Goal: Information Seeking & Learning: Learn about a topic

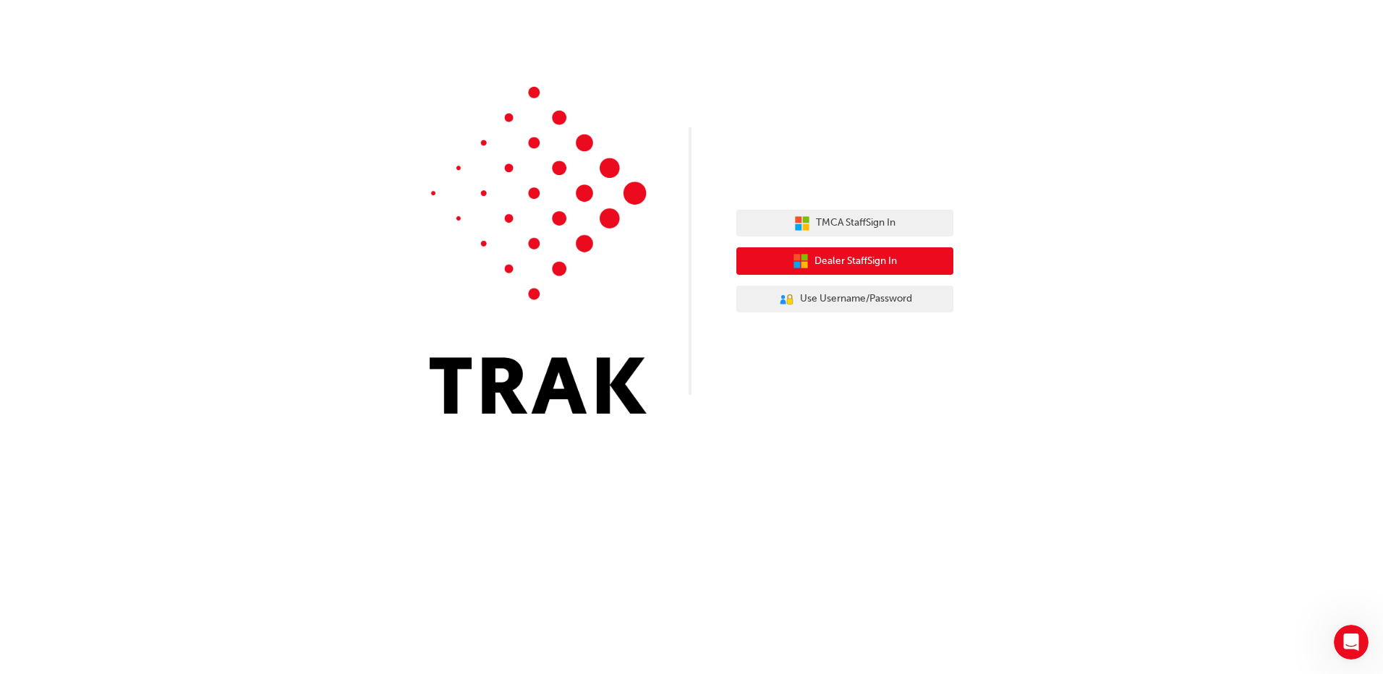
click at [865, 259] on span "Dealer Staff Sign In" at bounding box center [856, 261] width 82 height 17
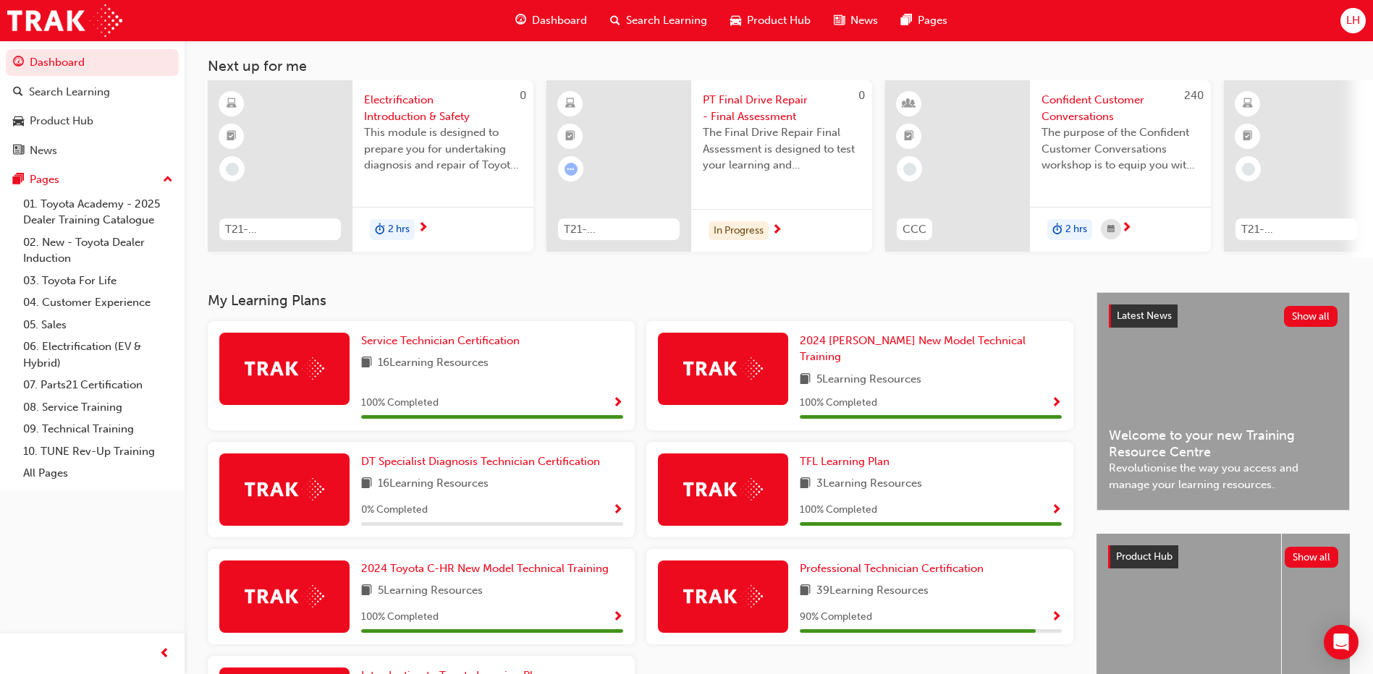
scroll to position [213, 0]
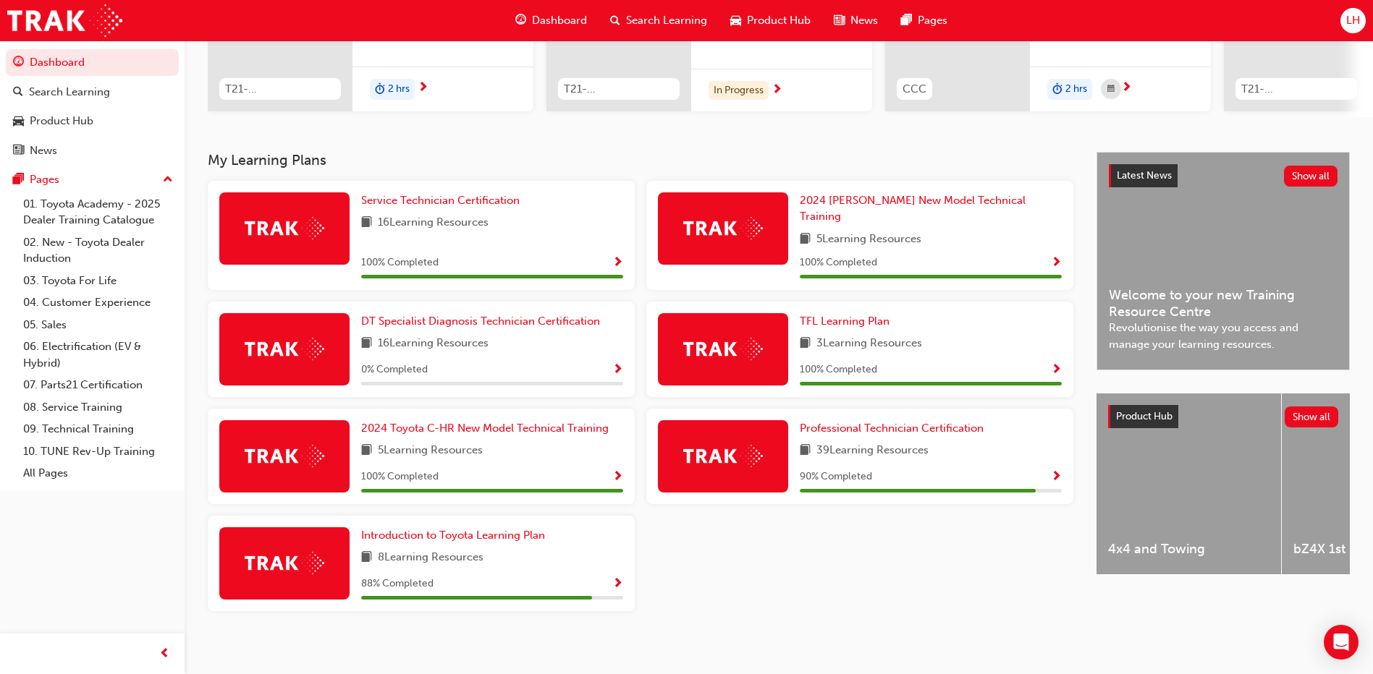
click at [1053, 471] on span "Show Progress" at bounding box center [1056, 477] width 11 height 13
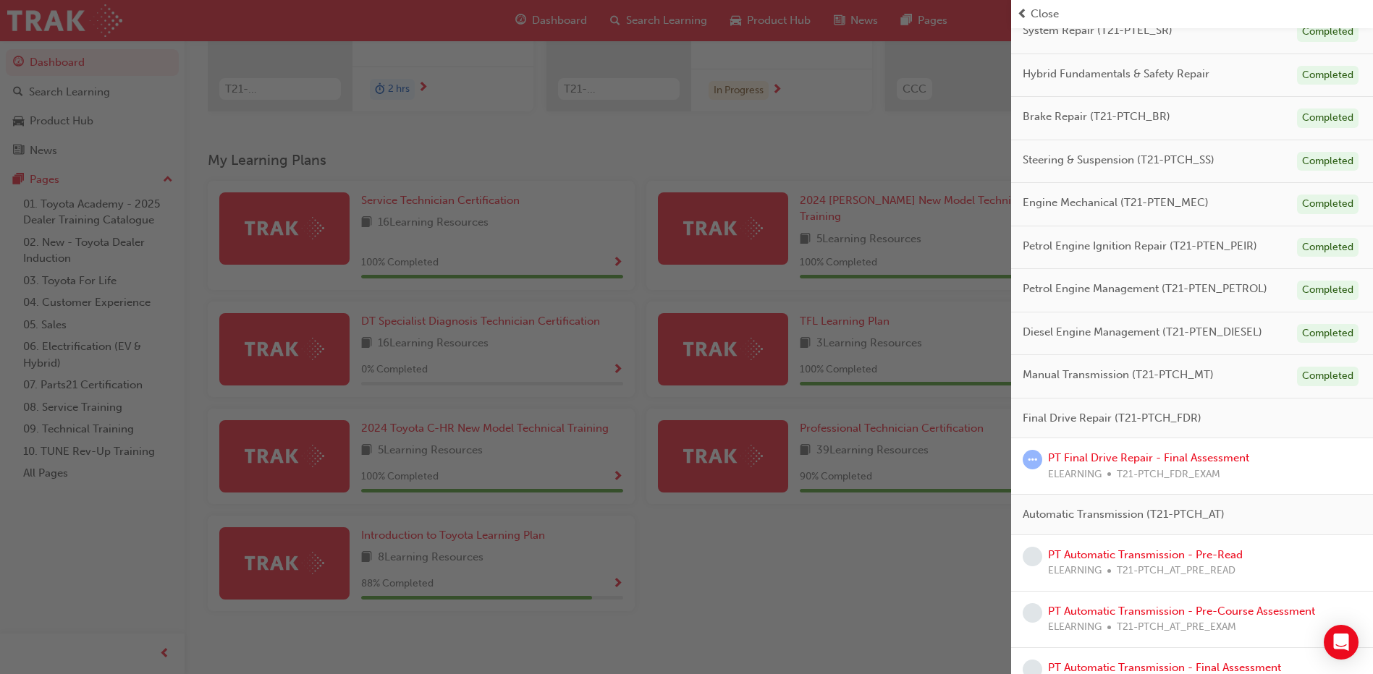
scroll to position [251, 0]
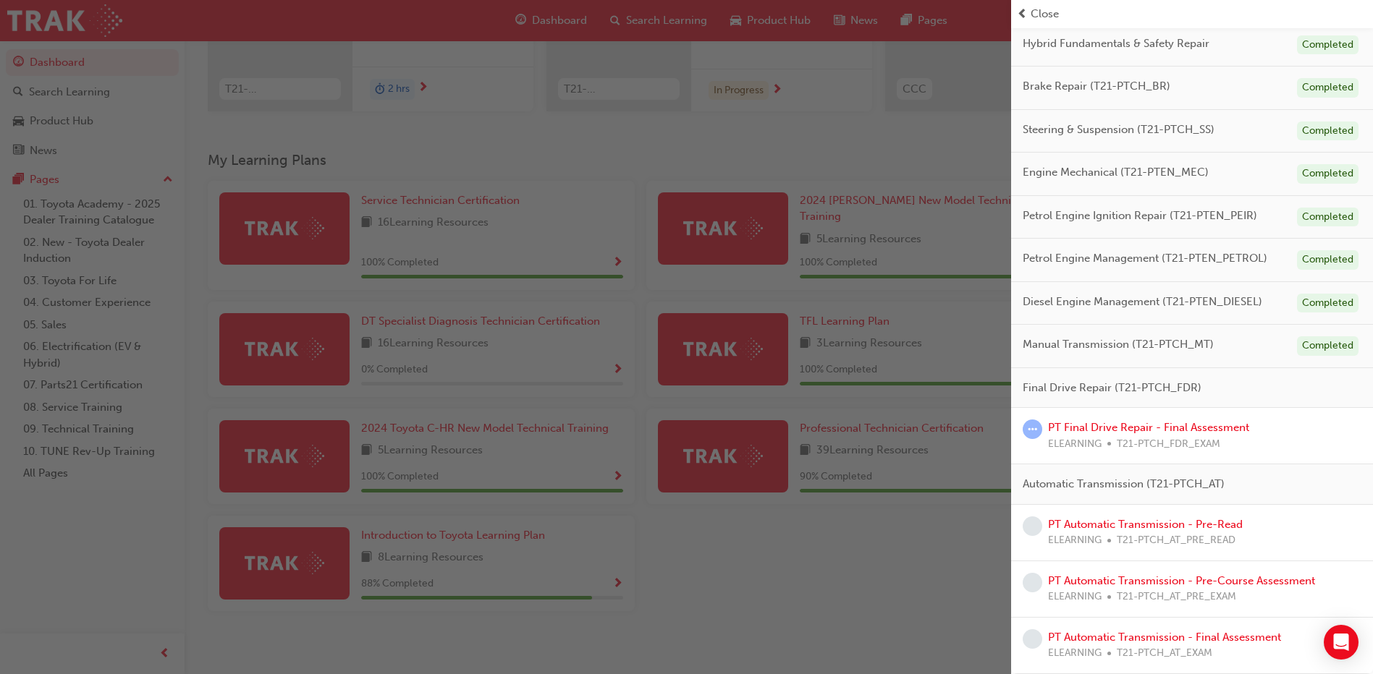
click at [1099, 389] on span "Final Drive Repair (T21-PTCH_FDR)" at bounding box center [1111, 388] width 179 height 17
click at [1135, 376] on div "Final Drive Repair (T21-PTCH_FDR)" at bounding box center [1192, 388] width 362 height 41
drag, startPoint x: 1297, startPoint y: 339, endPoint x: 1292, endPoint y: 350, distance: 12.9
click at [1297, 339] on div "Completed" at bounding box center [1328, 346] width 62 height 20
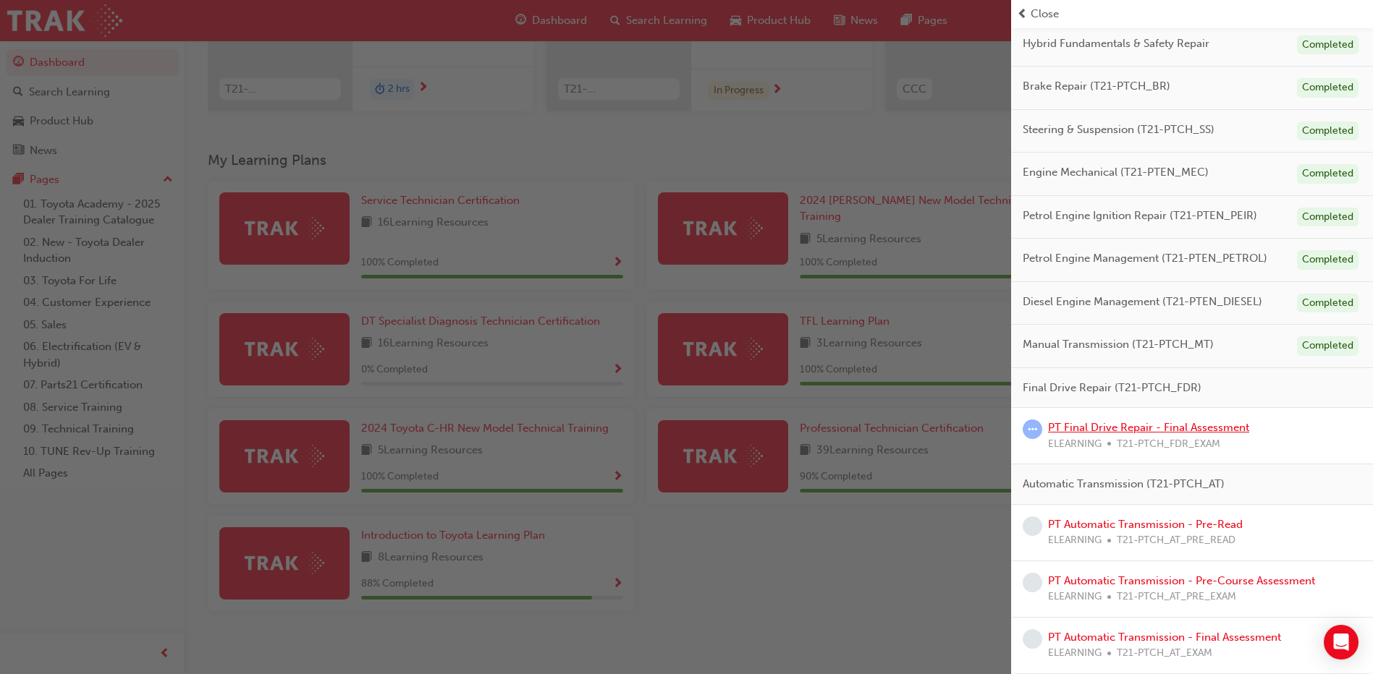
click at [1177, 429] on link "PT Final Drive Repair - Final Assessment" at bounding box center [1148, 427] width 201 height 13
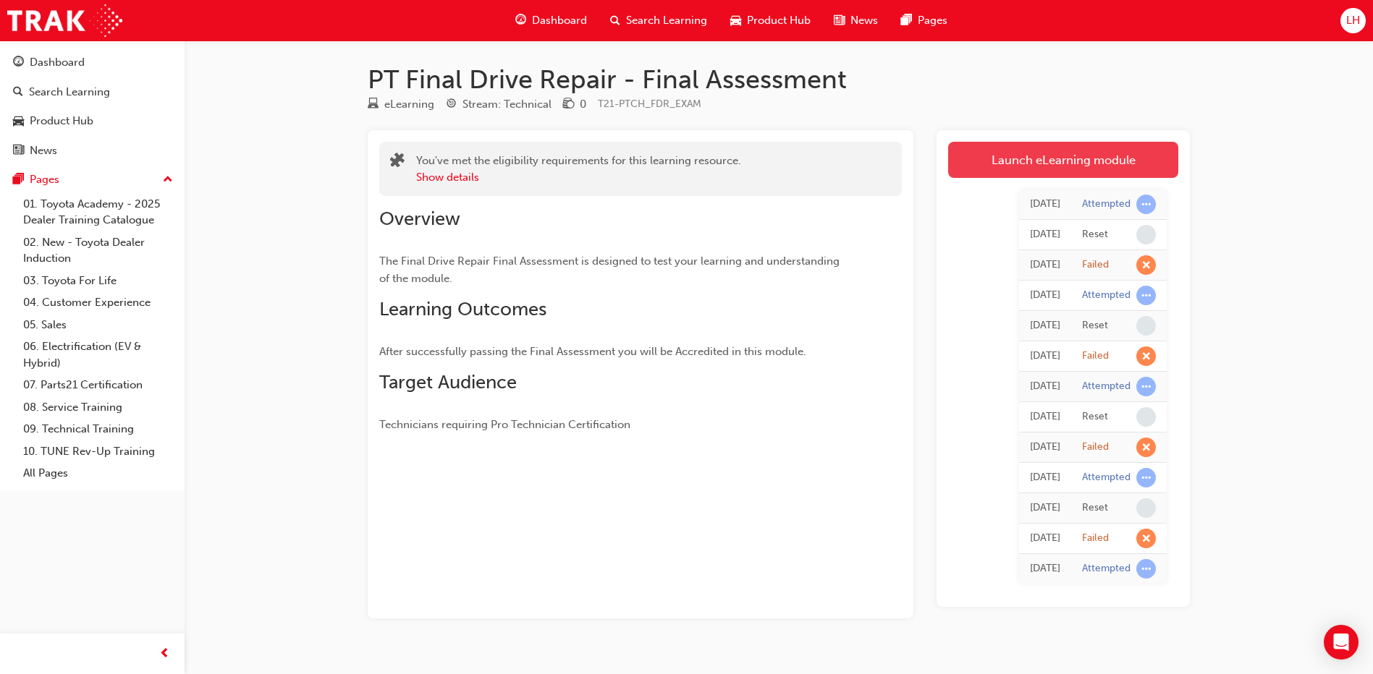
click at [1072, 164] on link "Launch eLearning module" at bounding box center [1063, 160] width 230 height 36
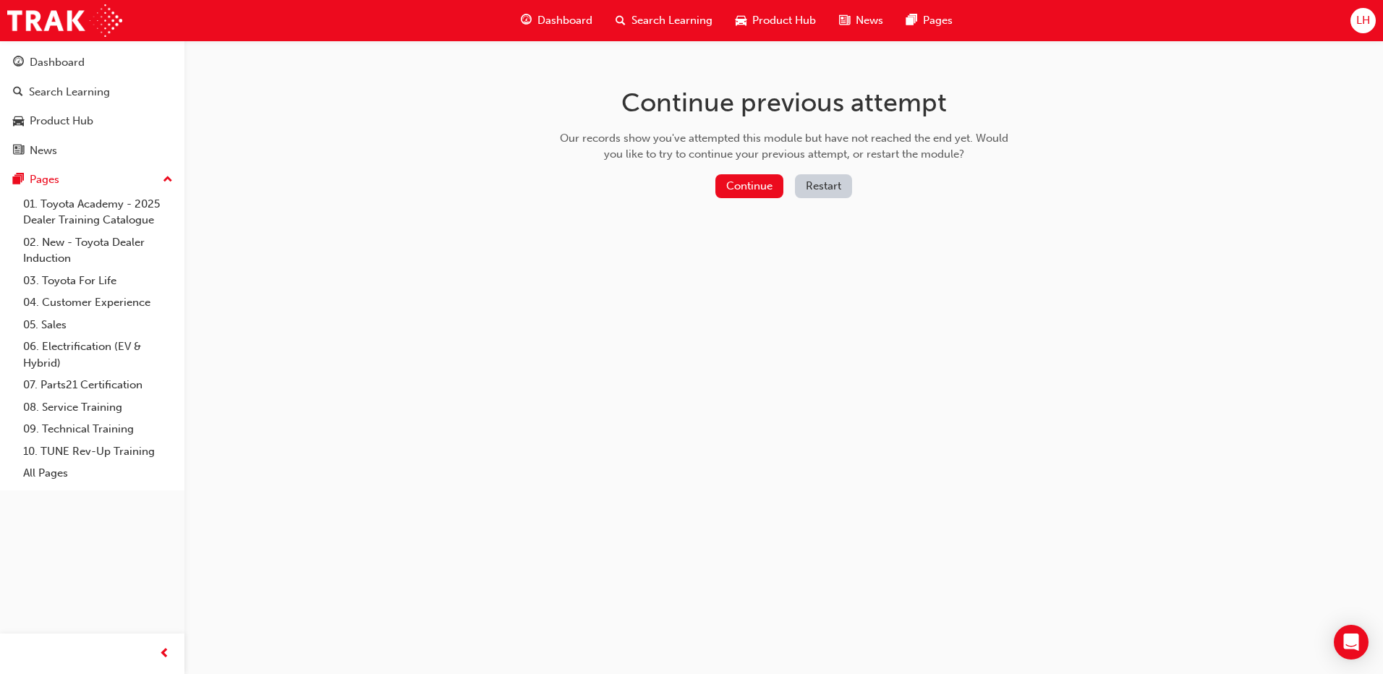
click at [829, 182] on button "Restart" at bounding box center [823, 186] width 57 height 24
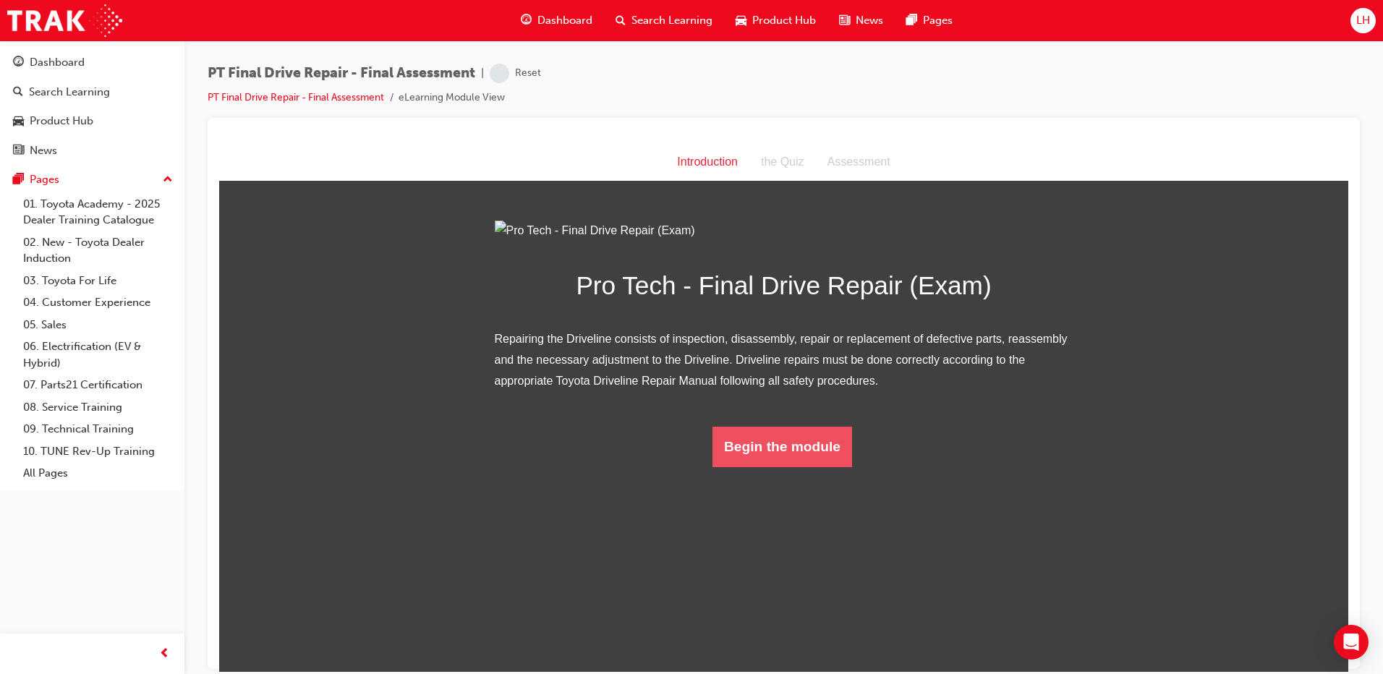
click at [799, 467] on button "Begin the module" at bounding box center [783, 446] width 140 height 41
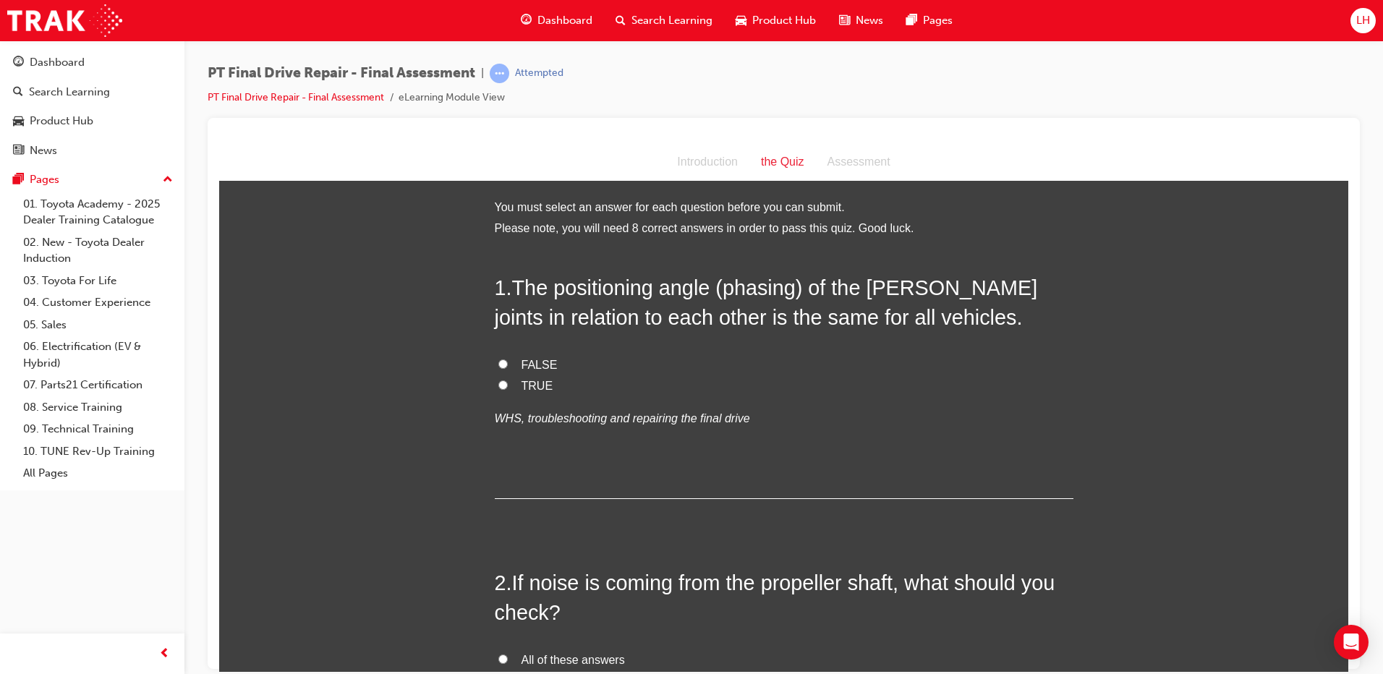
click at [514, 358] on label "FALSE" at bounding box center [784, 365] width 579 height 21
click at [508, 359] on input "FALSE" at bounding box center [503, 363] width 9 height 9
radio input "true"
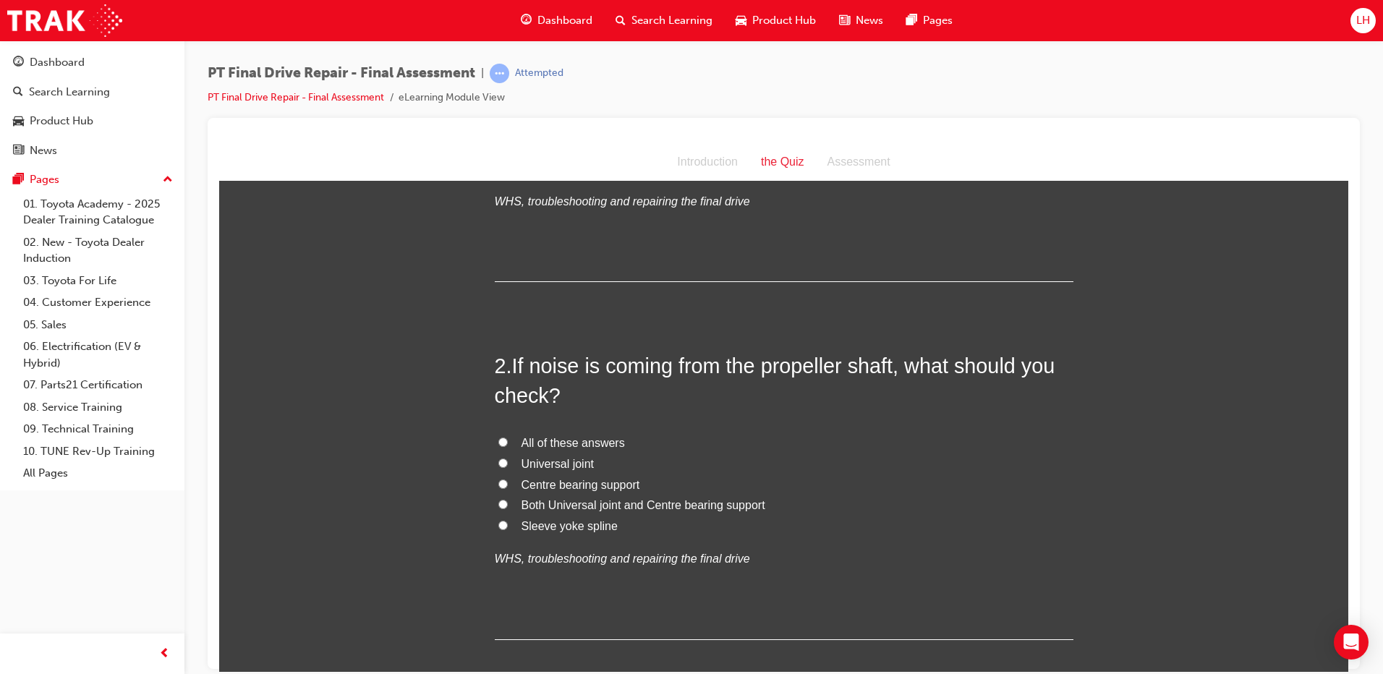
scroll to position [289, 0]
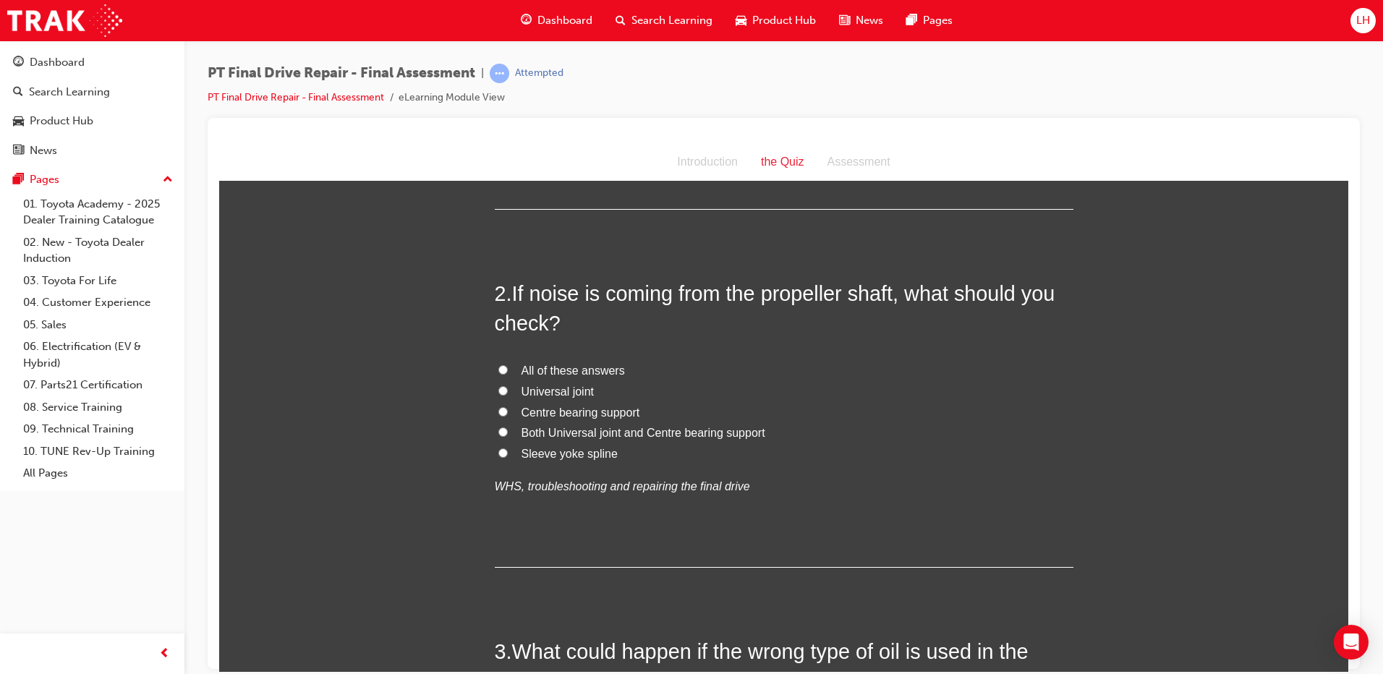
click at [568, 365] on span "All of these answers" at bounding box center [573, 370] width 103 height 12
click at [508, 365] on input "All of these answers" at bounding box center [503, 369] width 9 height 9
radio input "true"
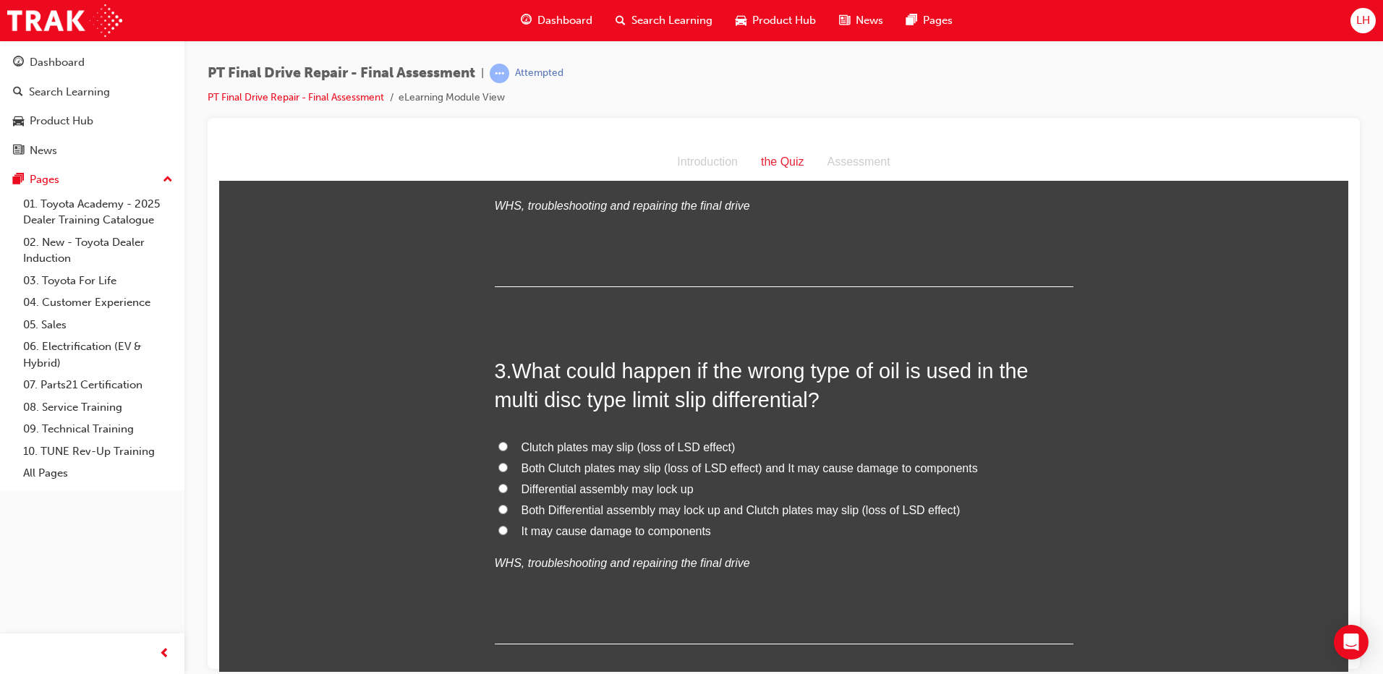
scroll to position [579, 0]
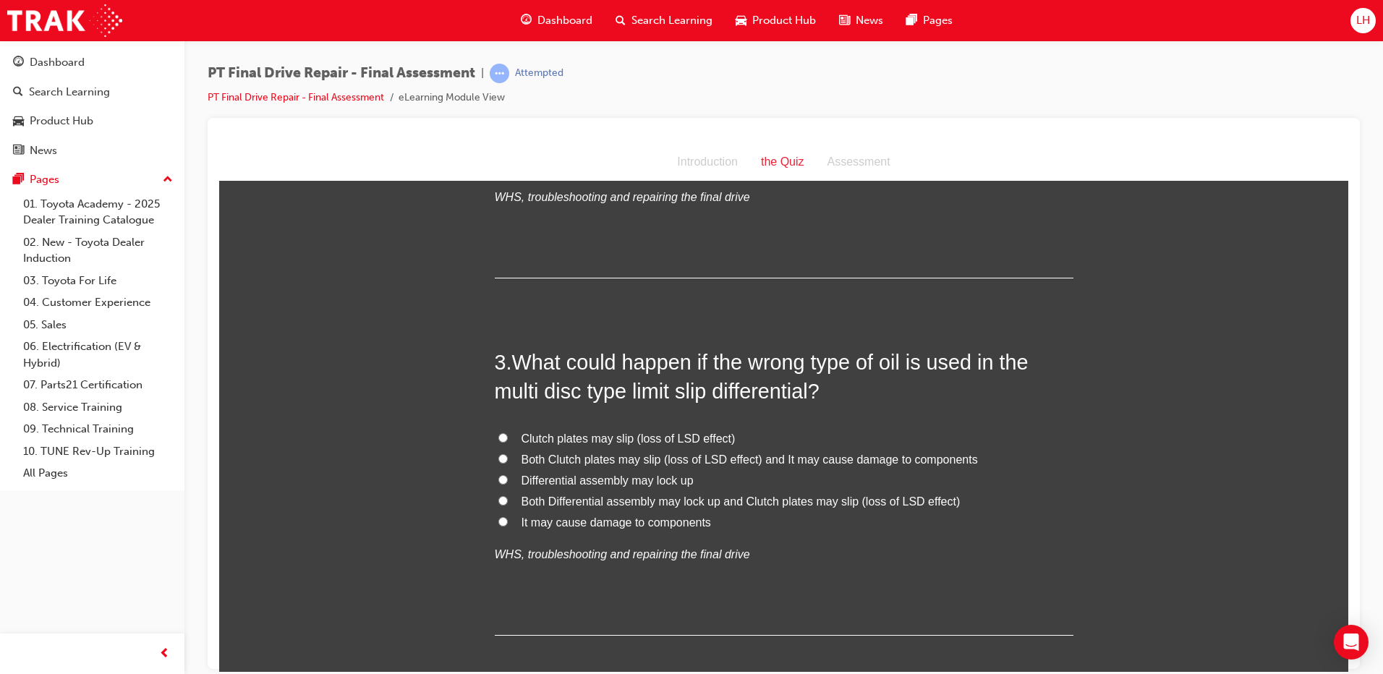
click at [666, 460] on span "Both Clutch plates may slip (loss of LSD effect) and It may cause damage to com…" at bounding box center [750, 459] width 457 height 12
click at [508, 460] on input "Both Clutch plates may slip (loss of LSD effect) and It may cause damage to com…" at bounding box center [503, 458] width 9 height 9
radio input "true"
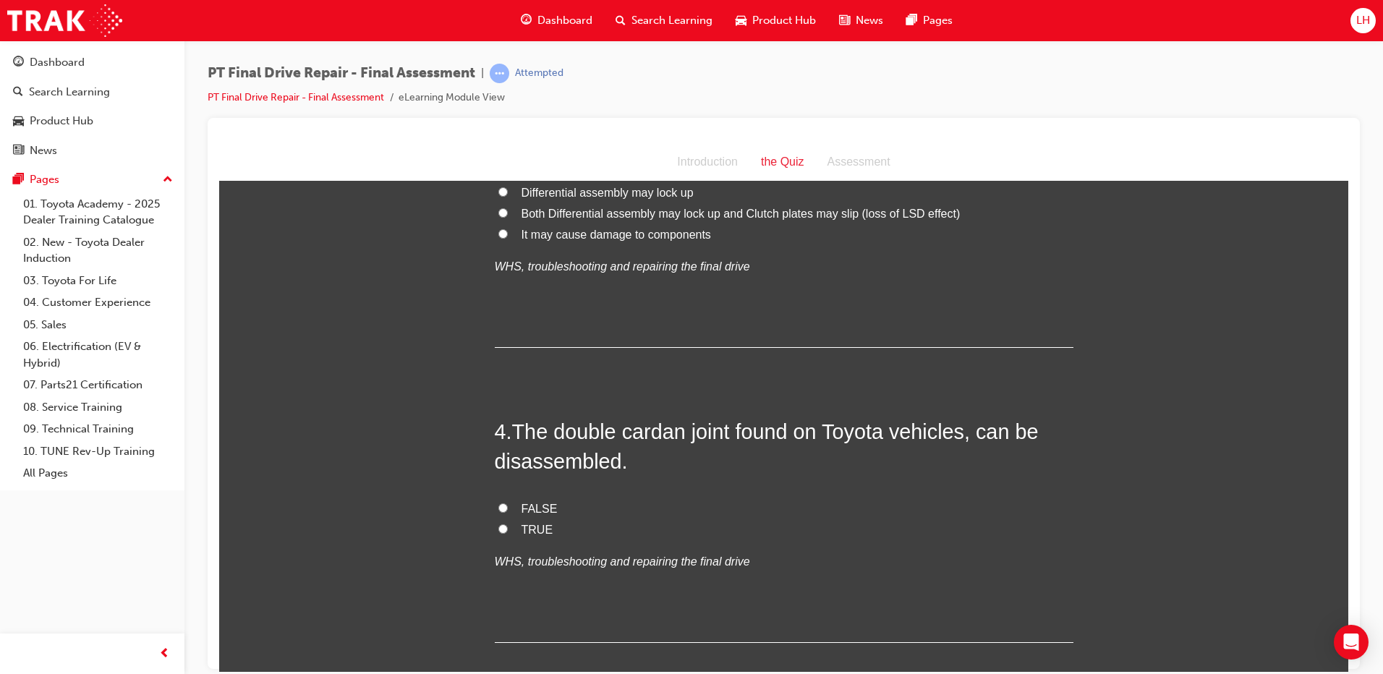
scroll to position [868, 0]
click at [522, 525] on span "TRUE" at bounding box center [538, 528] width 32 height 12
click at [508, 525] on input "TRUE" at bounding box center [503, 526] width 9 height 9
radio input "true"
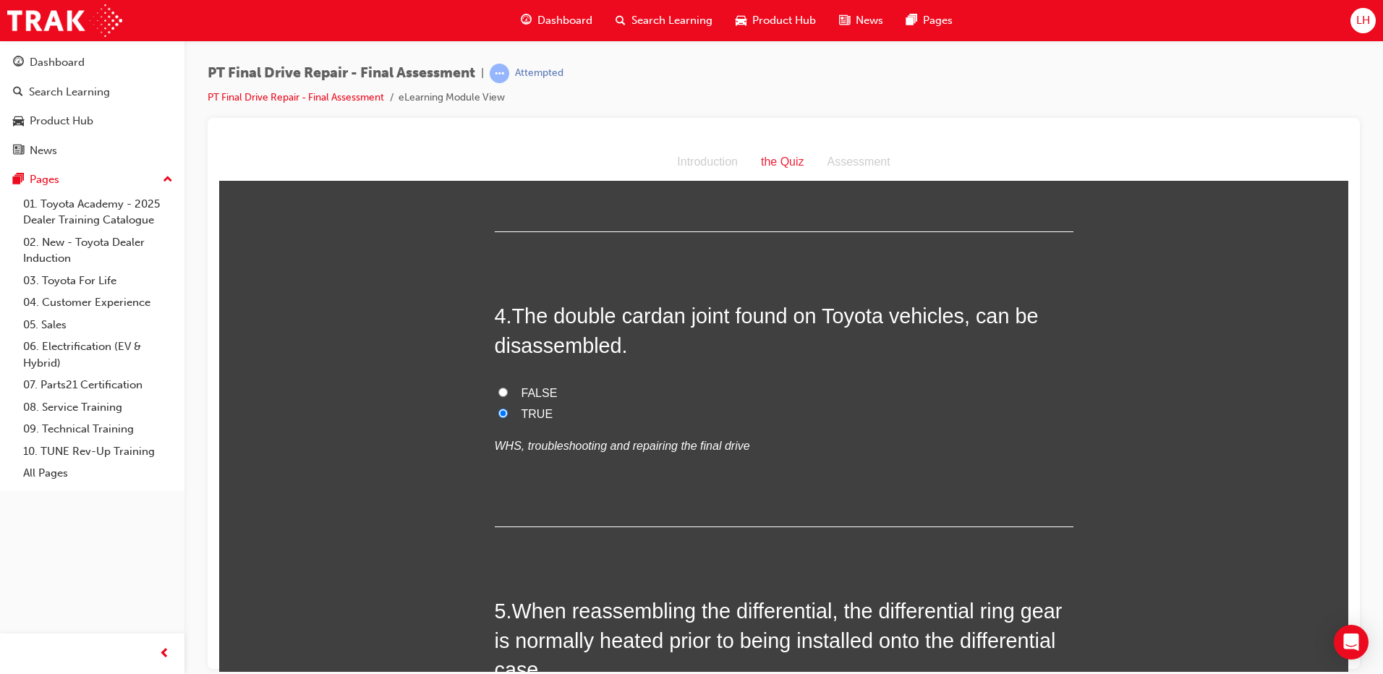
scroll to position [1158, 0]
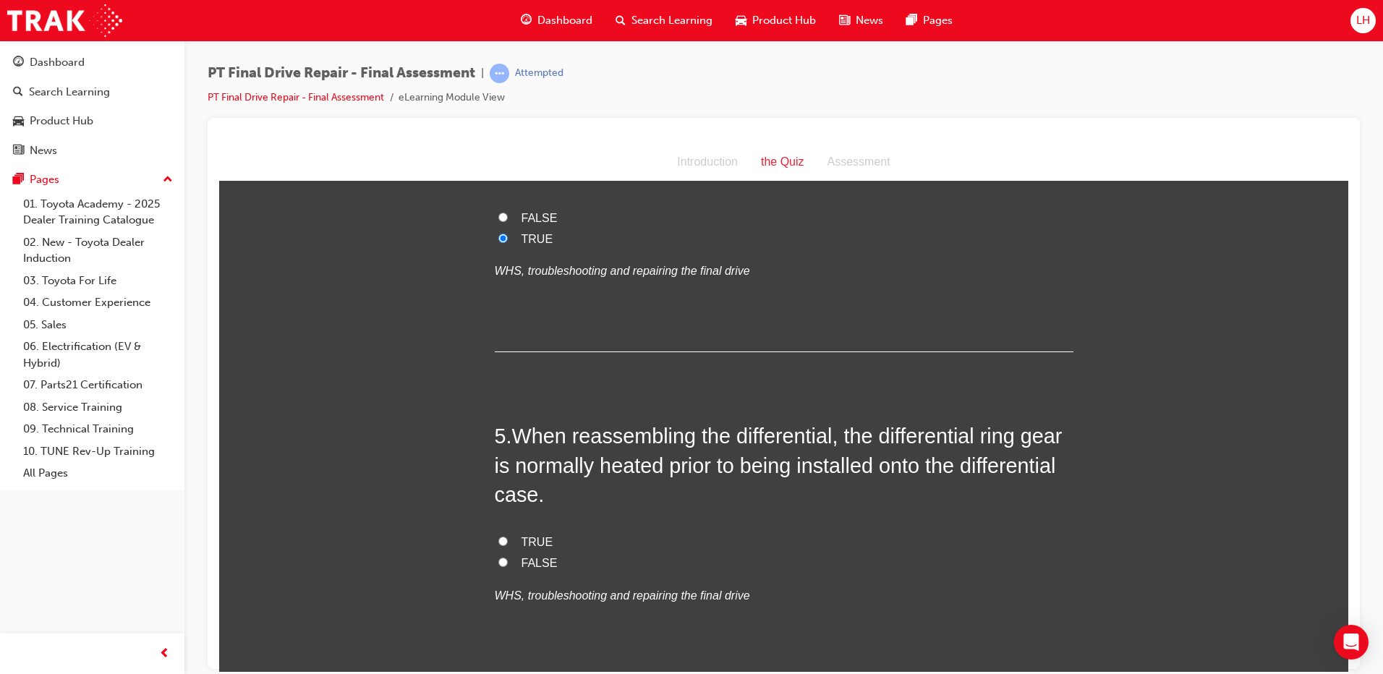
click at [532, 561] on span "FALSE" at bounding box center [540, 562] width 36 height 12
click at [508, 561] on input "FALSE" at bounding box center [503, 561] width 9 height 9
radio input "true"
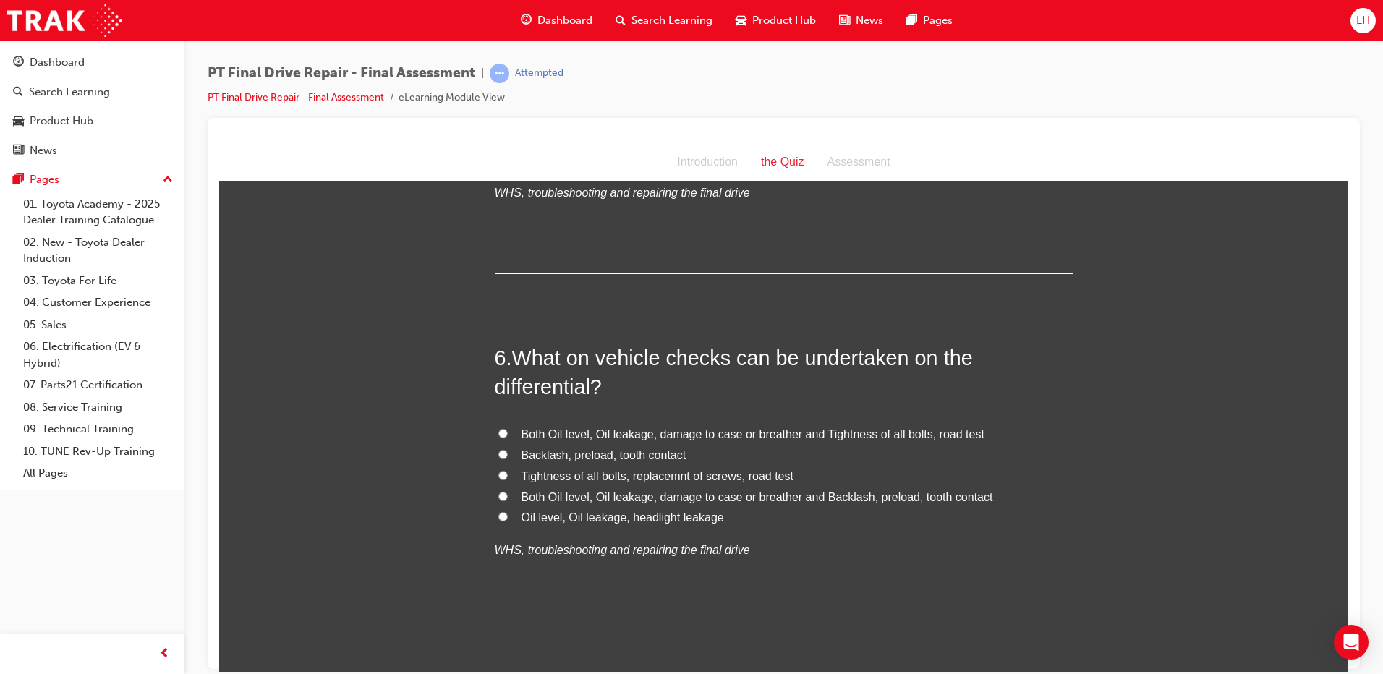
scroll to position [1592, 0]
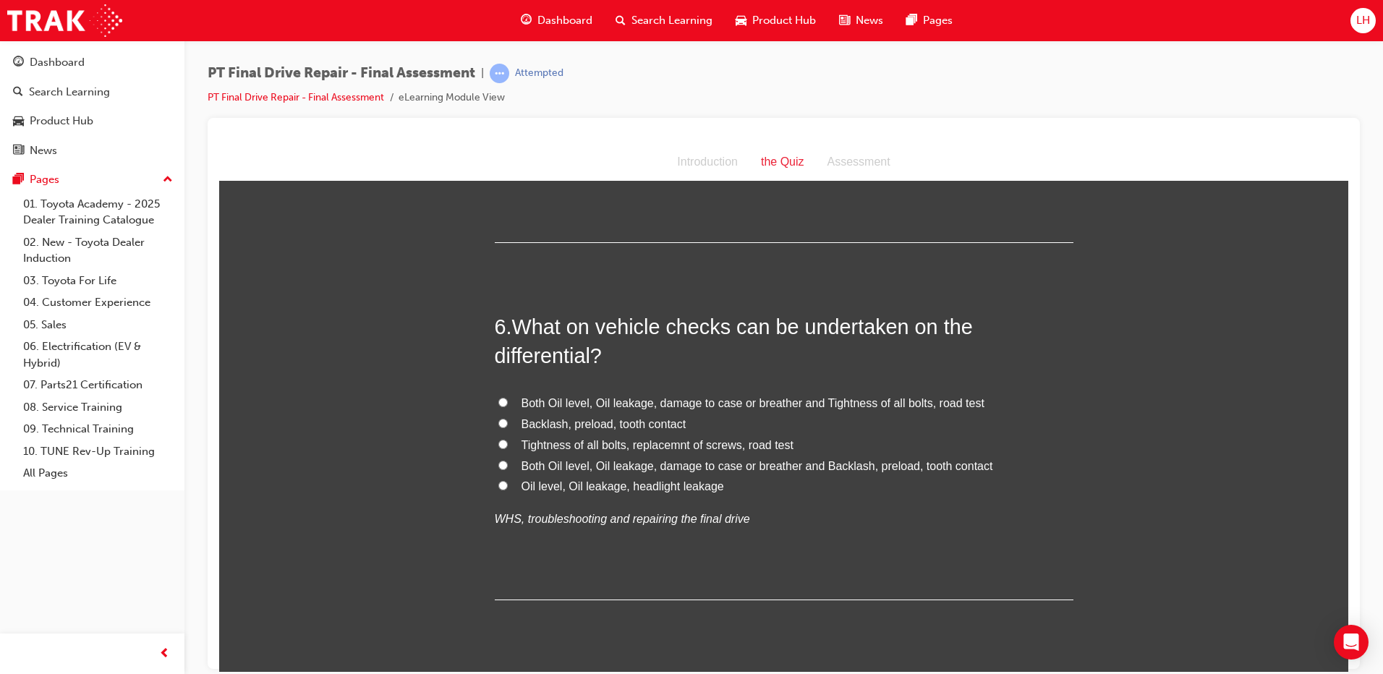
click at [631, 404] on span "Both Oil level, Oil leakage, damage to case or breather and Tightness of all bo…" at bounding box center [753, 403] width 463 height 12
click at [508, 404] on input "Both Oil level, Oil leakage, damage to case or breather and Tightness of all bo…" at bounding box center [503, 401] width 9 height 9
radio input "true"
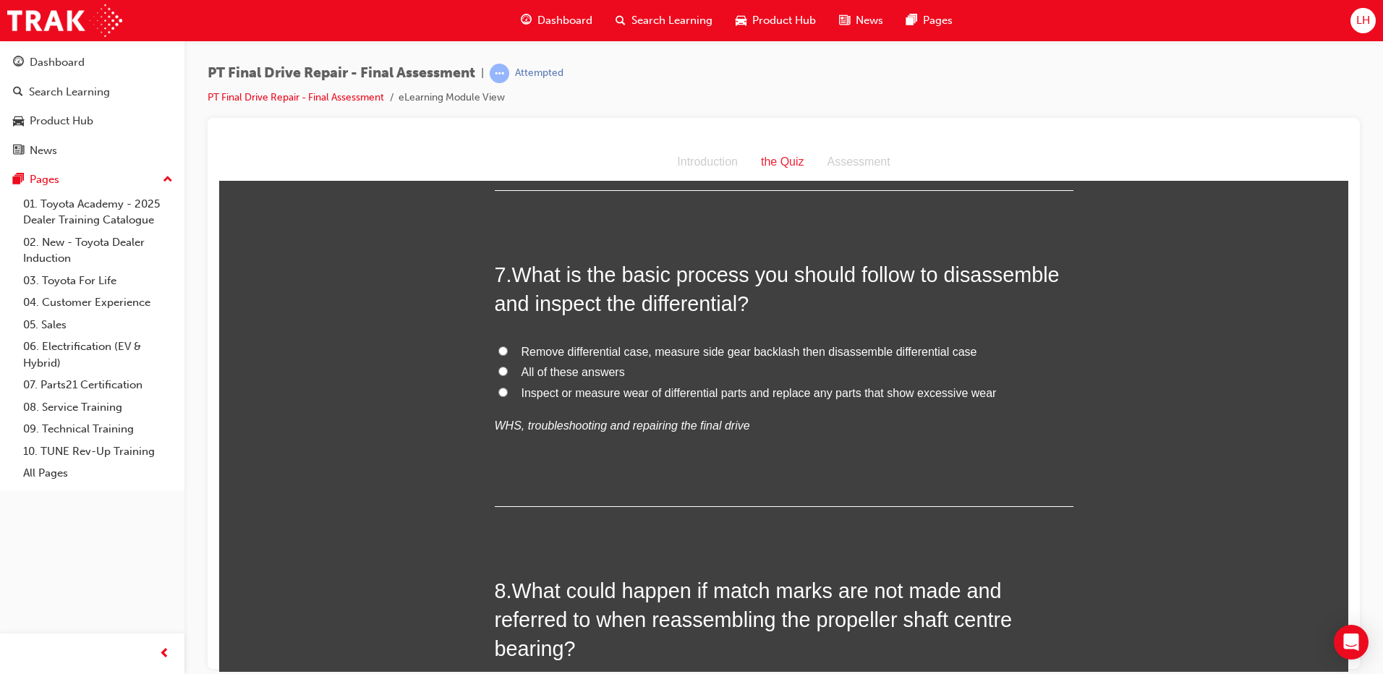
scroll to position [2026, 0]
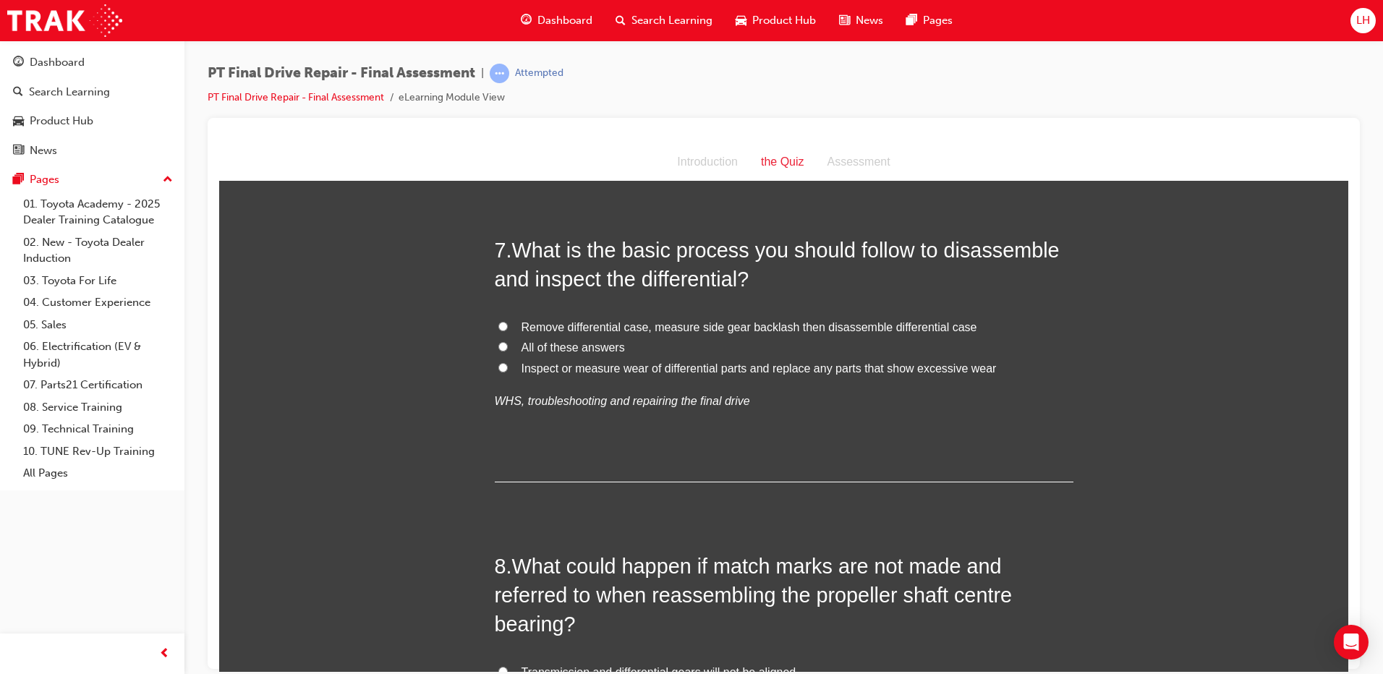
click at [654, 367] on span "Inspect or measure wear of differential parts and replace any parts that show e…" at bounding box center [759, 368] width 475 height 12
click at [508, 367] on input "Inspect or measure wear of differential parts and replace any parts that show e…" at bounding box center [503, 367] width 9 height 9
radio input "true"
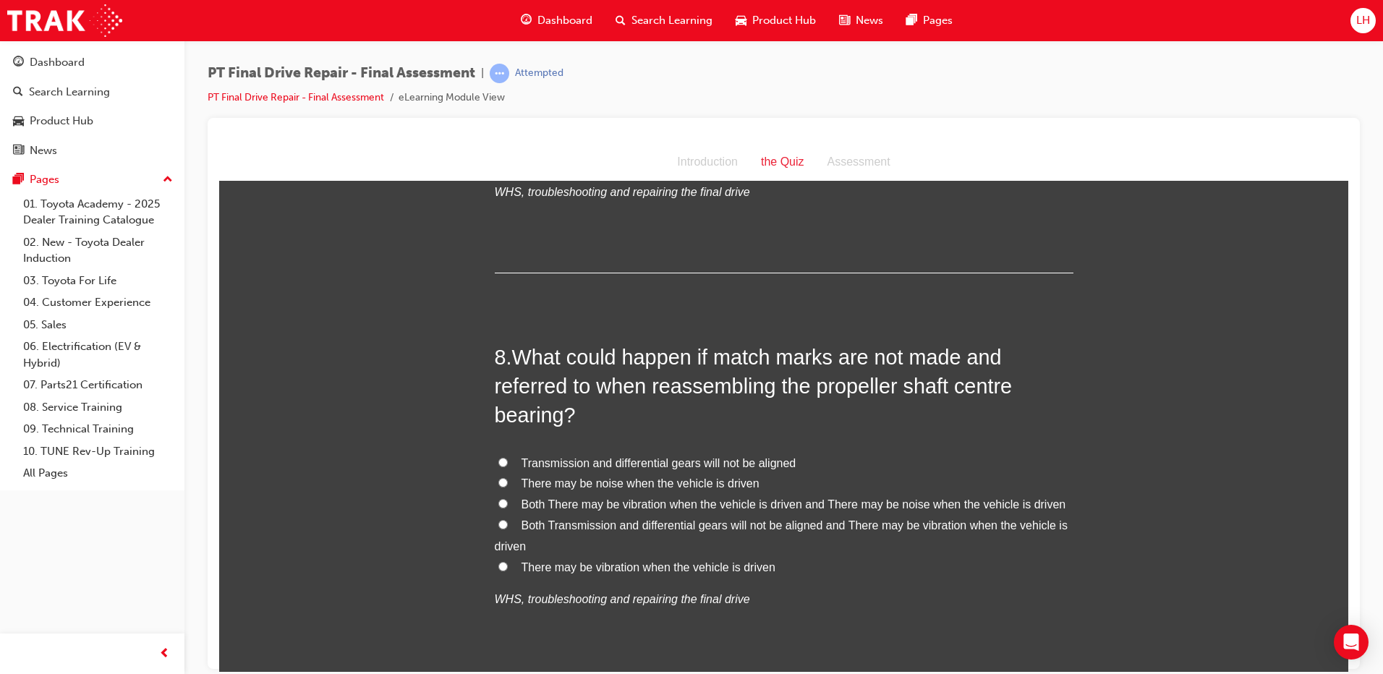
scroll to position [2243, 0]
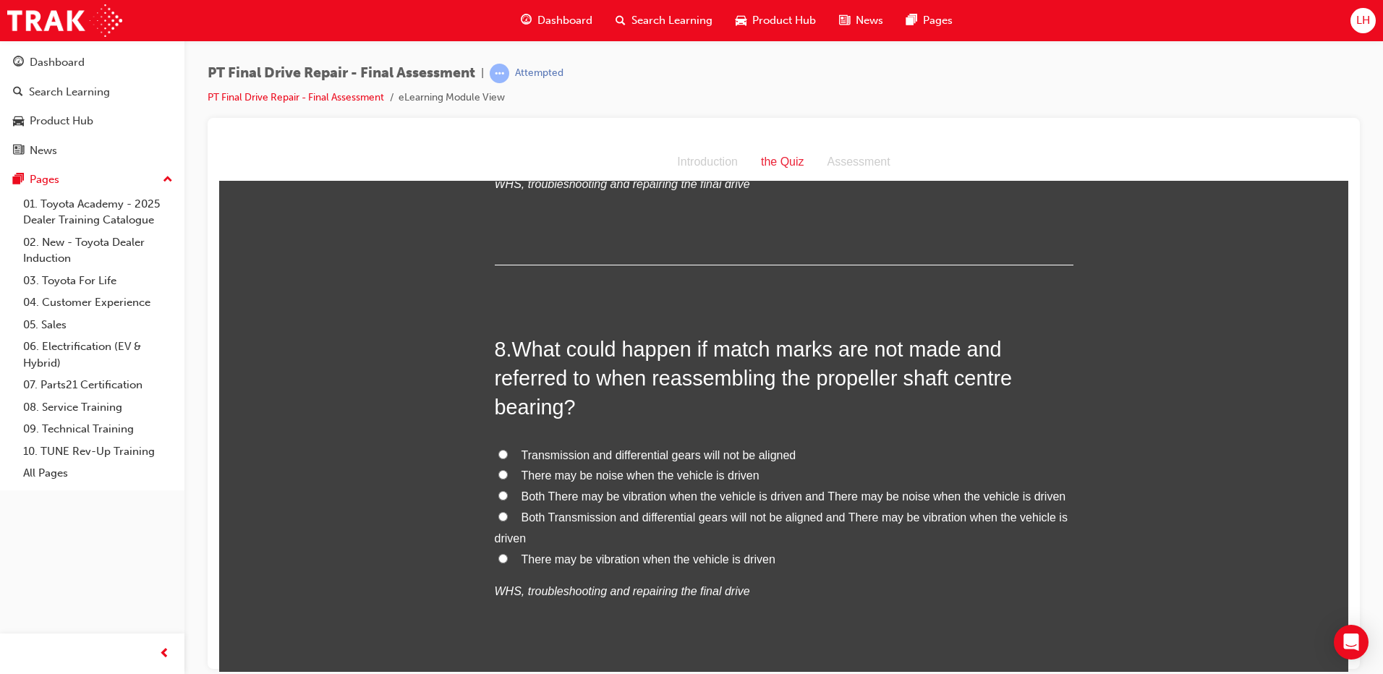
click at [636, 518] on span "Both Transmission and differential gears will not be aligned and There may be v…" at bounding box center [781, 527] width 573 height 33
click at [508, 518] on input "Both Transmission and differential gears will not be aligned and There may be v…" at bounding box center [503, 516] width 9 height 9
radio input "true"
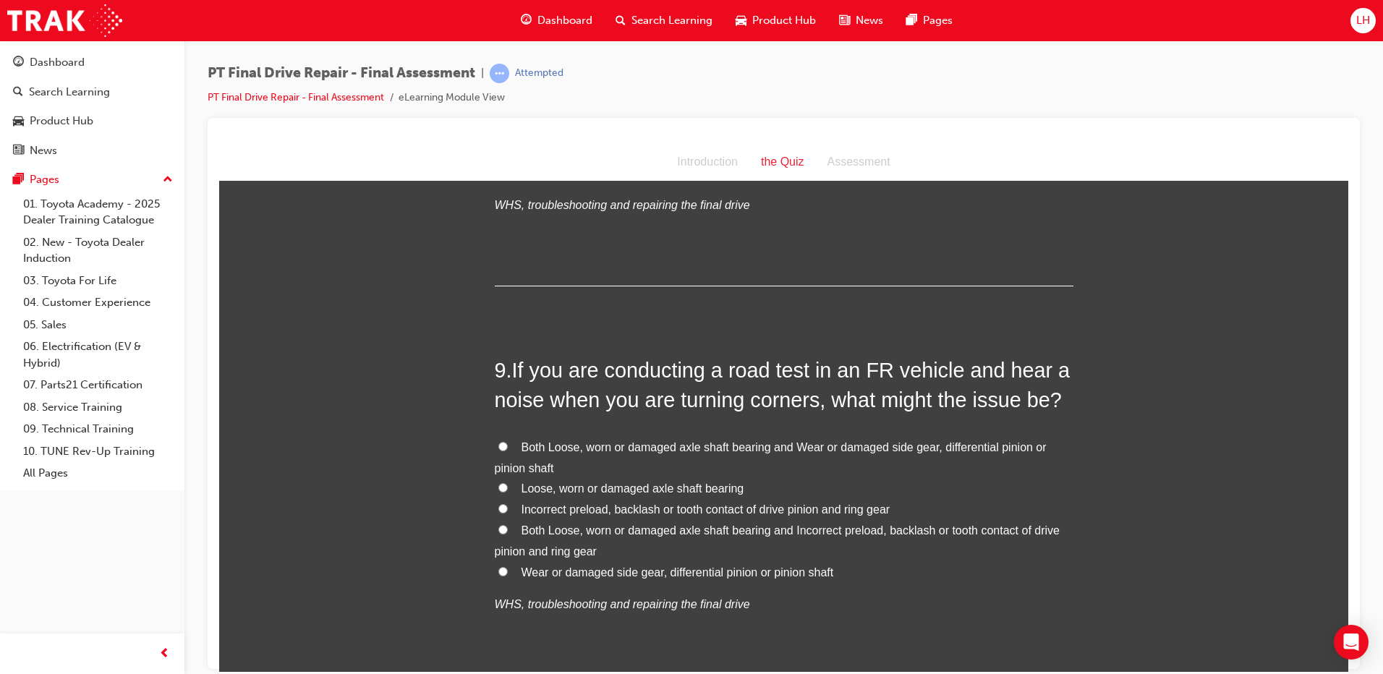
scroll to position [2697, 0]
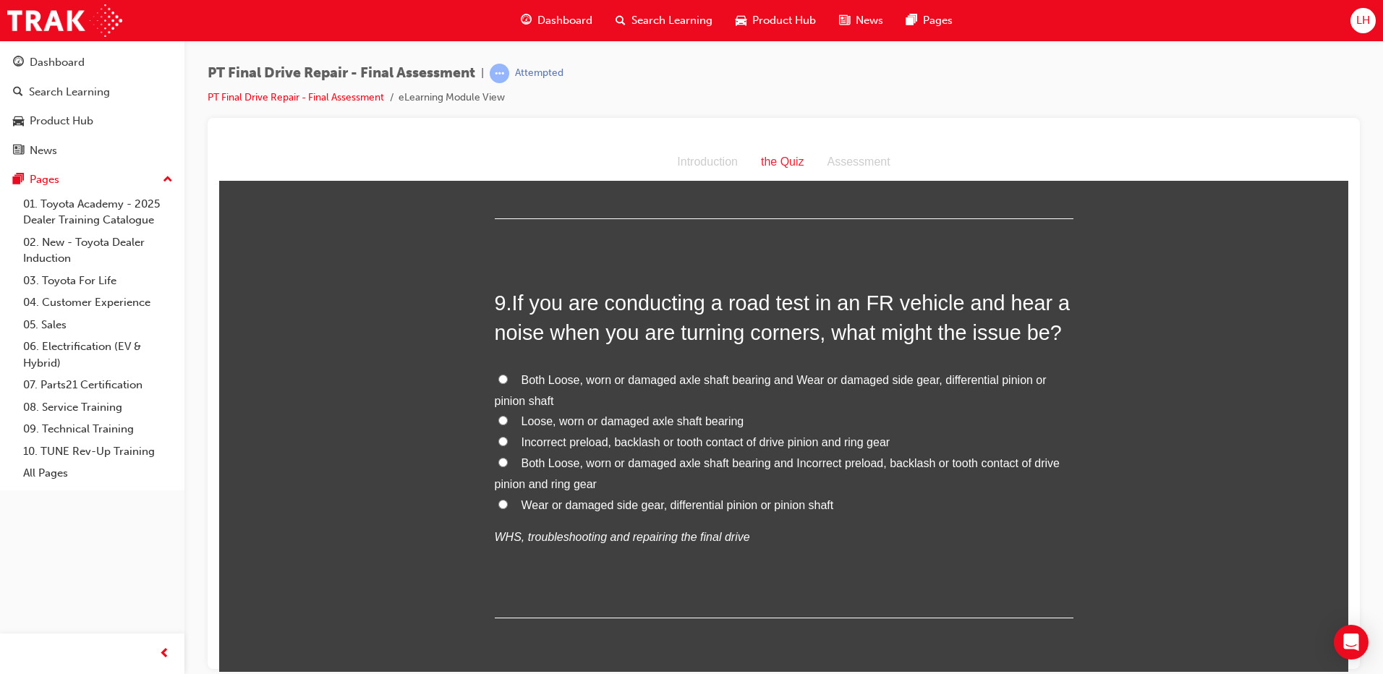
click at [617, 415] on span "Loose, worn or damaged axle shaft bearing" at bounding box center [633, 421] width 223 height 12
click at [508, 415] on input "Loose, worn or damaged axle shaft bearing" at bounding box center [503, 419] width 9 height 9
radio input "true"
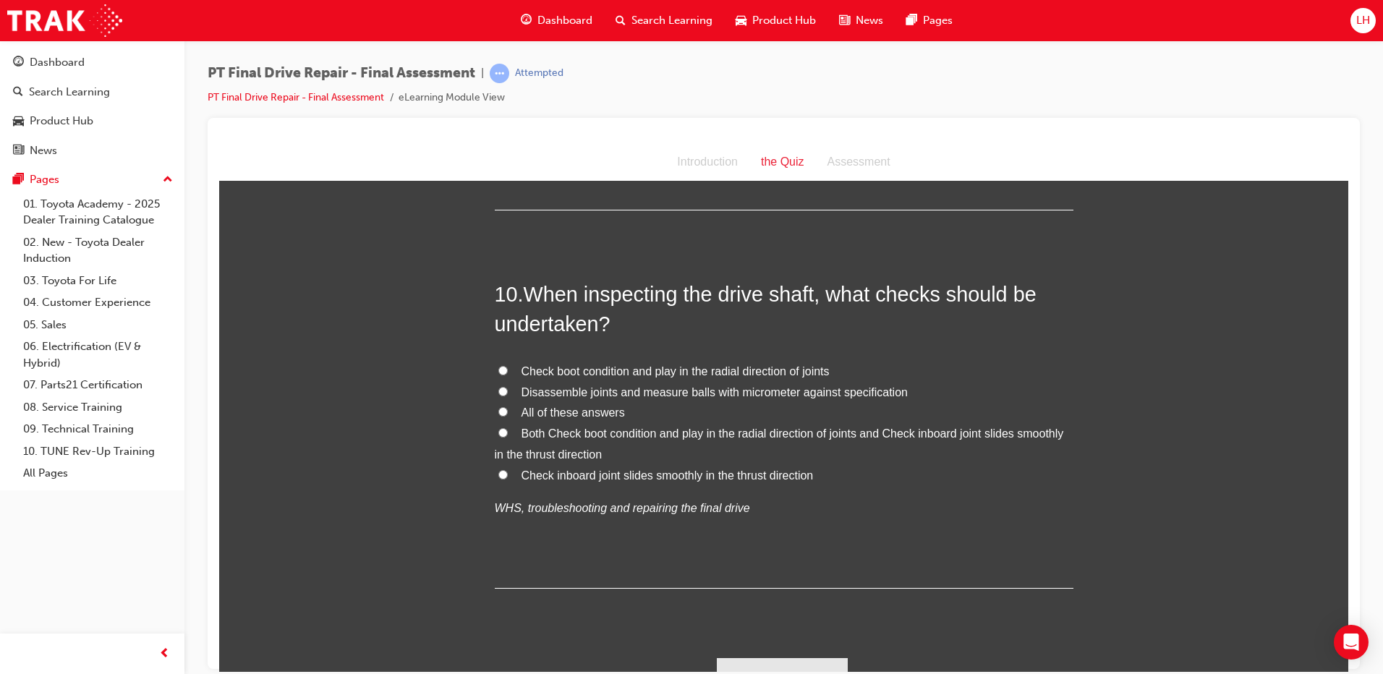
scroll to position [3131, 0]
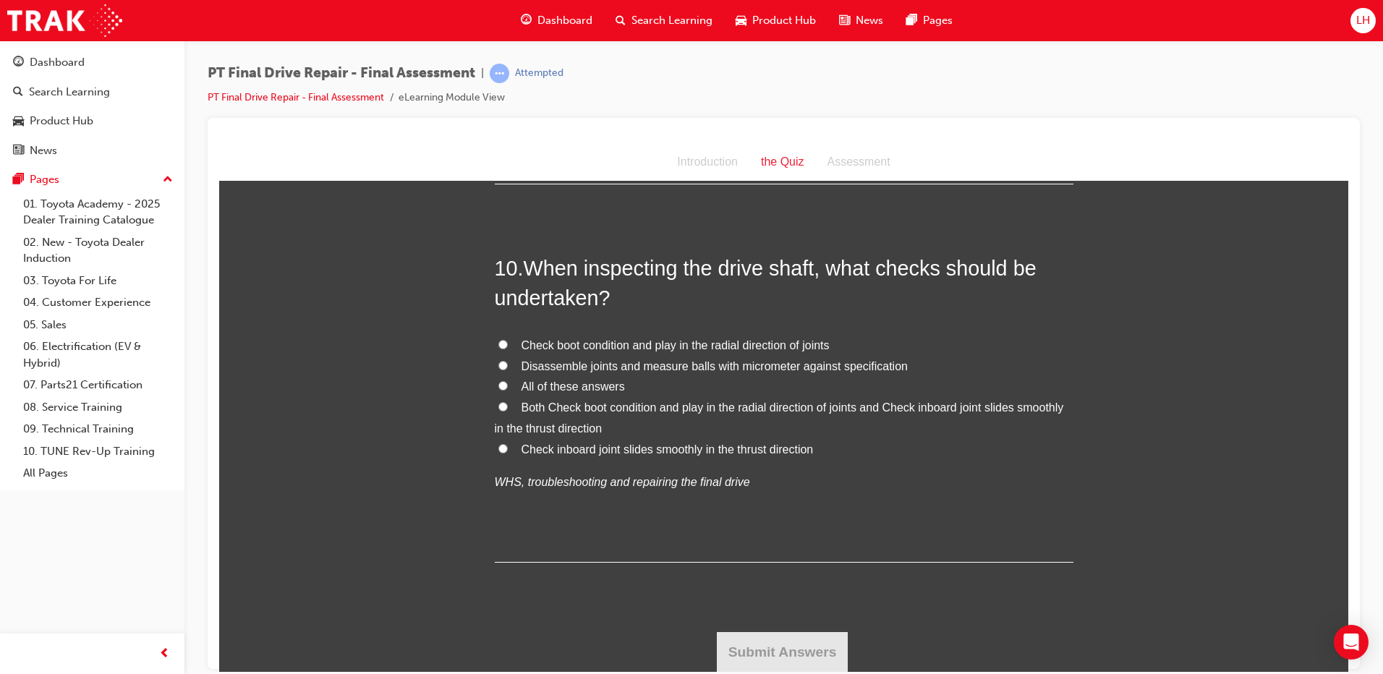
click at [511, 389] on label "All of these answers" at bounding box center [784, 386] width 579 height 21
click at [508, 389] on input "All of these answers" at bounding box center [503, 385] width 9 height 9
radio input "true"
click at [562, 404] on span "Both Check boot condition and play in the radial direction of joints and Check …" at bounding box center [779, 417] width 569 height 33
click at [508, 404] on input "Both Check boot condition and play in the radial direction of joints and Check …" at bounding box center [503, 406] width 9 height 9
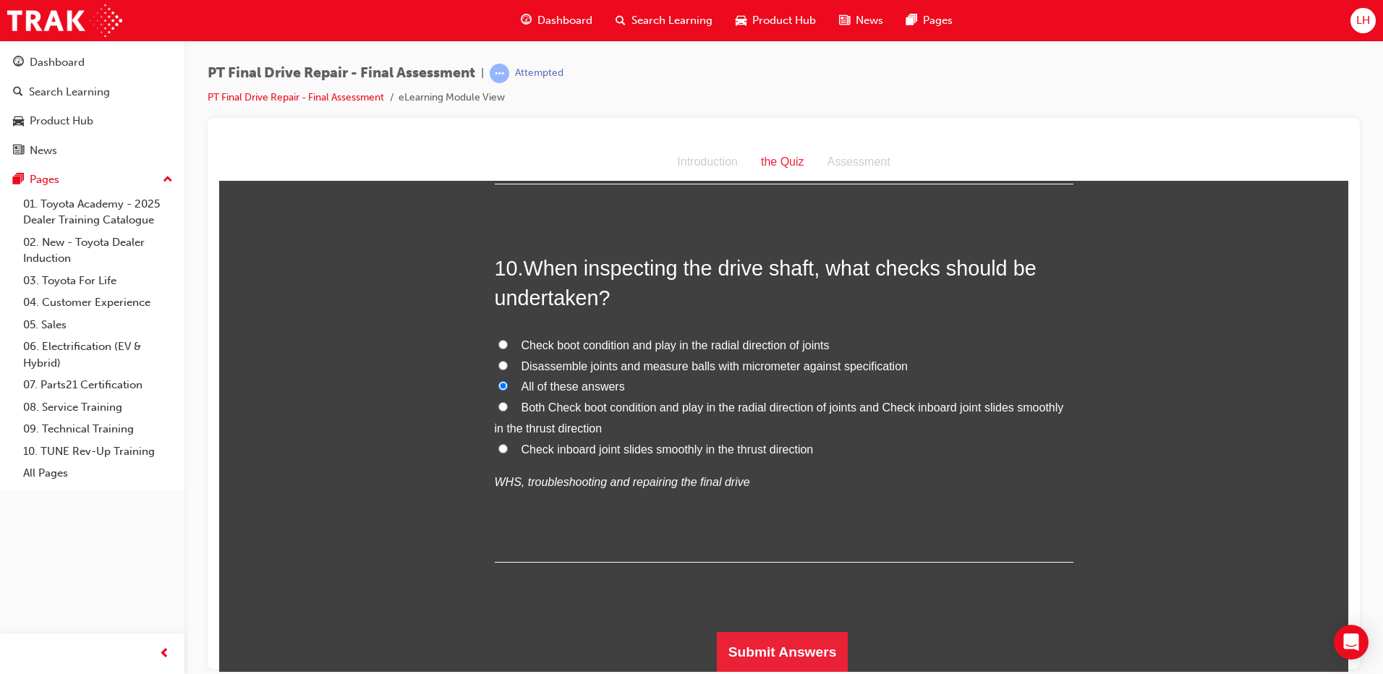
radio input "true"
click at [765, 651] on button "Submit Answers" at bounding box center [783, 652] width 132 height 41
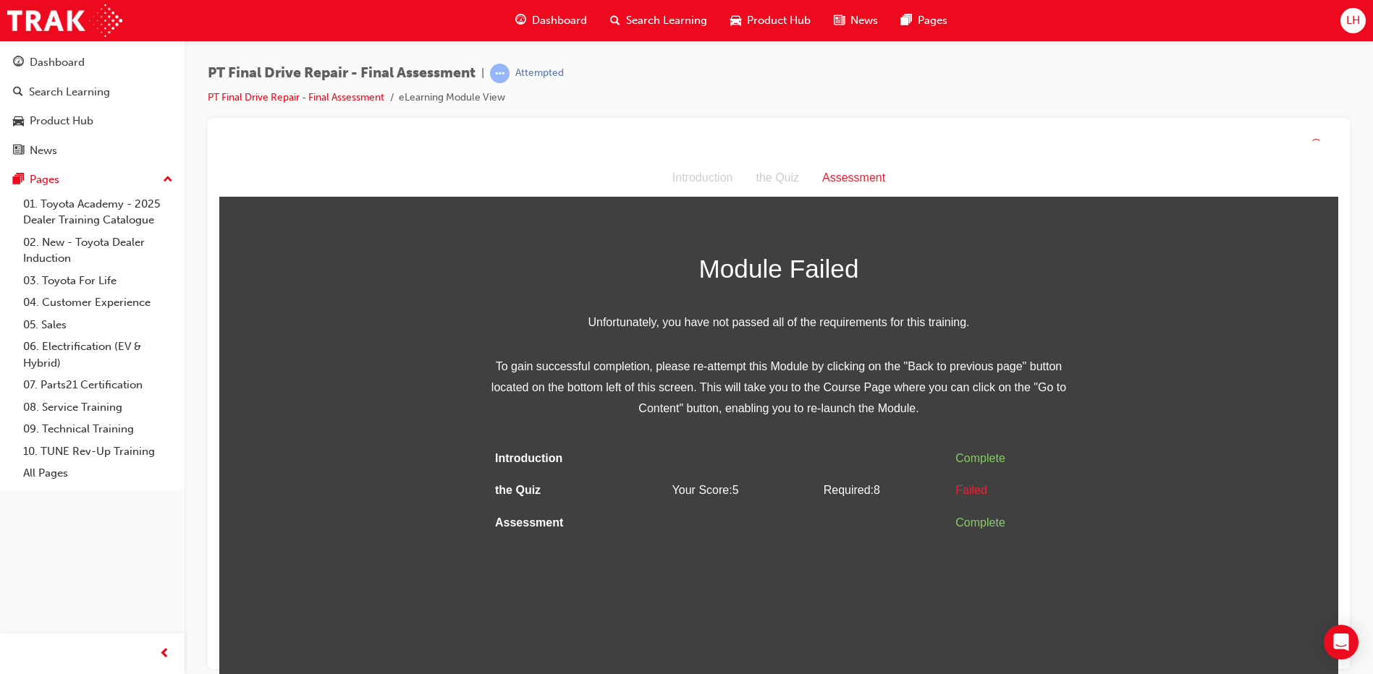
scroll to position [14, 0]
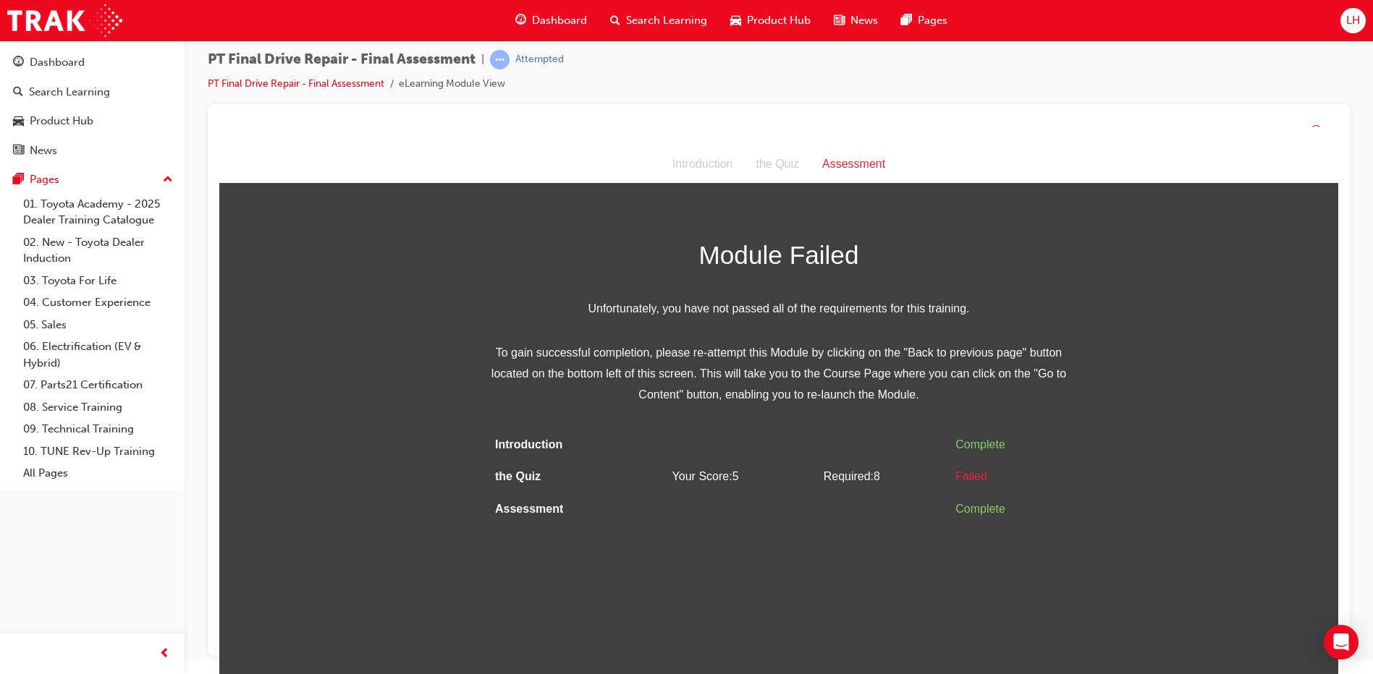
click at [782, 169] on div "the Quiz" at bounding box center [777, 164] width 67 height 21
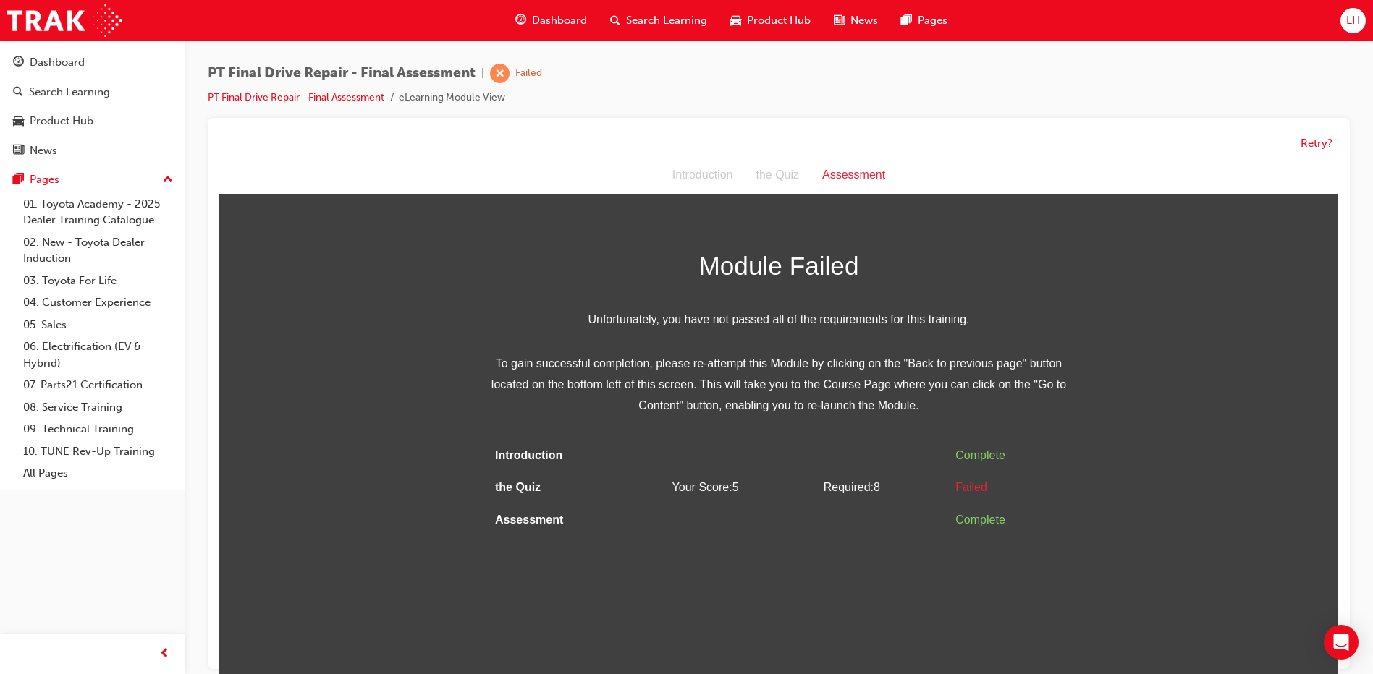
click at [719, 179] on div "Introduction" at bounding box center [703, 175] width 84 height 21
click at [690, 181] on div "Introduction" at bounding box center [703, 175] width 84 height 21
click at [533, 80] on div "Failed" at bounding box center [528, 74] width 27 height 14
drag, startPoint x: 512, startPoint y: 78, endPoint x: 427, endPoint y: 82, distance: 84.8
click at [509, 78] on span "learningRecordVerb_FAIL-icon" at bounding box center [500, 74] width 20 height 20
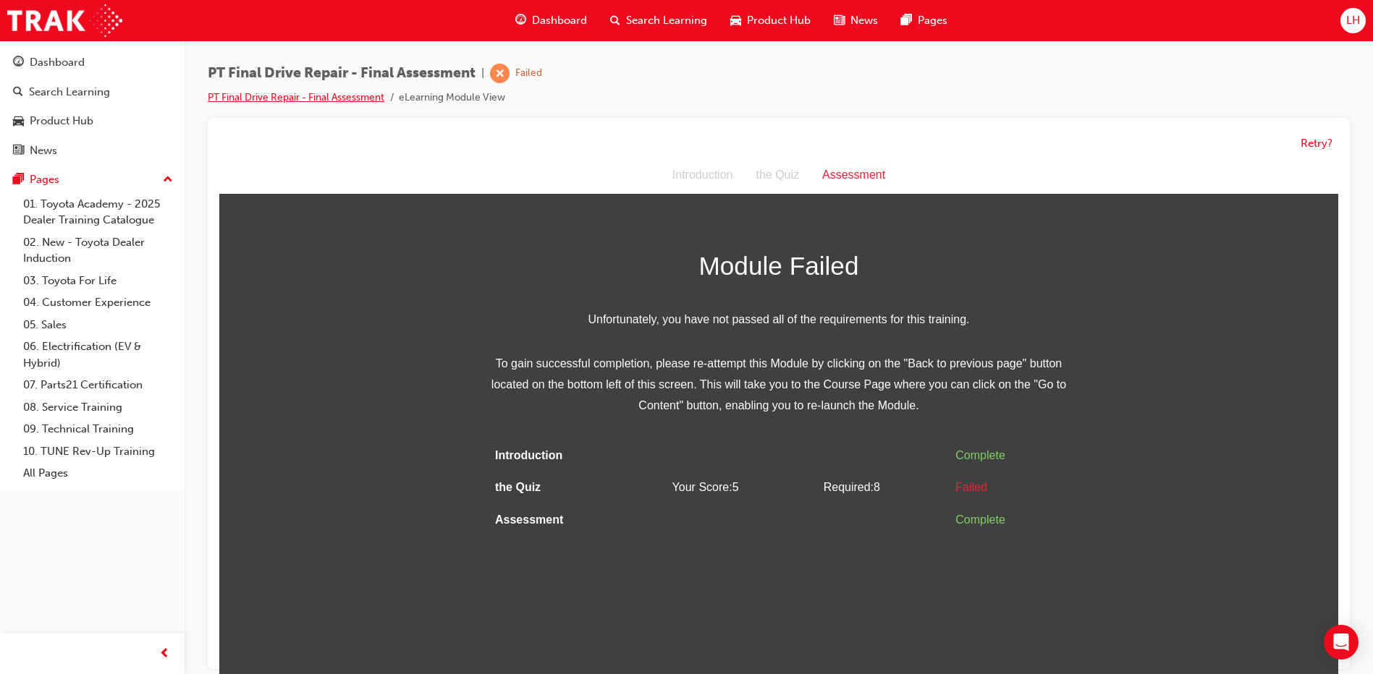
click at [343, 97] on link "PT Final Drive Repair - Final Assessment" at bounding box center [296, 97] width 177 height 12
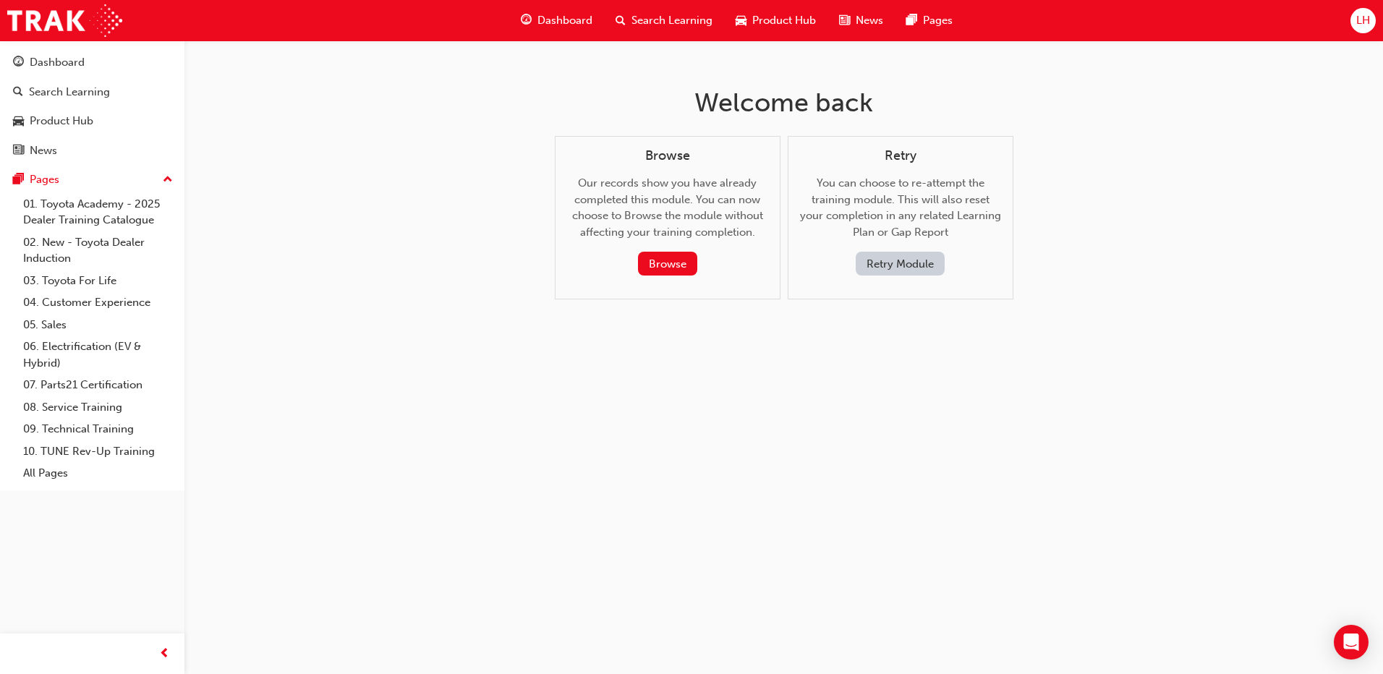
click at [561, 16] on span "Dashboard" at bounding box center [565, 20] width 55 height 17
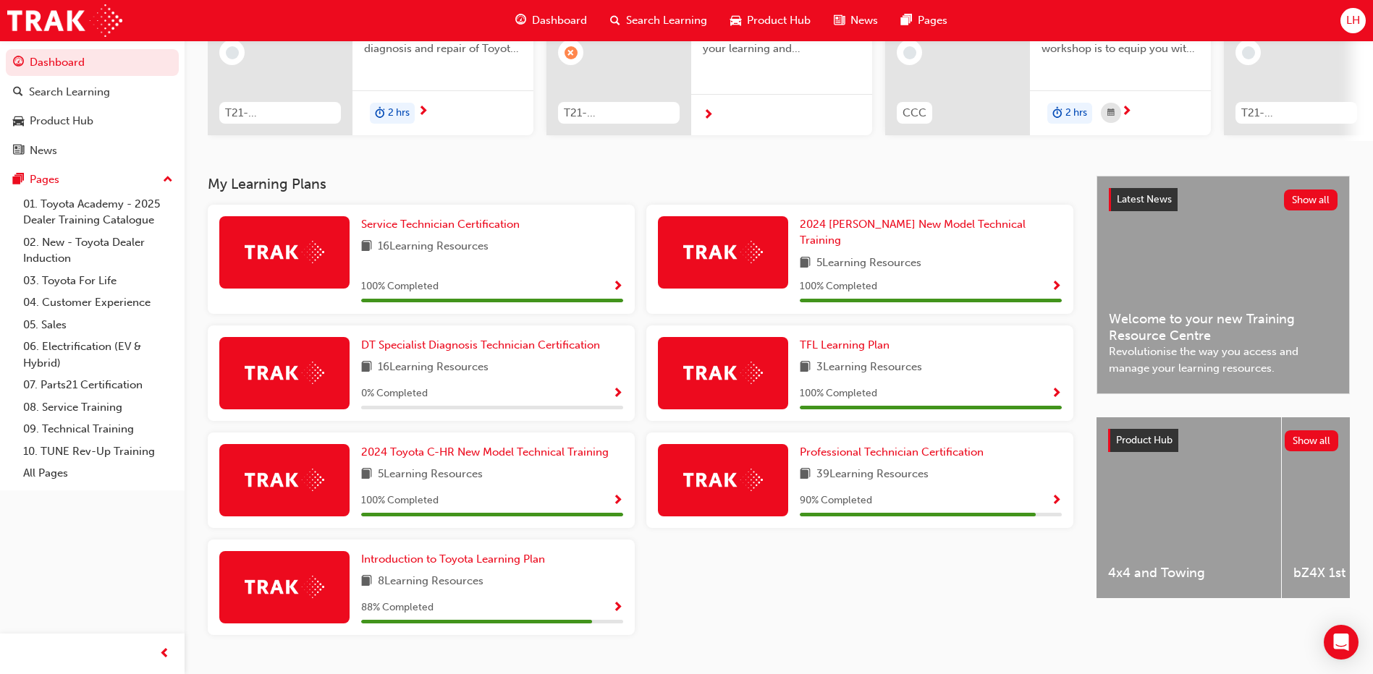
scroll to position [213, 0]
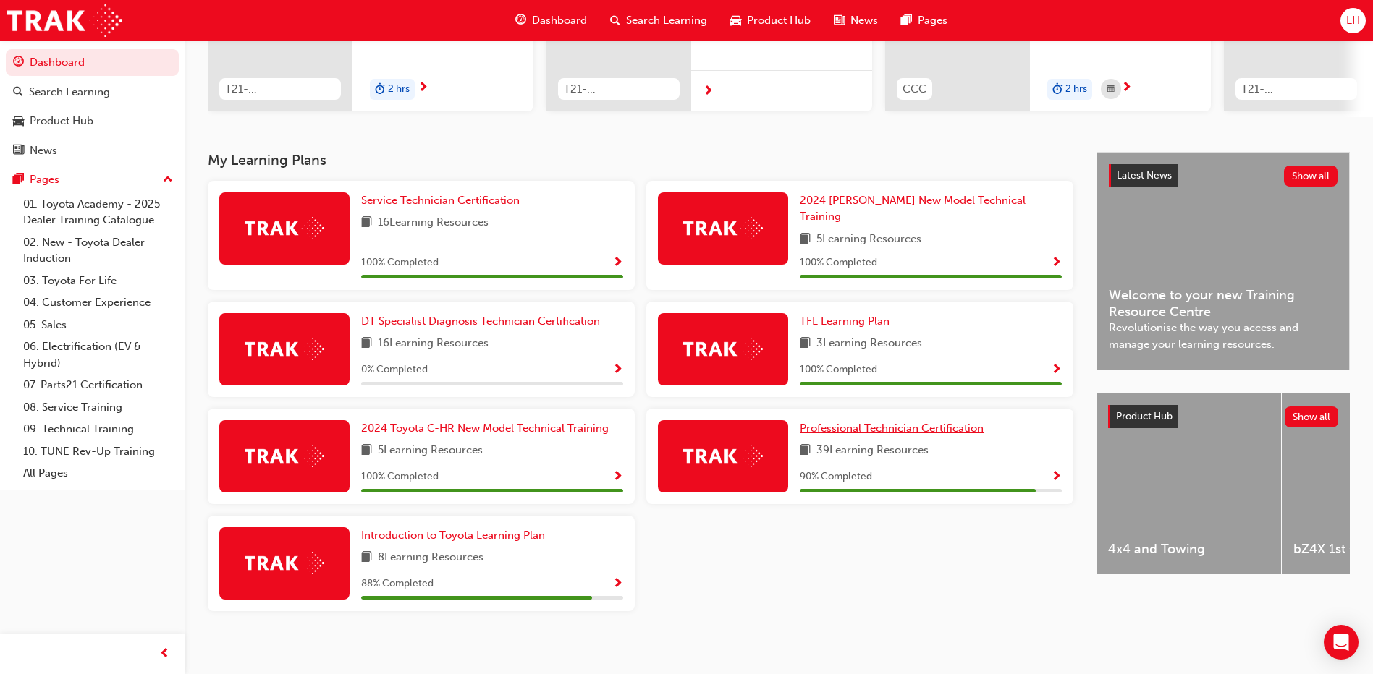
click at [878, 422] on span "Professional Technician Certification" at bounding box center [892, 428] width 184 height 13
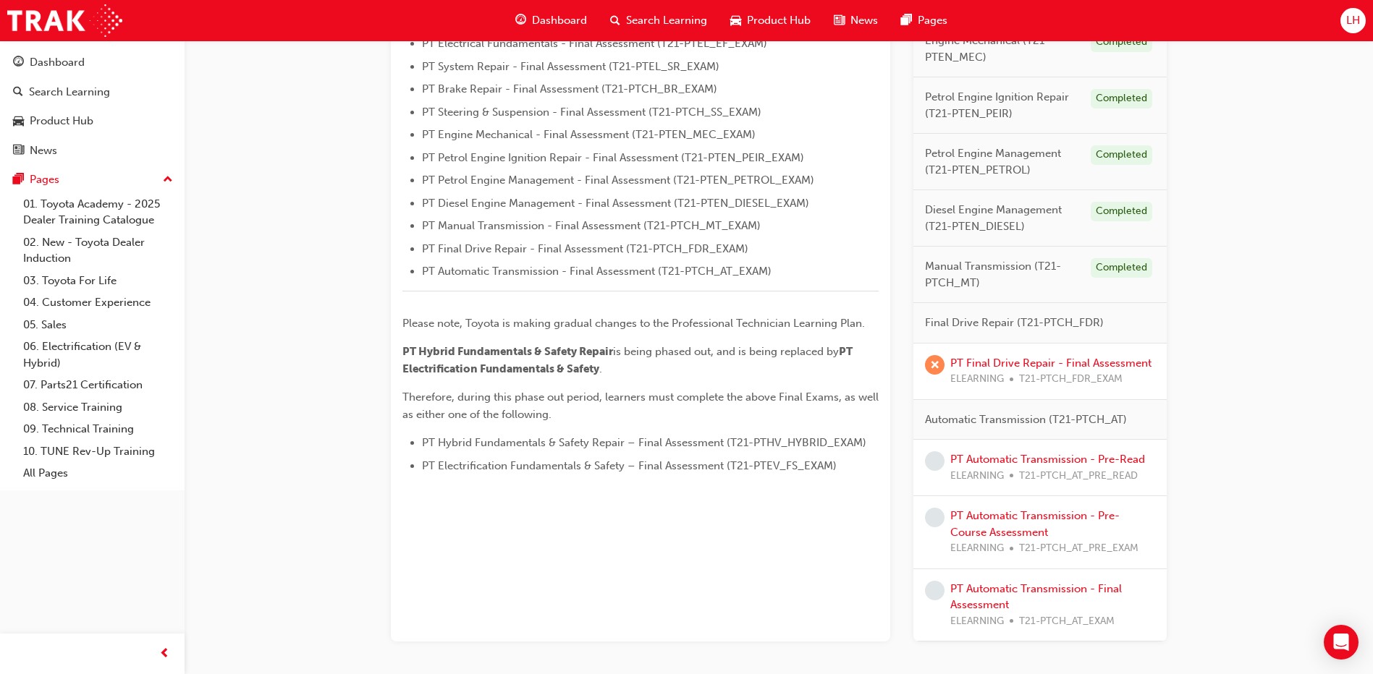
scroll to position [507, 0]
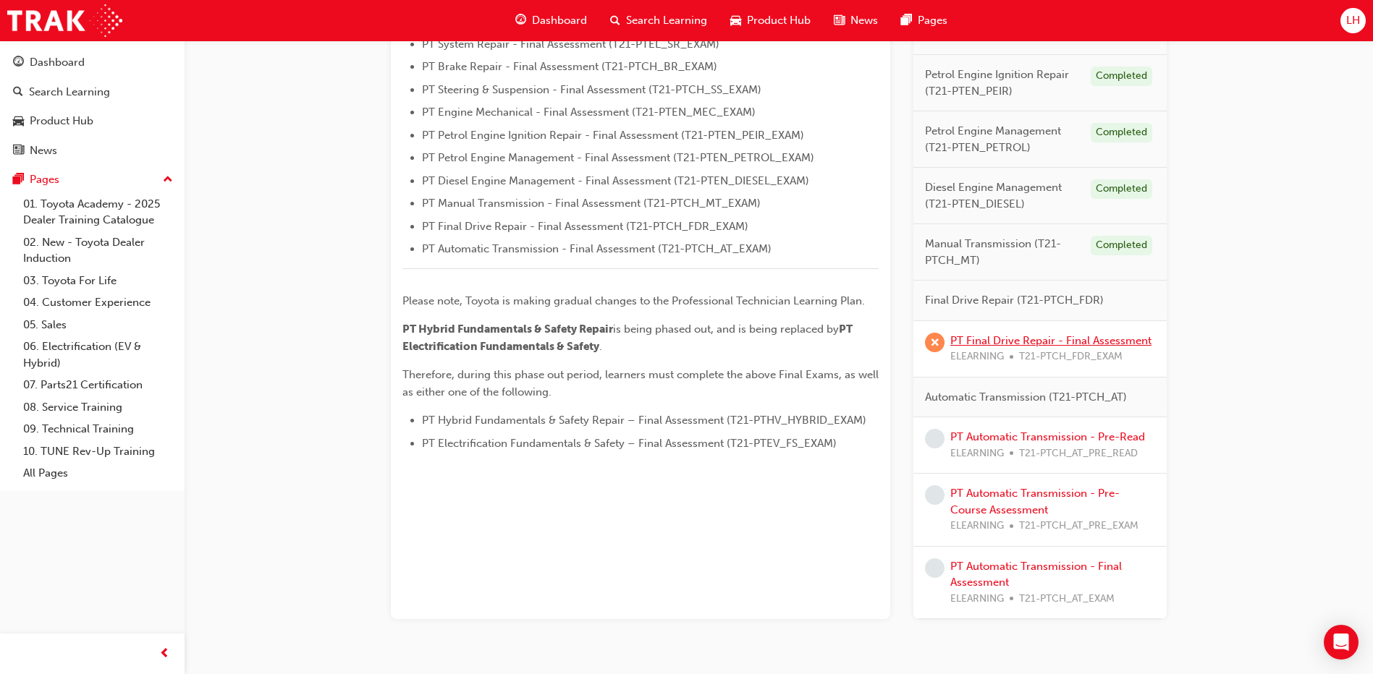
click at [998, 341] on link "PT Final Drive Repair - Final Assessment" at bounding box center [1050, 340] width 201 height 13
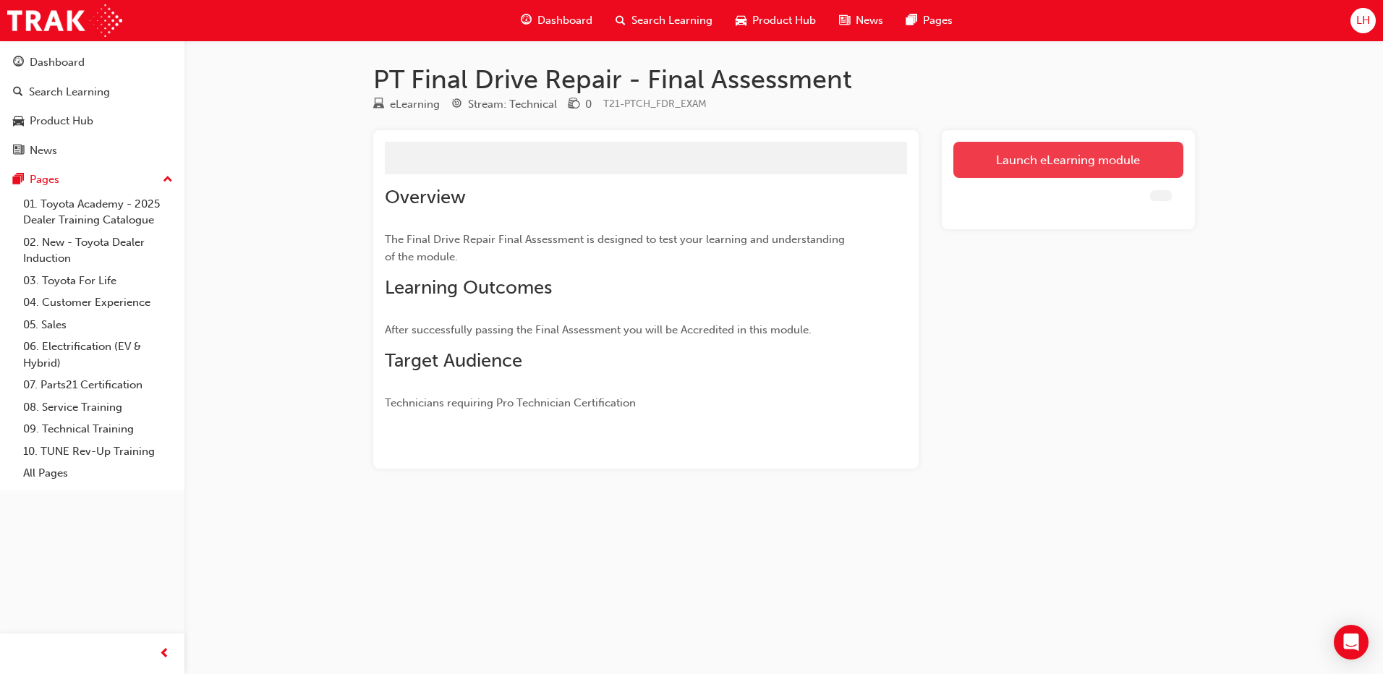
click at [1011, 156] on link "Launch eLearning module" at bounding box center [1069, 160] width 230 height 36
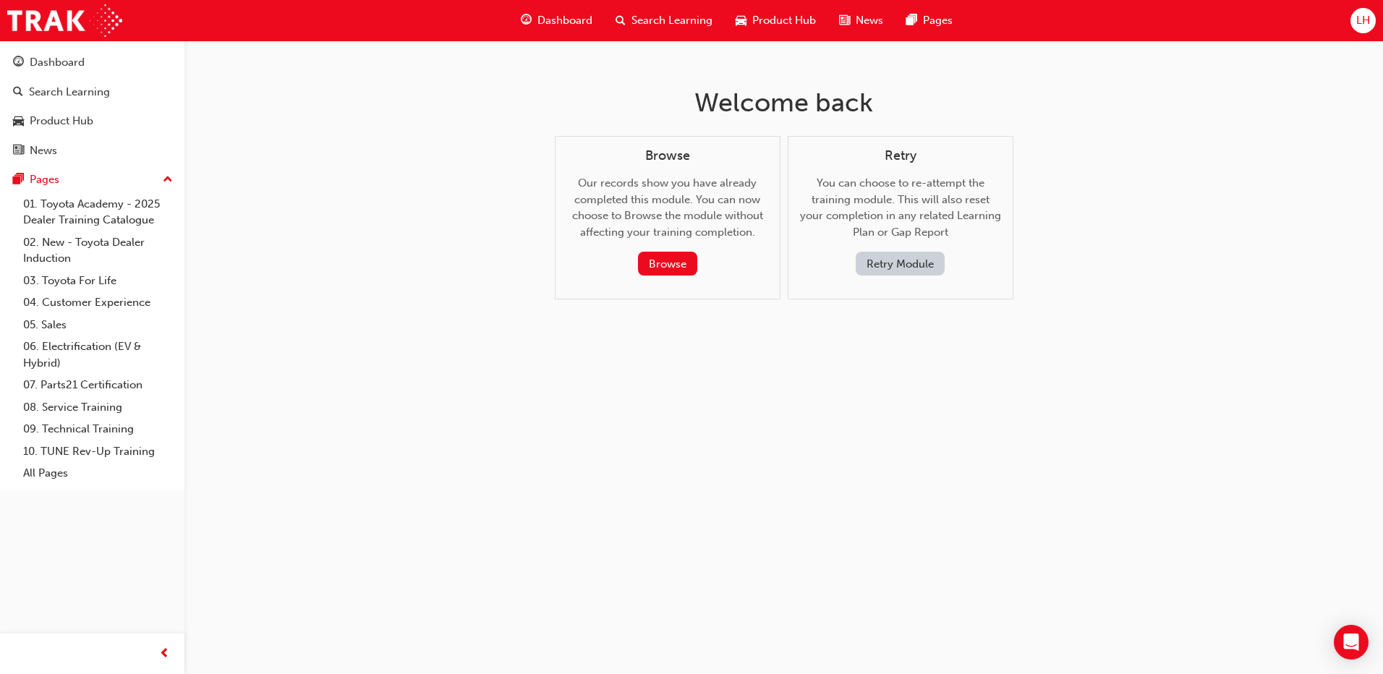
click at [907, 263] on button "Retry Module" at bounding box center [900, 264] width 89 height 24
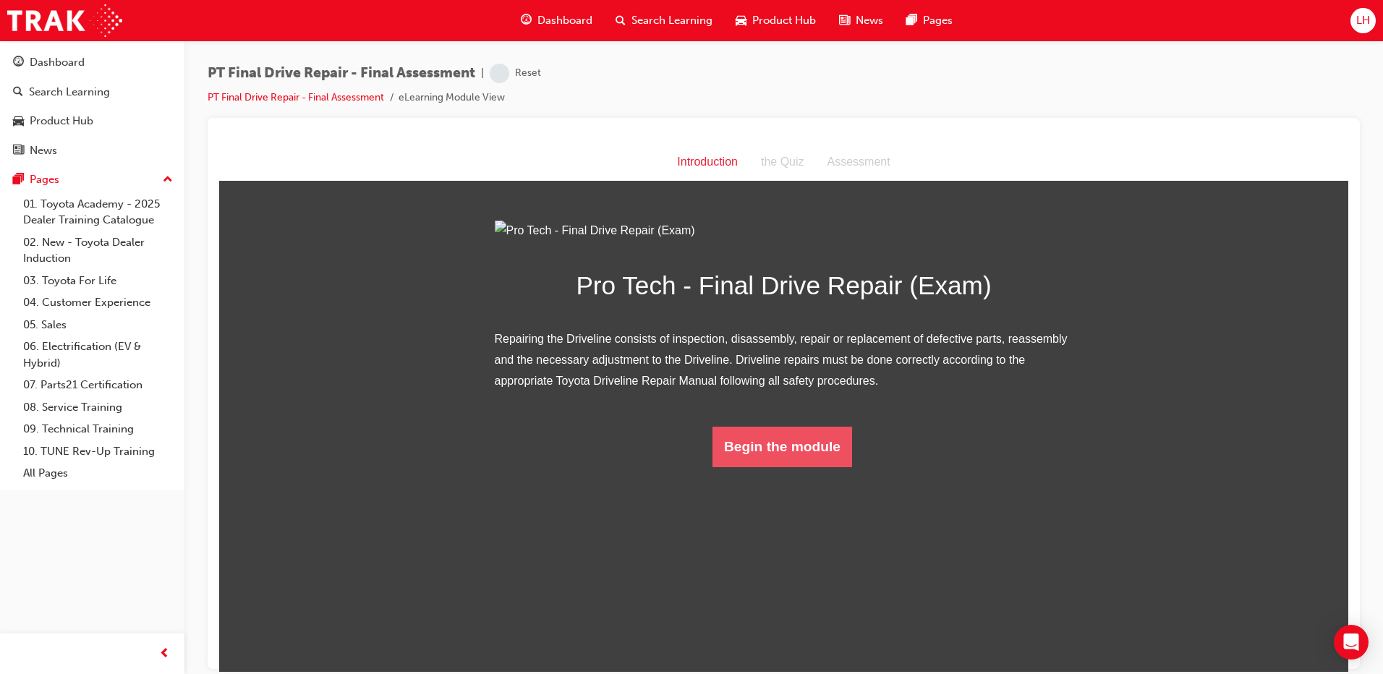
click at [767, 467] on button "Begin the module" at bounding box center [783, 446] width 140 height 41
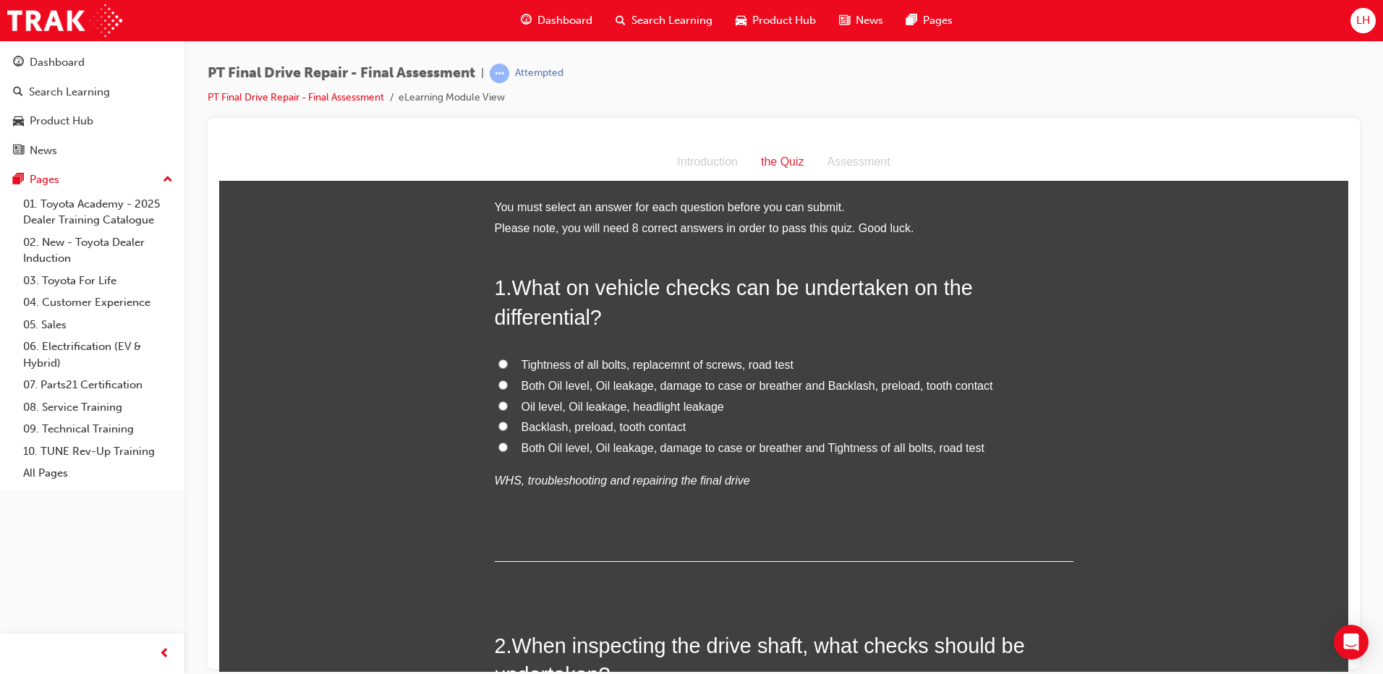
click at [566, 451] on span "Both Oil level, Oil leakage, damage to case or breather and Tightness of all bo…" at bounding box center [753, 447] width 463 height 12
click at [508, 451] on input "Both Oil level, Oil leakage, damage to case or breather and Tightness of all bo…" at bounding box center [503, 446] width 9 height 9
radio input "true"
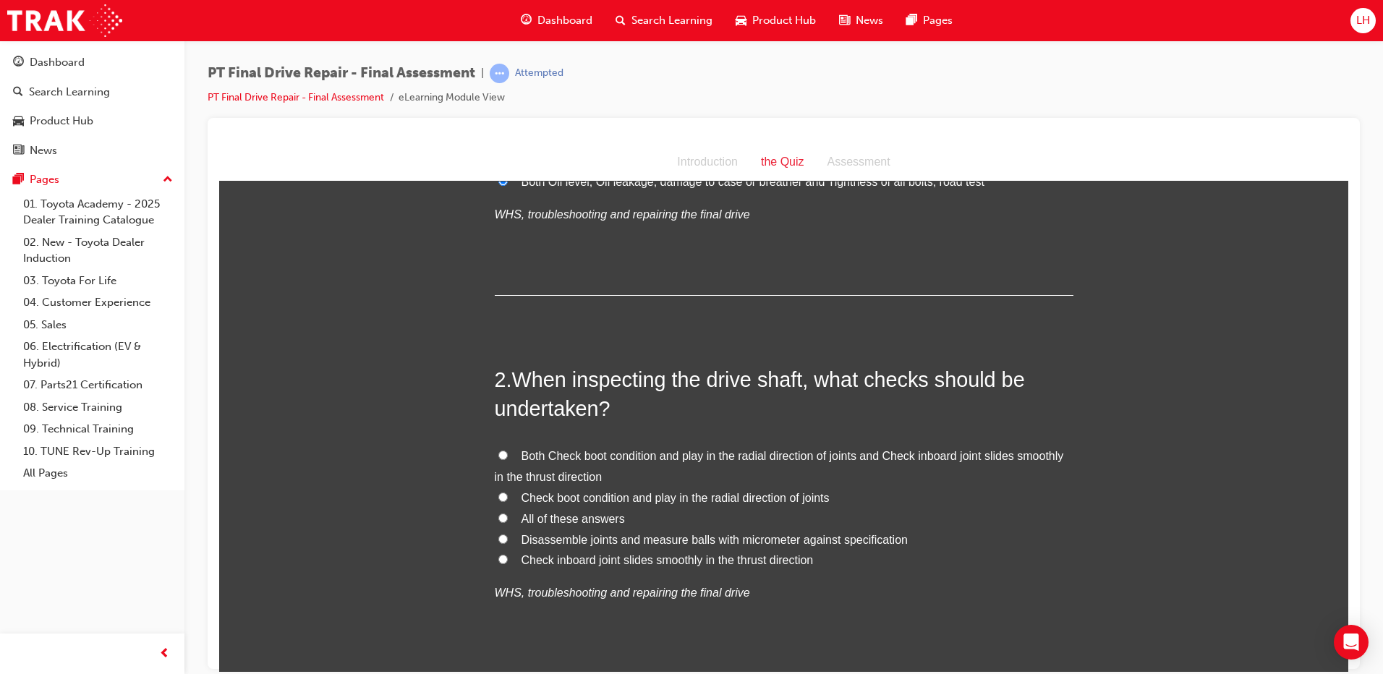
scroll to position [289, 0]
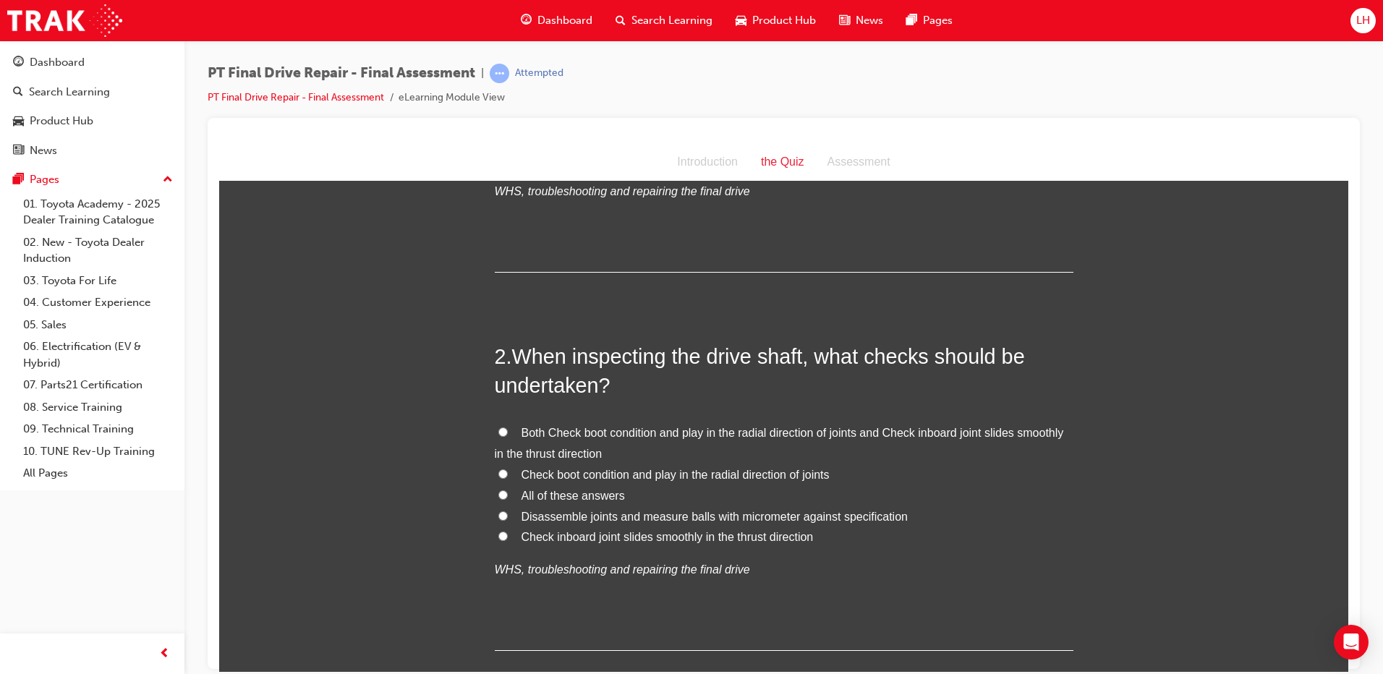
click at [708, 473] on span "Check boot condition and play in the radial direction of joints" at bounding box center [676, 474] width 308 height 12
click at [508, 473] on input "Check boot condition and play in the radial direction of joints" at bounding box center [503, 473] width 9 height 9
radio input "true"
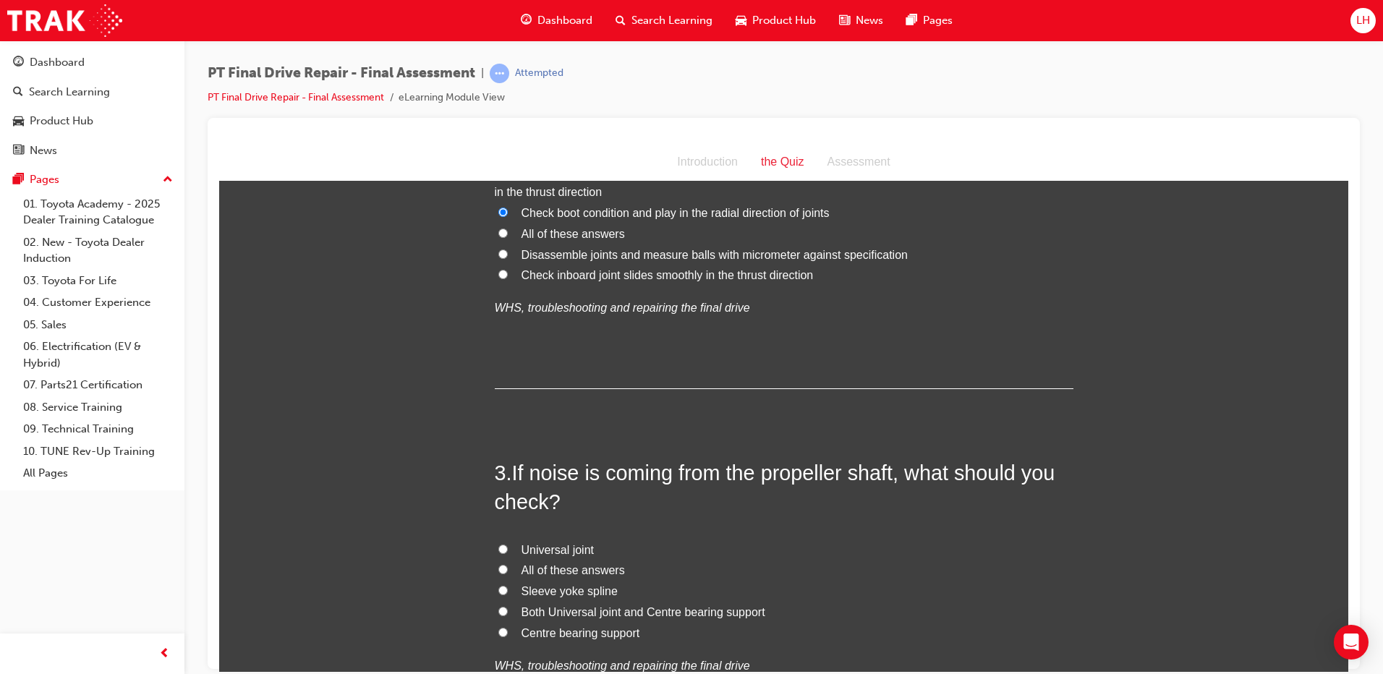
scroll to position [724, 0]
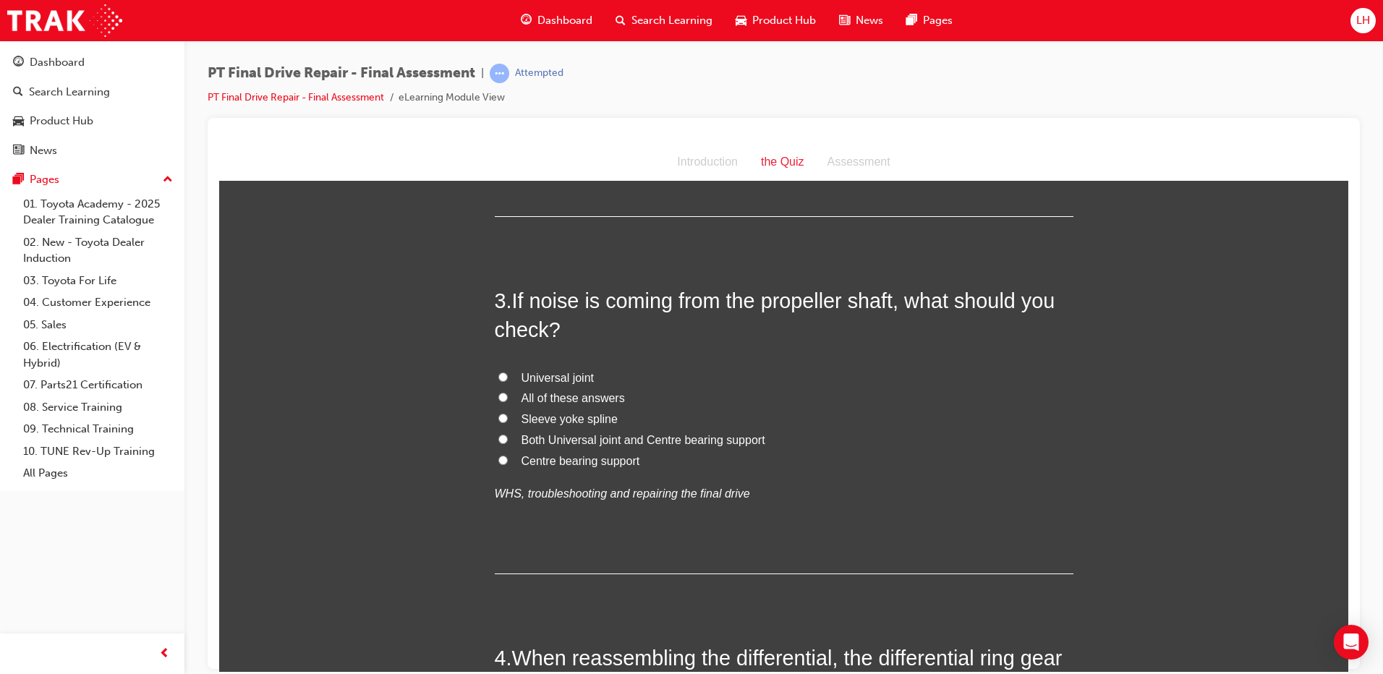
click at [579, 399] on span "All of these answers" at bounding box center [573, 397] width 103 height 12
click at [508, 399] on input "All of these answers" at bounding box center [503, 396] width 9 height 9
radio input "true"
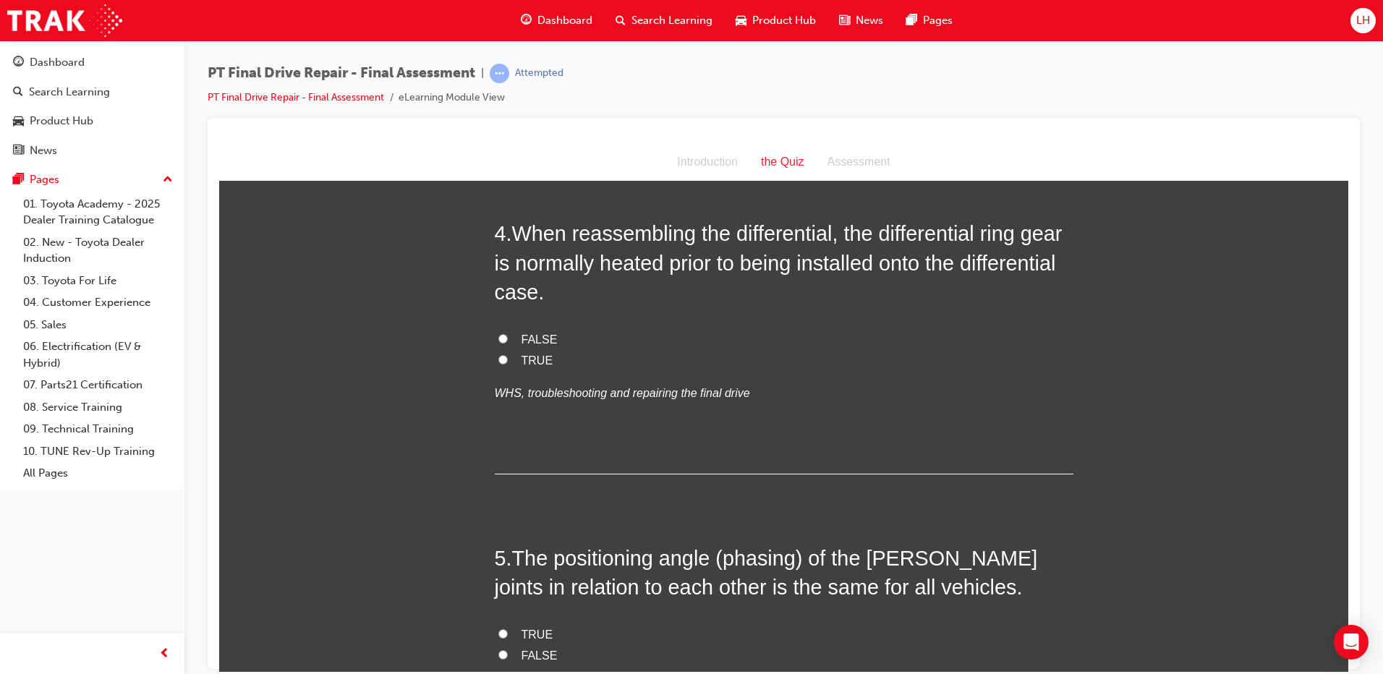
scroll to position [1158, 0]
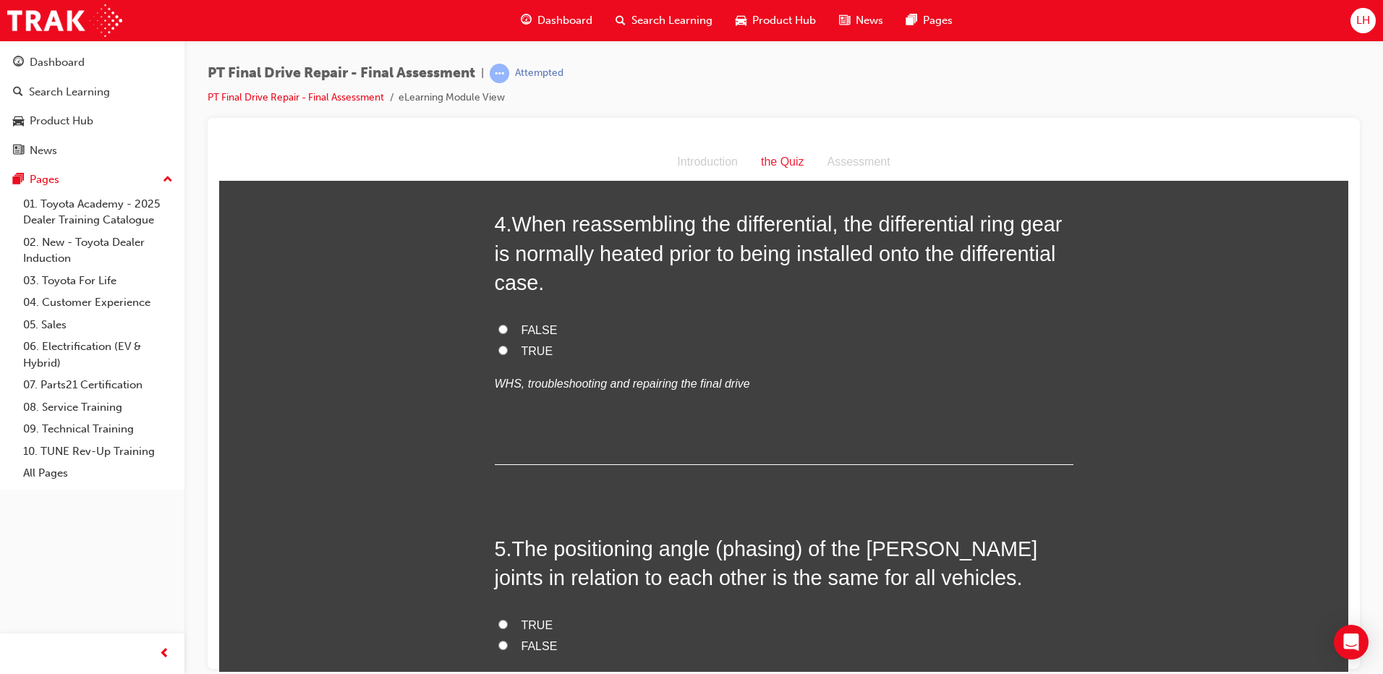
click at [535, 325] on span "FALSE" at bounding box center [540, 329] width 36 height 12
click at [508, 325] on input "FALSE" at bounding box center [503, 328] width 9 height 9
radio input "true"
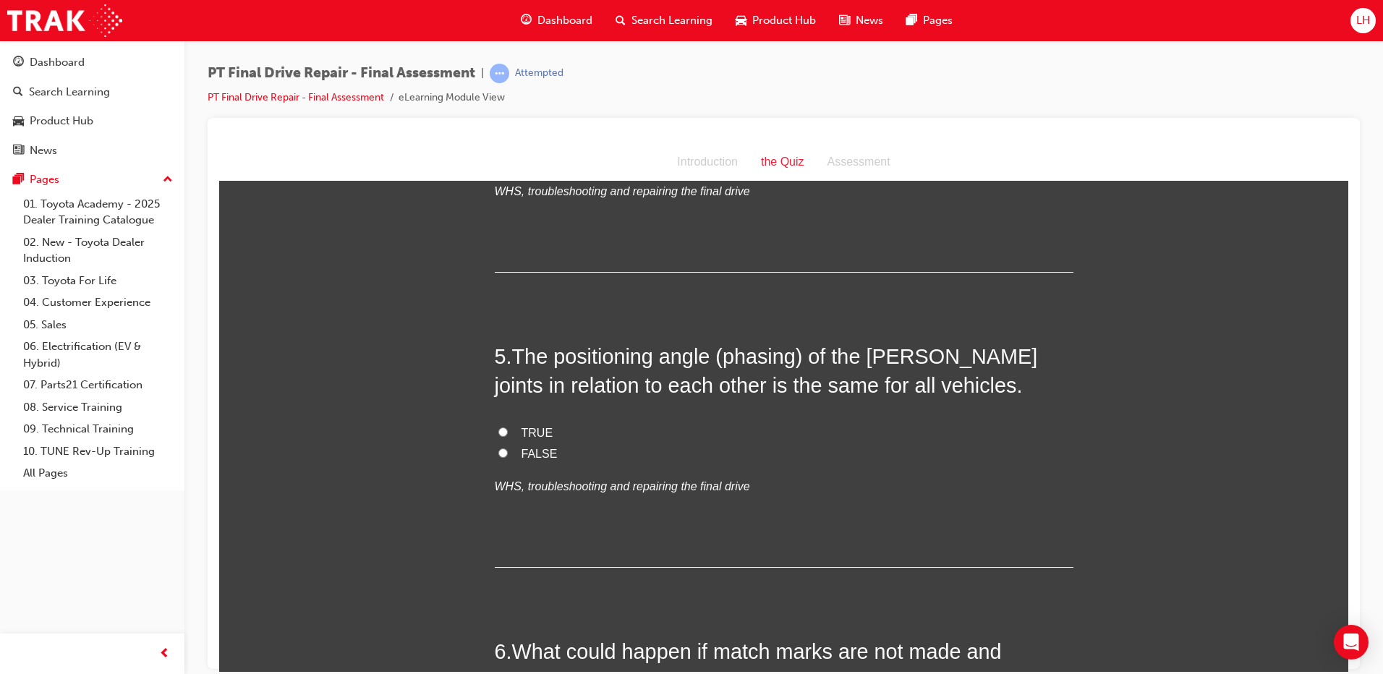
scroll to position [1375, 0]
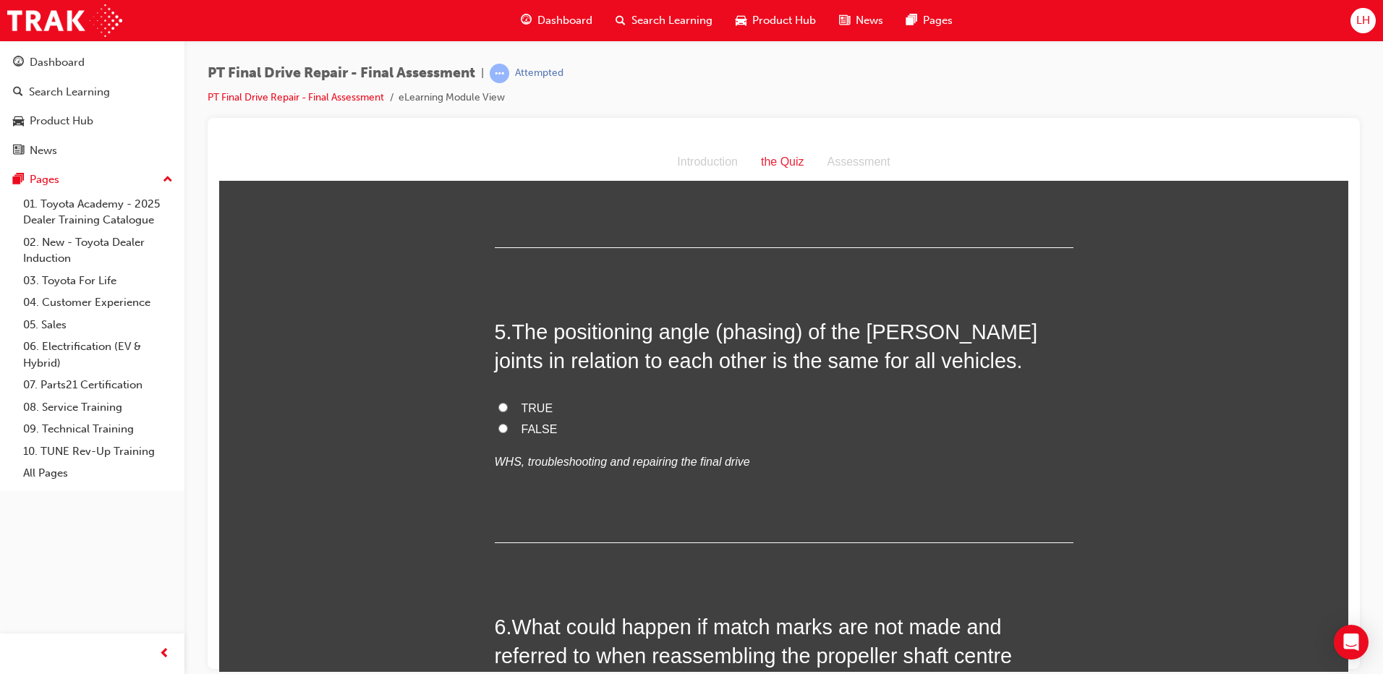
click at [530, 431] on span "FALSE" at bounding box center [540, 429] width 36 height 12
click at [508, 431] on input "FALSE" at bounding box center [503, 427] width 9 height 9
radio input "true"
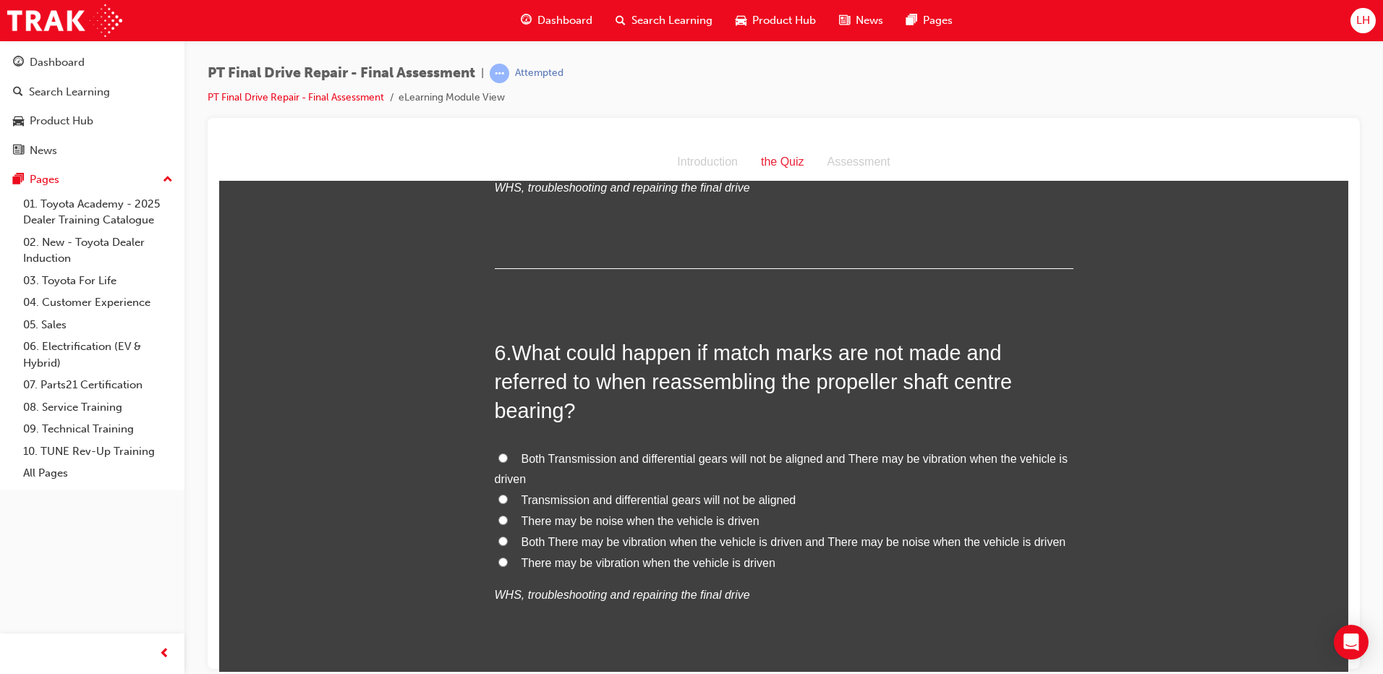
scroll to position [1664, 0]
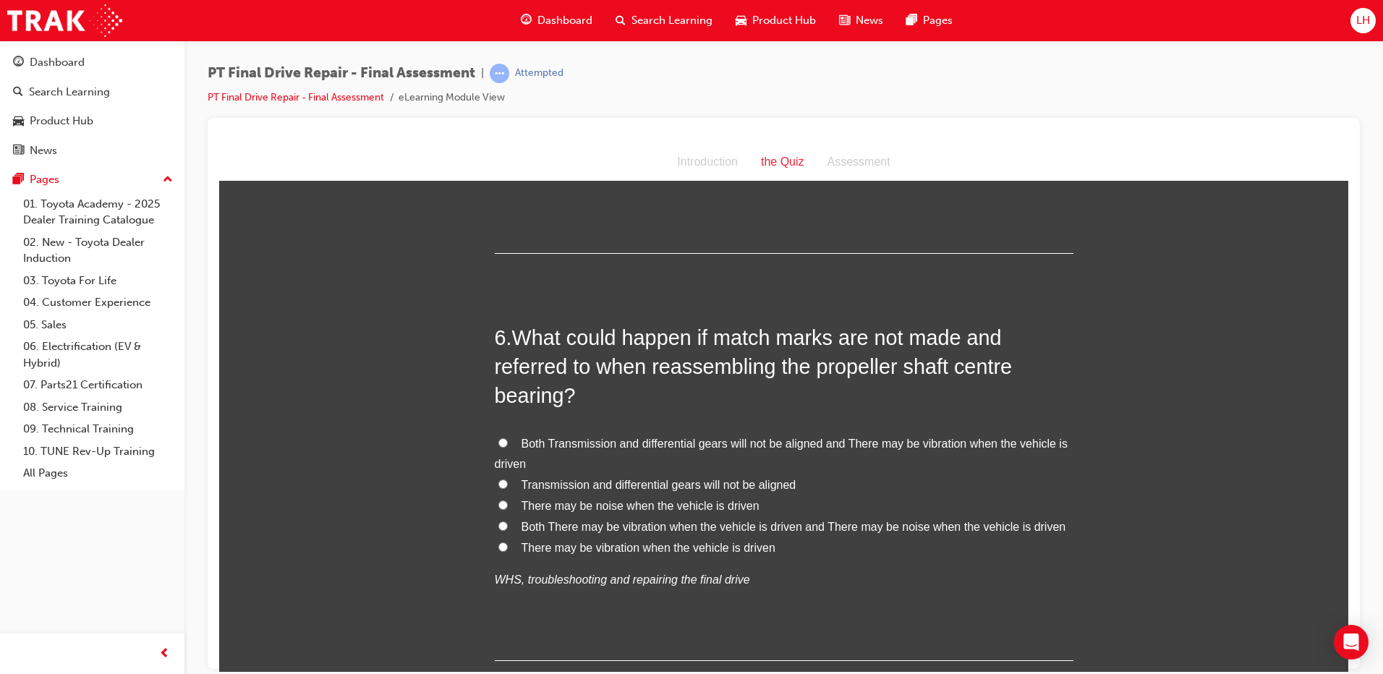
click at [632, 527] on span "Both There may be vibration when the vehicle is driven and There may be noise w…" at bounding box center [794, 526] width 545 height 12
click at [508, 527] on input "Both There may be vibration when the vehicle is driven and There may be noise w…" at bounding box center [503, 525] width 9 height 9
radio input "true"
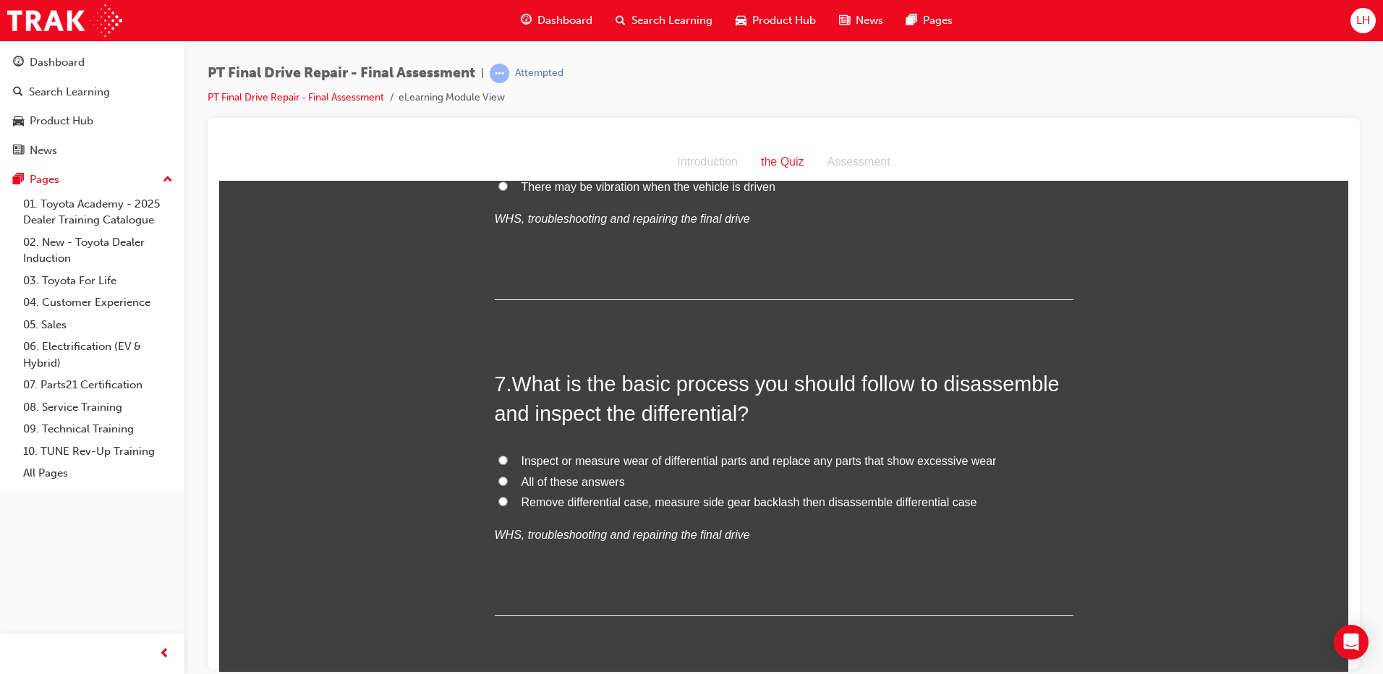
scroll to position [2026, 0]
click at [621, 501] on span "Remove differential case, measure side gear backlash then disassemble different…" at bounding box center [750, 501] width 456 height 12
click at [508, 501] on input "Remove differential case, measure side gear backlash then disassemble different…" at bounding box center [503, 500] width 9 height 9
radio input "true"
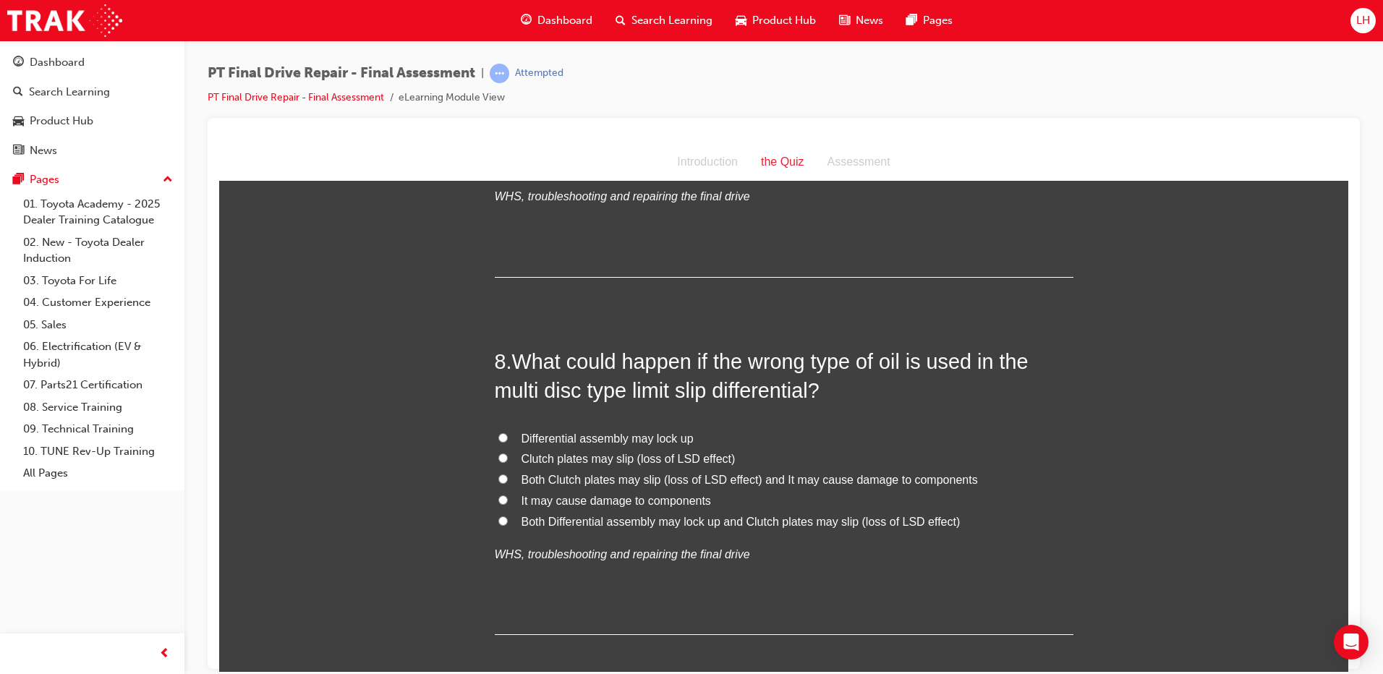
scroll to position [2388, 0]
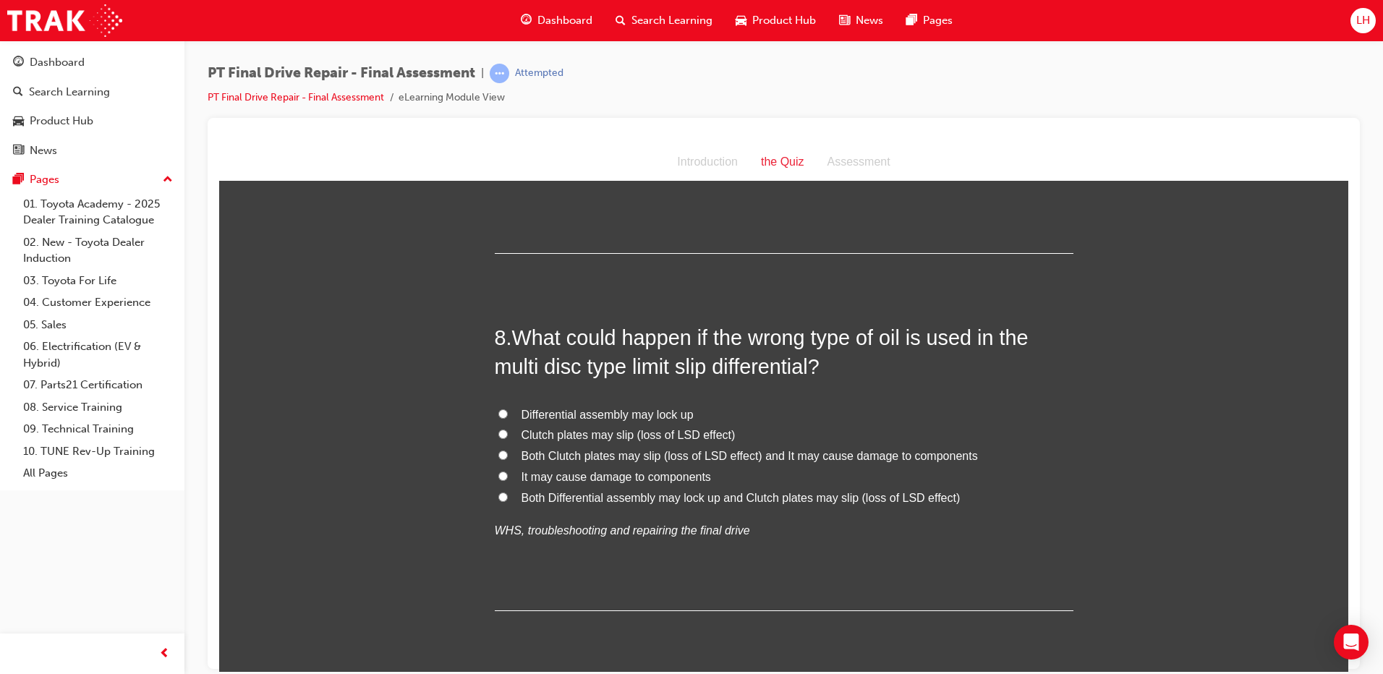
click at [546, 435] on span "Clutch plates may slip (loss of LSD effect)" at bounding box center [629, 434] width 214 height 12
click at [508, 435] on input "Clutch plates may slip (loss of LSD effect)" at bounding box center [503, 433] width 9 height 9
radio input "true"
click at [722, 458] on span "Both Clutch plates may slip (loss of LSD effect) and It may cause damage to com…" at bounding box center [750, 455] width 457 height 12
click at [508, 458] on input "Both Clutch plates may slip (loss of LSD effect) and It may cause damage to com…" at bounding box center [503, 454] width 9 height 9
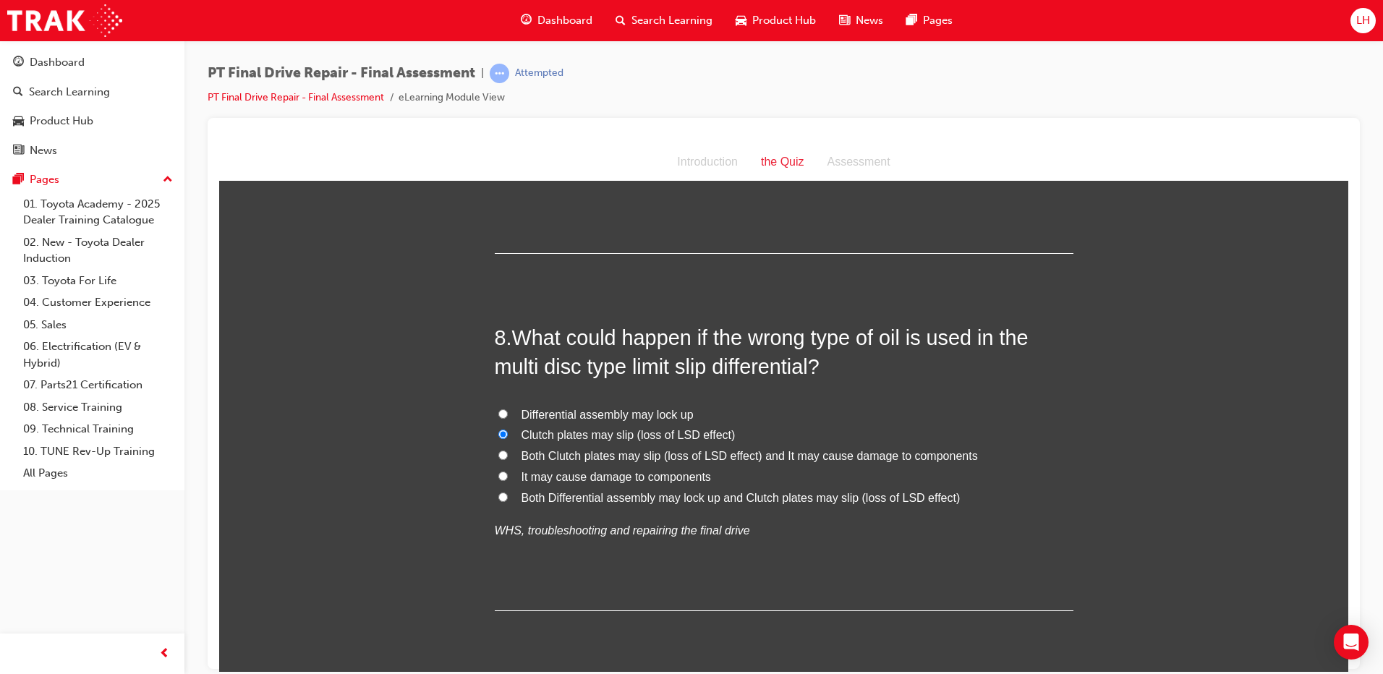
radio input "true"
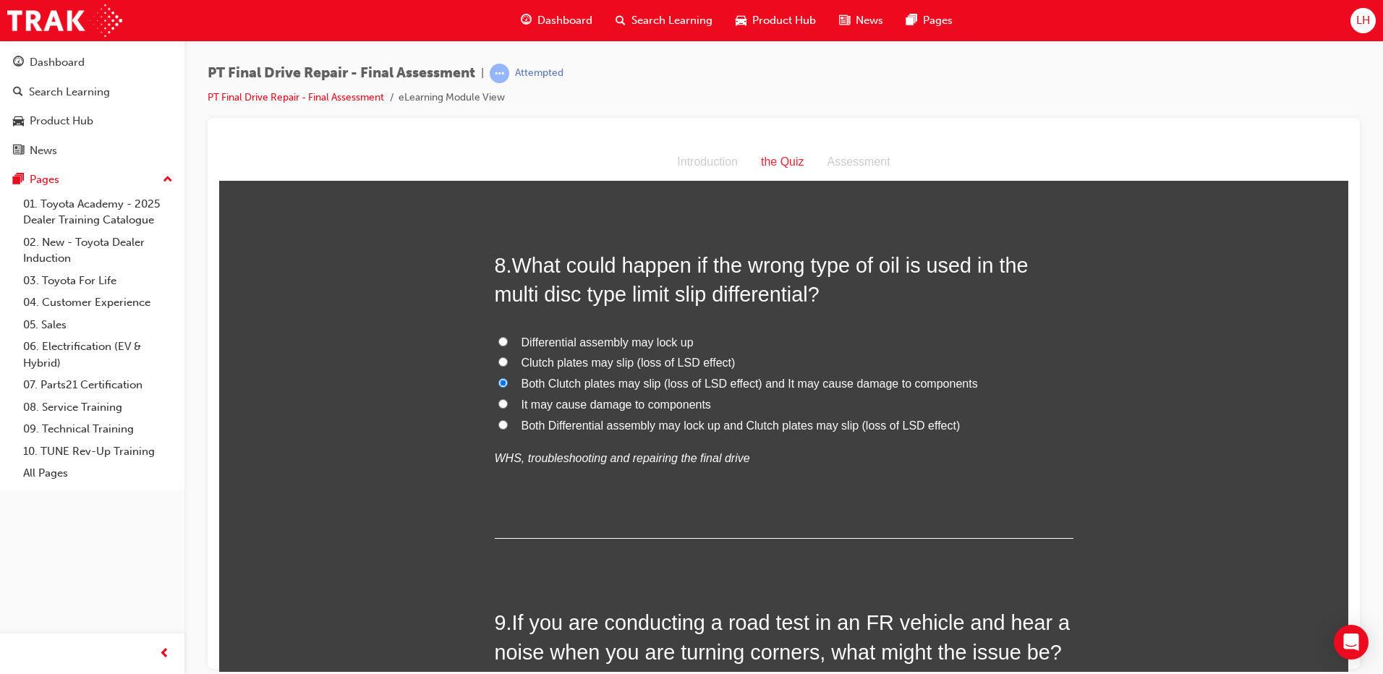
click at [617, 430] on span "Both Differential assembly may lock up and Clutch plates may slip (loss of LSD …" at bounding box center [741, 425] width 439 height 12
click at [508, 429] on input "Both Differential assembly may lock up and Clutch plates may slip (loss of LSD …" at bounding box center [503, 424] width 9 height 9
radio input "true"
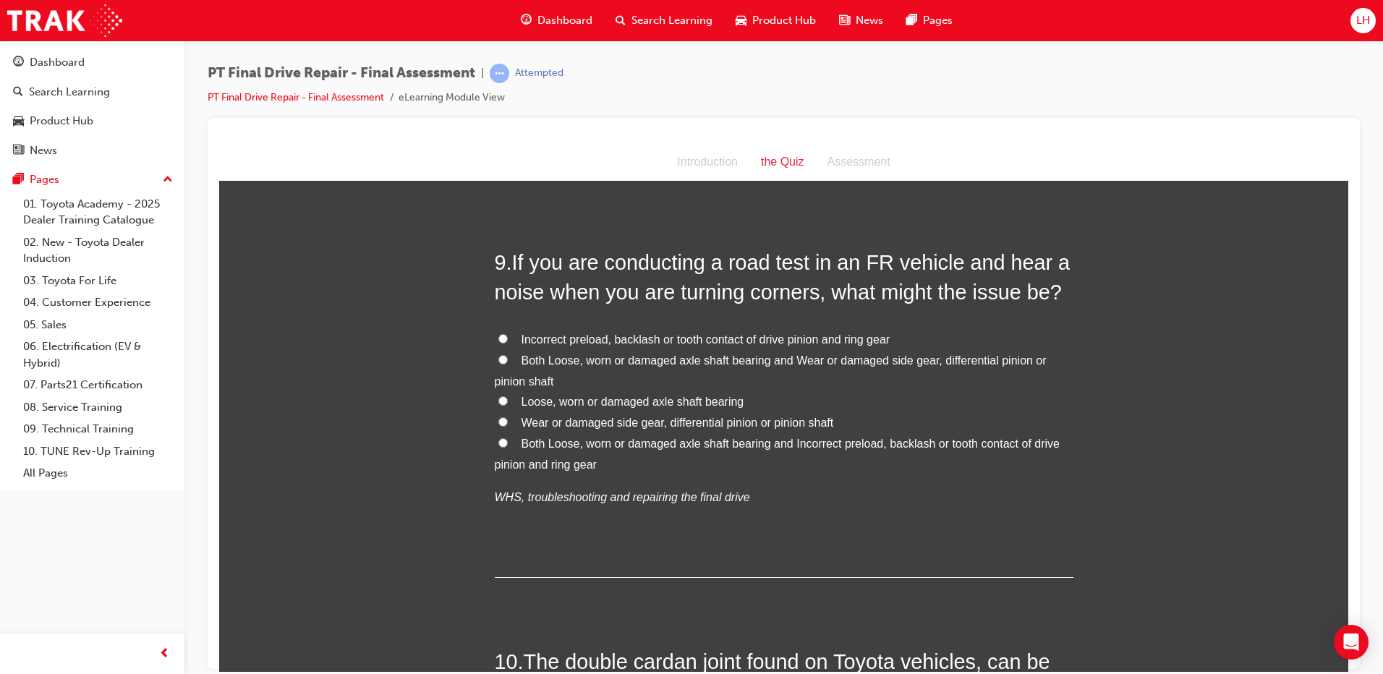
scroll to position [2822, 0]
click at [597, 395] on span "Loose, worn or damaged axle shaft bearing" at bounding box center [633, 400] width 223 height 12
click at [508, 395] on input "Loose, worn or damaged axle shaft bearing" at bounding box center [503, 398] width 9 height 9
radio input "true"
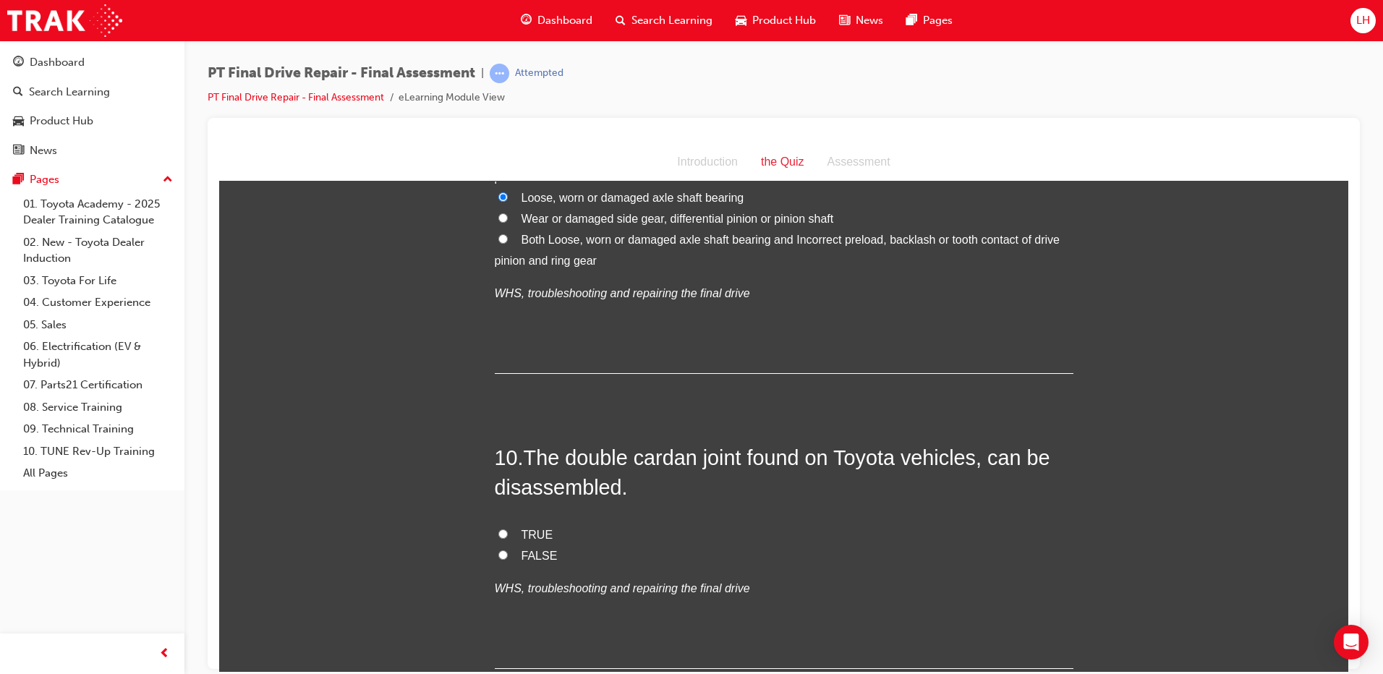
scroll to position [3039, 0]
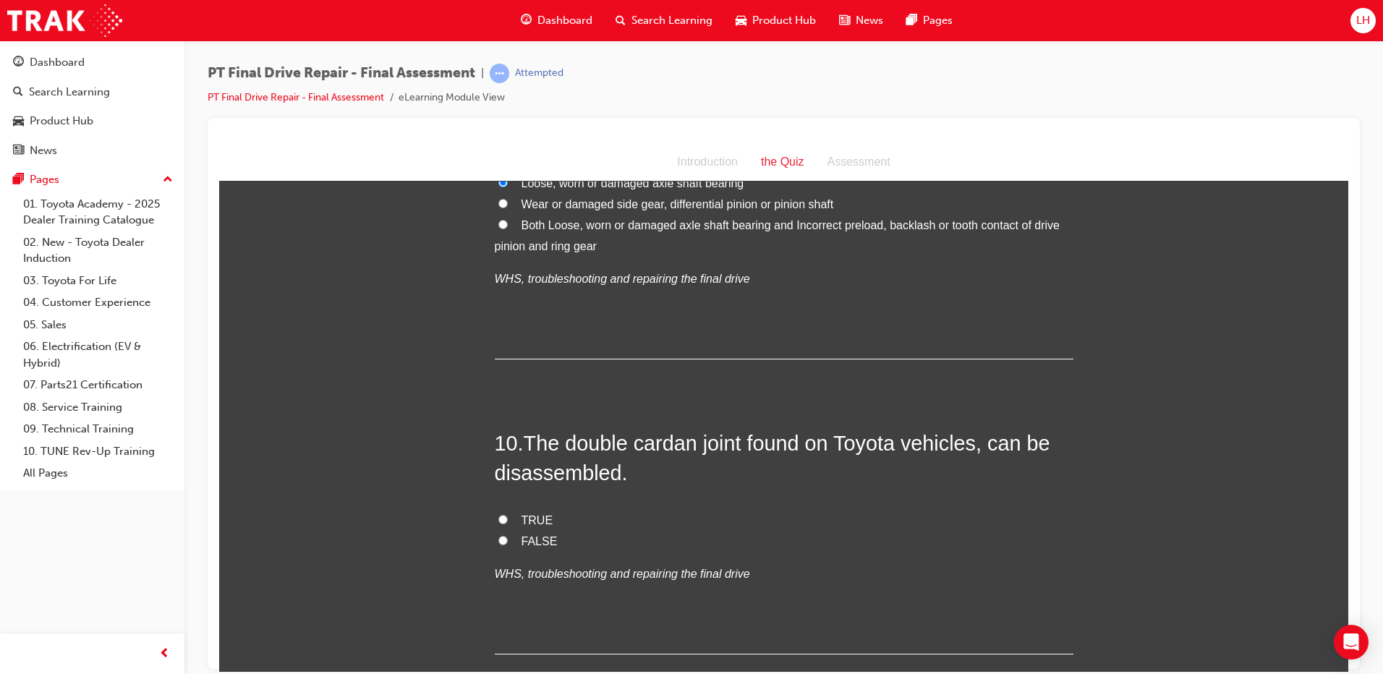
click at [532, 522] on span "TRUE" at bounding box center [538, 520] width 32 height 12
click at [508, 522] on input "TRUE" at bounding box center [503, 518] width 9 height 9
radio input "true"
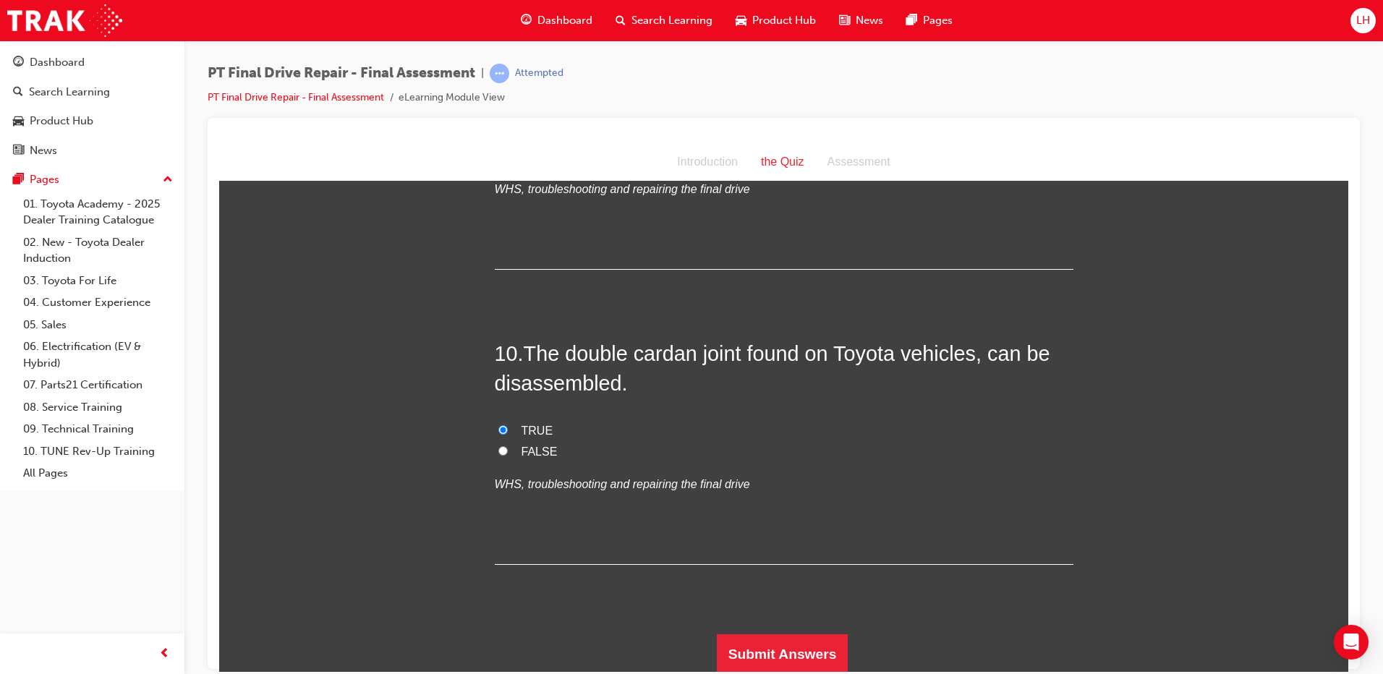
scroll to position [3131, 0]
click at [757, 637] on button "Submit Answers" at bounding box center [783, 652] width 132 height 41
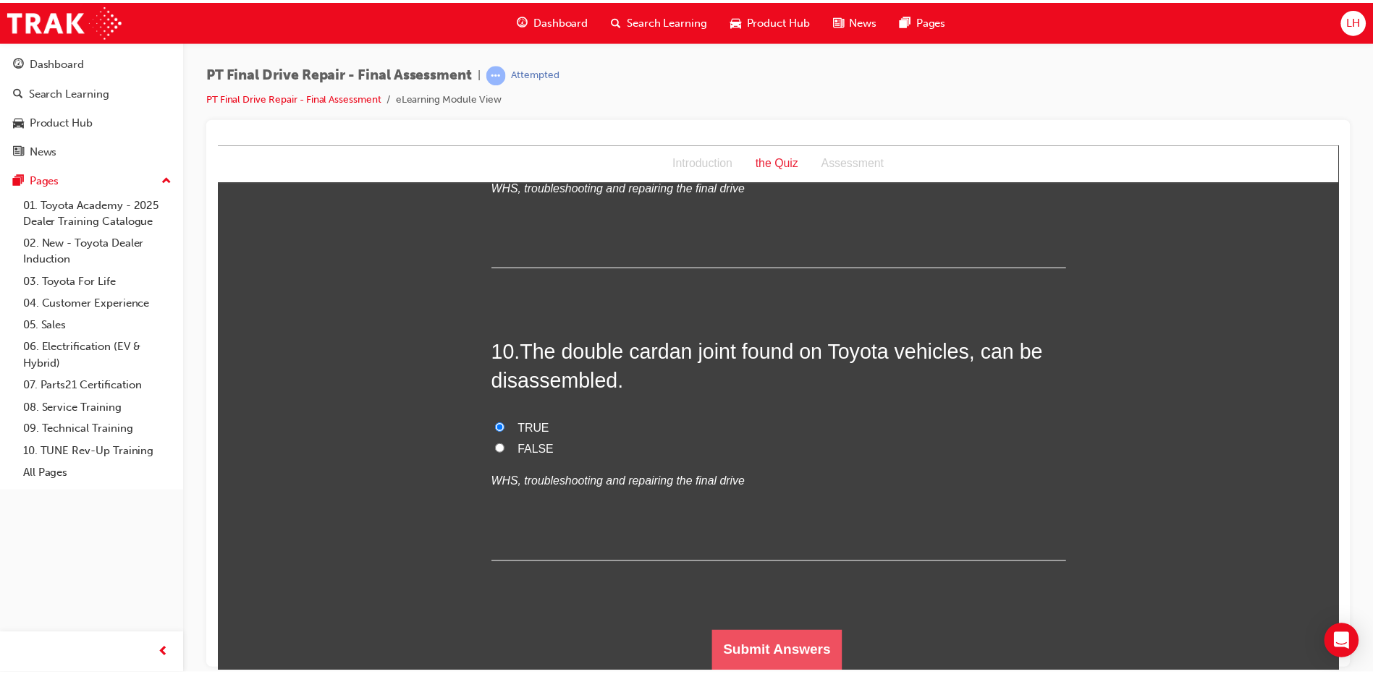
scroll to position [0, 0]
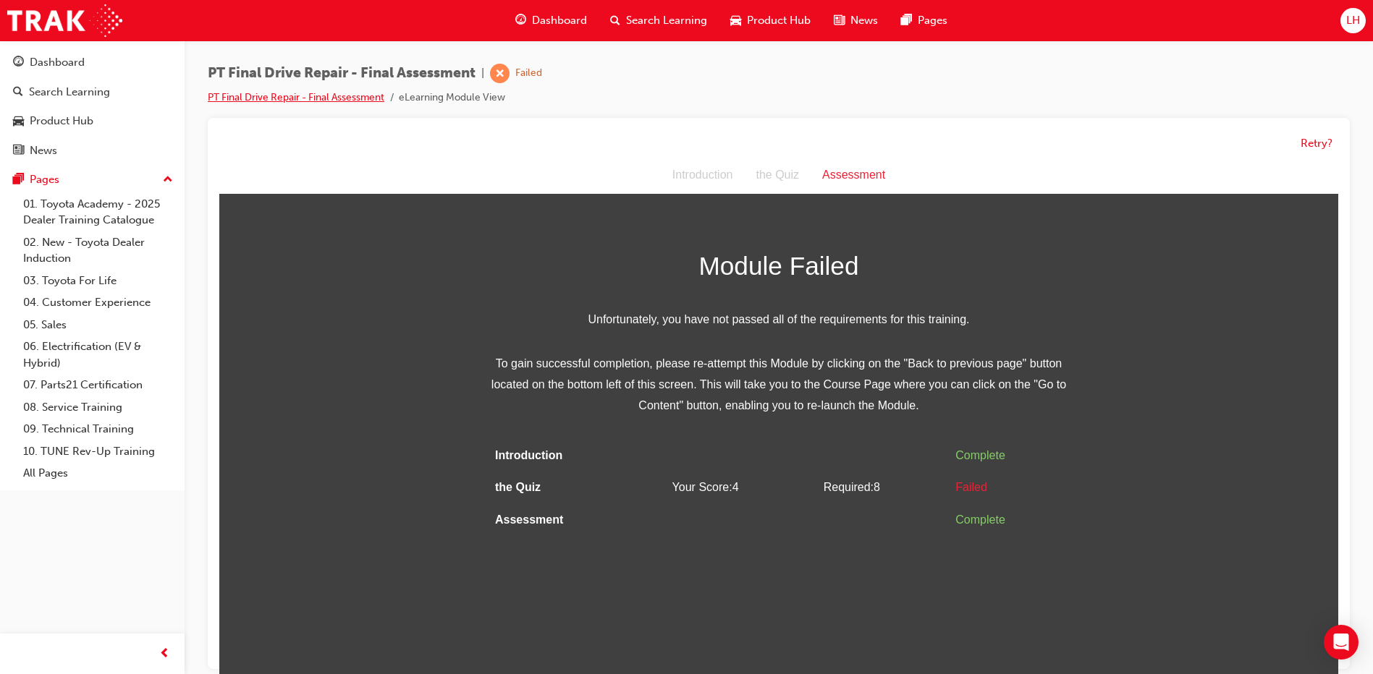
click at [292, 99] on link "PT Final Drive Repair - Final Assessment" at bounding box center [296, 97] width 177 height 12
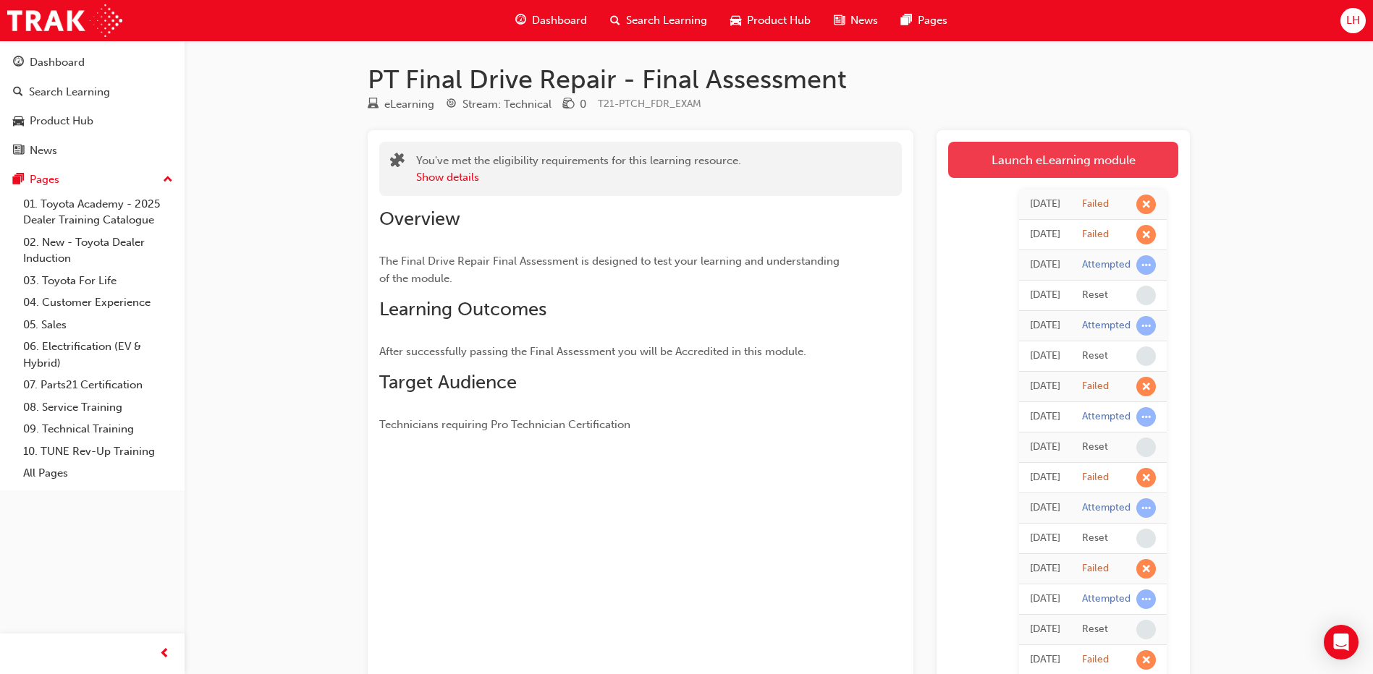
click at [1079, 148] on link "Launch eLearning module" at bounding box center [1063, 160] width 230 height 36
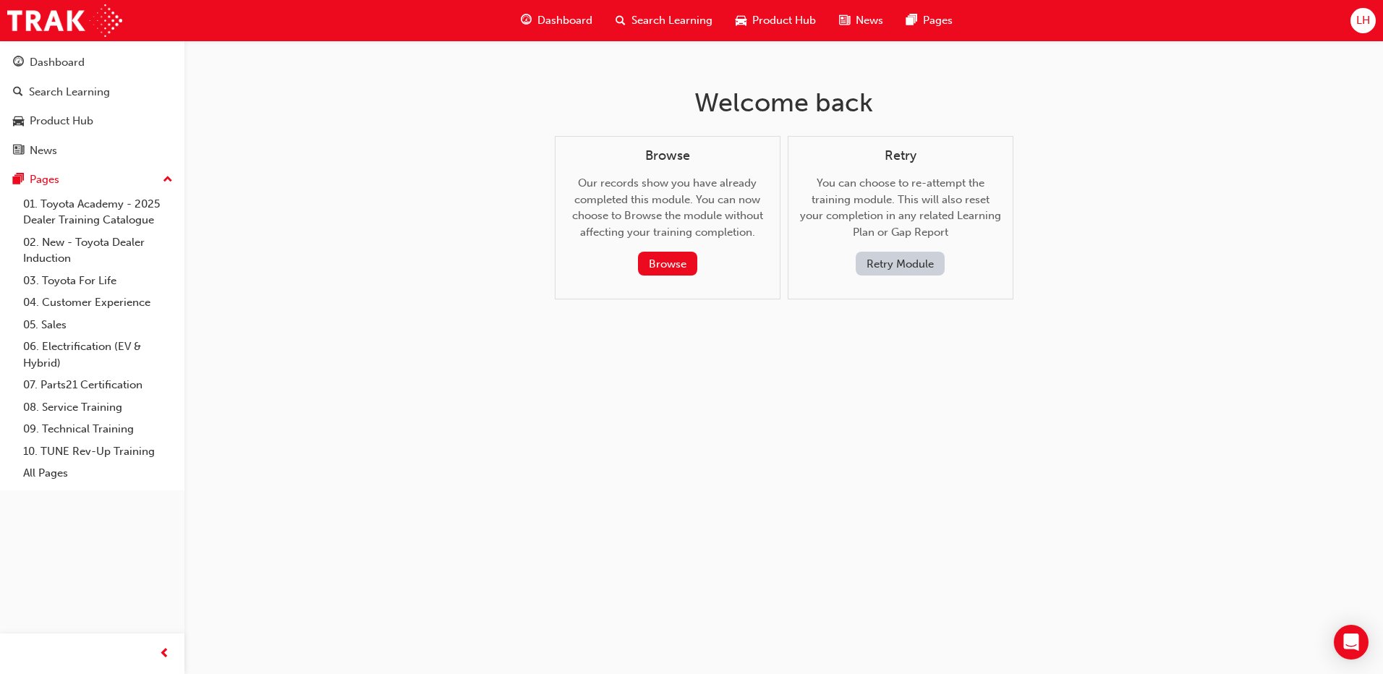
click at [897, 255] on button "Retry Module" at bounding box center [900, 264] width 89 height 24
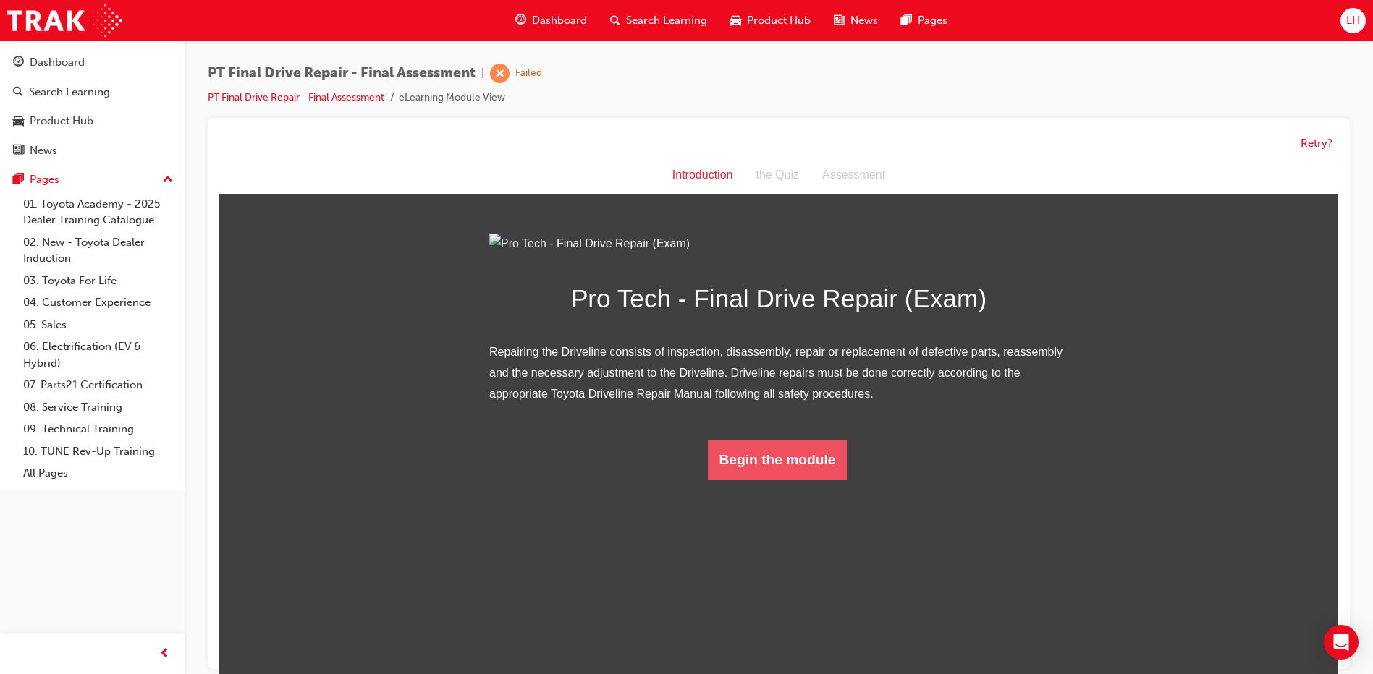
click at [794, 480] on button "Begin the module" at bounding box center [778, 460] width 140 height 41
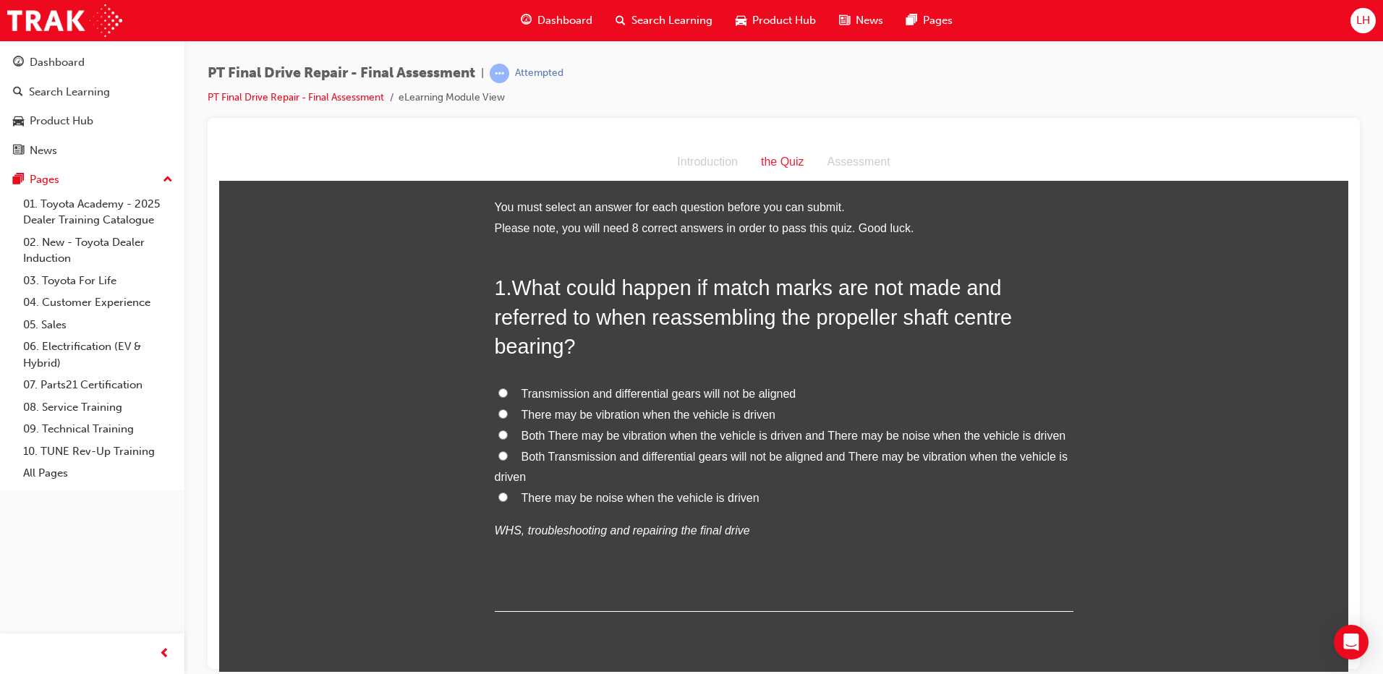
click at [768, 439] on span "Both There may be vibration when the vehicle is driven and There may be noise w…" at bounding box center [794, 435] width 545 height 12
click at [508, 439] on input "Both There may be vibration when the vehicle is driven and There may be noise w…" at bounding box center [503, 434] width 9 height 9
radio input "true"
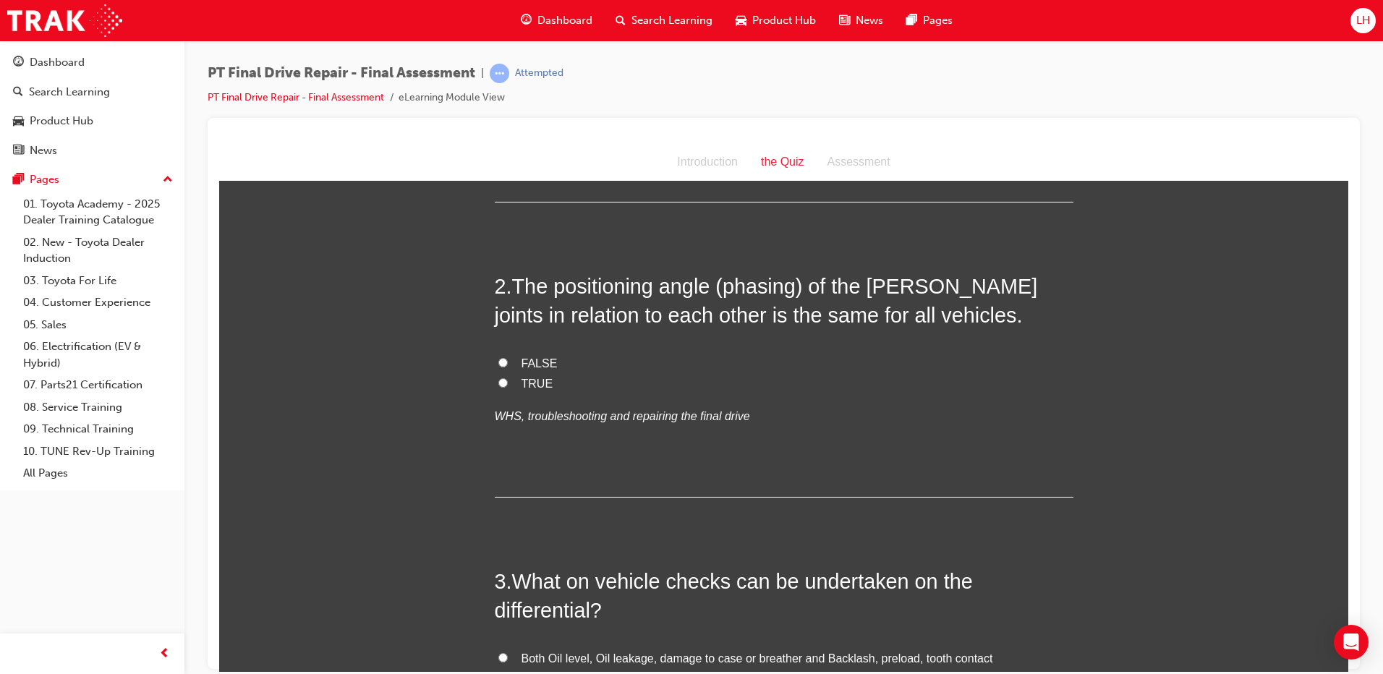
scroll to position [434, 0]
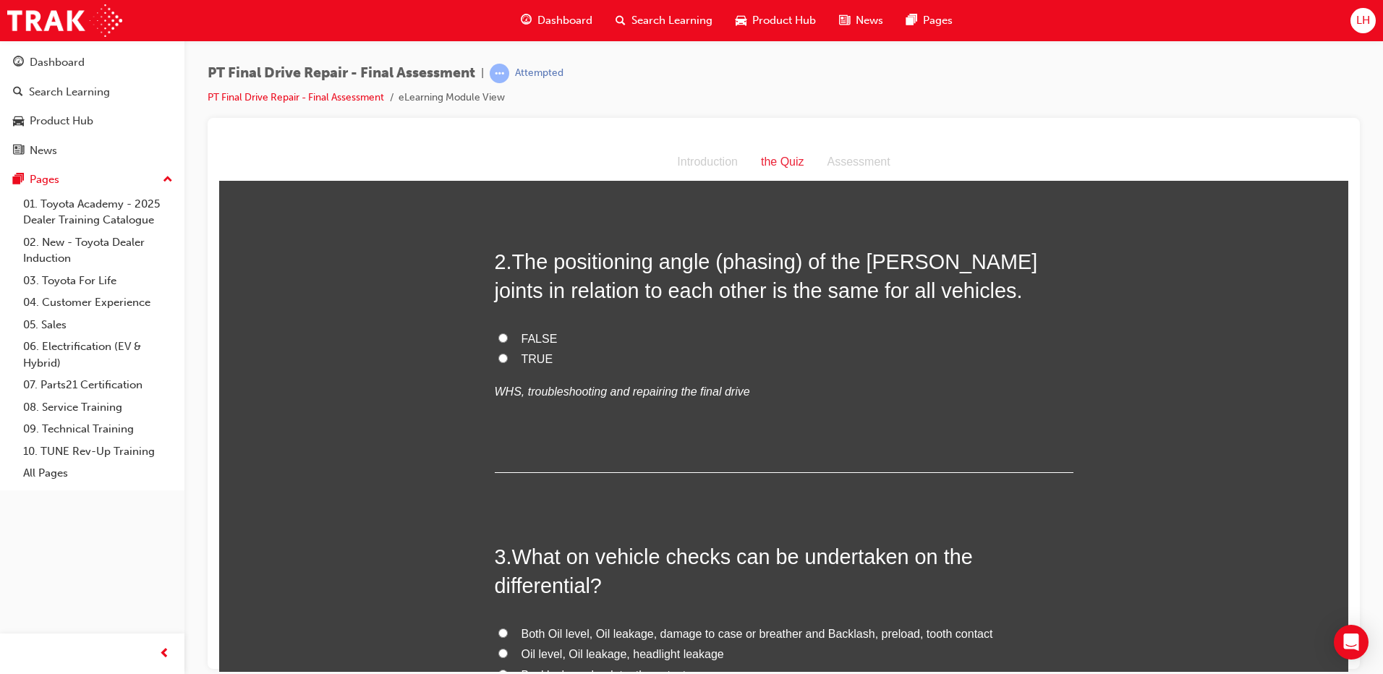
click at [525, 332] on span "FALSE" at bounding box center [540, 338] width 36 height 12
click at [508, 333] on input "FALSE" at bounding box center [503, 337] width 9 height 9
radio input "true"
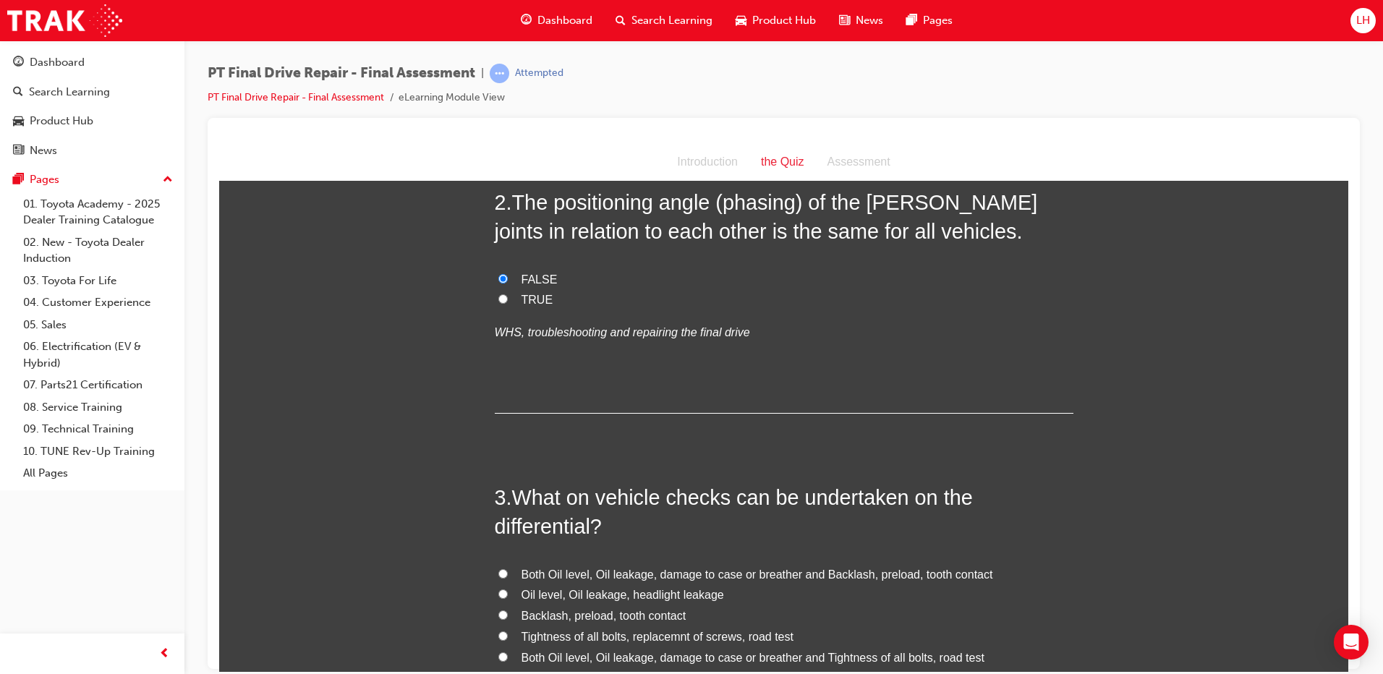
scroll to position [579, 0]
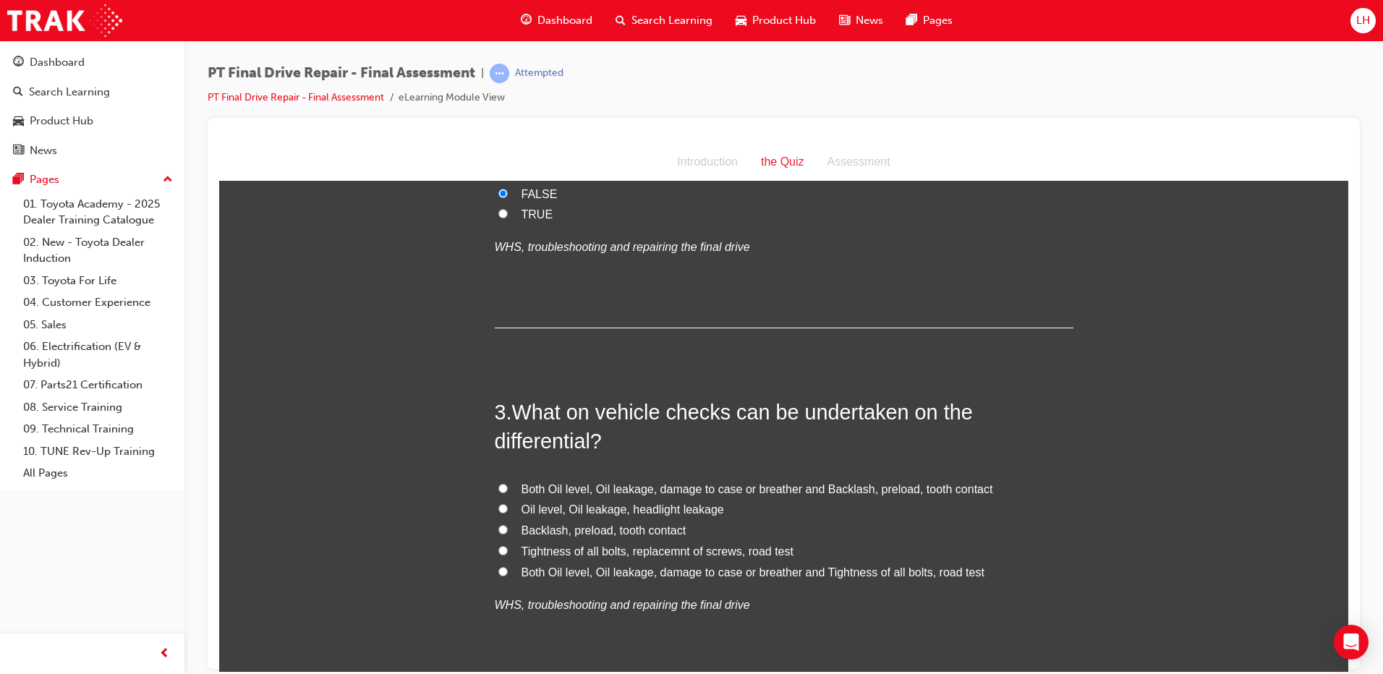
click at [589, 567] on span "Both Oil level, Oil leakage, damage to case or breather and Tightness of all bo…" at bounding box center [753, 572] width 463 height 12
click at [508, 567] on input "Both Oil level, Oil leakage, damage to case or breather and Tightness of all bo…" at bounding box center [503, 571] width 9 height 9
radio input "true"
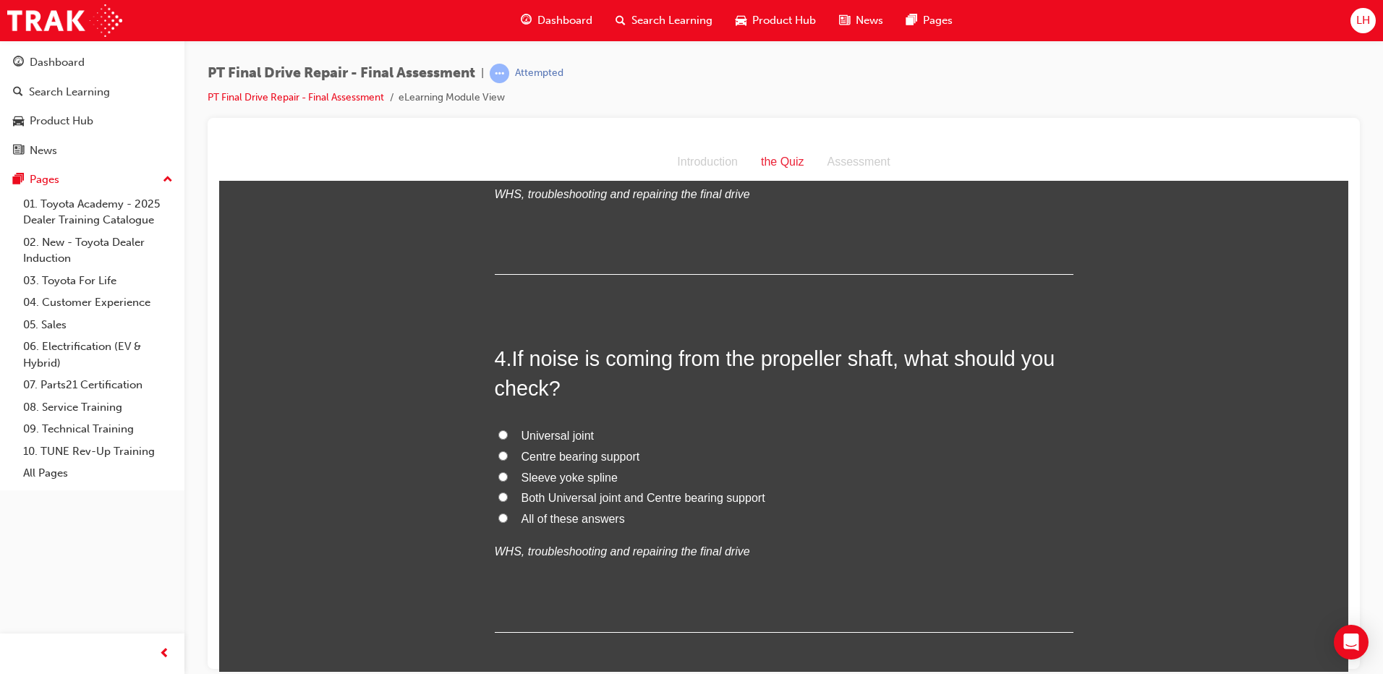
scroll to position [1013, 0]
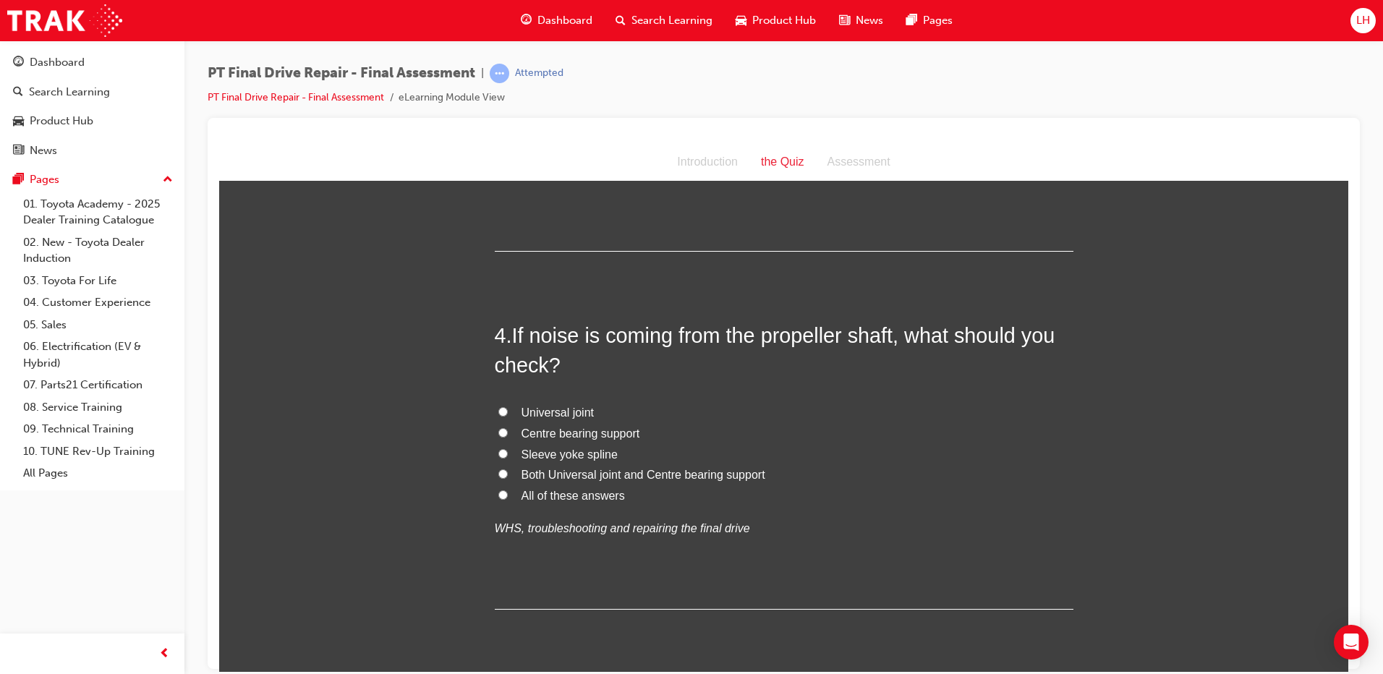
click at [562, 486] on label "All of these answers" at bounding box center [784, 496] width 579 height 21
click at [508, 490] on input "All of these answers" at bounding box center [503, 494] width 9 height 9
radio input "true"
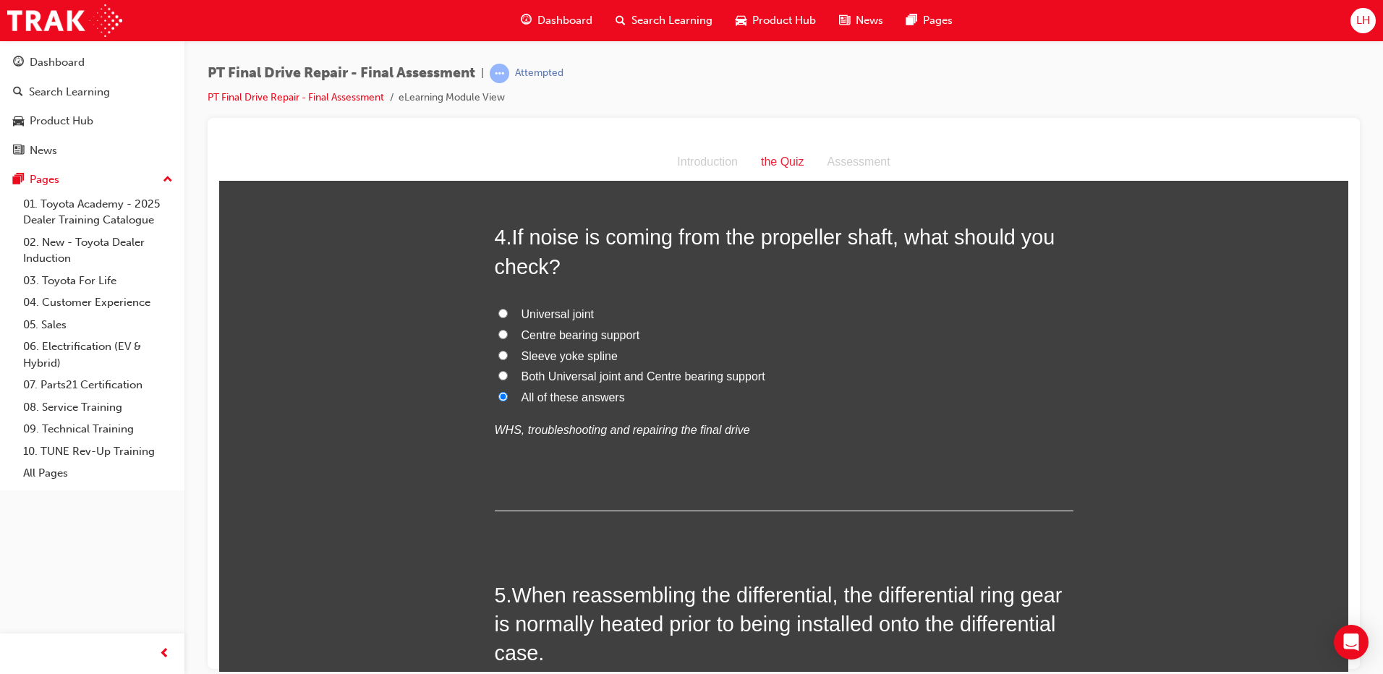
scroll to position [1230, 0]
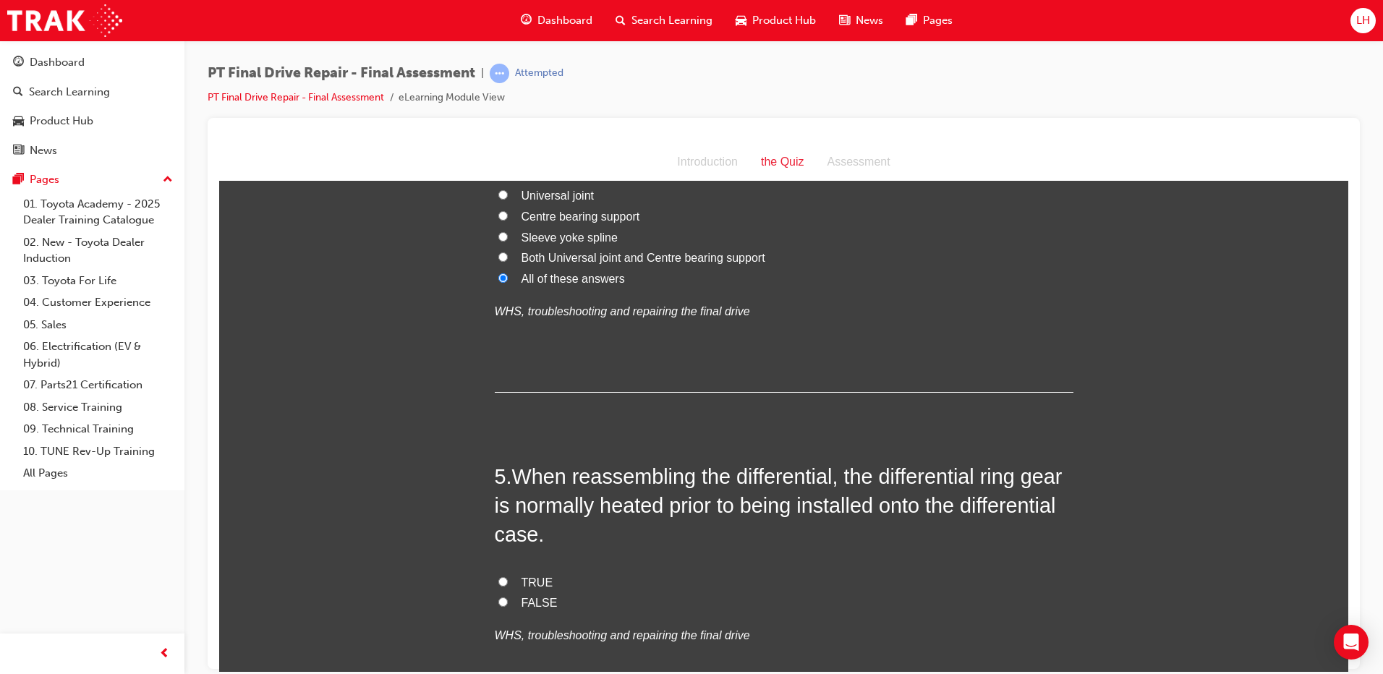
click at [523, 605] on span "FALSE" at bounding box center [540, 602] width 36 height 12
click at [508, 605] on input "FALSE" at bounding box center [503, 601] width 9 height 9
radio input "true"
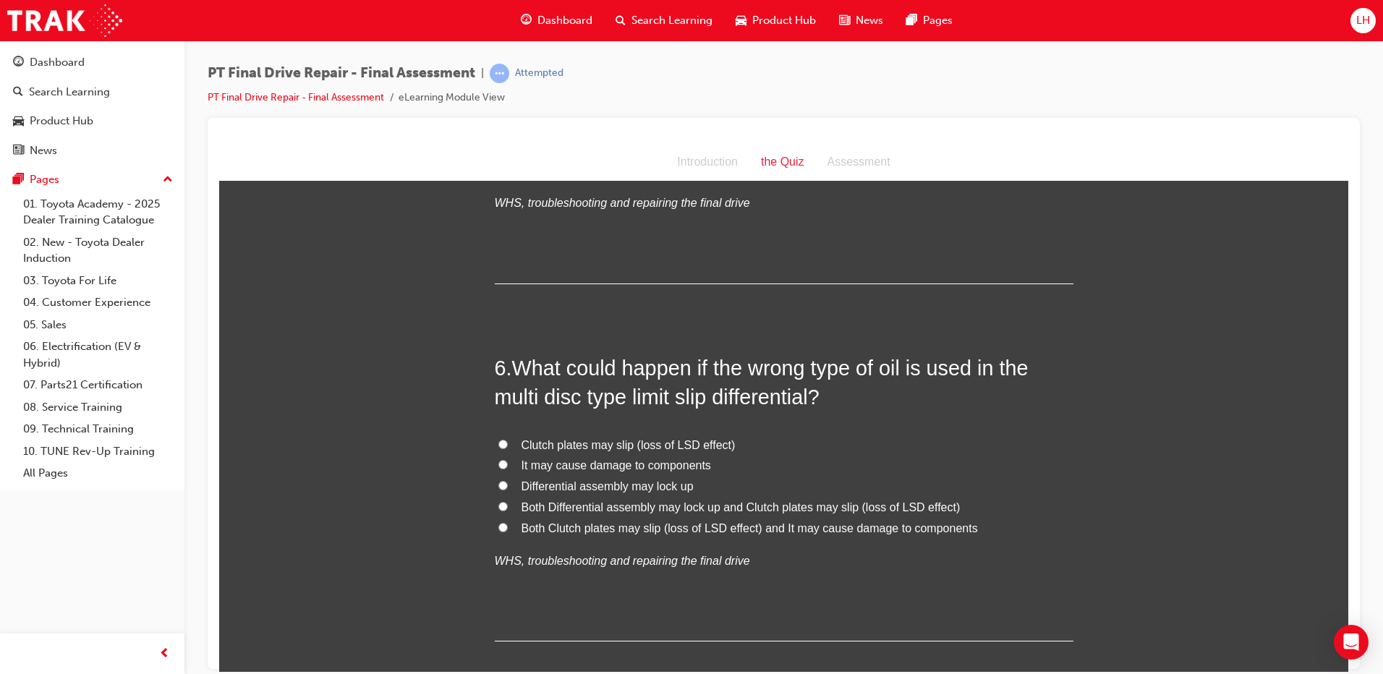
scroll to position [1664, 0]
click at [674, 529] on span "Both Clutch plates may slip (loss of LSD effect) and It may cause damage to com…" at bounding box center [750, 526] width 457 height 12
click at [508, 529] on input "Both Clutch plates may slip (loss of LSD effect) and It may cause damage to com…" at bounding box center [503, 525] width 9 height 9
radio input "true"
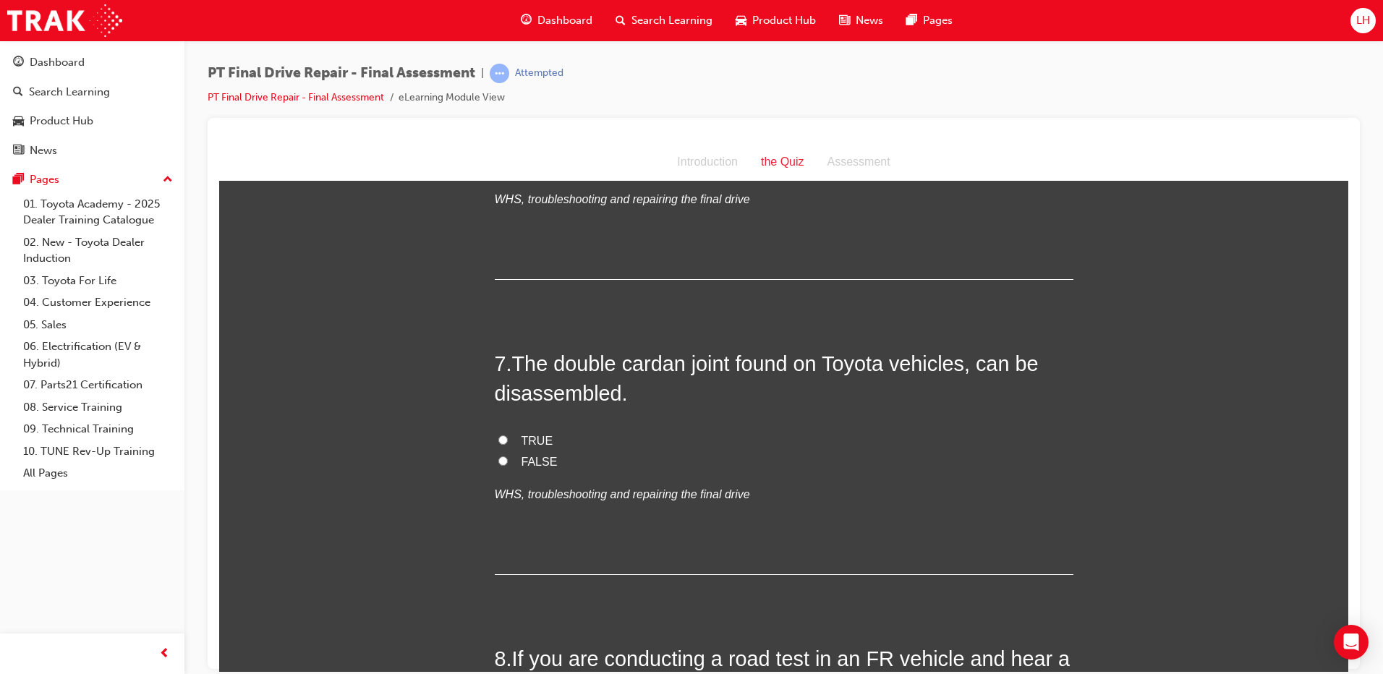
scroll to position [2026, 0]
click at [540, 438] on span "TRUE" at bounding box center [538, 439] width 32 height 12
click at [508, 438] on input "TRUE" at bounding box center [503, 437] width 9 height 9
radio input "true"
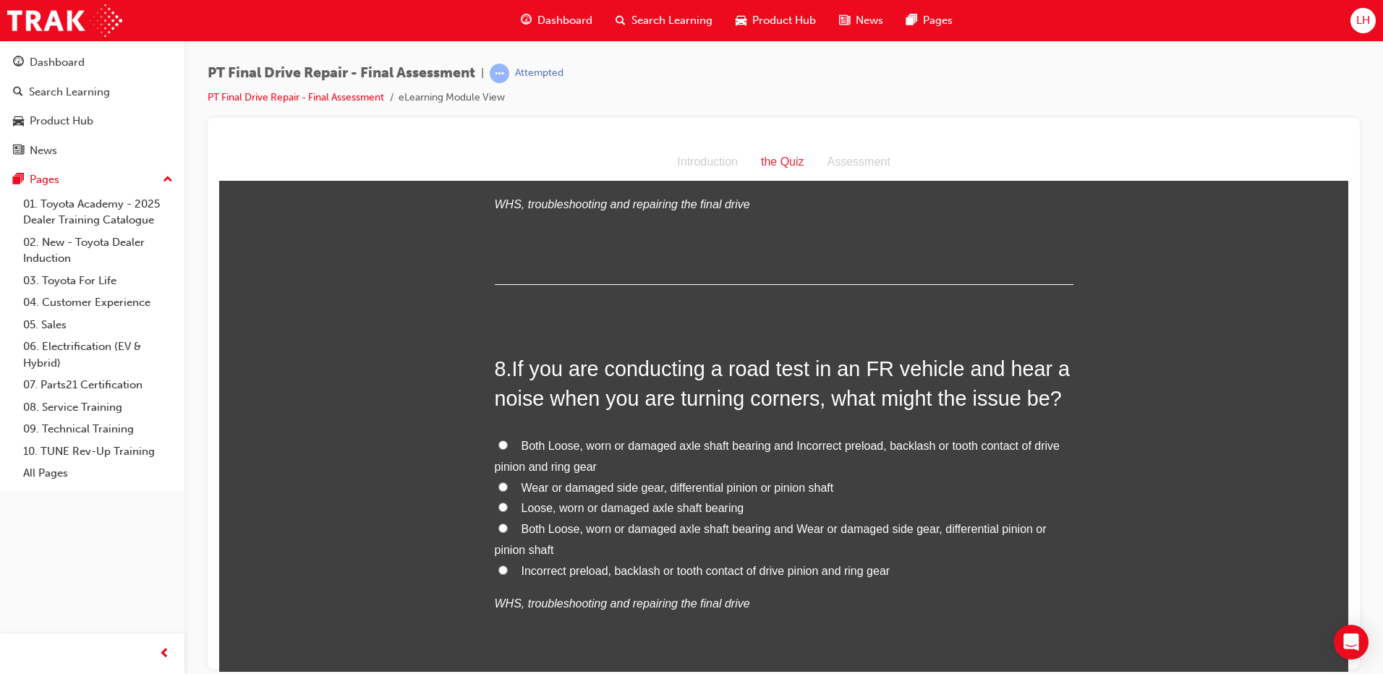
scroll to position [2315, 0]
click at [656, 502] on span "Loose, worn or damaged axle shaft bearing" at bounding box center [633, 507] width 223 height 12
click at [508, 502] on input "Loose, worn or damaged axle shaft bearing" at bounding box center [503, 505] width 9 height 9
radio input "true"
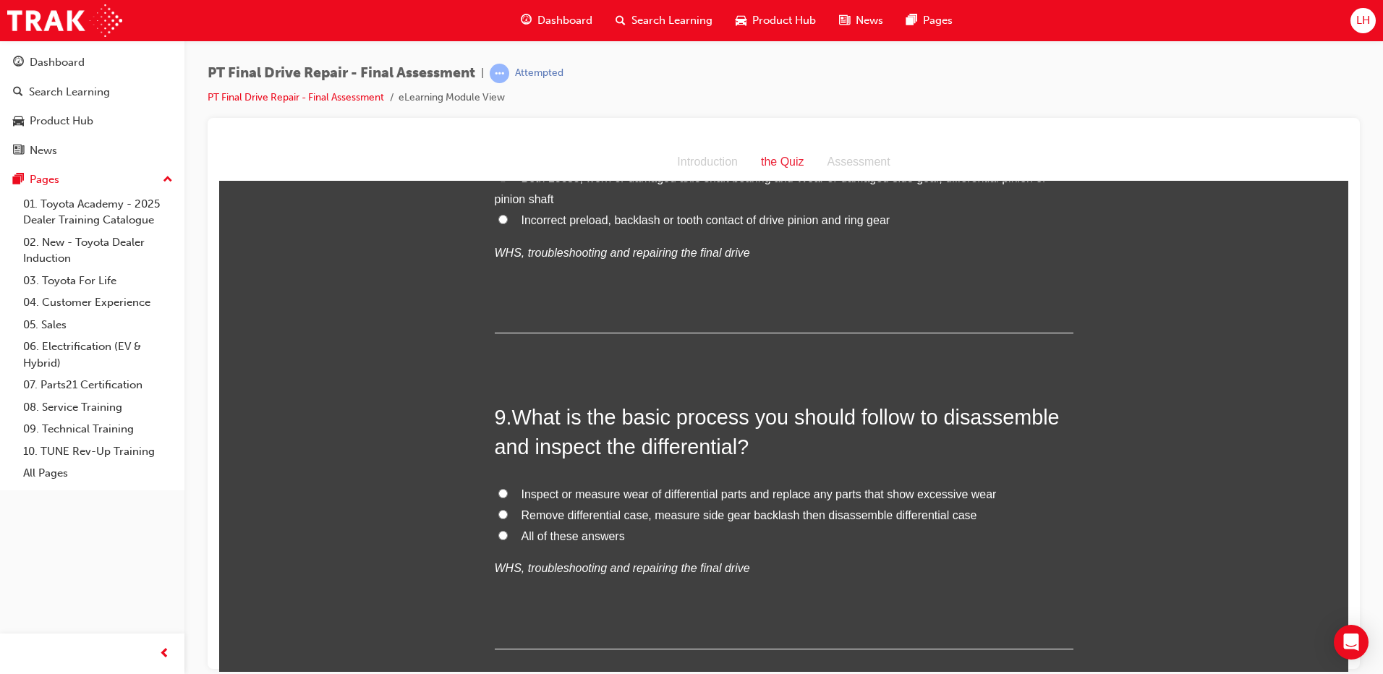
scroll to position [2677, 0]
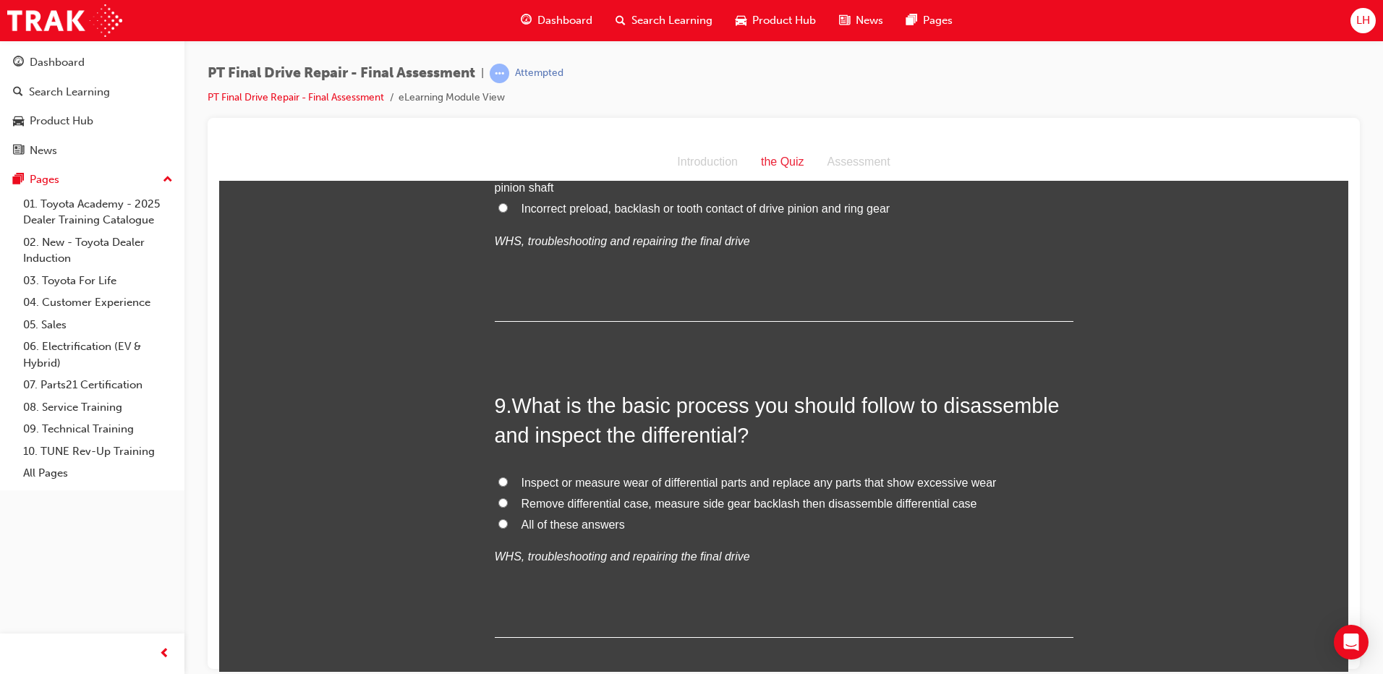
click at [584, 521] on span "All of these answers" at bounding box center [573, 524] width 103 height 12
click at [508, 521] on input "All of these answers" at bounding box center [503, 523] width 9 height 9
radio input "true"
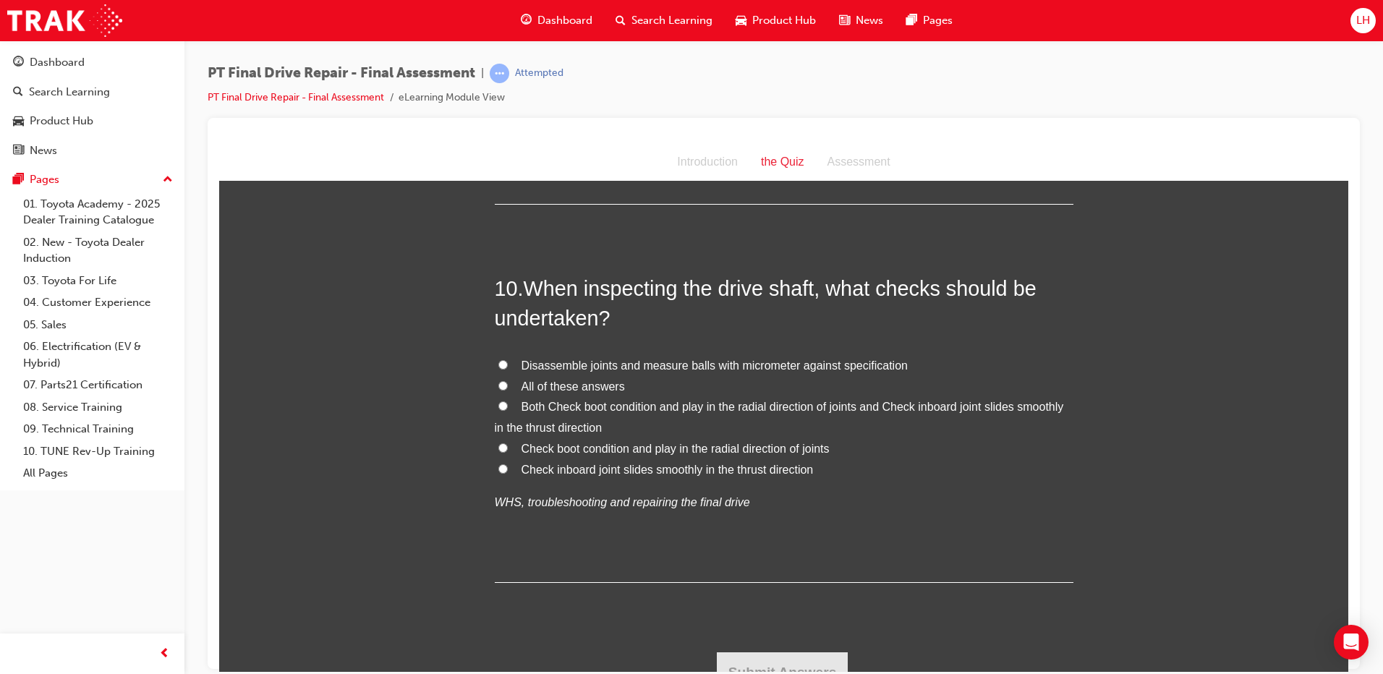
scroll to position [3111, 0]
click at [639, 449] on span "Check boot condition and play in the radial direction of joints" at bounding box center [676, 447] width 308 height 12
click at [508, 449] on input "Check boot condition and play in the radial direction of joints" at bounding box center [503, 446] width 9 height 9
radio input "true"
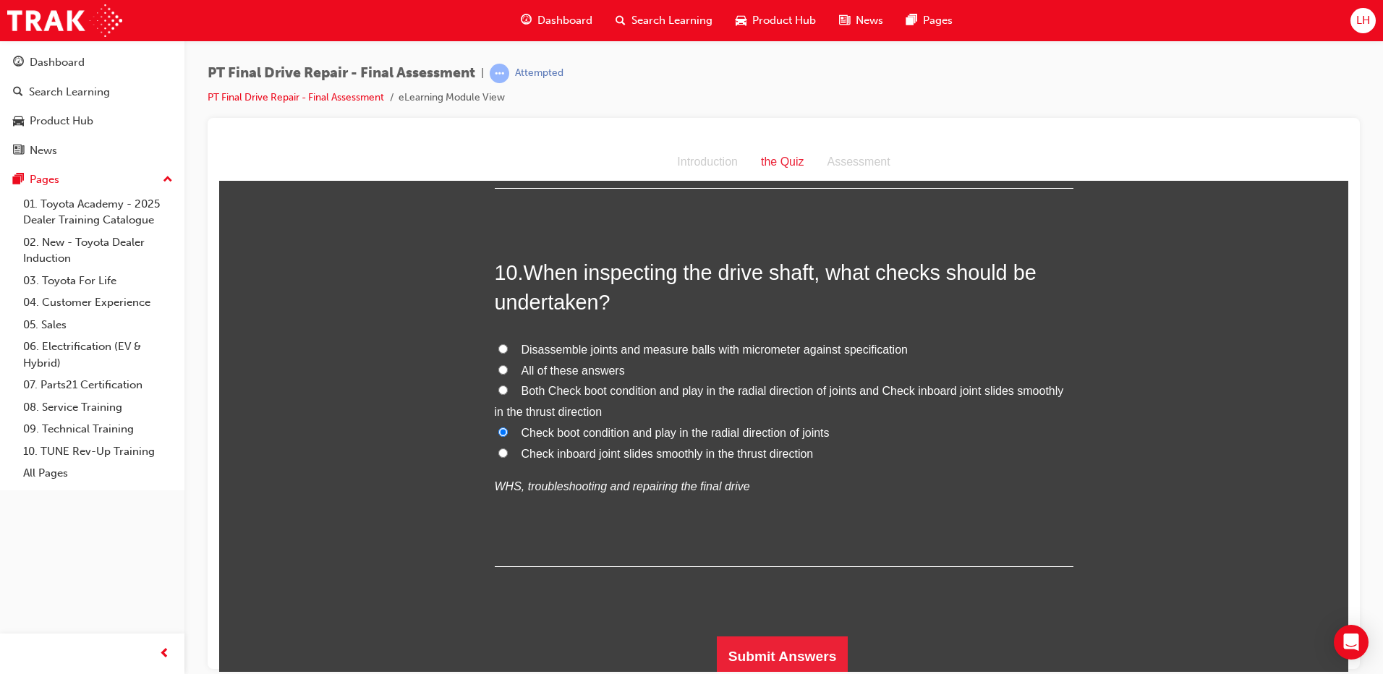
scroll to position [3131, 0]
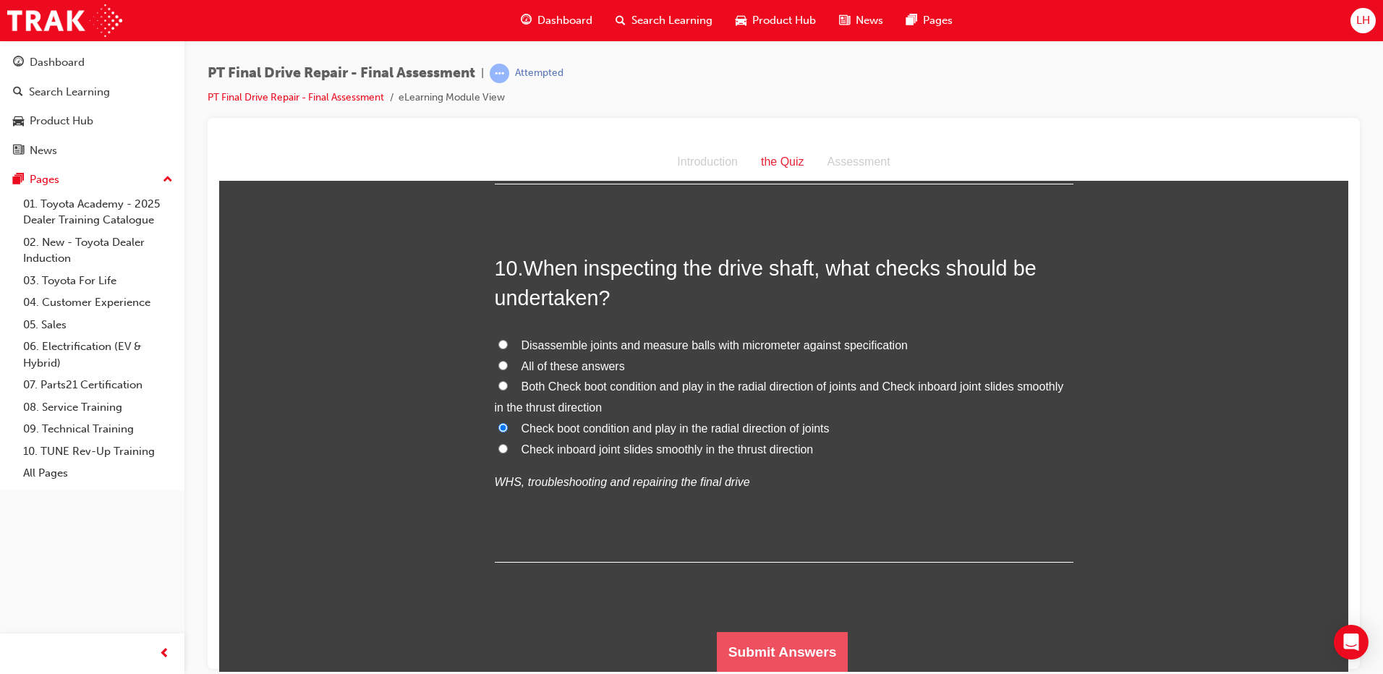
click at [764, 635] on button "Submit Answers" at bounding box center [783, 652] width 132 height 41
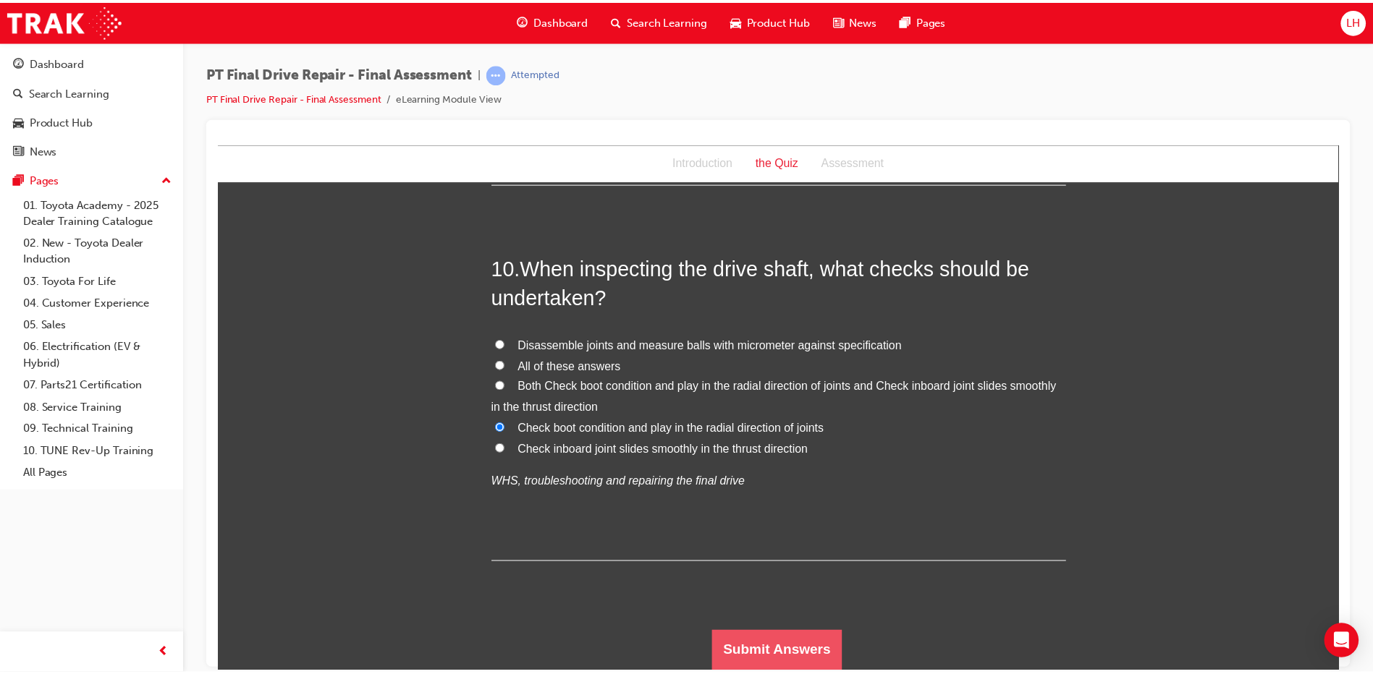
scroll to position [0, 0]
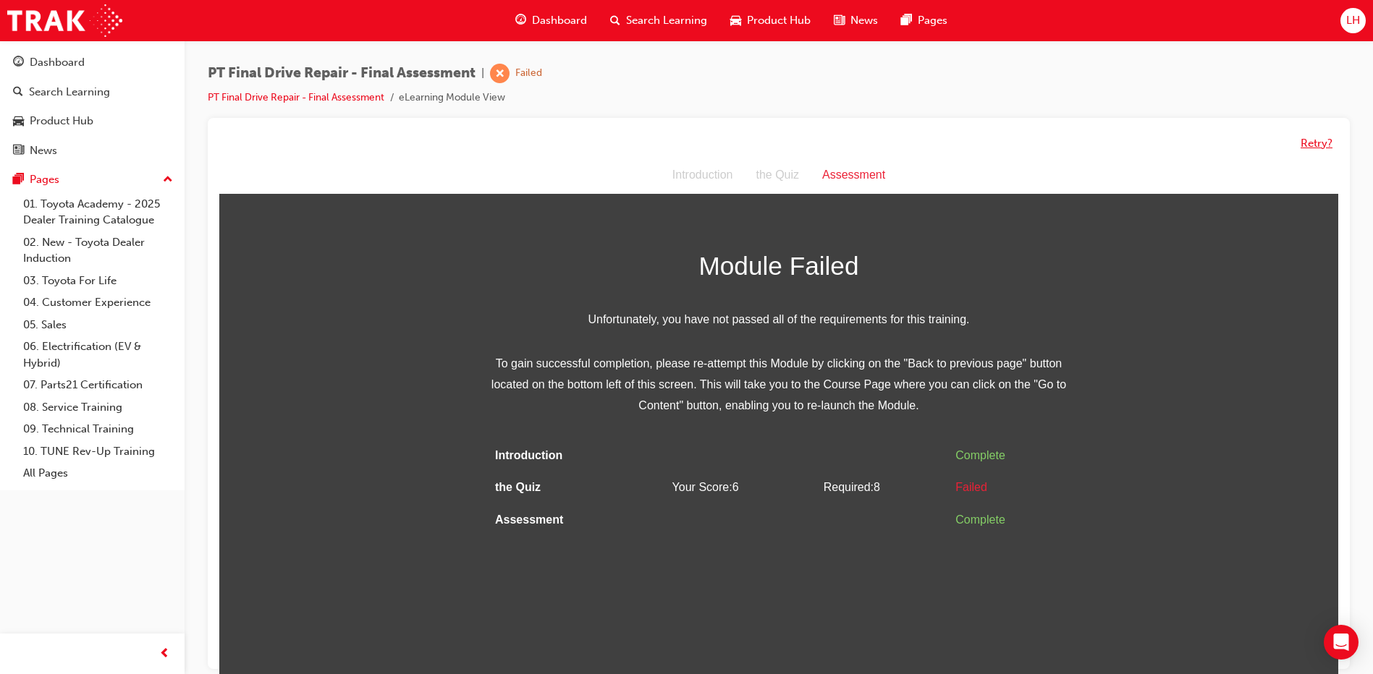
click at [1312, 145] on button "Retry?" at bounding box center [1316, 143] width 32 height 17
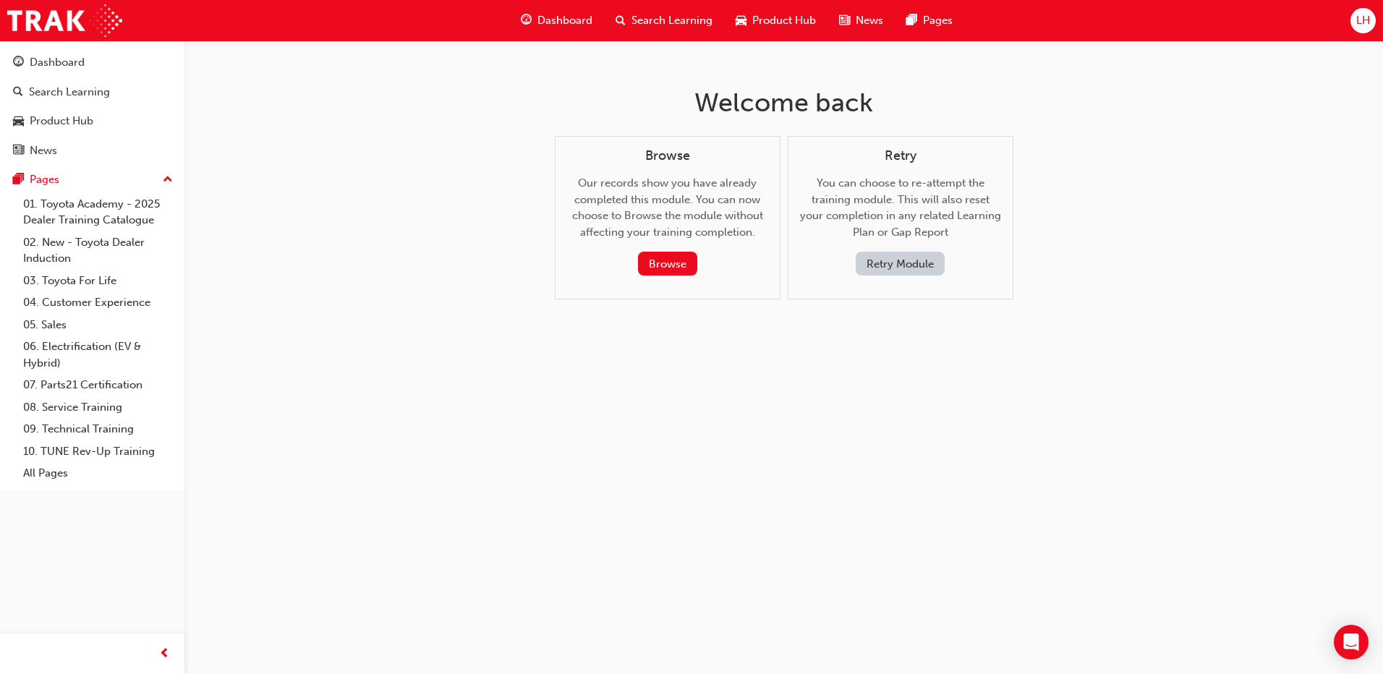
click at [899, 259] on button "Retry Module" at bounding box center [900, 264] width 89 height 24
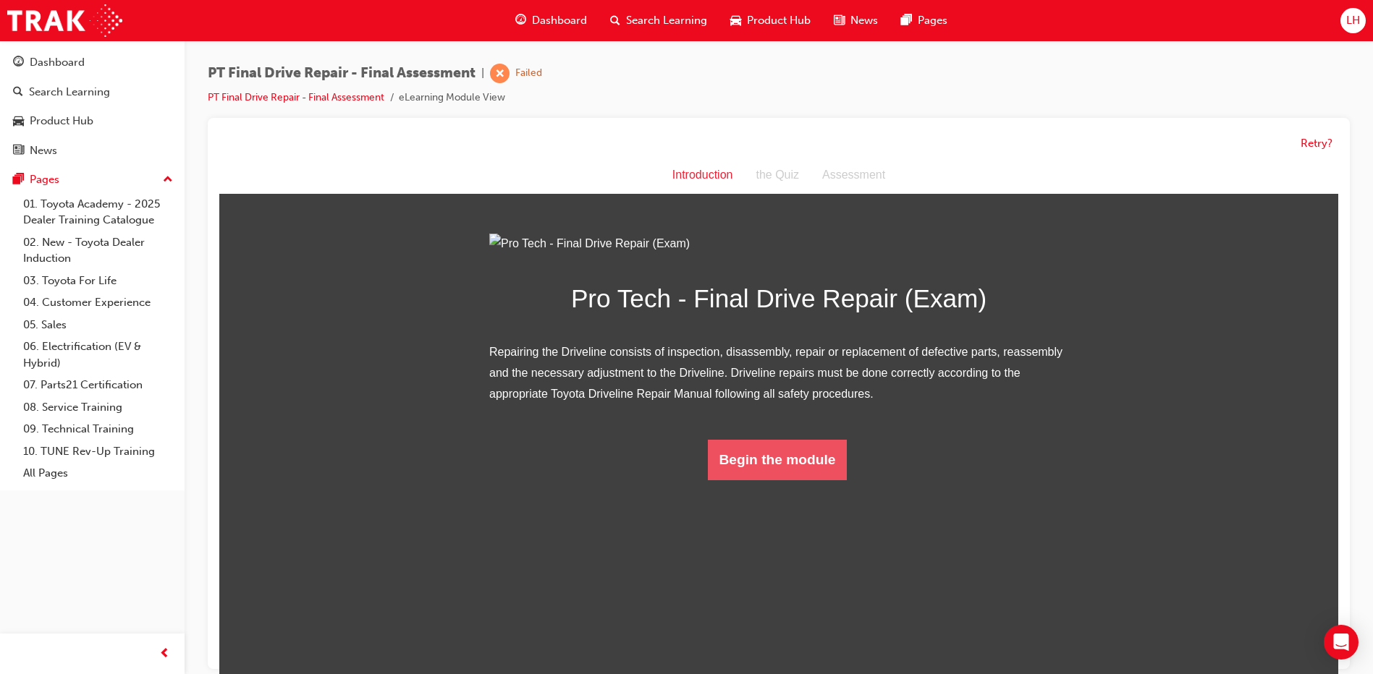
click at [804, 480] on button "Begin the module" at bounding box center [778, 460] width 140 height 41
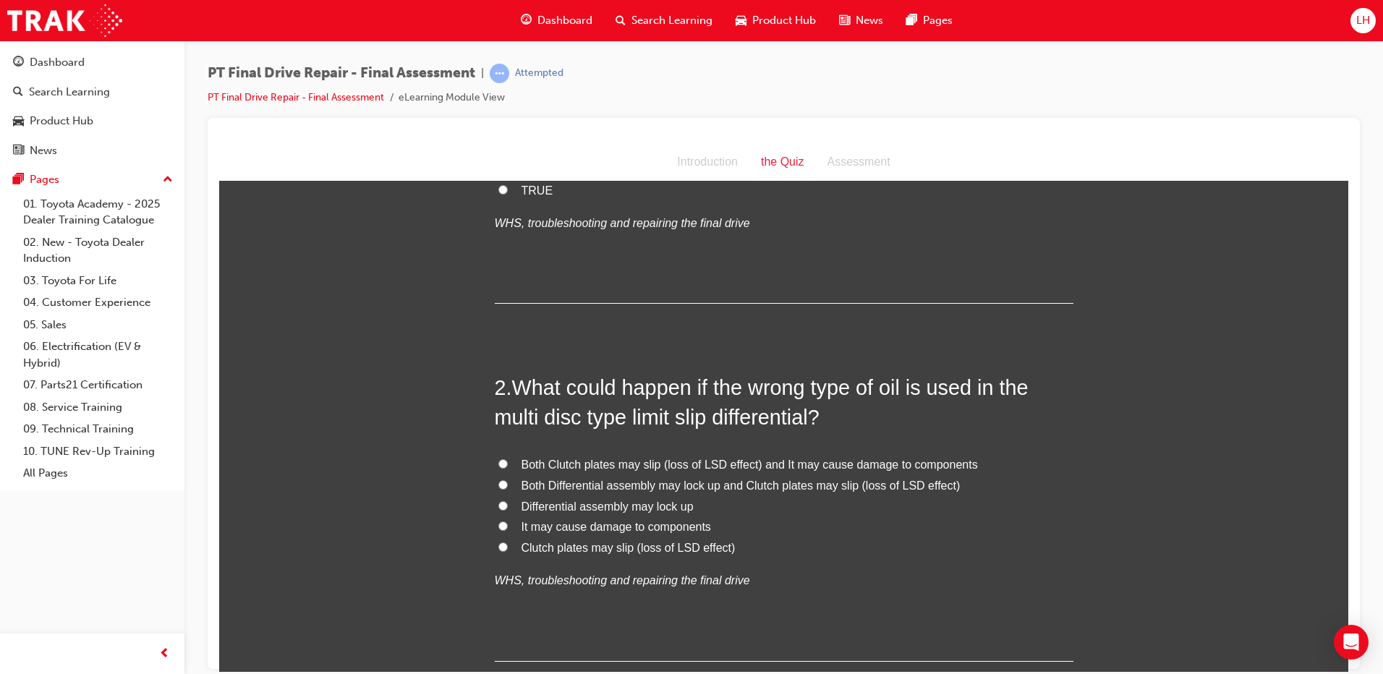
scroll to position [217, 0]
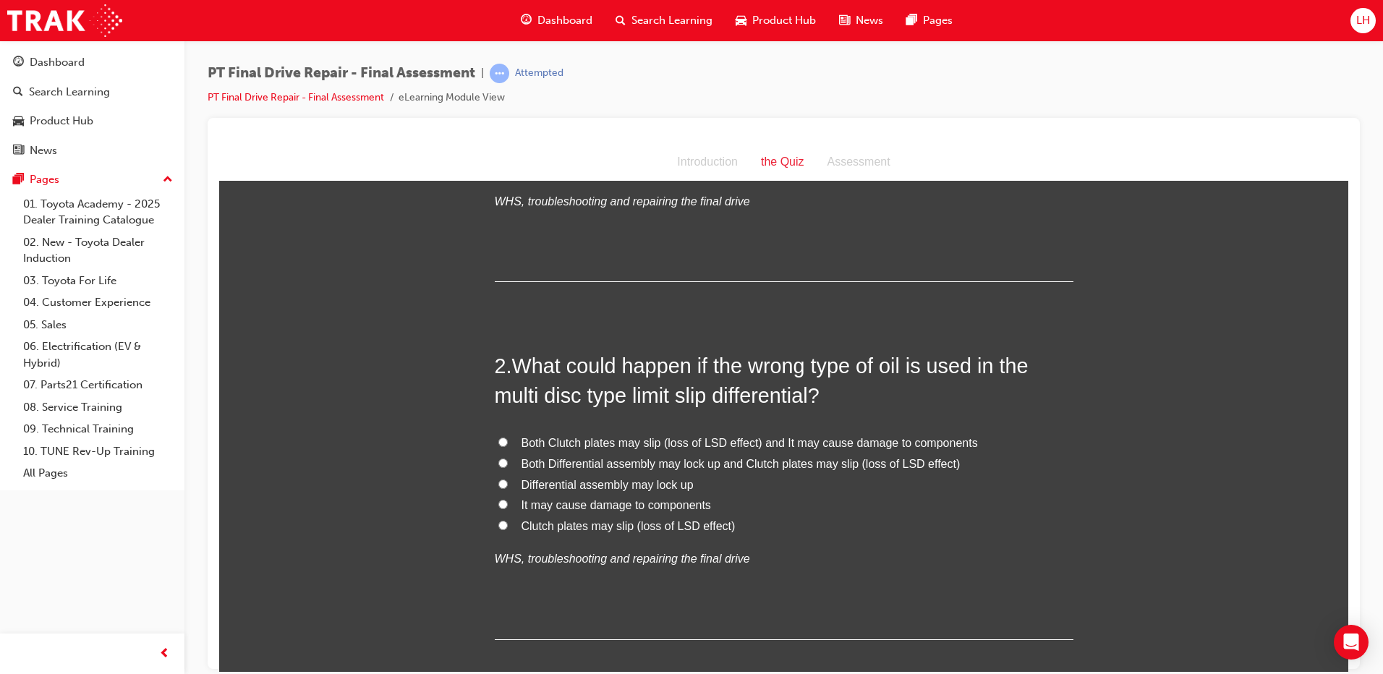
click at [502, 440] on label "Both Clutch plates may slip (loss of LSD effect) and It may cause damage to com…" at bounding box center [784, 443] width 579 height 21
click at [502, 440] on input "Both Clutch plates may slip (loss of LSD effect) and It may cause damage to com…" at bounding box center [503, 441] width 9 height 9
radio input "true"
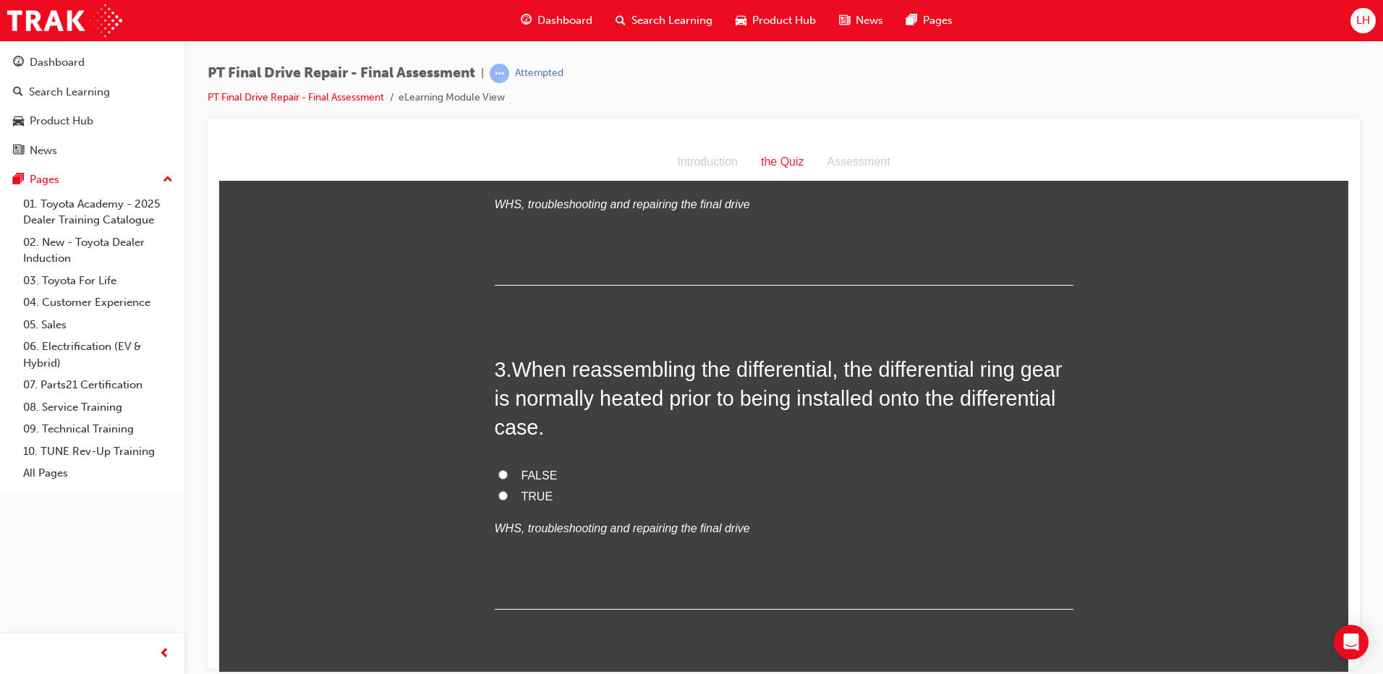
scroll to position [651, 0]
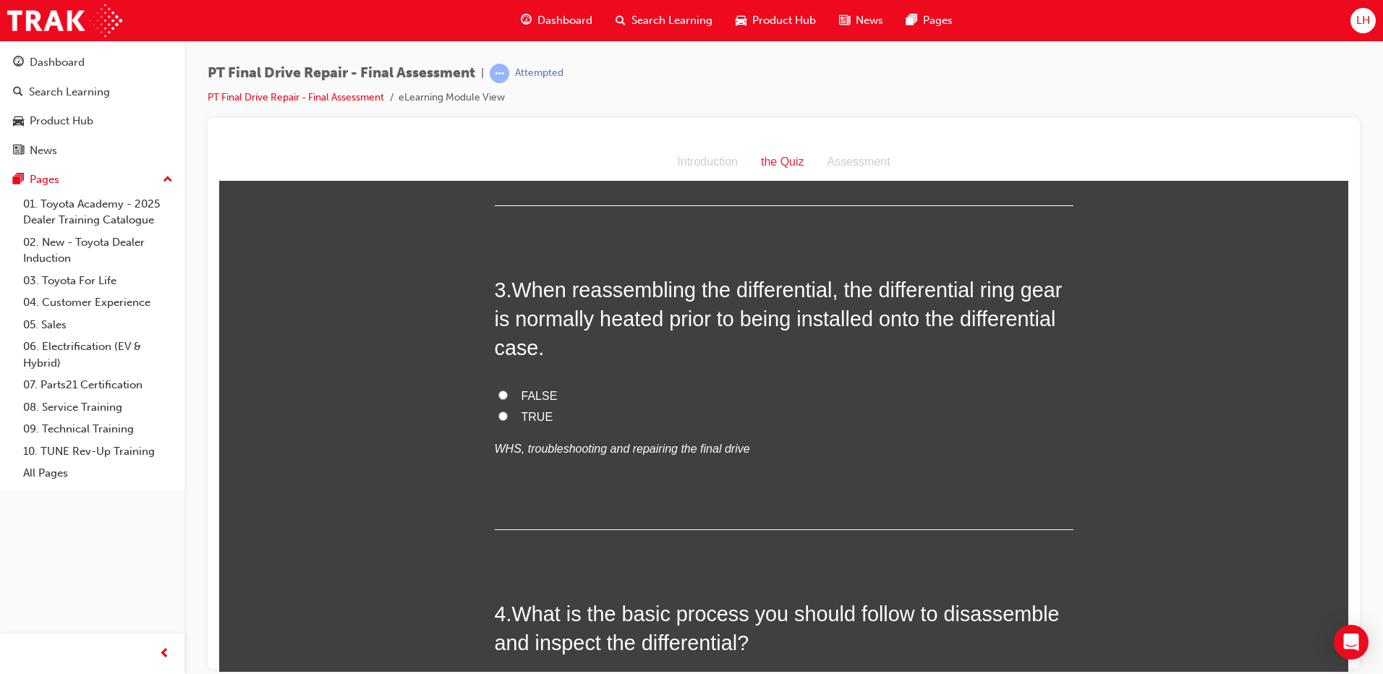
click at [499, 391] on input "FALSE" at bounding box center [503, 394] width 9 height 9
radio input "true"
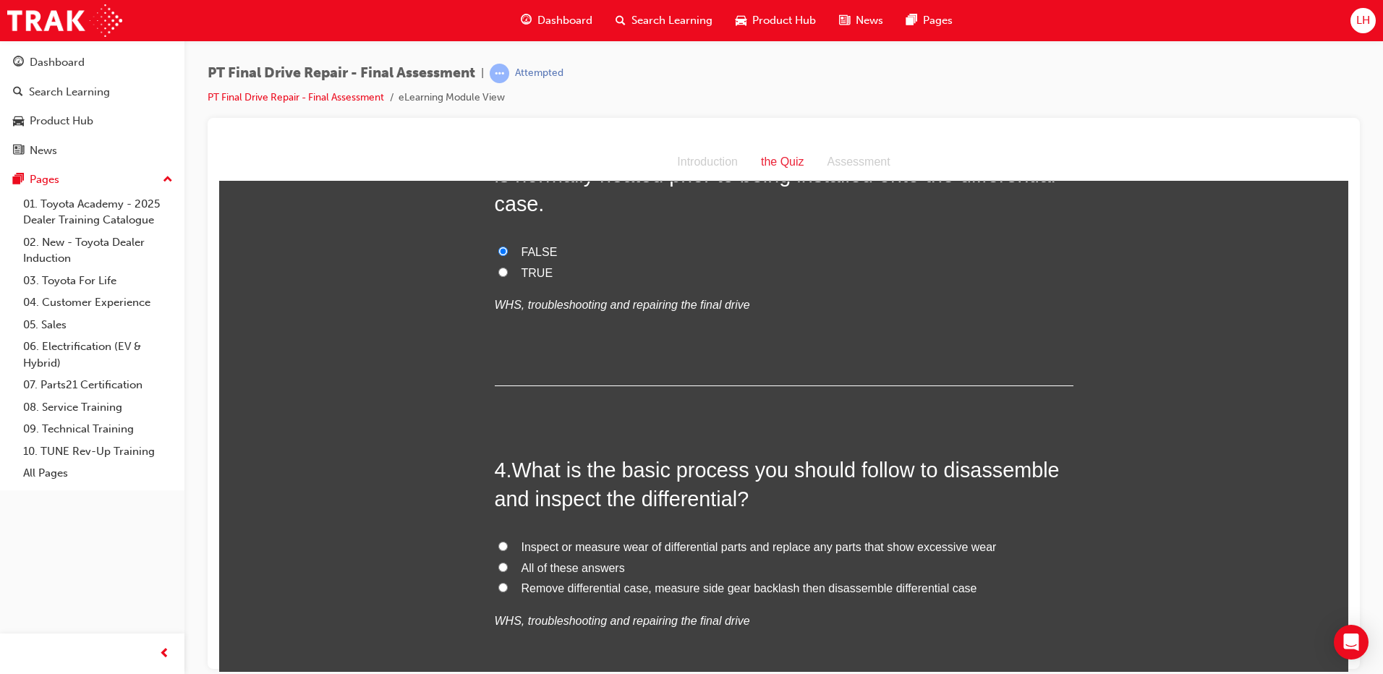
scroll to position [868, 0]
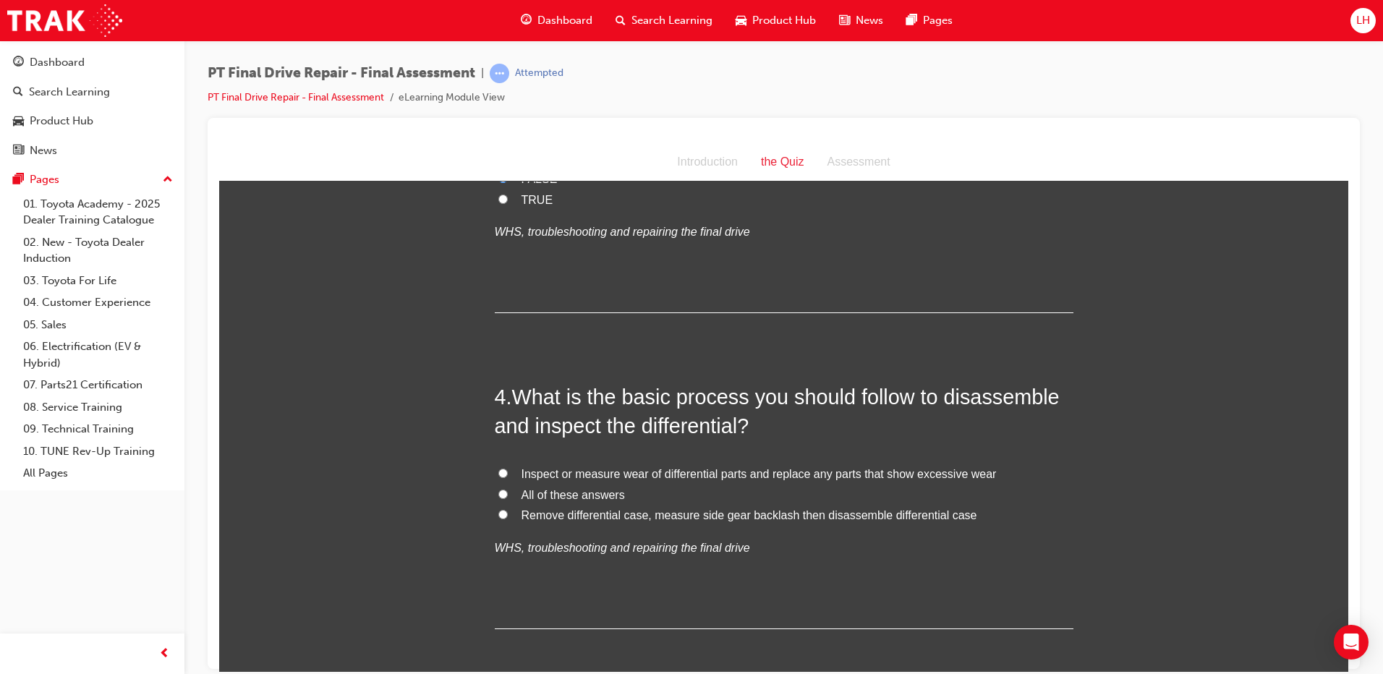
click at [496, 487] on label "All of these answers" at bounding box center [784, 495] width 579 height 21
click at [499, 489] on input "All of these answers" at bounding box center [503, 493] width 9 height 9
radio input "true"
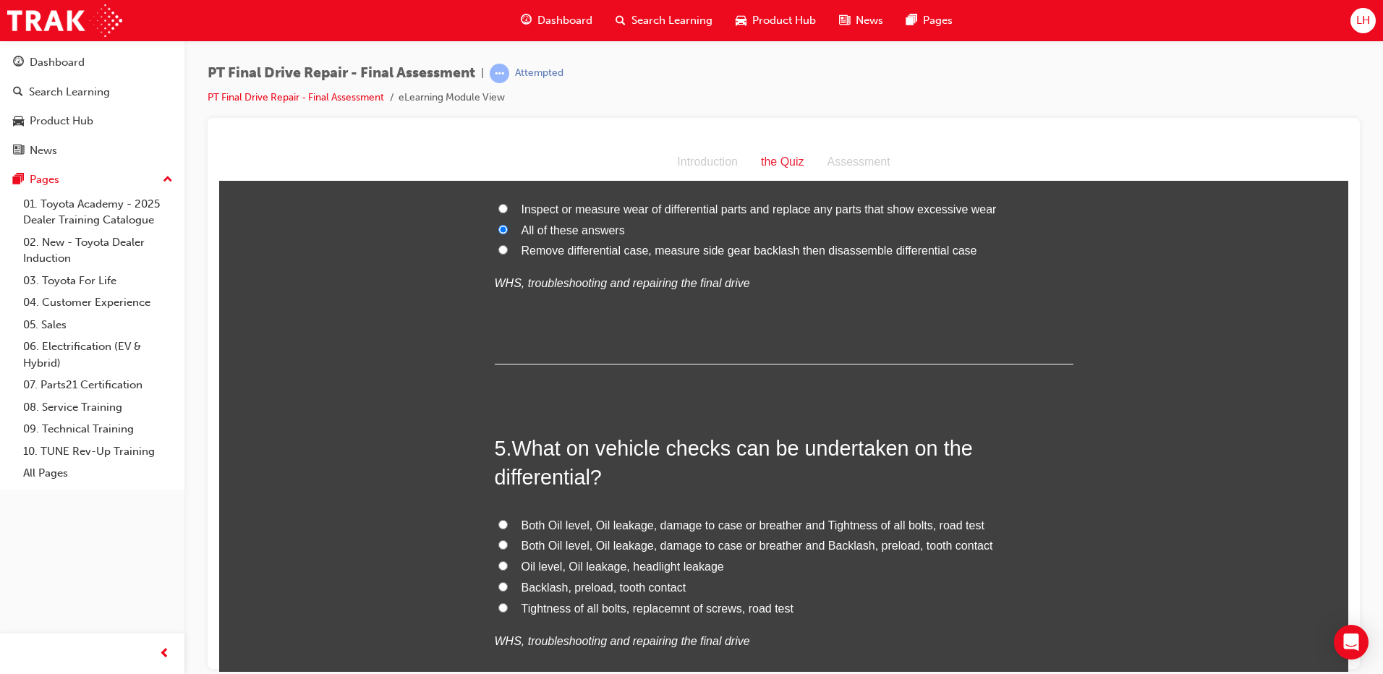
scroll to position [1158, 0]
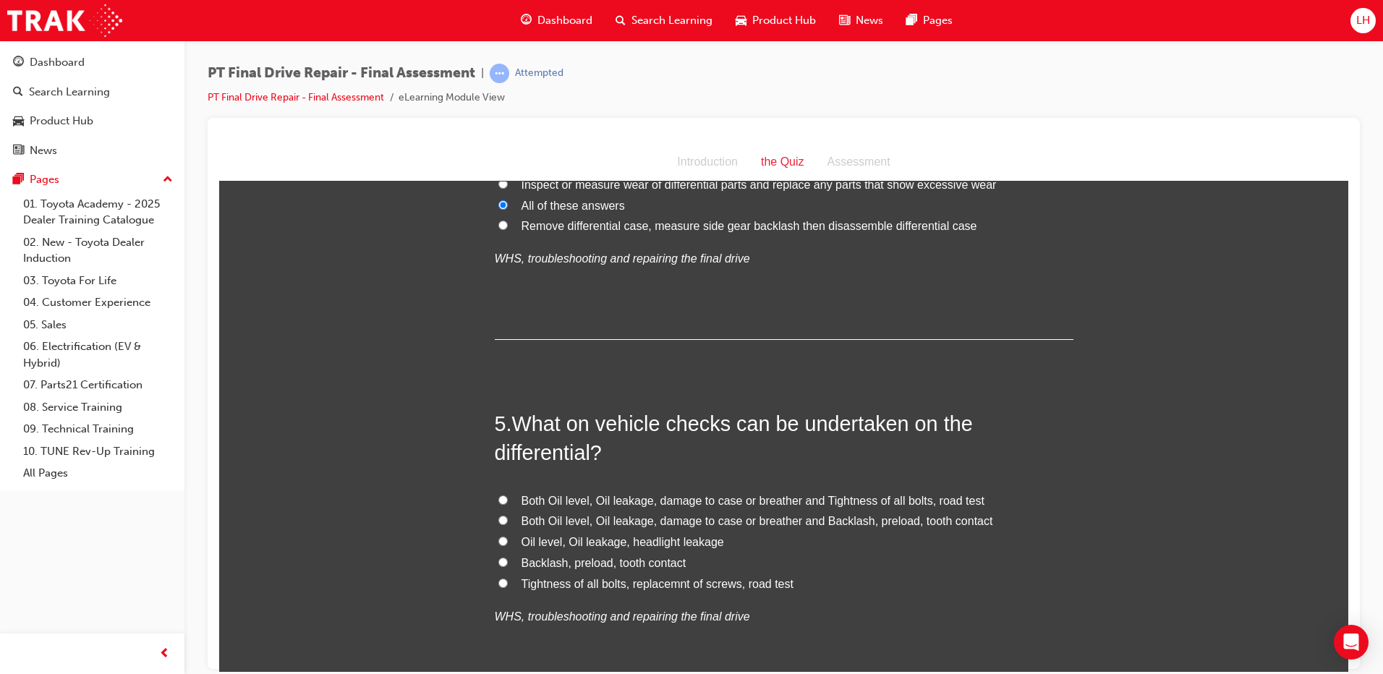
click at [499, 501] on input "Both Oil level, Oil leakage, damage to case or breather and Tightness of all bo…" at bounding box center [503, 499] width 9 height 9
radio input "true"
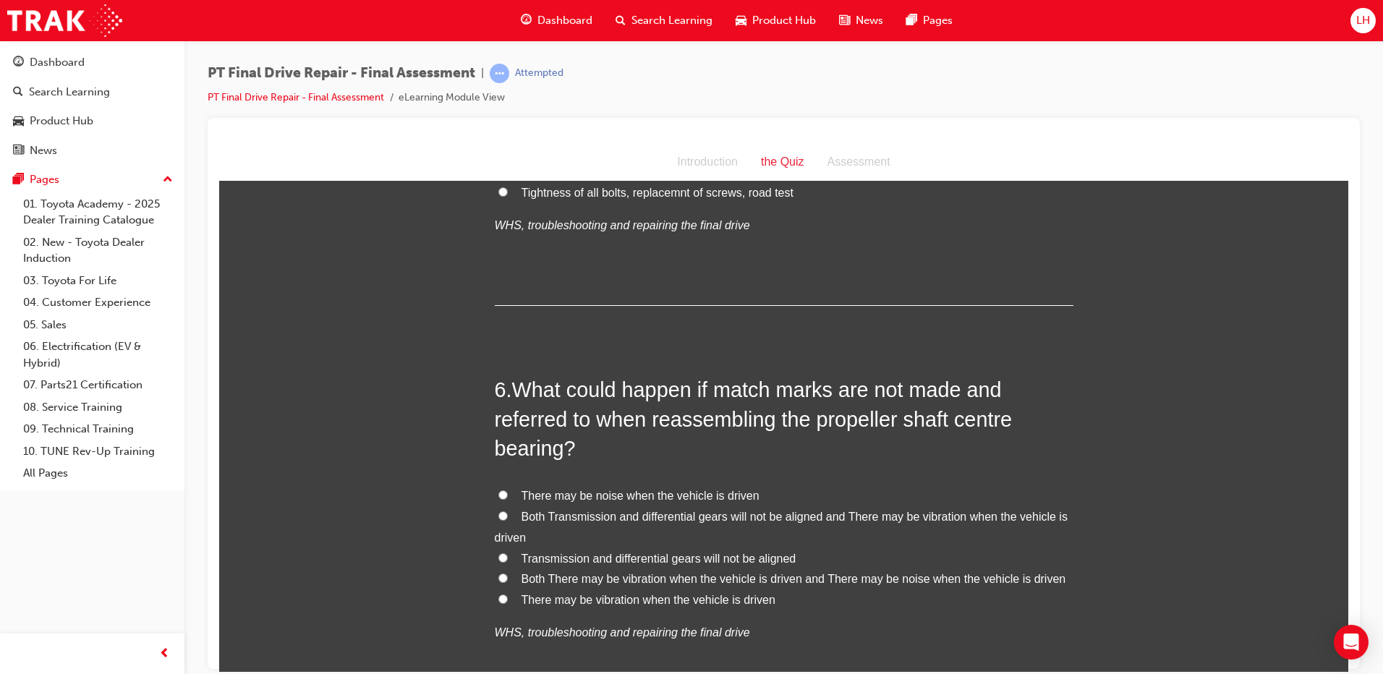
scroll to position [1592, 0]
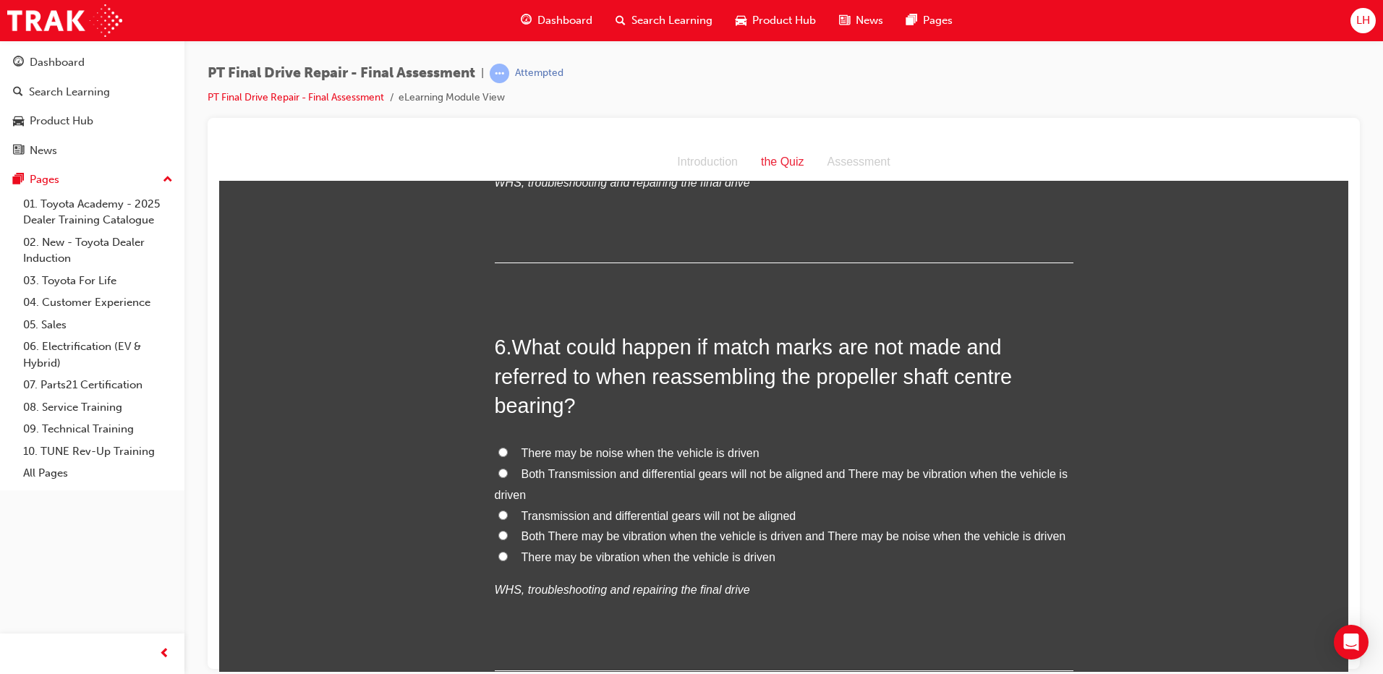
click at [499, 538] on input "Both There may be vibration when the vehicle is driven and There may be noise w…" at bounding box center [503, 534] width 9 height 9
radio input "true"
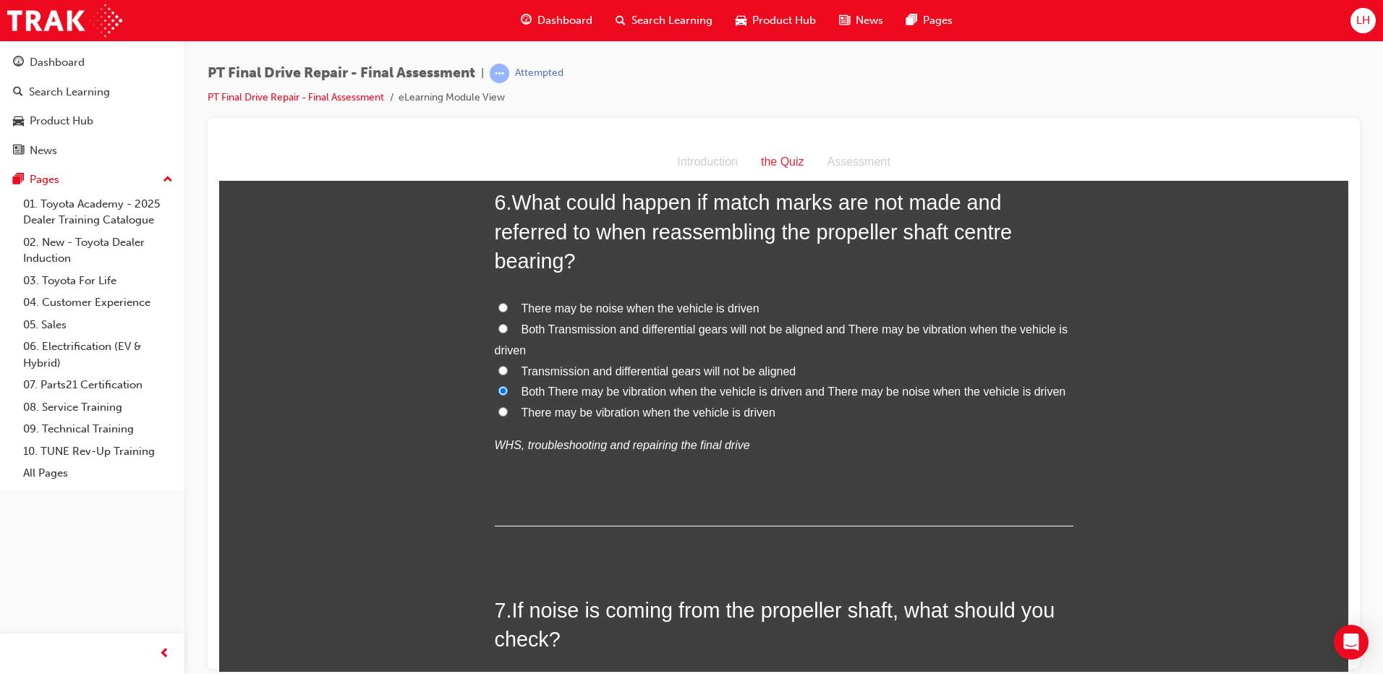
scroll to position [1954, 0]
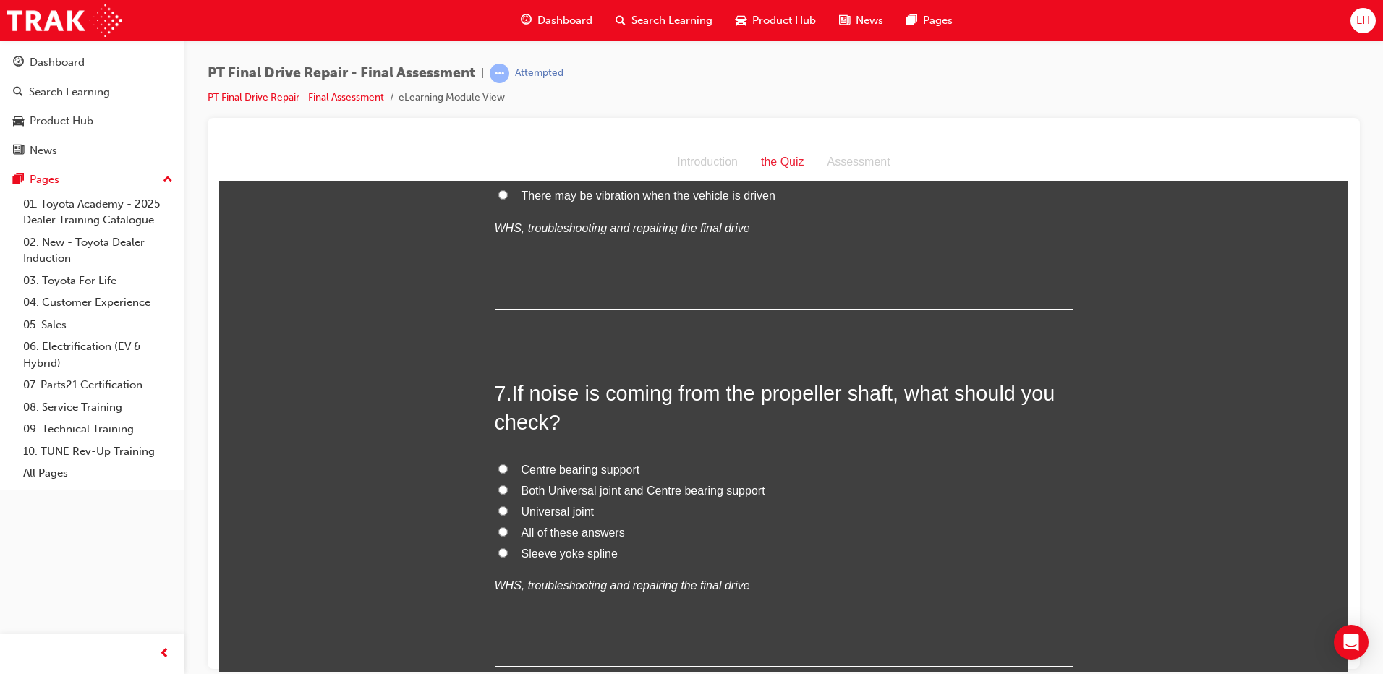
click at [499, 532] on input "All of these answers" at bounding box center [503, 531] width 9 height 9
radio input "true"
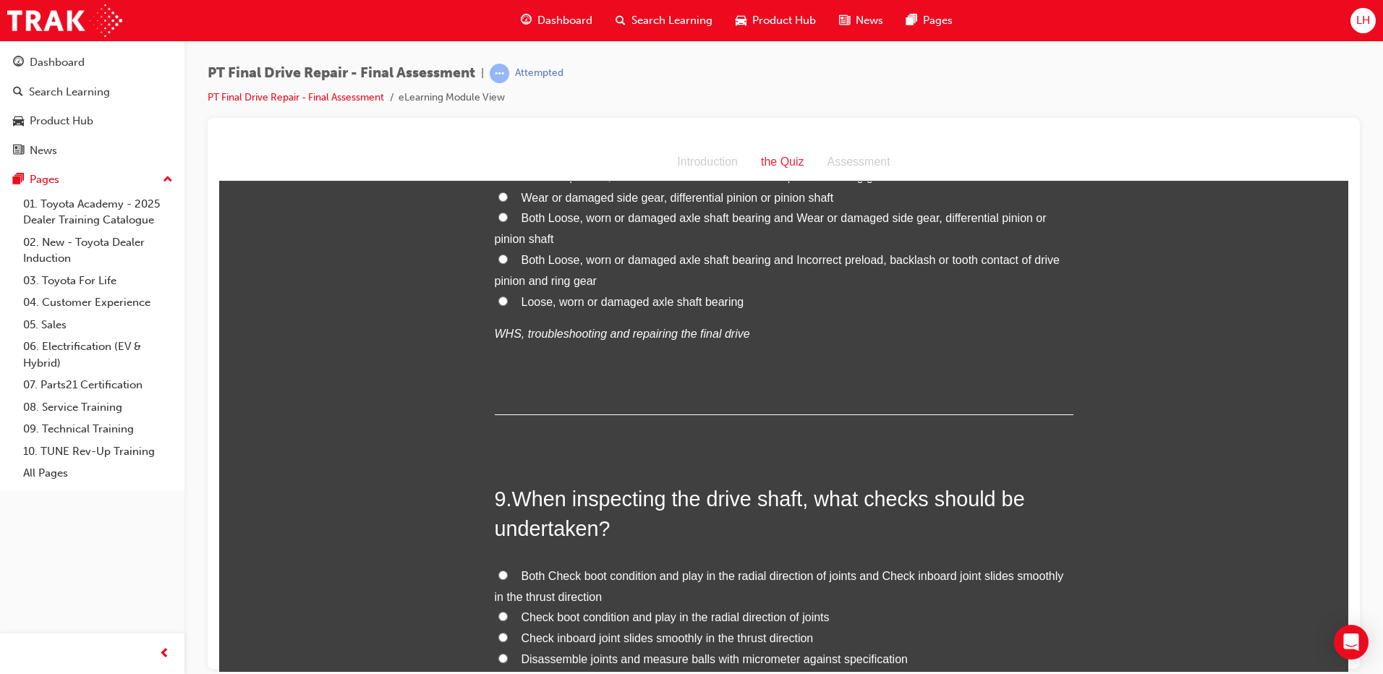
scroll to position [2822, 0]
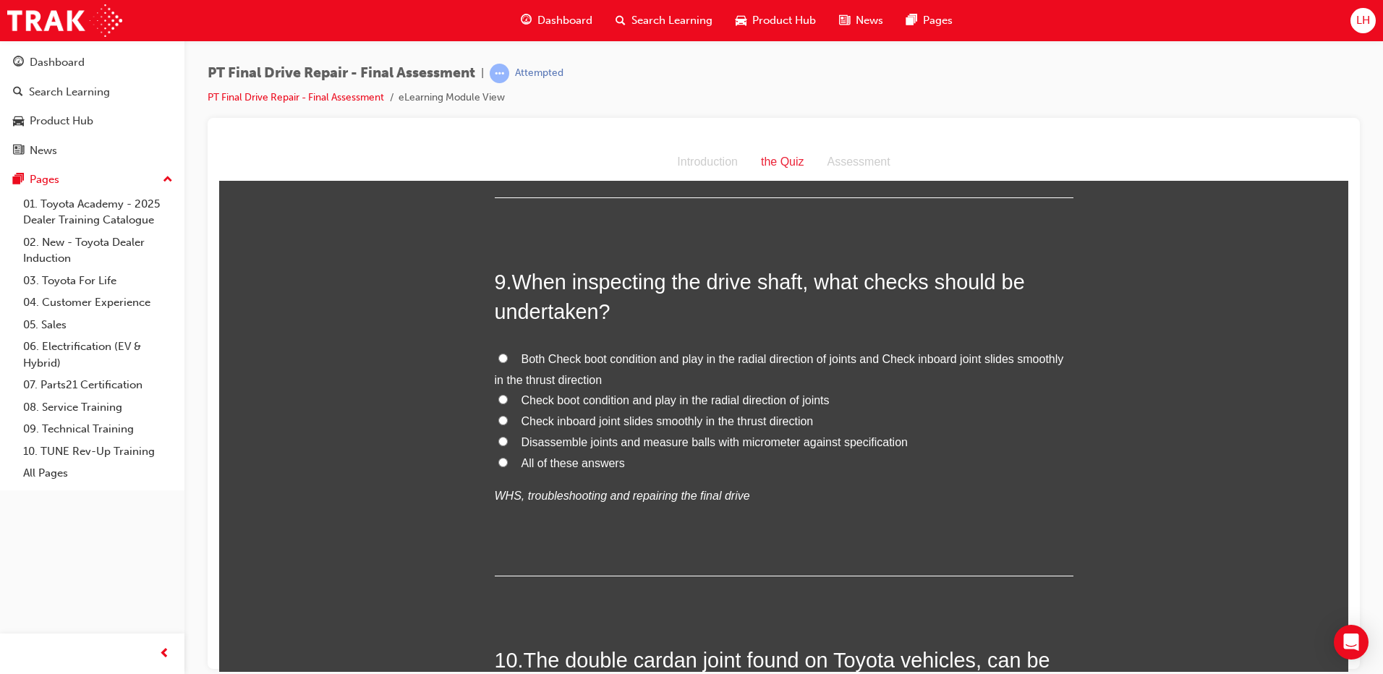
click at [499, 355] on input "Both Check boot condition and play in the radial direction of joints and Check …" at bounding box center [503, 357] width 9 height 9
radio input "true"
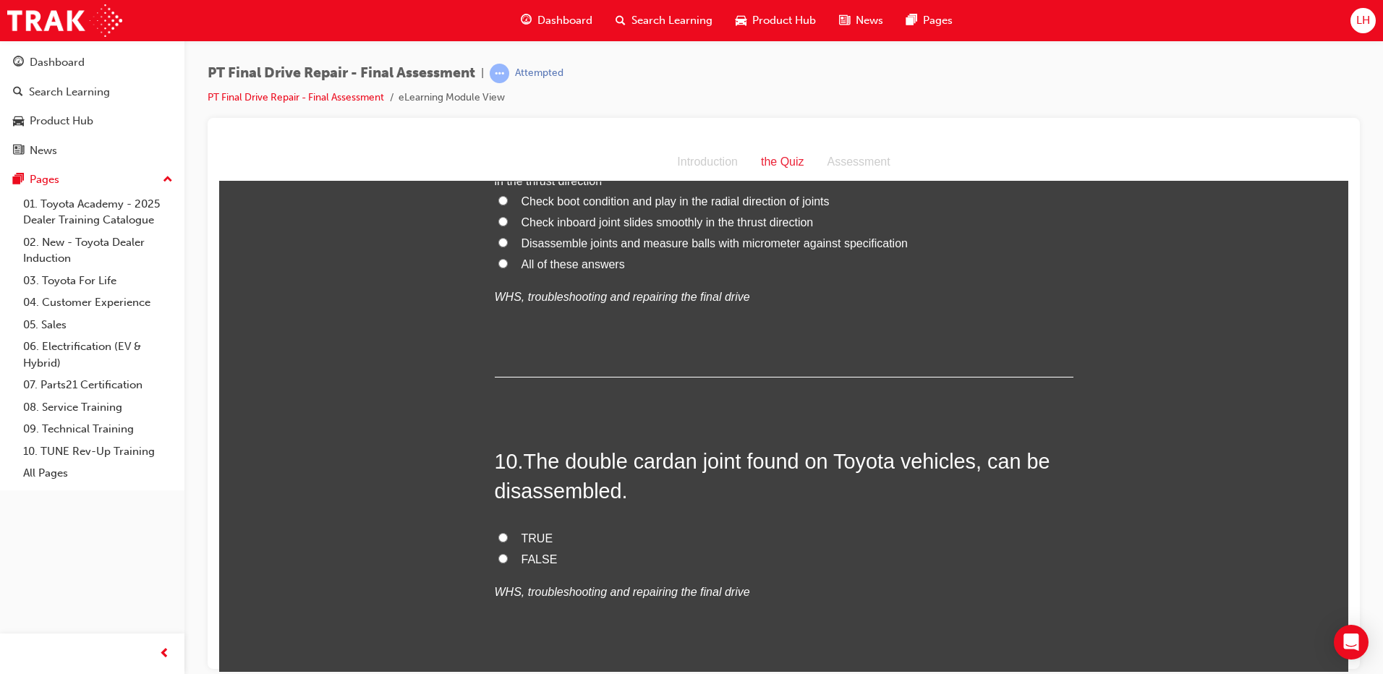
scroll to position [3039, 0]
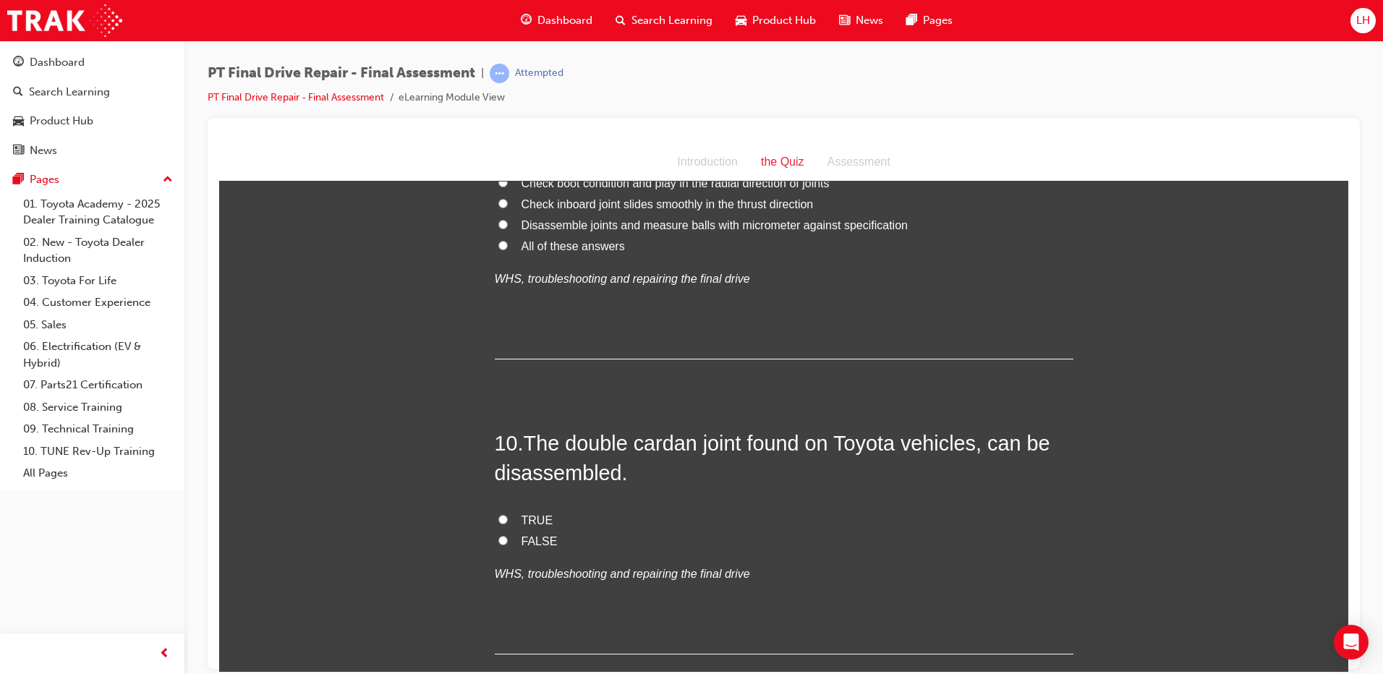
click at [530, 514] on span "TRUE" at bounding box center [538, 520] width 32 height 12
click at [508, 514] on input "TRUE" at bounding box center [503, 518] width 9 height 9
radio input "true"
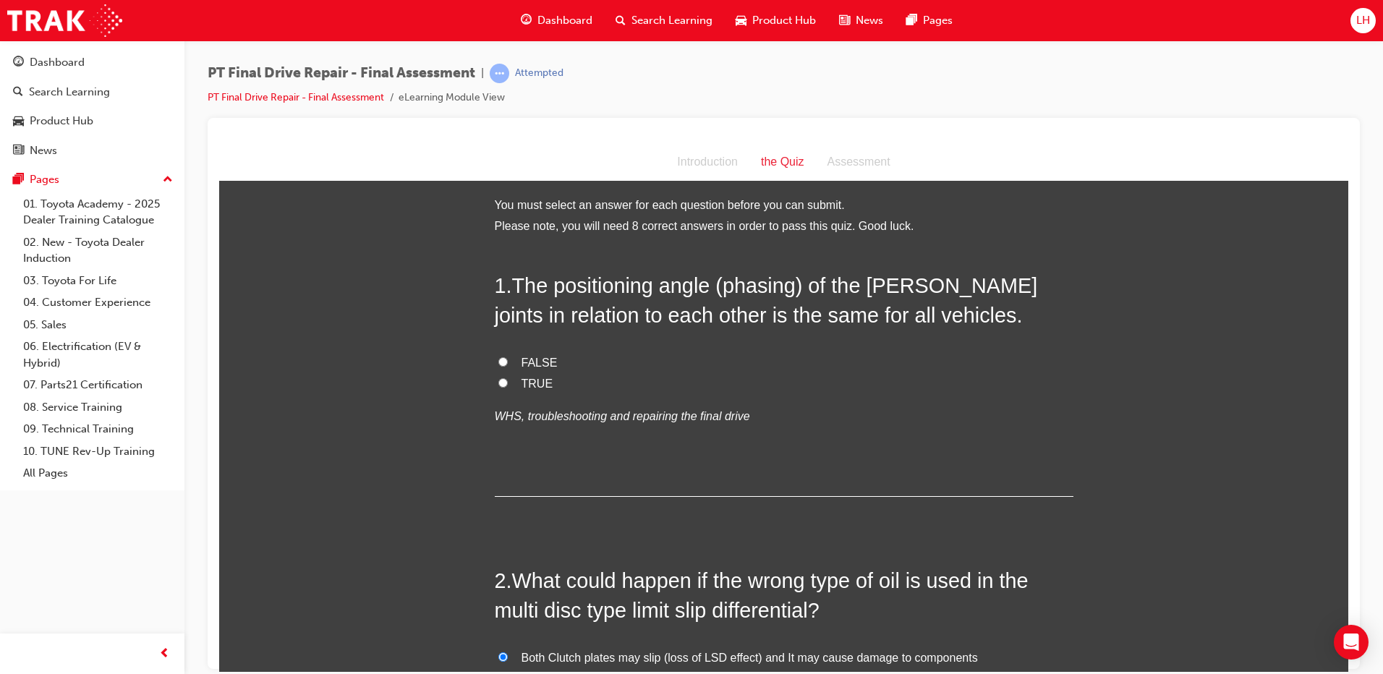
scroll to position [0, 0]
click at [522, 383] on span "TRUE" at bounding box center [538, 385] width 32 height 12
click at [508, 383] on input "TRUE" at bounding box center [503, 384] width 9 height 9
radio input "true"
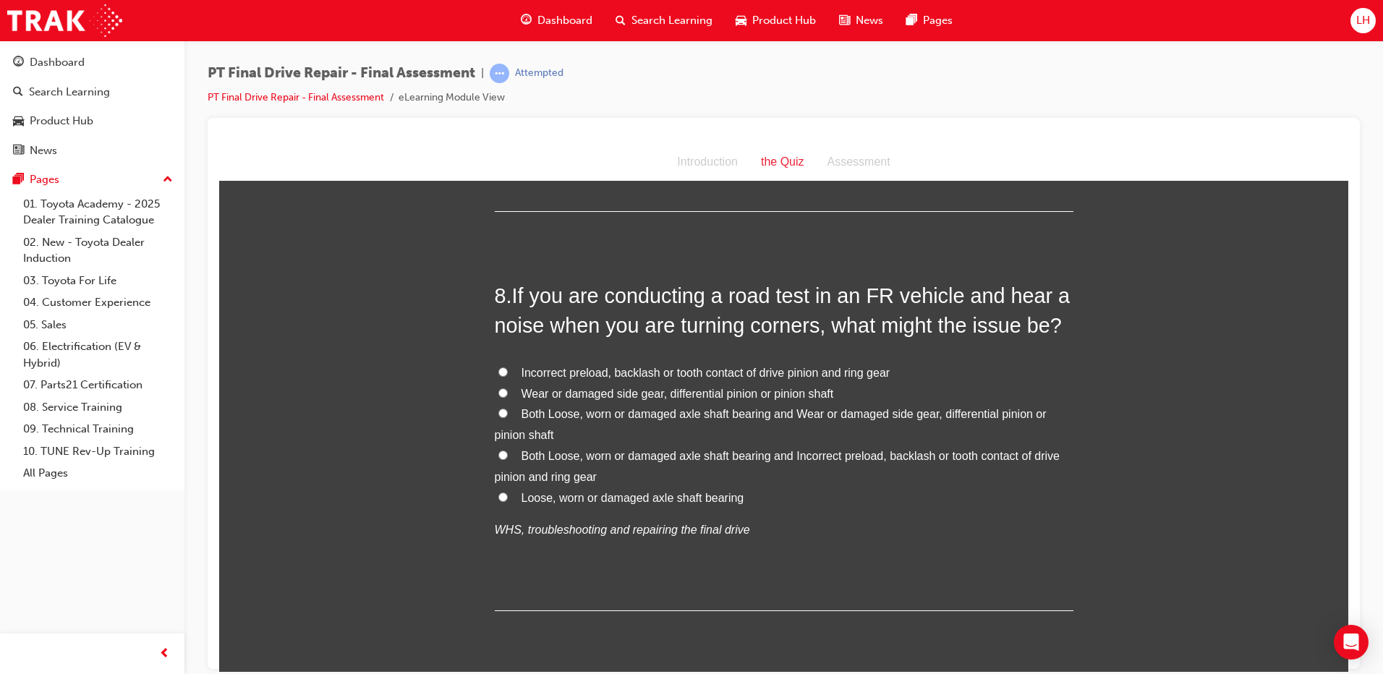
scroll to position [2407, 0]
click at [499, 496] on input "Loose, worn or damaged axle shaft bearing" at bounding box center [503, 497] width 9 height 9
radio input "true"
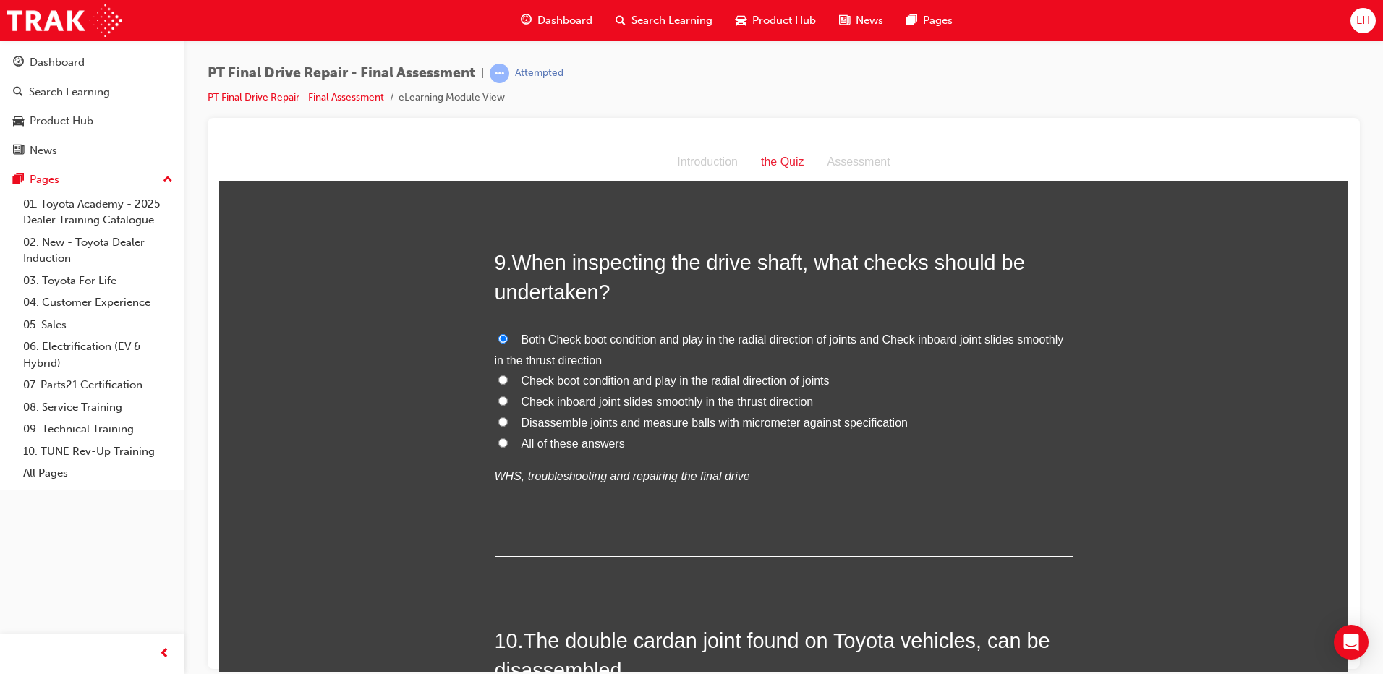
scroll to position [3131, 0]
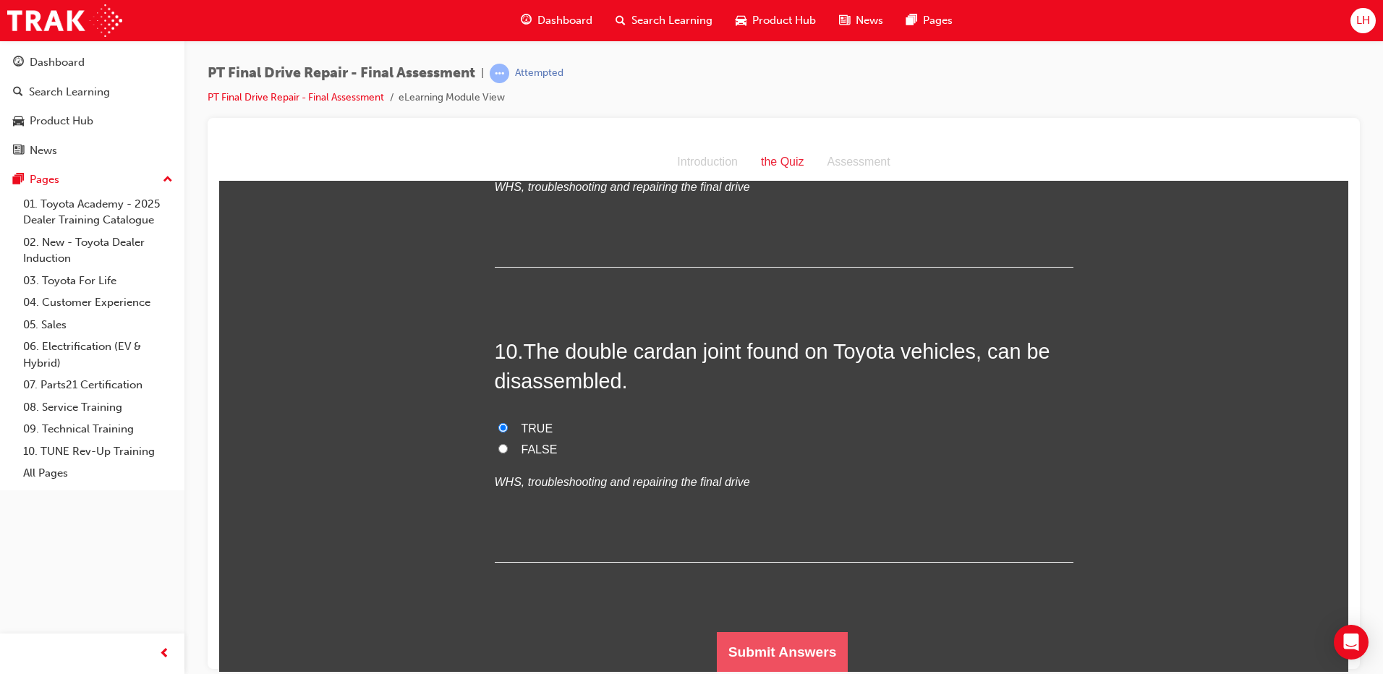
click at [750, 659] on button "Submit Answers" at bounding box center [783, 652] width 132 height 41
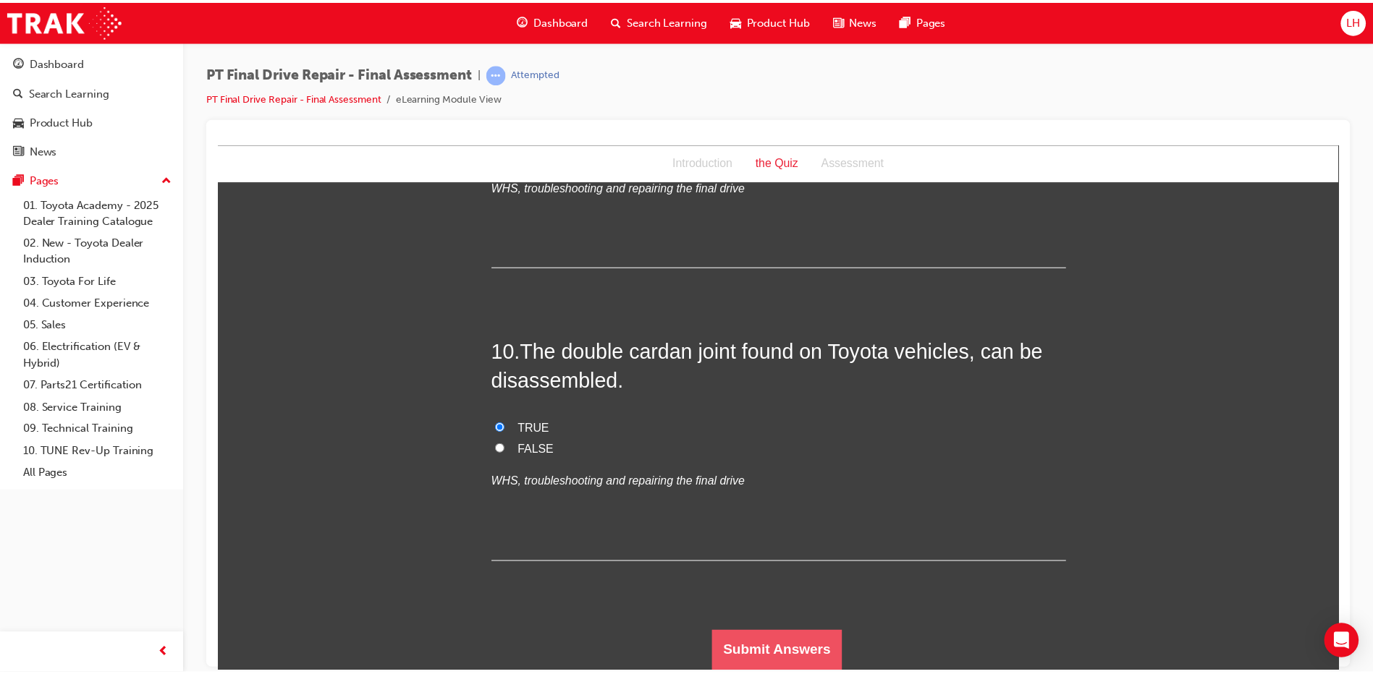
scroll to position [0, 0]
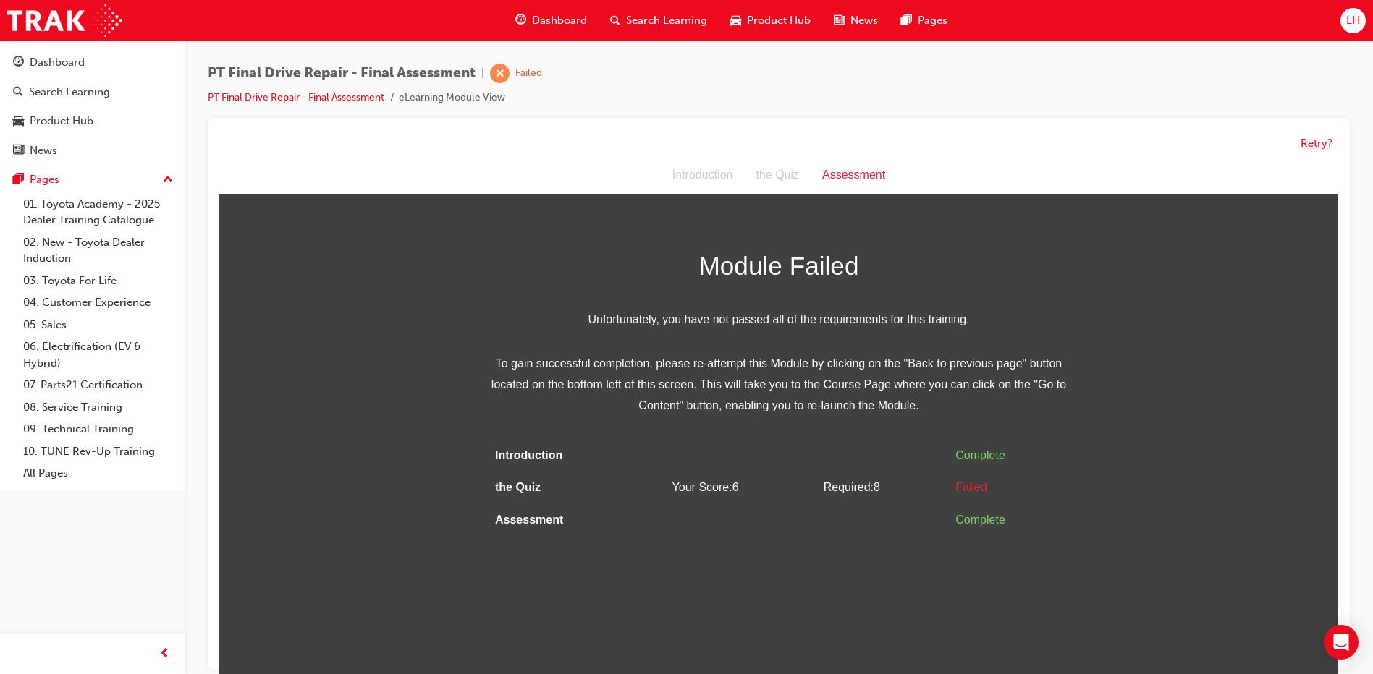
click at [1324, 140] on button "Retry?" at bounding box center [1316, 143] width 32 height 17
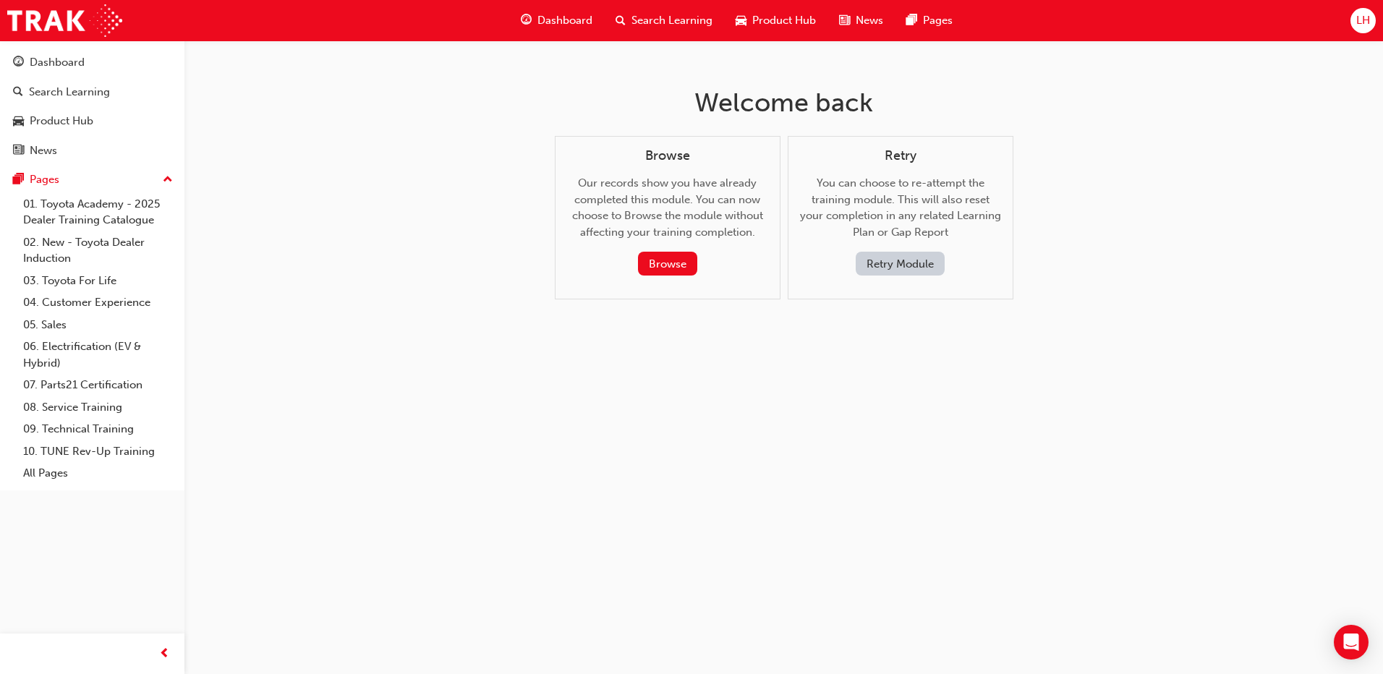
click at [908, 262] on button "Retry Module" at bounding box center [900, 264] width 89 height 24
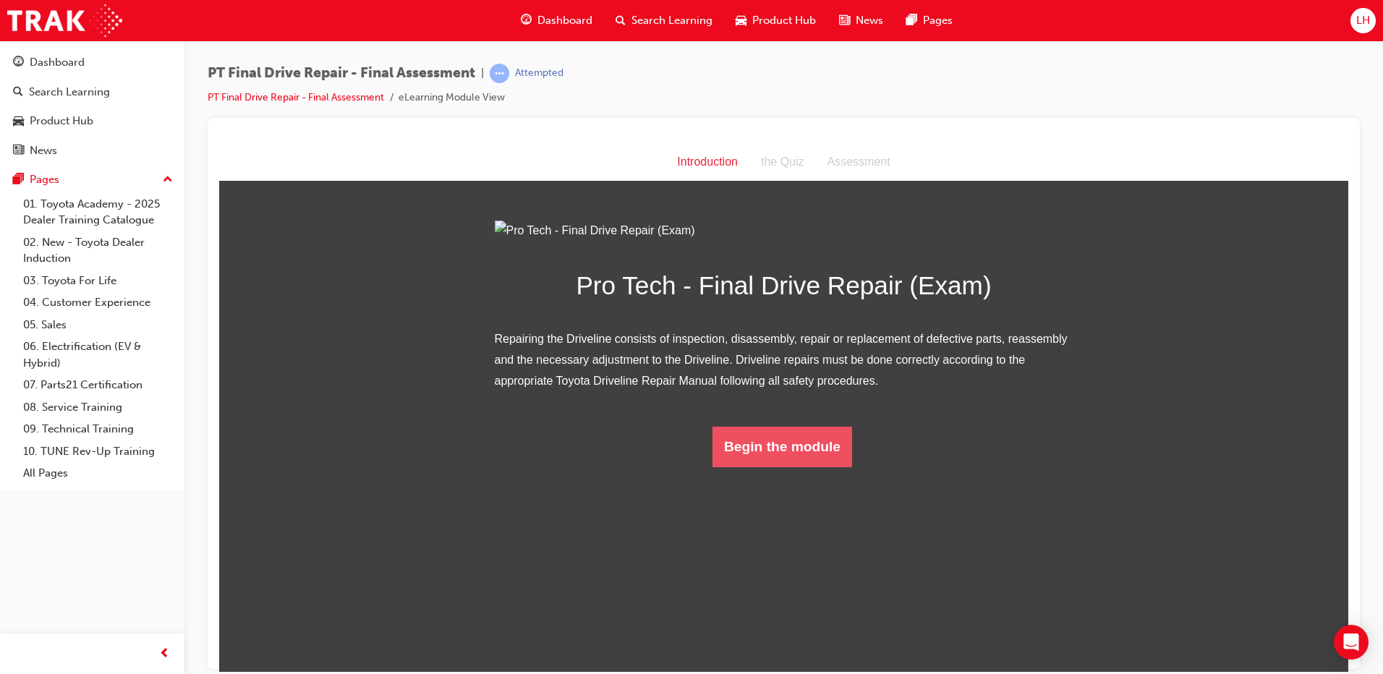
click at [763, 467] on button "Begin the module" at bounding box center [783, 446] width 140 height 41
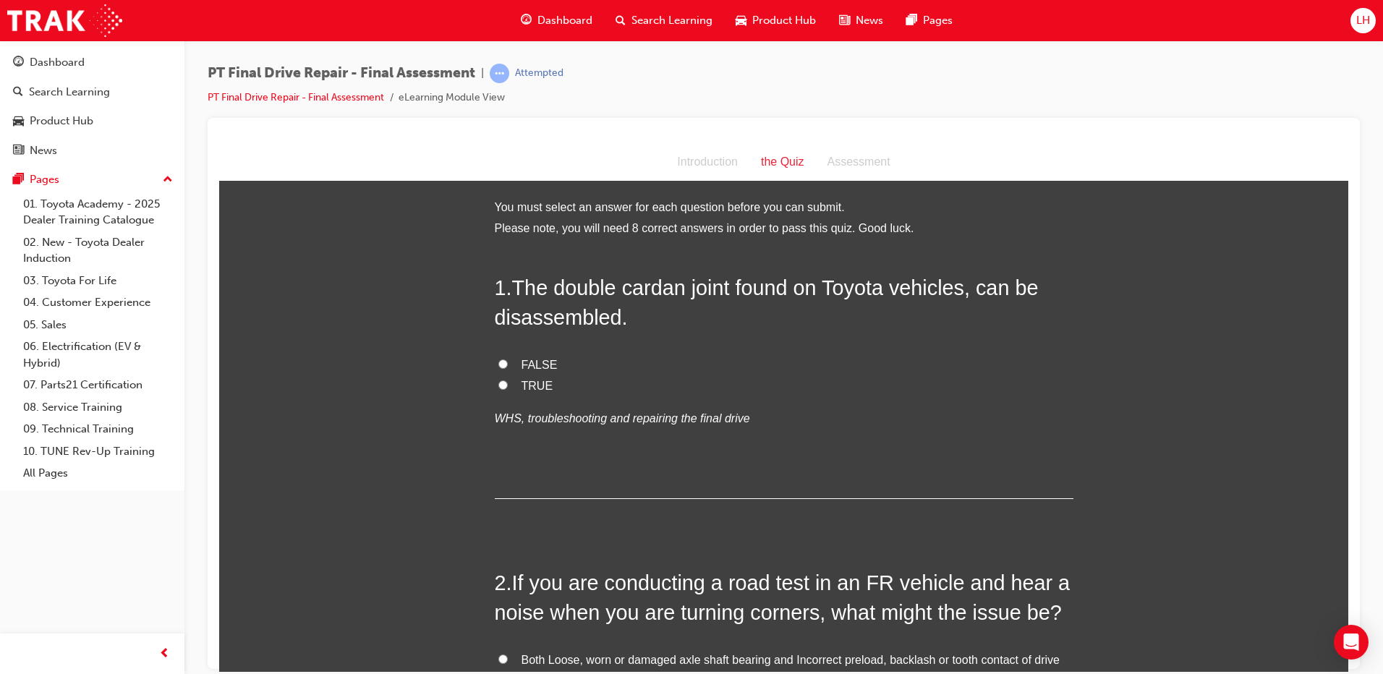
click at [524, 383] on span "TRUE" at bounding box center [538, 385] width 32 height 12
click at [508, 383] on input "TRUE" at bounding box center [503, 384] width 9 height 9
radio input "true"
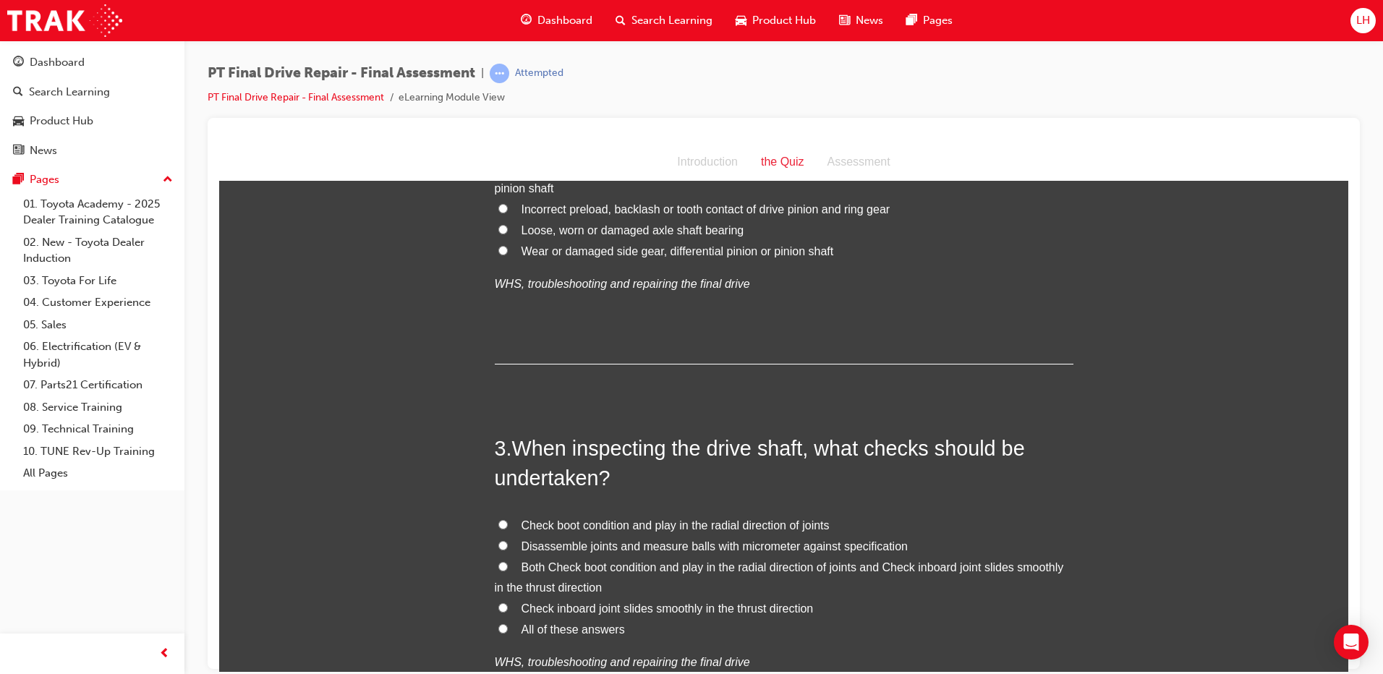
scroll to position [651, 0]
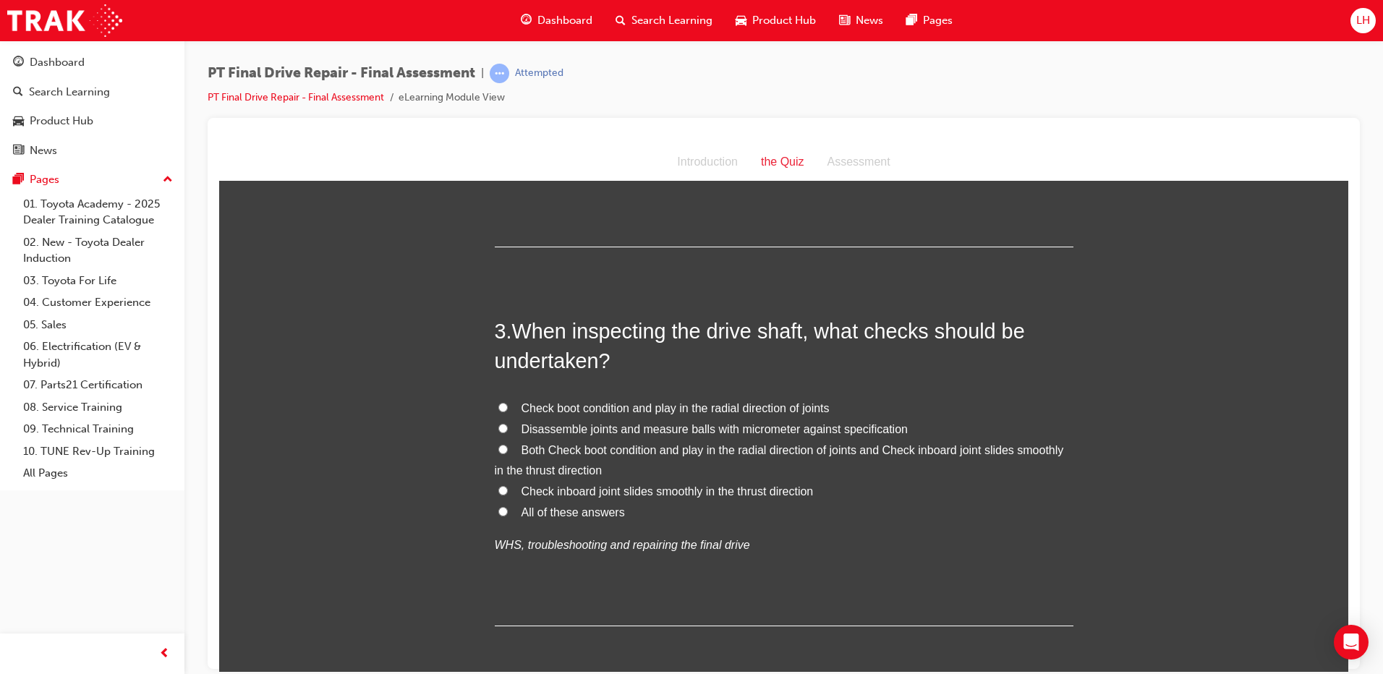
click at [588, 408] on span "Check boot condition and play in the radial direction of joints" at bounding box center [676, 408] width 308 height 12
click at [508, 408] on input "Check boot condition and play in the radial direction of joints" at bounding box center [503, 406] width 9 height 9
radio input "true"
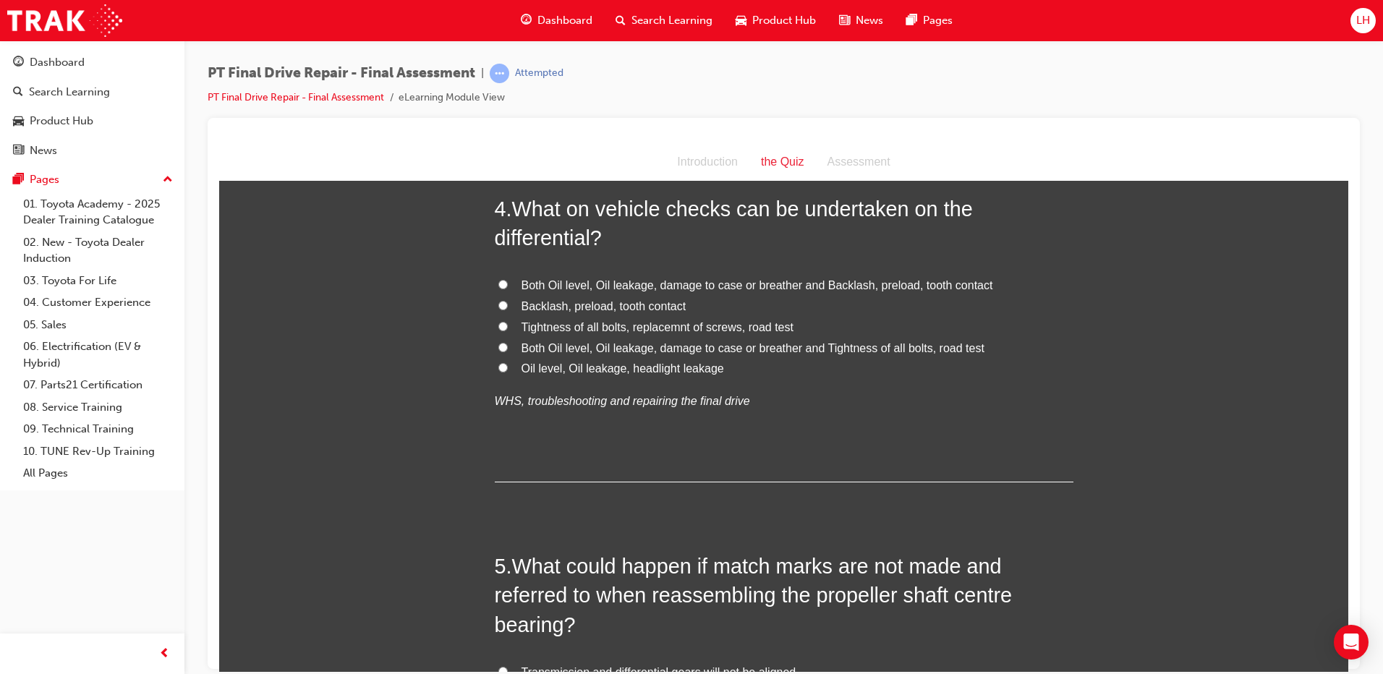
scroll to position [1158, 0]
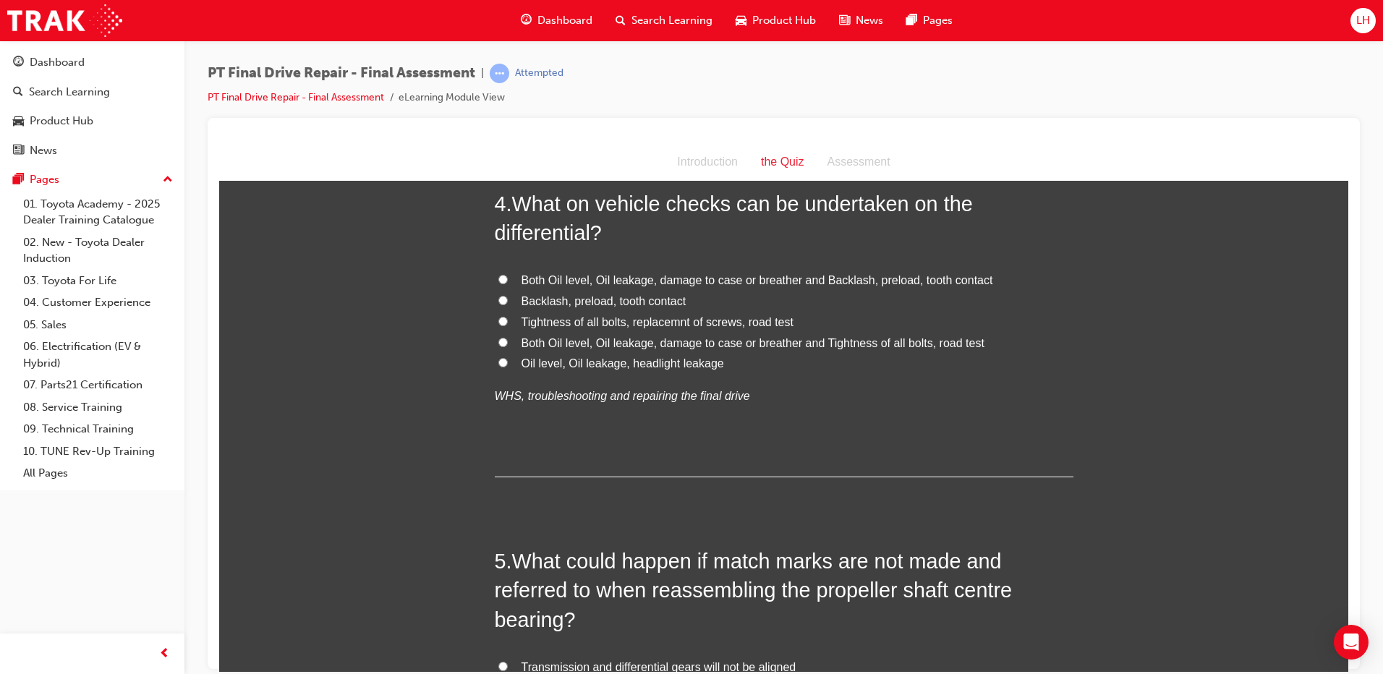
click at [570, 339] on span "Both Oil level, Oil leakage, damage to case or breather and Tightness of all bo…" at bounding box center [753, 342] width 463 height 12
click at [508, 339] on input "Both Oil level, Oil leakage, damage to case or breather and Tightness of all bo…" at bounding box center [503, 341] width 9 height 9
radio input "true"
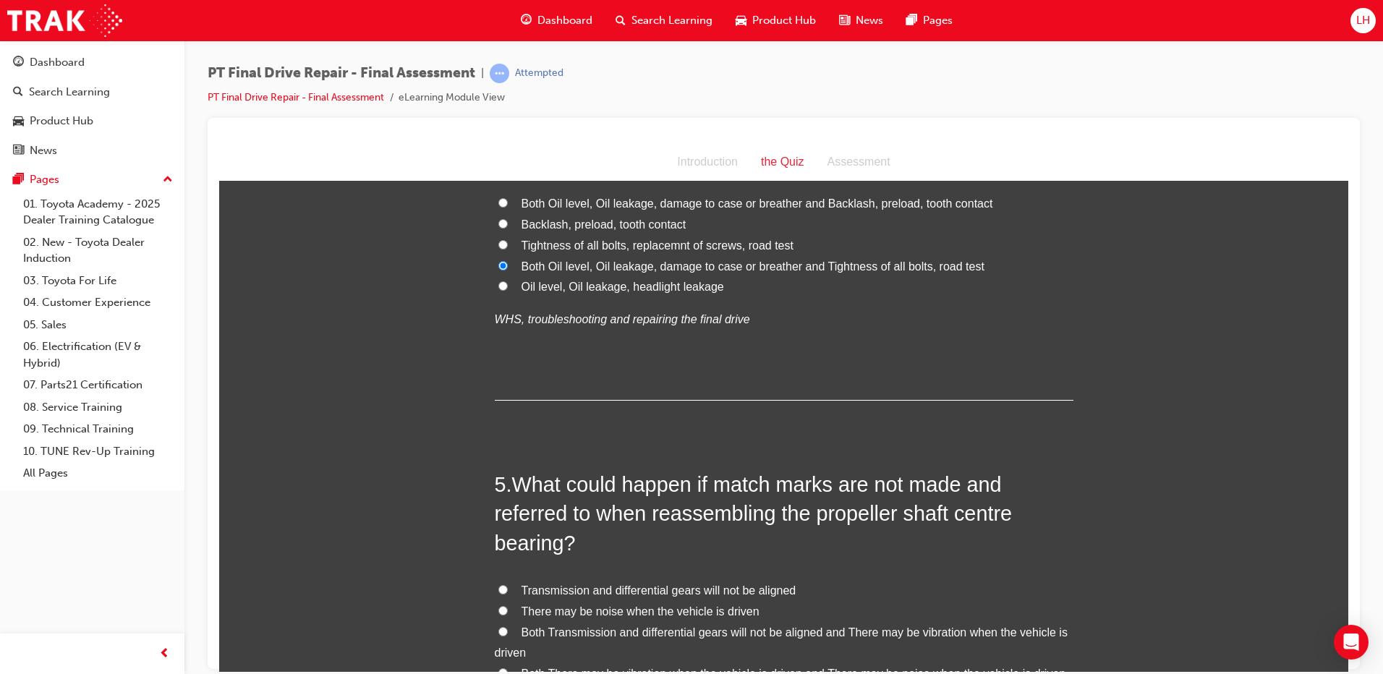
scroll to position [1447, 0]
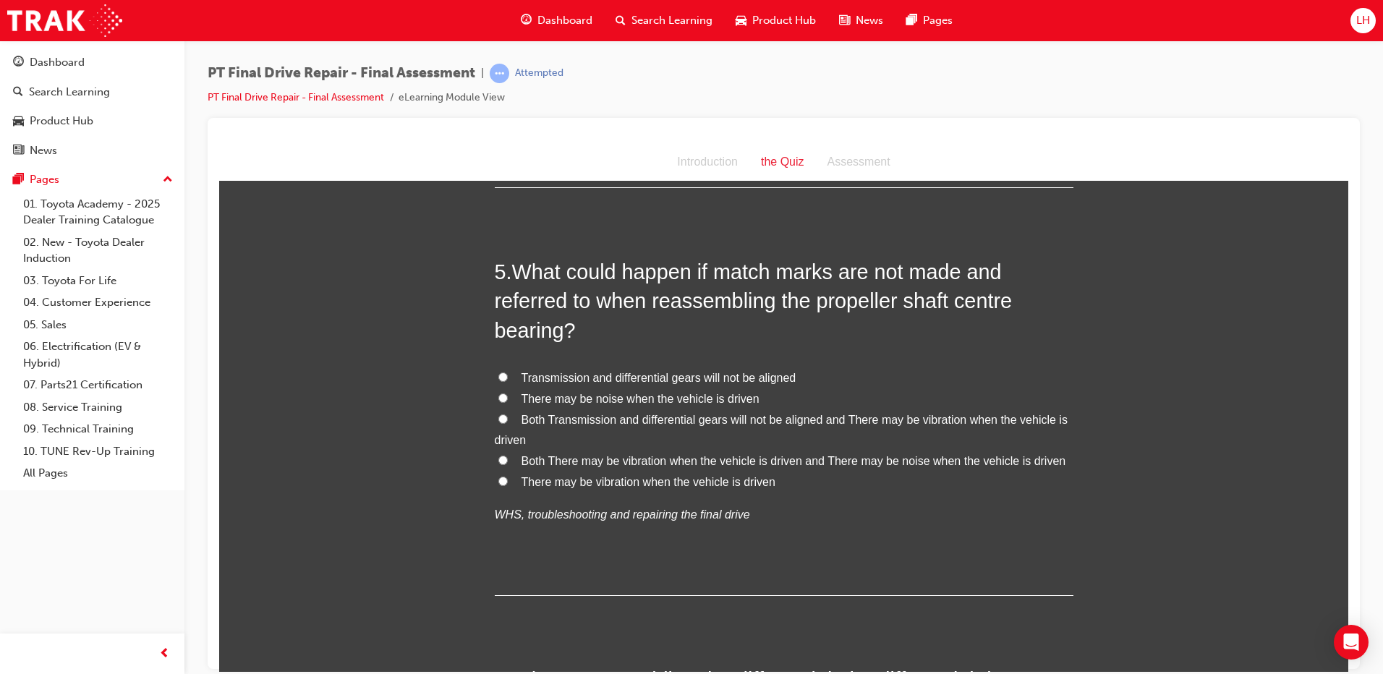
click at [660, 418] on span "Both Transmission and differential gears will not be aligned and There may be v…" at bounding box center [781, 429] width 573 height 33
click at [508, 418] on input "Both Transmission and differential gears will not be aligned and There may be v…" at bounding box center [503, 418] width 9 height 9
radio input "true"
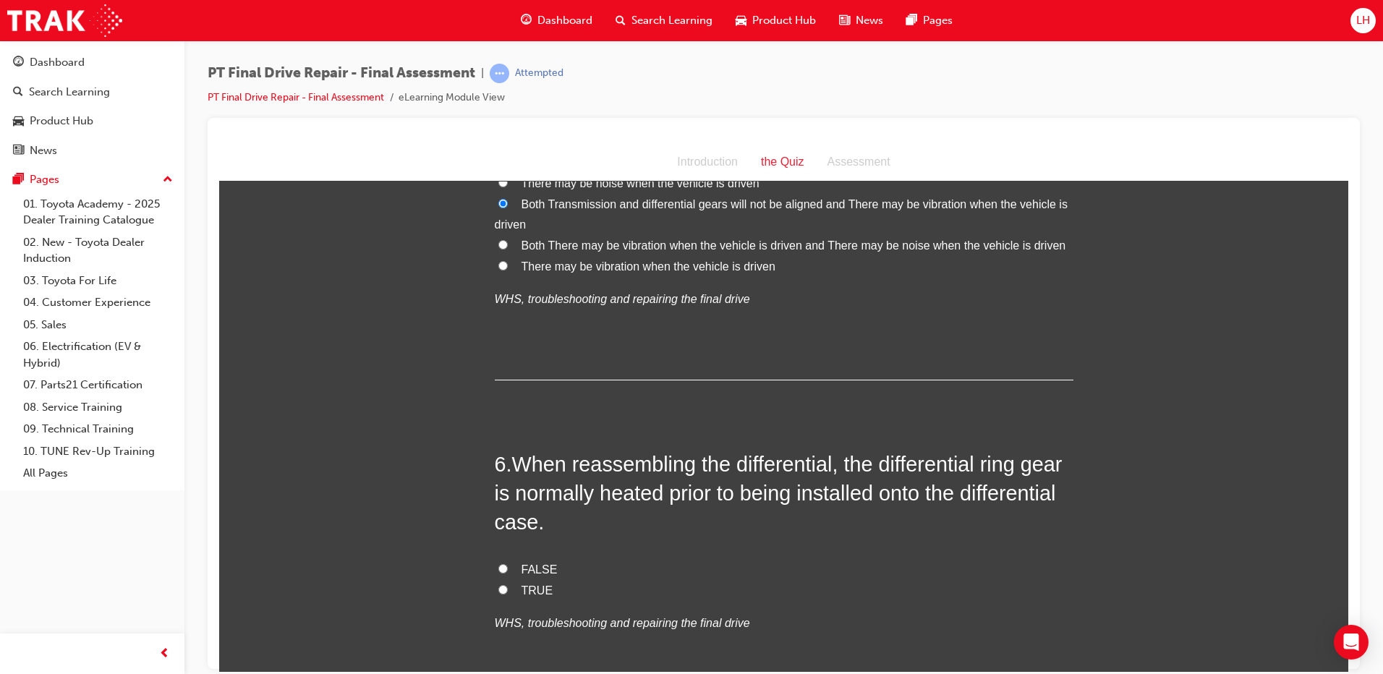
scroll to position [1737, 0]
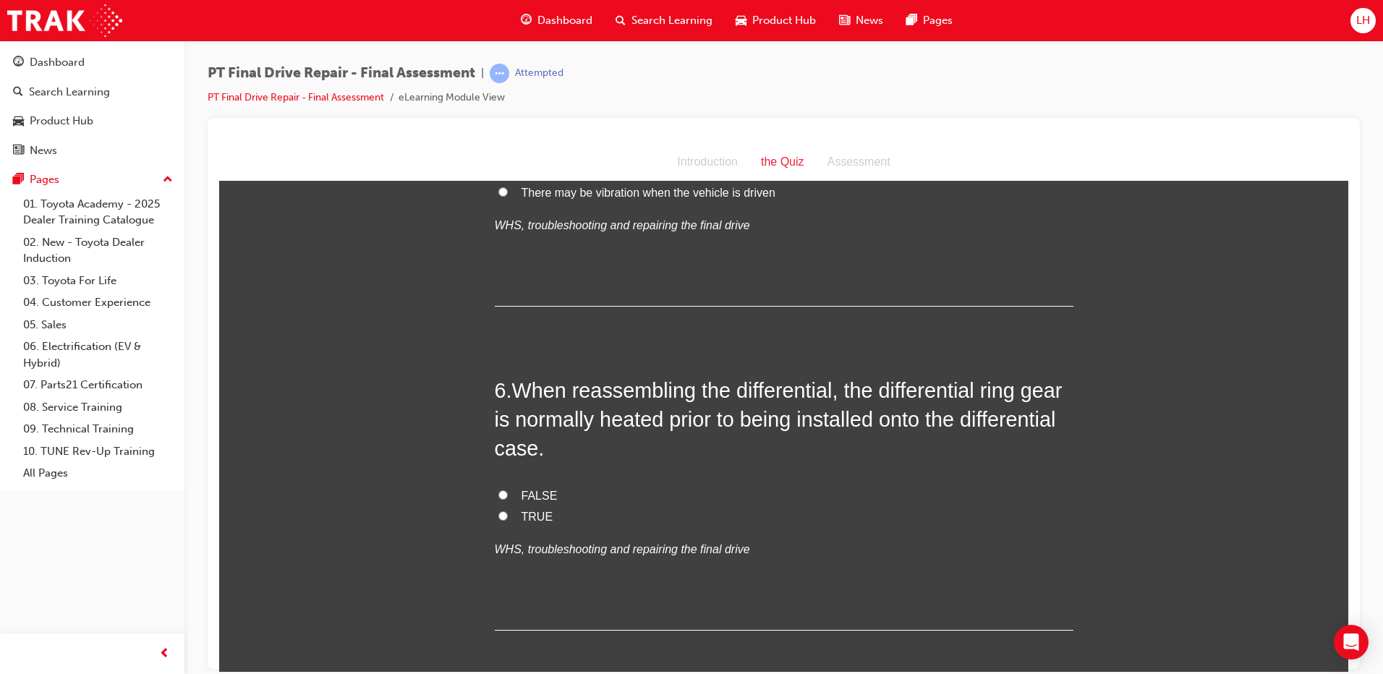
click at [525, 493] on span "FALSE" at bounding box center [540, 495] width 36 height 12
click at [508, 493] on input "FALSE" at bounding box center [503, 494] width 9 height 9
radio input "true"
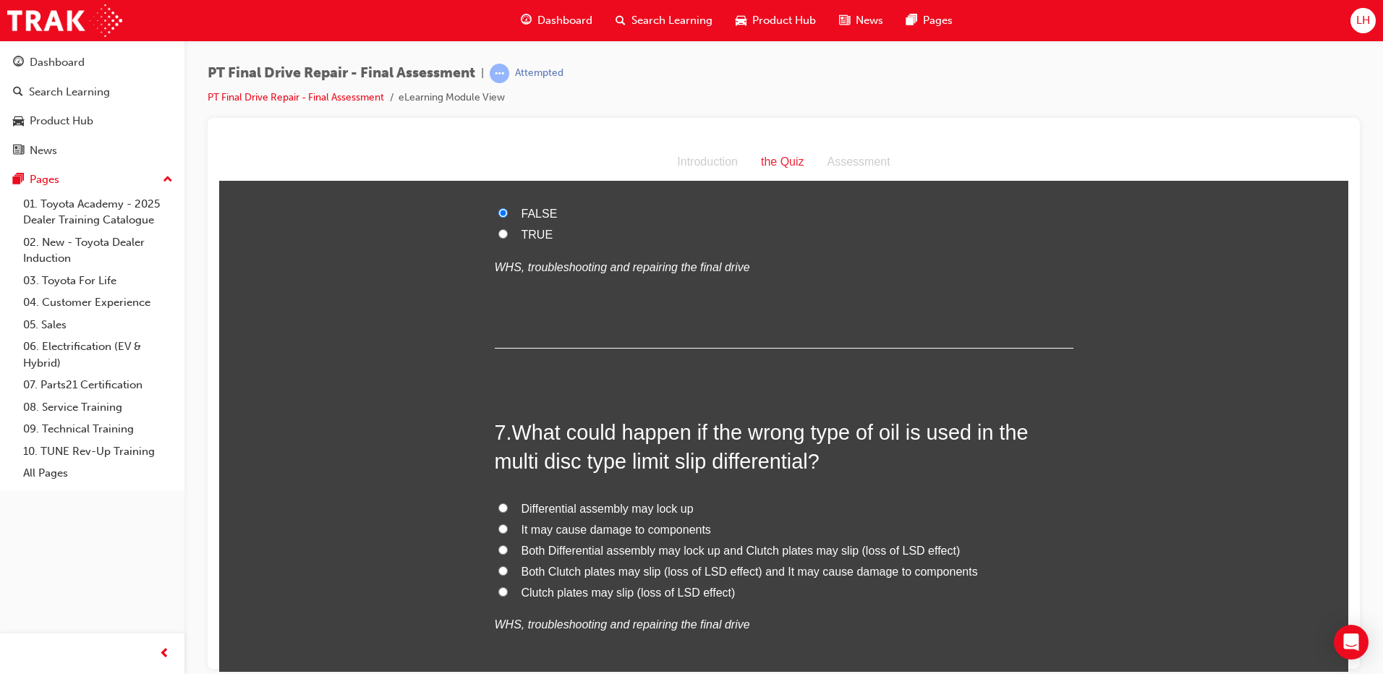
scroll to position [2098, 0]
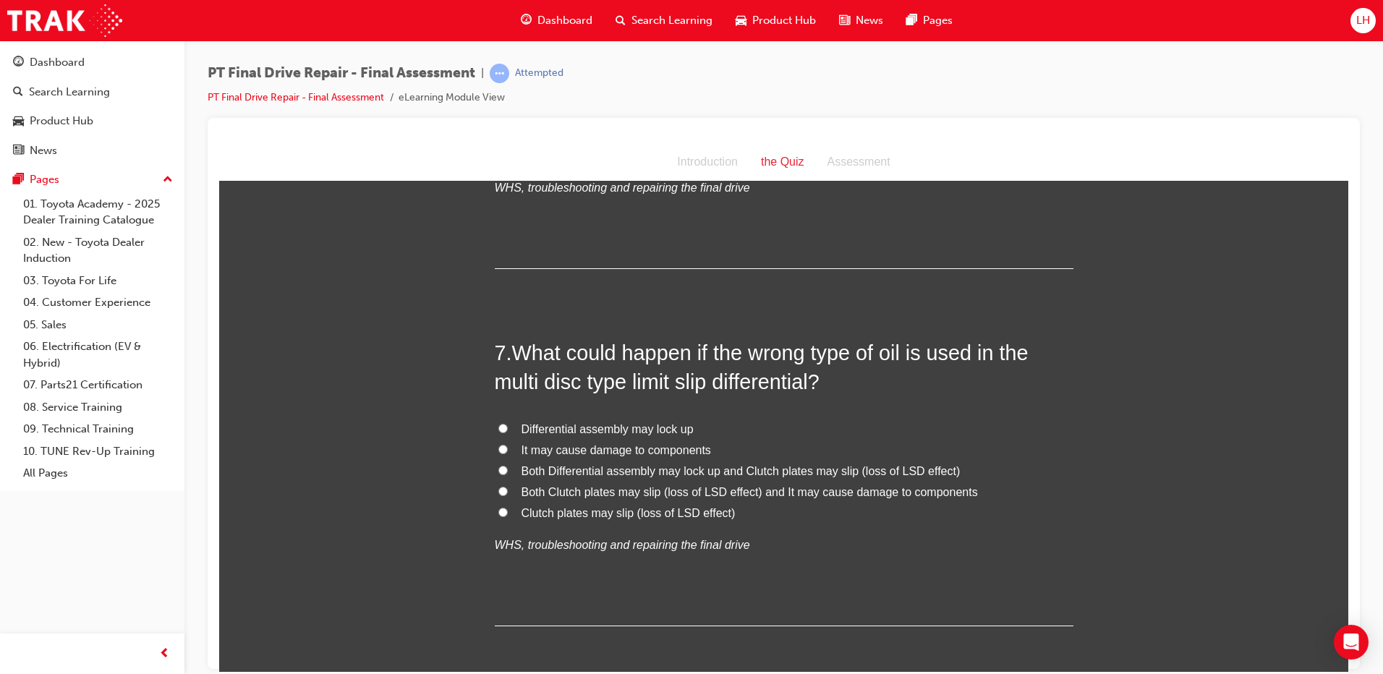
click at [588, 494] on span "Both Clutch plates may slip (loss of LSD effect) and It may cause damage to com…" at bounding box center [750, 492] width 457 height 12
click at [508, 494] on input "Both Clutch plates may slip (loss of LSD effect) and It may cause damage to com…" at bounding box center [503, 490] width 9 height 9
radio input "true"
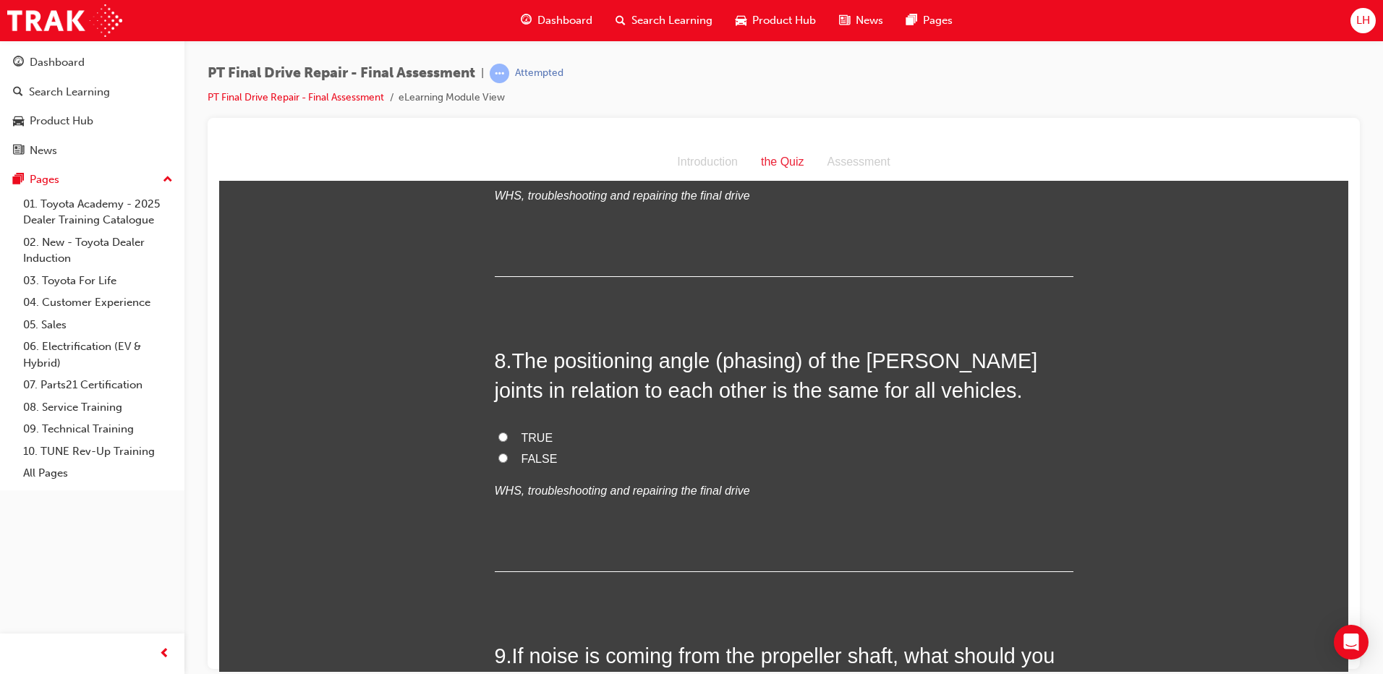
scroll to position [2460, 0]
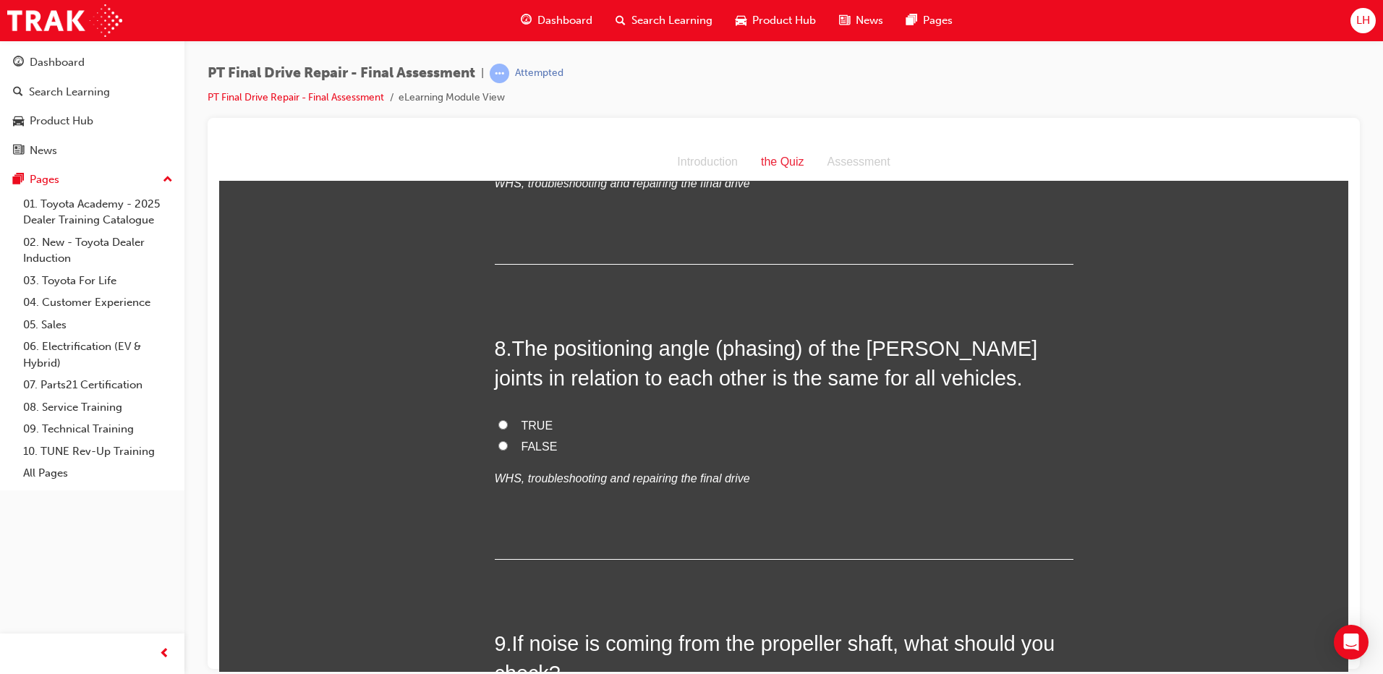
click at [525, 442] on span "FALSE" at bounding box center [540, 446] width 36 height 12
click at [508, 442] on input "FALSE" at bounding box center [503, 445] width 9 height 9
radio input "true"
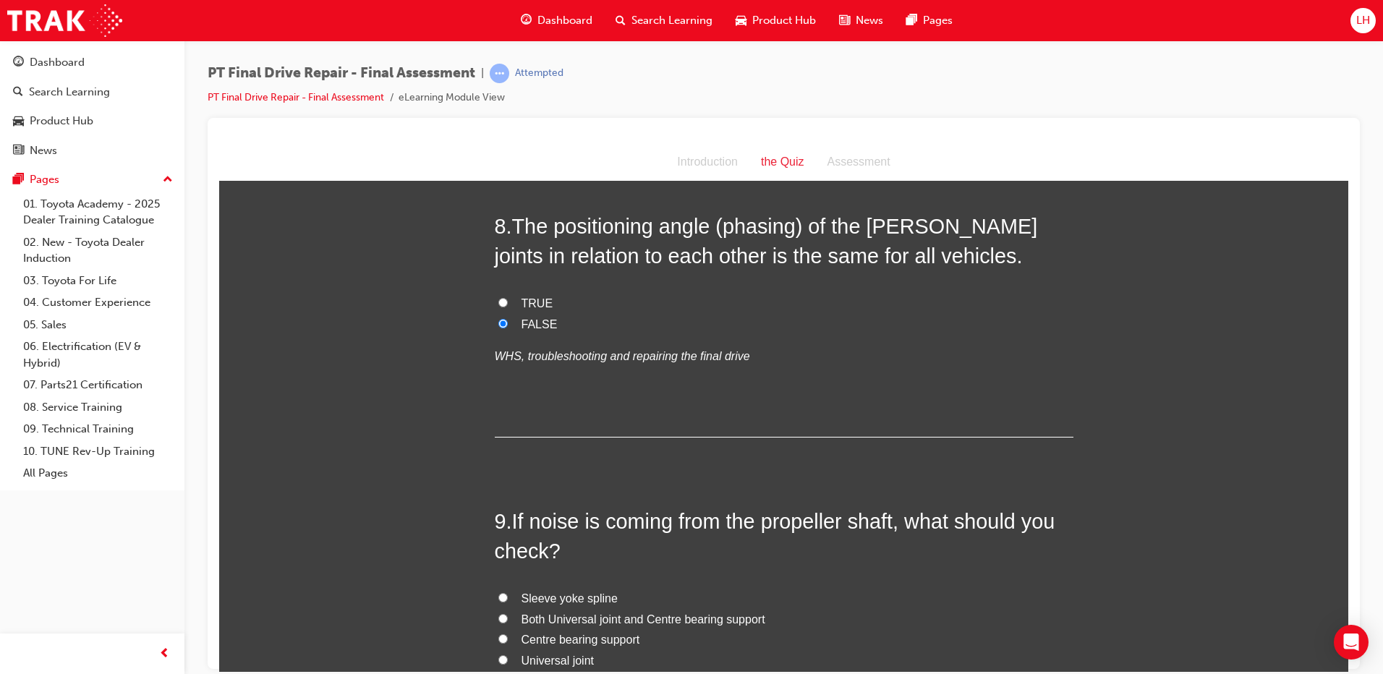
scroll to position [2894, 0]
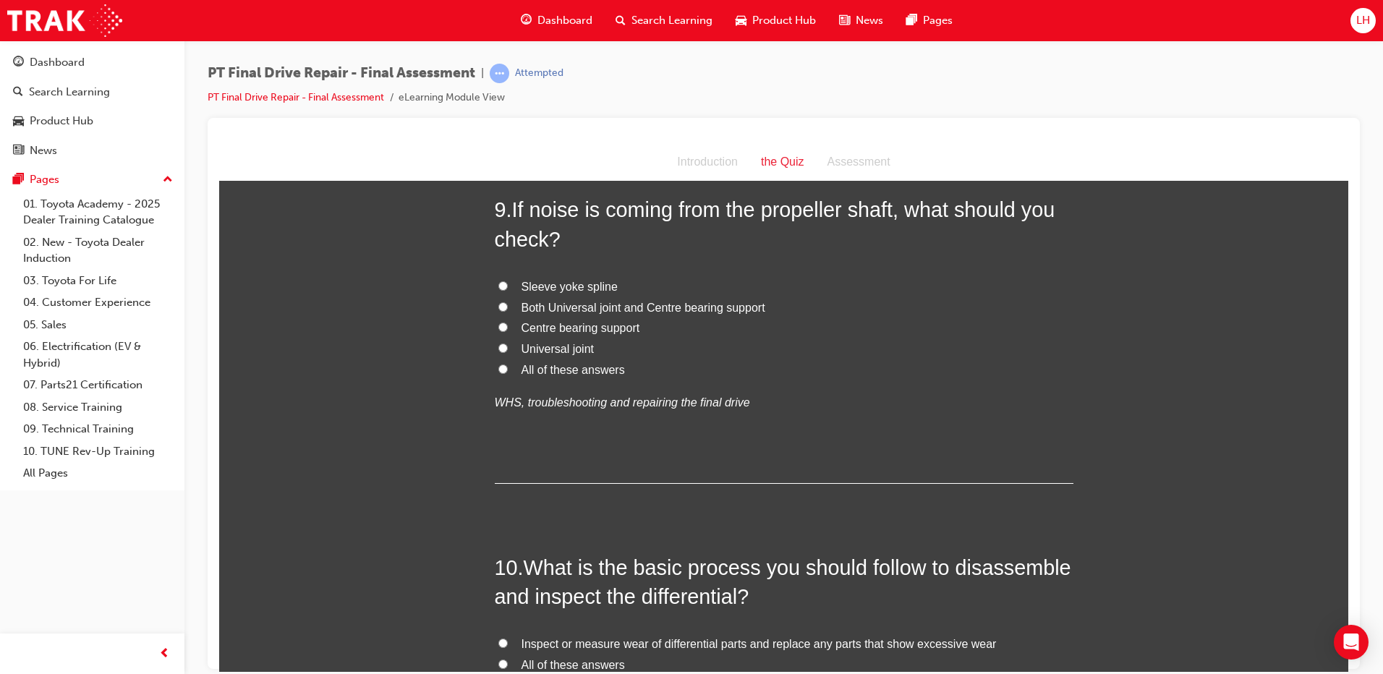
click at [567, 368] on span "All of these answers" at bounding box center [573, 369] width 103 height 12
click at [508, 368] on input "All of these answers" at bounding box center [503, 368] width 9 height 9
radio input "true"
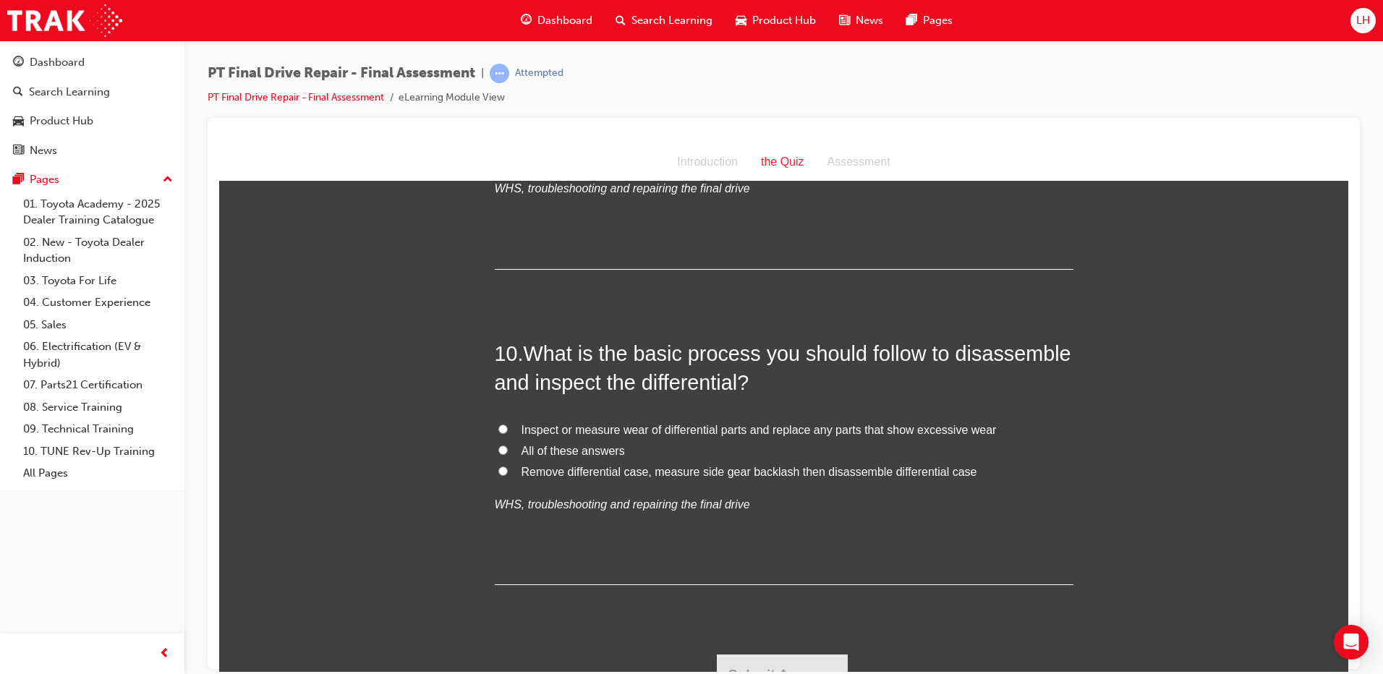
scroll to position [3131, 0]
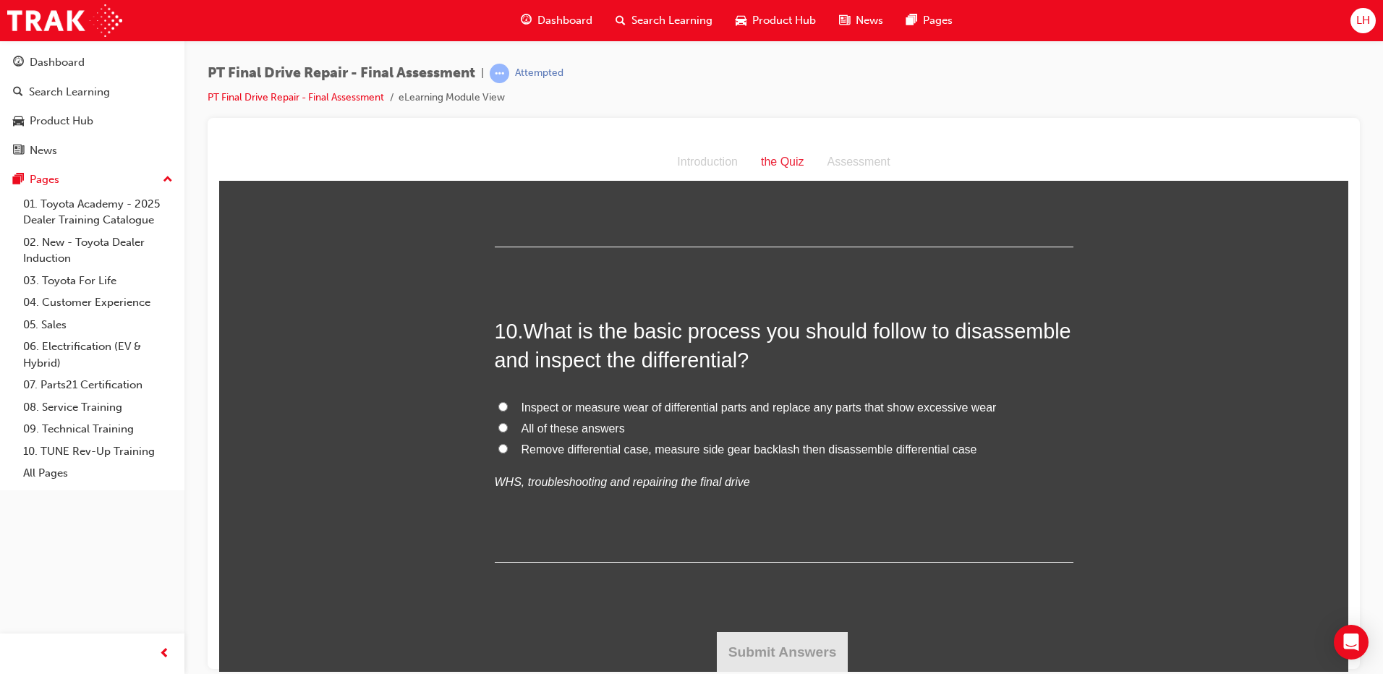
click at [572, 428] on span "All of these answers" at bounding box center [573, 428] width 103 height 12
click at [508, 428] on input "All of these answers" at bounding box center [503, 427] width 9 height 9
radio input "true"
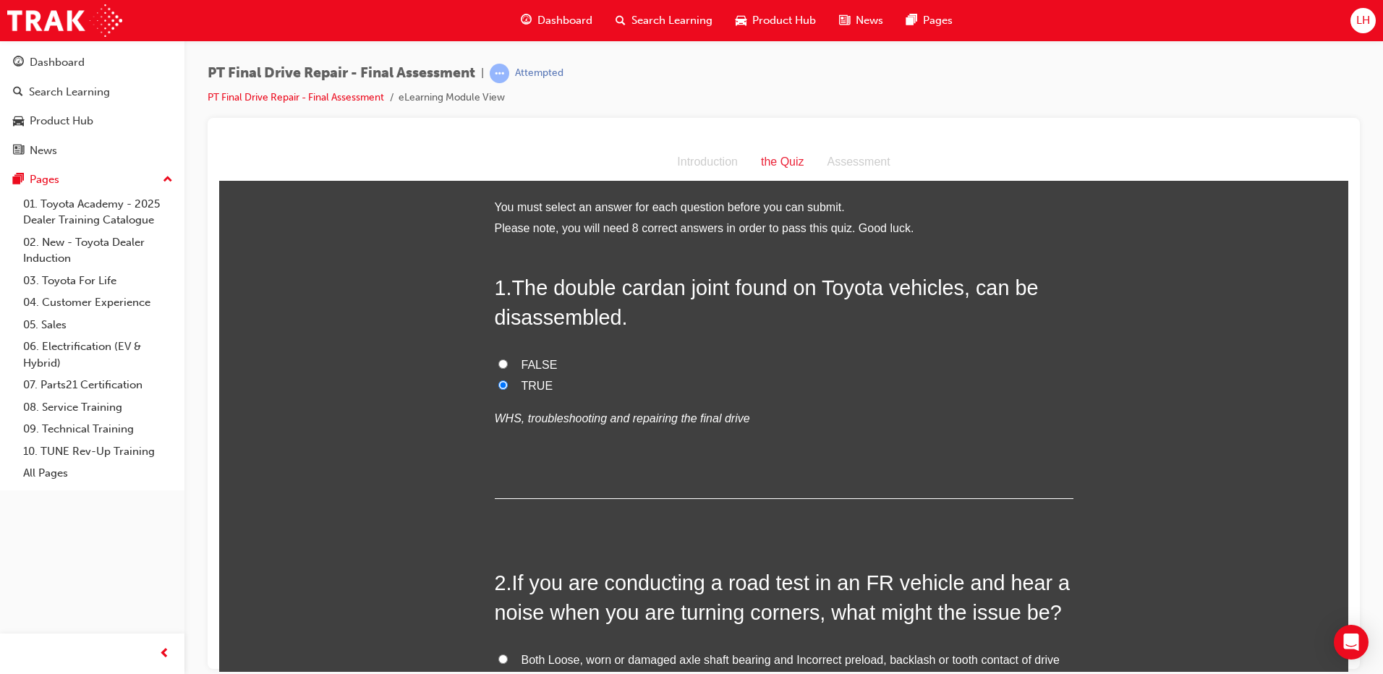
scroll to position [362, 0]
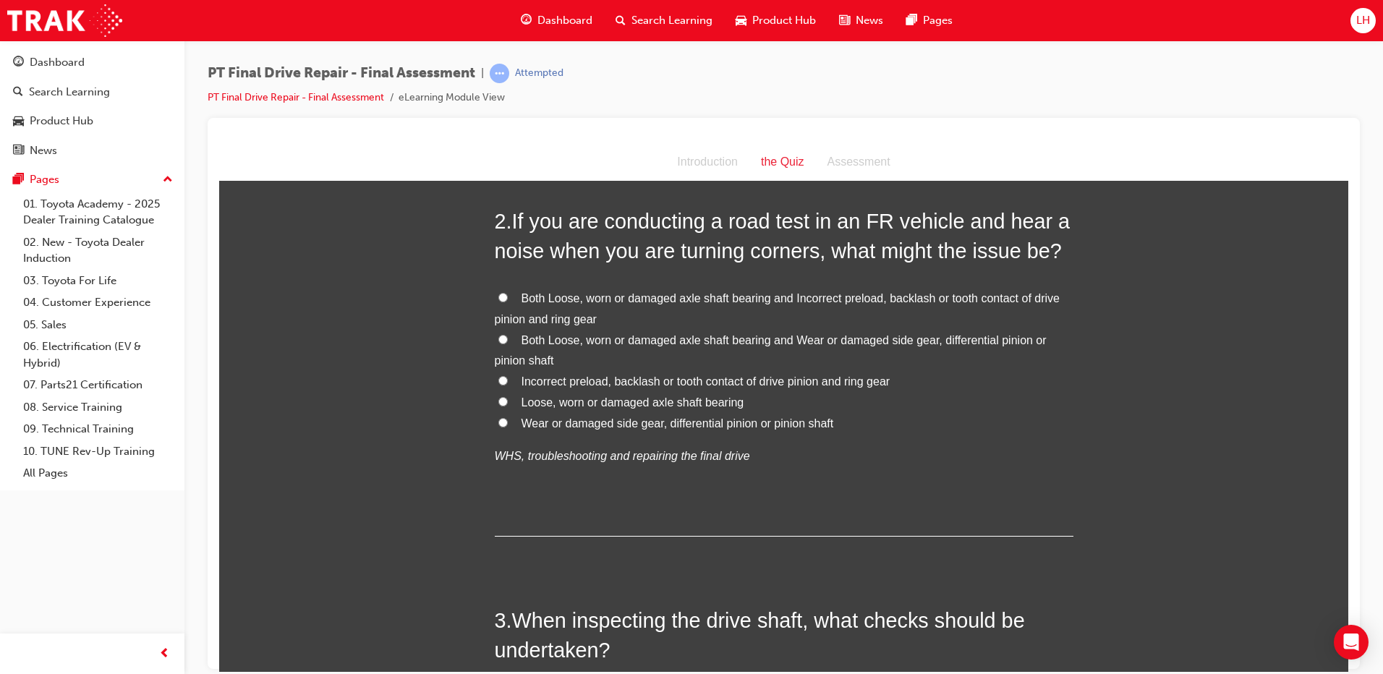
click at [594, 341] on span "Both Loose, worn or damaged axle shaft bearing and Wear or damaged side gear, d…" at bounding box center [771, 350] width 552 height 33
click at [508, 341] on input "Both Loose, worn or damaged axle shaft bearing and Wear or damaged side gear, d…" at bounding box center [503, 338] width 9 height 9
radio input "true"
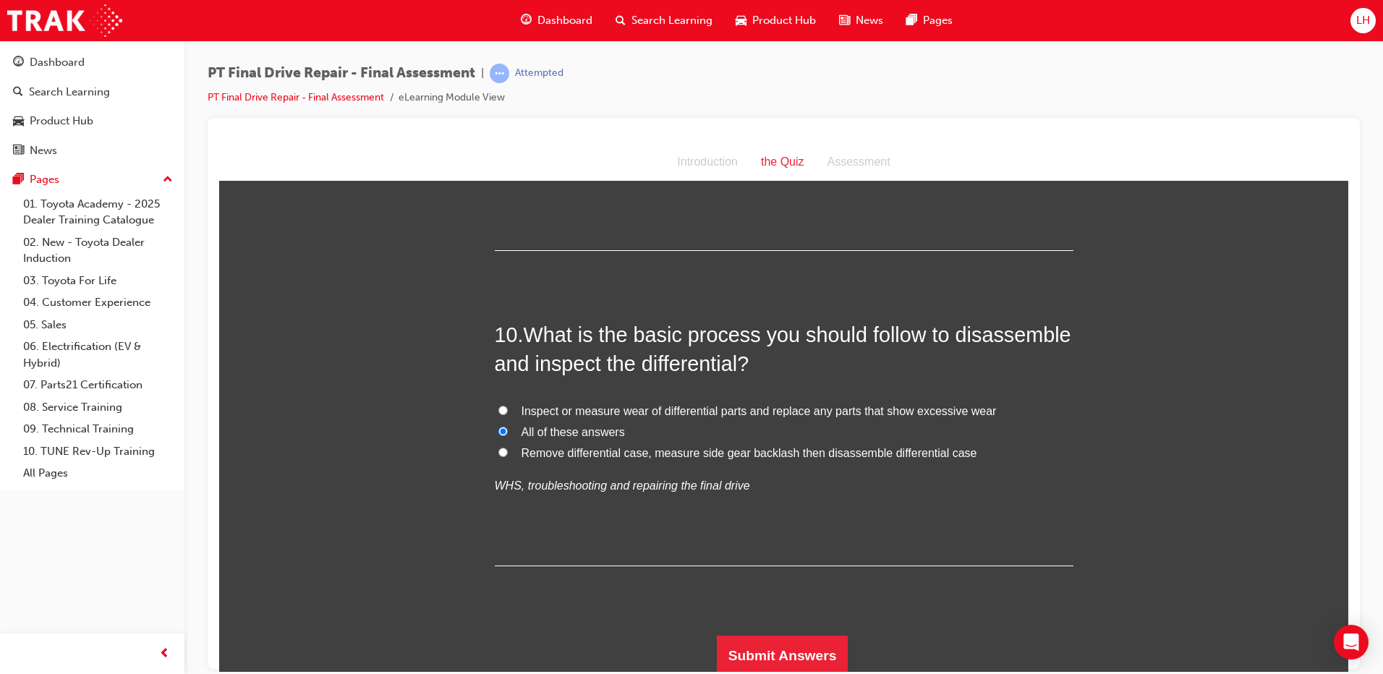
scroll to position [3131, 0]
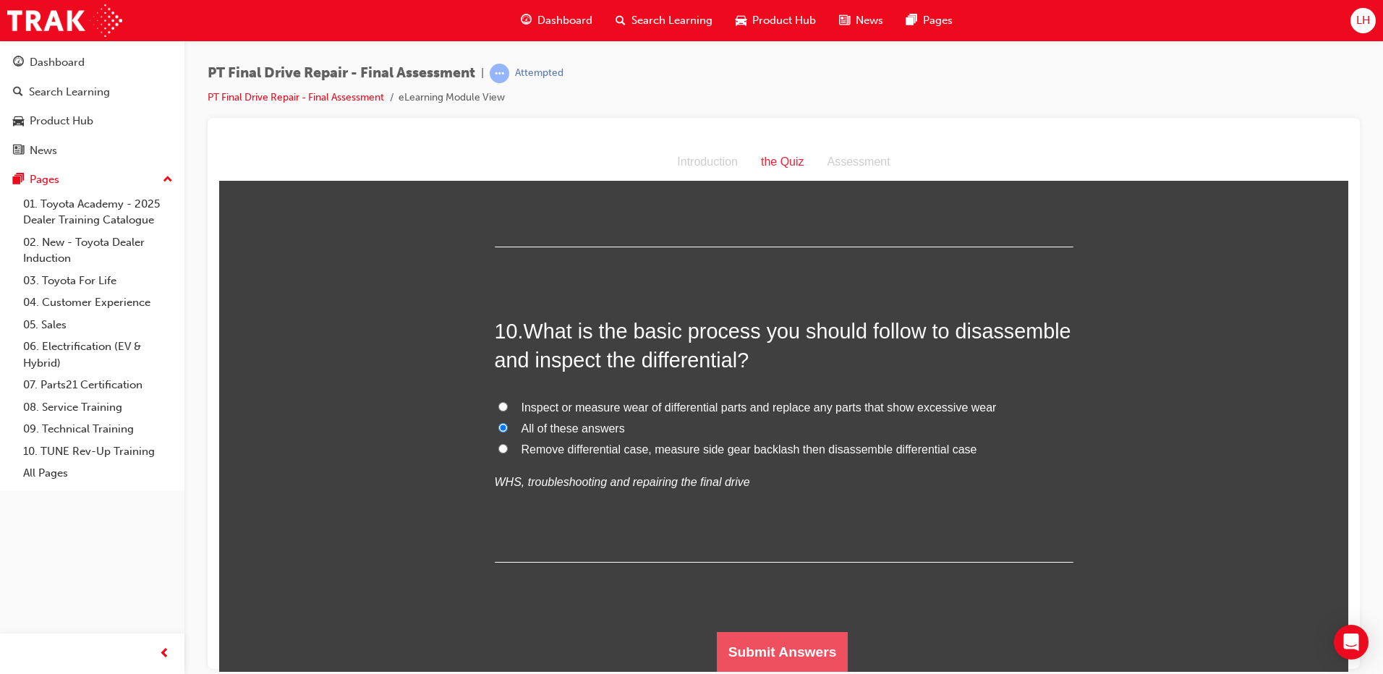
click at [805, 649] on button "Submit Answers" at bounding box center [783, 652] width 132 height 41
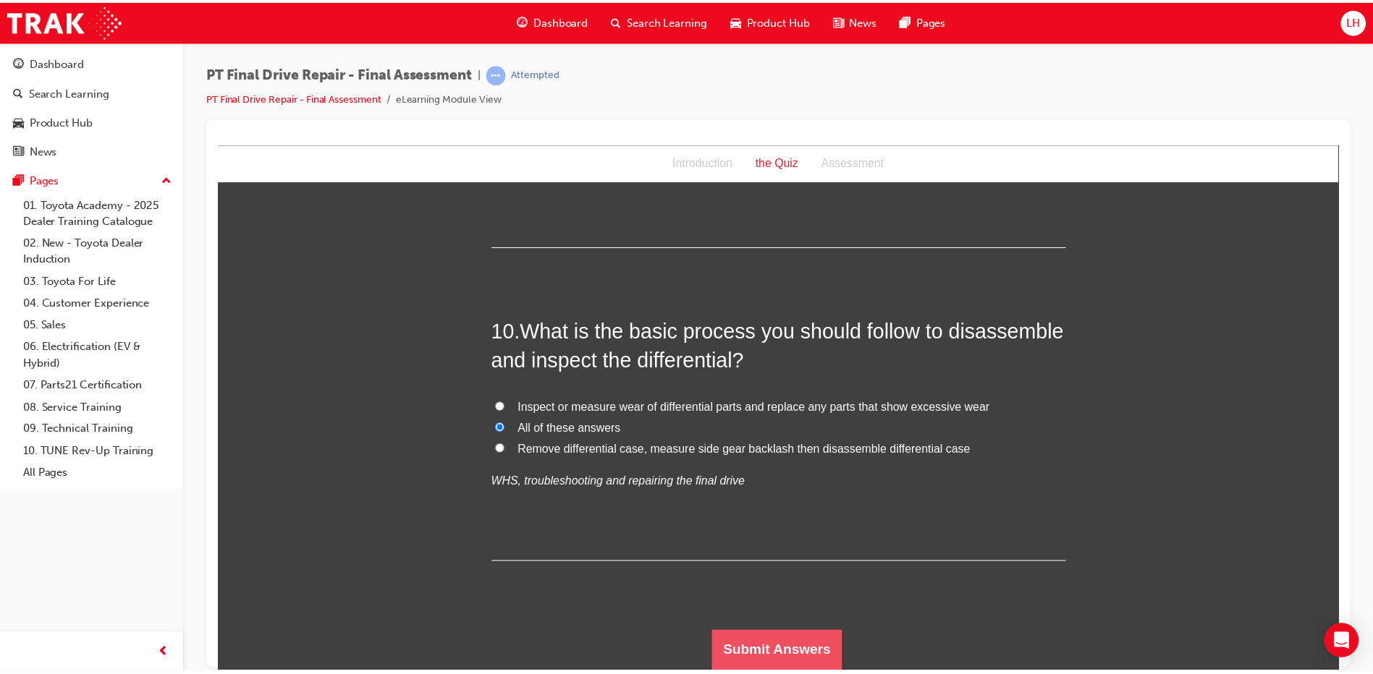
scroll to position [0, 0]
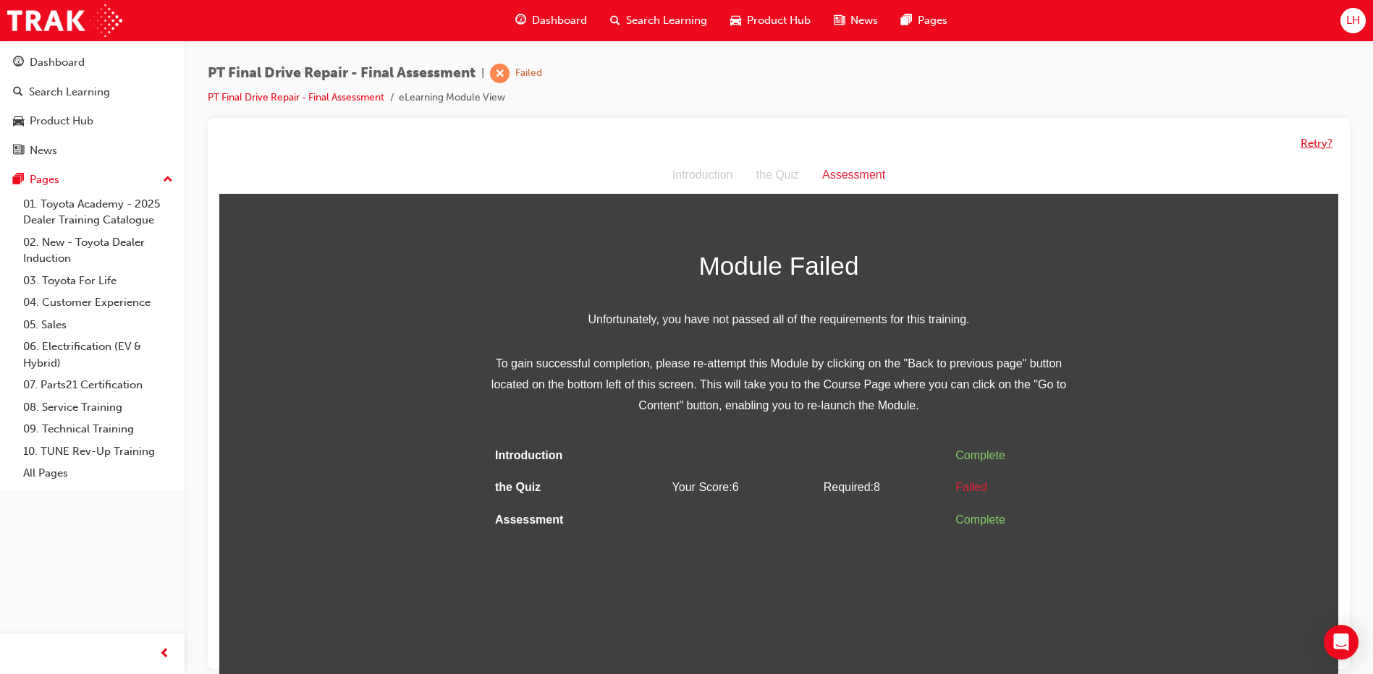
click at [1326, 143] on button "Retry?" at bounding box center [1316, 143] width 32 height 17
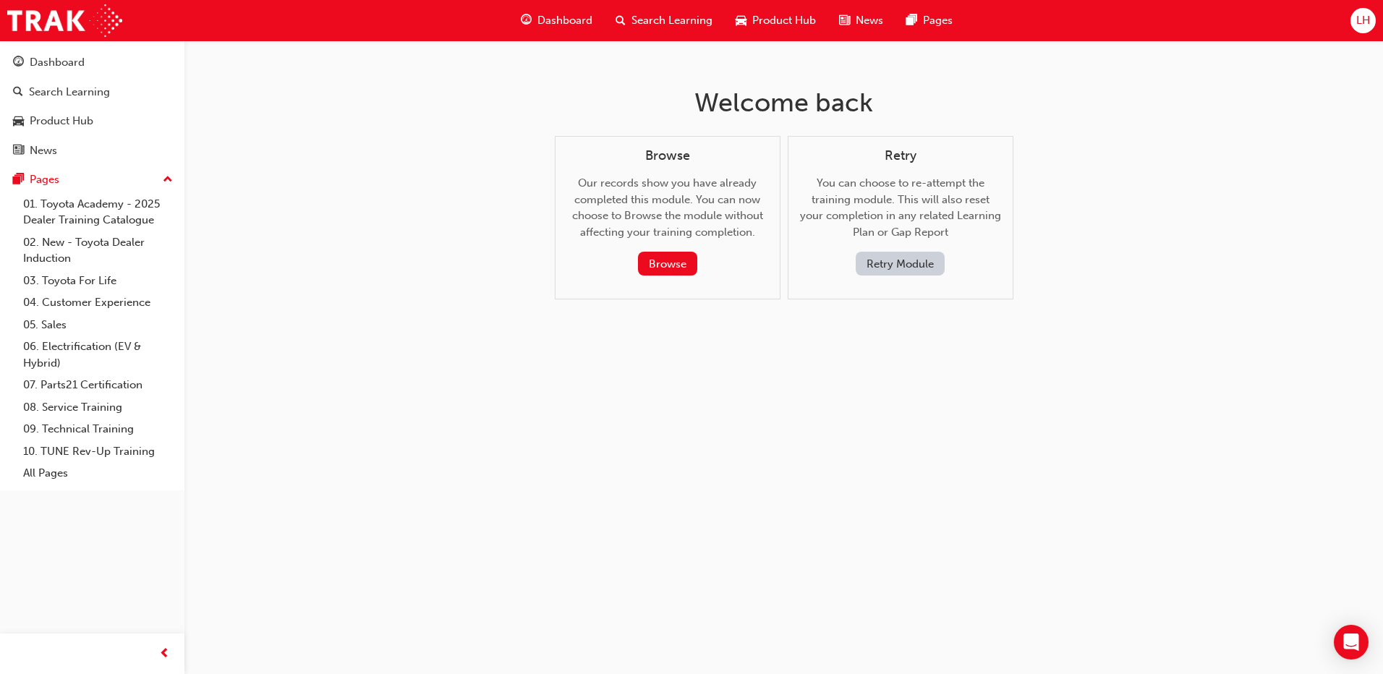
click at [888, 263] on button "Retry Module" at bounding box center [900, 264] width 89 height 24
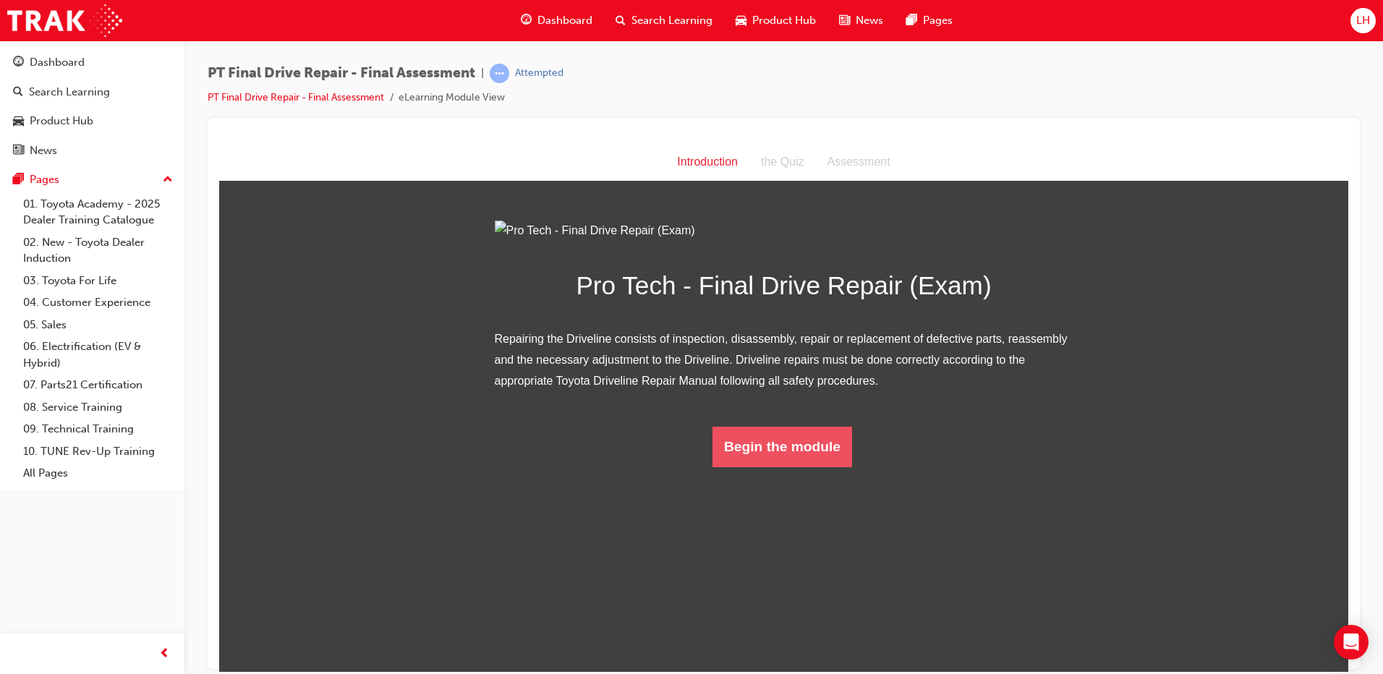
click at [796, 467] on button "Begin the module" at bounding box center [783, 446] width 140 height 41
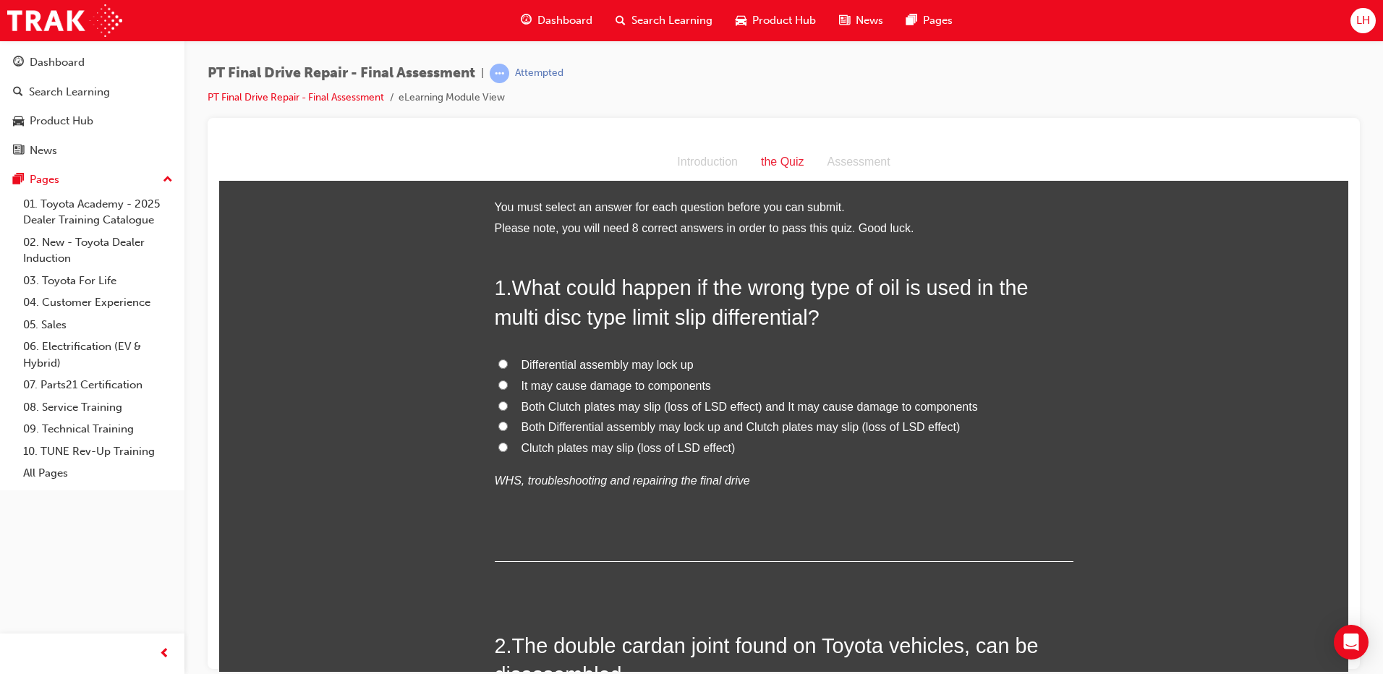
click at [605, 410] on span "Both Clutch plates may slip (loss of LSD effect) and It may cause damage to com…" at bounding box center [750, 406] width 457 height 12
click at [508, 410] on input "Both Clutch plates may slip (loss of LSD effect) and It may cause damage to com…" at bounding box center [503, 405] width 9 height 9
radio input "true"
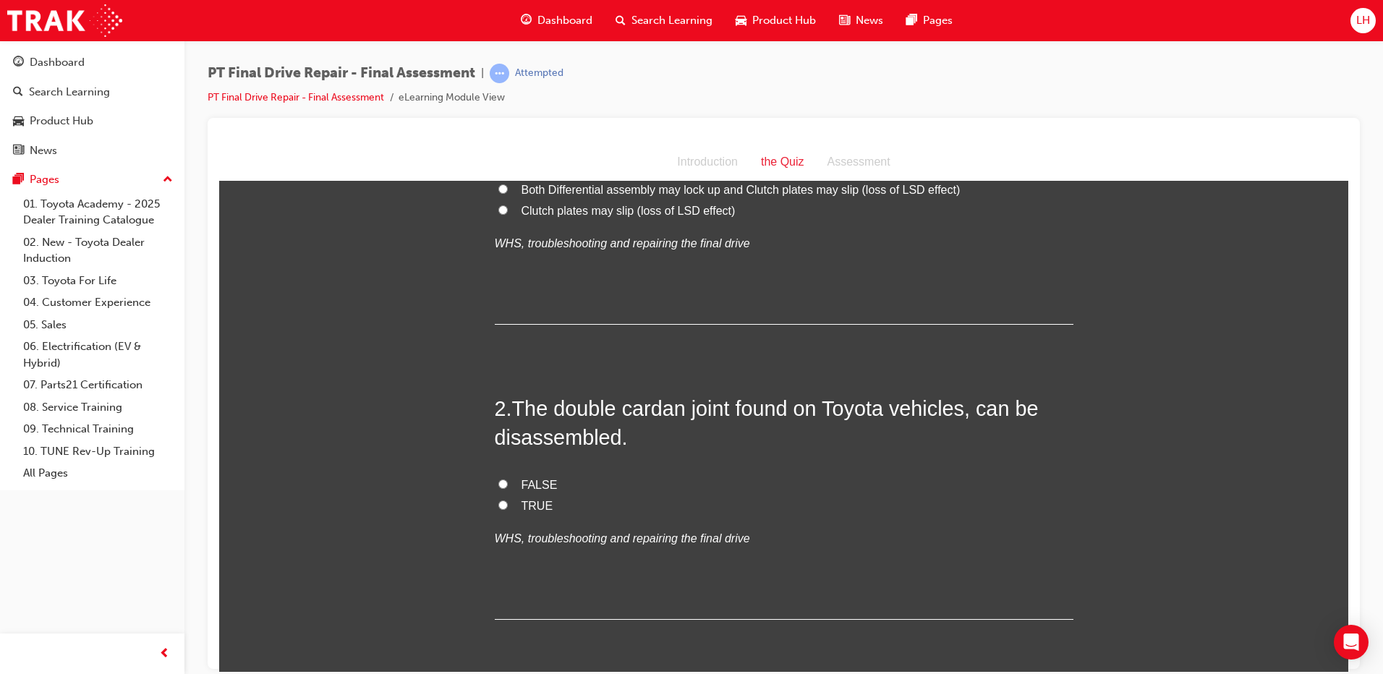
scroll to position [289, 0]
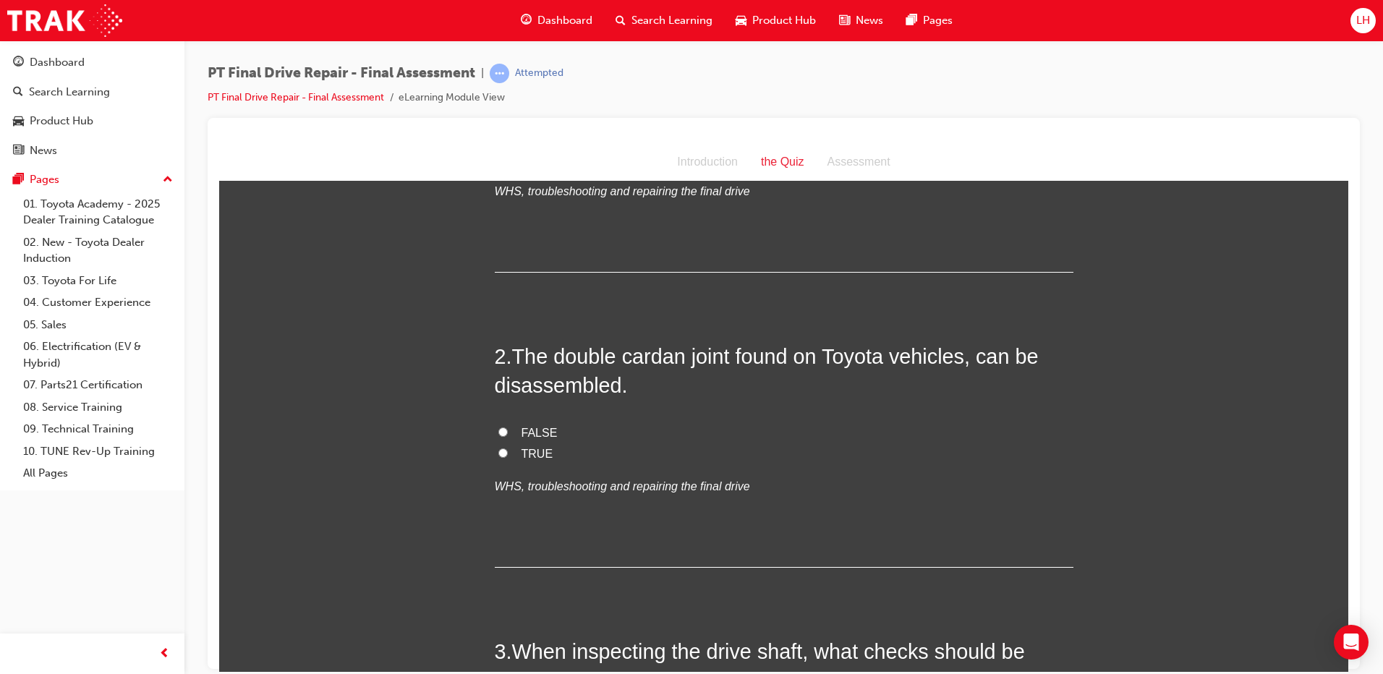
click at [512, 444] on label "TRUE" at bounding box center [784, 454] width 579 height 21
click at [508, 448] on input "TRUE" at bounding box center [503, 452] width 9 height 9
radio input "true"
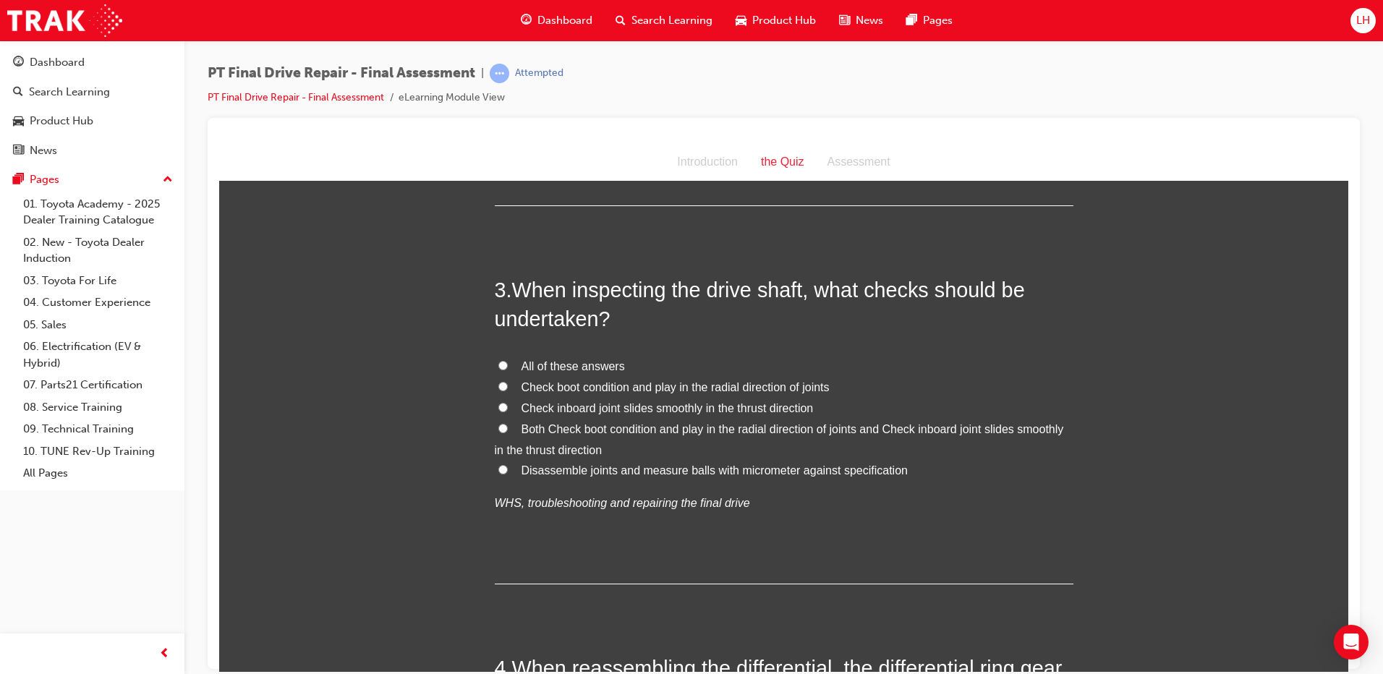
click at [635, 423] on span "Both Check boot condition and play in the radial direction of joints and Check …" at bounding box center [779, 439] width 569 height 33
click at [508, 423] on input "Both Check boot condition and play in the radial direction of joints and Check …" at bounding box center [503, 427] width 9 height 9
radio input "true"
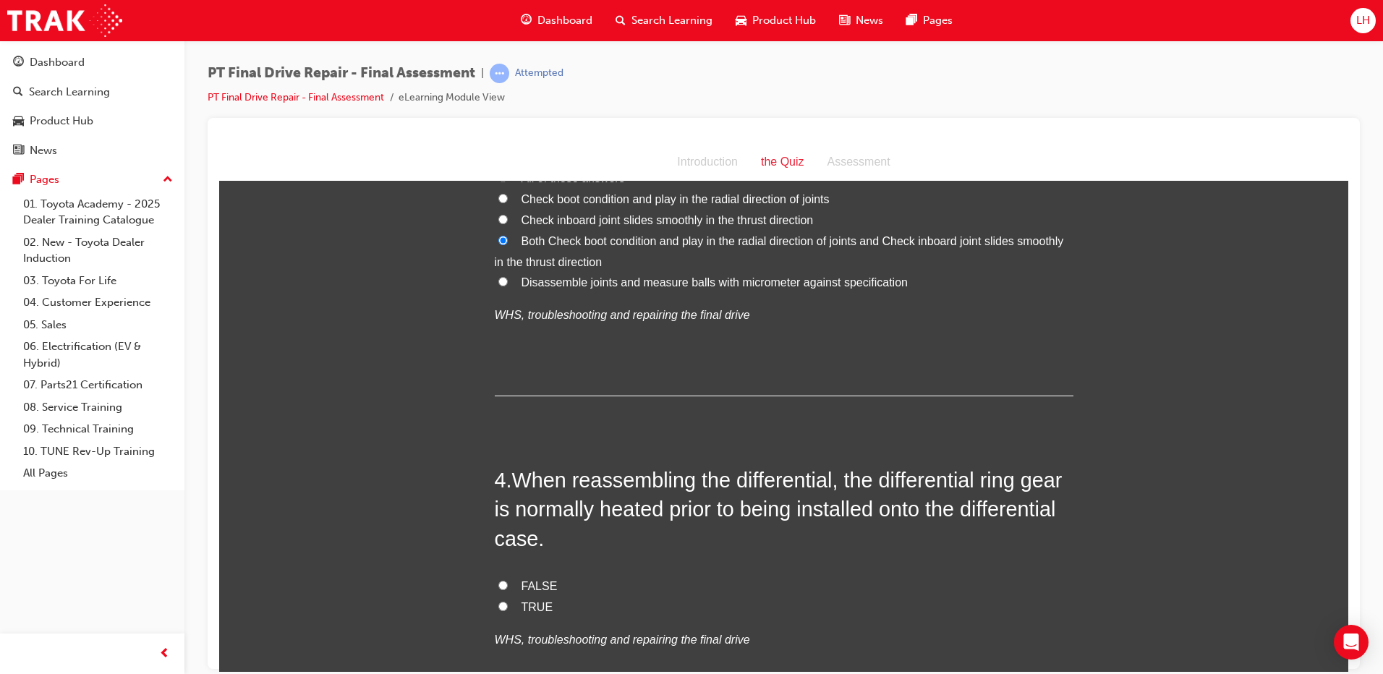
scroll to position [868, 0]
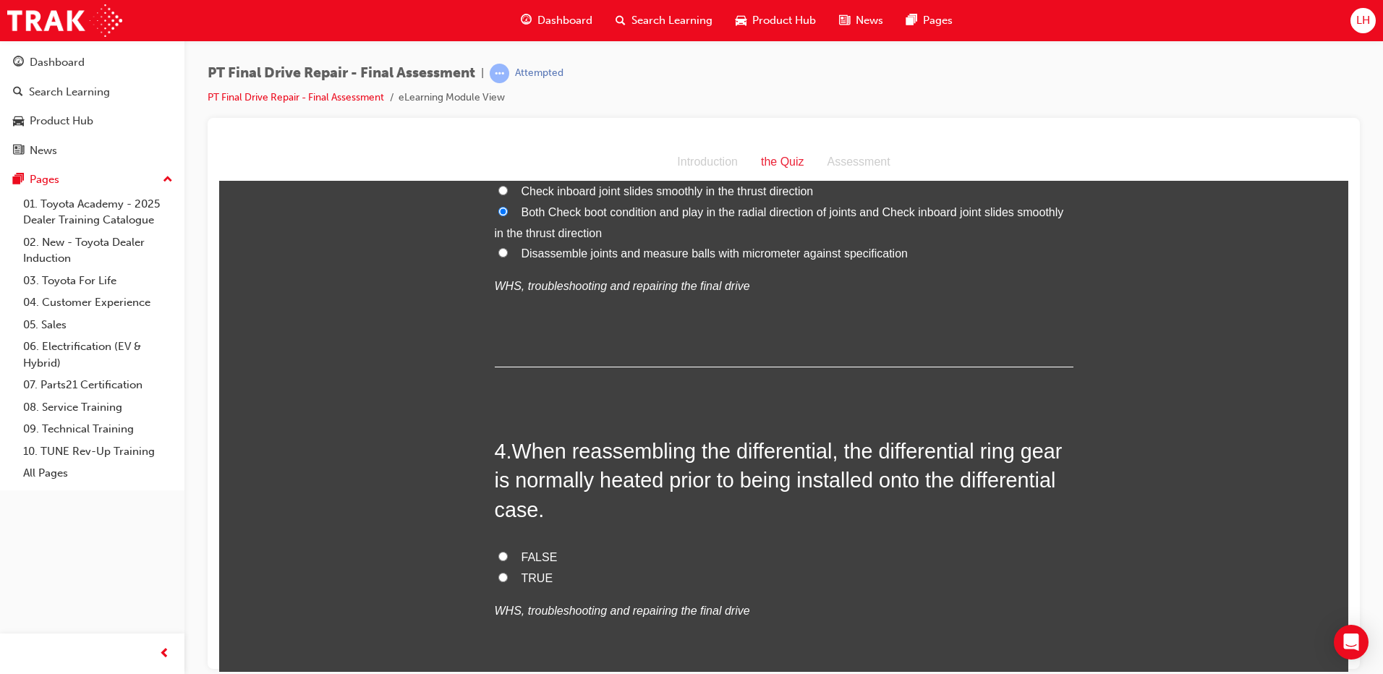
click at [529, 559] on span "FALSE" at bounding box center [540, 557] width 36 height 12
click at [508, 559] on input "FALSE" at bounding box center [503, 555] width 9 height 9
radio input "true"
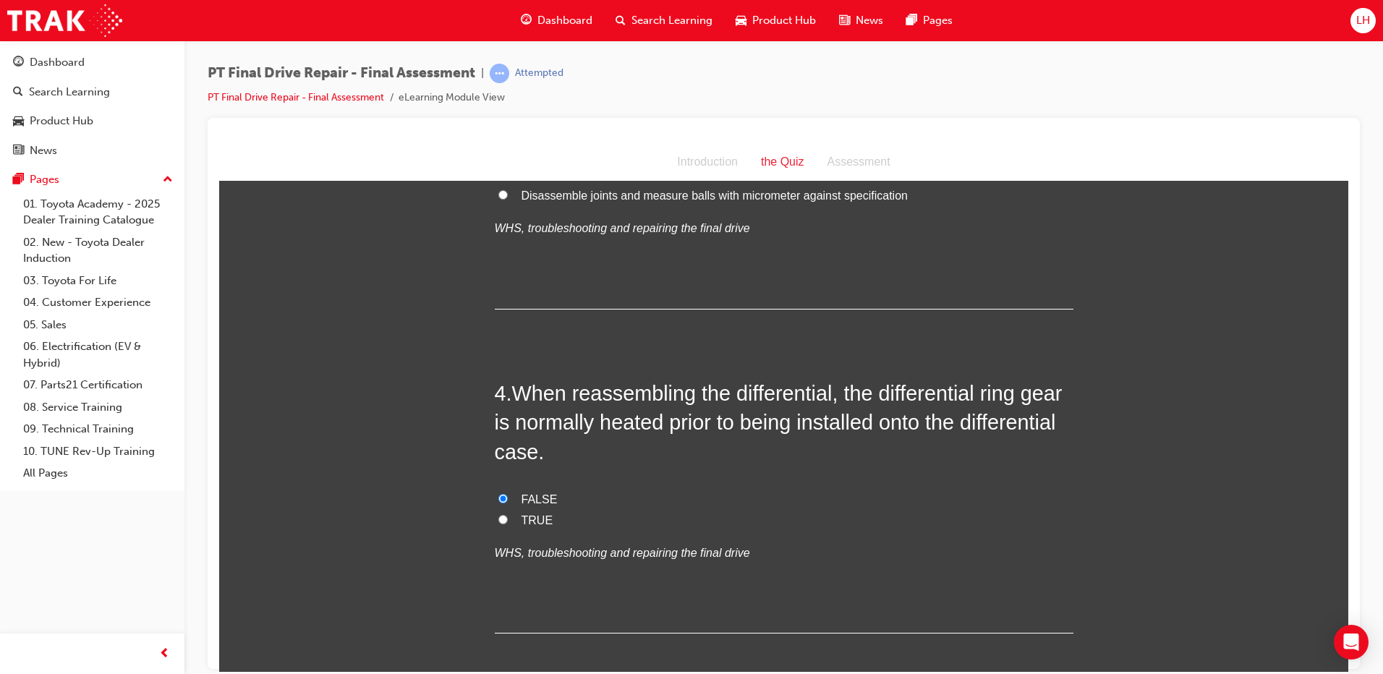
scroll to position [1230, 0]
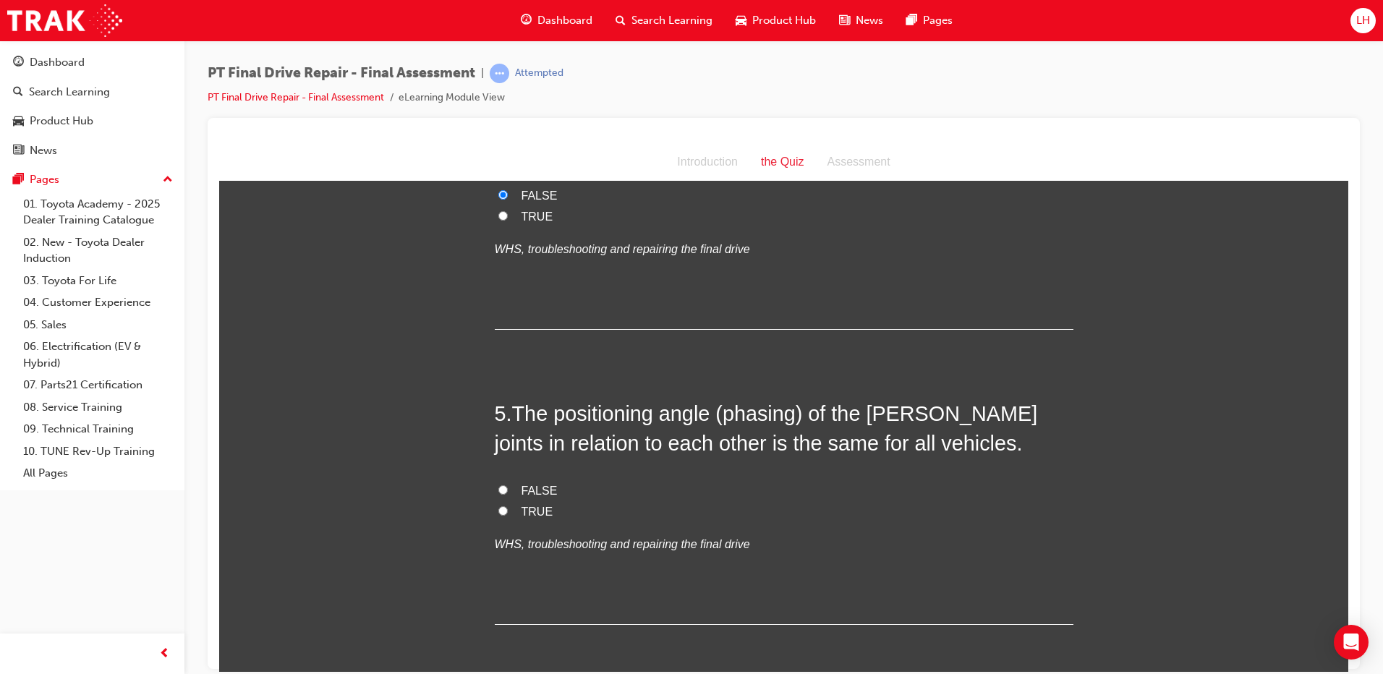
click at [525, 511] on span "TRUE" at bounding box center [538, 511] width 32 height 12
click at [508, 511] on input "TRUE" at bounding box center [503, 510] width 9 height 9
radio input "true"
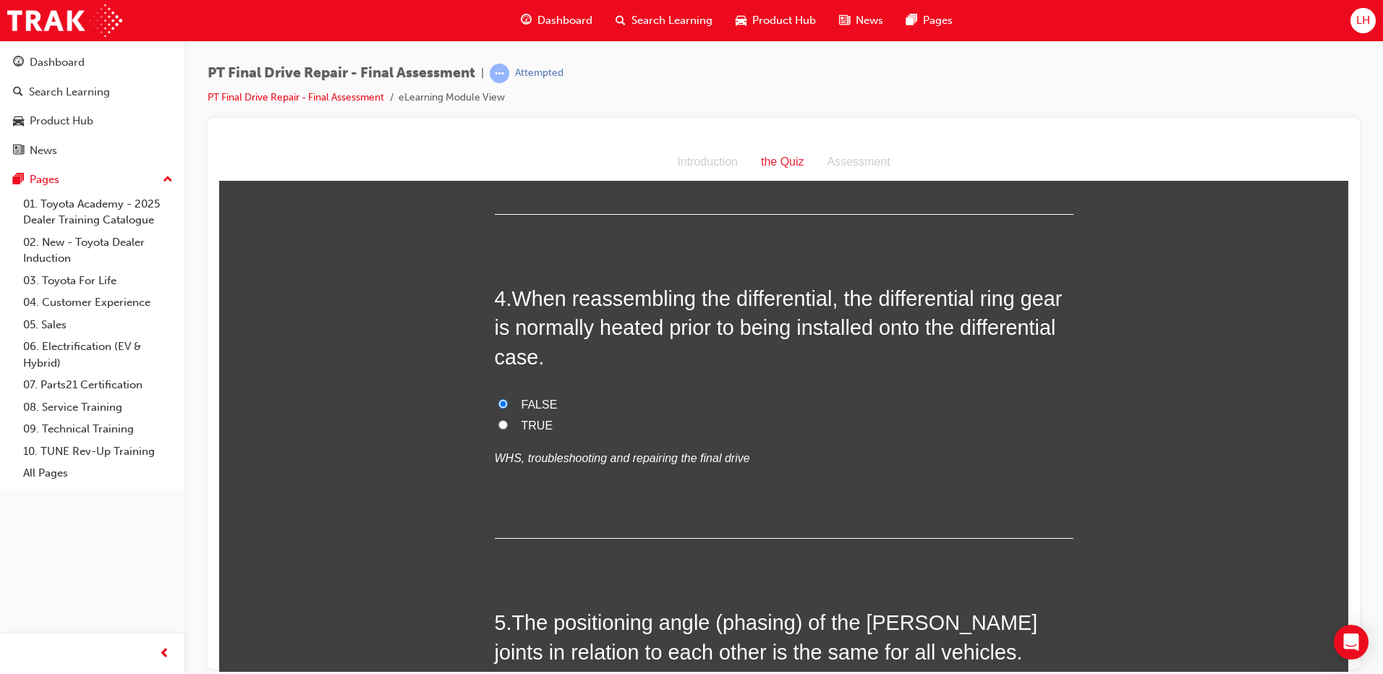
scroll to position [868, 0]
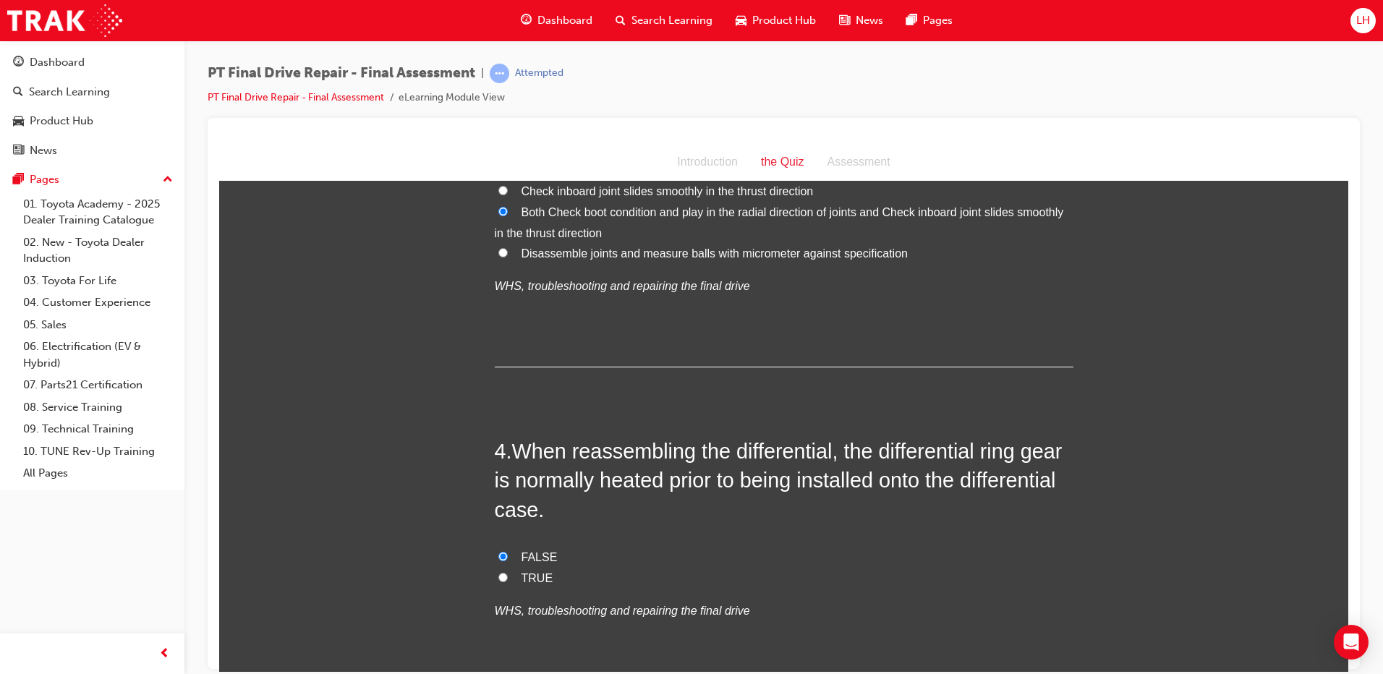
click at [529, 574] on span "TRUE" at bounding box center [538, 578] width 32 height 12
click at [508, 574] on input "TRUE" at bounding box center [503, 576] width 9 height 9
radio input "true"
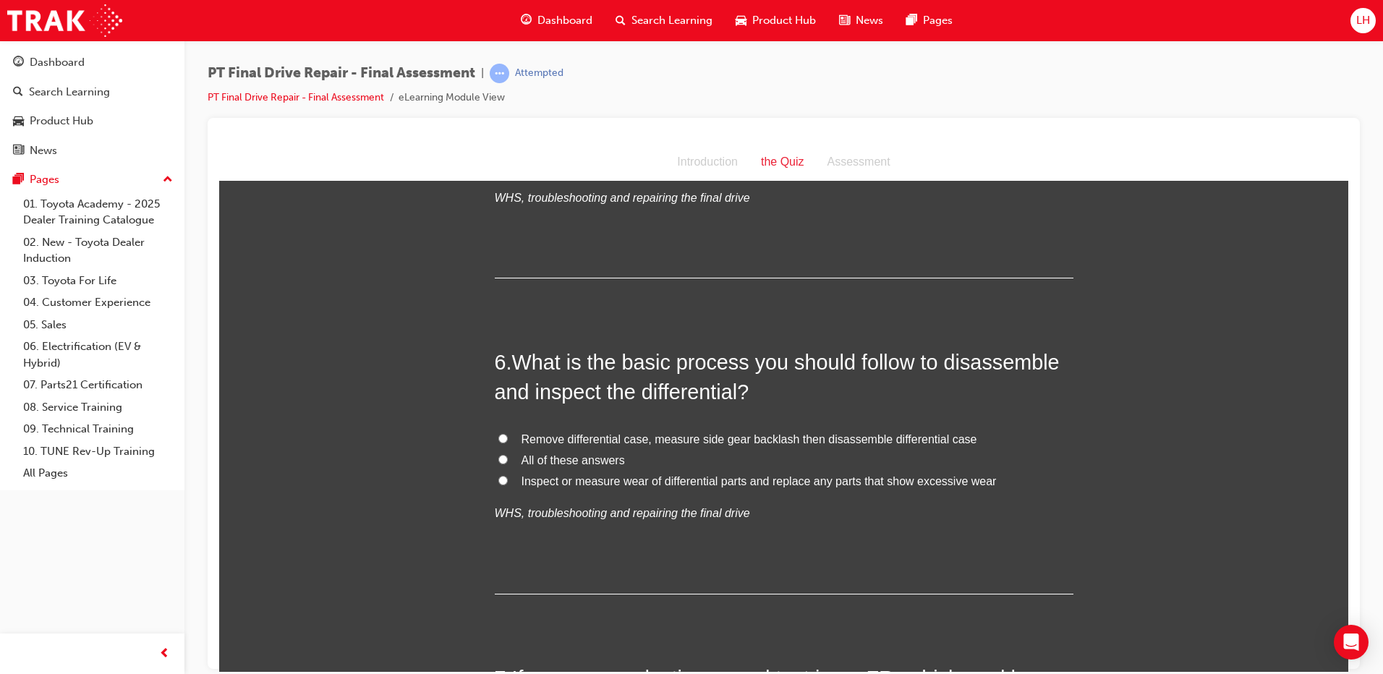
scroll to position [1592, 0]
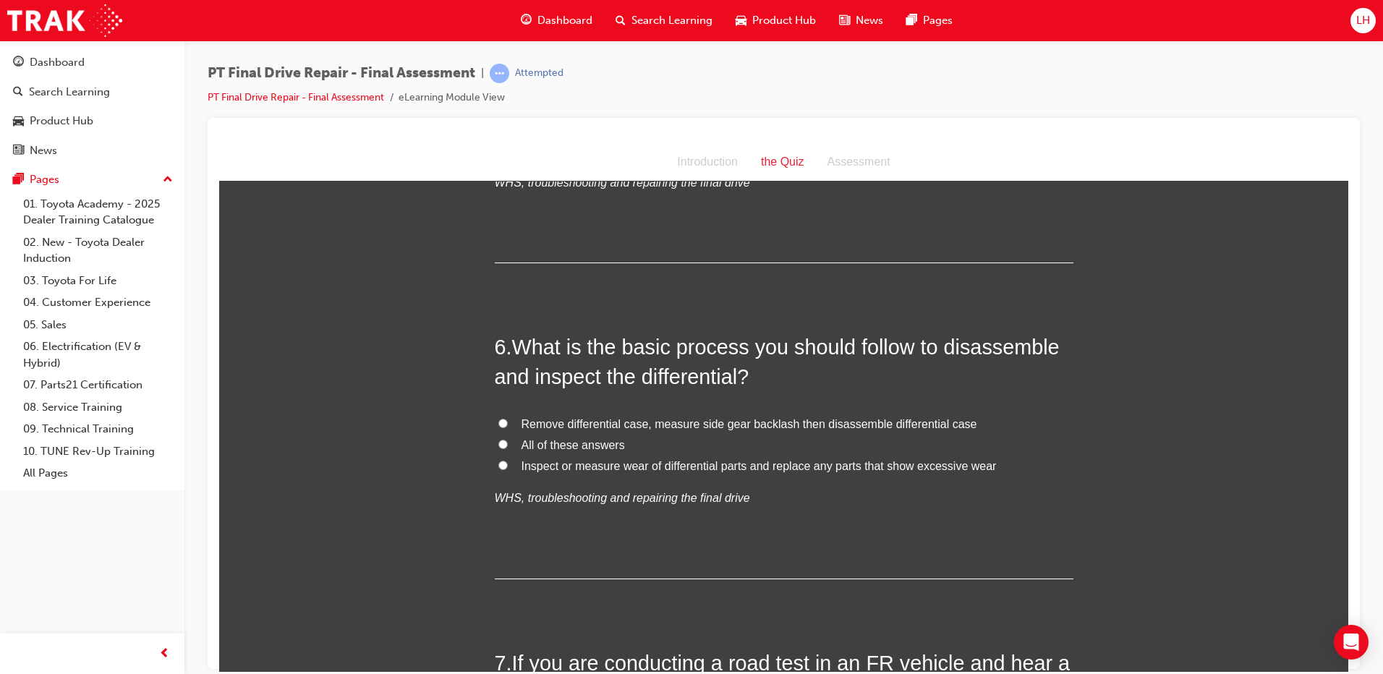
click at [573, 442] on span "All of these answers" at bounding box center [573, 444] width 103 height 12
click at [508, 442] on input "All of these answers" at bounding box center [503, 443] width 9 height 9
radio input "true"
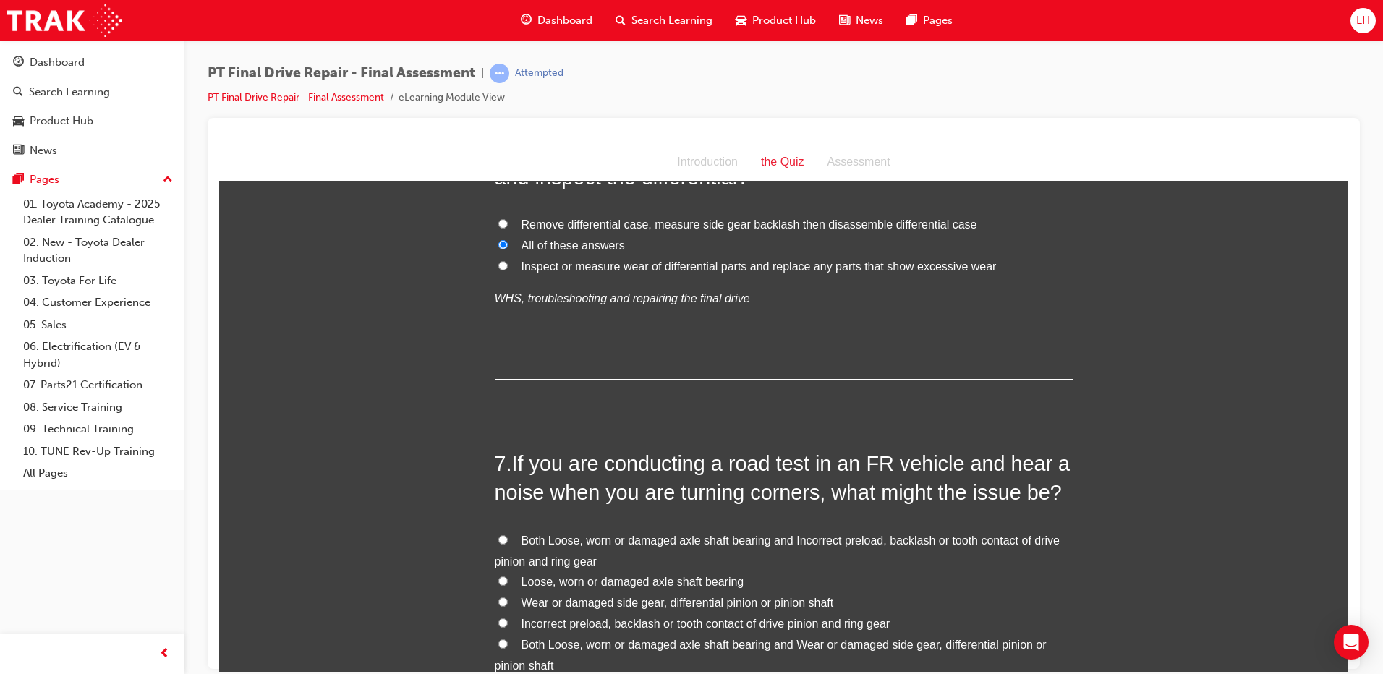
scroll to position [1809, 0]
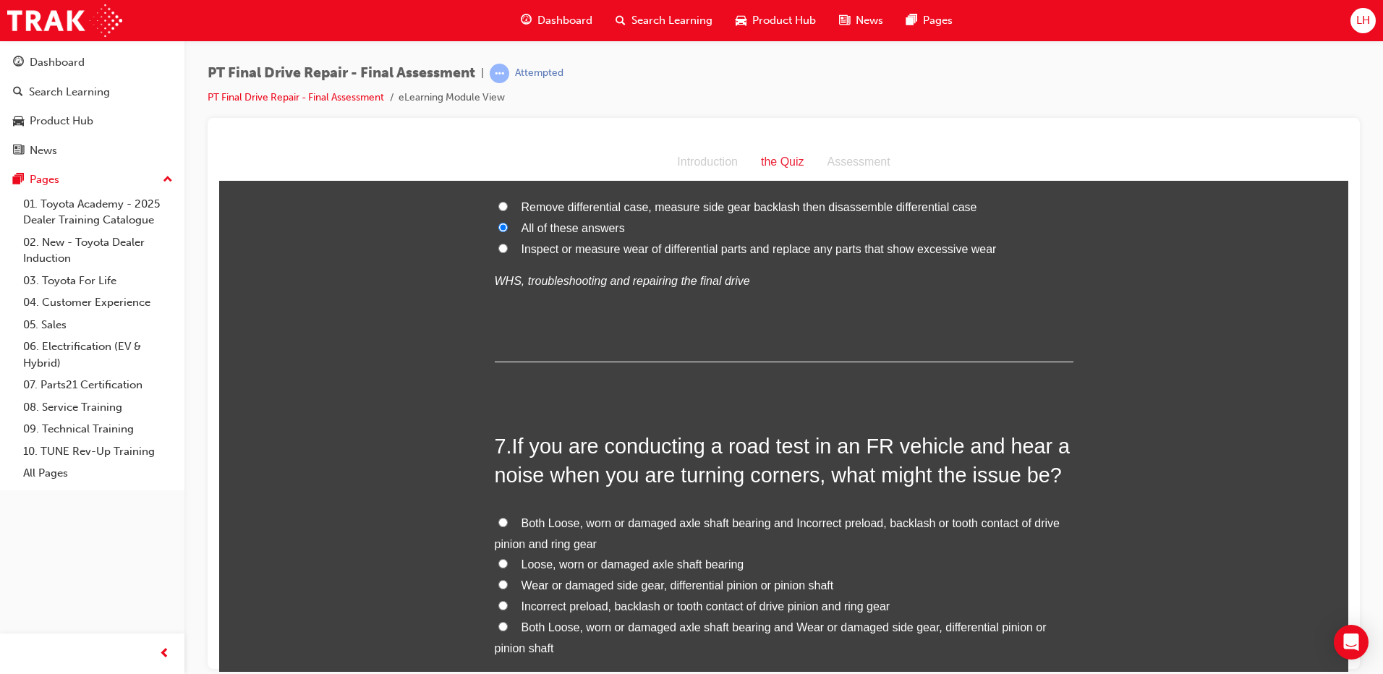
click at [592, 560] on span "Loose, worn or damaged axle shaft bearing" at bounding box center [633, 564] width 223 height 12
click at [508, 560] on input "Loose, worn or damaged axle shaft bearing" at bounding box center [503, 563] width 9 height 9
radio input "true"
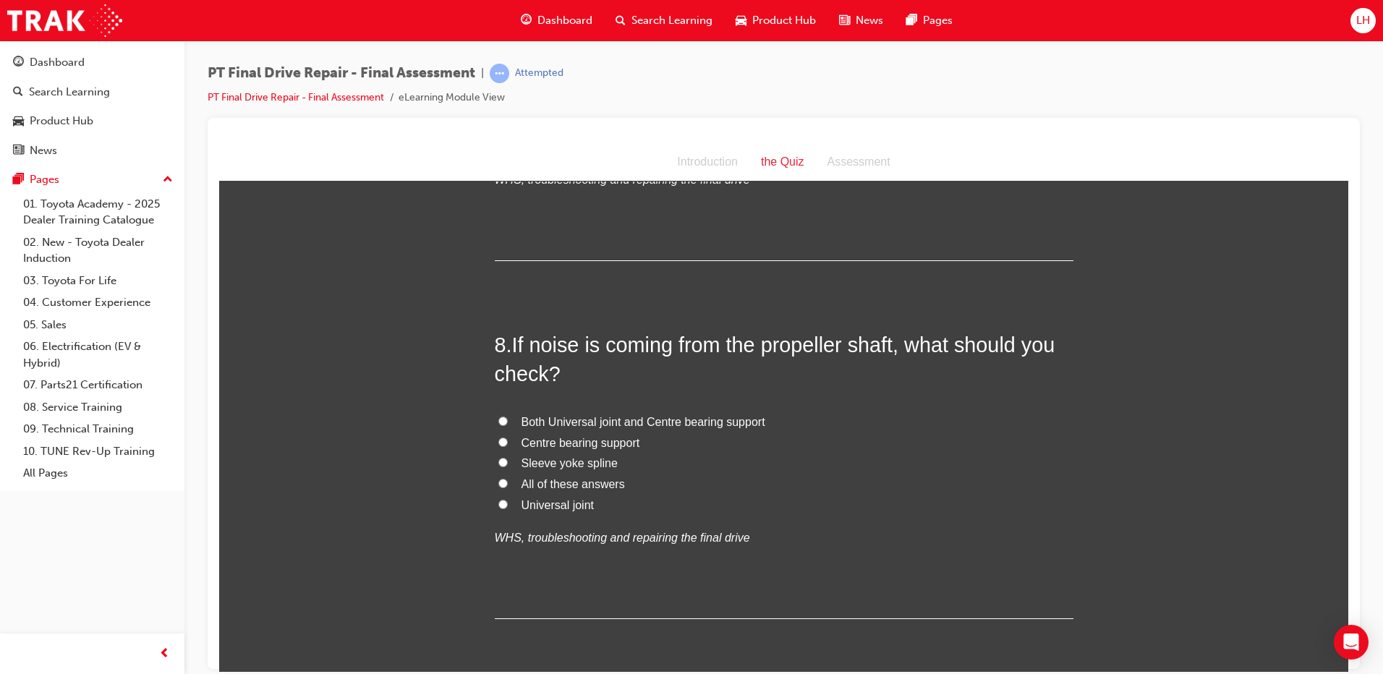
scroll to position [2315, 0]
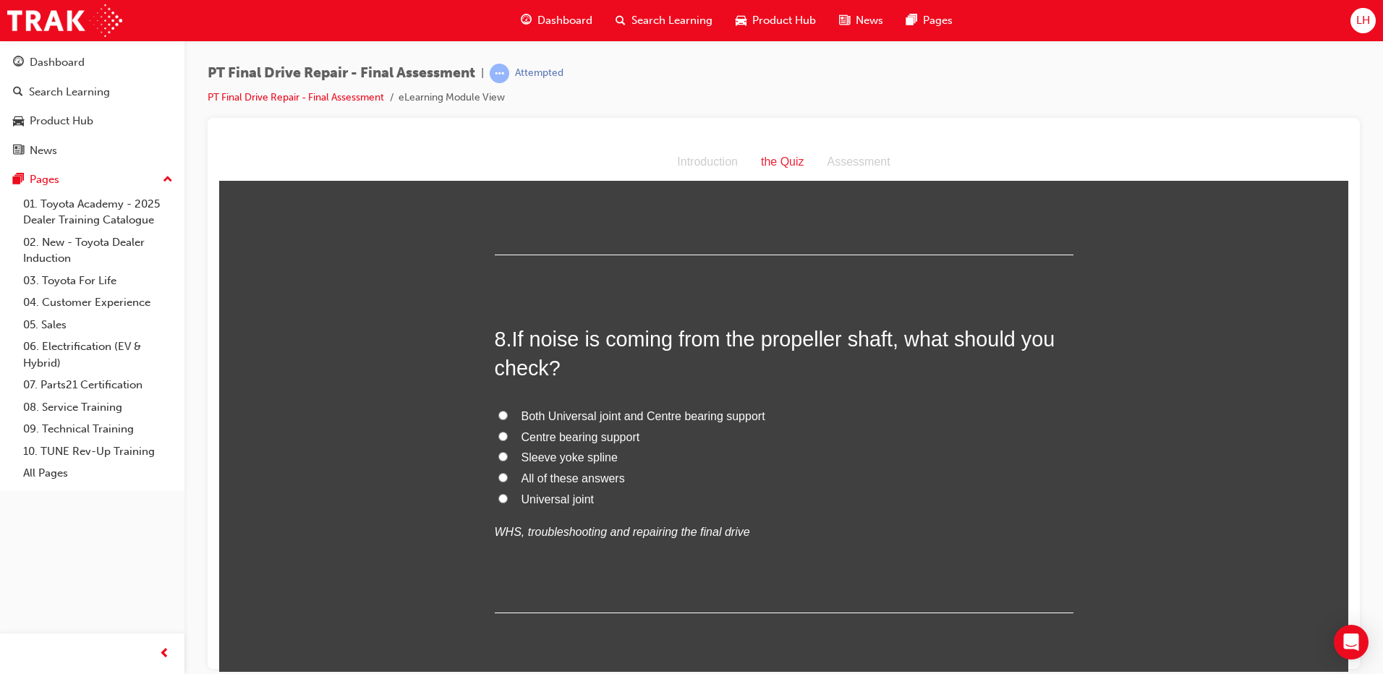
click at [566, 480] on span "All of these answers" at bounding box center [573, 478] width 103 height 12
click at [508, 480] on input "All of these answers" at bounding box center [503, 476] width 9 height 9
radio input "true"
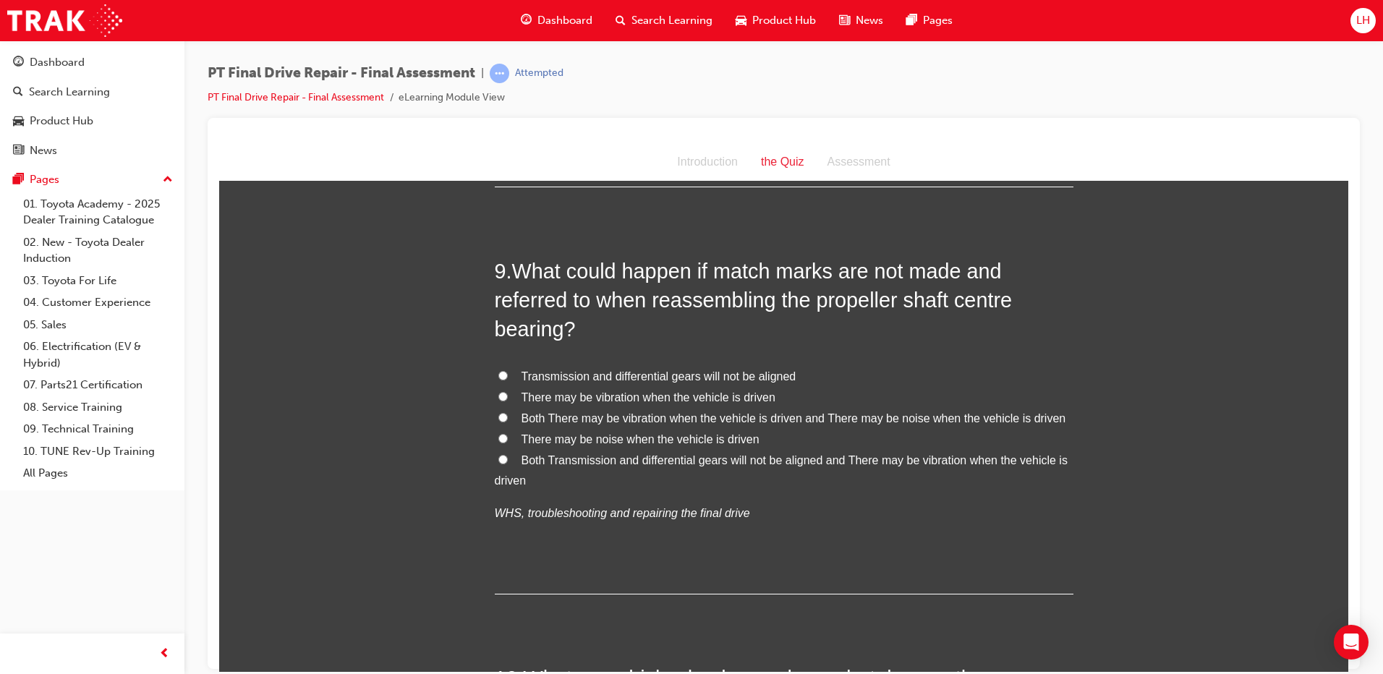
scroll to position [2750, 0]
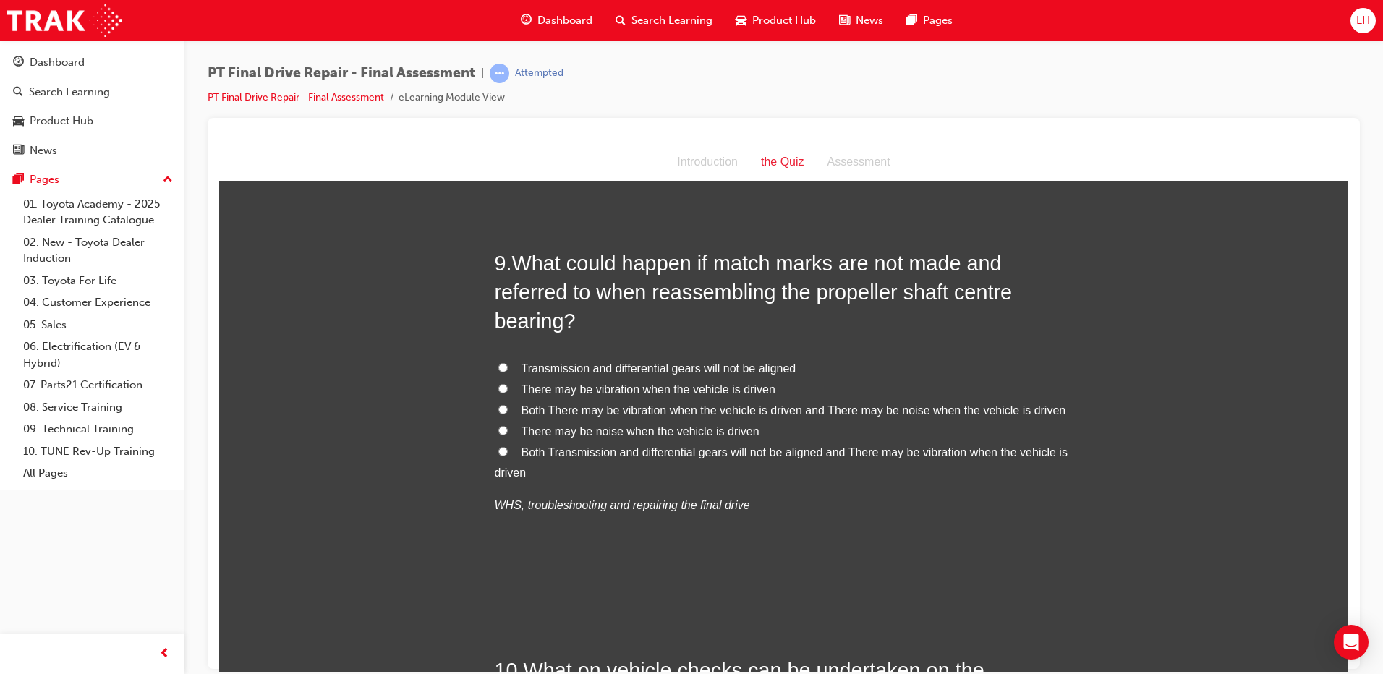
click at [588, 454] on span "Both Transmission and differential gears will not be aligned and There may be v…" at bounding box center [781, 462] width 573 height 33
click at [508, 454] on input "Both Transmission and differential gears will not be aligned and There may be v…" at bounding box center [503, 450] width 9 height 9
radio input "true"
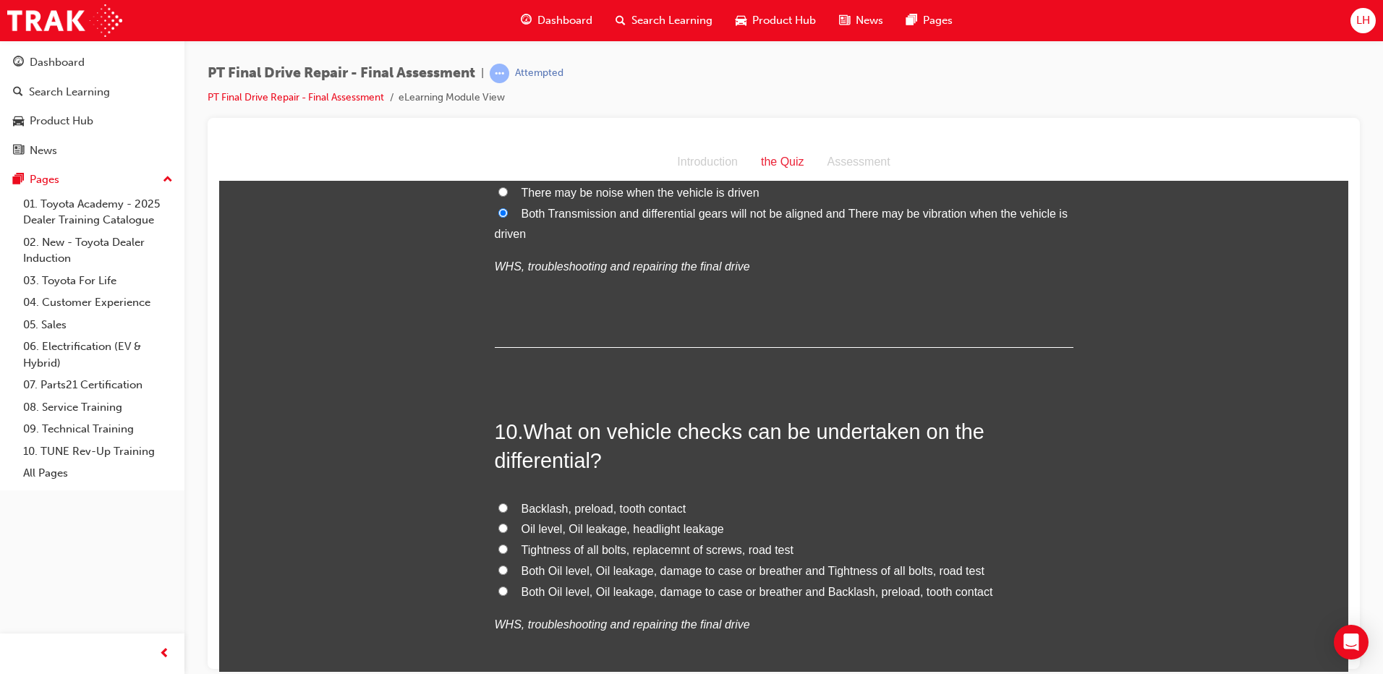
scroll to position [3039, 0]
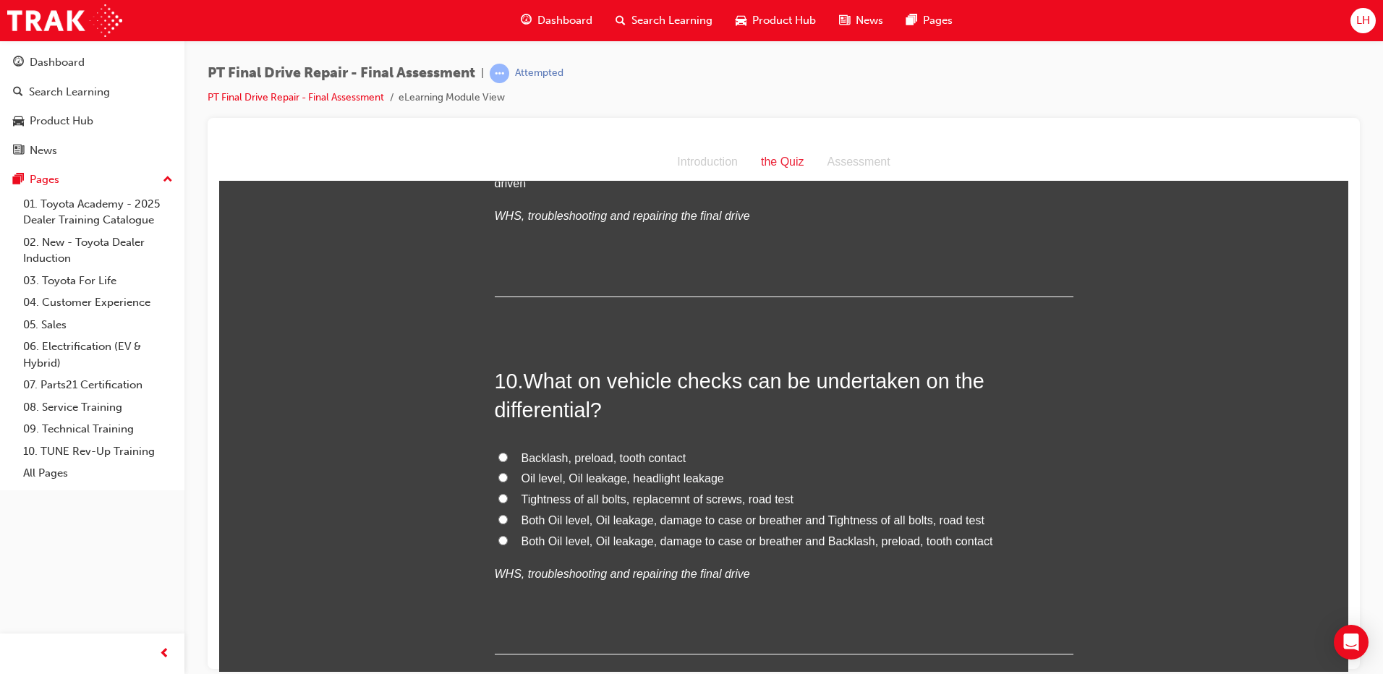
click at [579, 518] on span "Both Oil level, Oil leakage, damage to case or breather and Tightness of all bo…" at bounding box center [753, 520] width 463 height 12
click at [508, 518] on input "Both Oil level, Oil leakage, damage to case or breather and Tightness of all bo…" at bounding box center [503, 518] width 9 height 9
radio input "true"
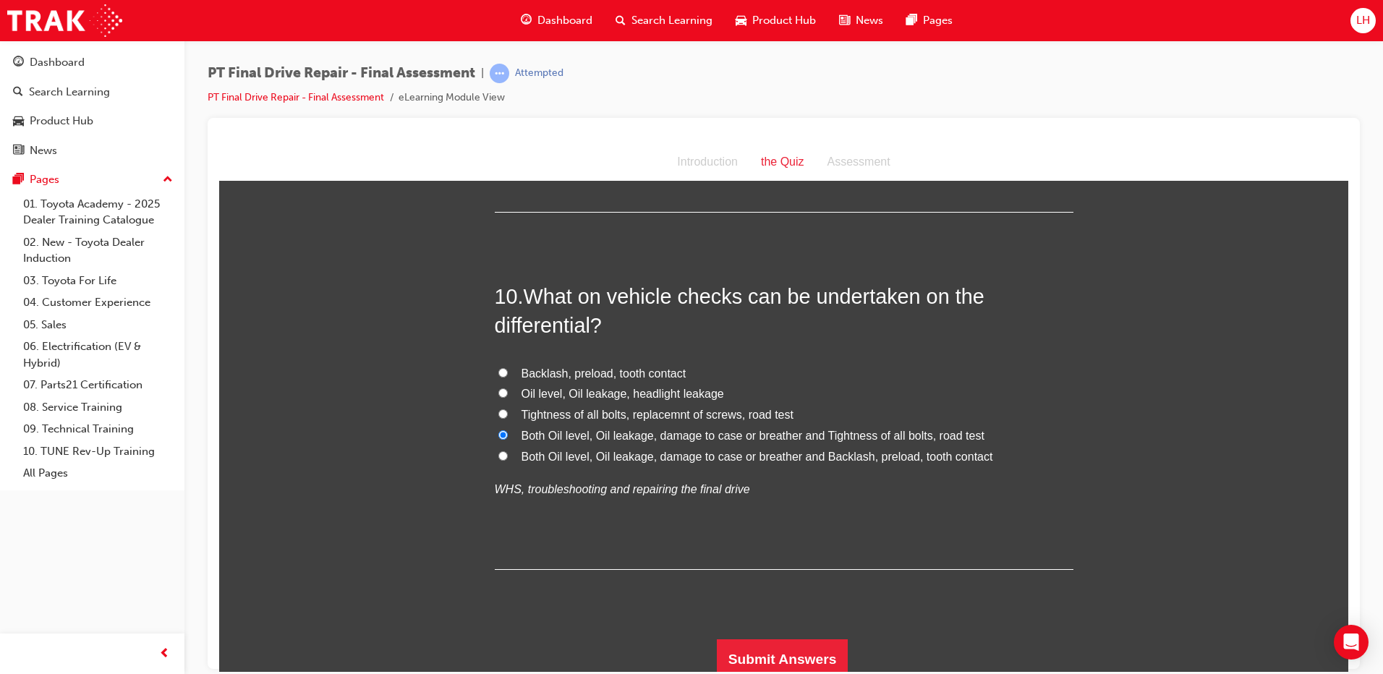
scroll to position [3131, 0]
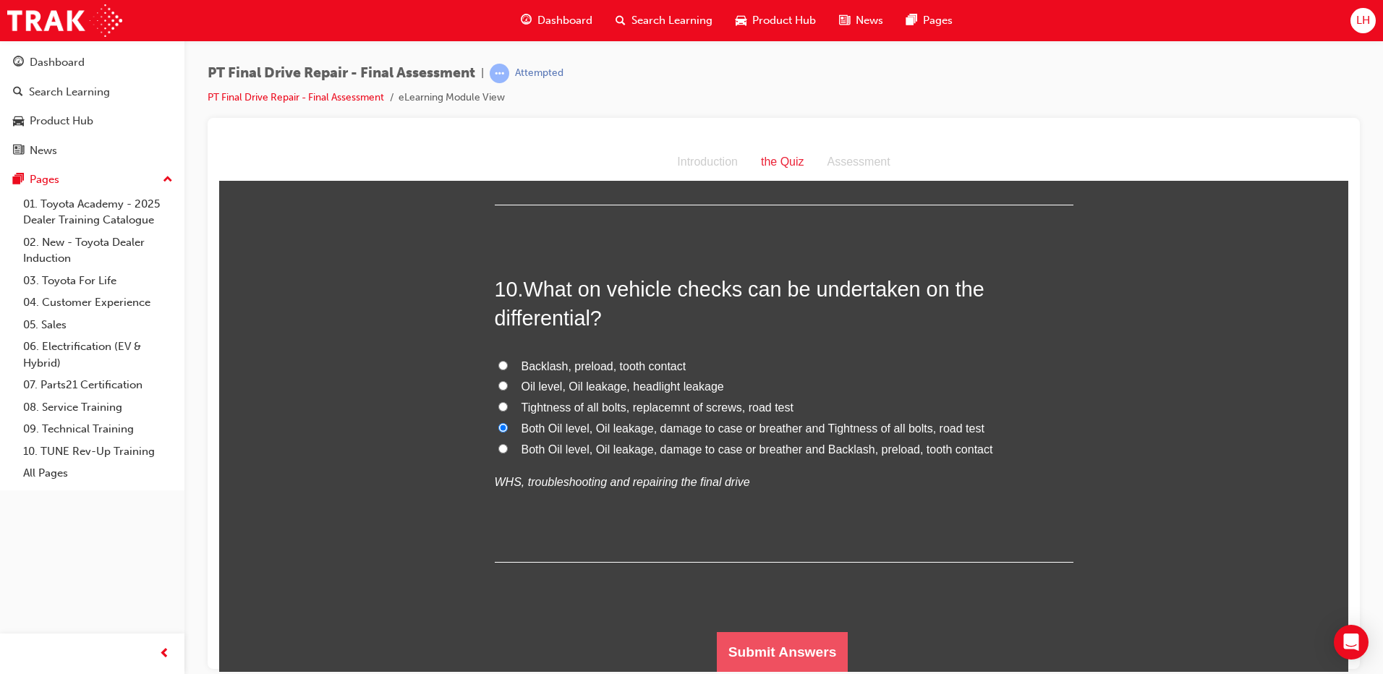
click at [787, 643] on button "Submit Answers" at bounding box center [783, 652] width 132 height 41
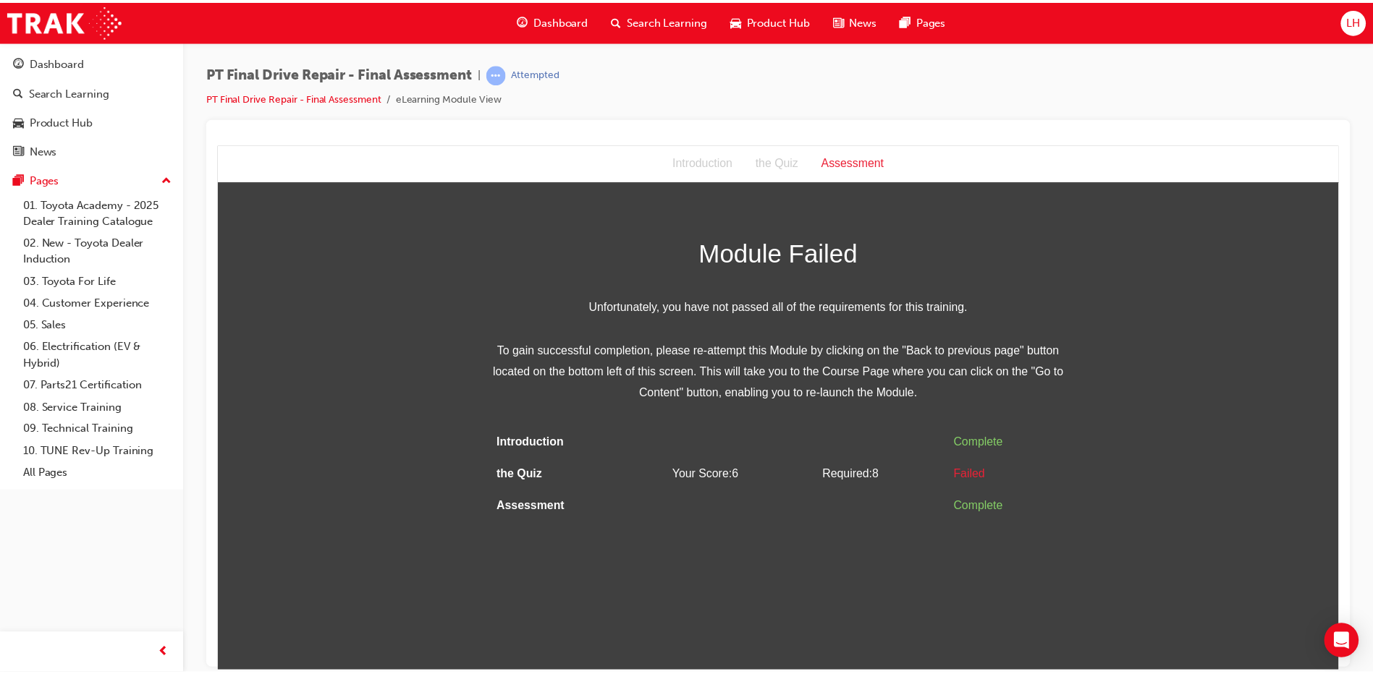
scroll to position [0, 0]
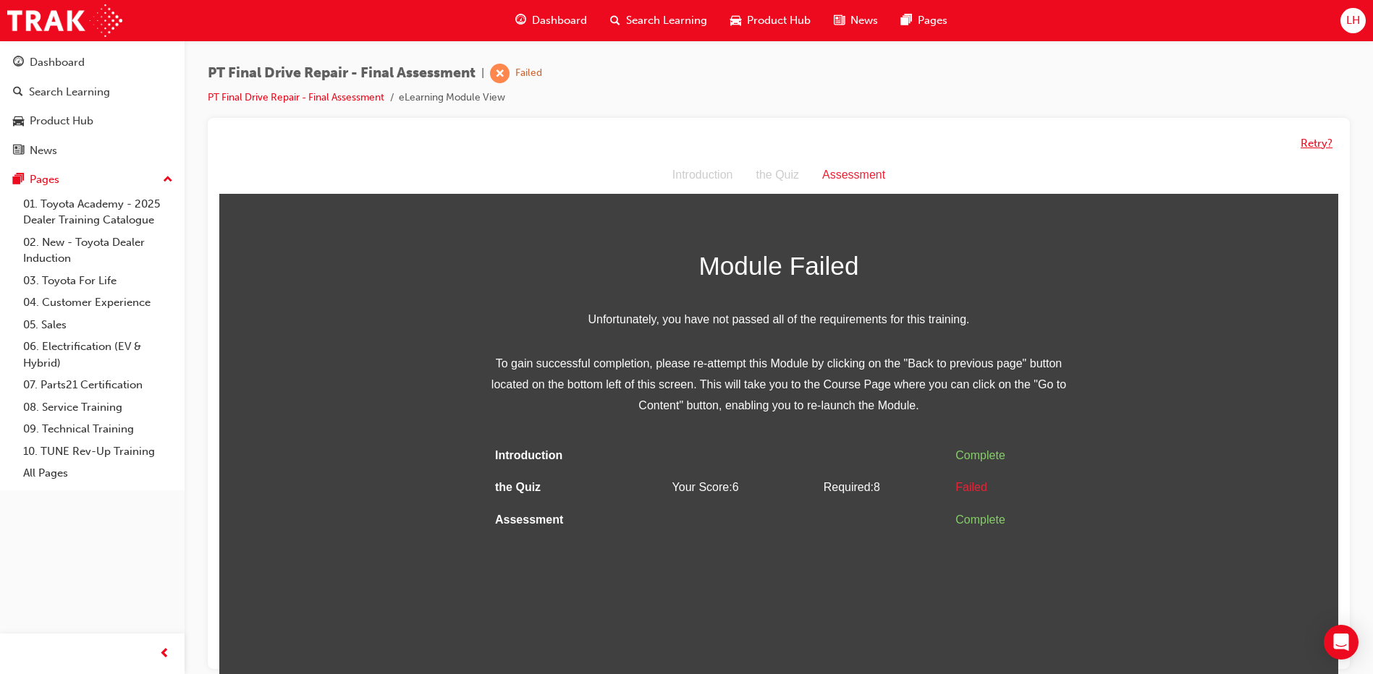
click at [1318, 141] on button "Retry?" at bounding box center [1316, 143] width 32 height 17
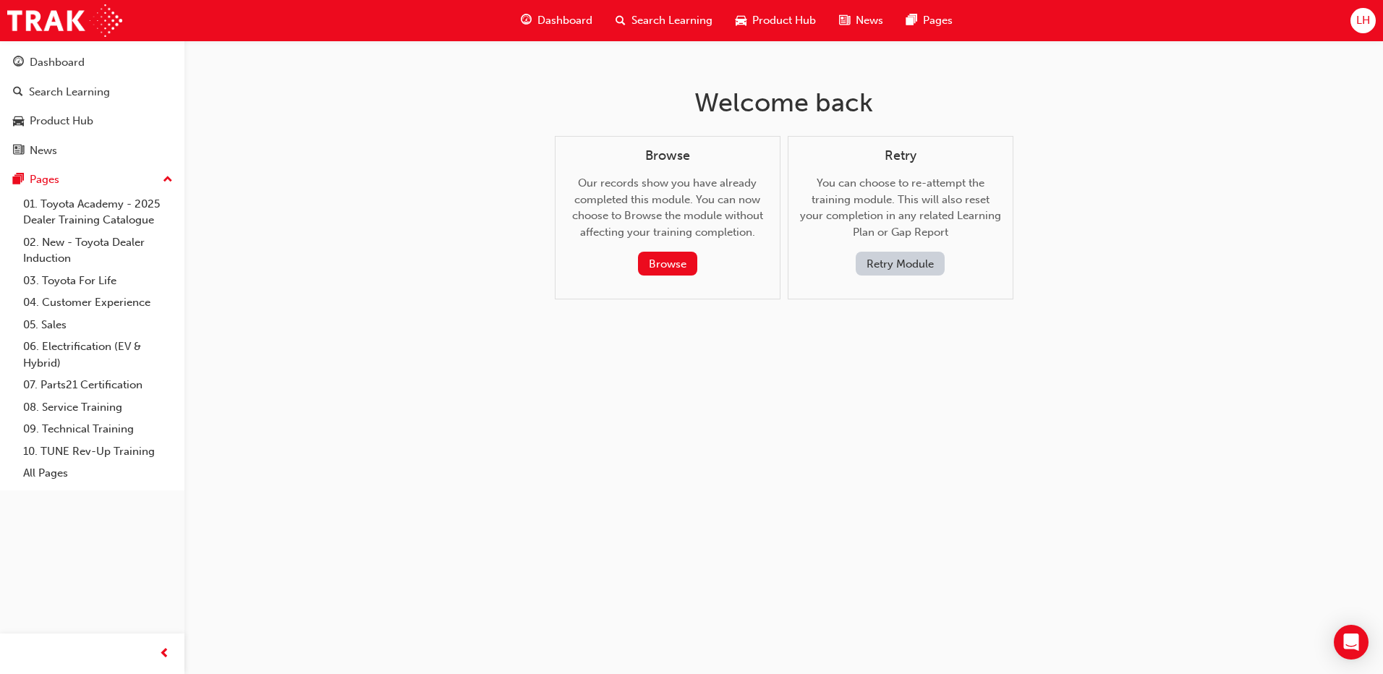
click at [920, 265] on button "Retry Module" at bounding box center [900, 264] width 89 height 24
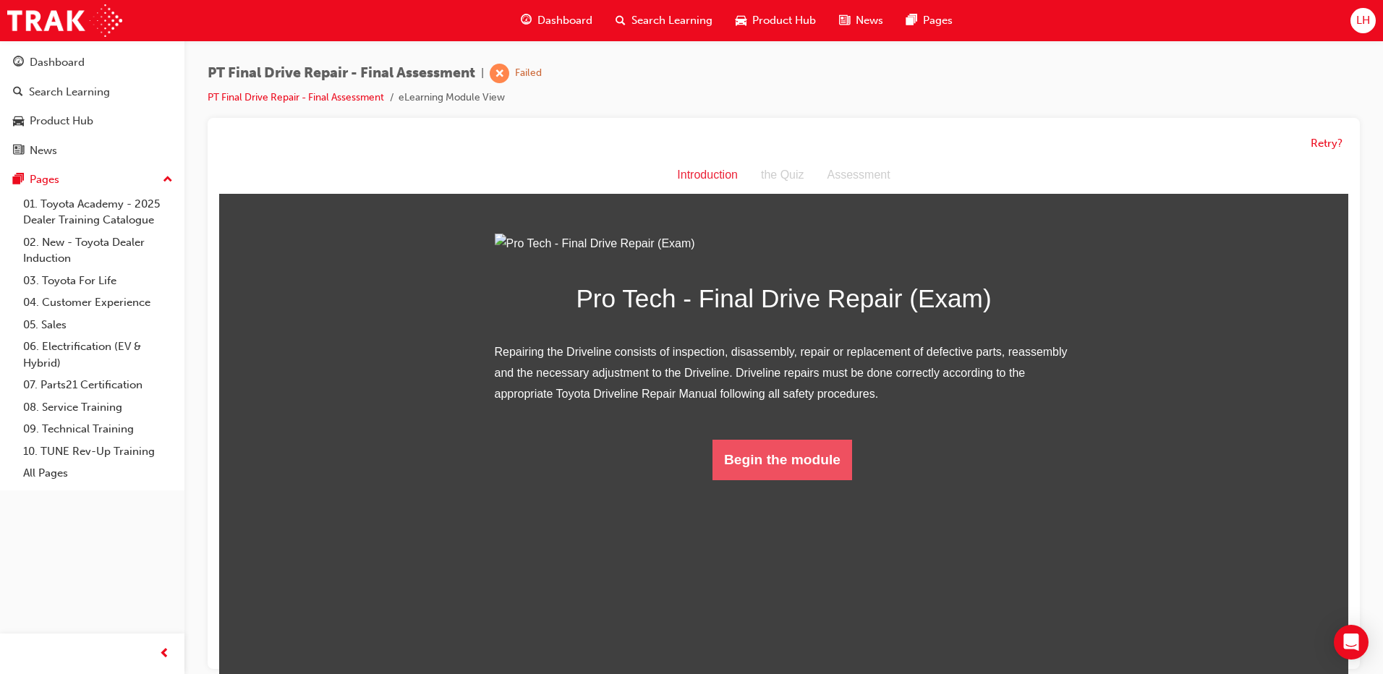
click at [808, 480] on button "Begin the module" at bounding box center [783, 460] width 140 height 41
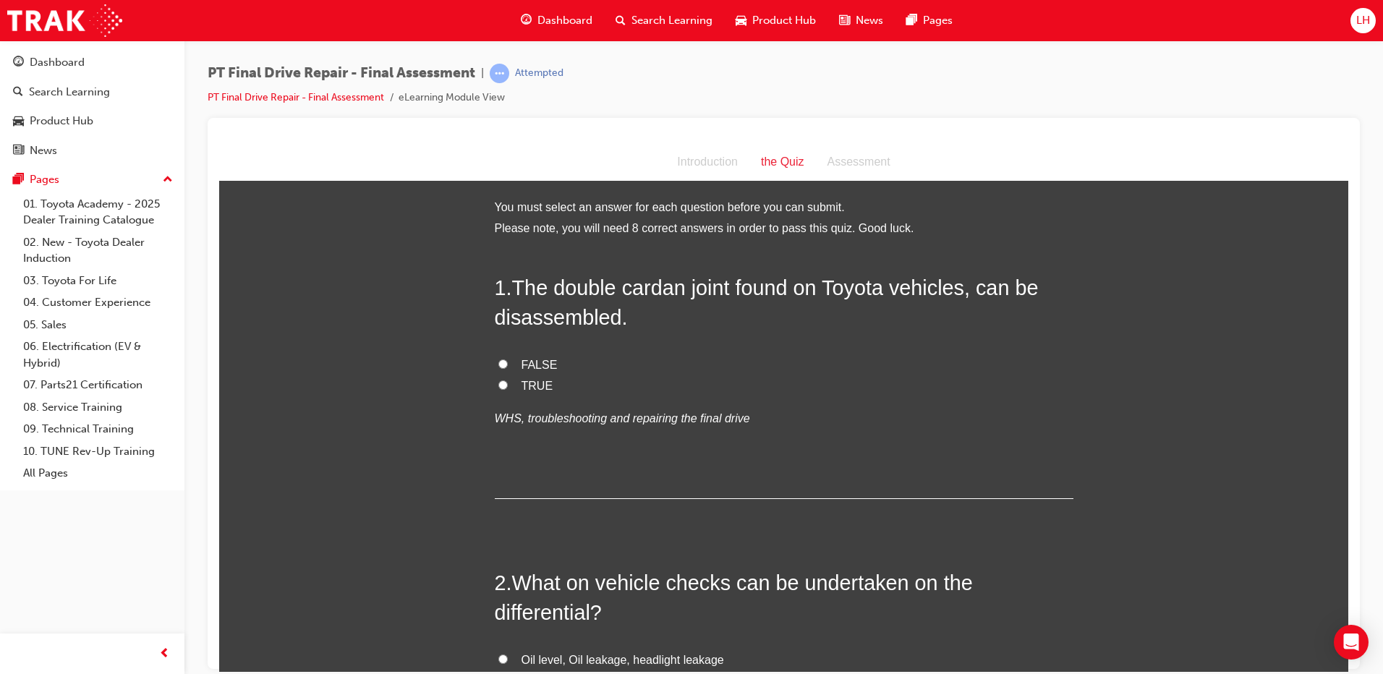
click at [537, 386] on span "TRUE" at bounding box center [538, 385] width 32 height 12
click at [508, 386] on input "TRUE" at bounding box center [503, 384] width 9 height 9
radio input "true"
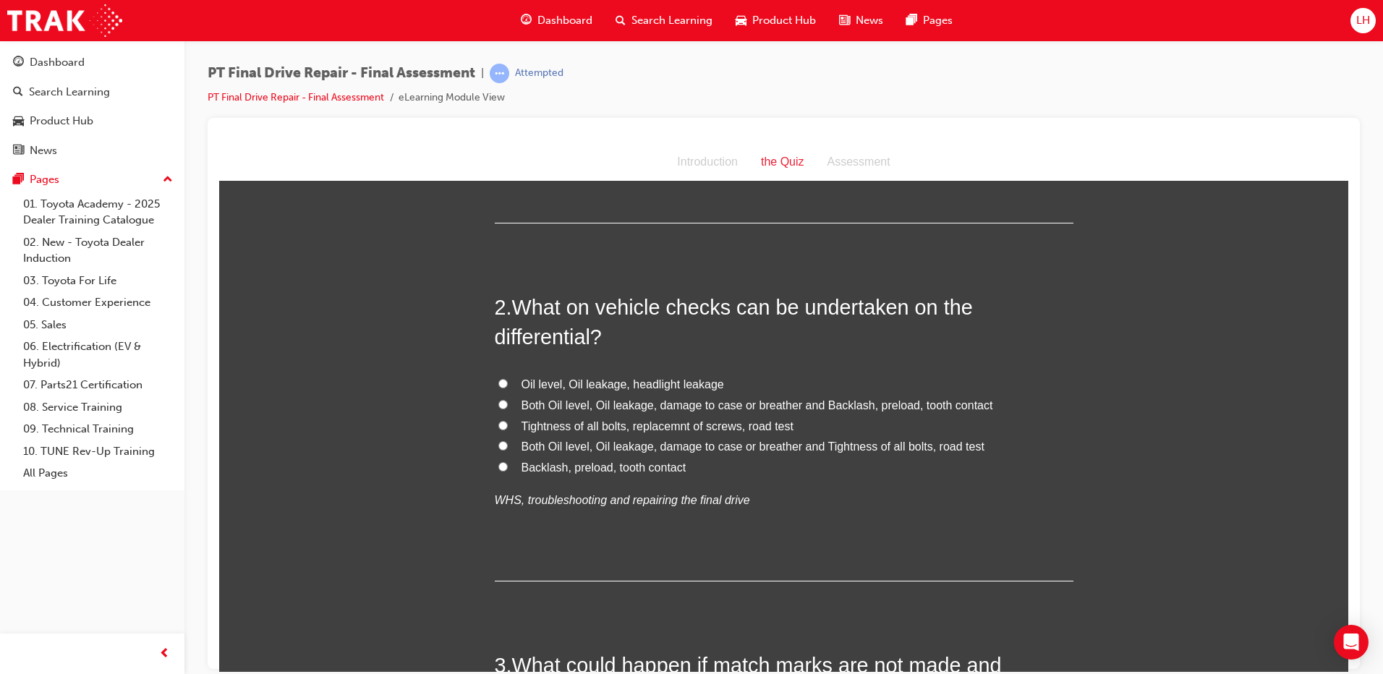
scroll to position [289, 0]
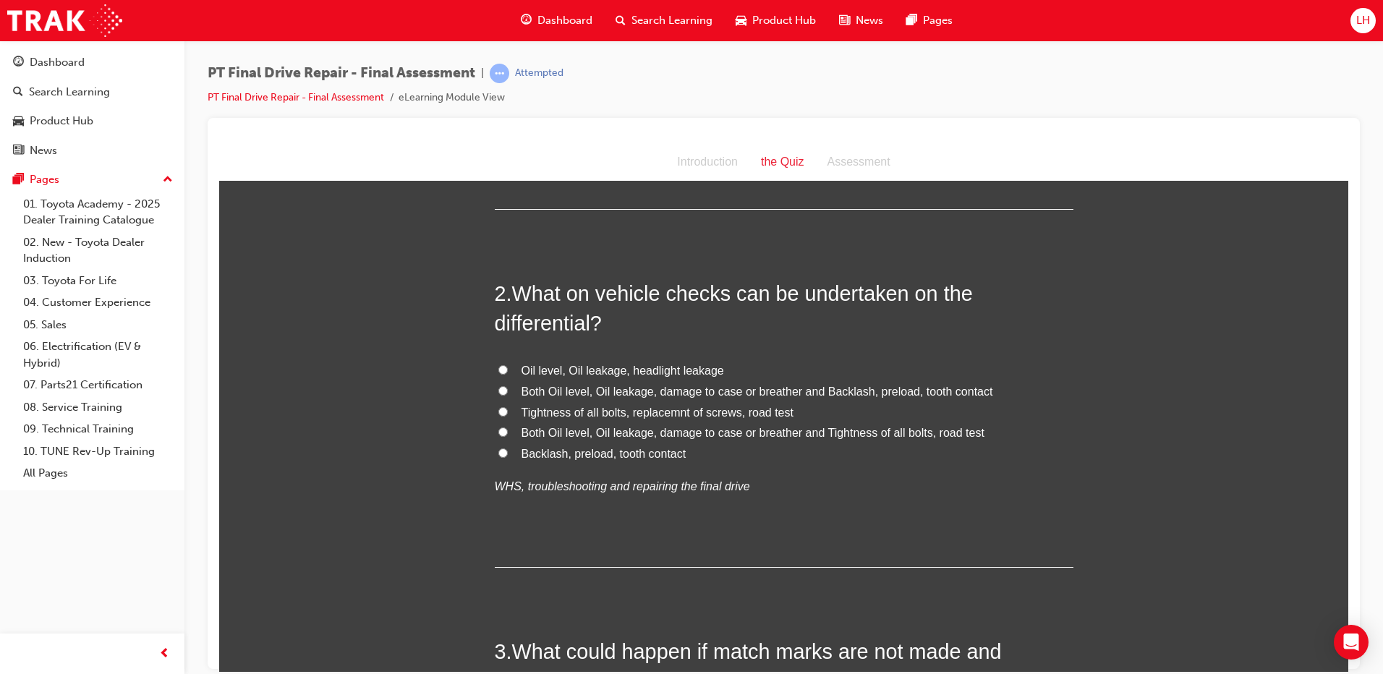
click at [669, 436] on span "Both Oil level, Oil leakage, damage to case or breather and Tightness of all bo…" at bounding box center [753, 432] width 463 height 12
click at [508, 436] on input "Both Oil level, Oil leakage, damage to case or breather and Tightness of all bo…" at bounding box center [503, 431] width 9 height 9
radio input "true"
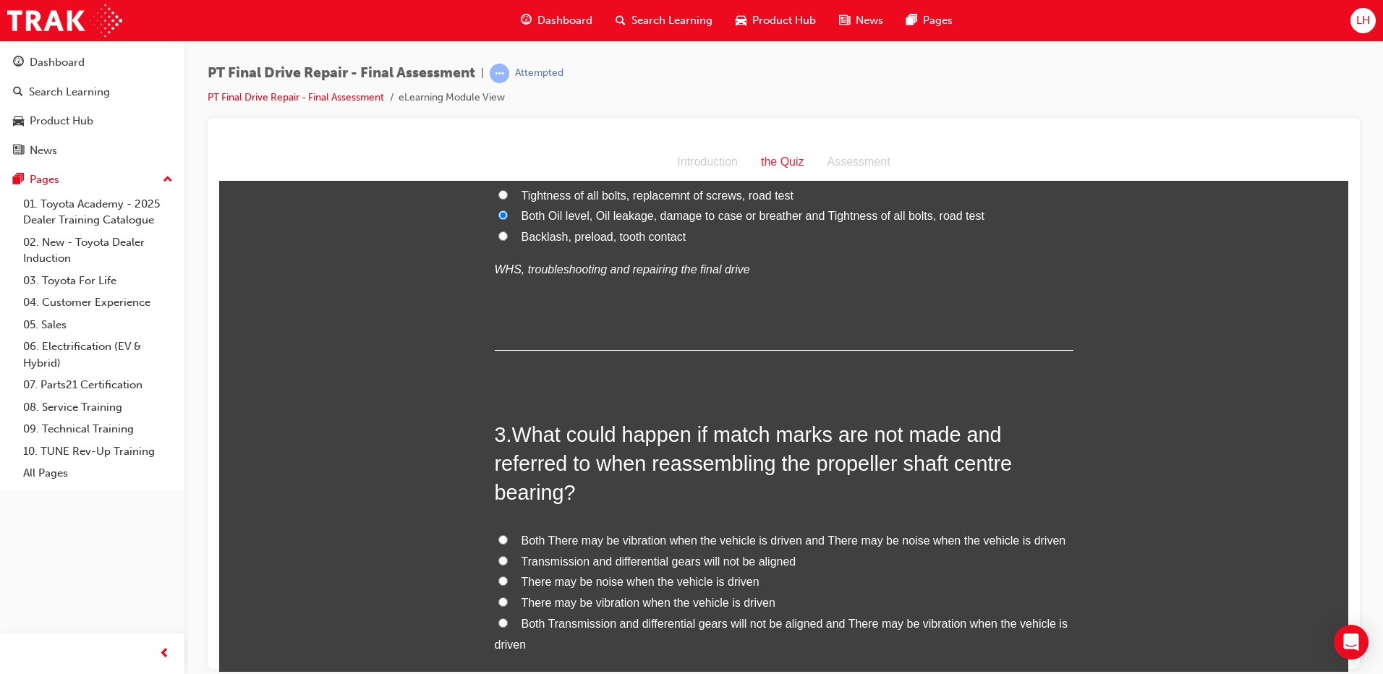
scroll to position [579, 0]
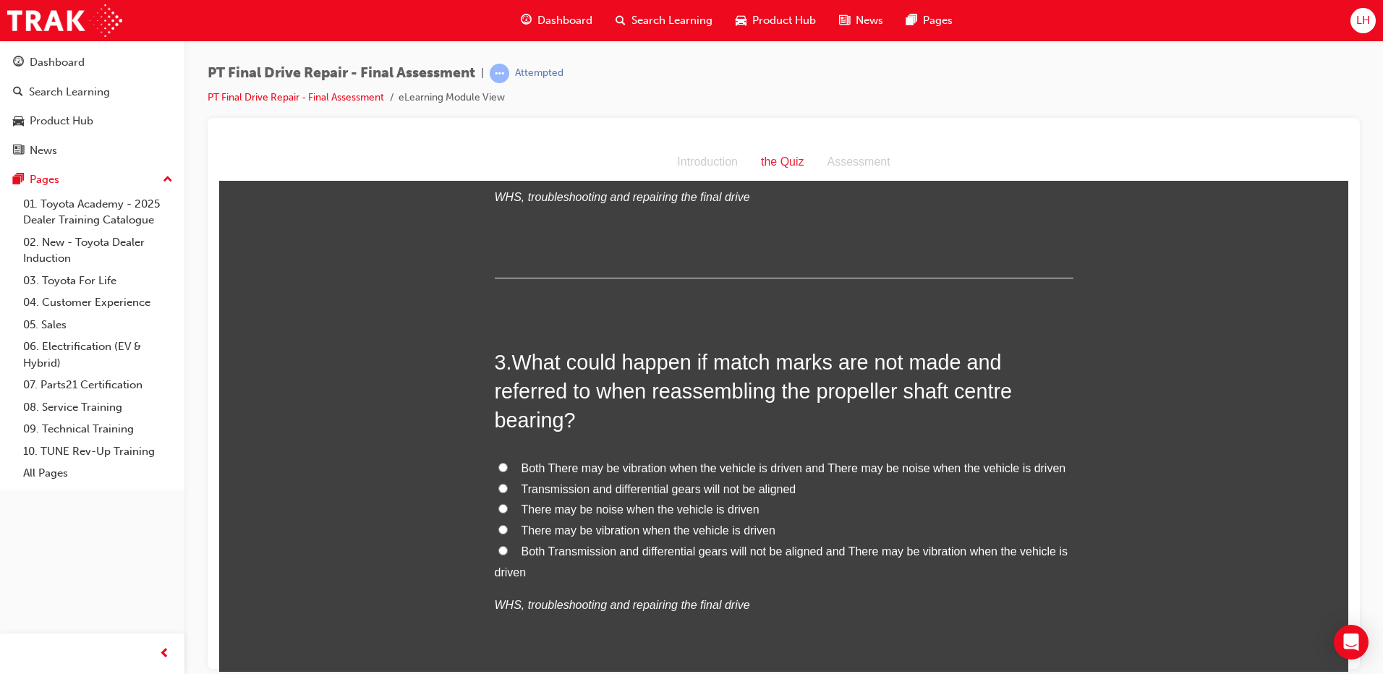
click at [704, 551] on span "Both Transmission and differential gears will not be aligned and There may be v…" at bounding box center [781, 561] width 573 height 33
click at [508, 551] on input "Both Transmission and differential gears will not be aligned and There may be v…" at bounding box center [503, 550] width 9 height 9
radio input "true"
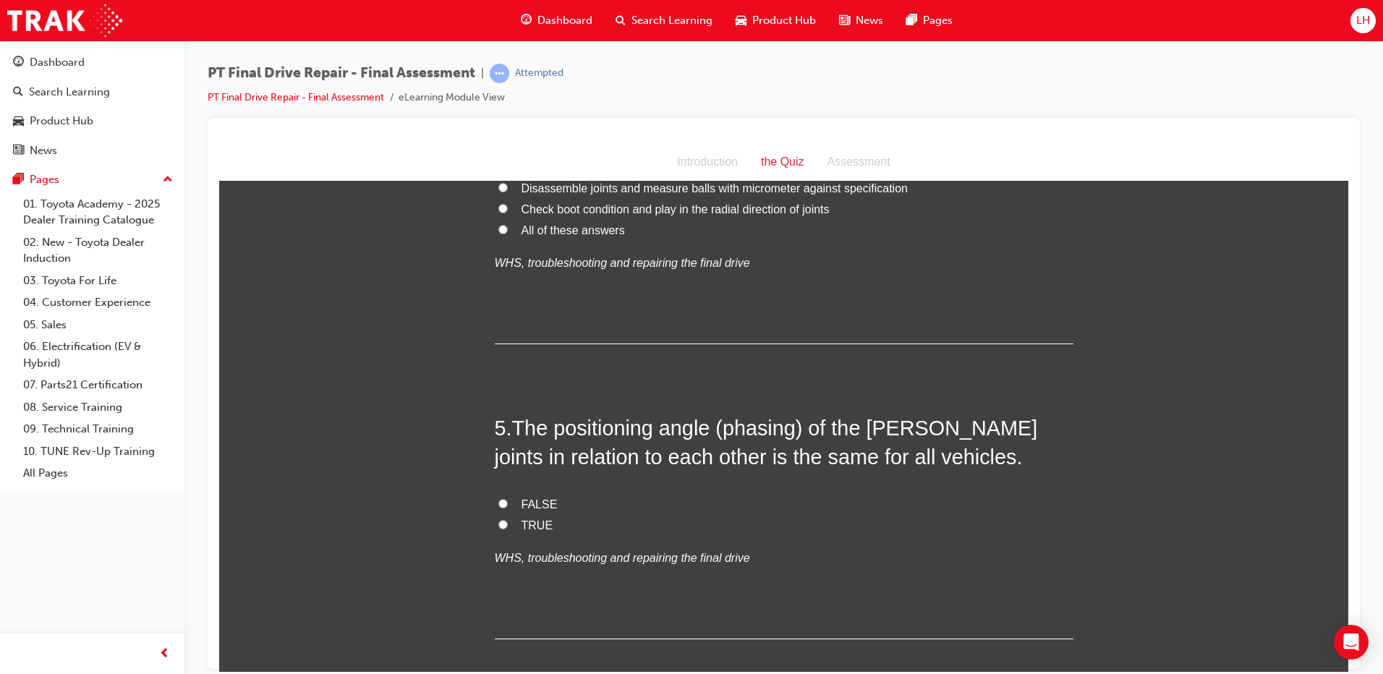
scroll to position [1302, 0]
click at [532, 522] on span "TRUE" at bounding box center [538, 522] width 32 height 12
click at [508, 522] on input "TRUE" at bounding box center [503, 521] width 9 height 9
radio input "true"
click at [522, 504] on span "FALSE" at bounding box center [540, 501] width 36 height 12
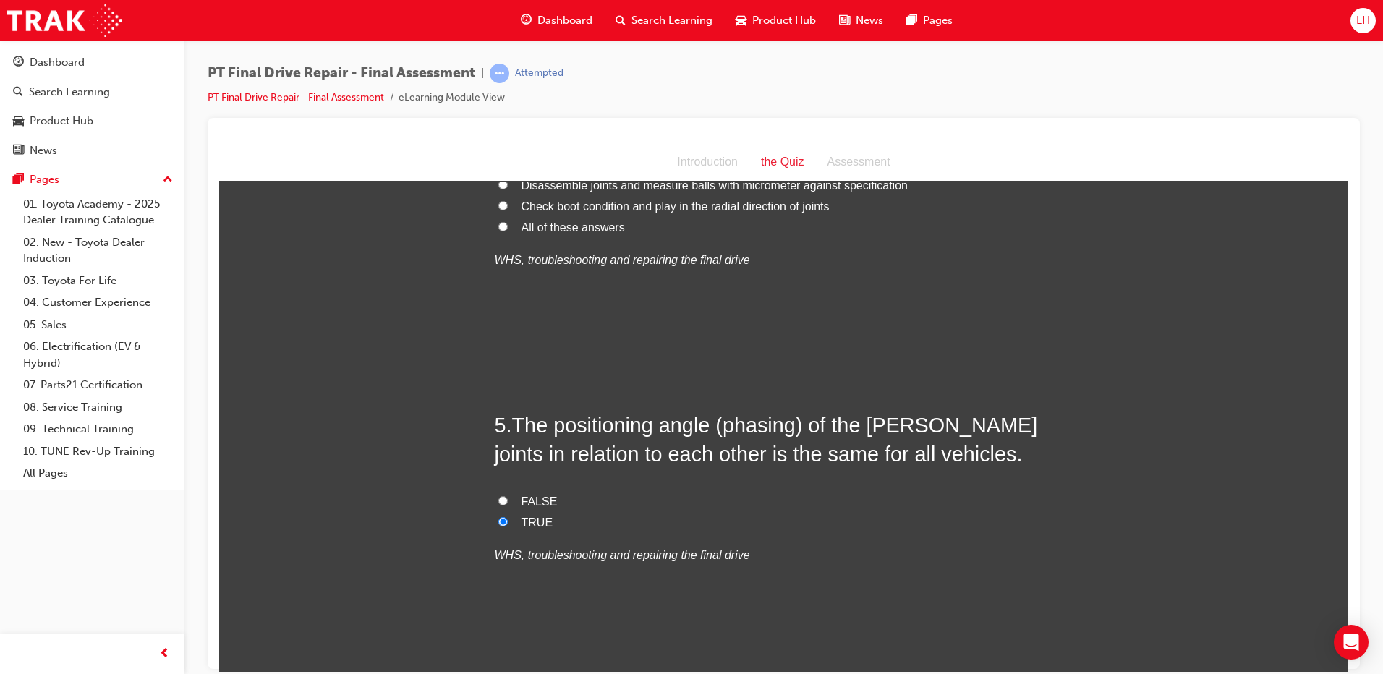
click at [508, 504] on input "FALSE" at bounding box center [503, 500] width 9 height 9
radio input "true"
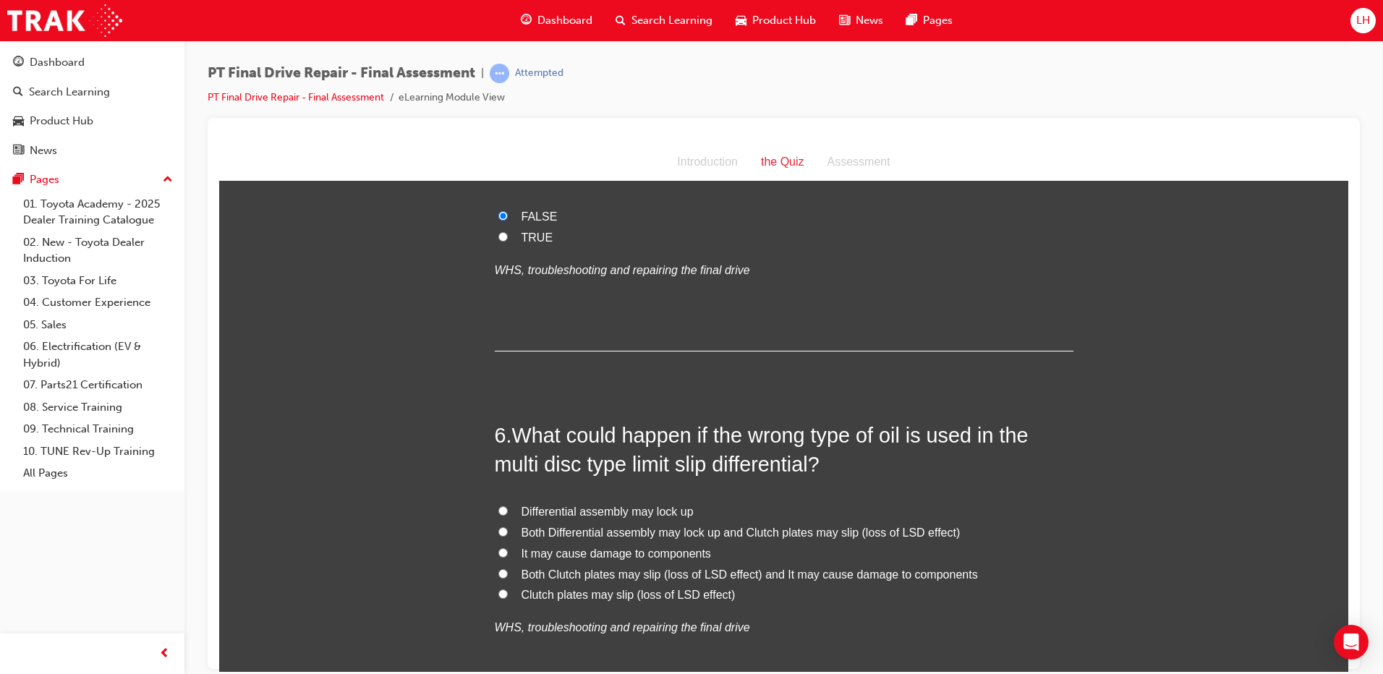
scroll to position [1592, 0]
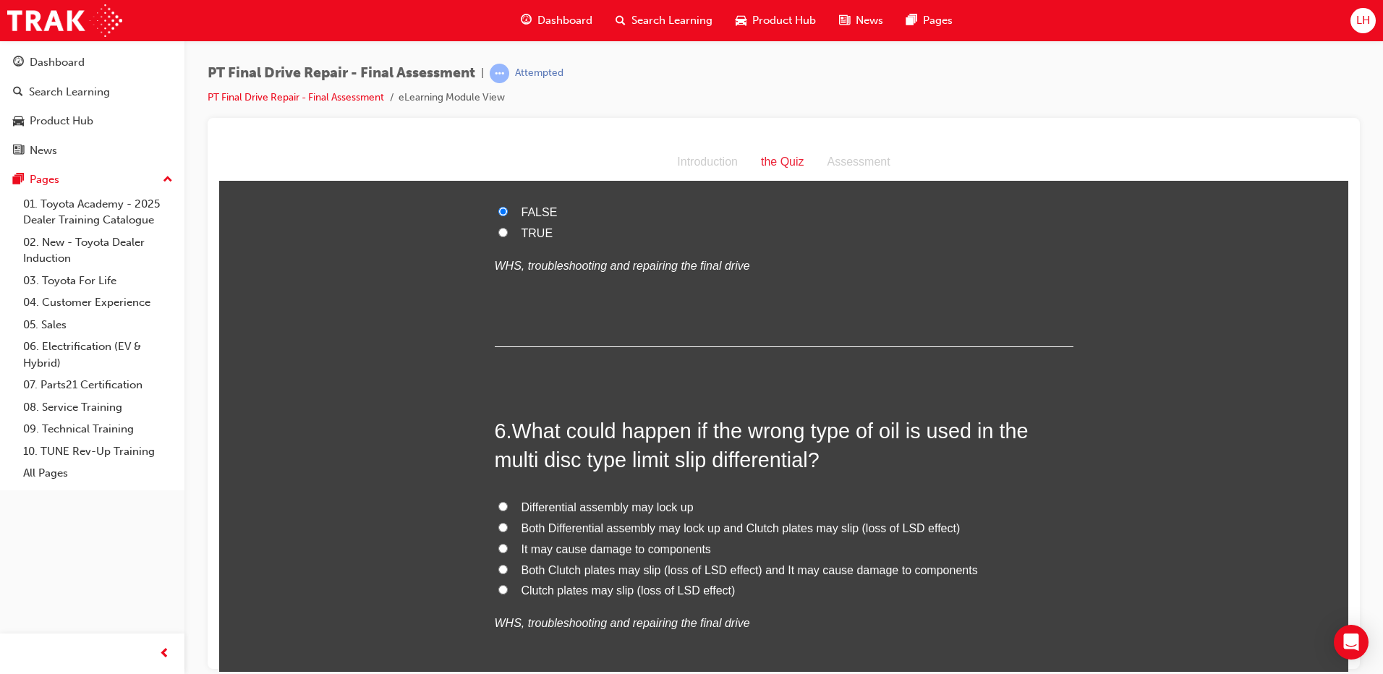
click at [640, 569] on span "Both Clutch plates may slip (loss of LSD effect) and It may cause damage to com…" at bounding box center [750, 570] width 457 height 12
click at [508, 569] on input "Both Clutch plates may slip (loss of LSD effect) and It may cause damage to com…" at bounding box center [503, 568] width 9 height 9
radio input "true"
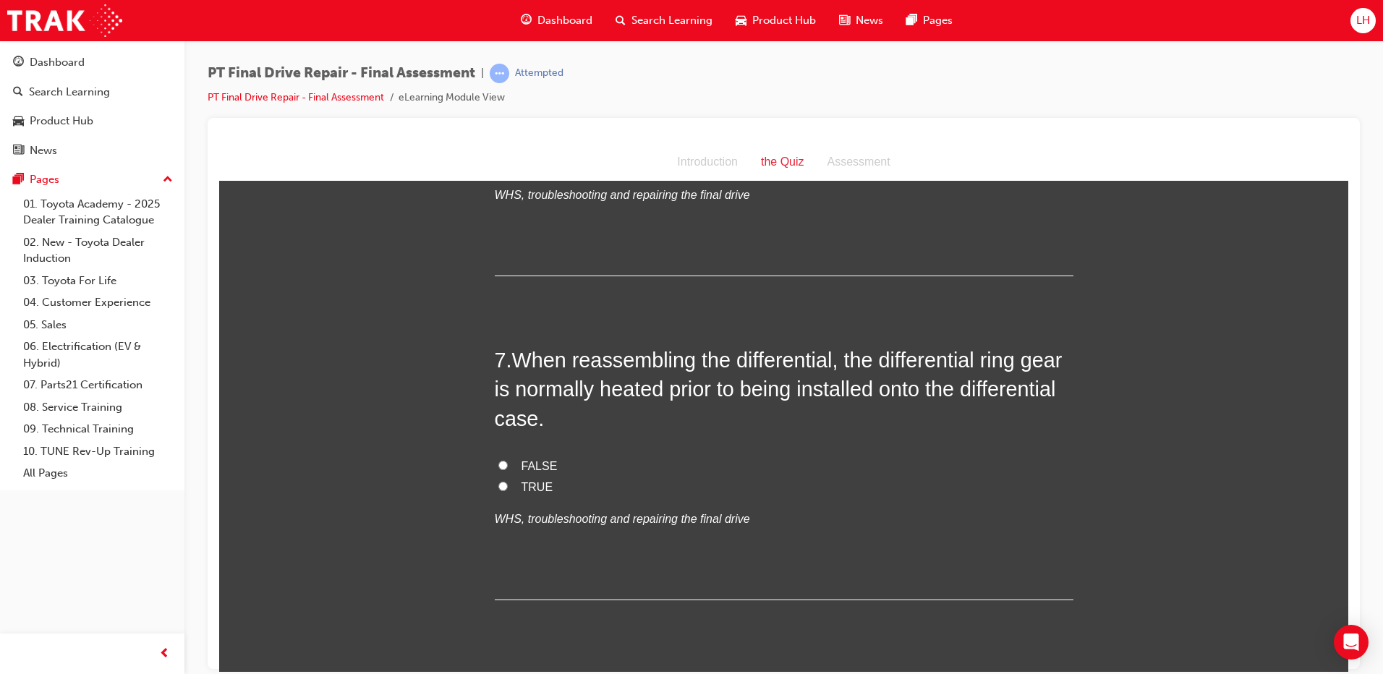
scroll to position [2026, 0]
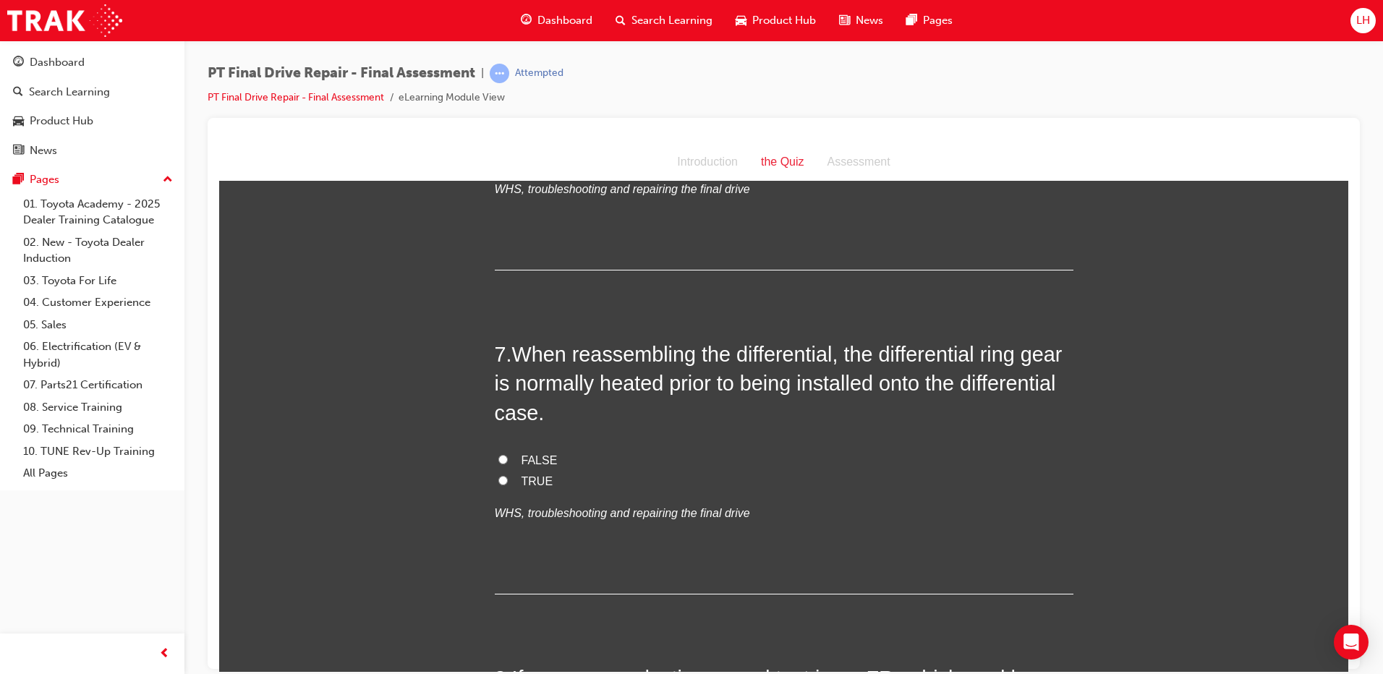
click at [529, 477] on span "TRUE" at bounding box center [538, 481] width 32 height 12
click at [508, 477] on input "TRUE" at bounding box center [503, 479] width 9 height 9
radio input "true"
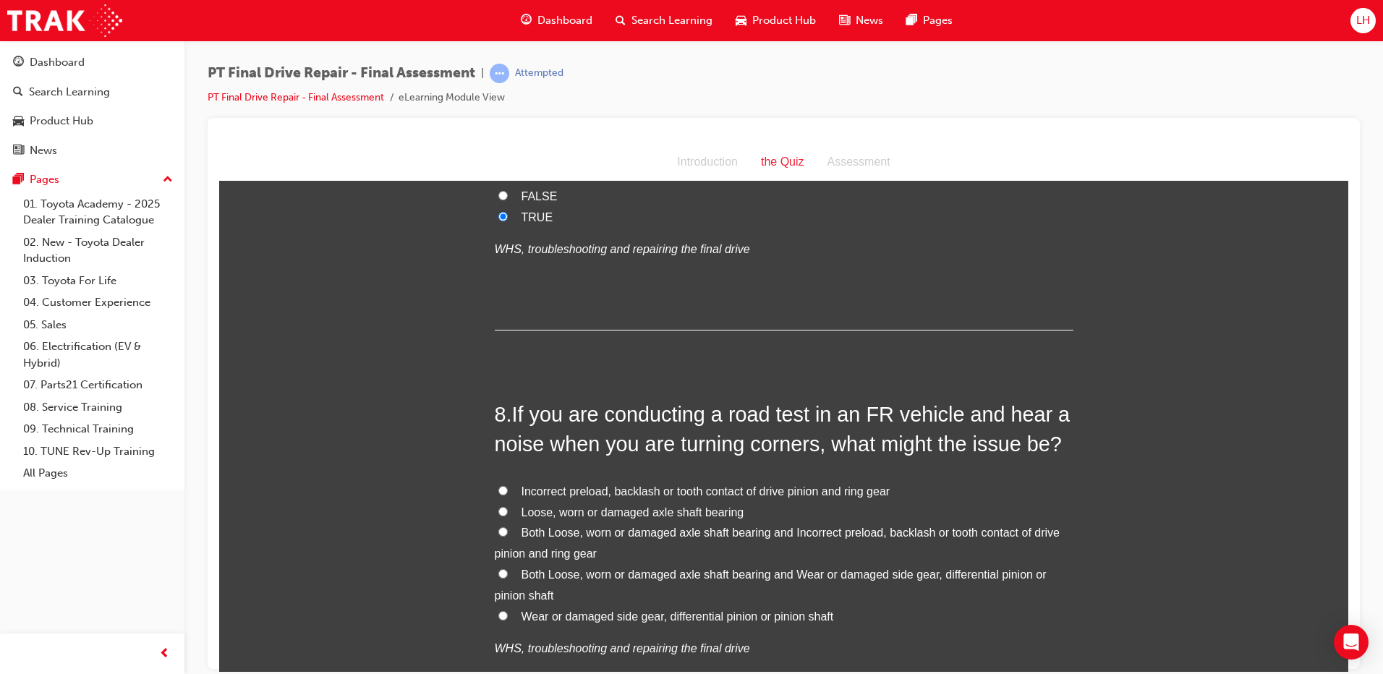
scroll to position [2315, 0]
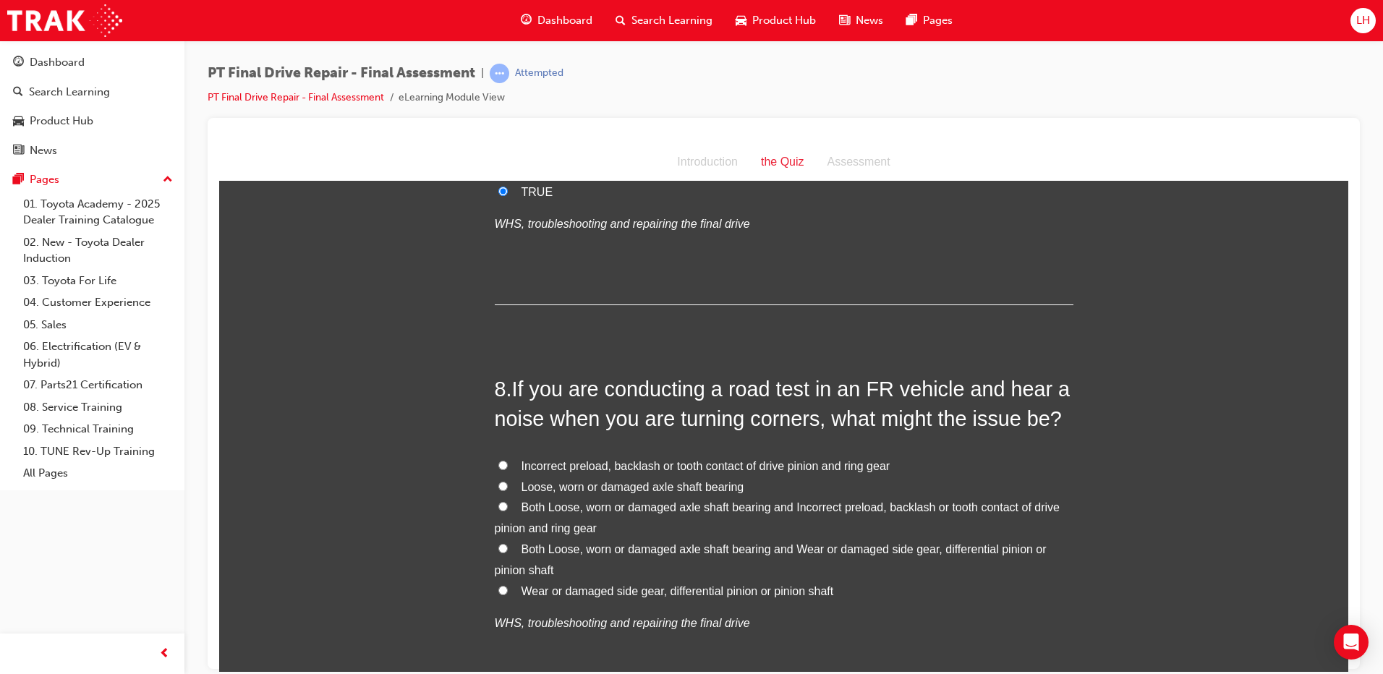
click at [627, 492] on span "Loose, worn or damaged axle shaft bearing" at bounding box center [633, 486] width 223 height 12
click at [508, 491] on input "Loose, worn or damaged axle shaft bearing" at bounding box center [503, 485] width 9 height 9
radio input "true"
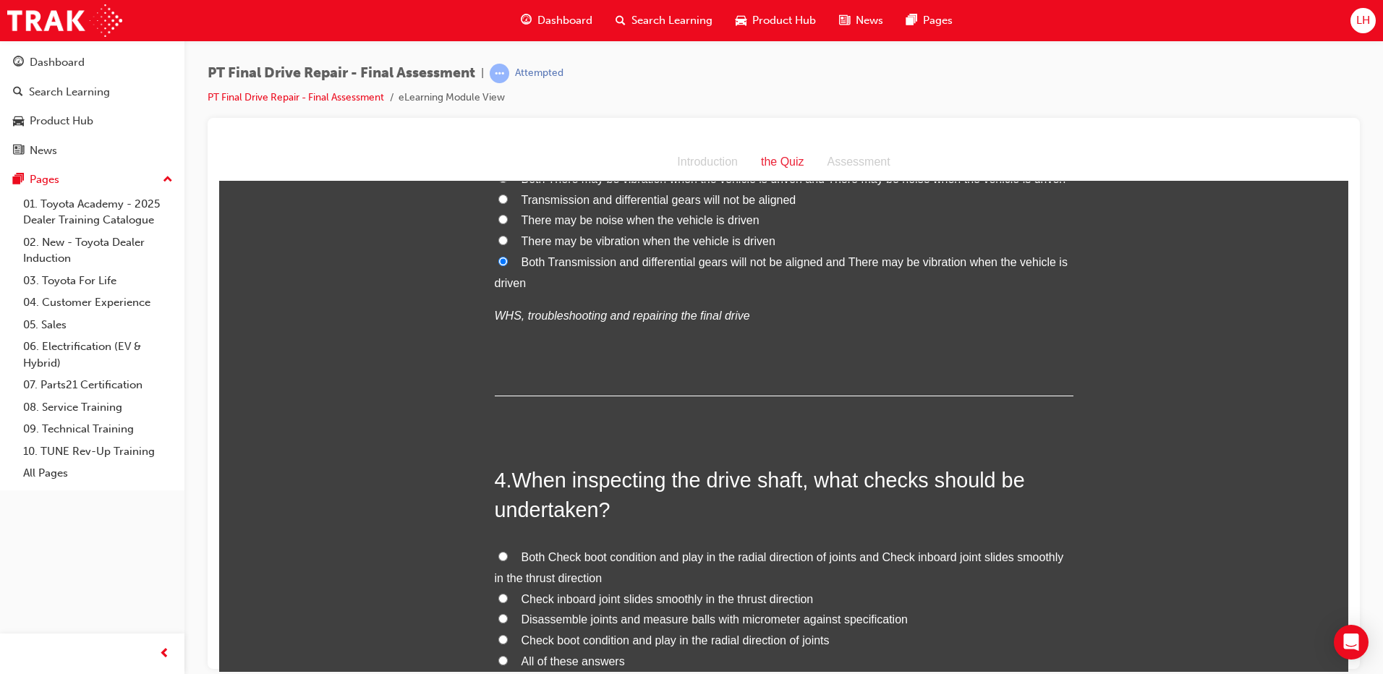
scroll to position [941, 0]
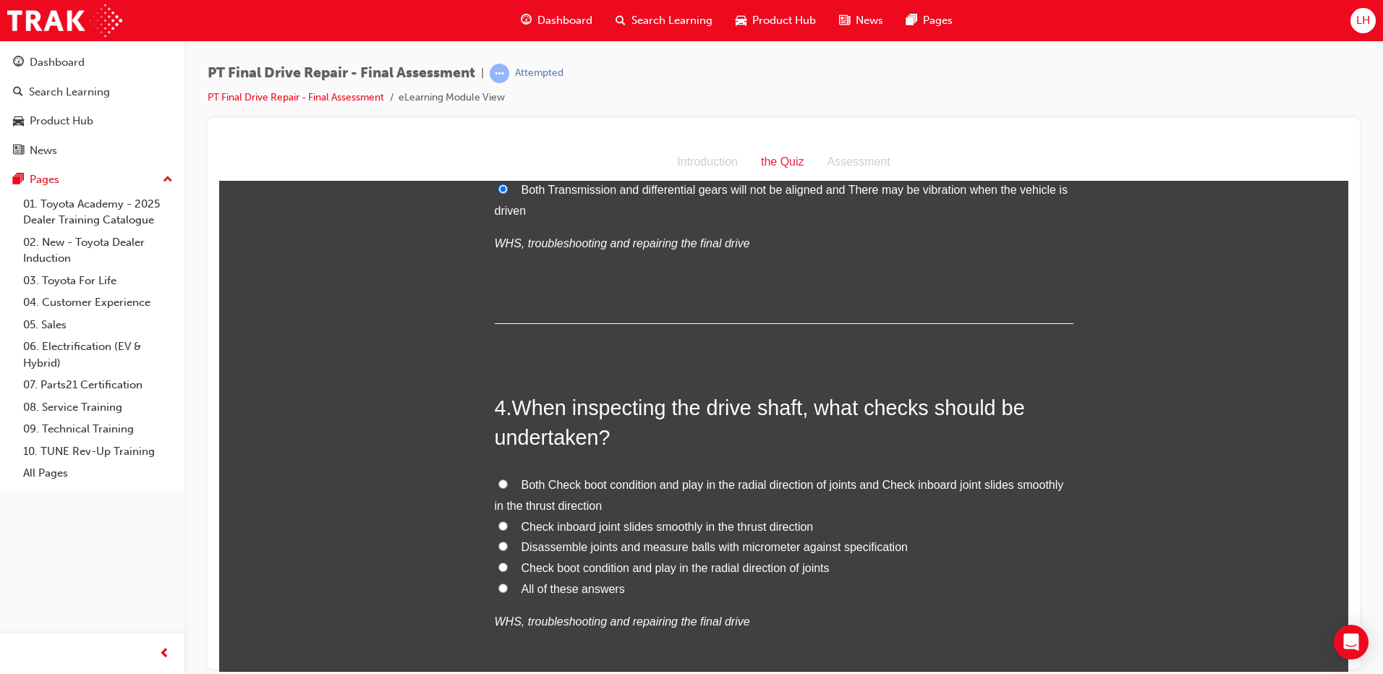
click at [572, 484] on span "Both Check boot condition and play in the radial direction of joints and Check …" at bounding box center [779, 494] width 569 height 33
click at [508, 484] on input "Both Check boot condition and play in the radial direction of joints and Check …" at bounding box center [503, 483] width 9 height 9
radio input "true"
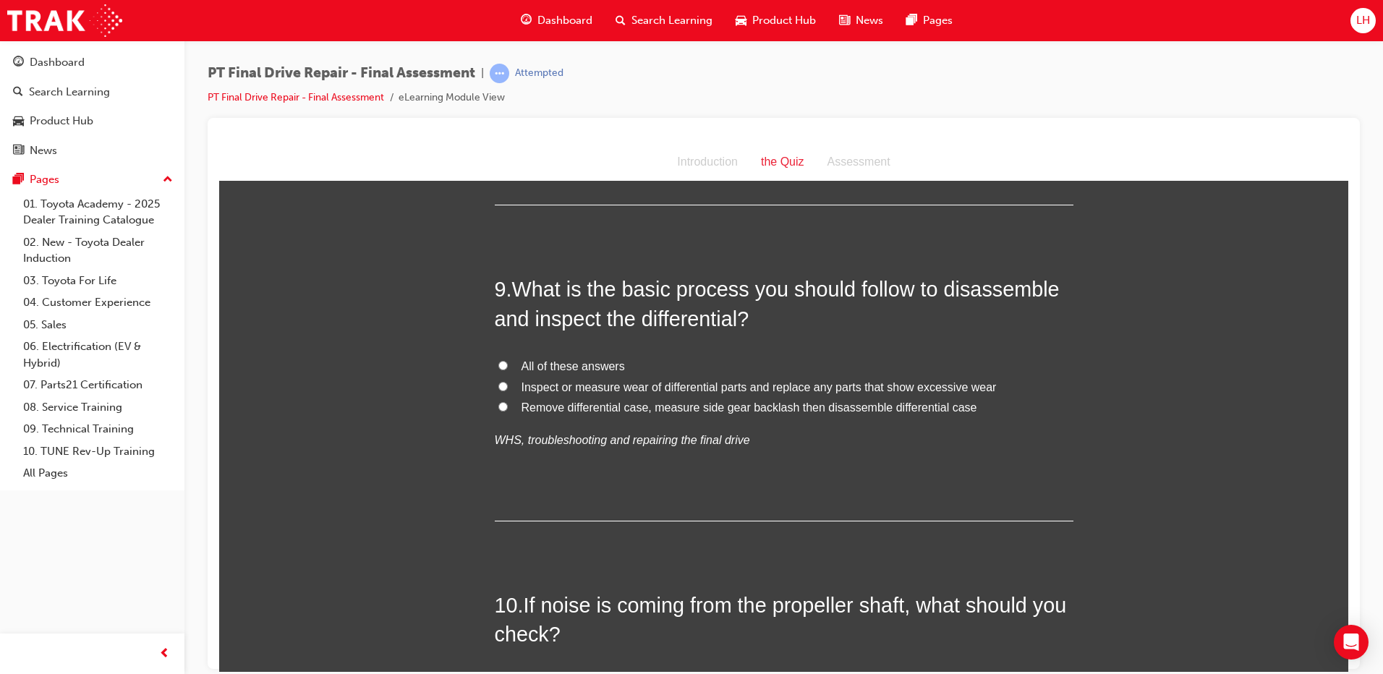
scroll to position [2822, 0]
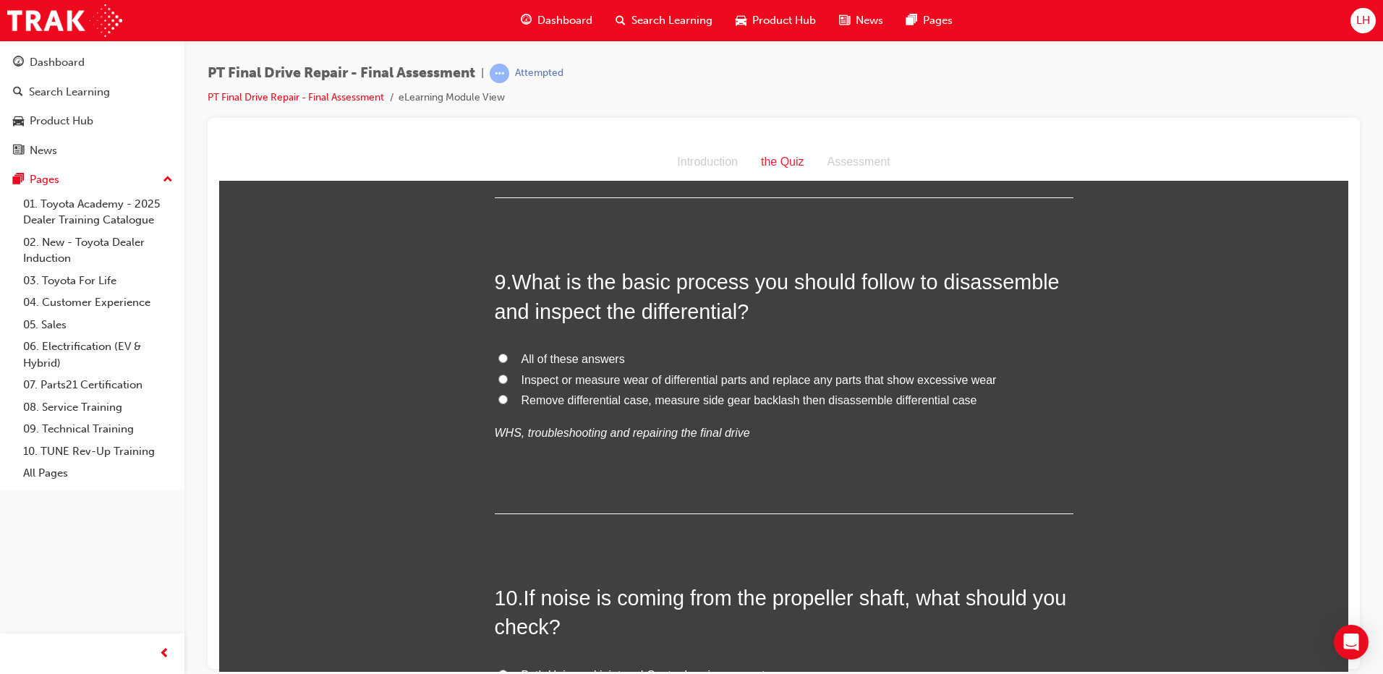
click at [572, 366] on label "All of these answers" at bounding box center [784, 359] width 579 height 21
click at [508, 363] on input "All of these answers" at bounding box center [503, 357] width 9 height 9
radio input "true"
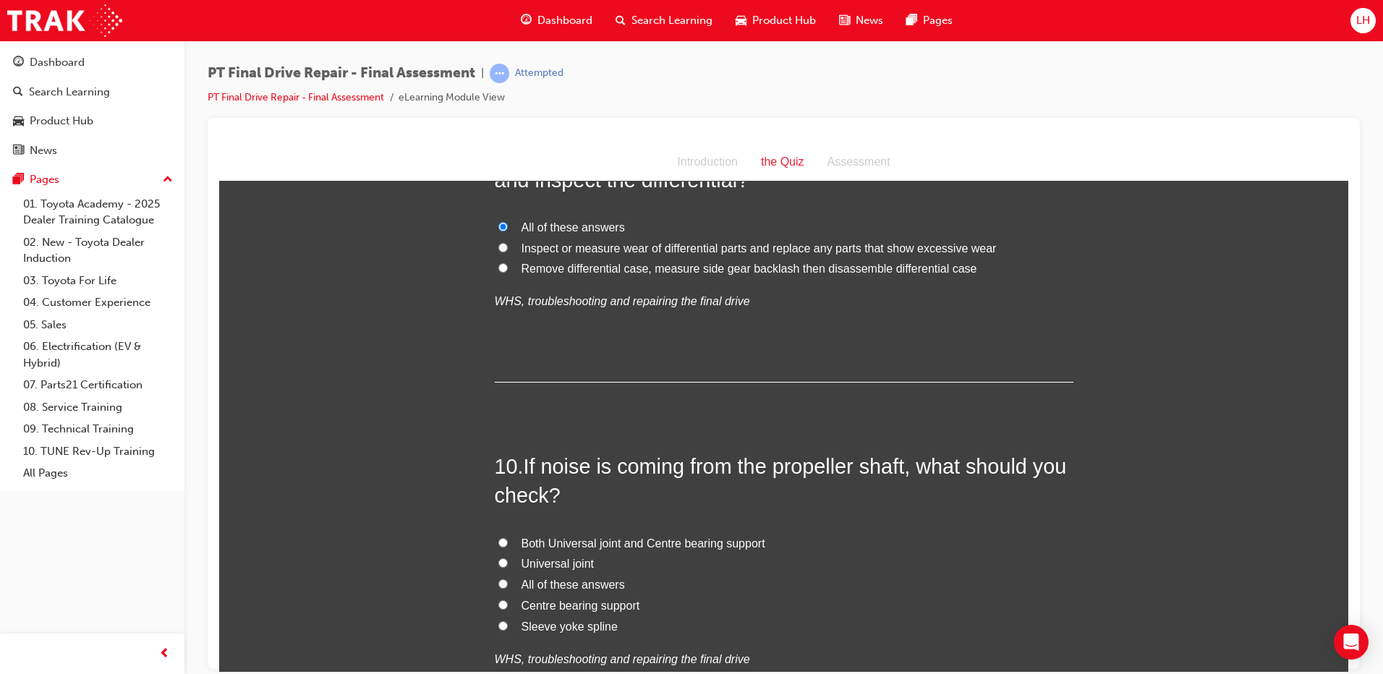
scroll to position [3039, 0]
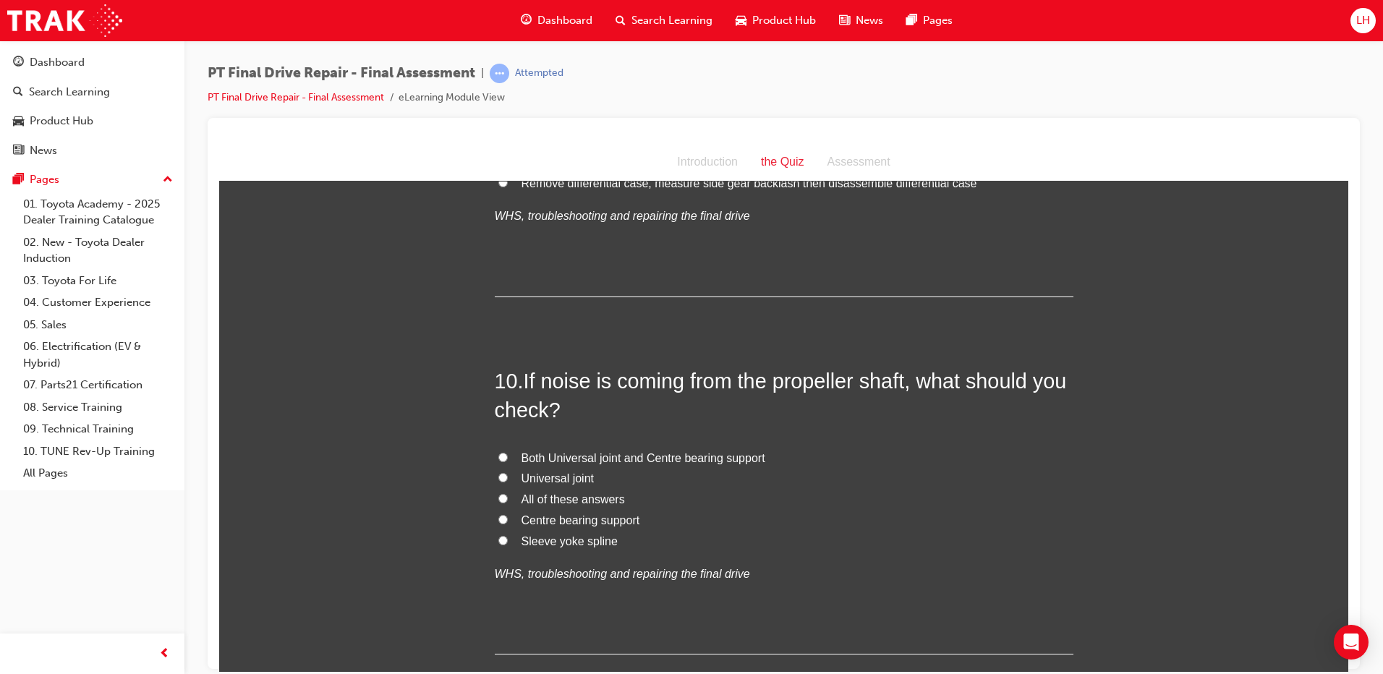
click at [565, 495] on span "All of these answers" at bounding box center [573, 499] width 103 height 12
click at [508, 495] on input "All of these answers" at bounding box center [503, 497] width 9 height 9
radio input "true"
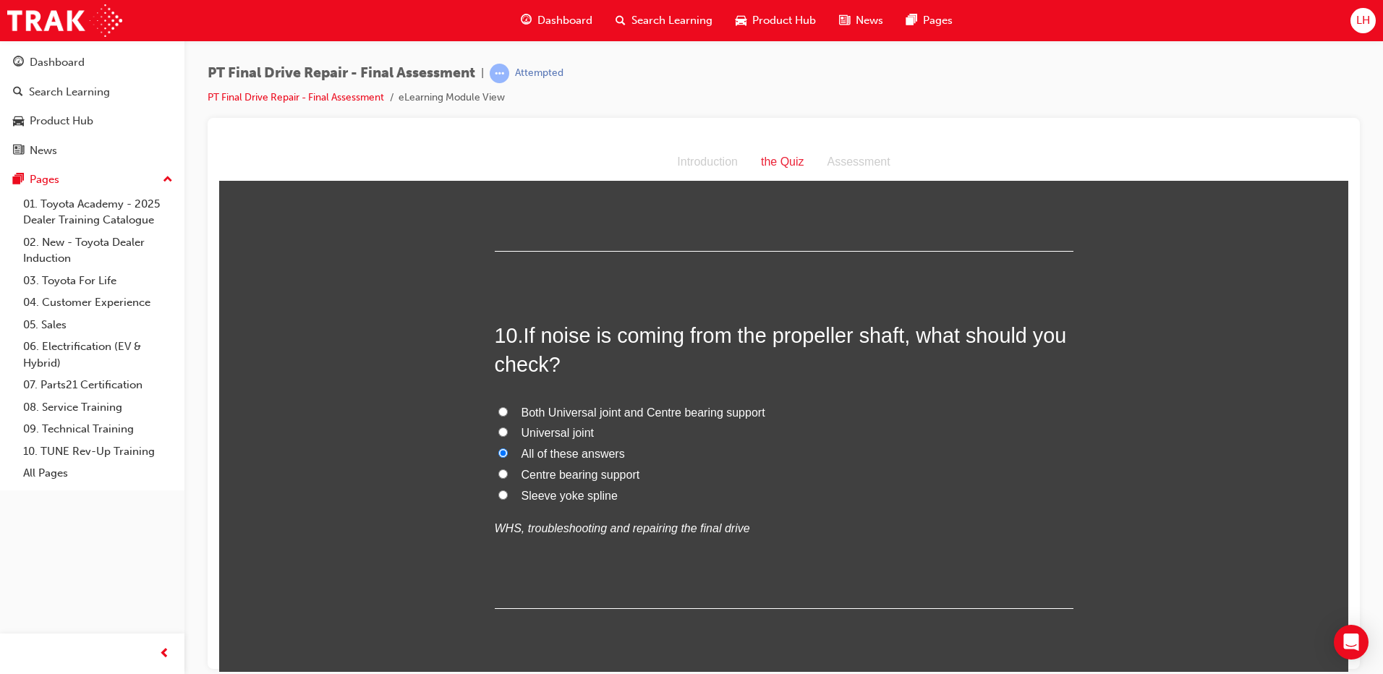
scroll to position [3131, 0]
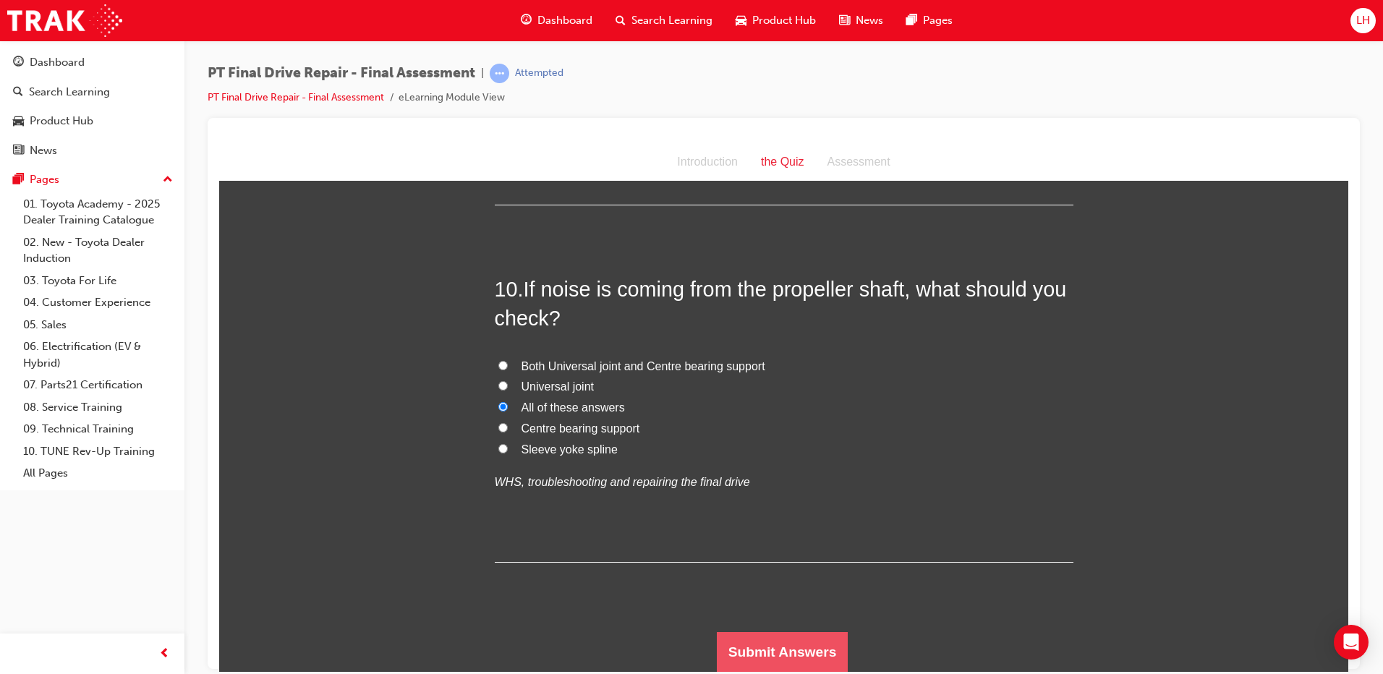
click at [802, 644] on button "Submit Answers" at bounding box center [783, 652] width 132 height 41
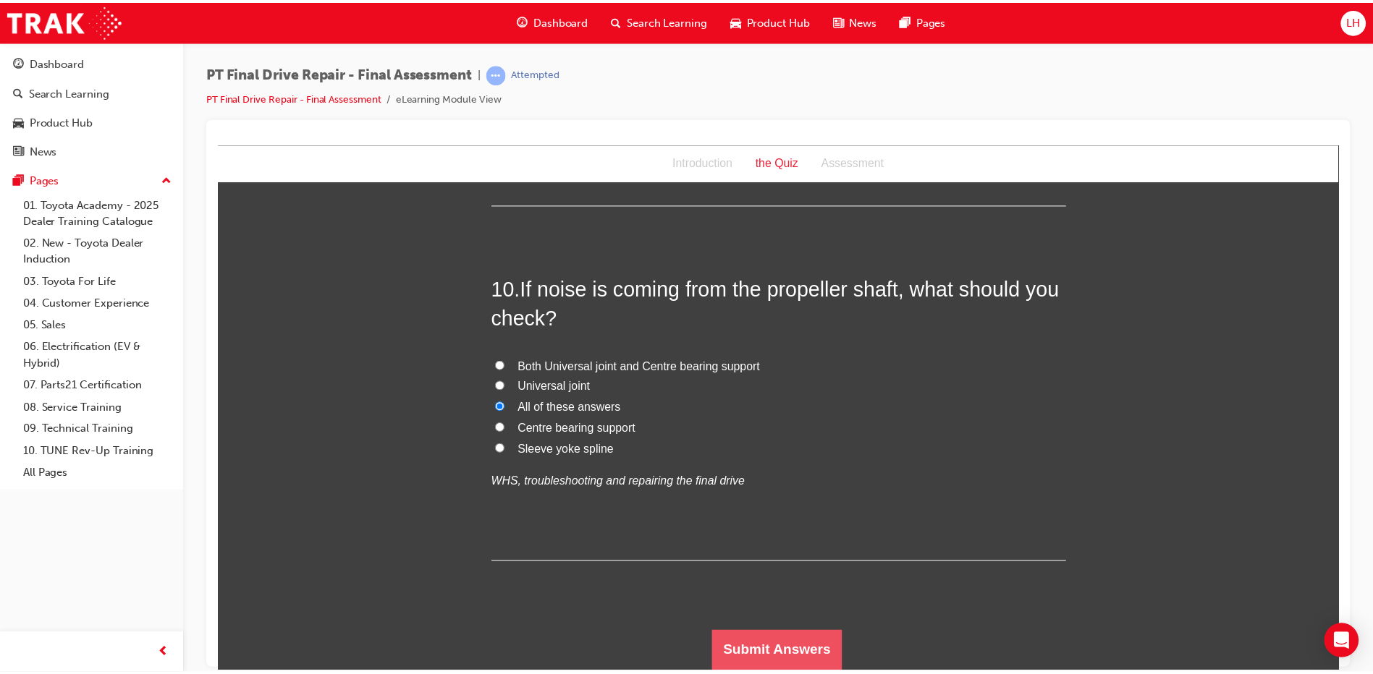
scroll to position [0, 0]
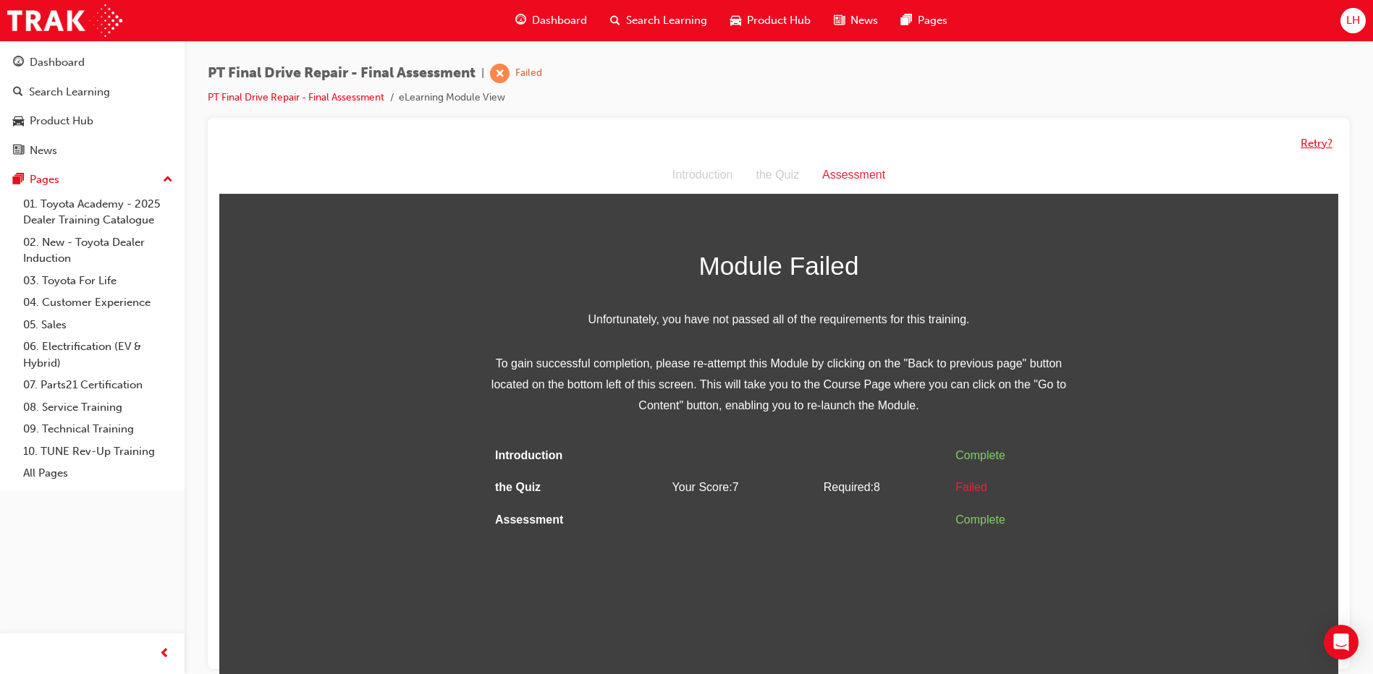
click at [1316, 138] on button "Retry?" at bounding box center [1316, 143] width 32 height 17
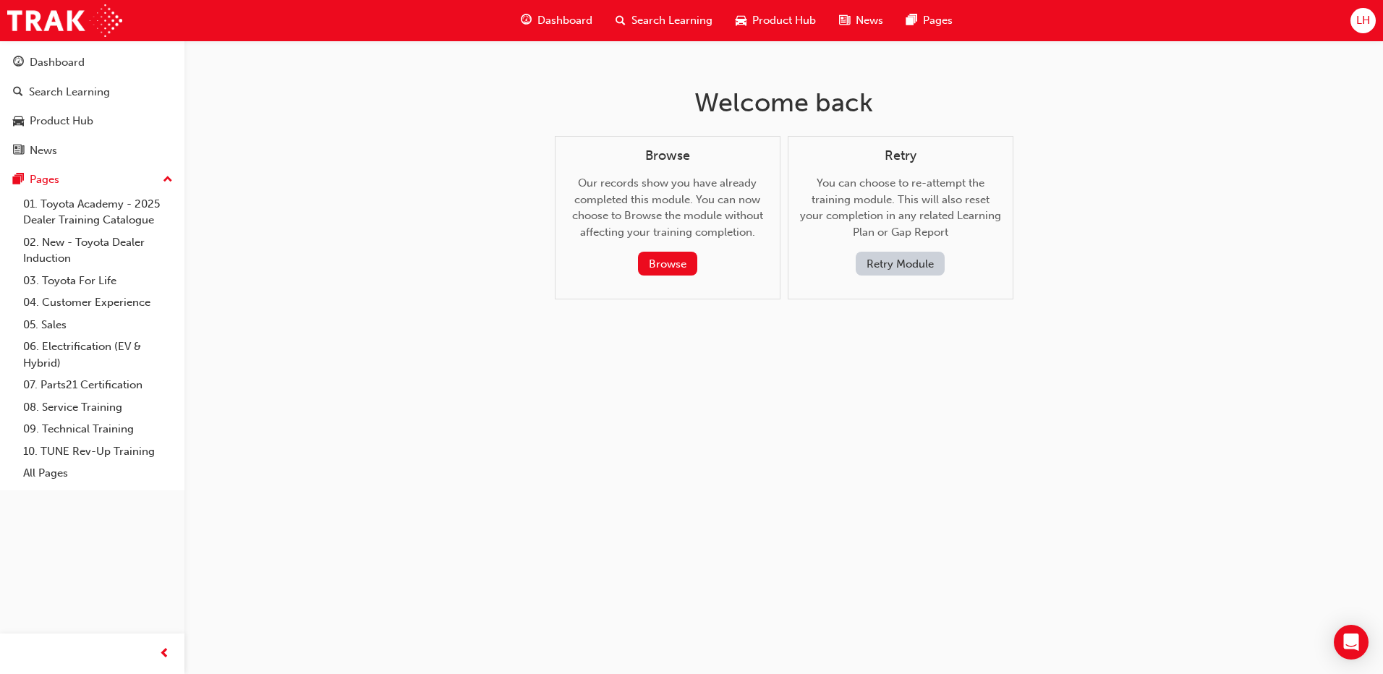
click at [909, 263] on button "Retry Module" at bounding box center [900, 264] width 89 height 24
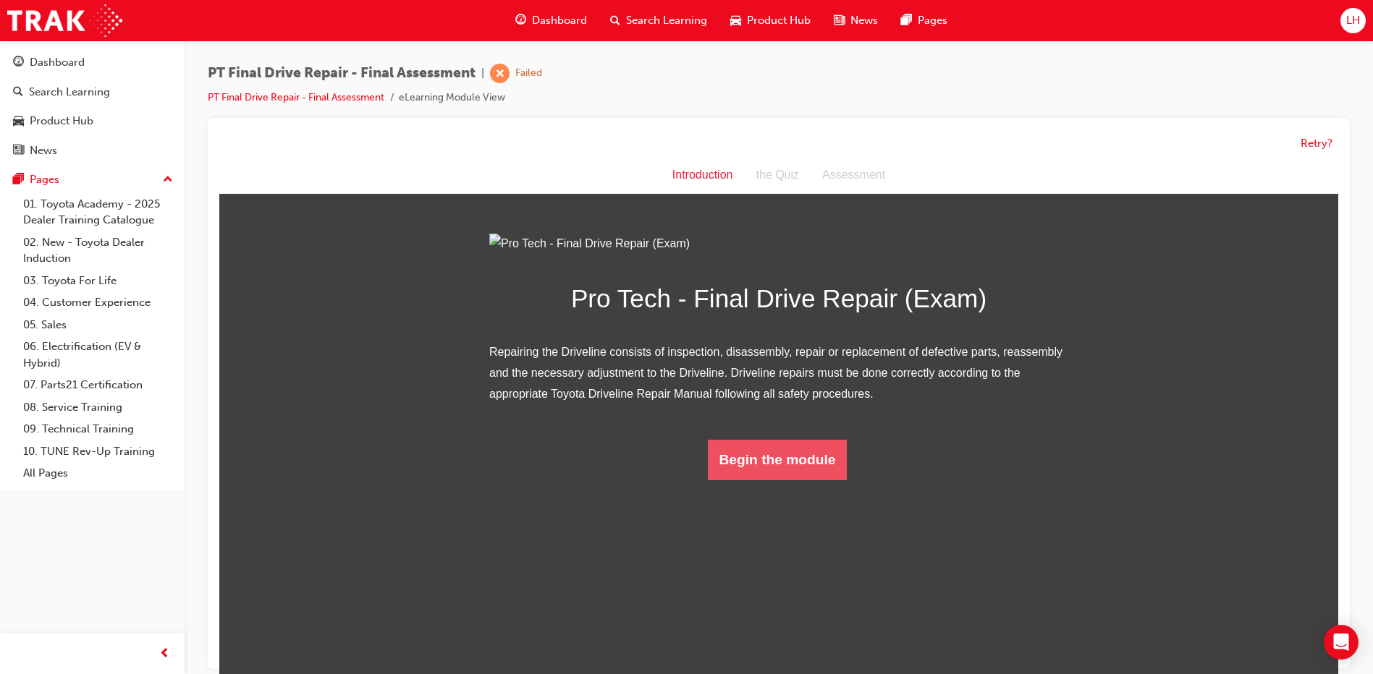
click at [777, 480] on button "Begin the module" at bounding box center [778, 460] width 140 height 41
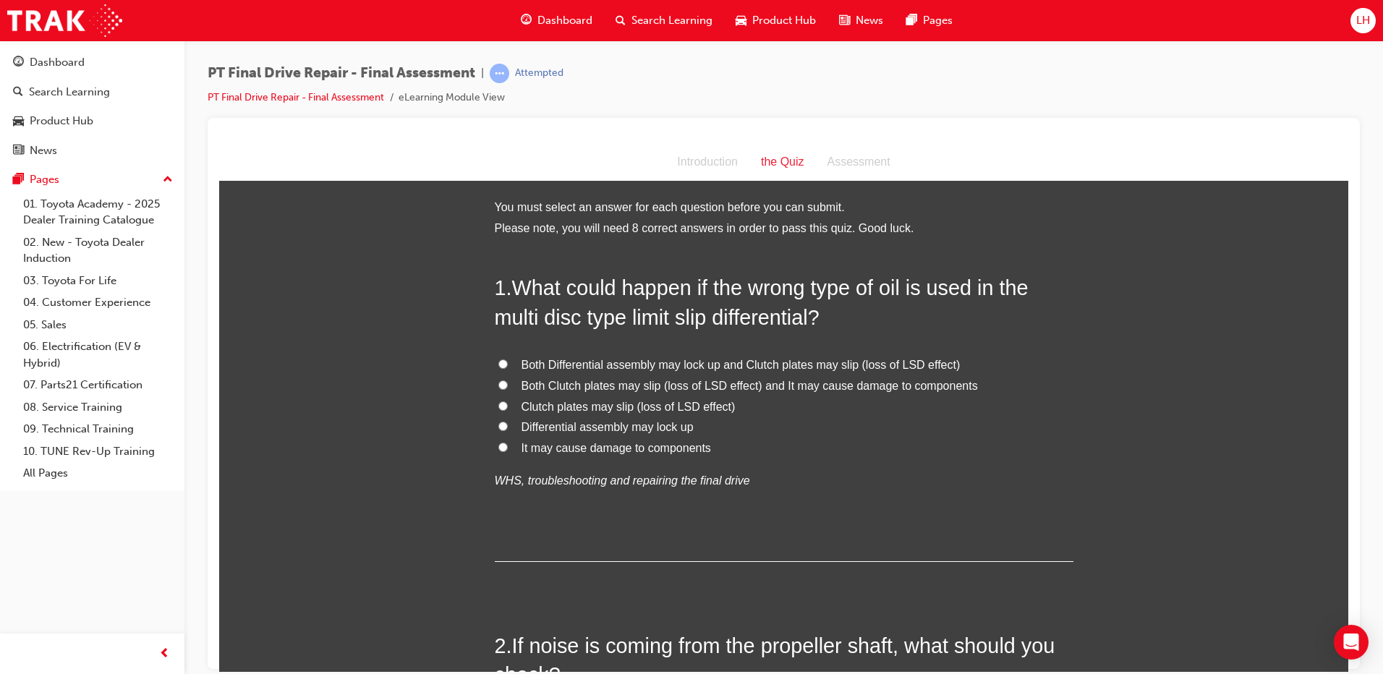
click at [648, 386] on span "Both Clutch plates may slip (loss of LSD effect) and It may cause damage to com…" at bounding box center [750, 385] width 457 height 12
click at [508, 386] on input "Both Clutch plates may slip (loss of LSD effect) and It may cause damage to com…" at bounding box center [503, 384] width 9 height 9
radio input "true"
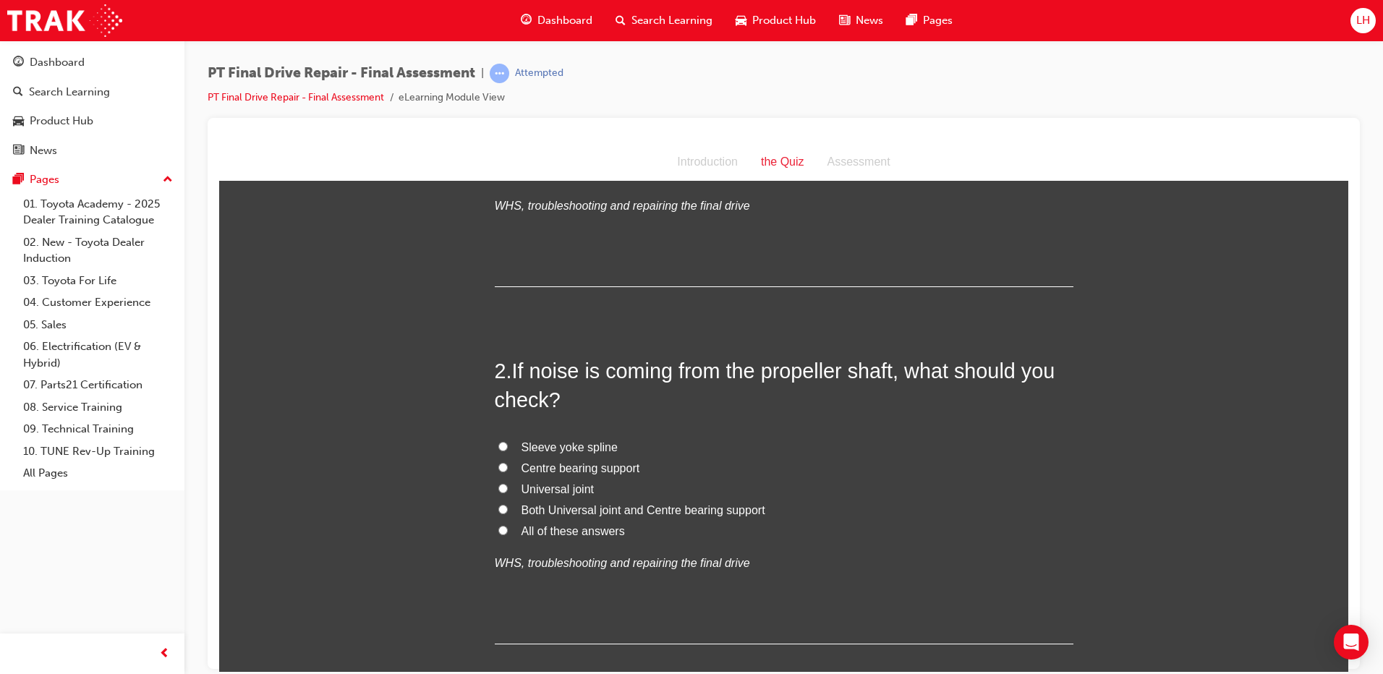
scroll to position [362, 0]
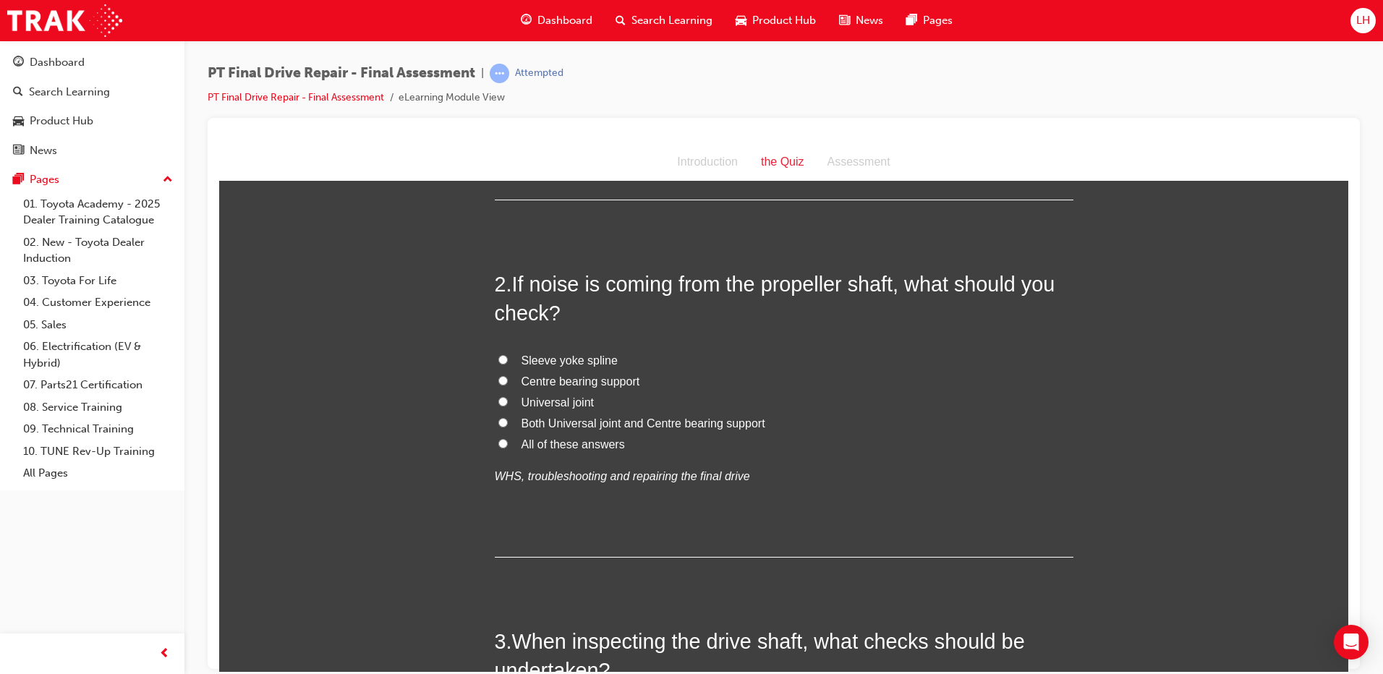
click at [578, 448] on span "All of these answers" at bounding box center [573, 444] width 103 height 12
click at [508, 448] on input "All of these answers" at bounding box center [503, 442] width 9 height 9
radio input "true"
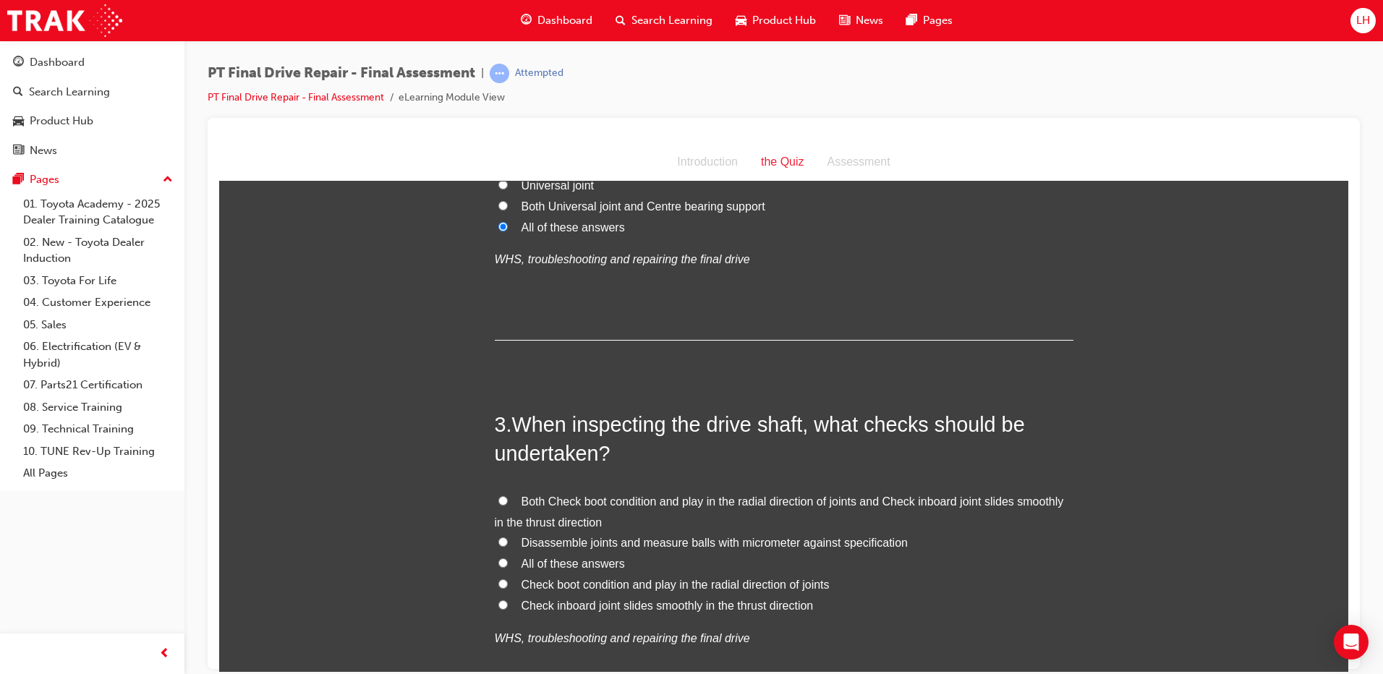
scroll to position [651, 0]
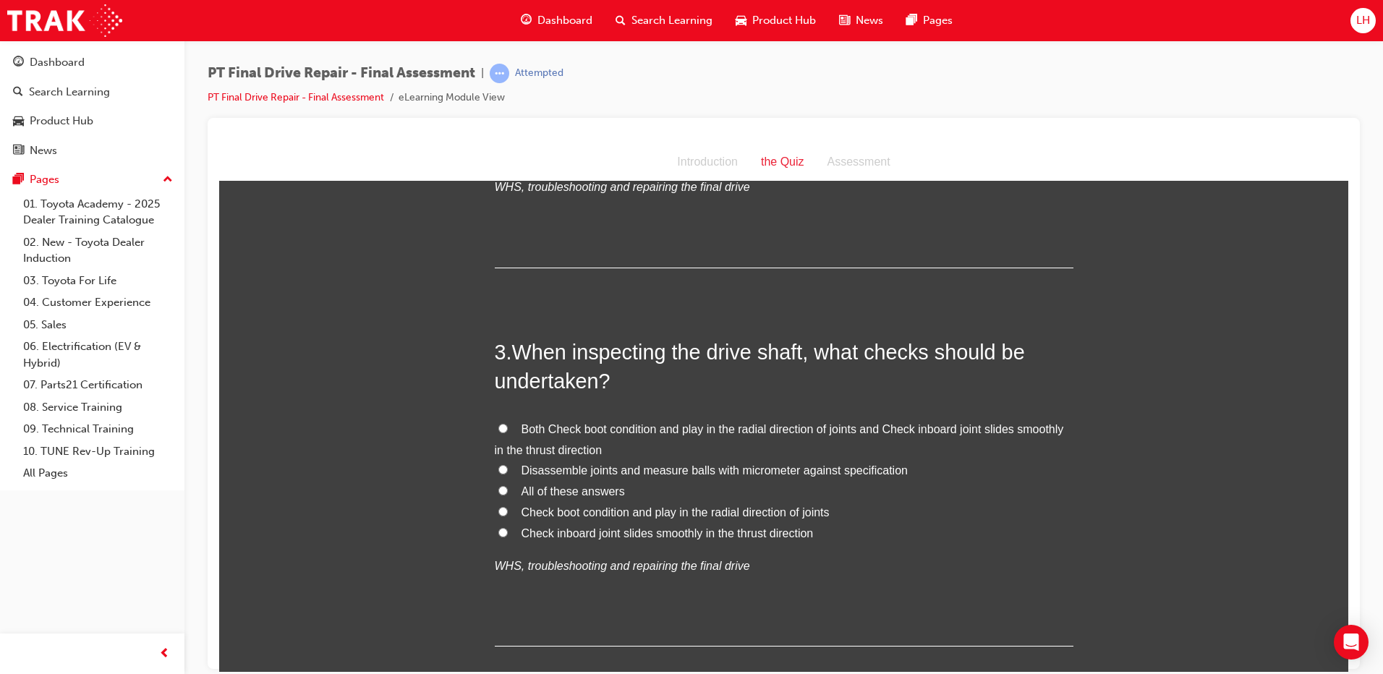
click at [614, 431] on span "Both Check boot condition and play in the radial direction of joints and Check …" at bounding box center [779, 439] width 569 height 33
click at [508, 431] on input "Both Check boot condition and play in the radial direction of joints and Check …" at bounding box center [503, 427] width 9 height 9
radio input "true"
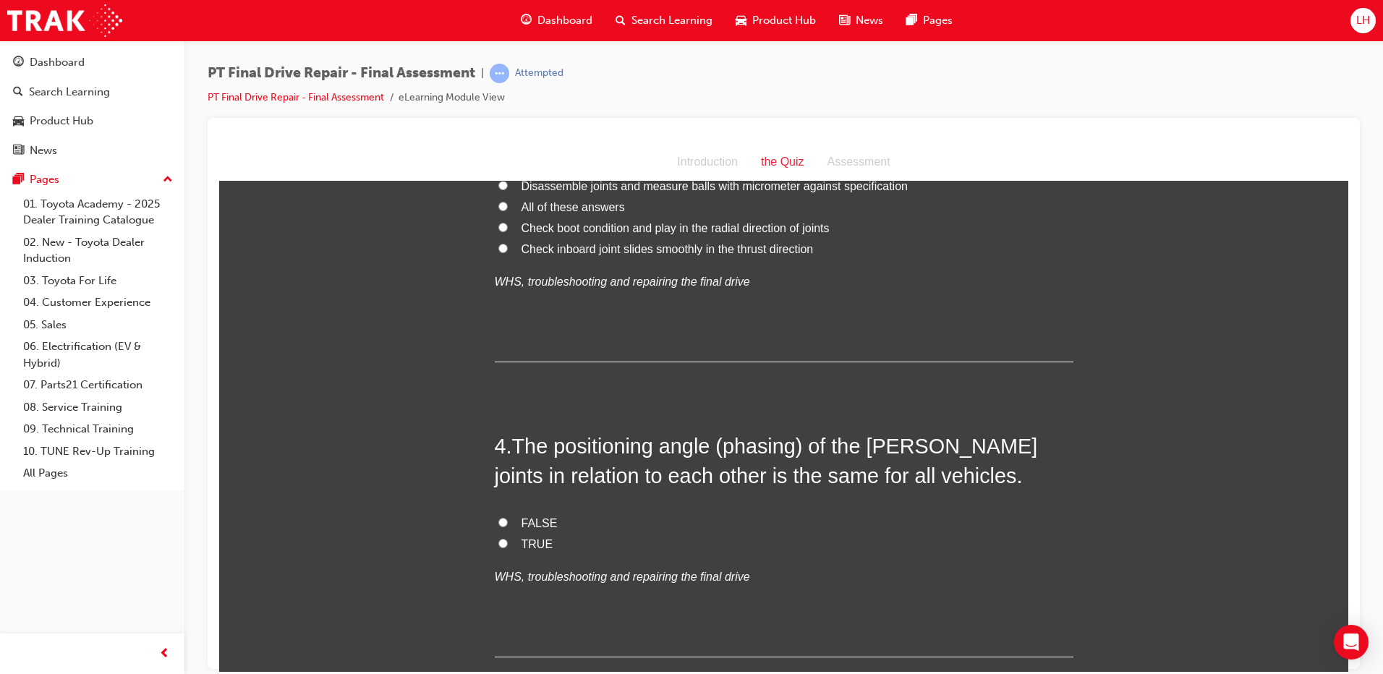
scroll to position [941, 0]
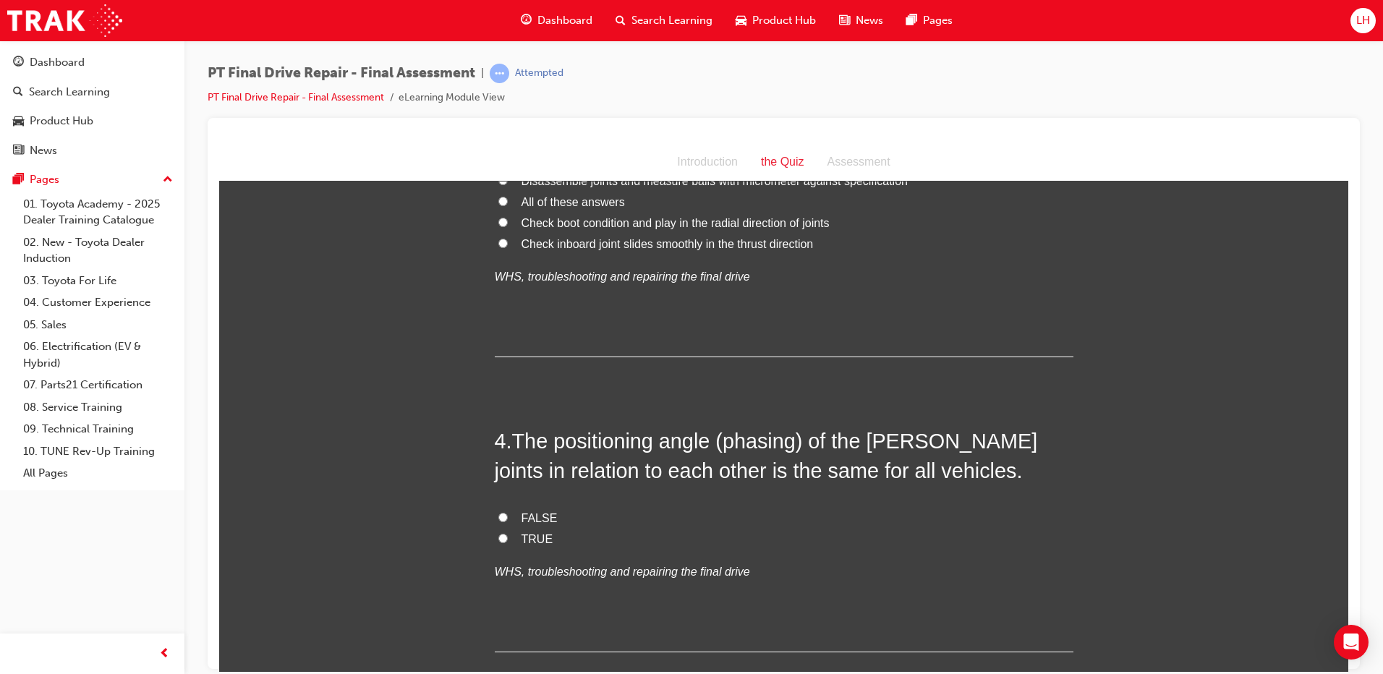
click at [534, 519] on span "FALSE" at bounding box center [540, 518] width 36 height 12
click at [508, 519] on input "FALSE" at bounding box center [503, 516] width 9 height 9
radio input "true"
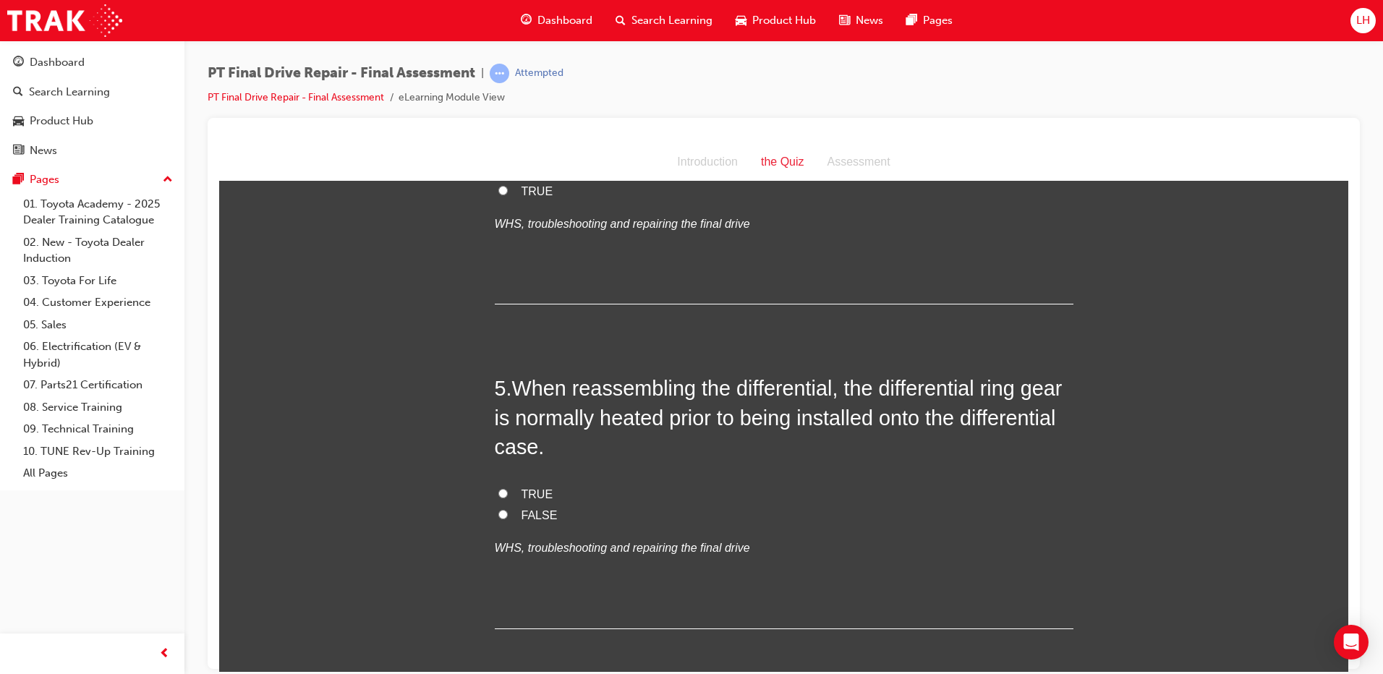
scroll to position [1302, 0]
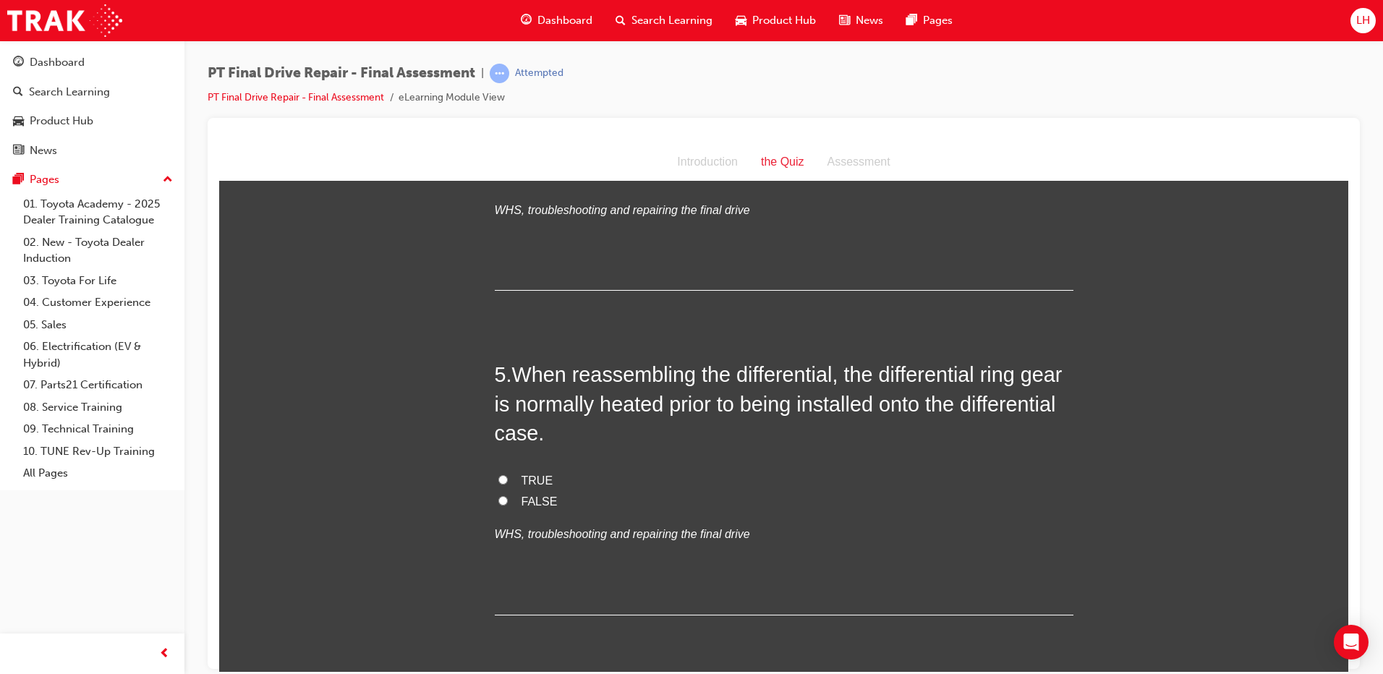
click at [531, 478] on span "TRUE" at bounding box center [538, 480] width 32 height 12
click at [508, 478] on input "TRUE" at bounding box center [503, 479] width 9 height 9
radio input "true"
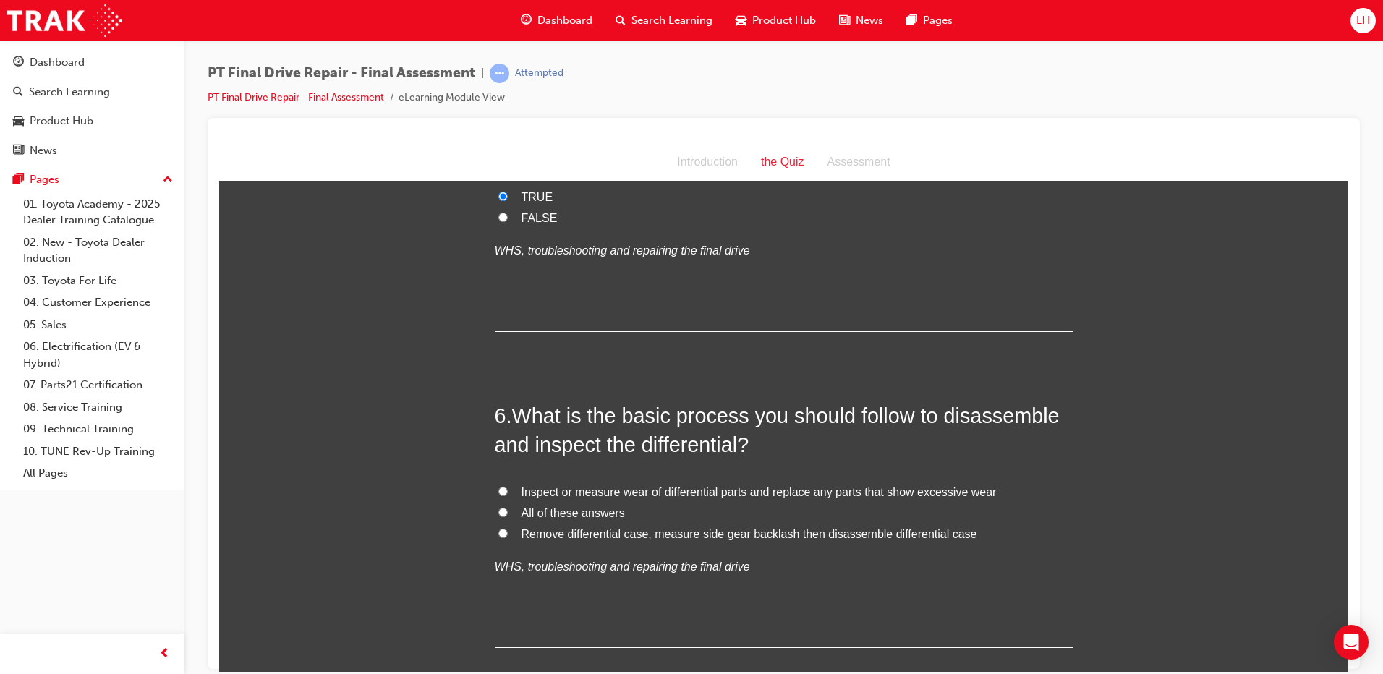
scroll to position [1592, 0]
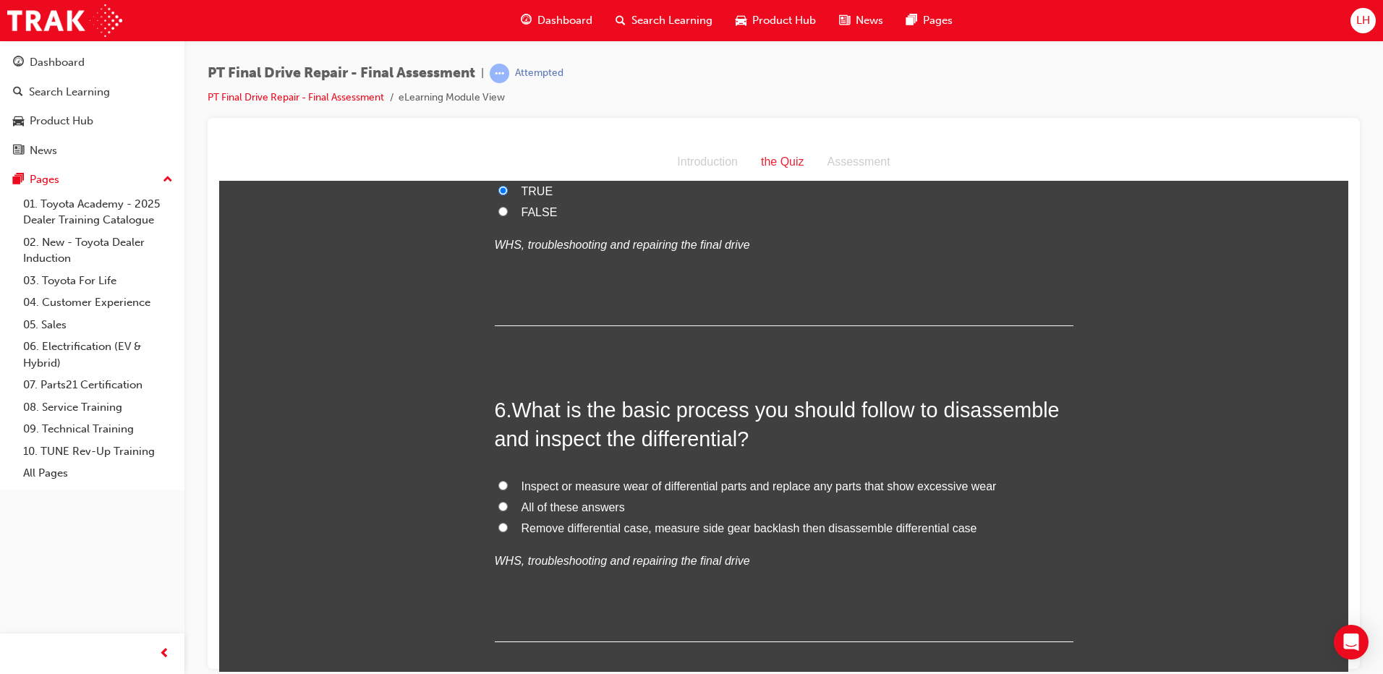
click at [580, 512] on span "All of these answers" at bounding box center [573, 507] width 103 height 12
click at [508, 511] on input "All of these answers" at bounding box center [503, 505] width 9 height 9
radio input "true"
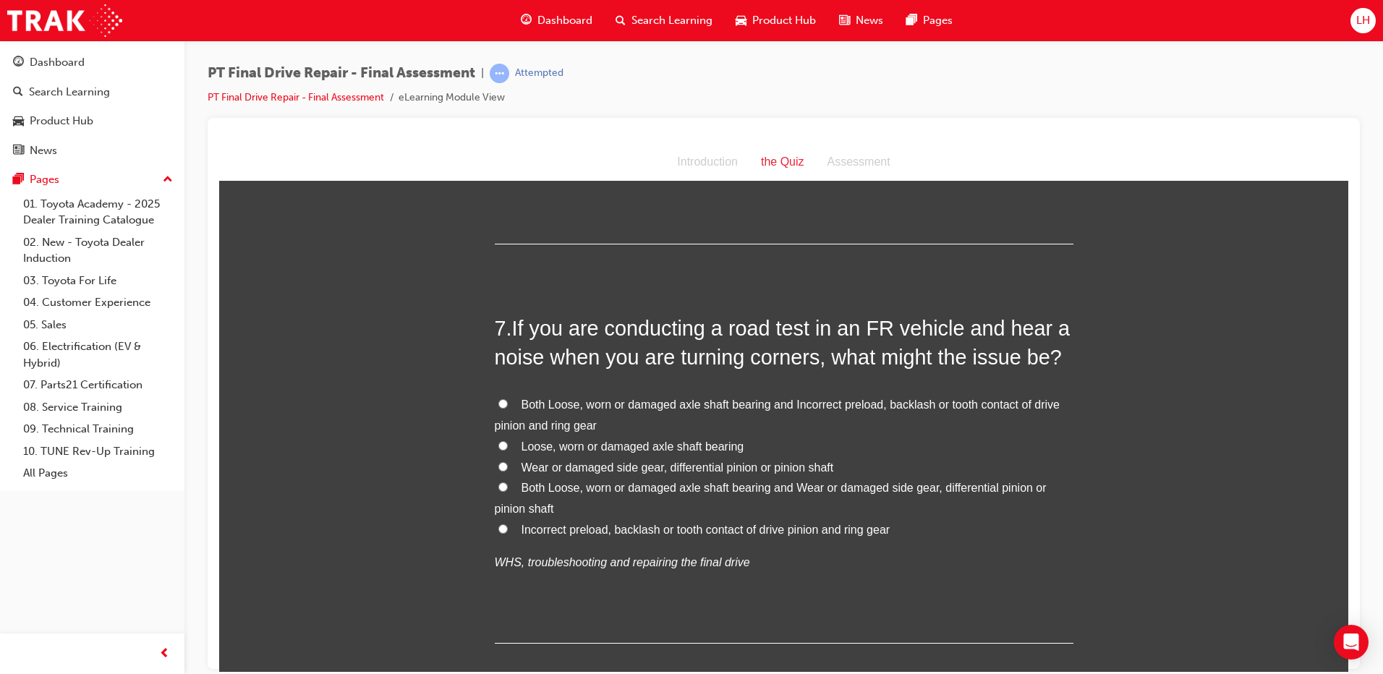
scroll to position [2026, 0]
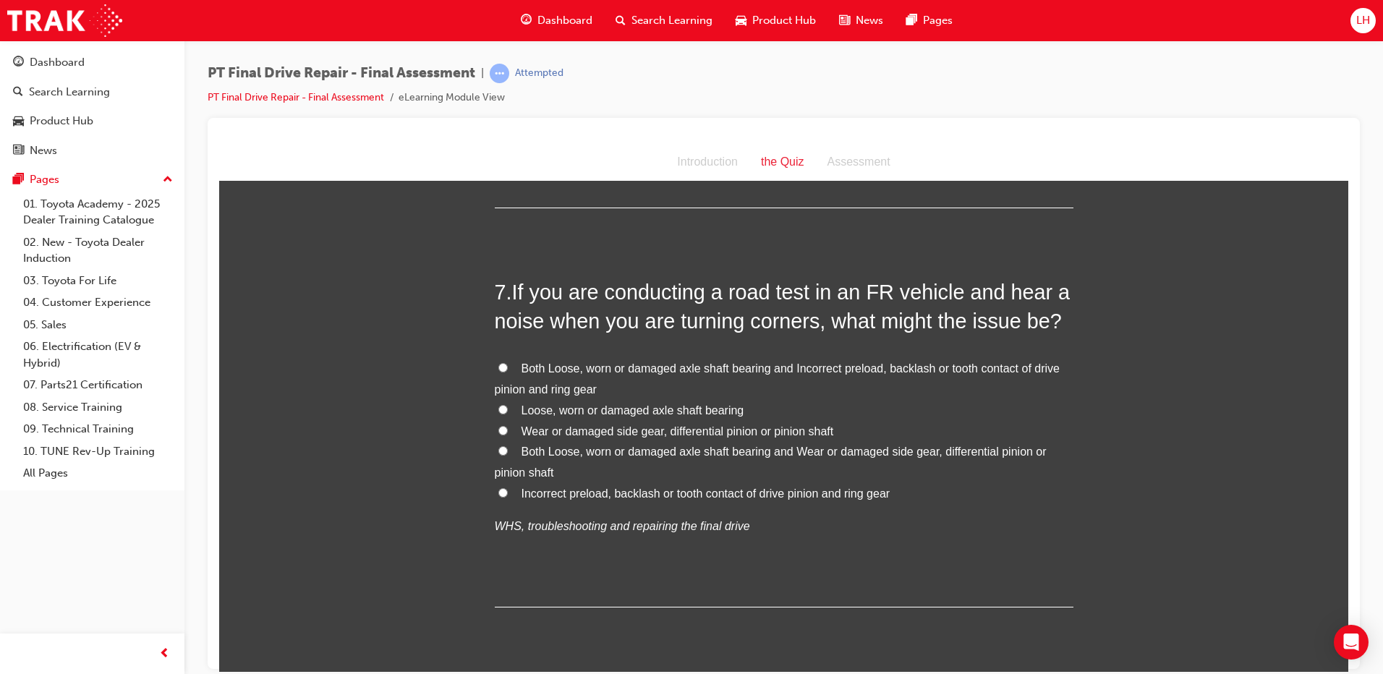
click at [611, 407] on span "Loose, worn or damaged axle shaft bearing" at bounding box center [633, 410] width 223 height 12
click at [508, 407] on input "Loose, worn or damaged axle shaft bearing" at bounding box center [503, 408] width 9 height 9
radio input "true"
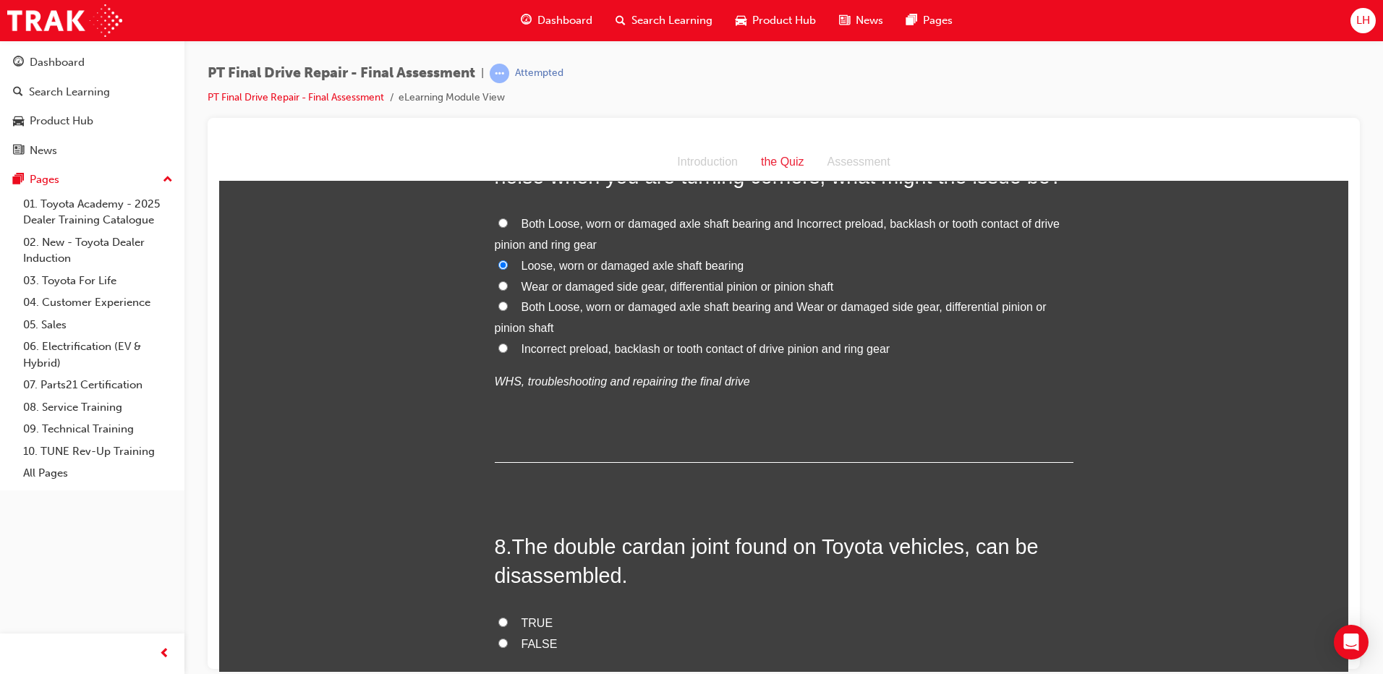
scroll to position [2388, 0]
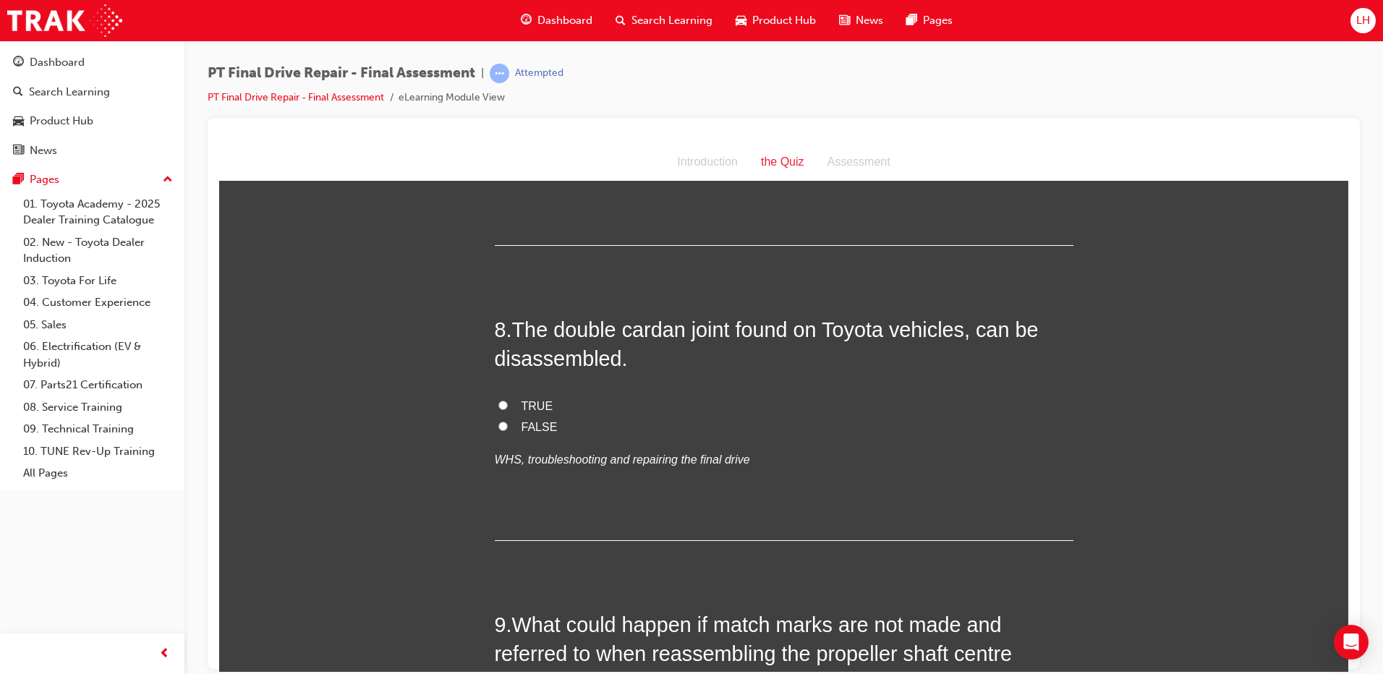
click at [522, 399] on span "TRUE" at bounding box center [538, 405] width 32 height 12
click at [508, 400] on input "TRUE" at bounding box center [503, 404] width 9 height 9
radio input "true"
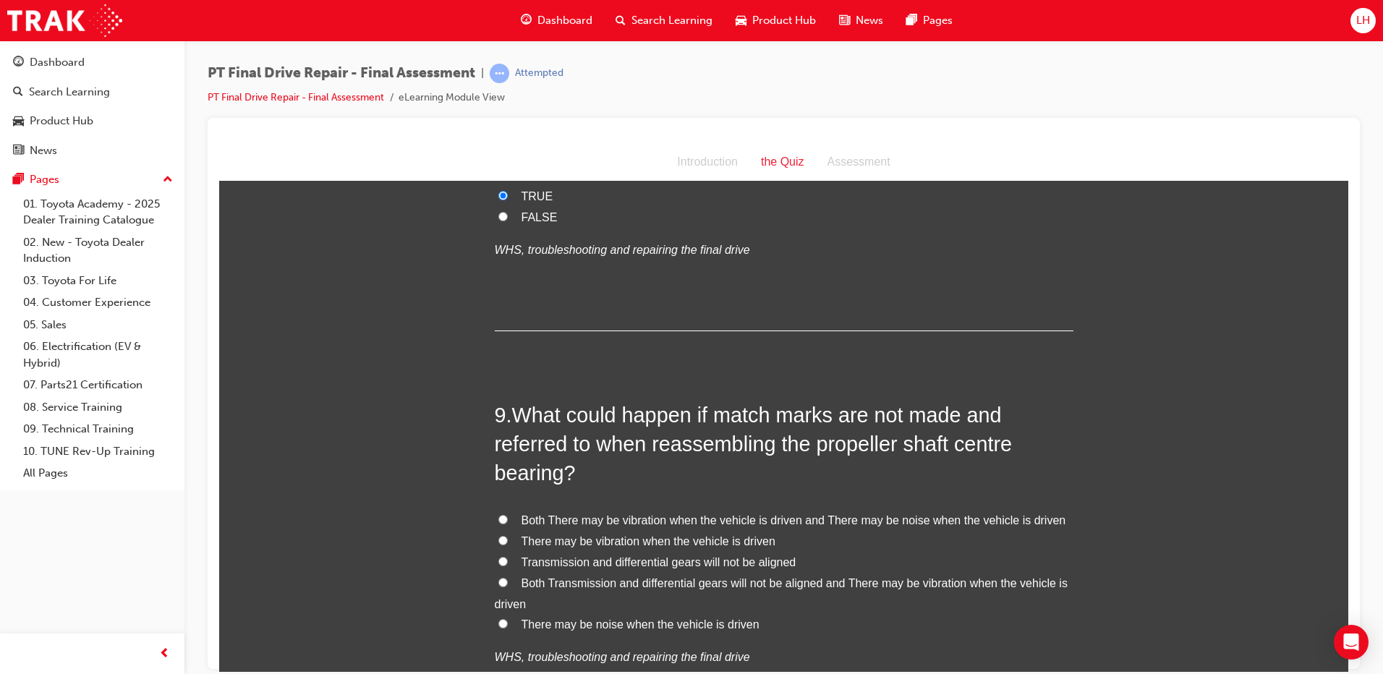
scroll to position [2677, 0]
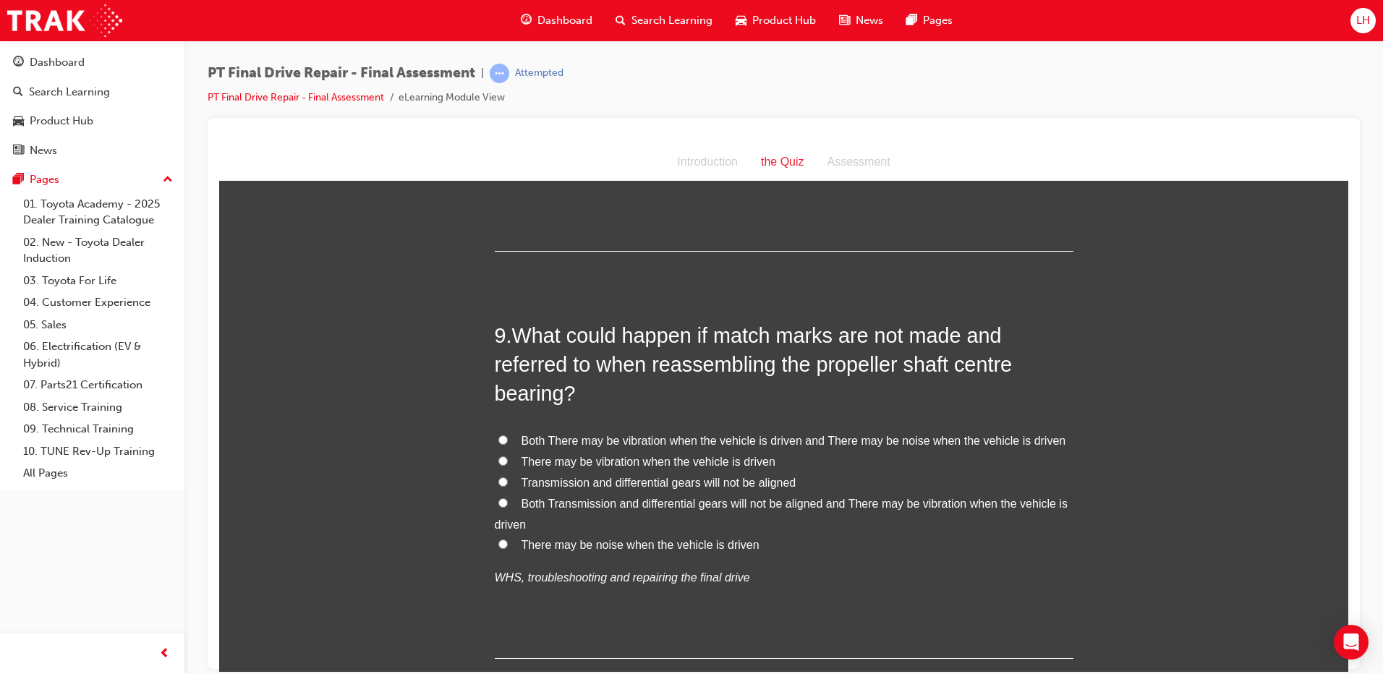
click at [584, 503] on span "Both Transmission and differential gears will not be aligned and There may be v…" at bounding box center [781, 513] width 573 height 33
click at [508, 503] on input "Both Transmission and differential gears will not be aligned and There may be v…" at bounding box center [503, 502] width 9 height 9
radio input "true"
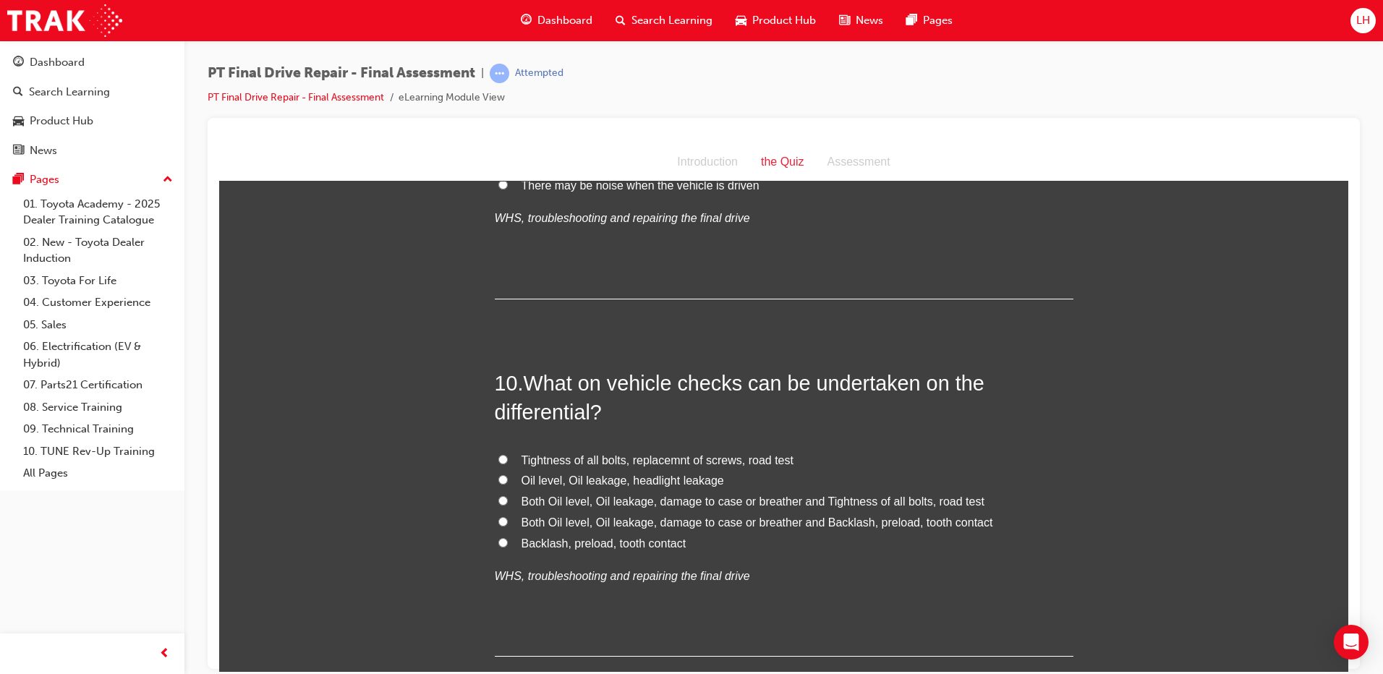
scroll to position [3039, 0]
click at [622, 498] on span "Both Oil level, Oil leakage, damage to case or breather and Tightness of all bo…" at bounding box center [753, 499] width 463 height 12
click at [508, 498] on input "Both Oil level, Oil leakage, damage to case or breather and Tightness of all bo…" at bounding box center [503, 497] width 9 height 9
radio input "true"
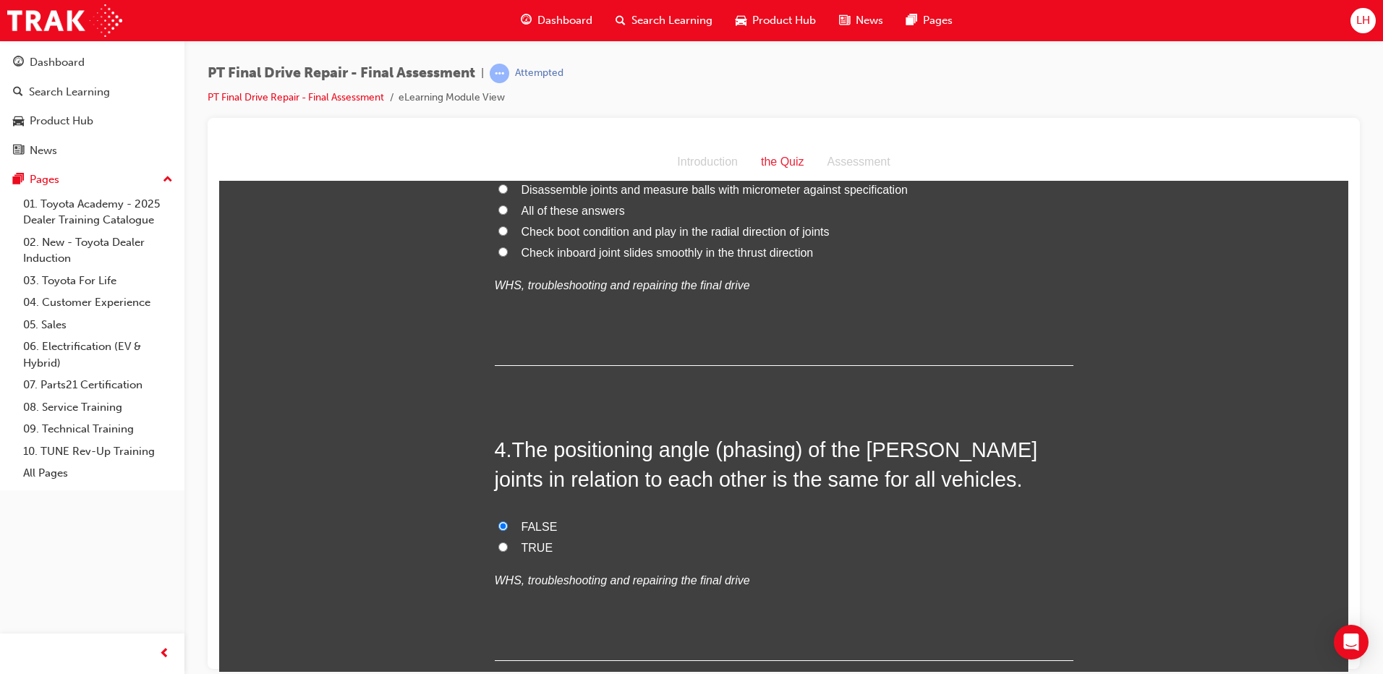
scroll to position [941, 0]
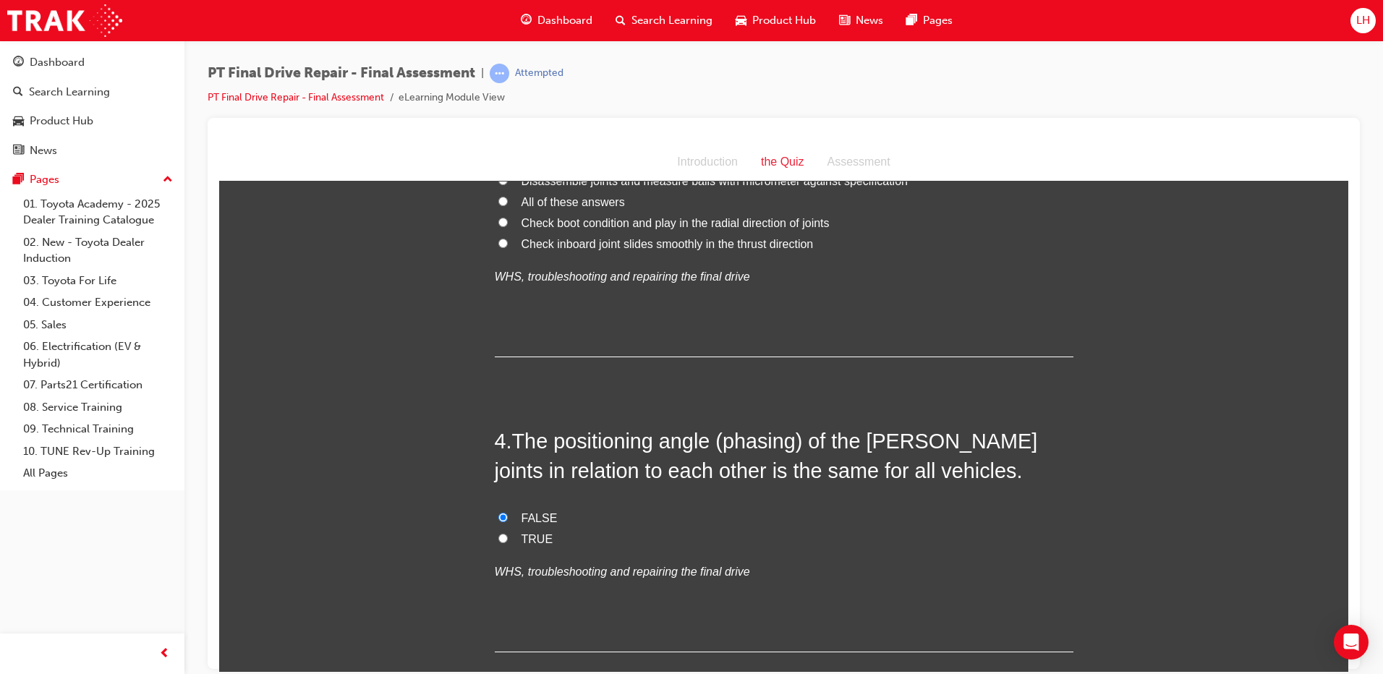
click at [522, 533] on span "TRUE" at bounding box center [538, 539] width 32 height 12
click at [508, 533] on input "TRUE" at bounding box center [503, 537] width 9 height 9
radio input "true"
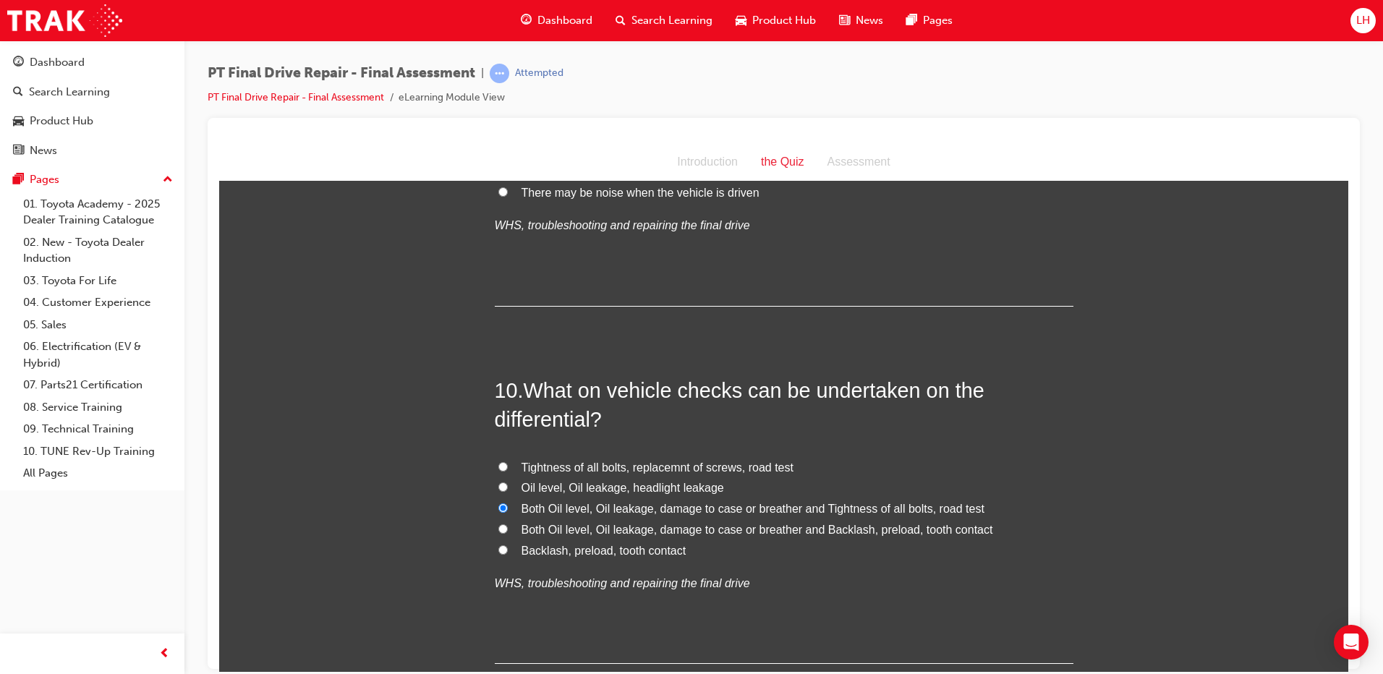
scroll to position [3131, 0]
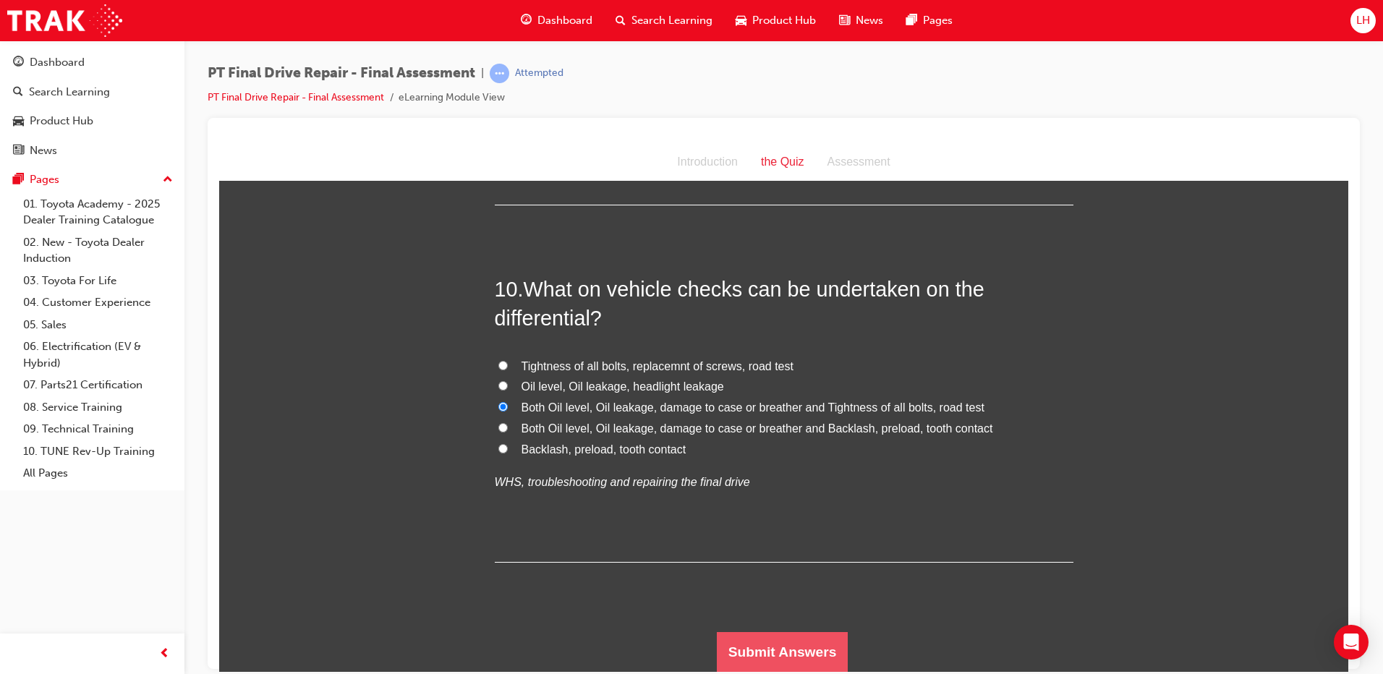
click at [747, 648] on button "Submit Answers" at bounding box center [783, 652] width 132 height 41
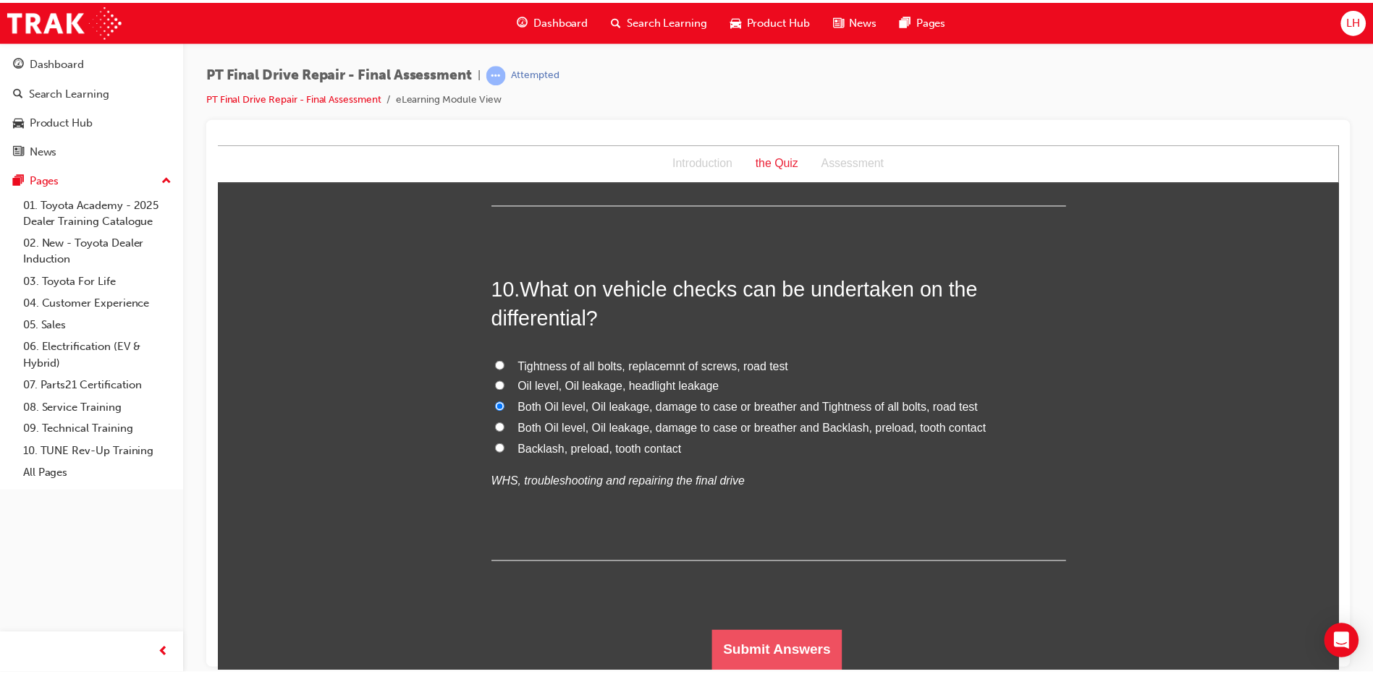
scroll to position [0, 0]
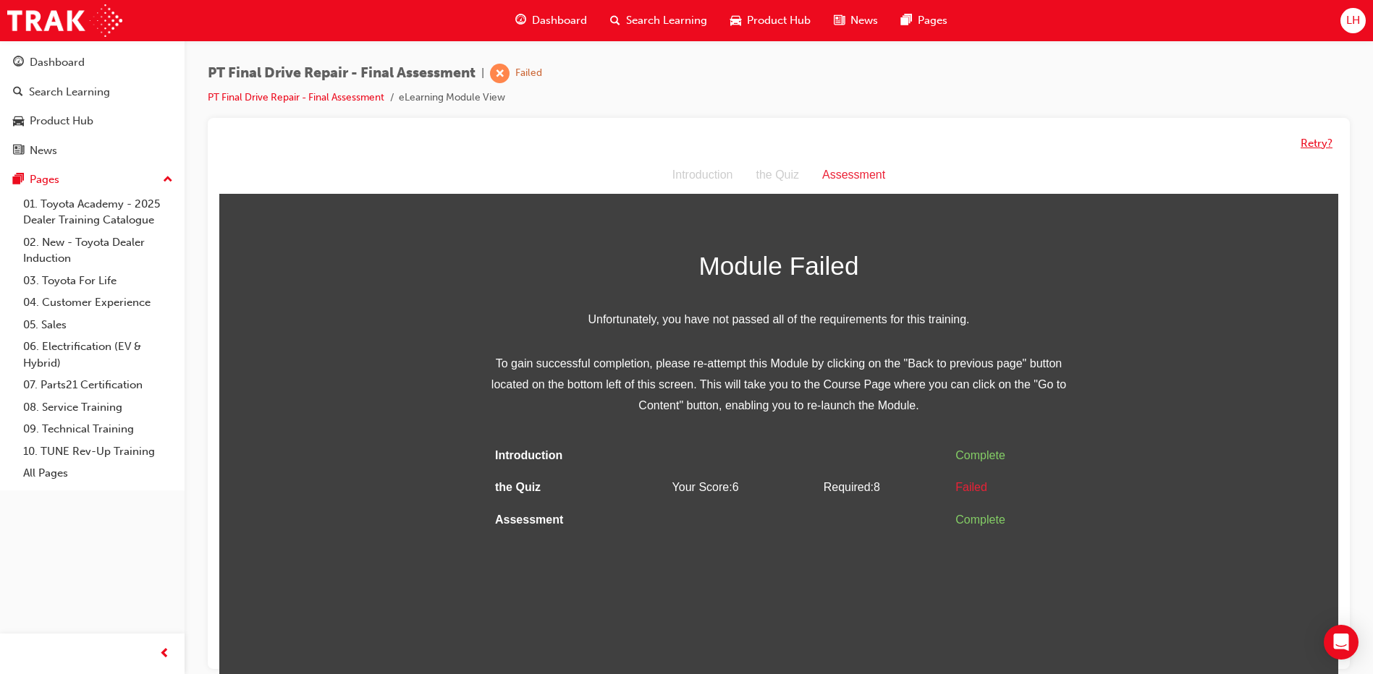
click at [1304, 146] on button "Retry?" at bounding box center [1316, 143] width 32 height 17
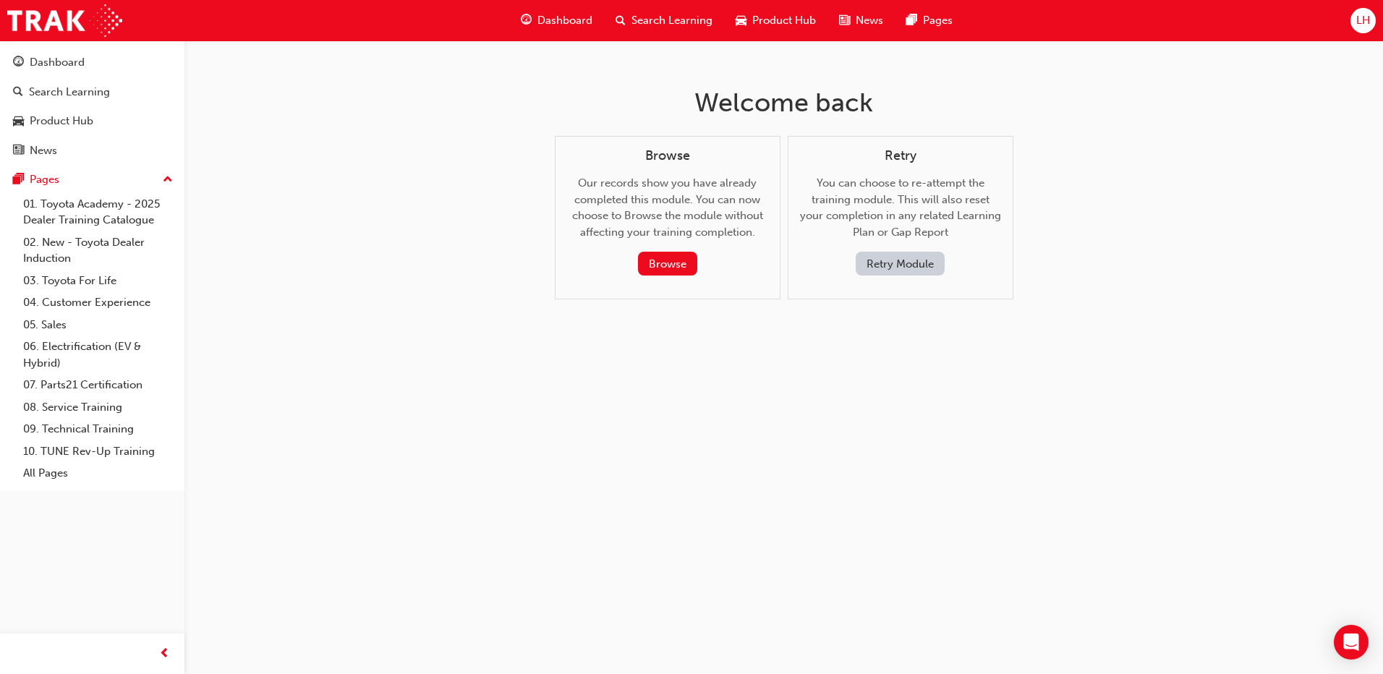
click at [865, 260] on button "Retry Module" at bounding box center [900, 264] width 89 height 24
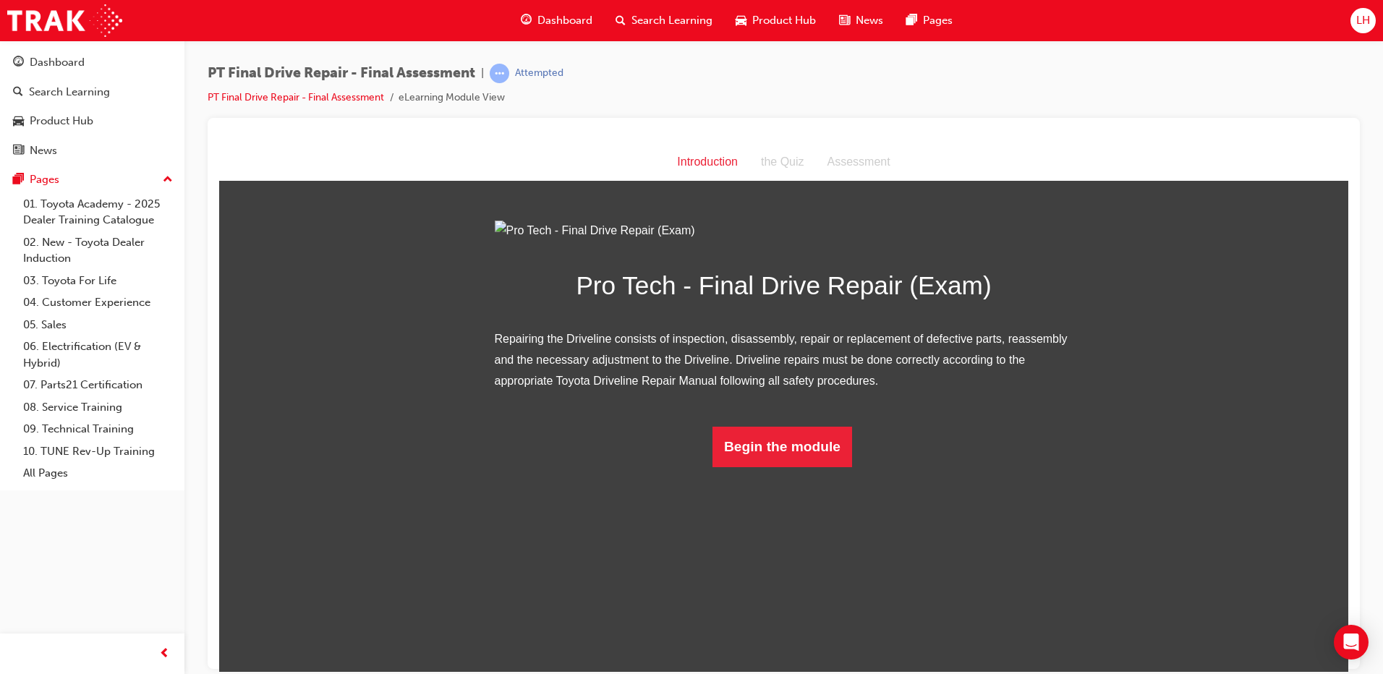
click at [754, 635] on html "Introduction Introduction the Quiz Assessment Pro Tech - Final Drive Repair (Ex…" at bounding box center [784, 407] width 1130 height 528
click at [757, 467] on button "Begin the module" at bounding box center [783, 446] width 140 height 41
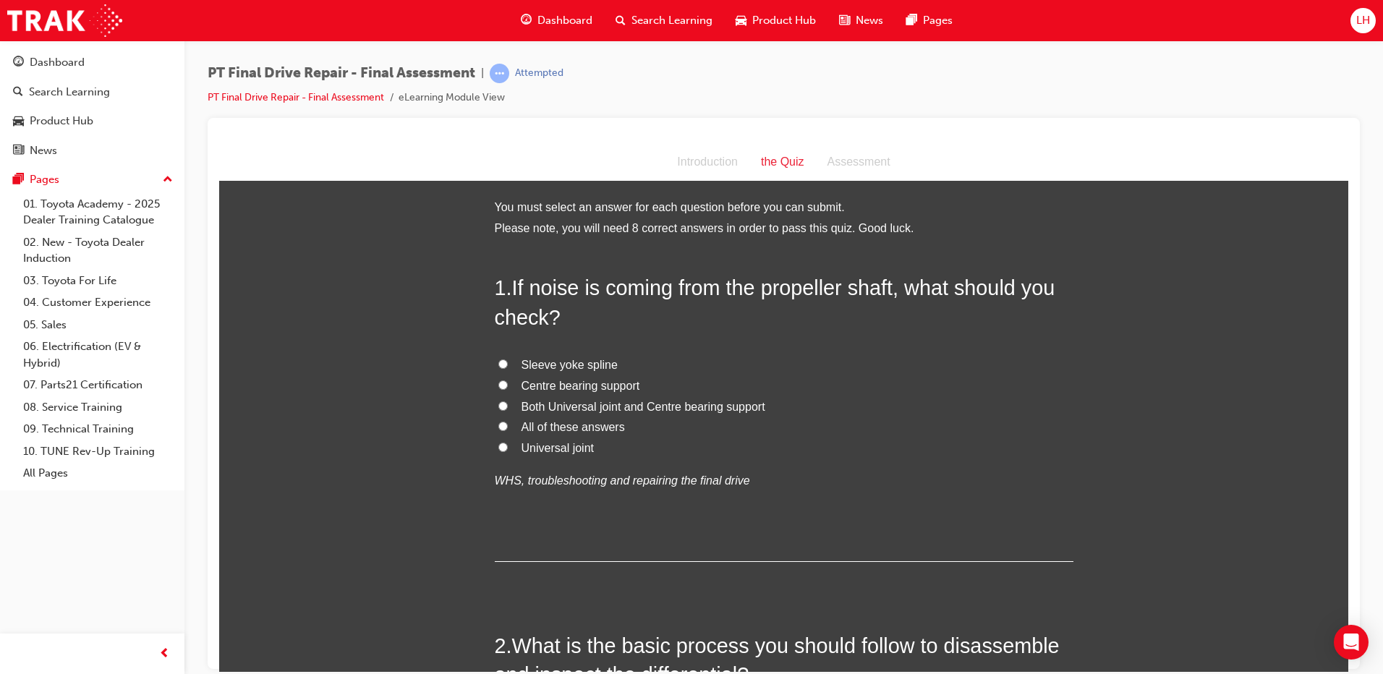
click at [562, 431] on span "All of these answers" at bounding box center [573, 426] width 103 height 12
click at [508, 431] on input "All of these answers" at bounding box center [503, 425] width 9 height 9
radio input "true"
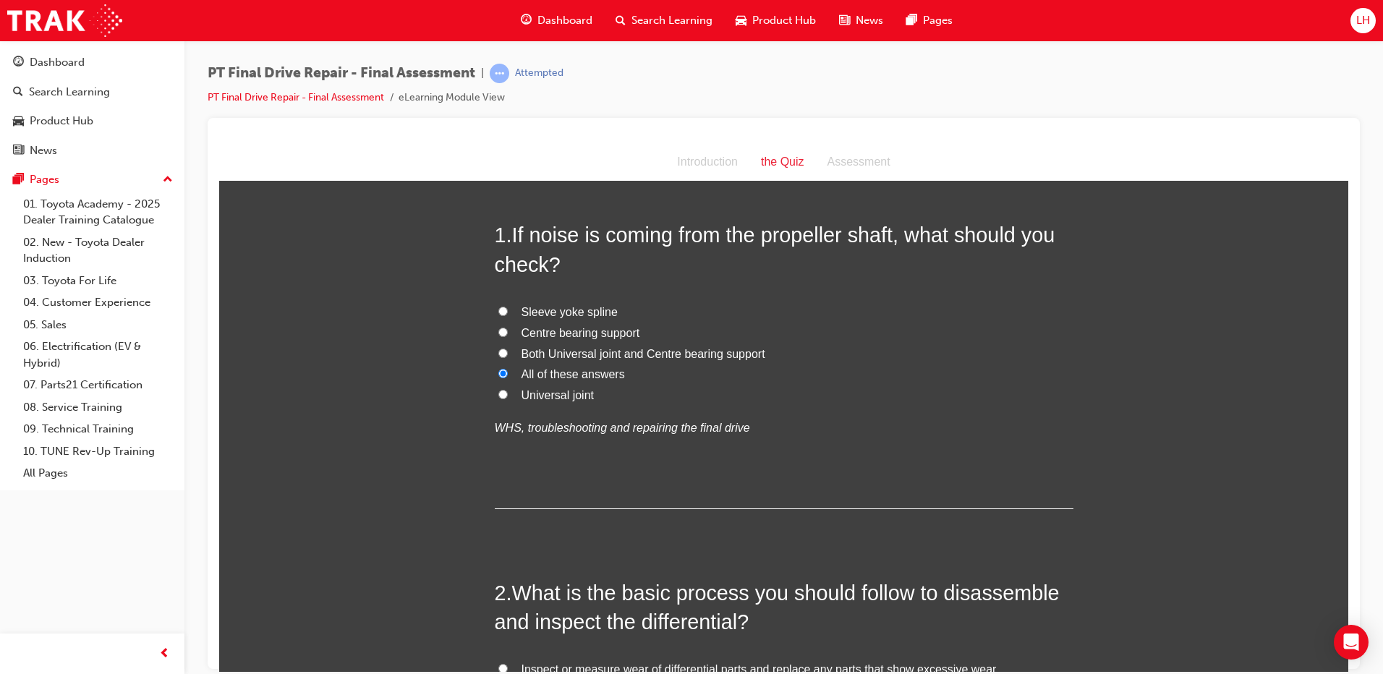
scroll to position [217, 0]
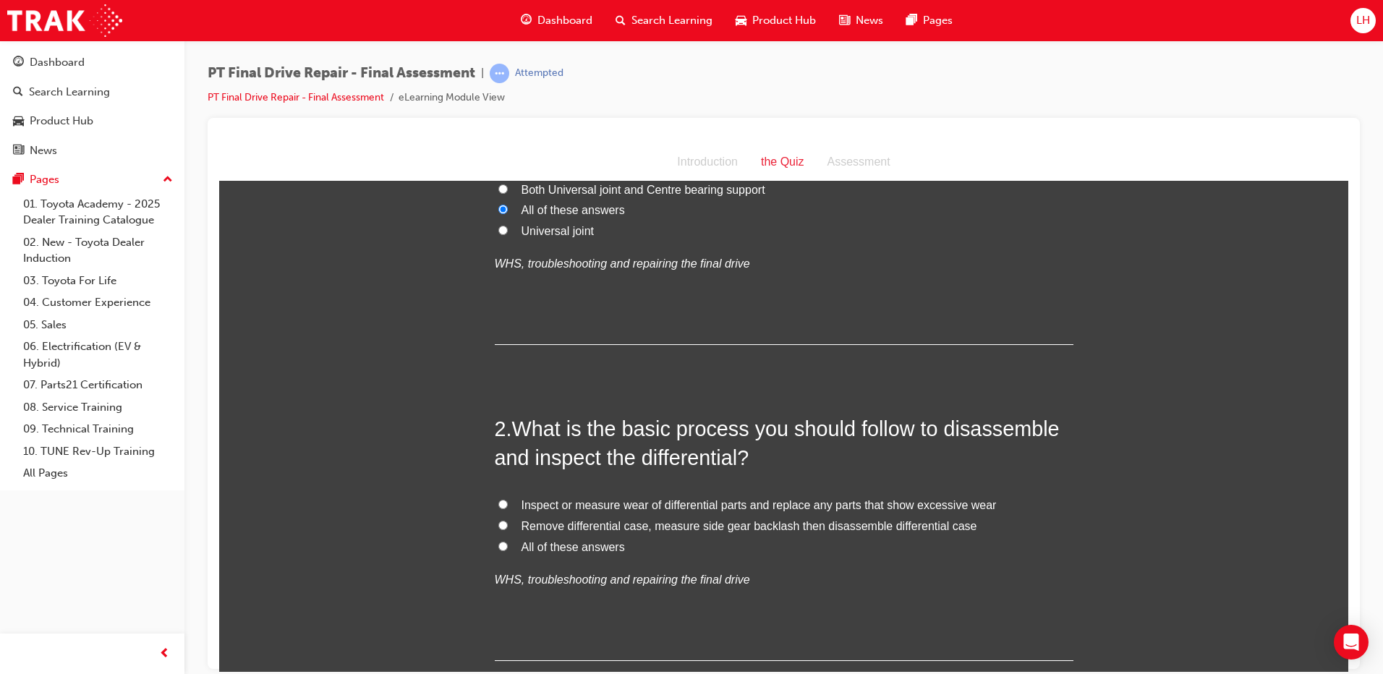
click at [586, 541] on span "All of these answers" at bounding box center [573, 547] width 103 height 12
click at [508, 541] on input "All of these answers" at bounding box center [503, 545] width 9 height 9
radio input "true"
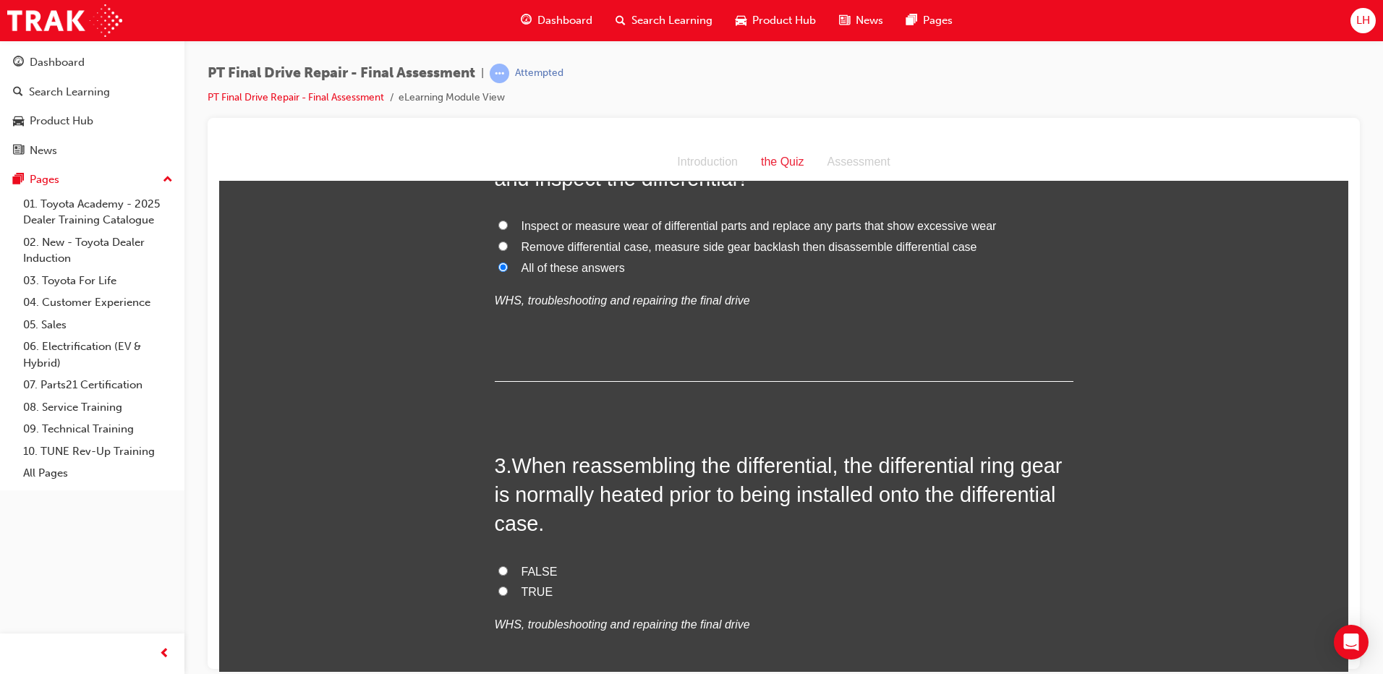
scroll to position [507, 0]
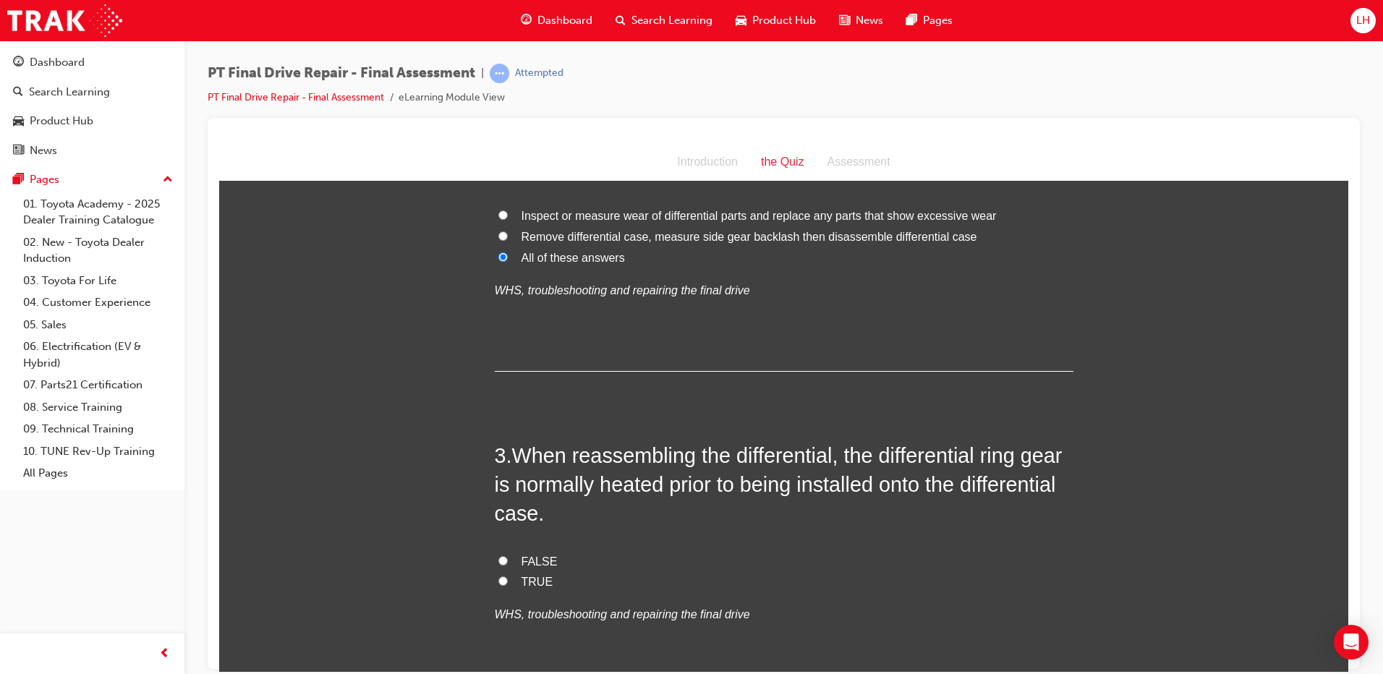
click at [522, 585] on span "TRUE" at bounding box center [538, 581] width 32 height 12
click at [508, 585] on input "TRUE" at bounding box center [503, 580] width 9 height 9
radio input "true"
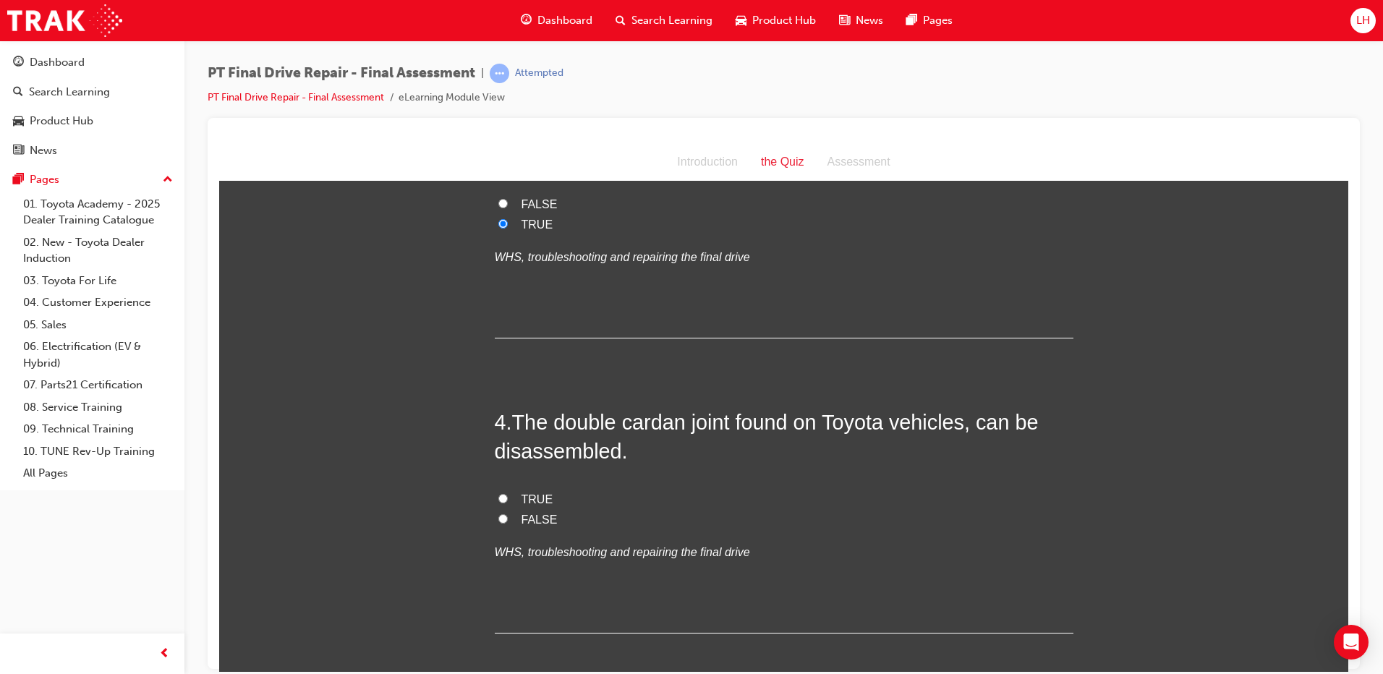
scroll to position [868, 0]
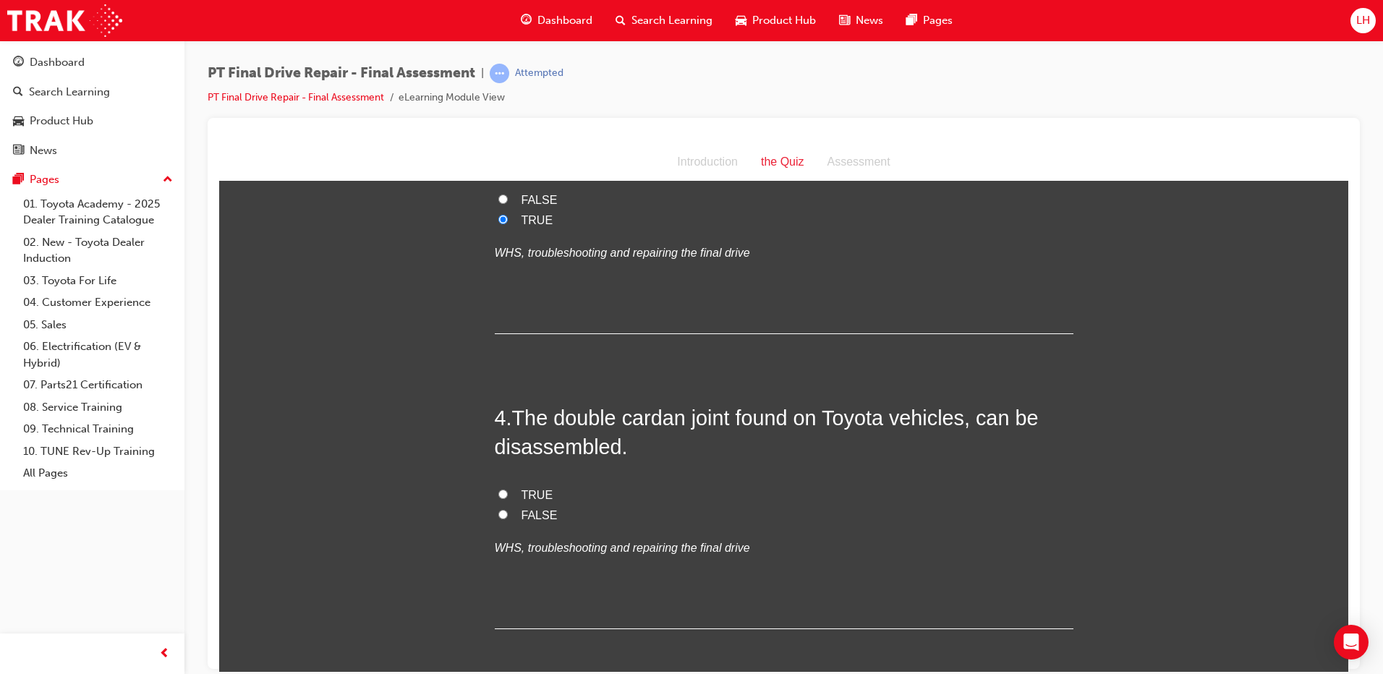
click at [531, 488] on span "TRUE" at bounding box center [538, 494] width 32 height 12
click at [508, 489] on input "TRUE" at bounding box center [503, 493] width 9 height 9
radio input "true"
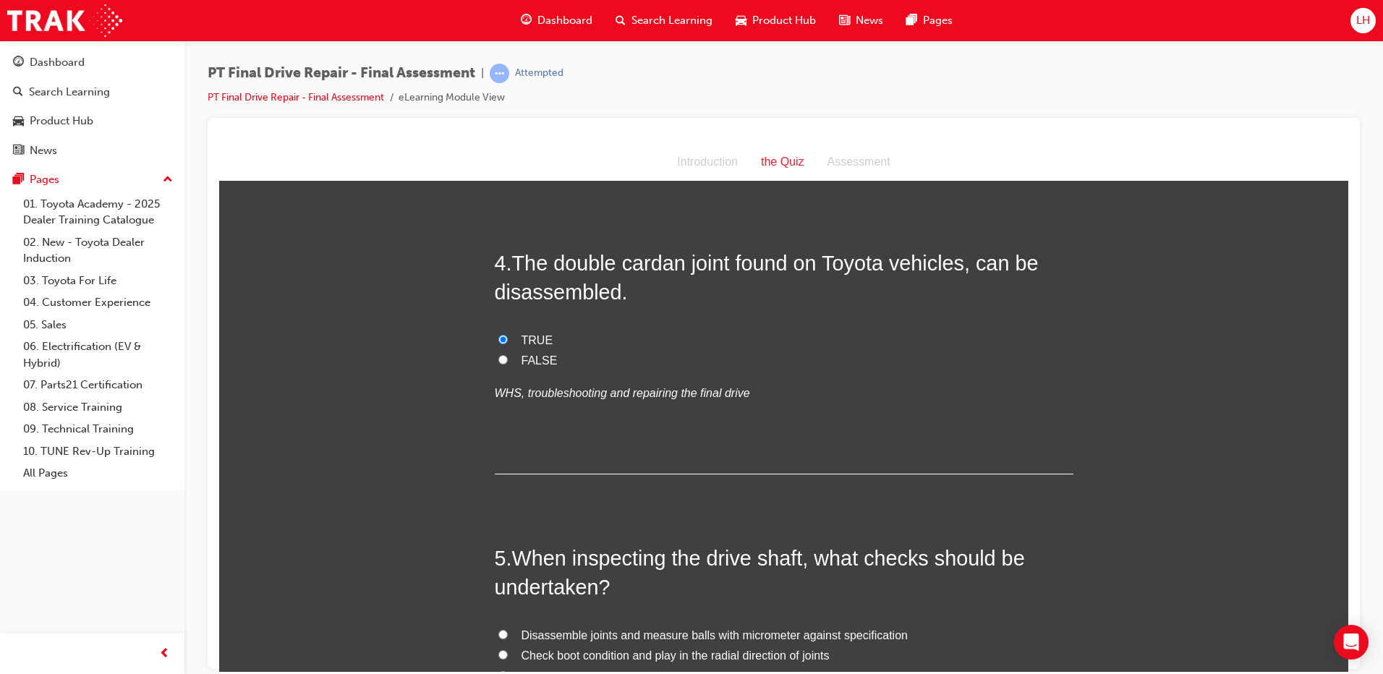
scroll to position [1158, 0]
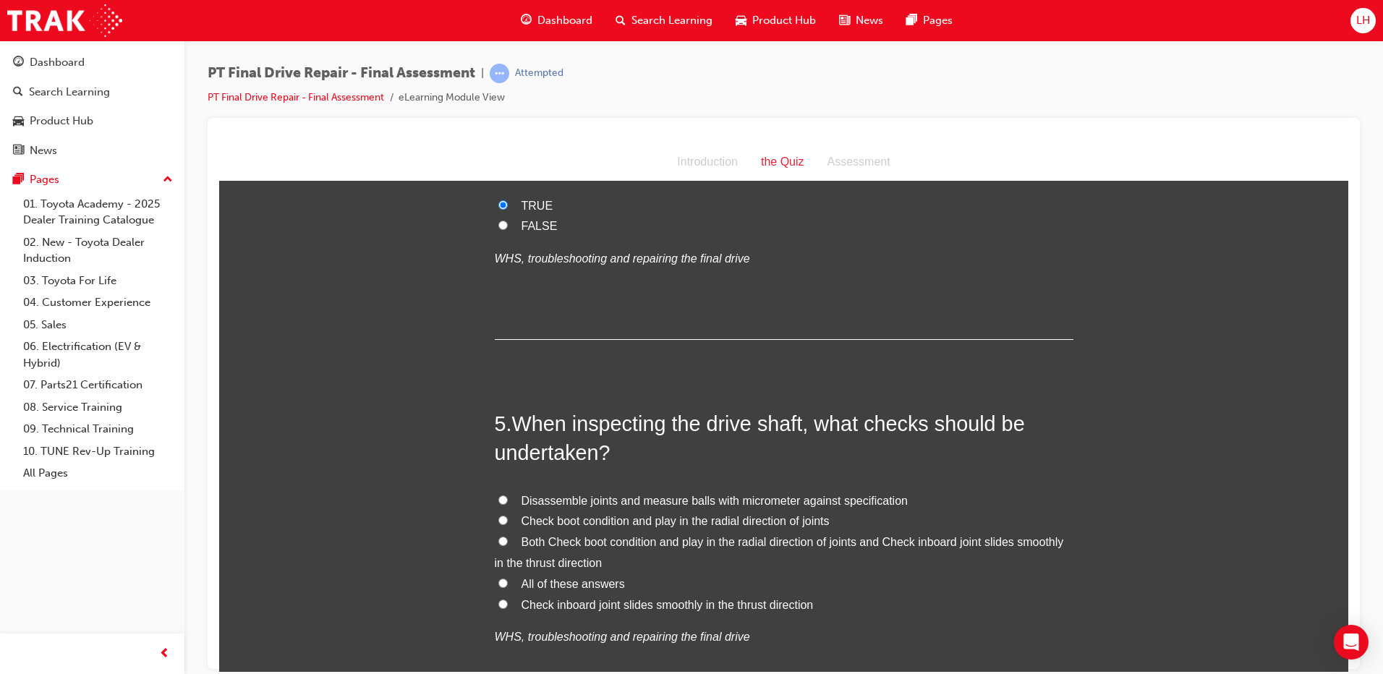
click at [616, 541] on span "Both Check boot condition and play in the radial direction of joints and Check …" at bounding box center [779, 551] width 569 height 33
click at [508, 541] on input "Both Check boot condition and play in the radial direction of joints and Check …" at bounding box center [503, 540] width 9 height 9
radio input "true"
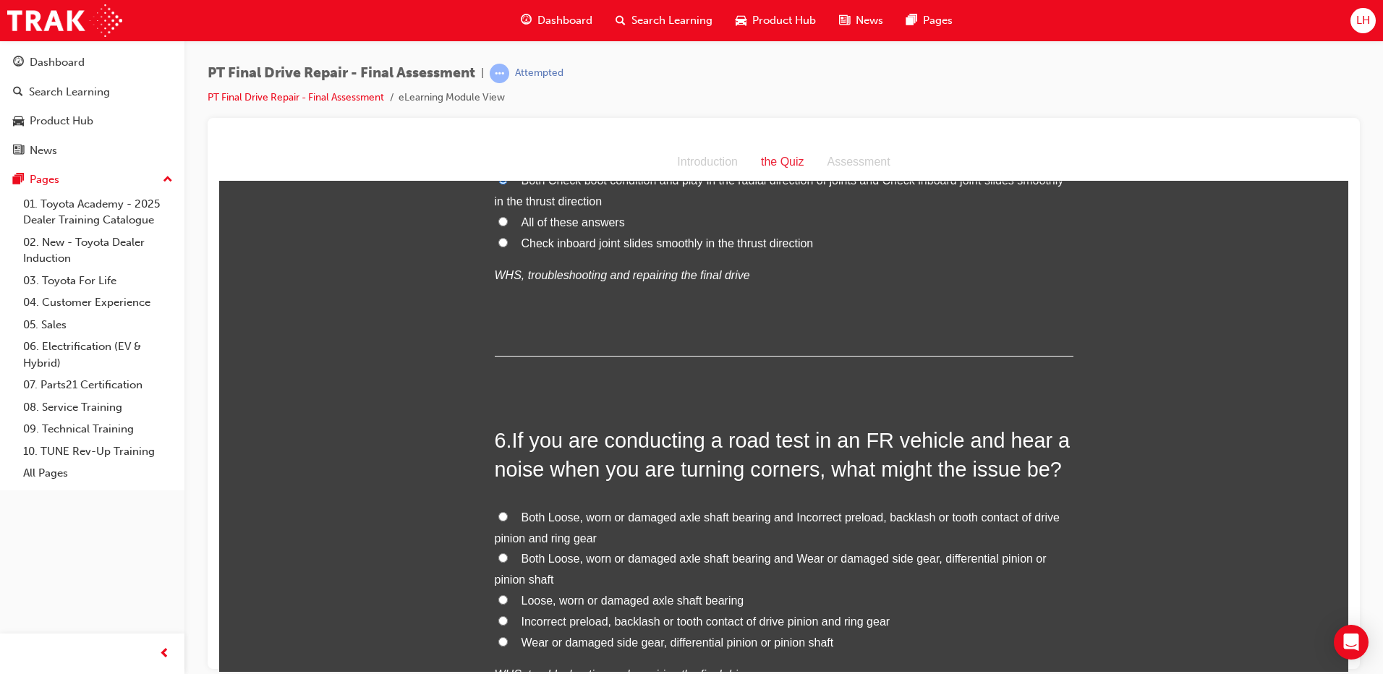
scroll to position [1592, 0]
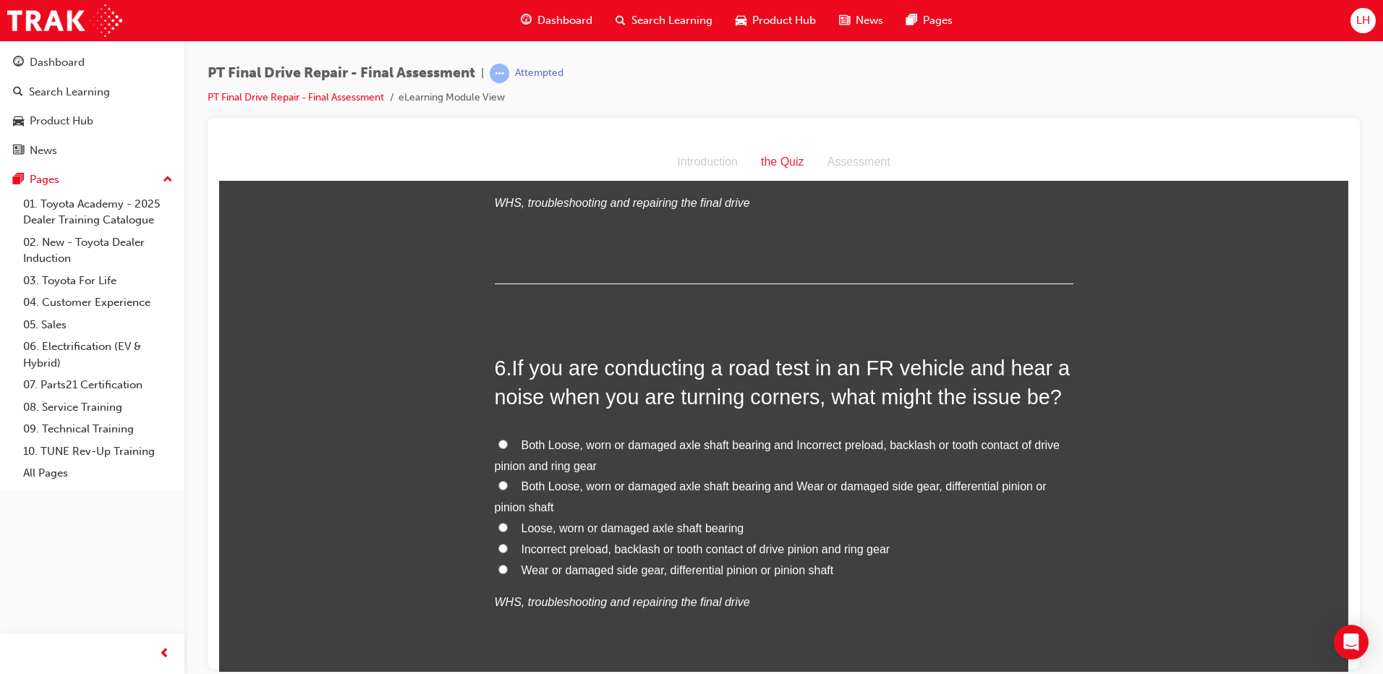
click at [623, 525] on span "Loose, worn or damaged axle shaft bearing" at bounding box center [633, 528] width 223 height 12
click at [508, 525] on input "Loose, worn or damaged axle shaft bearing" at bounding box center [503, 526] width 9 height 9
radio input "true"
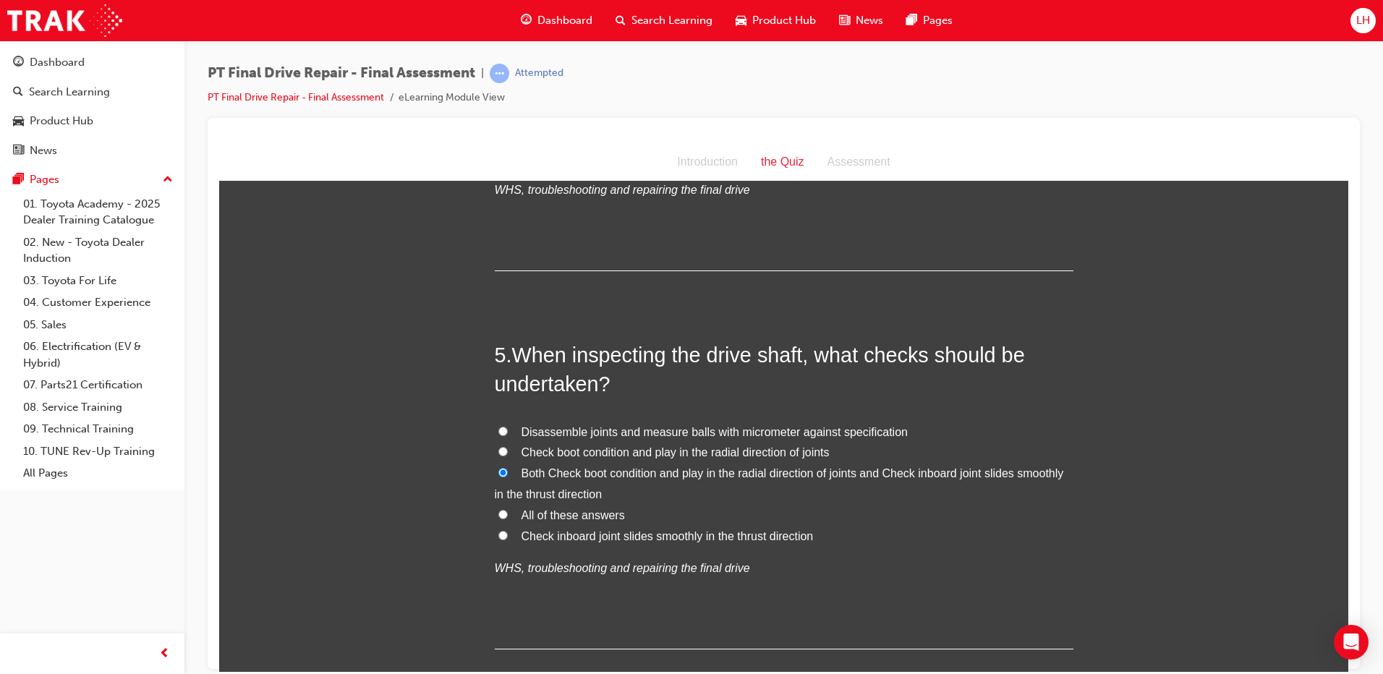
scroll to position [1230, 0]
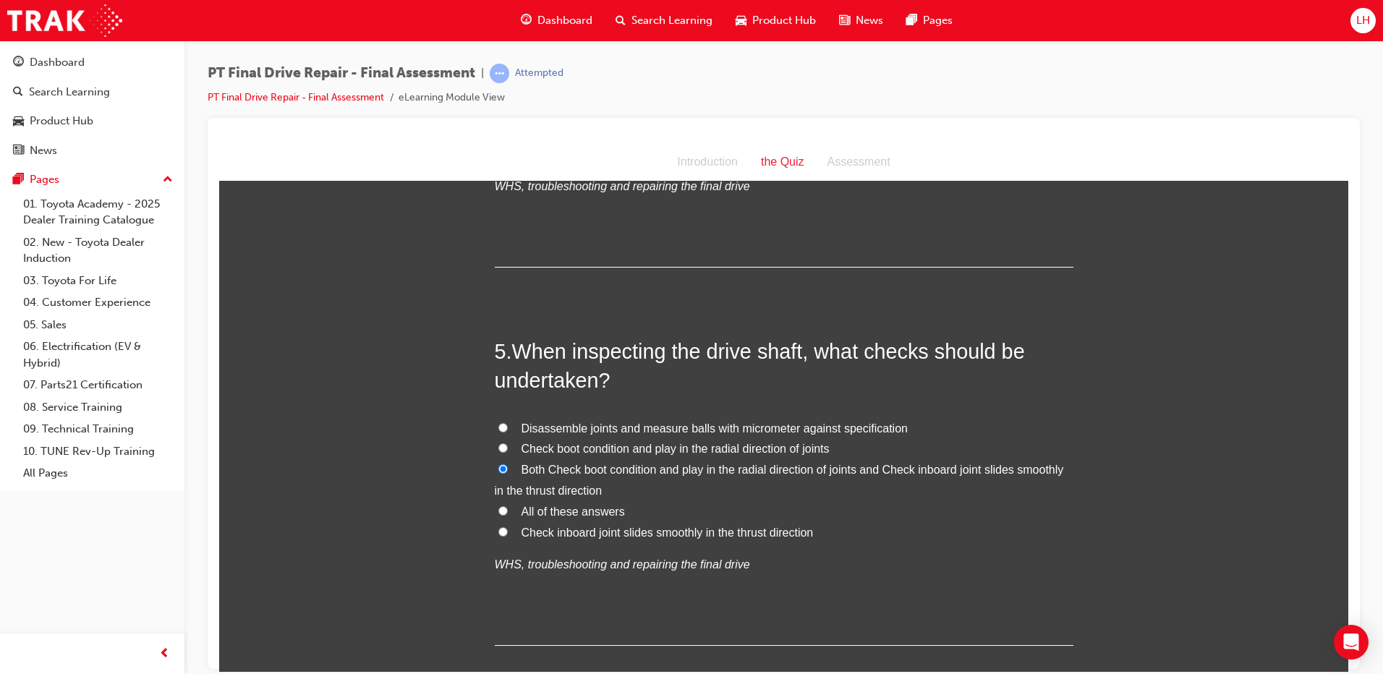
click at [586, 509] on span "All of these answers" at bounding box center [573, 511] width 103 height 12
click at [508, 509] on input "All of these answers" at bounding box center [503, 510] width 9 height 9
radio input "true"
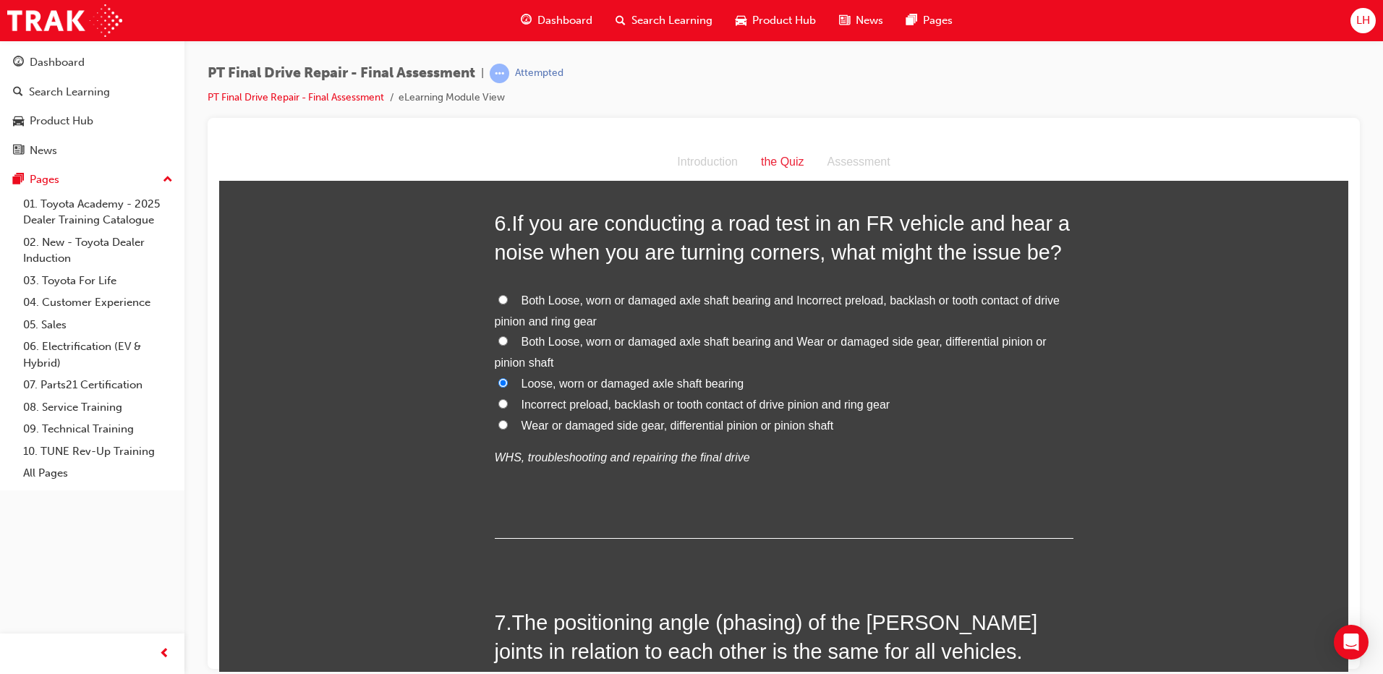
scroll to position [1954, 0]
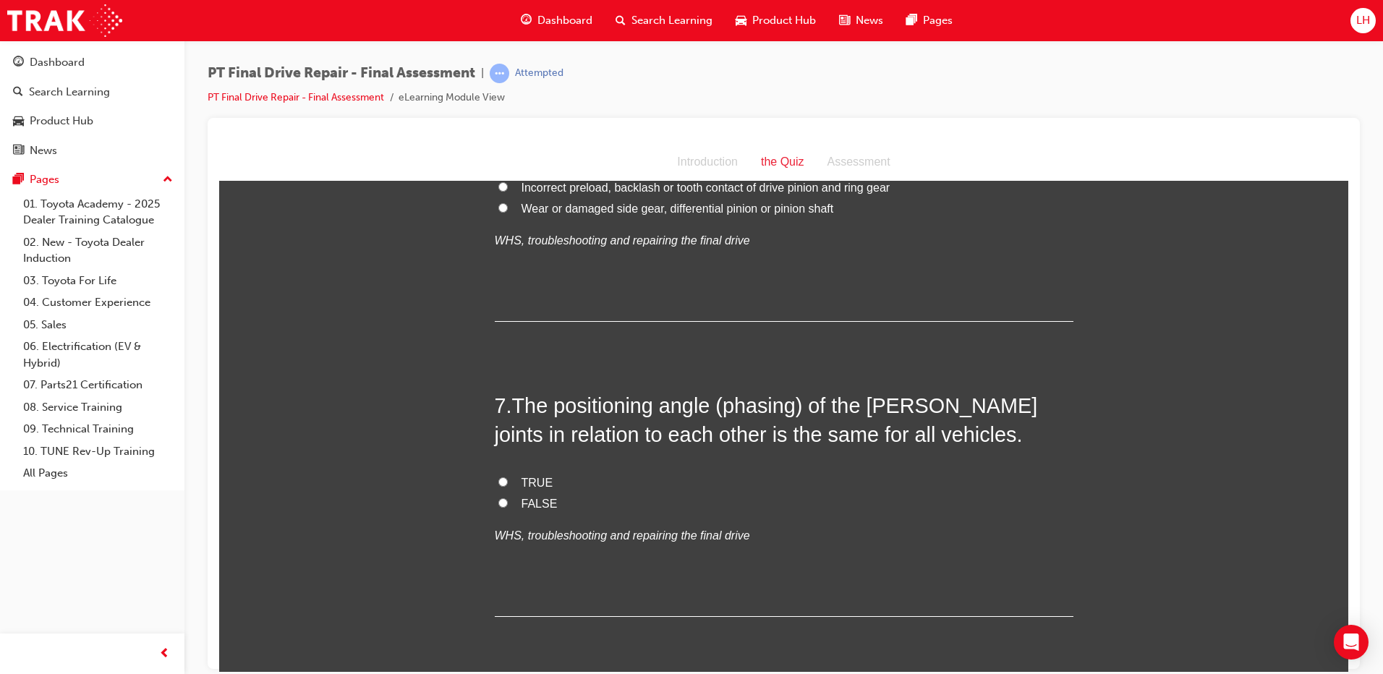
click at [522, 504] on span "FALSE" at bounding box center [540, 503] width 36 height 12
click at [508, 504] on input "FALSE" at bounding box center [503, 502] width 9 height 9
radio input "true"
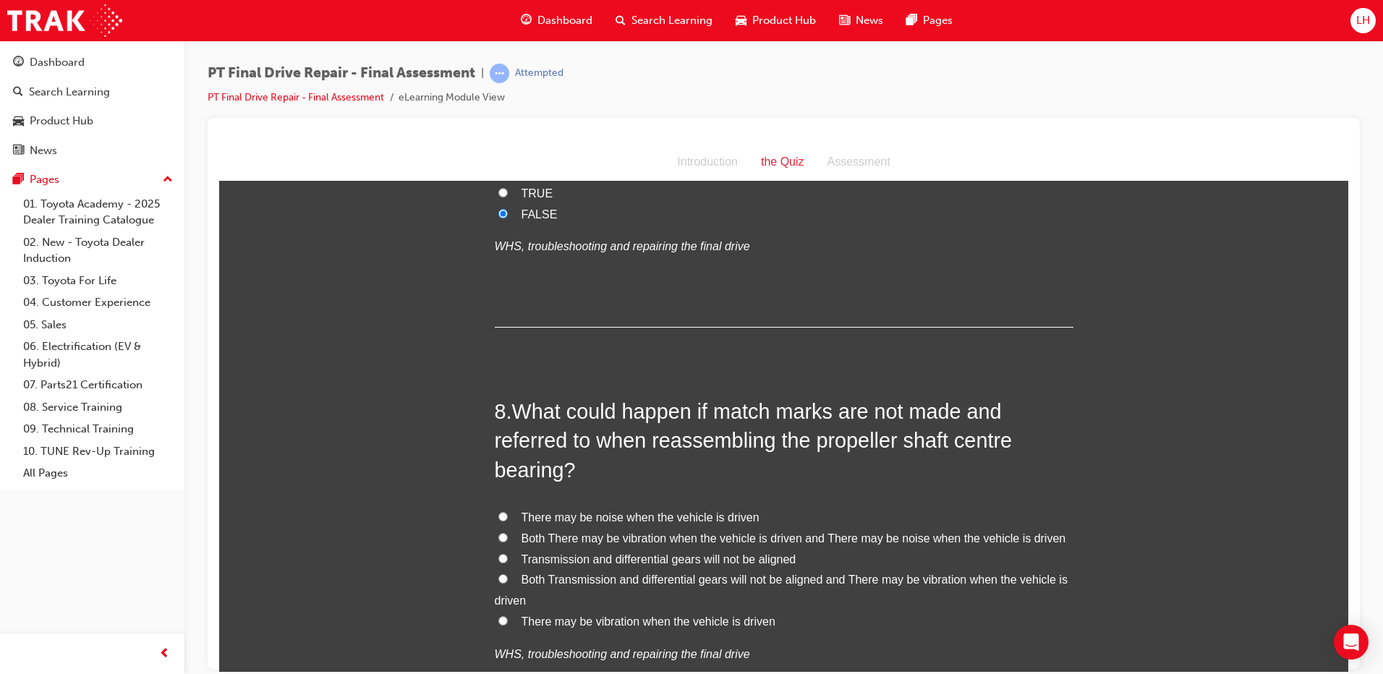
scroll to position [2460, 0]
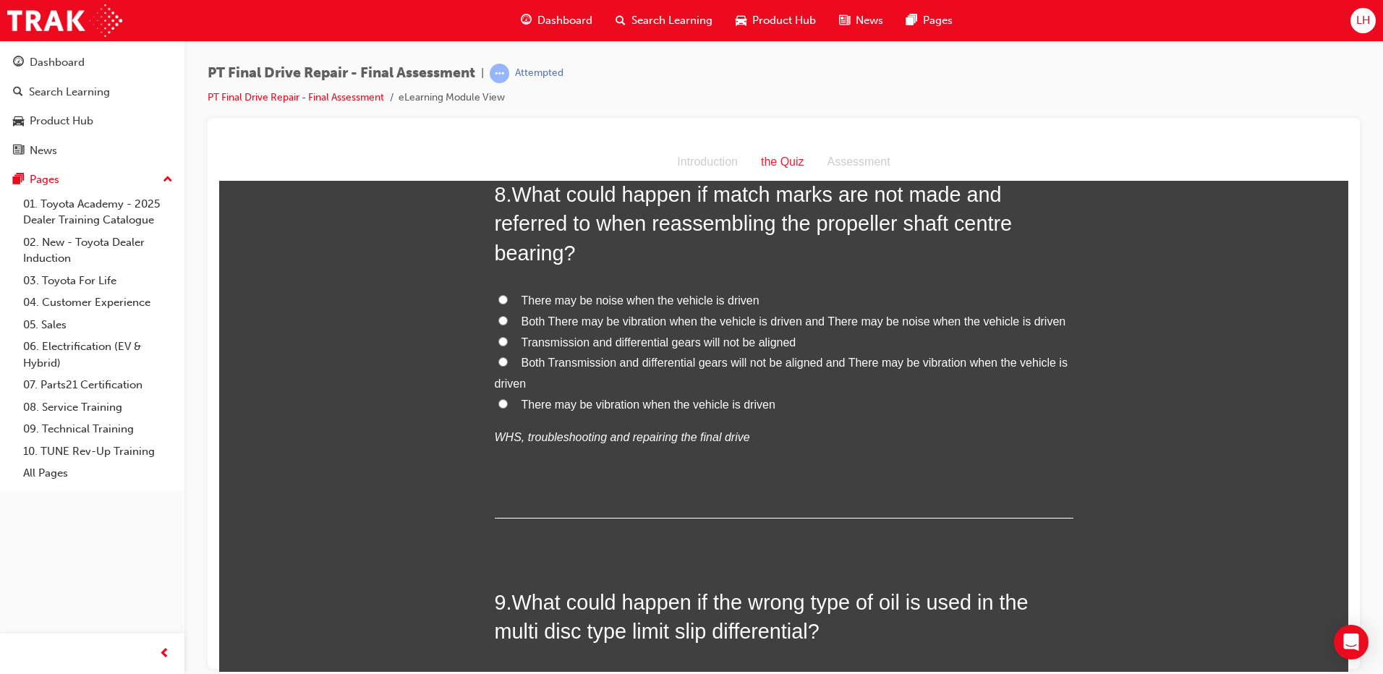
click at [624, 363] on span "Both Transmission and differential gears will not be aligned and There may be v…" at bounding box center [781, 372] width 573 height 33
click at [508, 363] on input "Both Transmission and differential gears will not be aligned and There may be v…" at bounding box center [503, 361] width 9 height 9
radio input "true"
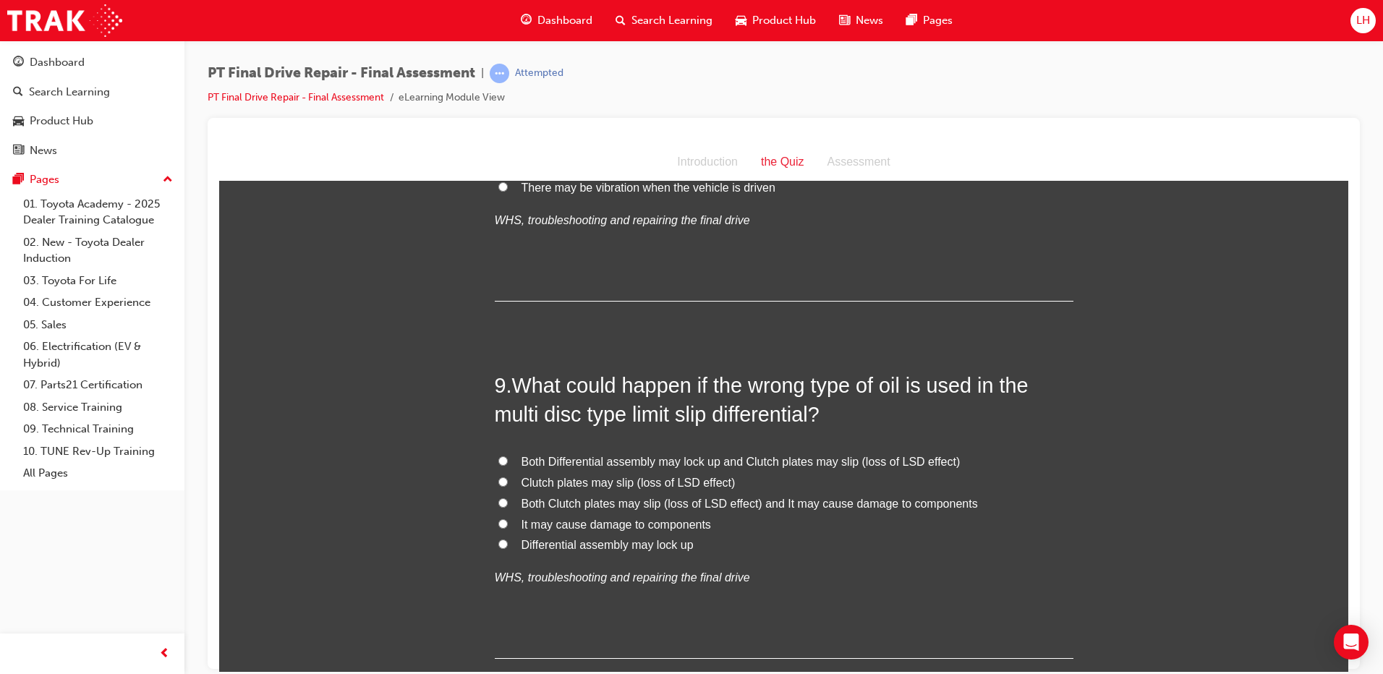
scroll to position [2750, 0]
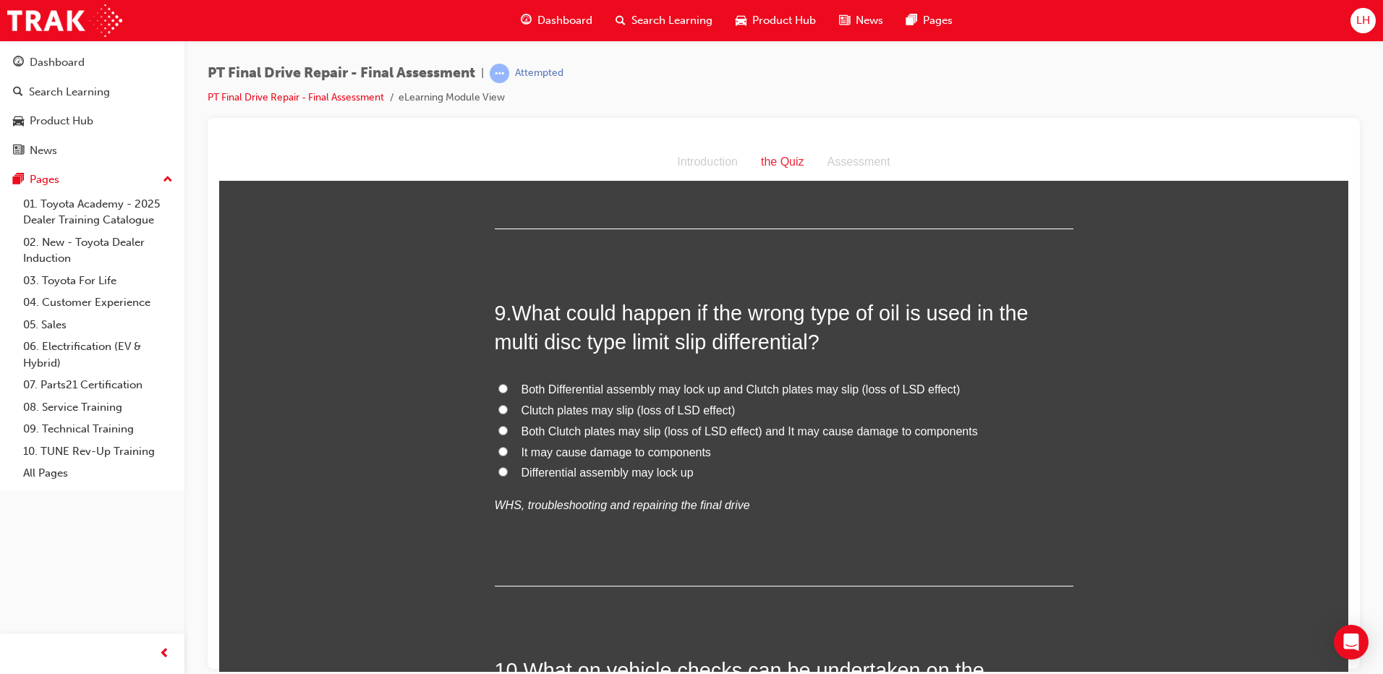
click at [618, 433] on span "Both Clutch plates may slip (loss of LSD effect) and It may cause damage to com…" at bounding box center [750, 431] width 457 height 12
click at [508, 433] on input "Both Clutch plates may slip (loss of LSD effect) and It may cause damage to com…" at bounding box center [503, 429] width 9 height 9
radio input "true"
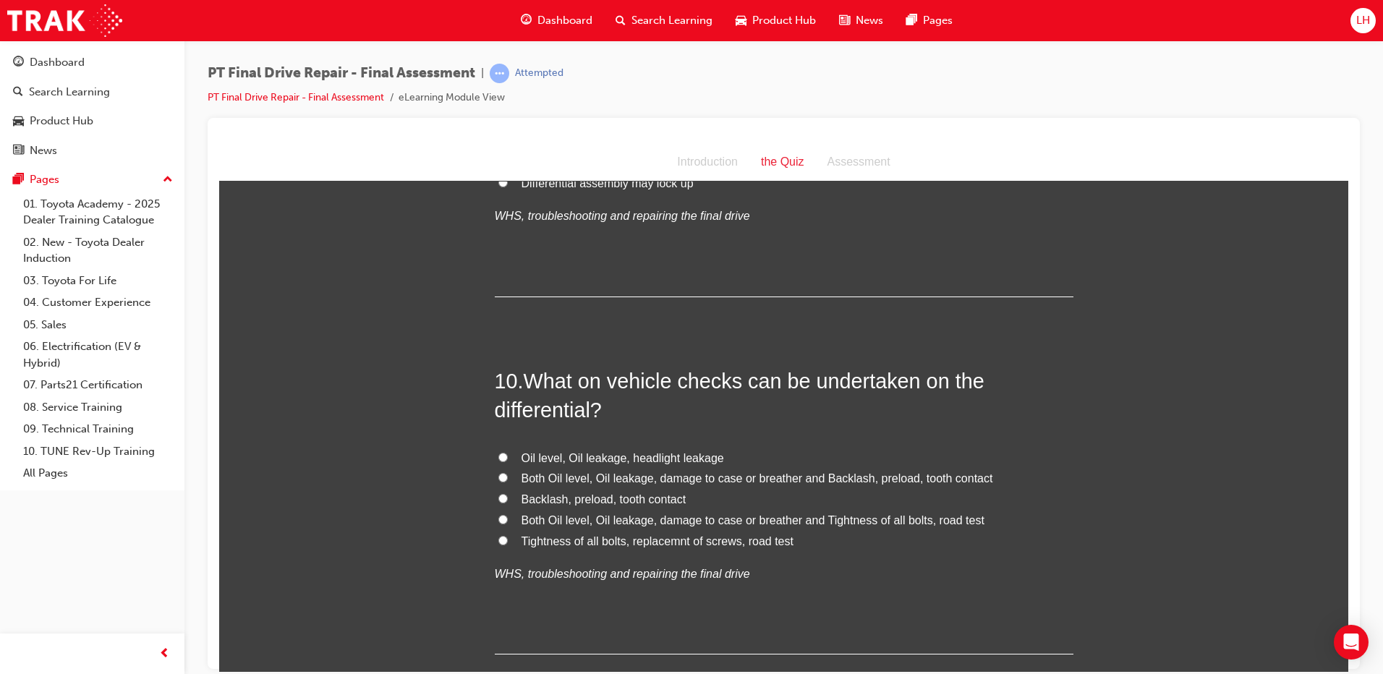
scroll to position [3111, 0]
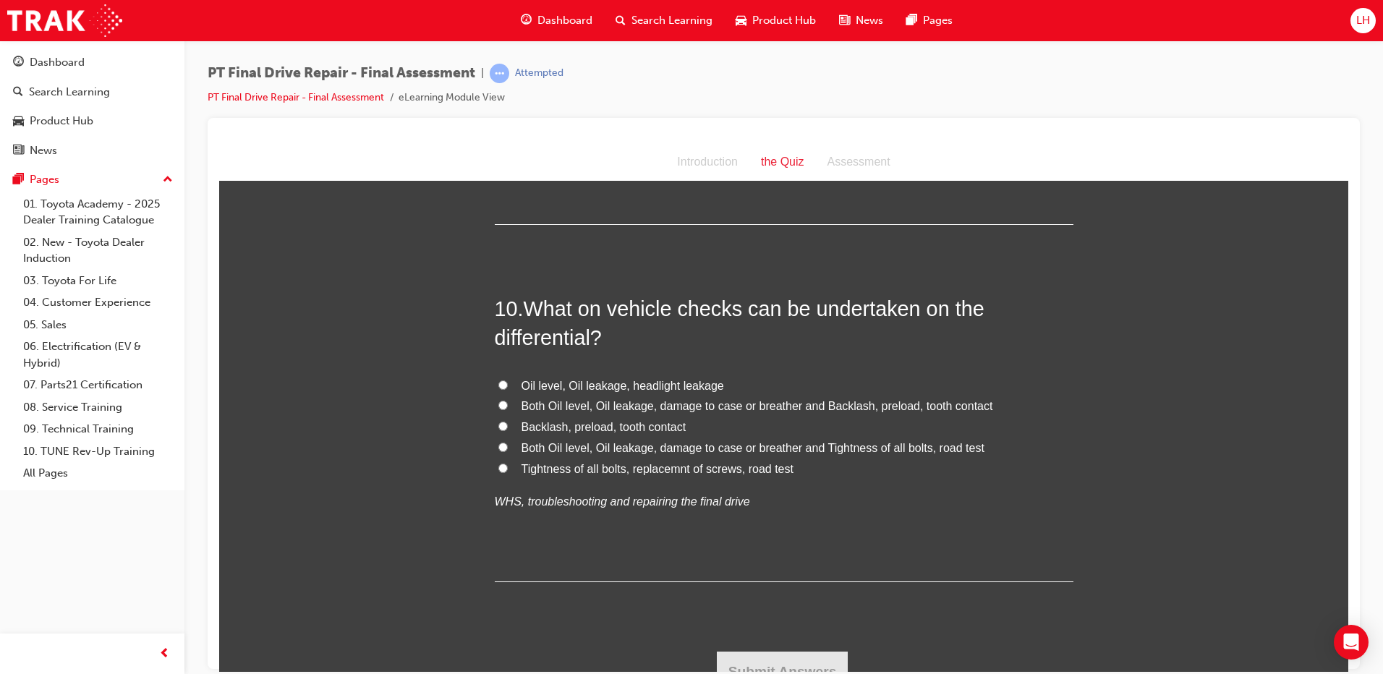
click at [645, 403] on span "Both Oil level, Oil leakage, damage to case or breather and Backlash, preload, …" at bounding box center [758, 405] width 472 height 12
click at [508, 403] on input "Both Oil level, Oil leakage, damage to case or breather and Backlash, preload, …" at bounding box center [503, 404] width 9 height 9
radio input "true"
click at [638, 444] on span "Both Oil level, Oil leakage, damage to case or breather and Tightness of all bo…" at bounding box center [753, 447] width 463 height 12
click at [508, 444] on input "Both Oil level, Oil leakage, damage to case or breather and Tightness of all bo…" at bounding box center [503, 446] width 9 height 9
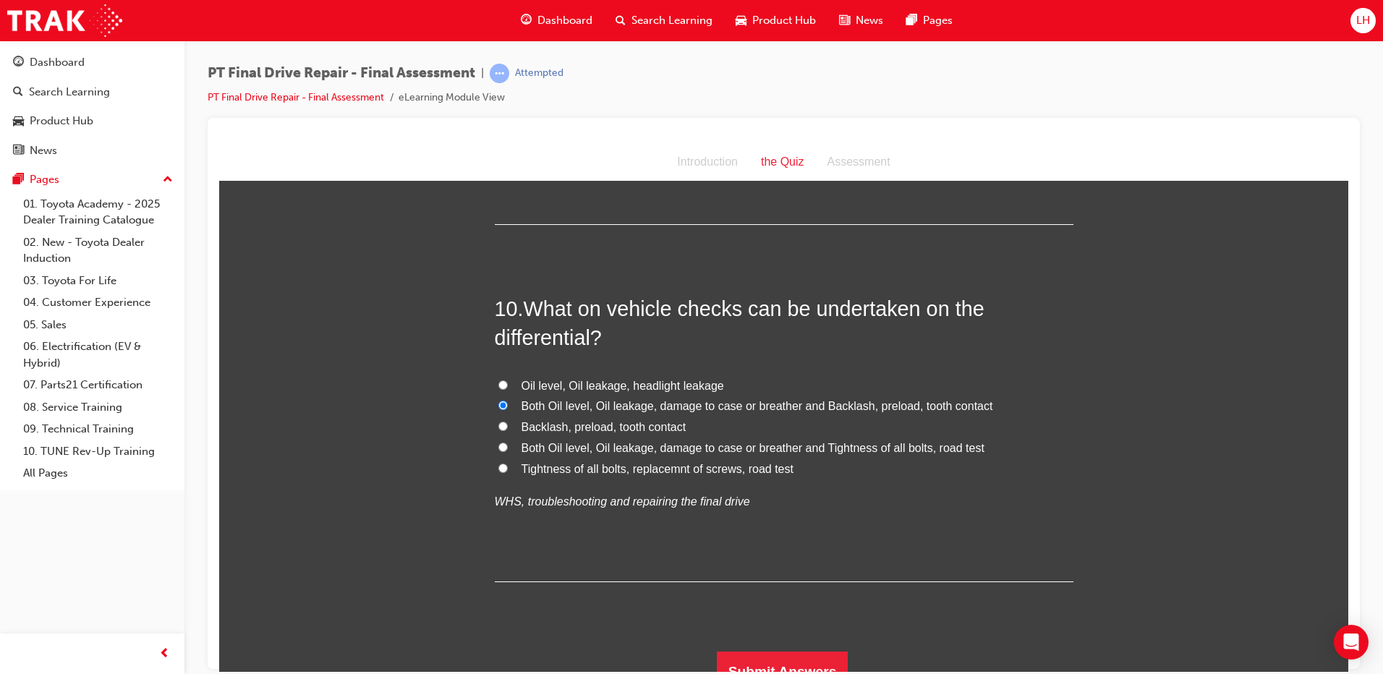
radio input "true"
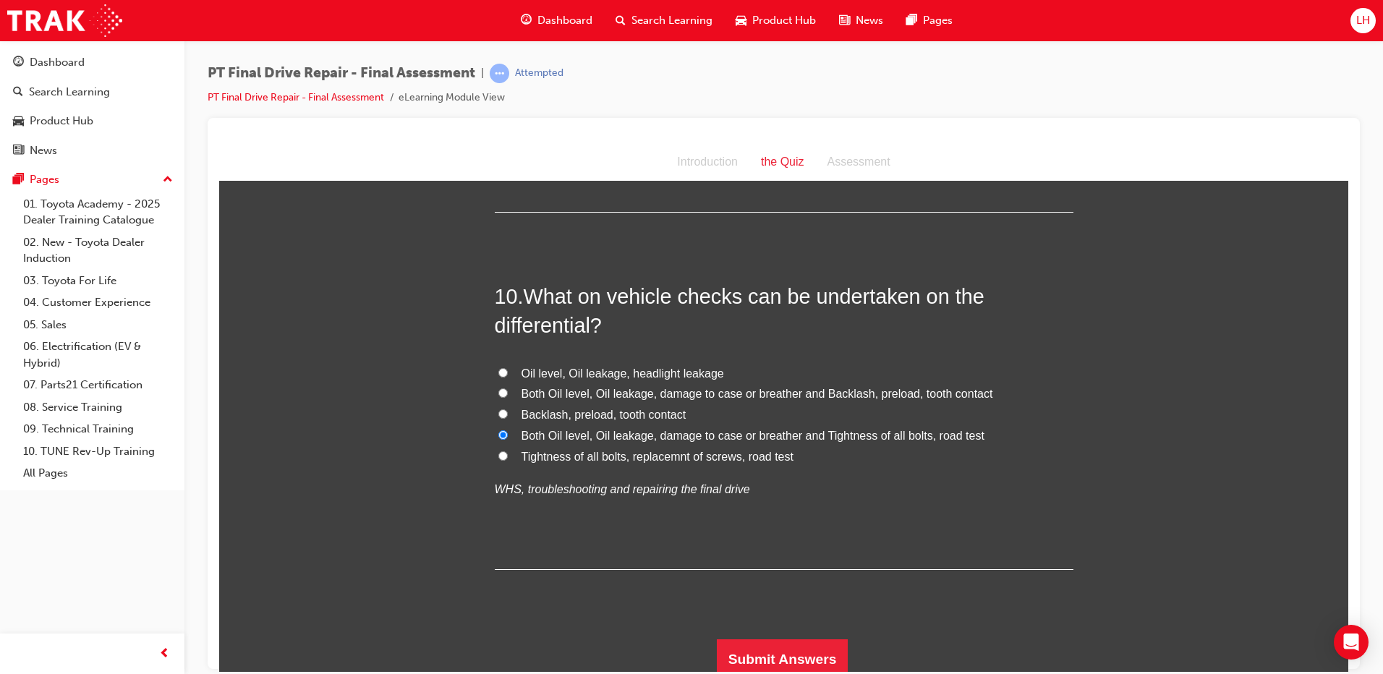
scroll to position [3131, 0]
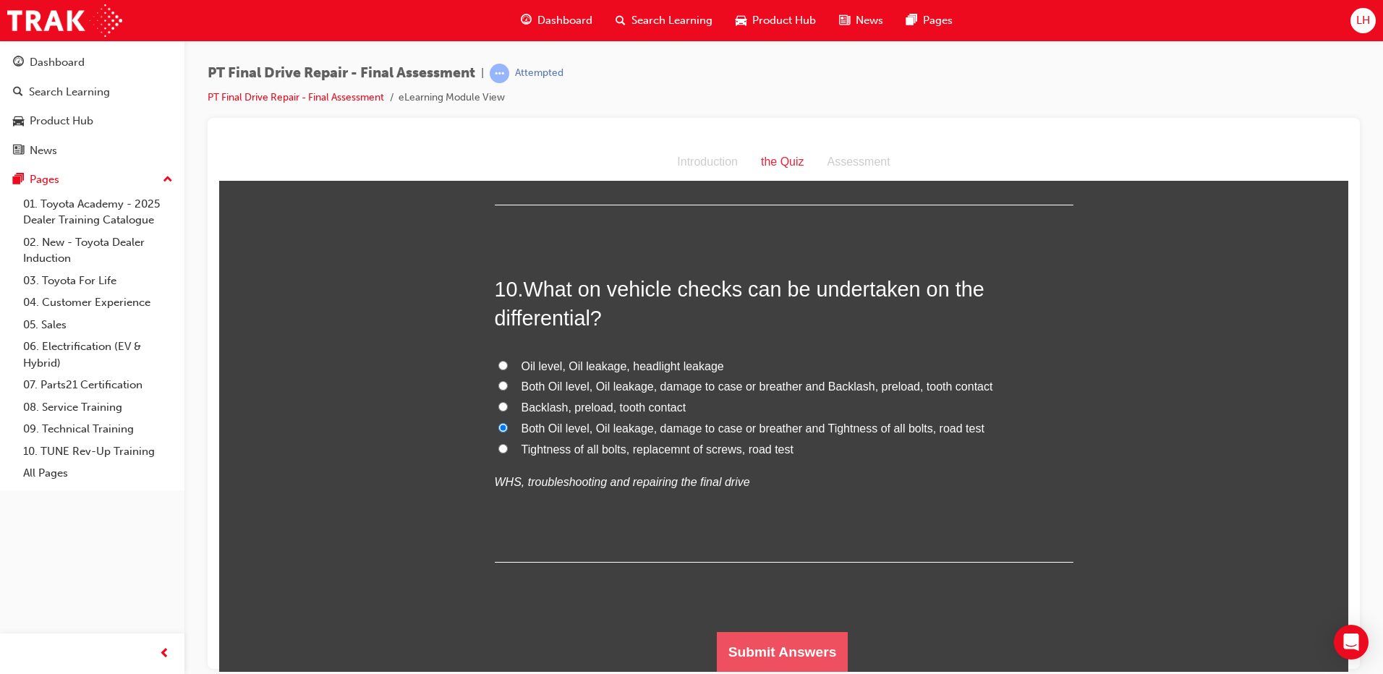
click at [772, 652] on button "Submit Answers" at bounding box center [783, 652] width 132 height 41
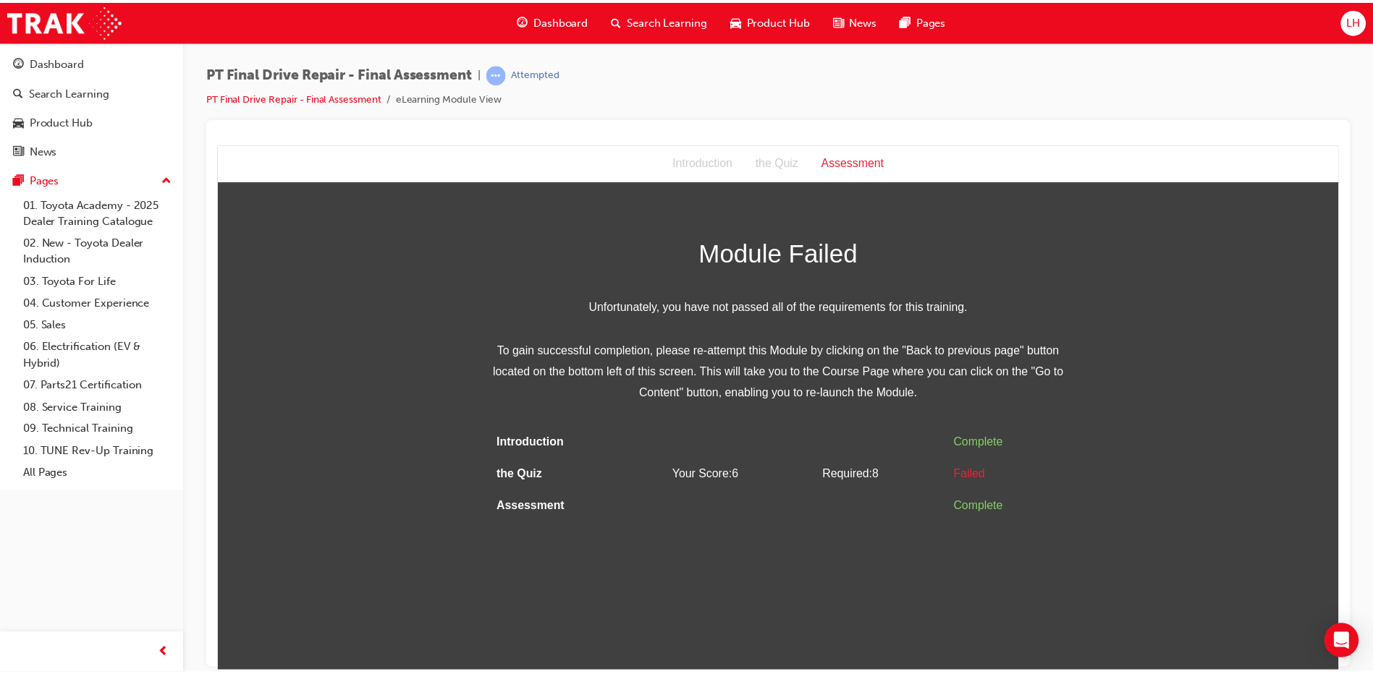
scroll to position [0, 0]
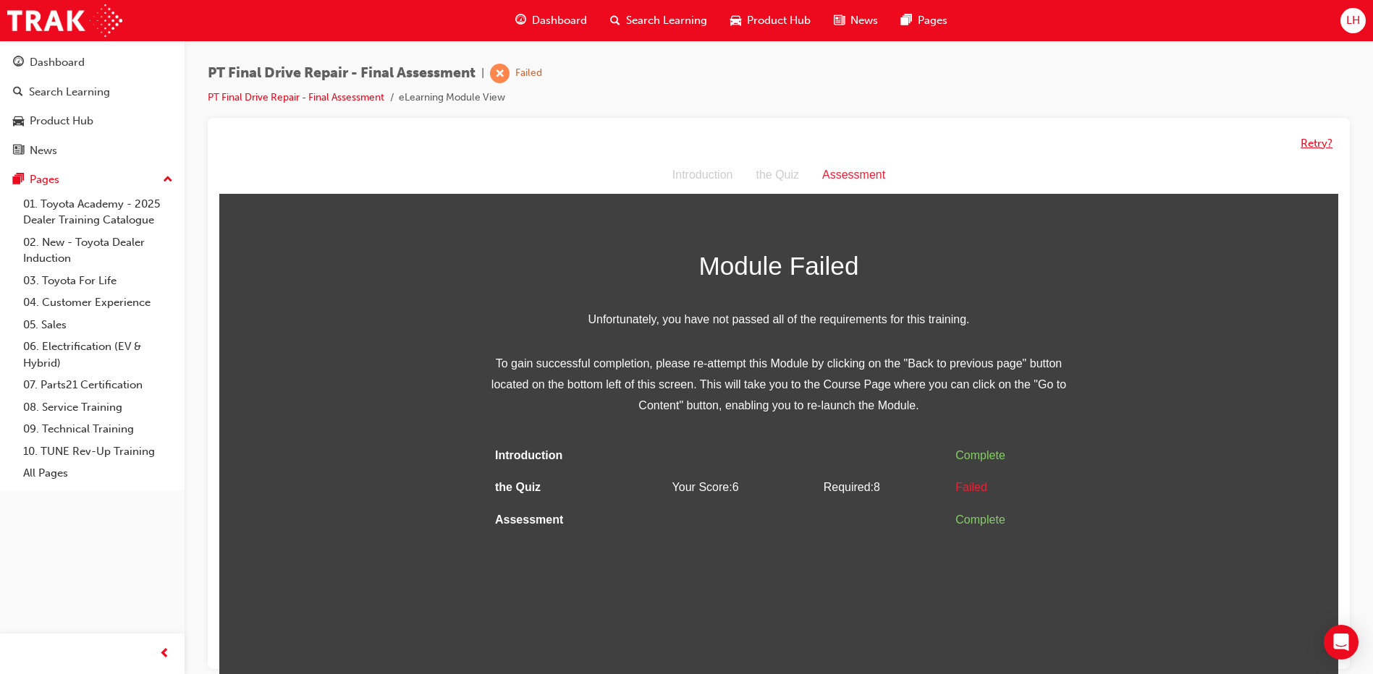
click at [1324, 144] on button "Retry?" at bounding box center [1316, 143] width 32 height 17
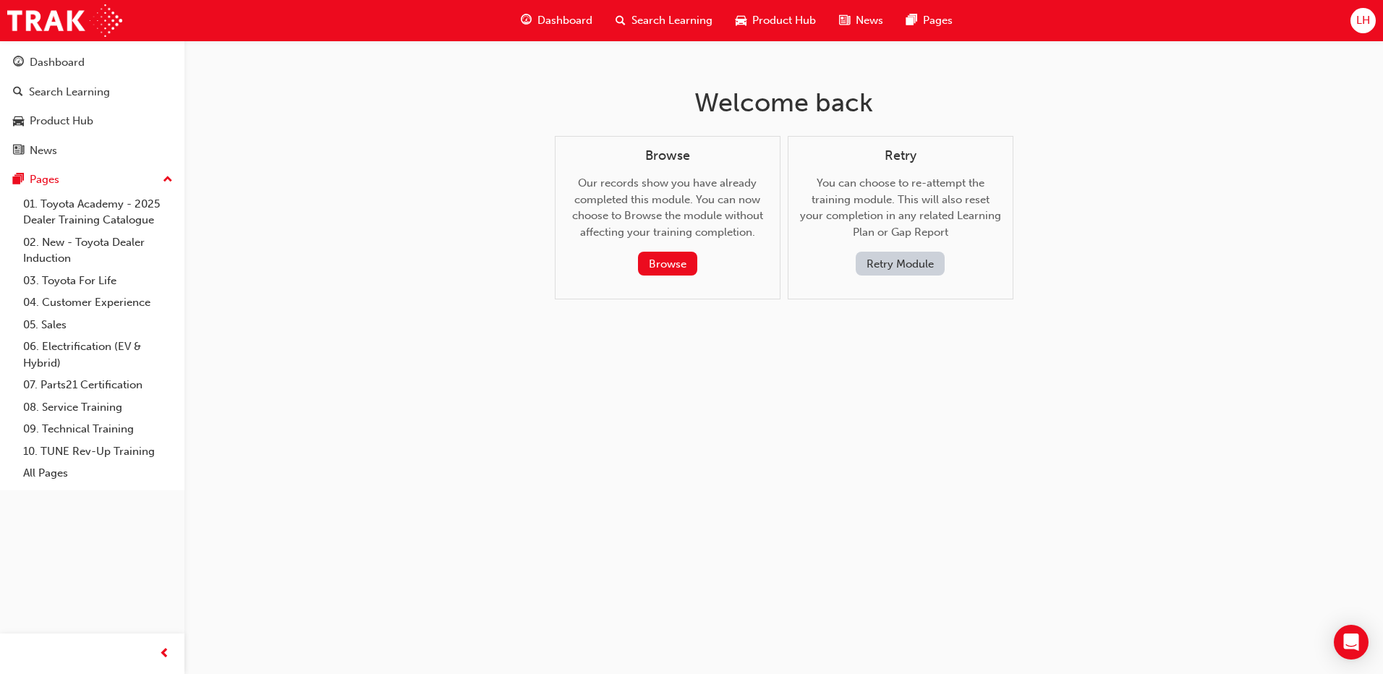
click at [910, 265] on button "Retry Module" at bounding box center [900, 264] width 89 height 24
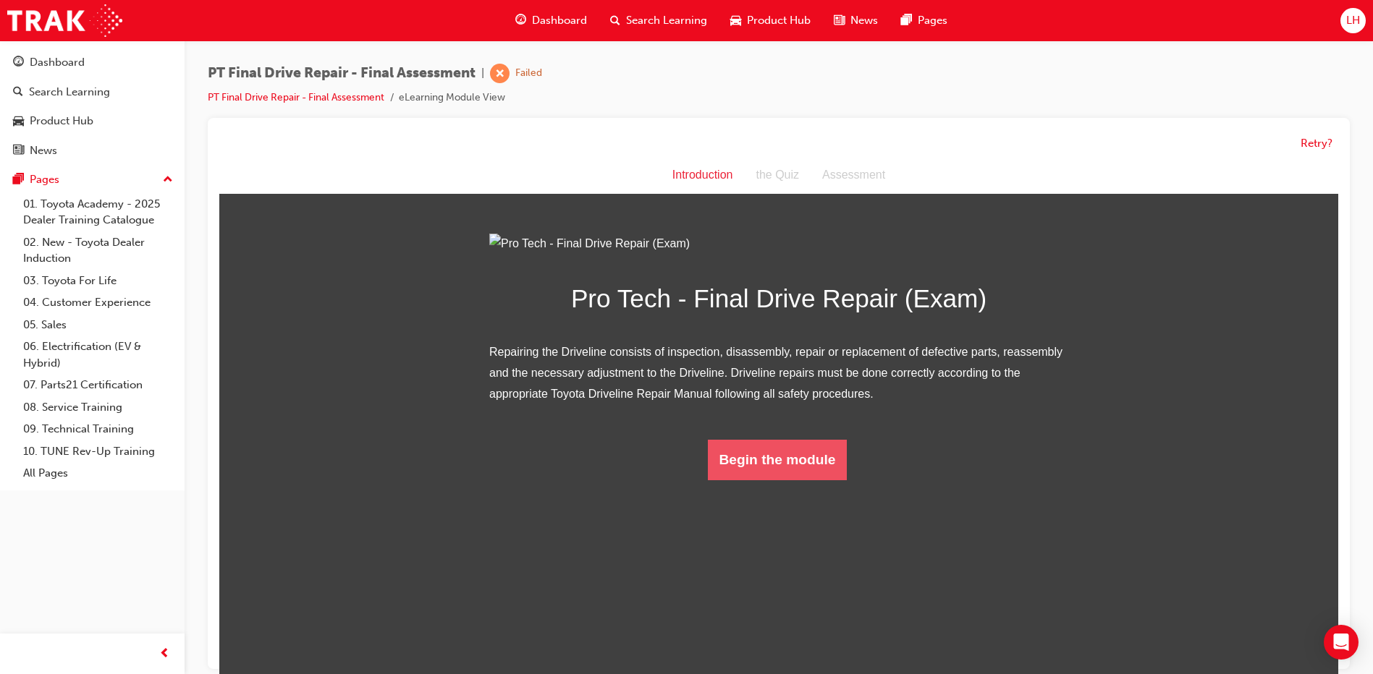
click at [789, 480] on button "Begin the module" at bounding box center [778, 460] width 140 height 41
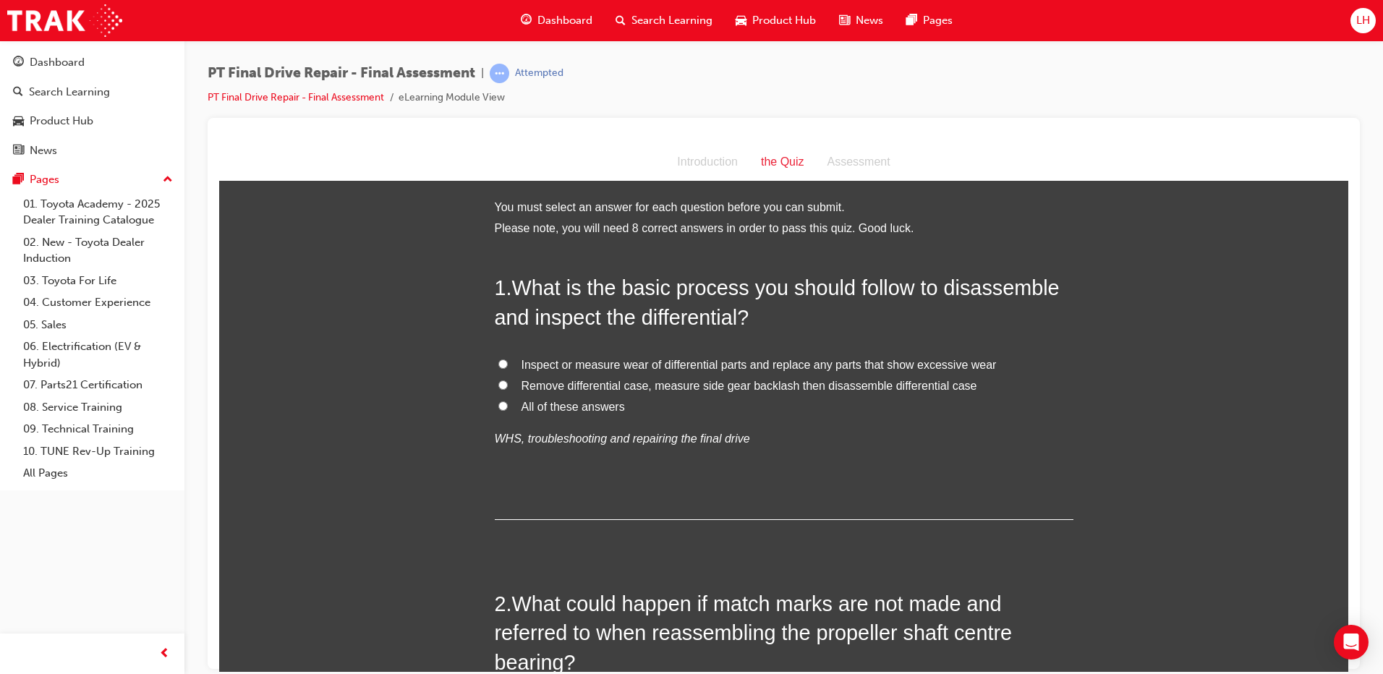
click at [566, 410] on span "All of these answers" at bounding box center [573, 406] width 103 height 12
click at [508, 410] on input "All of these answers" at bounding box center [503, 405] width 9 height 9
radio input "true"
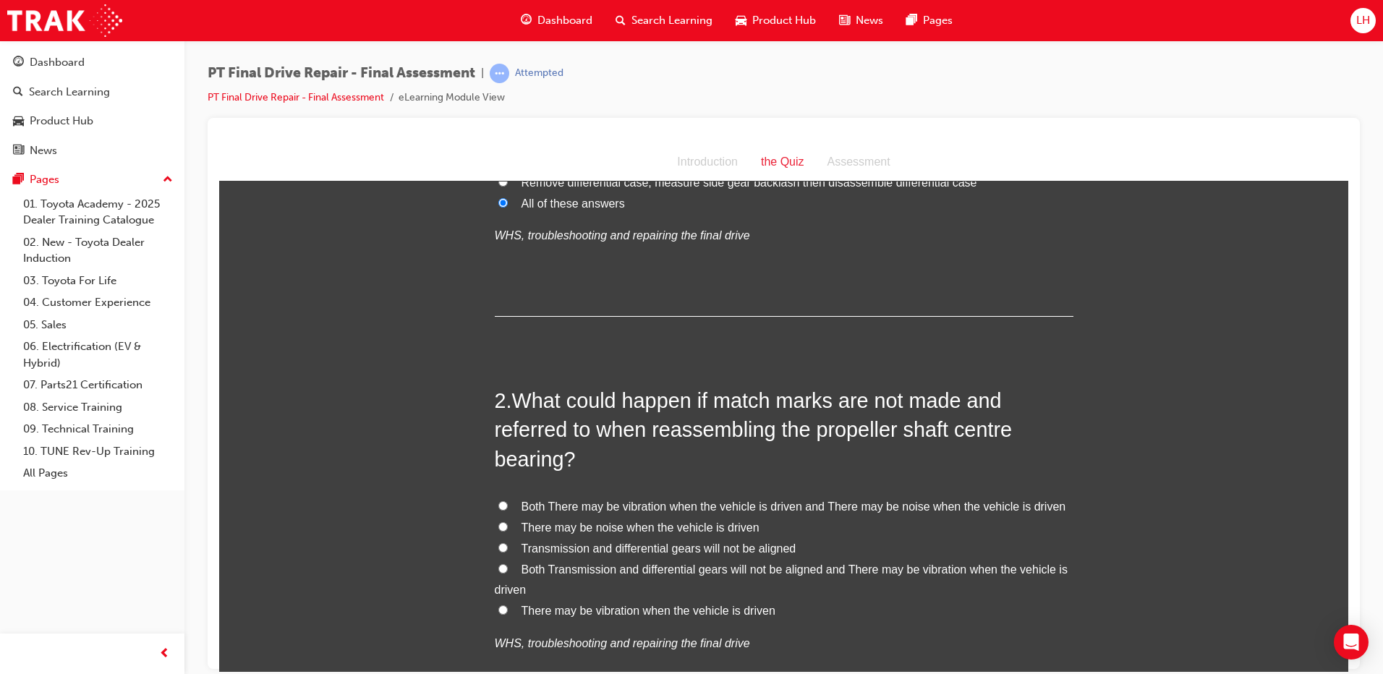
scroll to position [217, 0]
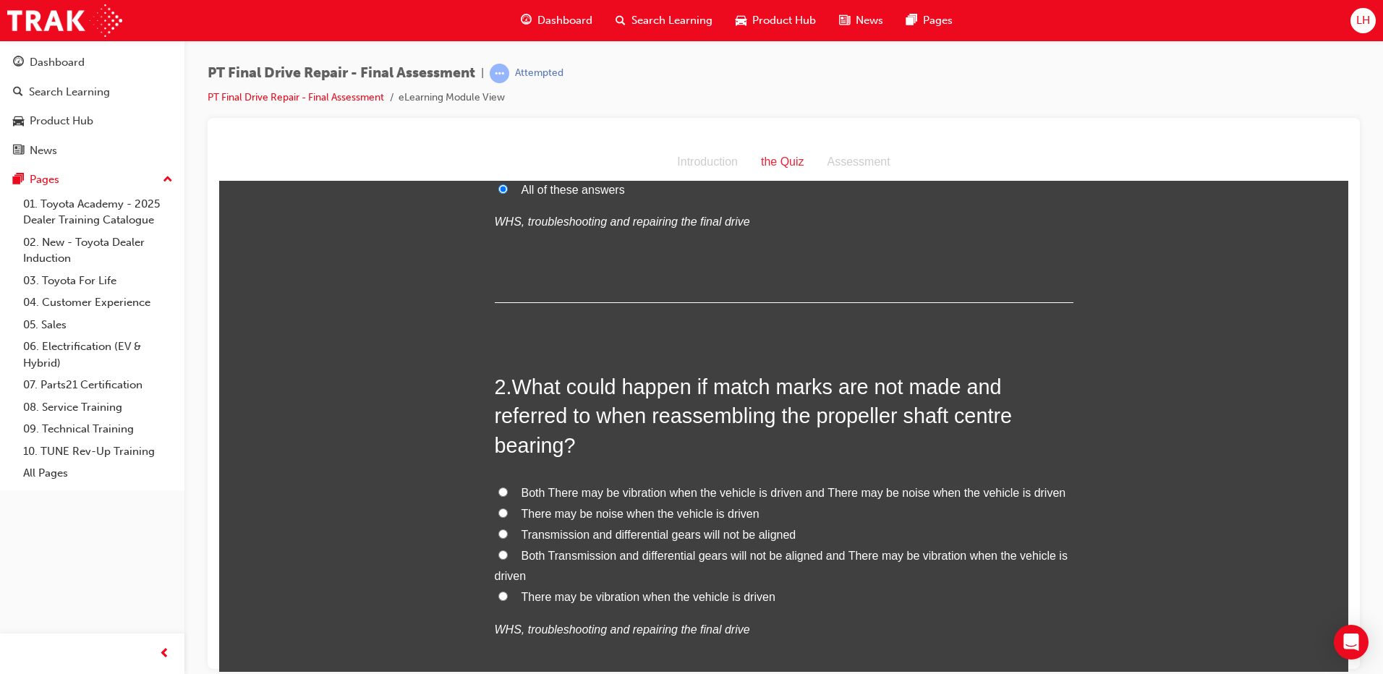
click at [741, 551] on span "Both Transmission and differential gears will not be aligned and There may be v…" at bounding box center [781, 565] width 573 height 33
click at [508, 551] on input "Both Transmission and differential gears will not be aligned and There may be v…" at bounding box center [503, 554] width 9 height 9
radio input "true"
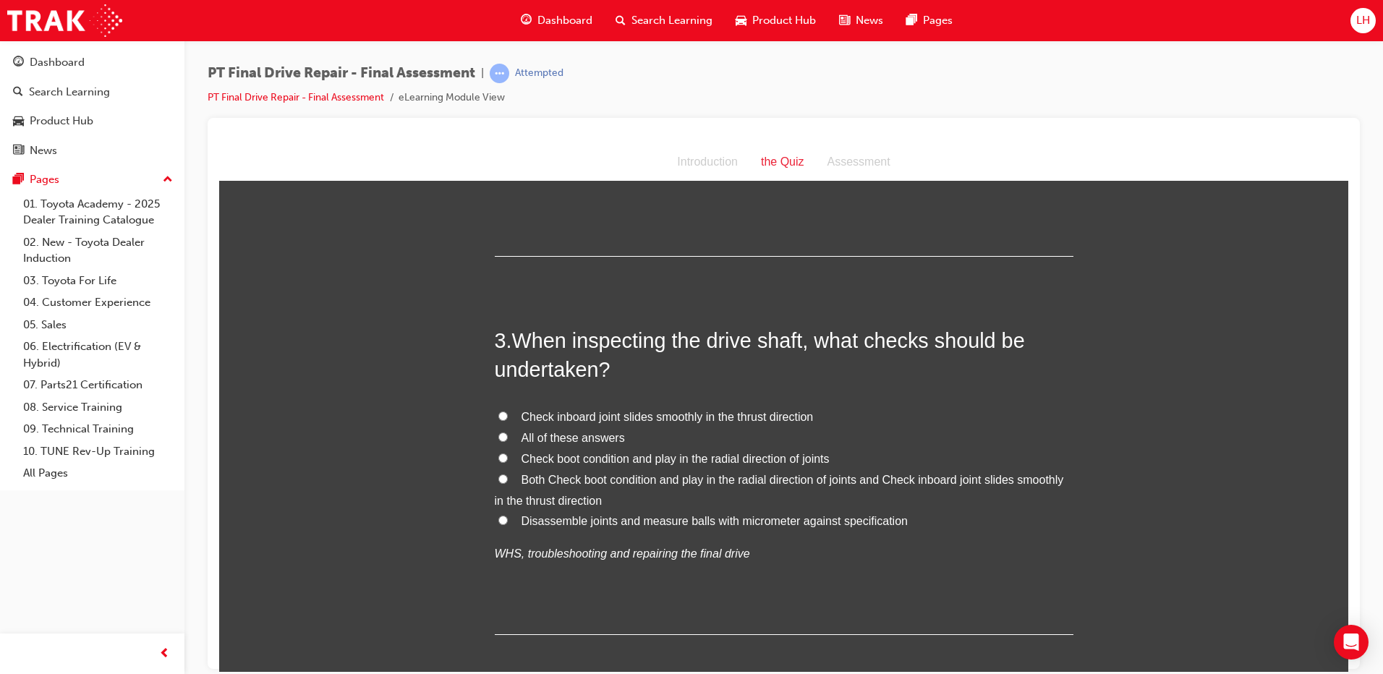
scroll to position [724, 0]
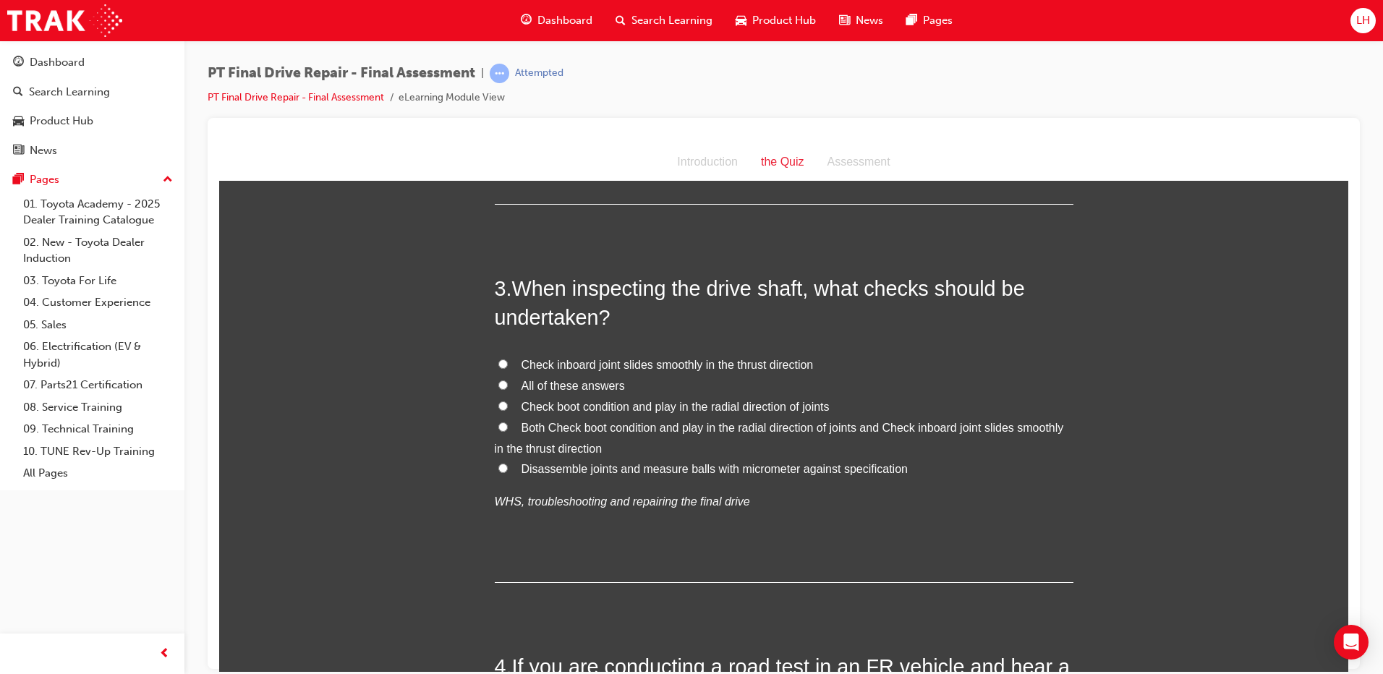
click at [655, 433] on span "Both Check boot condition and play in the radial direction of joints and Check …" at bounding box center [779, 437] width 569 height 33
click at [508, 431] on input "Both Check boot condition and play in the radial direction of joints and Check …" at bounding box center [503, 426] width 9 height 9
radio input "true"
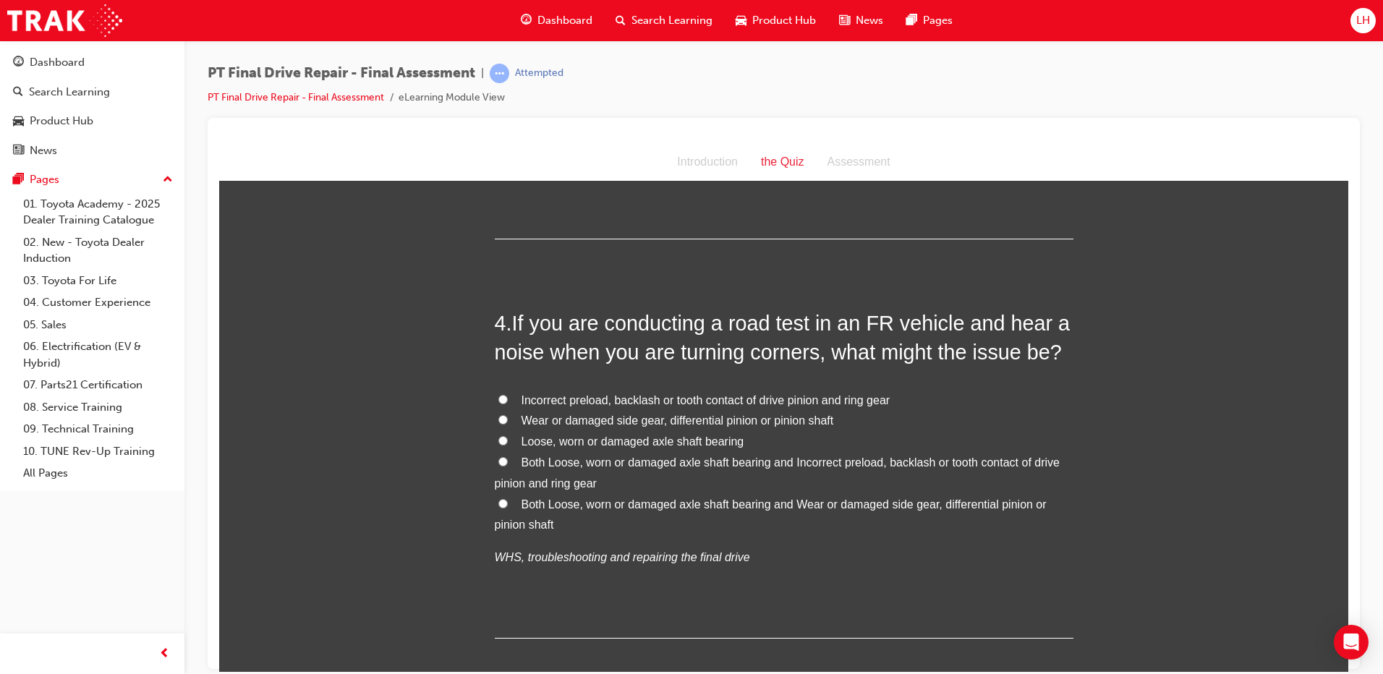
scroll to position [1085, 0]
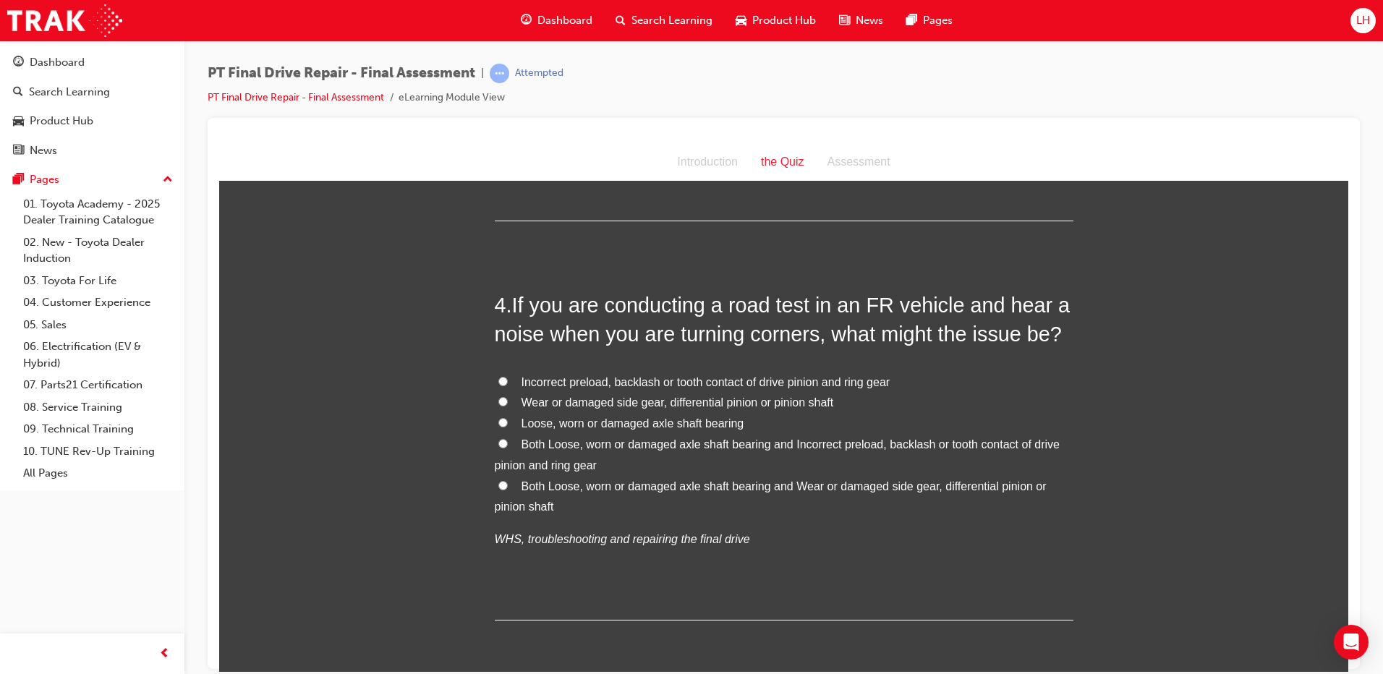
click at [712, 486] on span "Both Loose, worn or damaged axle shaft bearing and Wear or damaged side gear, d…" at bounding box center [771, 496] width 552 height 33
click at [508, 486] on input "Both Loose, worn or damaged axle shaft bearing and Wear or damaged side gear, d…" at bounding box center [503, 484] width 9 height 9
radio input "true"
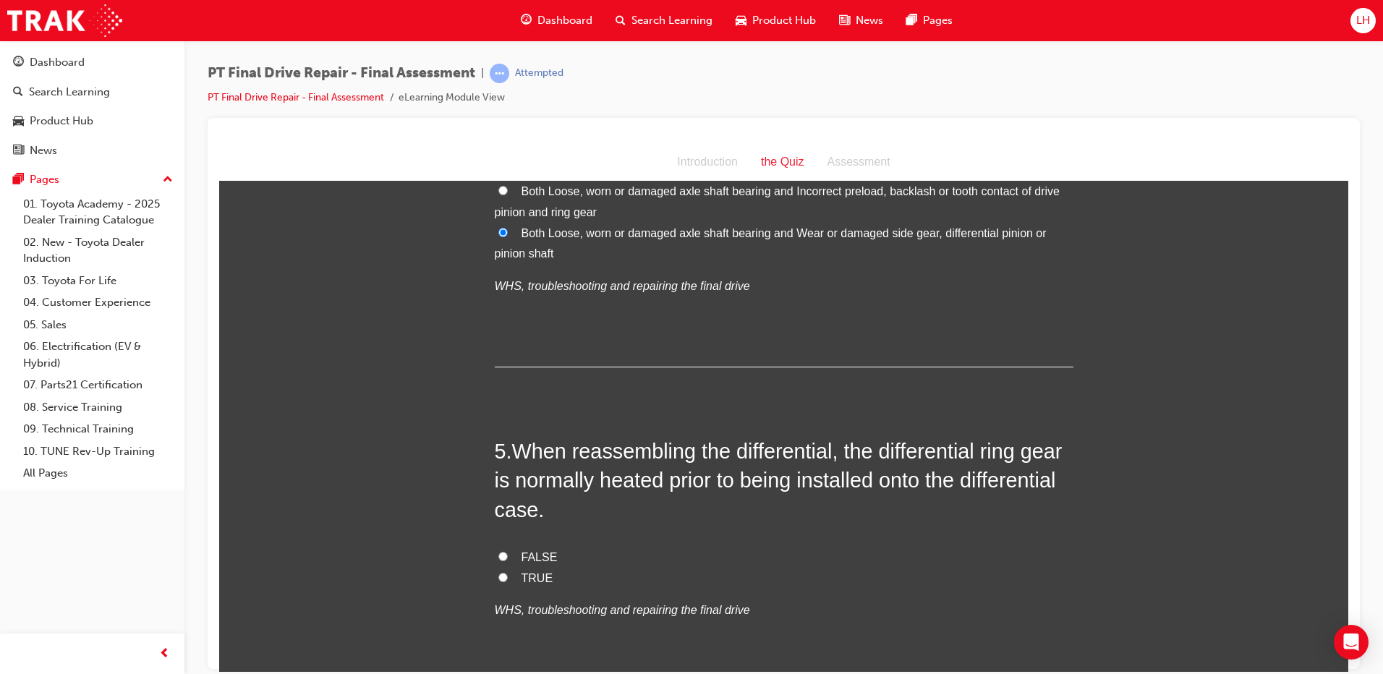
scroll to position [1375, 0]
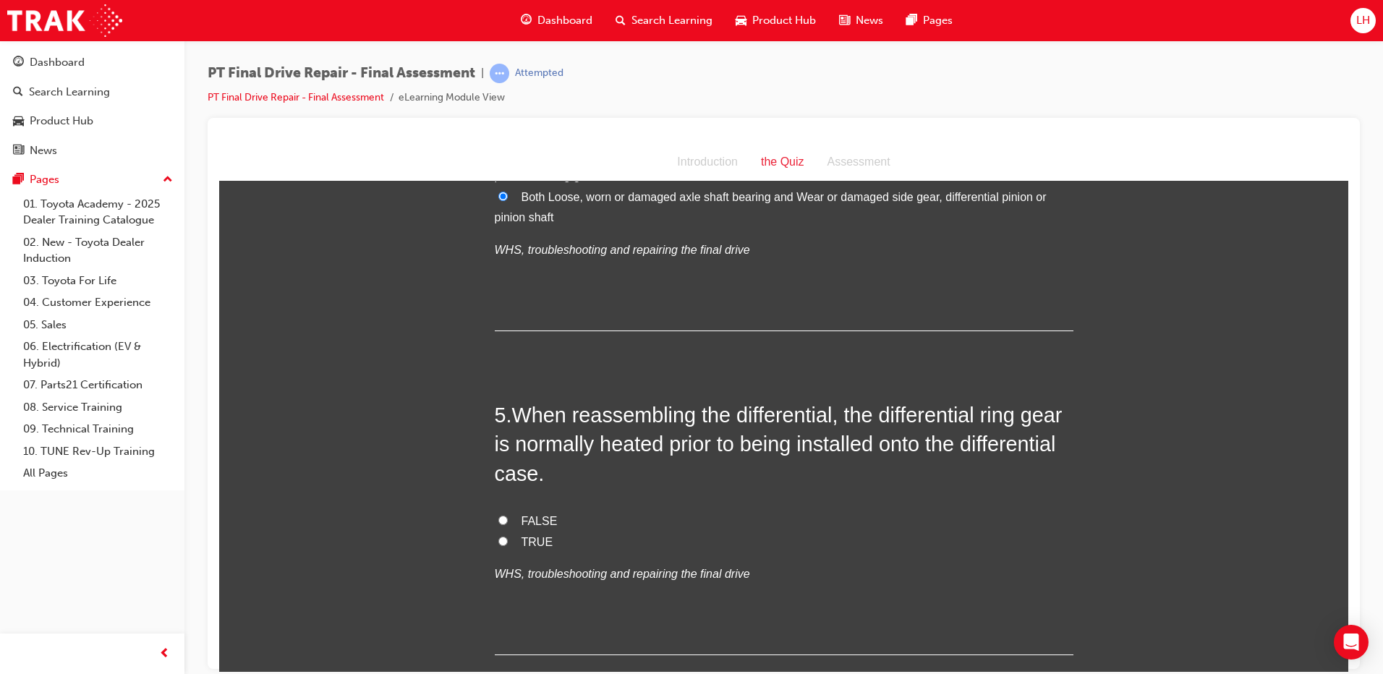
click at [522, 538] on span "TRUE" at bounding box center [538, 541] width 32 height 12
click at [508, 538] on input "TRUE" at bounding box center [503, 540] width 9 height 9
radio input "true"
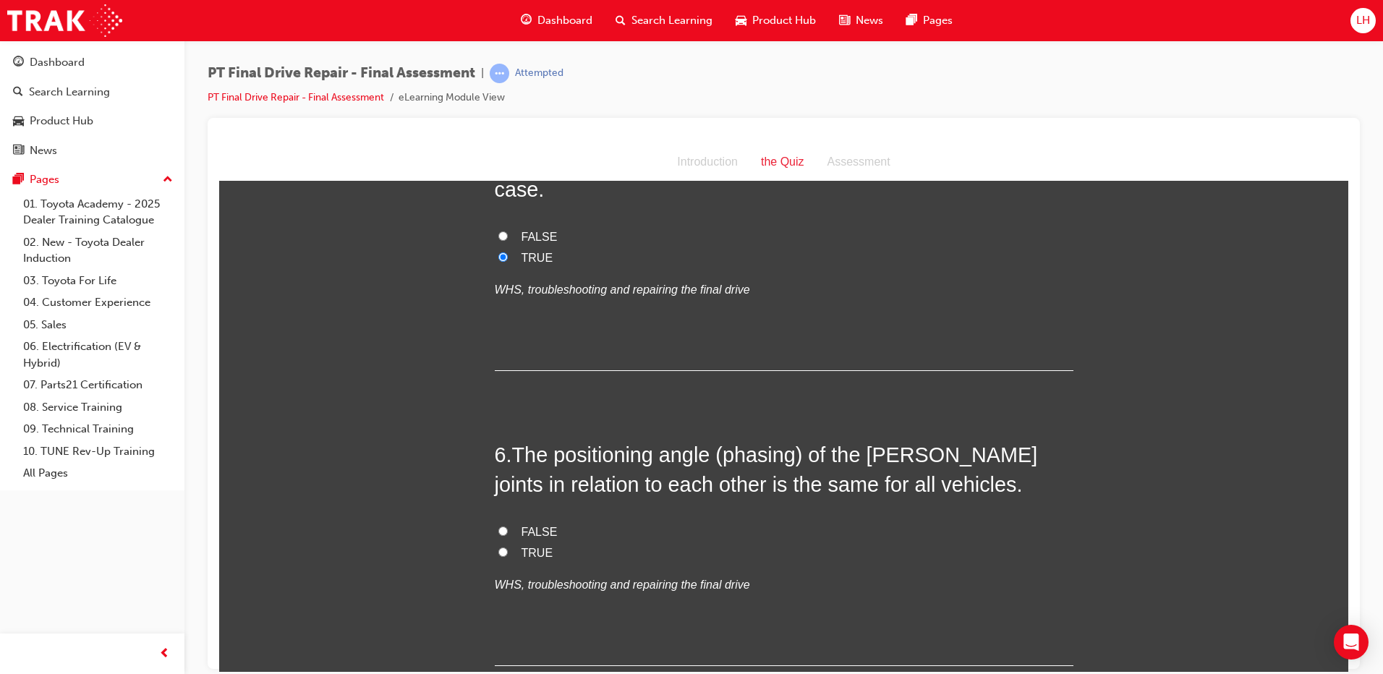
scroll to position [1664, 0]
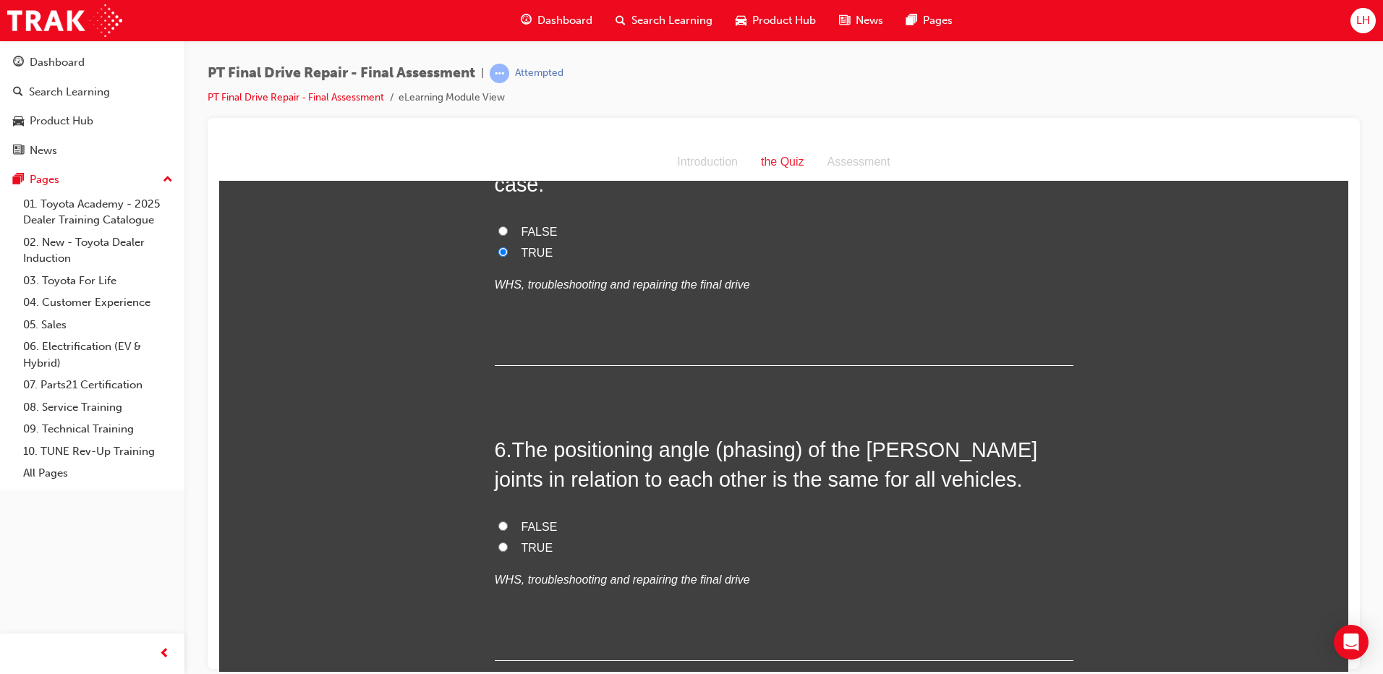
click at [541, 526] on span "FALSE" at bounding box center [540, 526] width 36 height 12
click at [508, 526] on input "FALSE" at bounding box center [503, 525] width 9 height 9
radio input "true"
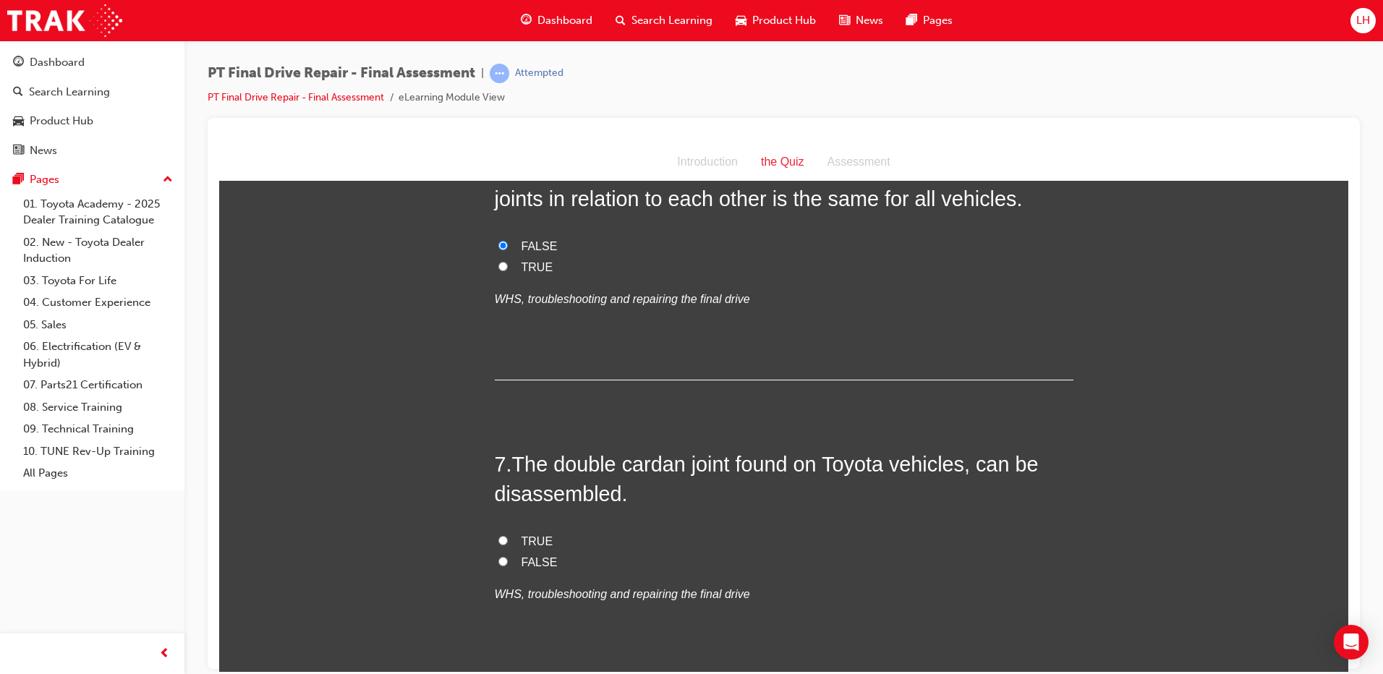
scroll to position [1954, 0]
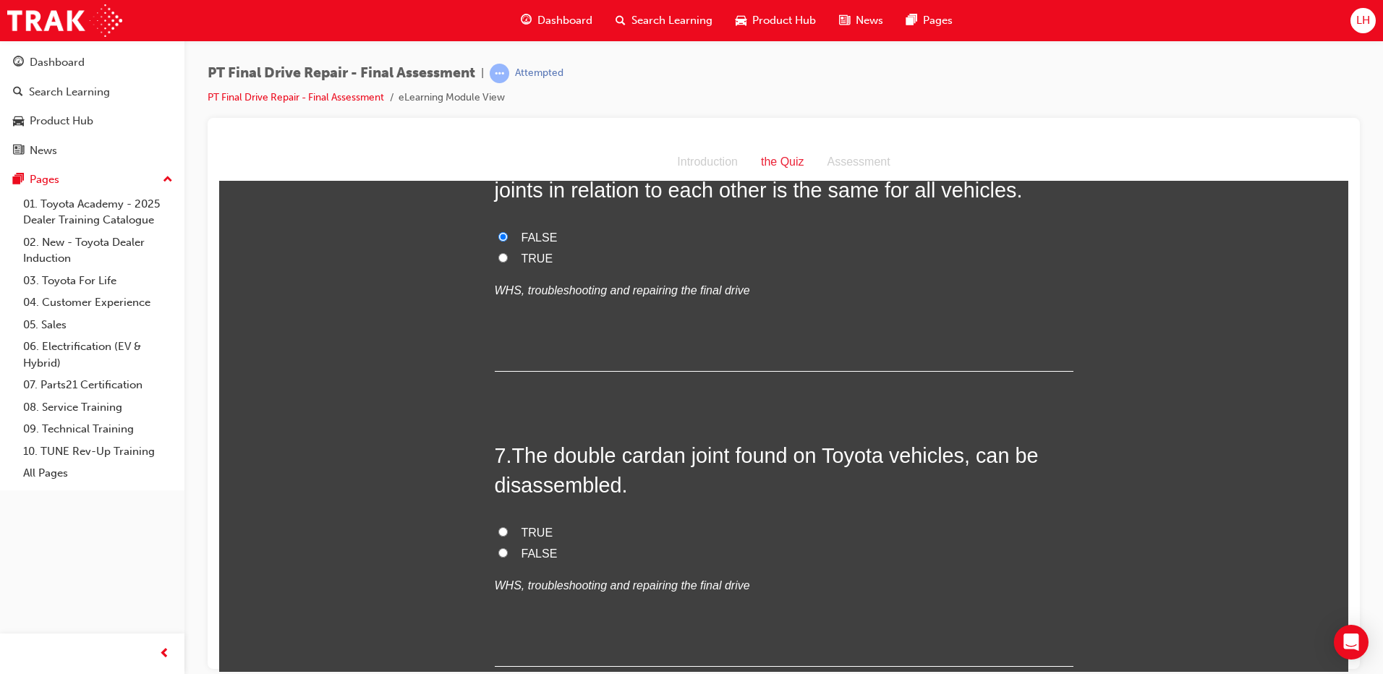
click at [527, 527] on span "TRUE" at bounding box center [538, 532] width 32 height 12
click at [508, 527] on input "TRUE" at bounding box center [503, 531] width 9 height 9
radio input "true"
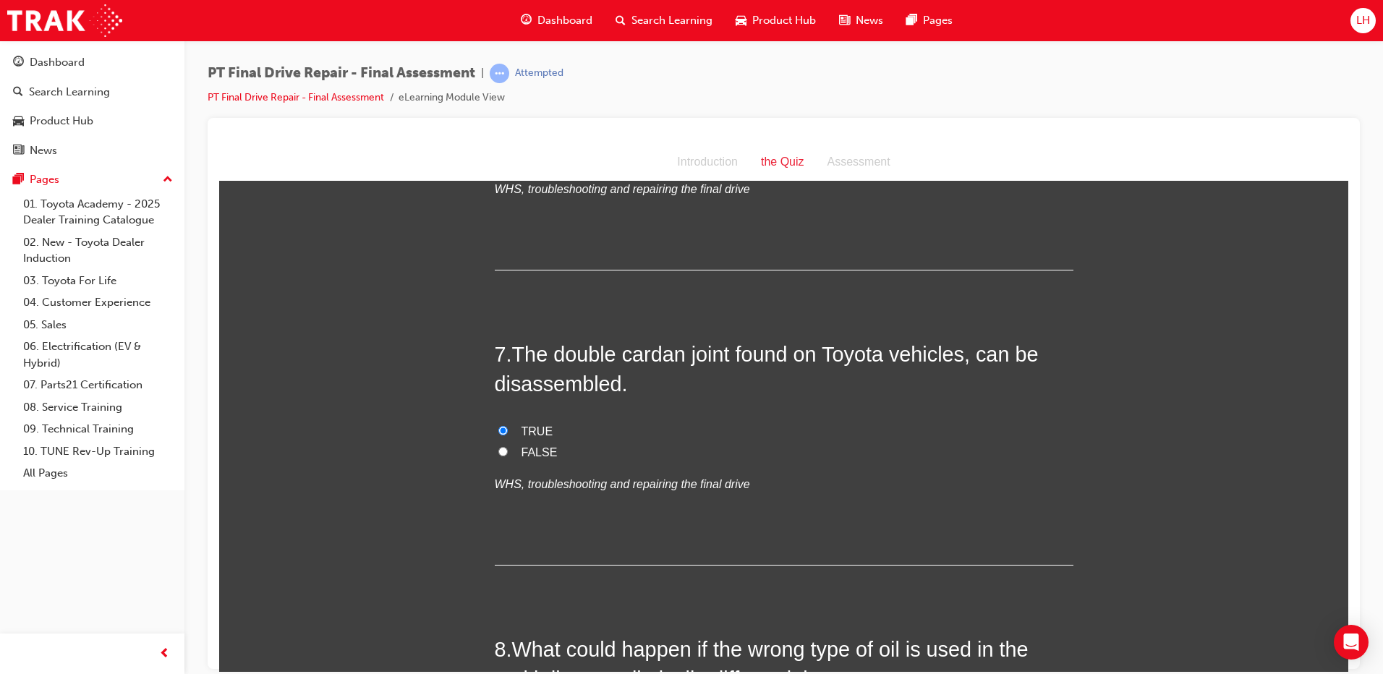
scroll to position [2315, 0]
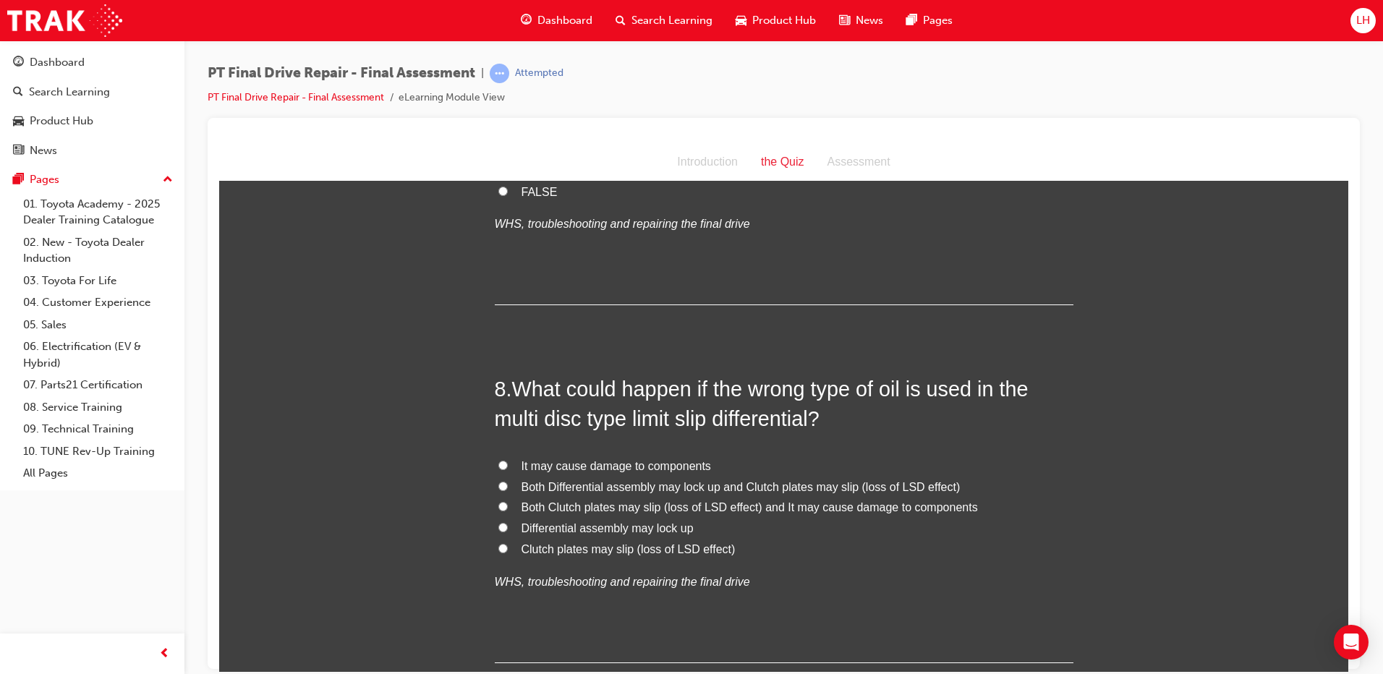
click at [656, 509] on span "Both Clutch plates may slip (loss of LSD effect) and It may cause damage to com…" at bounding box center [750, 507] width 457 height 12
click at [508, 509] on input "Both Clutch plates may slip (loss of LSD effect) and It may cause damage to com…" at bounding box center [503, 505] width 9 height 9
radio input "true"
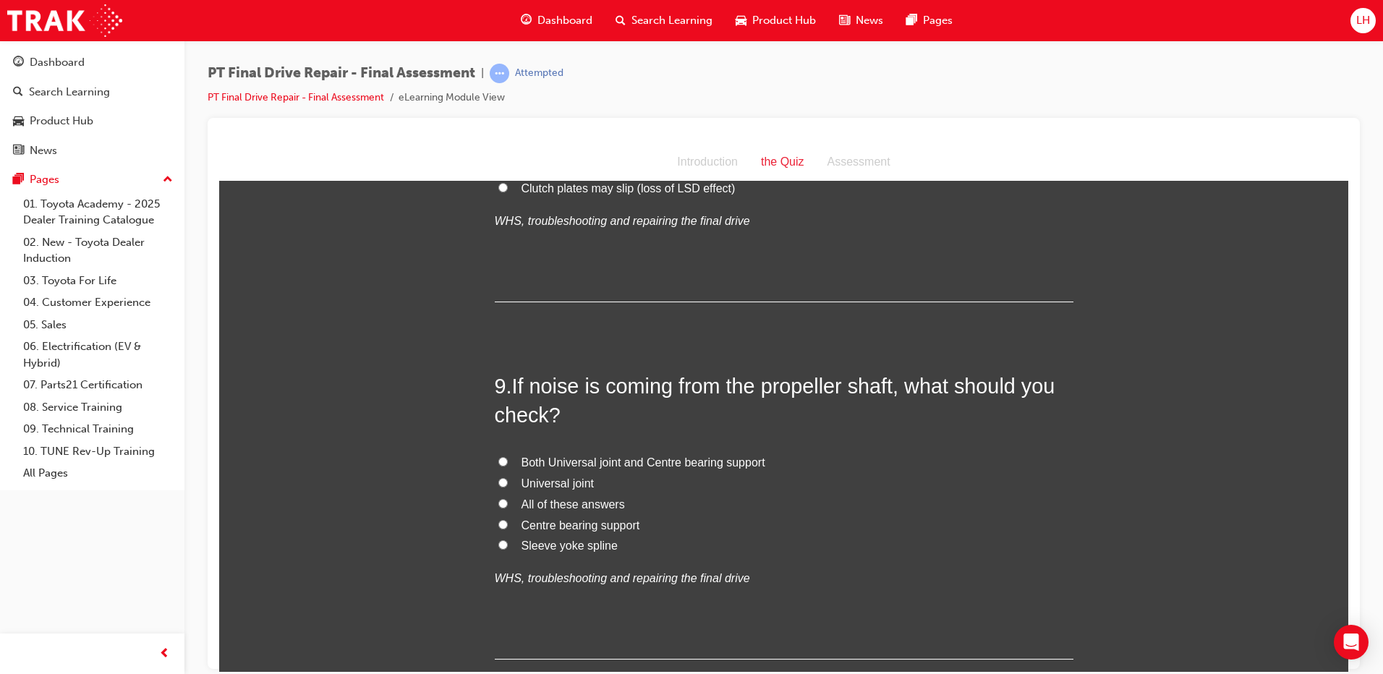
scroll to position [2677, 0]
click at [589, 509] on span "All of these answers" at bounding box center [573, 503] width 103 height 12
click at [508, 507] on input "All of these answers" at bounding box center [503, 502] width 9 height 9
radio input "true"
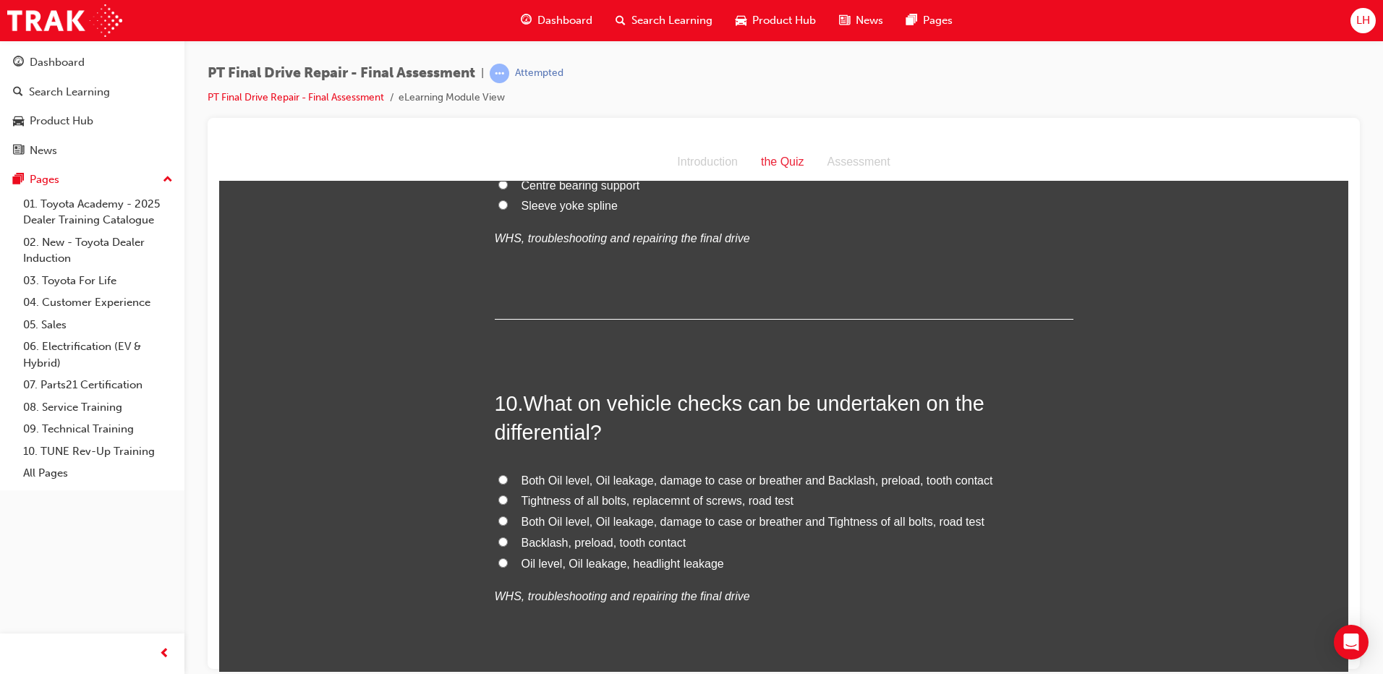
scroll to position [3039, 0]
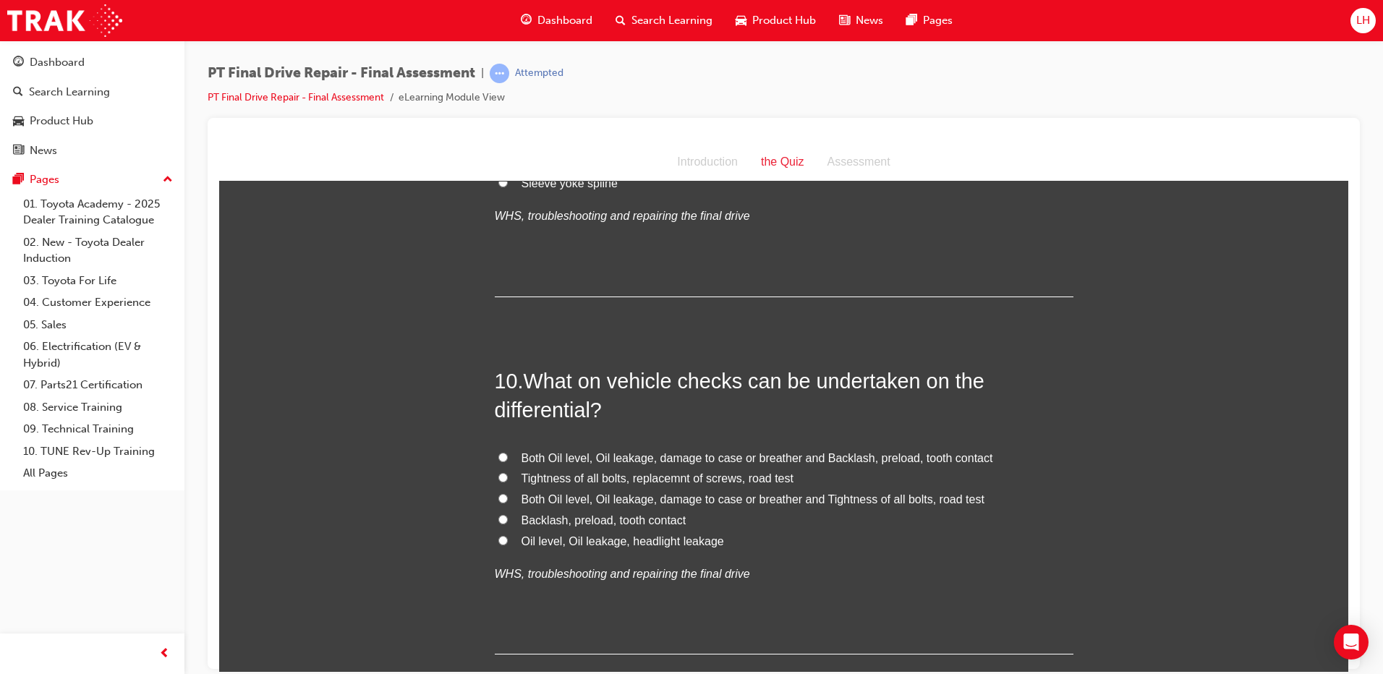
click at [622, 499] on span "Both Oil level, Oil leakage, damage to case or breather and Tightness of all bo…" at bounding box center [753, 499] width 463 height 12
click at [508, 499] on input "Both Oil level, Oil leakage, damage to case or breather and Tightness of all bo…" at bounding box center [503, 497] width 9 height 9
radio input "true"
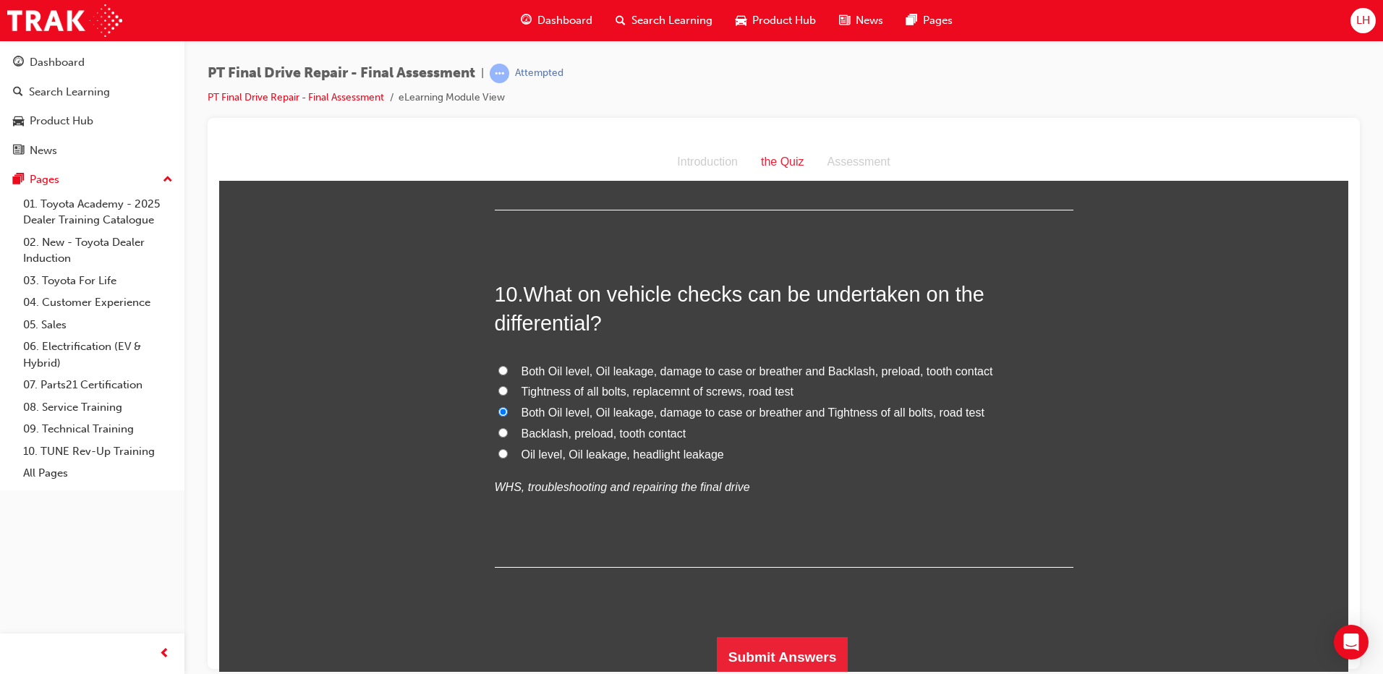
scroll to position [3131, 0]
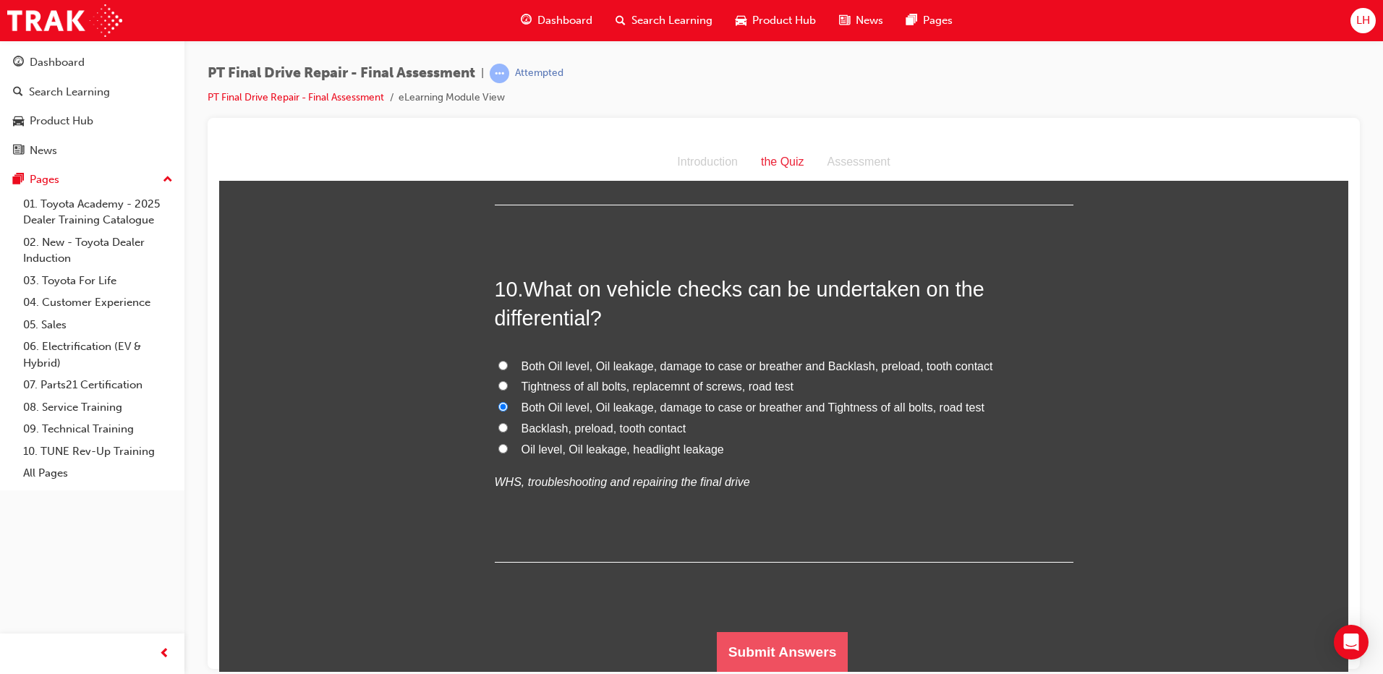
click at [786, 642] on button "Submit Answers" at bounding box center [783, 652] width 132 height 41
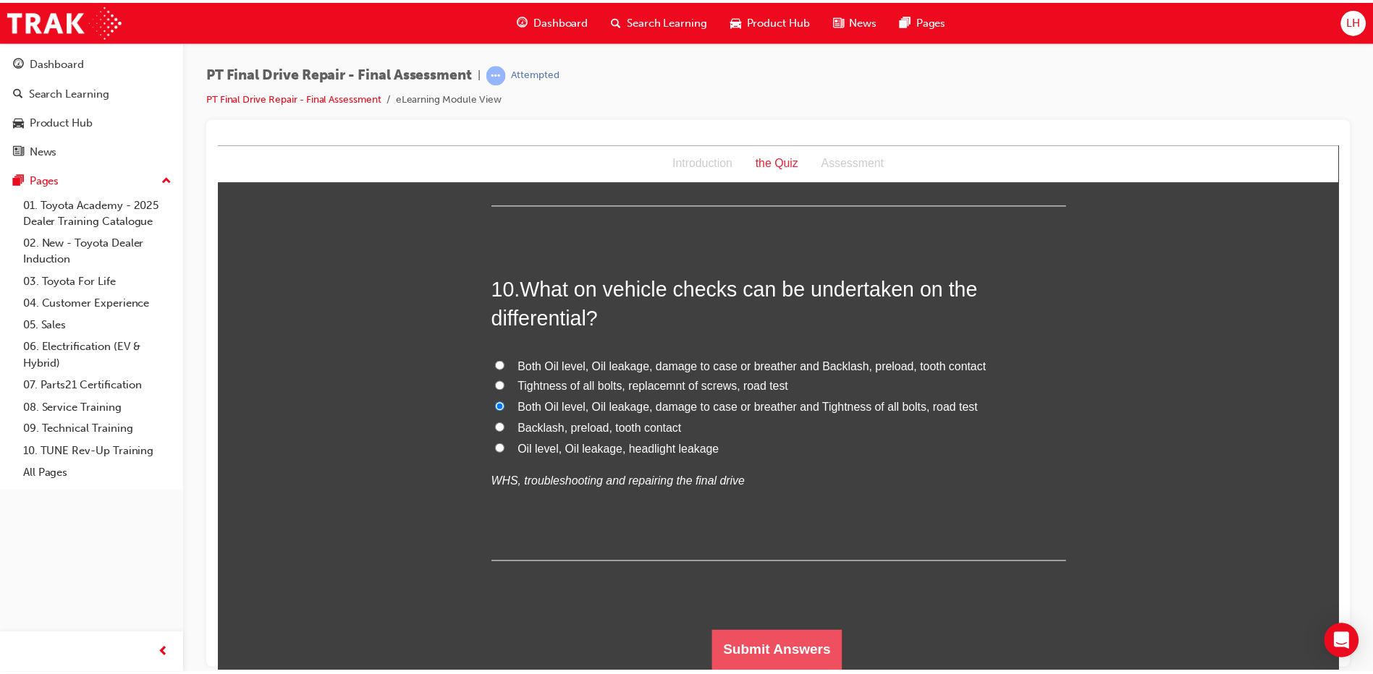
scroll to position [0, 0]
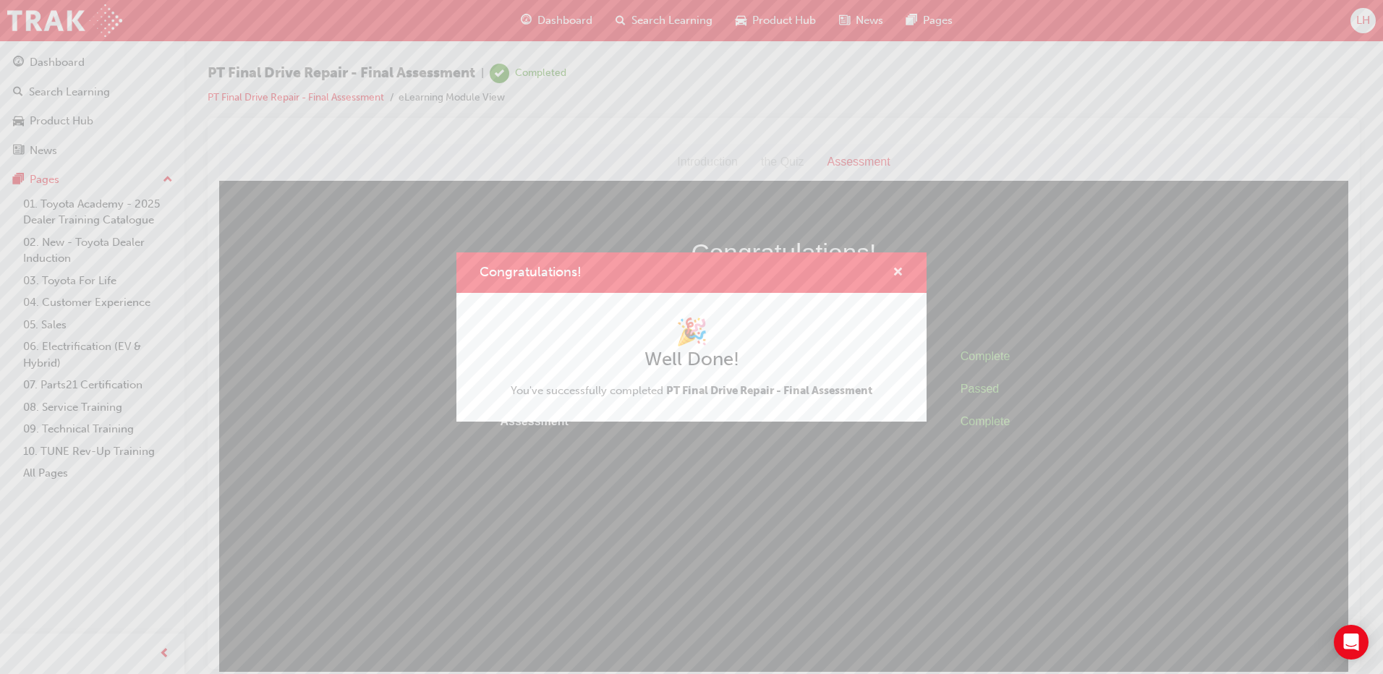
click at [897, 271] on span "cross-icon" at bounding box center [898, 273] width 11 height 13
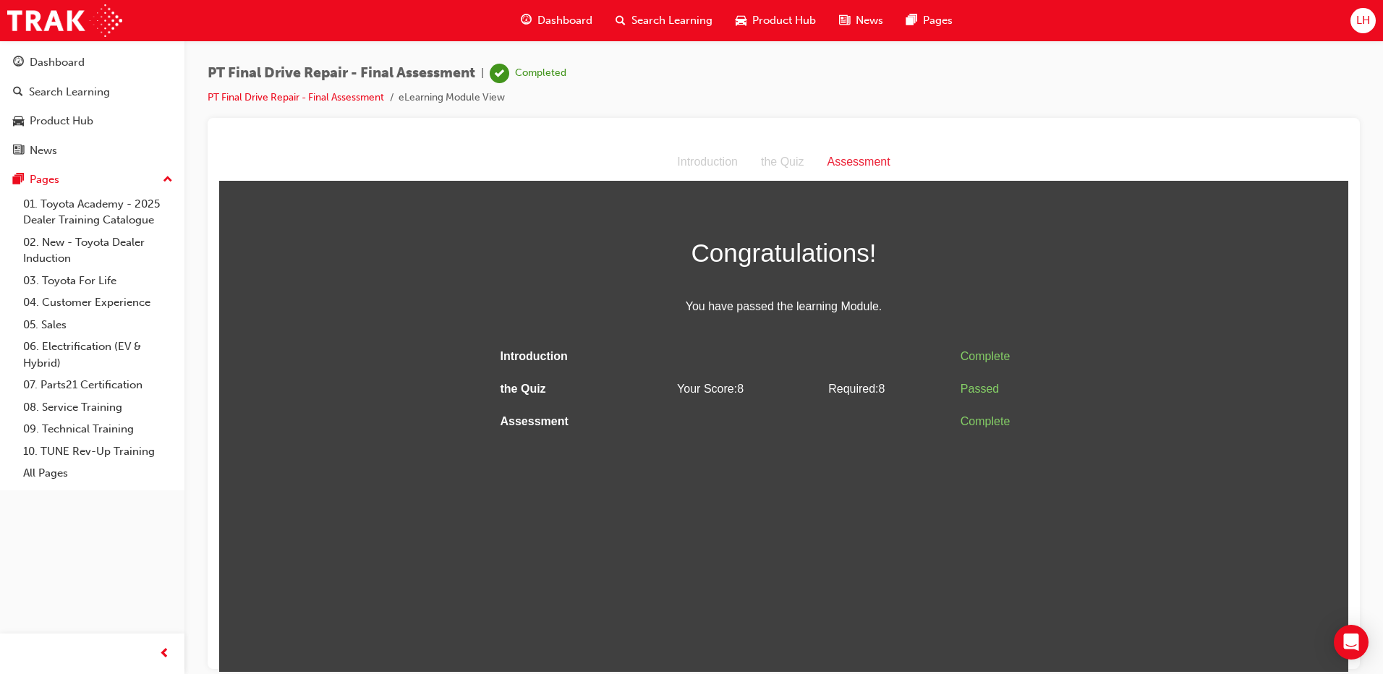
click at [574, 19] on span "Dashboard" at bounding box center [565, 20] width 55 height 17
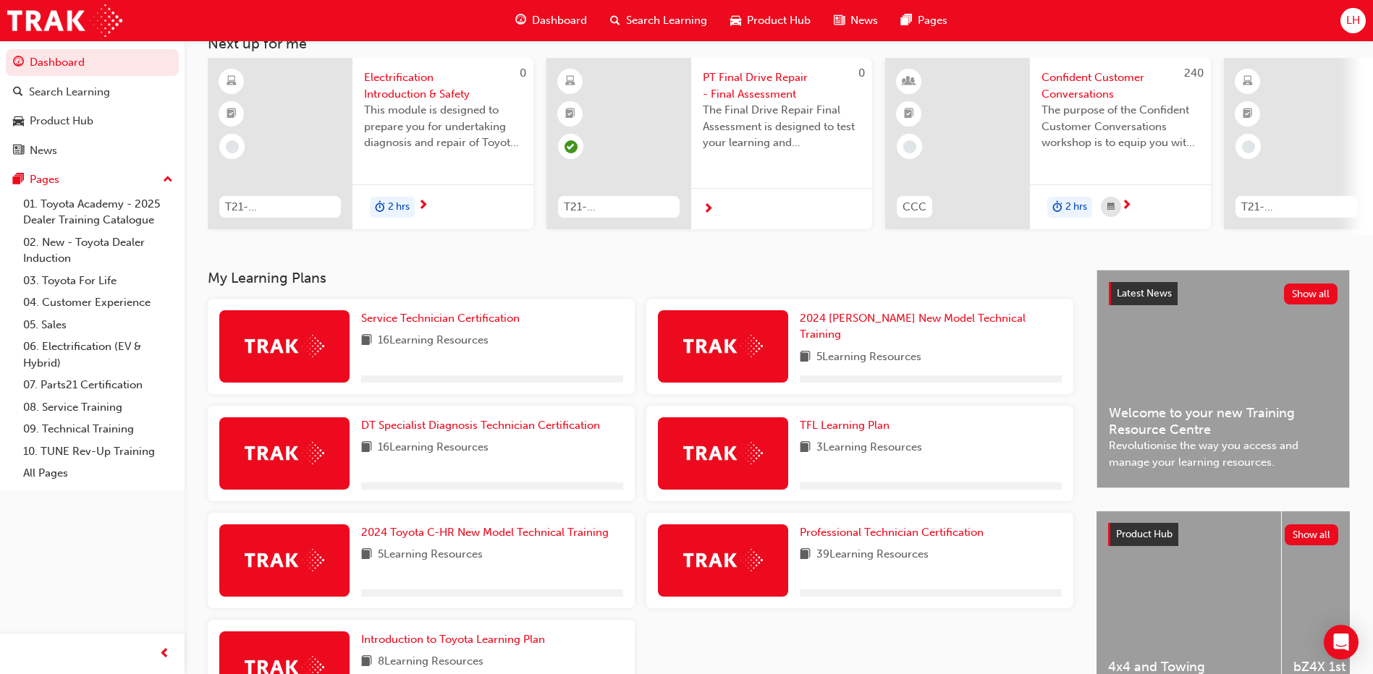
scroll to position [213, 0]
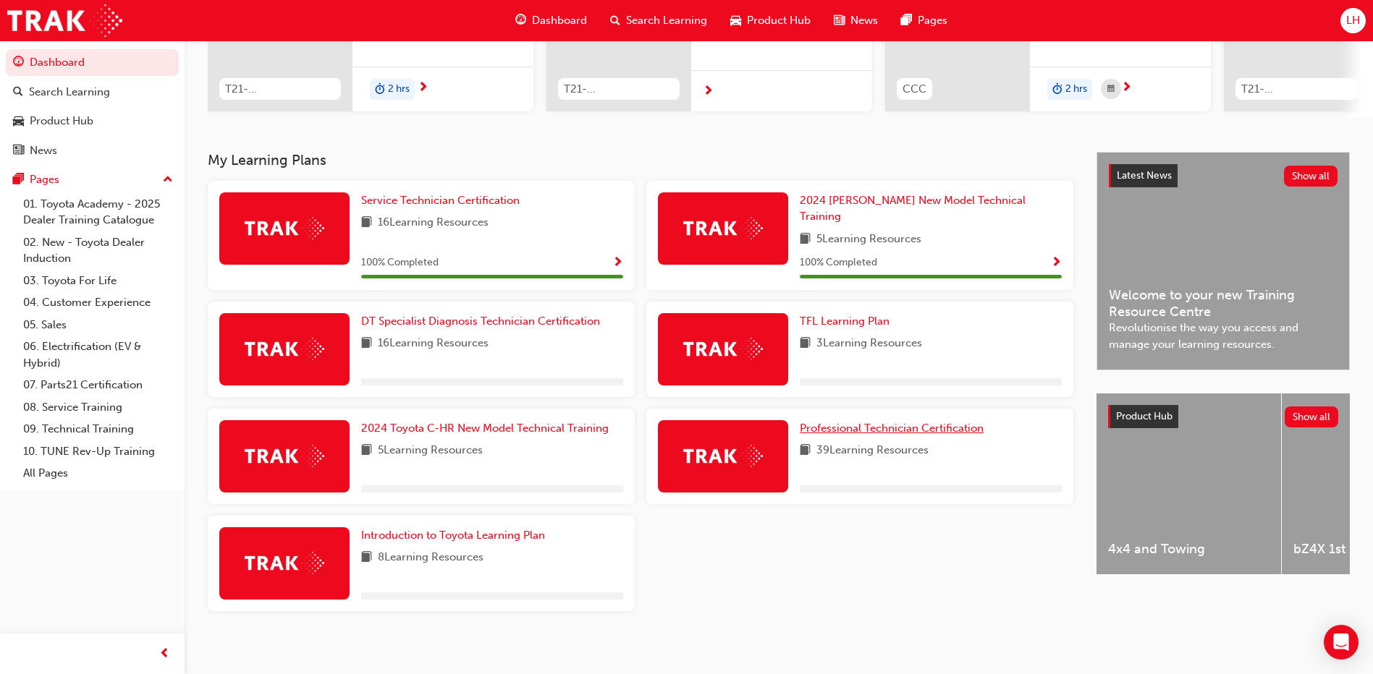
click at [861, 422] on span "Professional Technician Certification" at bounding box center [892, 428] width 184 height 13
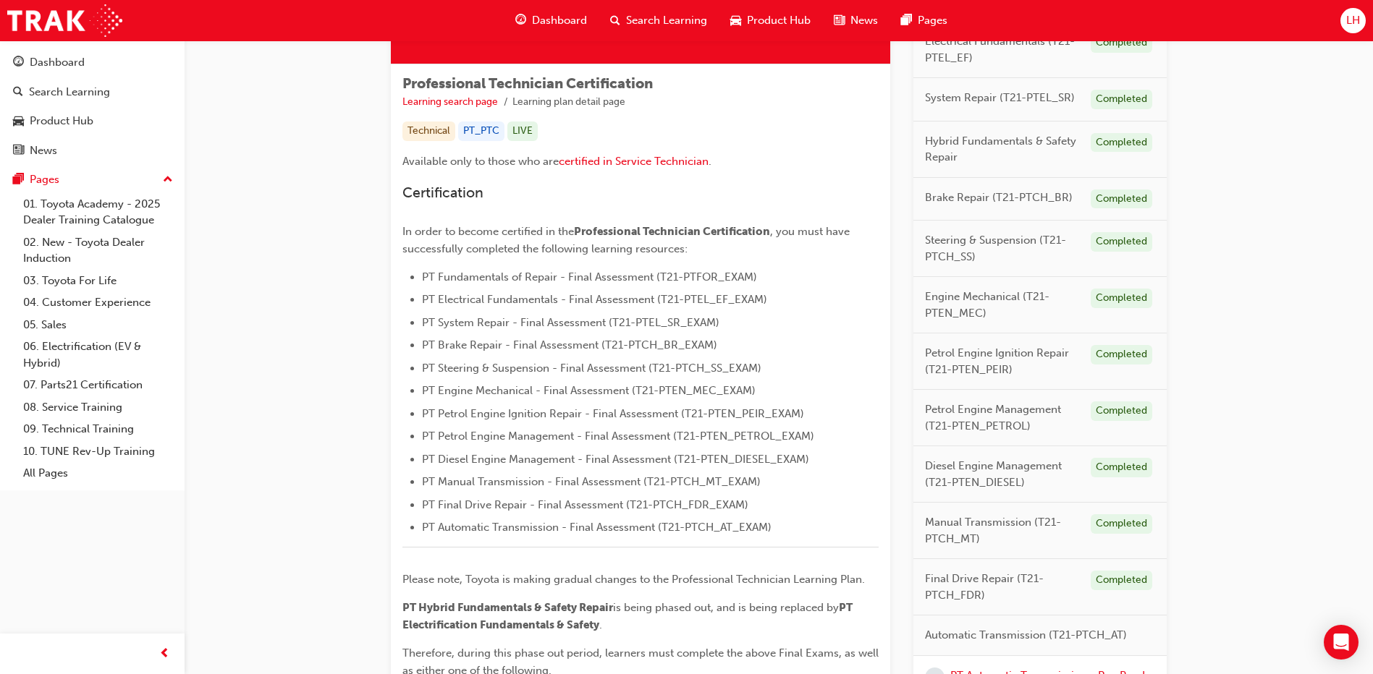
scroll to position [517, 0]
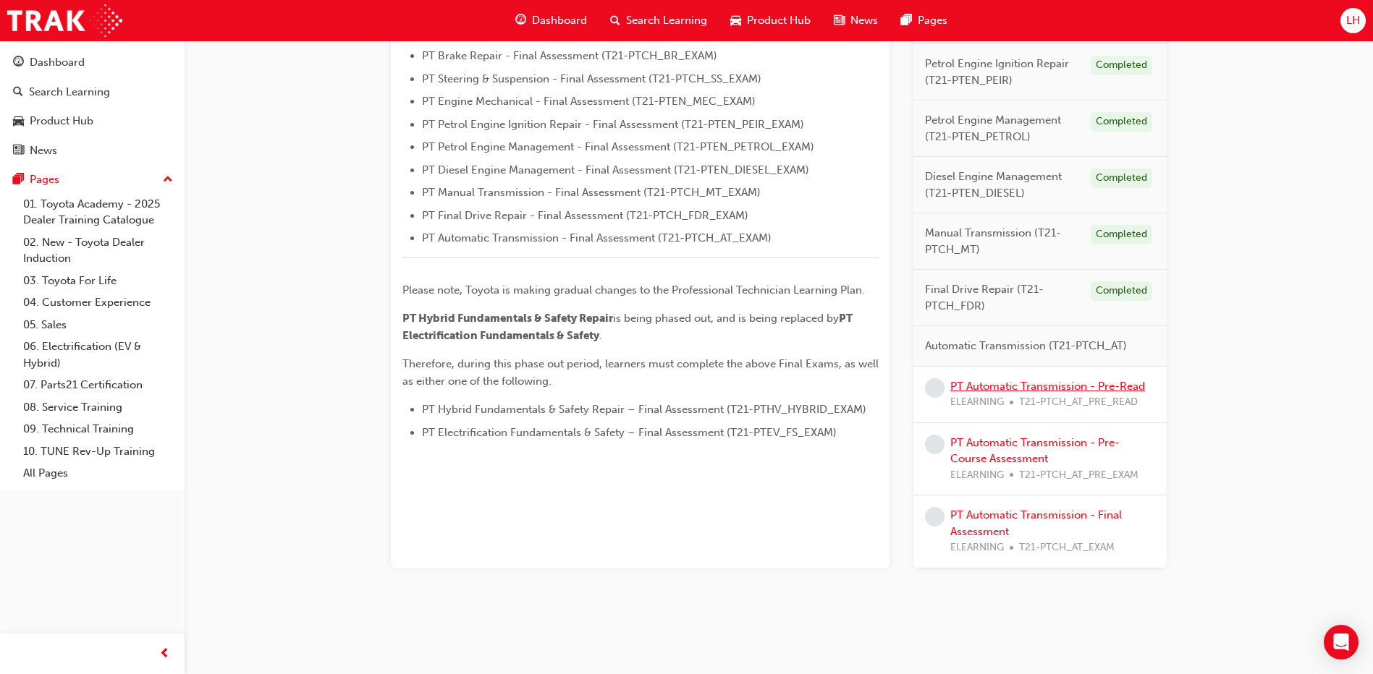
click at [1030, 386] on link "PT Automatic Transmission - Pre-Read" at bounding box center [1047, 386] width 195 height 13
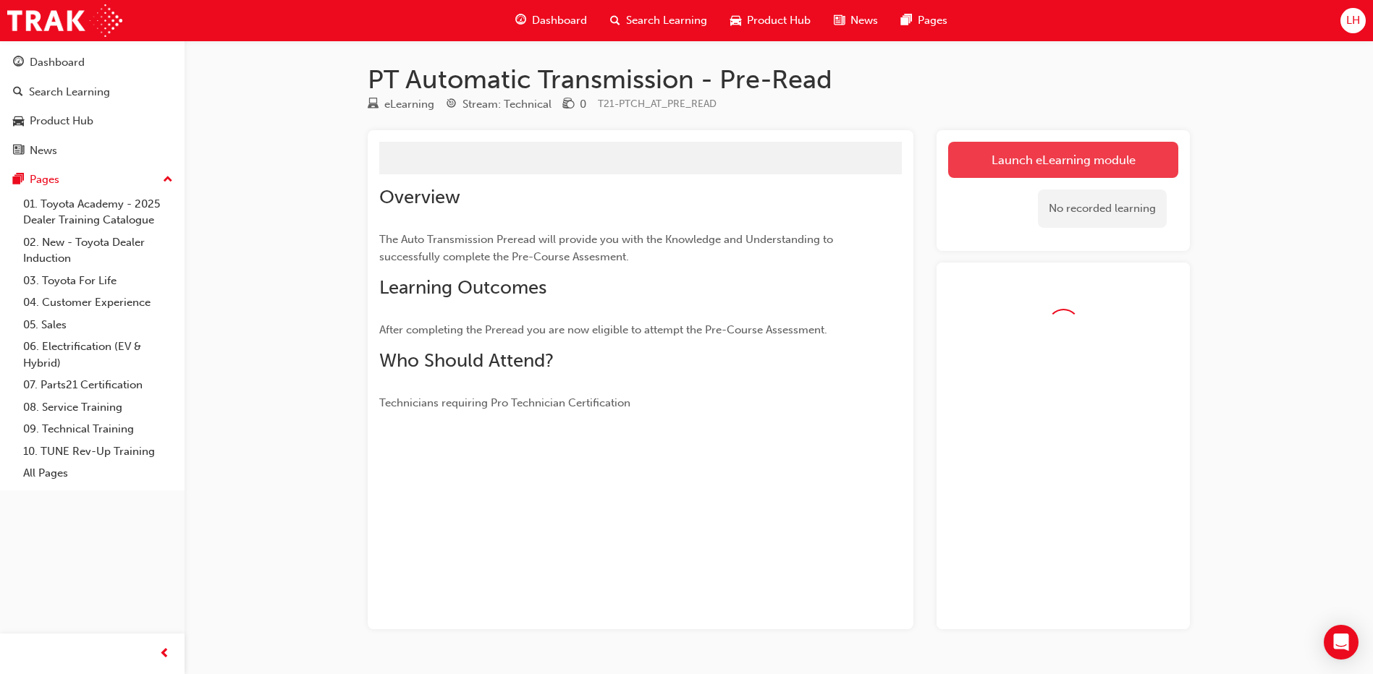
click at [1105, 159] on link "Launch eLearning module" at bounding box center [1063, 160] width 230 height 36
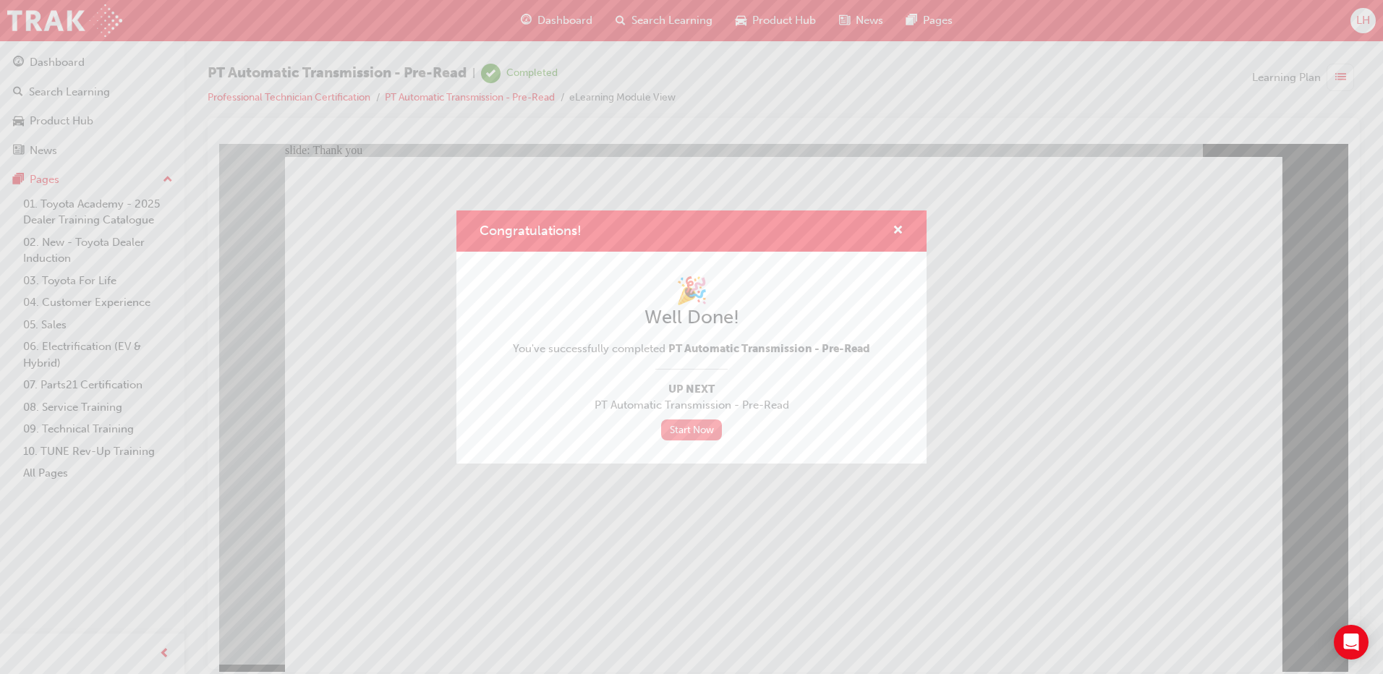
click at [687, 425] on link "Start Now" at bounding box center [691, 430] width 61 height 21
click at [687, 434] on link "Start Now" at bounding box center [691, 430] width 61 height 21
click at [678, 432] on link "Start Now" at bounding box center [691, 430] width 61 height 21
drag, startPoint x: 903, startPoint y: 229, endPoint x: 483, endPoint y: 263, distance: 421.1
click at [903, 229] on span "cross-icon" at bounding box center [898, 231] width 11 height 13
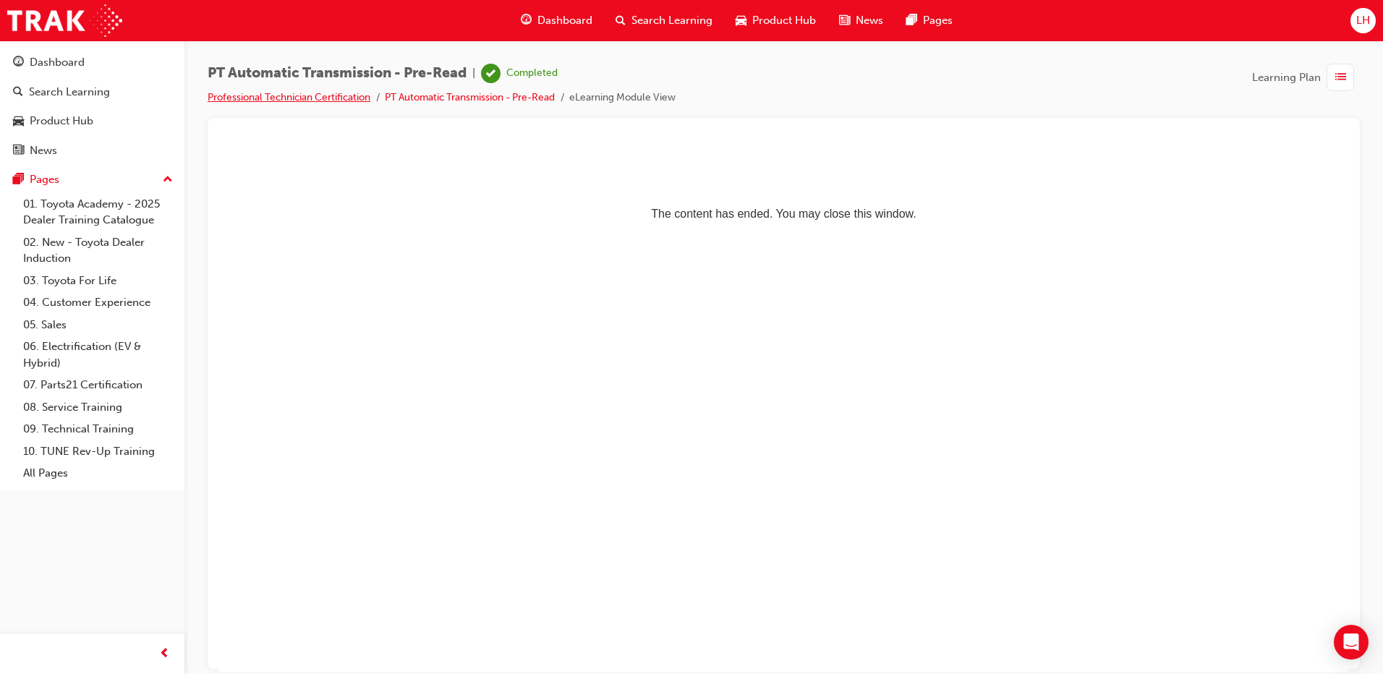
click at [283, 97] on link "Professional Technician Certification" at bounding box center [289, 97] width 163 height 12
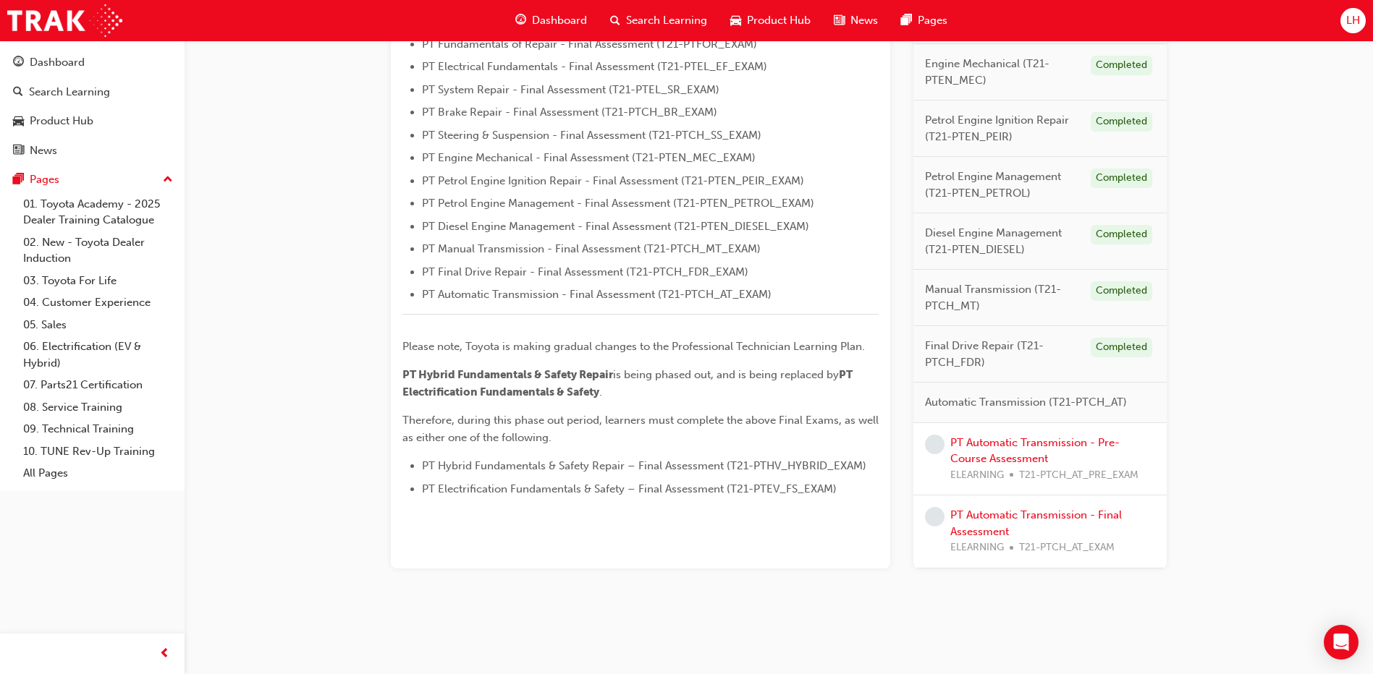
scroll to position [461, 0]
click at [982, 439] on link "PT Automatic Transmission - Pre-Course Assessment" at bounding box center [1034, 451] width 169 height 30
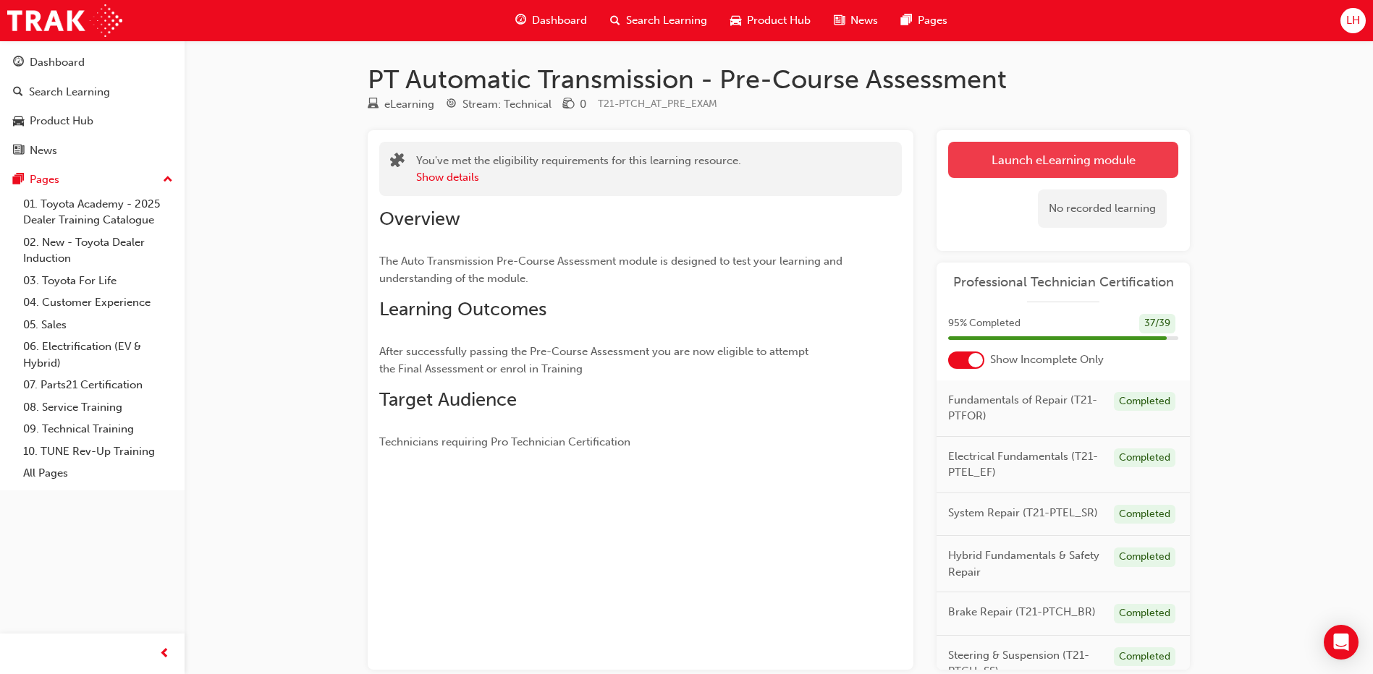
click at [1014, 158] on link "Launch eLearning module" at bounding box center [1063, 160] width 230 height 36
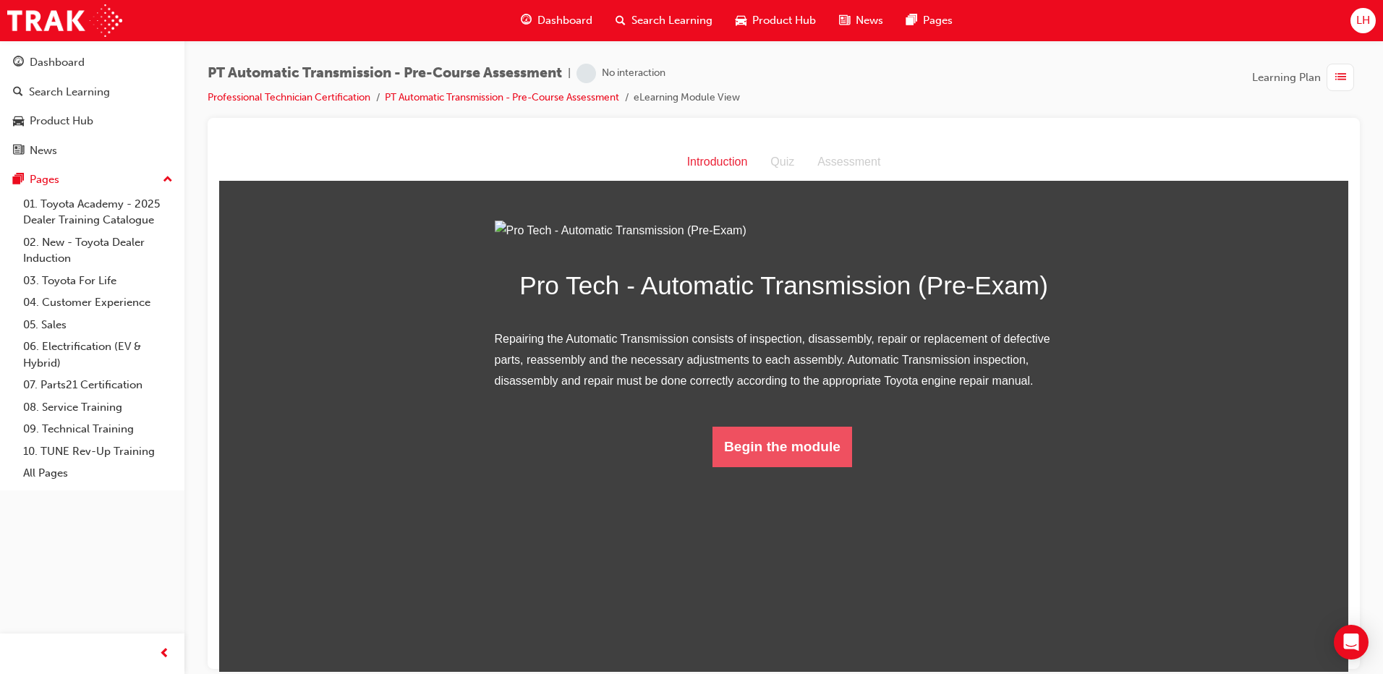
click at [784, 467] on button "Begin the module" at bounding box center [783, 446] width 140 height 41
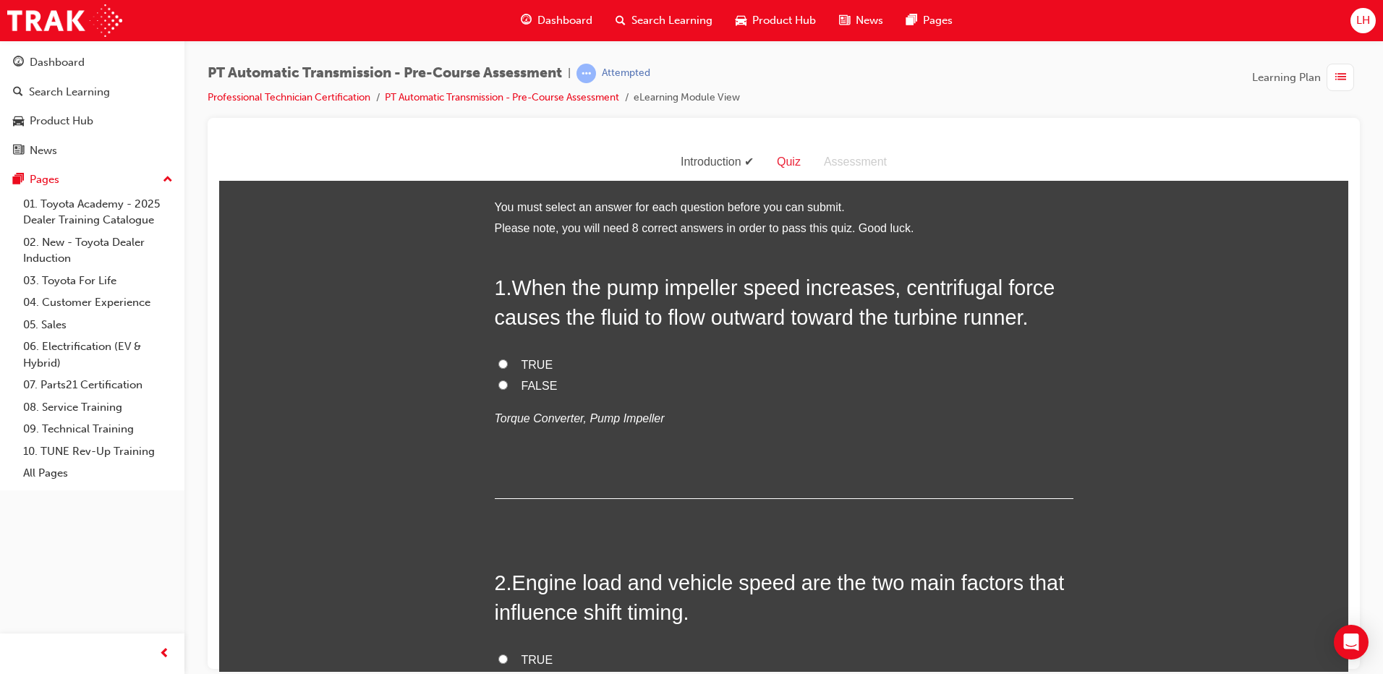
click at [499, 365] on input "TRUE" at bounding box center [503, 363] width 9 height 9
radio input "true"
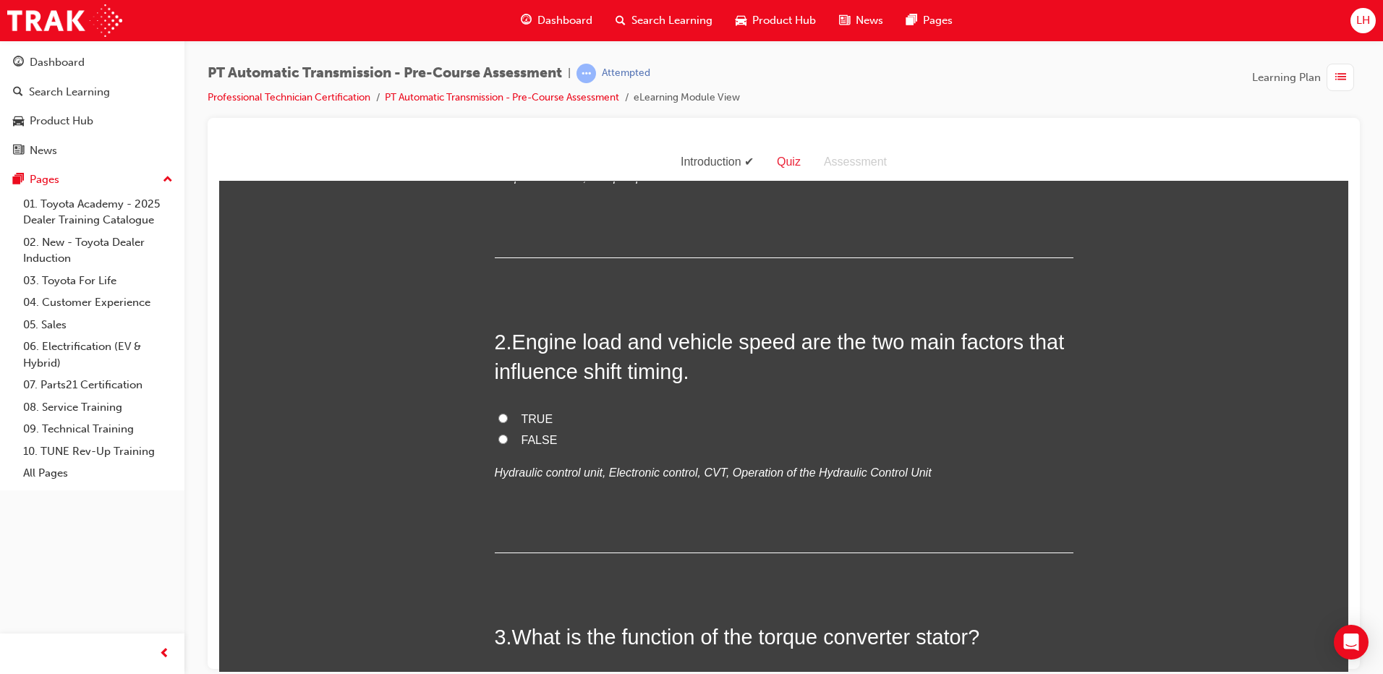
scroll to position [289, 0]
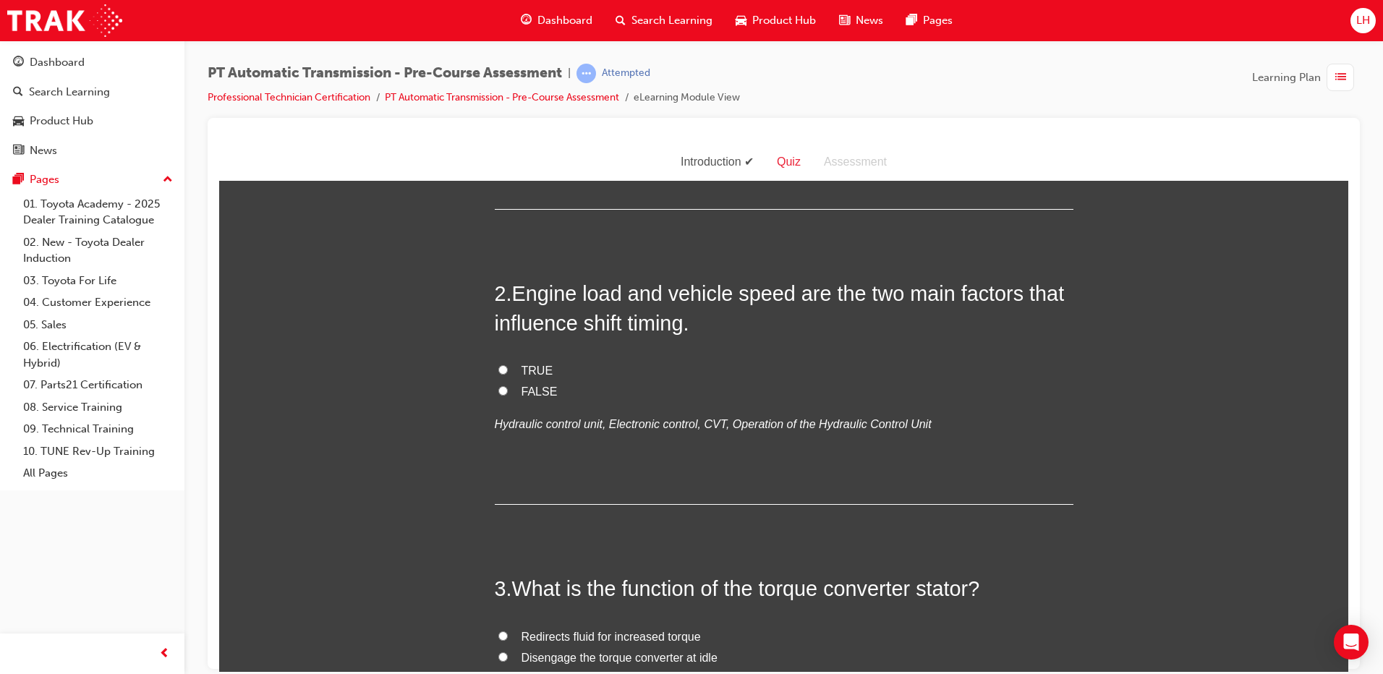
click at [508, 365] on label "TRUE" at bounding box center [784, 370] width 579 height 21
click at [508, 365] on input "TRUE" at bounding box center [503, 369] width 9 height 9
radio input "true"
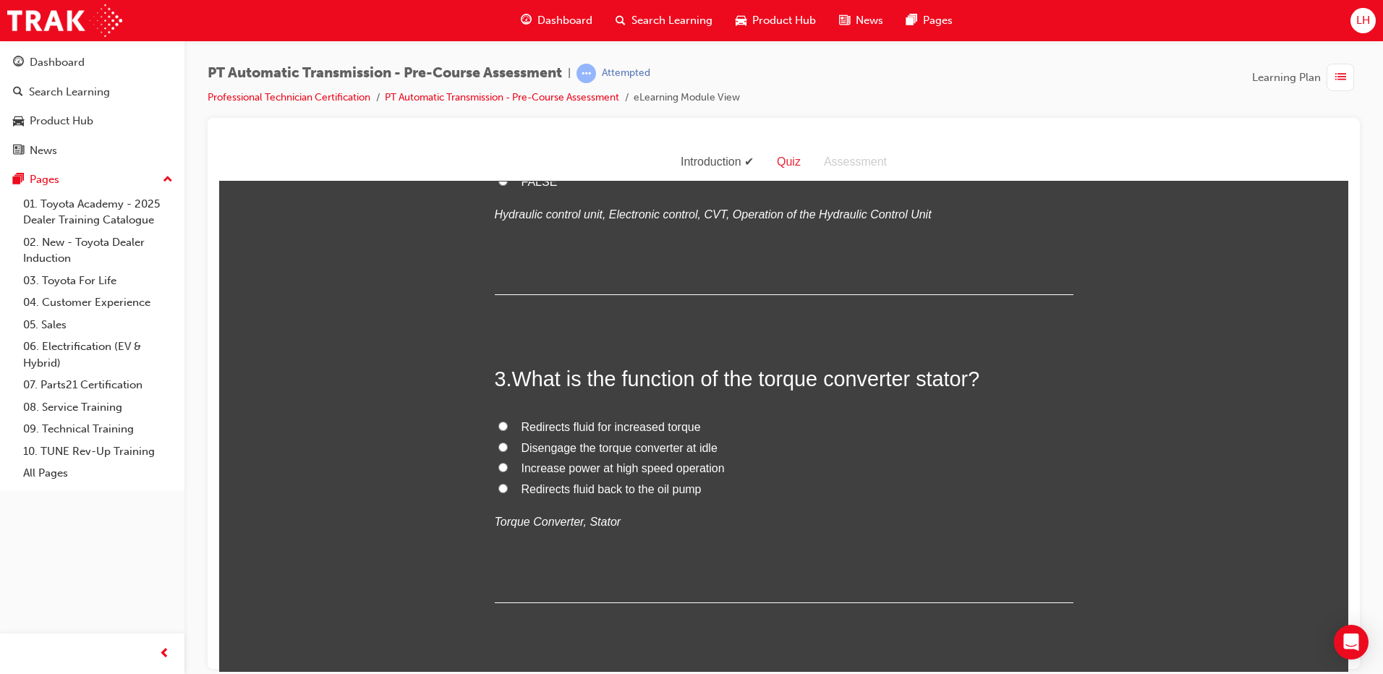
scroll to position [507, 0]
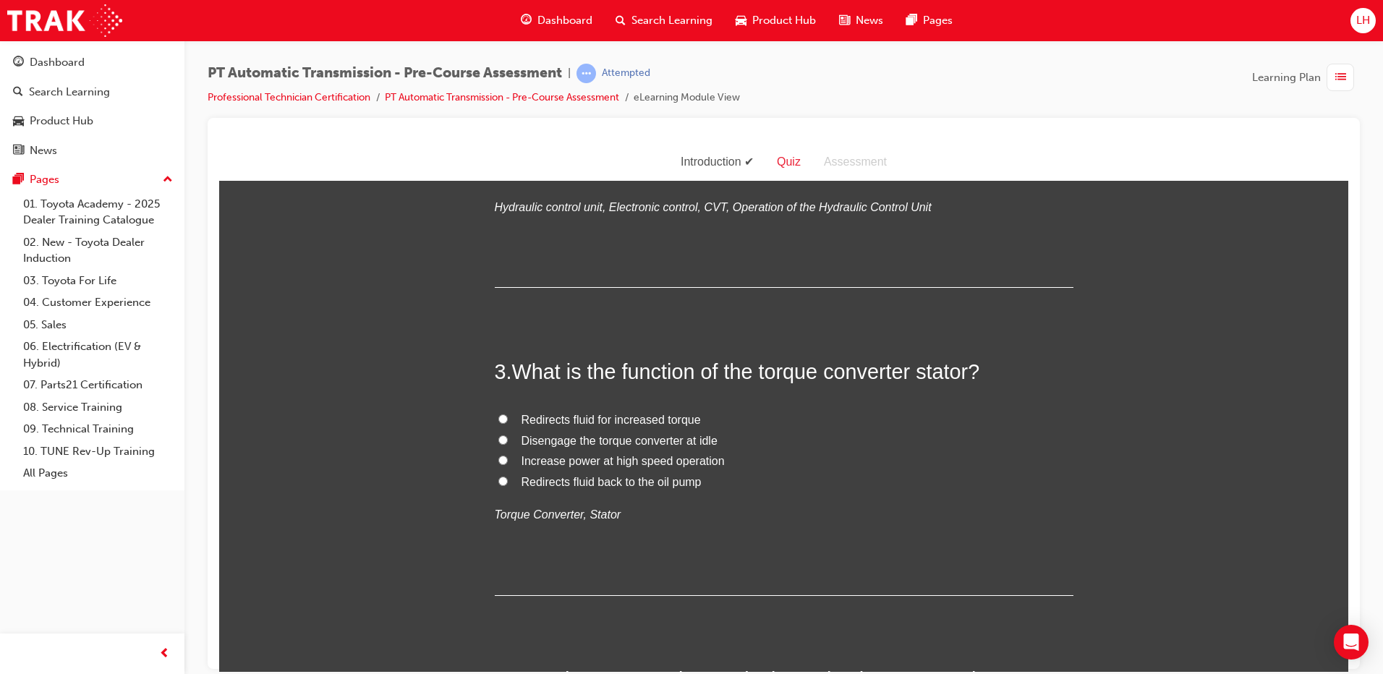
click at [499, 417] on input "Redirects fluid for increased torque" at bounding box center [503, 418] width 9 height 9
radio input "true"
click at [635, 486] on span "Redirects fluid back to the oil pump" at bounding box center [612, 481] width 180 height 12
click at [508, 486] on input "Redirects fluid back to the oil pump" at bounding box center [503, 480] width 9 height 9
radio input "true"
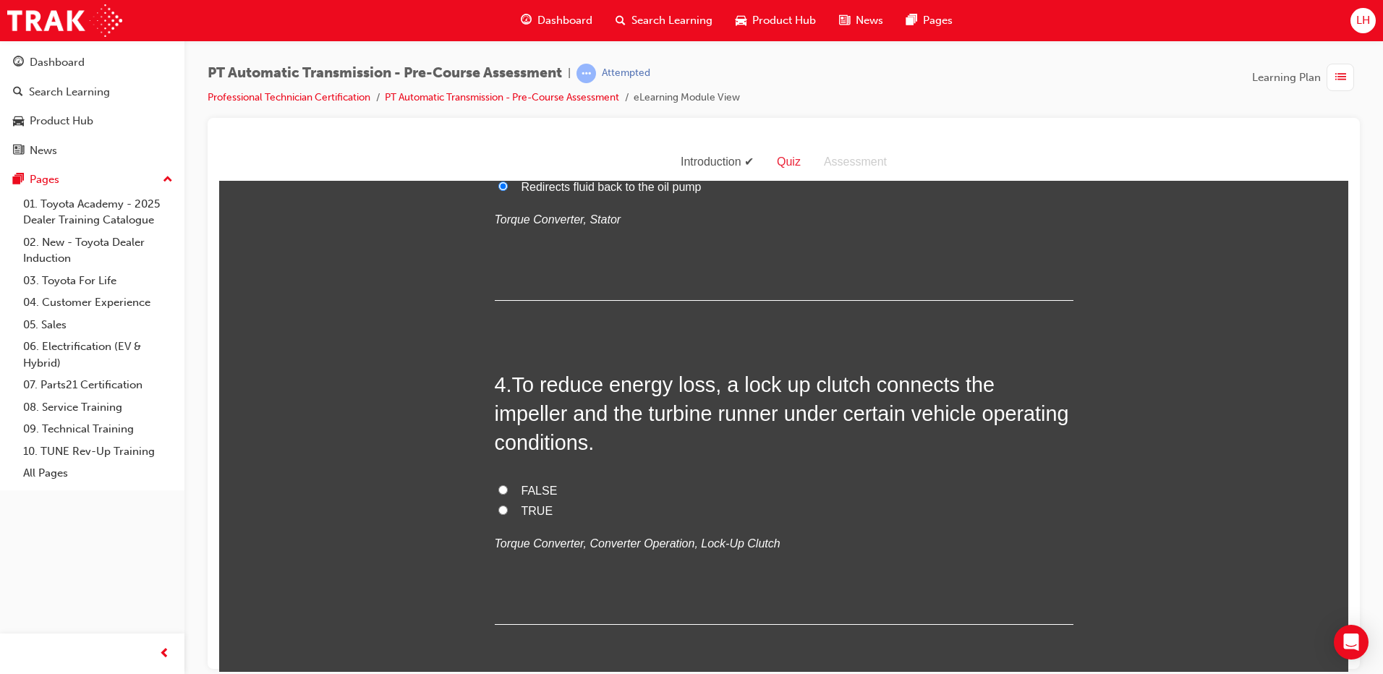
scroll to position [868, 0]
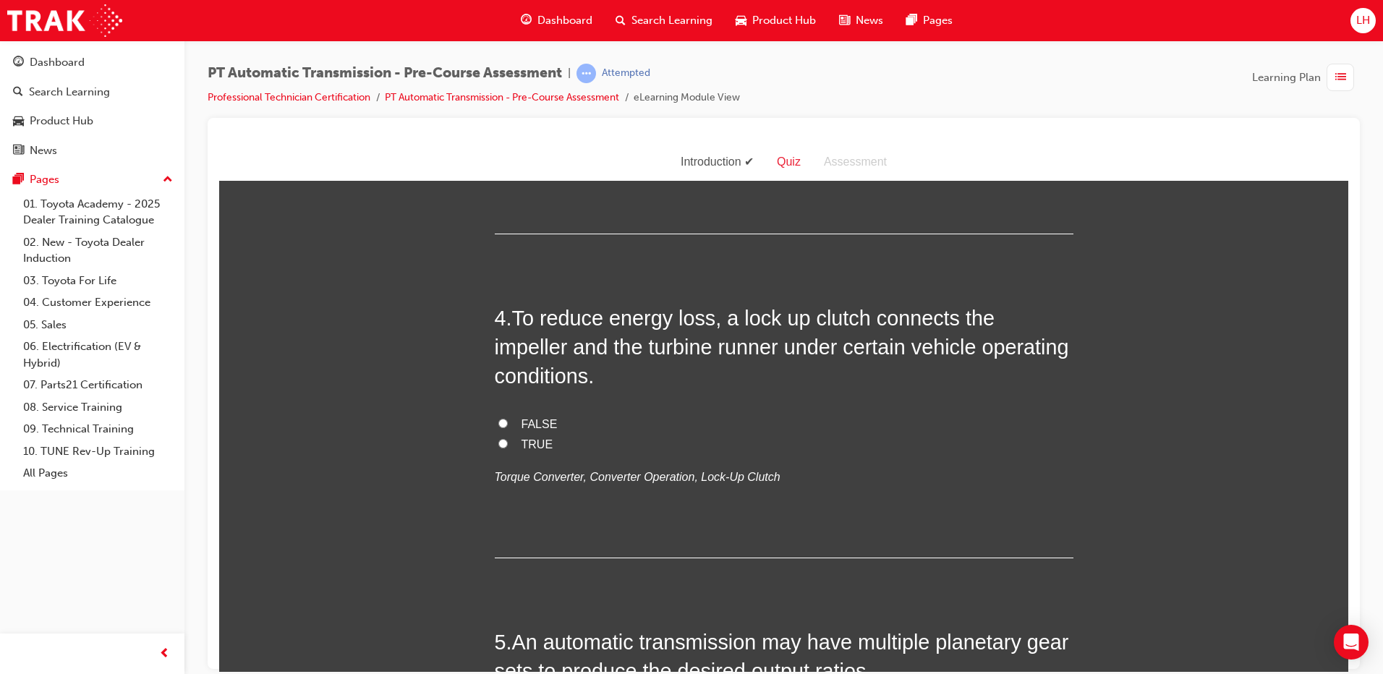
click at [527, 441] on span "TRUE" at bounding box center [538, 444] width 32 height 12
click at [508, 441] on input "TRUE" at bounding box center [503, 442] width 9 height 9
radio input "true"
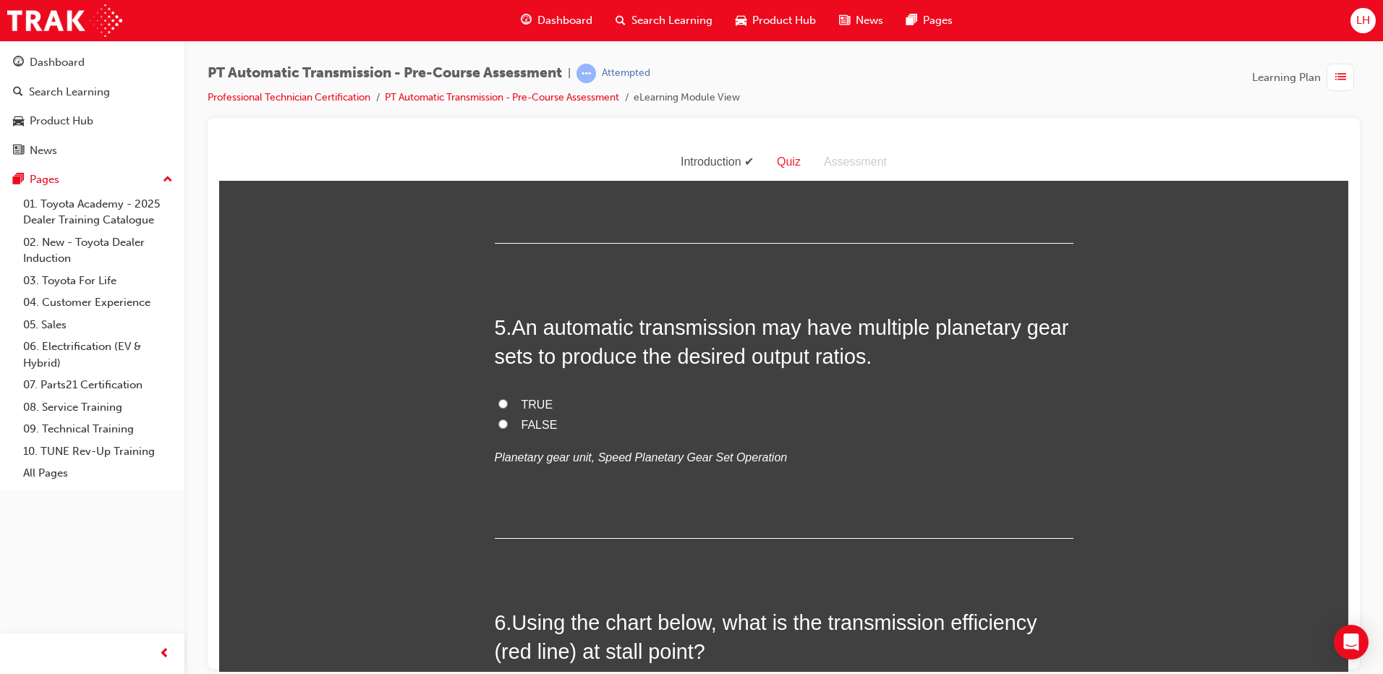
scroll to position [1158, 0]
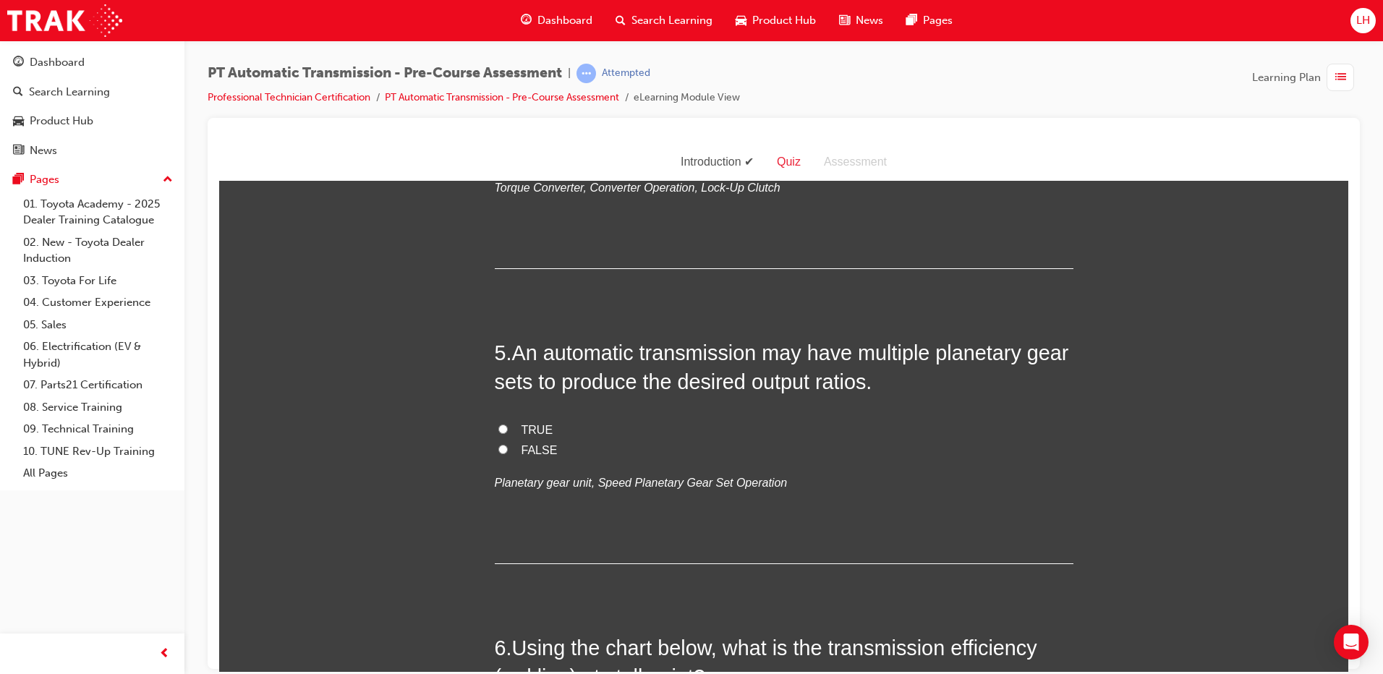
click at [537, 430] on span "TRUE" at bounding box center [538, 429] width 32 height 12
click at [508, 430] on input "TRUE" at bounding box center [503, 428] width 9 height 9
radio input "true"
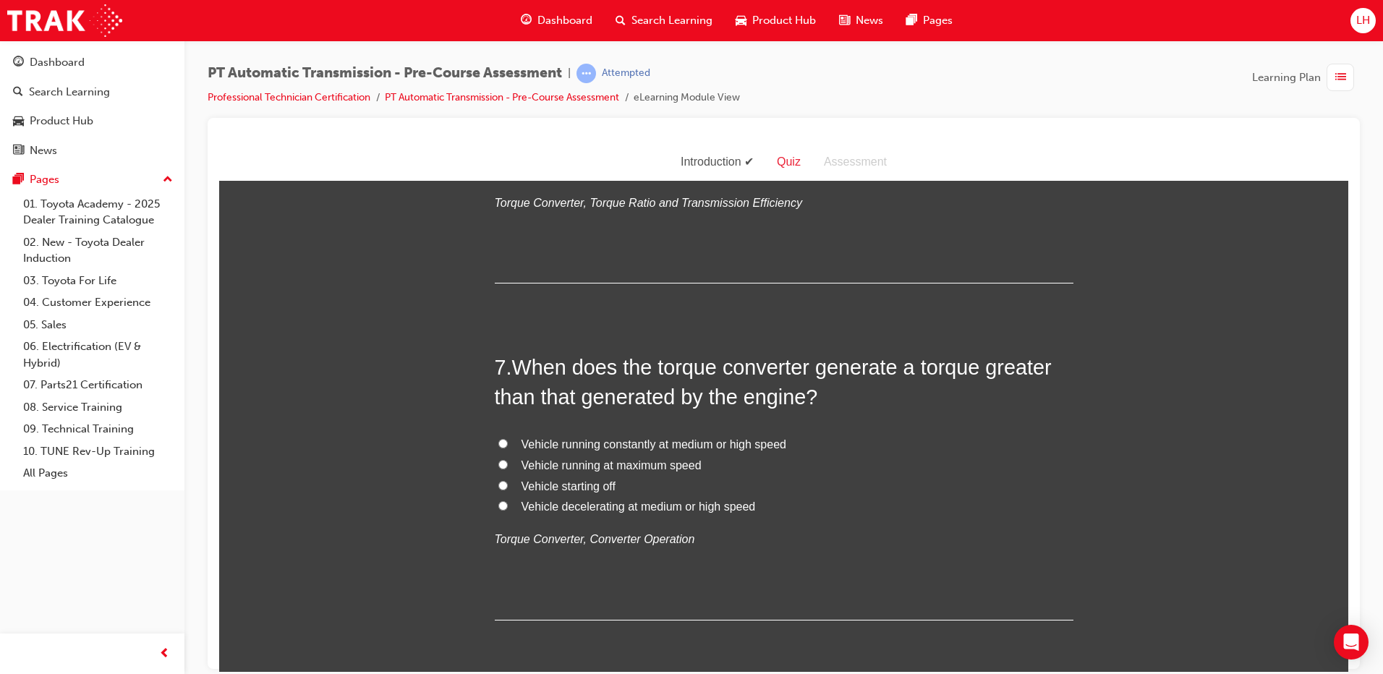
scroll to position [1809, 0]
click at [499, 151] on input "0" at bounding box center [503, 146] width 9 height 9
radio input "true"
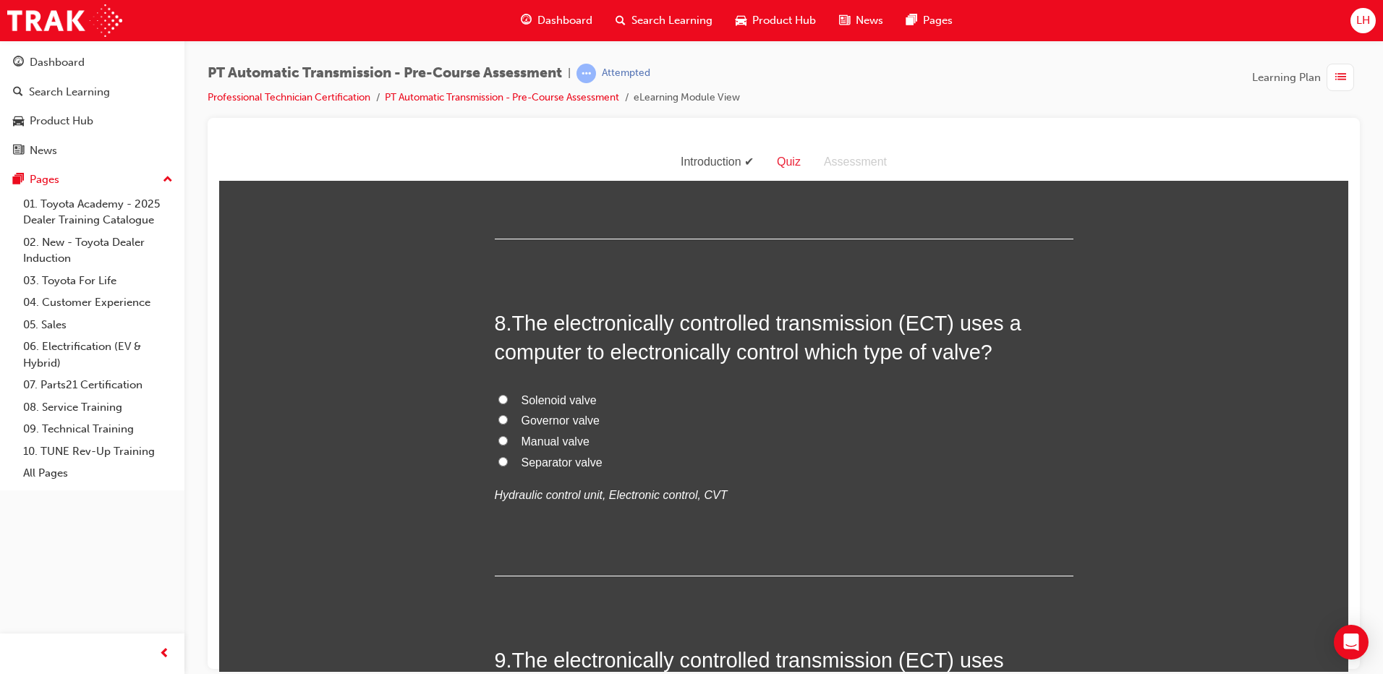
scroll to position [2243, 0]
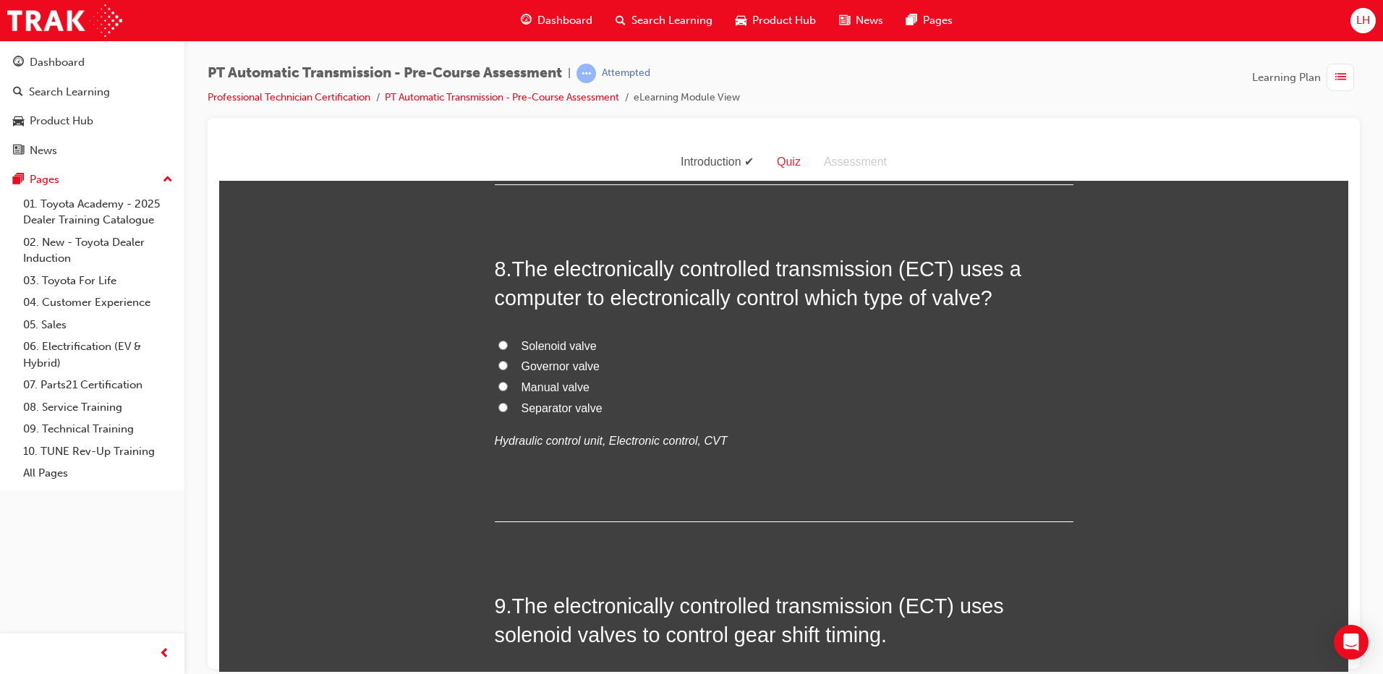
click at [499, 54] on input "Vehicle starting off" at bounding box center [503, 49] width 9 height 9
radio input "true"
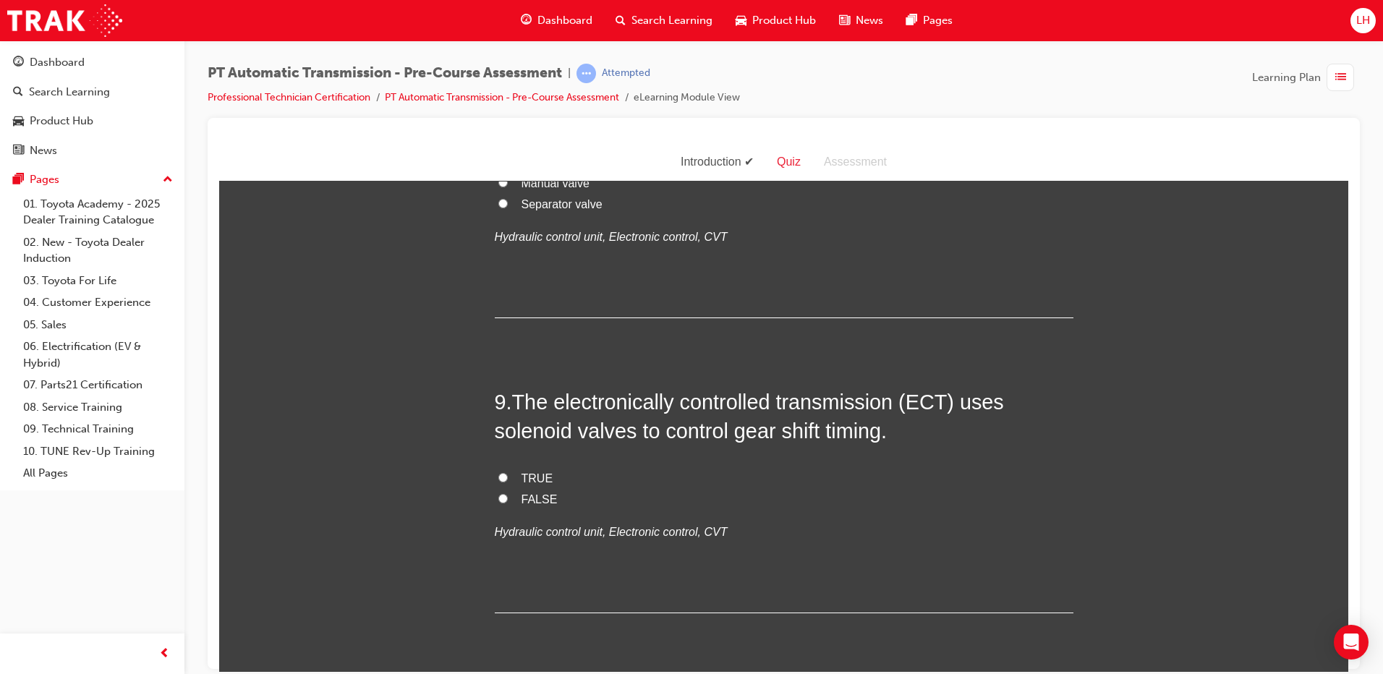
scroll to position [2533, 0]
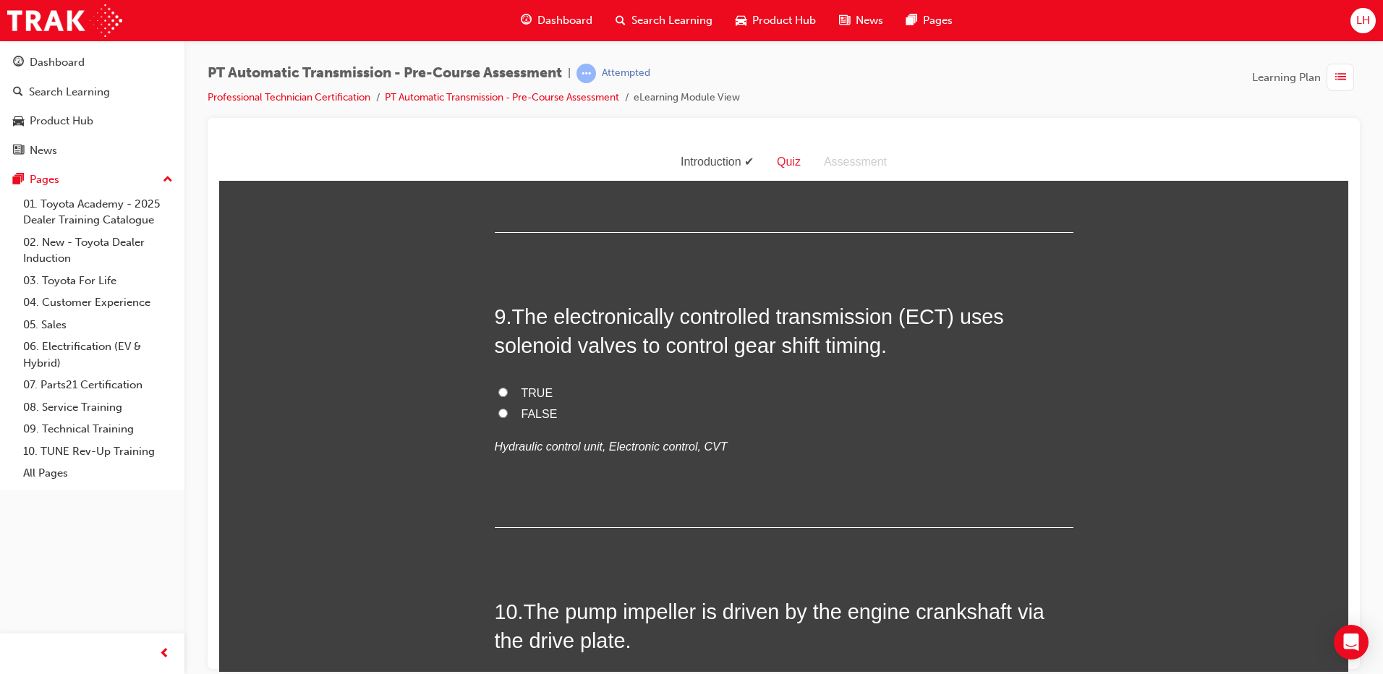
click at [530, 82] on span "Governor valve" at bounding box center [561, 76] width 79 height 12
click at [508, 80] on input "Governor valve" at bounding box center [503, 75] width 9 height 9
radio input "true"
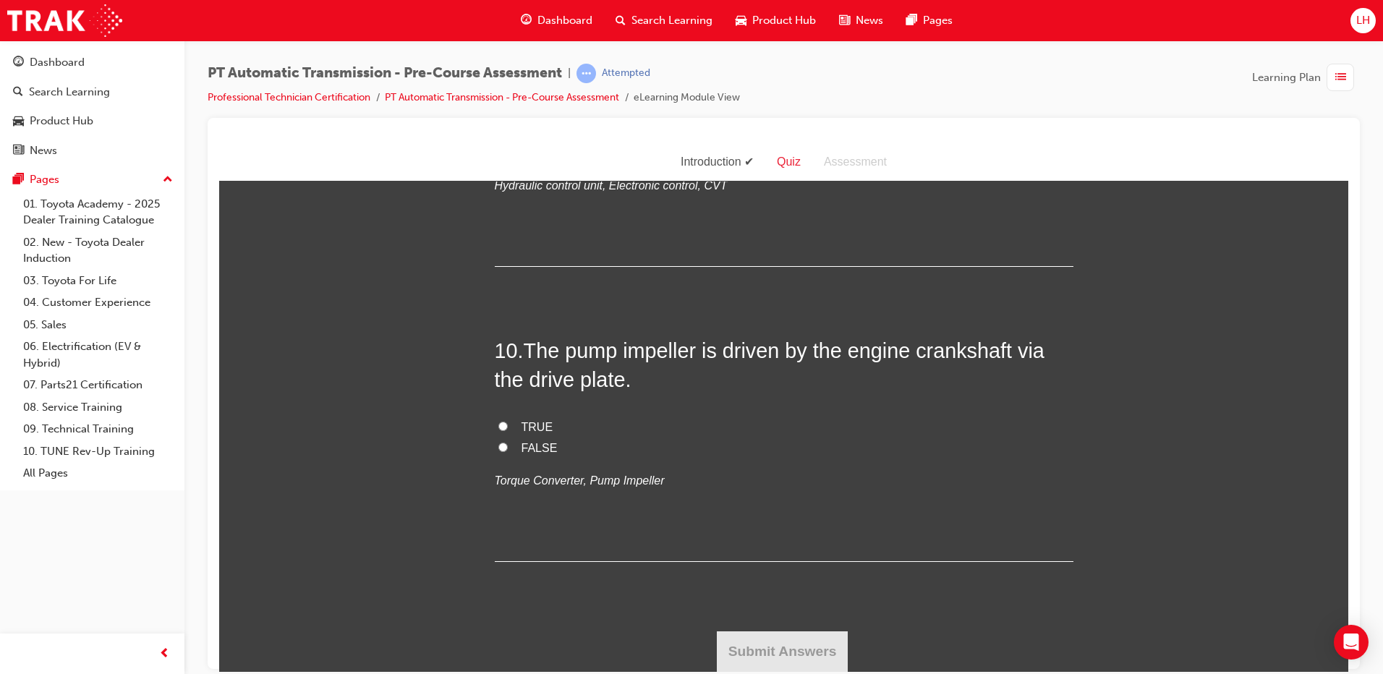
scroll to position [2894, 0]
click at [534, 137] on span "TRUE" at bounding box center [538, 131] width 32 height 12
click at [508, 135] on input "TRUE" at bounding box center [503, 130] width 9 height 9
radio input "true"
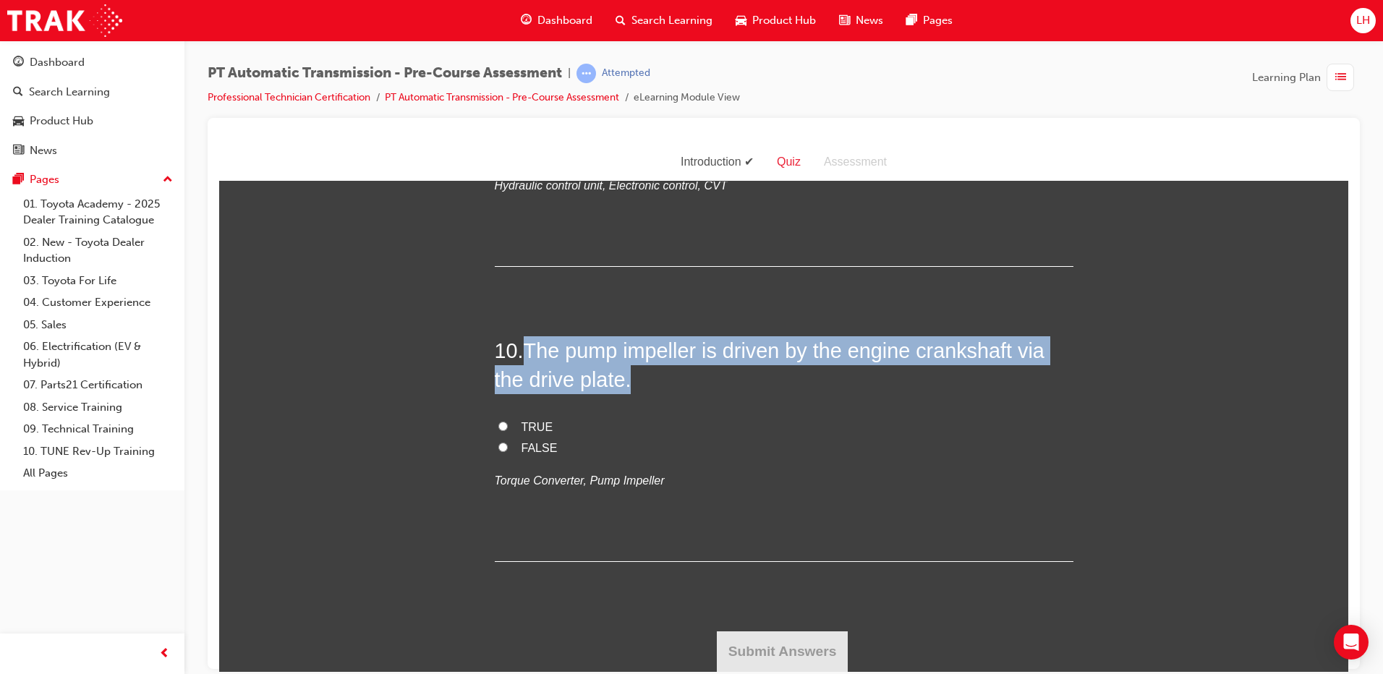
drag, startPoint x: 661, startPoint y: 365, endPoint x: 523, endPoint y: 340, distance: 139.7
click at [523, 340] on h2 "10 . The pump impeller is driven by the engine crankshaft via the drive plate." at bounding box center [784, 365] width 579 height 59
copy span "The pump impeller is driven by the engine crankshaft via the drive plate."
click at [593, 353] on span "The pump impeller is driven by the engine crankshaft via the drive plate." at bounding box center [770, 365] width 550 height 52
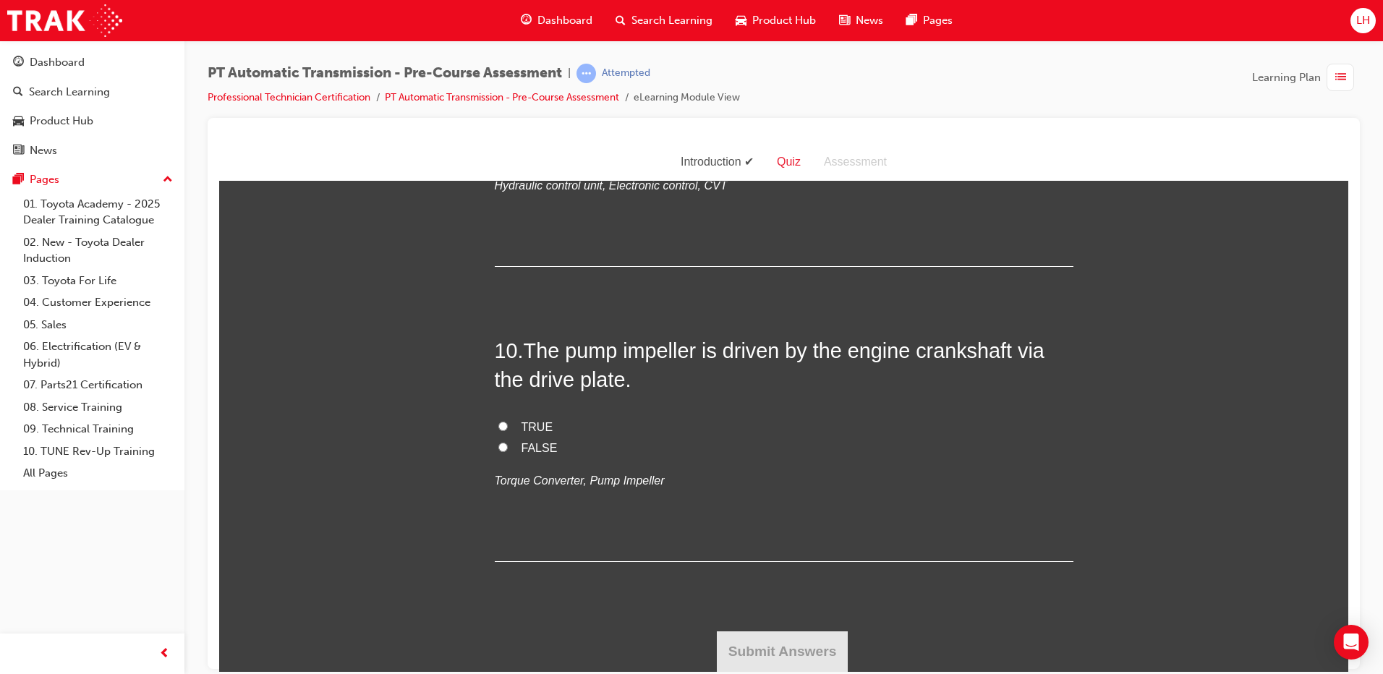
click at [538, 424] on span "TRUE" at bounding box center [538, 426] width 32 height 12
click at [508, 424] on input "TRUE" at bounding box center [503, 425] width 9 height 9
radio input "true"
click at [791, 638] on button "Submit Answers" at bounding box center [783, 651] width 132 height 41
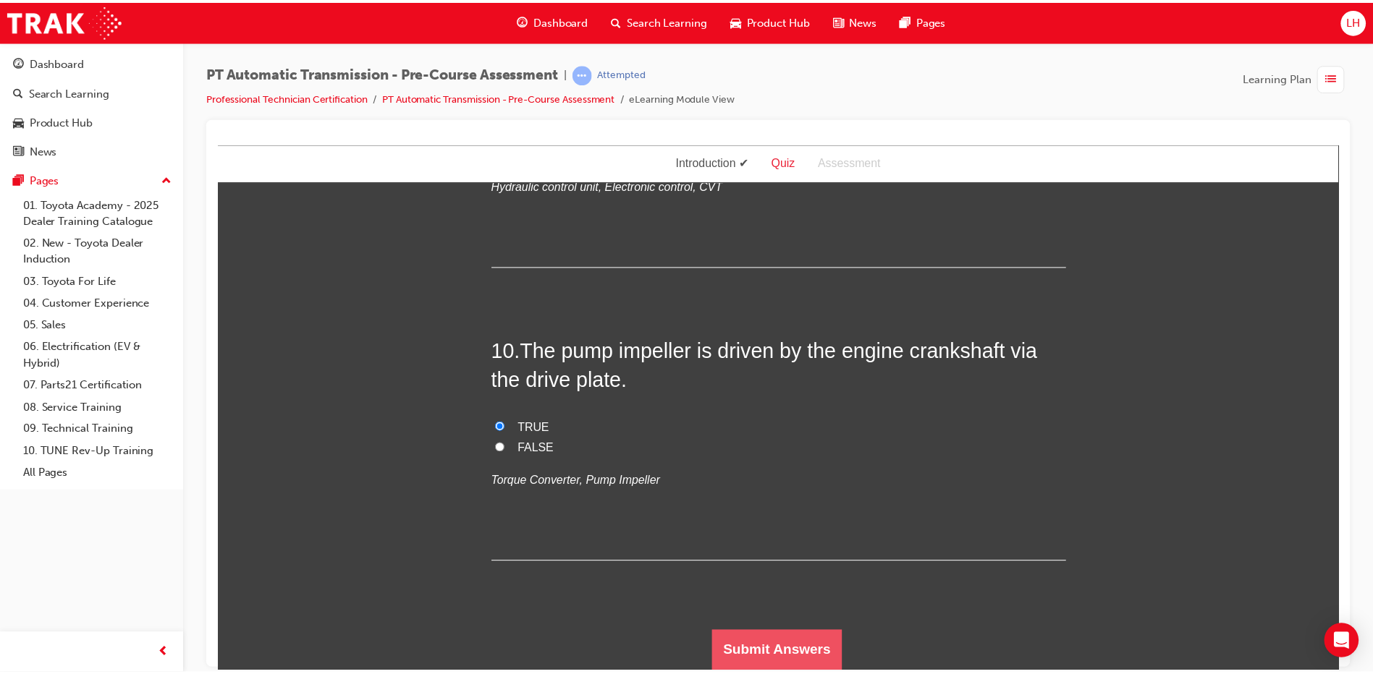
scroll to position [0, 0]
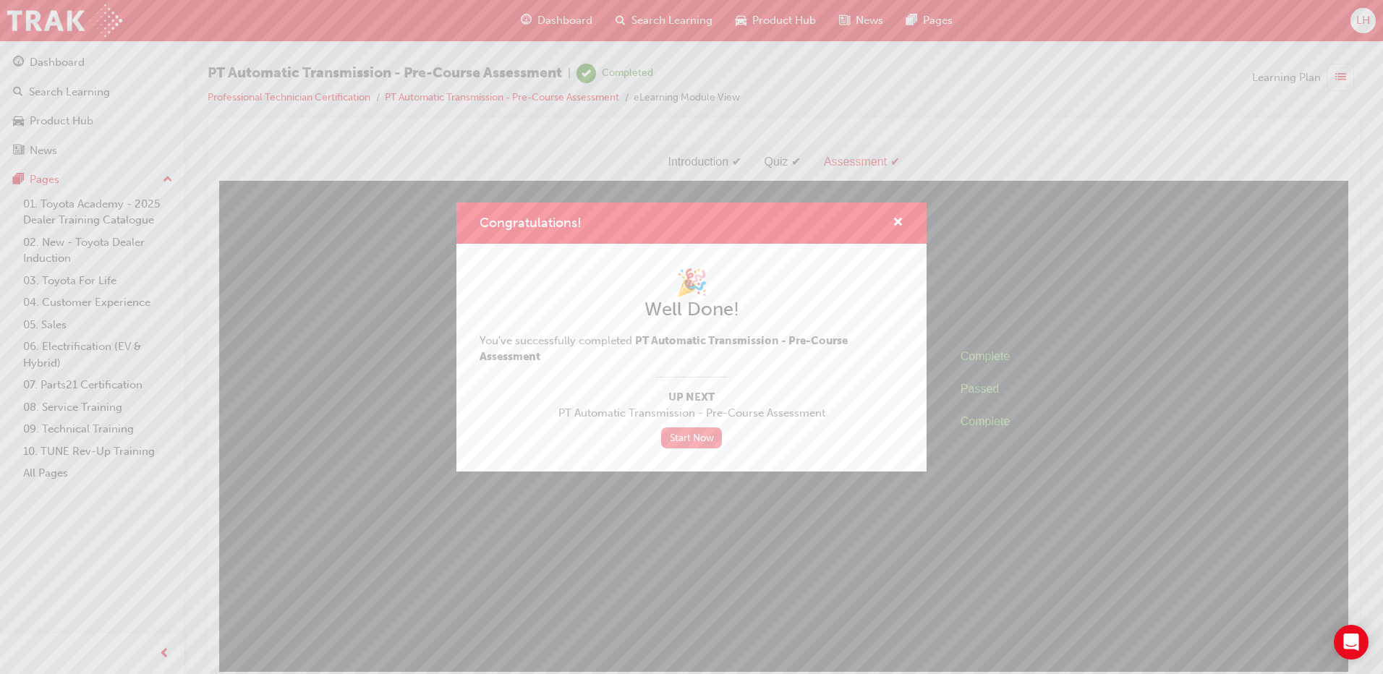
click at [686, 433] on link "Start Now" at bounding box center [691, 438] width 61 height 21
click at [894, 217] on span "cross-icon" at bounding box center [898, 223] width 11 height 13
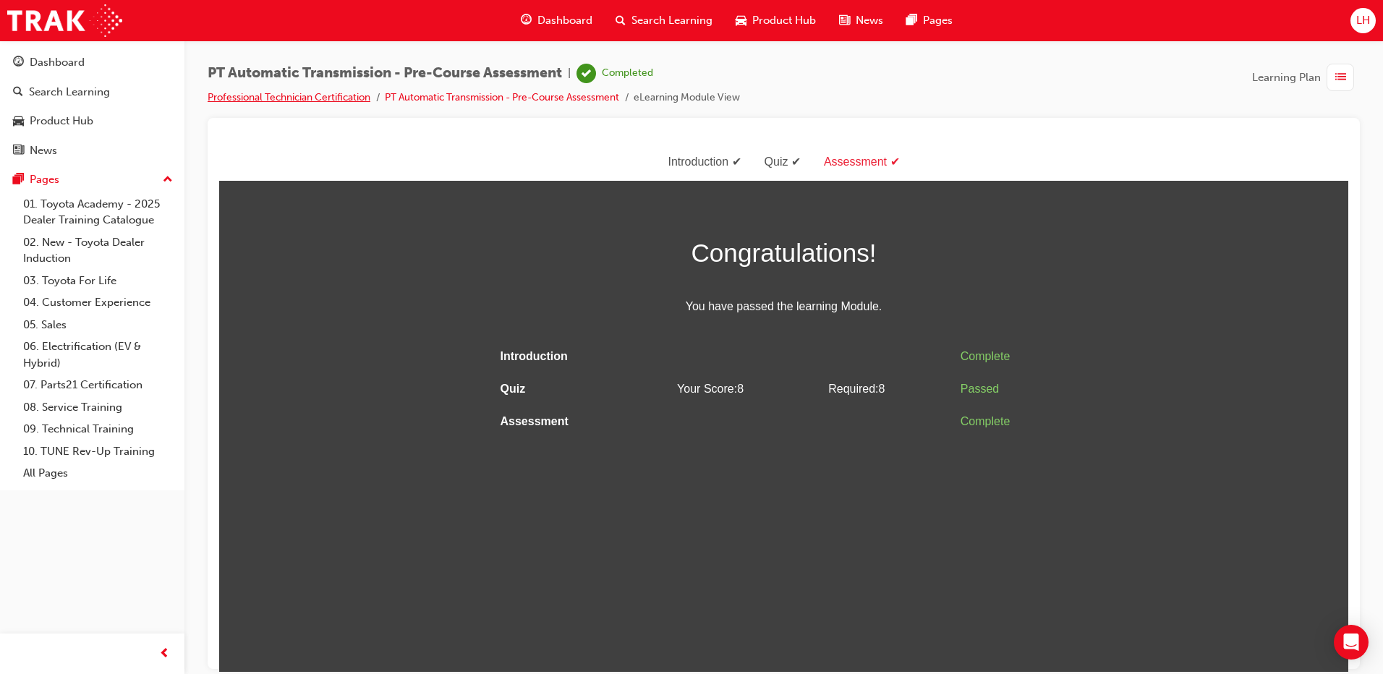
click at [271, 93] on link "Professional Technician Certification" at bounding box center [289, 97] width 163 height 12
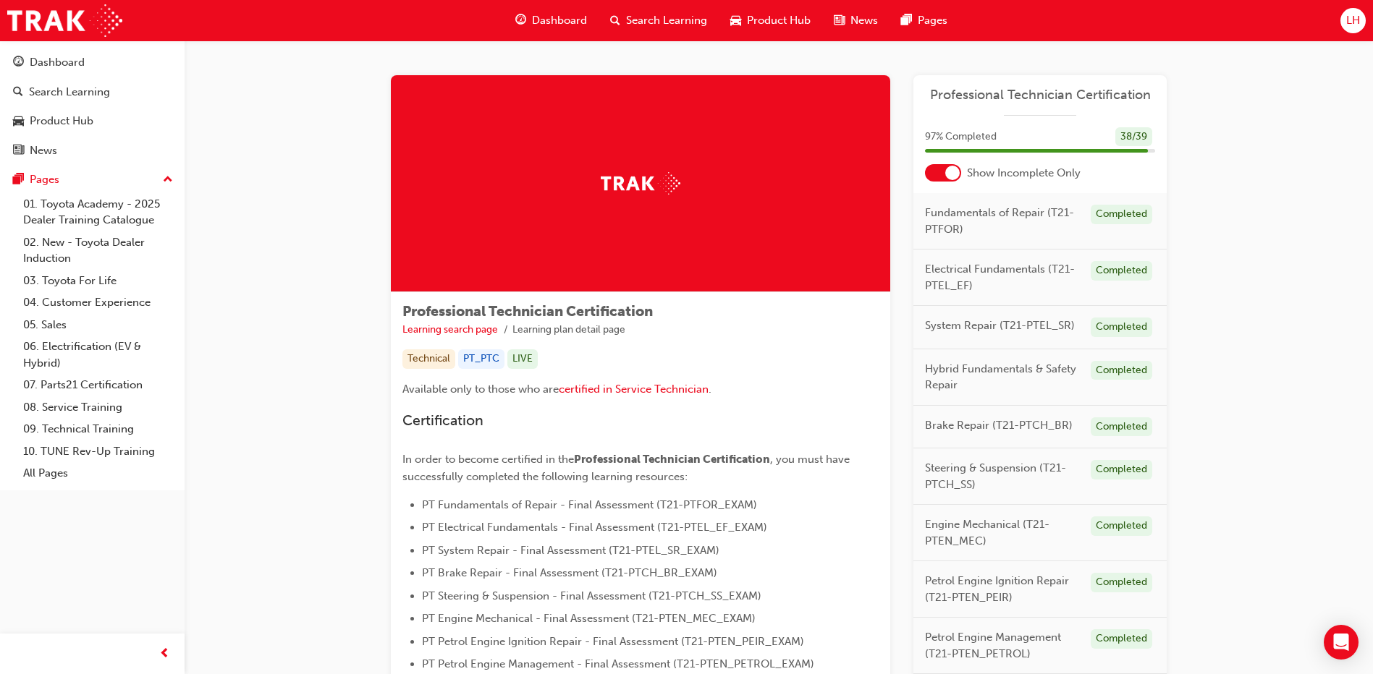
click at [560, 12] on span "Dashboard" at bounding box center [559, 20] width 55 height 17
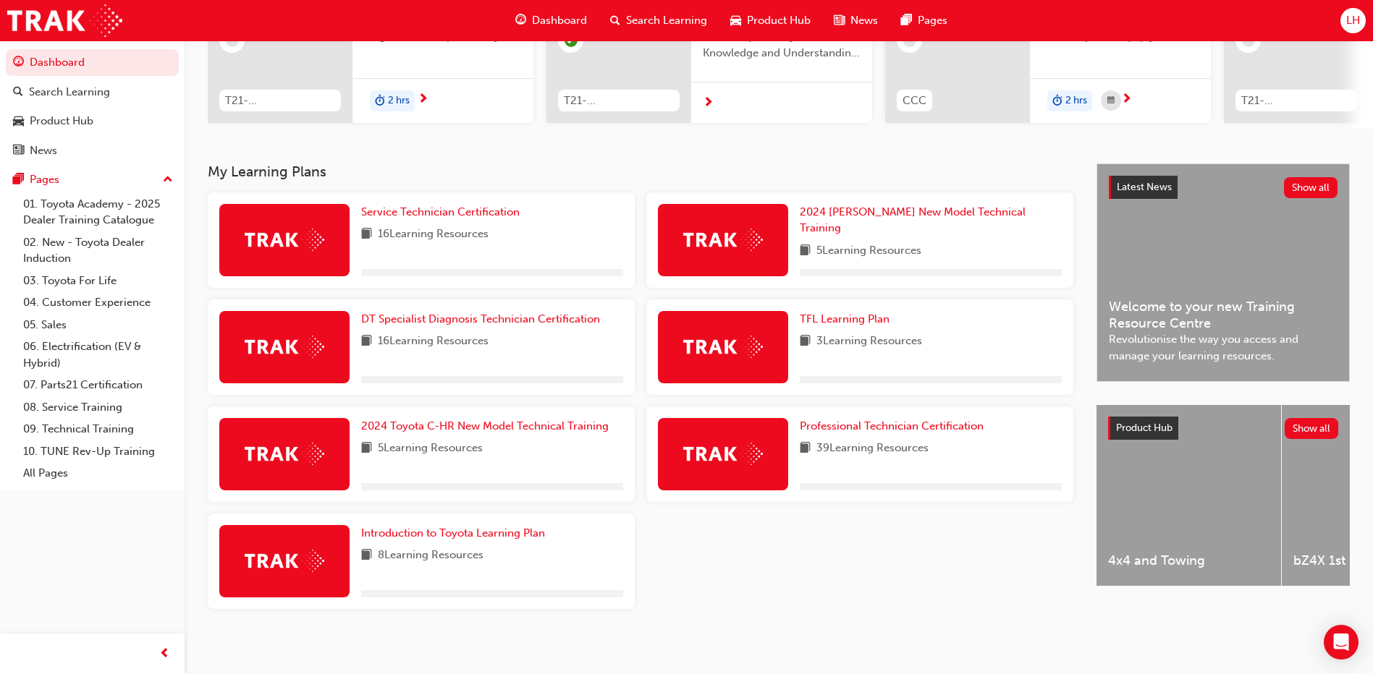
scroll to position [213, 0]
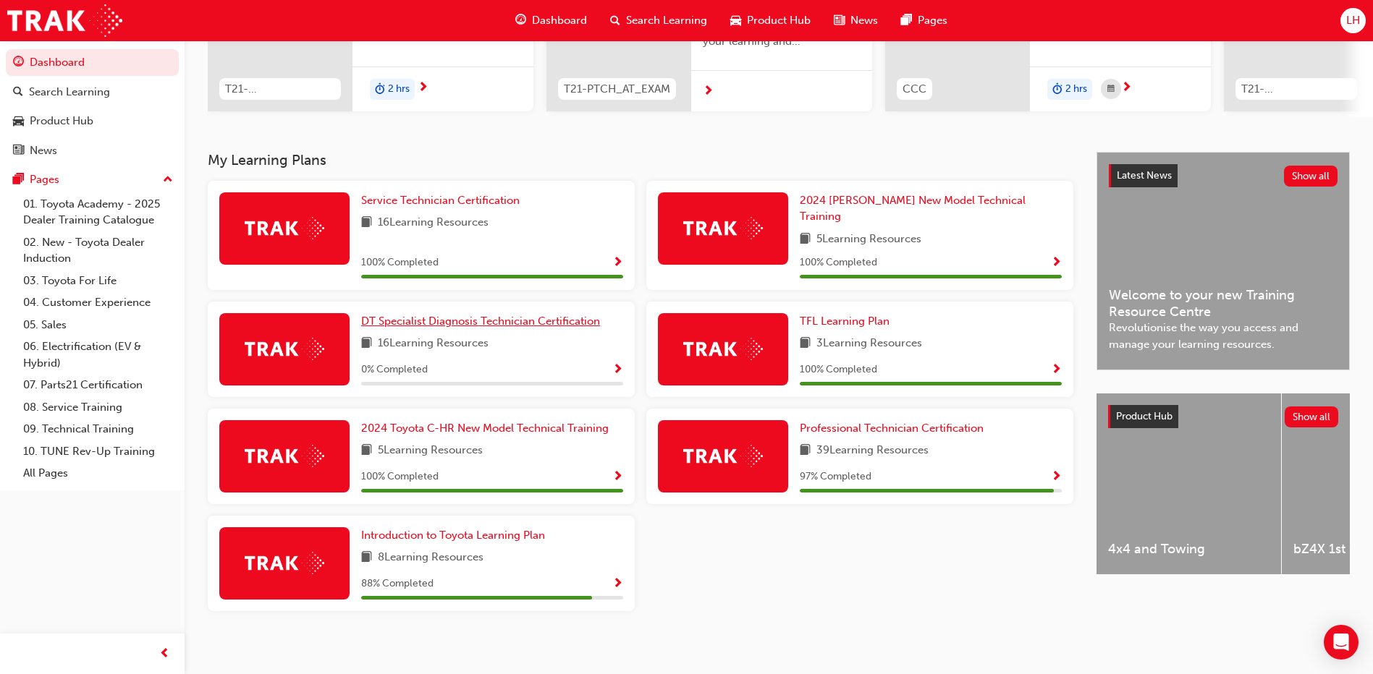
click at [485, 315] on span "DT Specialist Diagnosis Technician Certification" at bounding box center [480, 321] width 239 height 13
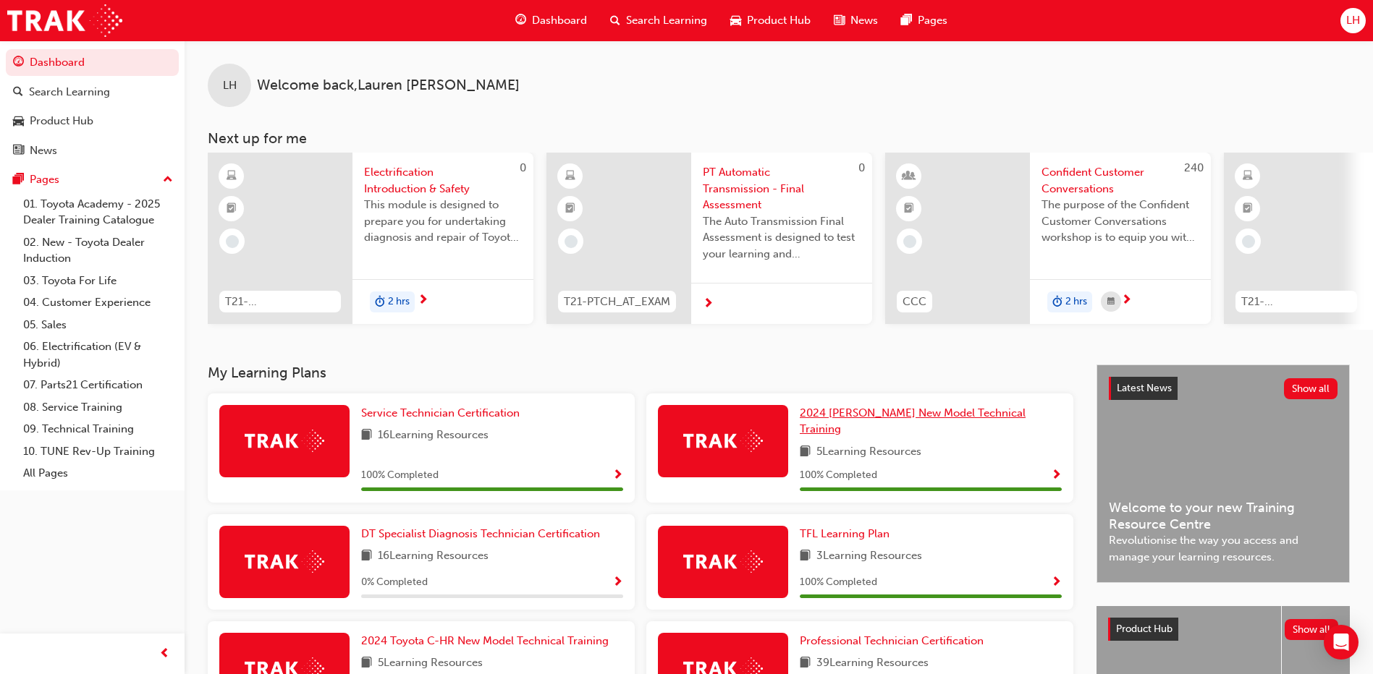
click at [888, 418] on span "2024 [PERSON_NAME] New Model Technical Training" at bounding box center [913, 422] width 226 height 30
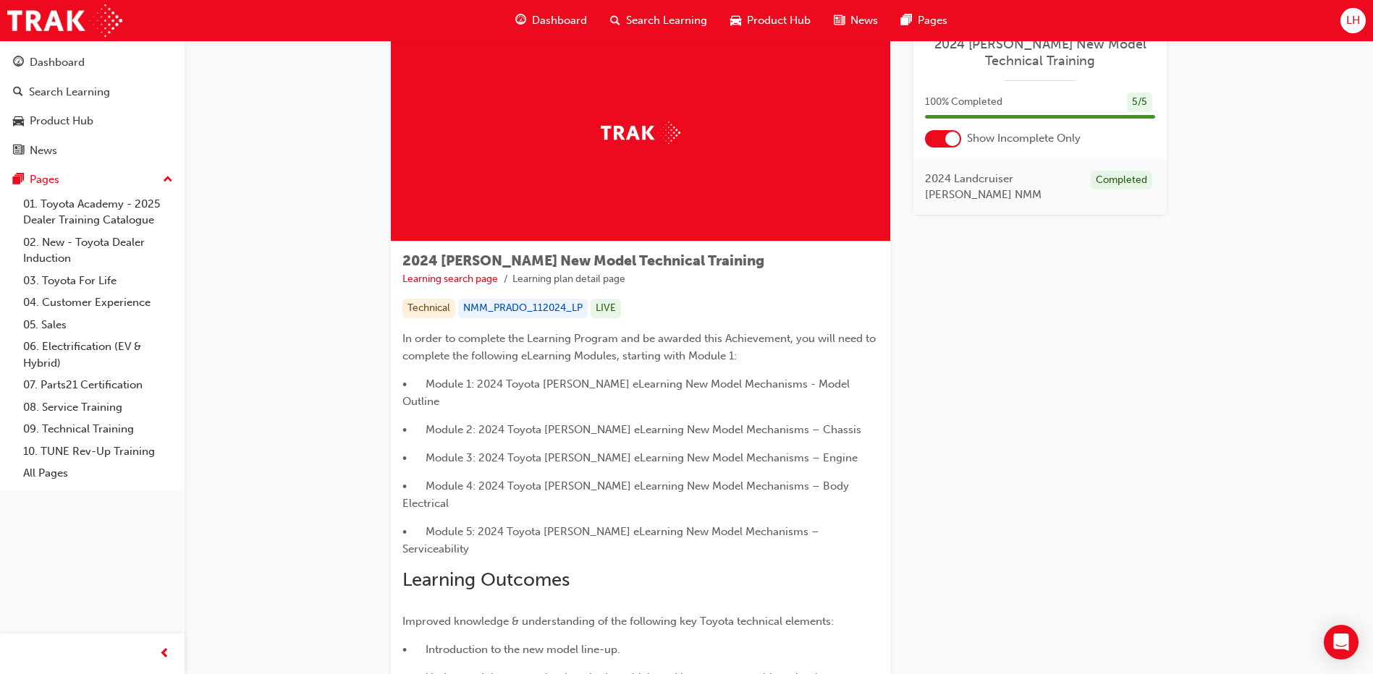
scroll to position [72, 0]
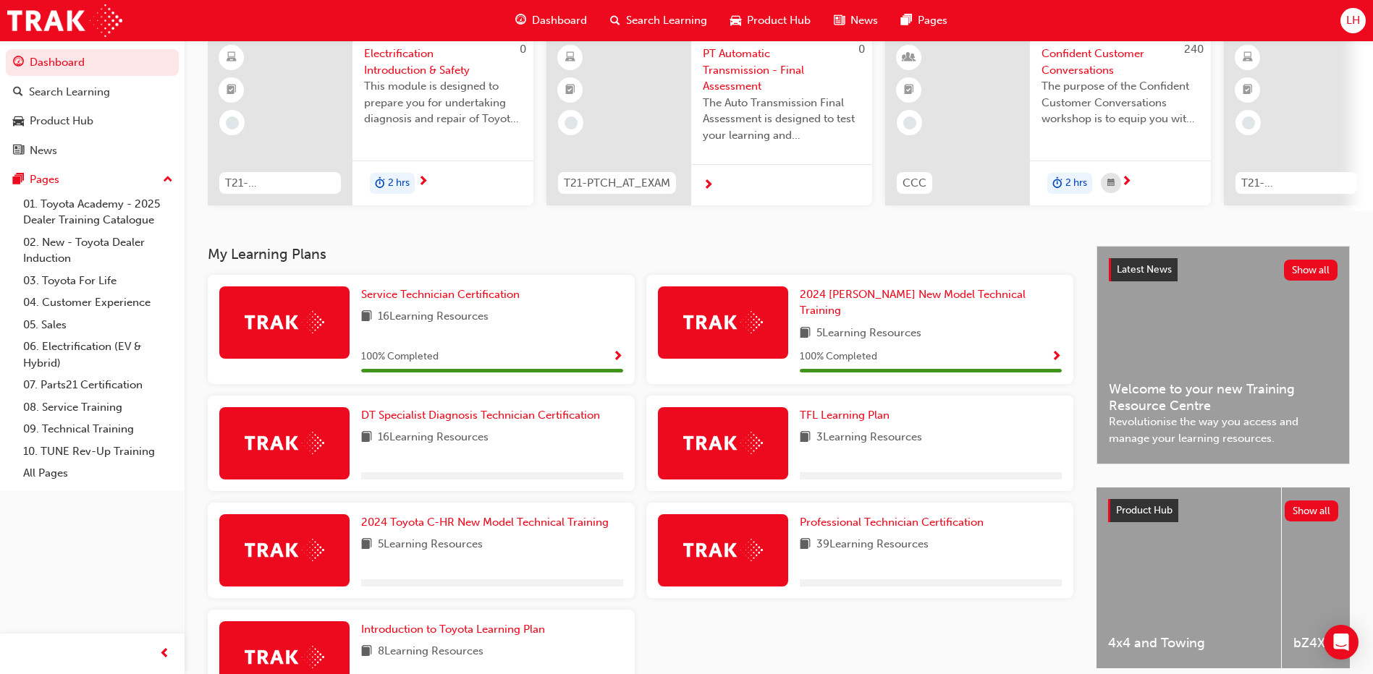
scroll to position [145, 0]
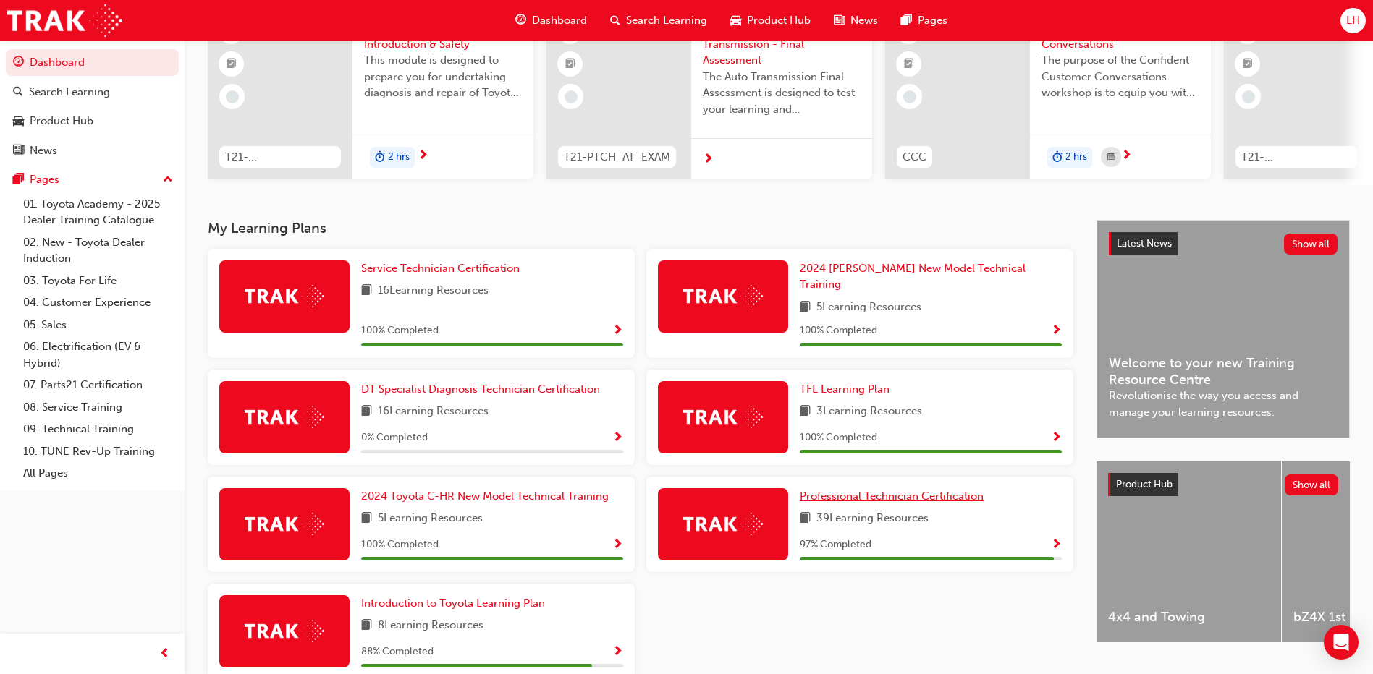
click at [889, 490] on span "Professional Technician Certification" at bounding box center [892, 496] width 184 height 13
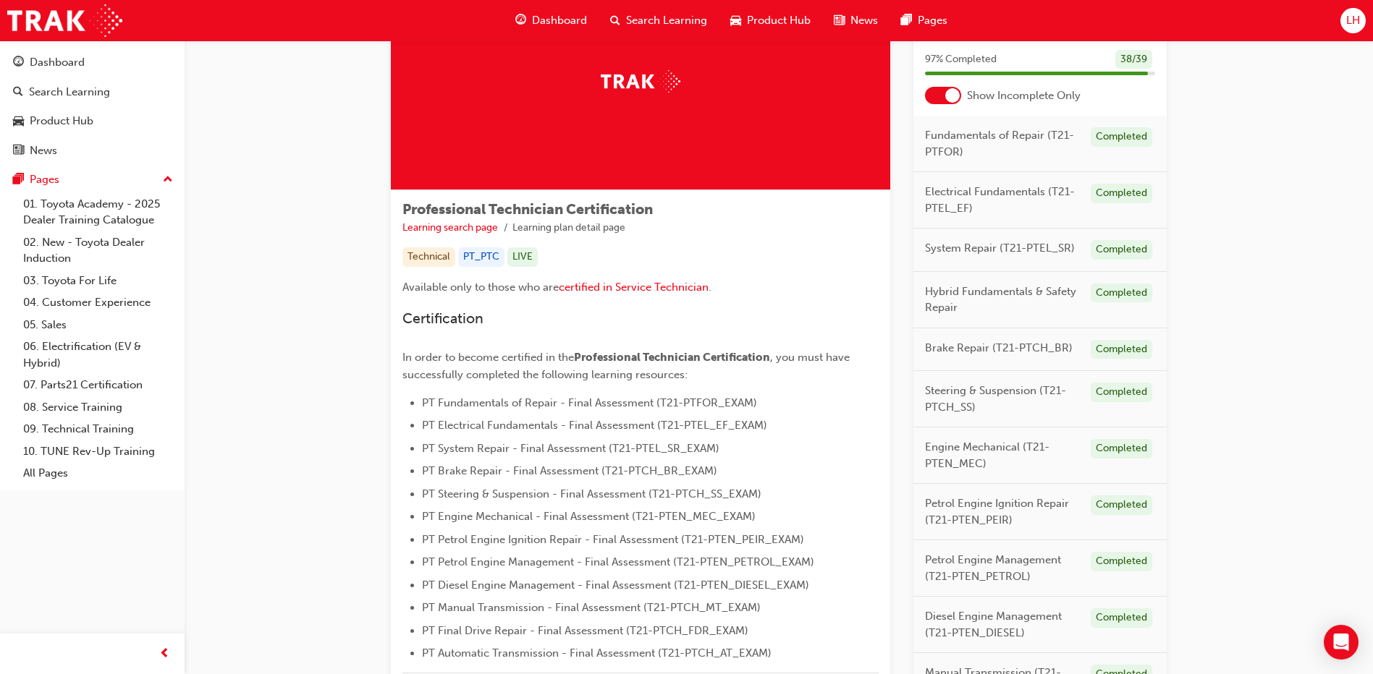
scroll to position [412, 0]
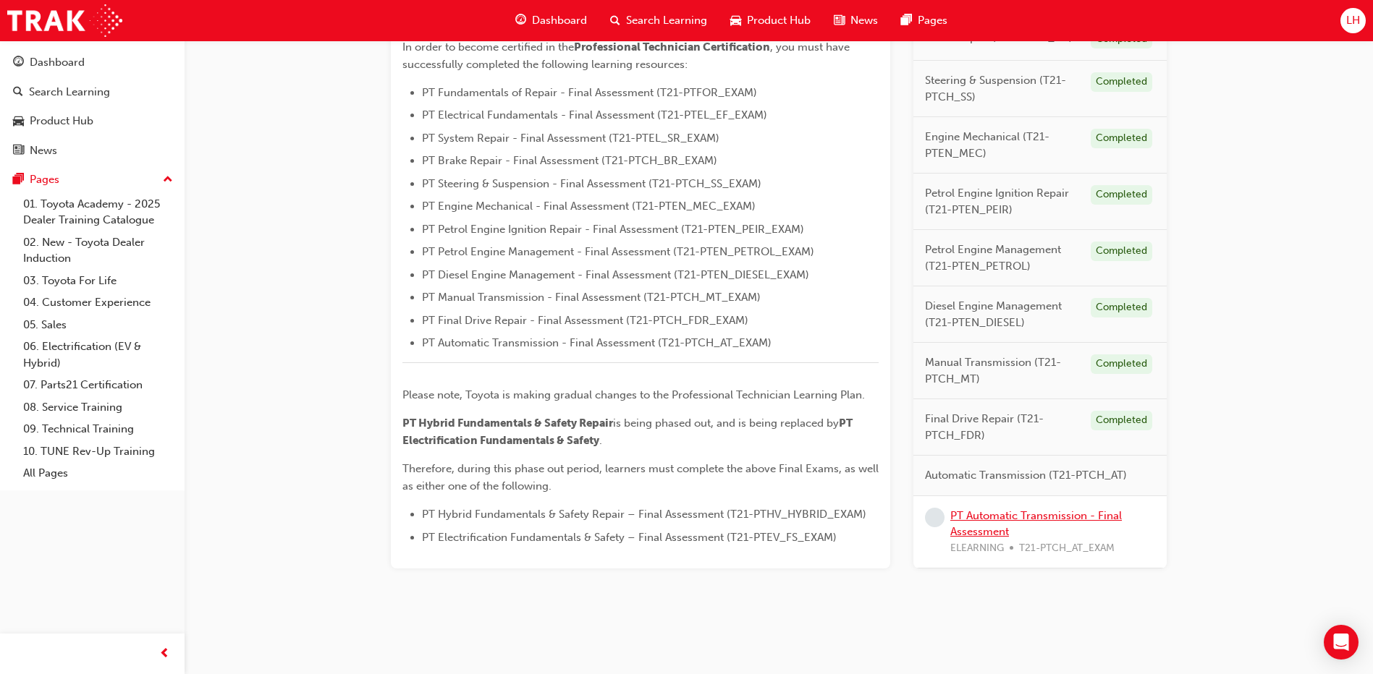
click at [1037, 517] on link "PT Automatic Transmission - Final Assessment" at bounding box center [1035, 524] width 171 height 30
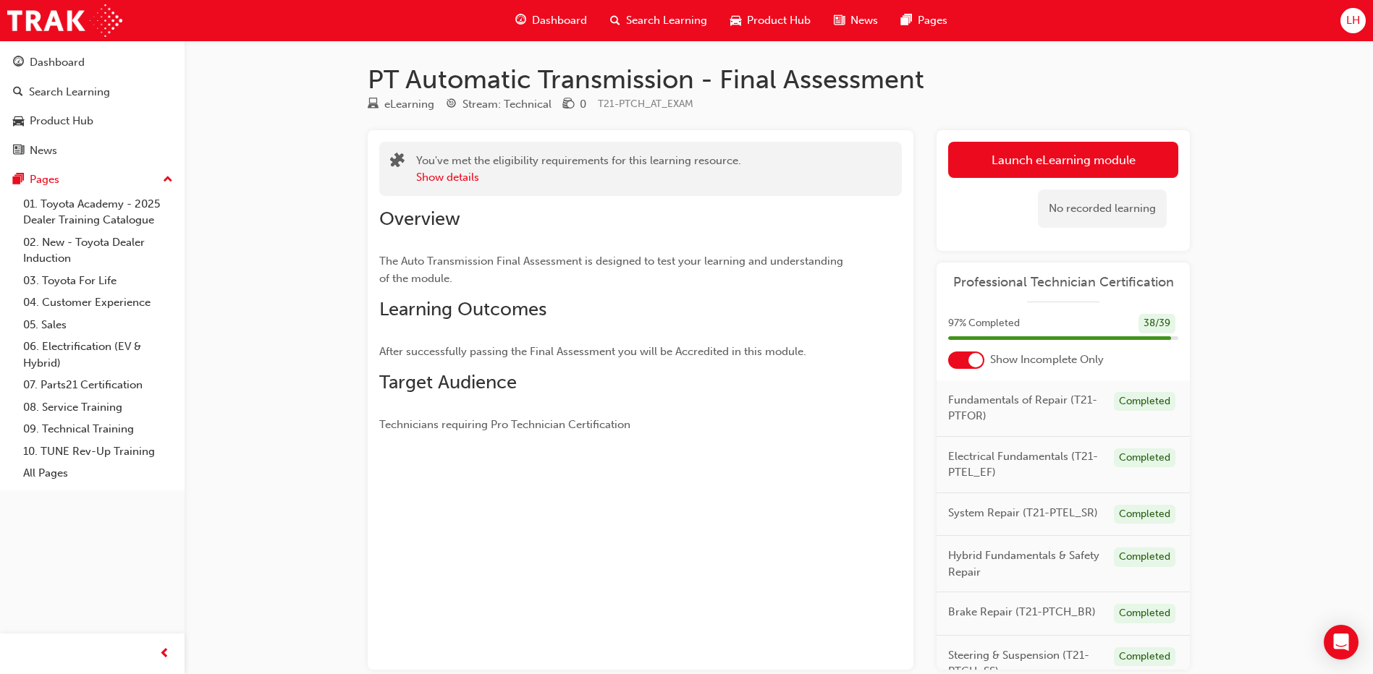
scroll to position [78, 0]
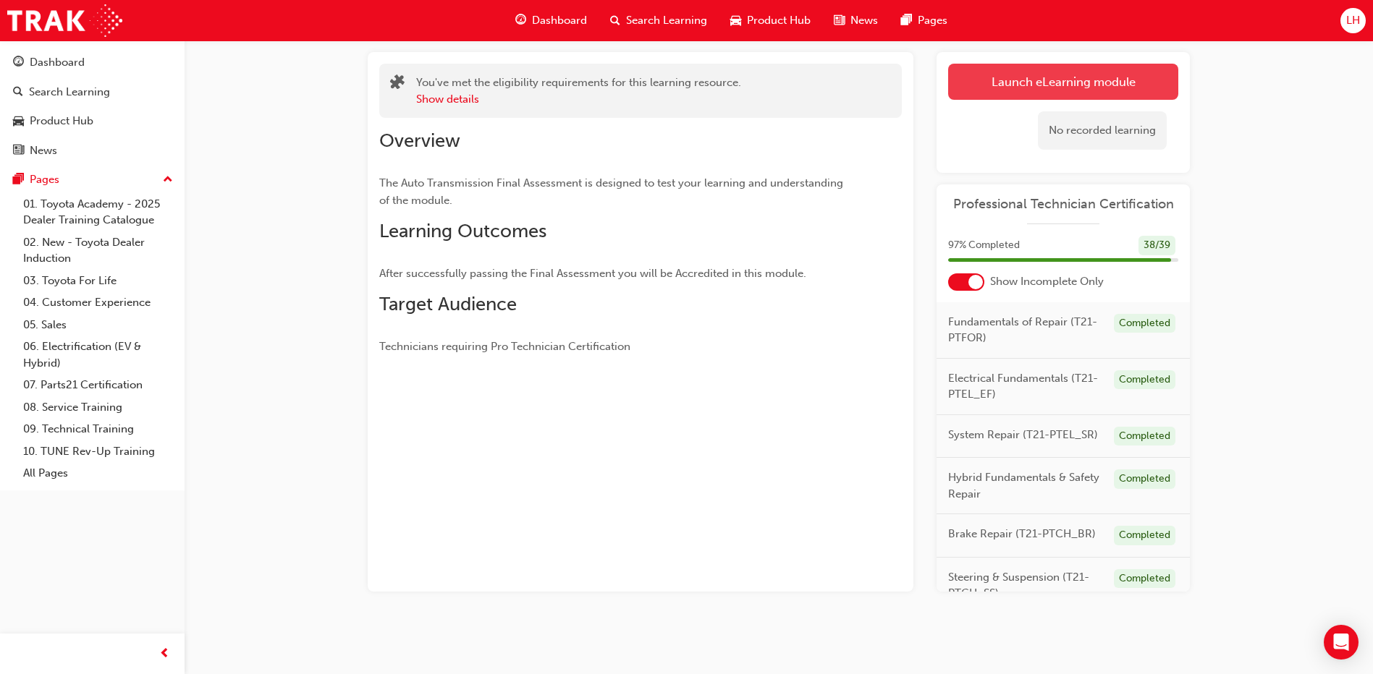
click at [1033, 77] on link "Launch eLearning module" at bounding box center [1063, 82] width 230 height 36
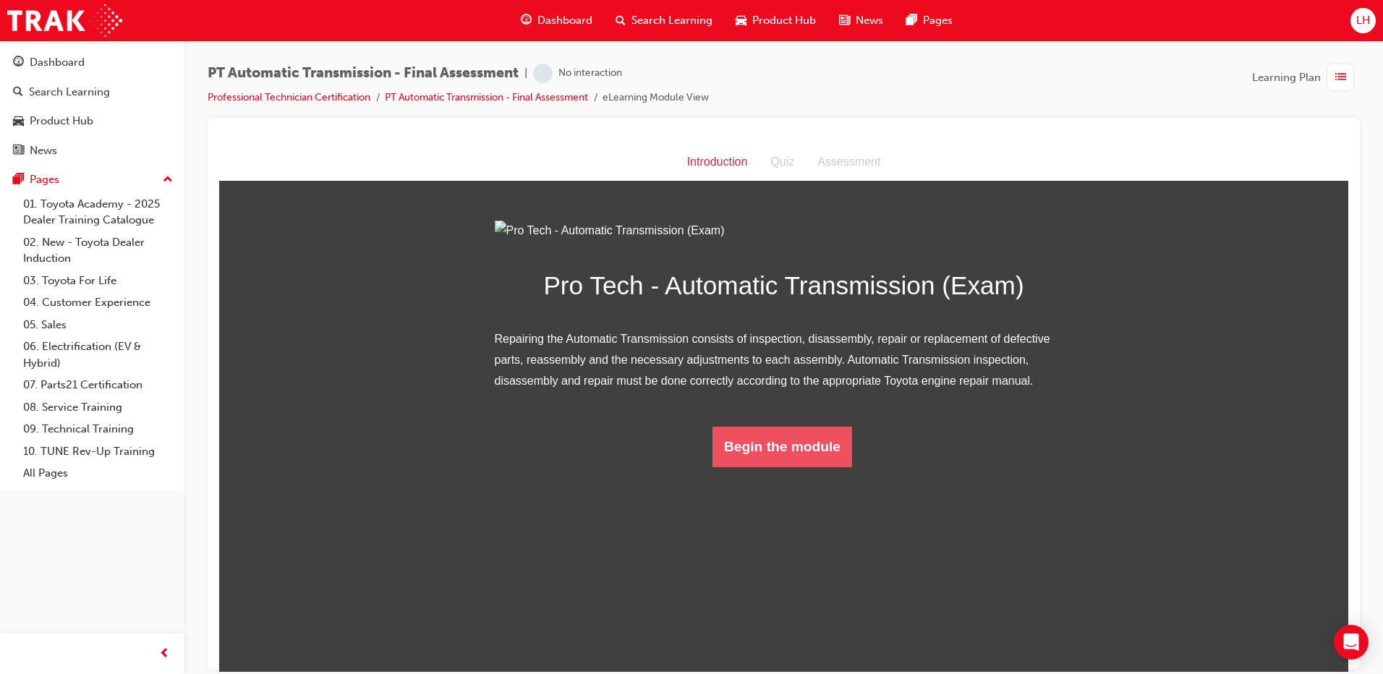
click at [759, 467] on button "Begin the module" at bounding box center [783, 446] width 140 height 41
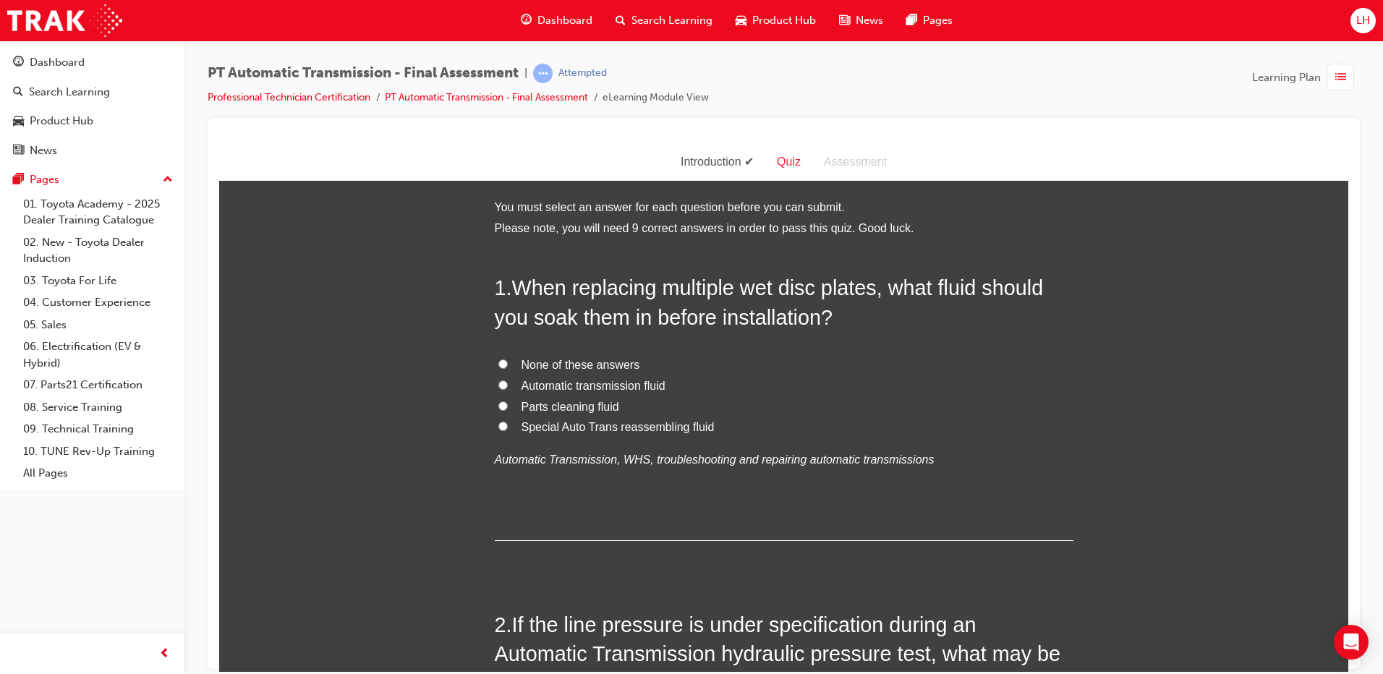
click at [596, 381] on span "Automatic transmission fluid" at bounding box center [594, 385] width 144 height 12
click at [508, 381] on input "Automatic transmission fluid" at bounding box center [503, 384] width 9 height 9
radio input "true"
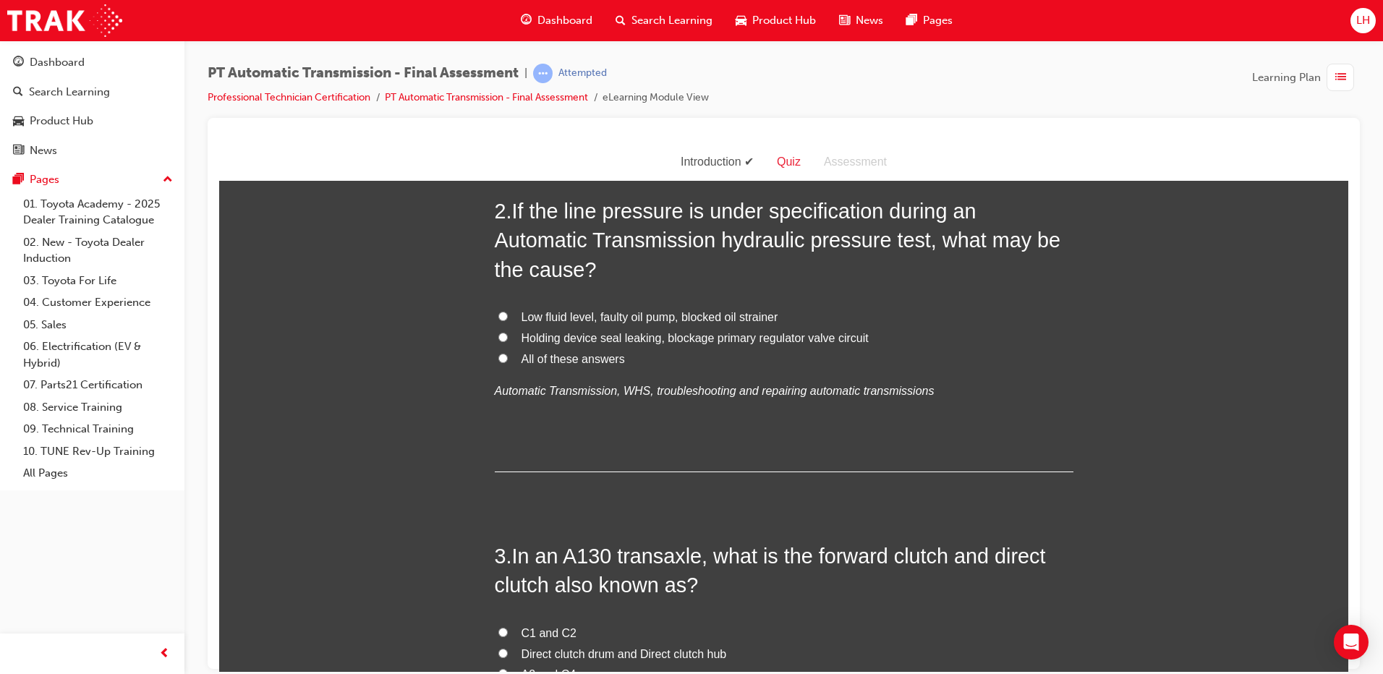
scroll to position [289, 0]
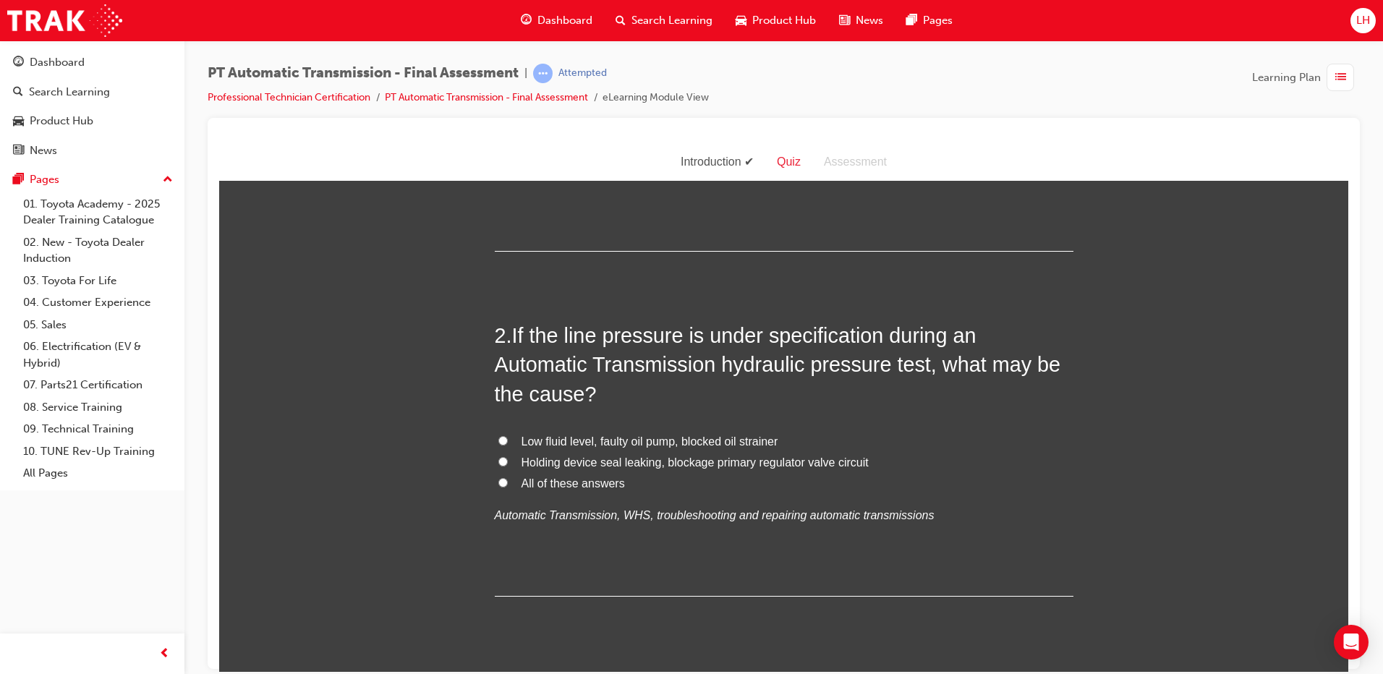
click at [580, 483] on span "All of these answers" at bounding box center [573, 483] width 103 height 12
click at [508, 483] on input "All of these answers" at bounding box center [503, 482] width 9 height 9
radio input "true"
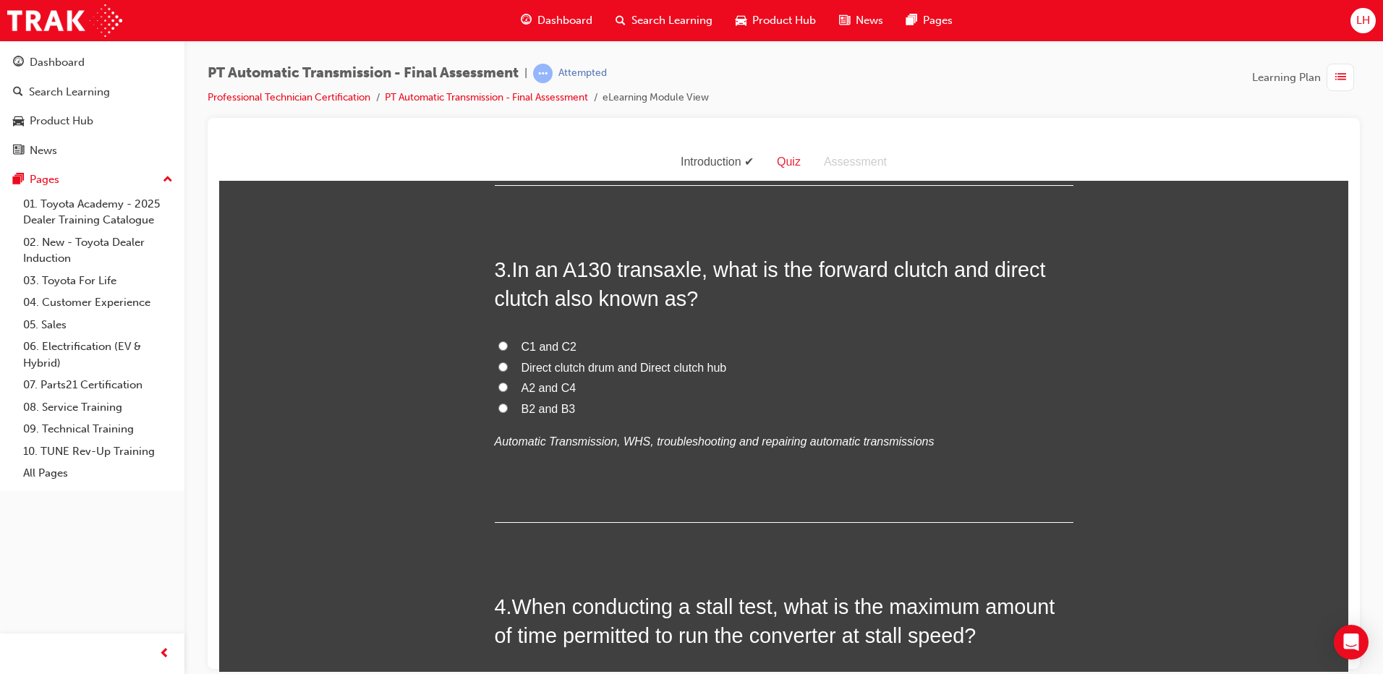
scroll to position [579, 0]
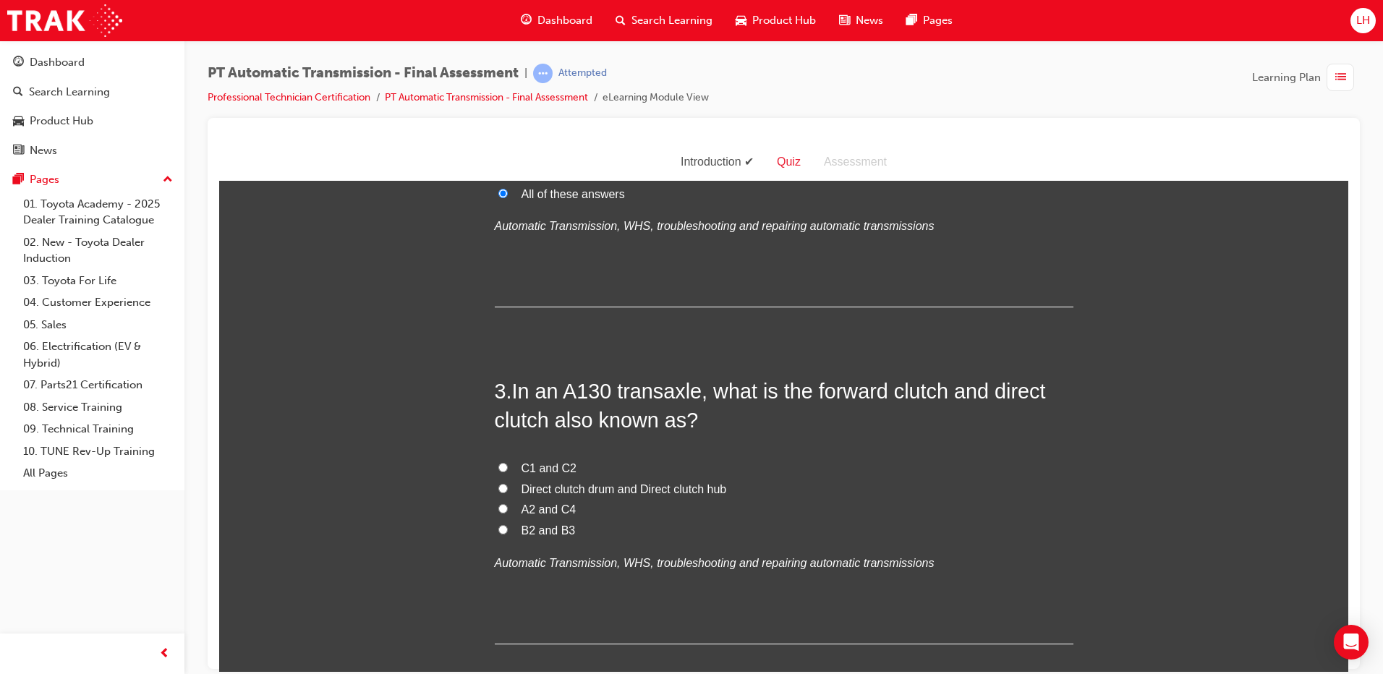
click at [555, 463] on span "C1 and C2" at bounding box center [550, 468] width 56 height 12
click at [508, 463] on input "C1 and C2" at bounding box center [503, 466] width 9 height 9
radio input "true"
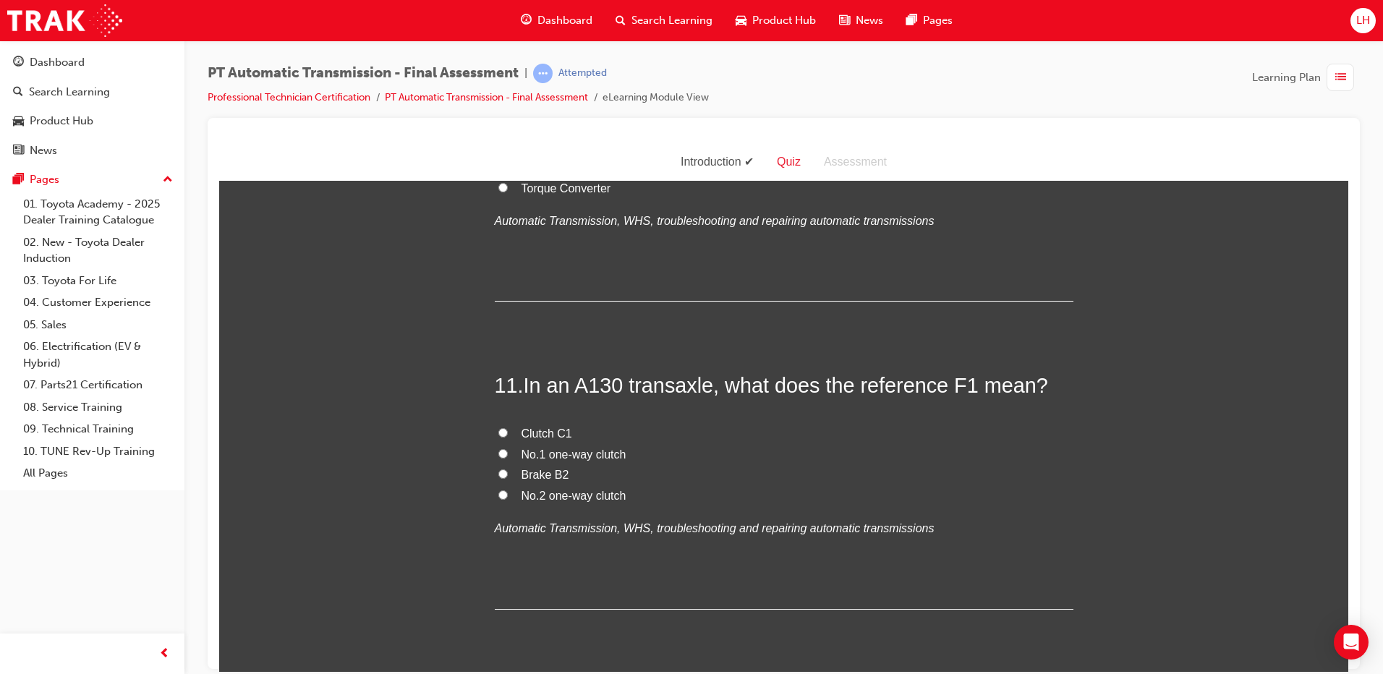
scroll to position [3423, 0]
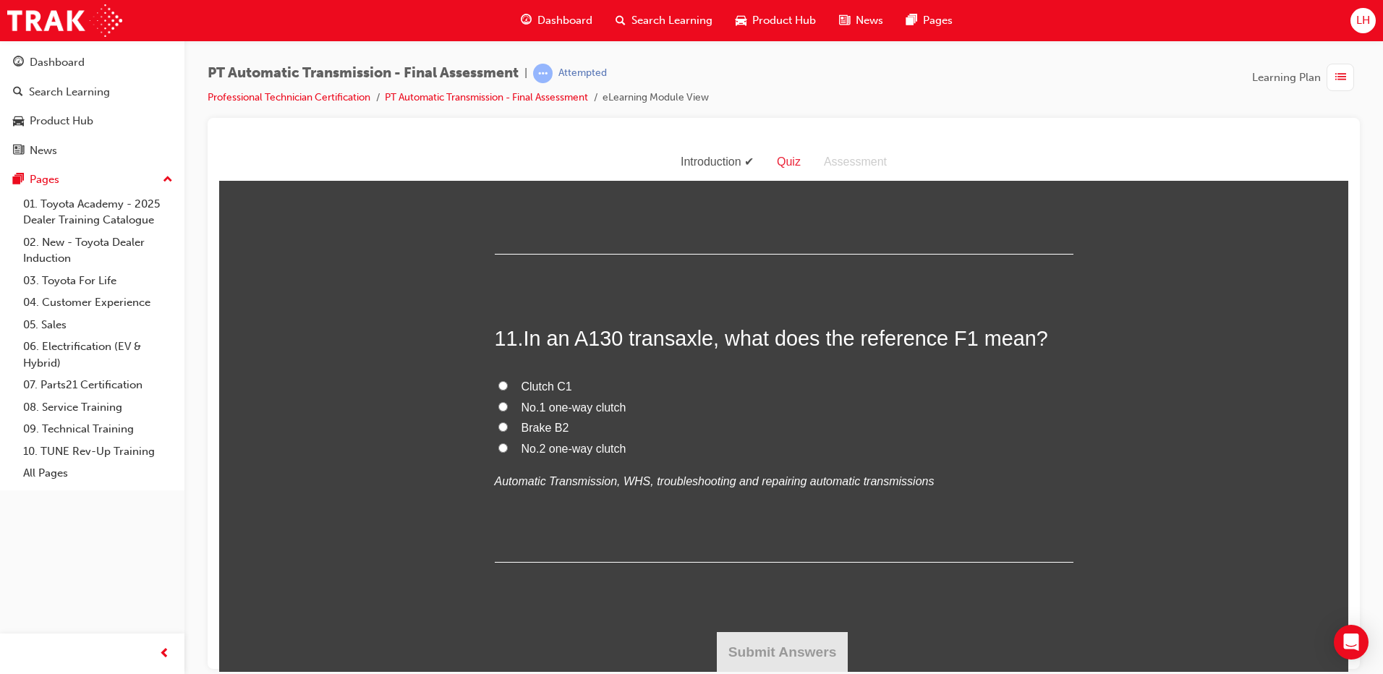
click at [566, 409] on span "No.1 one-way clutch" at bounding box center [574, 407] width 105 height 12
click at [508, 409] on input "No.1 one-way clutch" at bounding box center [503, 406] width 9 height 9
radio input "true"
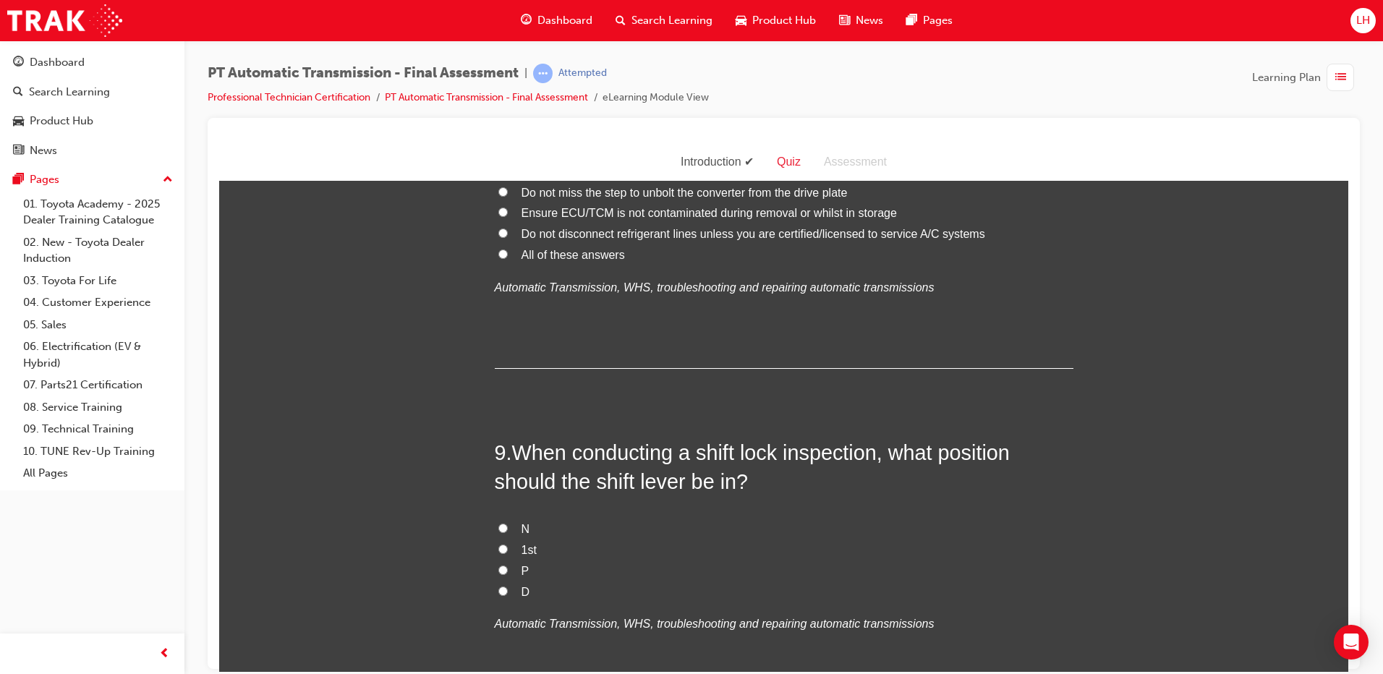
scroll to position [2627, 0]
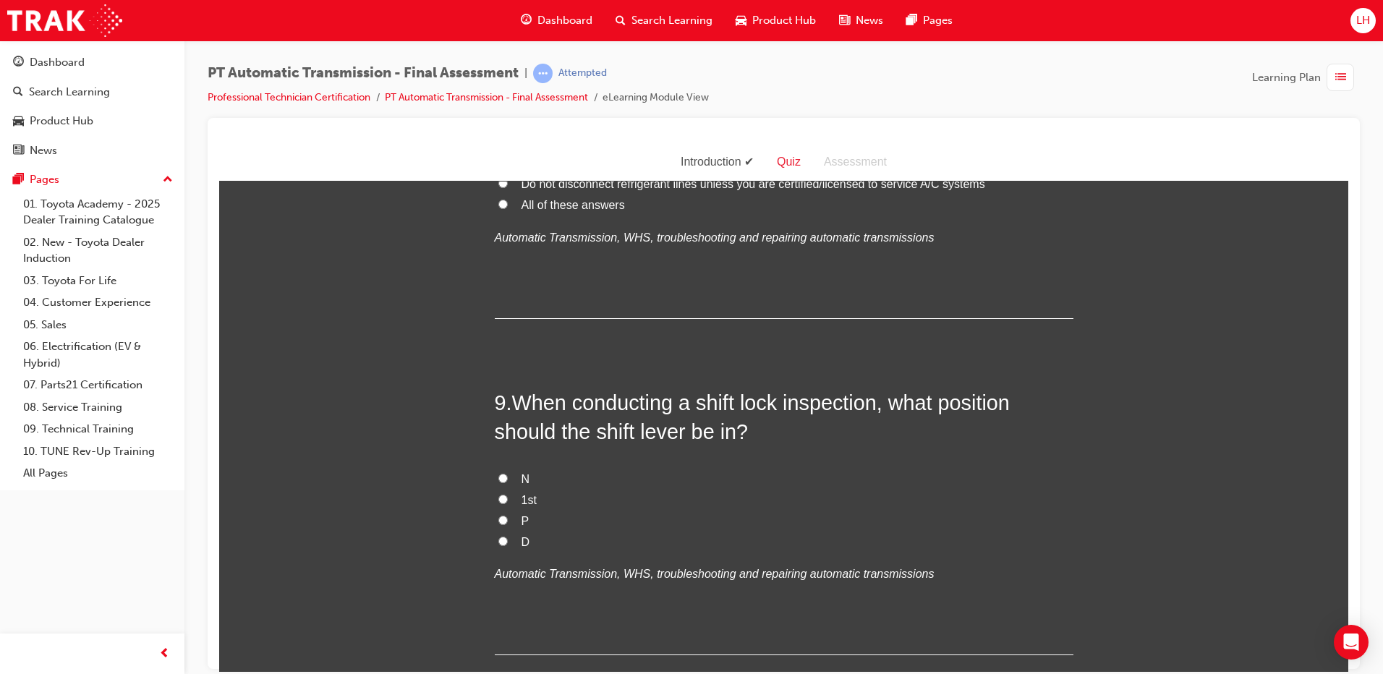
click at [499, 521] on input "P" at bounding box center [503, 519] width 9 height 9
radio input "true"
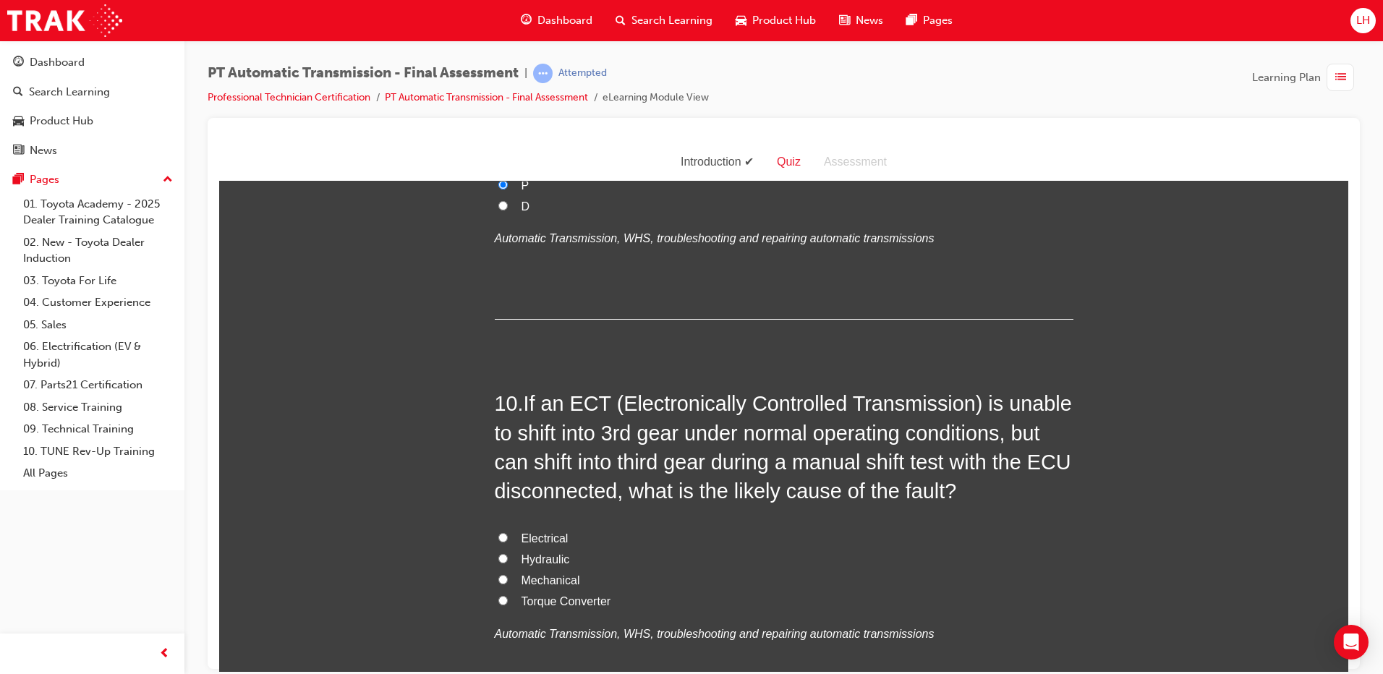
scroll to position [2988, 0]
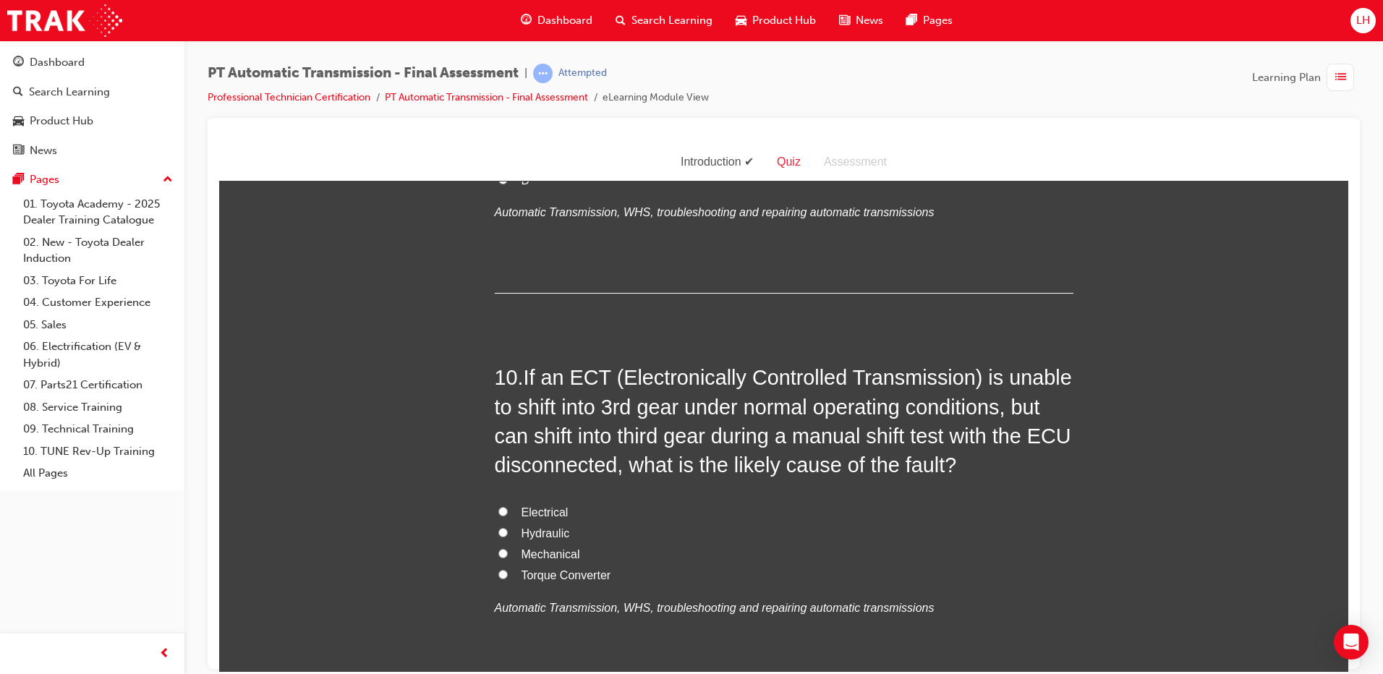
click at [542, 510] on span "Electrical" at bounding box center [545, 512] width 47 height 12
click at [508, 510] on input "Electrical" at bounding box center [503, 511] width 9 height 9
radio input "true"
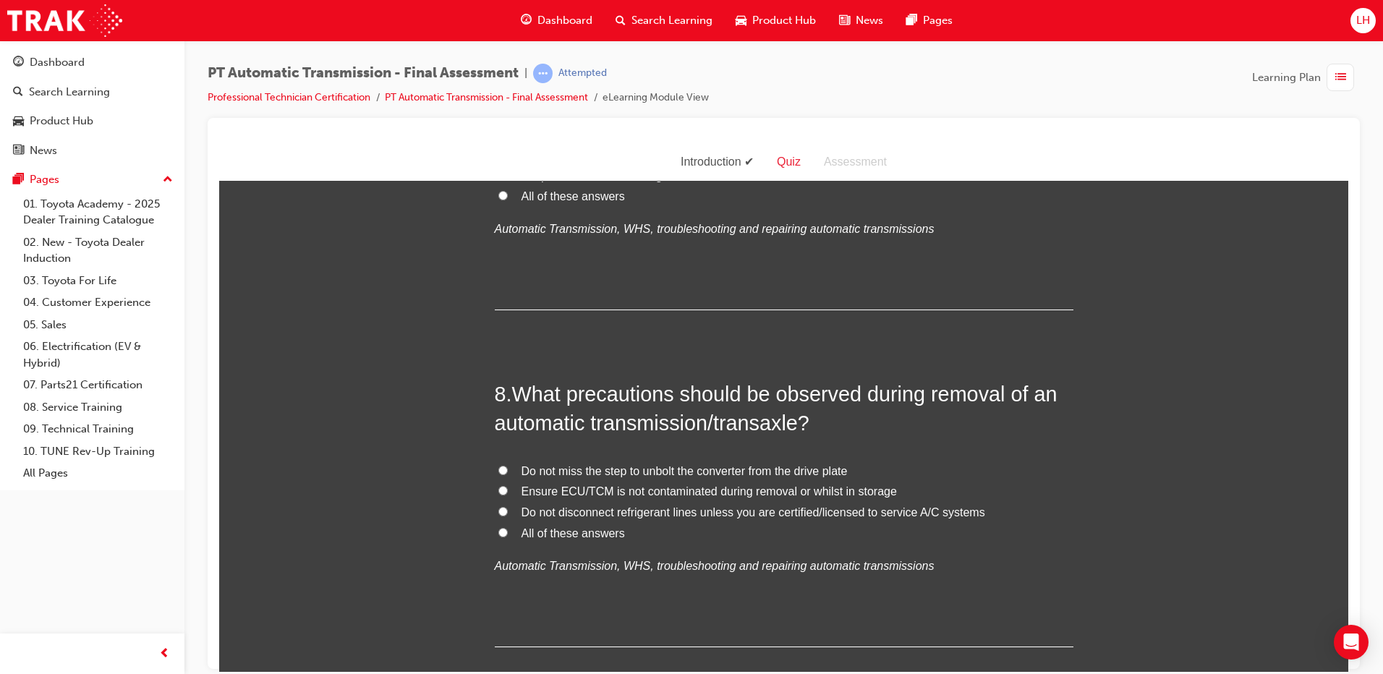
scroll to position [2265, 0]
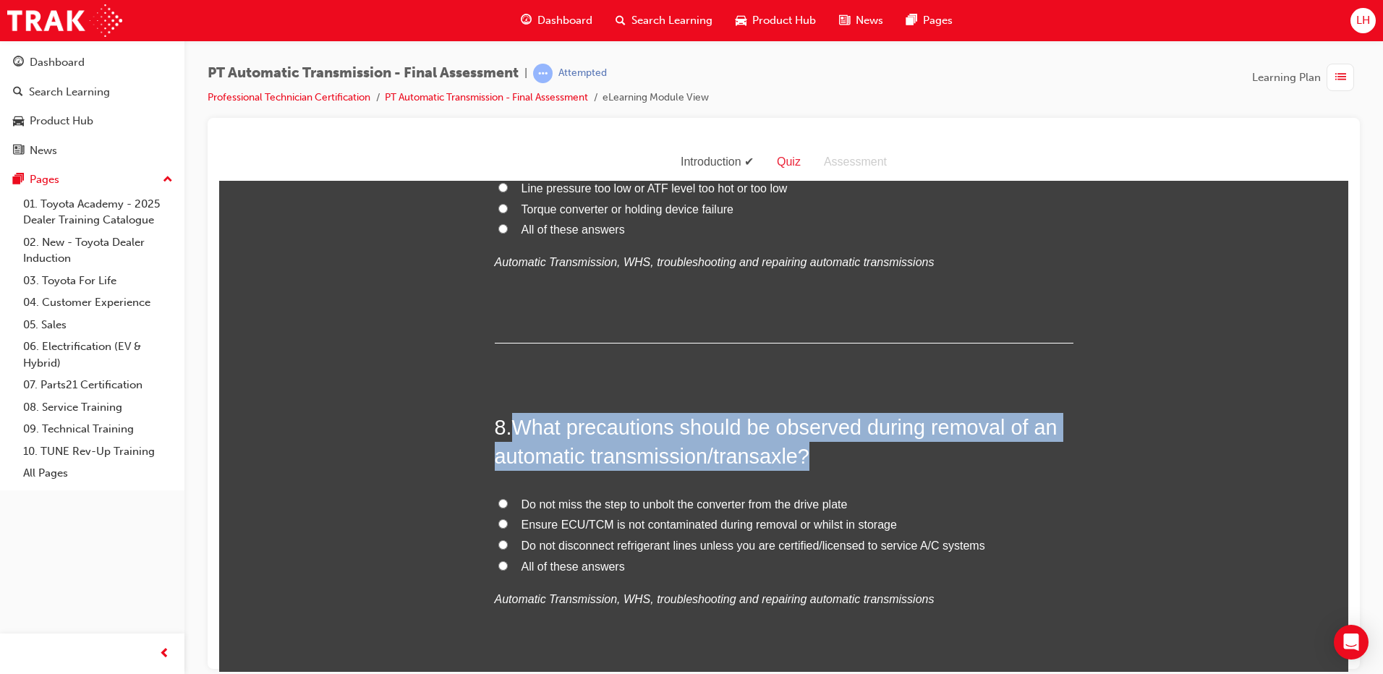
drag, startPoint x: 820, startPoint y: 454, endPoint x: 513, endPoint y: 412, distance: 309.7
click at [513, 412] on h2 "8 . What precautions should be observed during removal of an automatic transmis…" at bounding box center [784, 441] width 579 height 59
copy span "What precautions should be observed during removal of an automatic transmission…"
click at [780, 462] on span "What precautions should be observed during removal of an automatic transmission…" at bounding box center [776, 441] width 563 height 52
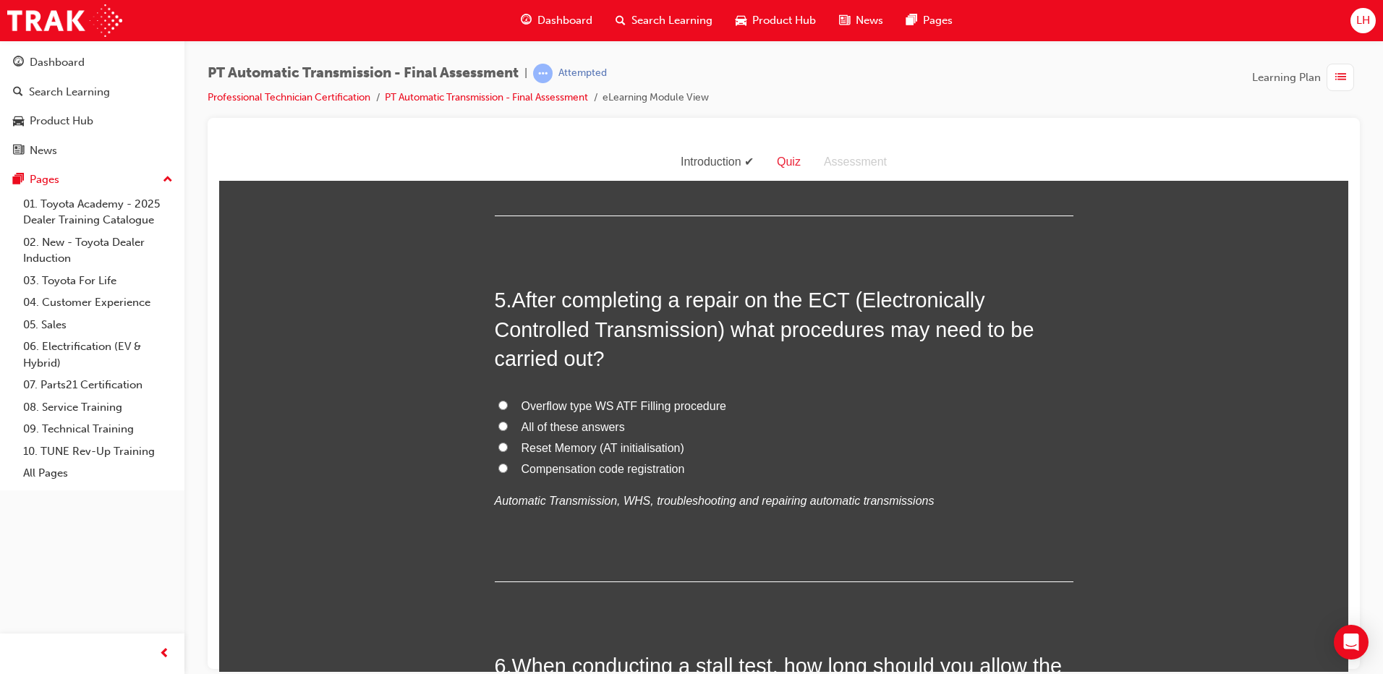
scroll to position [1324, 0]
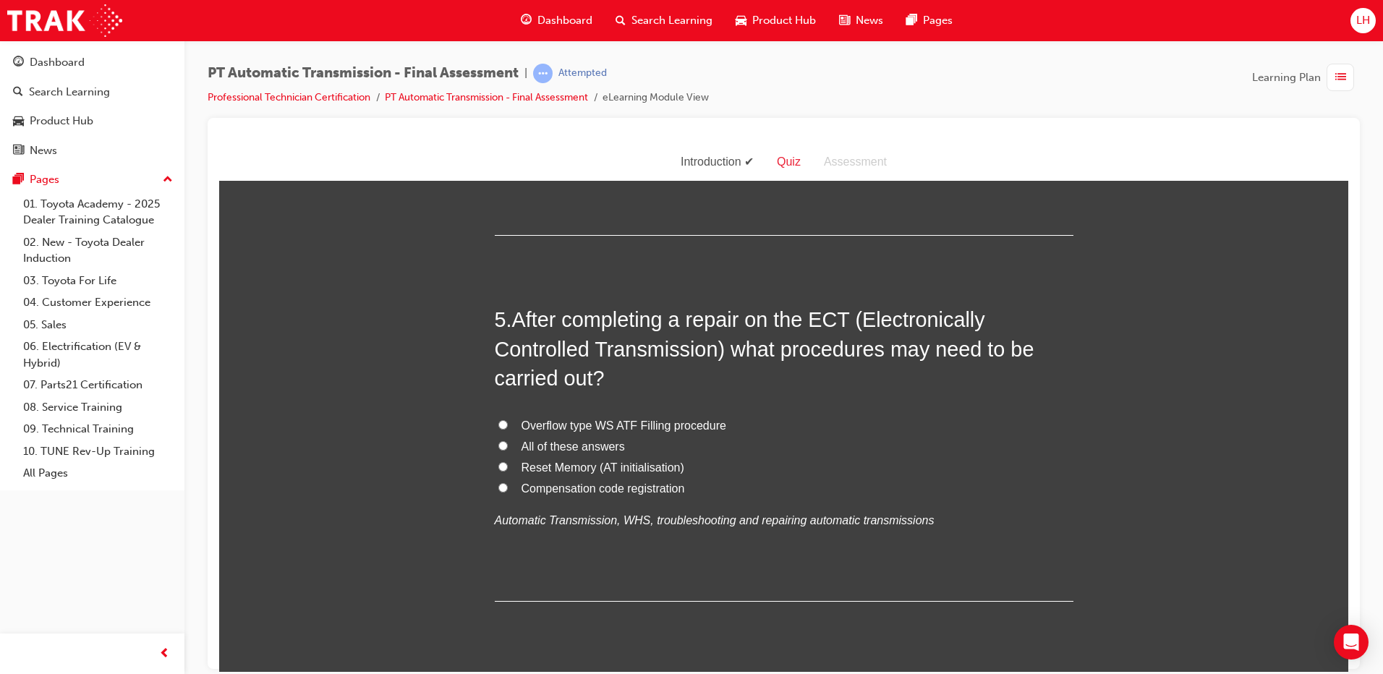
drag, startPoint x: 531, startPoint y: 444, endPoint x: 538, endPoint y: 438, distance: 8.3
click at [531, 443] on span "All of these answers" at bounding box center [573, 446] width 103 height 12
click at [508, 443] on input "All of these answers" at bounding box center [503, 445] width 9 height 9
radio input "true"
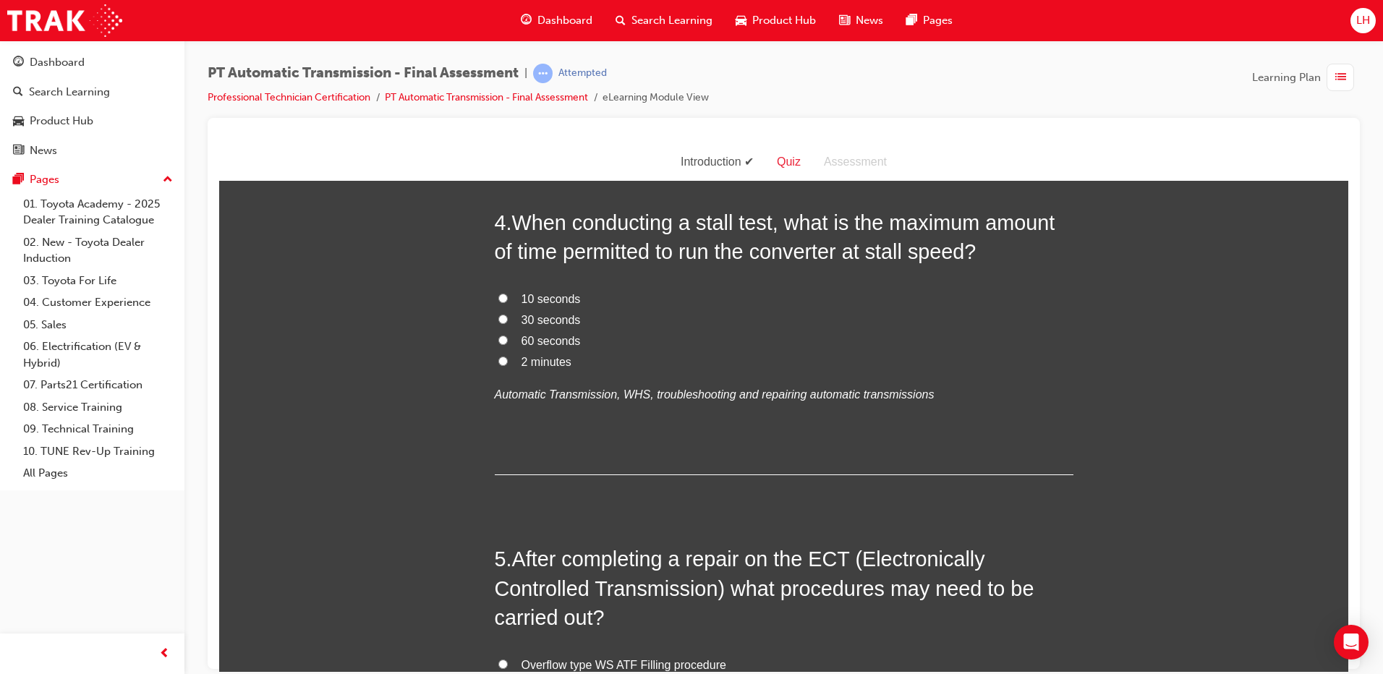
scroll to position [1035, 0]
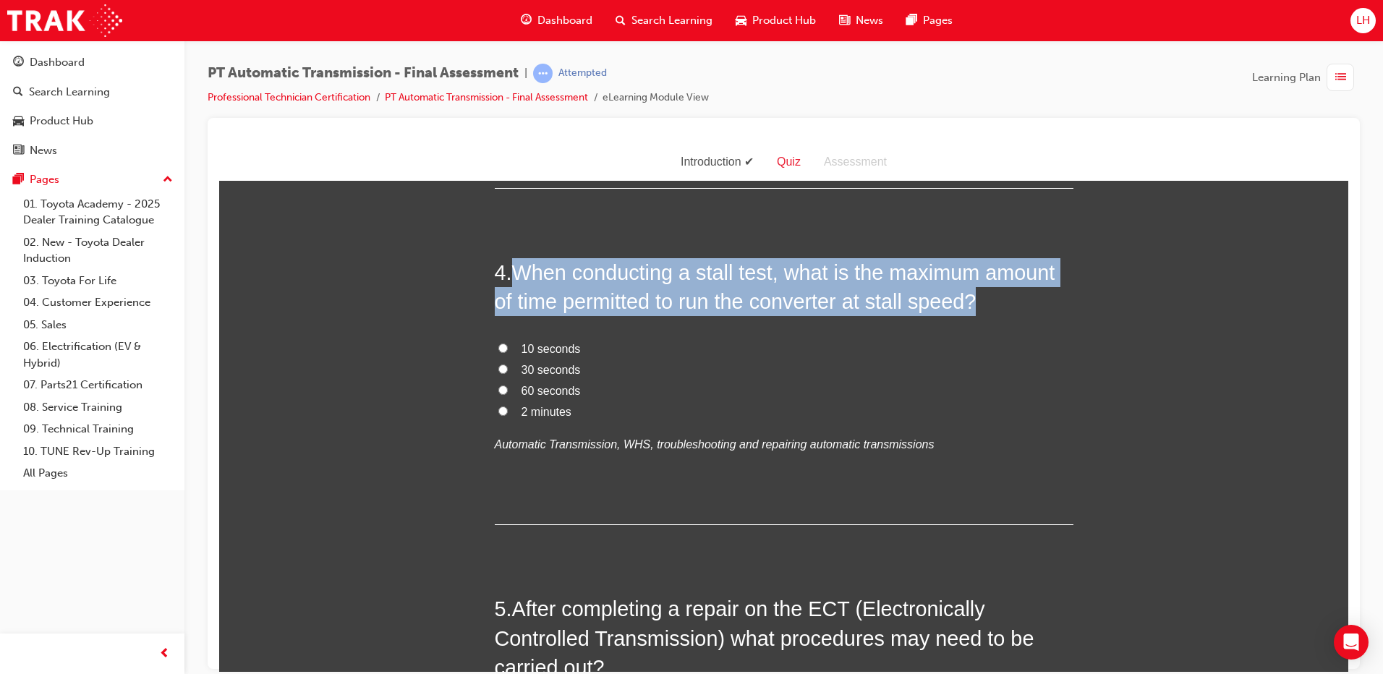
drag, startPoint x: 980, startPoint y: 291, endPoint x: 512, endPoint y: 263, distance: 469.0
click at [512, 263] on h2 "4 . When conducting a stall test, what is the maximum amount of time permitted …" at bounding box center [784, 287] width 579 height 59
copy span "When conducting a stall test, what is the maximum amount of time permitted to r…"
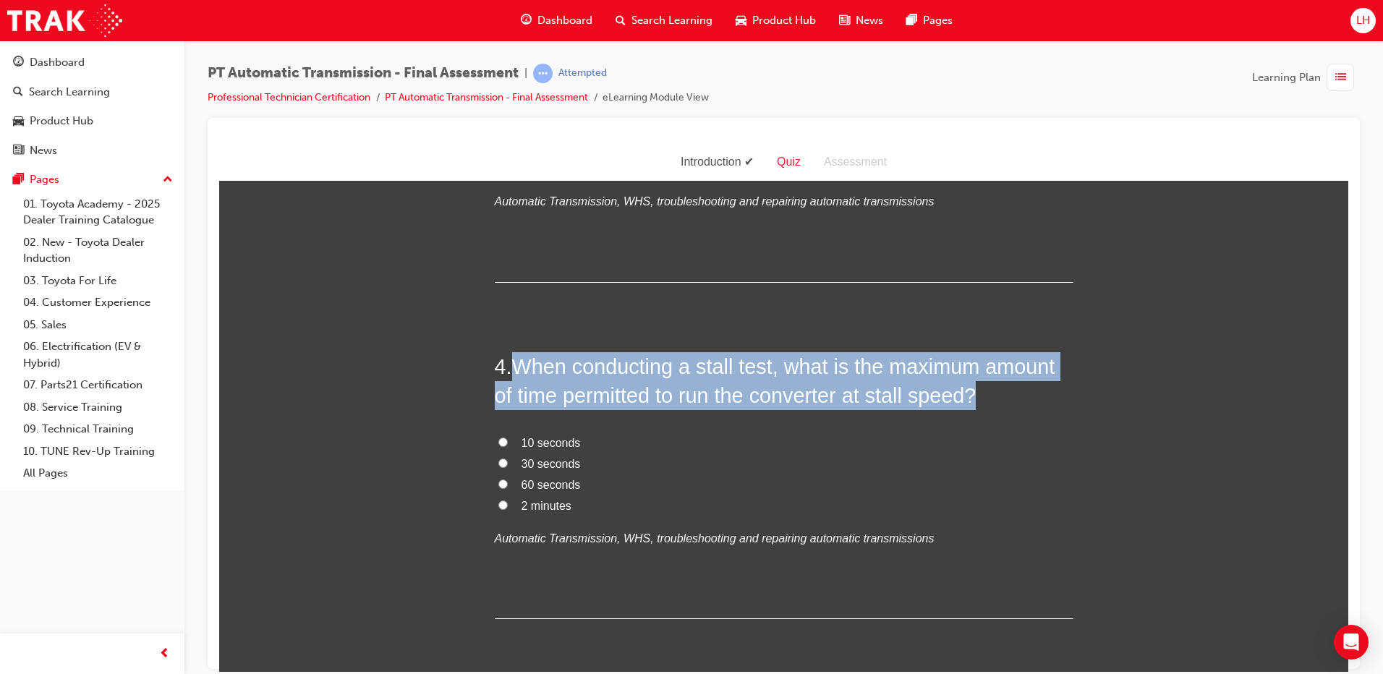
scroll to position [962, 0]
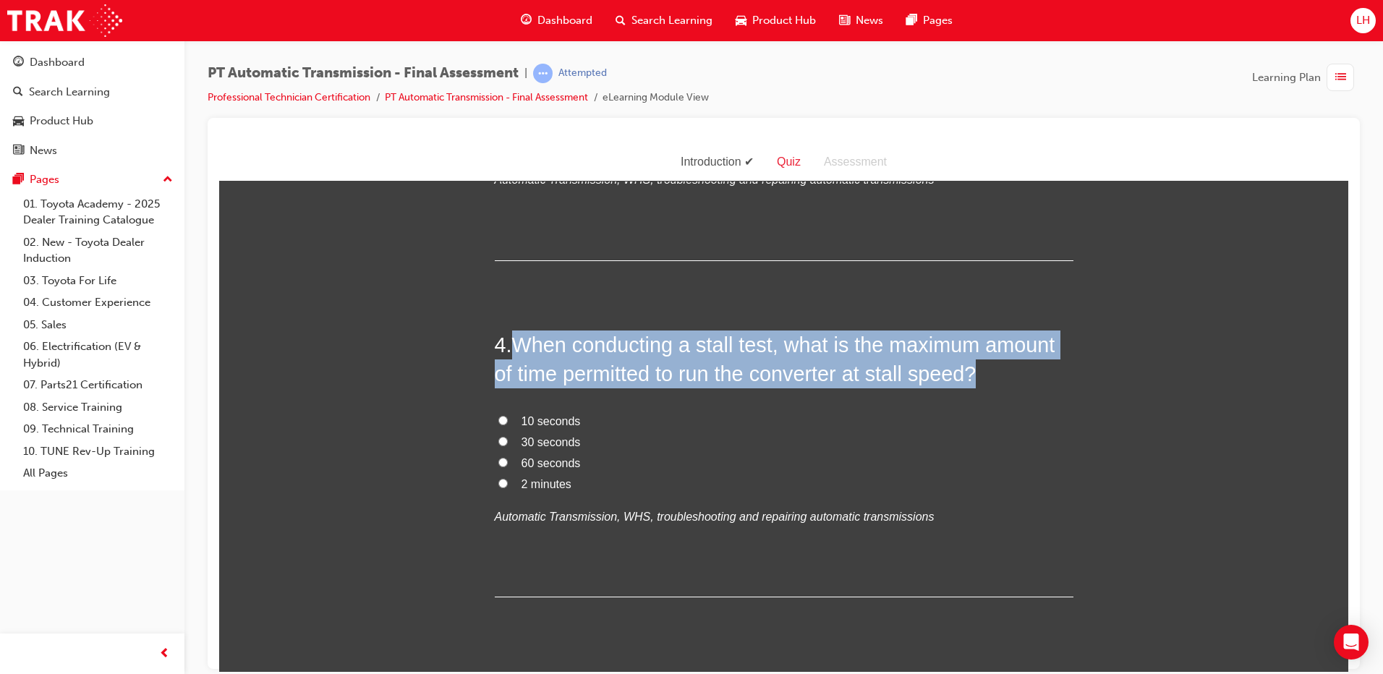
click at [708, 357] on h2 "4 . When conducting a stall test, what is the maximum amount of time permitted …" at bounding box center [784, 359] width 579 height 59
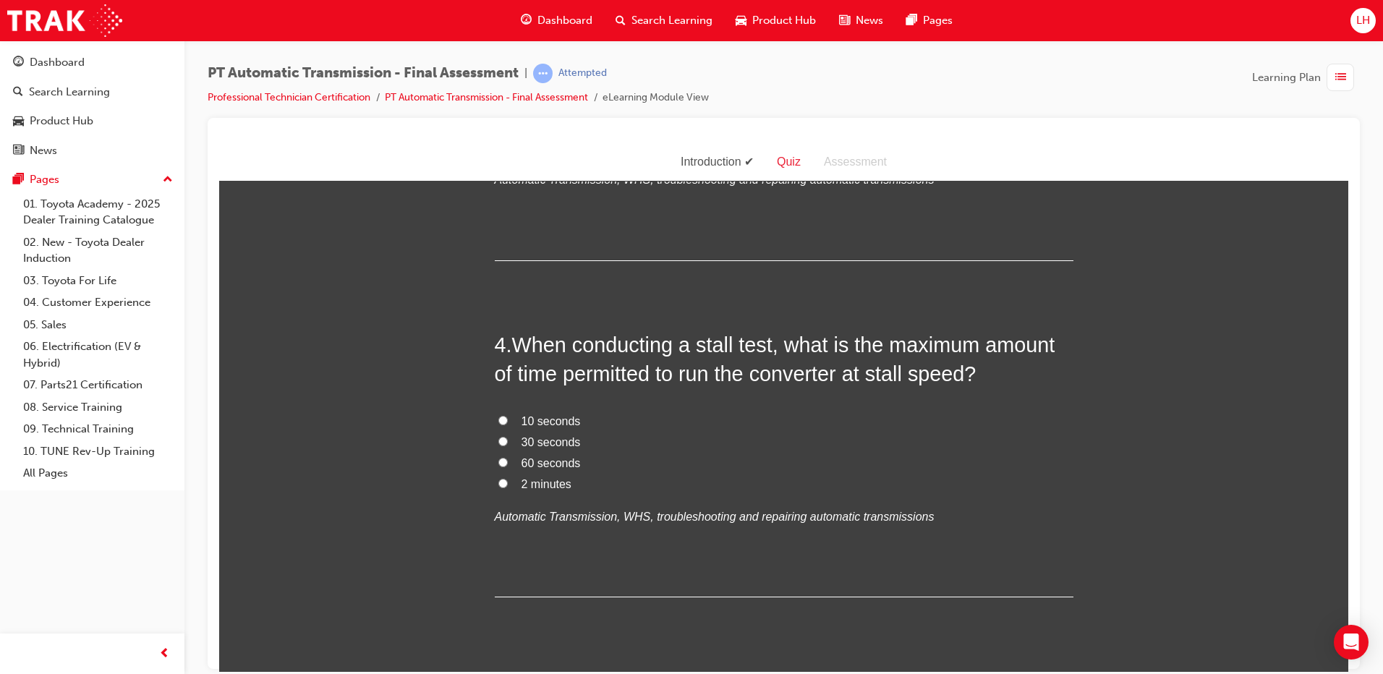
click at [548, 420] on span "10 seconds" at bounding box center [551, 421] width 59 height 12
click at [508, 420] on input "10 seconds" at bounding box center [503, 419] width 9 height 9
radio input "true"
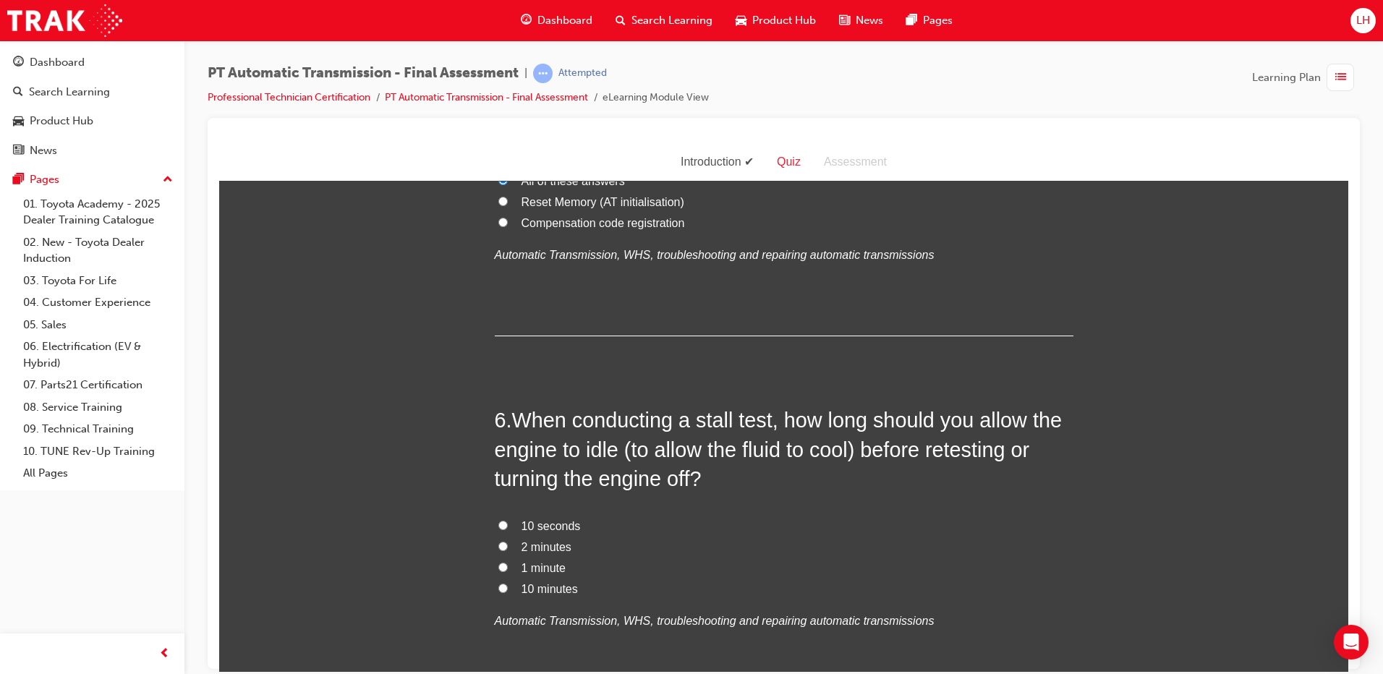
scroll to position [1614, 0]
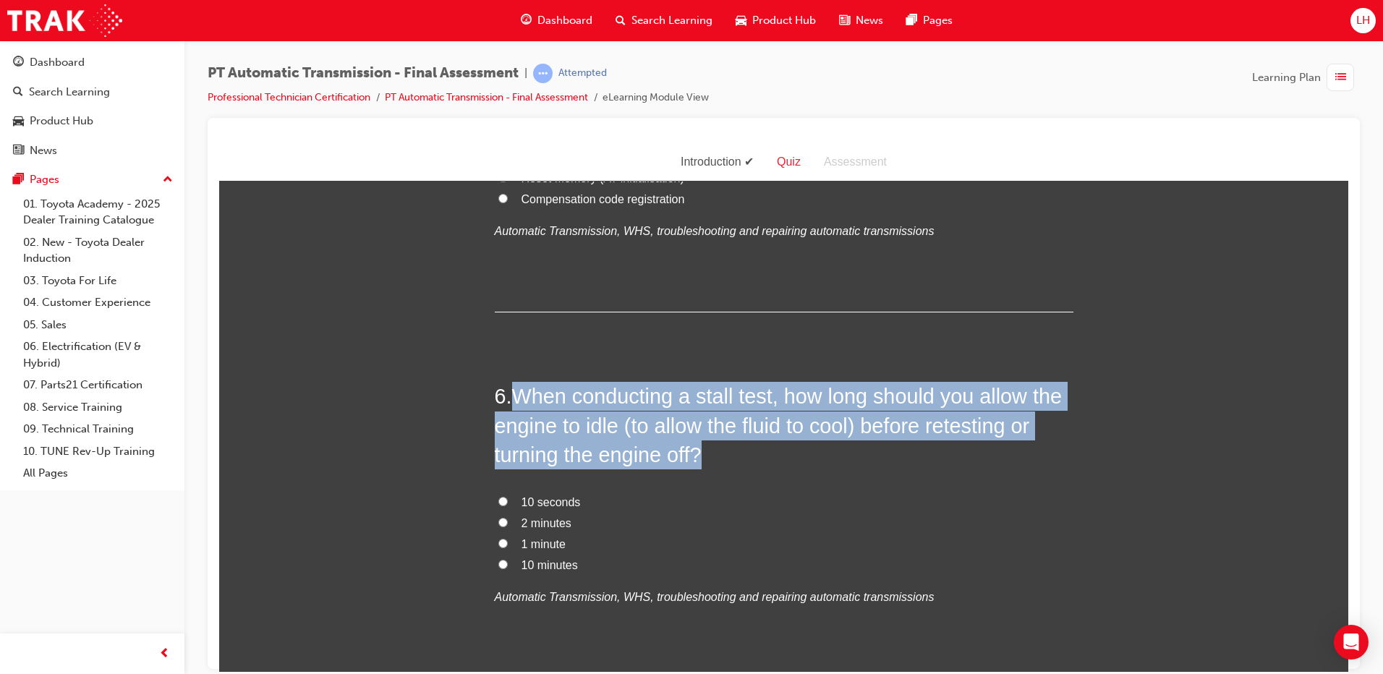
drag, startPoint x: 721, startPoint y: 449, endPoint x: 512, endPoint y: 376, distance: 221.5
click at [512, 376] on div "1 . When replacing multiple wet disc plates, what fluid should you soak them in…" at bounding box center [784, 514] width 579 height 3711
copy span "When conducting a stall test, how long should you allow the engine to idle (to …"
click at [650, 386] on span "When conducting a stall test, how long should you allow the engine to idle (to …" at bounding box center [778, 425] width 567 height 82
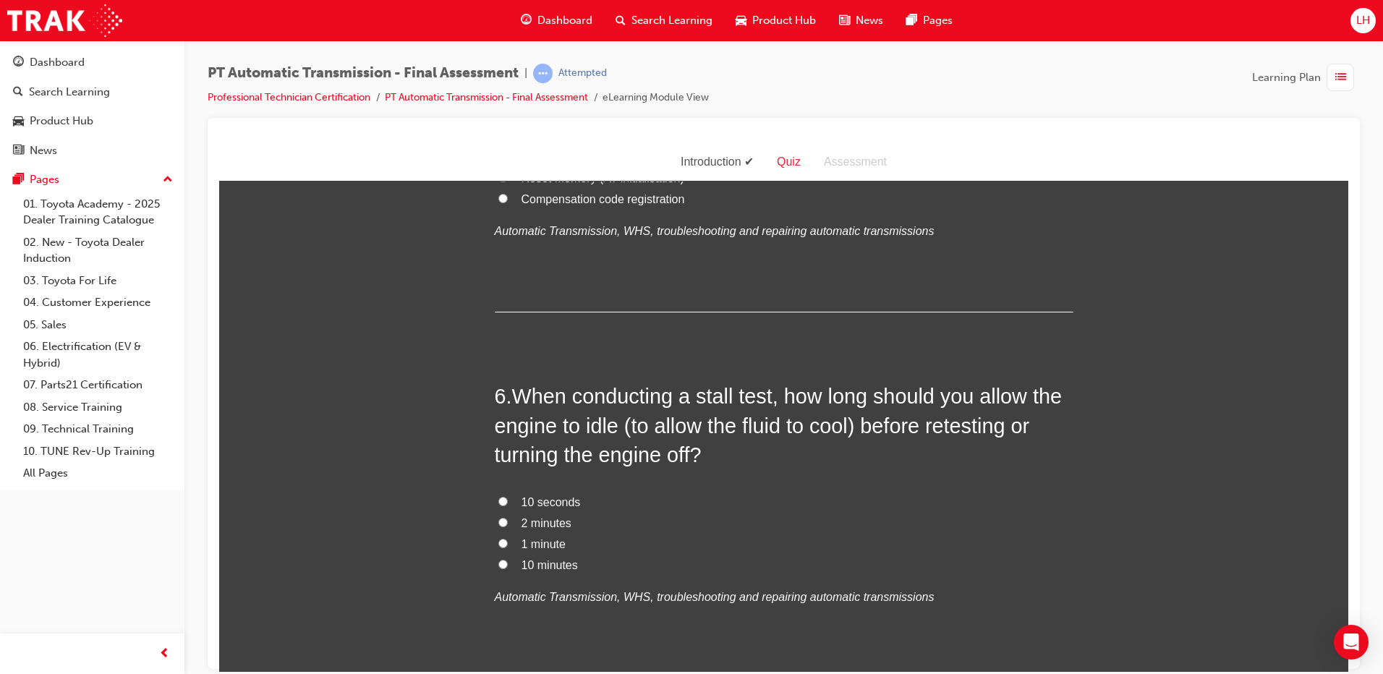
click at [533, 566] on span "10 minutes" at bounding box center [550, 565] width 56 height 12
click at [508, 566] on input "10 minutes" at bounding box center [503, 563] width 9 height 9
radio input "true"
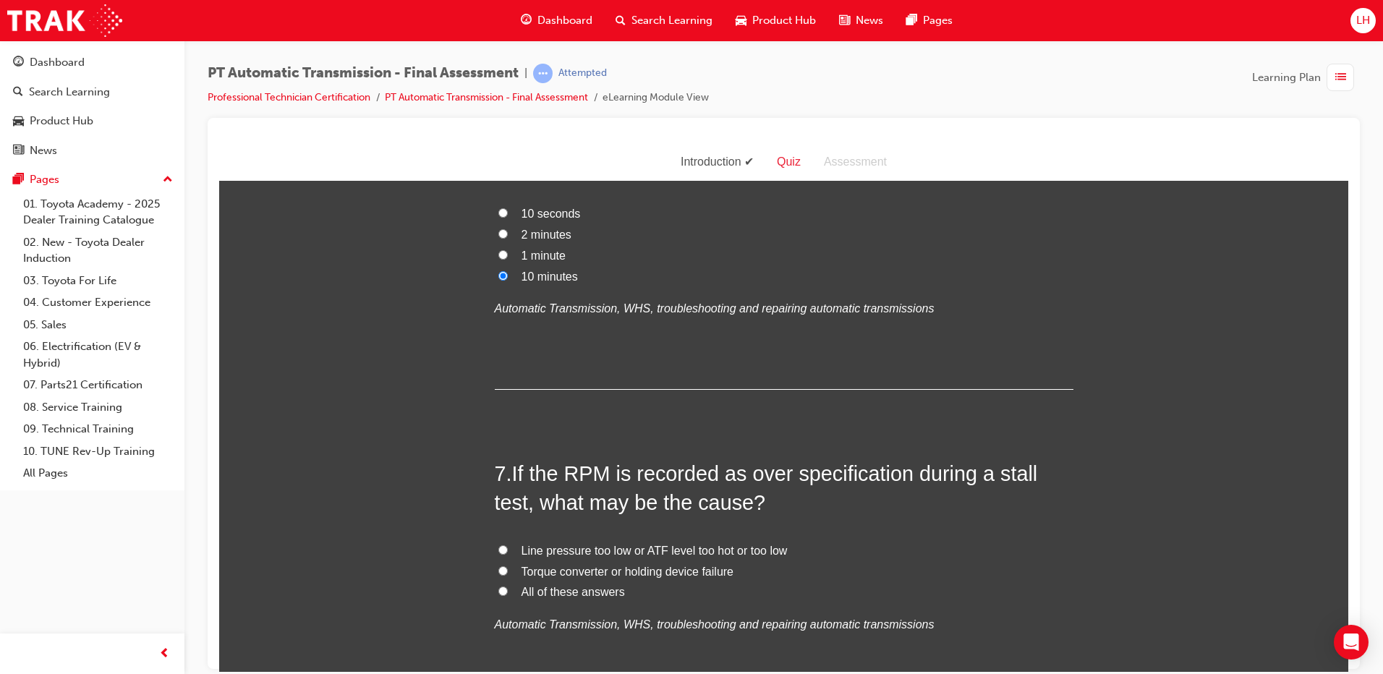
scroll to position [1903, 0]
click at [590, 570] on span "Torque converter or holding device failure" at bounding box center [628, 570] width 213 height 12
click at [508, 570] on input "Torque converter or holding device failure" at bounding box center [503, 569] width 9 height 9
radio input "true"
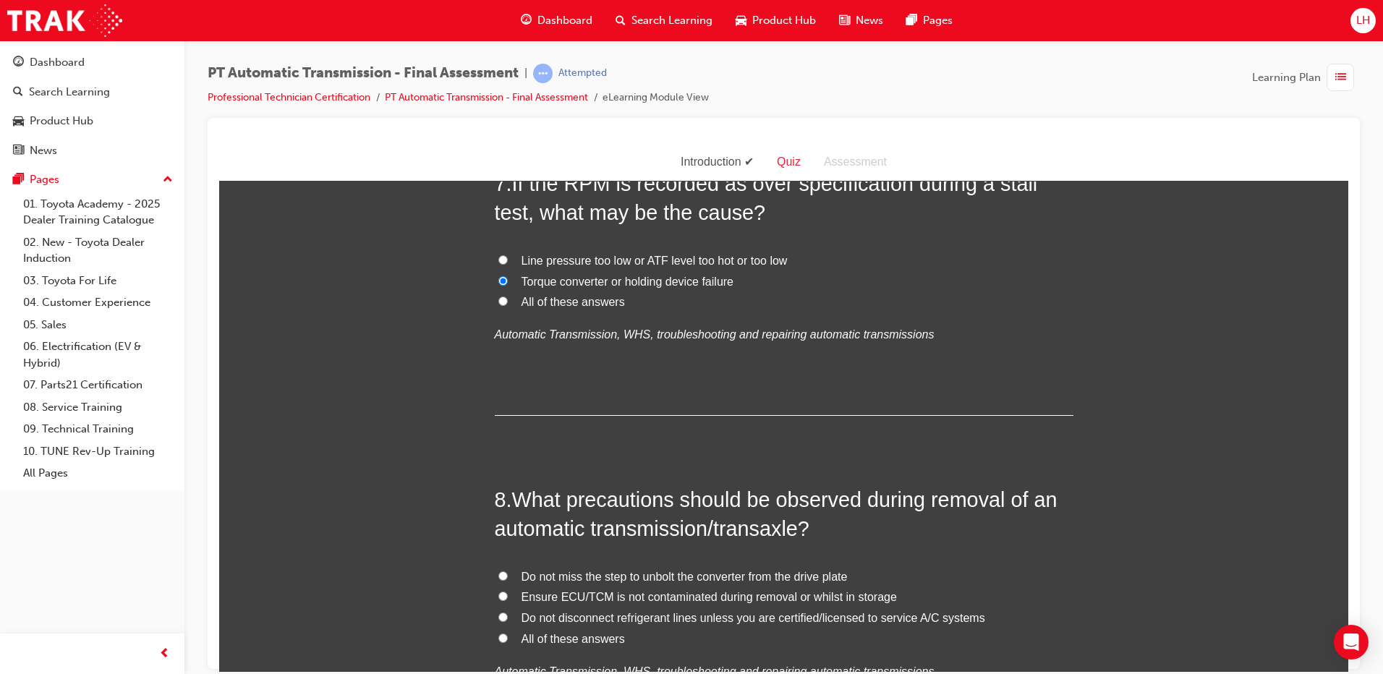
scroll to position [2265, 0]
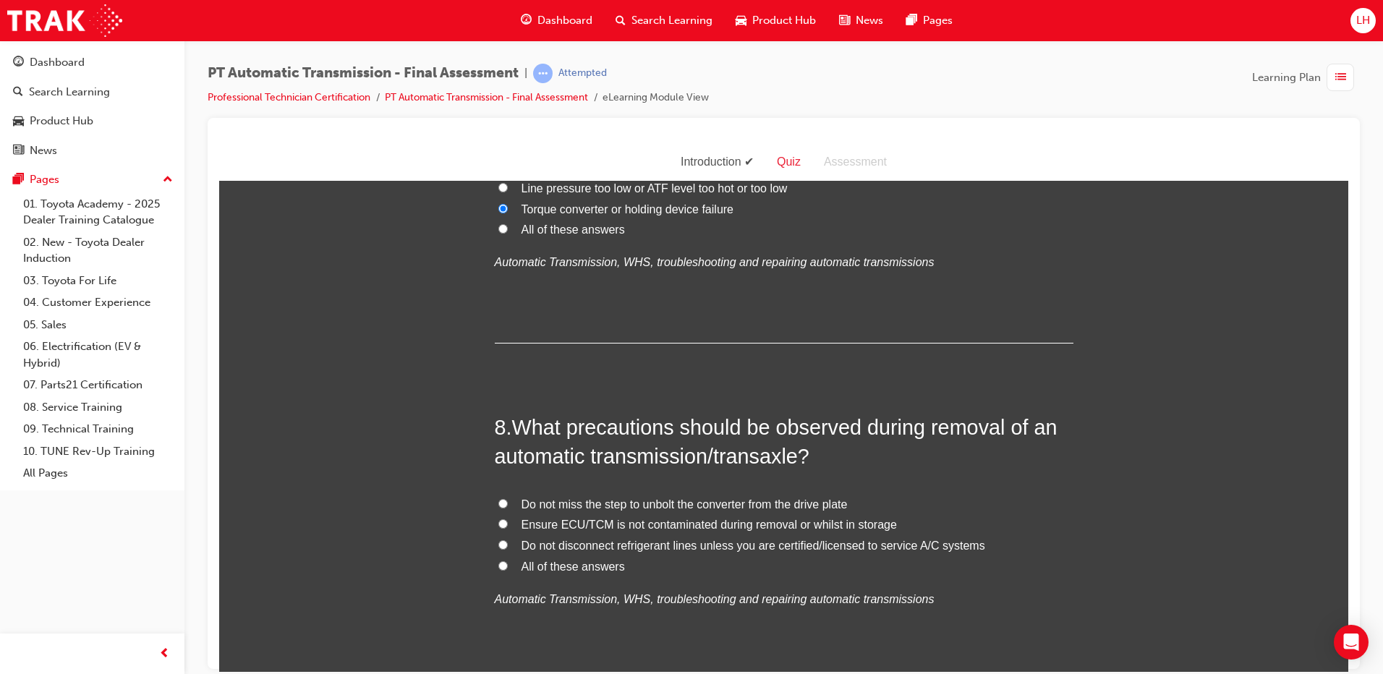
click at [581, 563] on span "All of these answers" at bounding box center [573, 566] width 103 height 12
click at [508, 563] on input "All of these answers" at bounding box center [503, 565] width 9 height 9
radio input "true"
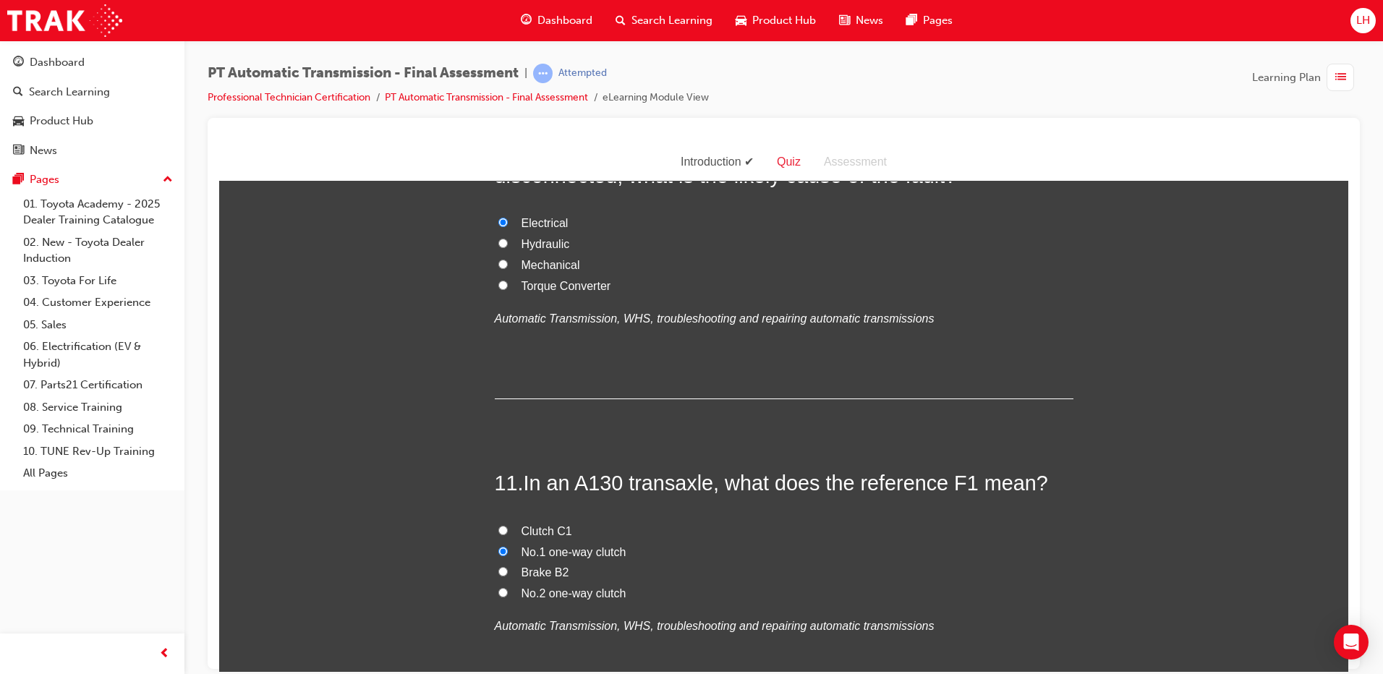
scroll to position [3423, 0]
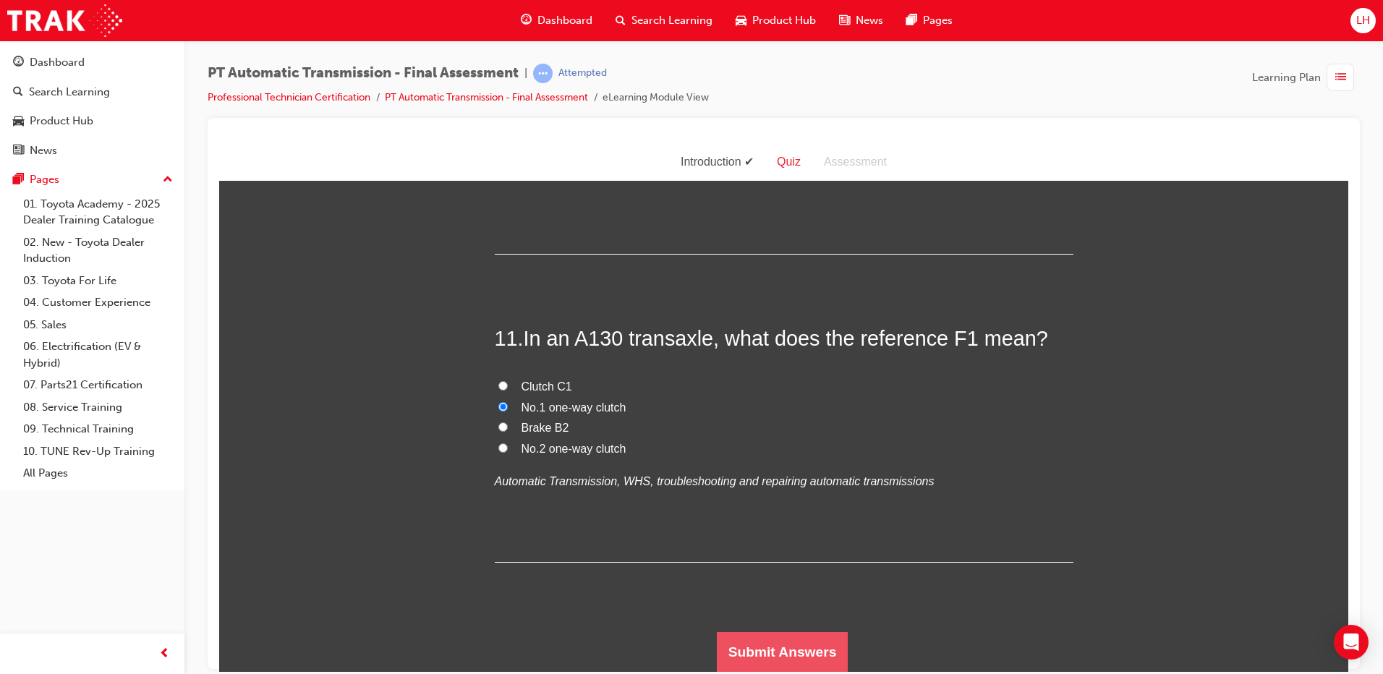
click at [758, 655] on button "Submit Answers" at bounding box center [783, 652] width 132 height 41
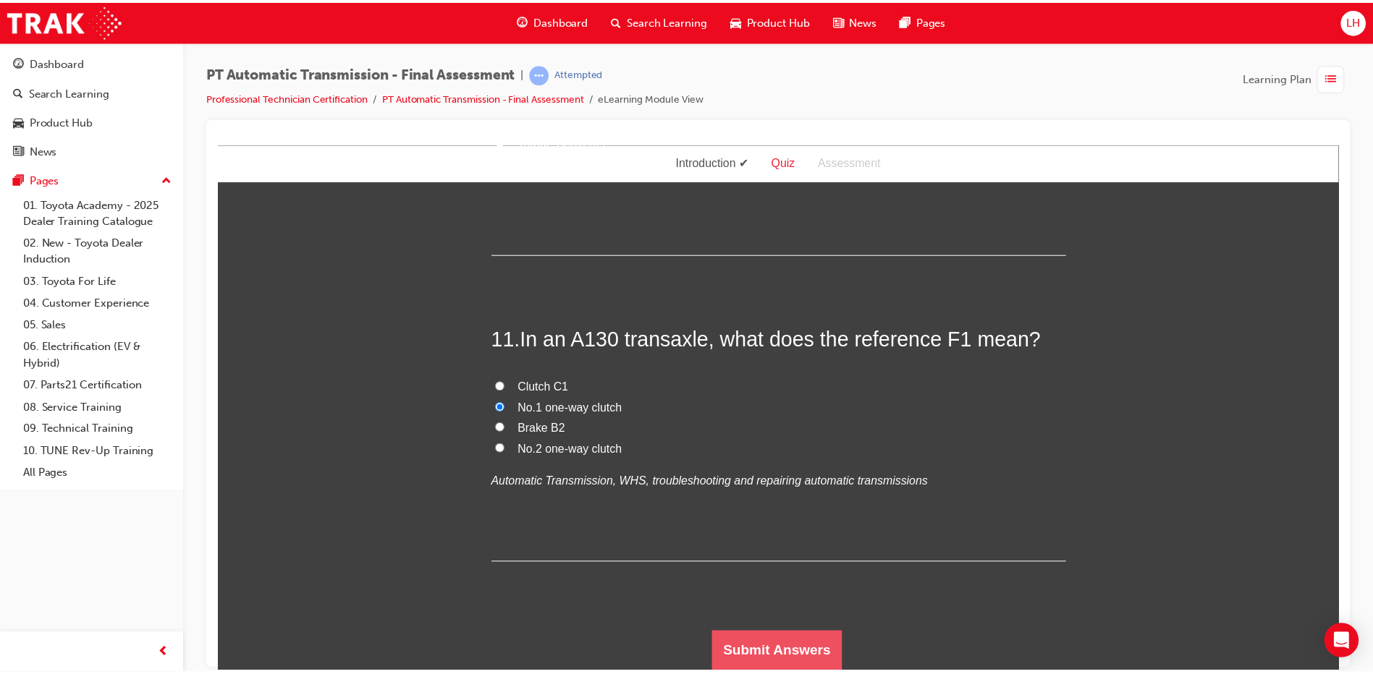
scroll to position [0, 0]
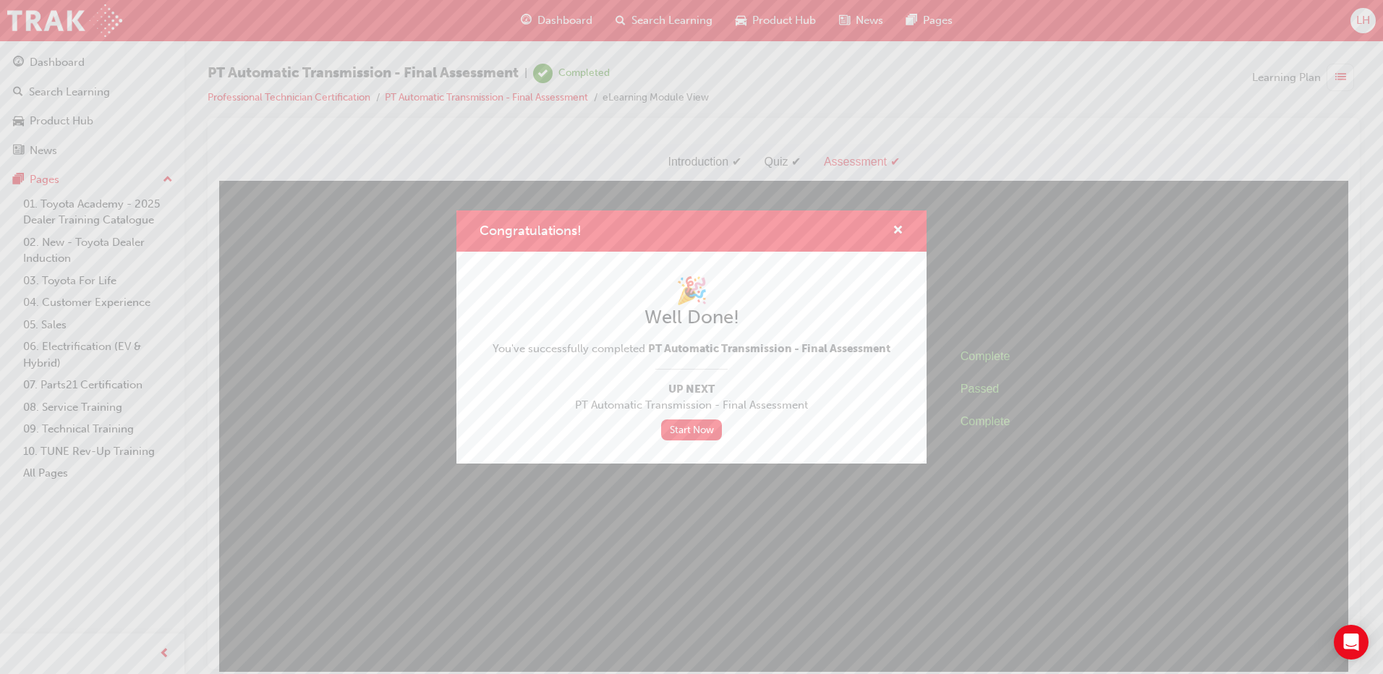
click at [892, 227] on div "Congratulations!" at bounding box center [892, 231] width 22 height 18
click at [896, 225] on span "cross-icon" at bounding box center [898, 231] width 11 height 13
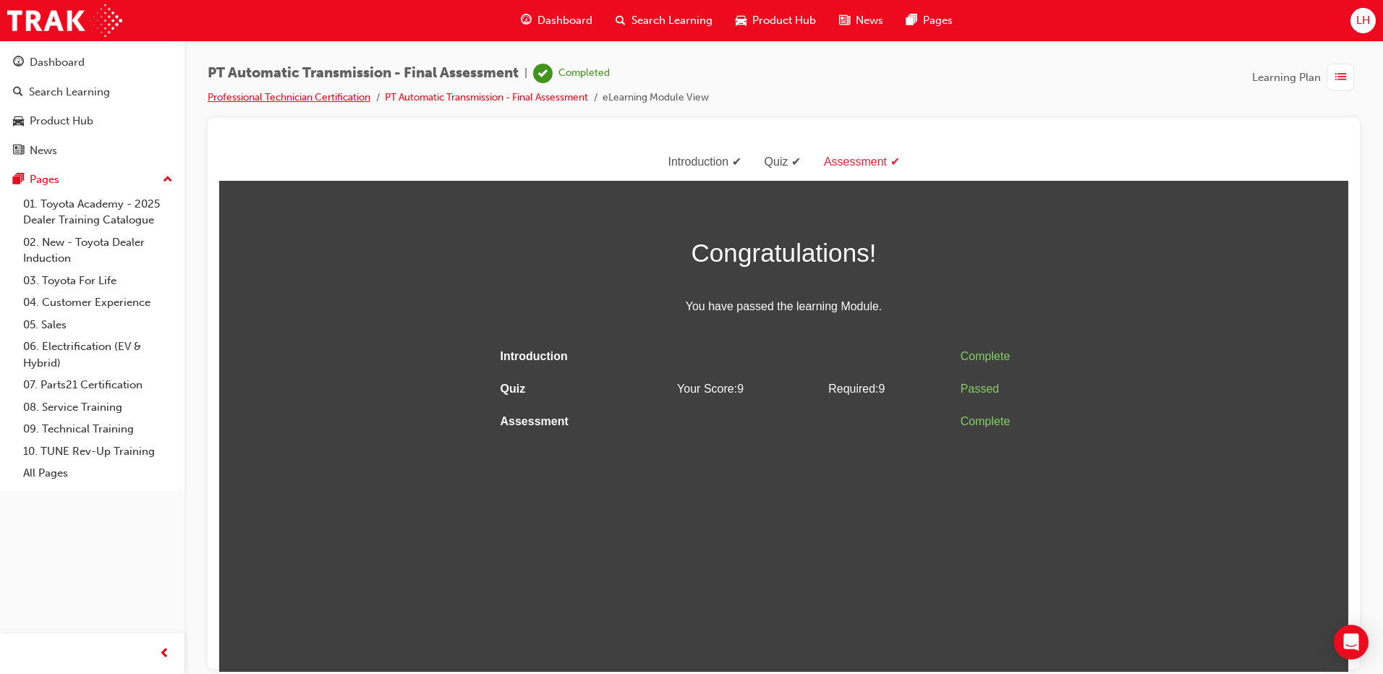
click at [289, 99] on link "Professional Technician Certification" at bounding box center [289, 97] width 163 height 12
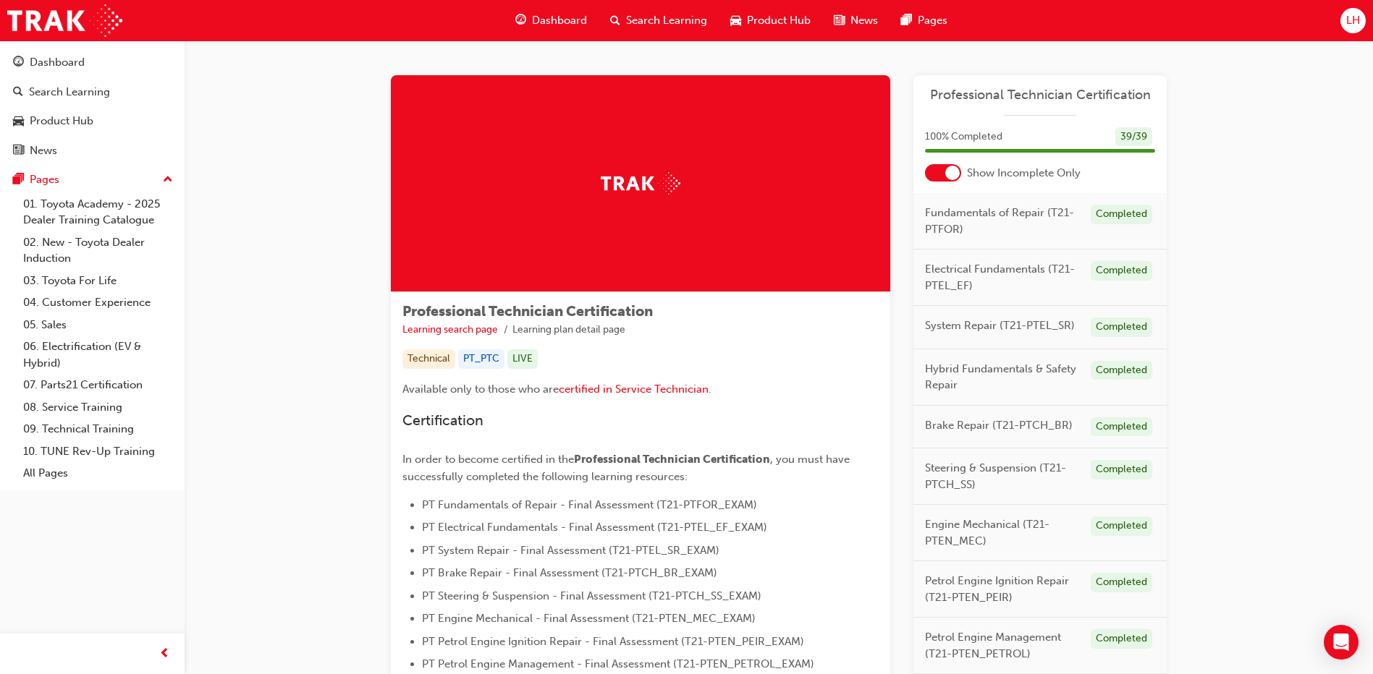
click at [569, 19] on span "Dashboard" at bounding box center [559, 20] width 55 height 17
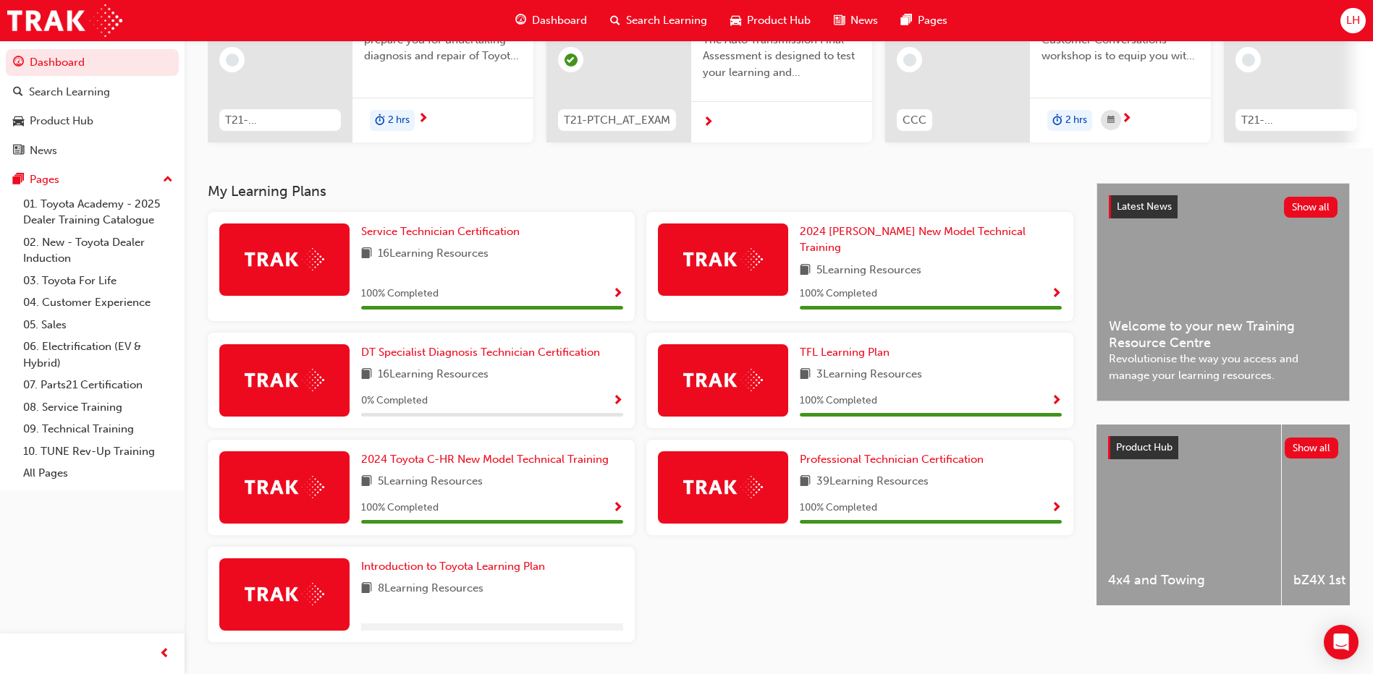
scroll to position [200, 0]
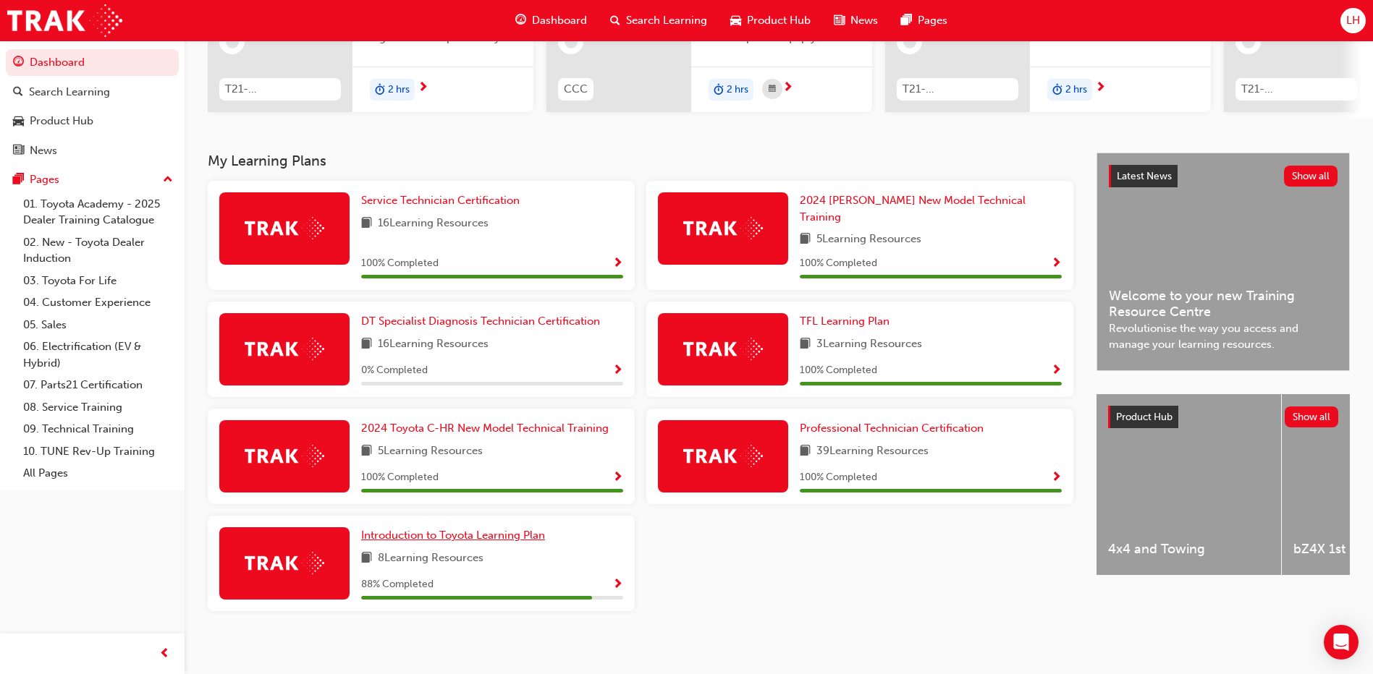
click at [435, 529] on span "Introduction to Toyota Learning Plan" at bounding box center [453, 535] width 184 height 13
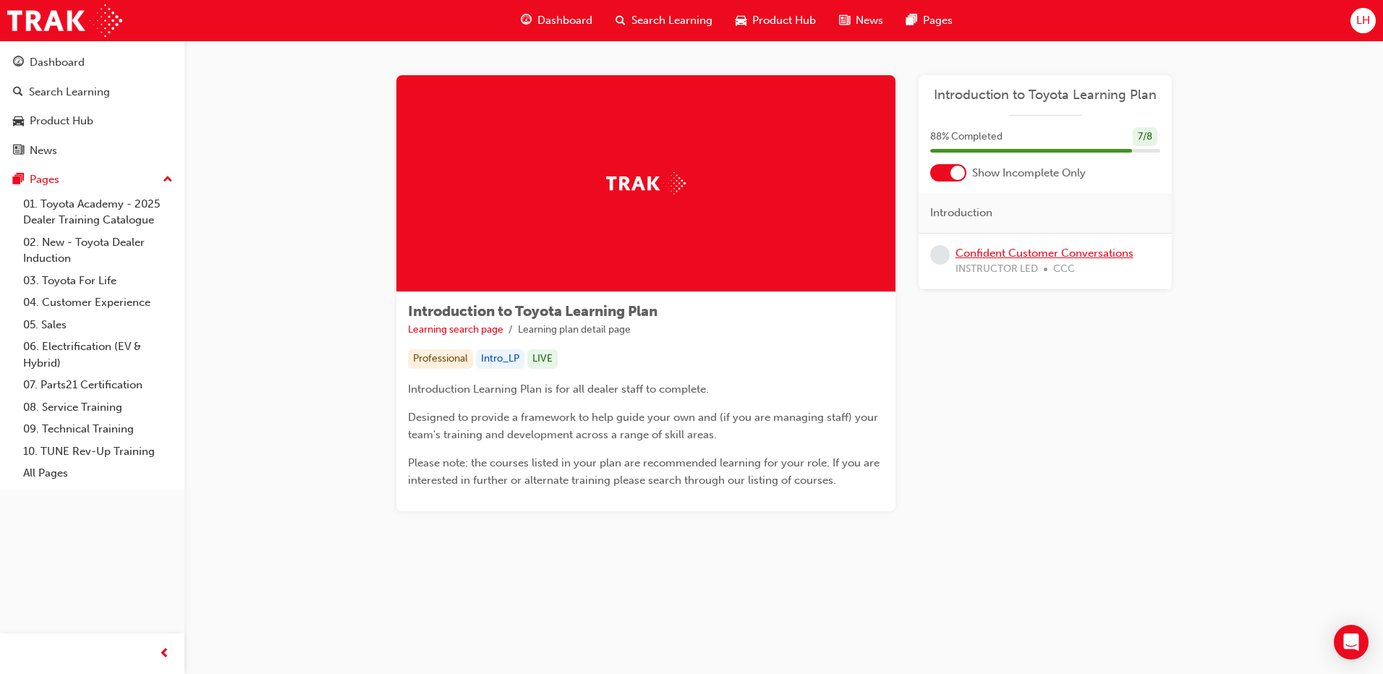
click at [1073, 251] on link "Confident Customer Conversations" at bounding box center [1045, 253] width 178 height 13
click at [575, 24] on span "Dashboard" at bounding box center [565, 20] width 55 height 17
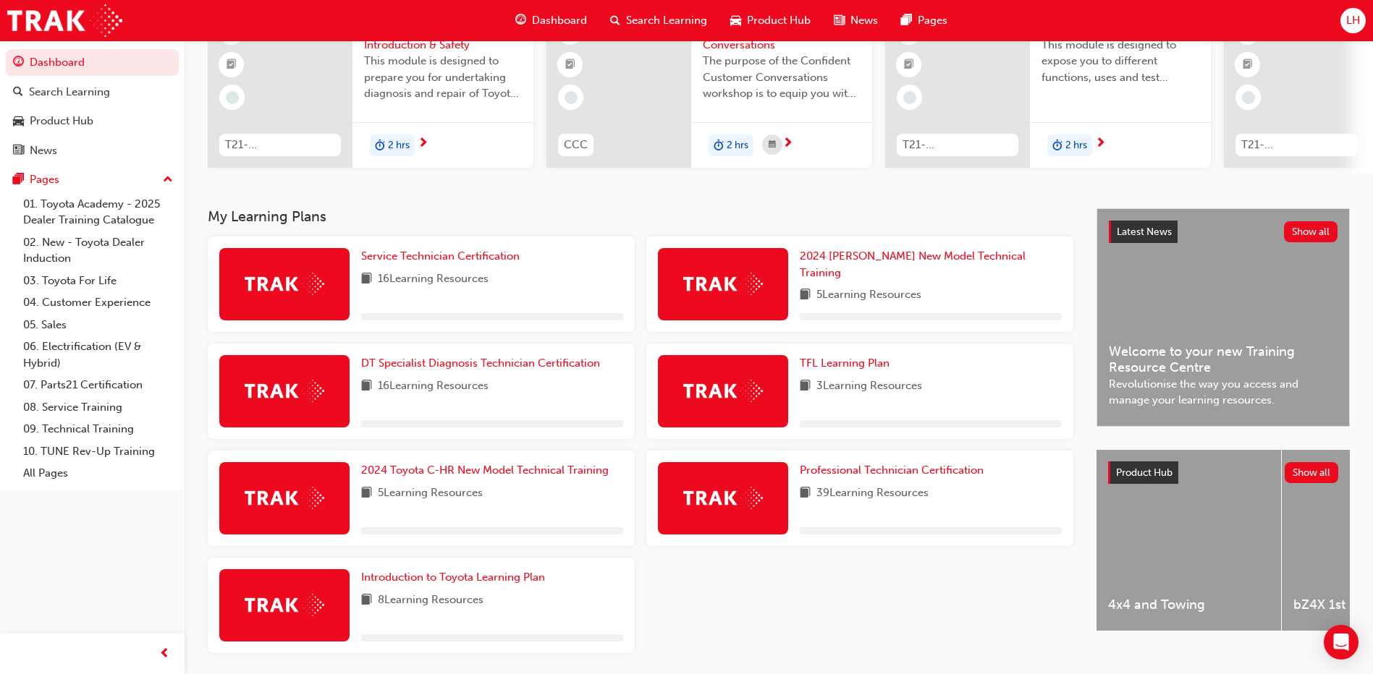
scroll to position [145, 0]
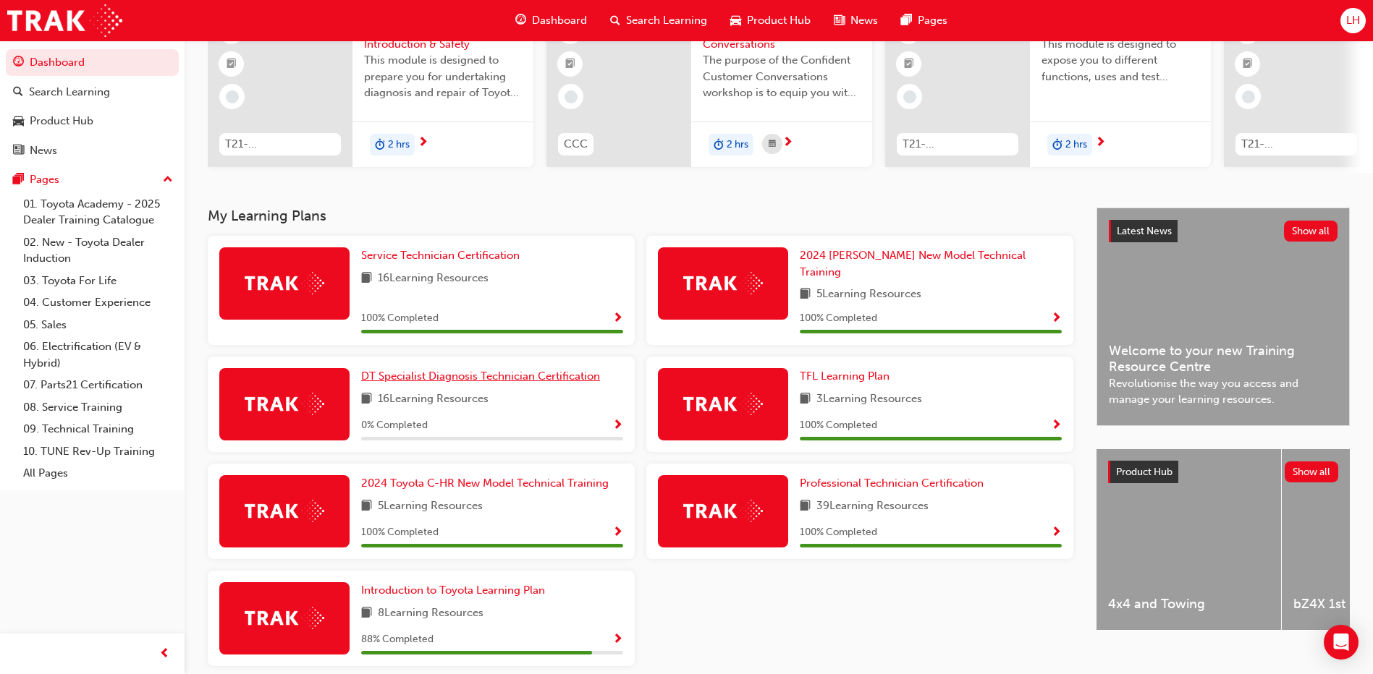
click at [473, 368] on link "DT Specialist Diagnosis Technician Certification" at bounding box center [483, 376] width 245 height 17
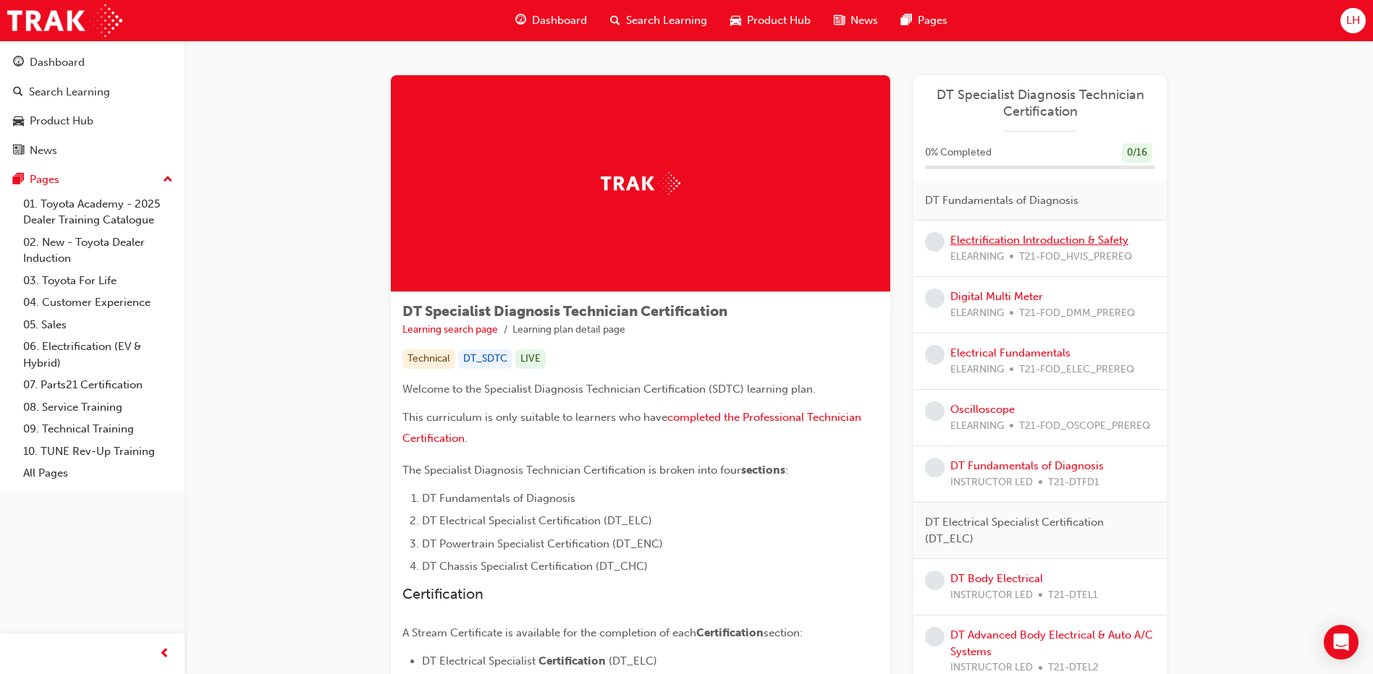
click at [1013, 241] on link "Electrification Introduction & Safety" at bounding box center [1039, 240] width 178 height 13
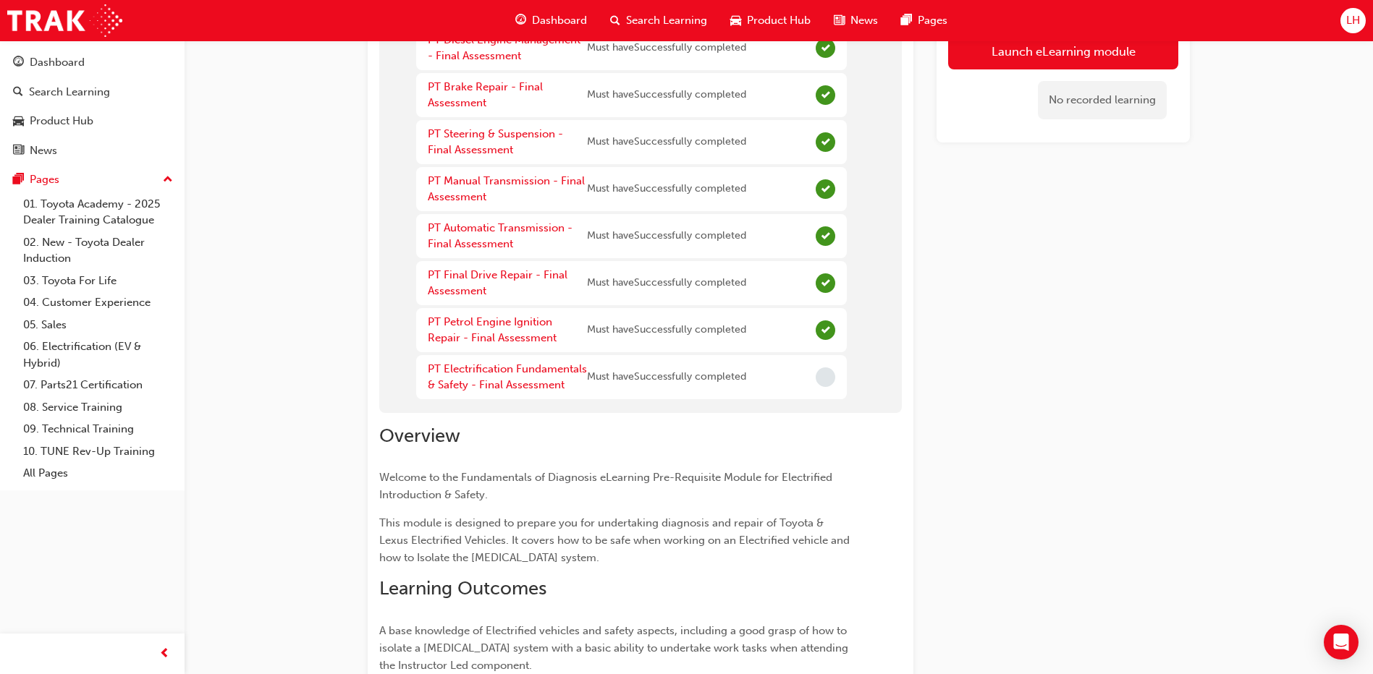
scroll to position [362, 0]
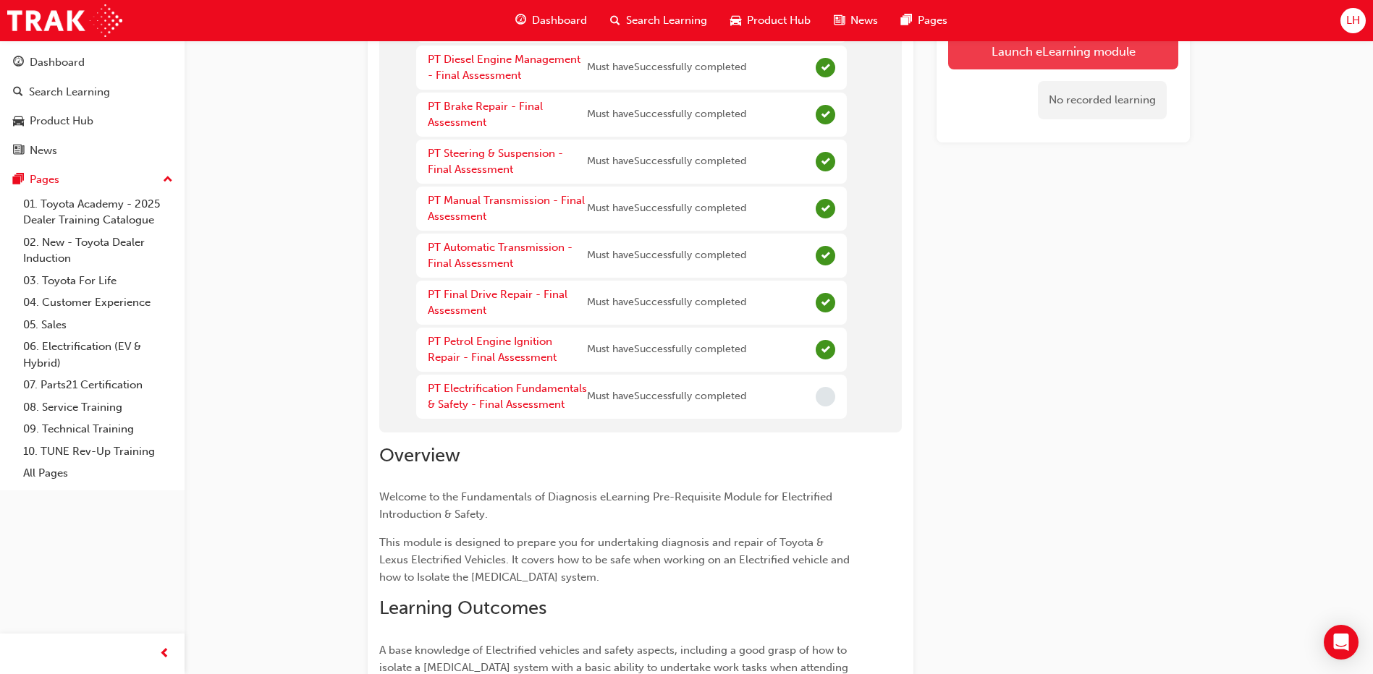
click at [1048, 48] on button "Launch eLearning module" at bounding box center [1063, 51] width 230 height 36
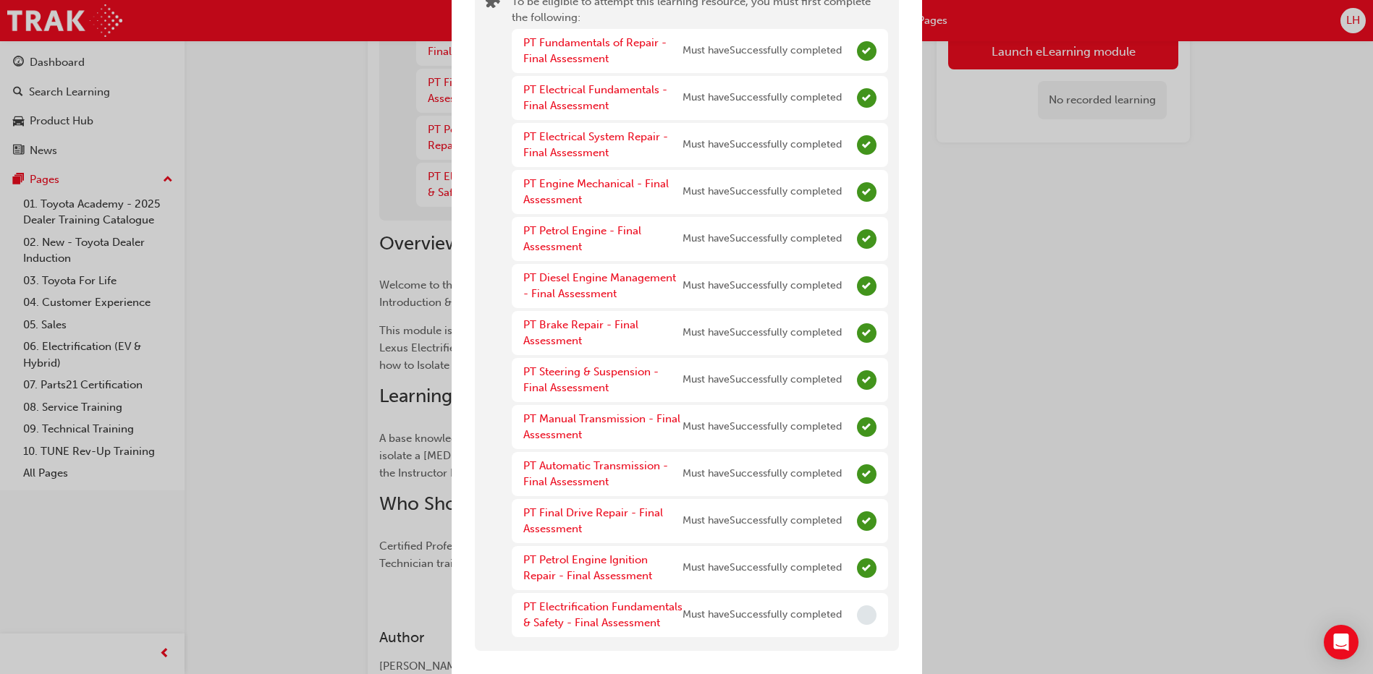
scroll to position [679, 0]
click at [554, 615] on div "PT Electrification Fundamentals & Safety - Final Assessment" at bounding box center [602, 615] width 159 height 33
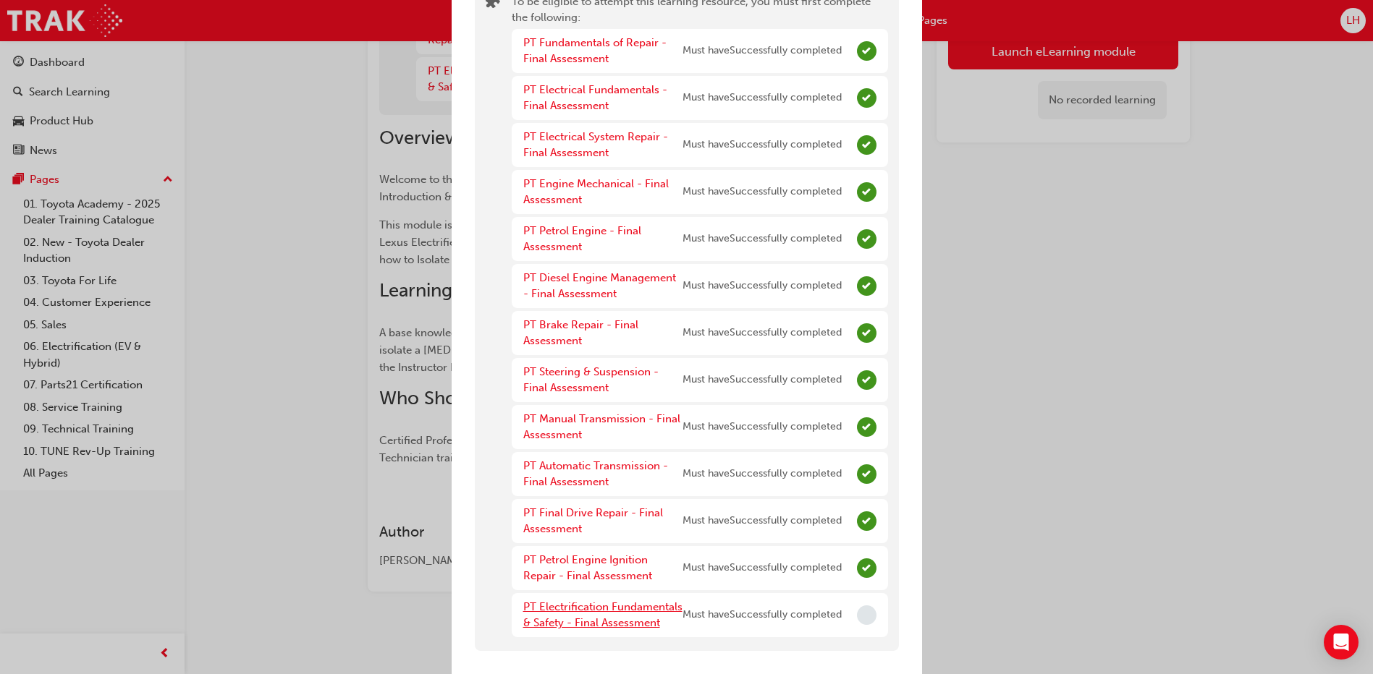
click at [555, 601] on link "PT Electrification Fundamentals & Safety - Final Assessment" at bounding box center [602, 616] width 159 height 30
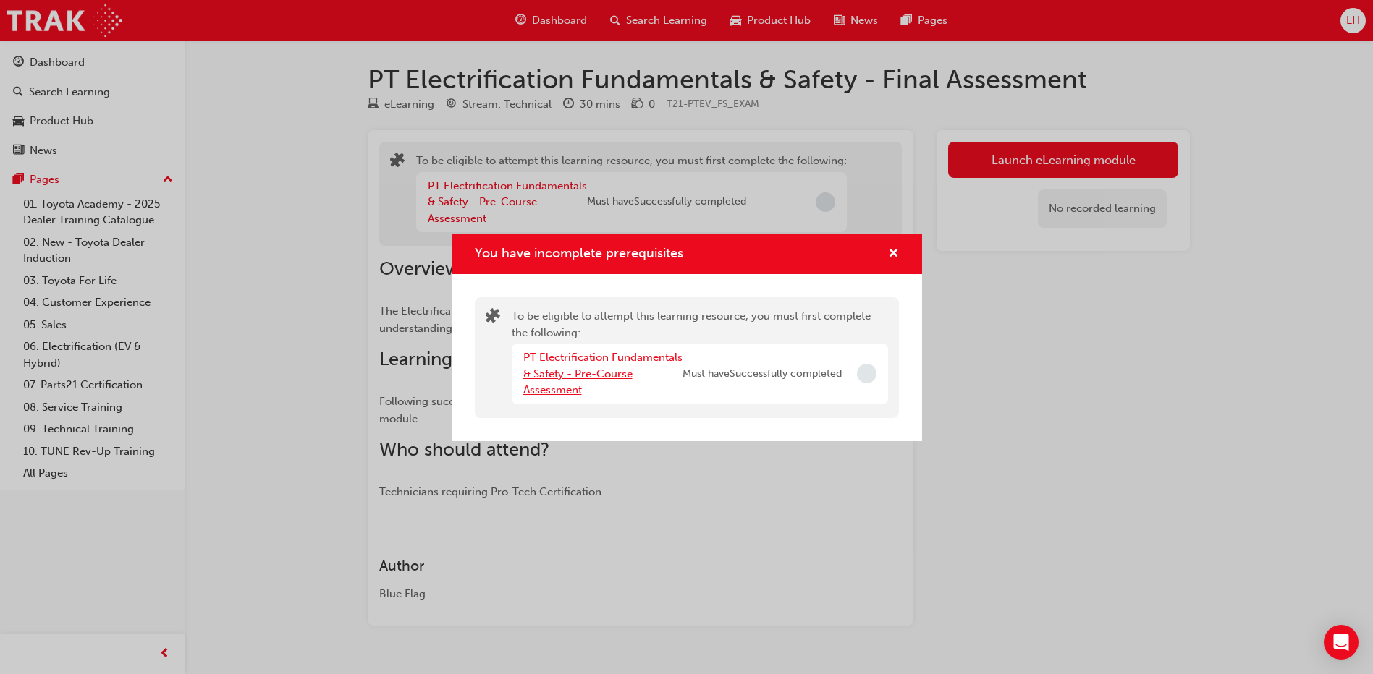
click at [599, 358] on link "PT Electrification Fundamentals & Safety - Pre-Course Assessment" at bounding box center [602, 374] width 159 height 46
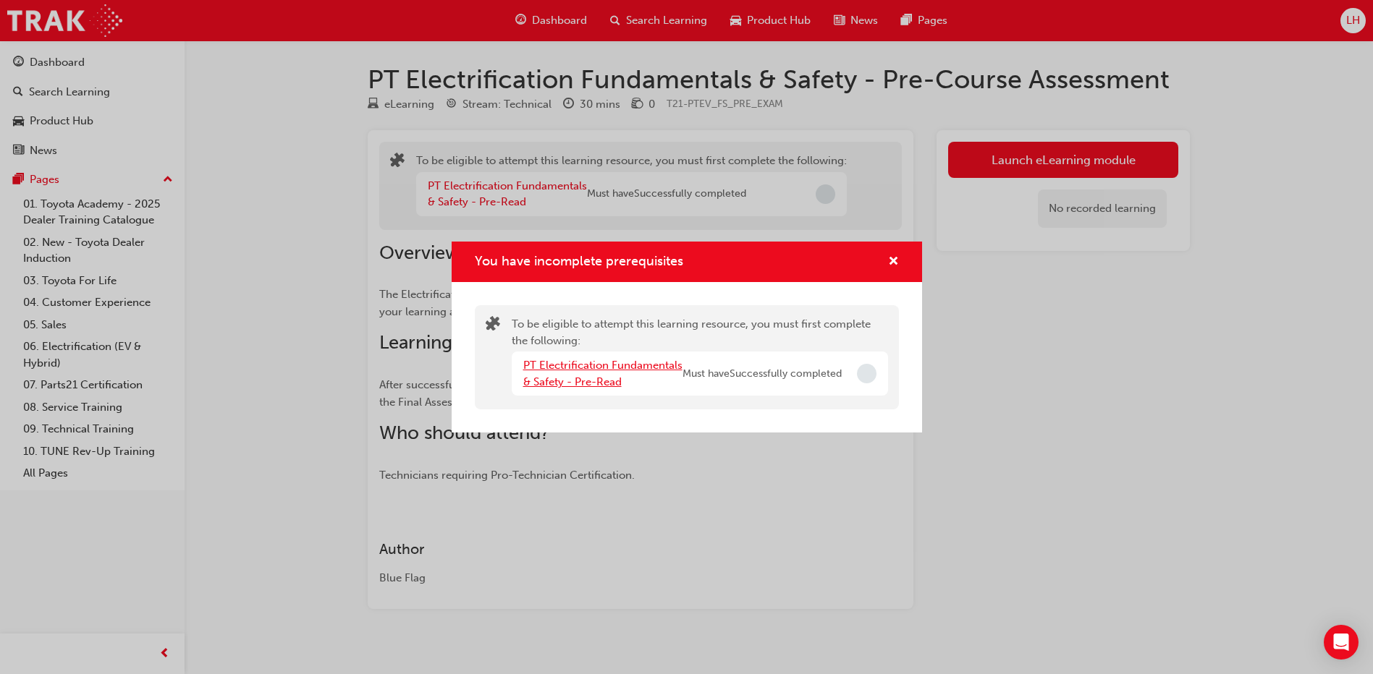
click at [609, 372] on link "PT Electrification Fundamentals & Safety - Pre-Read" at bounding box center [602, 374] width 159 height 30
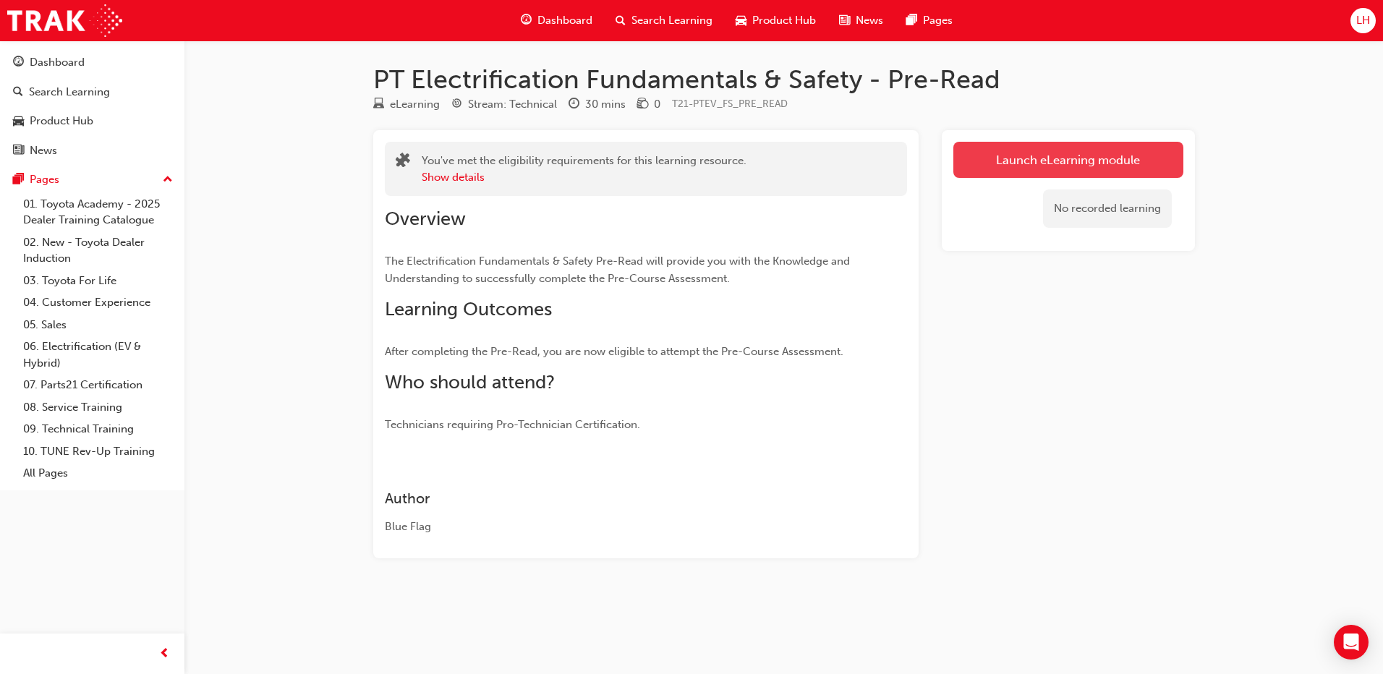
click at [1074, 161] on link "Launch eLearning module" at bounding box center [1069, 160] width 230 height 36
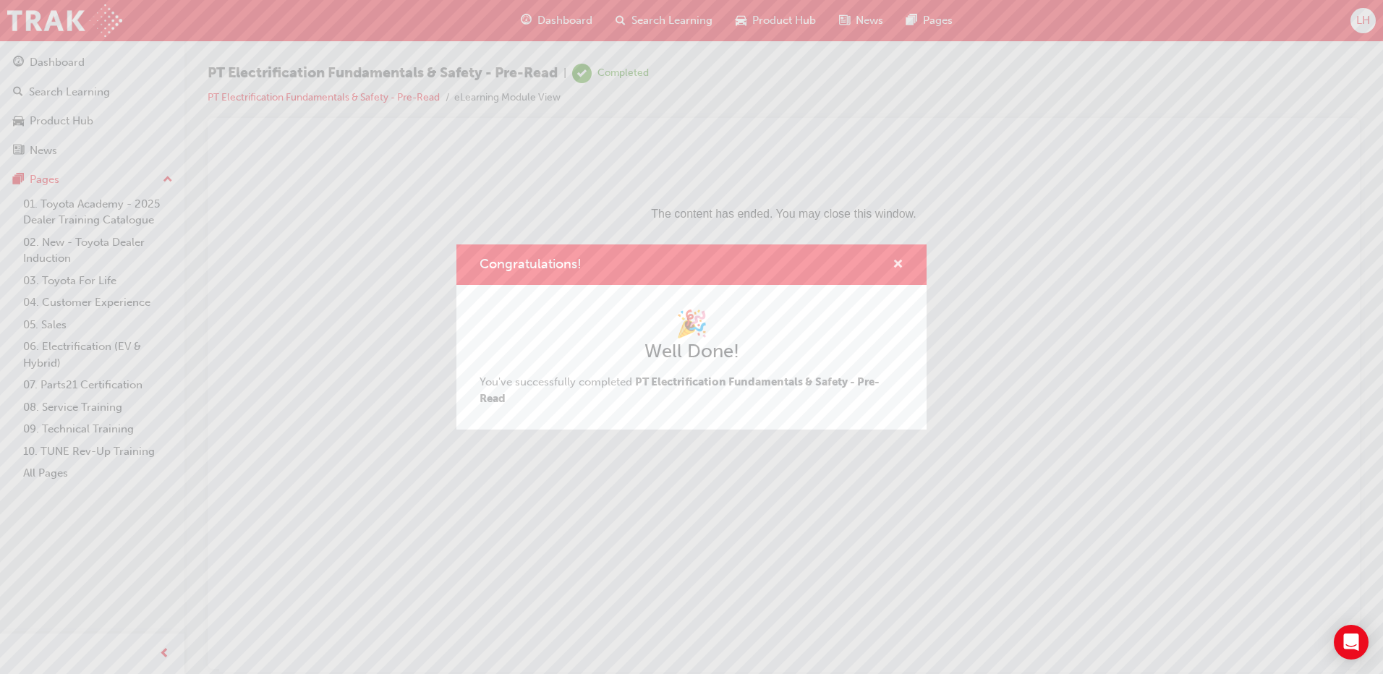
click at [899, 264] on span "cross-icon" at bounding box center [898, 265] width 11 height 13
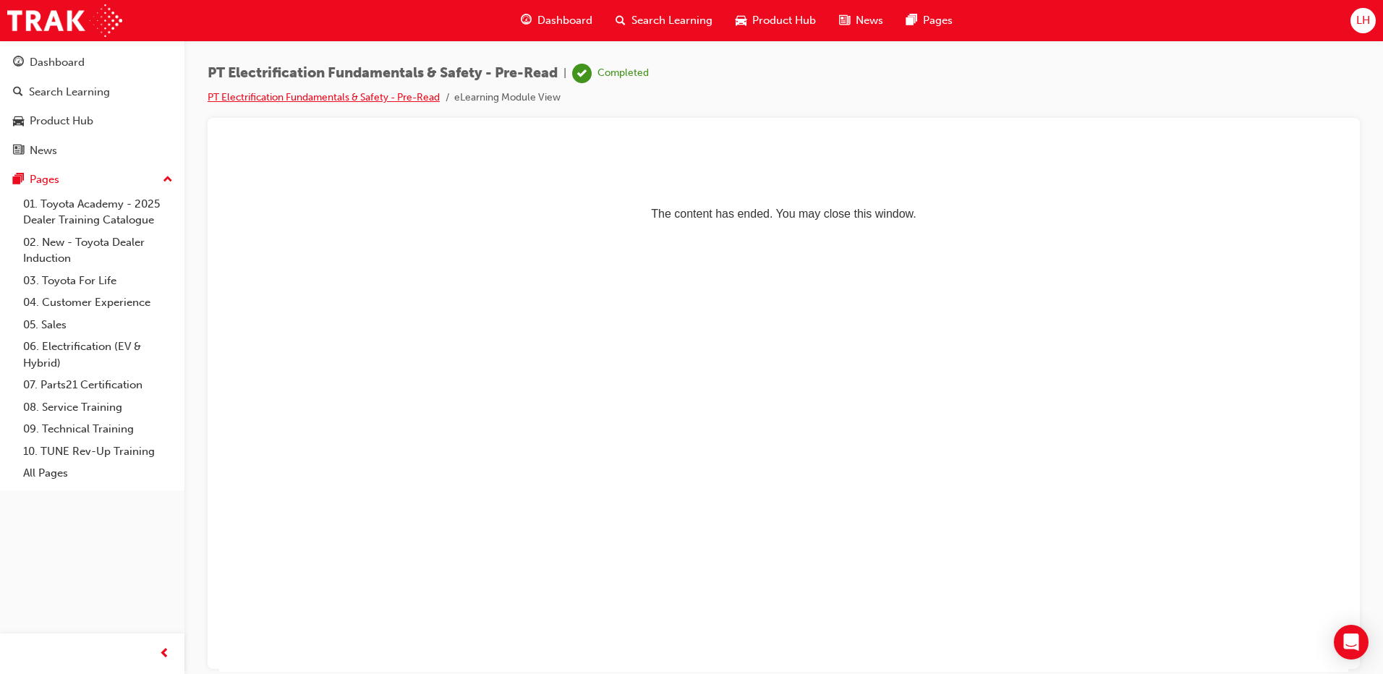
click at [271, 93] on link "PT Electrification Fundamentals & Safety - Pre-Read" at bounding box center [324, 97] width 232 height 12
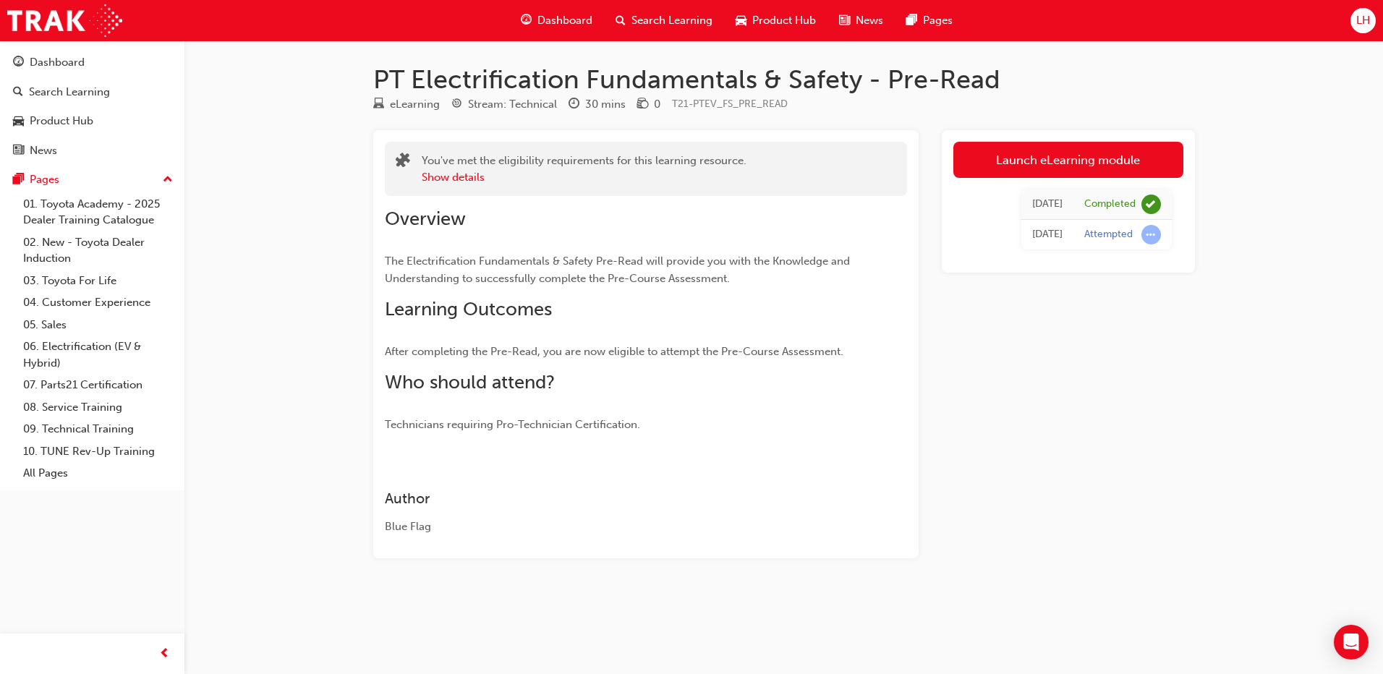
click at [554, 17] on span "Dashboard" at bounding box center [565, 20] width 55 height 17
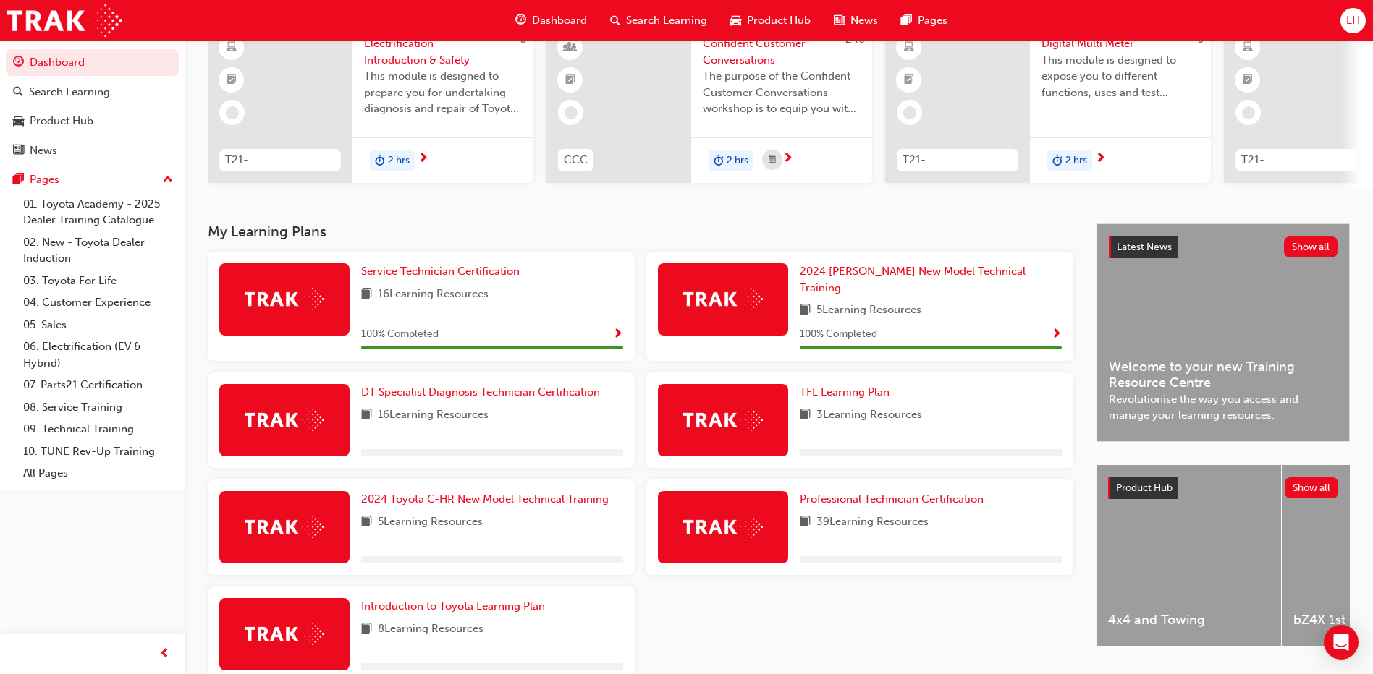
scroll to position [145, 0]
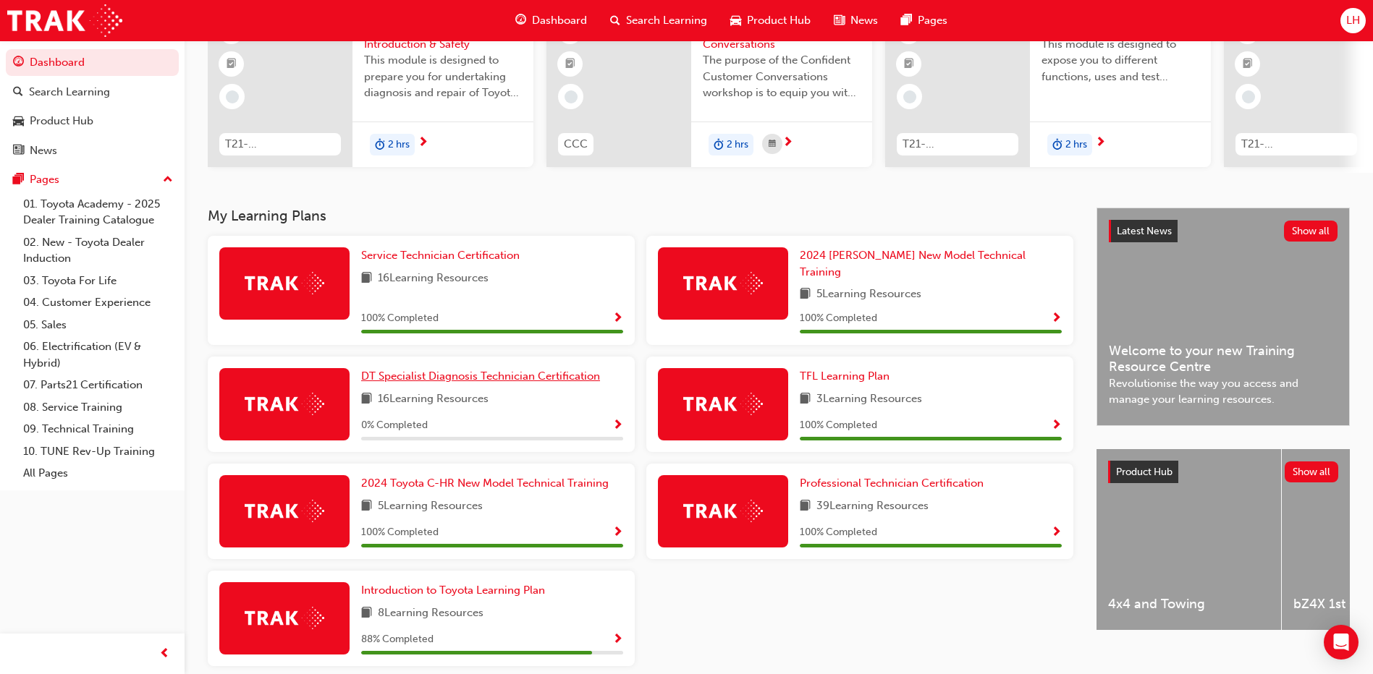
click at [427, 370] on span "DT Specialist Diagnosis Technician Certification" at bounding box center [480, 376] width 239 height 13
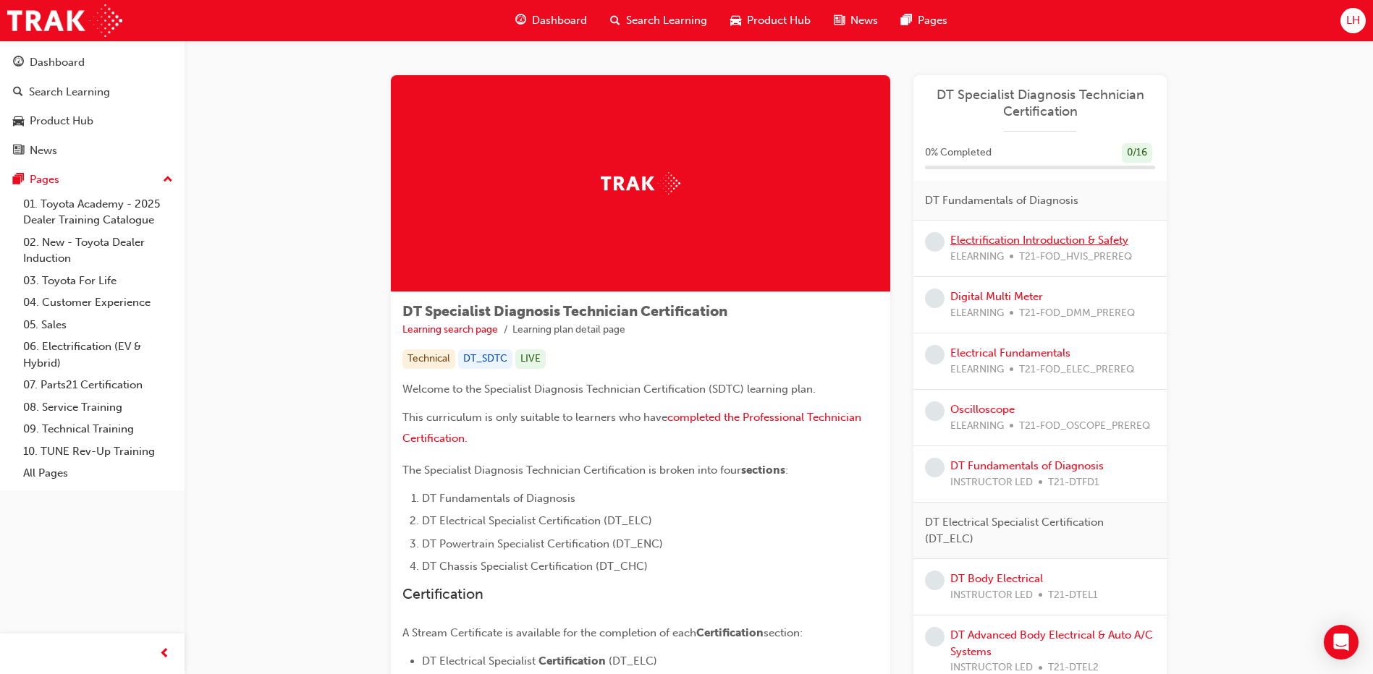
click at [1007, 242] on link "Electrification Introduction & Safety" at bounding box center [1039, 240] width 178 height 13
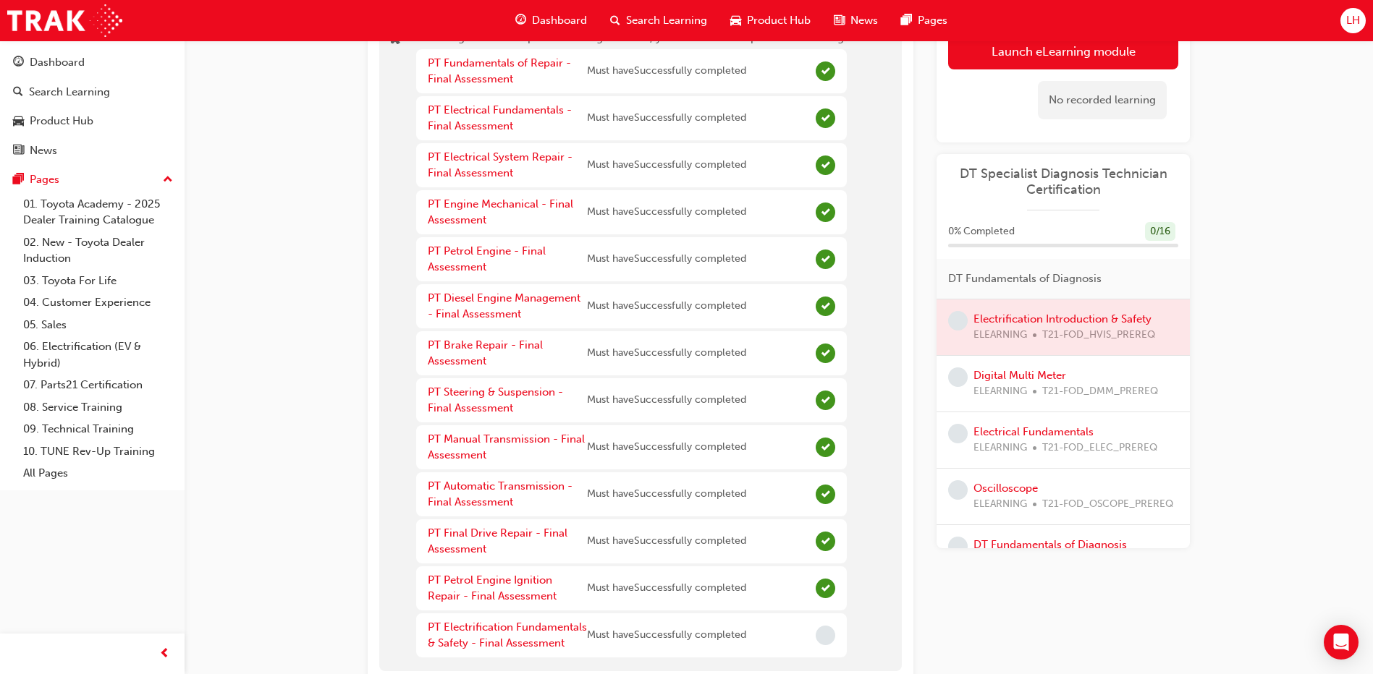
scroll to position [145, 0]
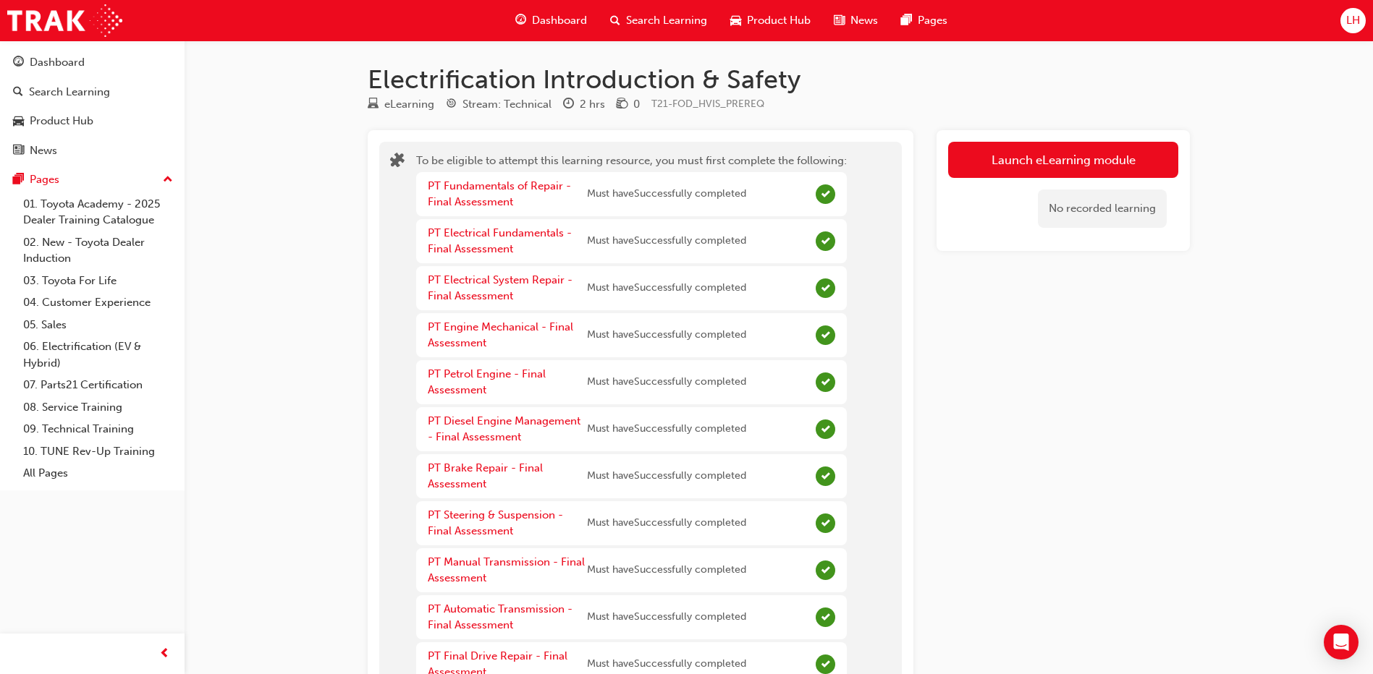
click at [551, 20] on span "Dashboard" at bounding box center [559, 20] width 55 height 17
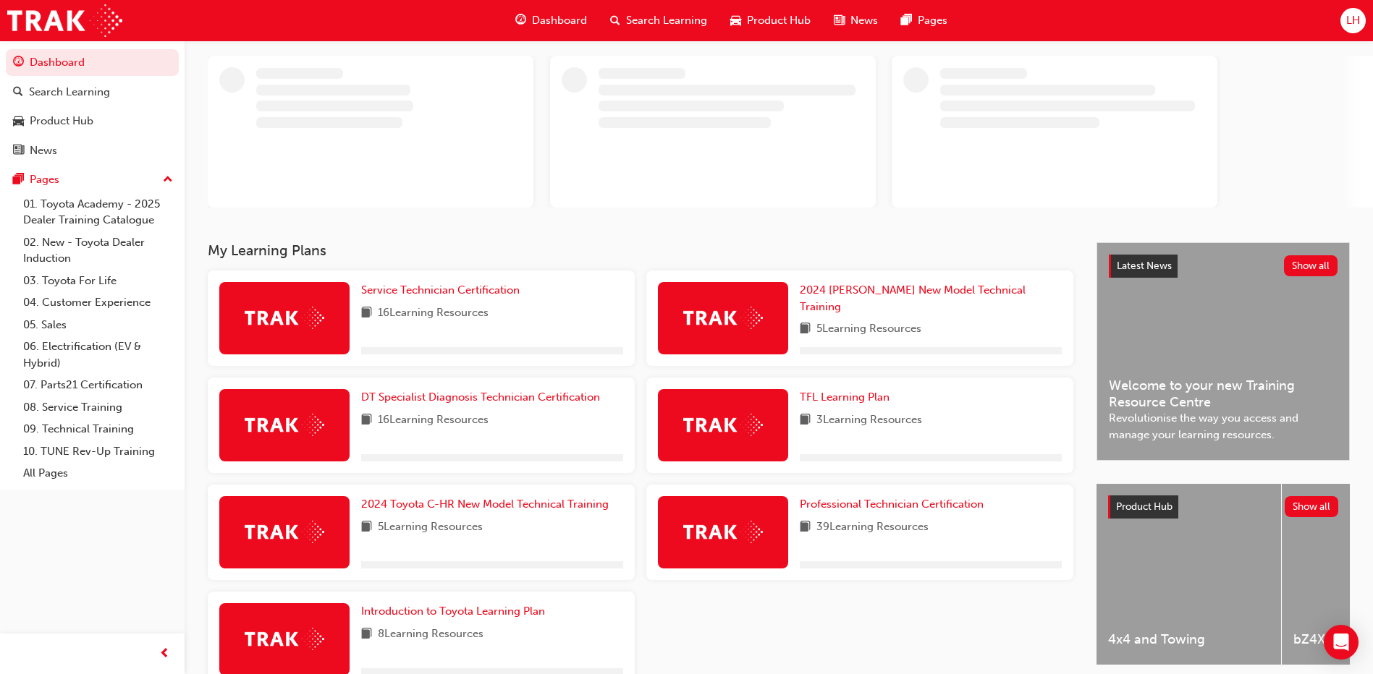
scroll to position [145, 0]
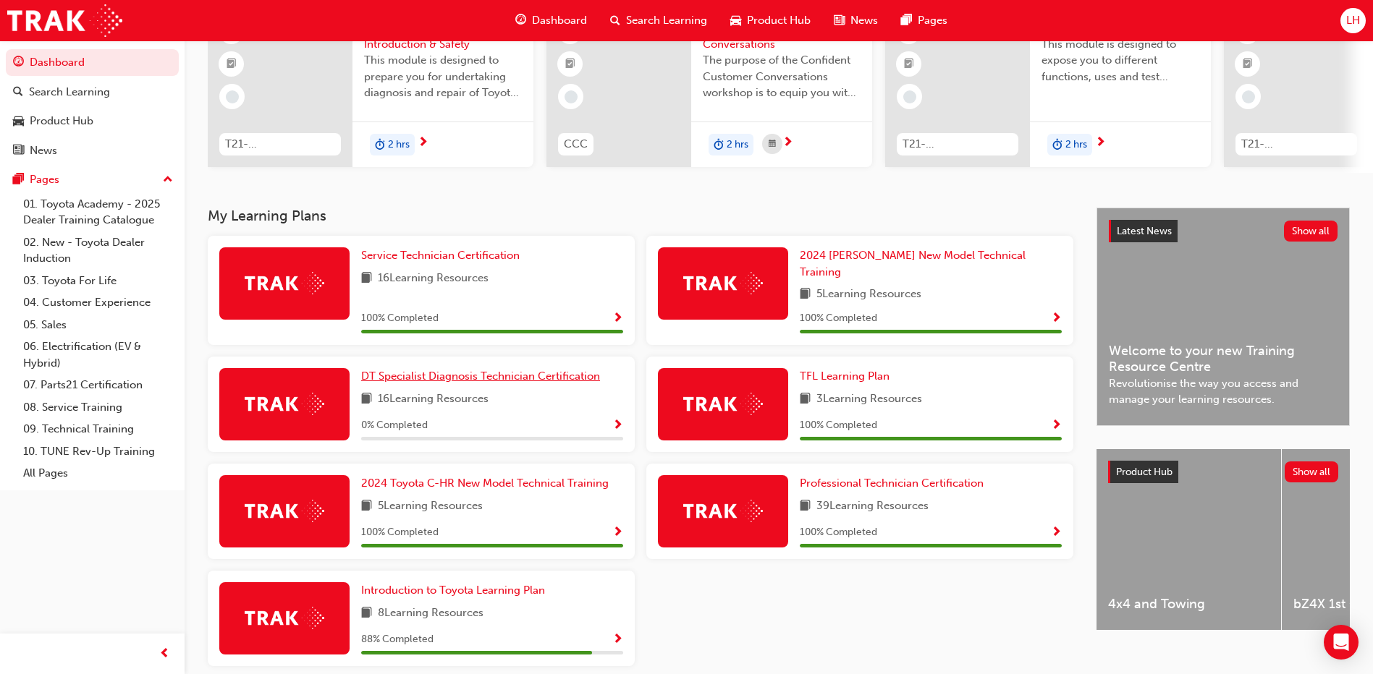
click at [443, 370] on span "DT Specialist Diagnosis Technician Certification" at bounding box center [480, 376] width 239 height 13
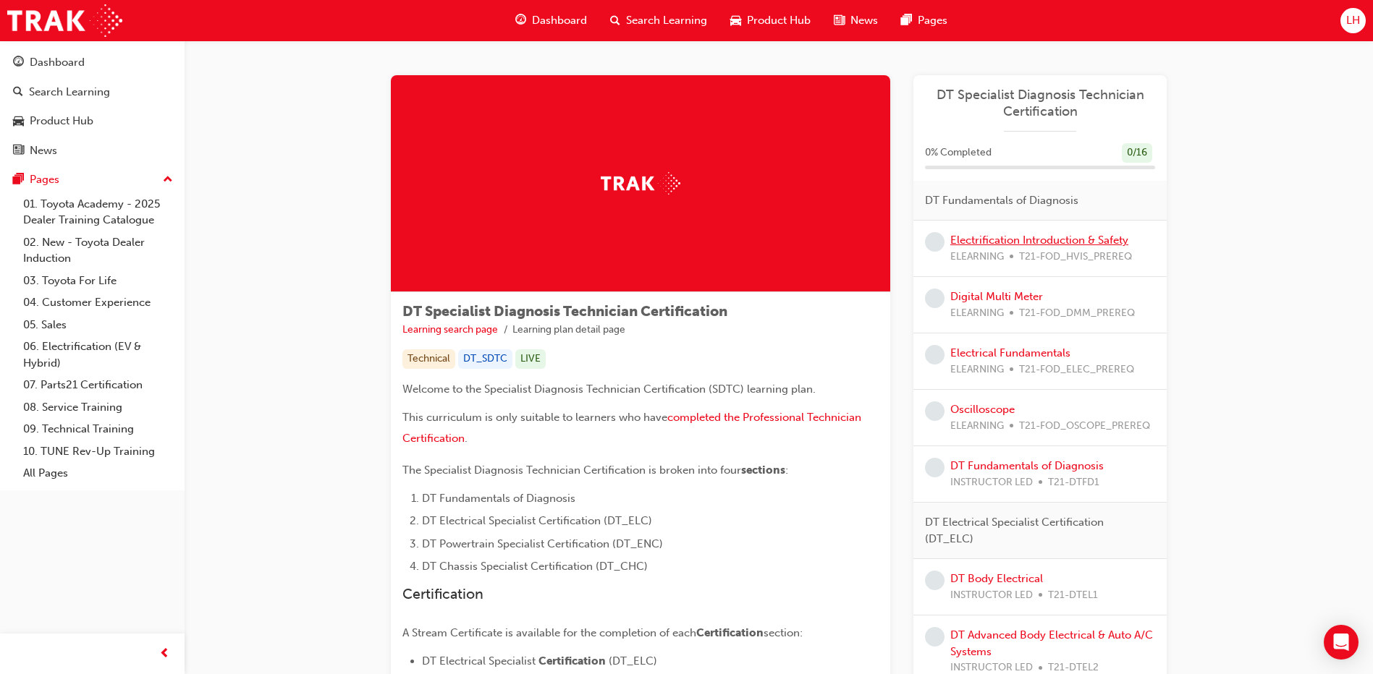
click at [1036, 236] on link "Electrification Introduction & Safety" at bounding box center [1039, 240] width 178 height 13
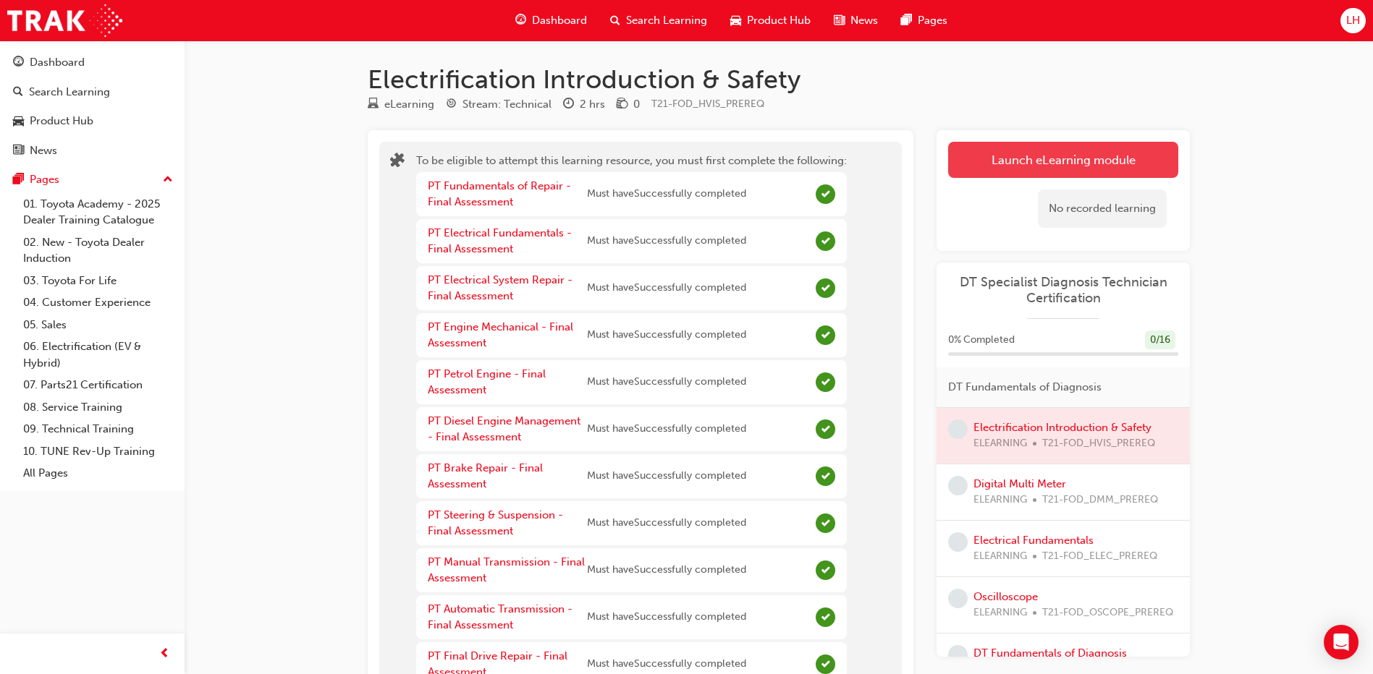
click at [1061, 156] on button "Launch eLearning module" at bounding box center [1063, 160] width 230 height 36
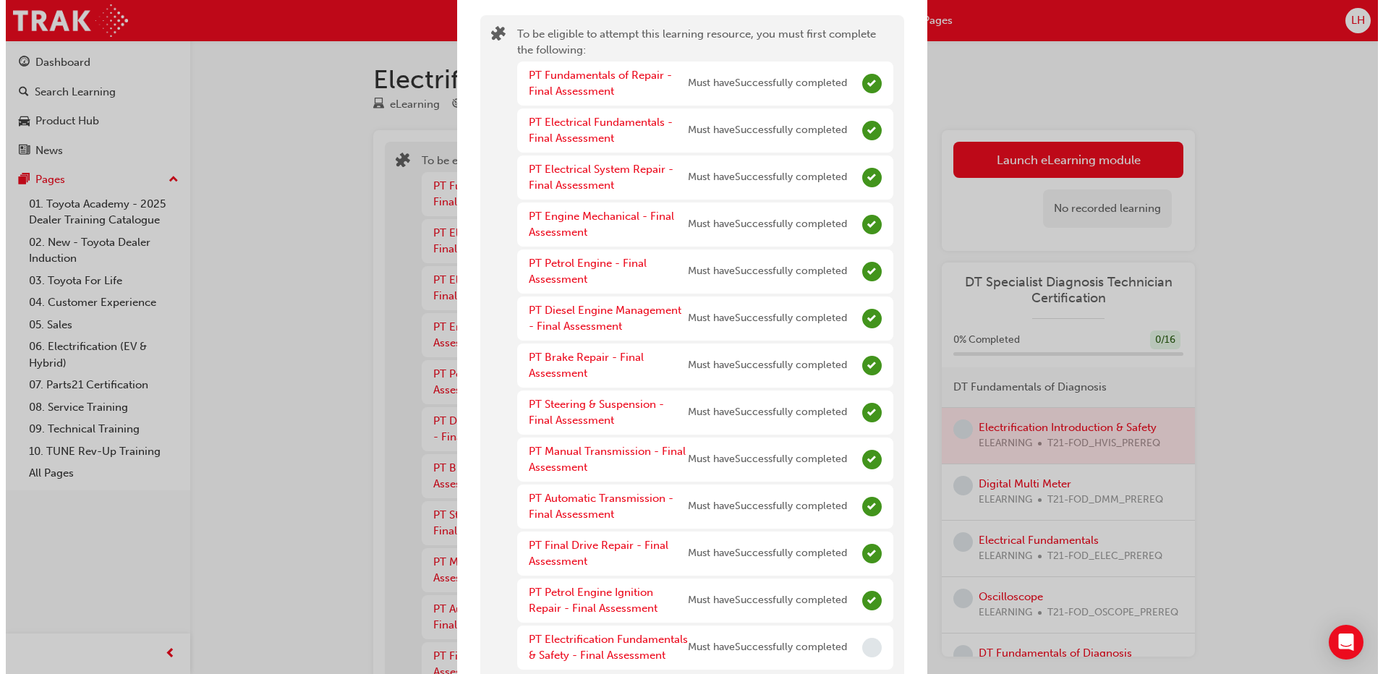
scroll to position [98, 0]
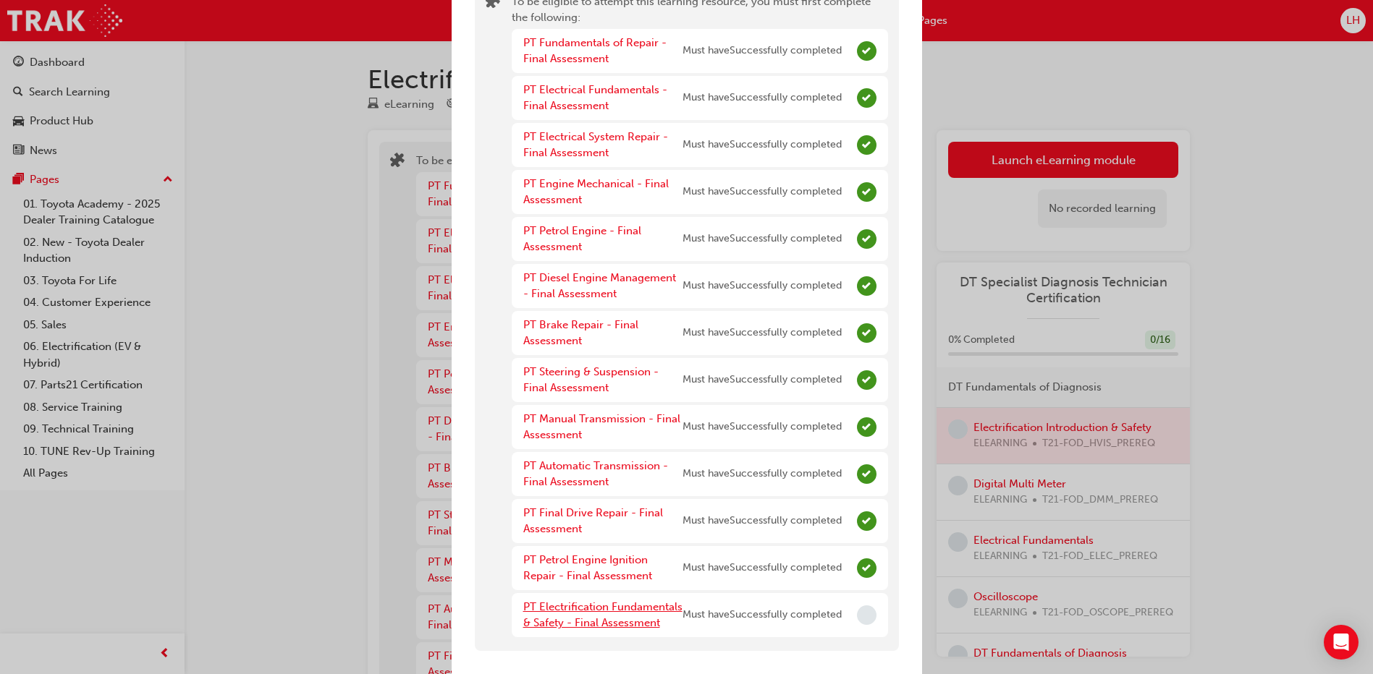
click at [615, 604] on link "PT Electrification Fundamentals & Safety - Final Assessment" at bounding box center [602, 616] width 159 height 30
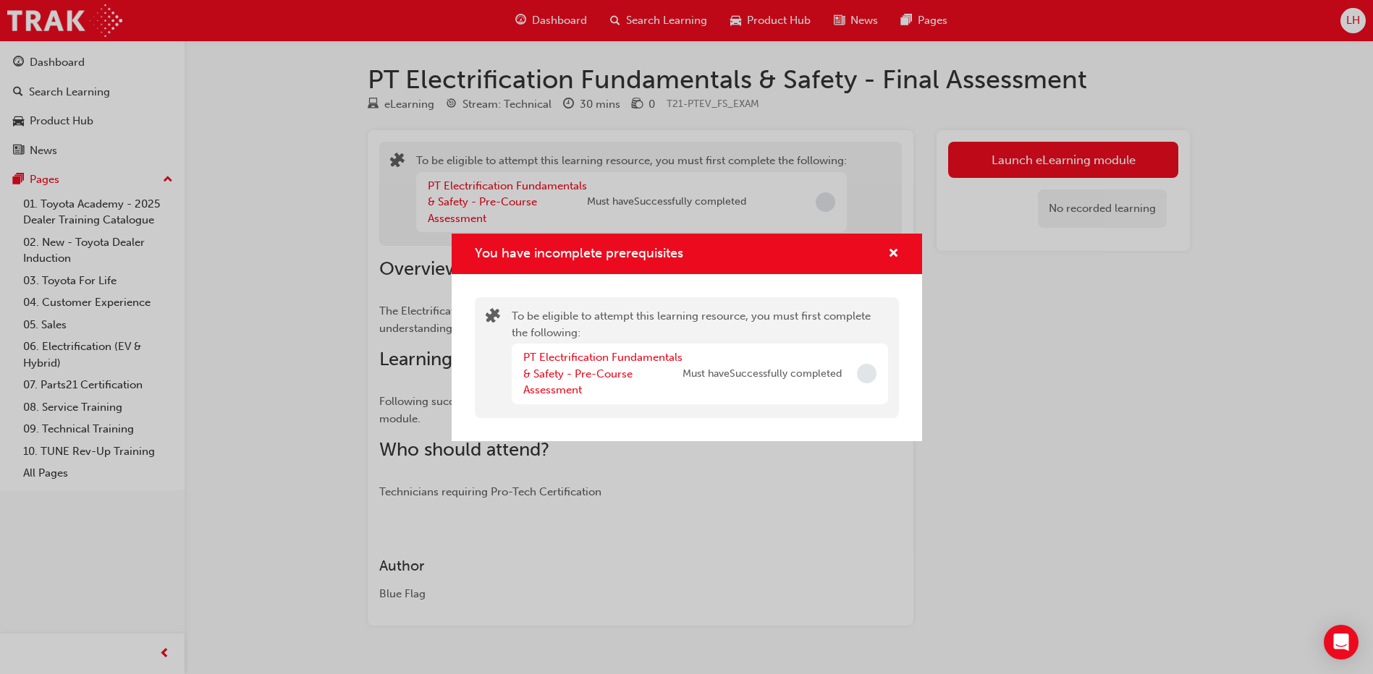
drag, startPoint x: 818, startPoint y: 377, endPoint x: 632, endPoint y: 368, distance: 186.2
click at [808, 377] on span "Must have Successfully completed" at bounding box center [761, 374] width 159 height 17
click at [591, 374] on link "PT Electrification Fundamentals & Safety - Pre-Course Assessment" at bounding box center [602, 374] width 159 height 46
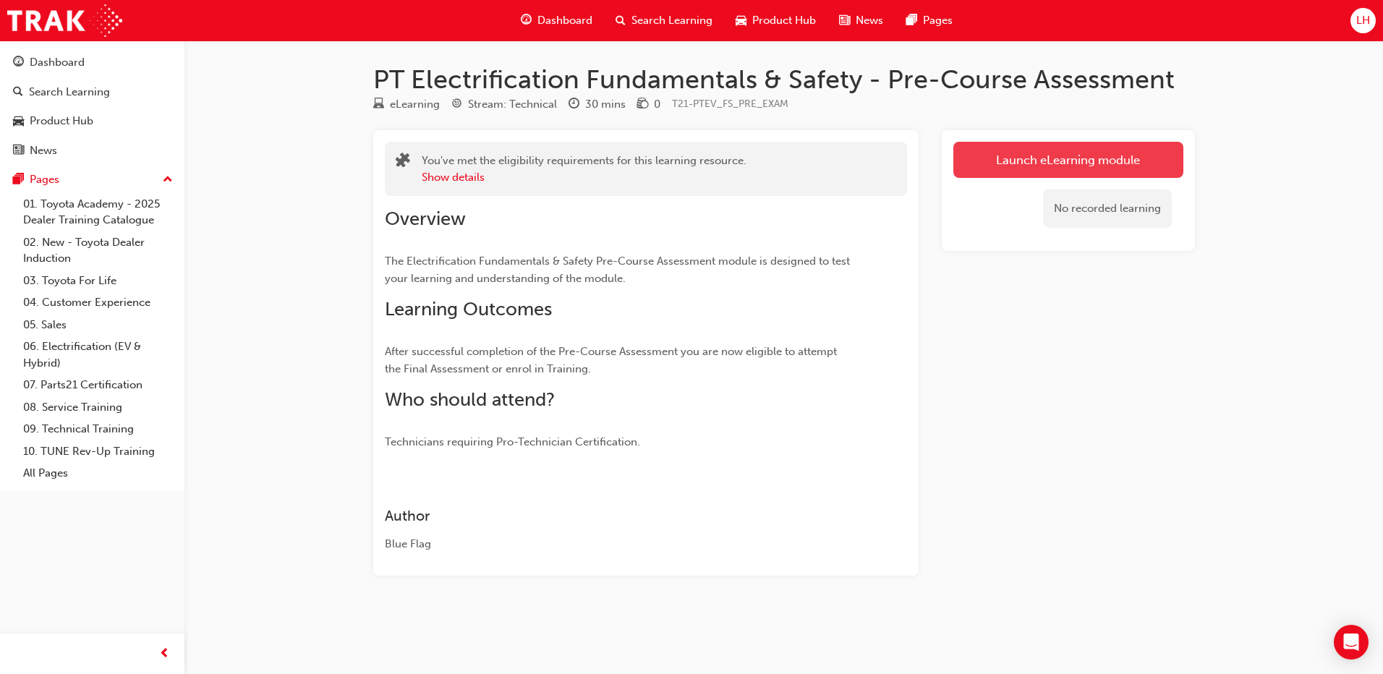
click at [1130, 153] on link "Launch eLearning module" at bounding box center [1069, 160] width 230 height 36
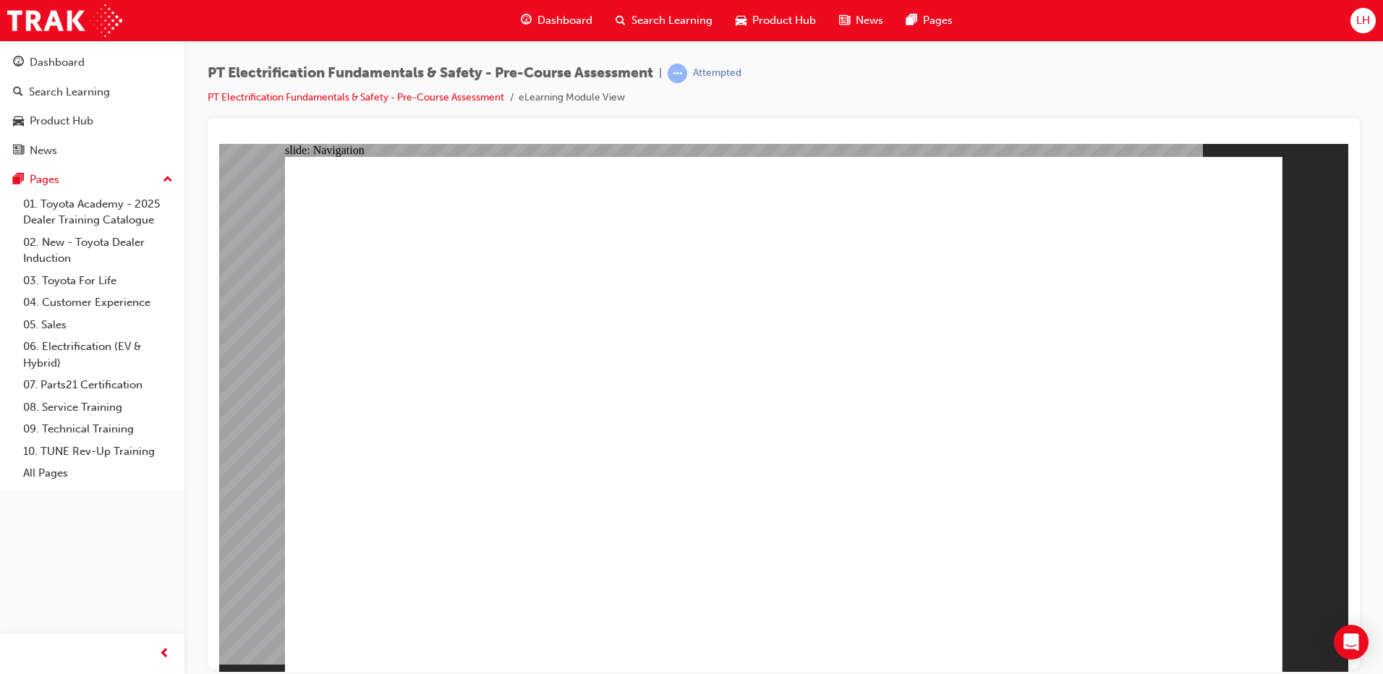
radio input "true"
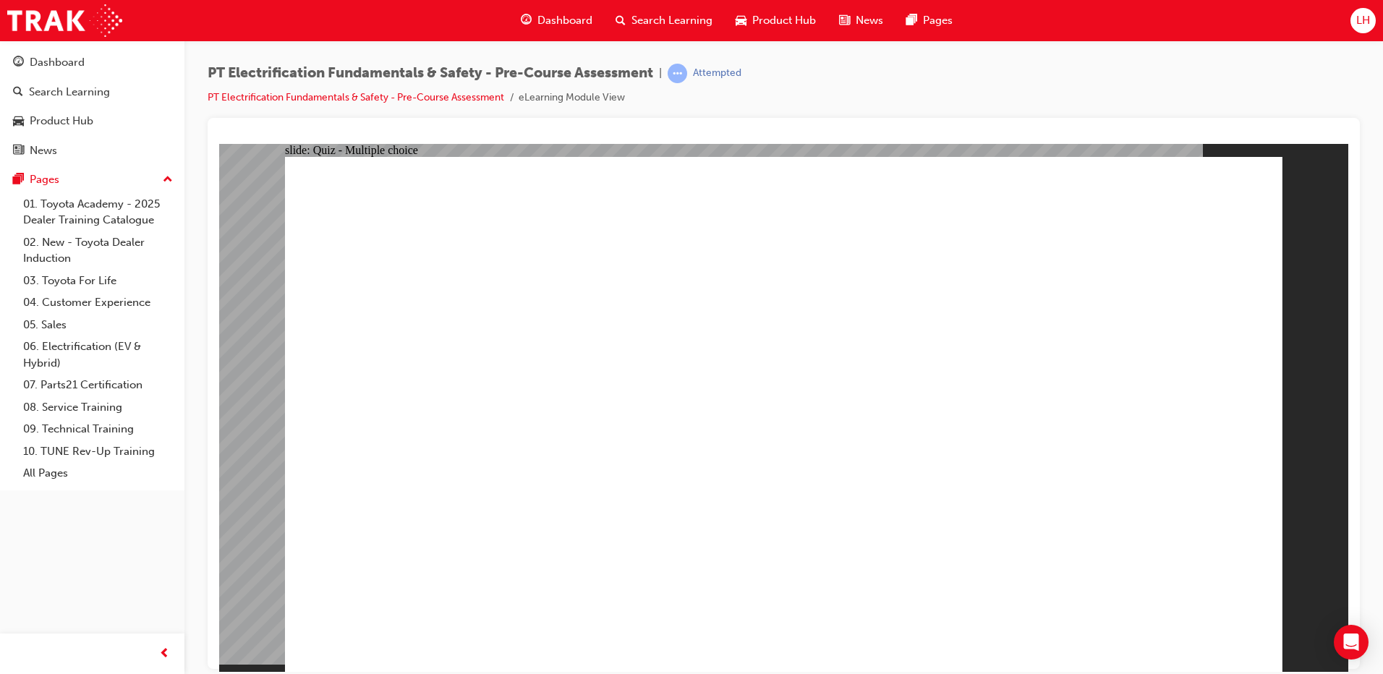
radio input "true"
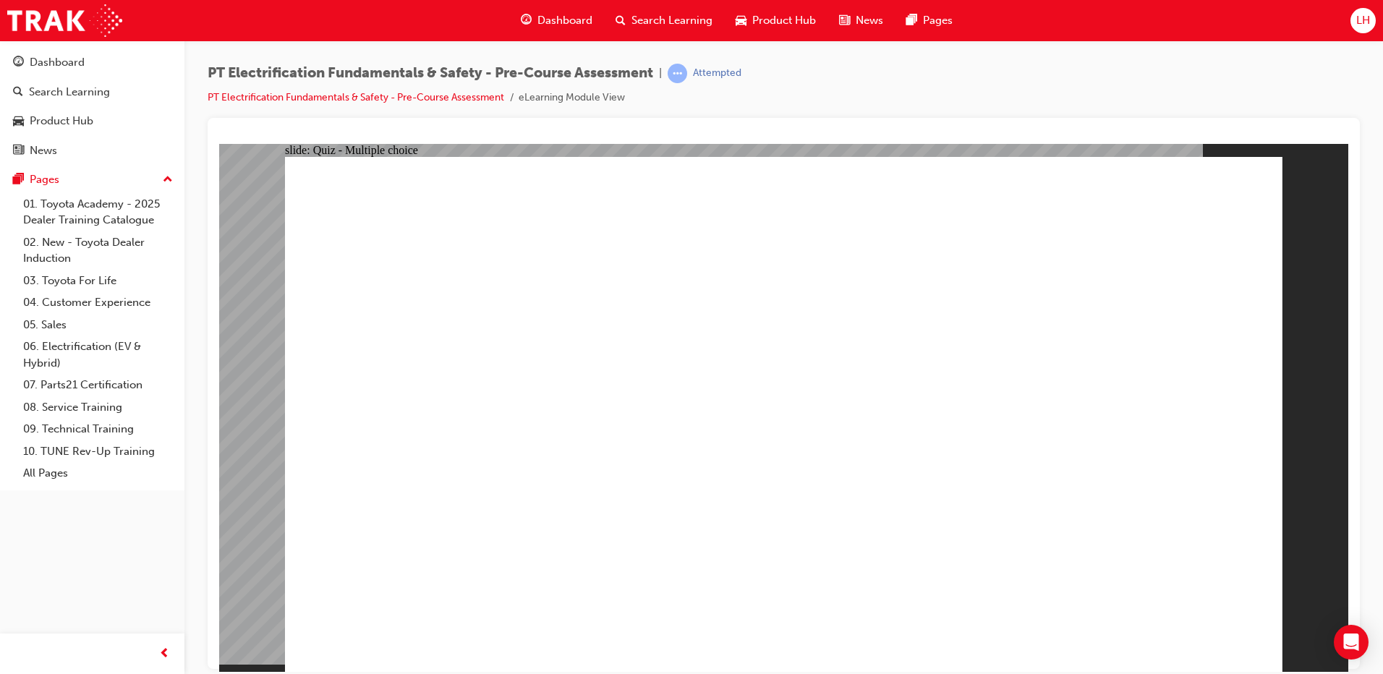
radio input "true"
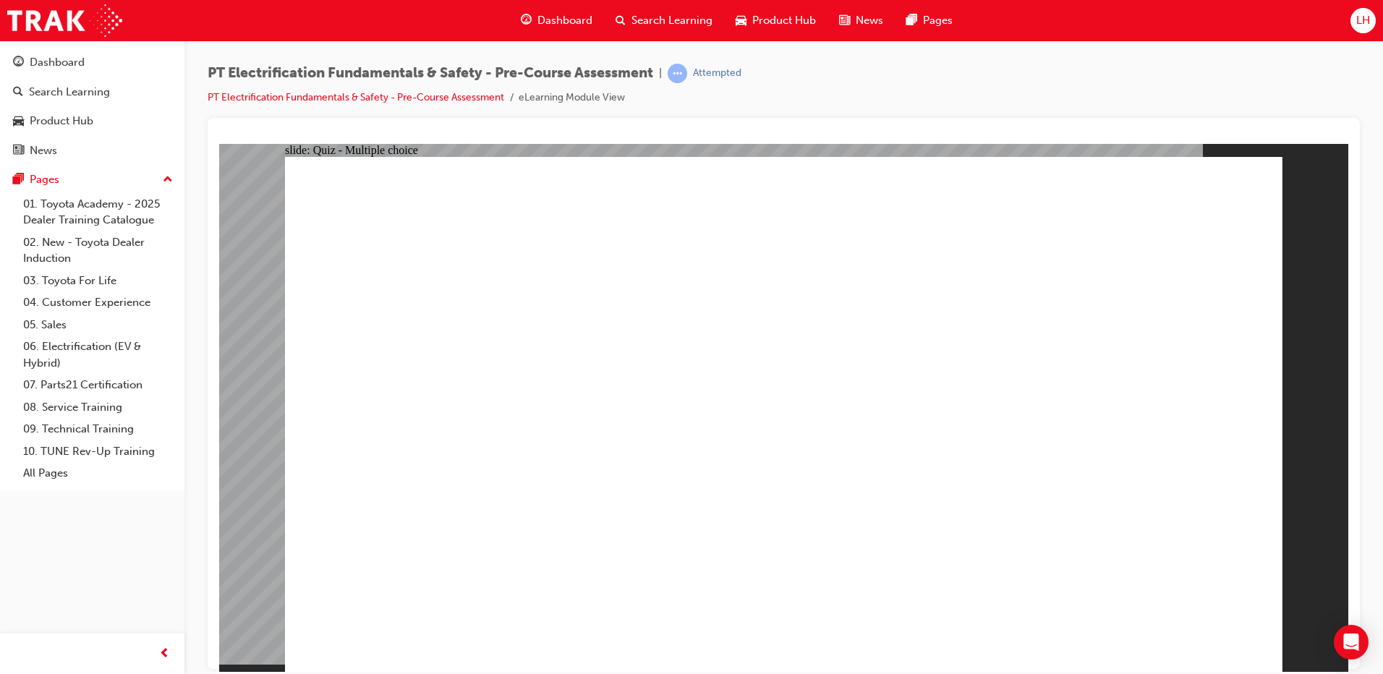
radio input "false"
radio input "true"
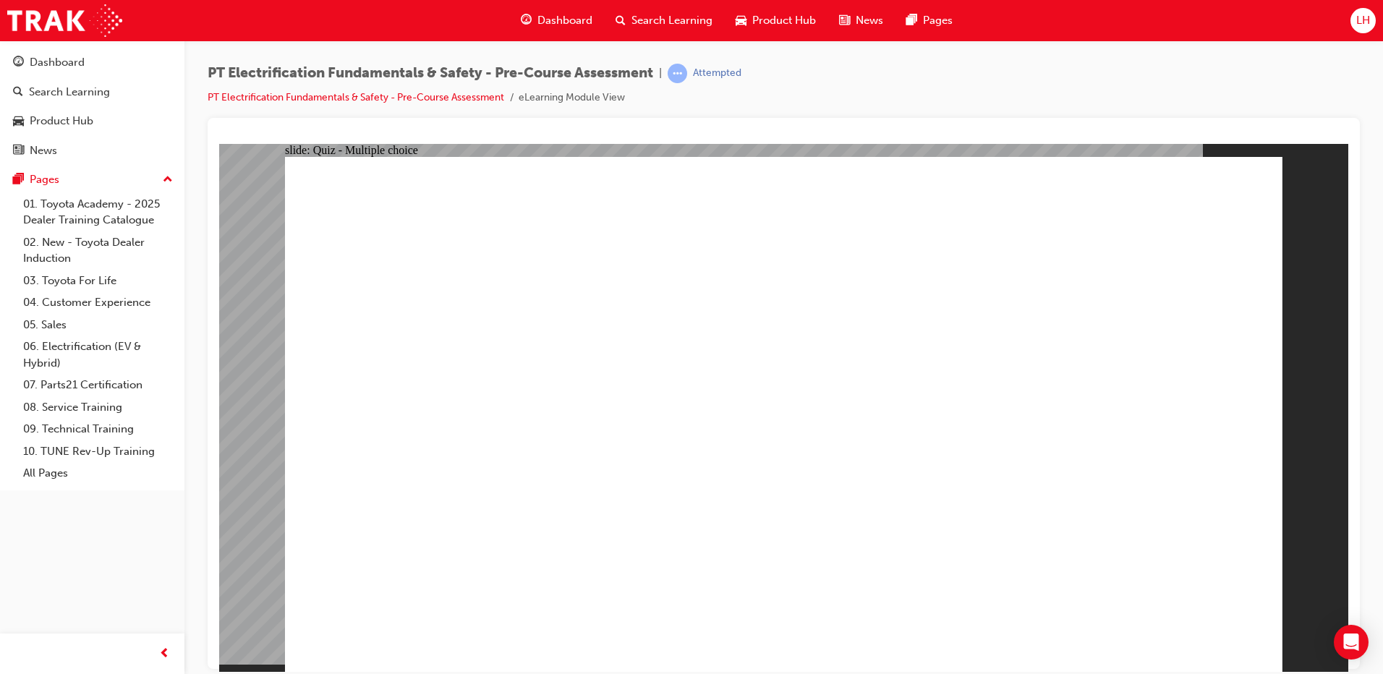
radio input "true"
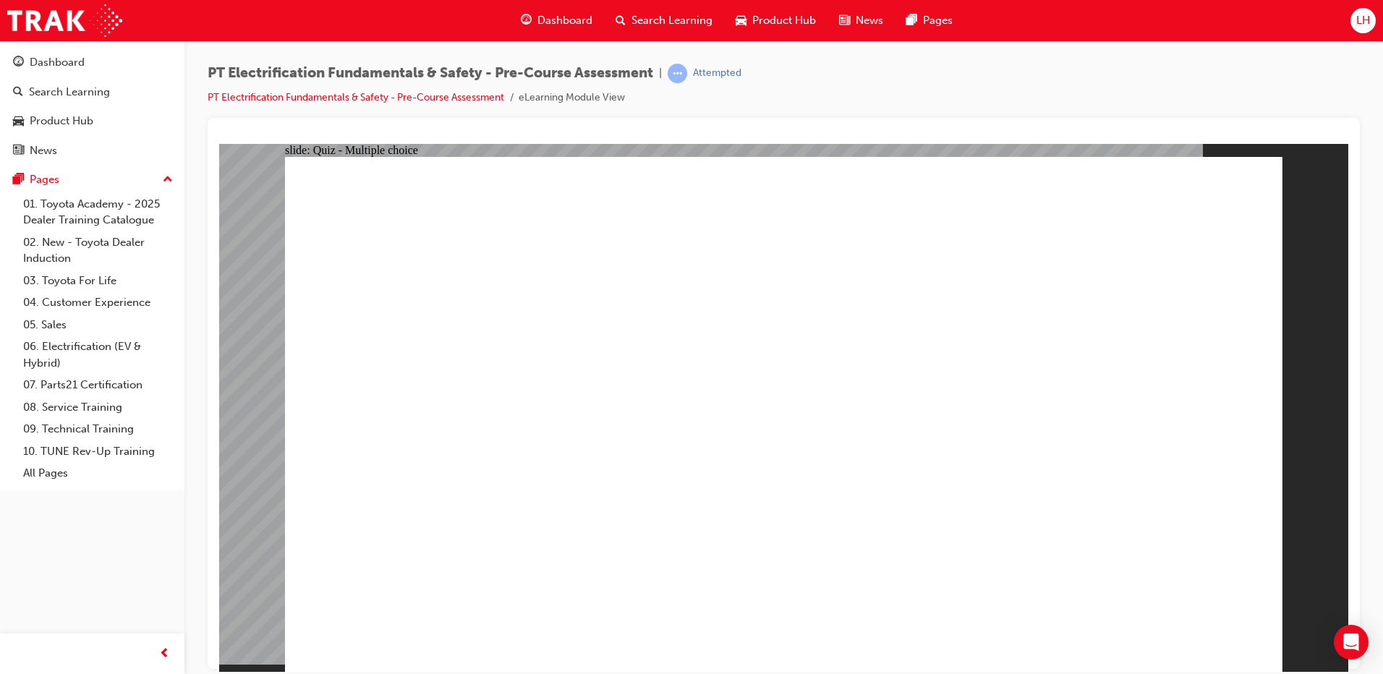
checkbox input "true"
radio input "true"
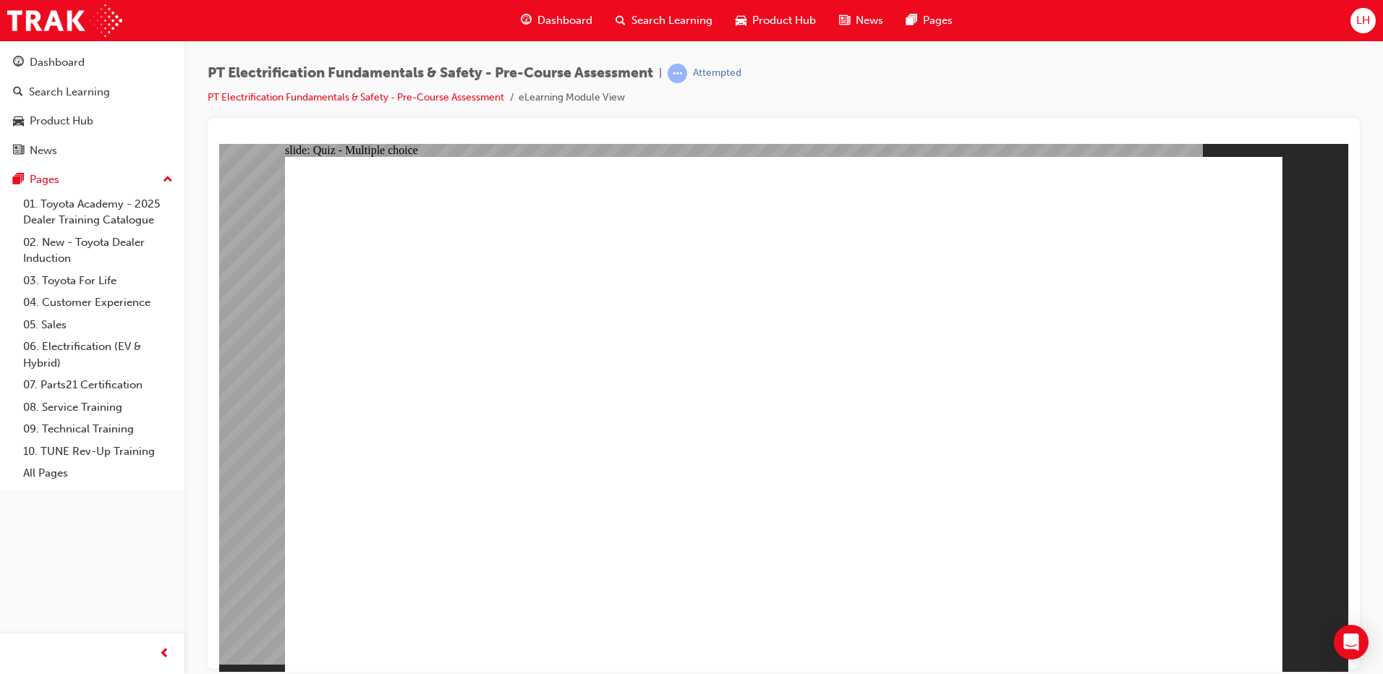
drag, startPoint x: 591, startPoint y: 445, endPoint x: 588, endPoint y: 460, distance: 15.6
checkbox input "true"
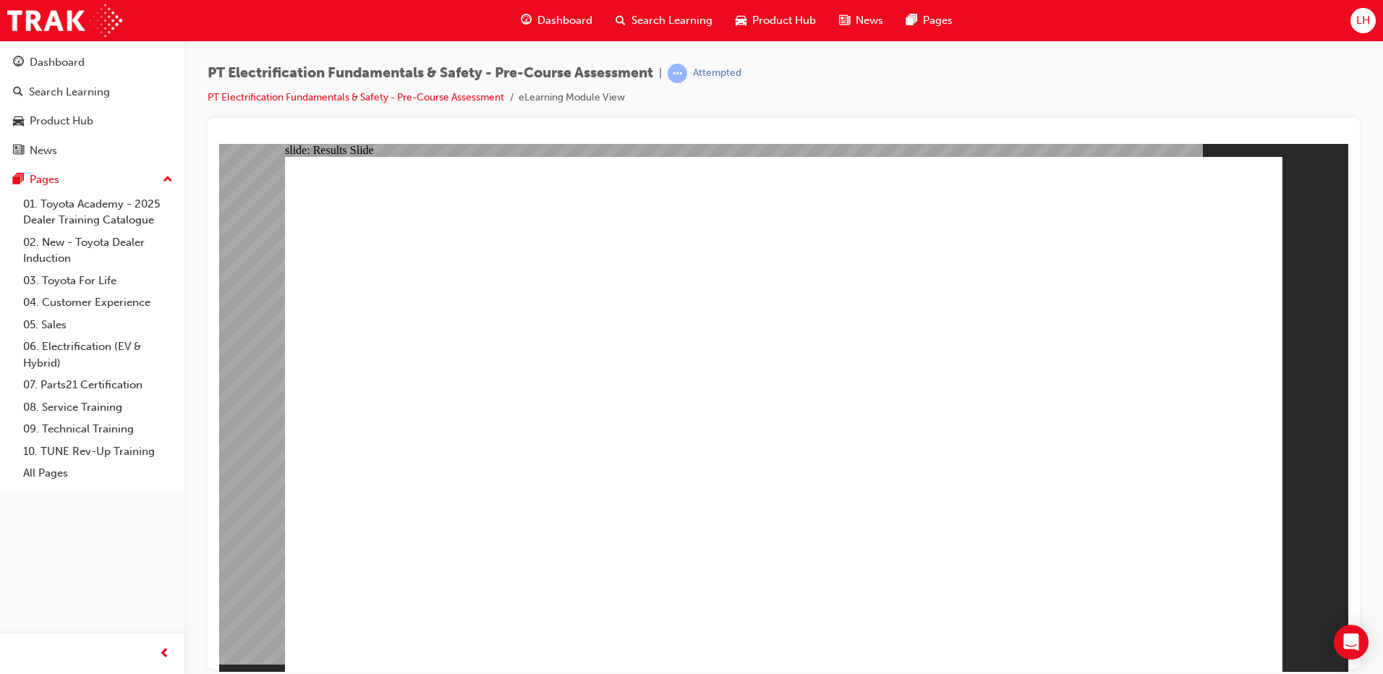
click at [455, 87] on div "PT Electrification Fundamentals & Safety - Pre-Course Assessment | Attempted PT…" at bounding box center [475, 85] width 534 height 43
click at [457, 94] on link "PT Electrification Fundamentals & Safety - Pre-Course Assessment" at bounding box center [356, 97] width 297 height 12
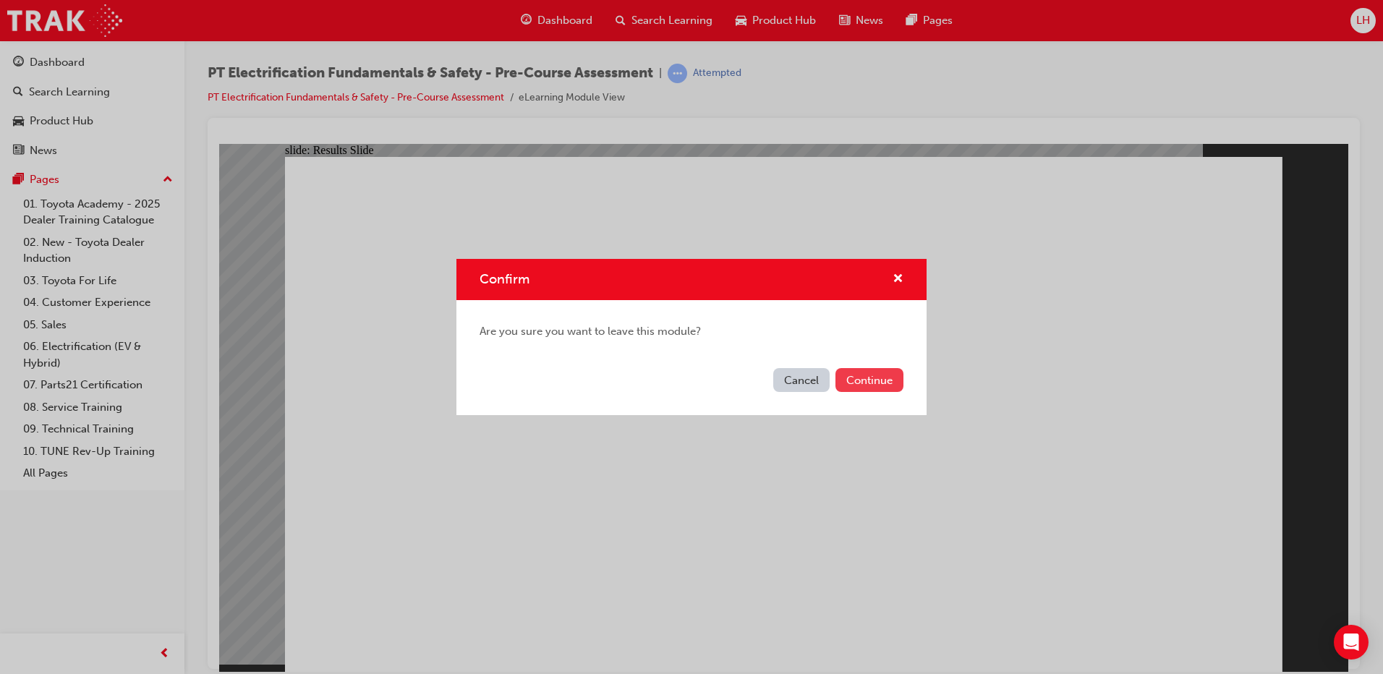
click at [886, 375] on button "Continue" at bounding box center [870, 380] width 68 height 24
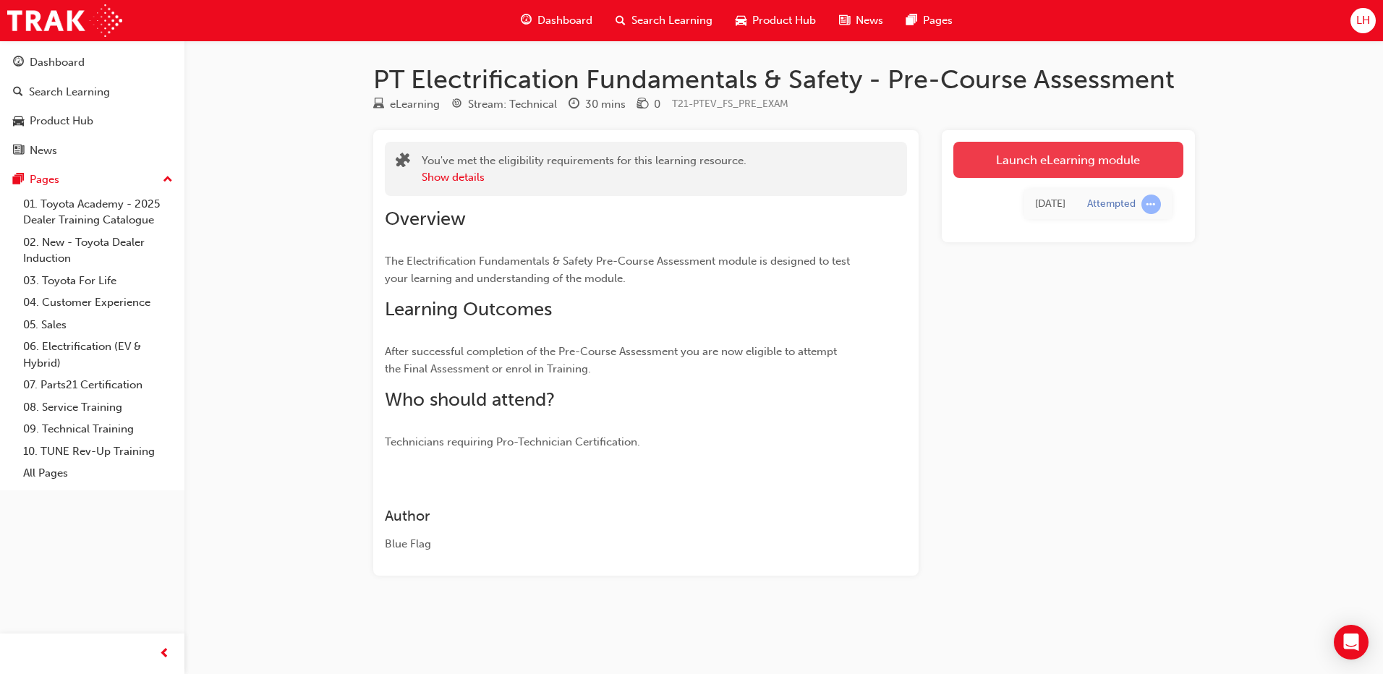
click at [1061, 162] on link "Launch eLearning module" at bounding box center [1069, 160] width 230 height 36
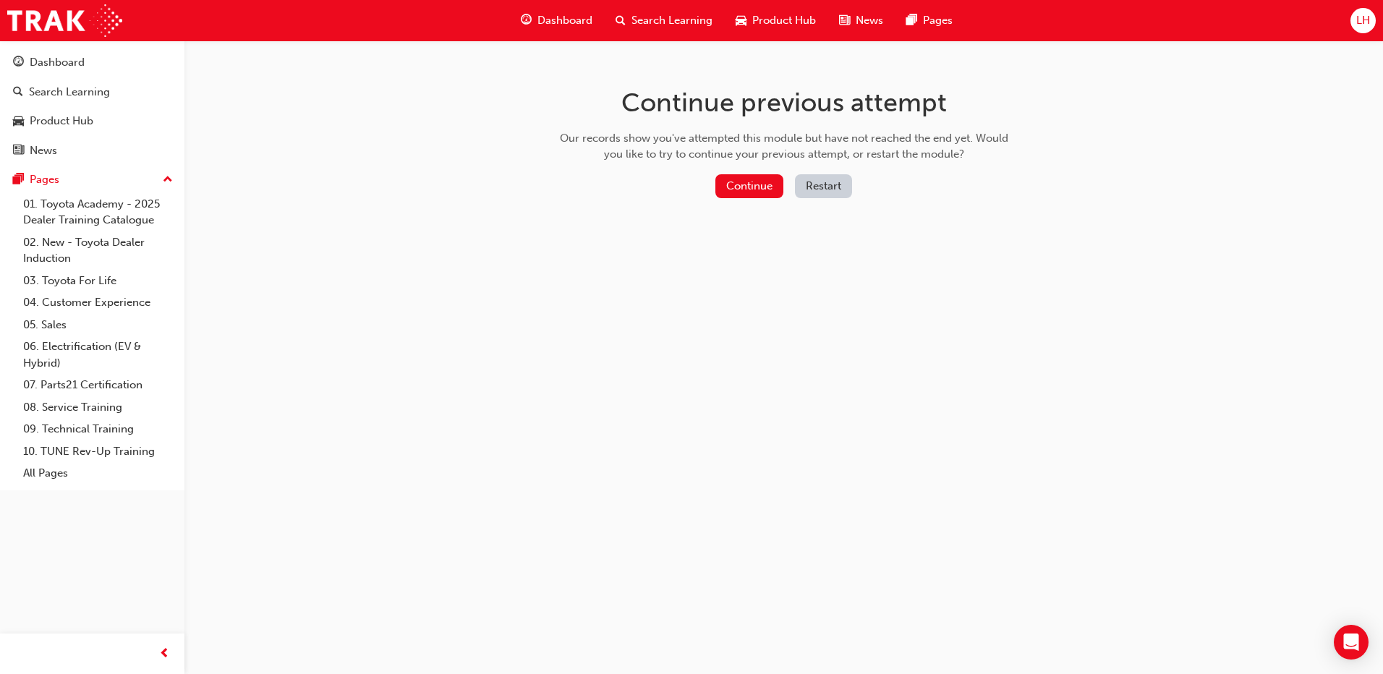
click at [811, 182] on button "Restart" at bounding box center [823, 186] width 57 height 24
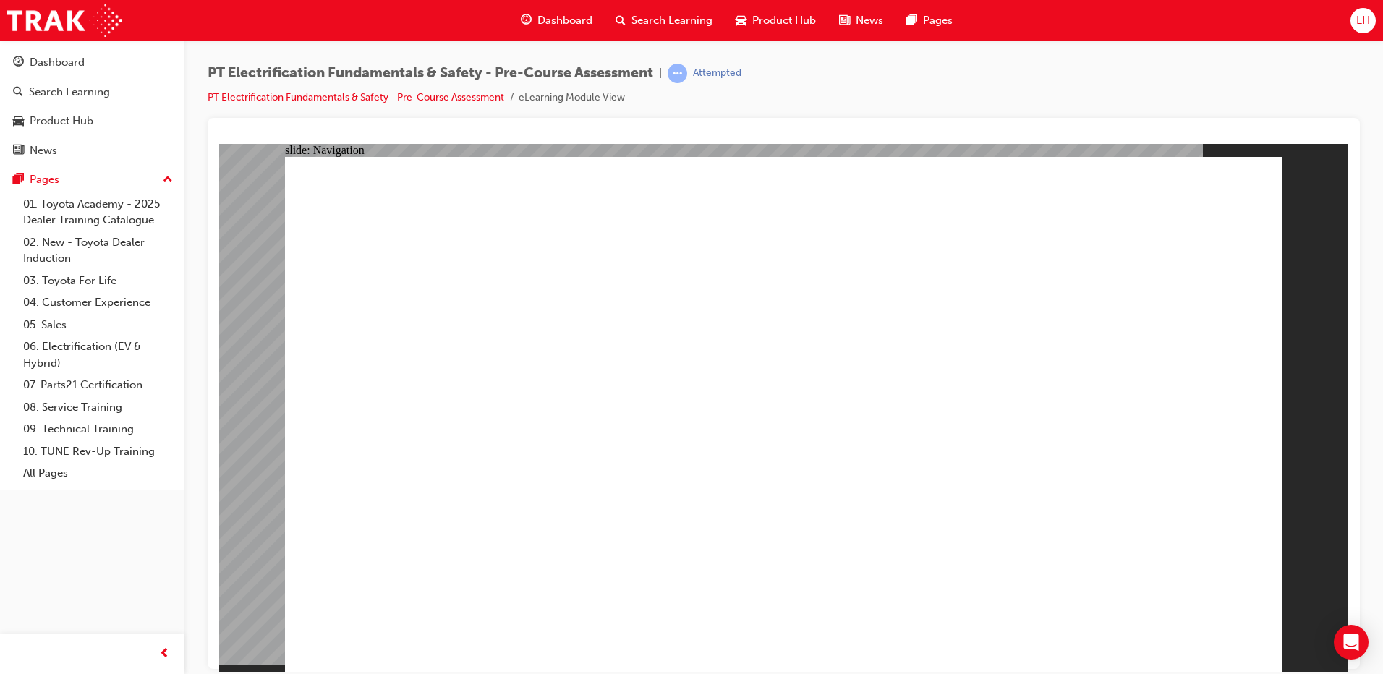
radio input "true"
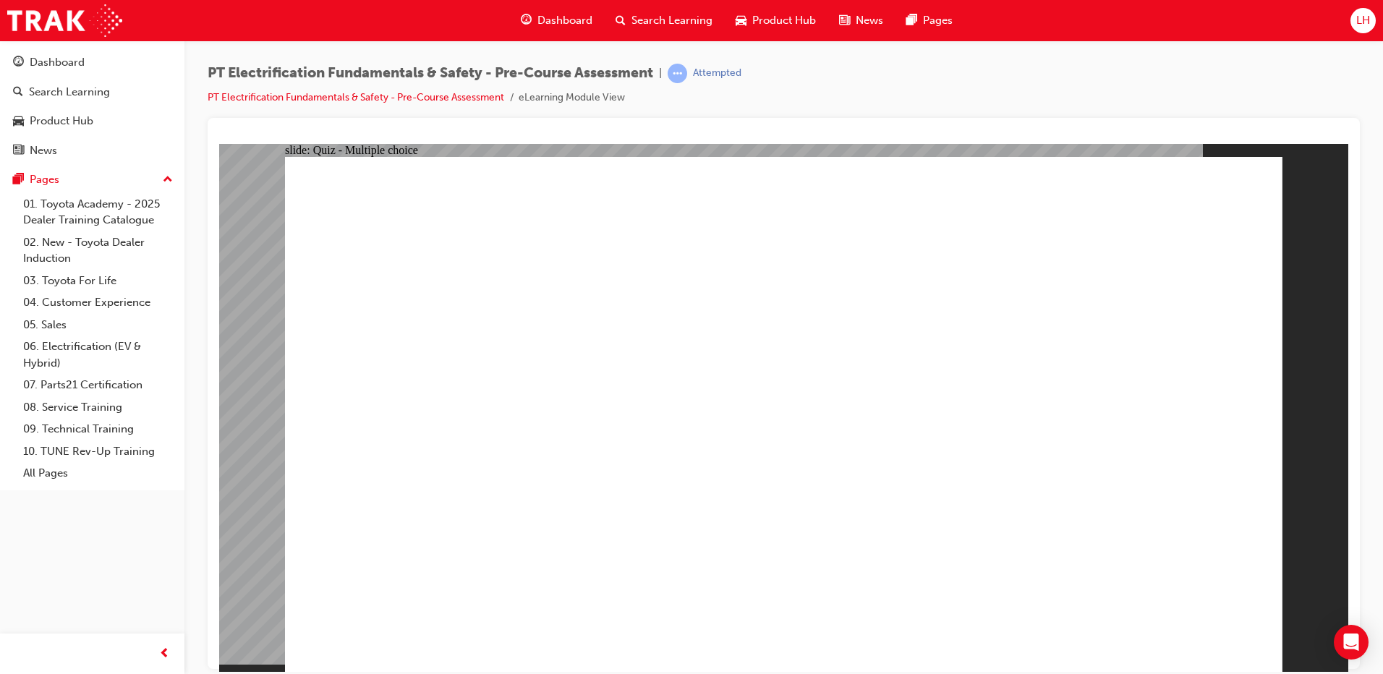
radio input "true"
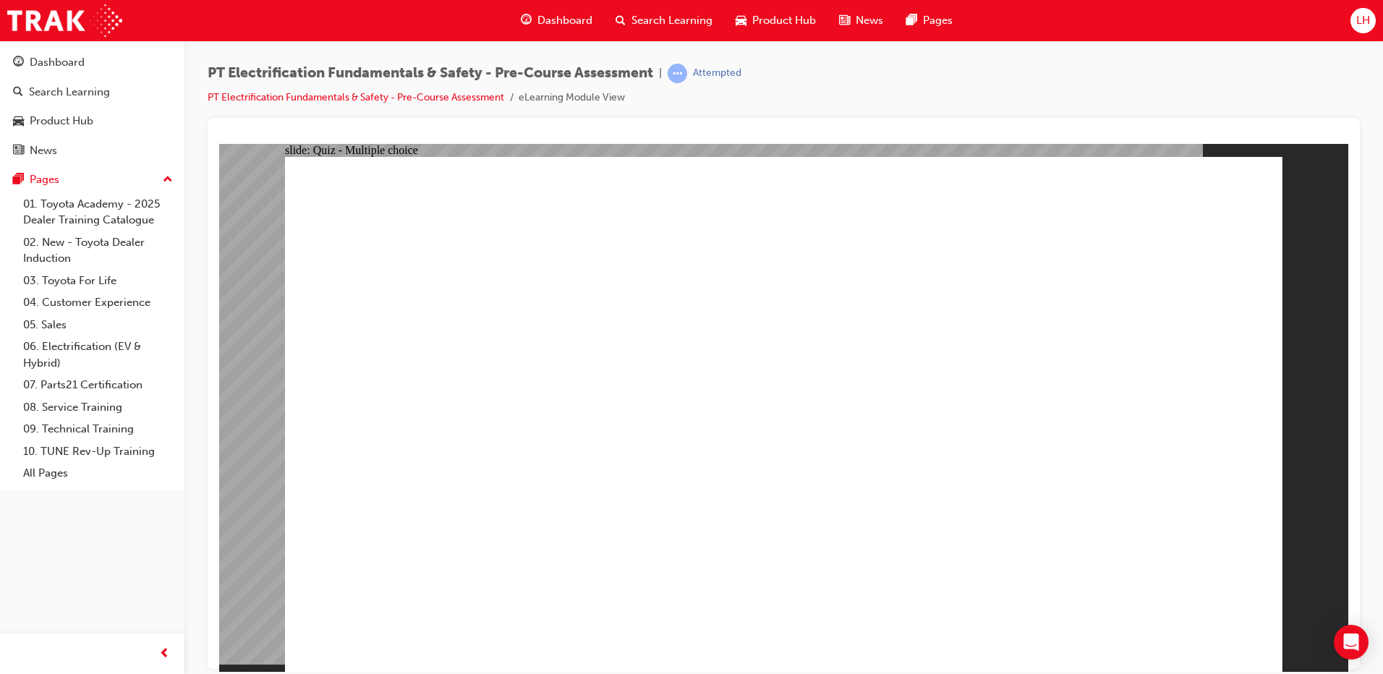
radio input "true"
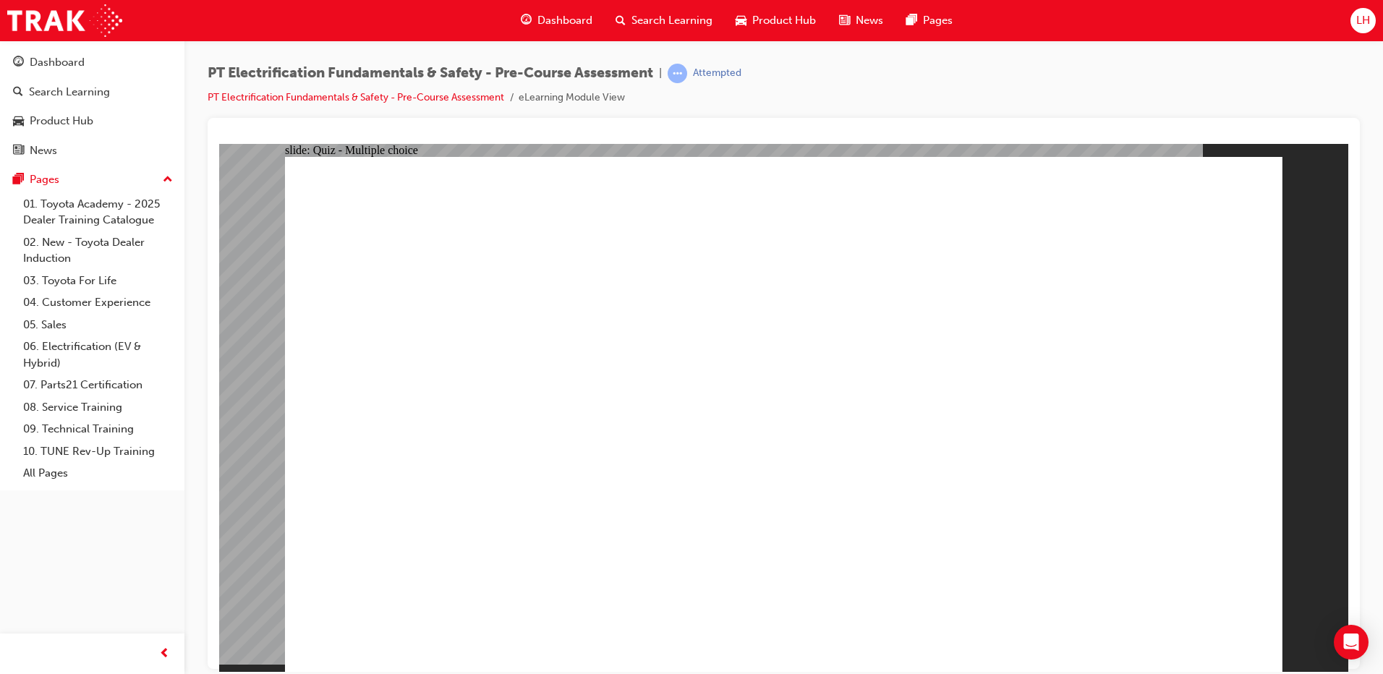
radio input "true"
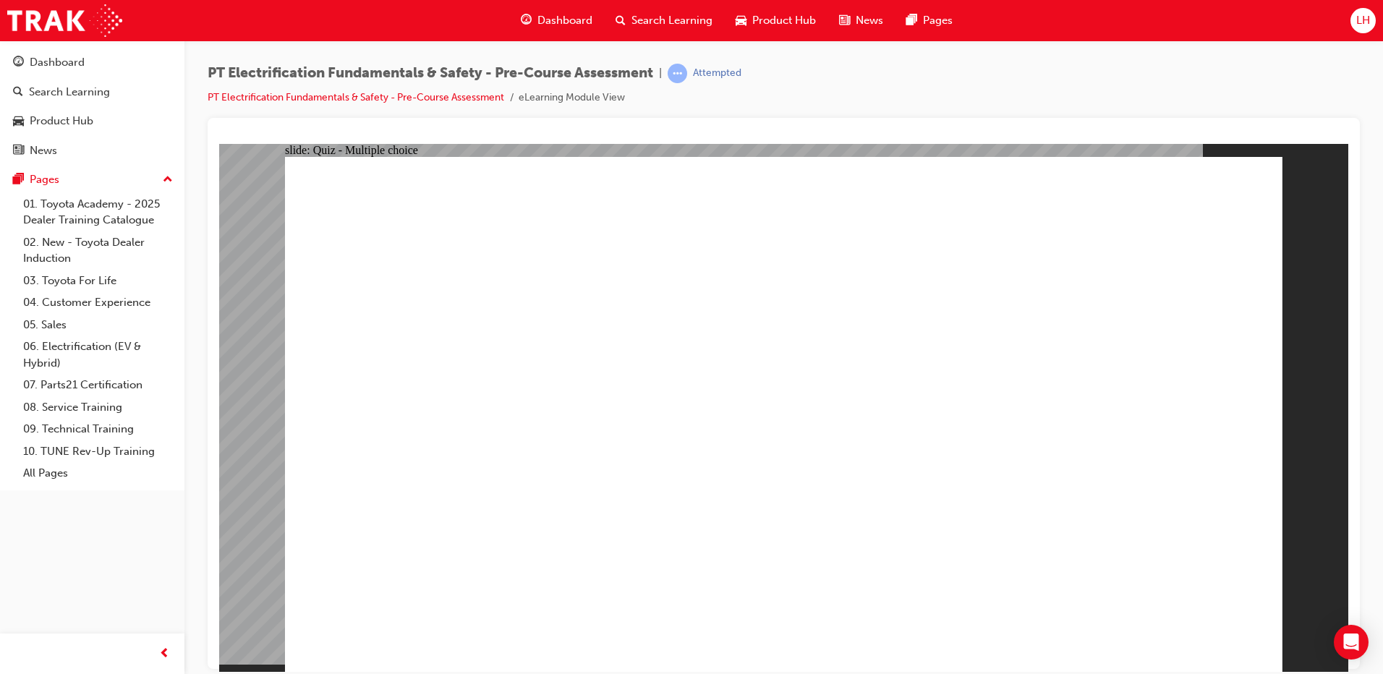
radio input "true"
checkbox input "true"
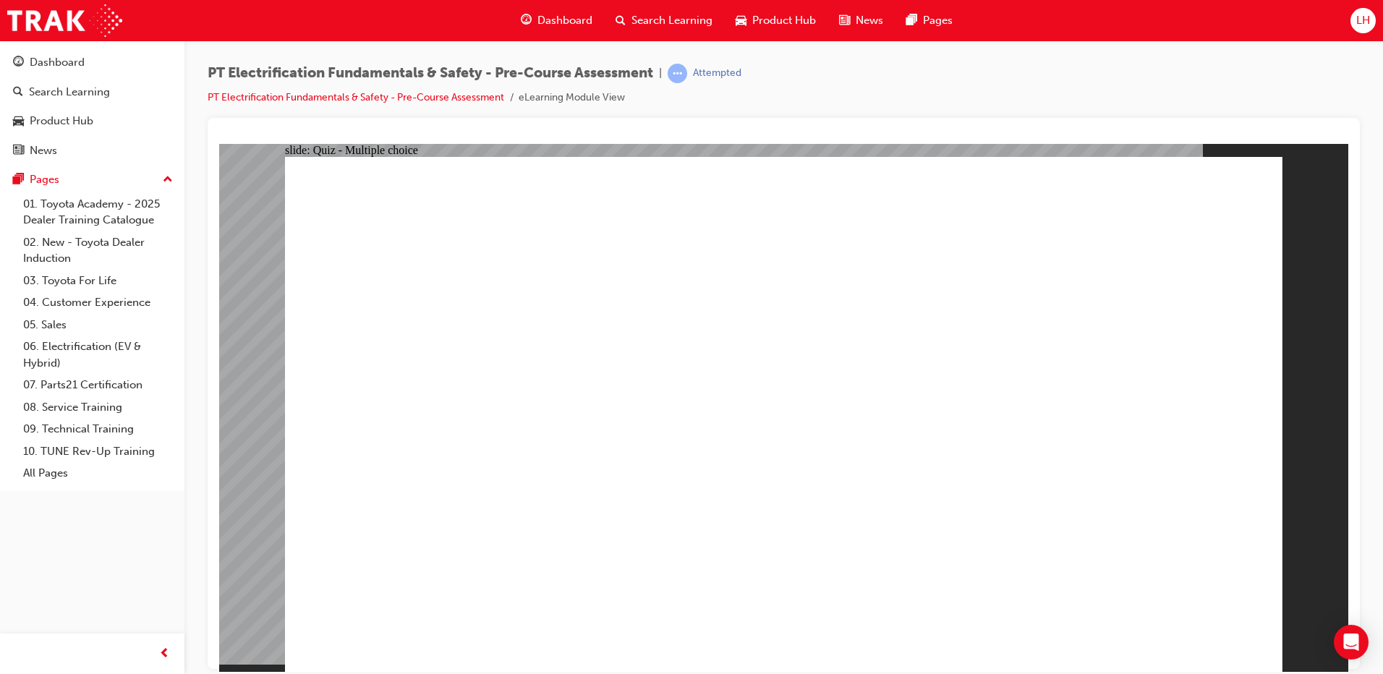
checkbox input "true"
radio input "true"
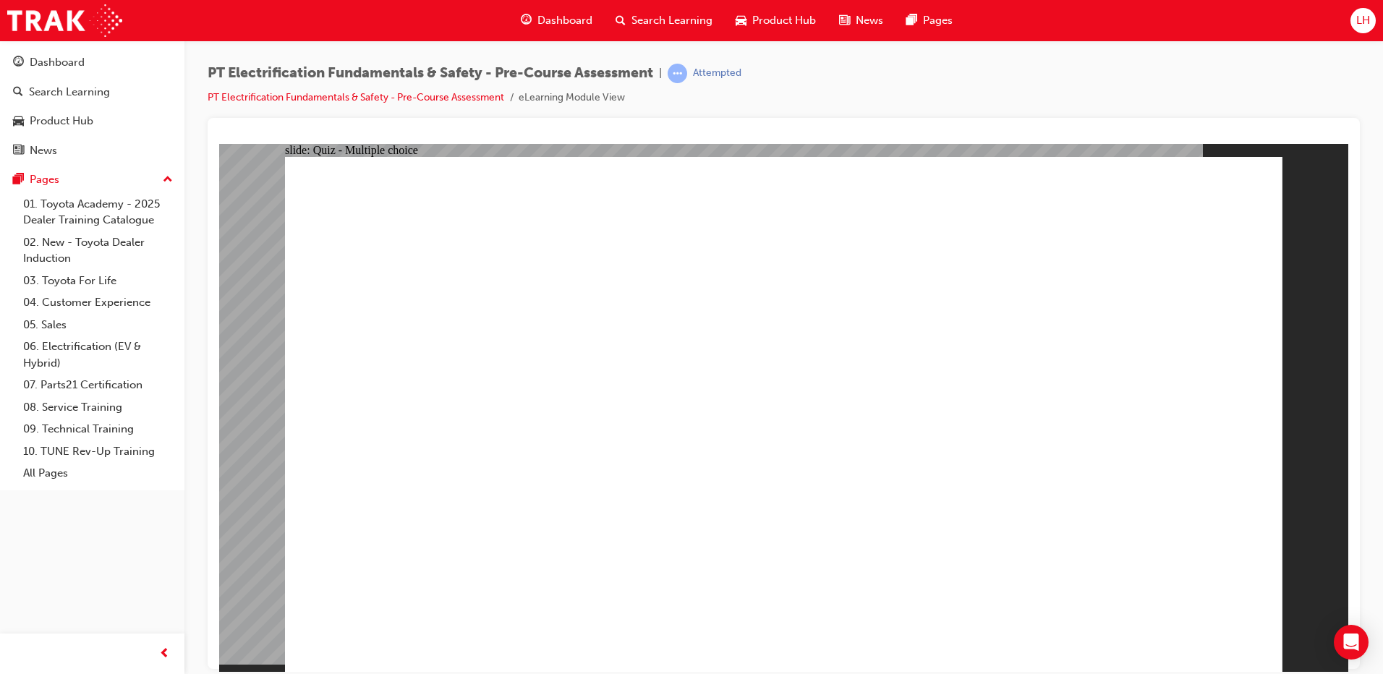
radio input "true"
click at [383, 96] on link "PT Electrification Fundamentals & Safety - Pre-Course Assessment" at bounding box center [356, 97] width 297 height 12
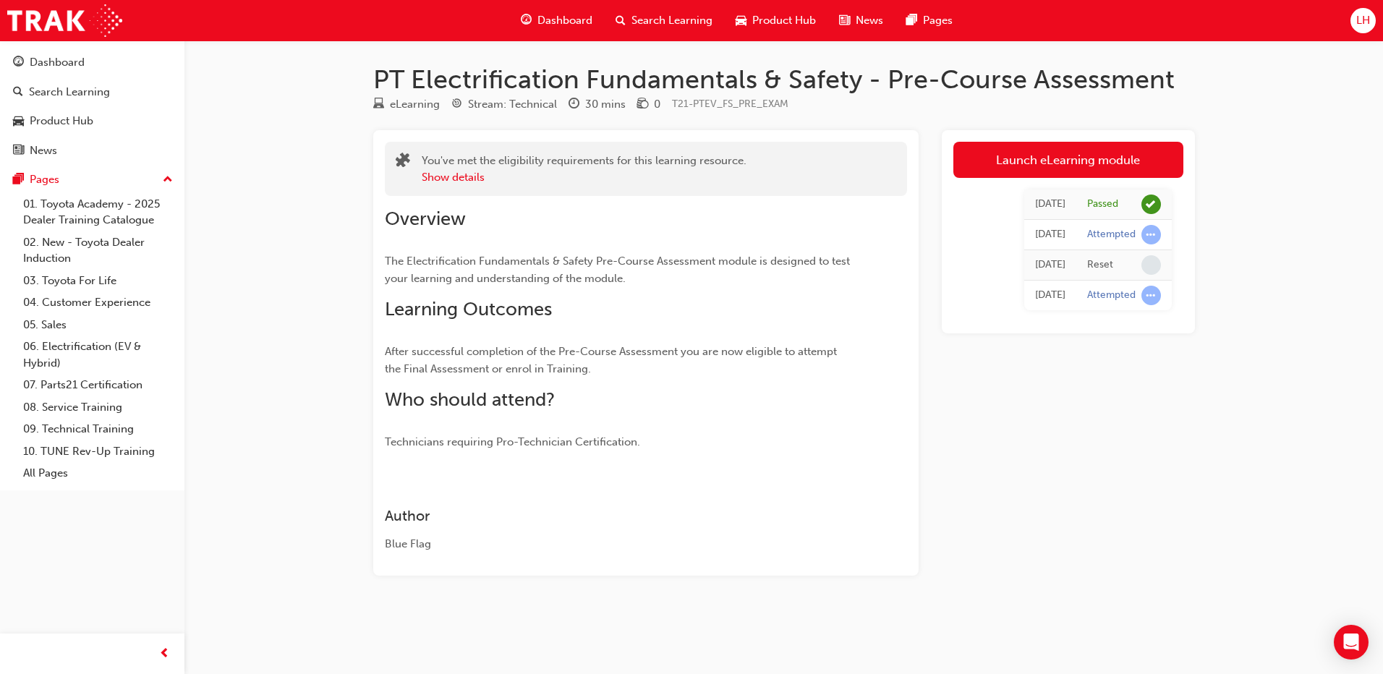
click at [569, 22] on span "Dashboard" at bounding box center [565, 20] width 55 height 17
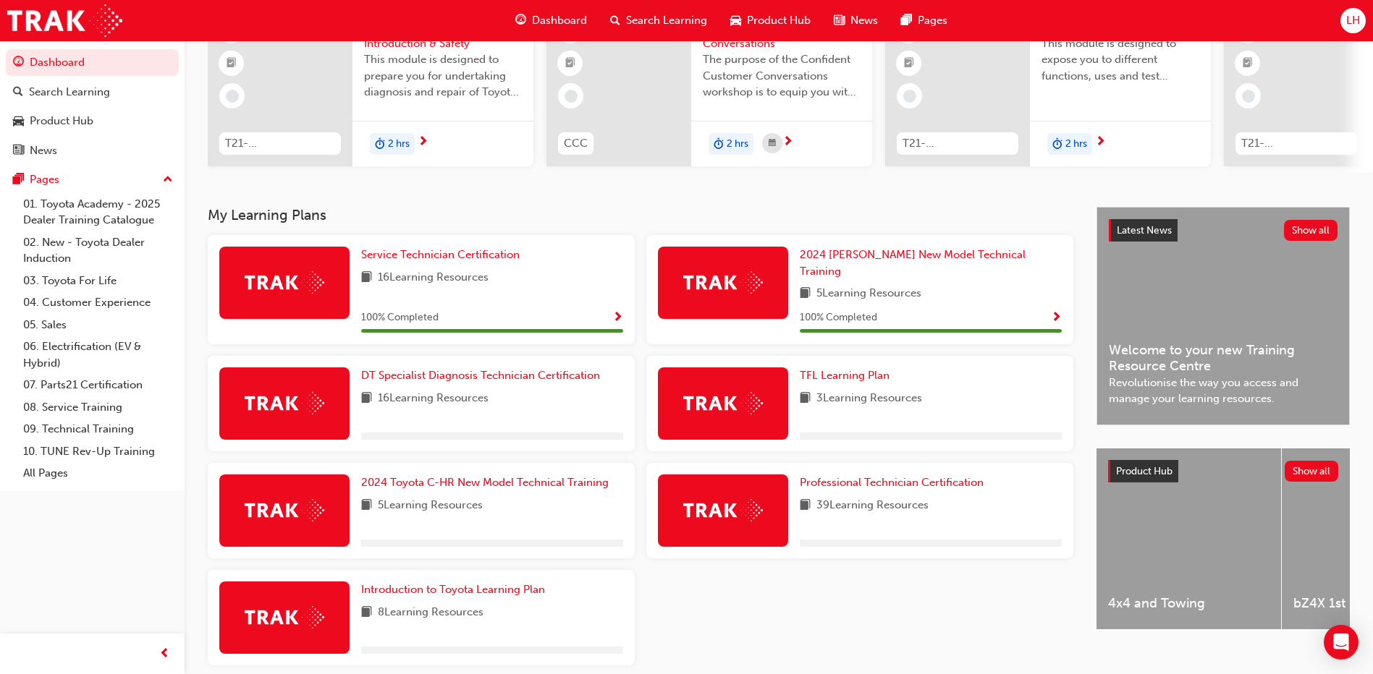
scroll to position [200, 0]
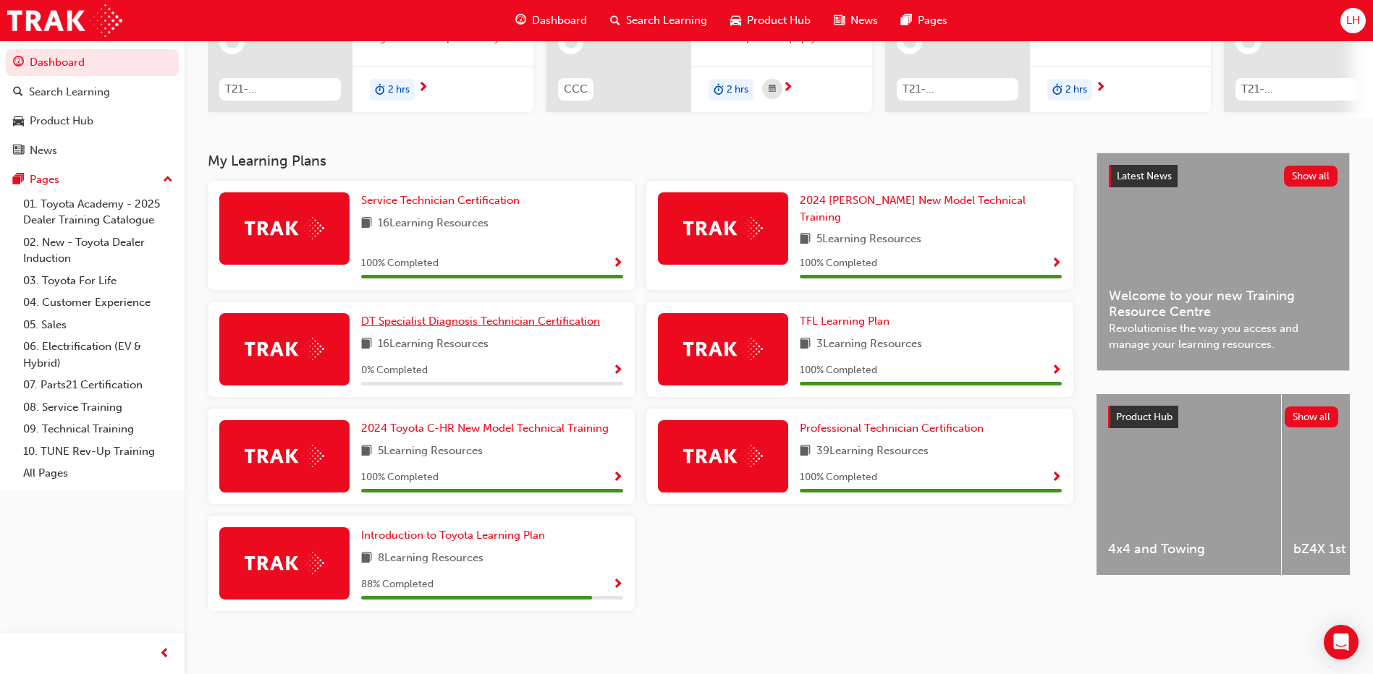
click at [460, 315] on span "DT Specialist Diagnosis Technician Certification" at bounding box center [480, 321] width 239 height 13
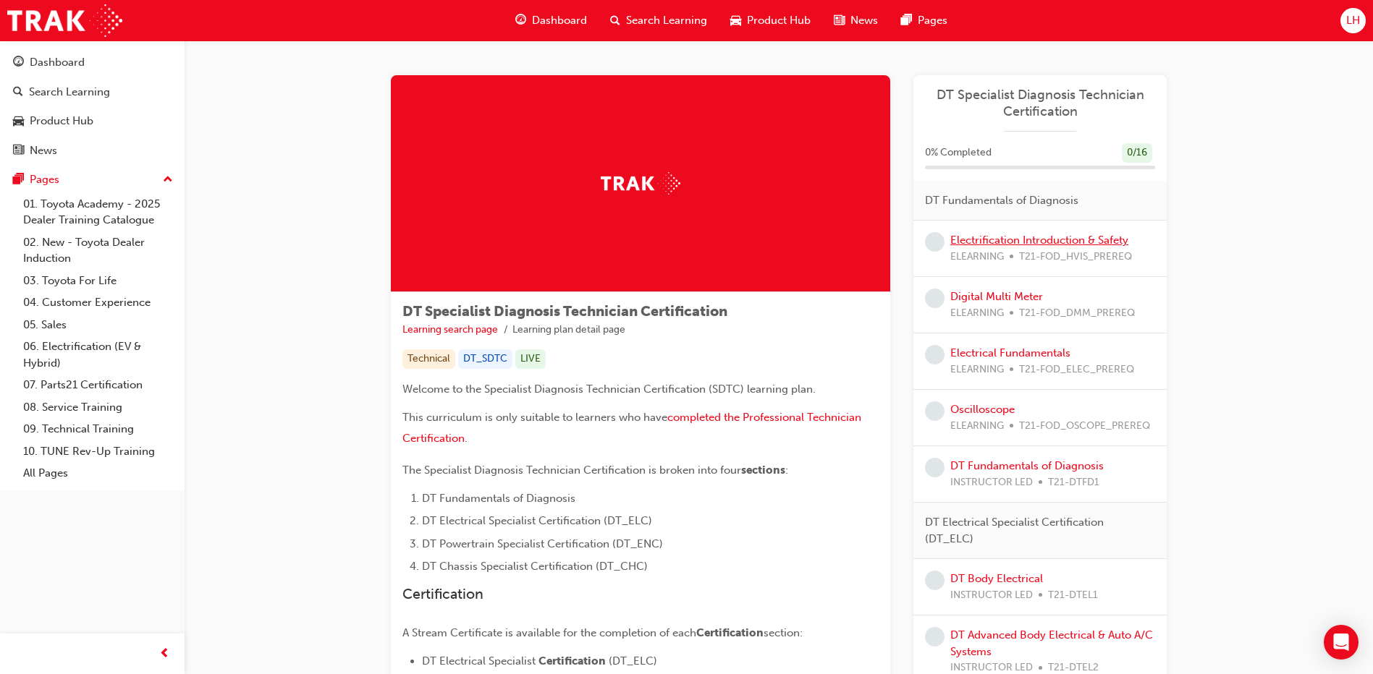
click at [1072, 235] on link "Electrification Introduction & Safety" at bounding box center [1039, 240] width 178 height 13
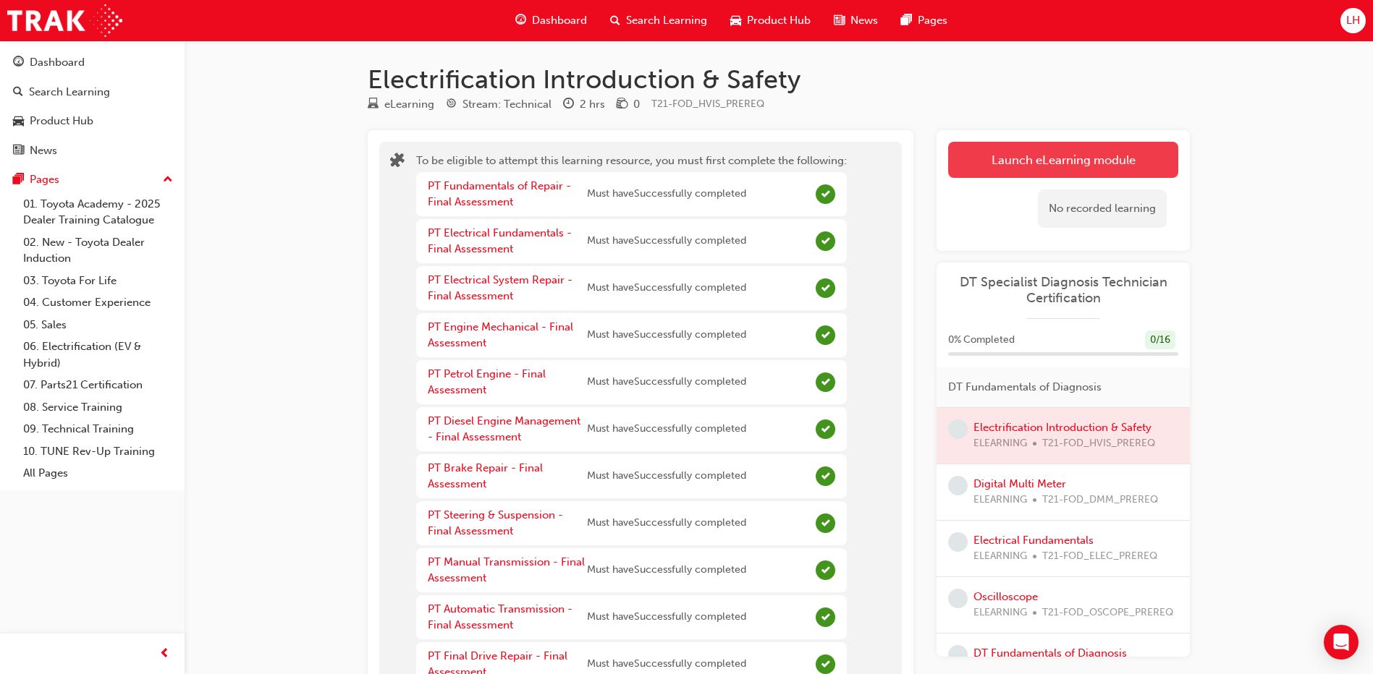
click at [1077, 148] on button "Launch eLearning module" at bounding box center [1063, 160] width 230 height 36
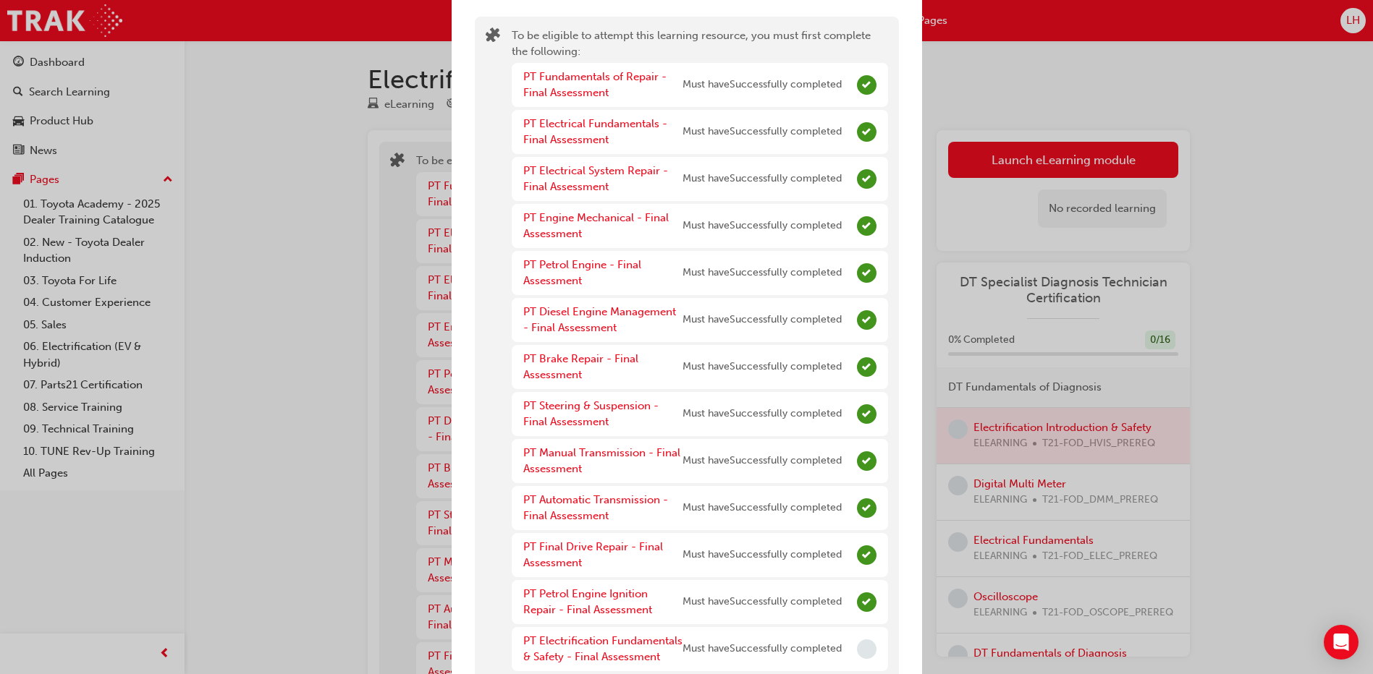
scroll to position [98, 0]
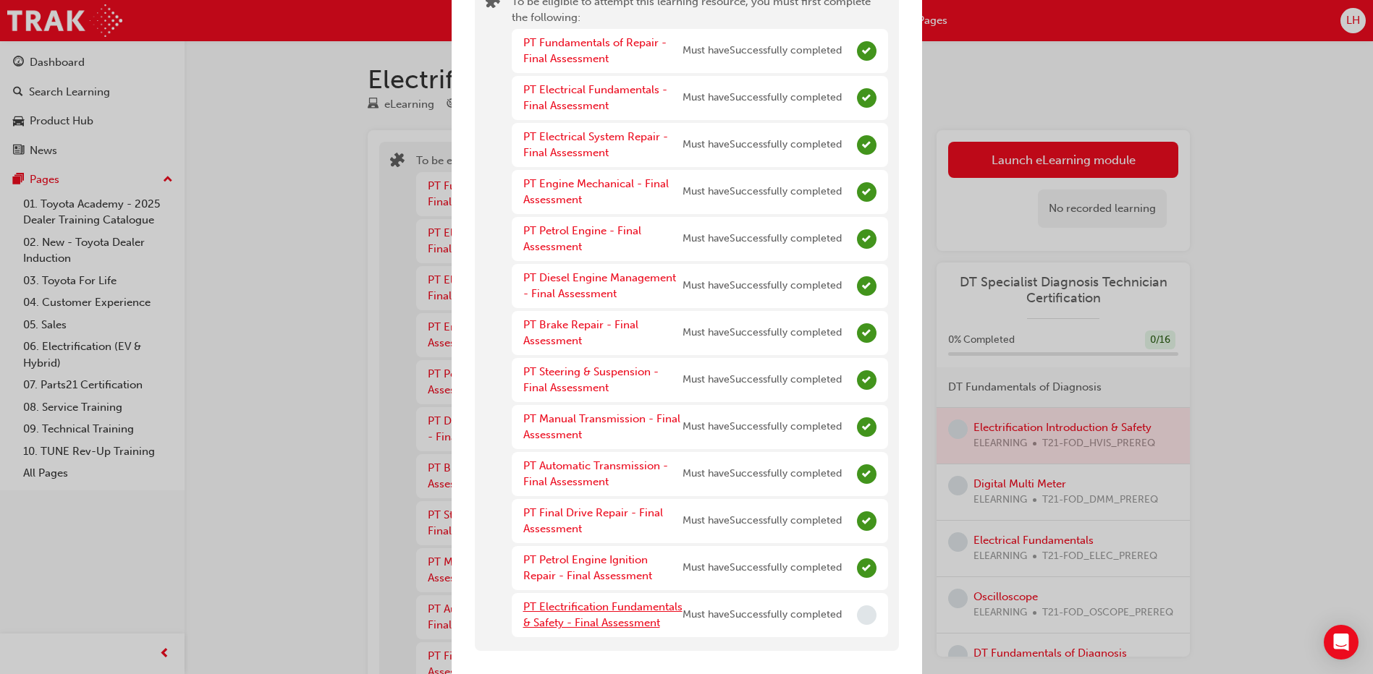
click at [542, 603] on link "PT Electrification Fundamentals & Safety - Final Assessment" at bounding box center [602, 616] width 159 height 30
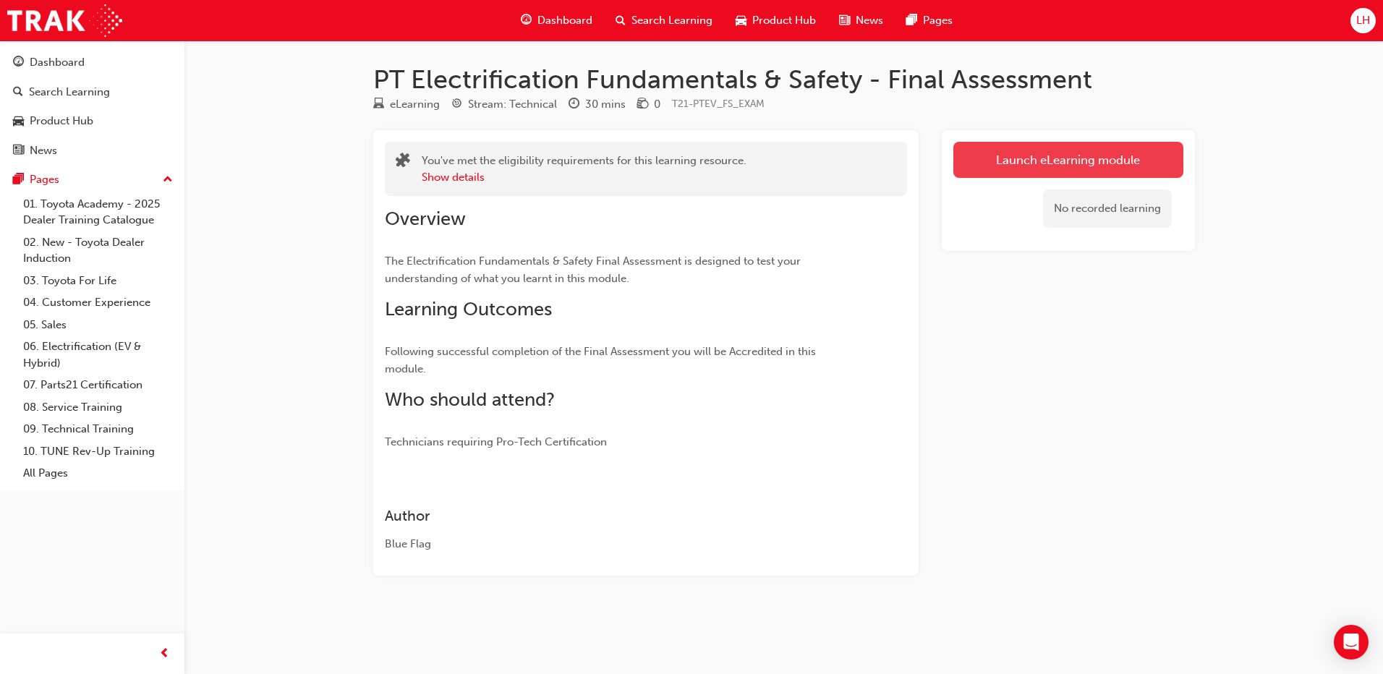
click at [1125, 160] on link "Launch eLearning module" at bounding box center [1069, 160] width 230 height 36
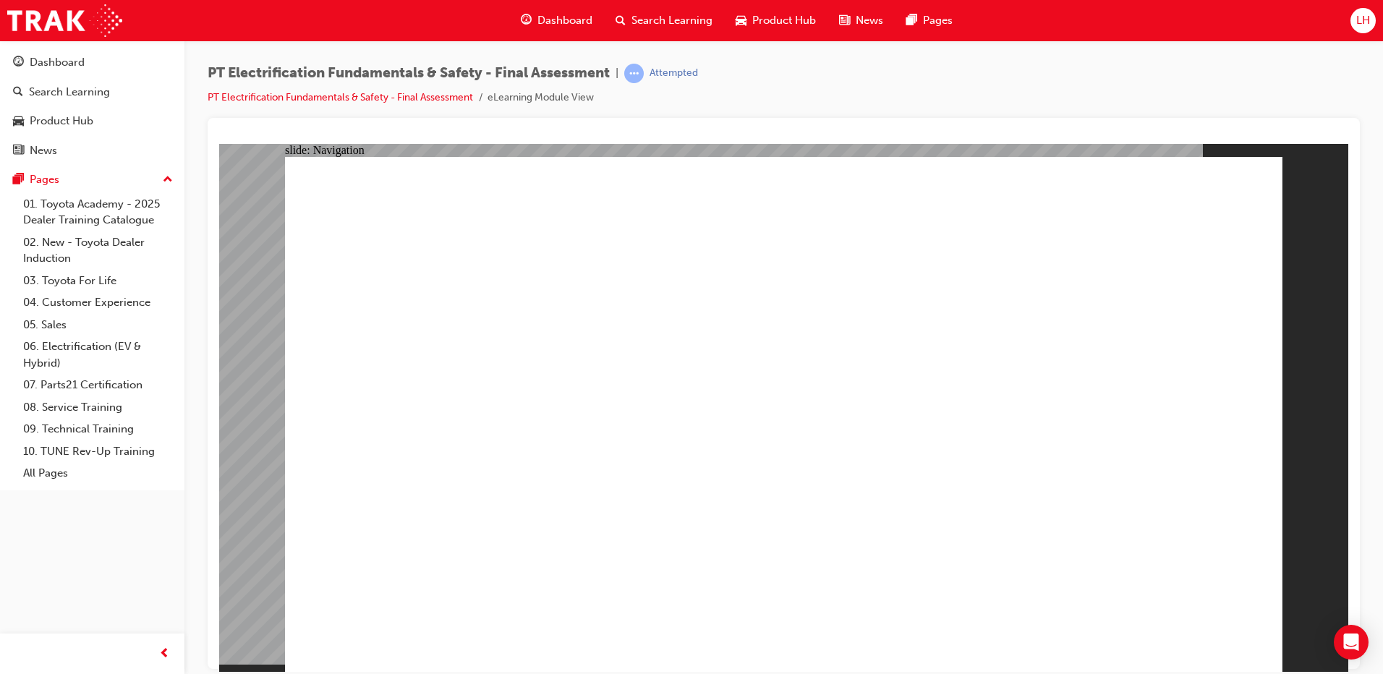
checkbox input "true"
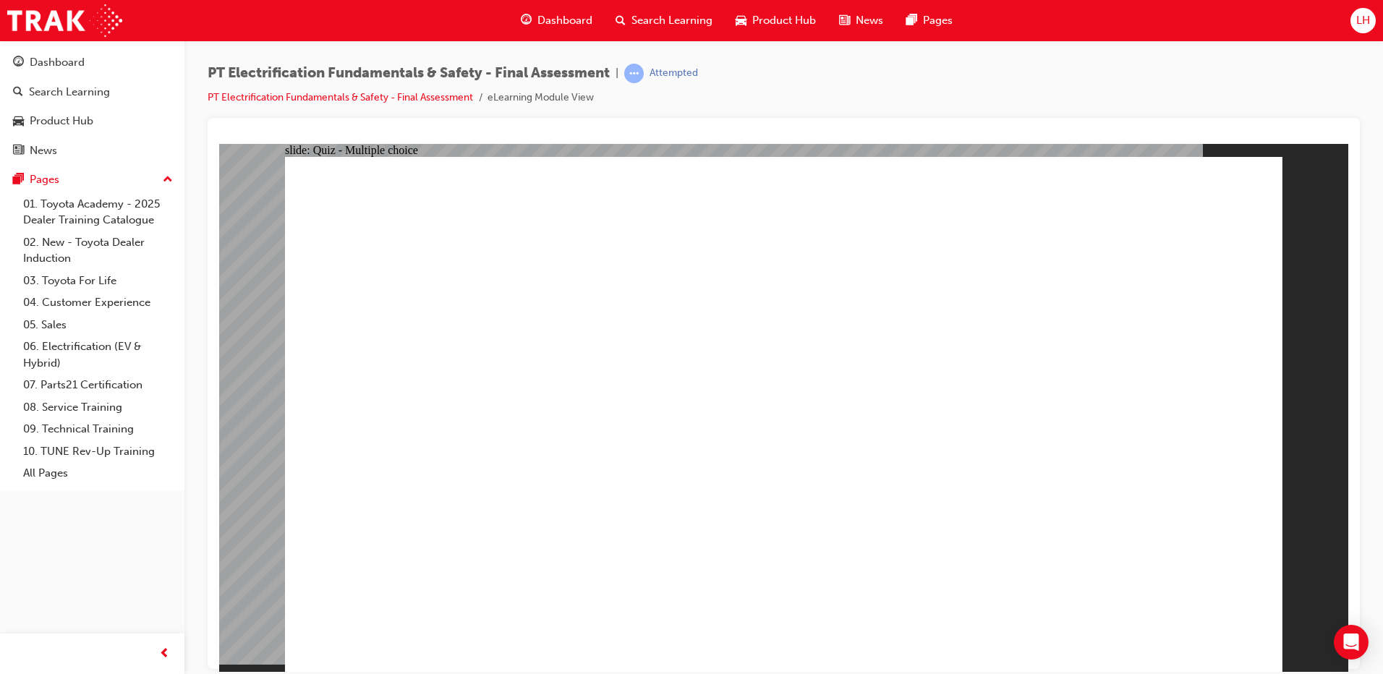
radio input "true"
drag, startPoint x: 1007, startPoint y: 240, endPoint x: 718, endPoint y: 228, distance: 288.9
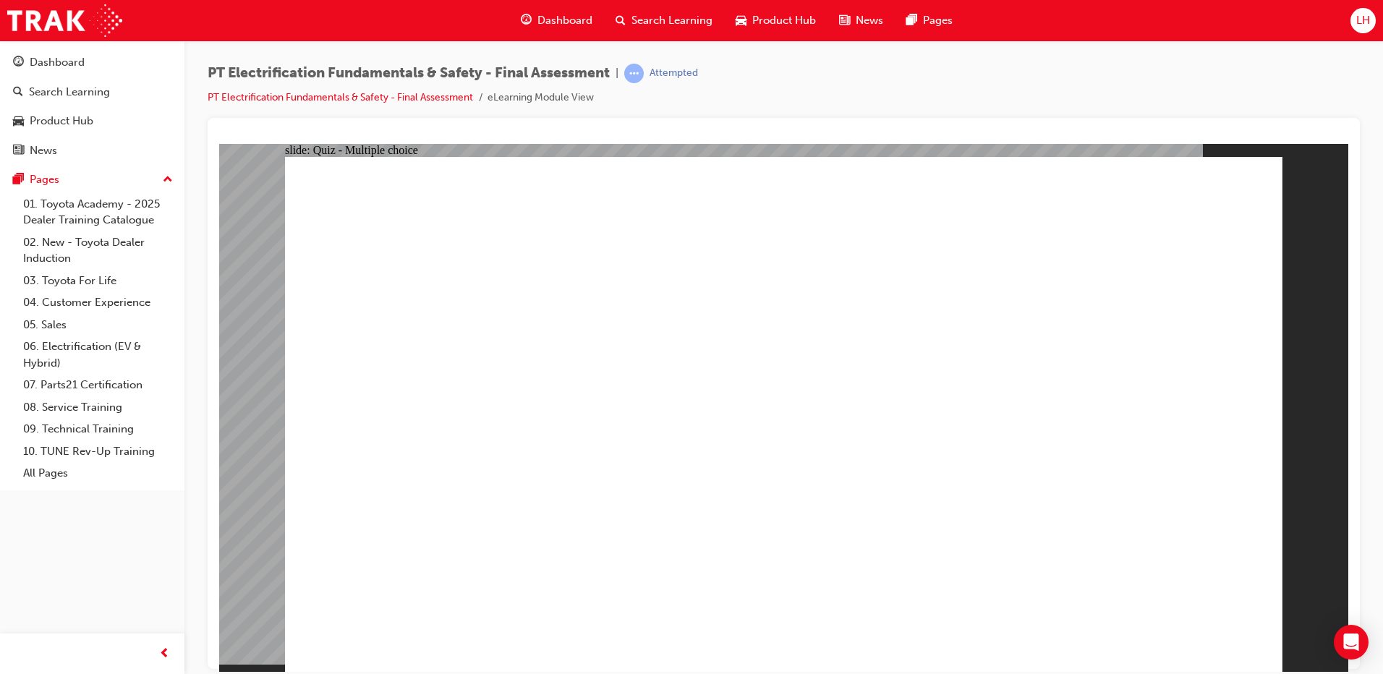
radio input "true"
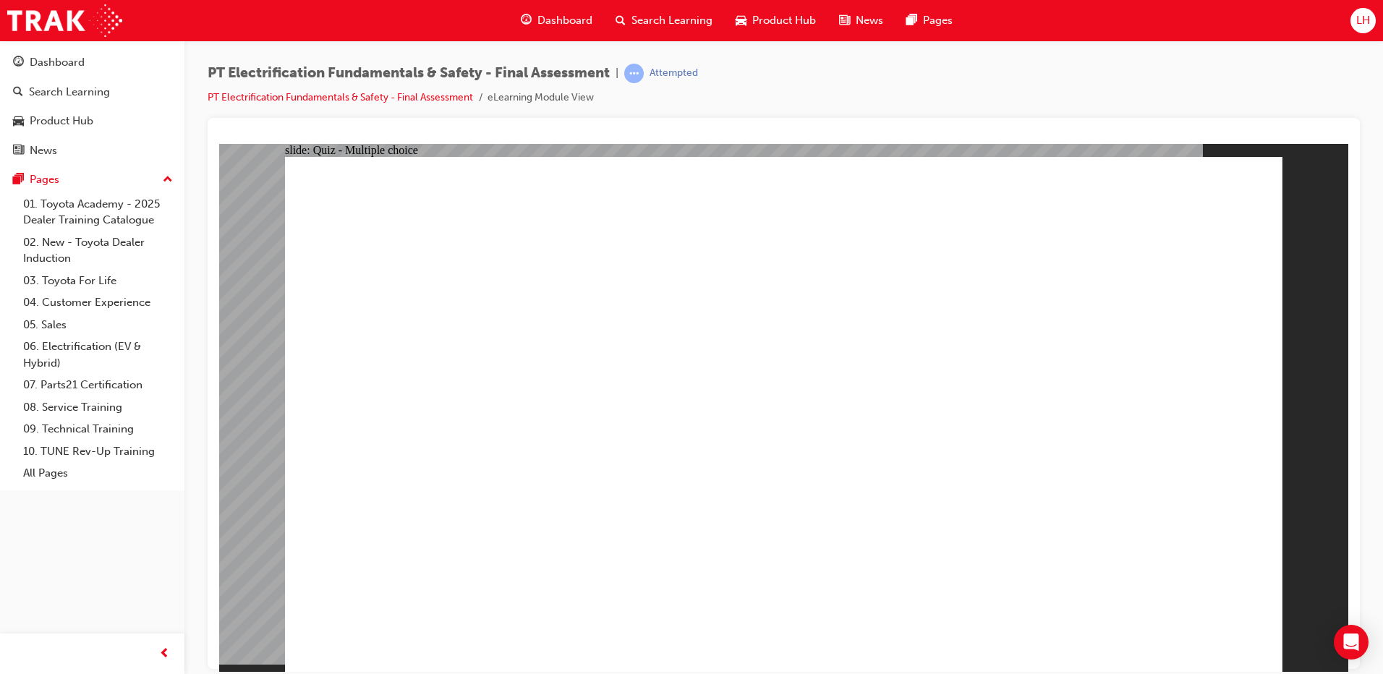
radio input "true"
checkbox input "true"
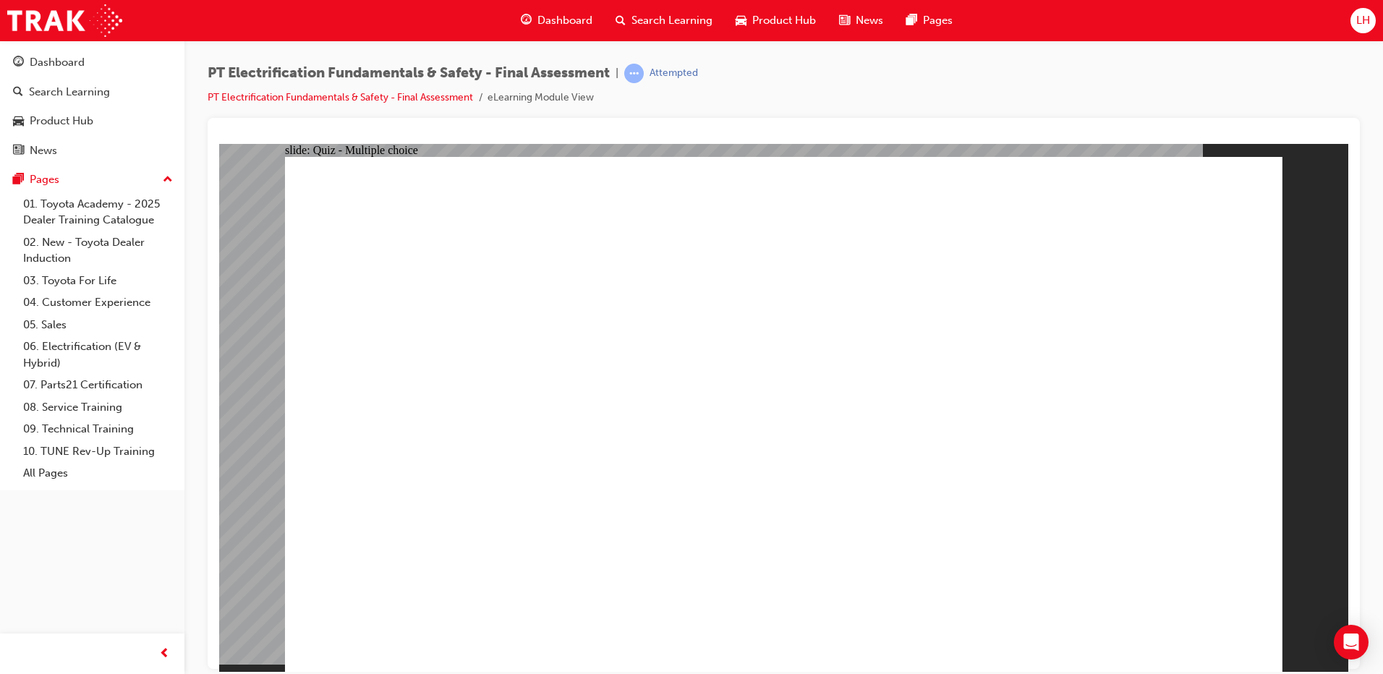
radio input "true"
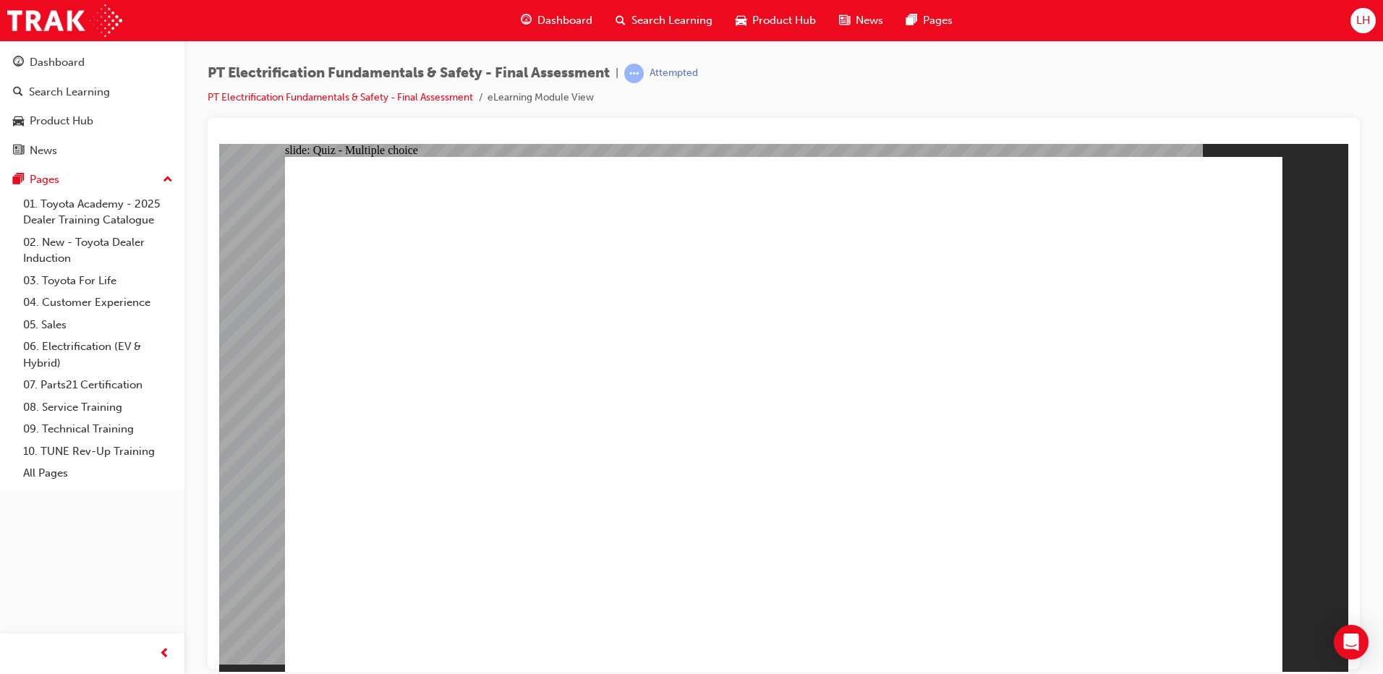
checkbox input "true"
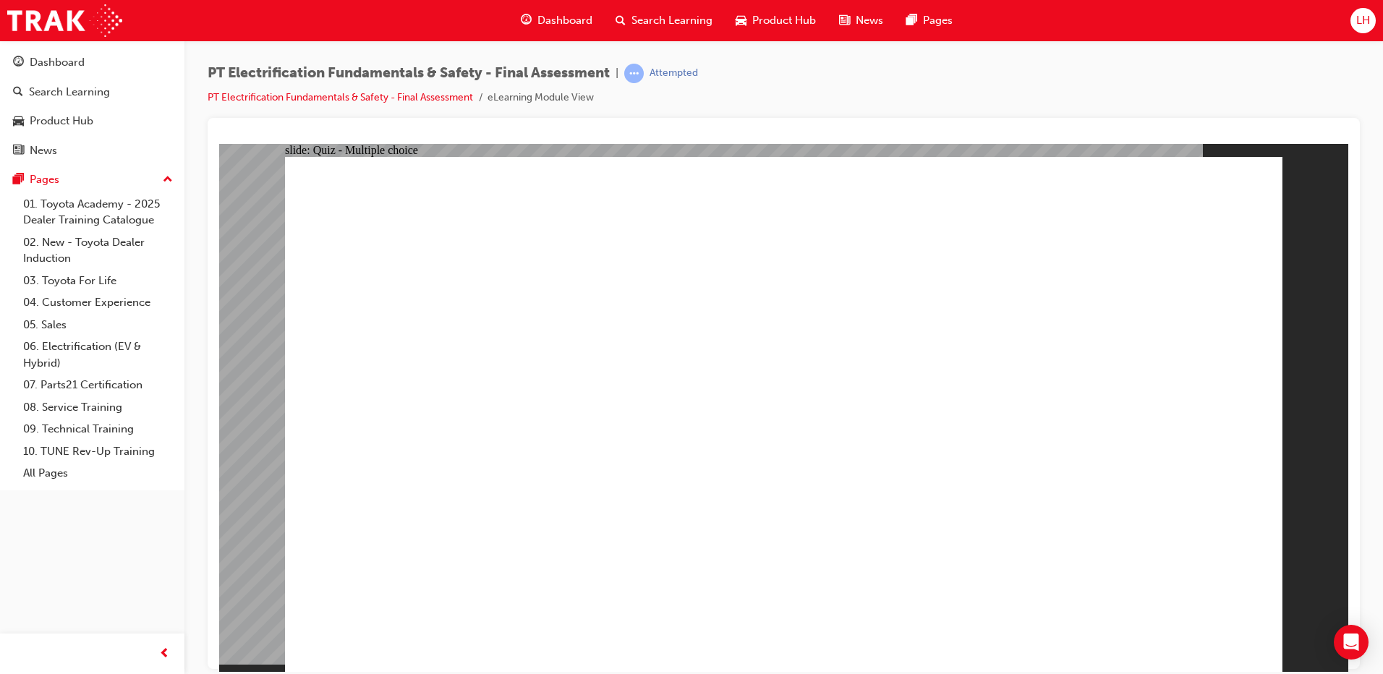
checkbox input "false"
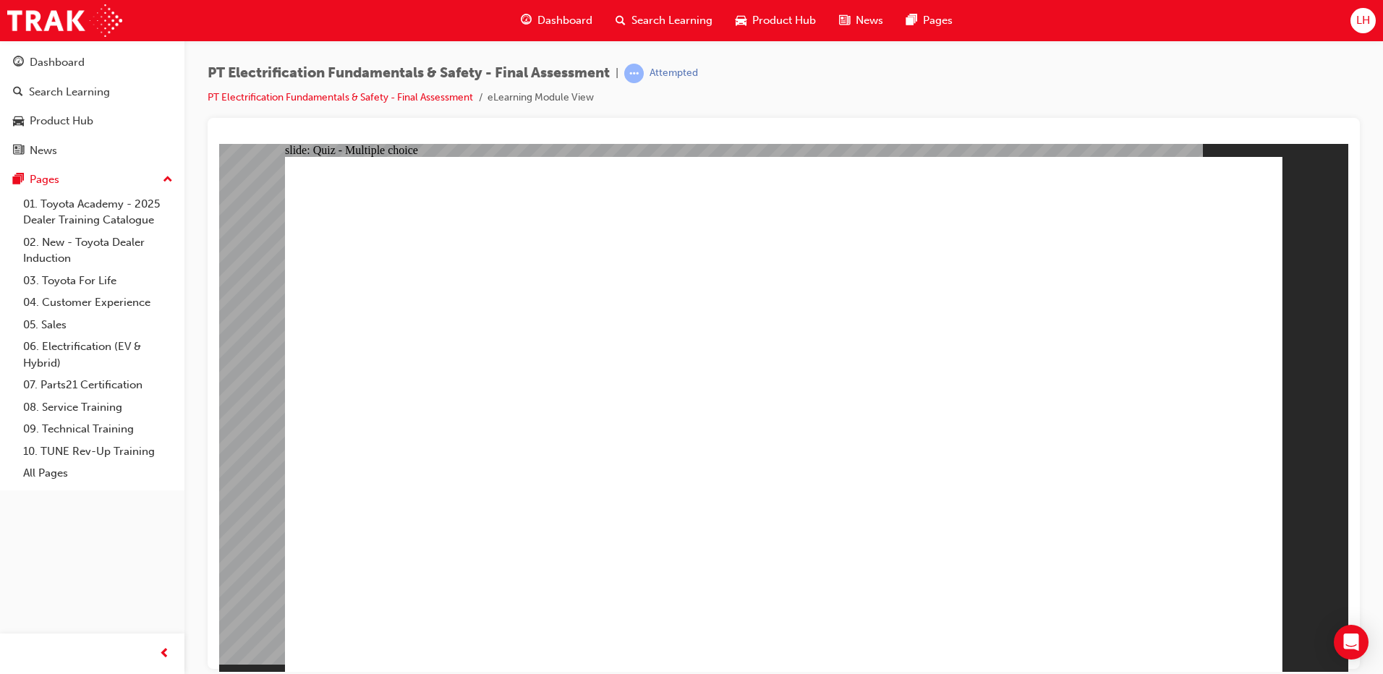
checkbox input "true"
checkbox input "false"
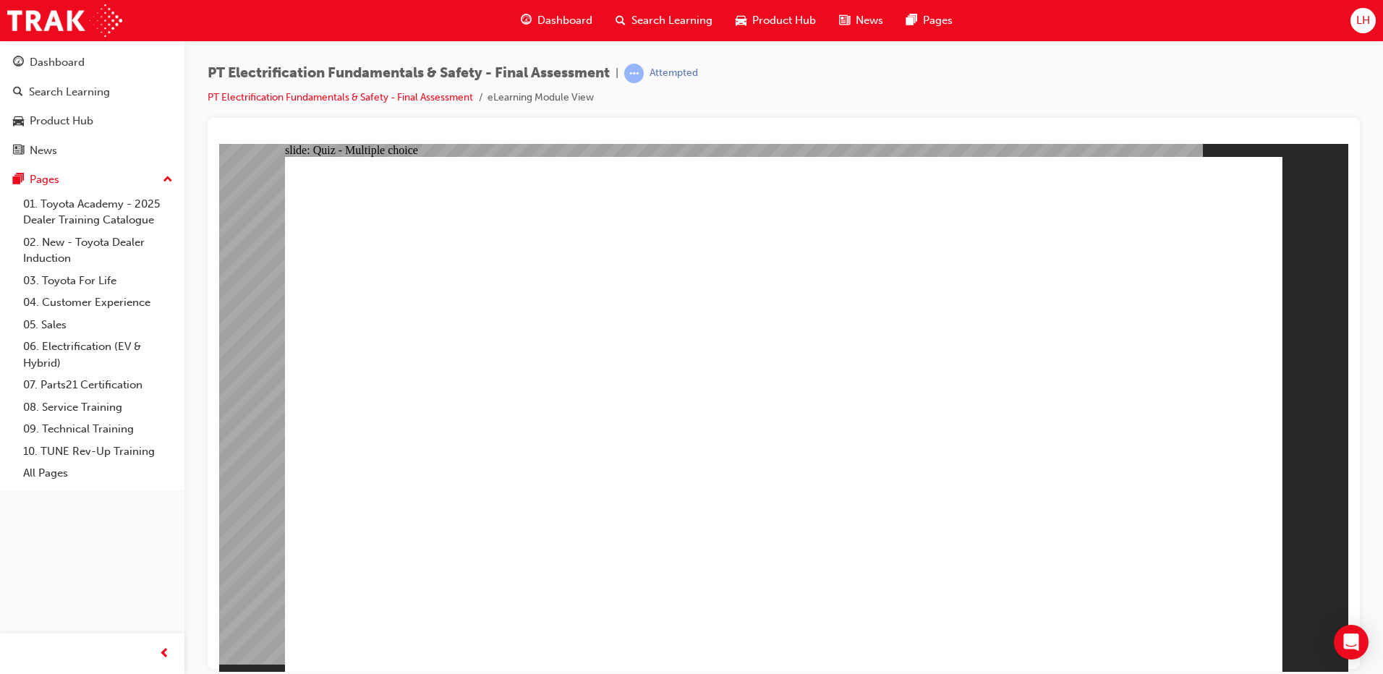
checkbox input "true"
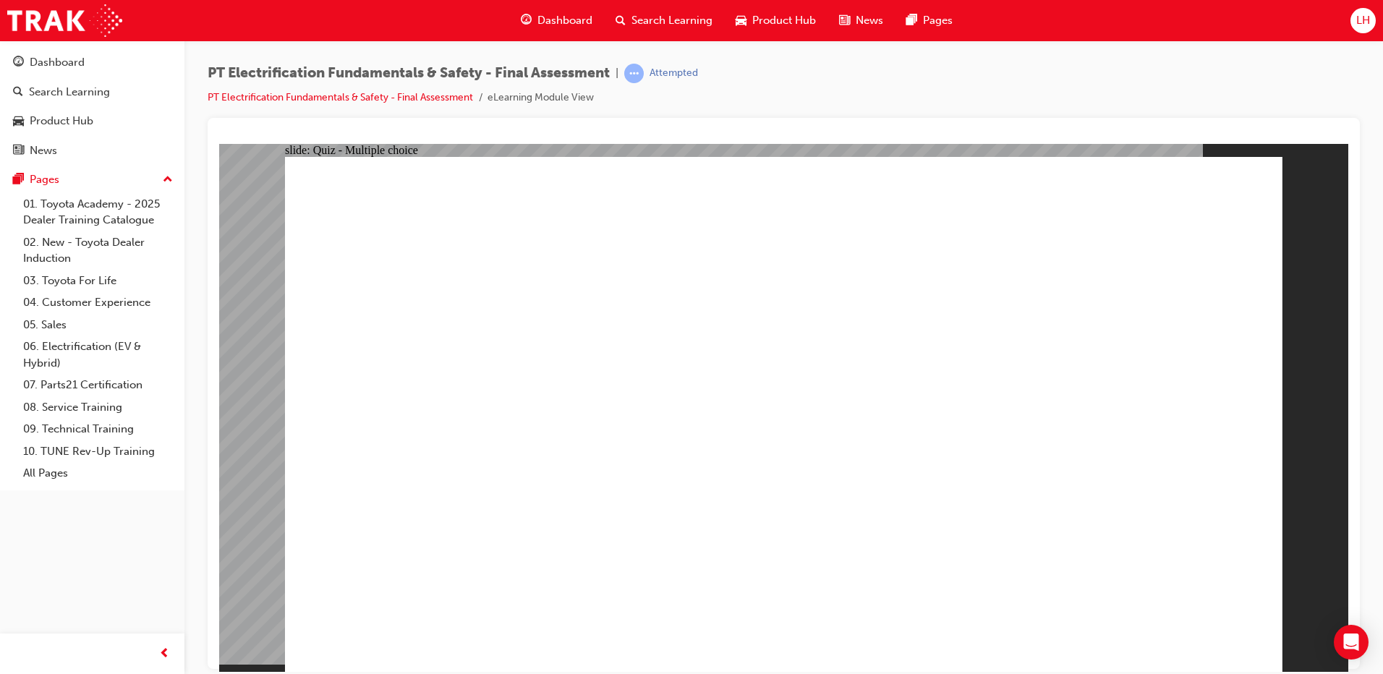
checkbox input "true"
radio input "true"
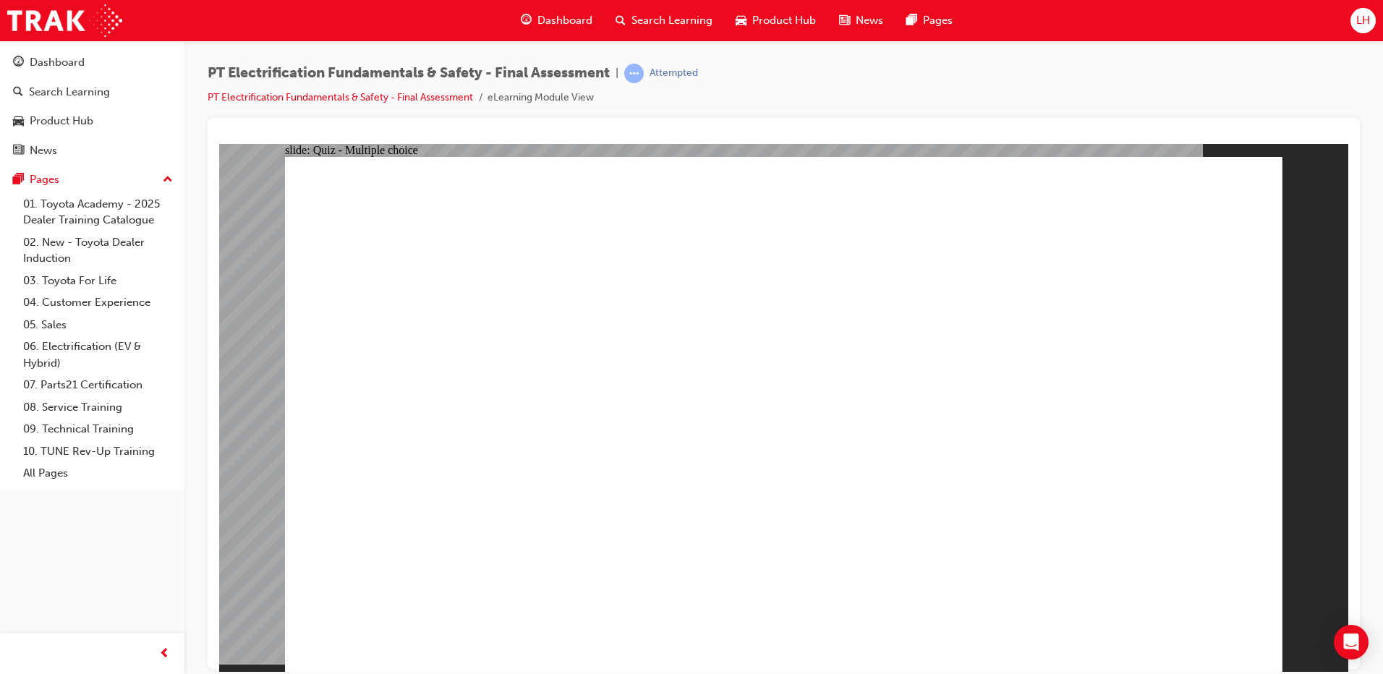
radio input "true"
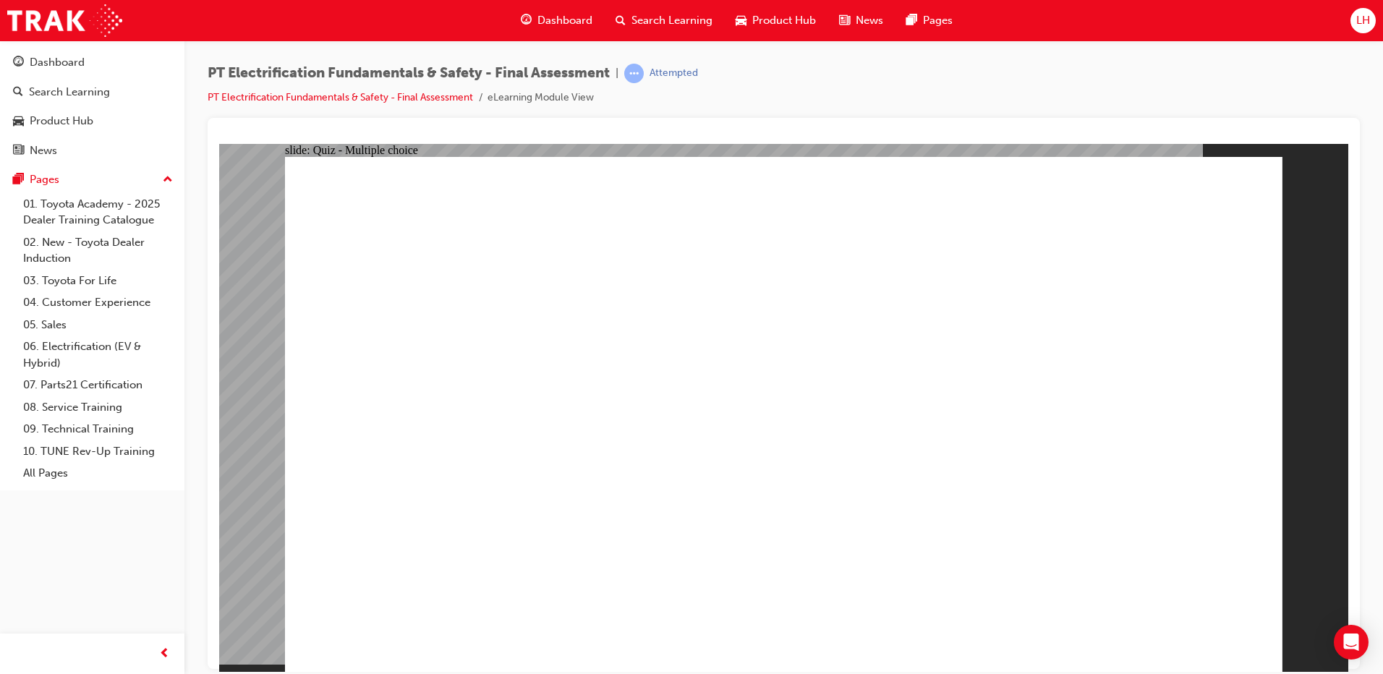
radio input "true"
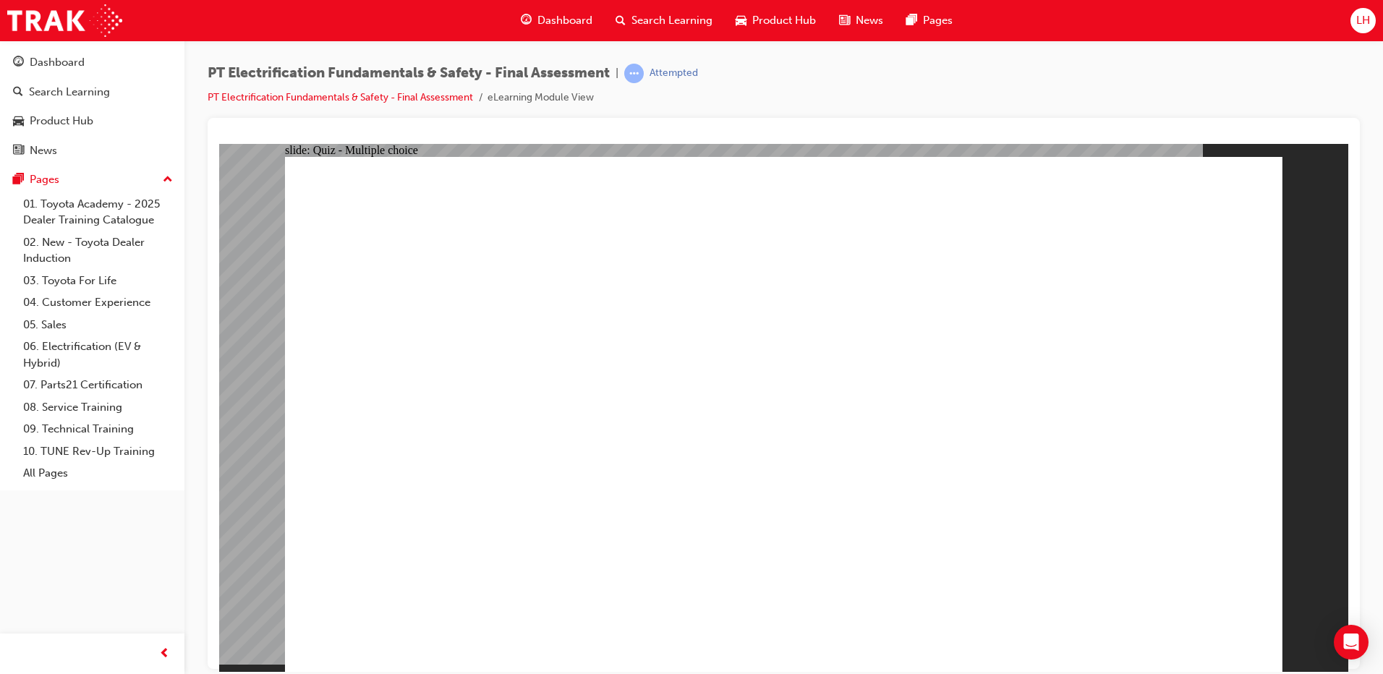
radio input "true"
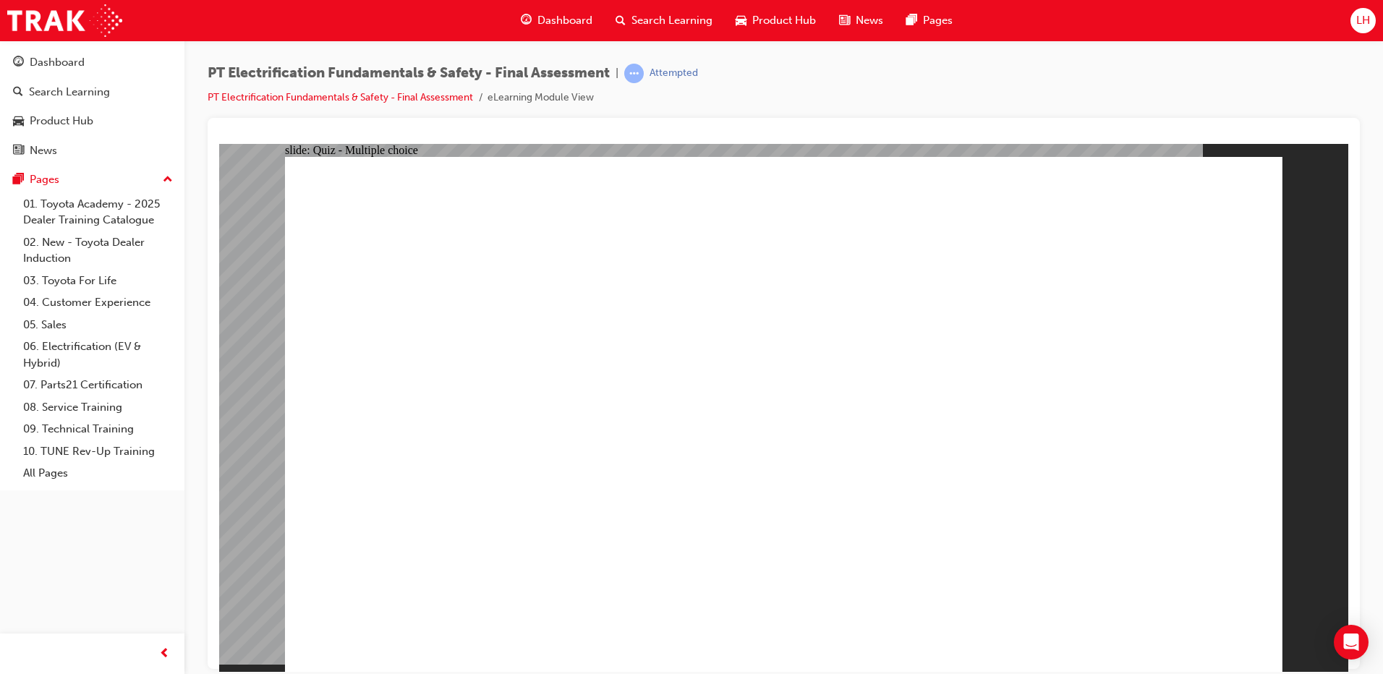
radio input "true"
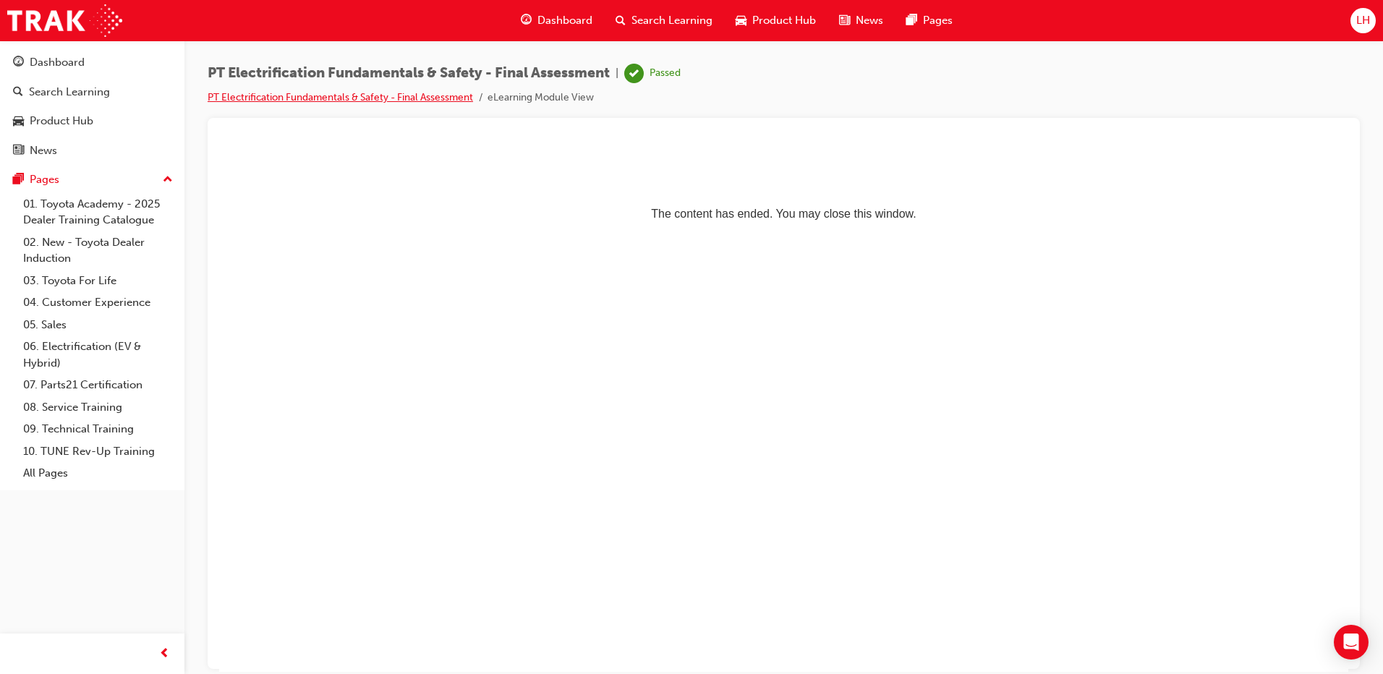
click at [268, 92] on link "PT Electrification Fundamentals & Safety - Final Assessment" at bounding box center [341, 97] width 266 height 12
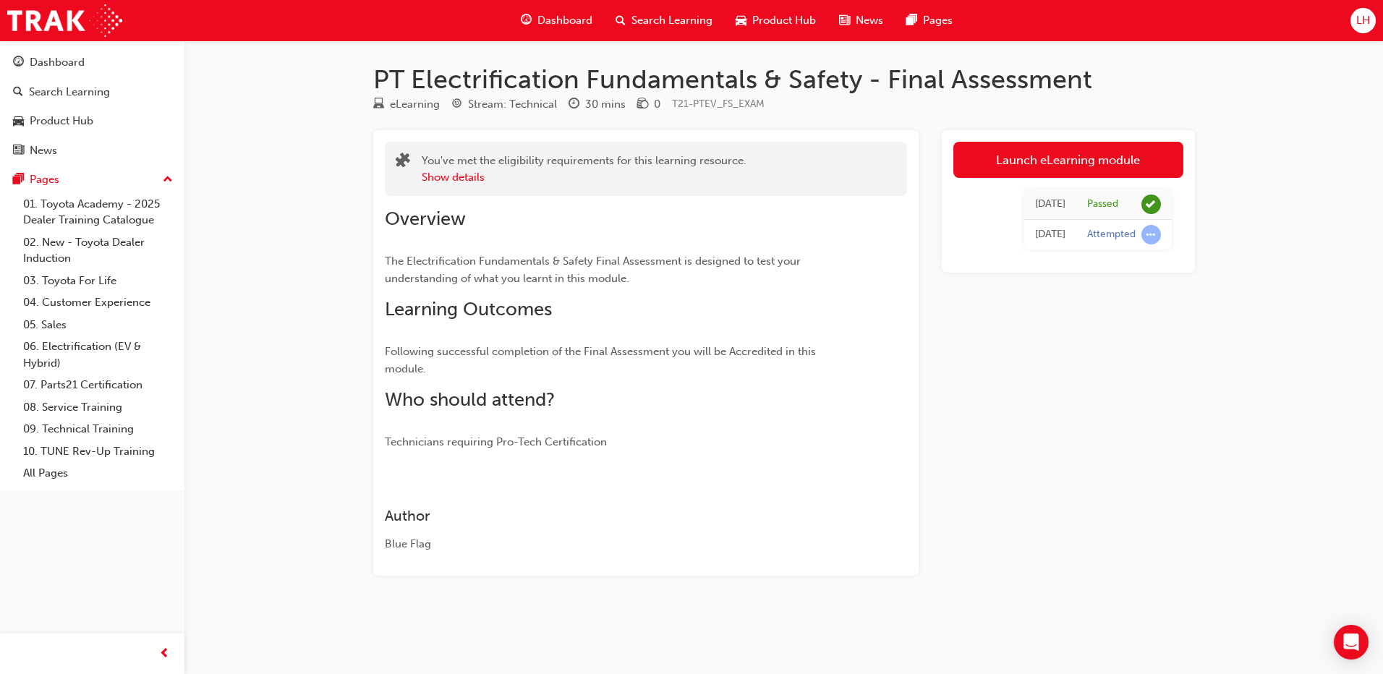
click at [581, 14] on span "Dashboard" at bounding box center [565, 20] width 55 height 17
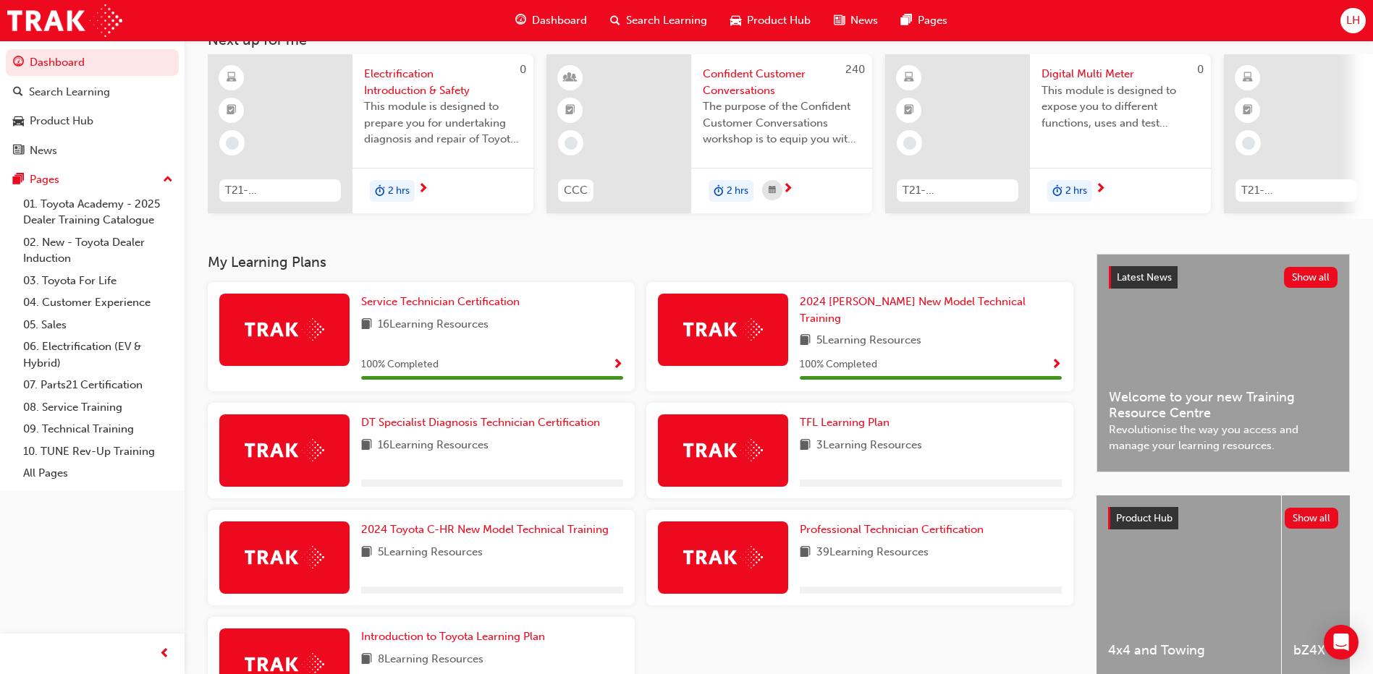
scroll to position [145, 0]
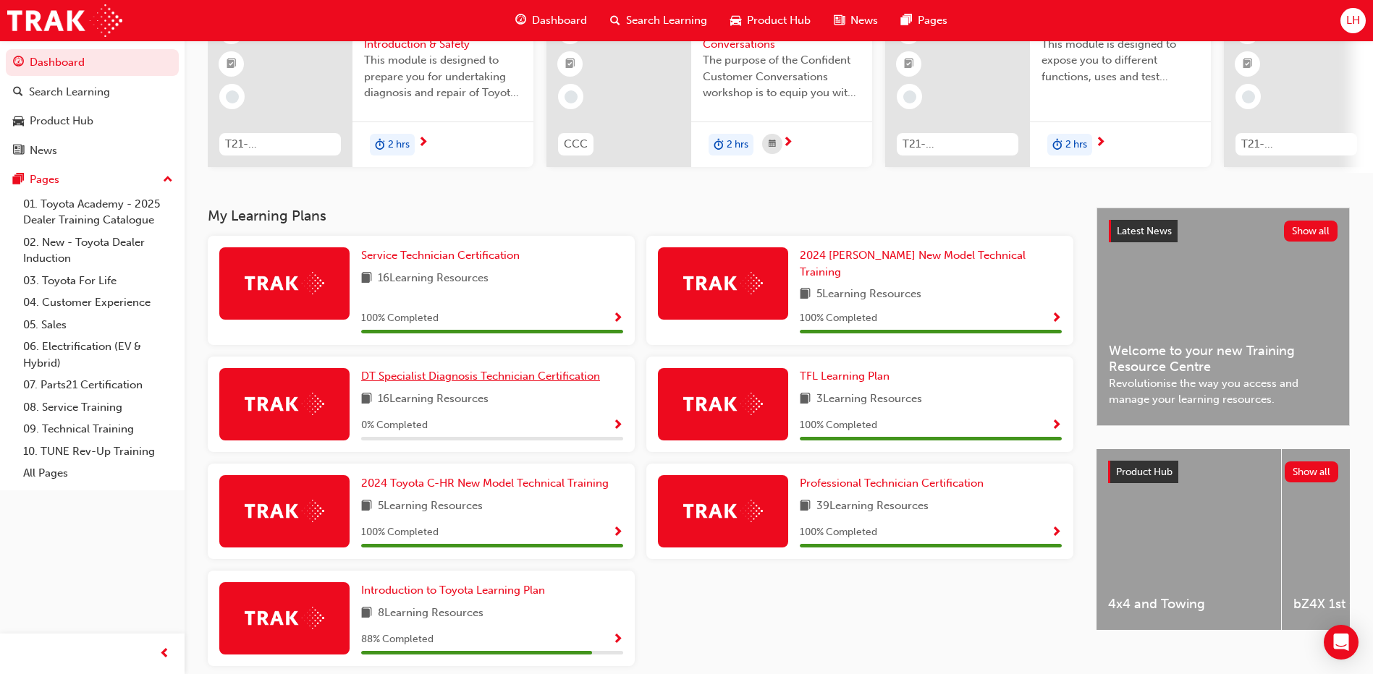
click at [438, 371] on span "DT Specialist Diagnosis Technician Certification" at bounding box center [480, 376] width 239 height 13
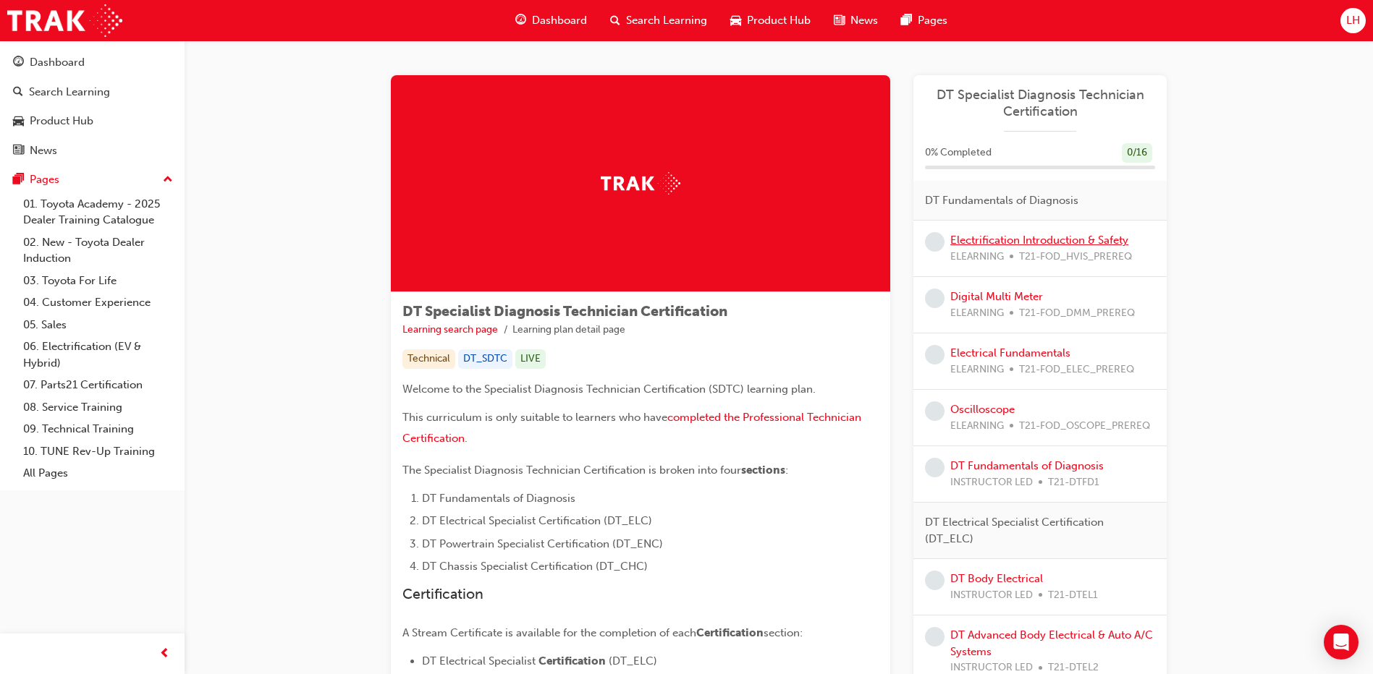
click at [1068, 241] on link "Electrification Introduction & Safety" at bounding box center [1039, 240] width 178 height 13
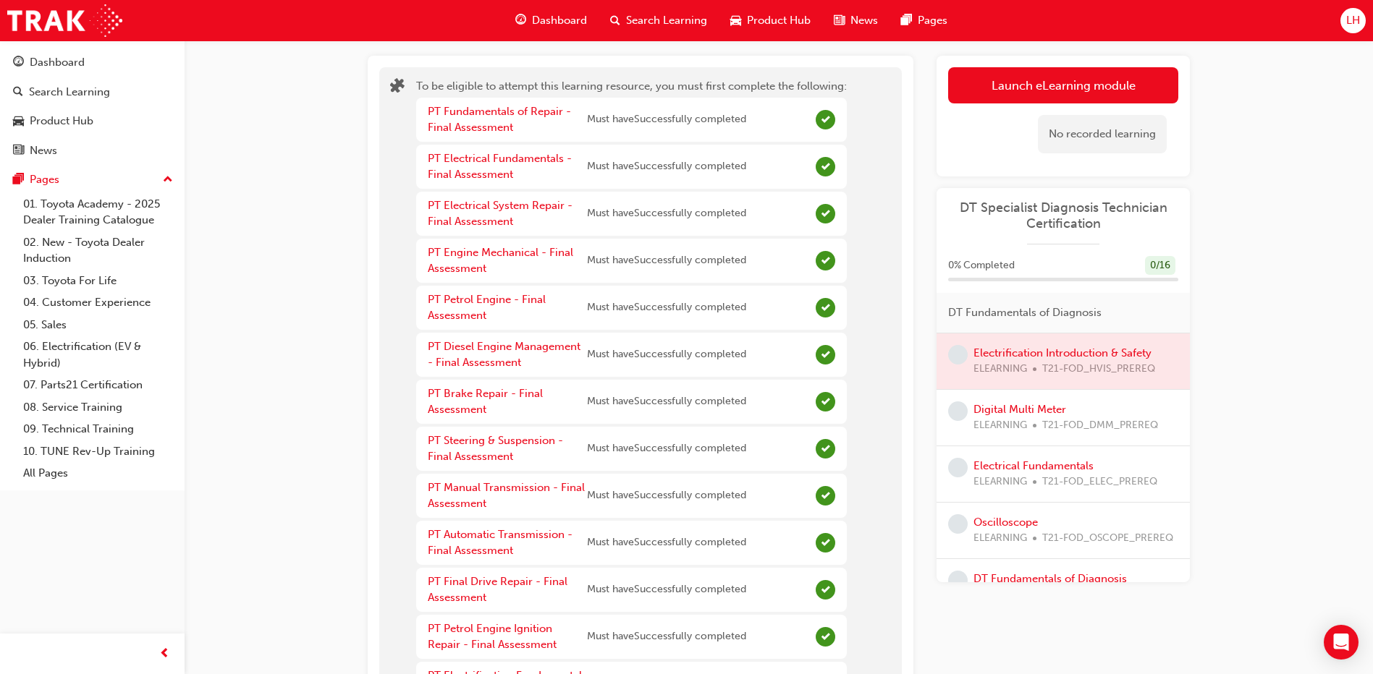
scroll to position [72, 0]
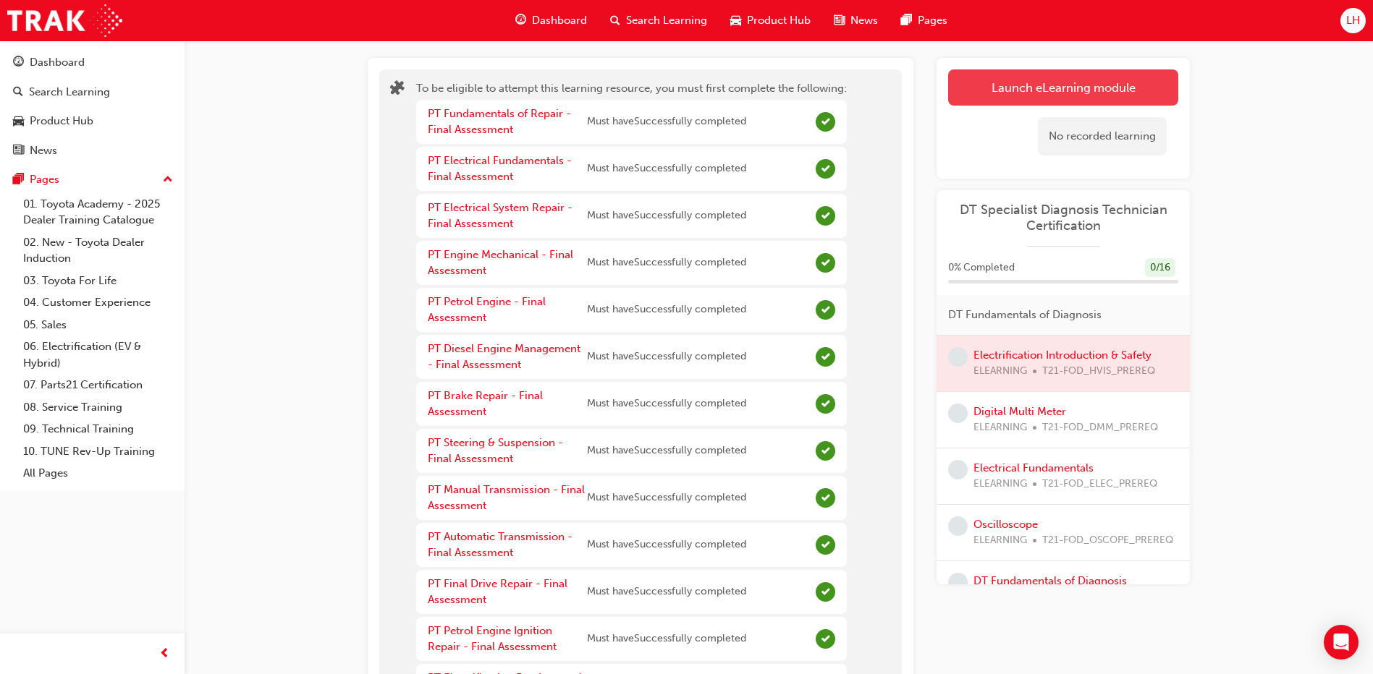
click at [1010, 87] on button "Launch eLearning module" at bounding box center [1063, 87] width 230 height 36
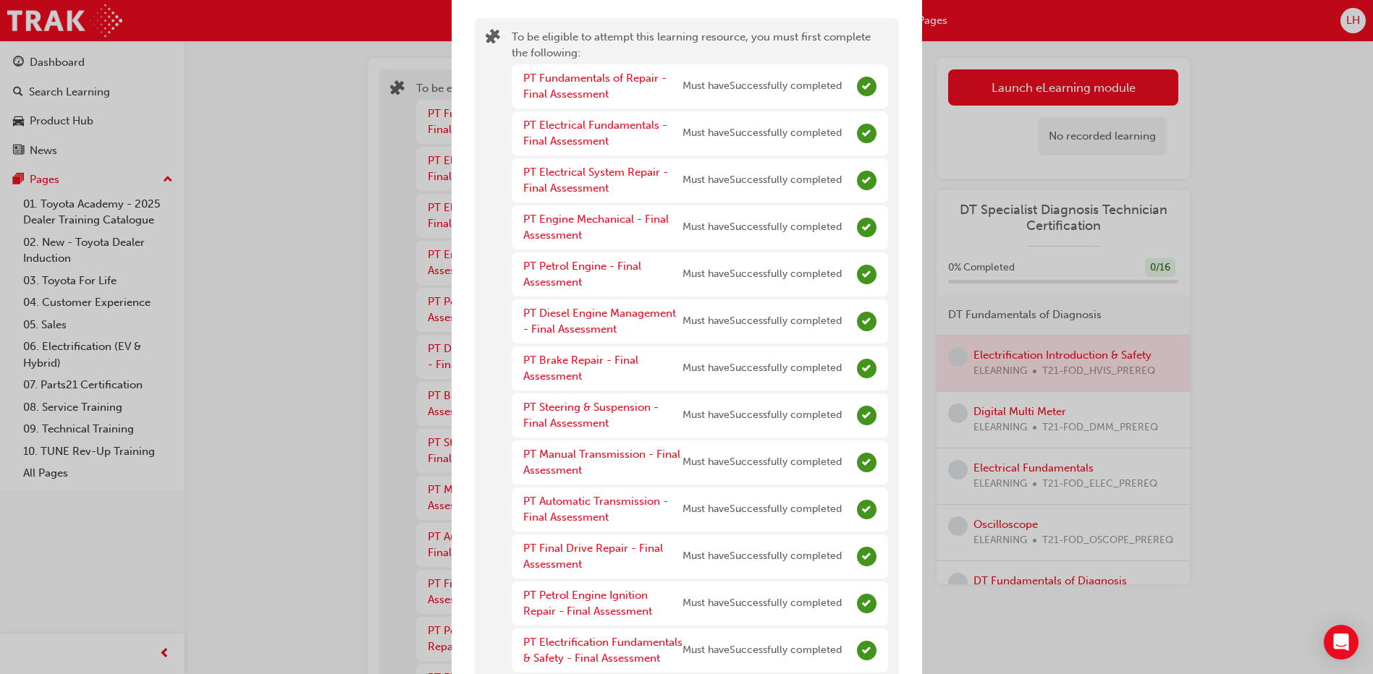
scroll to position [0, 0]
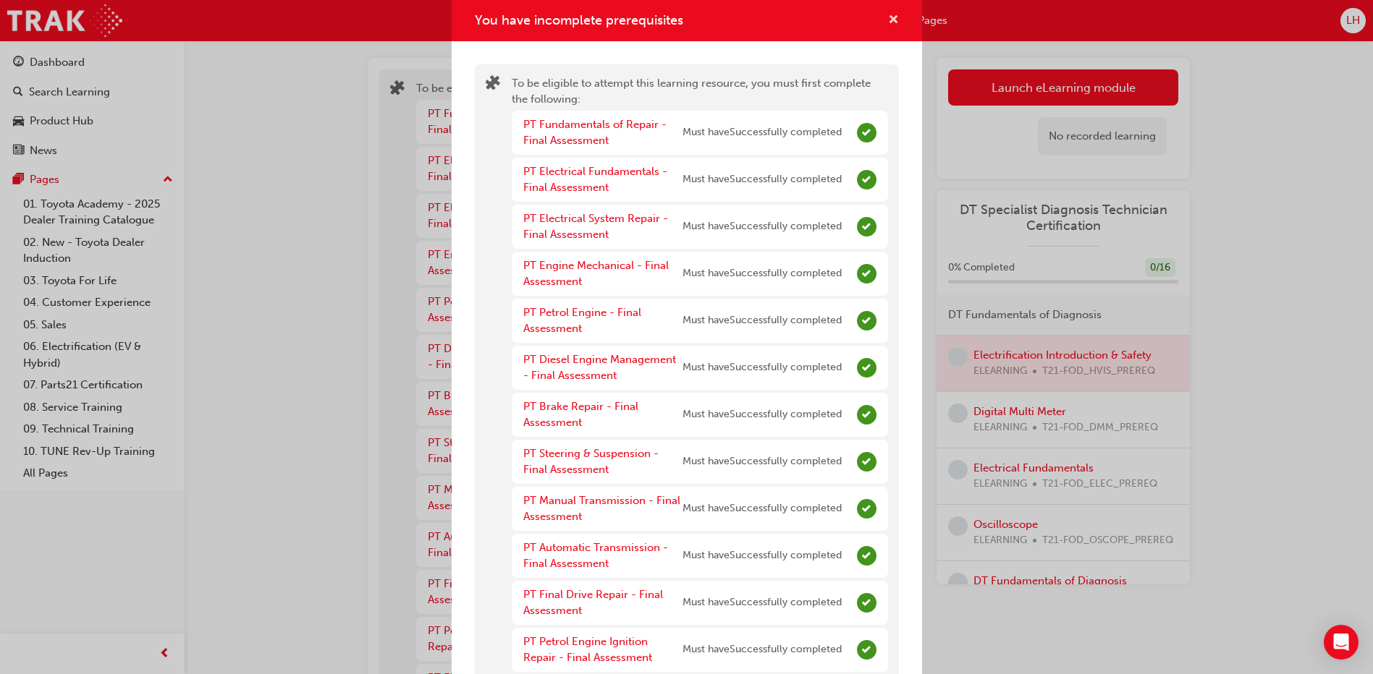
click at [888, 16] on span "cross-icon" at bounding box center [893, 20] width 11 height 13
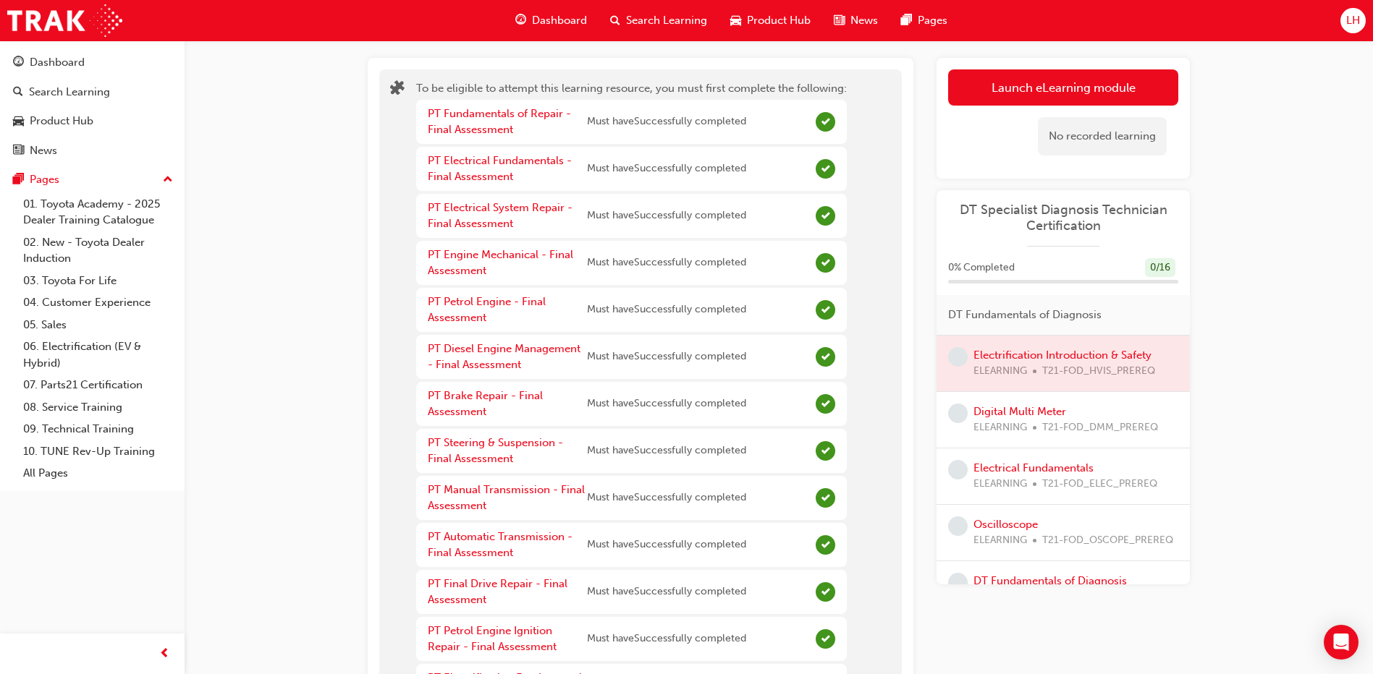
click at [522, 22] on span "guage-icon" at bounding box center [520, 21] width 11 height 18
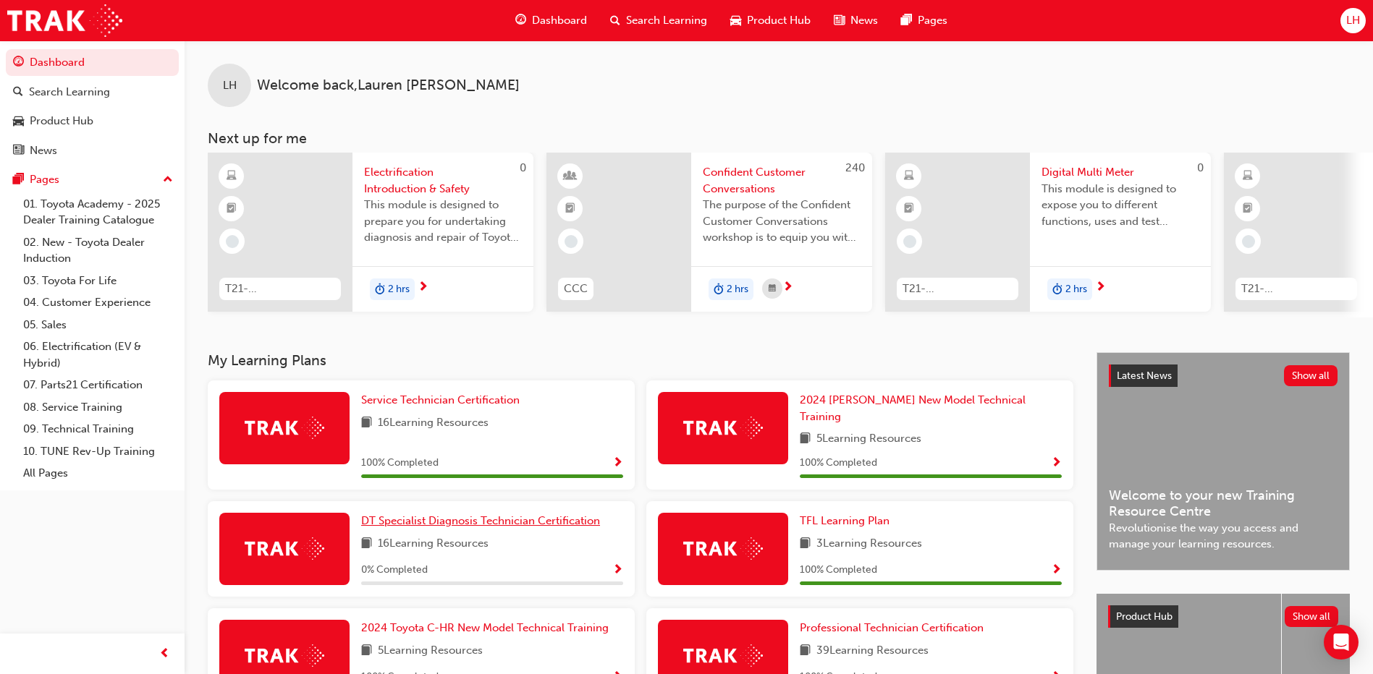
click at [478, 521] on link "DT Specialist Diagnosis Technician Certification" at bounding box center [483, 521] width 245 height 17
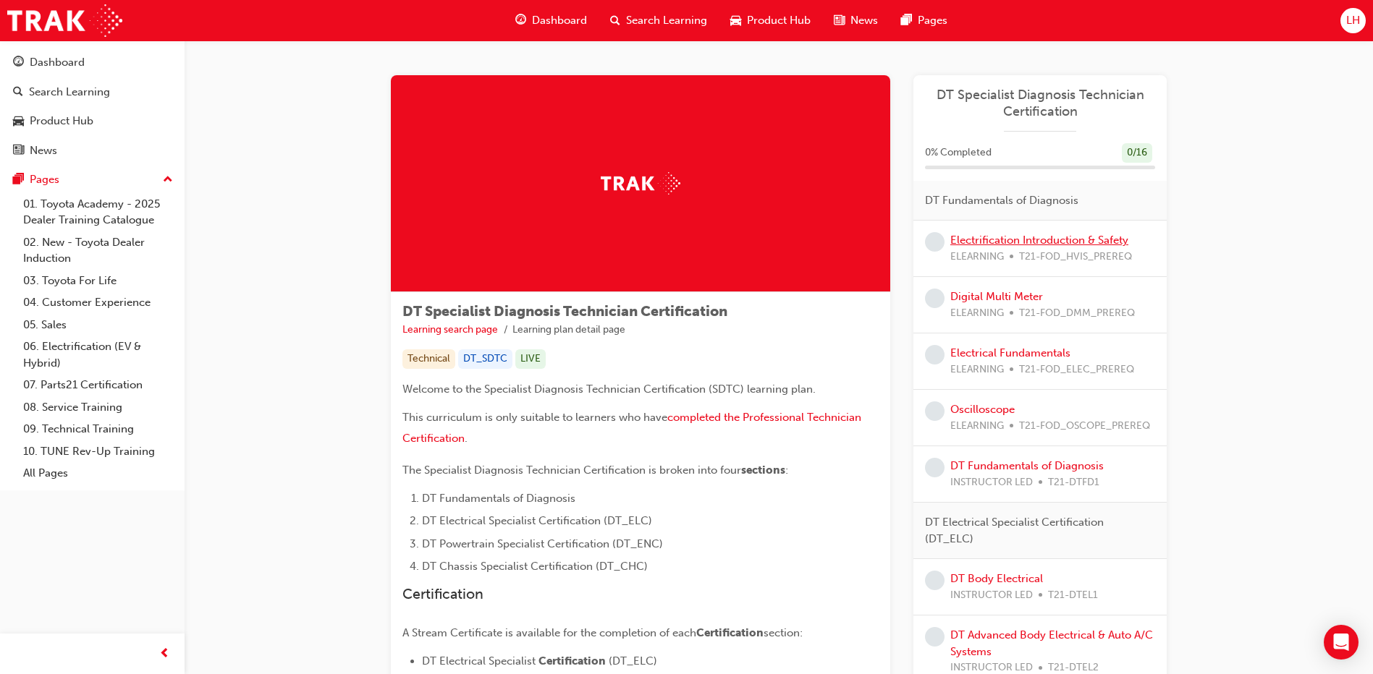
click at [993, 246] on link "Electrification Introduction & Safety" at bounding box center [1039, 240] width 178 height 13
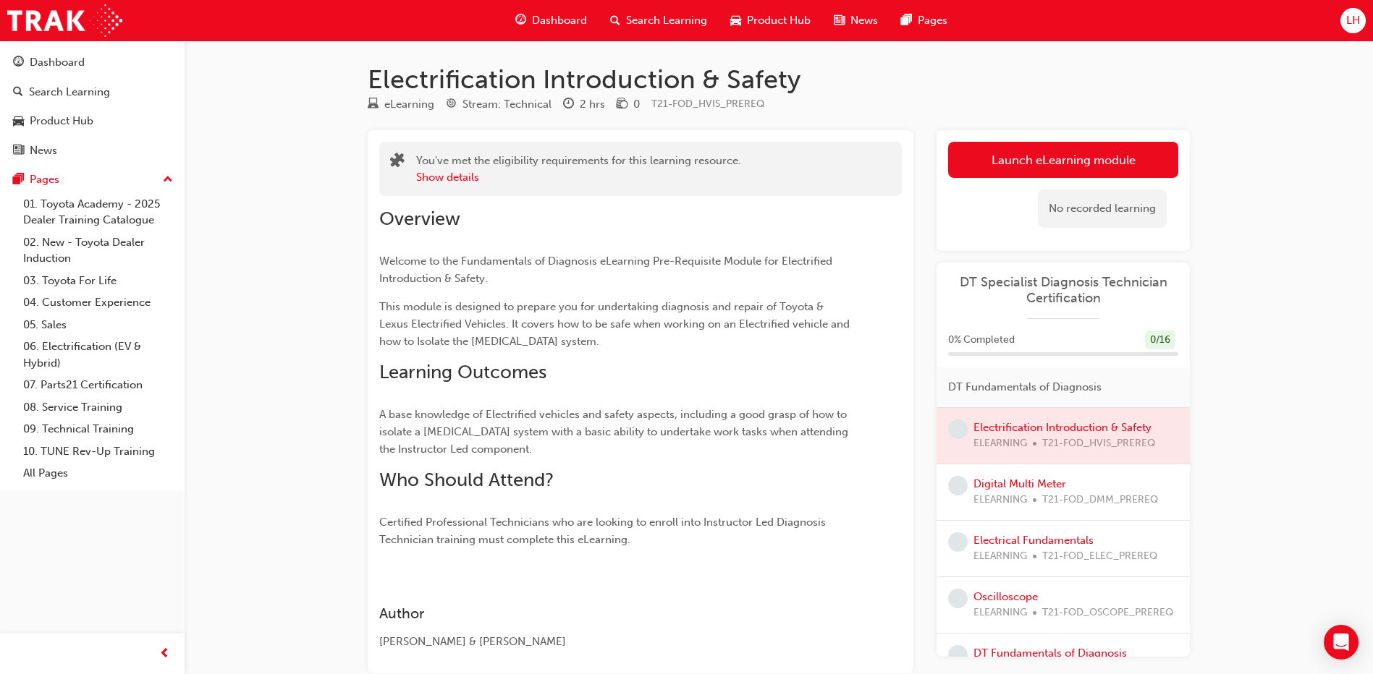
click at [1022, 430] on div at bounding box center [1062, 436] width 253 height 56
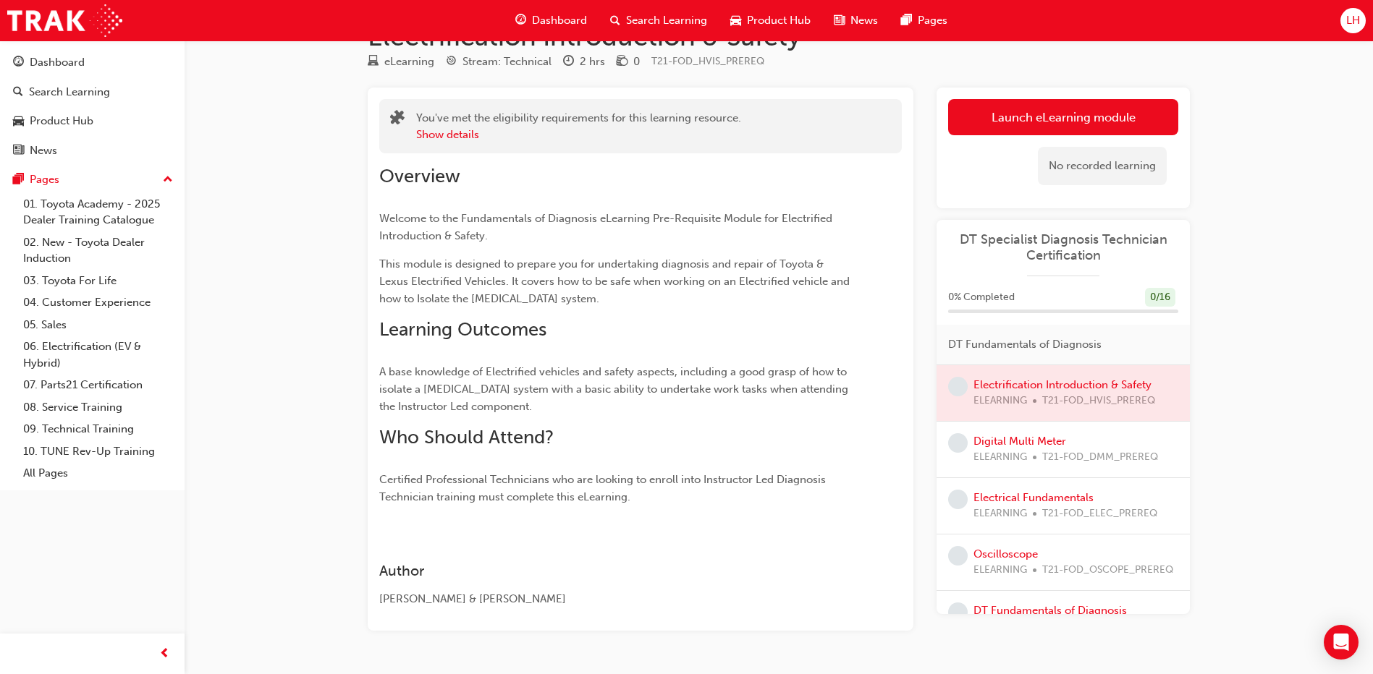
scroll to position [82, 0]
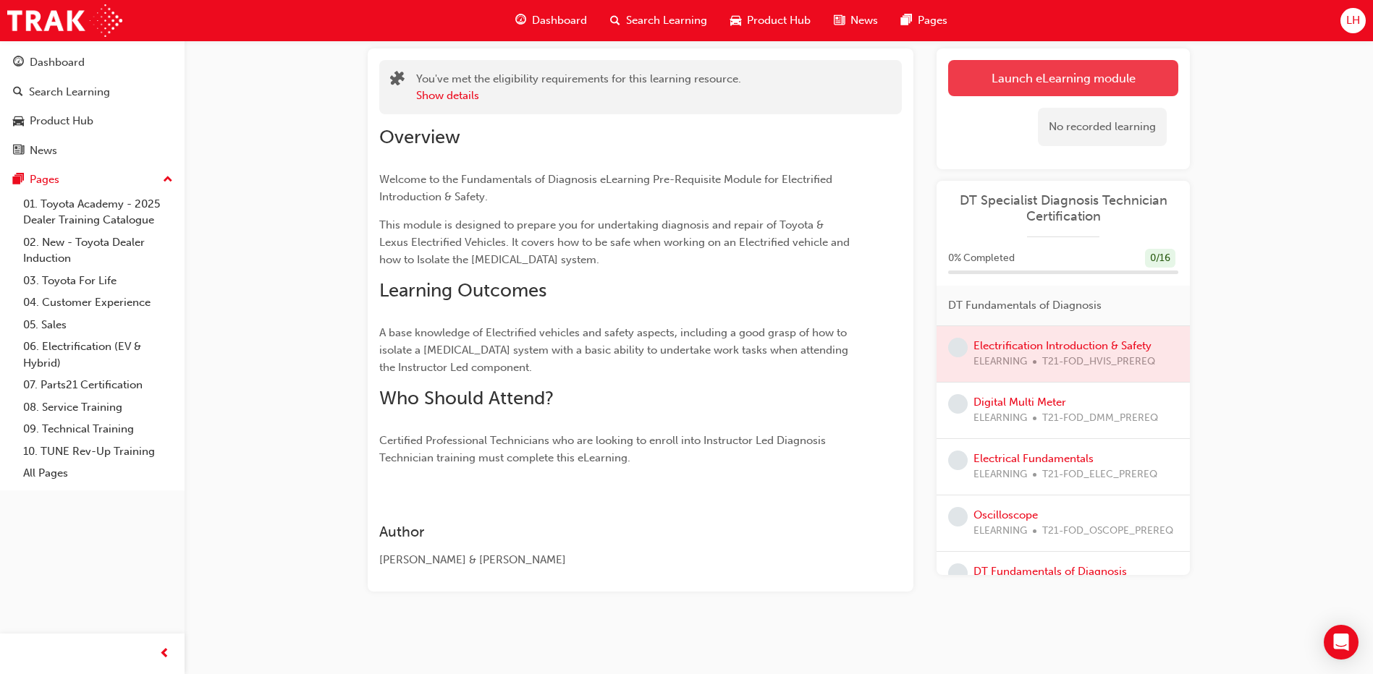
click at [991, 70] on link "Launch eLearning module" at bounding box center [1063, 78] width 230 height 36
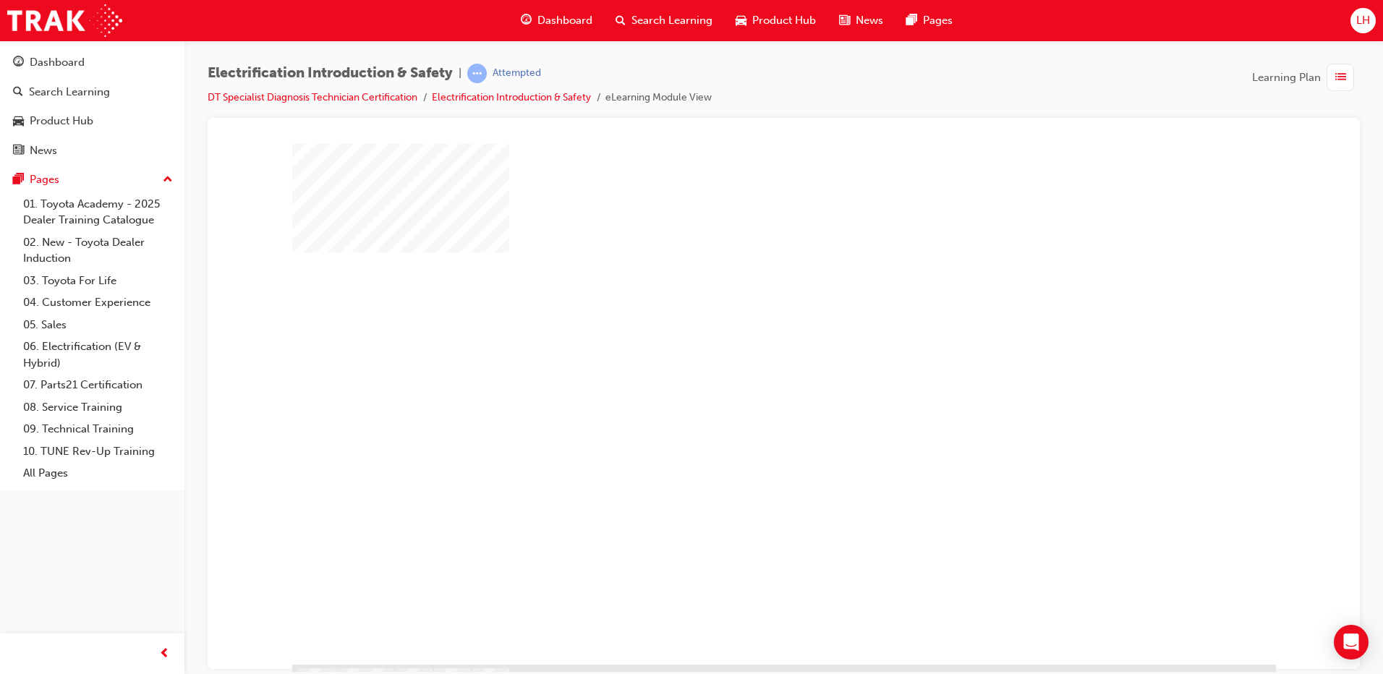
click at [742, 362] on div "play" at bounding box center [742, 362] width 0 height 0
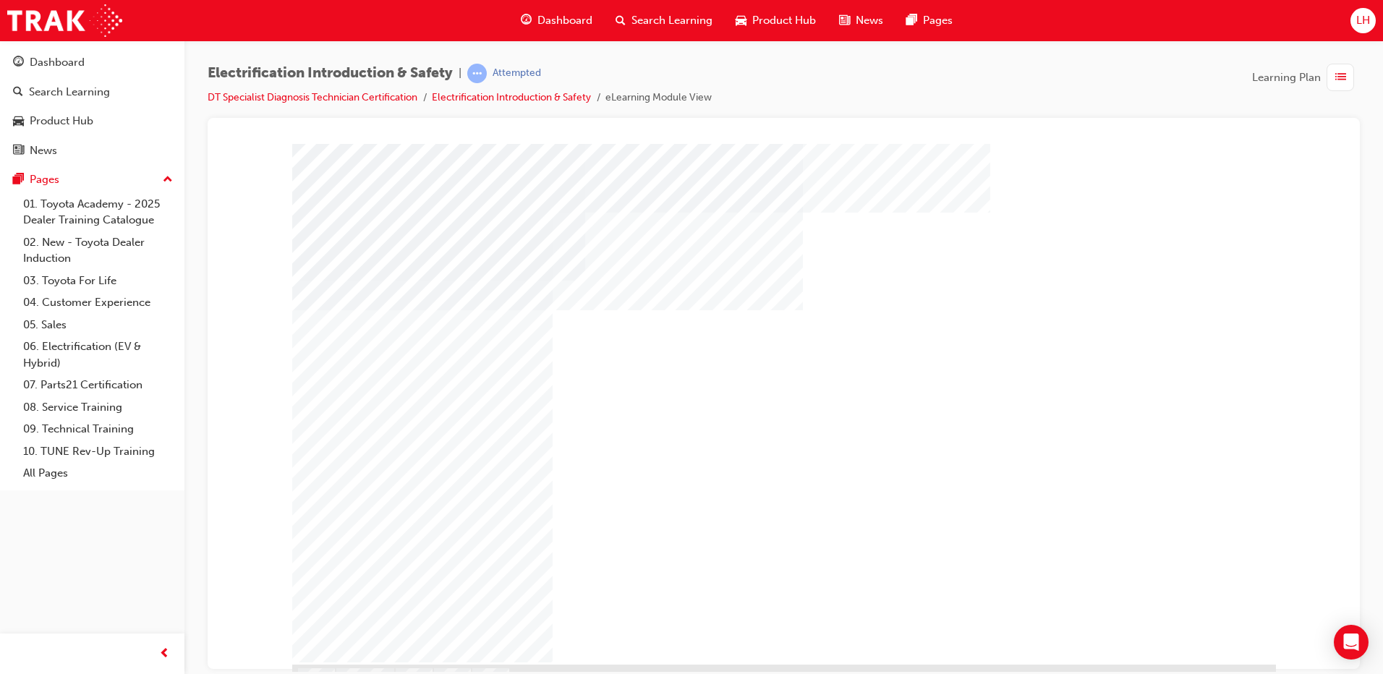
click at [1023, 242] on div "Play" at bounding box center [1020, 242] width 425 height 0
click at [1021, 242] on div "Play" at bounding box center [1020, 242] width 425 height 0
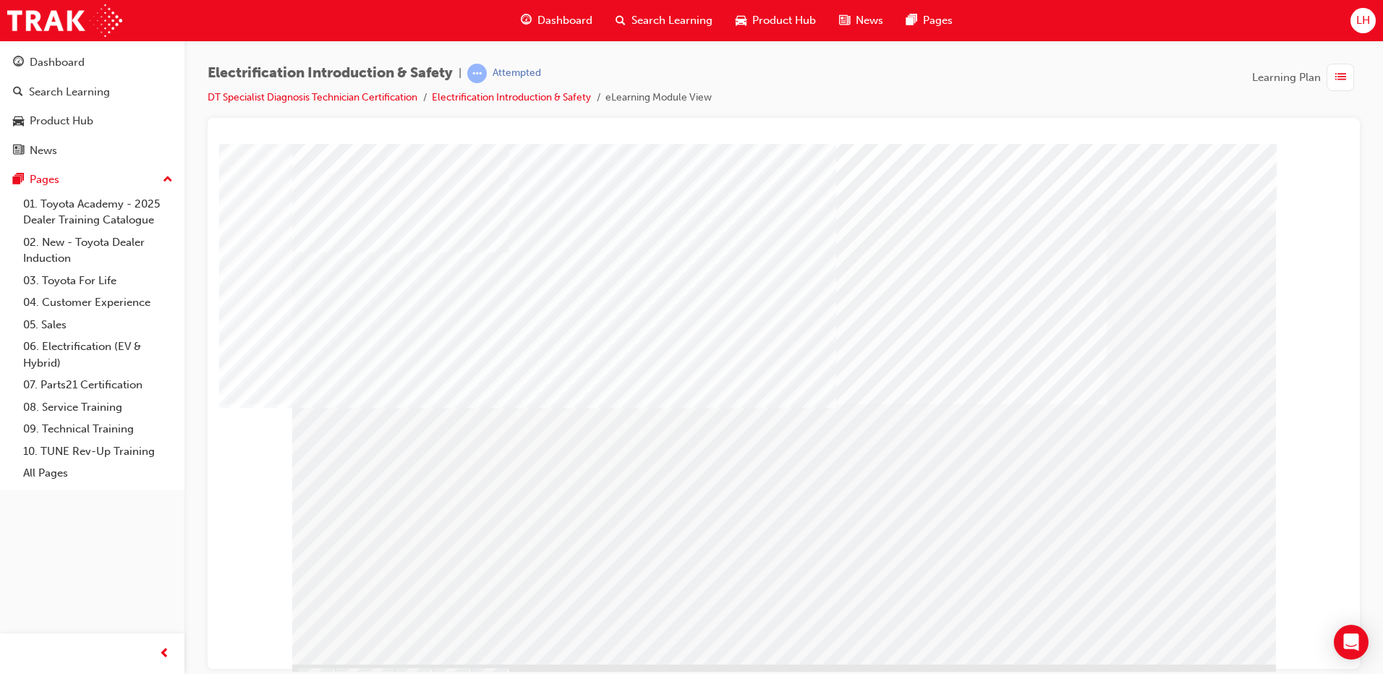
drag, startPoint x: 344, startPoint y: 240, endPoint x: 743, endPoint y: 253, distance: 399.6
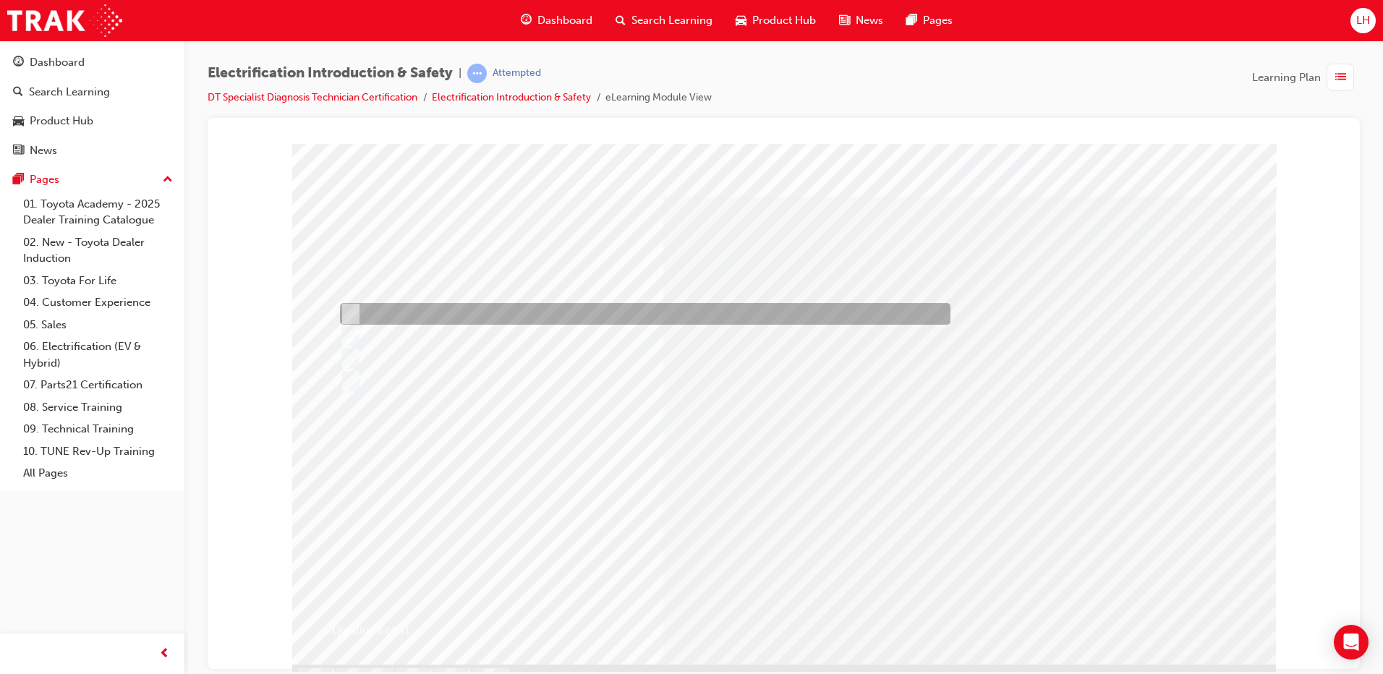
click at [392, 309] on div at bounding box center [641, 314] width 611 height 22
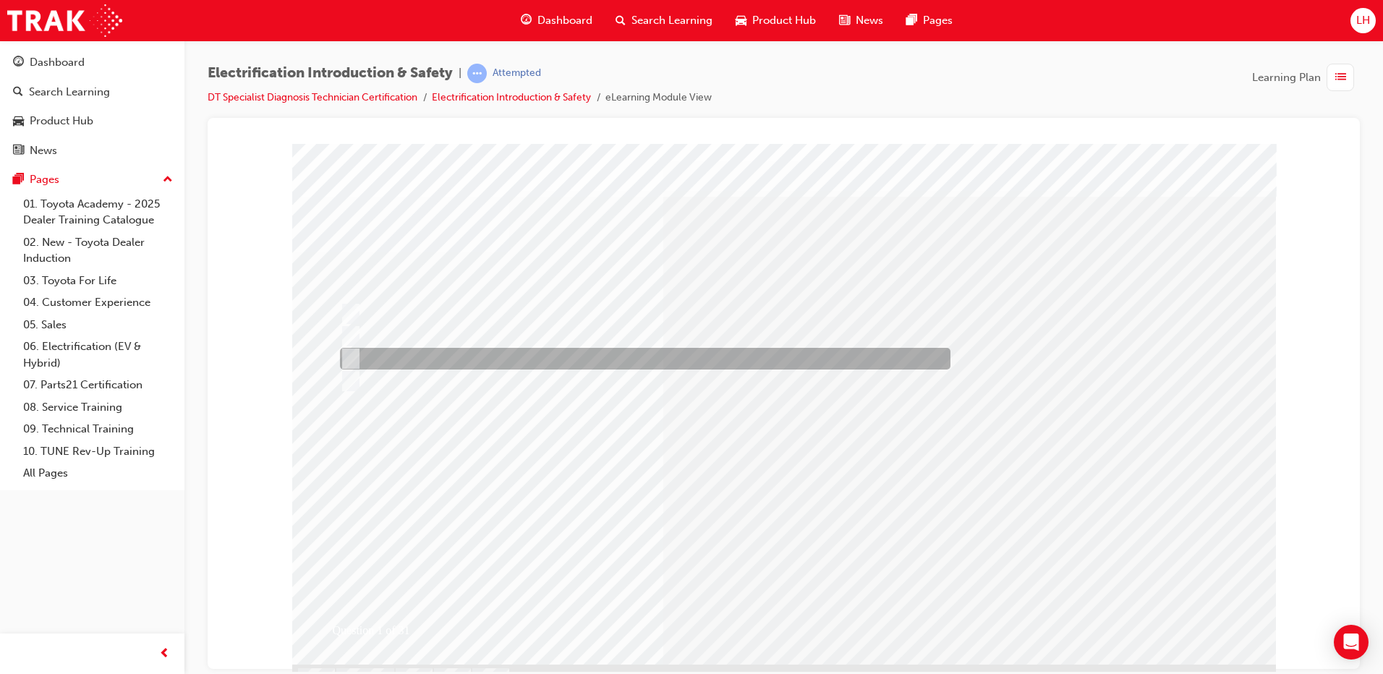
click at [425, 368] on div at bounding box center [641, 359] width 611 height 22
radio input "false"
radio input "true"
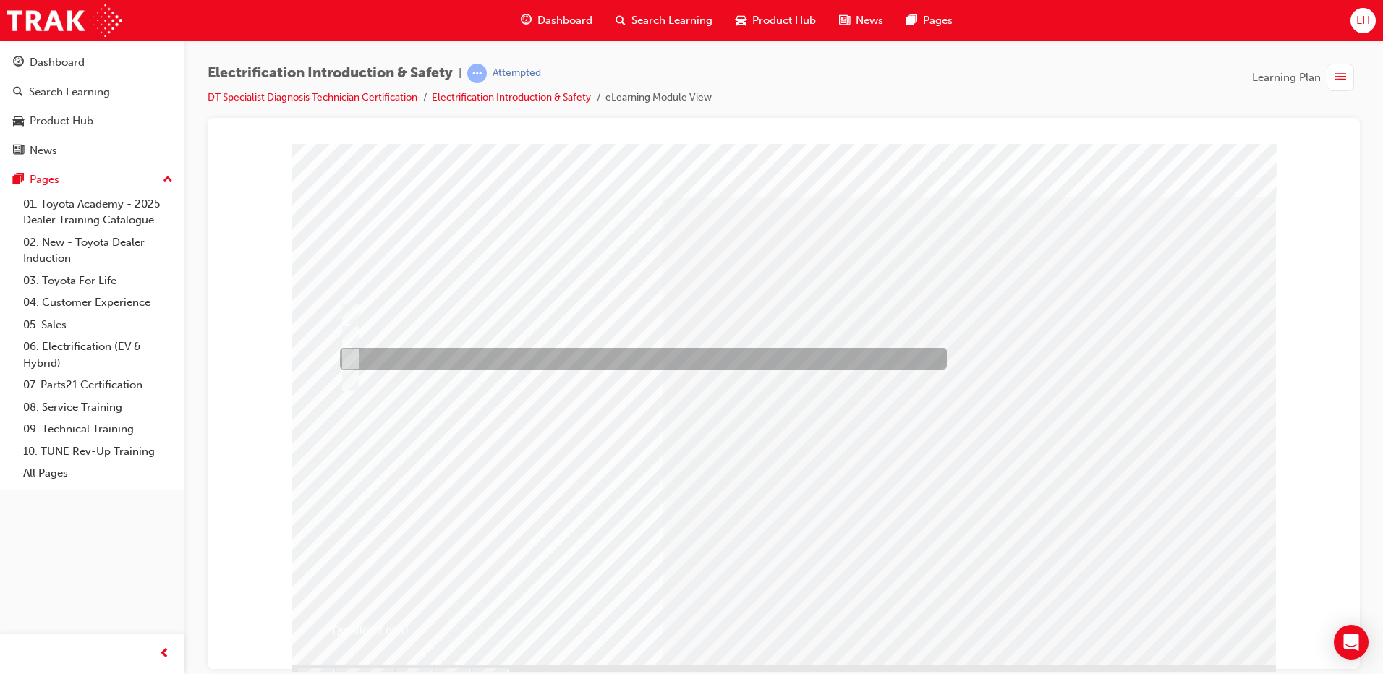
click at [452, 355] on div at bounding box center [639, 359] width 607 height 22
radio input "true"
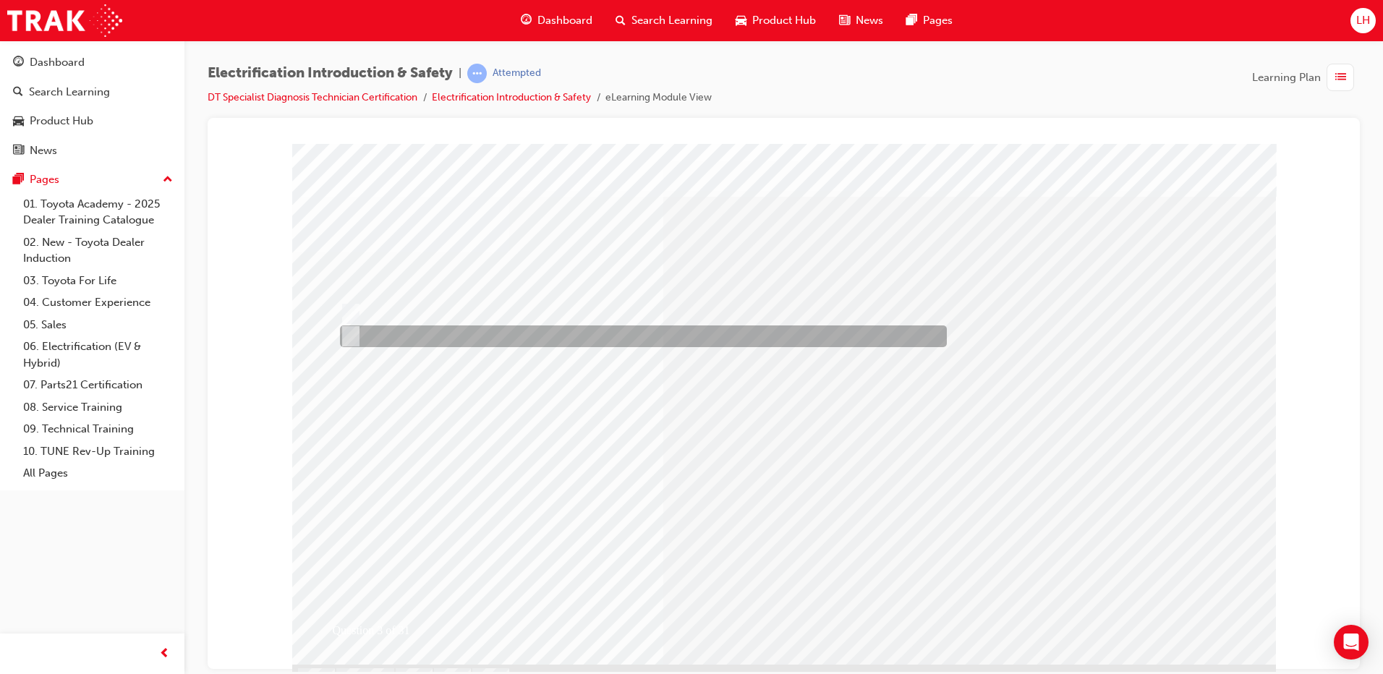
click at [377, 329] on div at bounding box center [639, 337] width 607 height 22
radio input "true"
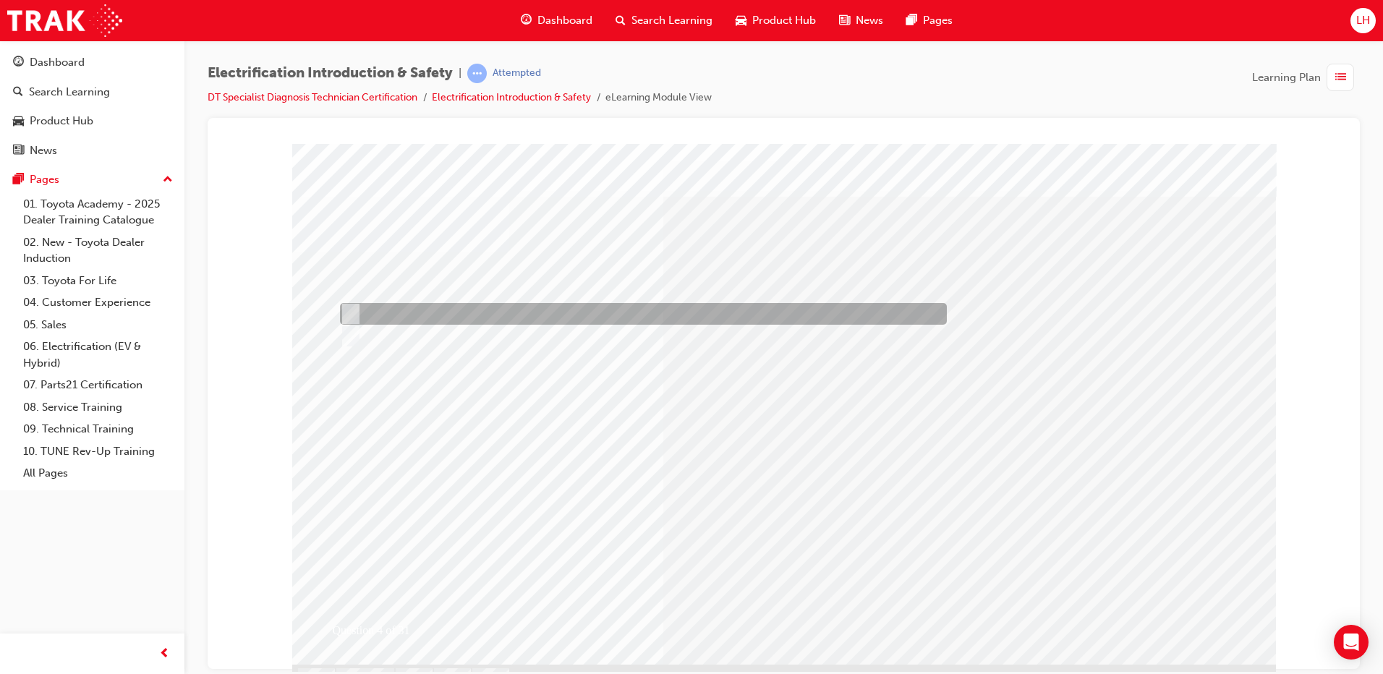
click at [410, 308] on div at bounding box center [639, 314] width 607 height 22
radio input "true"
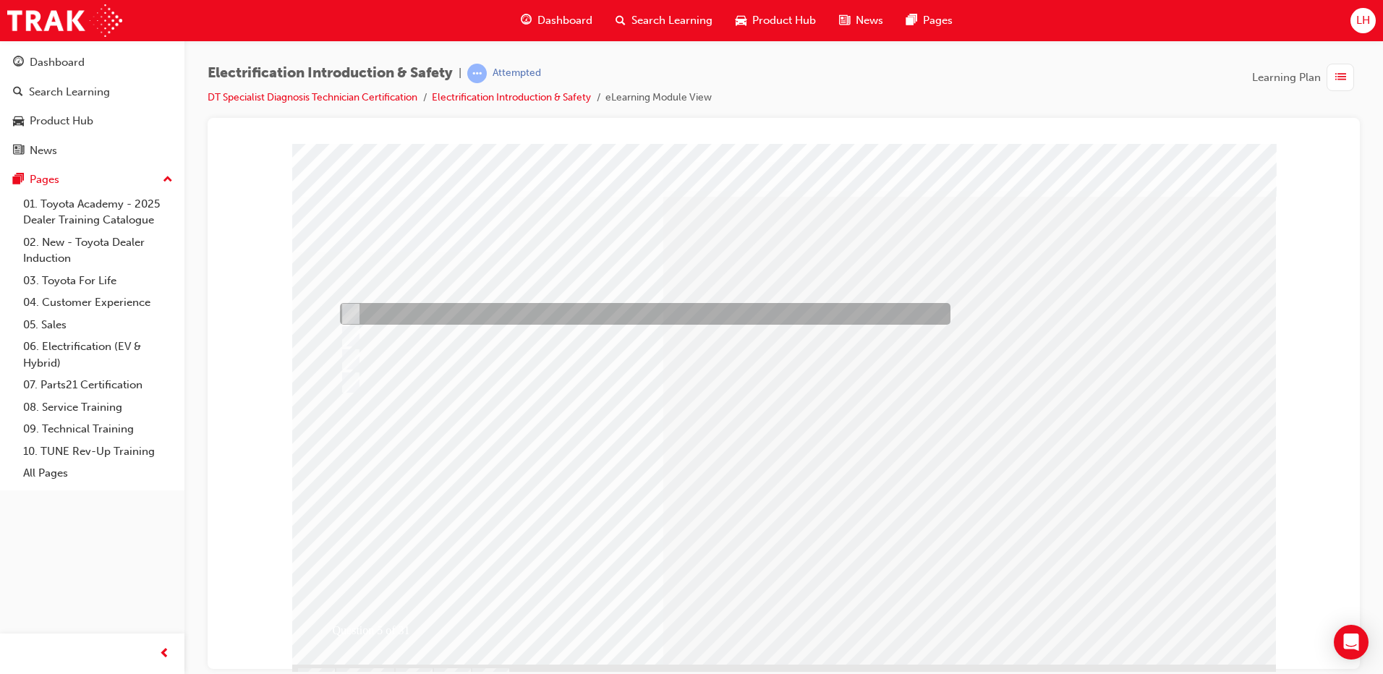
click at [493, 315] on div at bounding box center [641, 314] width 611 height 22
checkbox input "true"
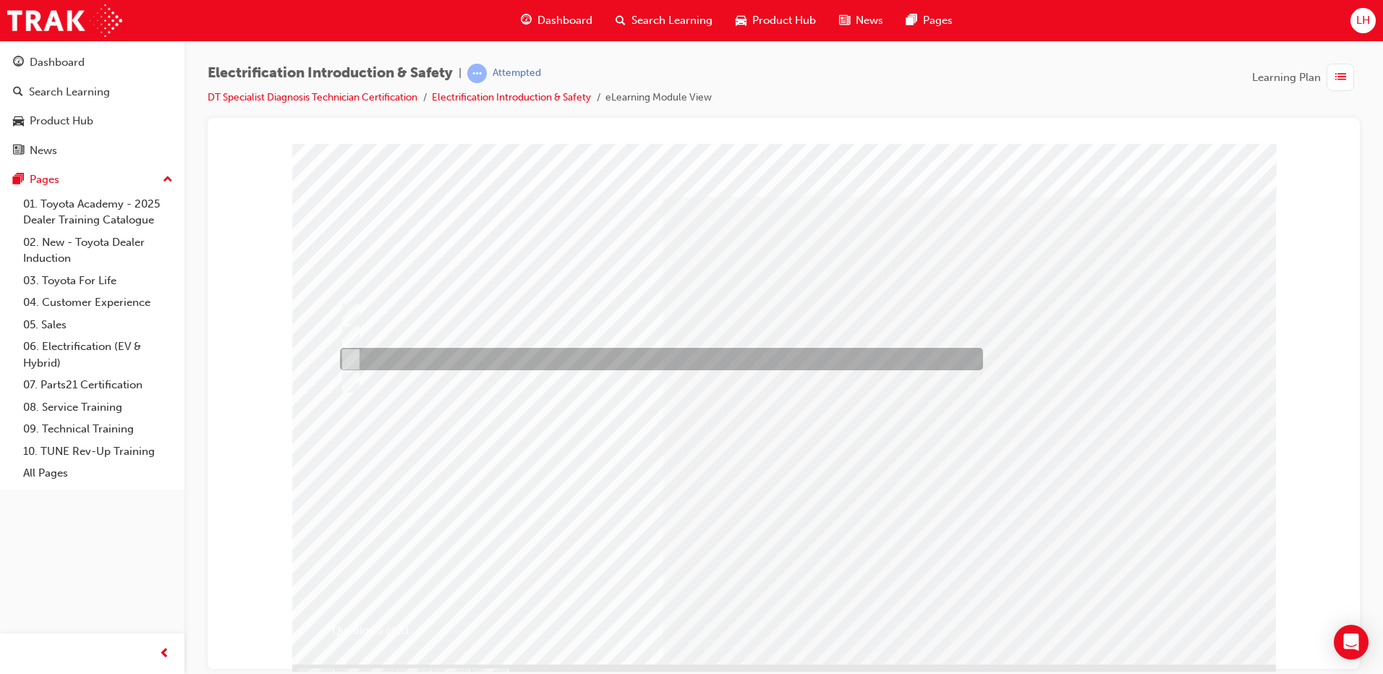
click at [504, 354] on div at bounding box center [657, 359] width 643 height 22
checkbox input "true"
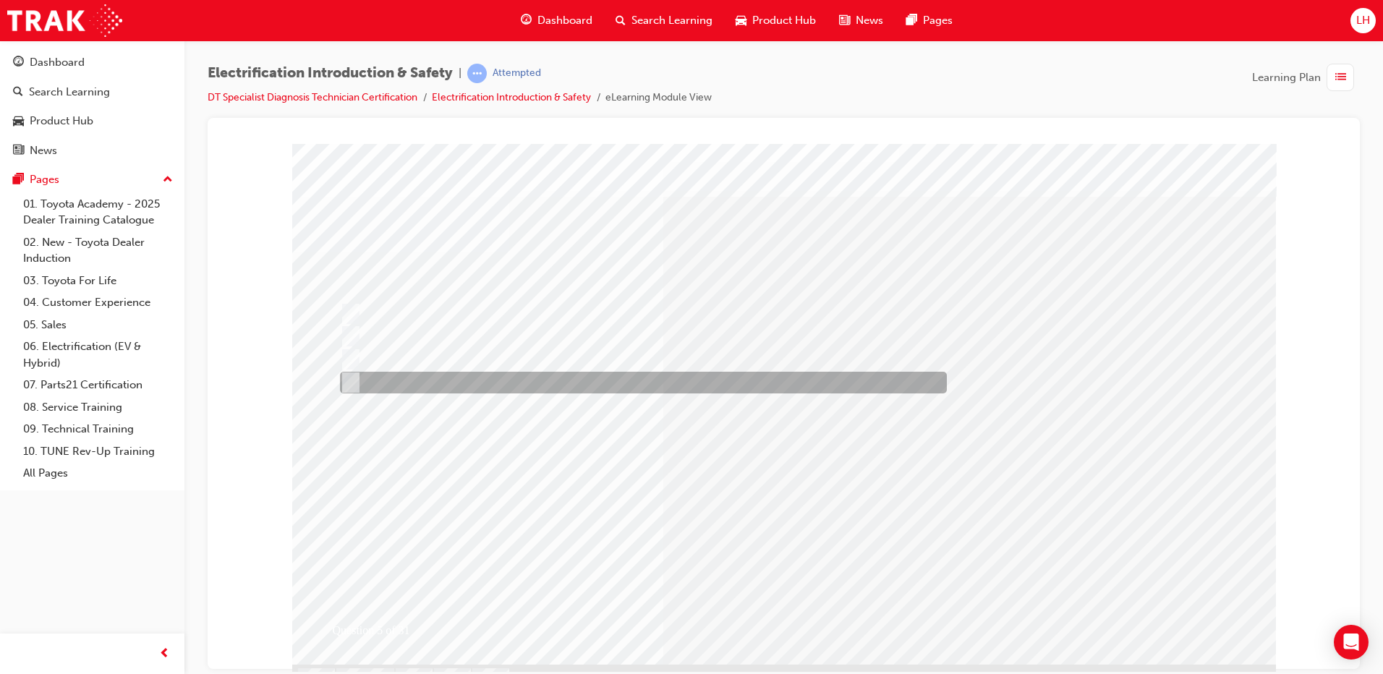
click at [702, 381] on div at bounding box center [639, 383] width 607 height 22
checkbox input "true"
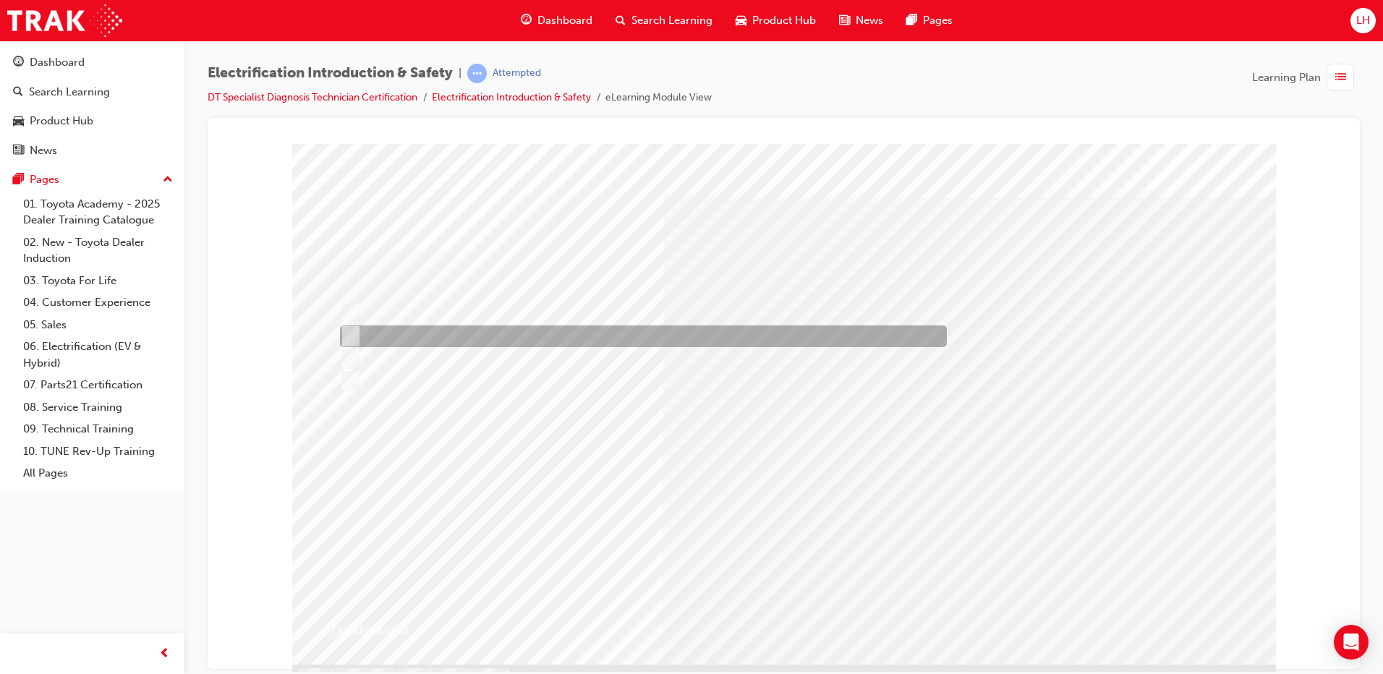
click at [491, 339] on div at bounding box center [639, 337] width 607 height 22
radio input "true"
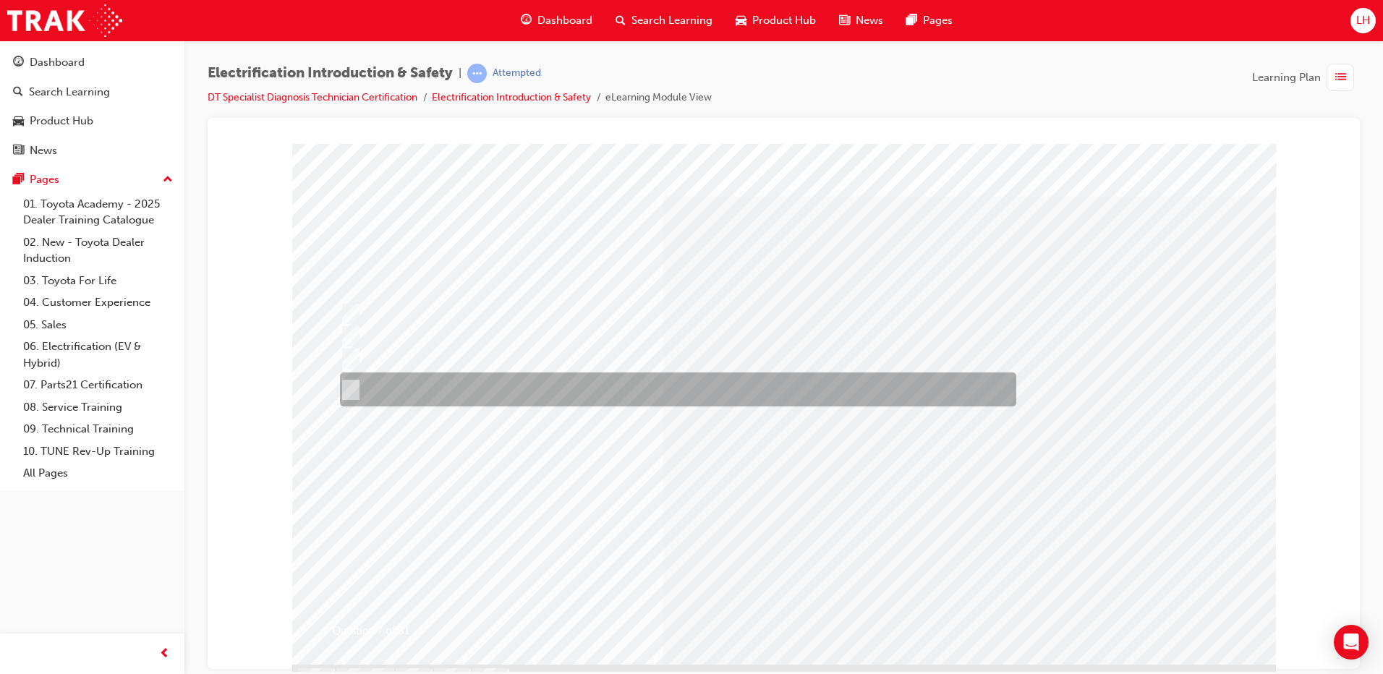
click at [549, 373] on div at bounding box center [674, 390] width 677 height 34
radio input "true"
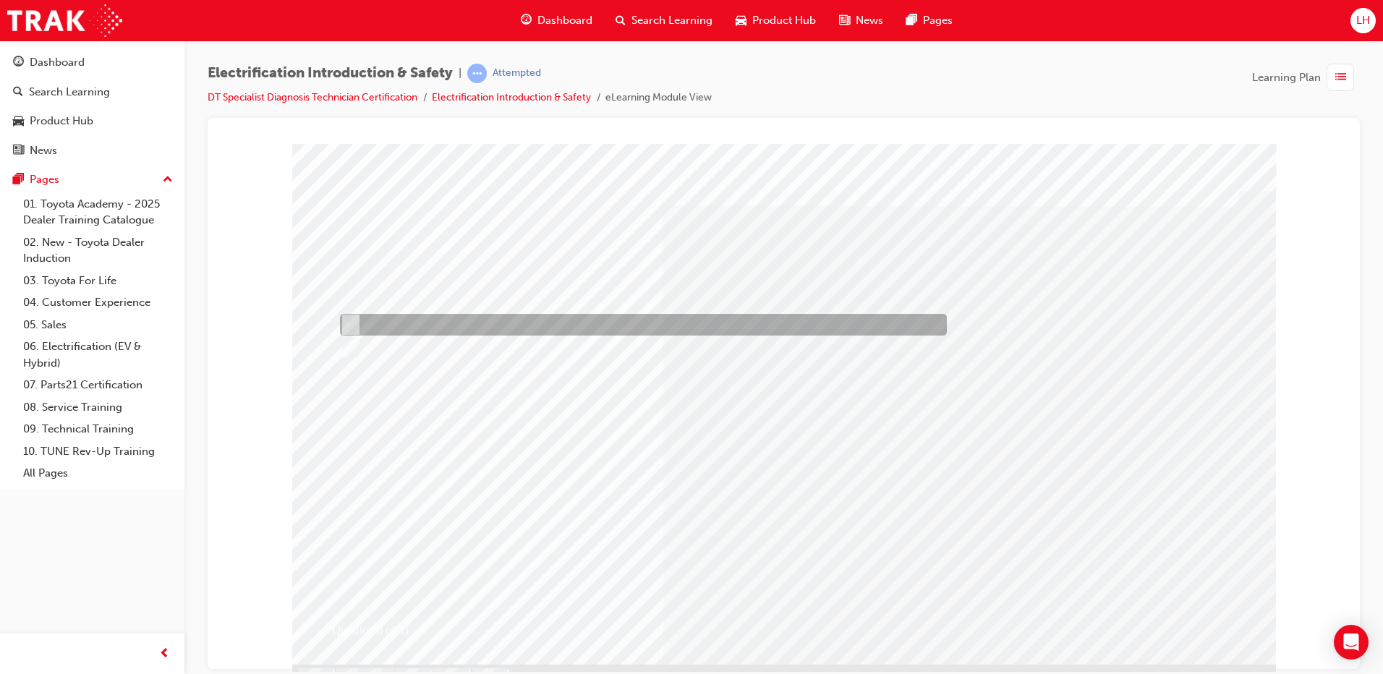
click at [425, 331] on div at bounding box center [639, 325] width 607 height 22
radio input "true"
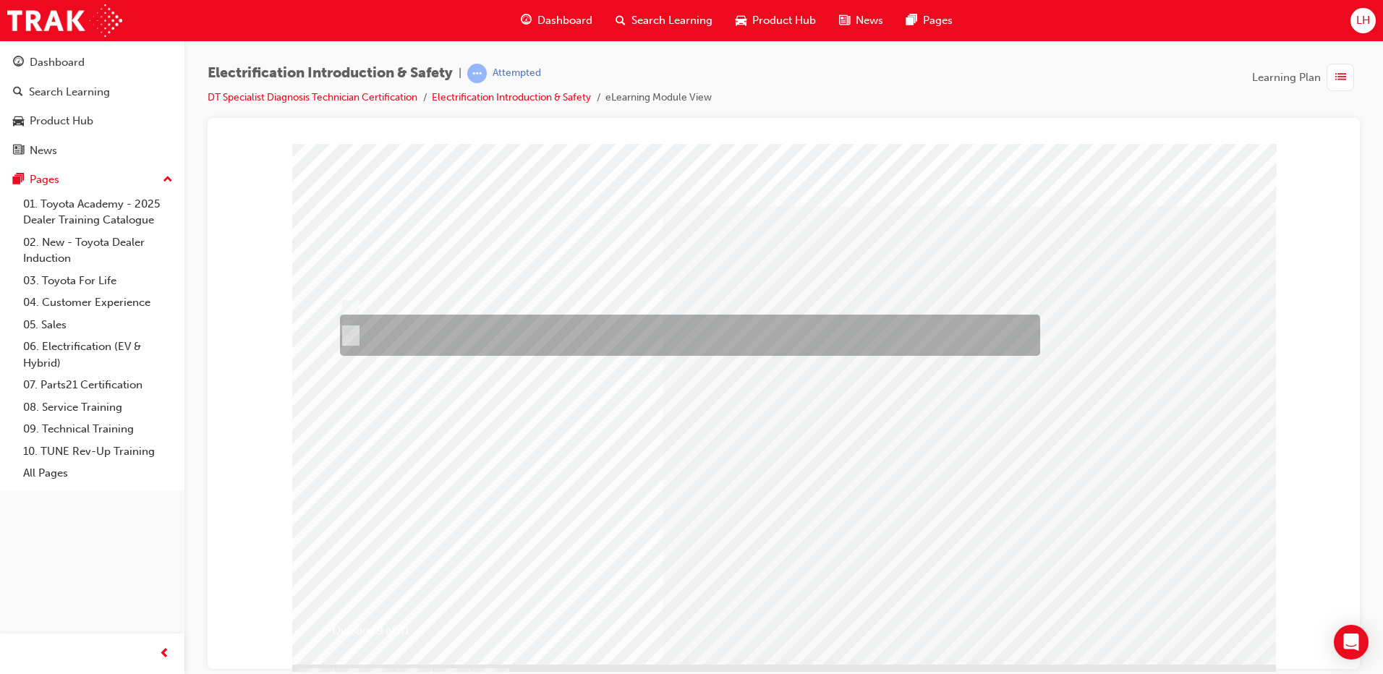
click at [627, 340] on div at bounding box center [686, 335] width 700 height 41
radio input "true"
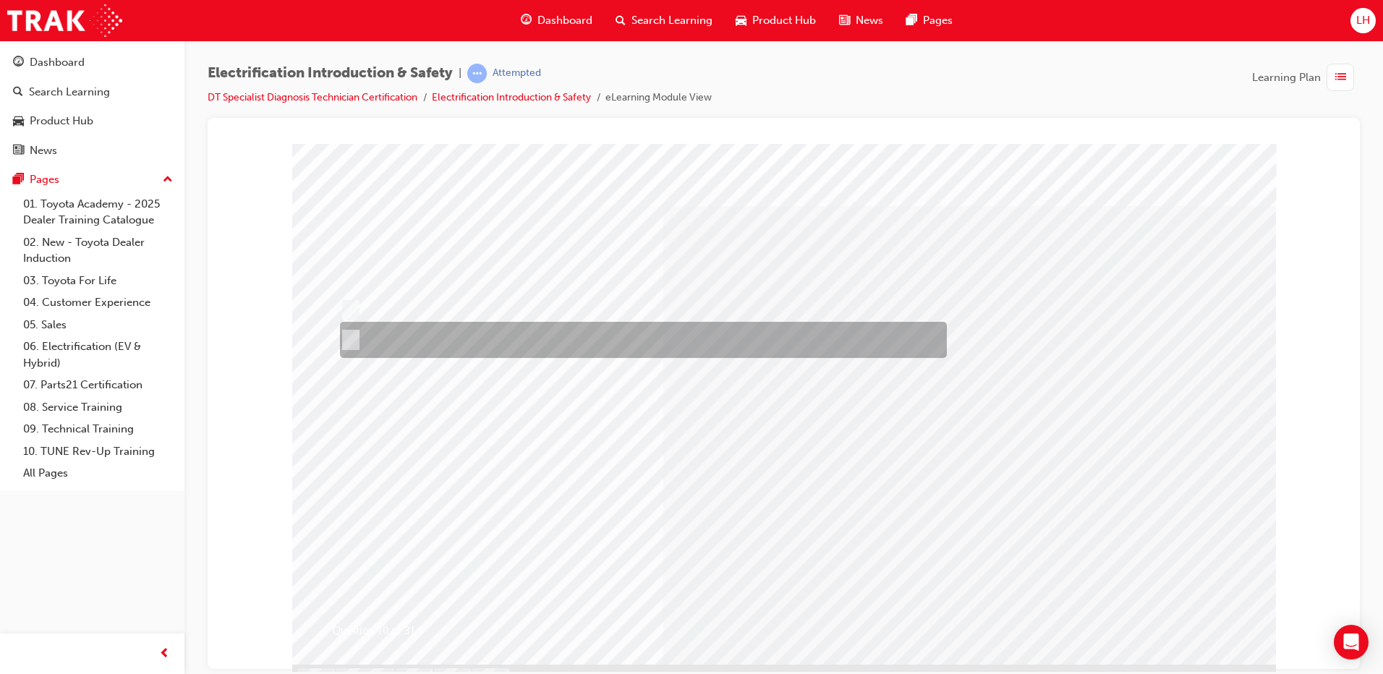
click at [648, 329] on div at bounding box center [639, 340] width 607 height 36
radio input "true"
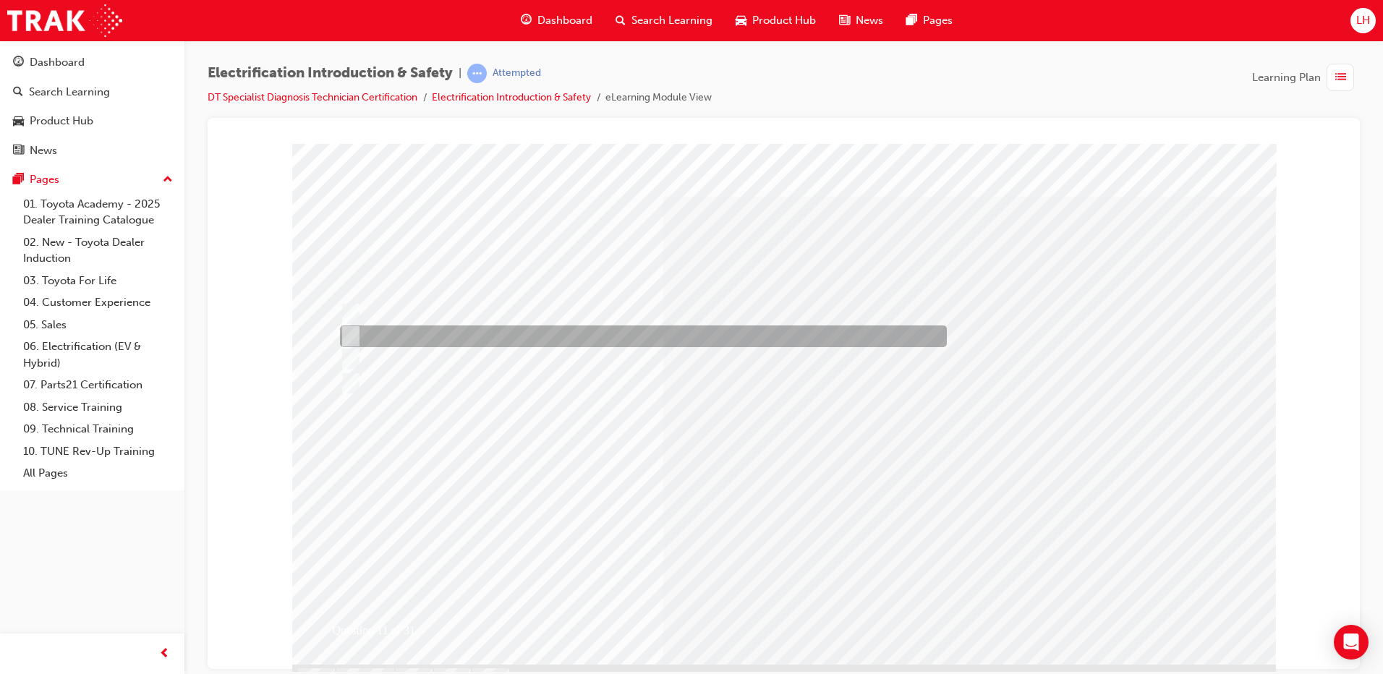
click at [512, 339] on div at bounding box center [639, 337] width 607 height 22
radio input "true"
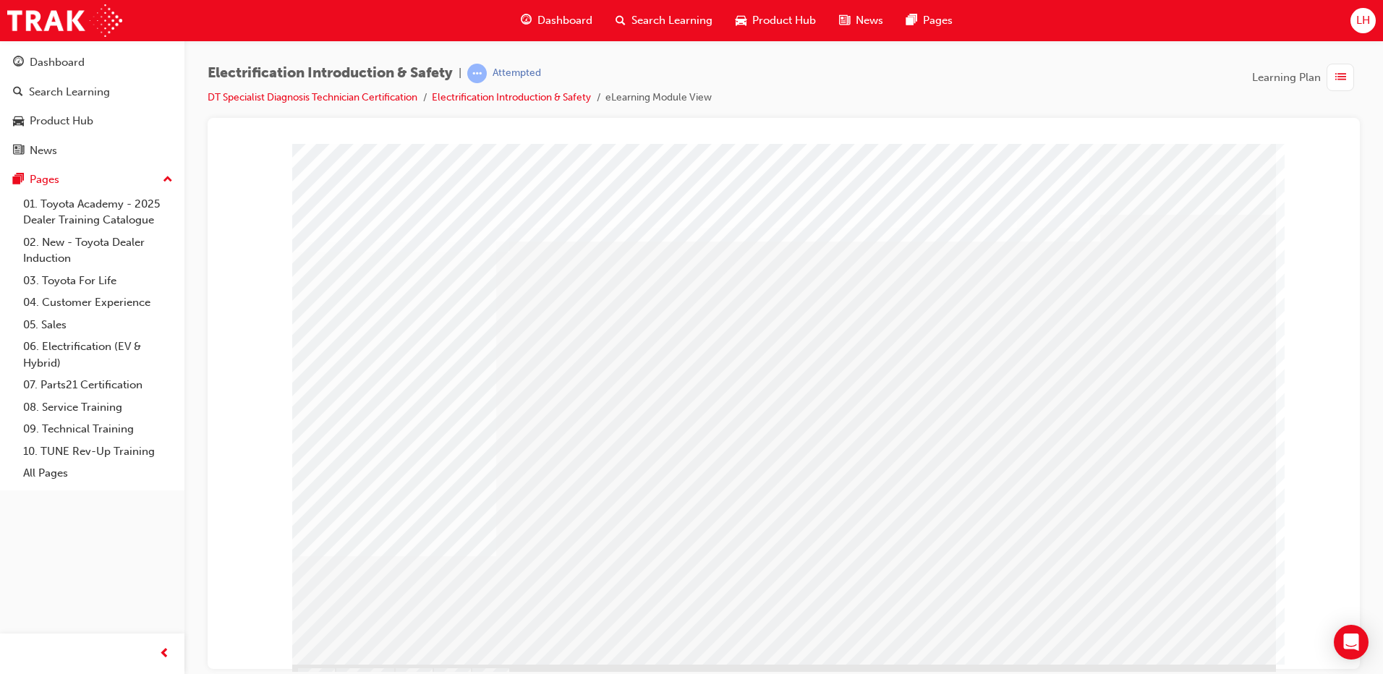
drag, startPoint x: 1018, startPoint y: 414, endPoint x: 1084, endPoint y: 420, distance: 66.2
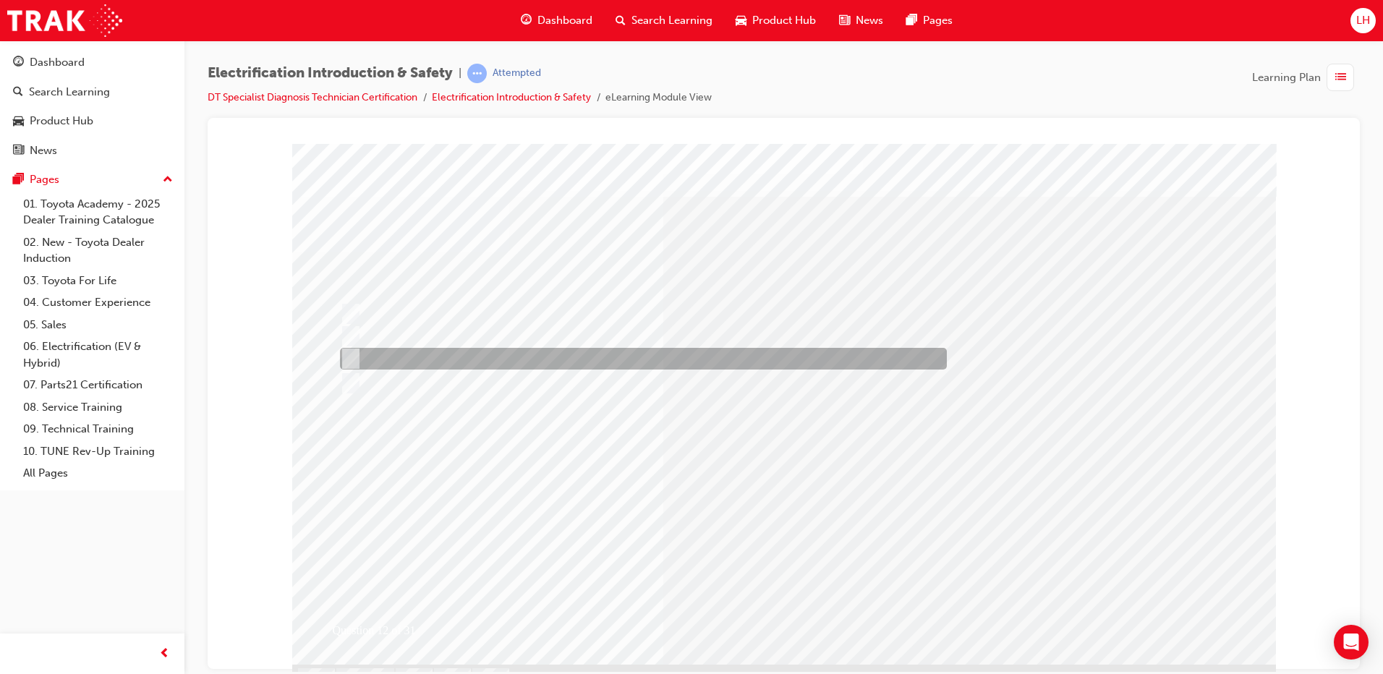
click at [529, 357] on div at bounding box center [639, 359] width 607 height 22
radio input "true"
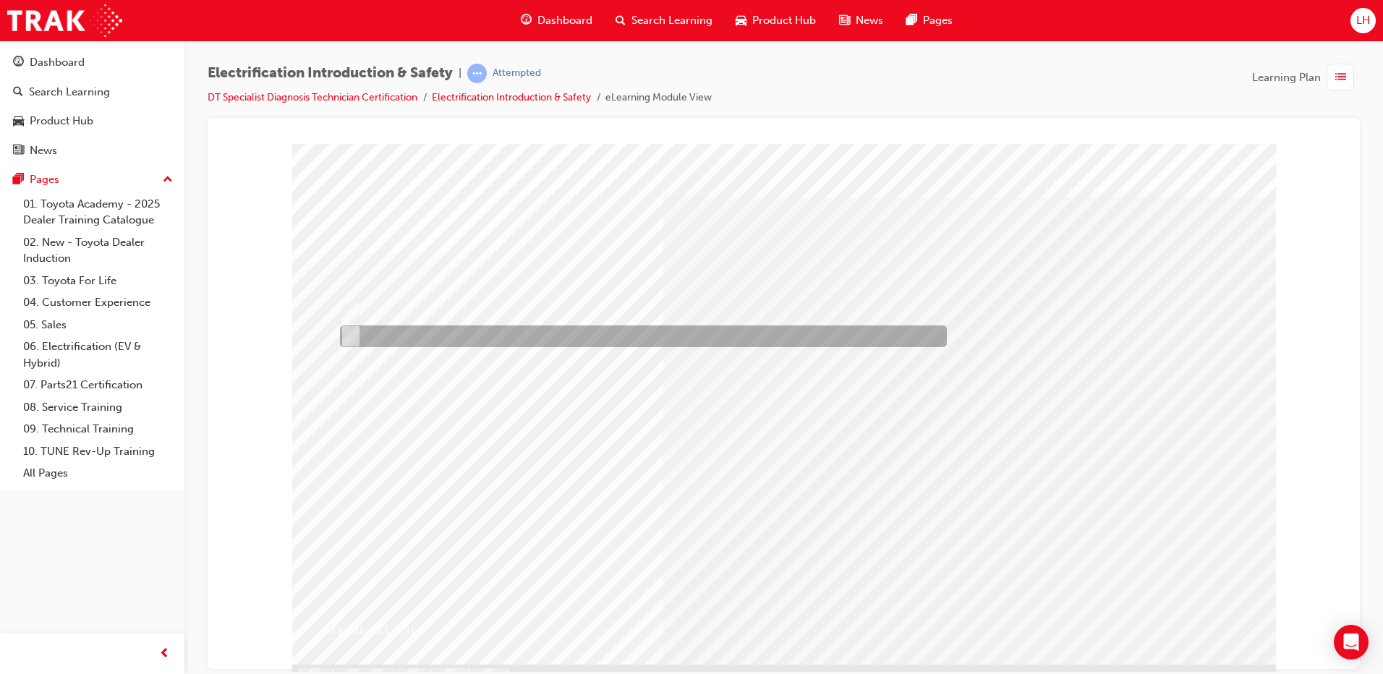
click at [447, 331] on div at bounding box center [639, 337] width 607 height 22
radio input "true"
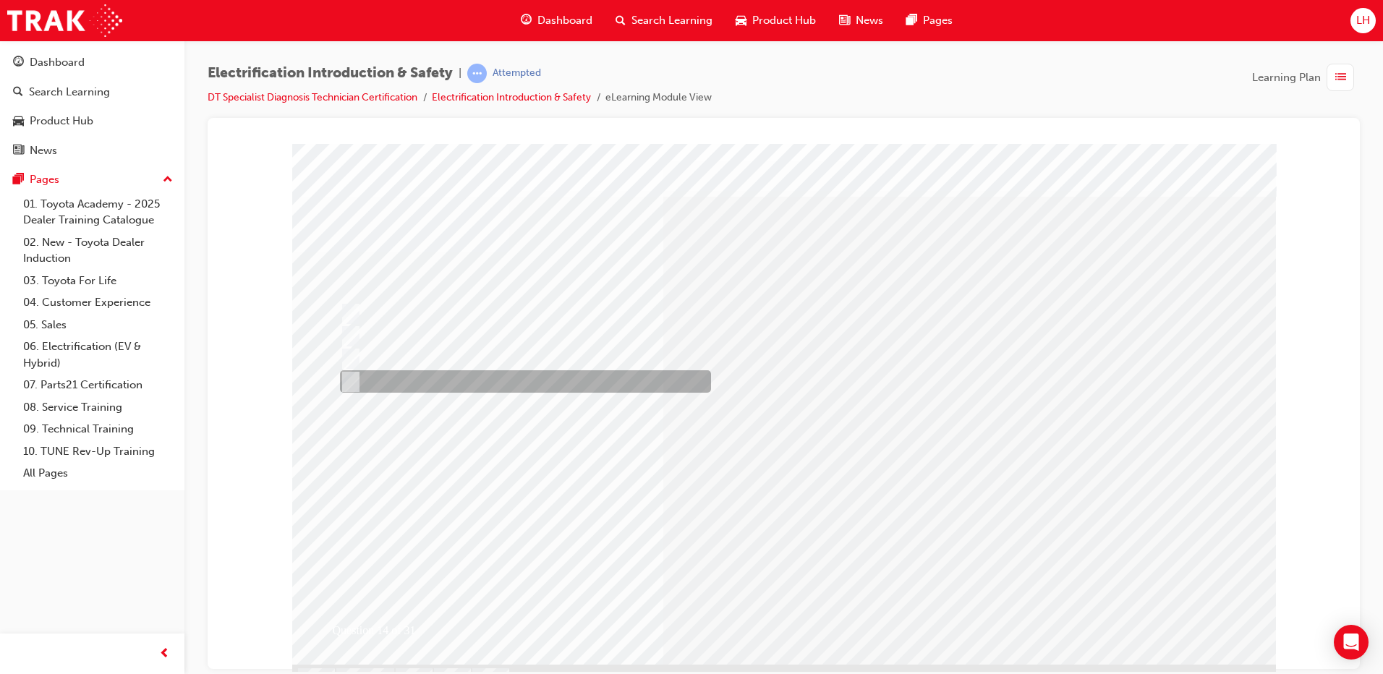
click at [465, 372] on div at bounding box center [521, 381] width 371 height 22
radio input "true"
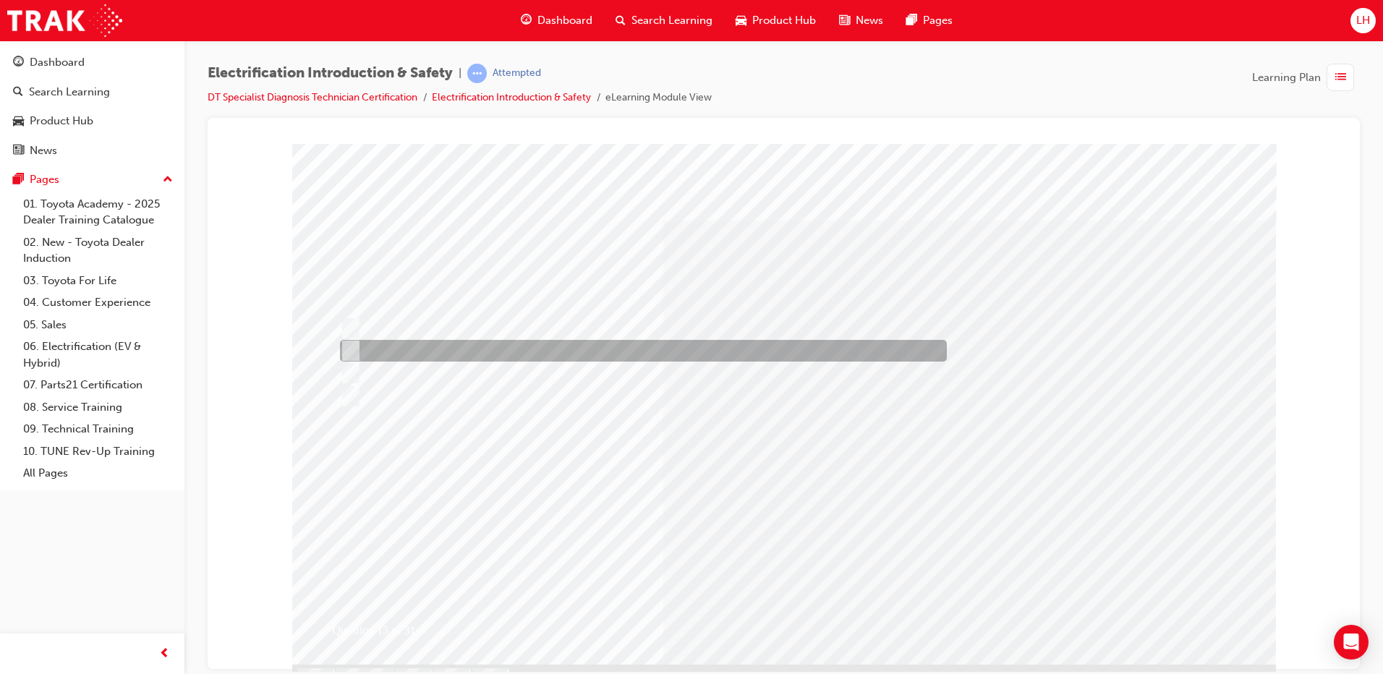
click at [449, 345] on div at bounding box center [639, 351] width 607 height 22
checkbox input "true"
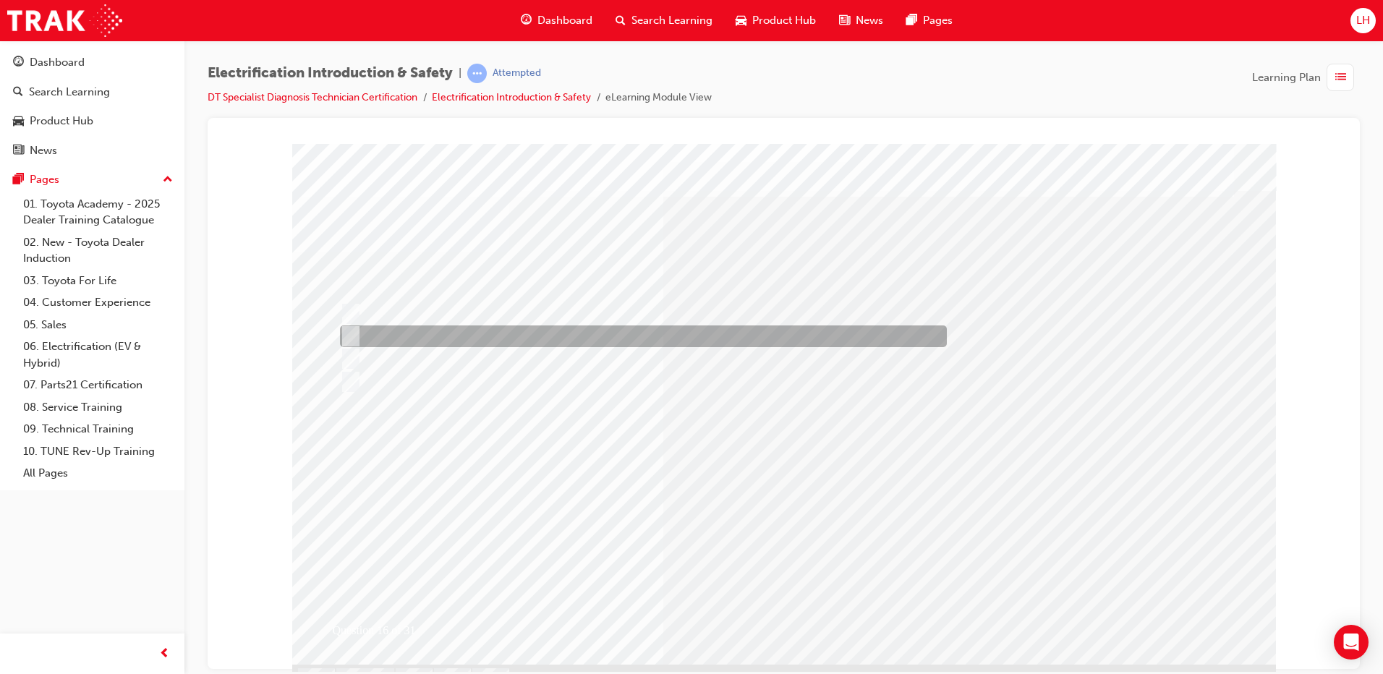
click at [577, 342] on div at bounding box center [639, 337] width 607 height 22
radio input "true"
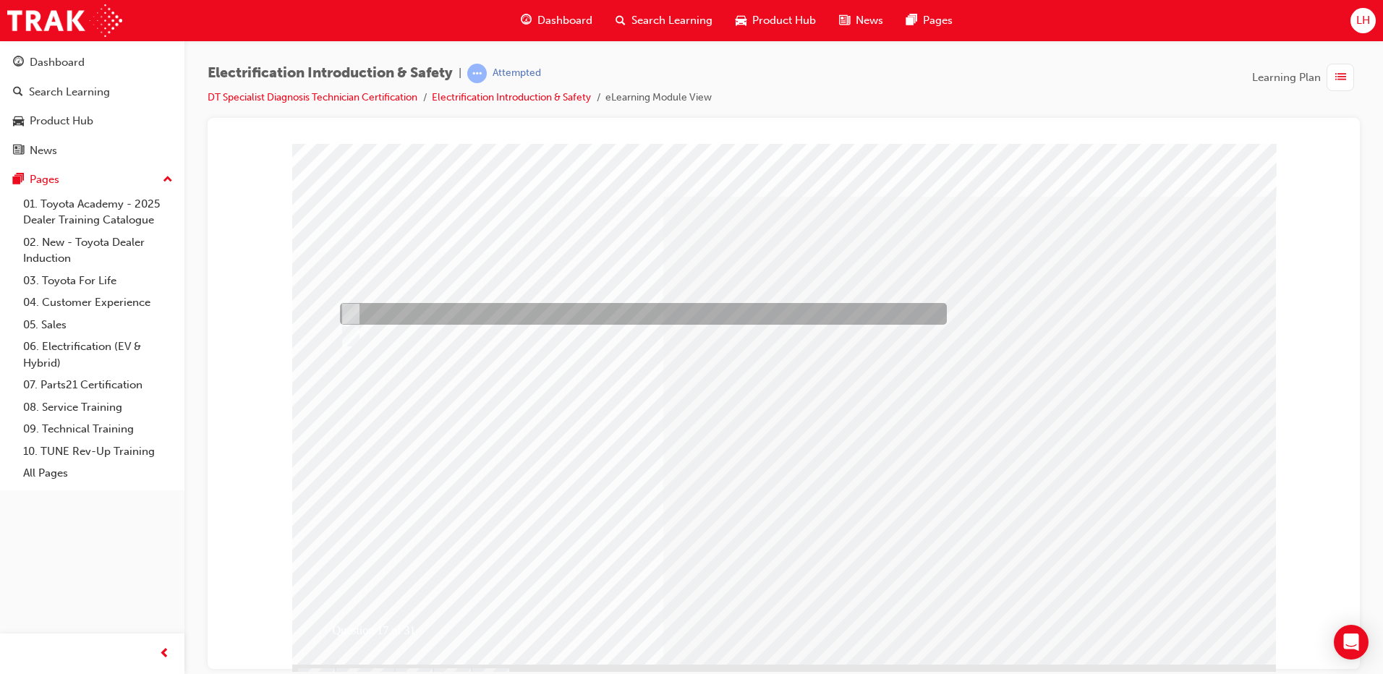
click at [411, 324] on div at bounding box center [639, 314] width 607 height 22
radio input "true"
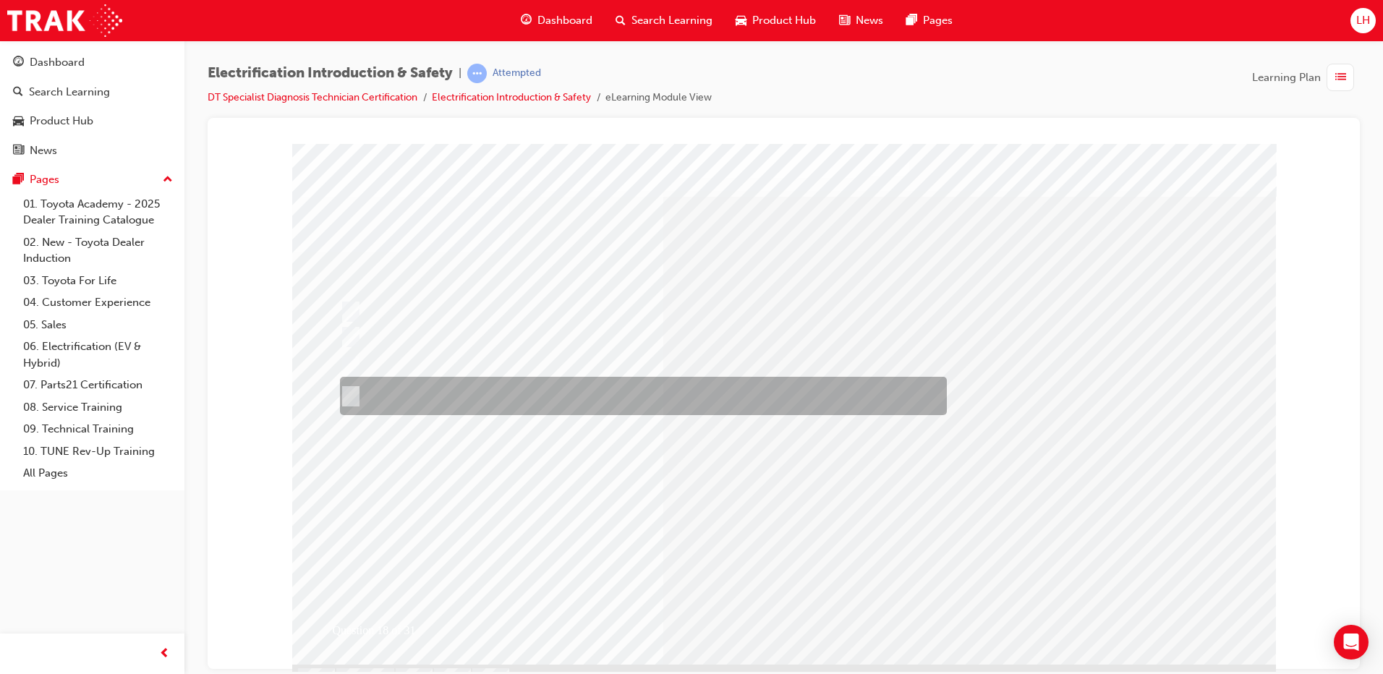
click at [543, 383] on div at bounding box center [639, 396] width 607 height 38
radio input "true"
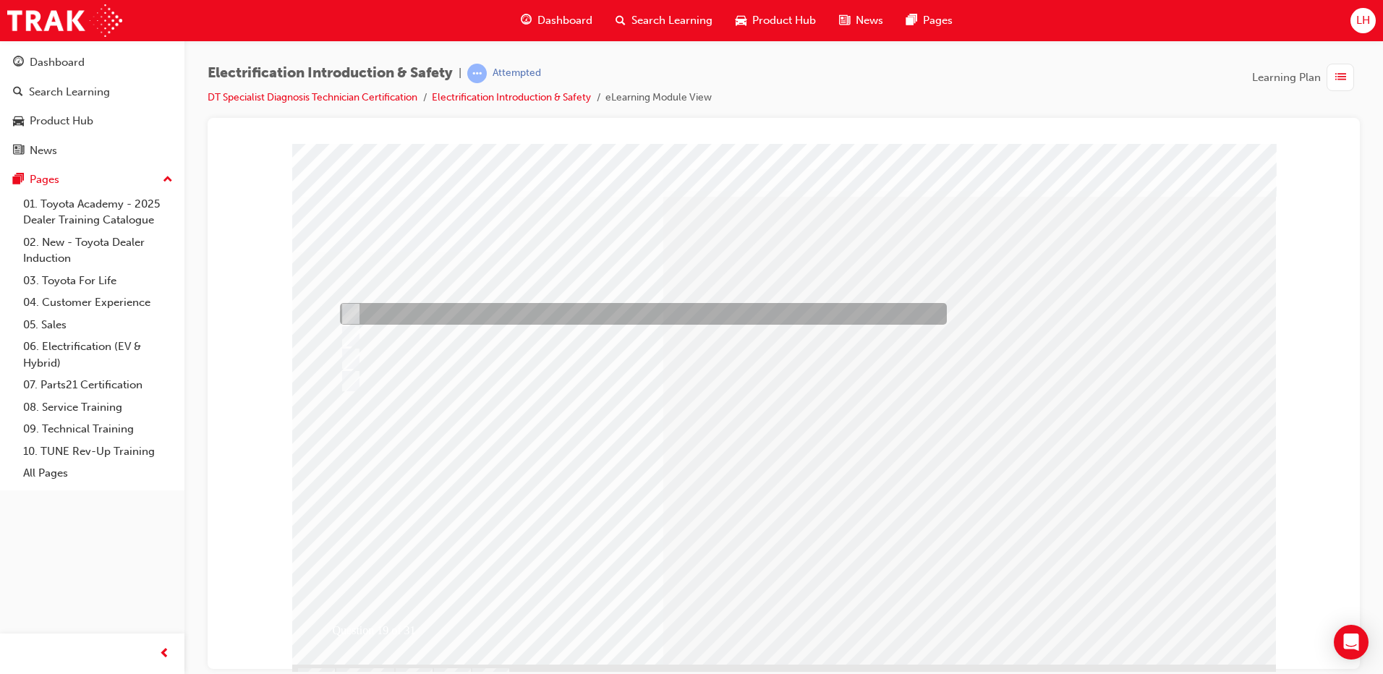
click at [538, 314] on div at bounding box center [639, 314] width 607 height 22
radio input "true"
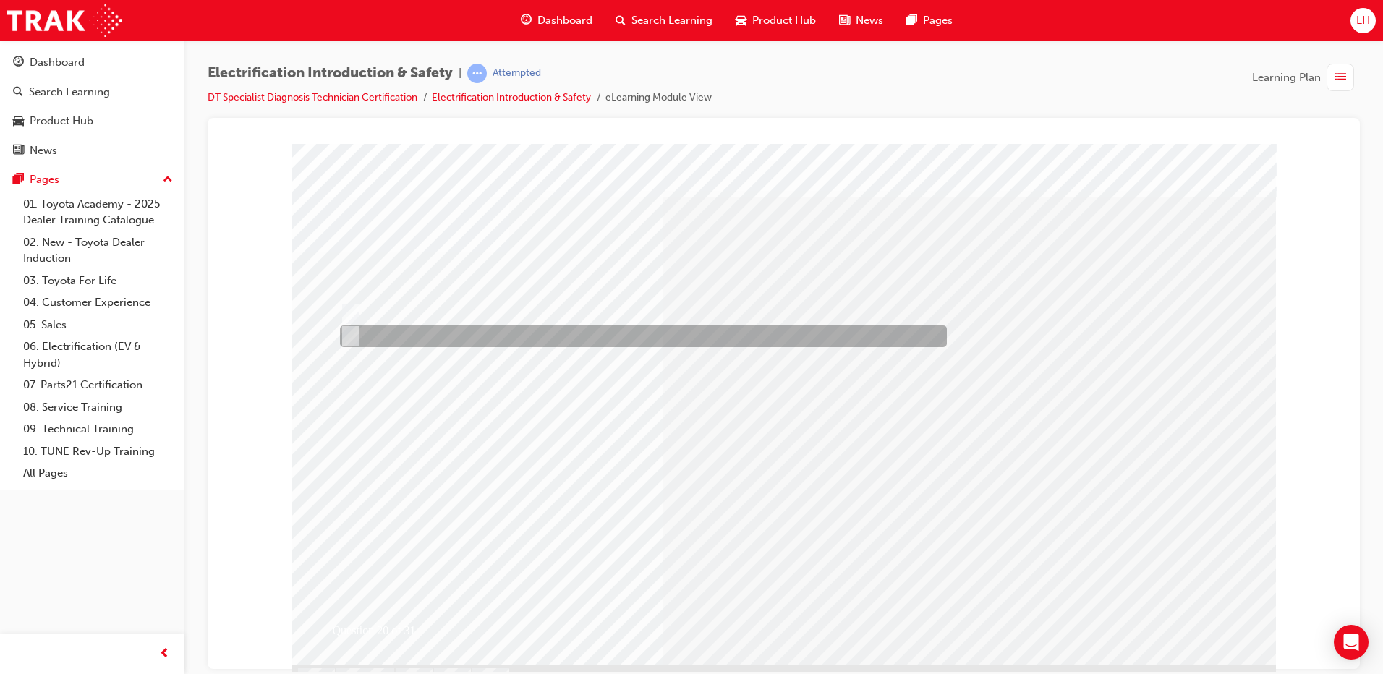
click at [462, 330] on div at bounding box center [639, 337] width 607 height 22
radio input "true"
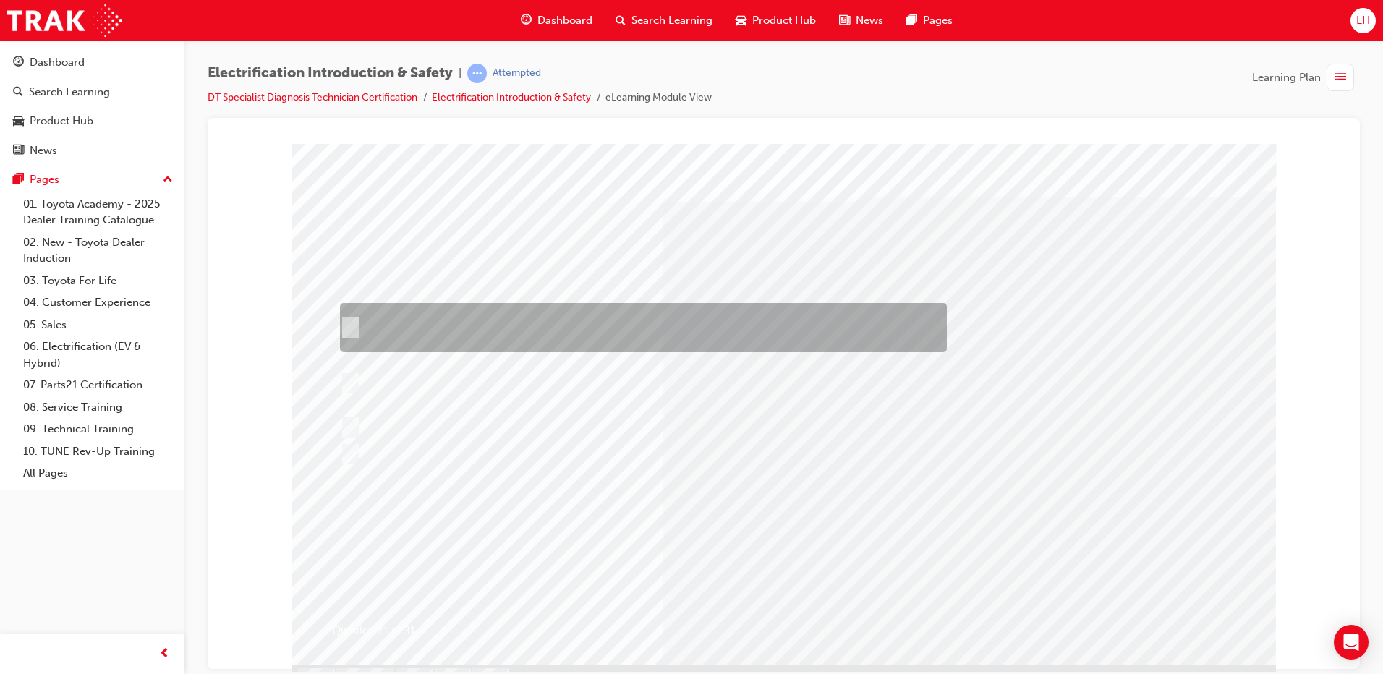
click at [428, 322] on div at bounding box center [639, 327] width 607 height 49
radio input "true"
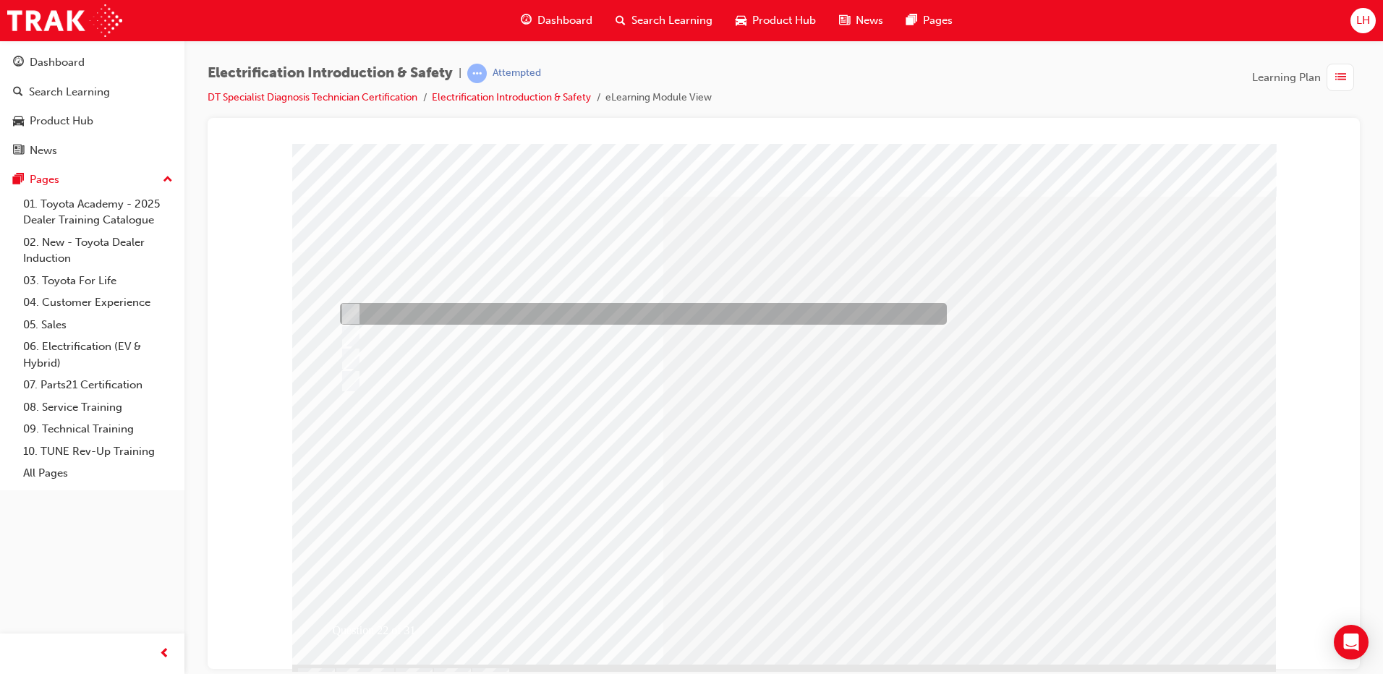
click at [544, 317] on div at bounding box center [639, 314] width 607 height 22
radio input "true"
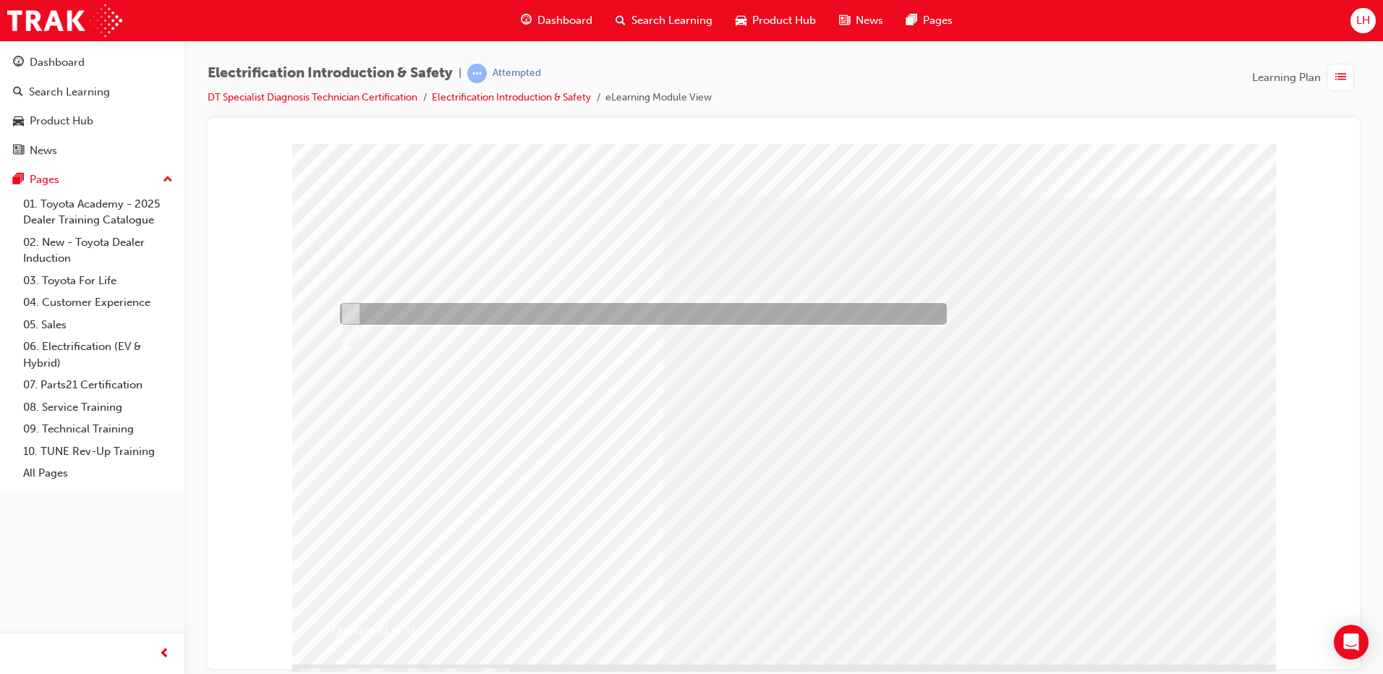
click at [451, 310] on div at bounding box center [639, 314] width 607 height 22
radio input "true"
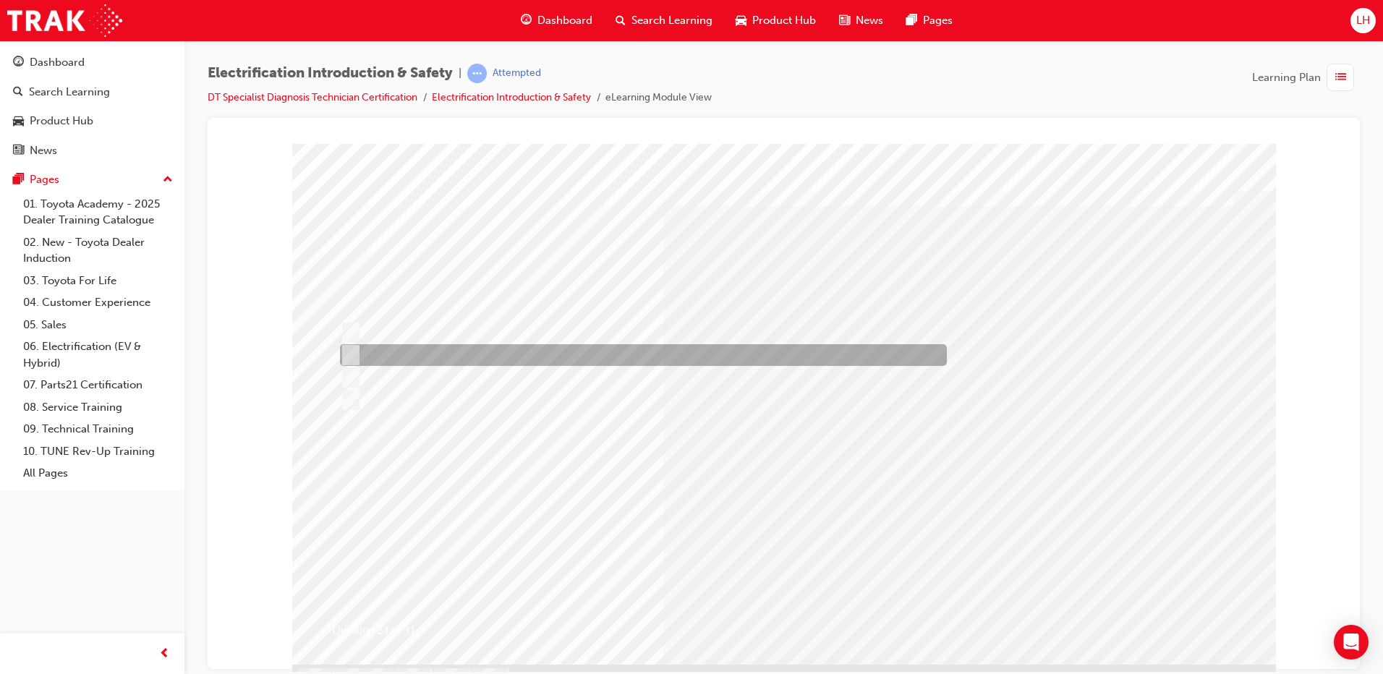
drag, startPoint x: 449, startPoint y: 360, endPoint x: 448, endPoint y: 369, distance: 9.4
click at [448, 369] on div "Question 24 of 31" at bounding box center [784, 403] width 984 height 521
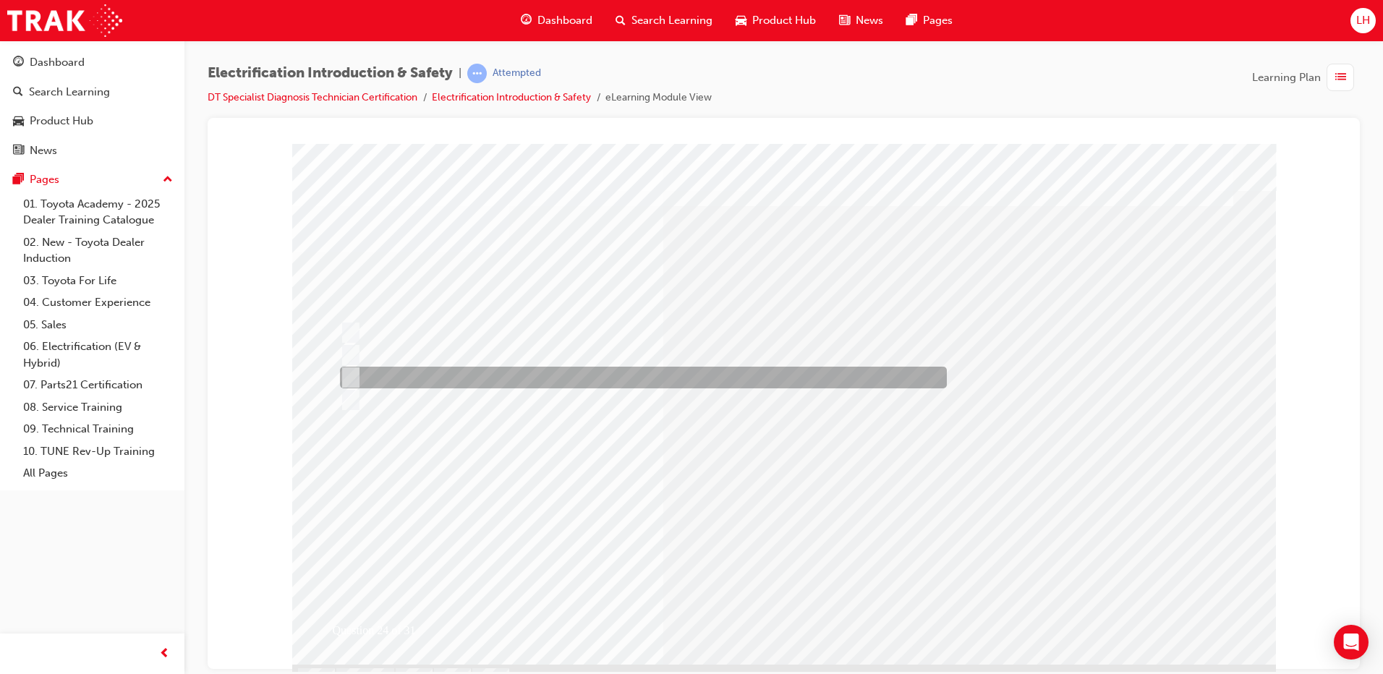
click at [448, 369] on div at bounding box center [639, 378] width 607 height 22
radio input "true"
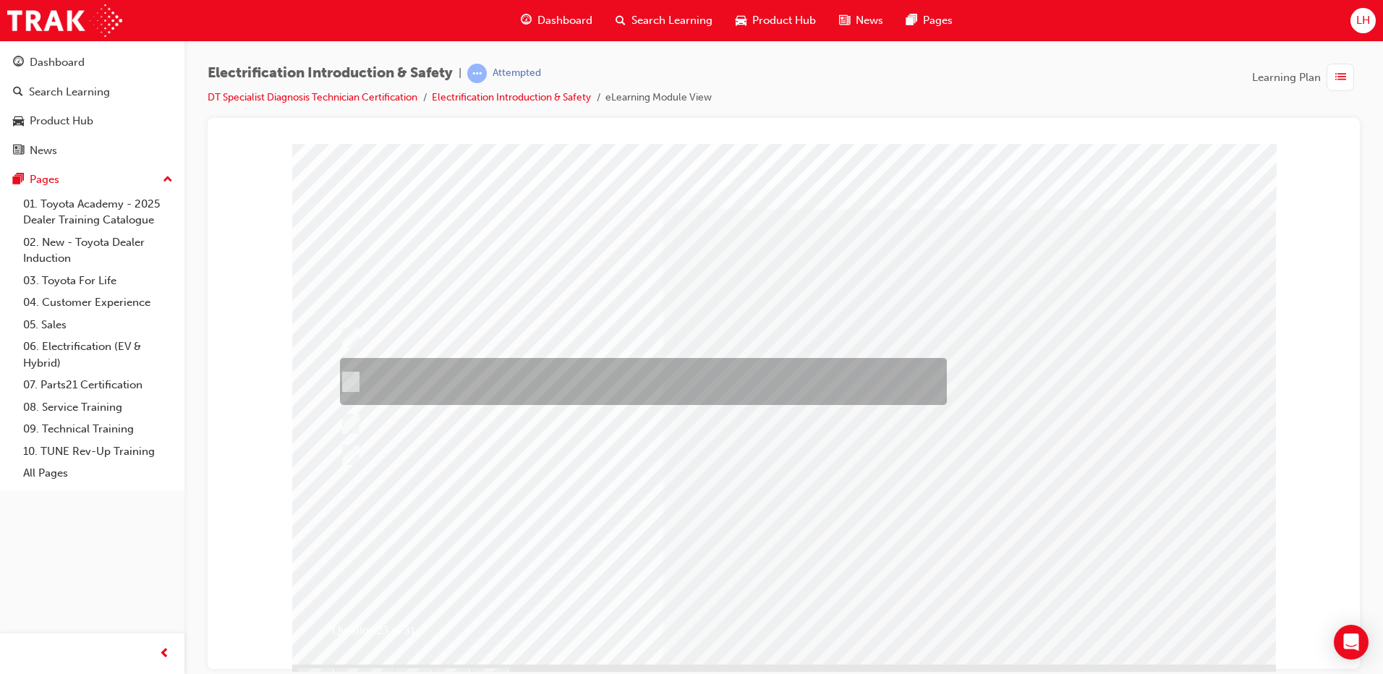
click at [663, 373] on div at bounding box center [639, 381] width 607 height 47
radio input "true"
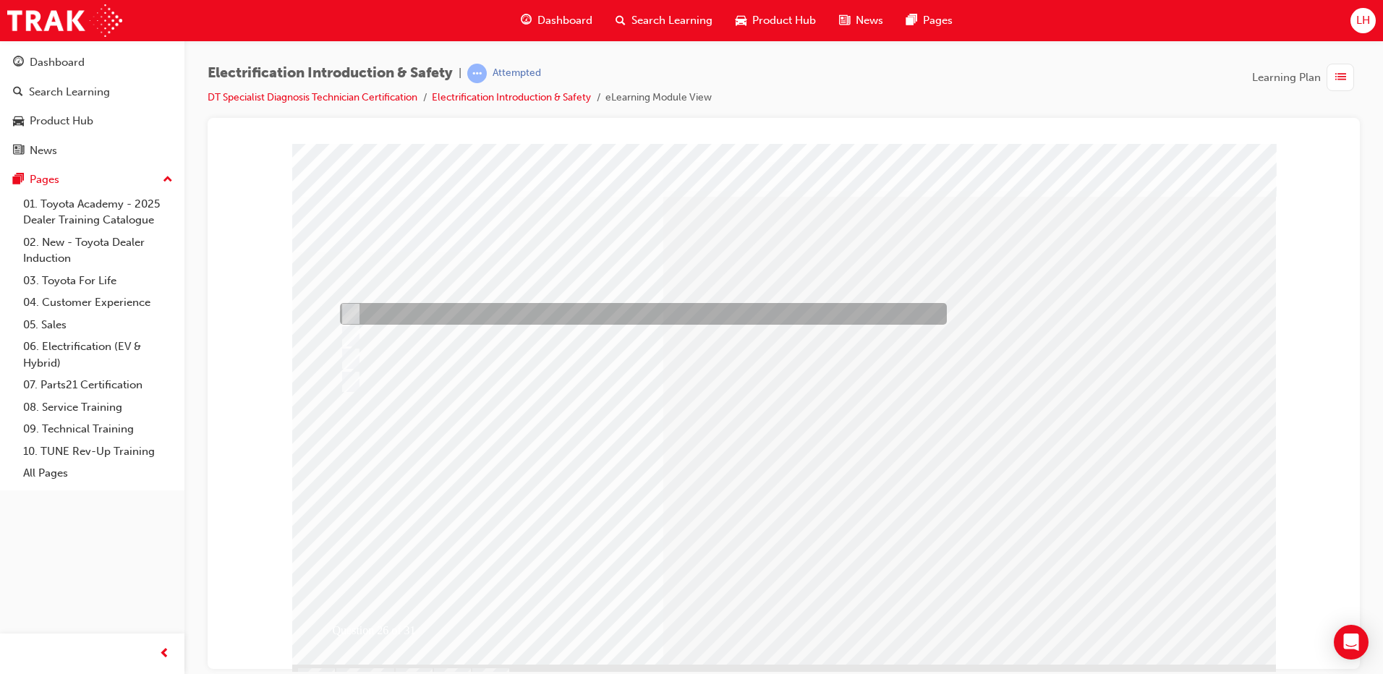
click at [517, 305] on div at bounding box center [639, 314] width 607 height 22
radio input "true"
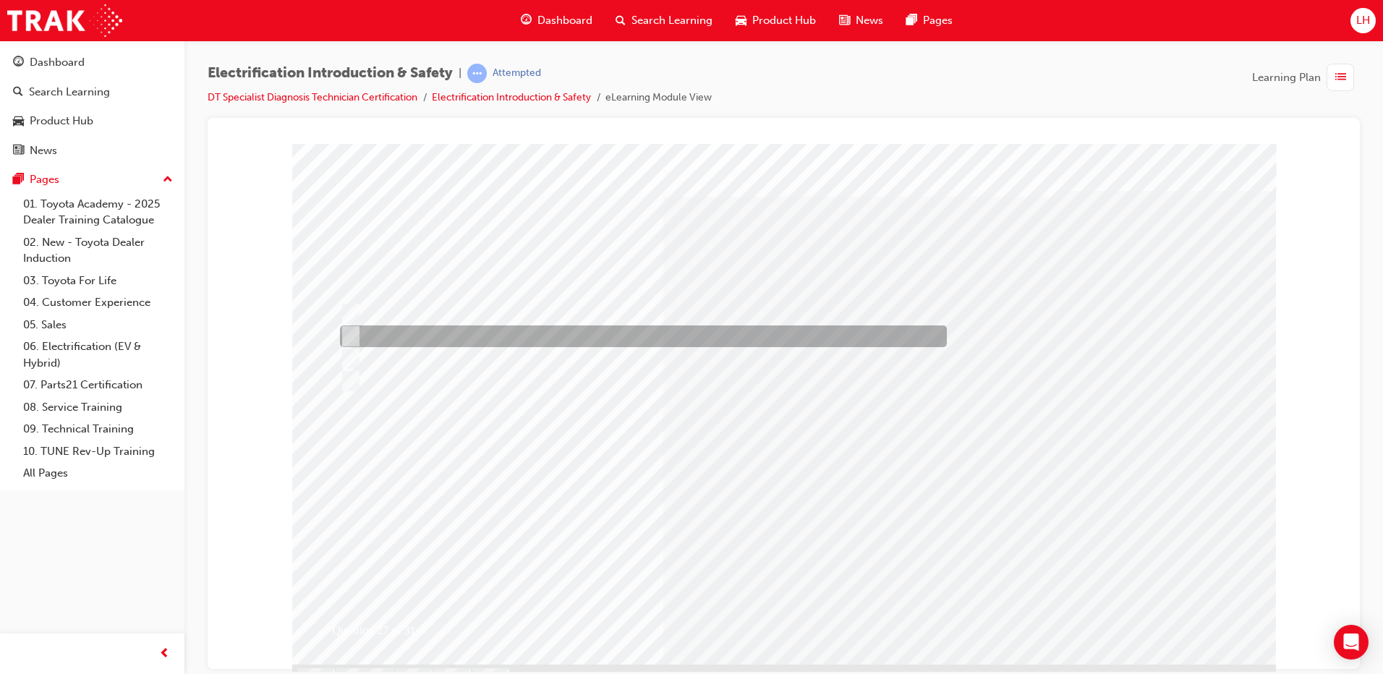
click at [540, 331] on div at bounding box center [639, 337] width 607 height 22
radio input "true"
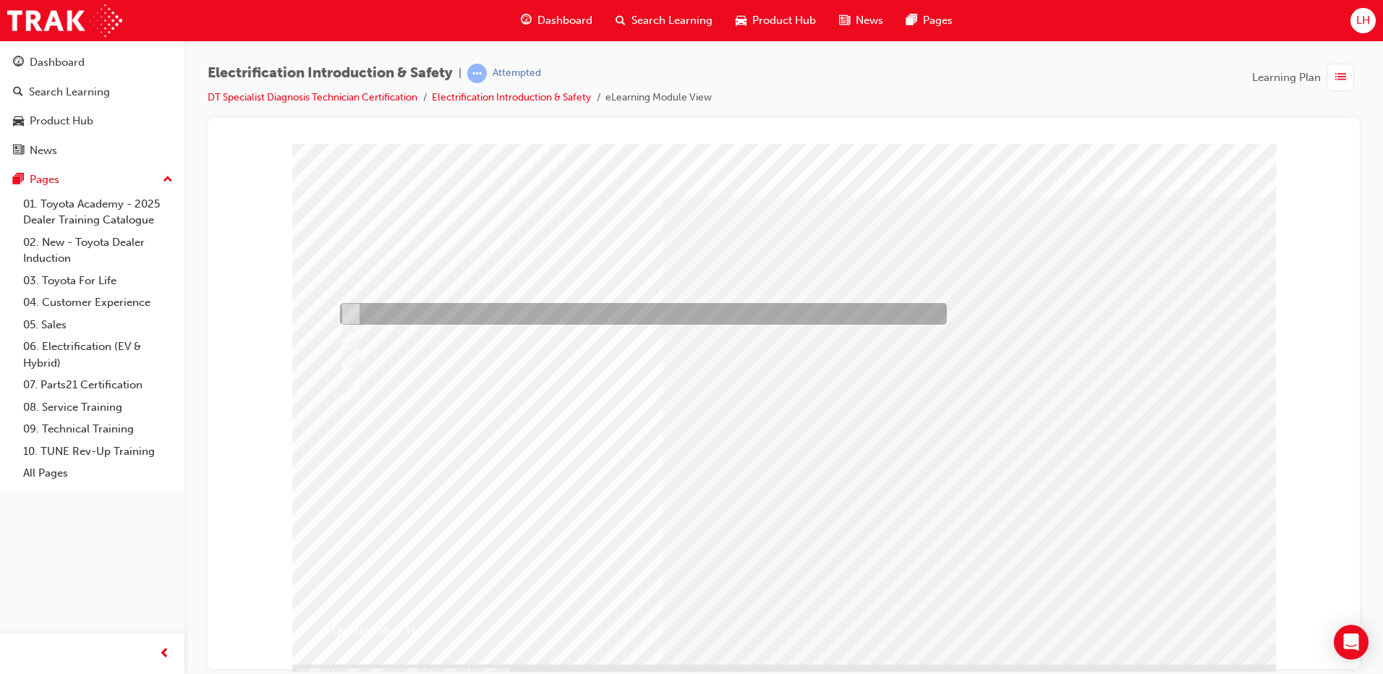
click at [461, 315] on div at bounding box center [639, 314] width 607 height 22
radio input "true"
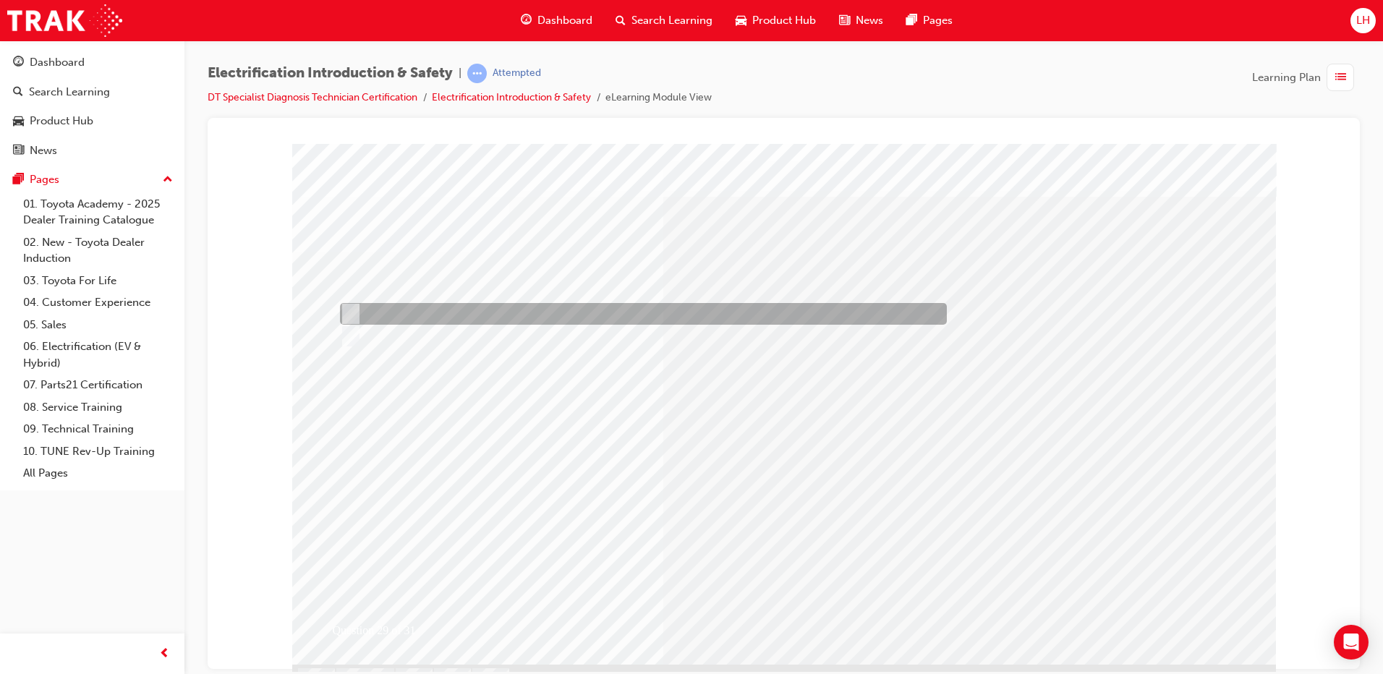
click at [418, 317] on div at bounding box center [639, 314] width 607 height 22
radio input "true"
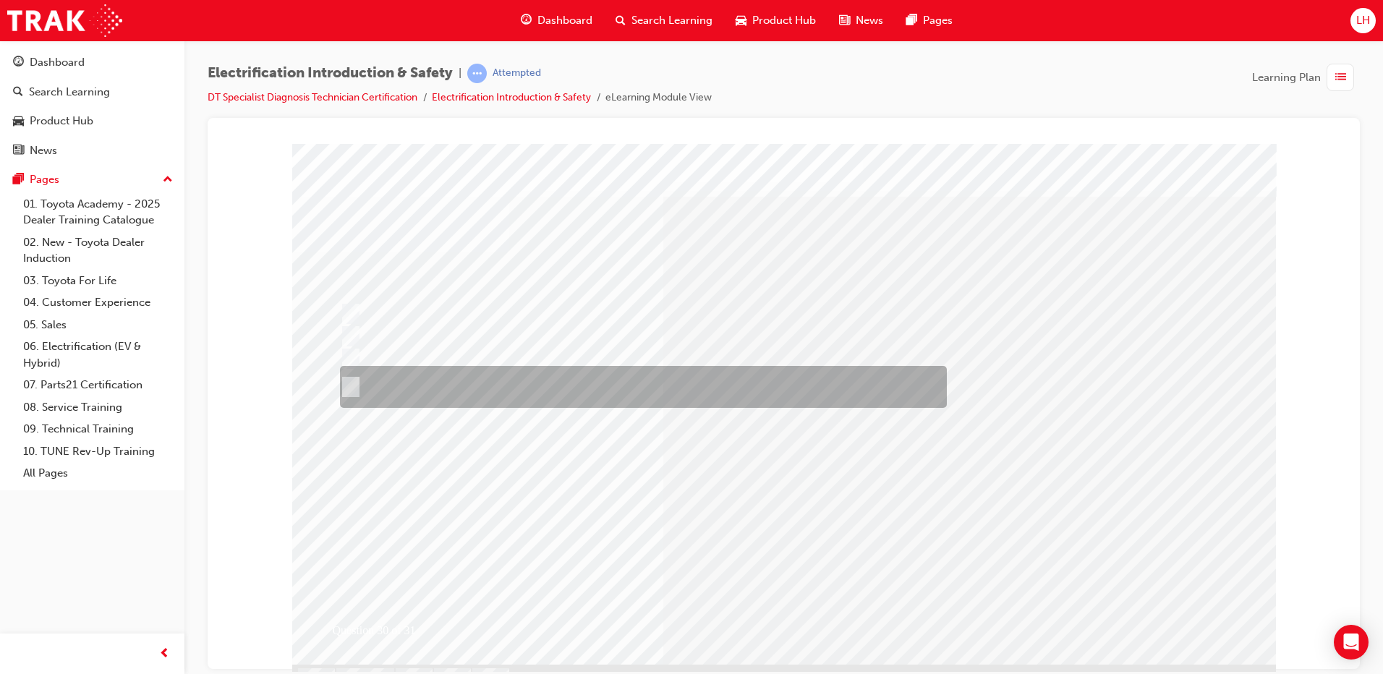
click at [459, 370] on div at bounding box center [639, 387] width 607 height 42
radio input "true"
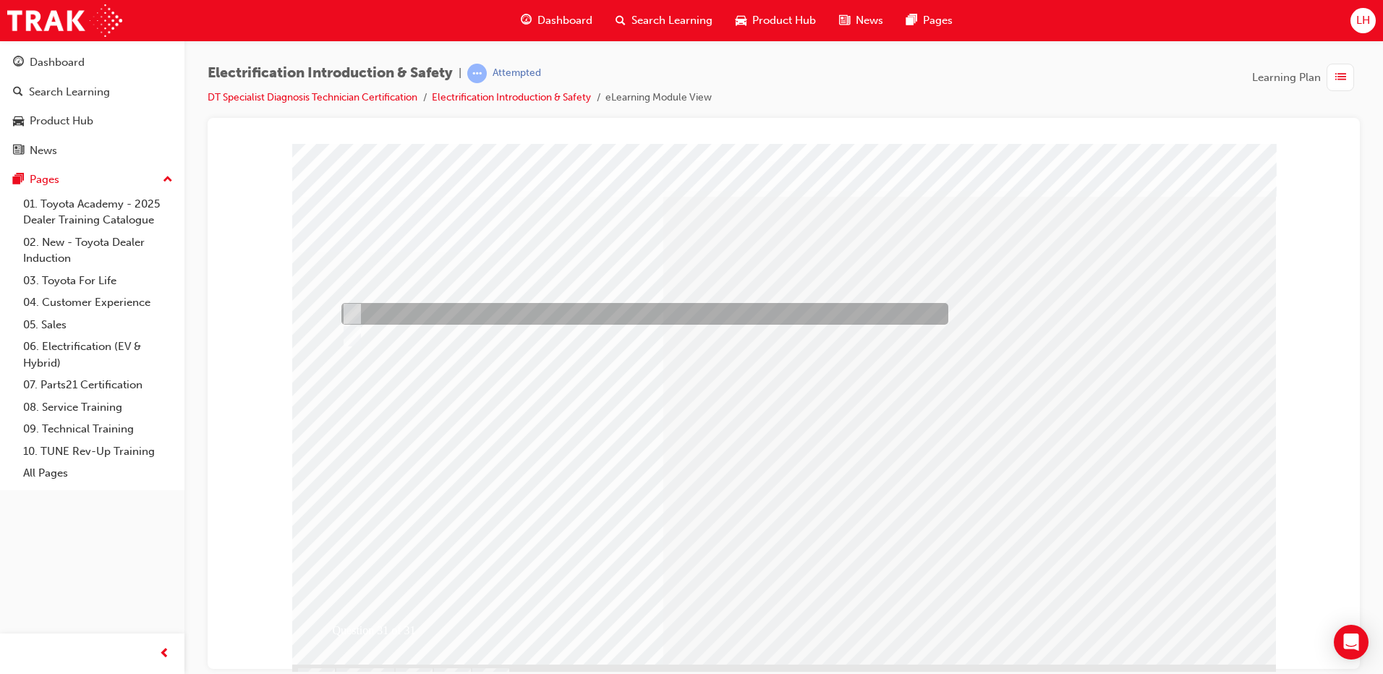
click at [444, 306] on div at bounding box center [641, 314] width 607 height 22
radio input "true"
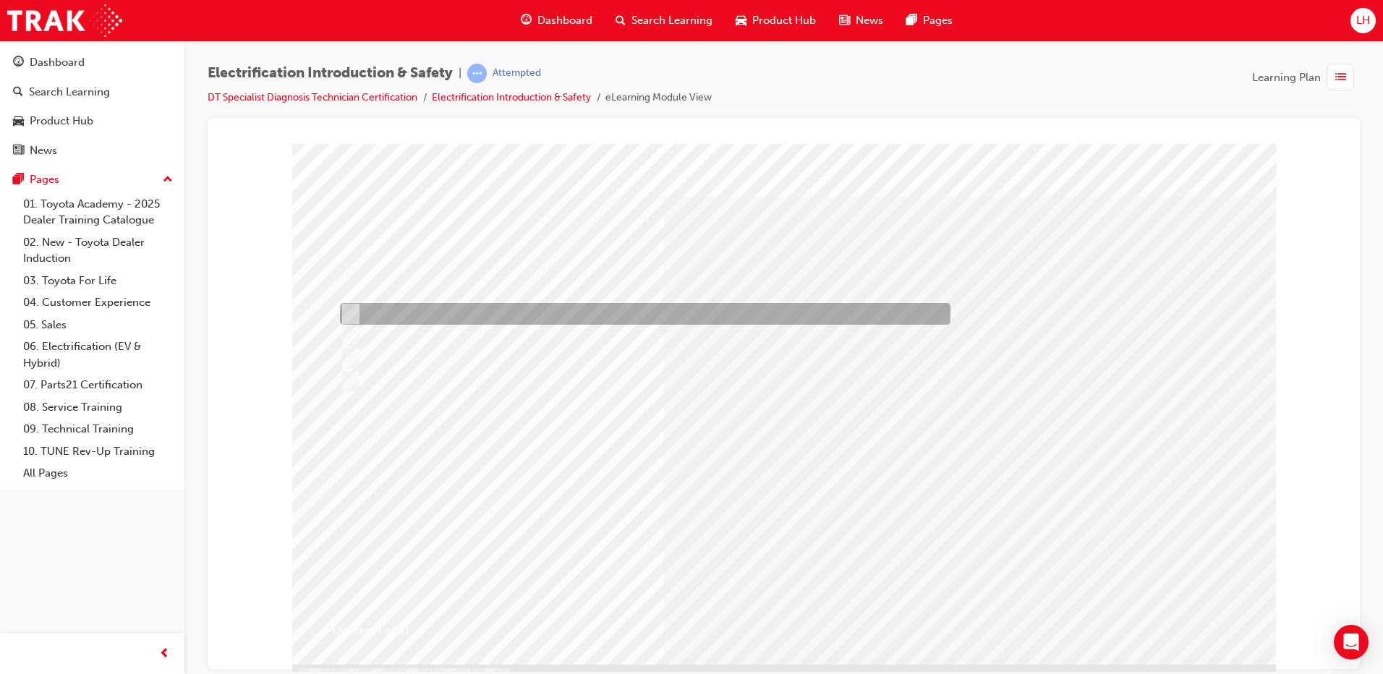
click at [432, 316] on div at bounding box center [641, 314] width 611 height 22
radio input "true"
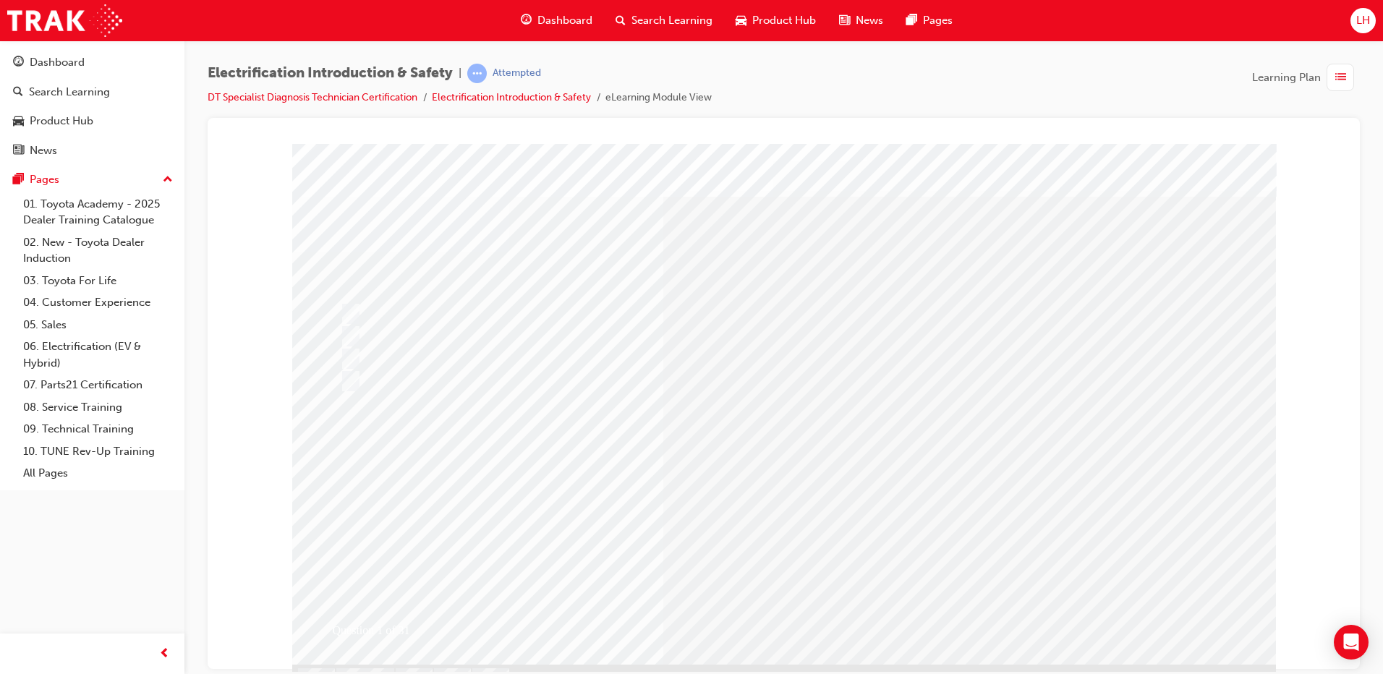
click at [568, 100] on link "Electrification Introduction & Safety" at bounding box center [511, 97] width 159 height 12
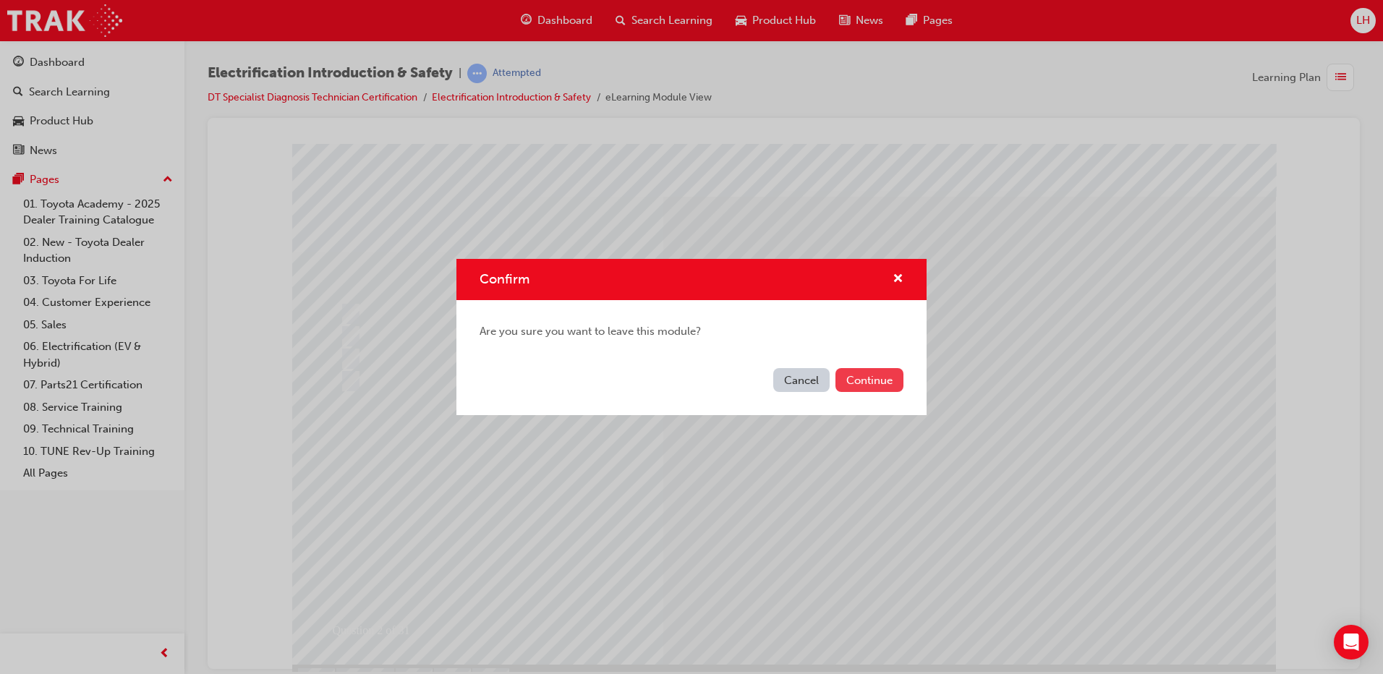
click at [887, 381] on button "Continue" at bounding box center [870, 380] width 68 height 24
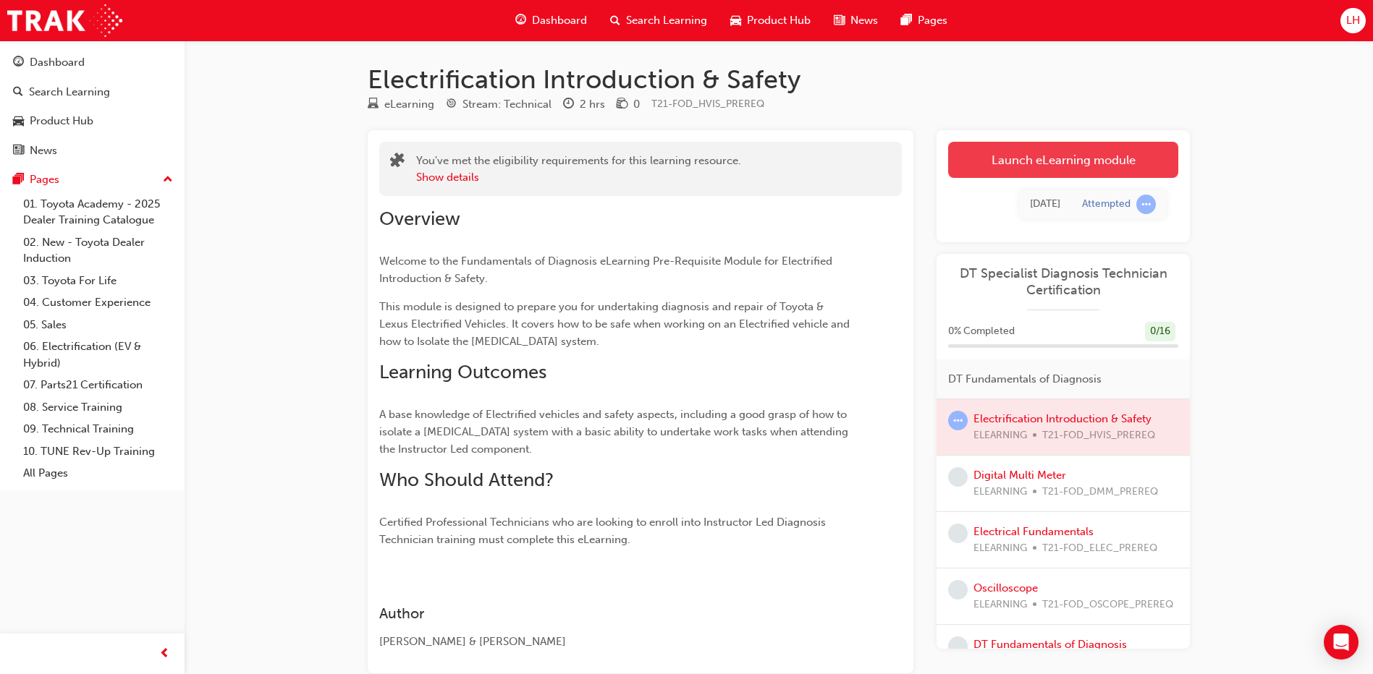
click at [1043, 169] on link "Launch eLearning module" at bounding box center [1063, 160] width 230 height 36
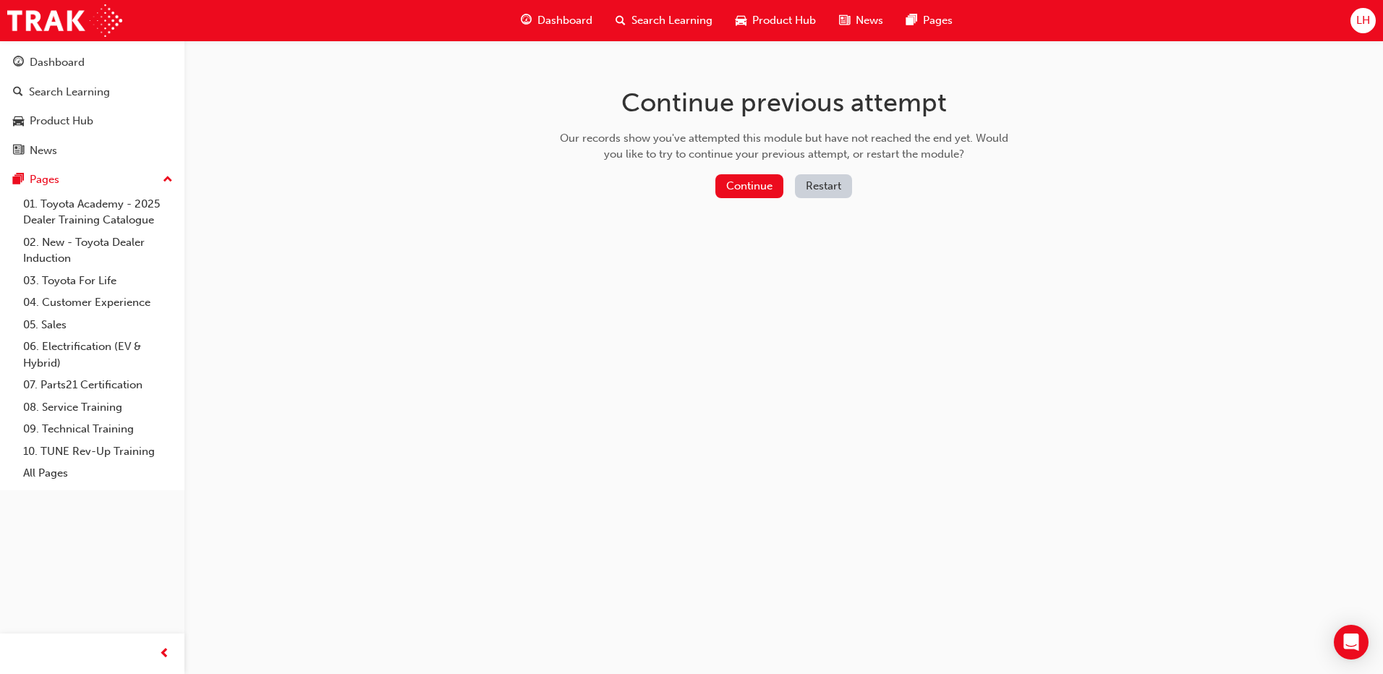
click at [826, 183] on button "Restart" at bounding box center [823, 186] width 57 height 24
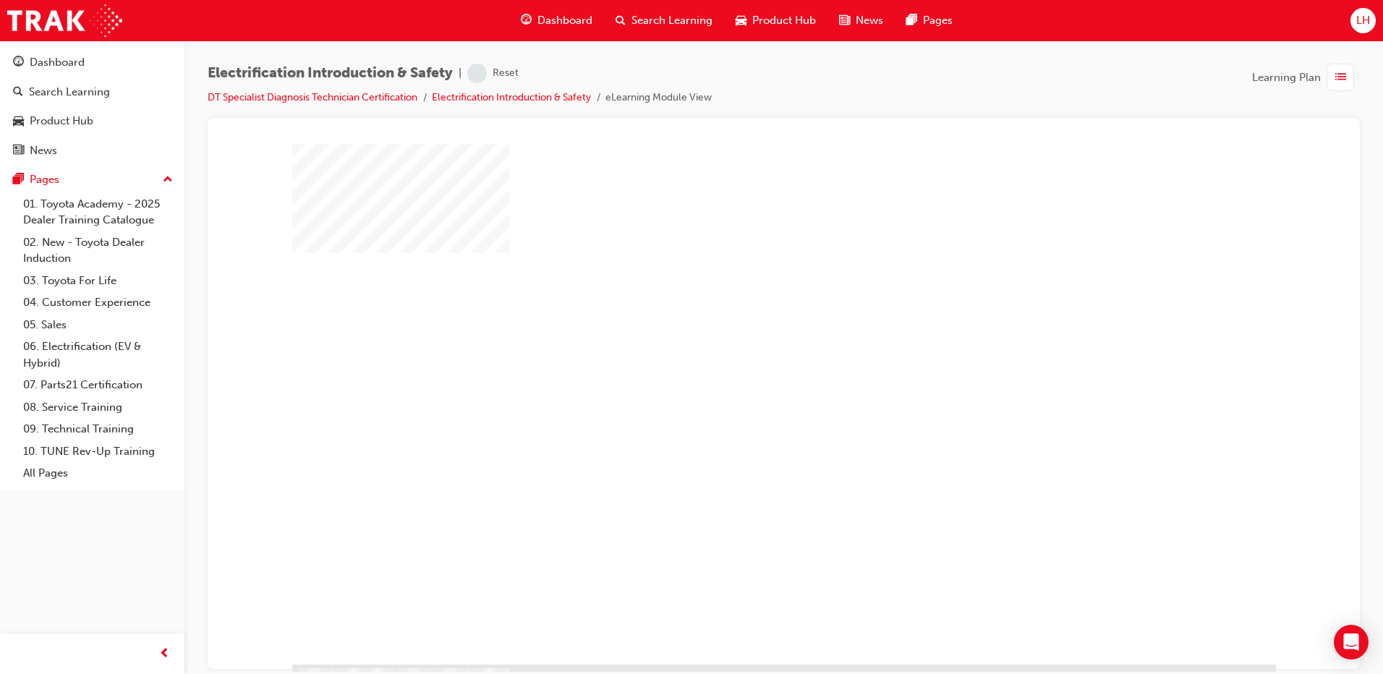
click at [742, 362] on div "play" at bounding box center [742, 362] width 0 height 0
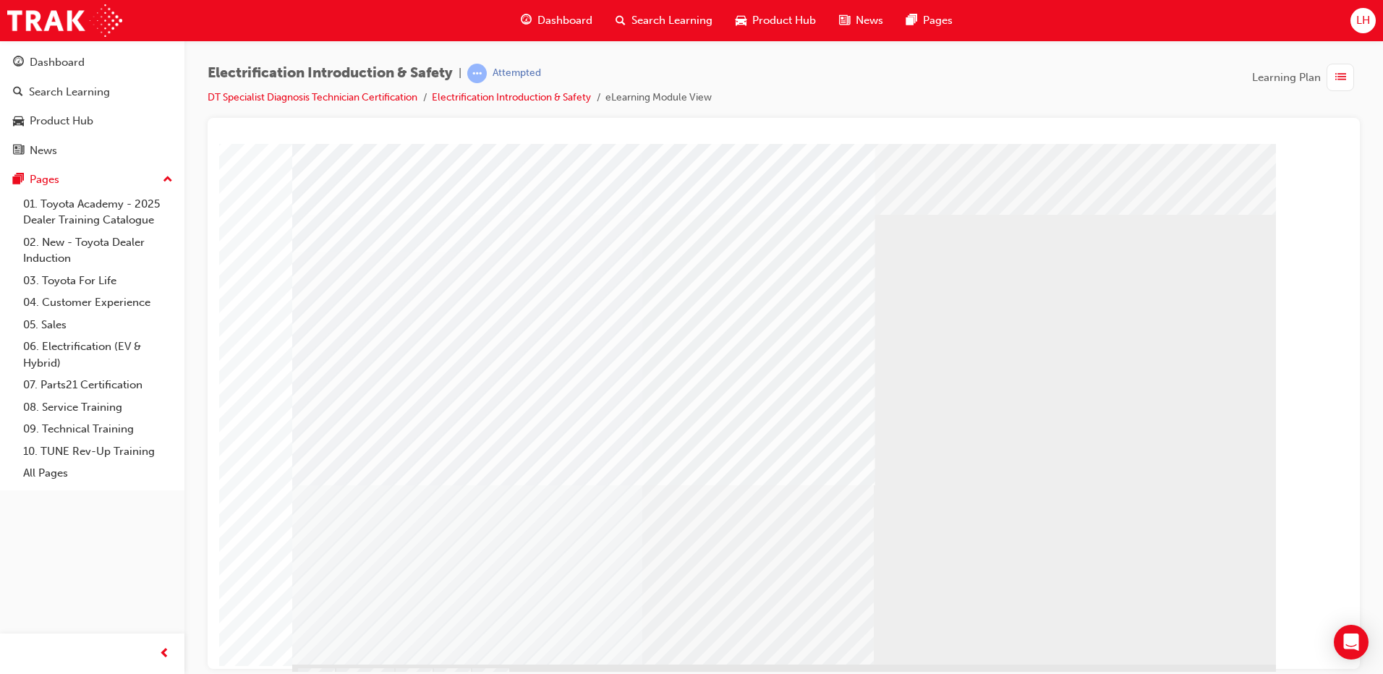
drag, startPoint x: 444, startPoint y: 428, endPoint x: 481, endPoint y: 401, distance: 46.0
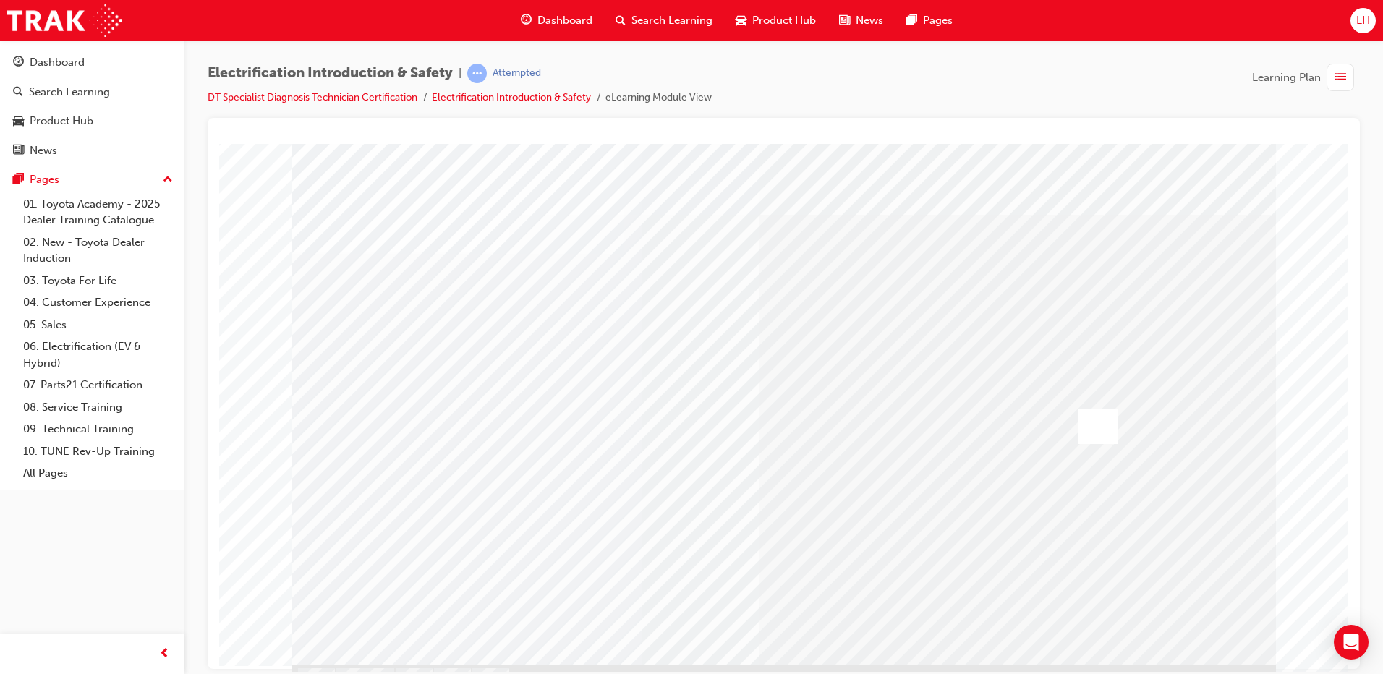
click at [1106, 425] on div at bounding box center [1099, 426] width 40 height 35
drag, startPoint x: 562, startPoint y: 389, endPoint x: 575, endPoint y: 389, distance: 13.0
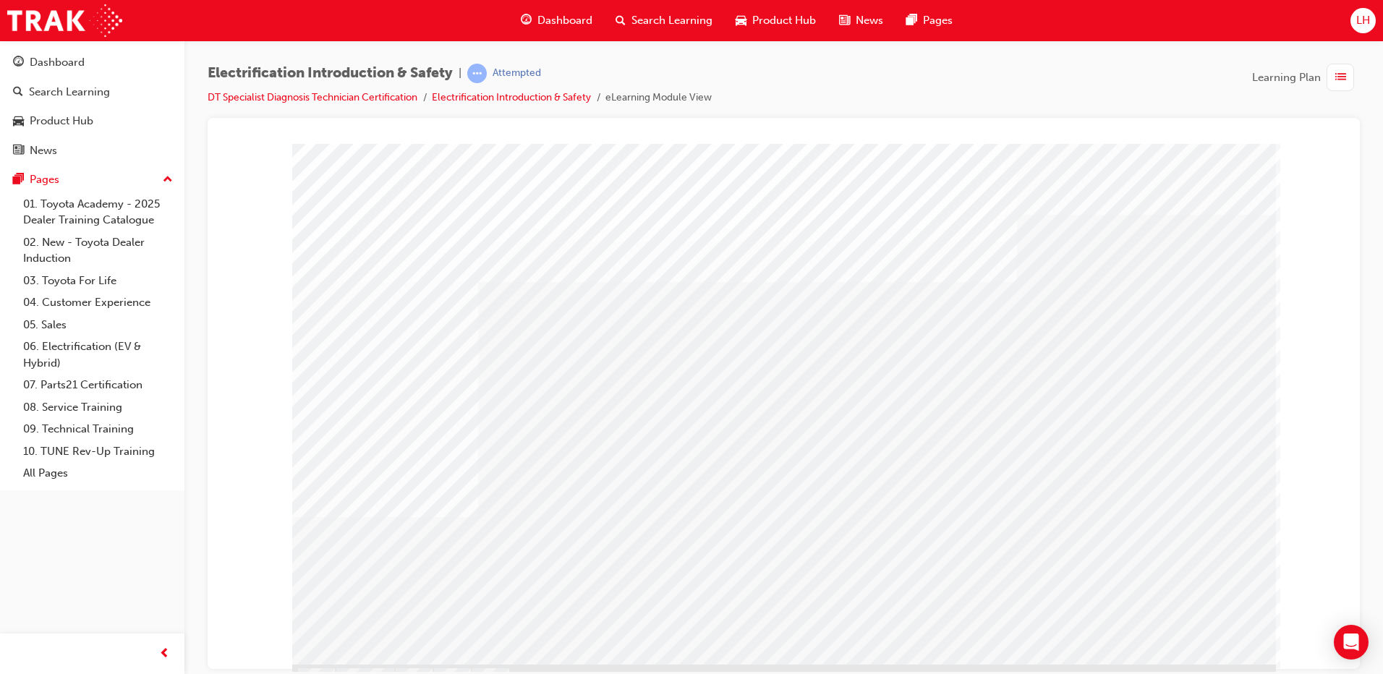
drag, startPoint x: 705, startPoint y: 404, endPoint x: 716, endPoint y: 405, distance: 10.9
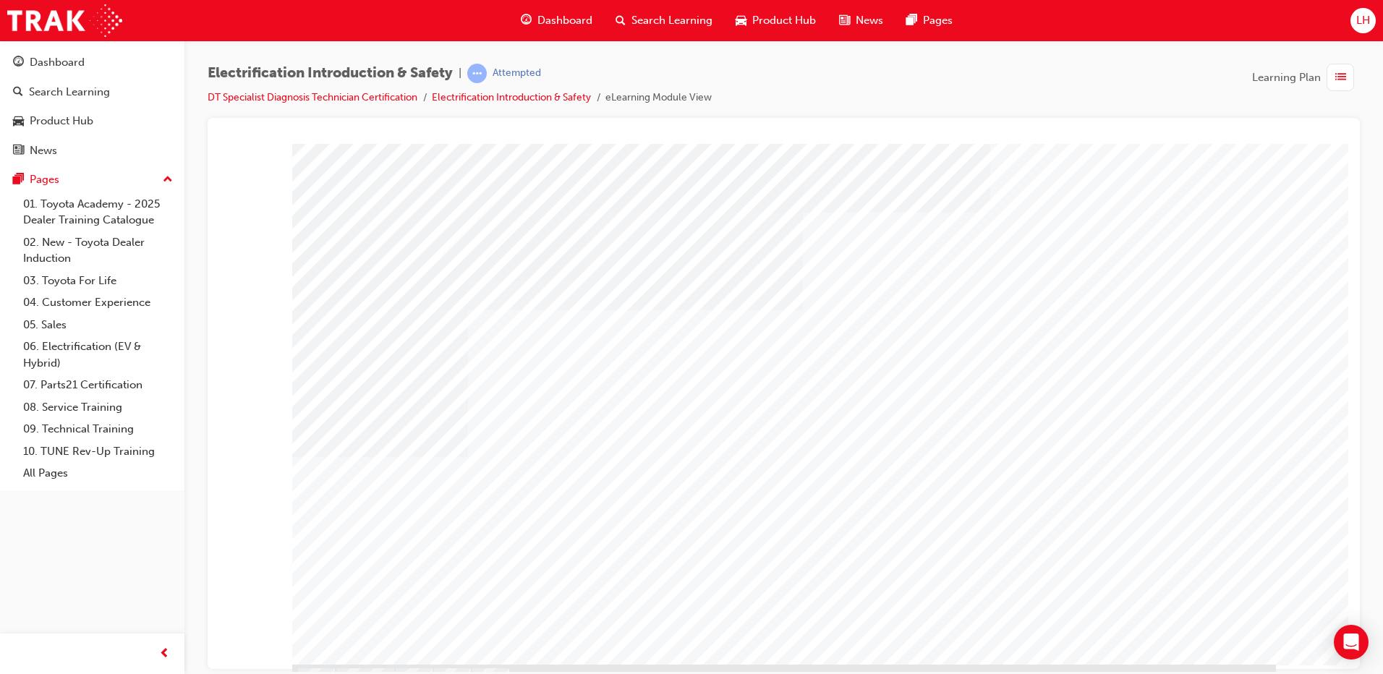
drag, startPoint x: 427, startPoint y: 453, endPoint x: 476, endPoint y: 473, distance: 53.2
drag, startPoint x: 556, startPoint y: 546, endPoint x: 658, endPoint y: 580, distance: 107.3
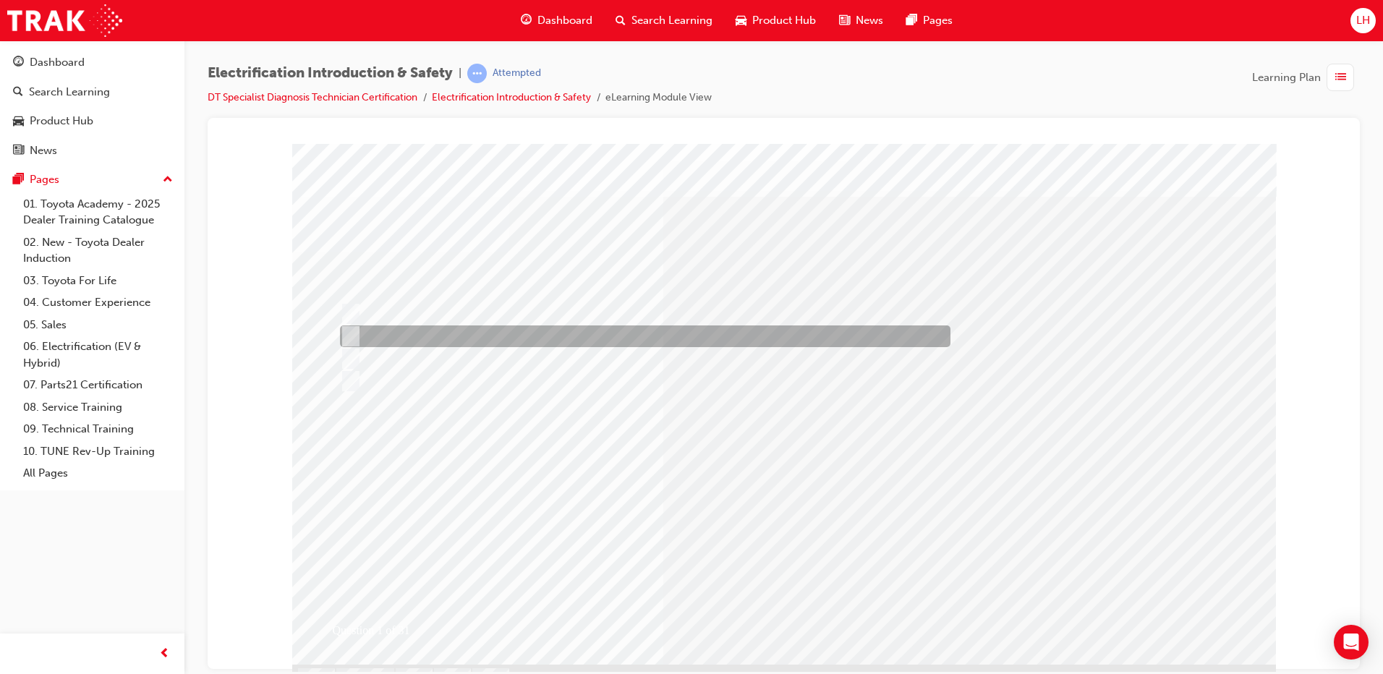
click at [413, 338] on div at bounding box center [641, 337] width 611 height 22
radio input "true"
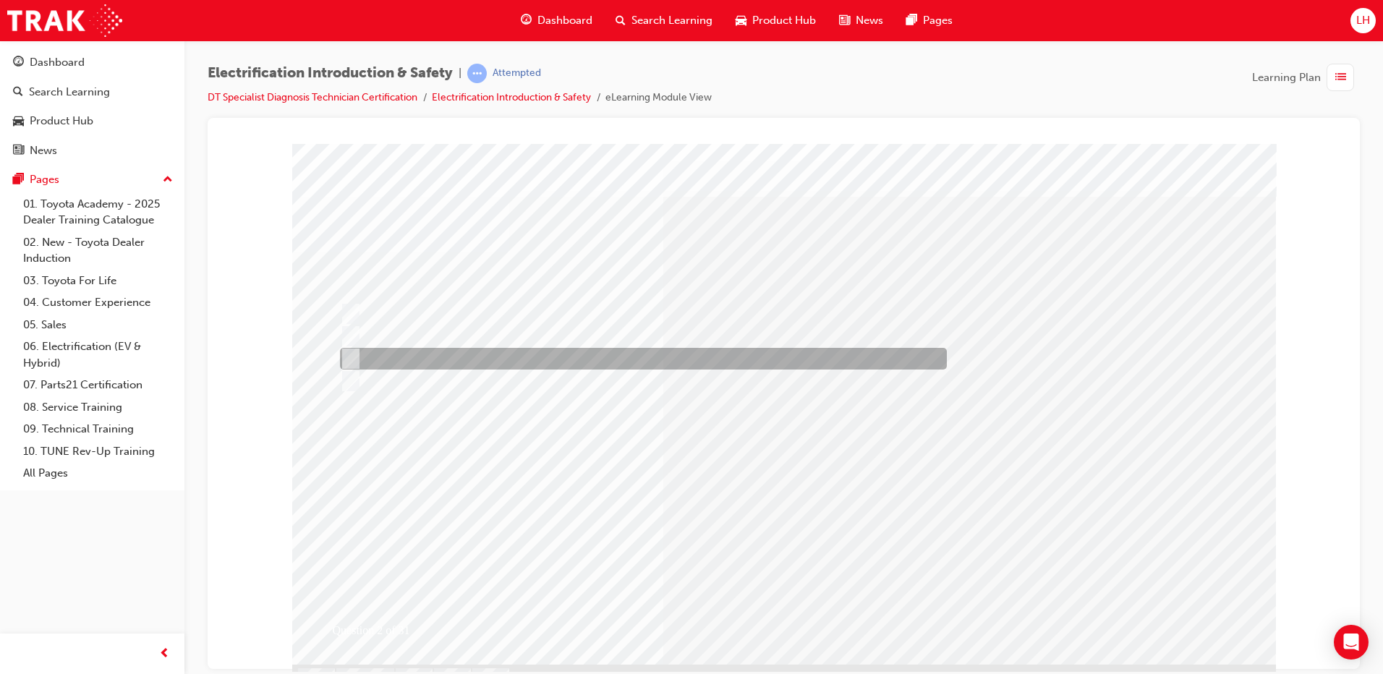
click at [420, 355] on div at bounding box center [639, 359] width 607 height 22
radio input "true"
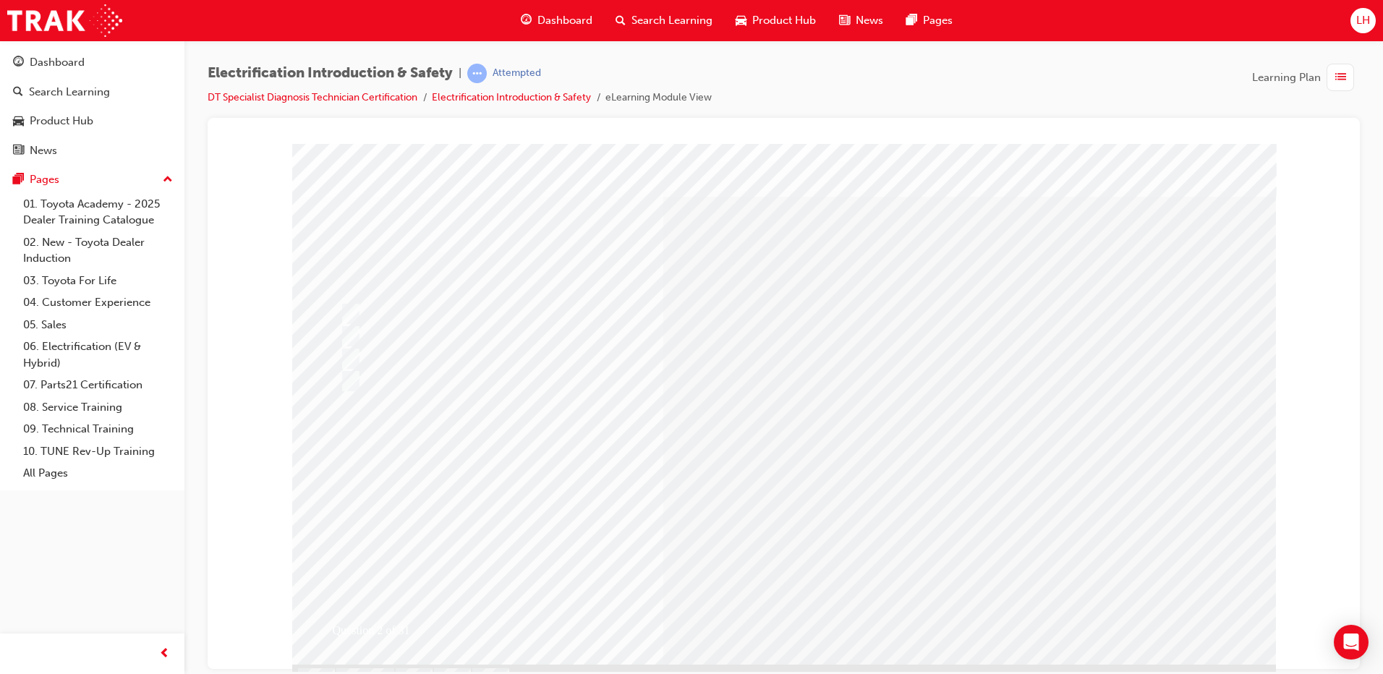
click at [796, 579] on div "Question 2 of 31" at bounding box center [788, 403] width 984 height 521
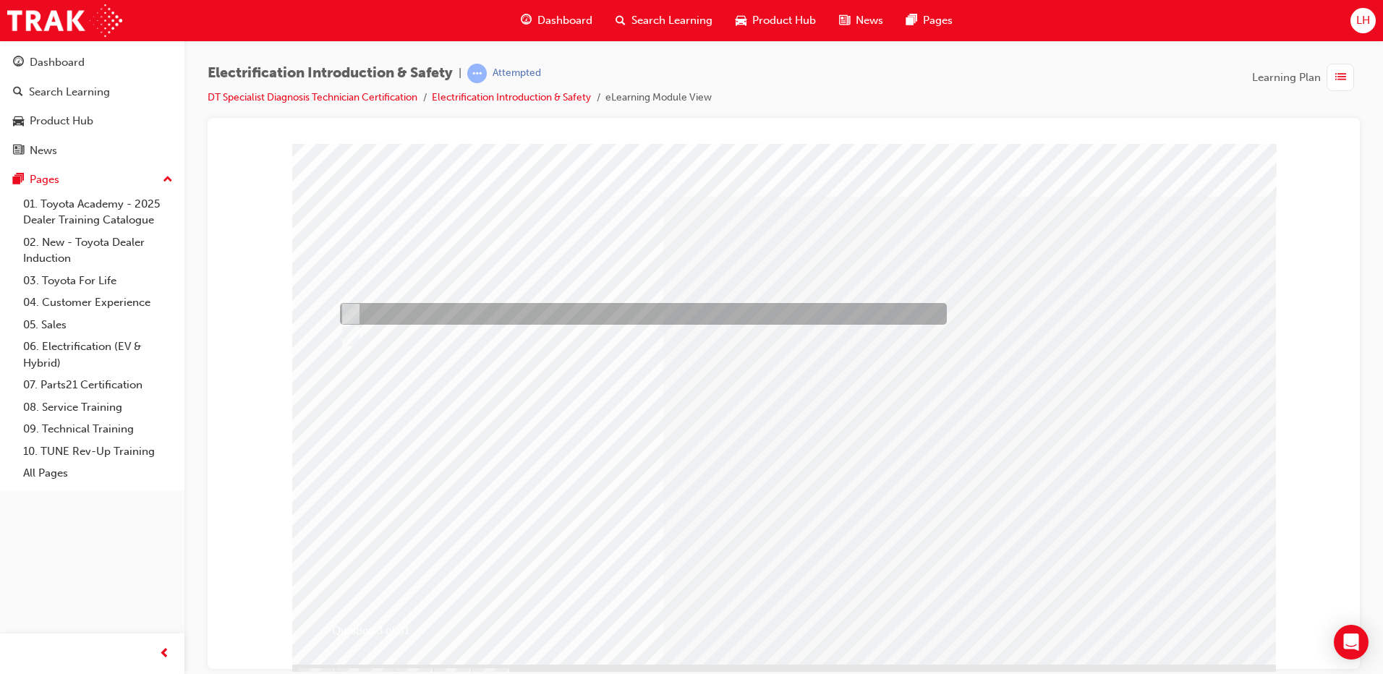
click at [490, 321] on div at bounding box center [639, 314] width 607 height 22
radio input "true"
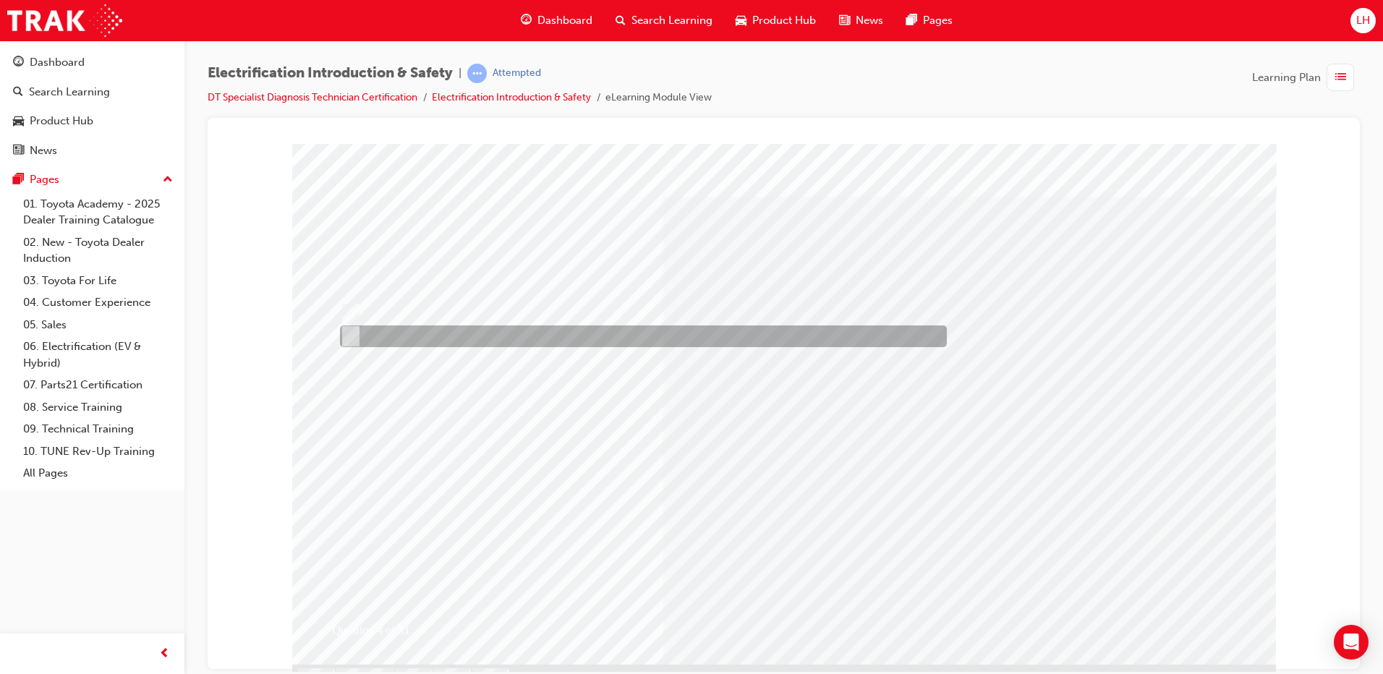
click at [593, 336] on div at bounding box center [639, 337] width 607 height 22
radio input "true"
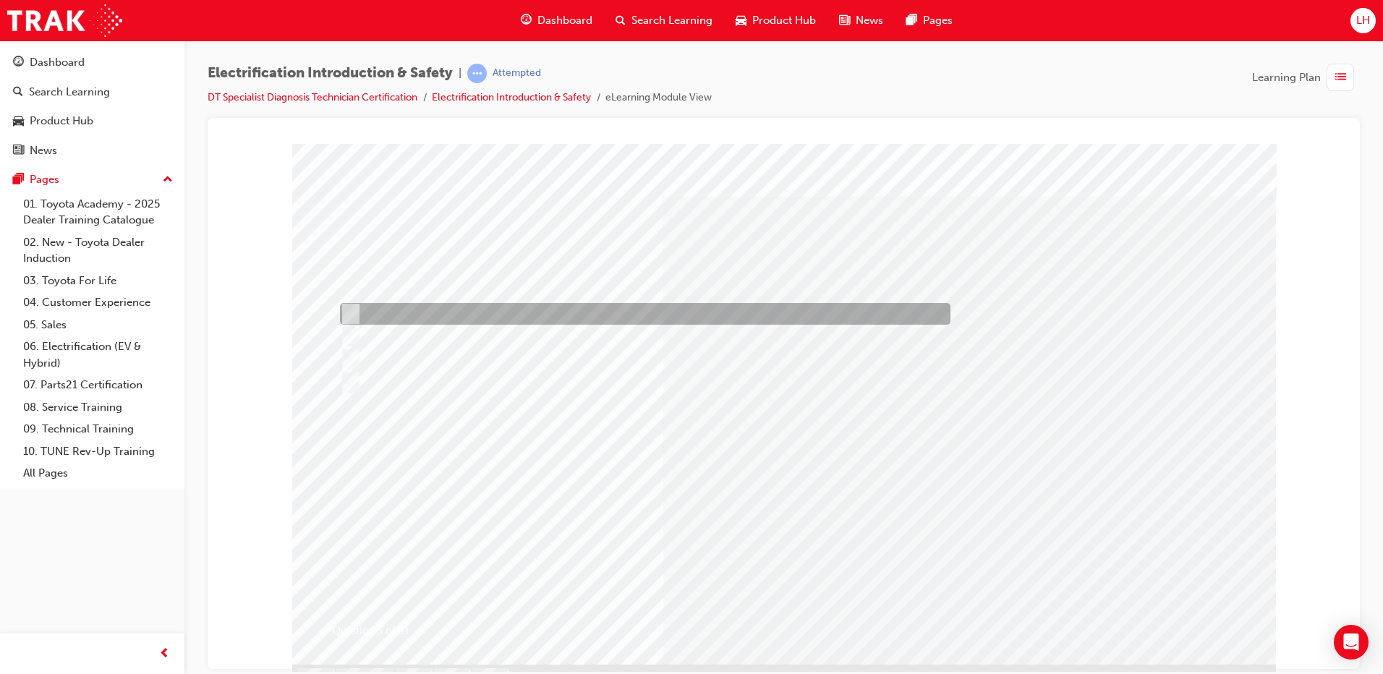
click at [357, 310] on div at bounding box center [641, 314] width 611 height 22
checkbox input "true"
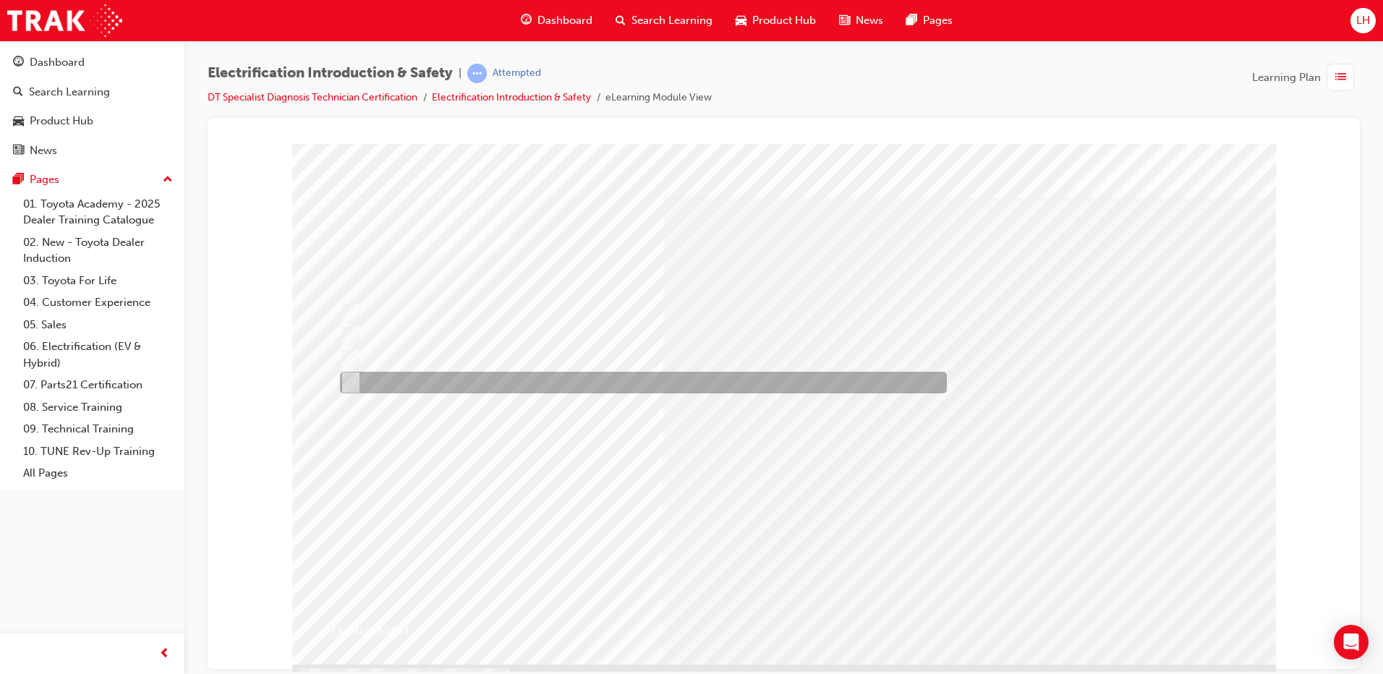
click at [538, 386] on div at bounding box center [639, 383] width 607 height 22
checkbox input "true"
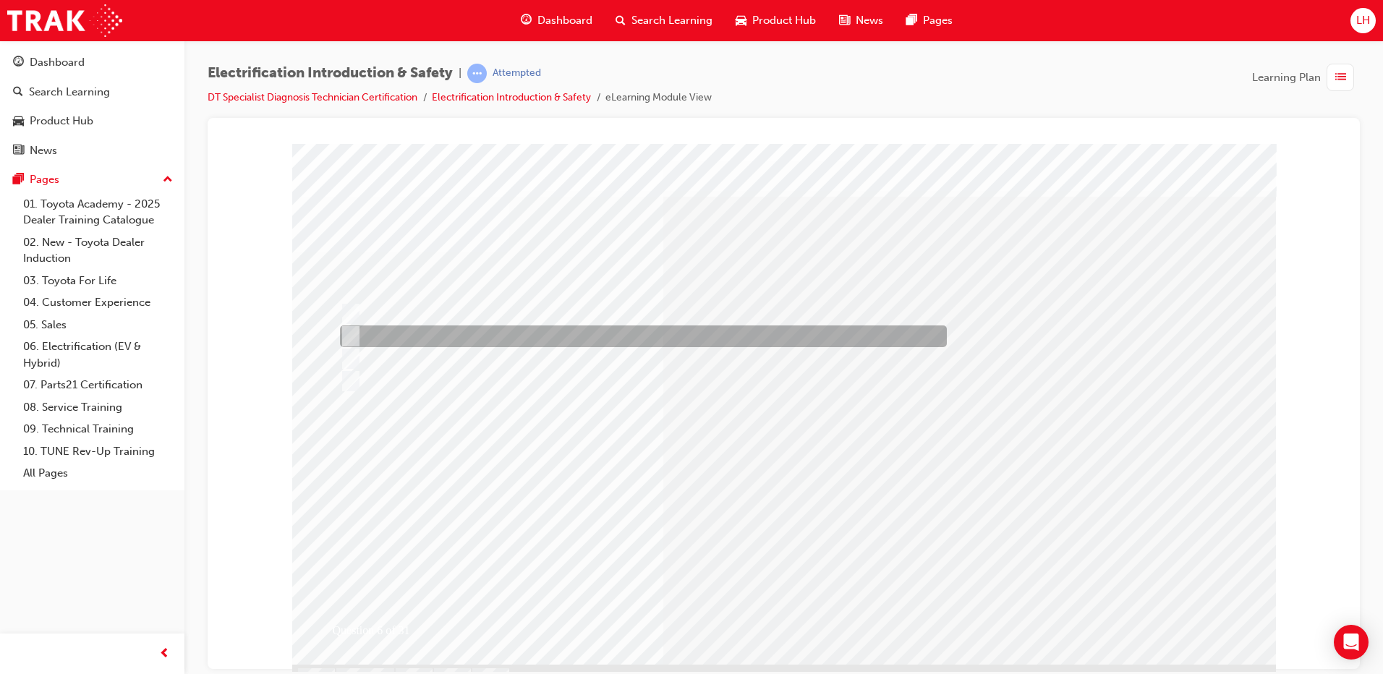
click at [377, 336] on div at bounding box center [639, 337] width 607 height 22
radio input "true"
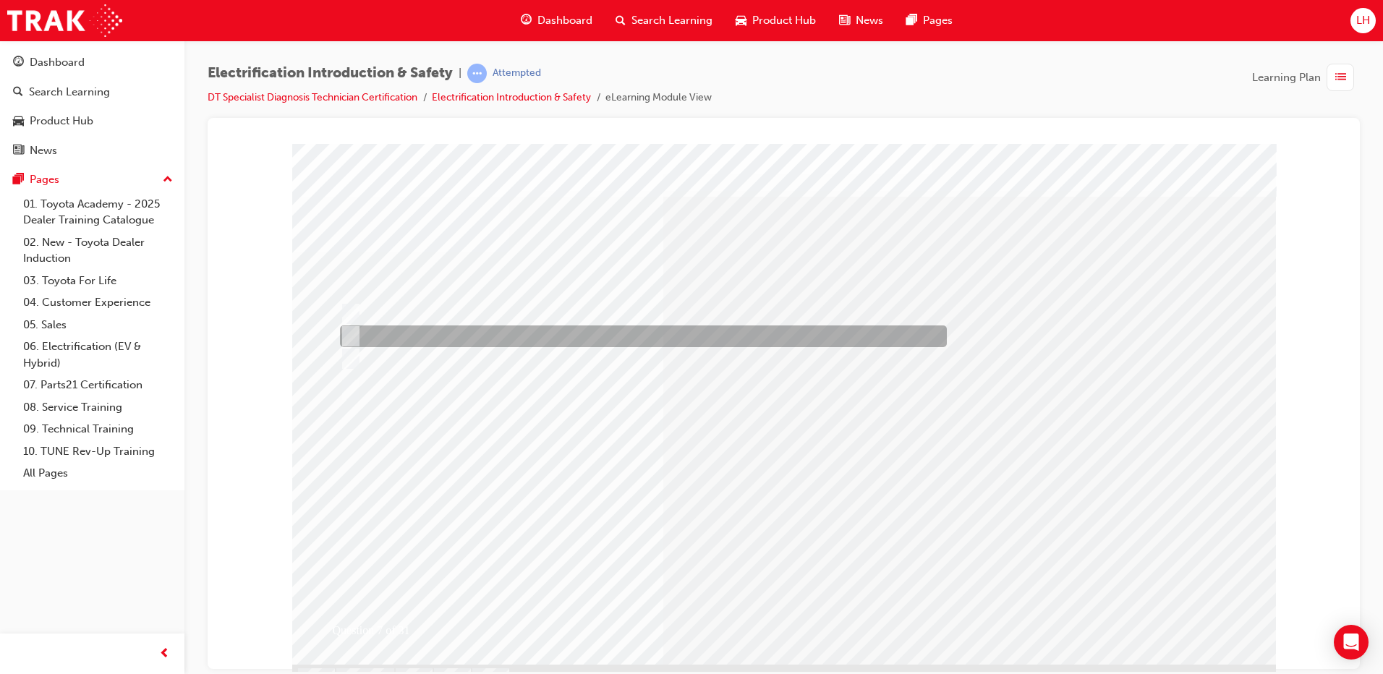
click at [614, 331] on div at bounding box center [639, 337] width 607 height 22
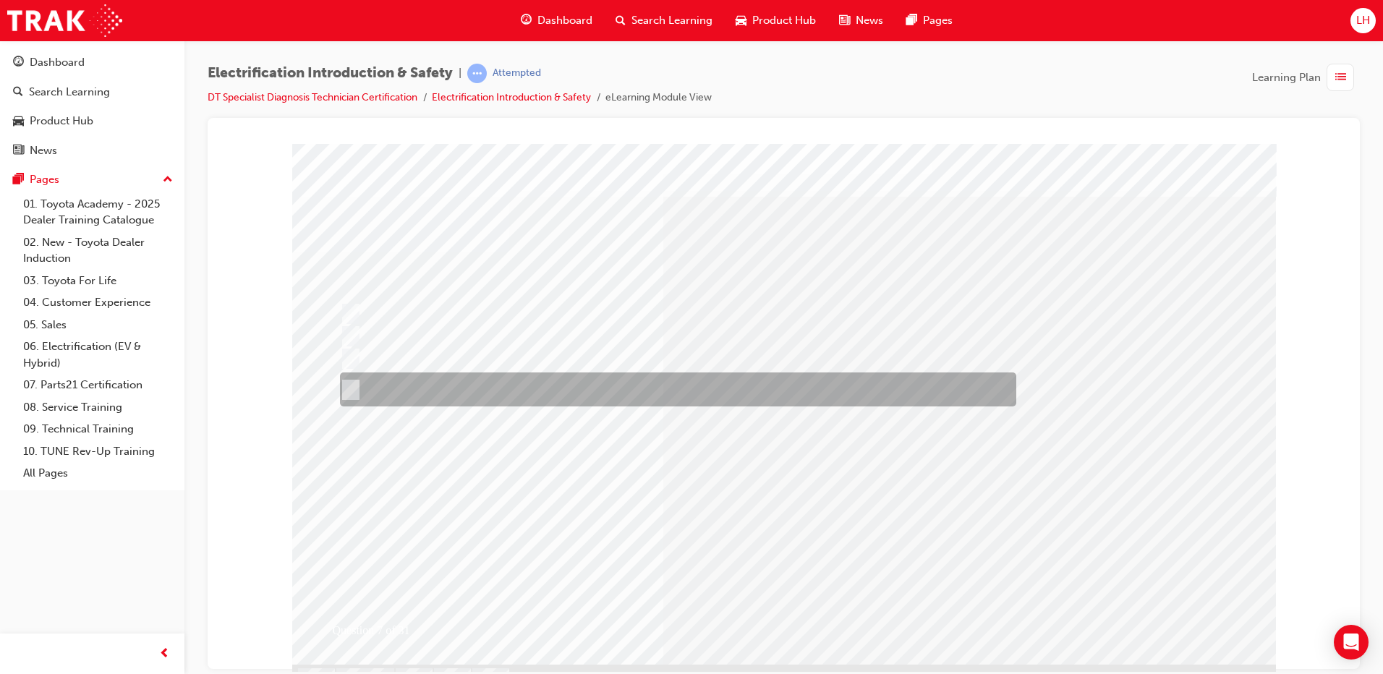
click at [688, 386] on div at bounding box center [674, 390] width 677 height 34
radio input "false"
radio input "true"
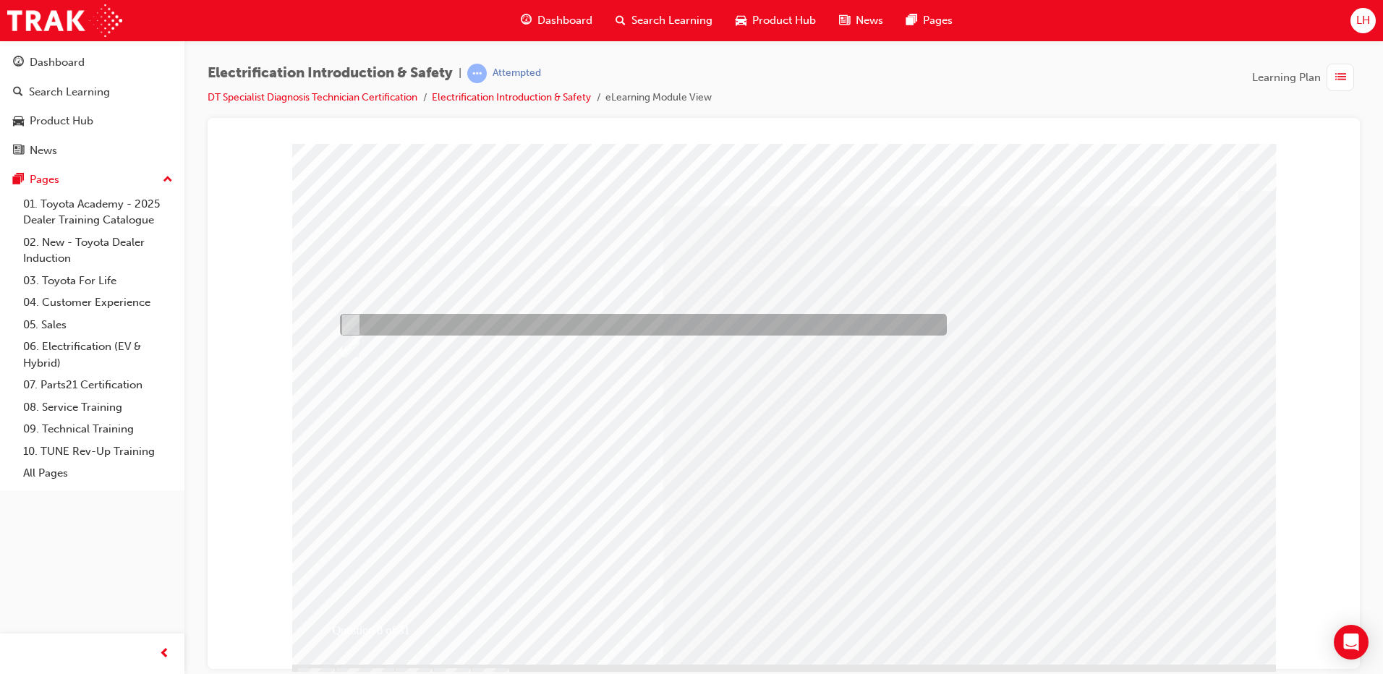
click at [478, 318] on div at bounding box center [639, 325] width 607 height 22
radio input "true"
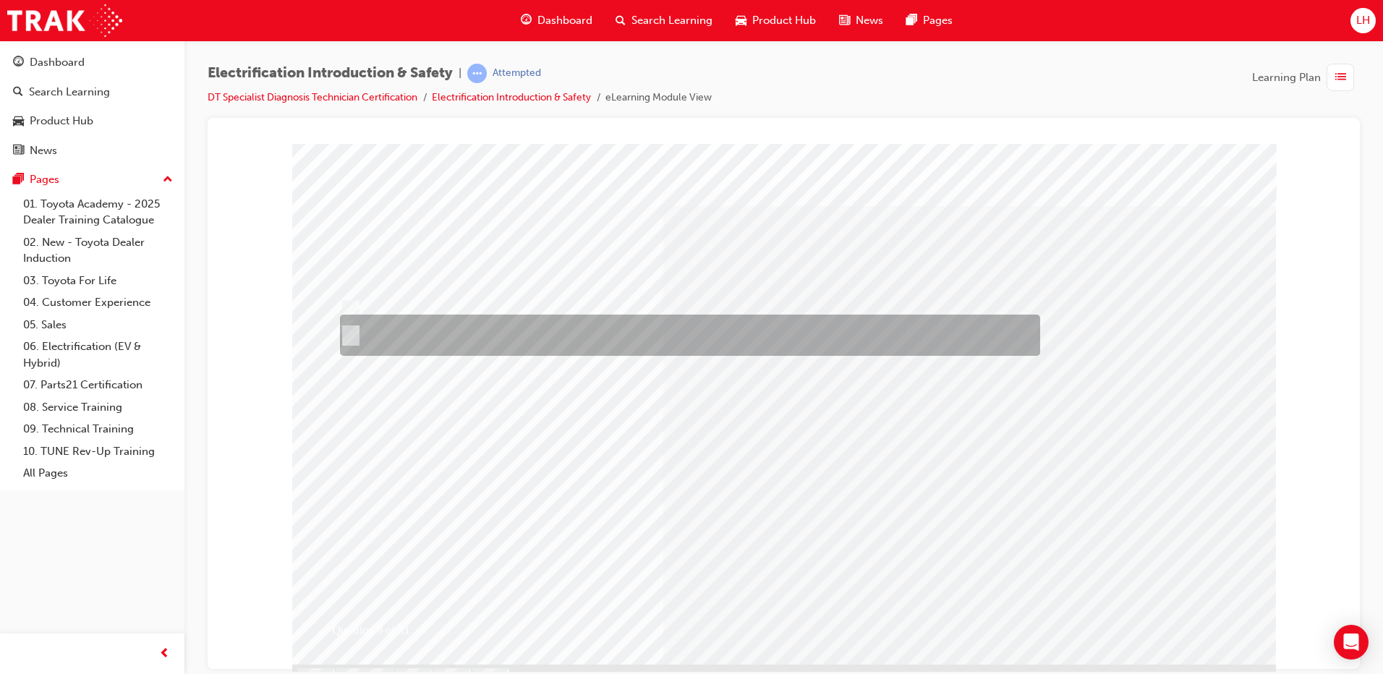
click at [480, 326] on div at bounding box center [686, 335] width 700 height 41
radio input "true"
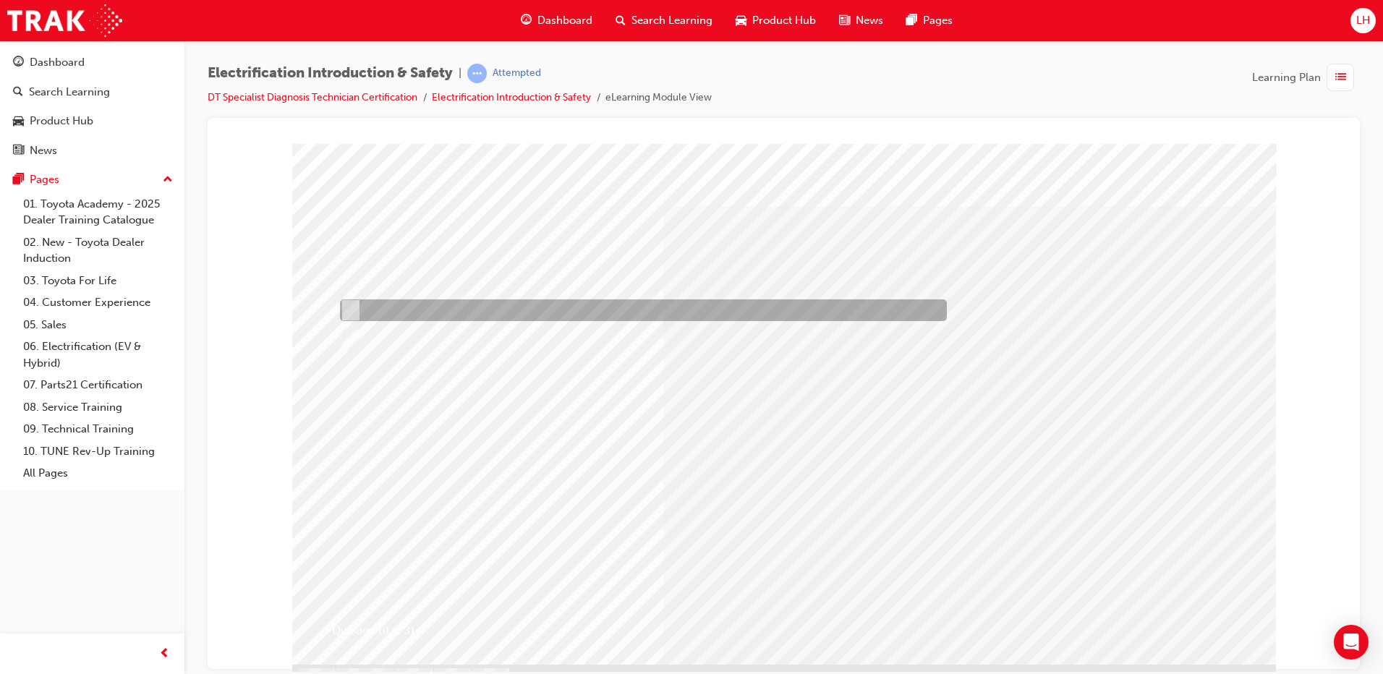
click at [601, 316] on div at bounding box center [639, 311] width 607 height 22
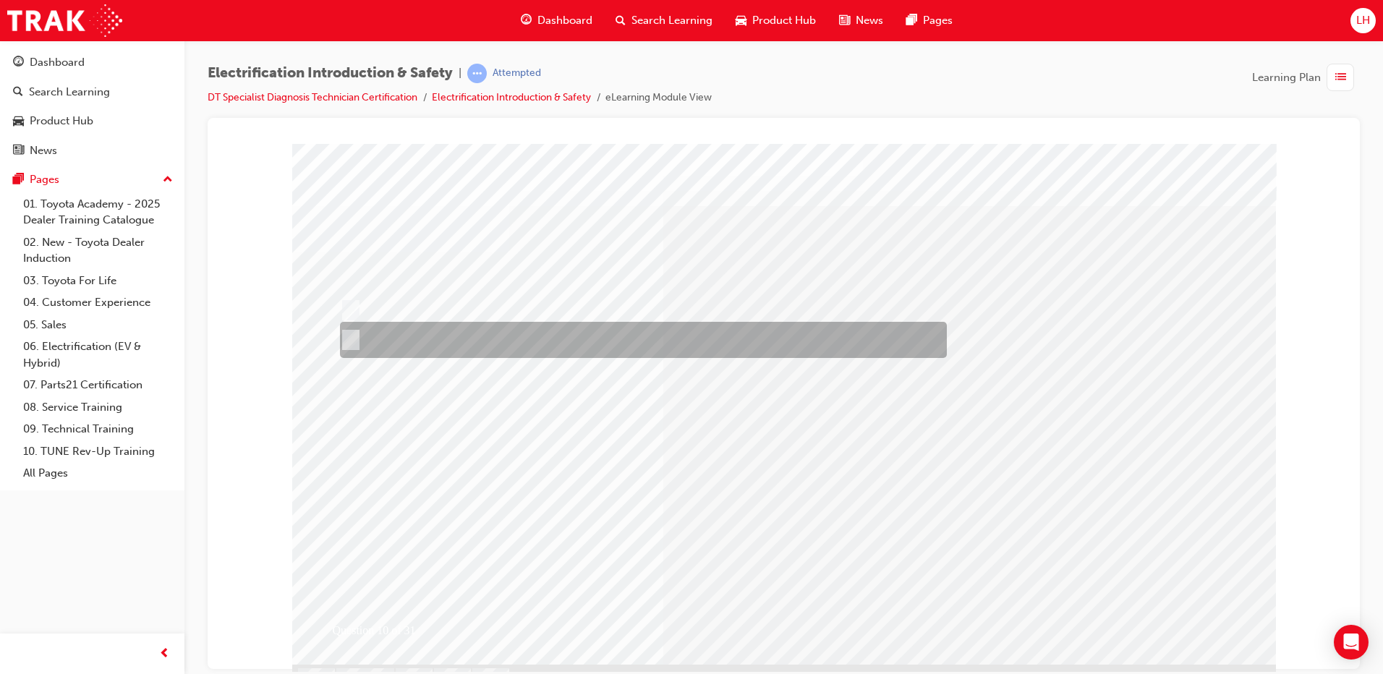
click at [601, 337] on div at bounding box center [639, 340] width 607 height 36
radio input "false"
radio input "true"
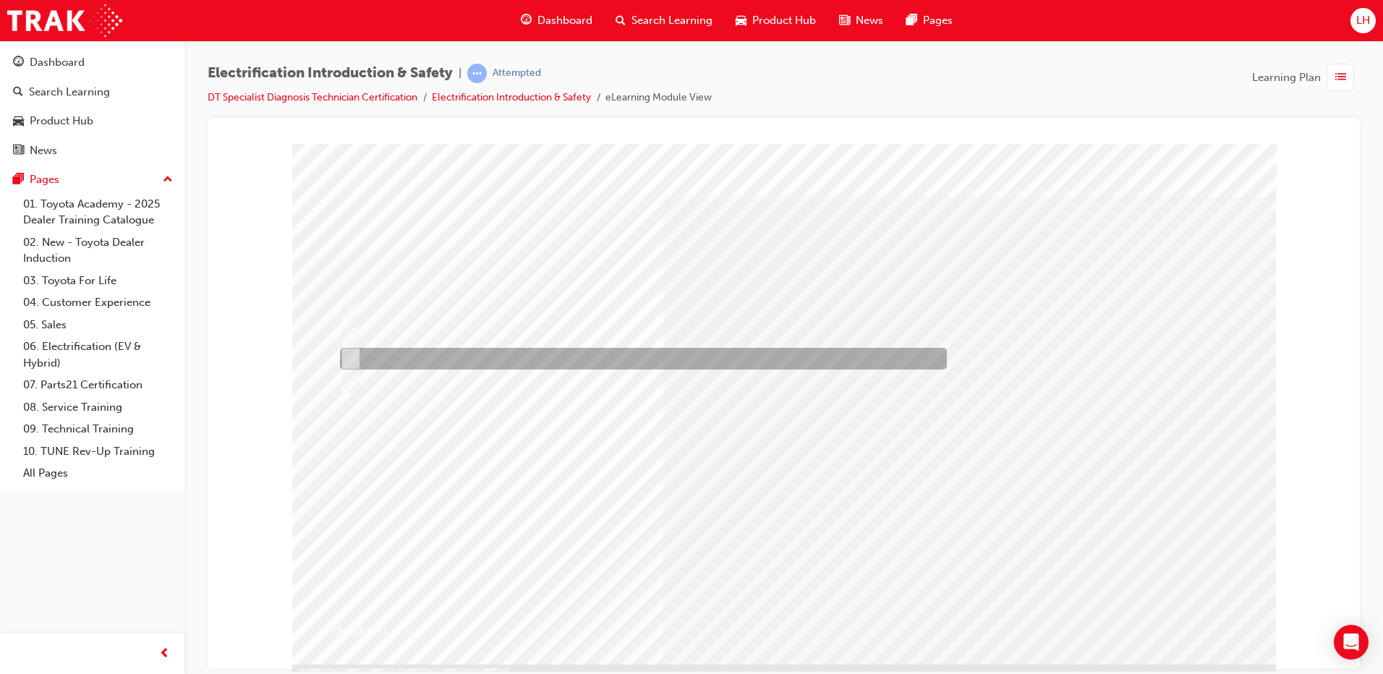
click at [443, 356] on div at bounding box center [639, 359] width 607 height 22
radio input "true"
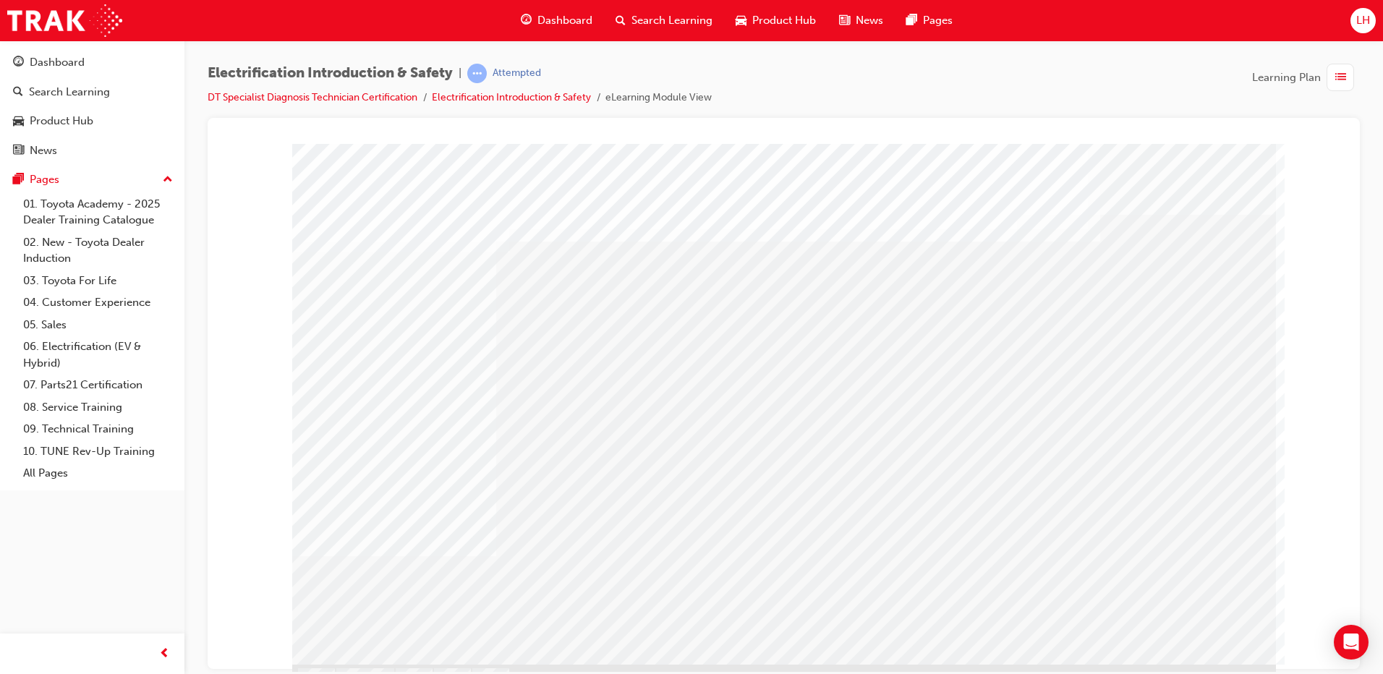
drag, startPoint x: 720, startPoint y: 394, endPoint x: 873, endPoint y: 408, distance: 154.0
drag, startPoint x: 873, startPoint y: 405, endPoint x: 928, endPoint y: 406, distance: 55.7
click at [881, 405] on div "multistate" at bounding box center [784, 403] width 984 height 521
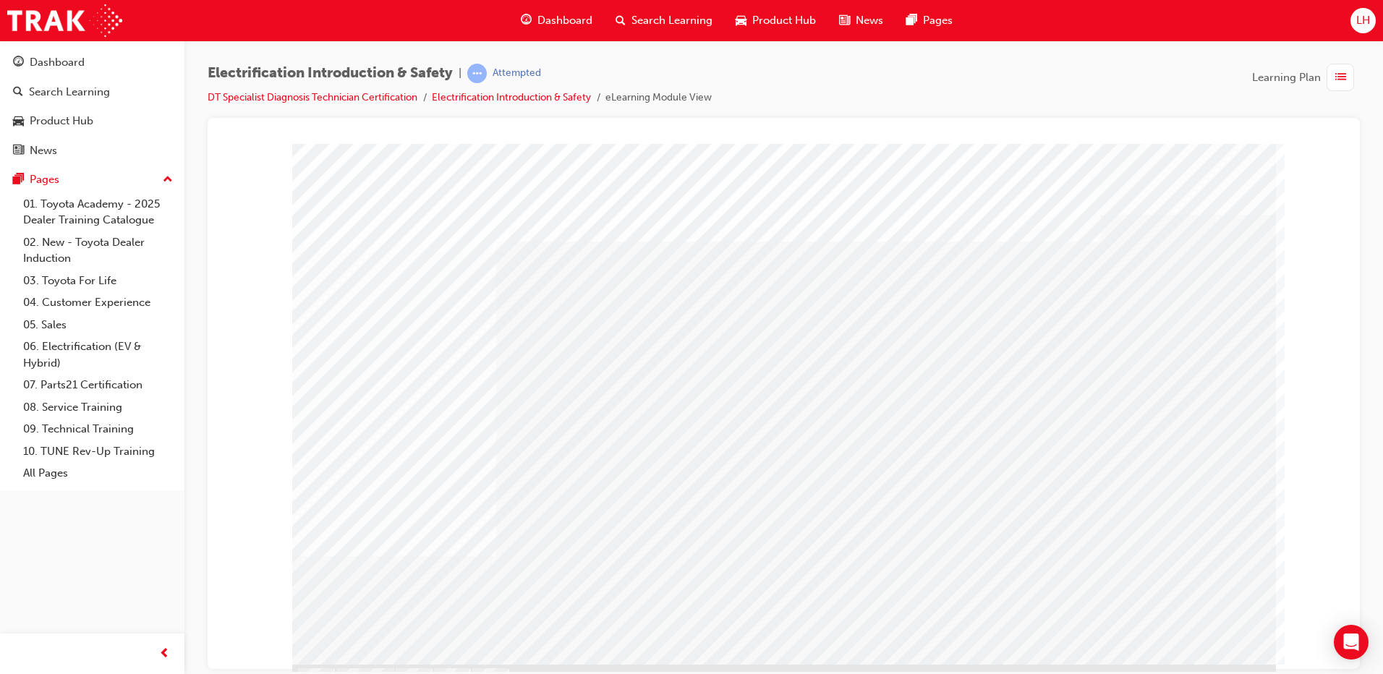
drag, startPoint x: 928, startPoint y: 406, endPoint x: 950, endPoint y: 404, distance: 21.8
drag, startPoint x: 1025, startPoint y: 392, endPoint x: 1035, endPoint y: 391, distance: 10.9
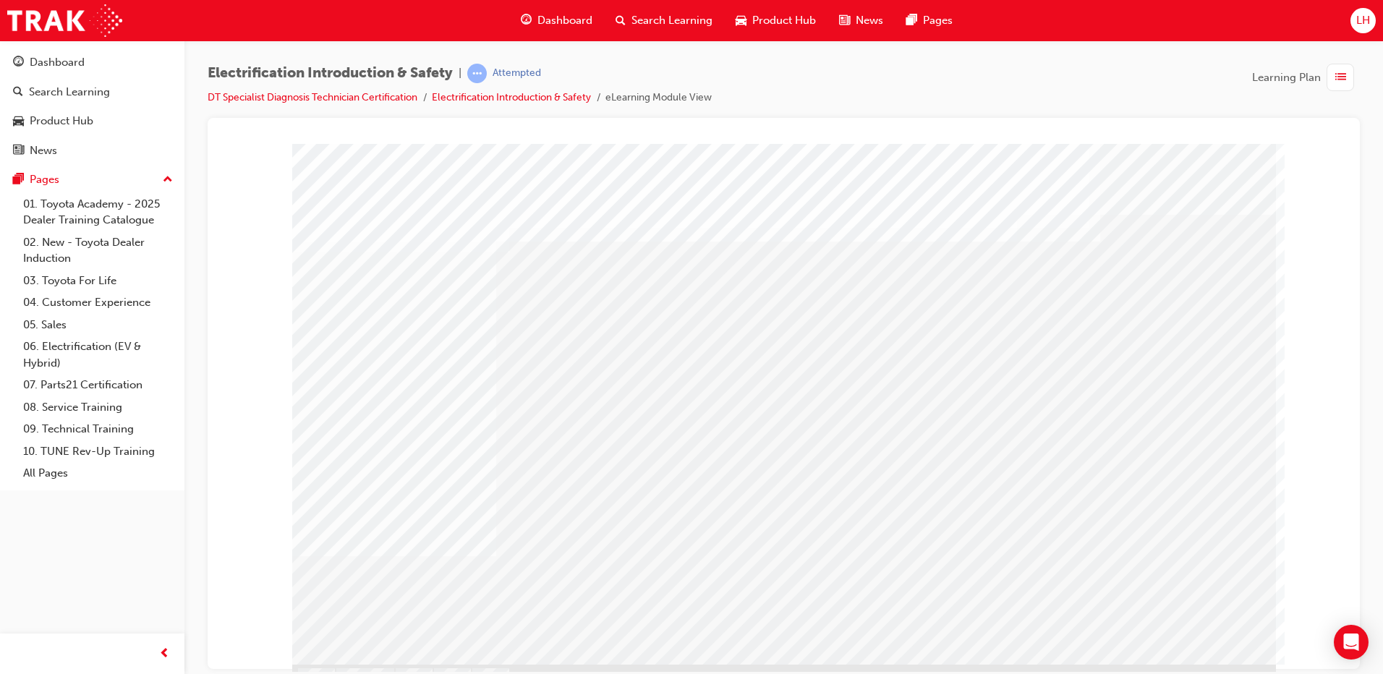
drag, startPoint x: 768, startPoint y: 522, endPoint x: 1068, endPoint y: 511, distance: 300.5
drag, startPoint x: 1153, startPoint y: 413, endPoint x: 1153, endPoint y: 436, distance: 22.4
click at [1153, 433] on div "multistate" at bounding box center [784, 403] width 984 height 521
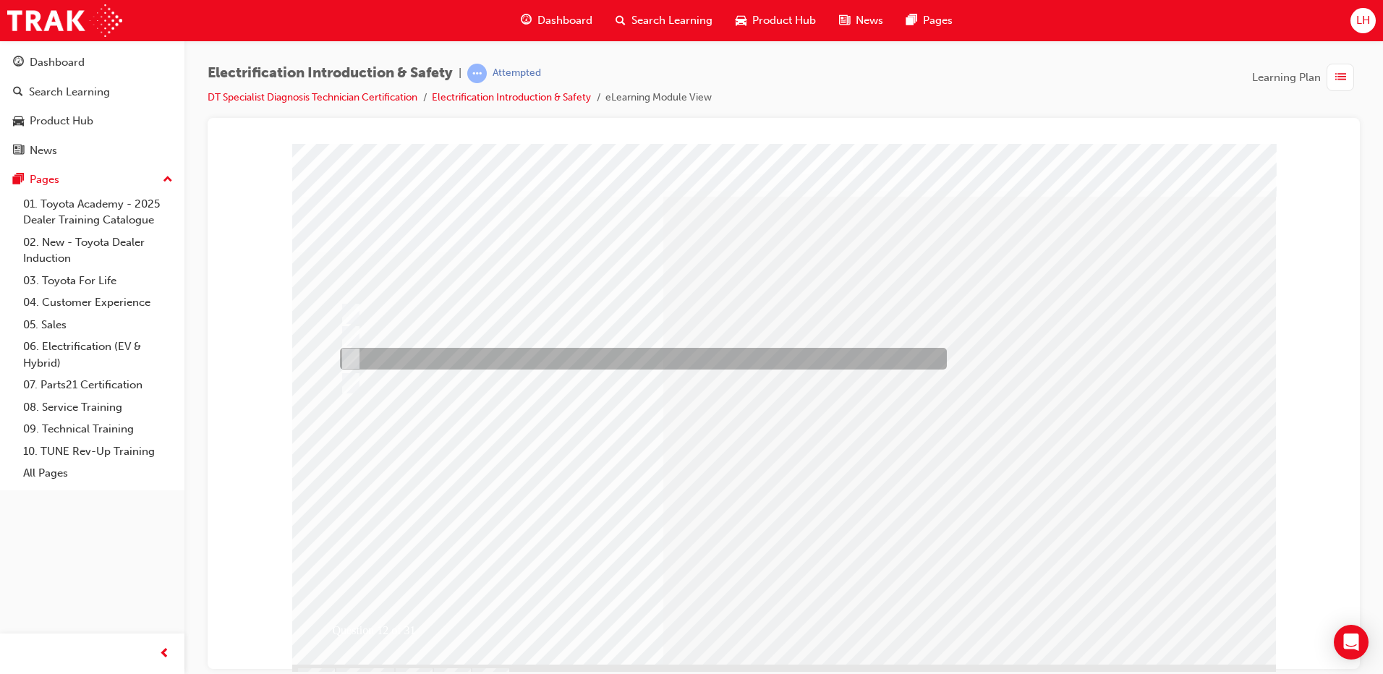
click at [472, 356] on div at bounding box center [639, 359] width 607 height 22
radio input "true"
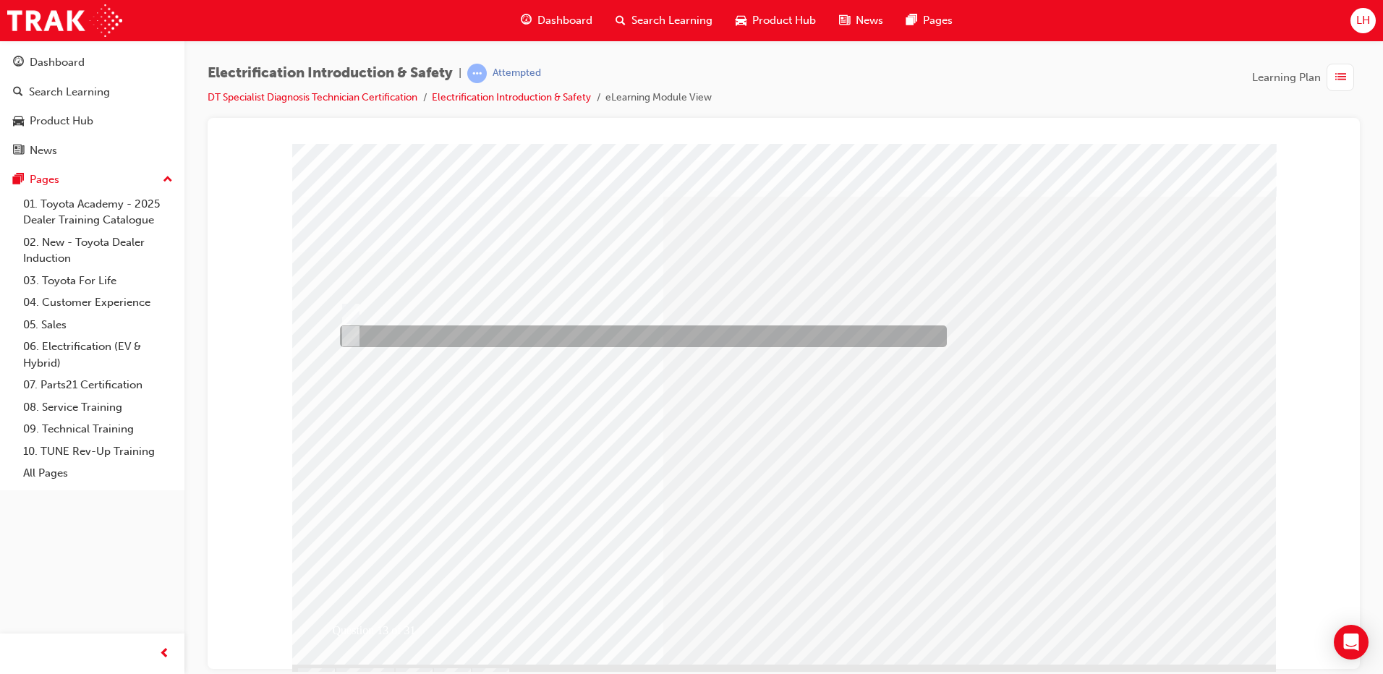
click at [508, 336] on div at bounding box center [639, 337] width 607 height 22
radio input "true"
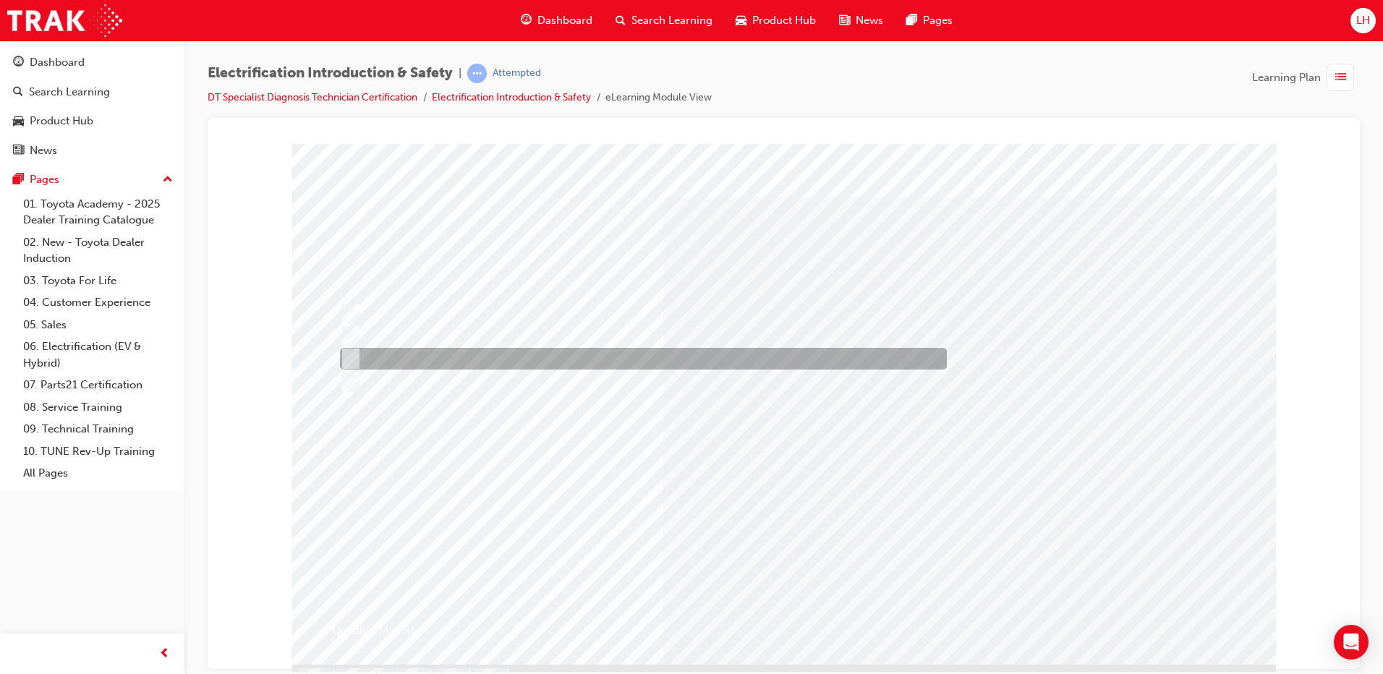
click at [649, 368] on div at bounding box center [639, 359] width 607 height 22
radio input "true"
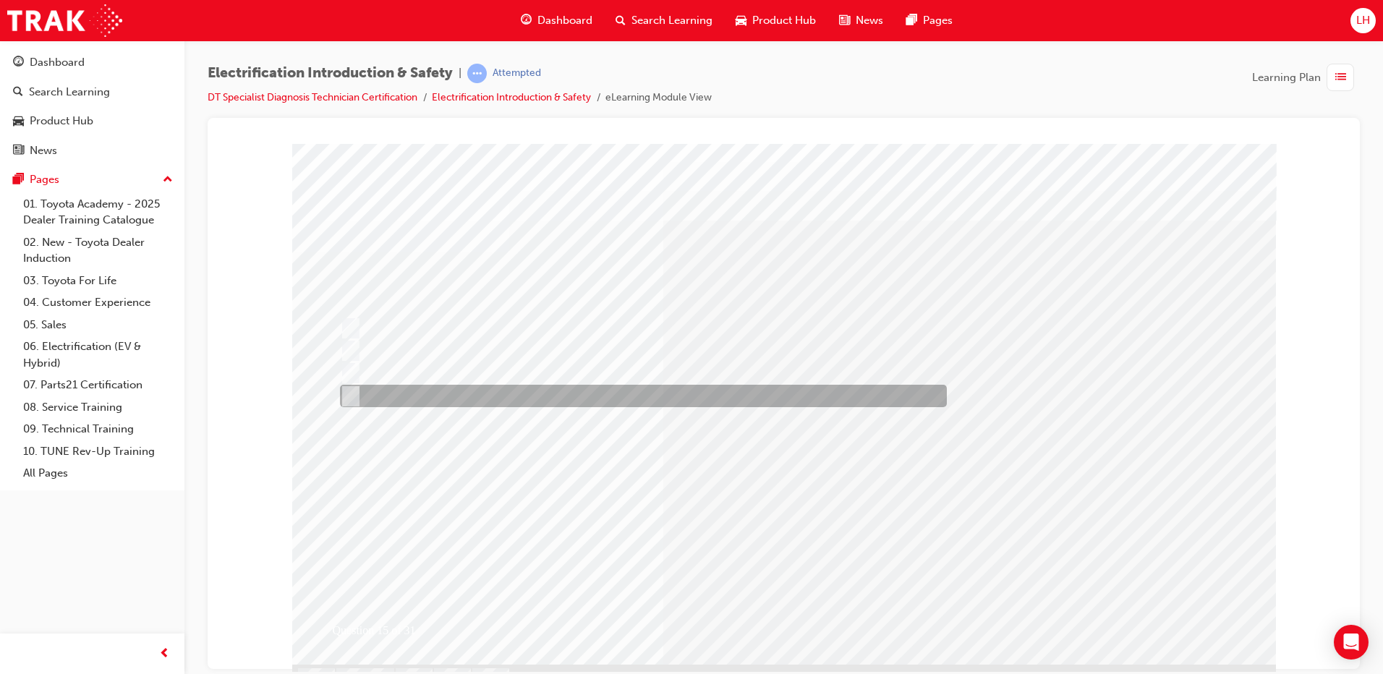
click at [428, 399] on div at bounding box center [639, 396] width 607 height 22
checkbox input "true"
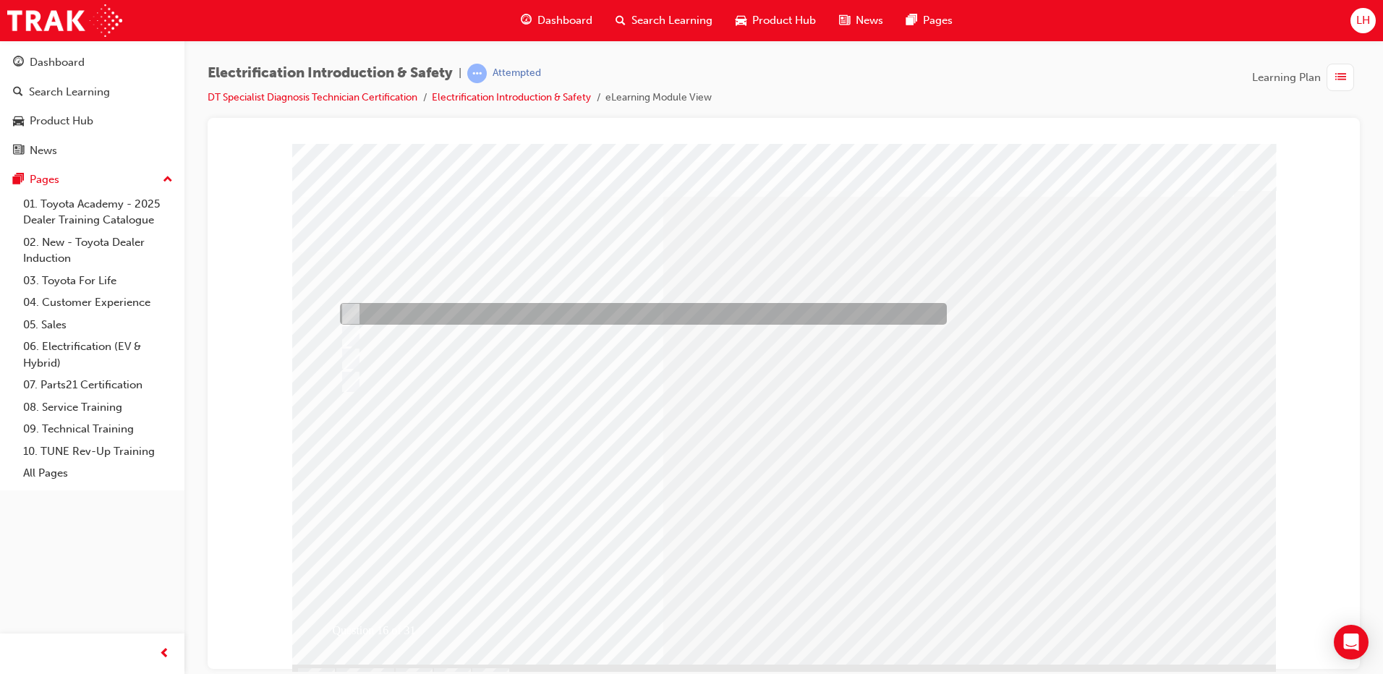
click at [491, 312] on div at bounding box center [639, 314] width 607 height 22
radio input "true"
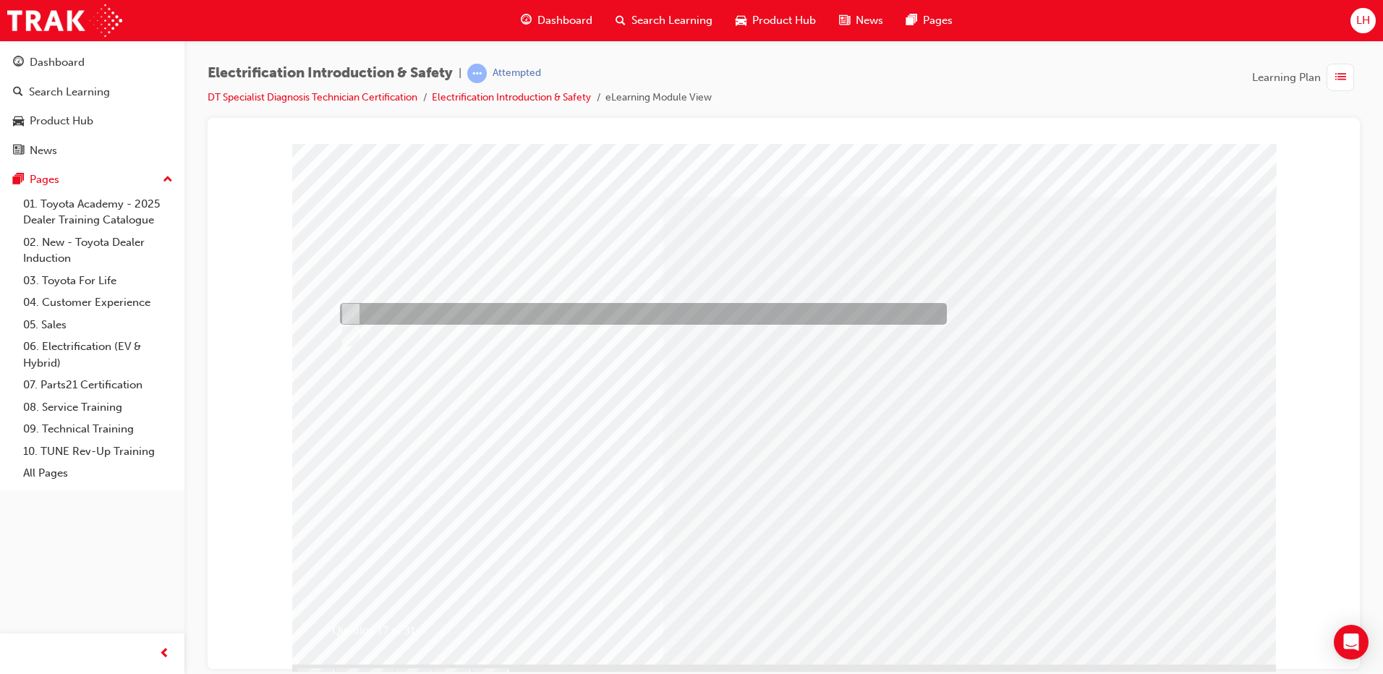
click at [433, 318] on div at bounding box center [639, 314] width 607 height 22
radio input "true"
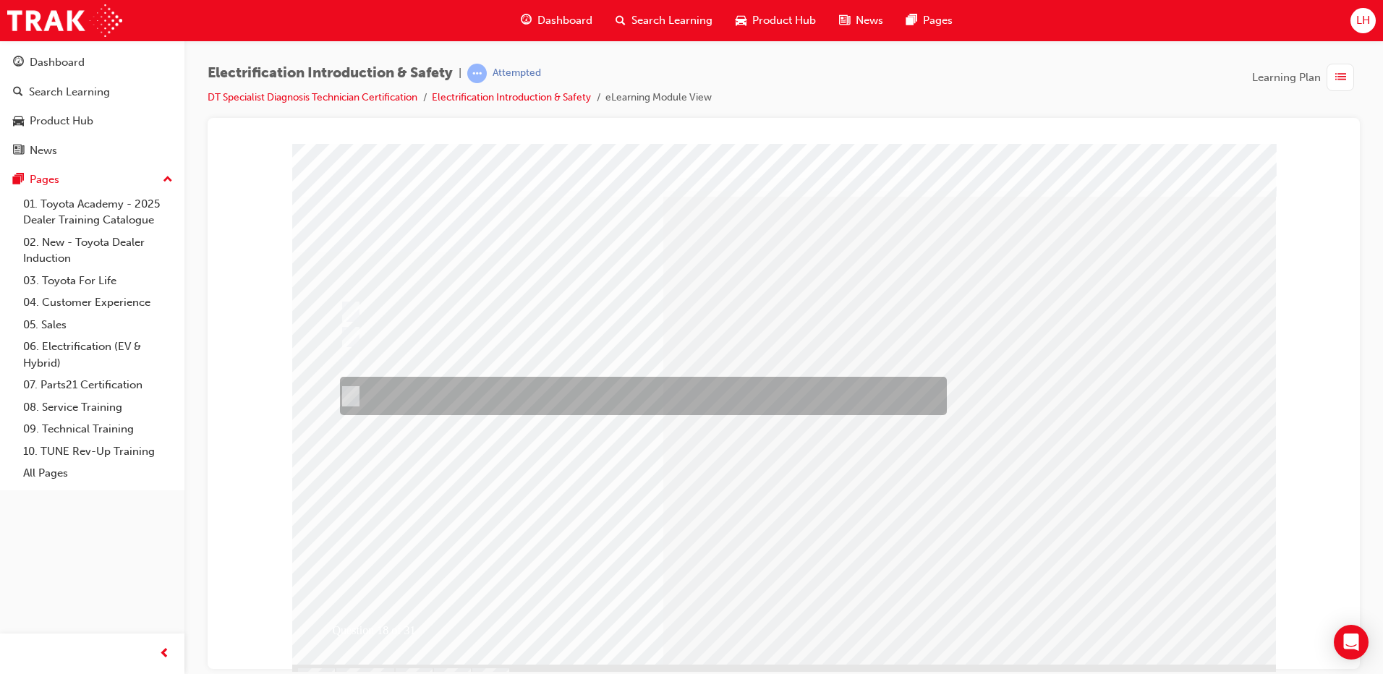
click at [655, 396] on div at bounding box center [639, 396] width 607 height 38
radio input "true"
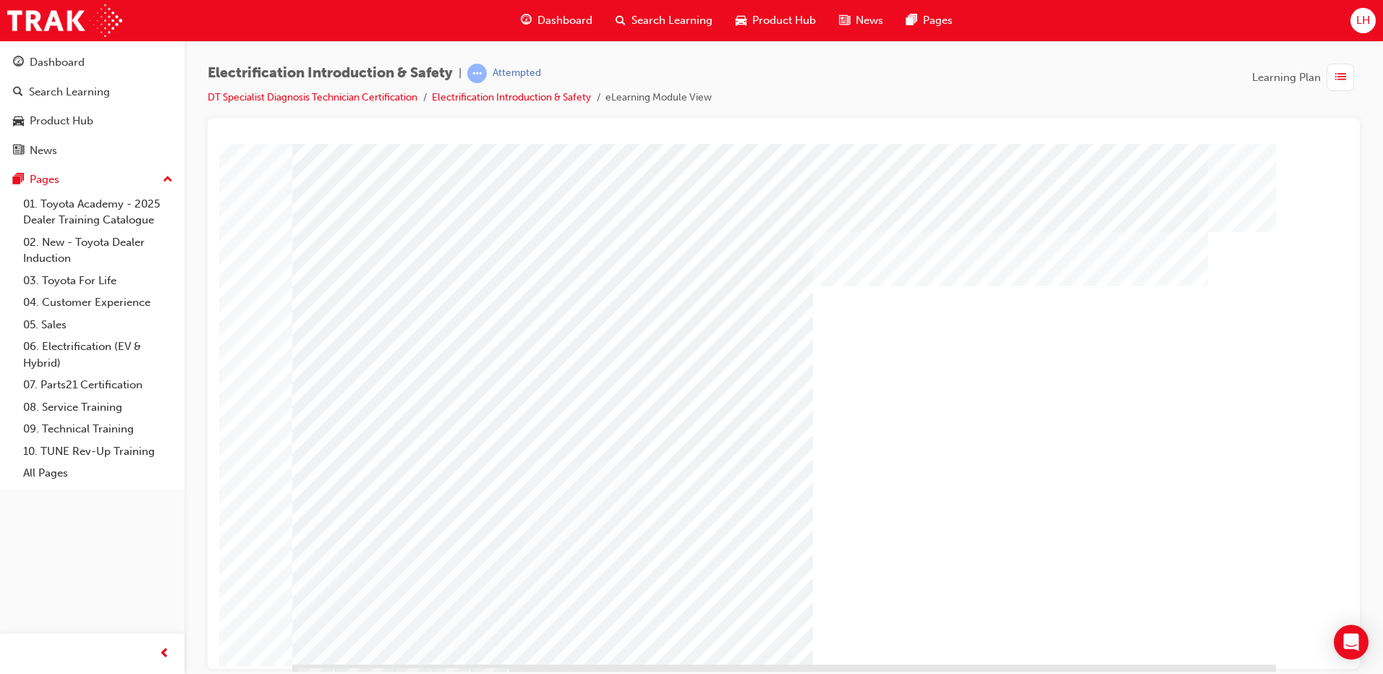
drag, startPoint x: 836, startPoint y: 250, endPoint x: 860, endPoint y: 271, distance: 32.8
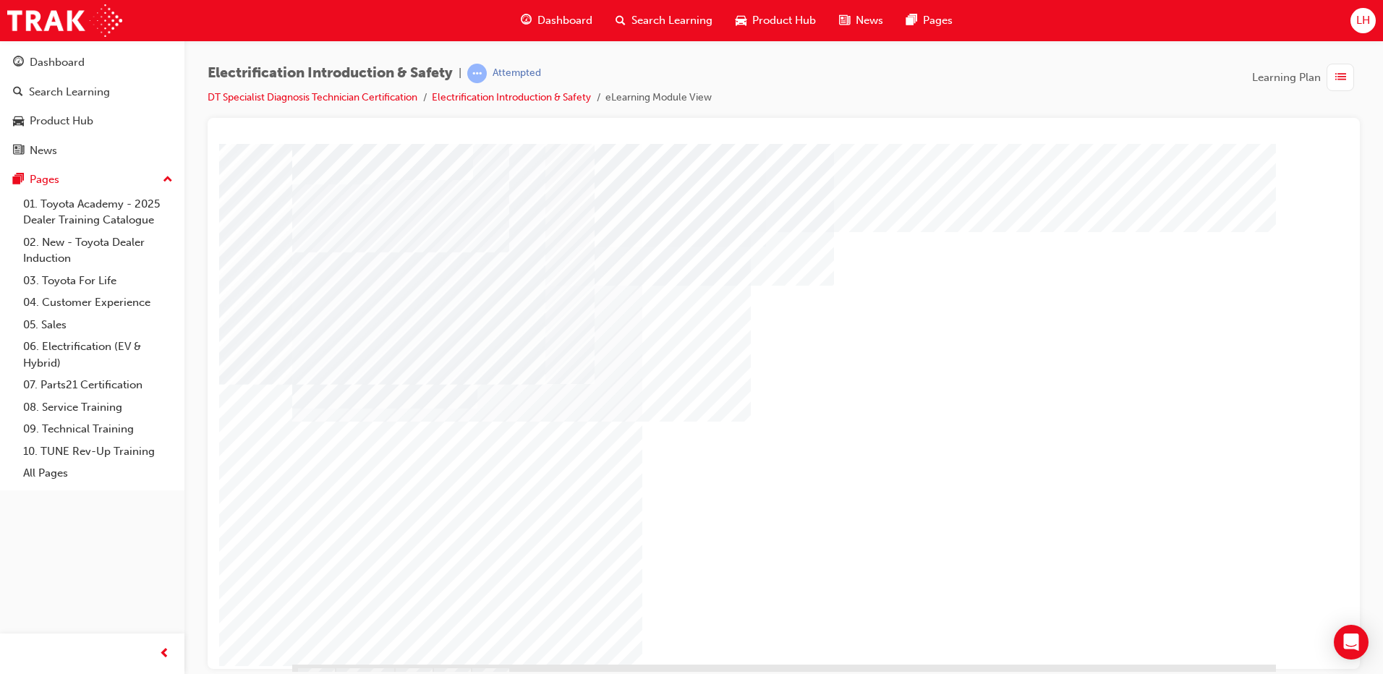
drag, startPoint x: 449, startPoint y: 442, endPoint x: 441, endPoint y: 456, distance: 15.9
click at [441, 455] on div "multistate" at bounding box center [784, 403] width 984 height 521
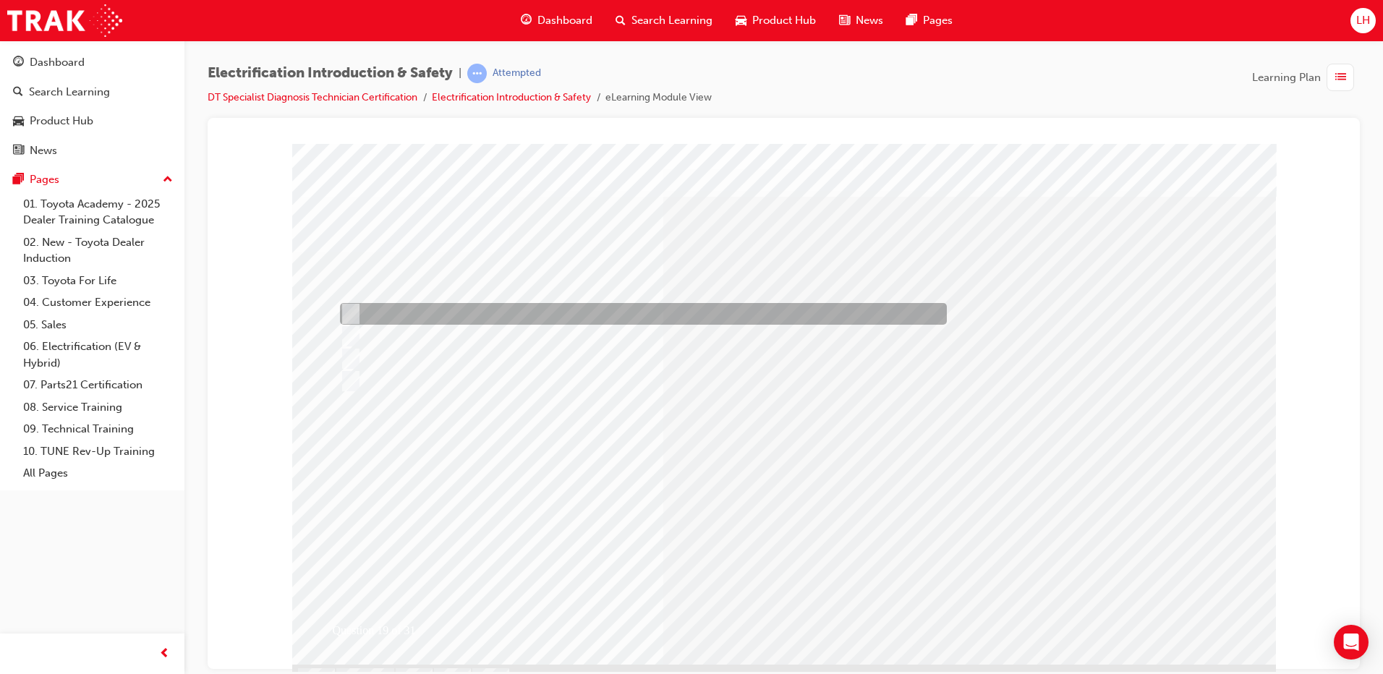
click at [508, 312] on div at bounding box center [639, 314] width 607 height 22
radio input "true"
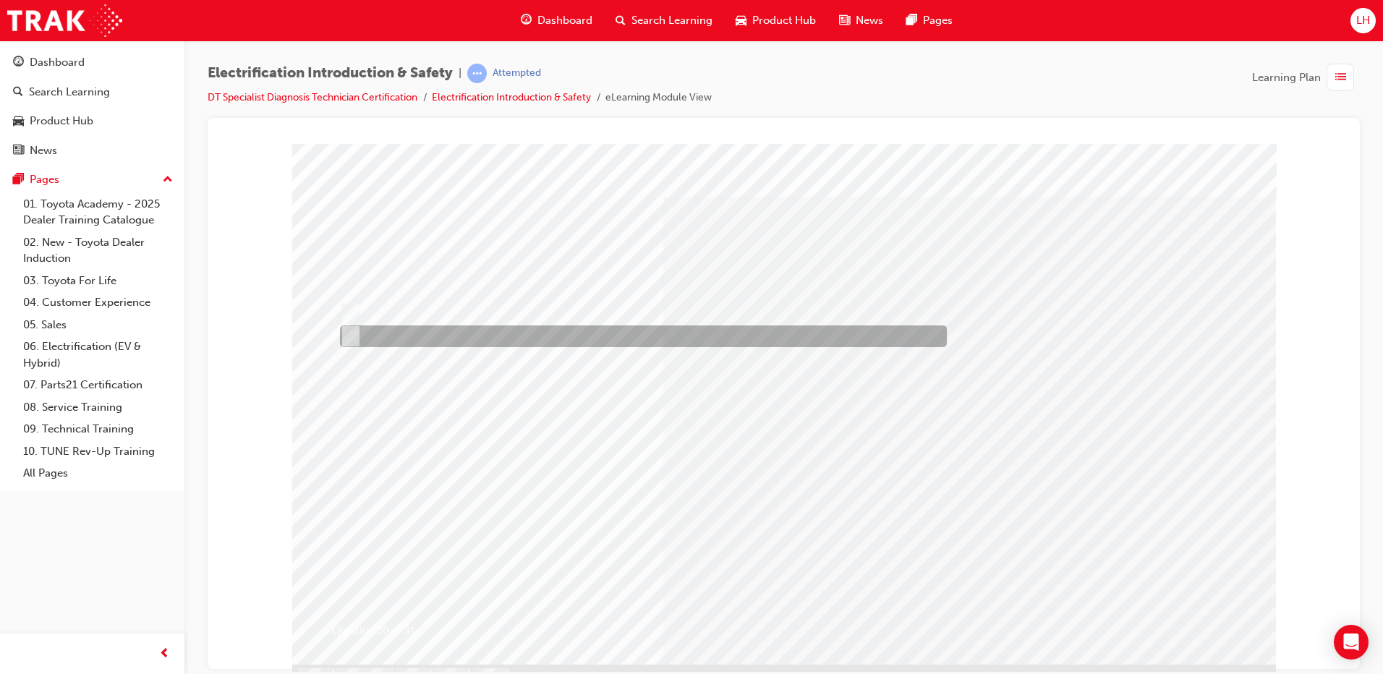
click at [576, 339] on div at bounding box center [639, 337] width 607 height 22
radio input "true"
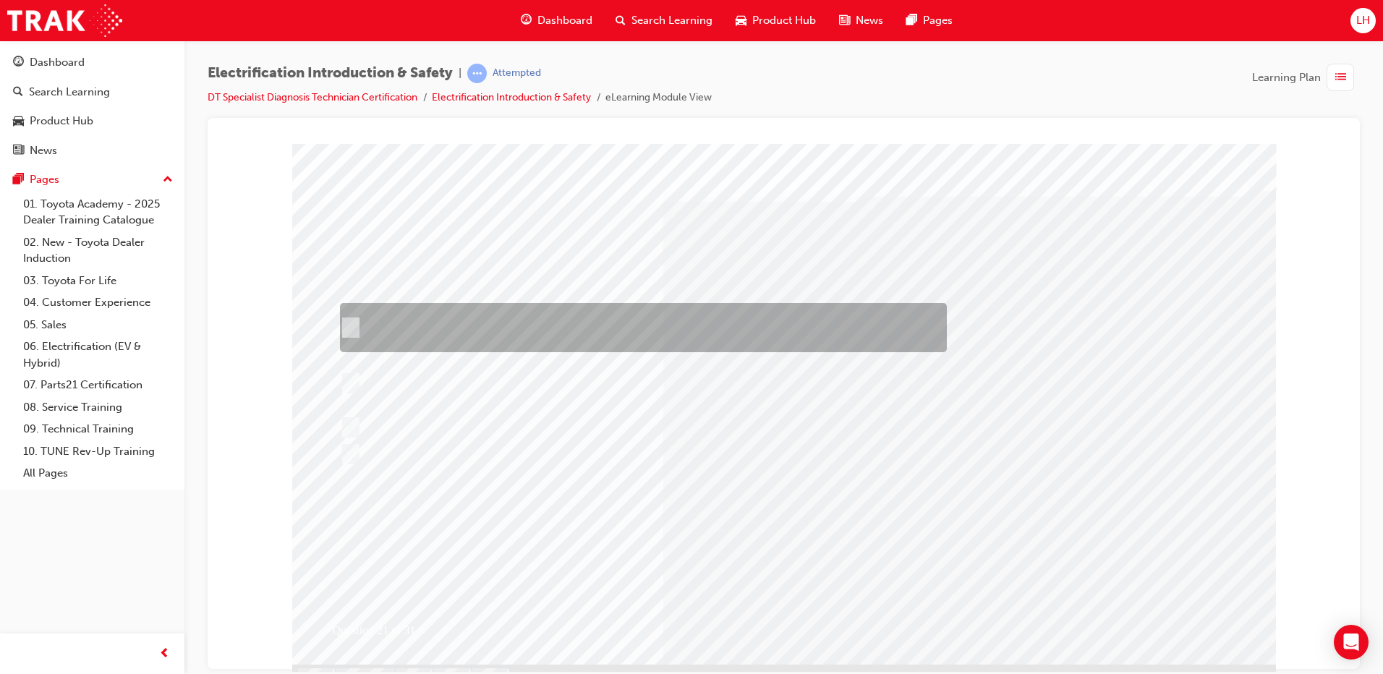
click at [500, 323] on div at bounding box center [639, 327] width 607 height 49
radio input "true"
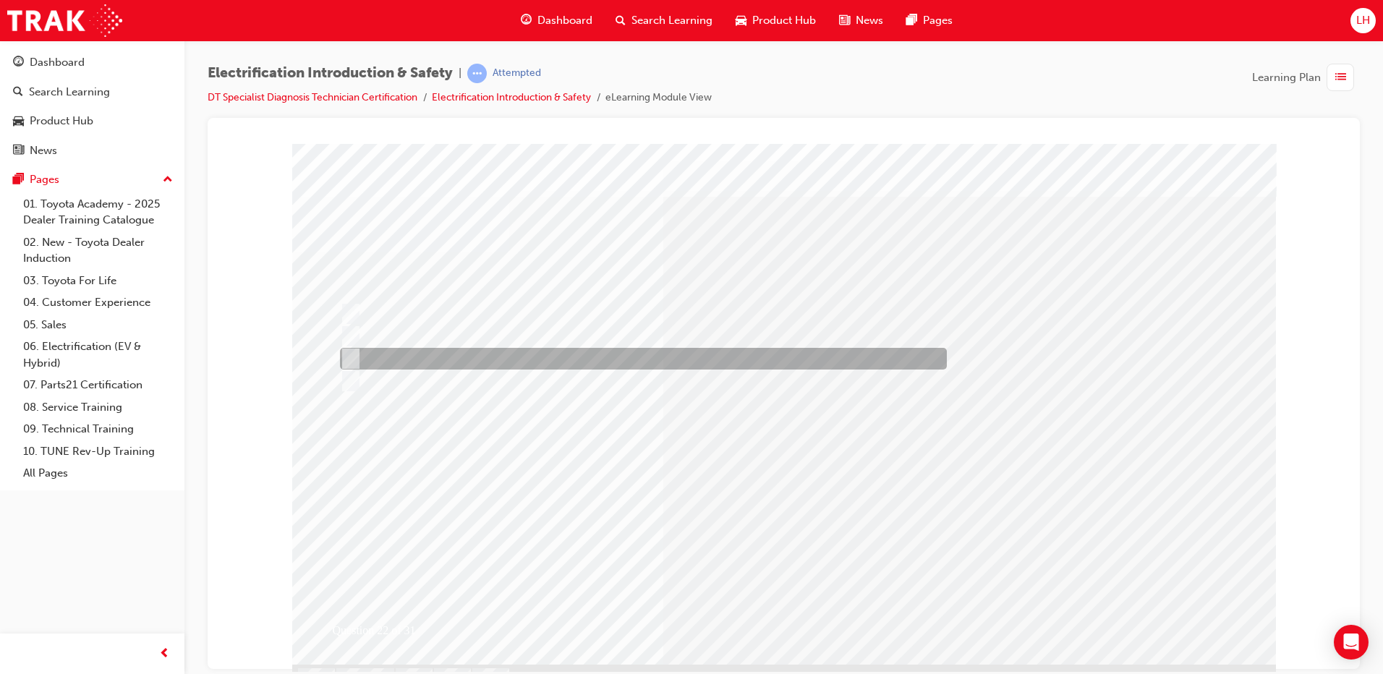
click at [499, 359] on div at bounding box center [639, 359] width 607 height 22
radio input "true"
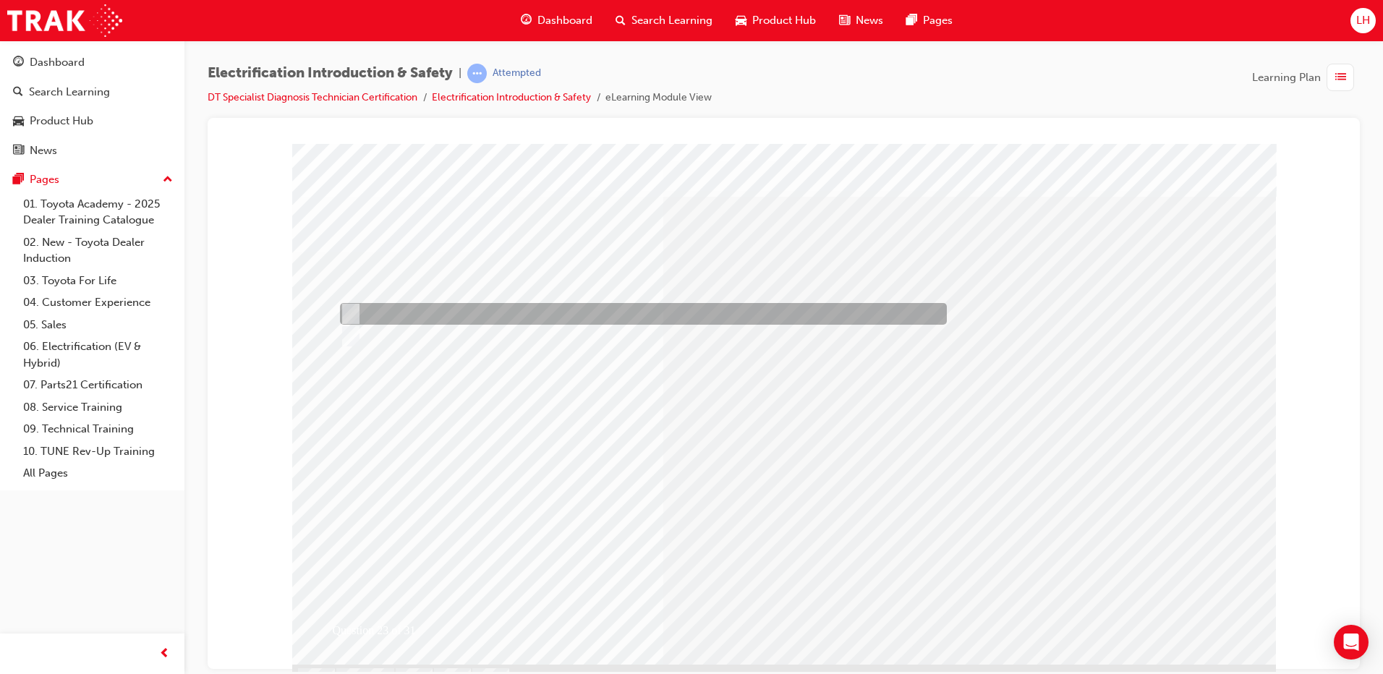
click at [472, 308] on div at bounding box center [639, 314] width 607 height 22
radio input "true"
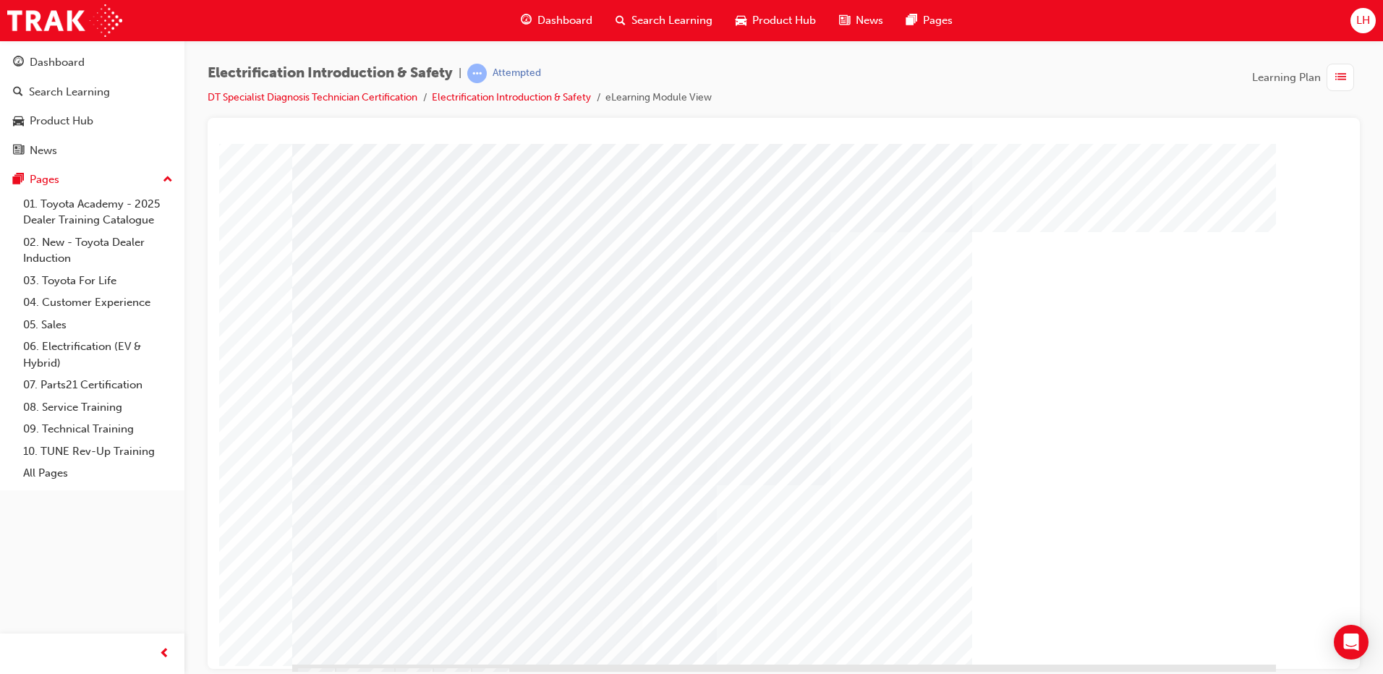
drag, startPoint x: 507, startPoint y: 446, endPoint x: 622, endPoint y: 460, distance: 115.2
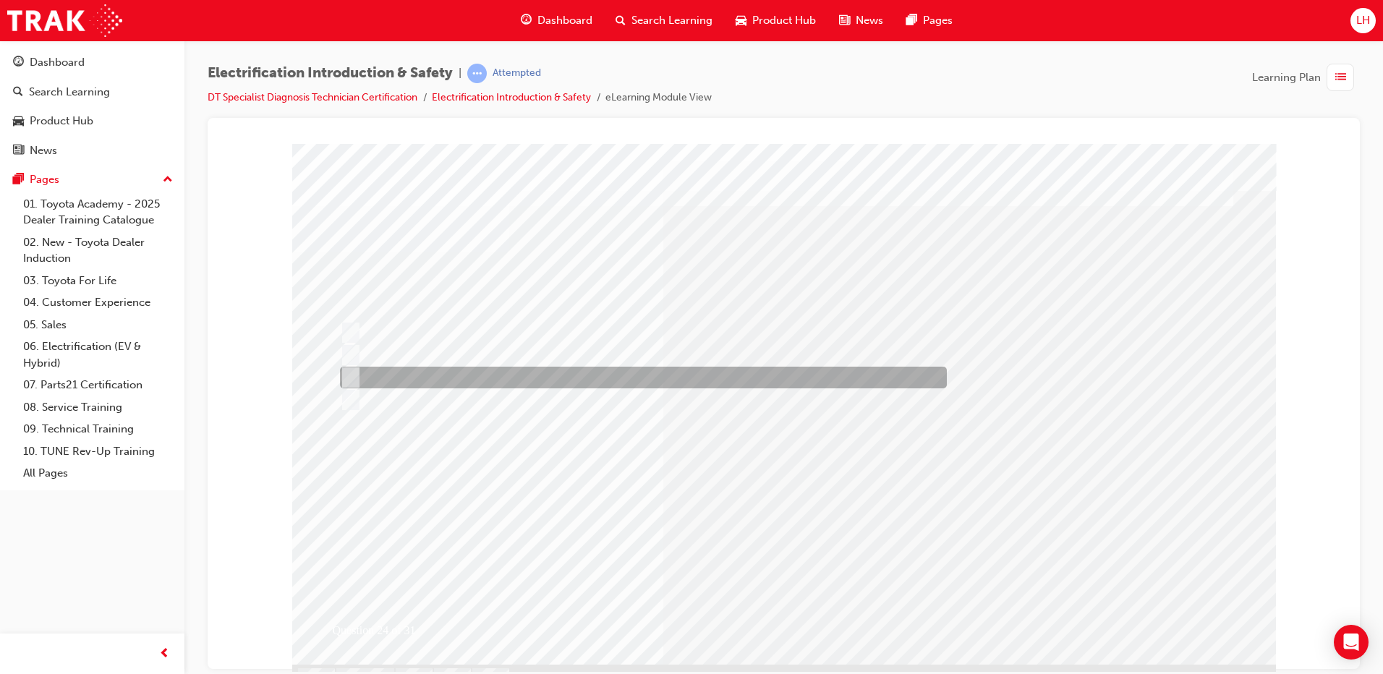
click at [496, 376] on div at bounding box center [639, 378] width 607 height 22
radio input "true"
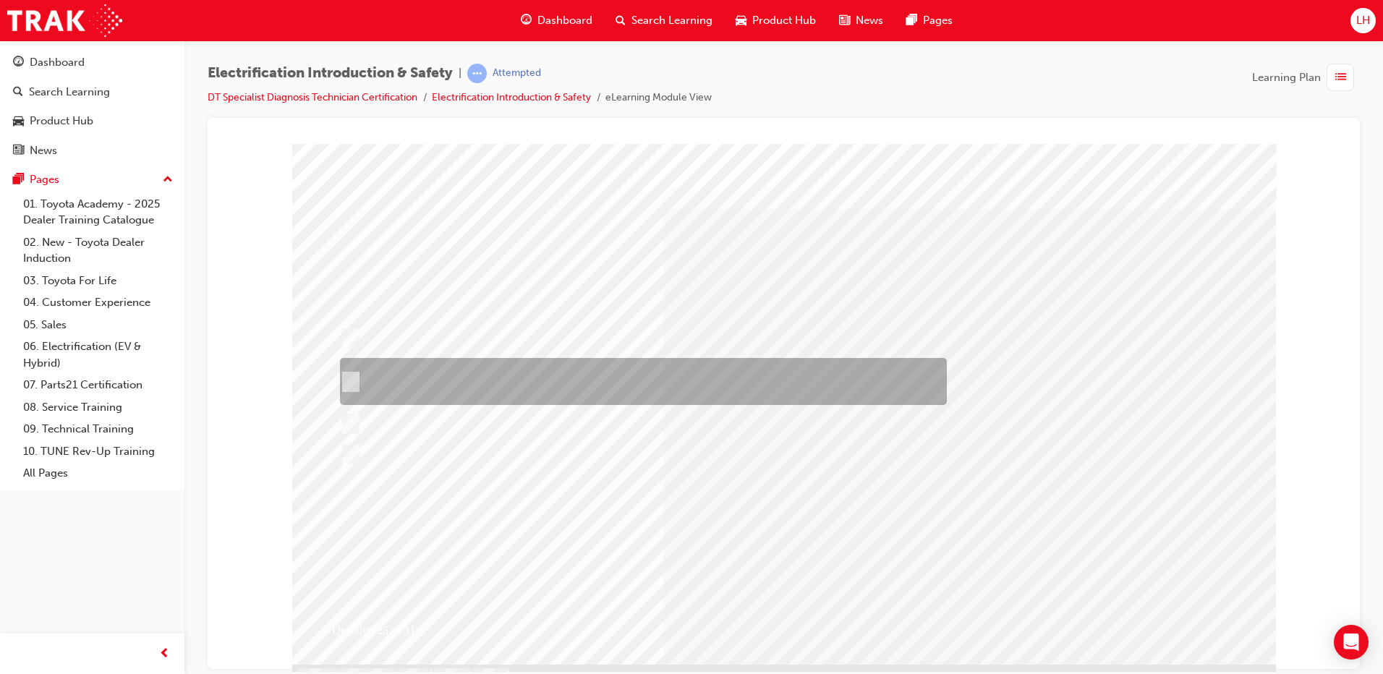
click at [556, 376] on div at bounding box center [639, 381] width 607 height 47
radio input "true"
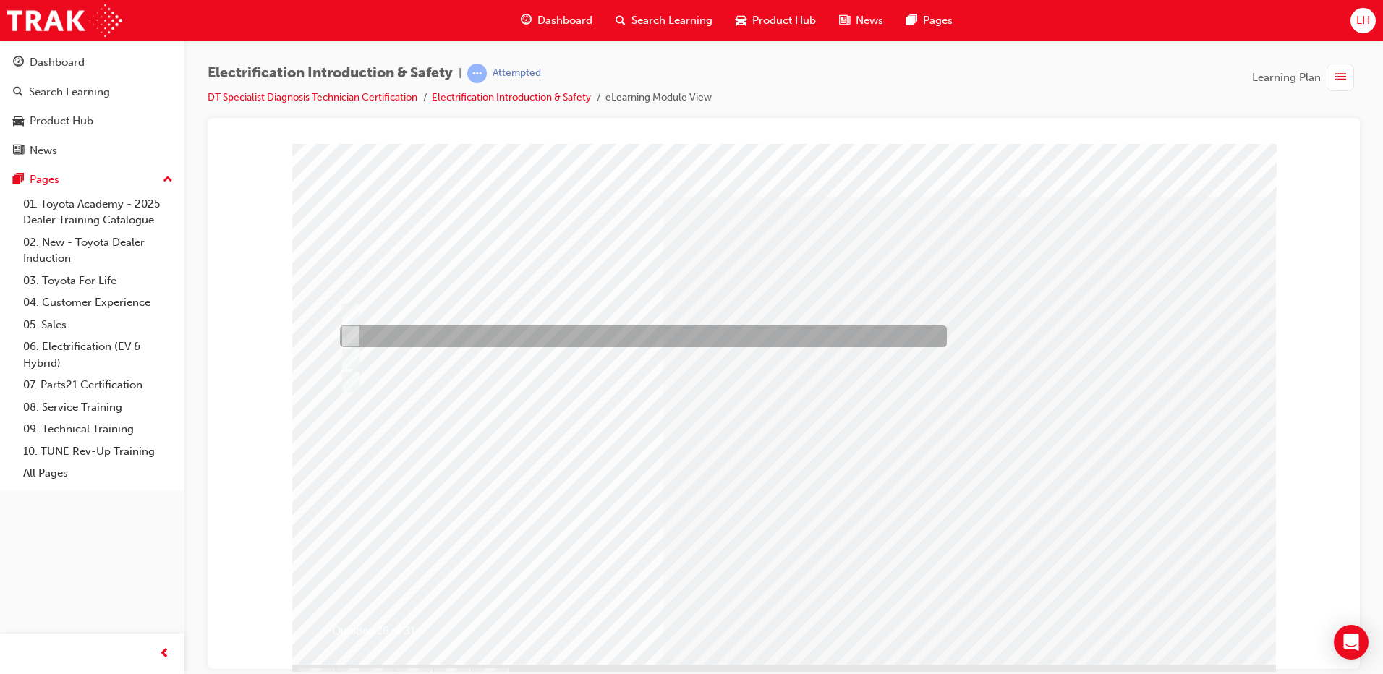
click at [533, 332] on div at bounding box center [639, 337] width 607 height 22
radio input "true"
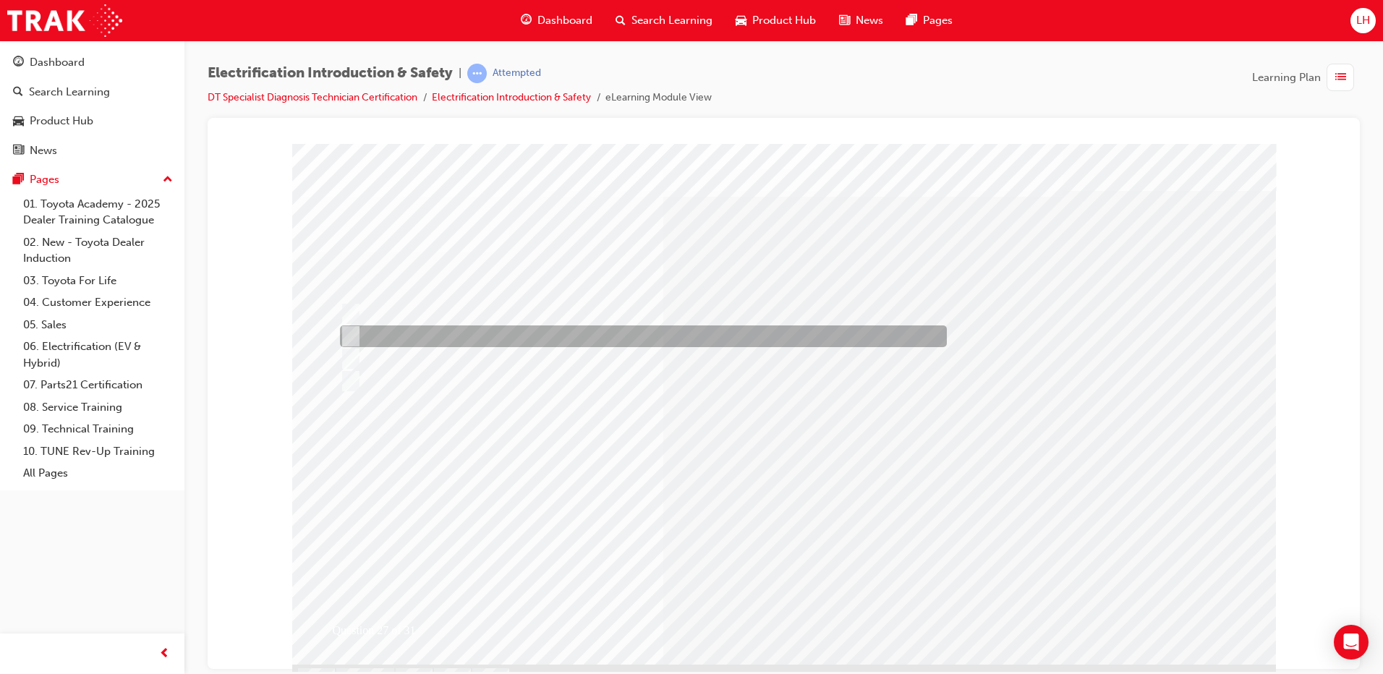
click at [441, 337] on div at bounding box center [639, 337] width 607 height 22
radio input "true"
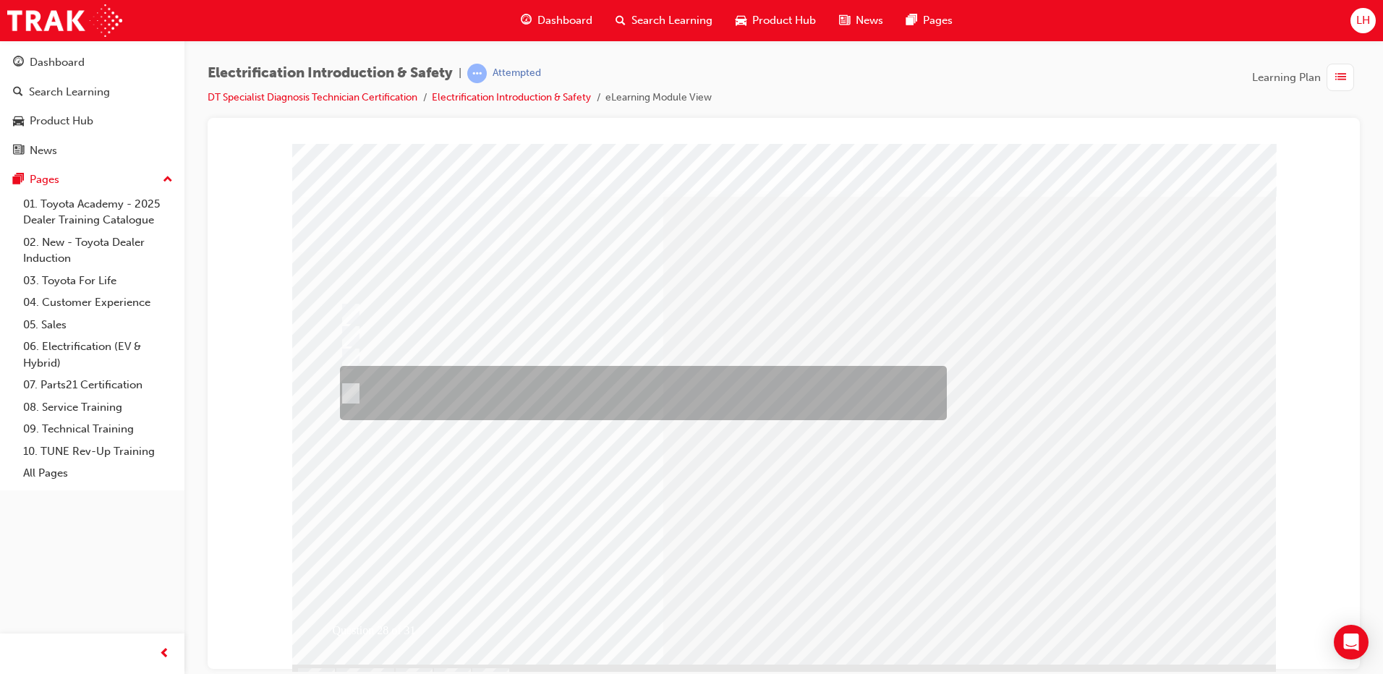
click at [556, 401] on div at bounding box center [639, 393] width 607 height 54
radio input "true"
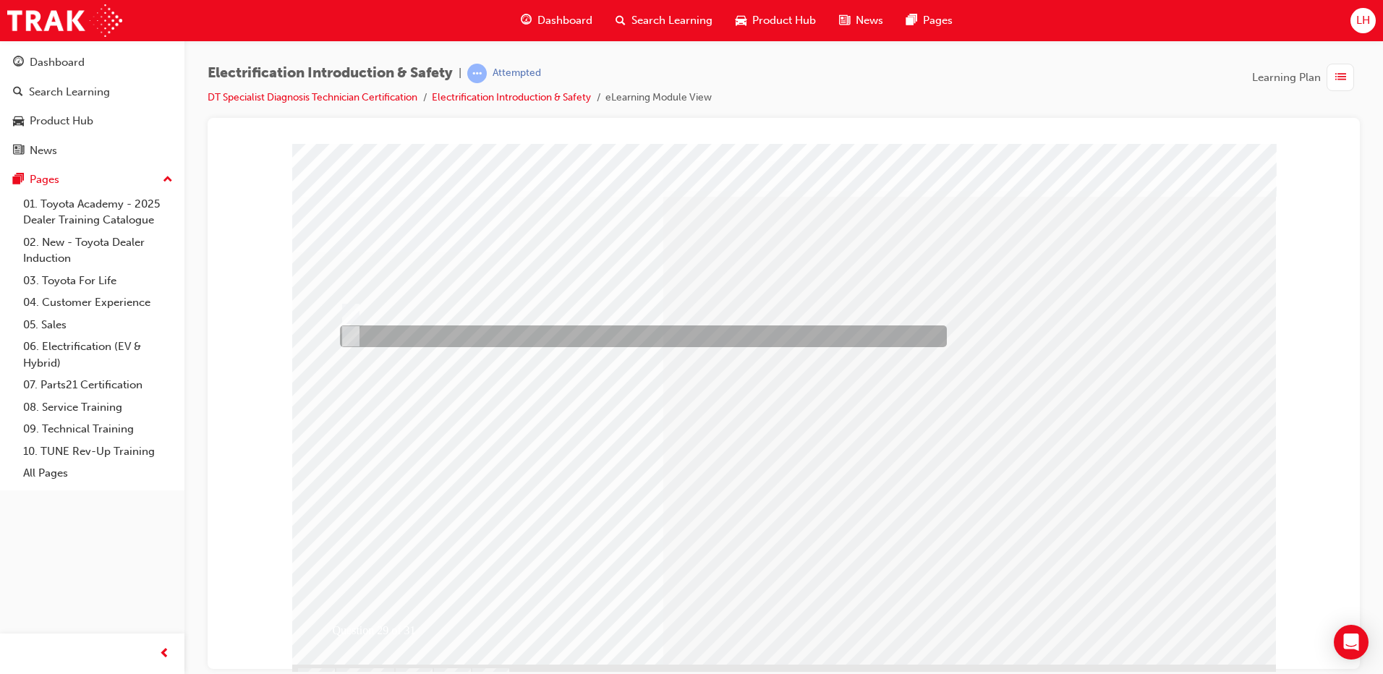
click at [435, 334] on div at bounding box center [639, 337] width 607 height 22
radio input "true"
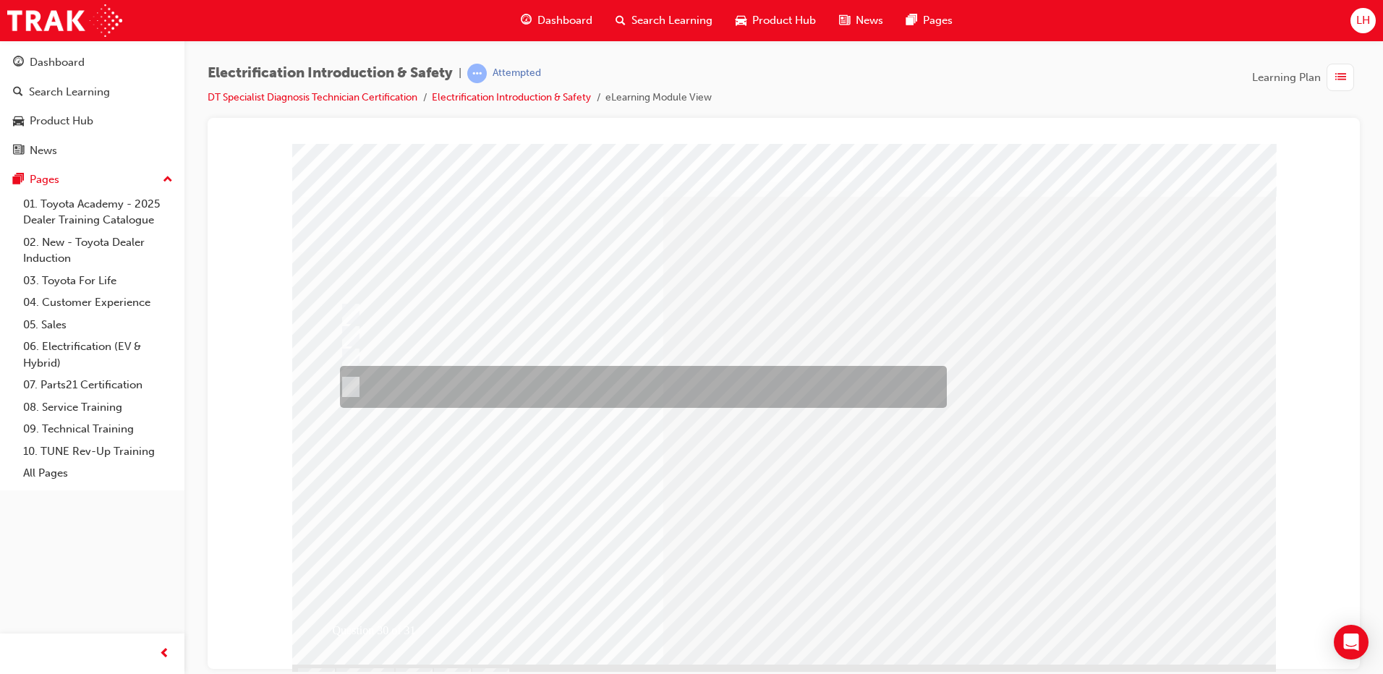
click at [480, 386] on div at bounding box center [639, 387] width 607 height 42
radio input "true"
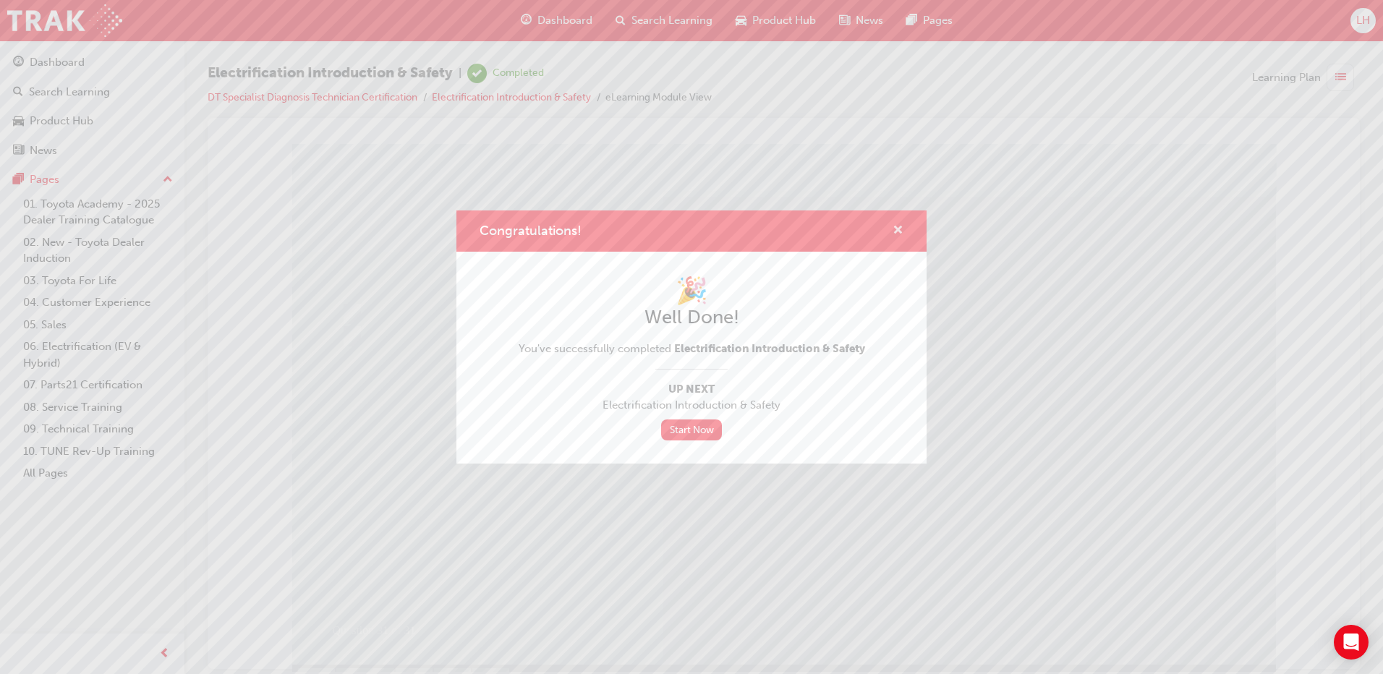
click at [896, 234] on span "cross-icon" at bounding box center [898, 231] width 11 height 13
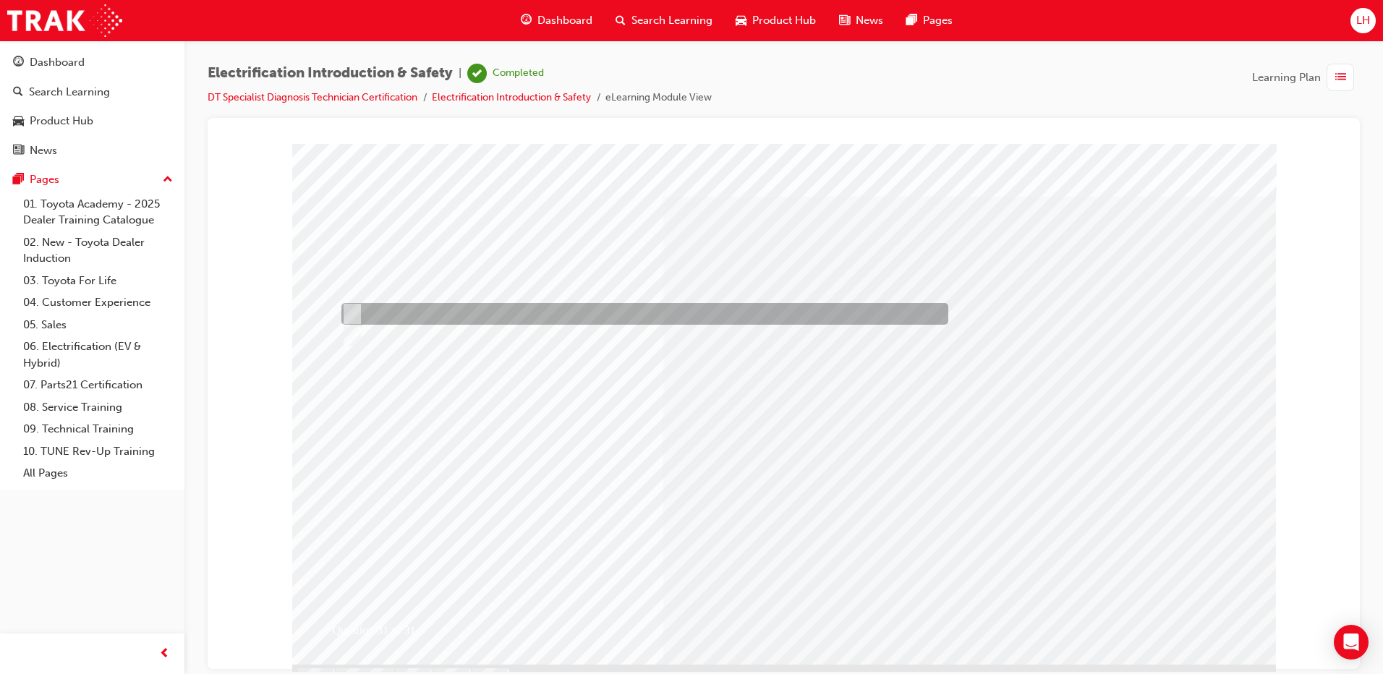
click at [440, 310] on div at bounding box center [641, 314] width 607 height 22
radio input "true"
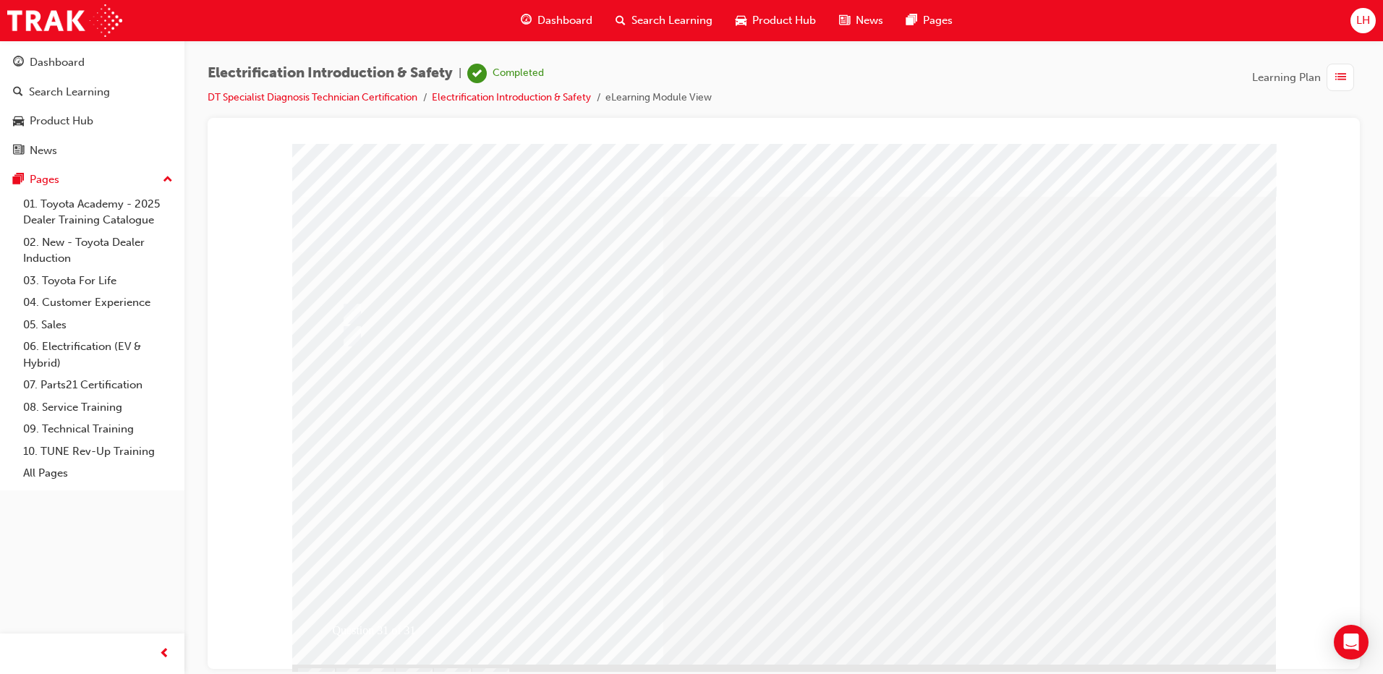
click at [522, 29] on span "guage-icon" at bounding box center [526, 21] width 11 height 18
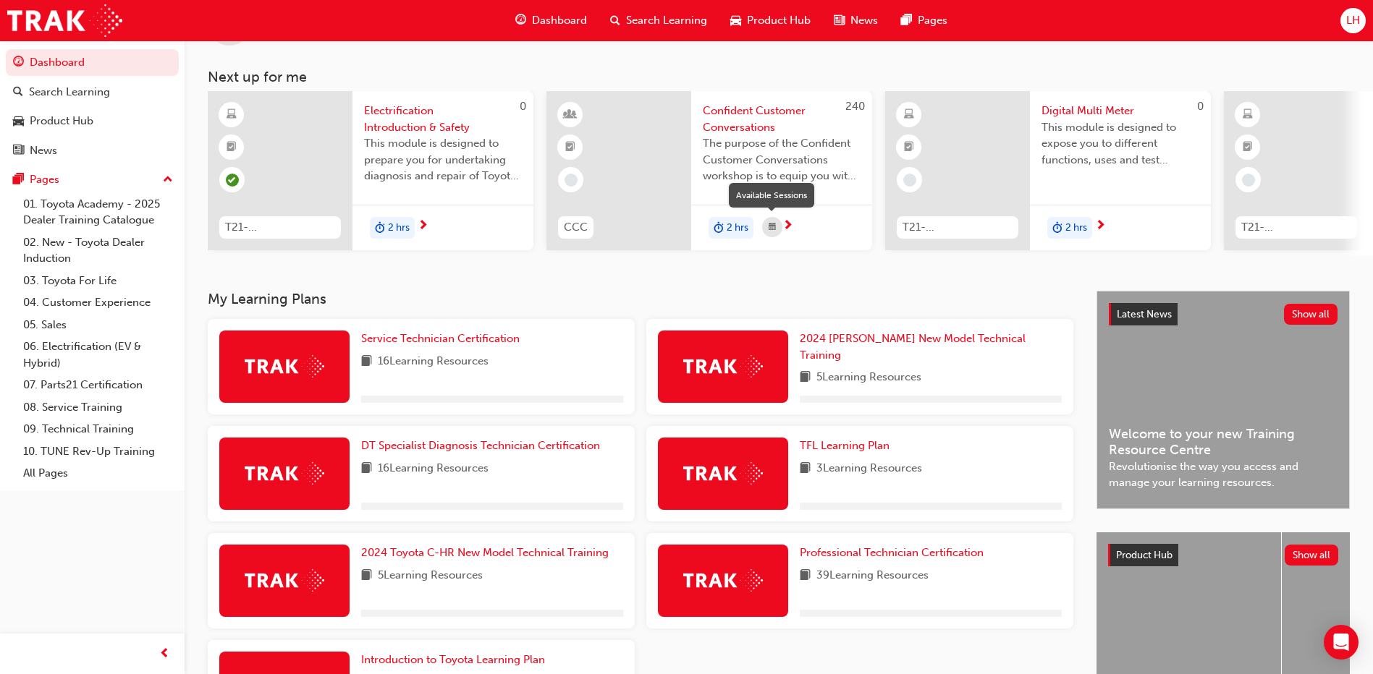
scroll to position [200, 0]
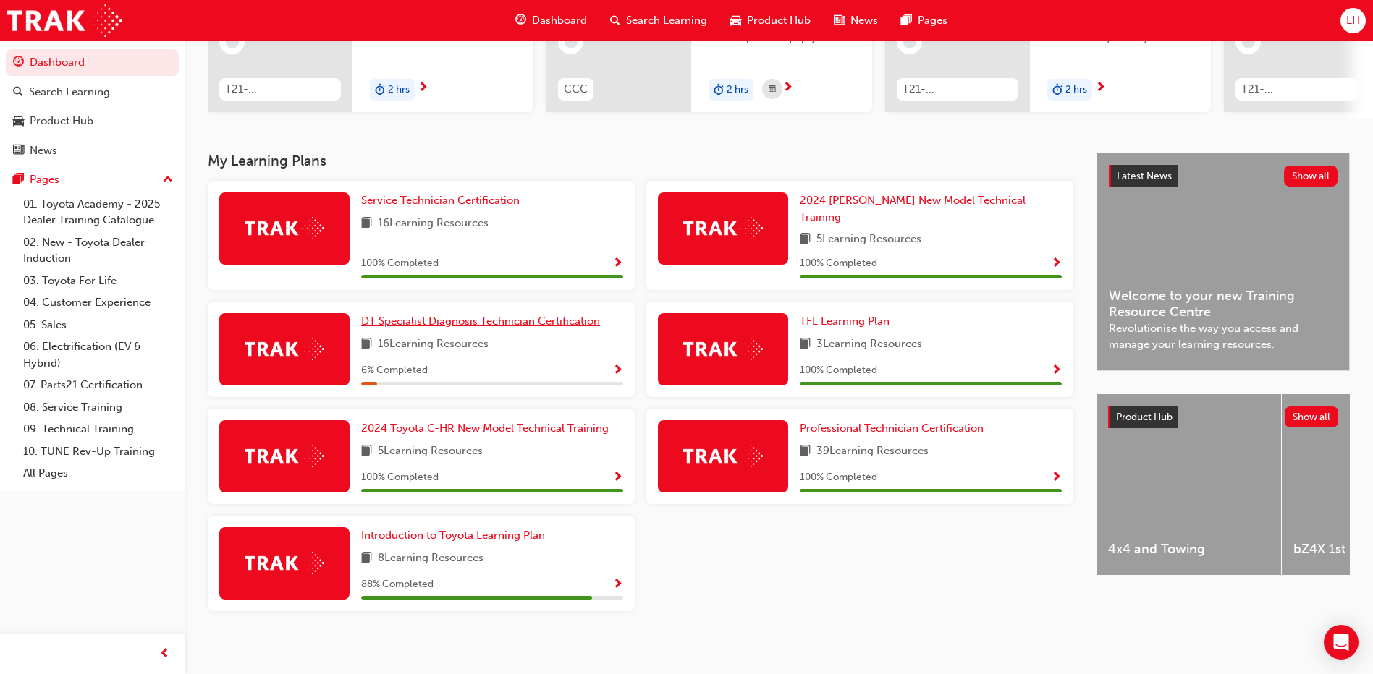
click at [474, 315] on span "DT Specialist Diagnosis Technician Certification" at bounding box center [480, 321] width 239 height 13
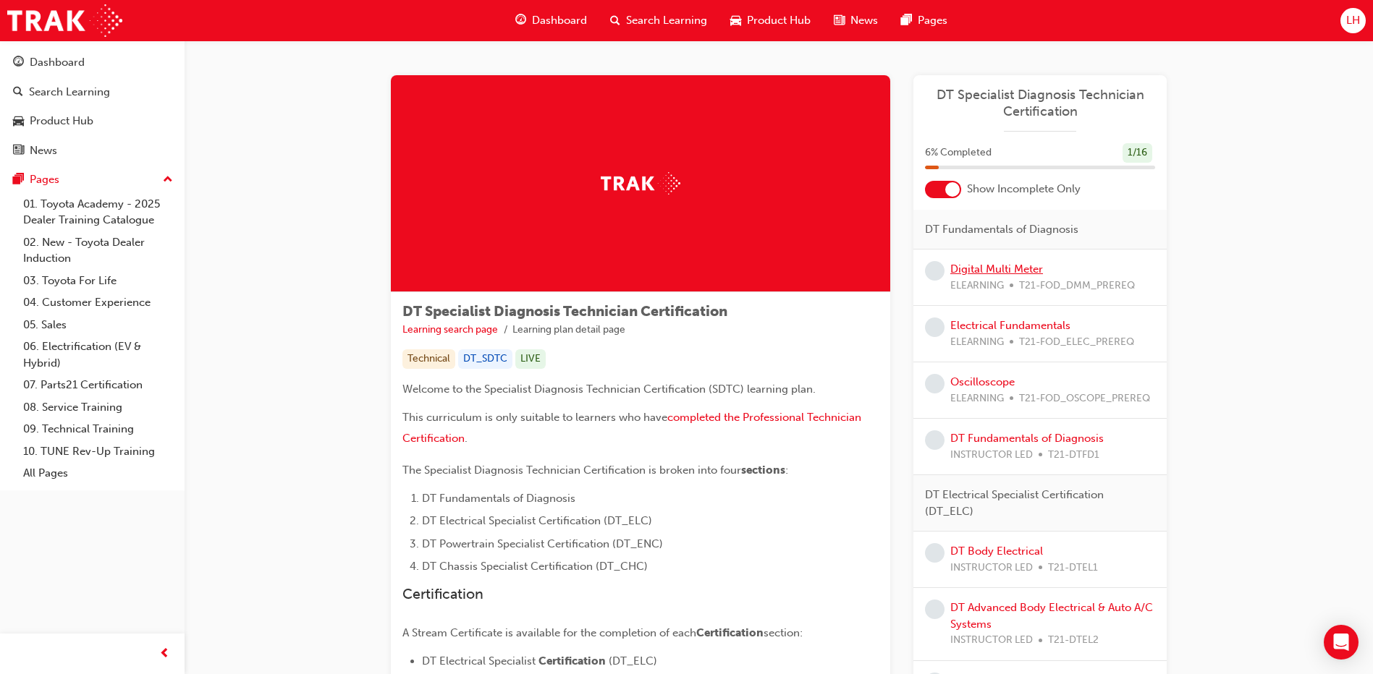
click at [1004, 267] on link "Digital Multi Meter" at bounding box center [996, 269] width 93 height 13
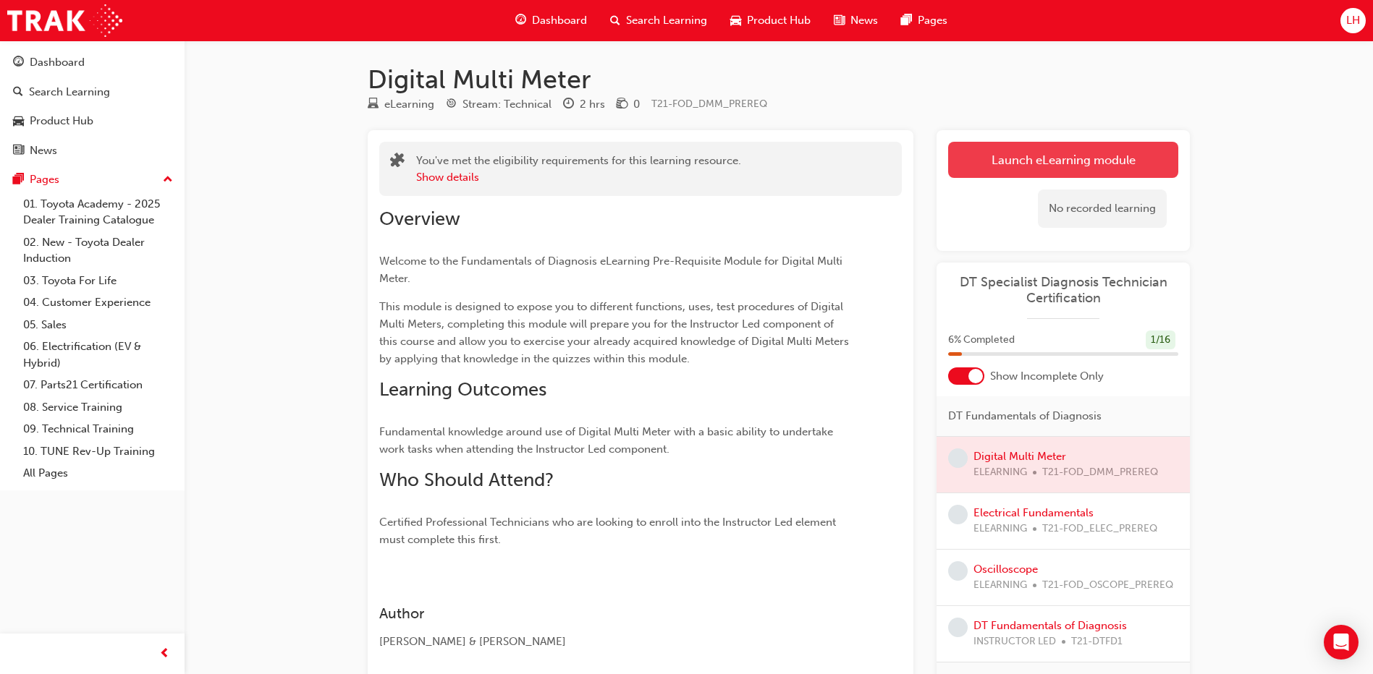
click at [1078, 147] on link "Launch eLearning module" at bounding box center [1063, 160] width 230 height 36
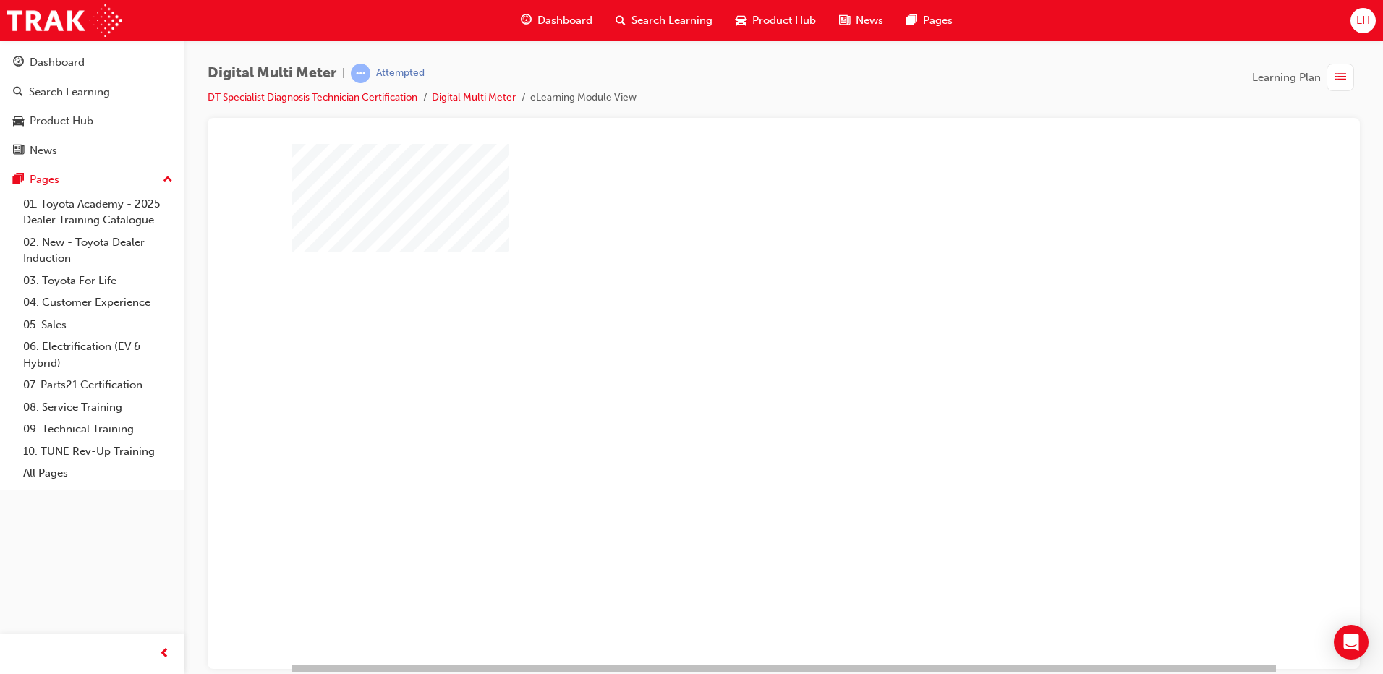
click at [742, 362] on div "play" at bounding box center [742, 362] width 0 height 0
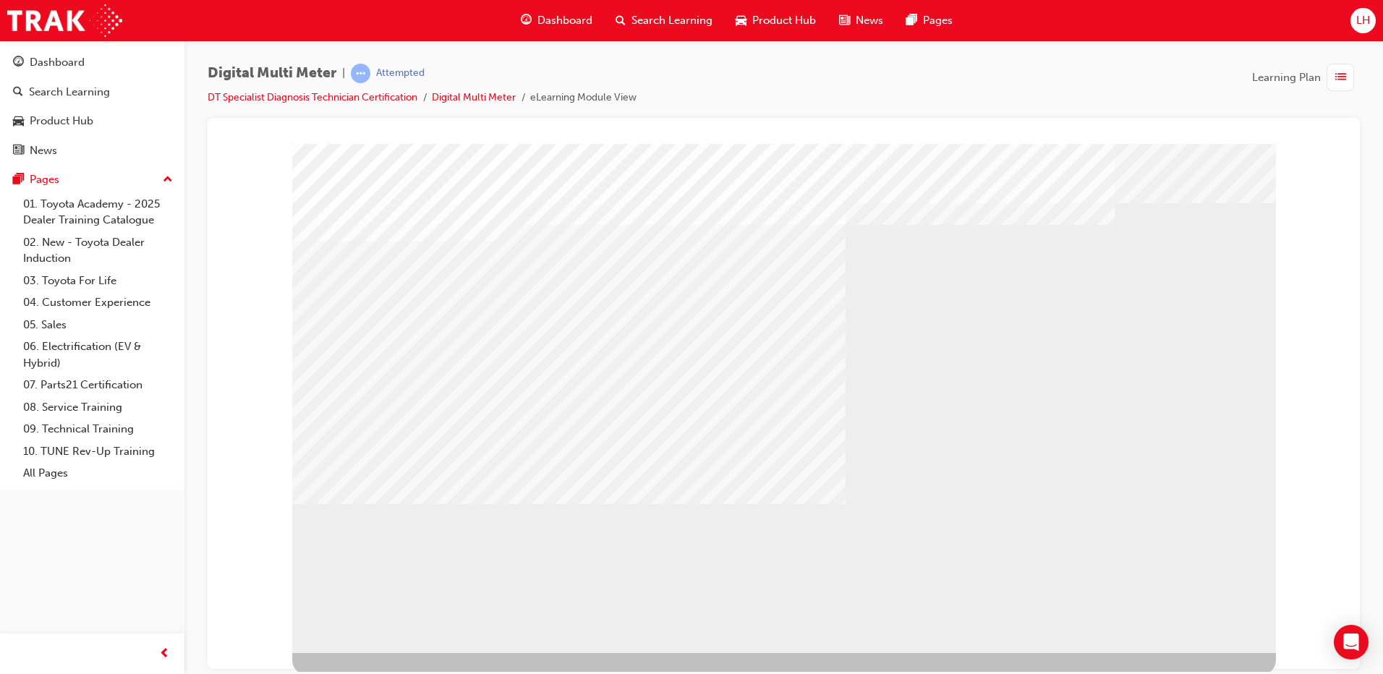
scroll to position [14, 0]
drag, startPoint x: 683, startPoint y: 402, endPoint x: 826, endPoint y: 416, distance: 144.0
drag, startPoint x: 609, startPoint y: 384, endPoint x: 860, endPoint y: 381, distance: 251.8
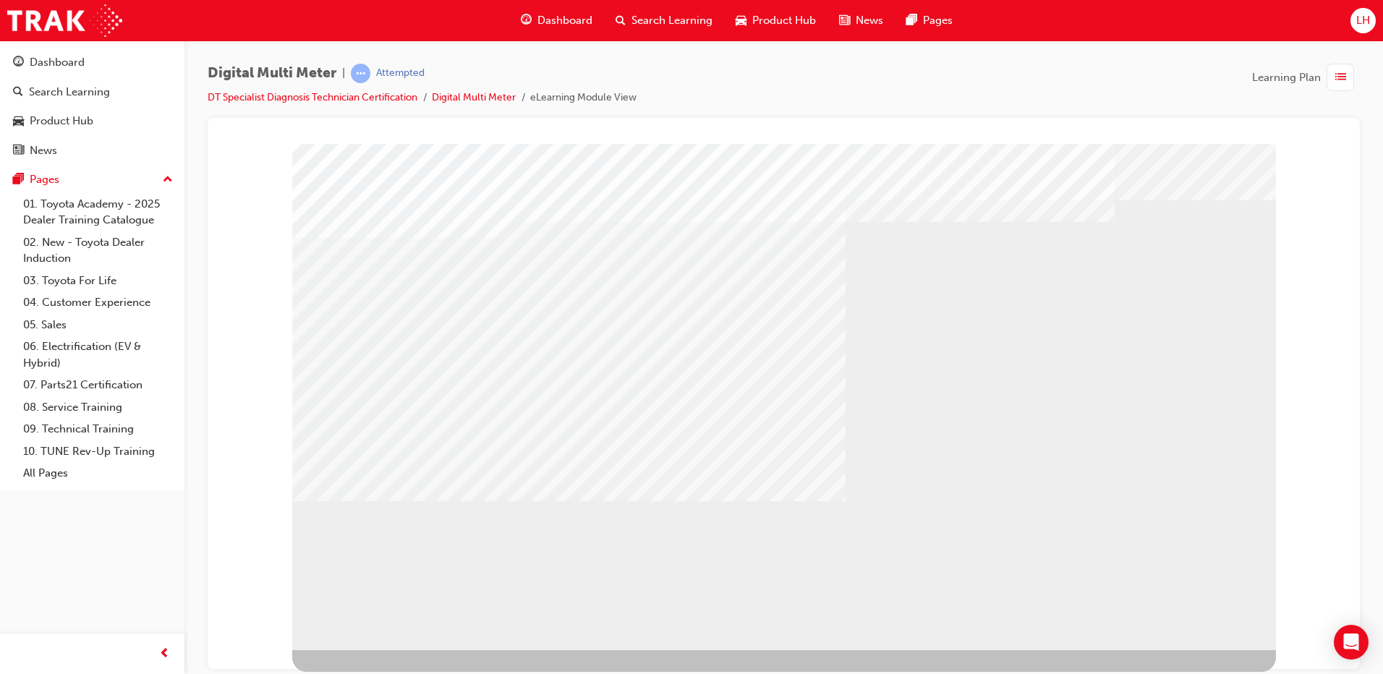
drag, startPoint x: 719, startPoint y: 359, endPoint x: 862, endPoint y: 355, distance: 143.3
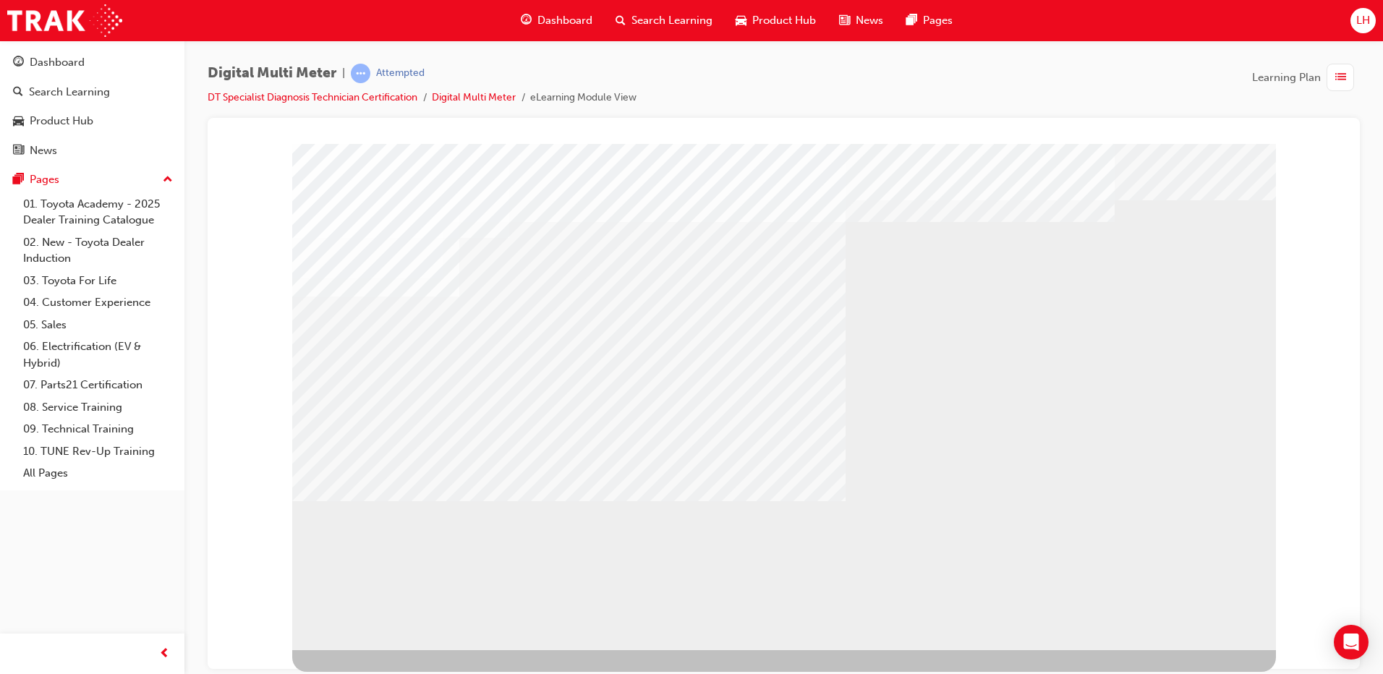
drag, startPoint x: 716, startPoint y: 351, endPoint x: 742, endPoint y: 350, distance: 25.3
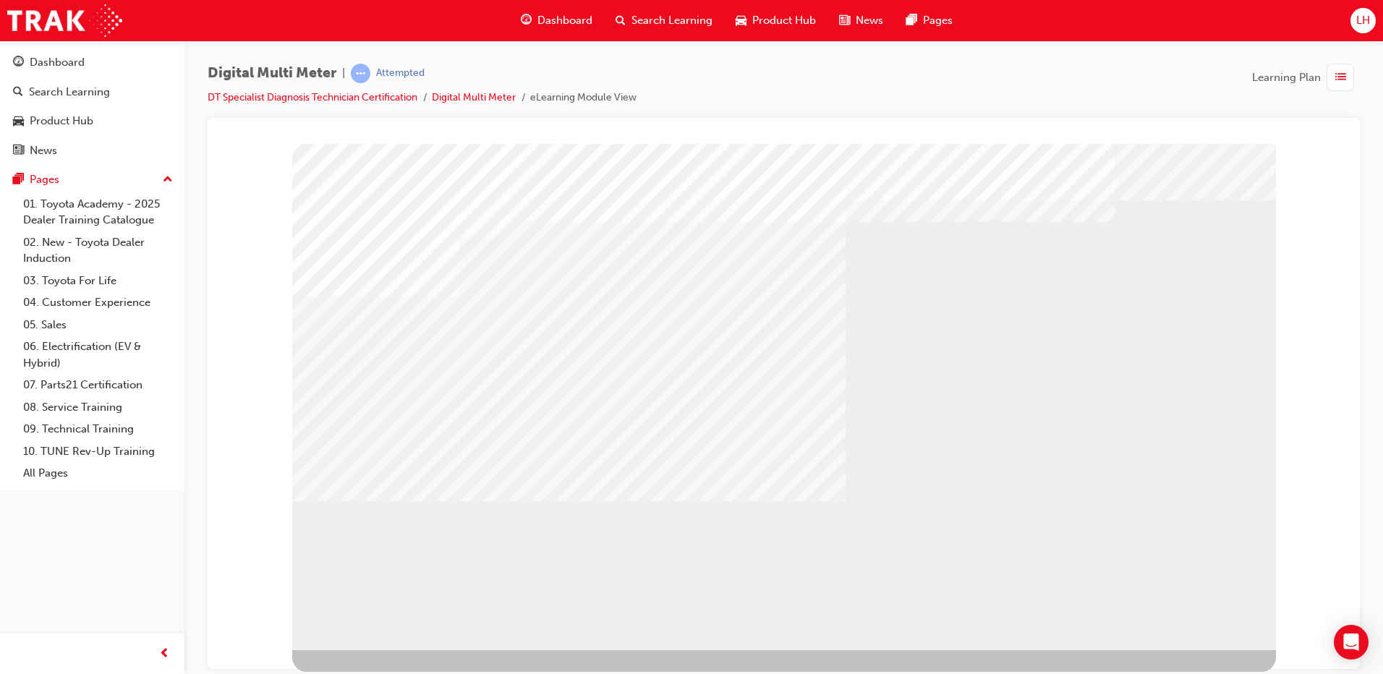
drag, startPoint x: 872, startPoint y: 369, endPoint x: 906, endPoint y: 375, distance: 34.5
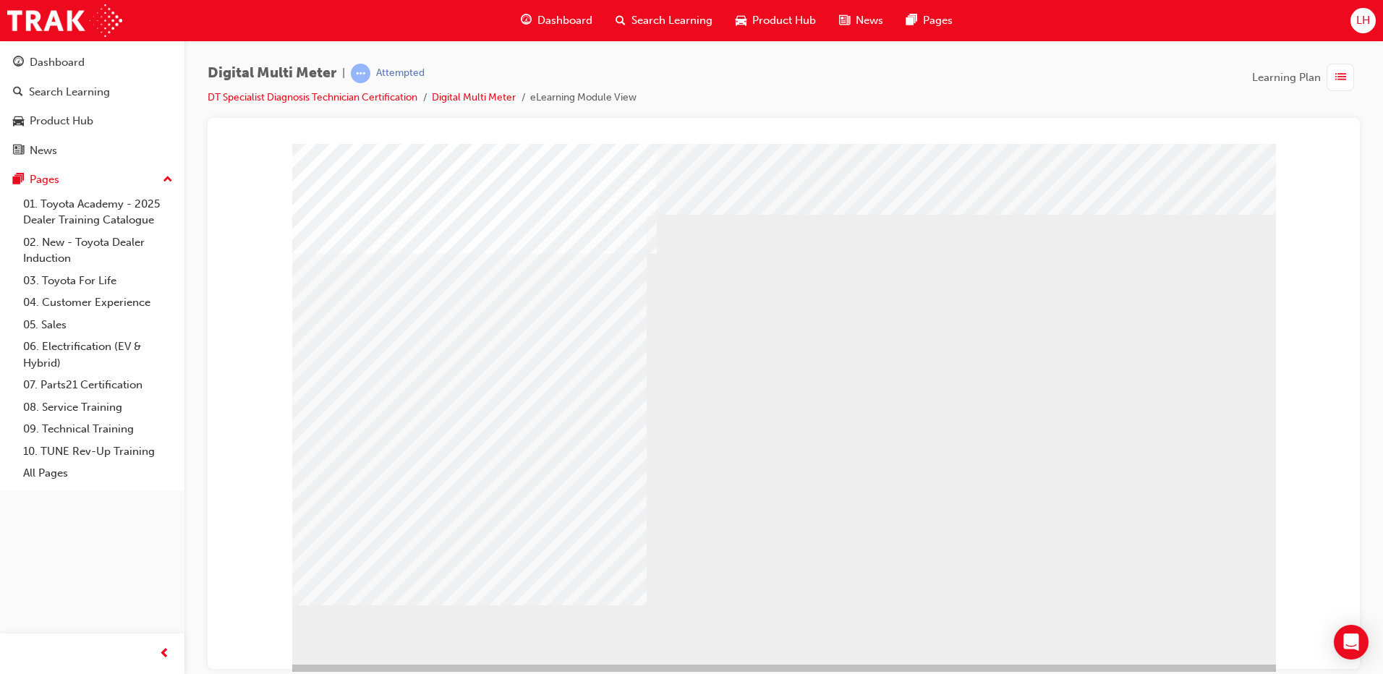
drag, startPoint x: 867, startPoint y: 473, endPoint x: 872, endPoint y: 457, distance: 16.7
click at [869, 462] on div "multistate" at bounding box center [784, 403] width 984 height 521
drag, startPoint x: 891, startPoint y: 550, endPoint x: 902, endPoint y: 543, distance: 12.4
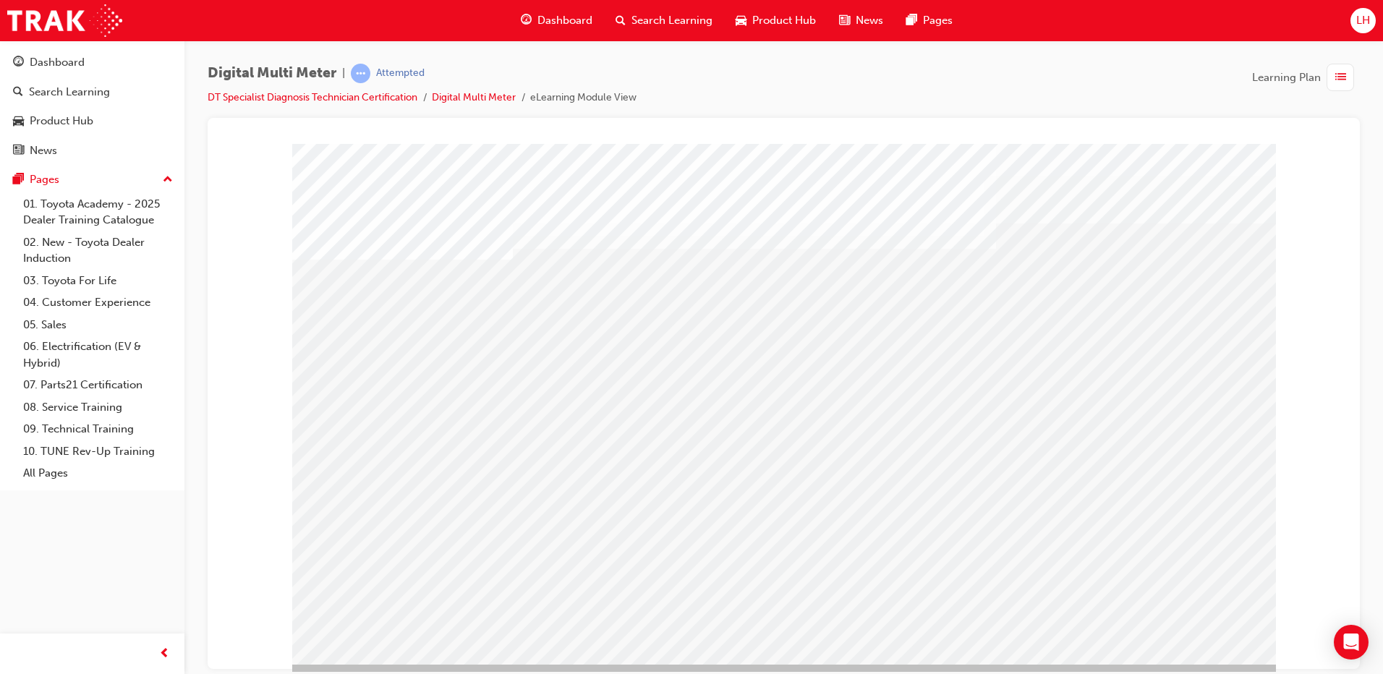
drag, startPoint x: 705, startPoint y: 390, endPoint x: 841, endPoint y: 381, distance: 136.4
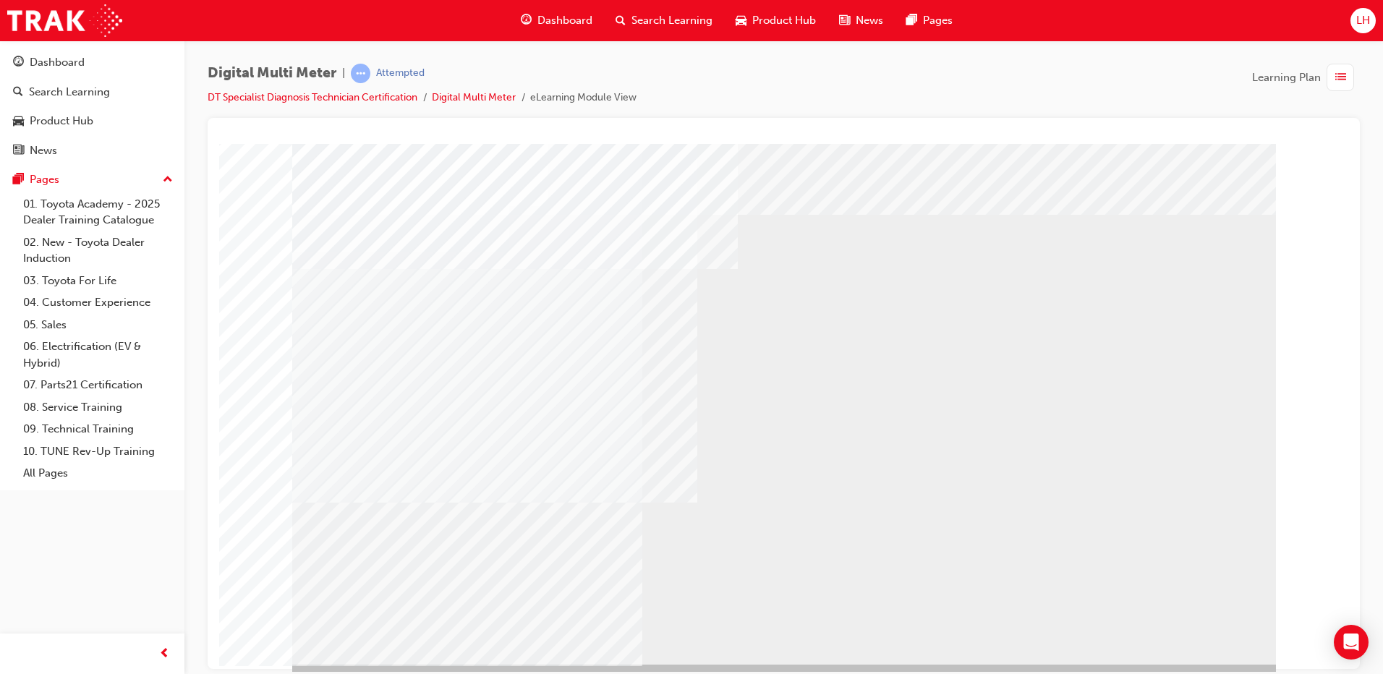
select select
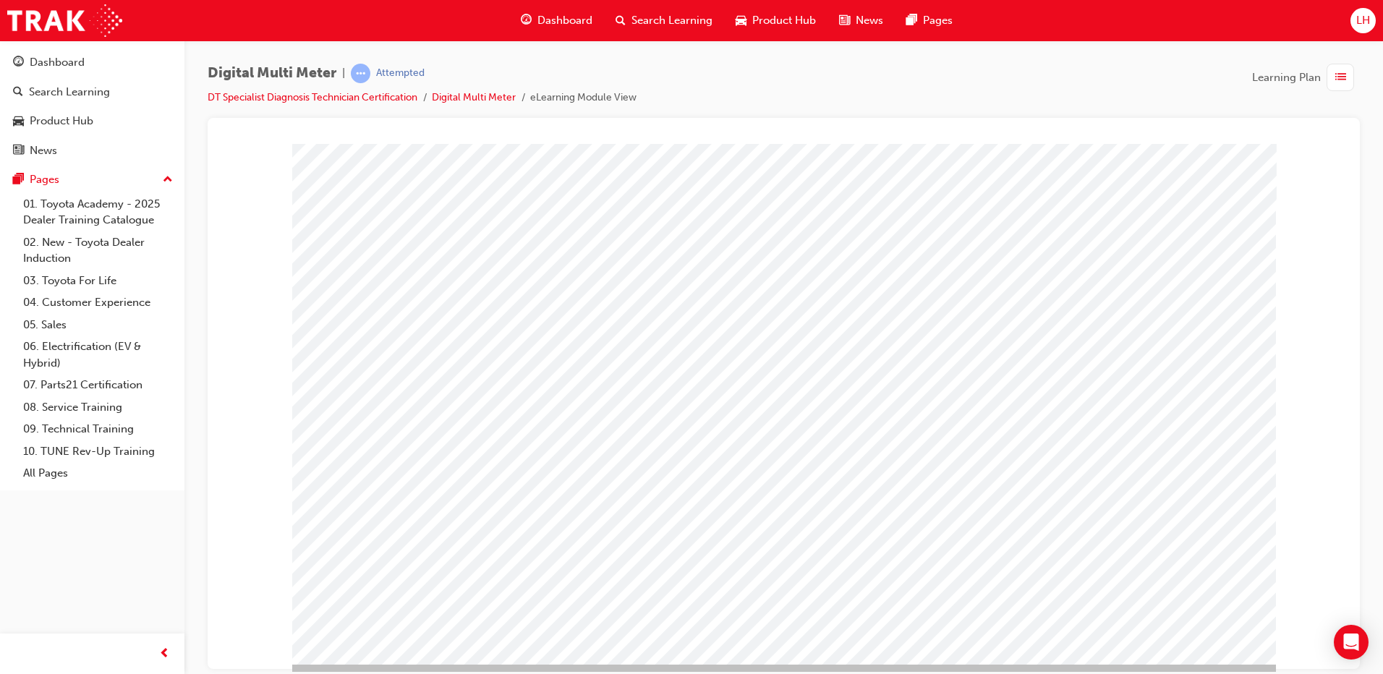
click at [819, 305] on span at bounding box center [814, 305] width 9 height 12
click at [784, 335] on span at bounding box center [784, 341] width 0 height 12
click at [852, 304] on div at bounding box center [835, 299] width 51 height 21
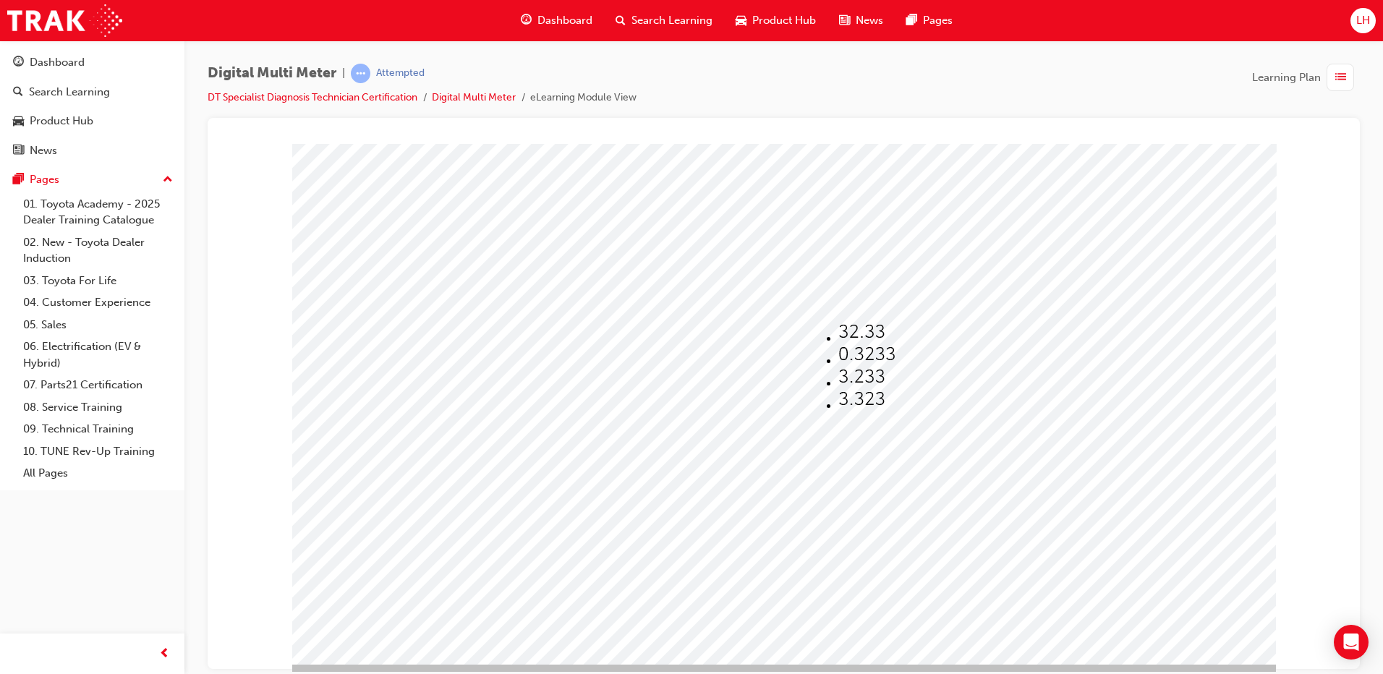
click at [844, 380] on img at bounding box center [862, 377] width 46 height 20
select select "3.233"
click at [793, 331] on img at bounding box center [788, 336] width 9 height 20
click at [813, 387] on img at bounding box center [831, 391] width 36 height 20
select select "0.05"
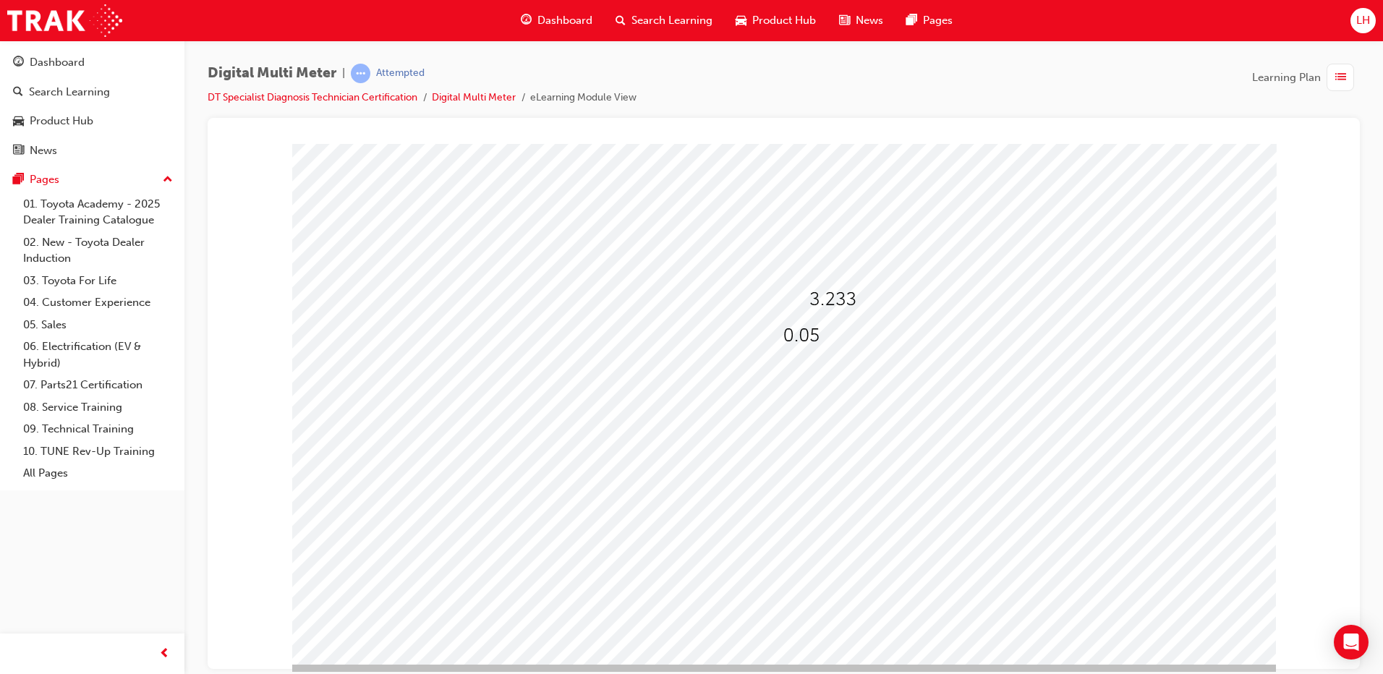
click at [827, 371] on span at bounding box center [822, 377] width 9 height 12
click at [847, 480] on img at bounding box center [870, 472] width 46 height 20
select select "9,480"
click at [827, 418] on img at bounding box center [822, 408] width 9 height 20
click at [847, 485] on img at bounding box center [862, 485] width 31 height 20
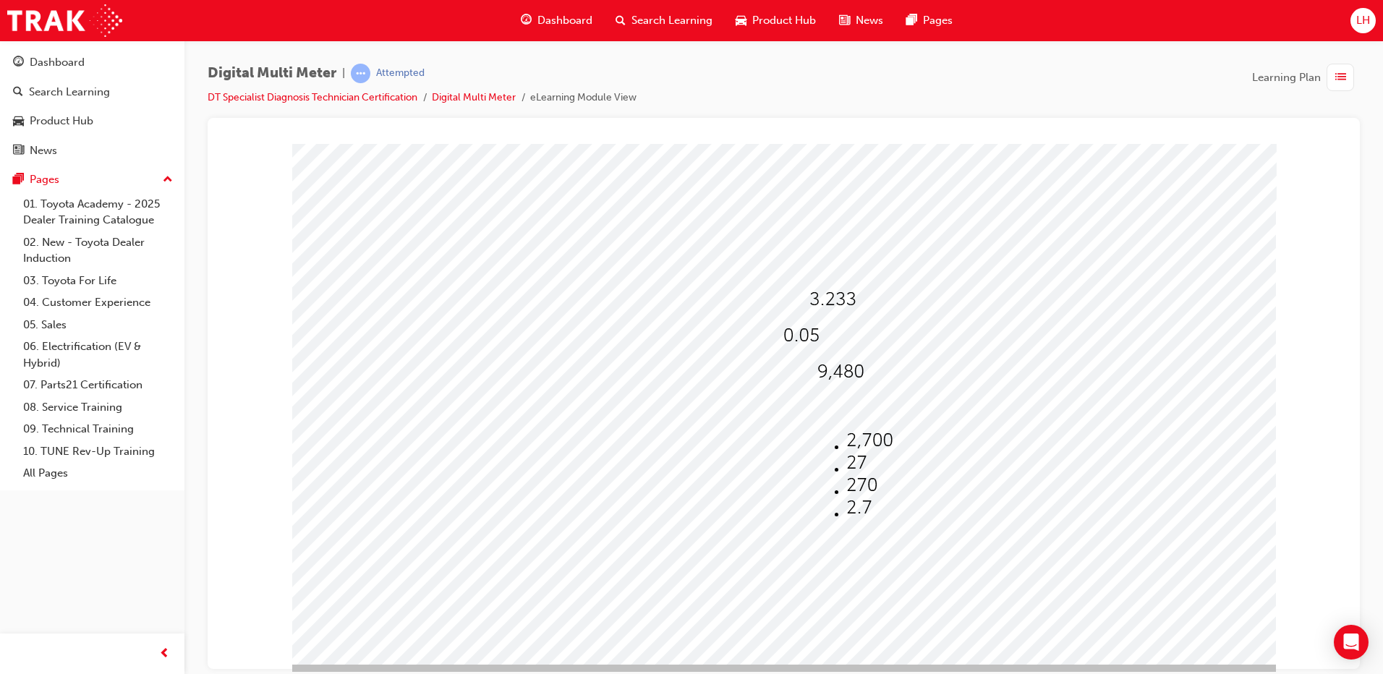
select select "270"
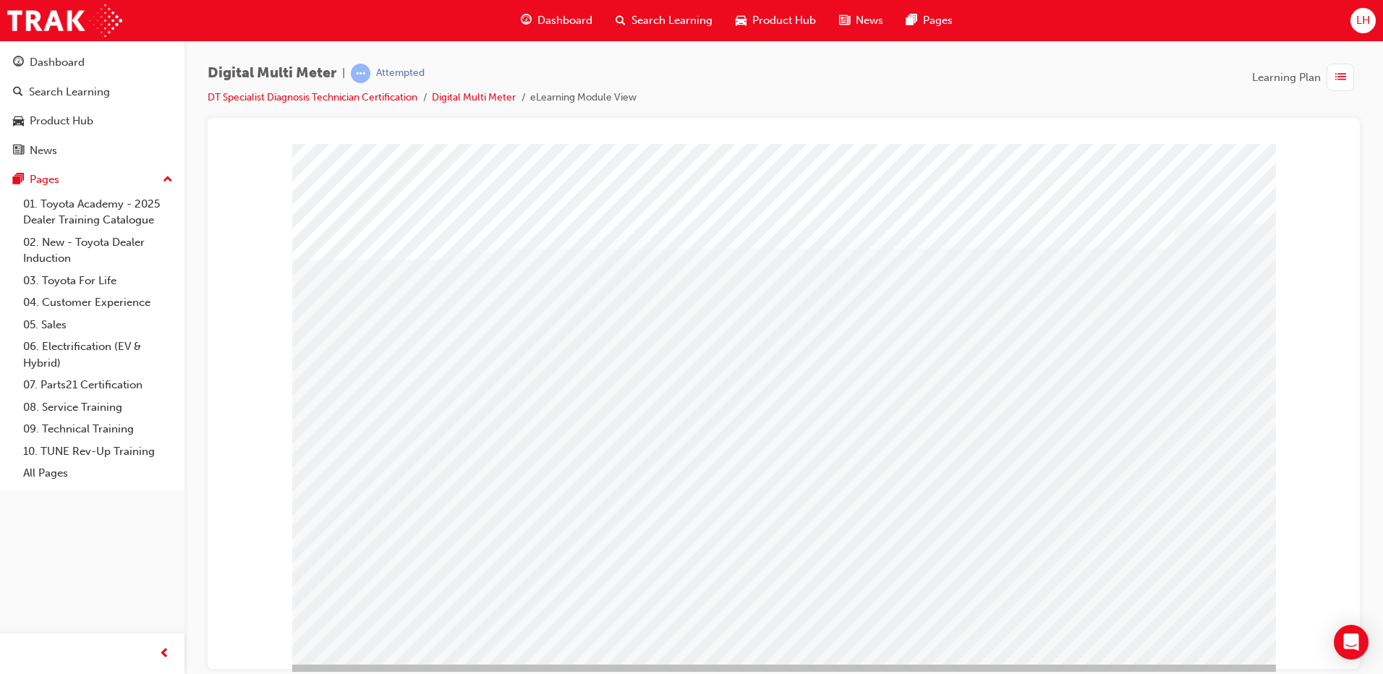
drag, startPoint x: 452, startPoint y: 362, endPoint x: 459, endPoint y: 353, distance: 11.8
drag, startPoint x: 586, startPoint y: 359, endPoint x: 741, endPoint y: 380, distance: 156.3
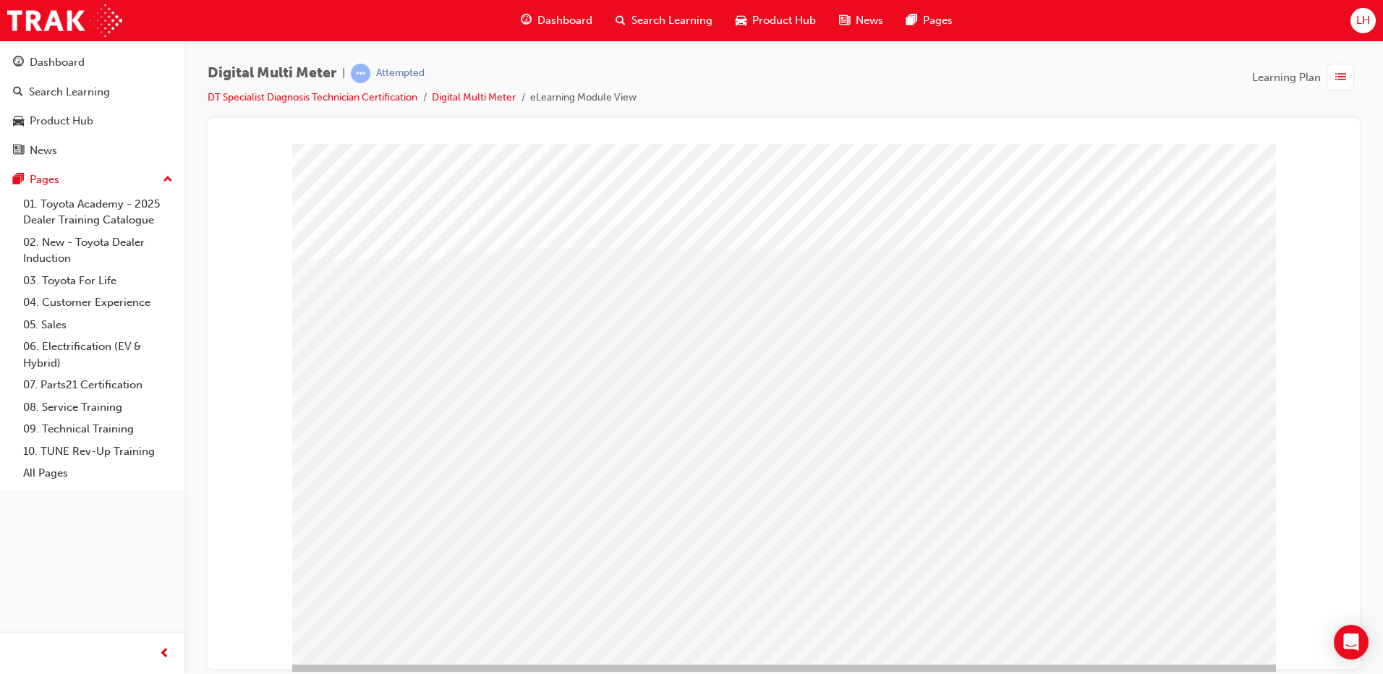
drag, startPoint x: 920, startPoint y: 401, endPoint x: 940, endPoint y: 395, distance: 21.1
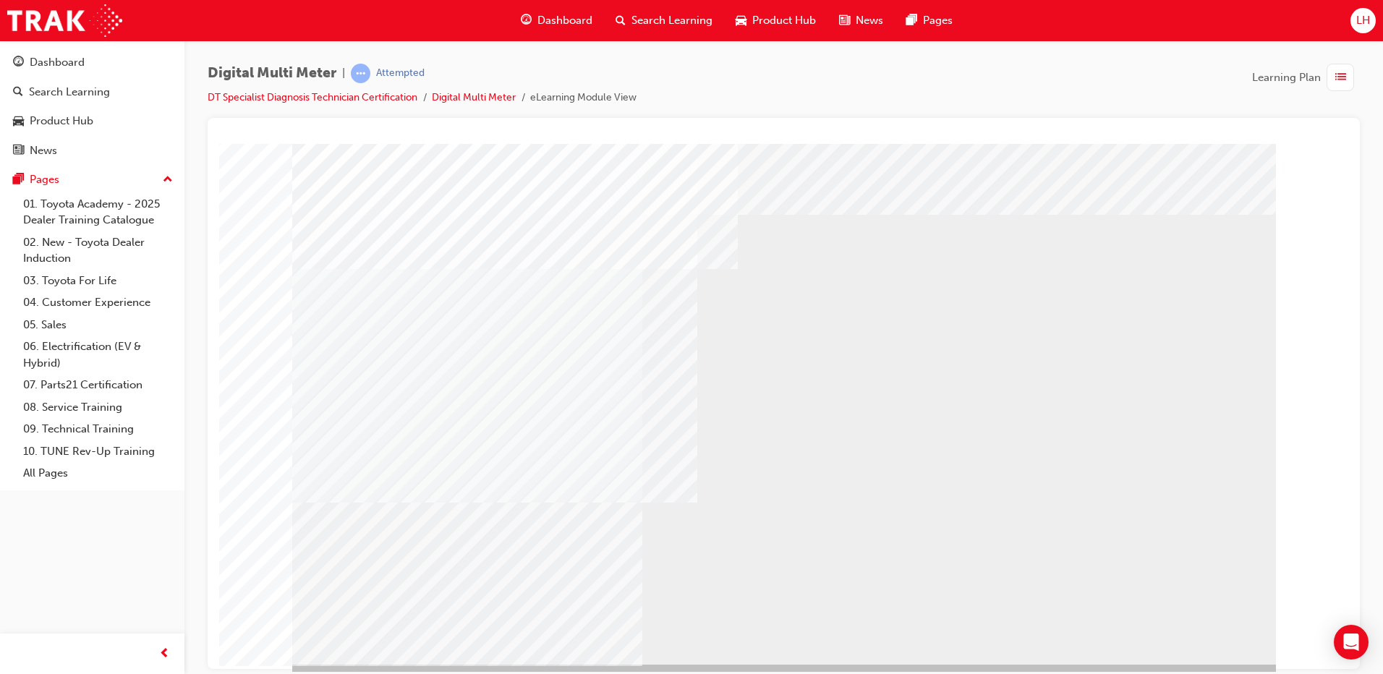
select select
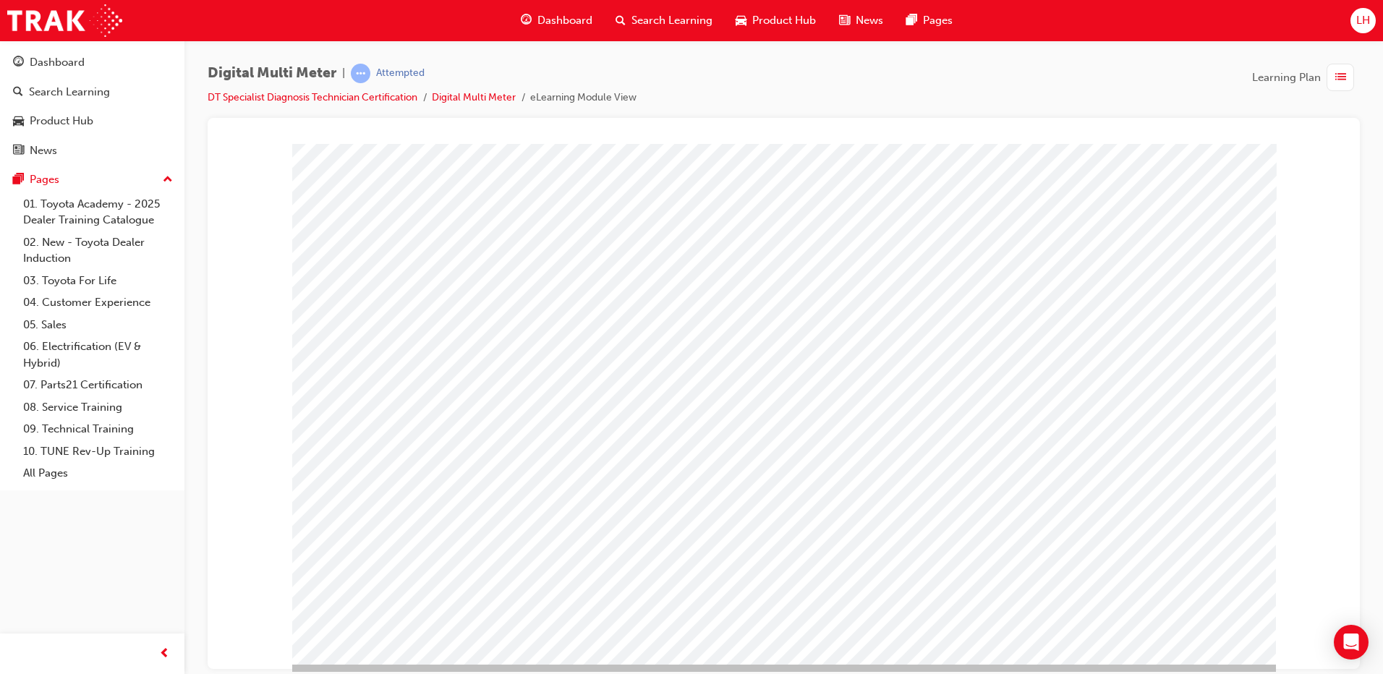
click at [824, 299] on span at bounding box center [819, 305] width 9 height 12
click at [844, 357] on img at bounding box center [866, 354] width 44 height 20
select select "9.416"
click at [794, 335] on img at bounding box center [795, 336] width 9 height 20
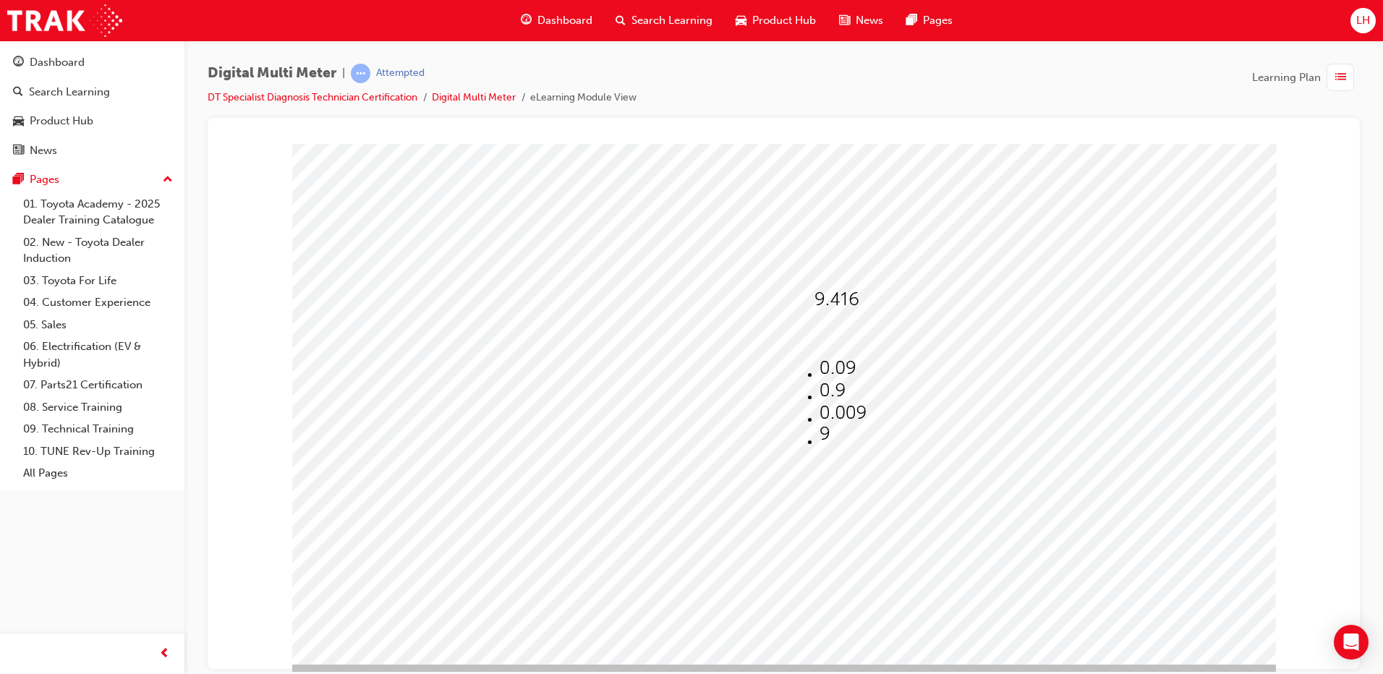
click at [831, 361] on img at bounding box center [838, 368] width 36 height 20
select select "0.09"
click at [834, 370] on img at bounding box center [829, 372] width 9 height 20
click at [858, 427] on img at bounding box center [877, 427] width 46 height 20
select select "6,300"
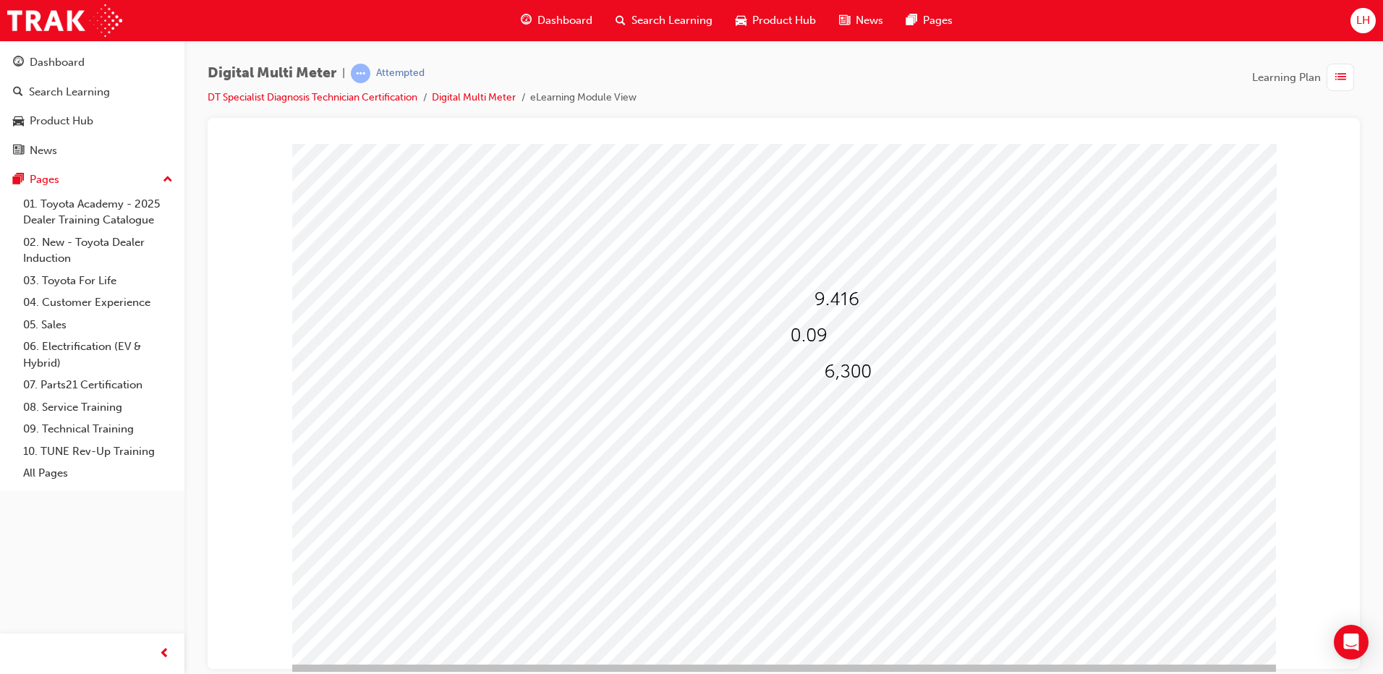
click at [844, 416] on div at bounding box center [835, 408] width 35 height 21
click at [847, 462] on img at bounding box center [862, 463] width 31 height 20
select select "780"
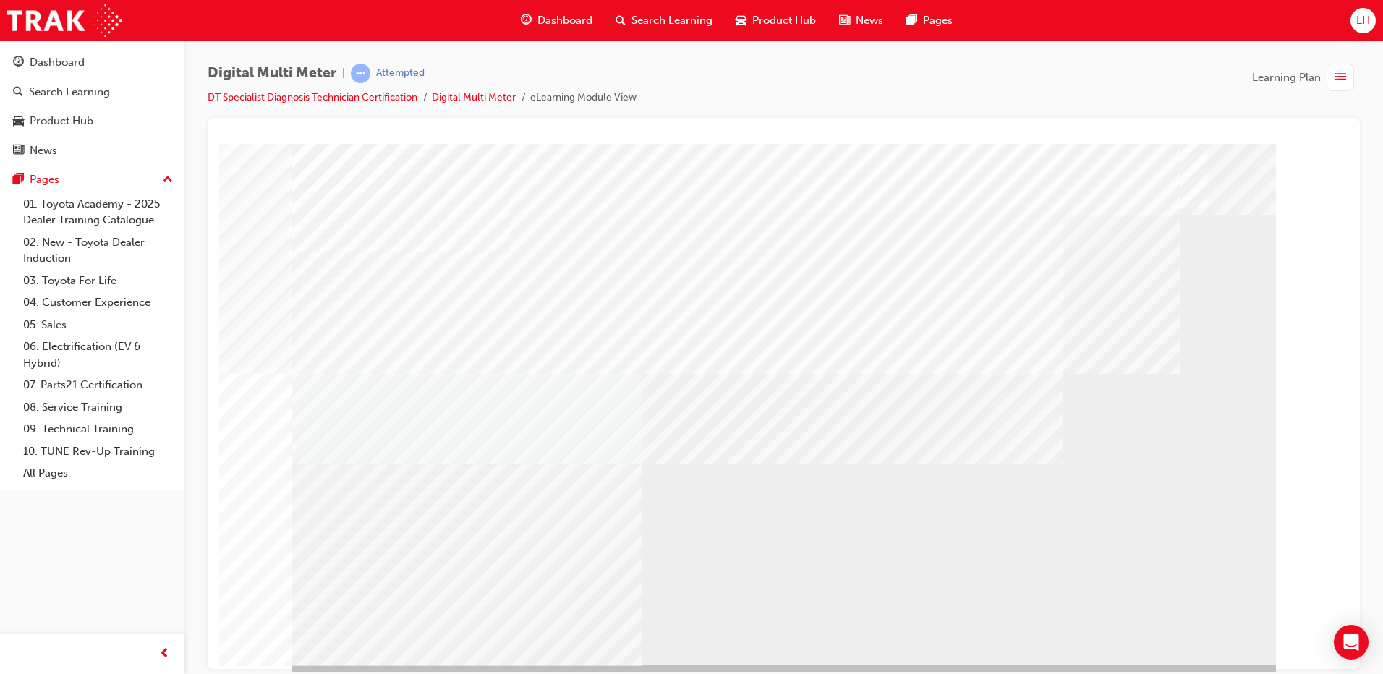
drag, startPoint x: 678, startPoint y: 389, endPoint x: 747, endPoint y: 384, distance: 68.9
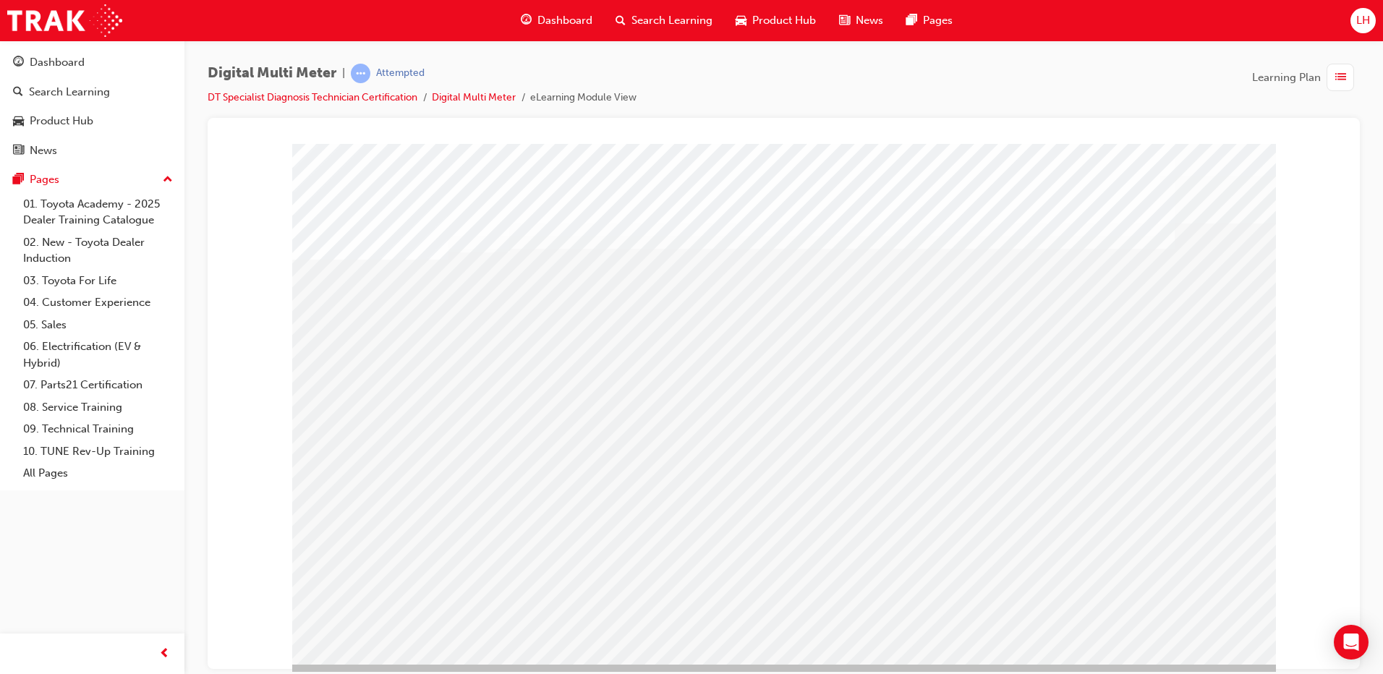
click at [682, 388] on div "multistate" at bounding box center [784, 403] width 984 height 521
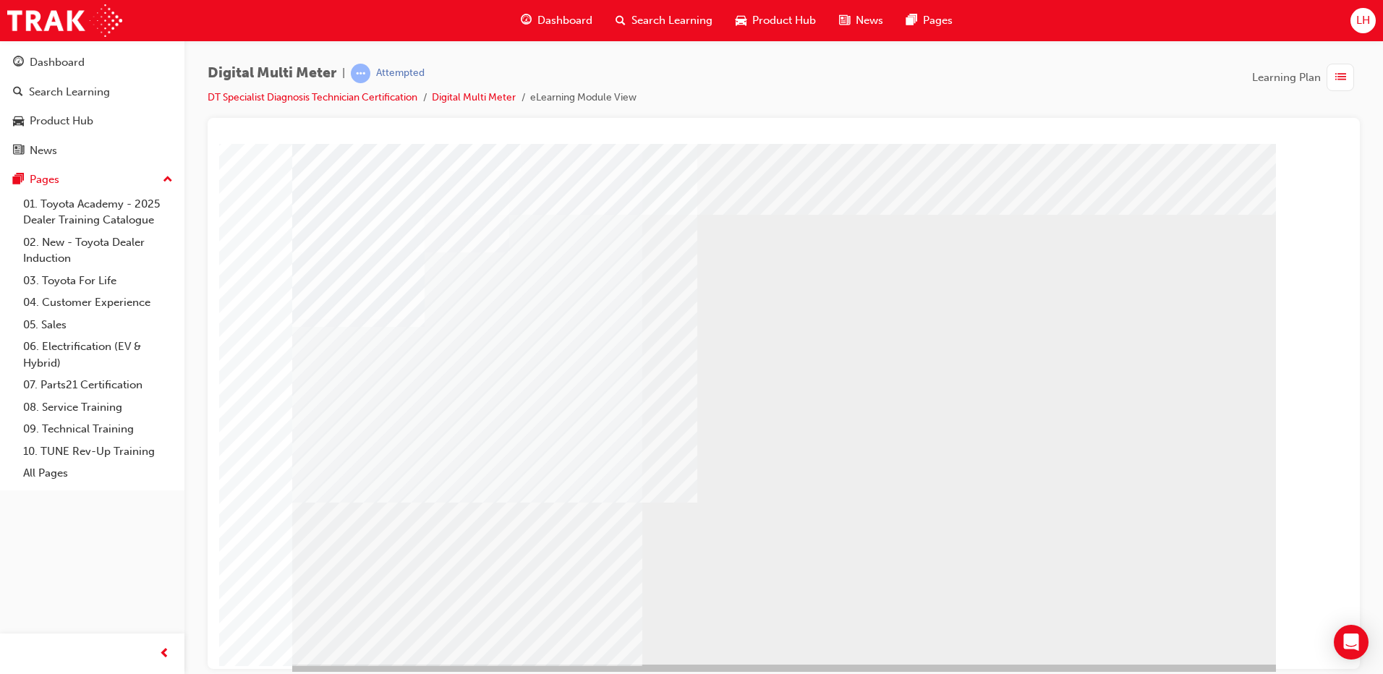
drag, startPoint x: 769, startPoint y: 363, endPoint x: 894, endPoint y: 378, distance: 126.0
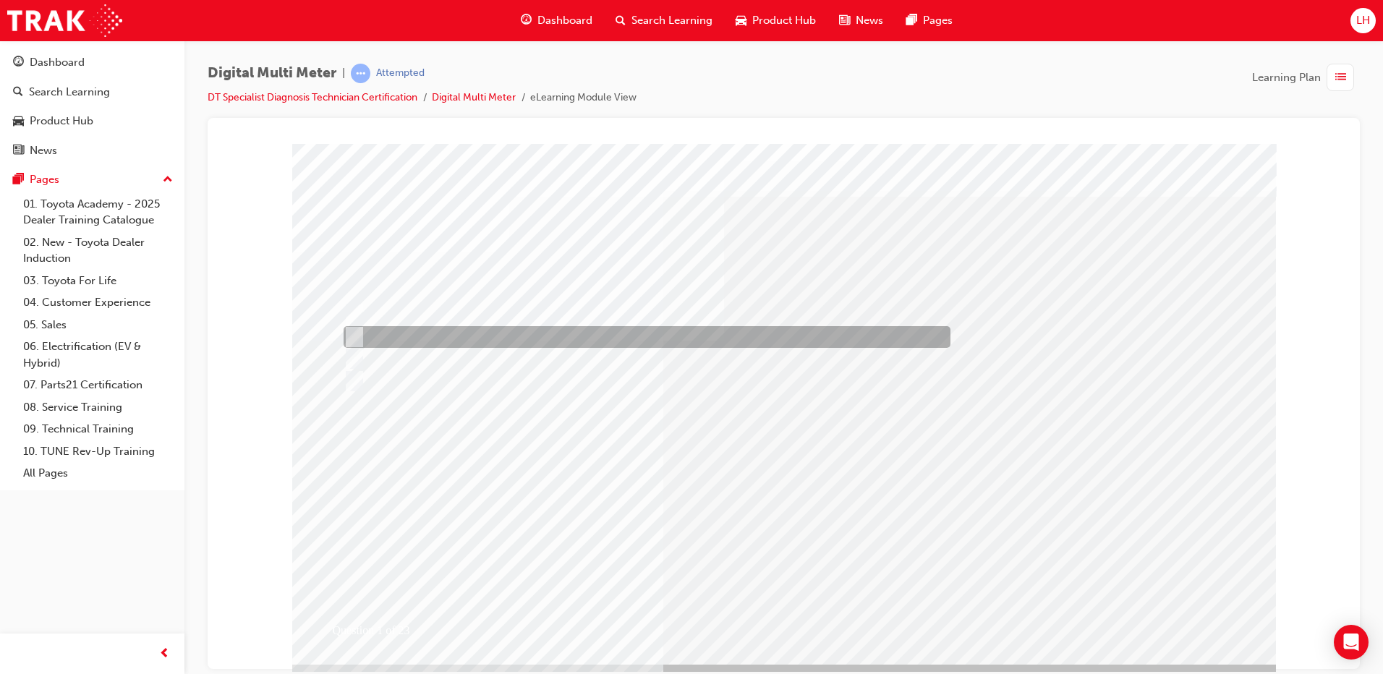
click at [504, 342] on div at bounding box center [643, 337] width 607 height 22
radio input "true"
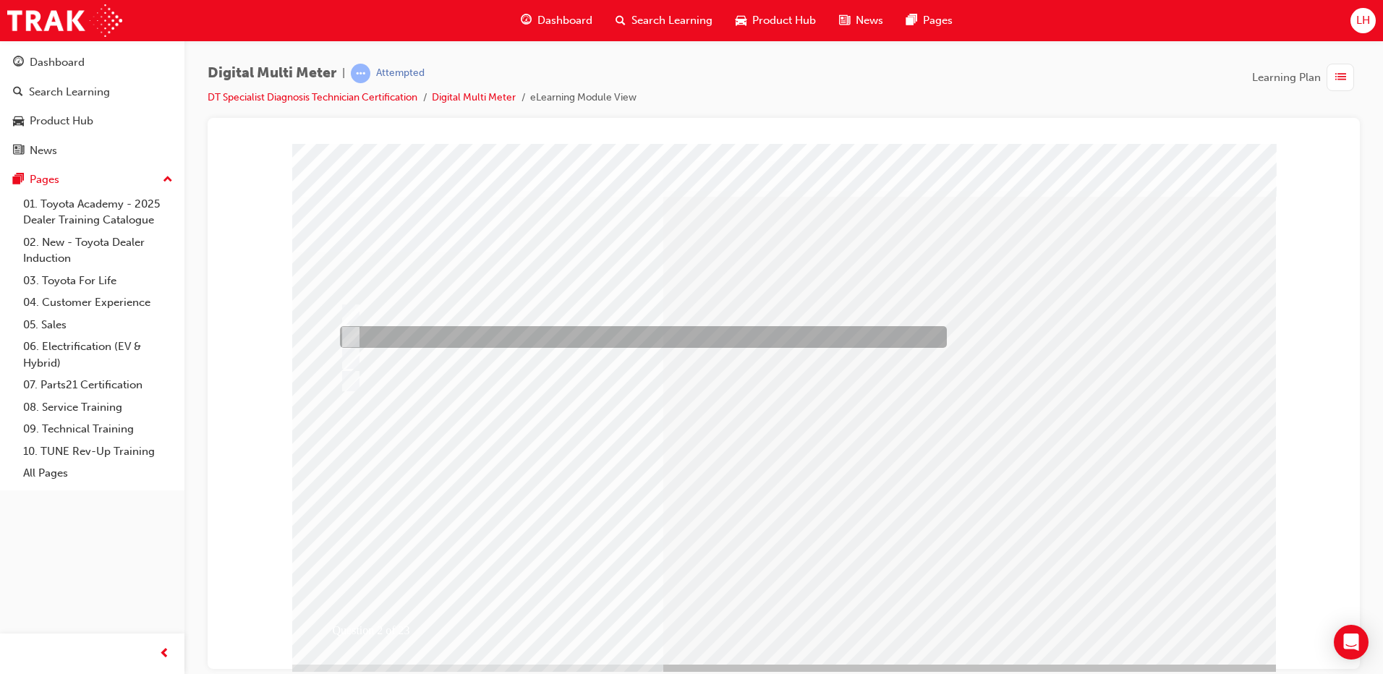
click at [534, 345] on div at bounding box center [639, 337] width 607 height 22
radio input "true"
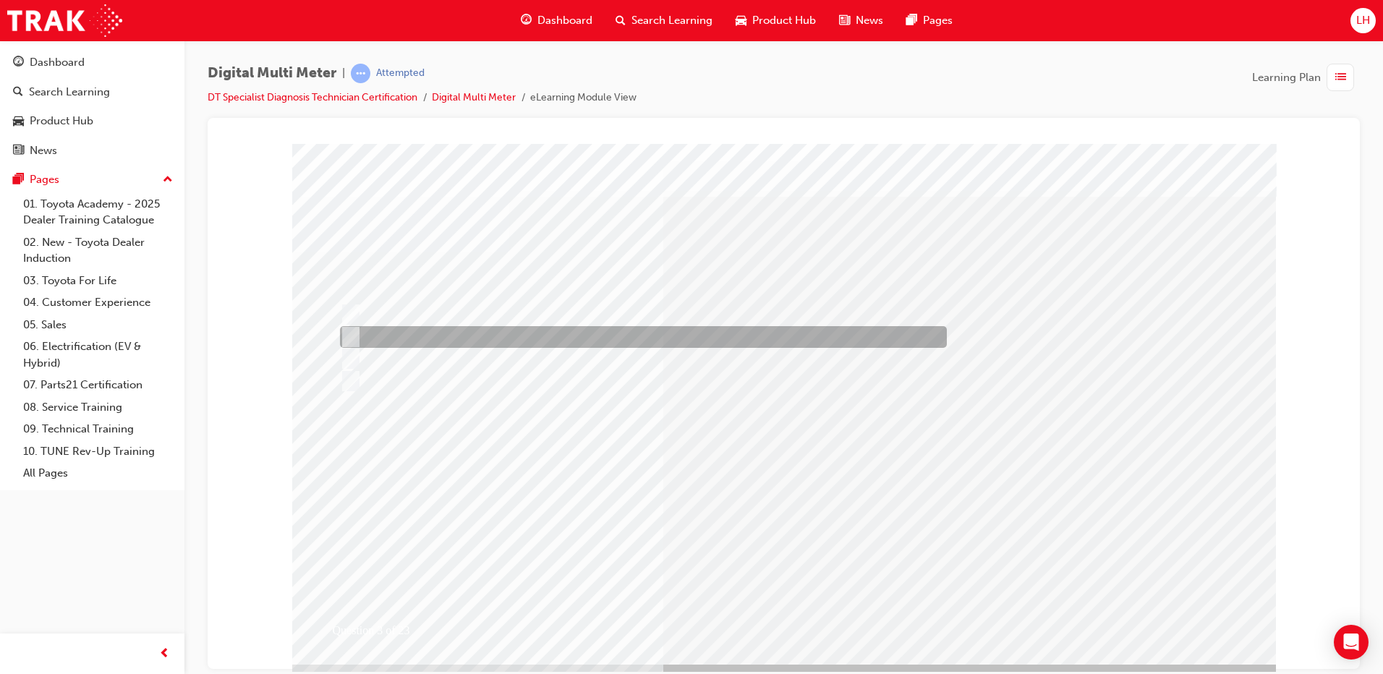
click at [540, 337] on div at bounding box center [639, 337] width 607 height 22
radio input "true"
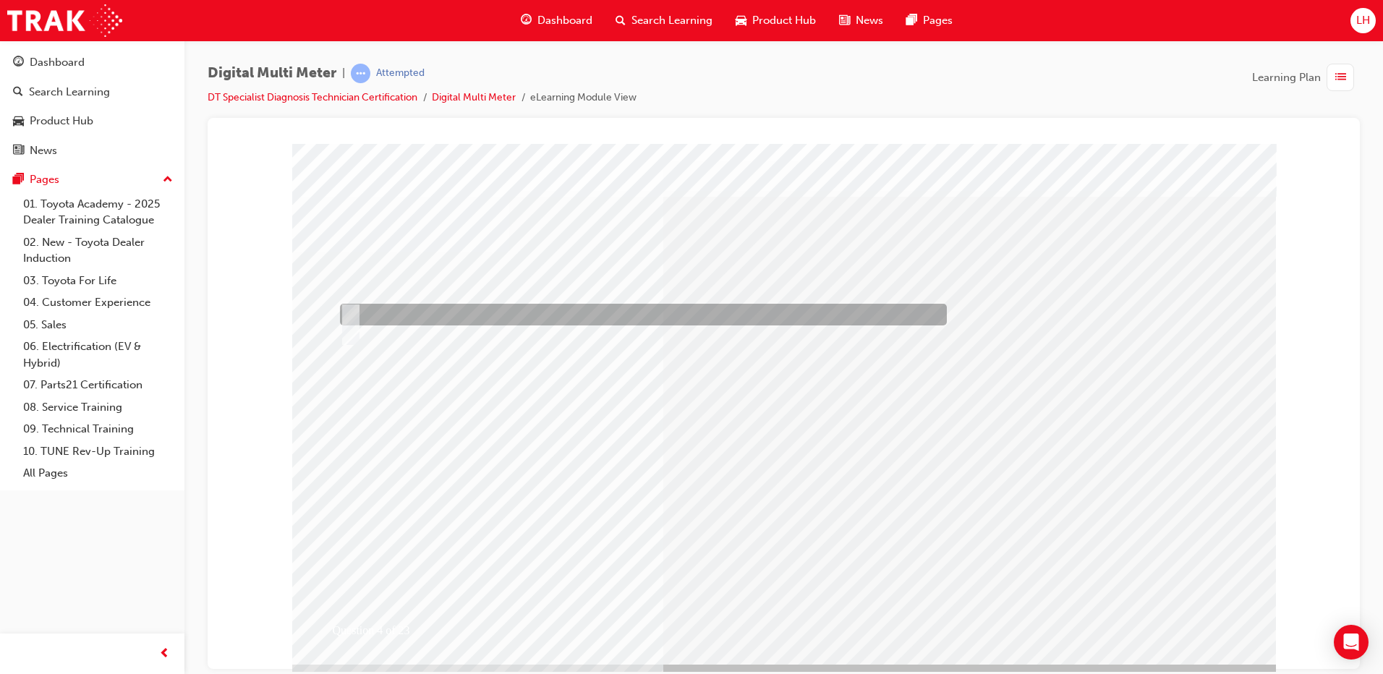
click at [517, 312] on div at bounding box center [639, 315] width 607 height 22
radio input "true"
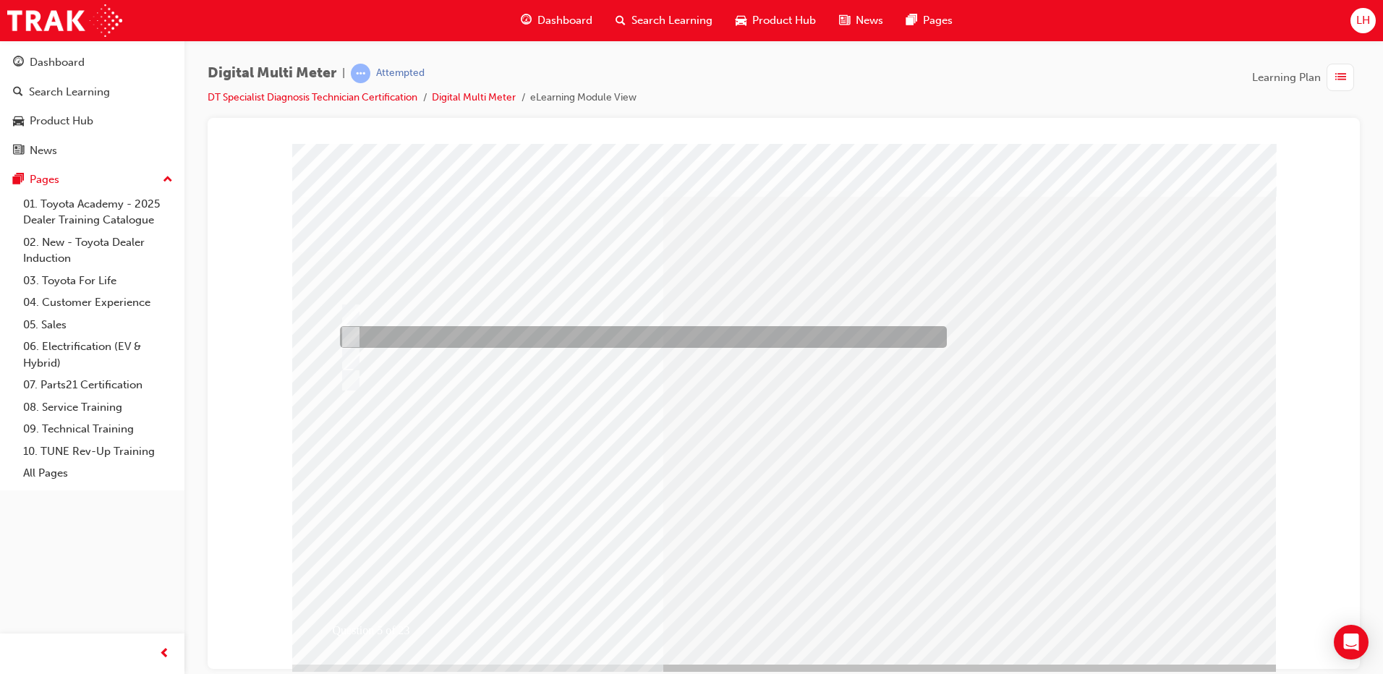
click at [467, 340] on div at bounding box center [639, 337] width 607 height 22
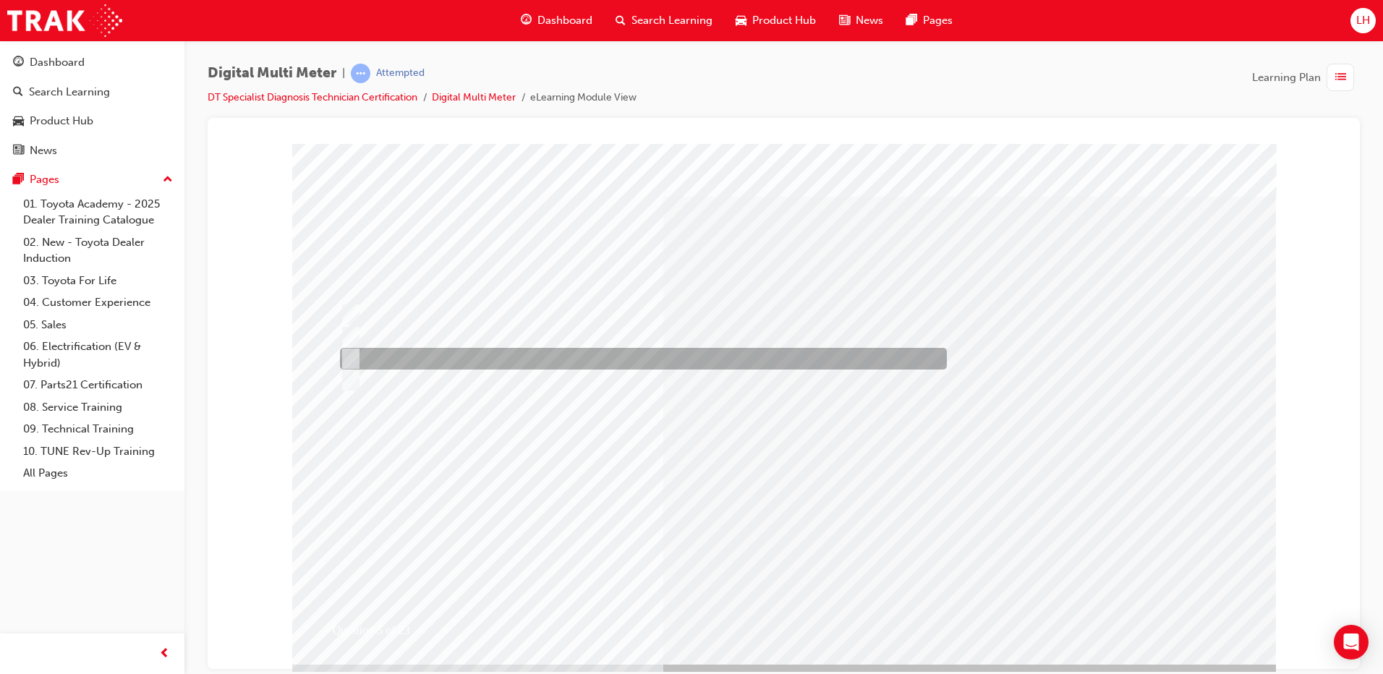
click at [591, 358] on div at bounding box center [639, 359] width 607 height 22
radio input "false"
radio input "true"
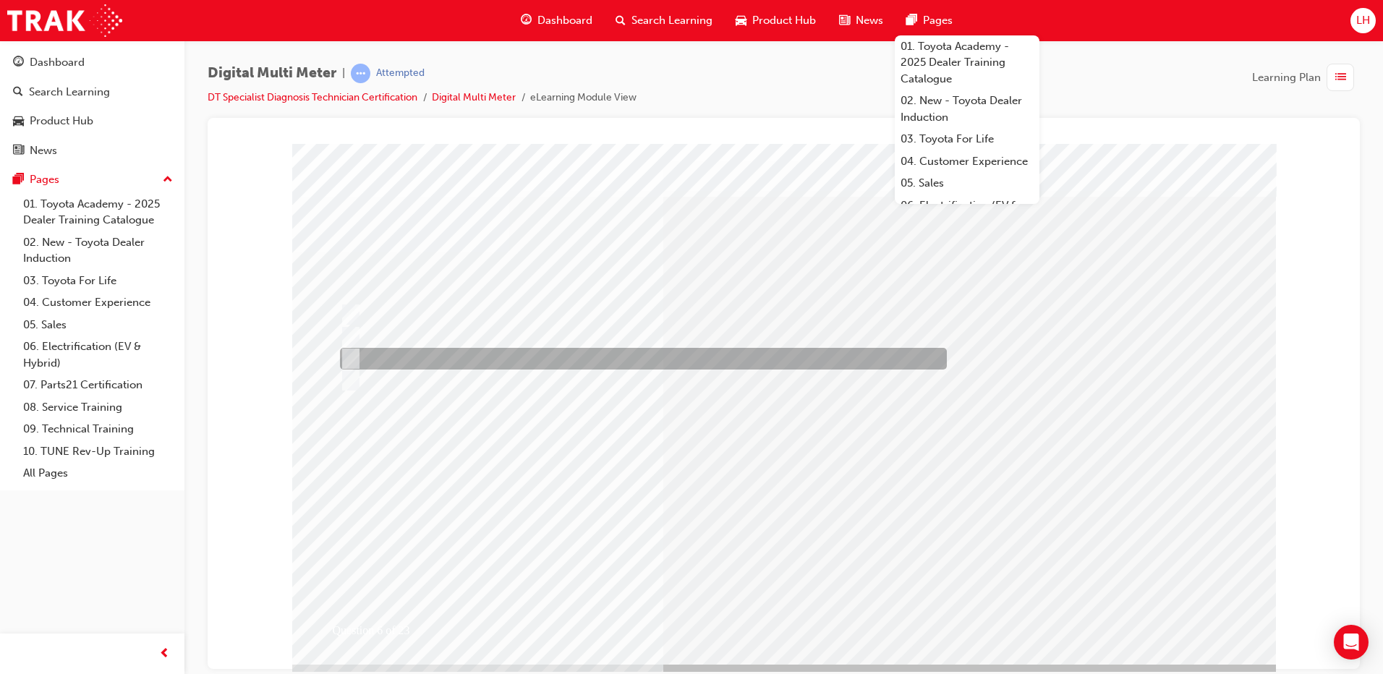
click at [464, 358] on div at bounding box center [639, 359] width 607 height 22
radio input "true"
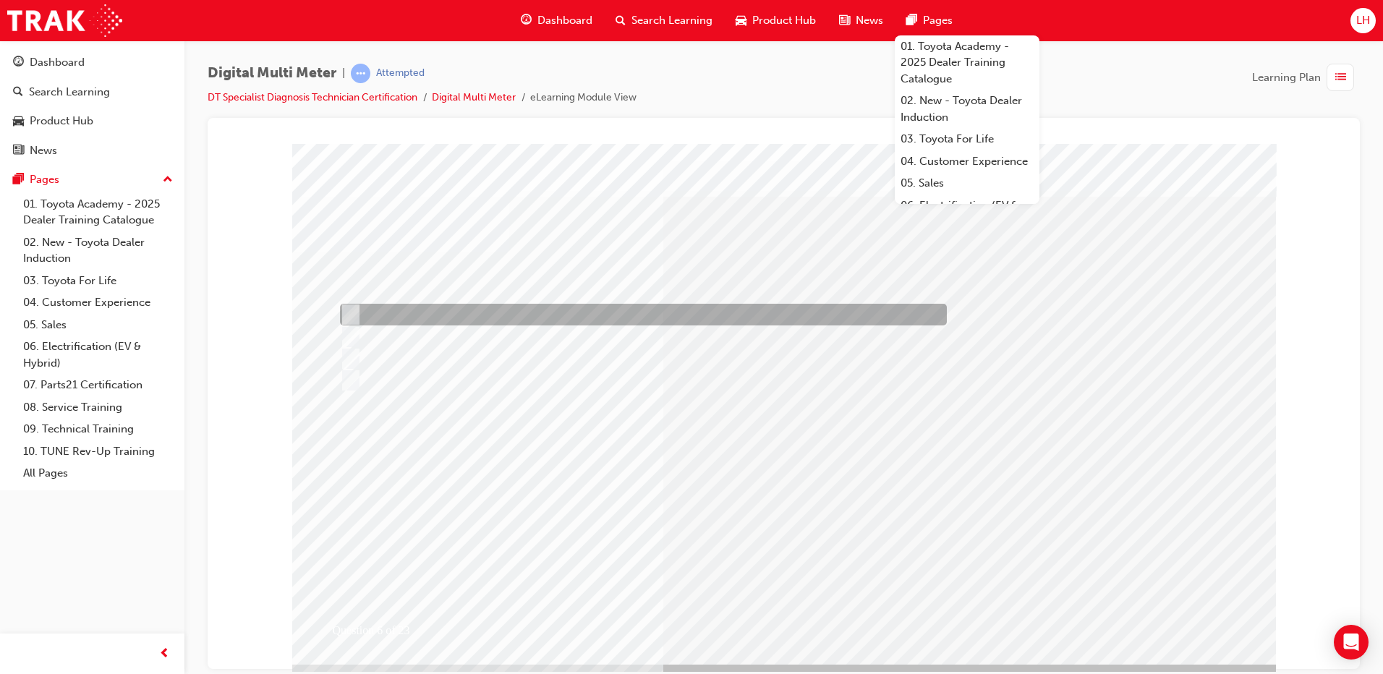
click at [416, 312] on div at bounding box center [639, 315] width 607 height 22
radio input "true"
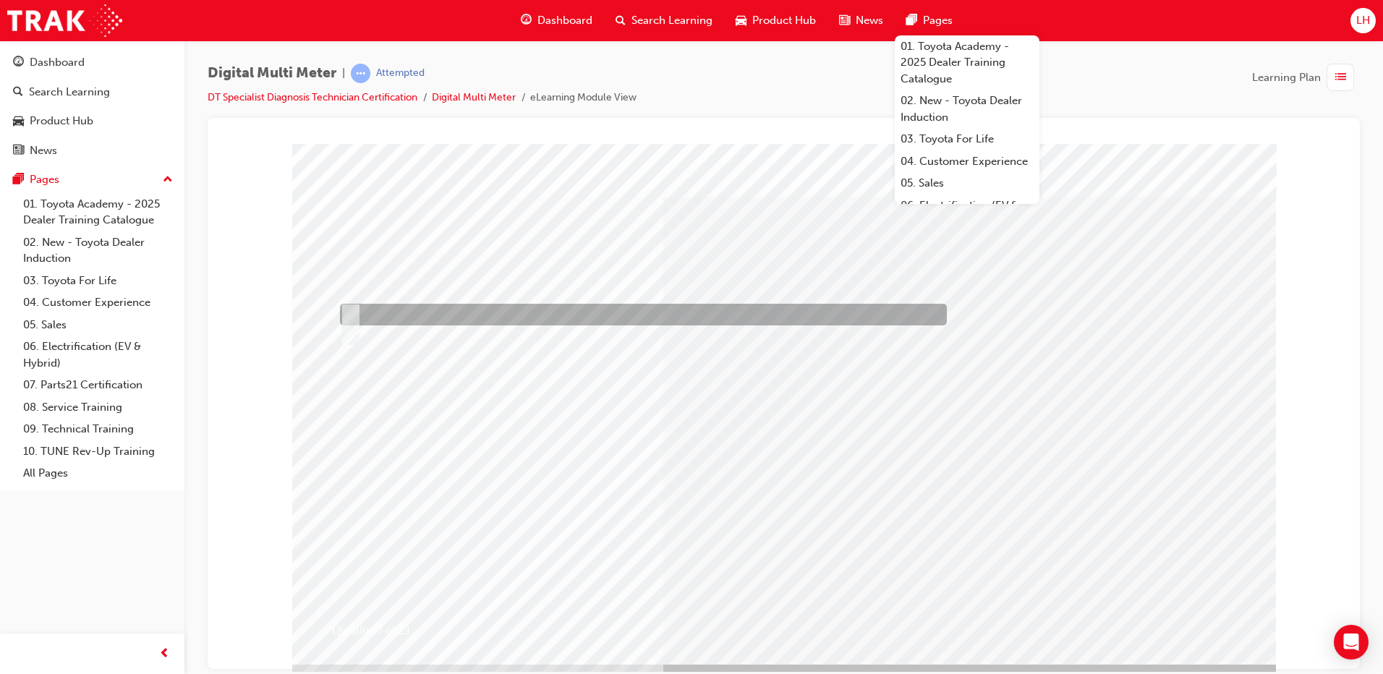
click at [483, 318] on div at bounding box center [639, 315] width 607 height 22
radio input "true"
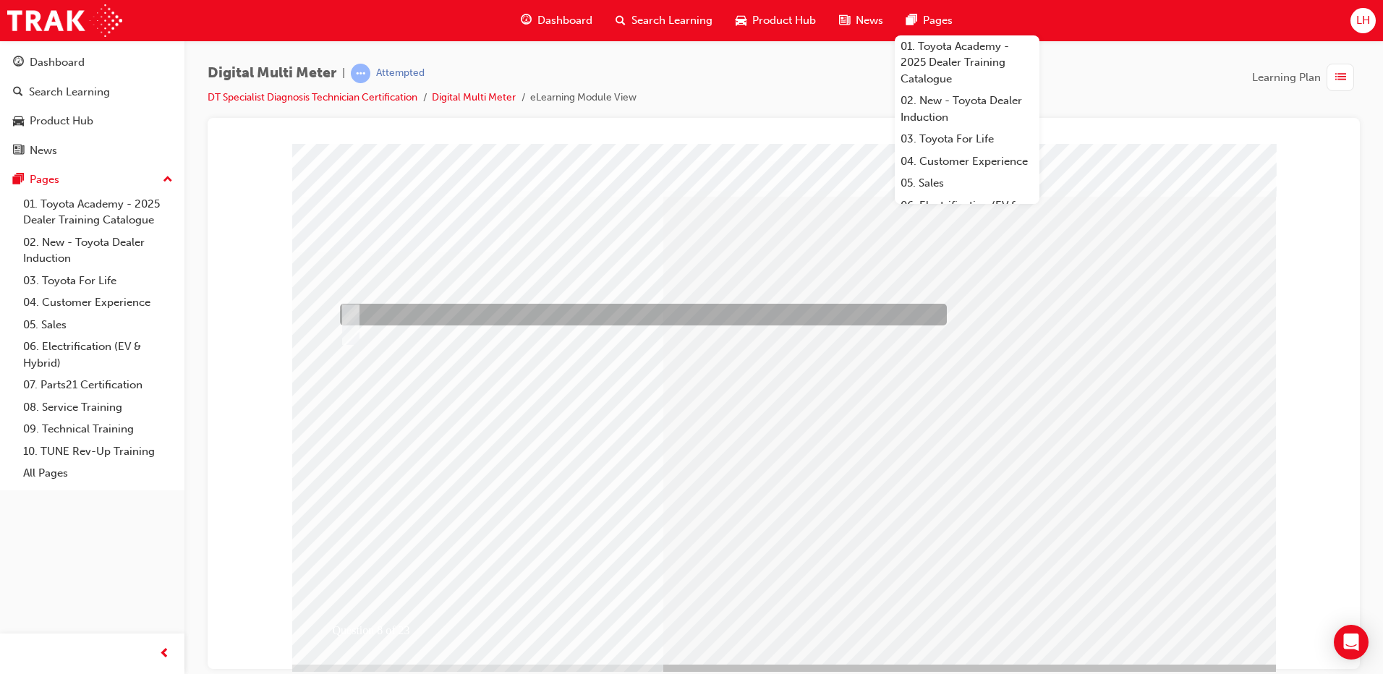
click at [360, 308] on div at bounding box center [639, 315] width 607 height 22
radio input "true"
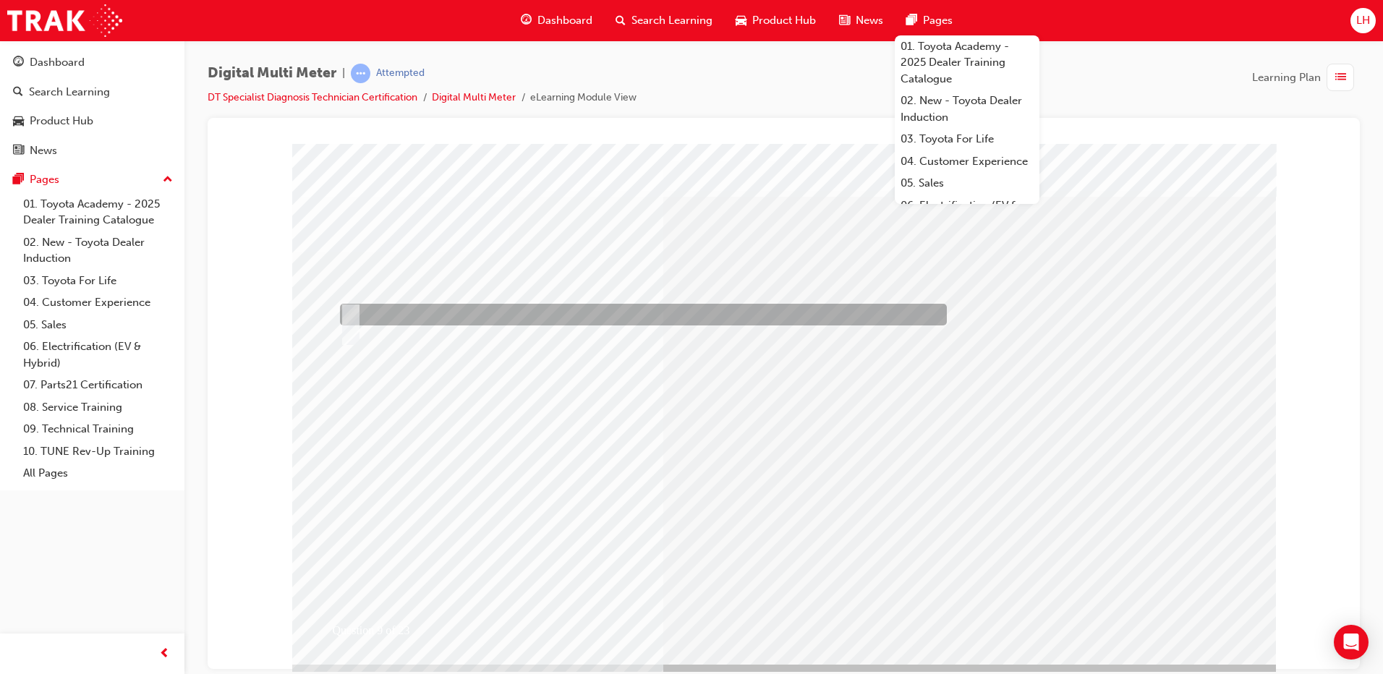
click at [563, 316] on div at bounding box center [639, 315] width 607 height 22
radio input "true"
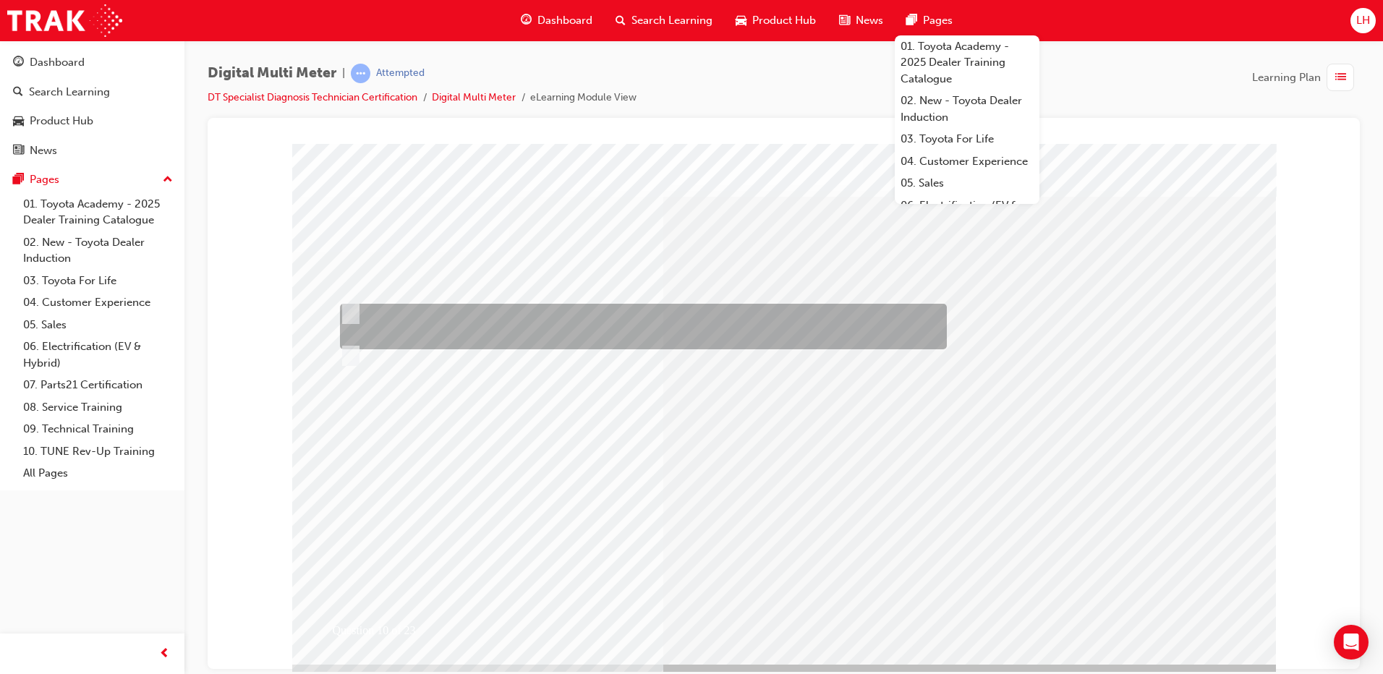
click at [526, 323] on div at bounding box center [639, 327] width 607 height 46
radio input "true"
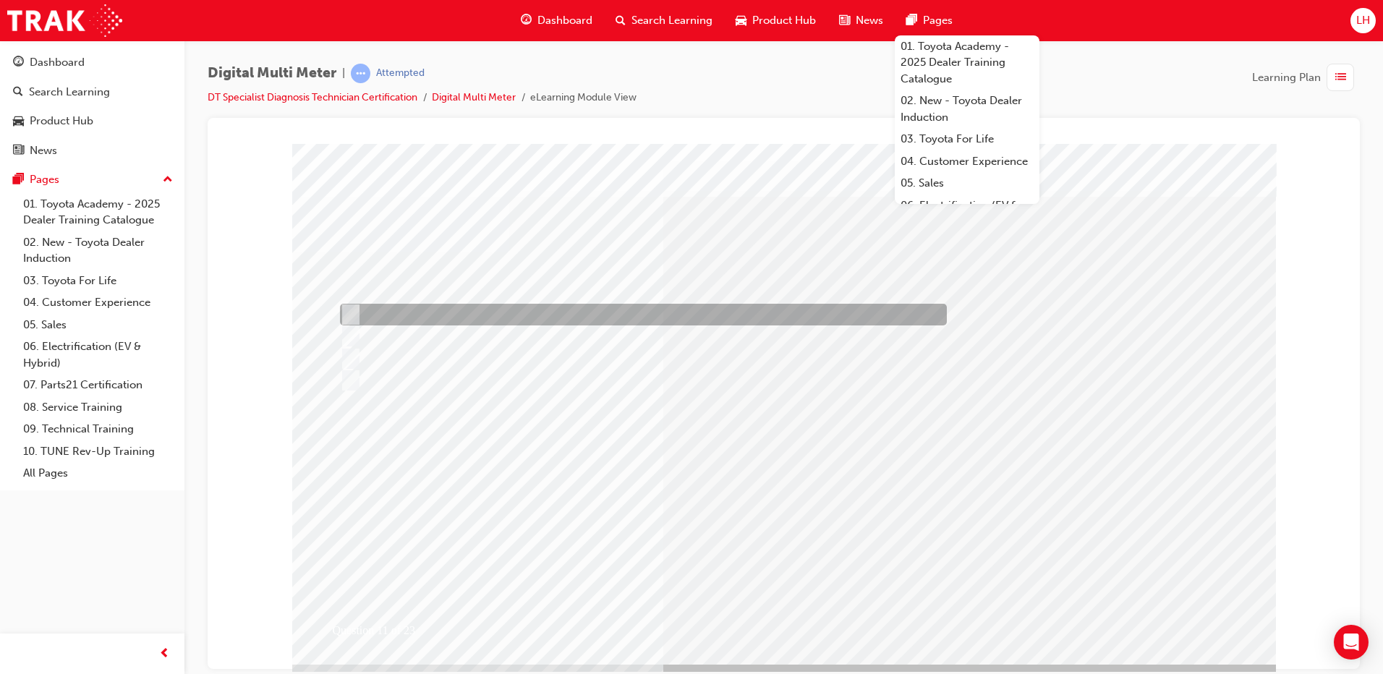
click at [603, 318] on div at bounding box center [639, 315] width 607 height 22
radio input "true"
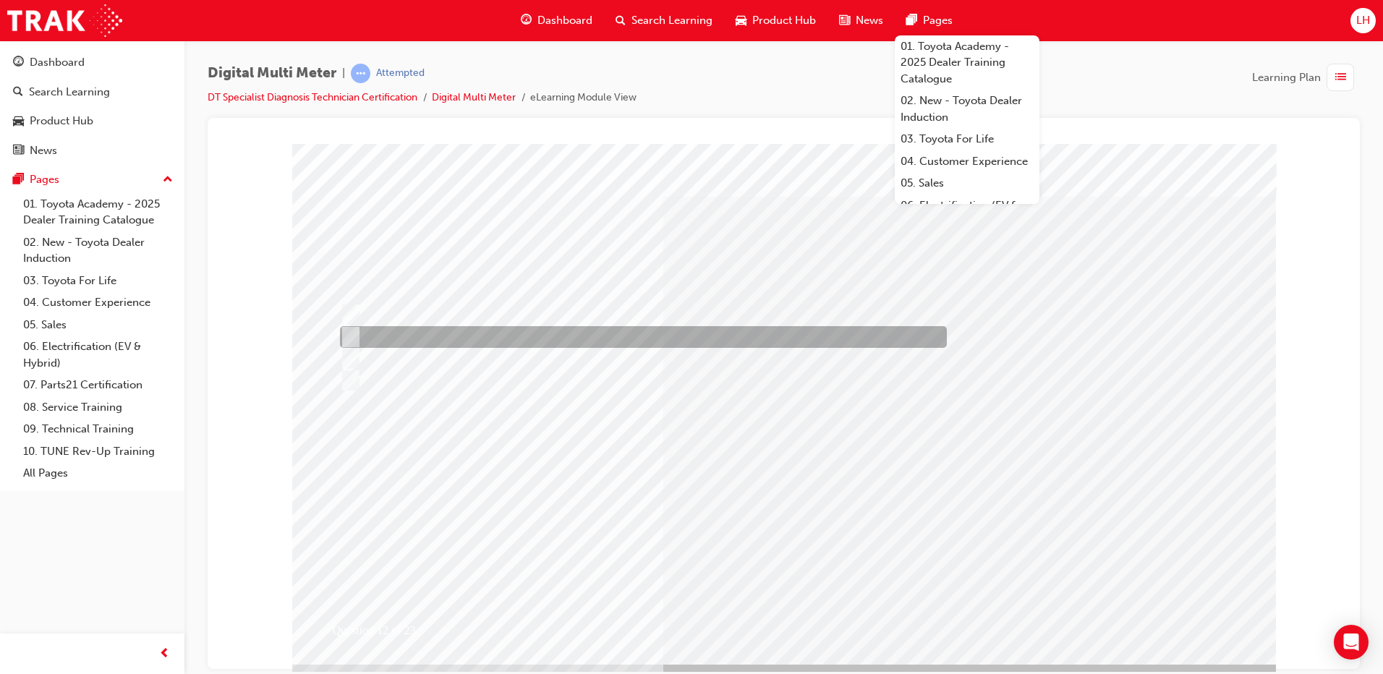
click at [573, 329] on div at bounding box center [639, 337] width 607 height 22
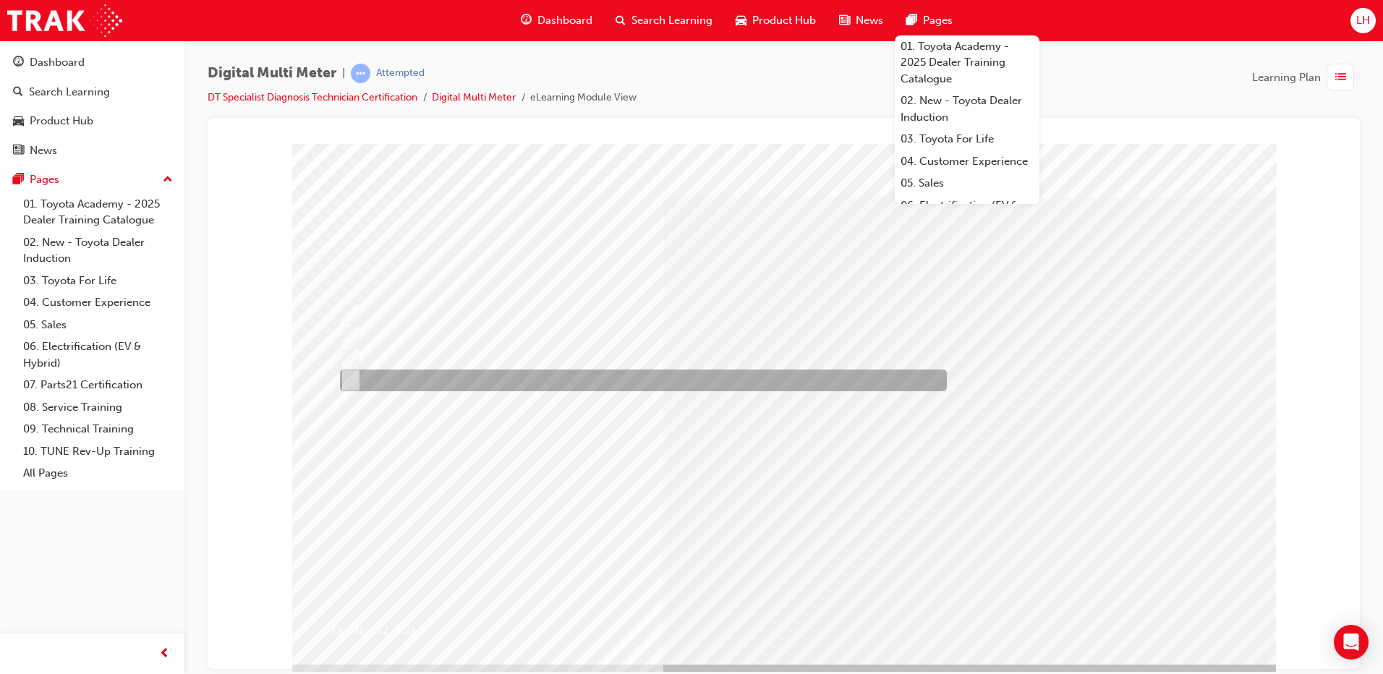
click at [602, 381] on div at bounding box center [639, 381] width 607 height 22
radio input "false"
radio input "true"
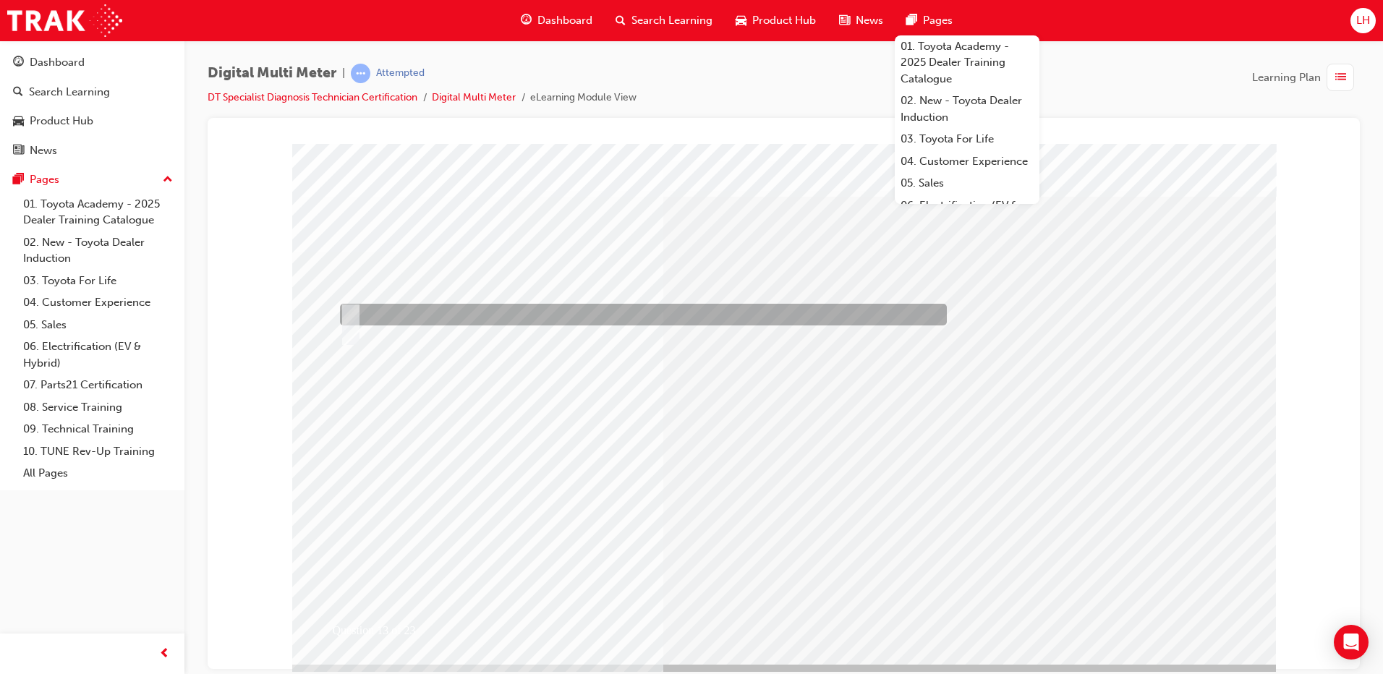
click at [613, 320] on div at bounding box center [639, 315] width 607 height 22
radio input "true"
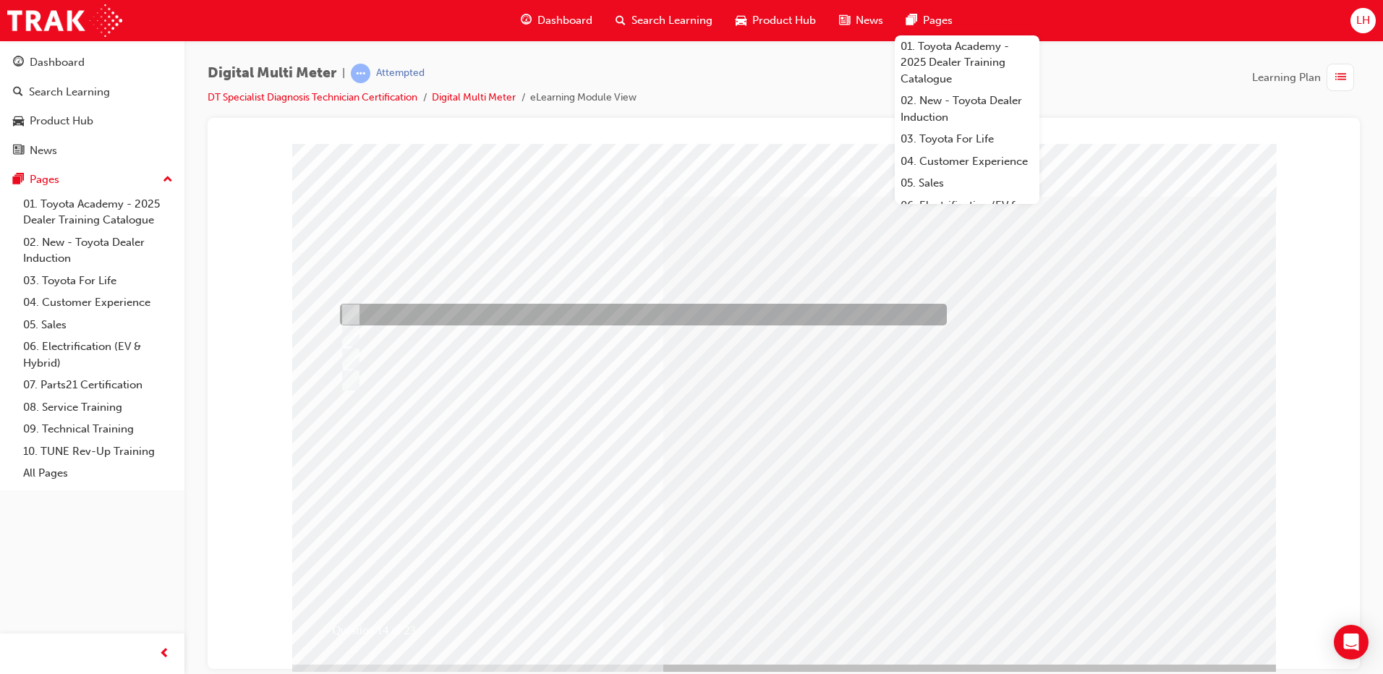
click at [544, 314] on div at bounding box center [639, 315] width 607 height 22
radio input "true"
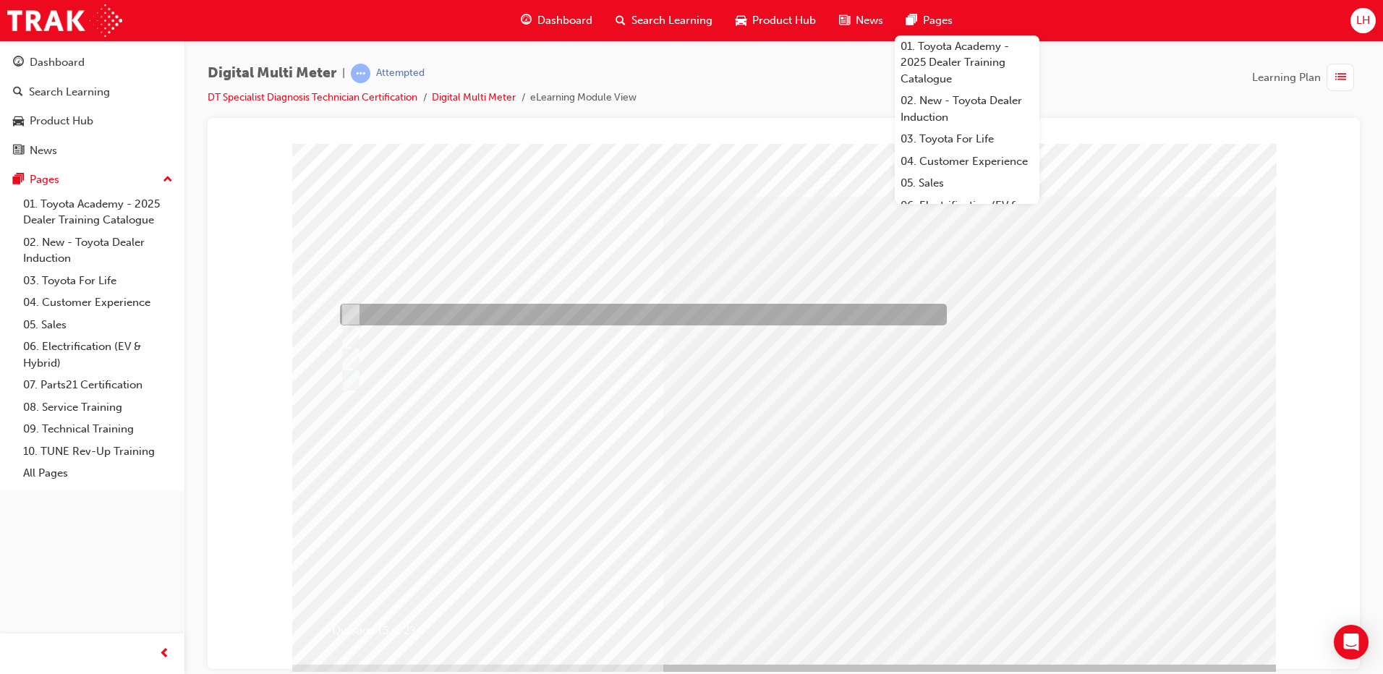
click at [665, 325] on div at bounding box center [639, 315] width 607 height 22
radio input "true"
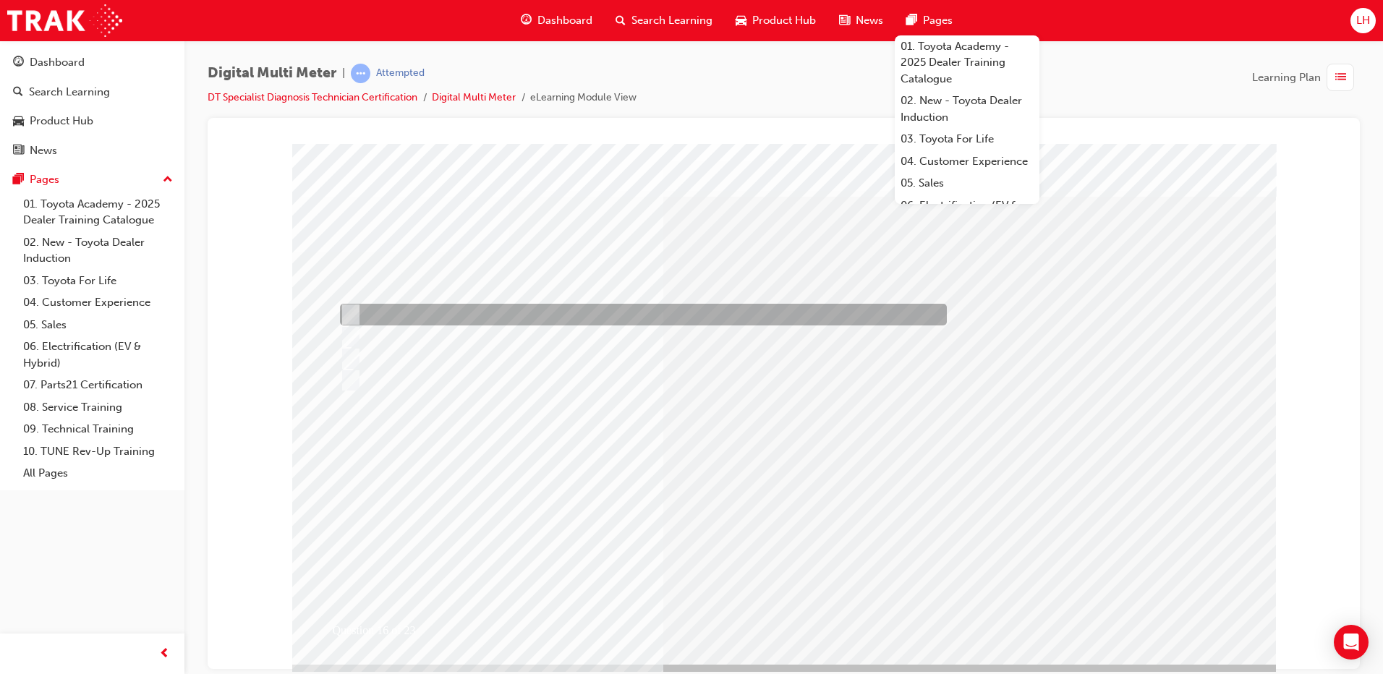
click at [501, 305] on div at bounding box center [639, 315] width 607 height 22
radio input "true"
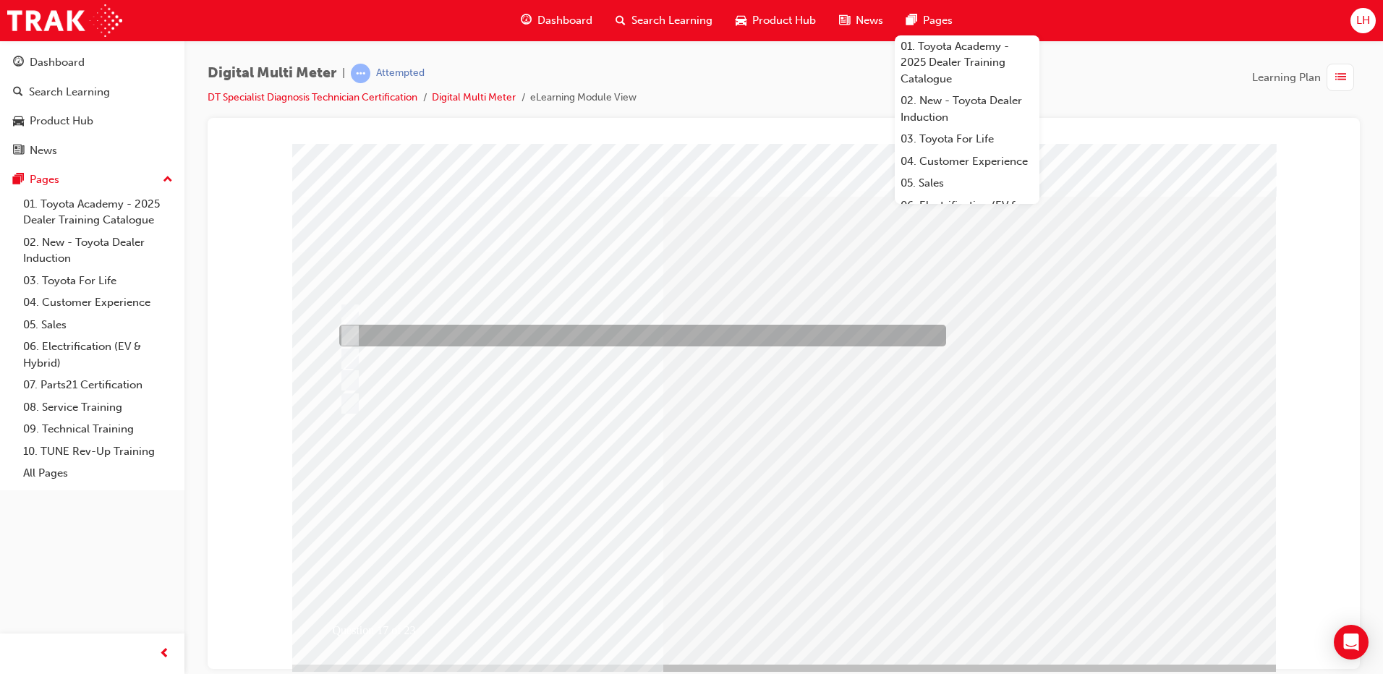
click at [529, 340] on div at bounding box center [639, 336] width 607 height 22
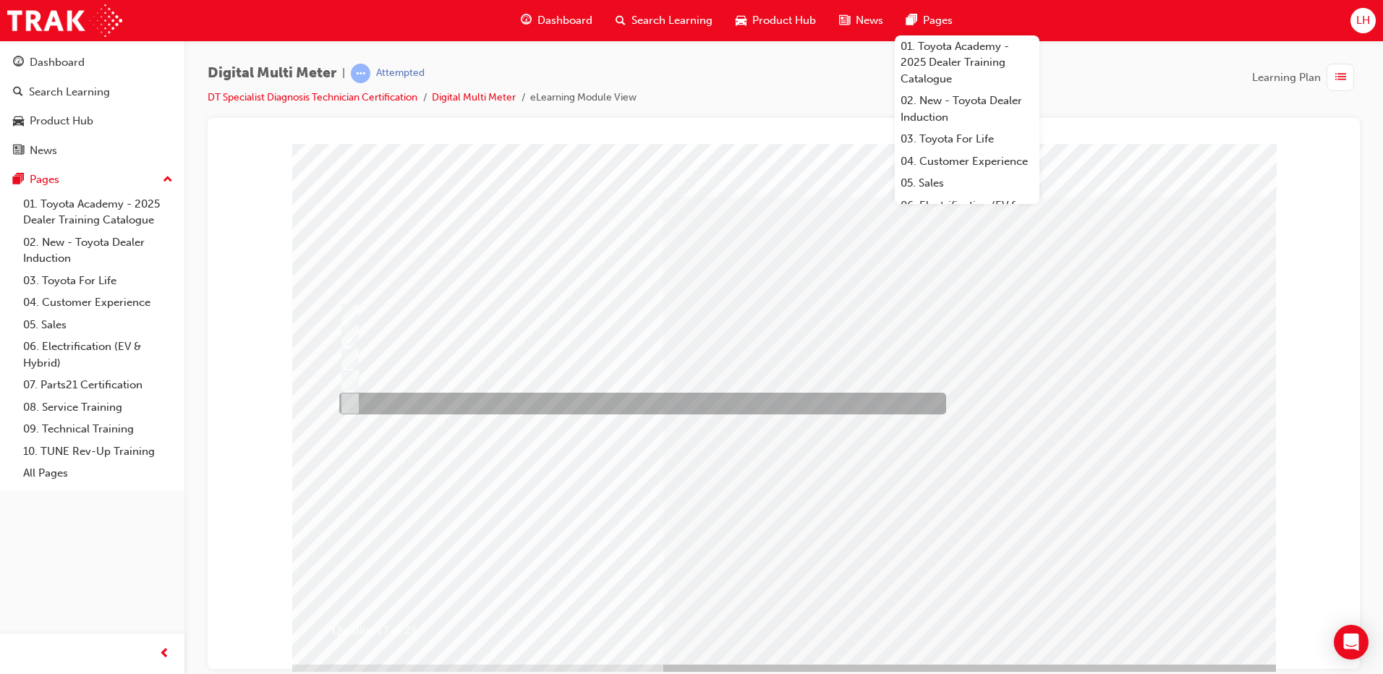
click at [491, 408] on div at bounding box center [639, 404] width 607 height 22
radio input "false"
radio input "true"
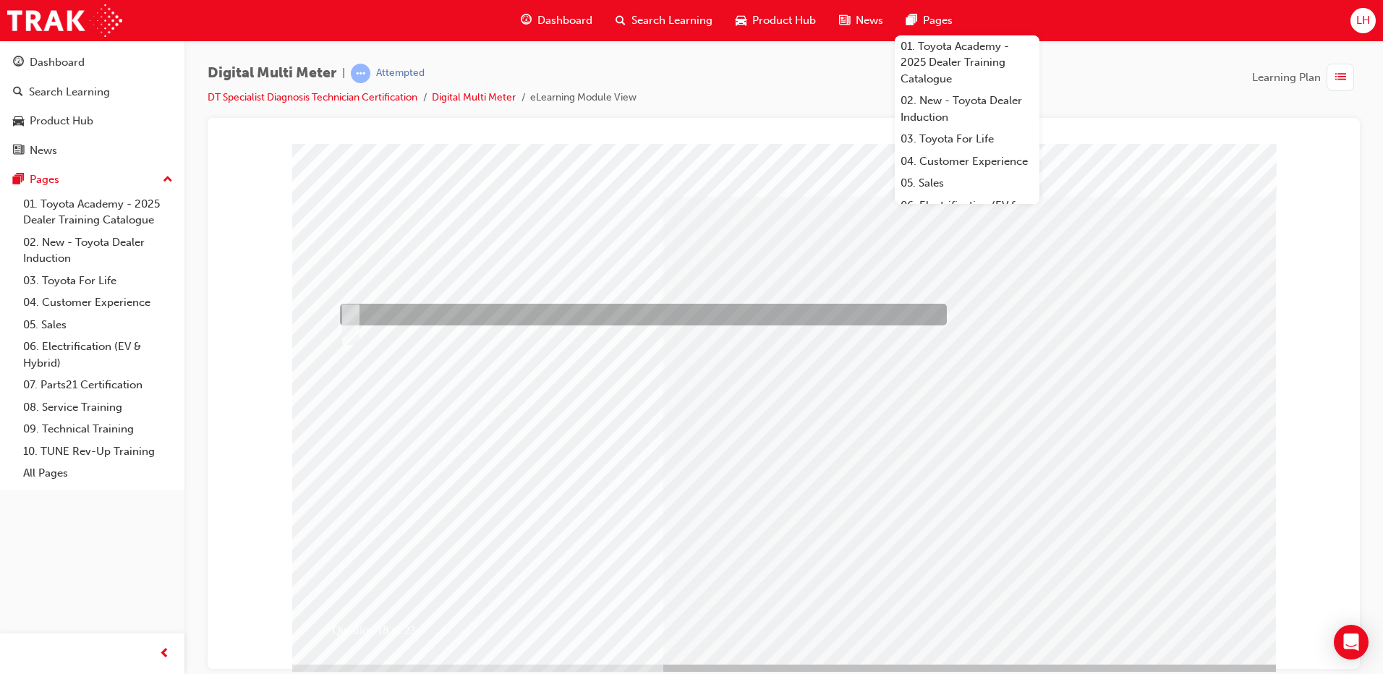
click at [564, 310] on div at bounding box center [639, 315] width 607 height 22
radio input "true"
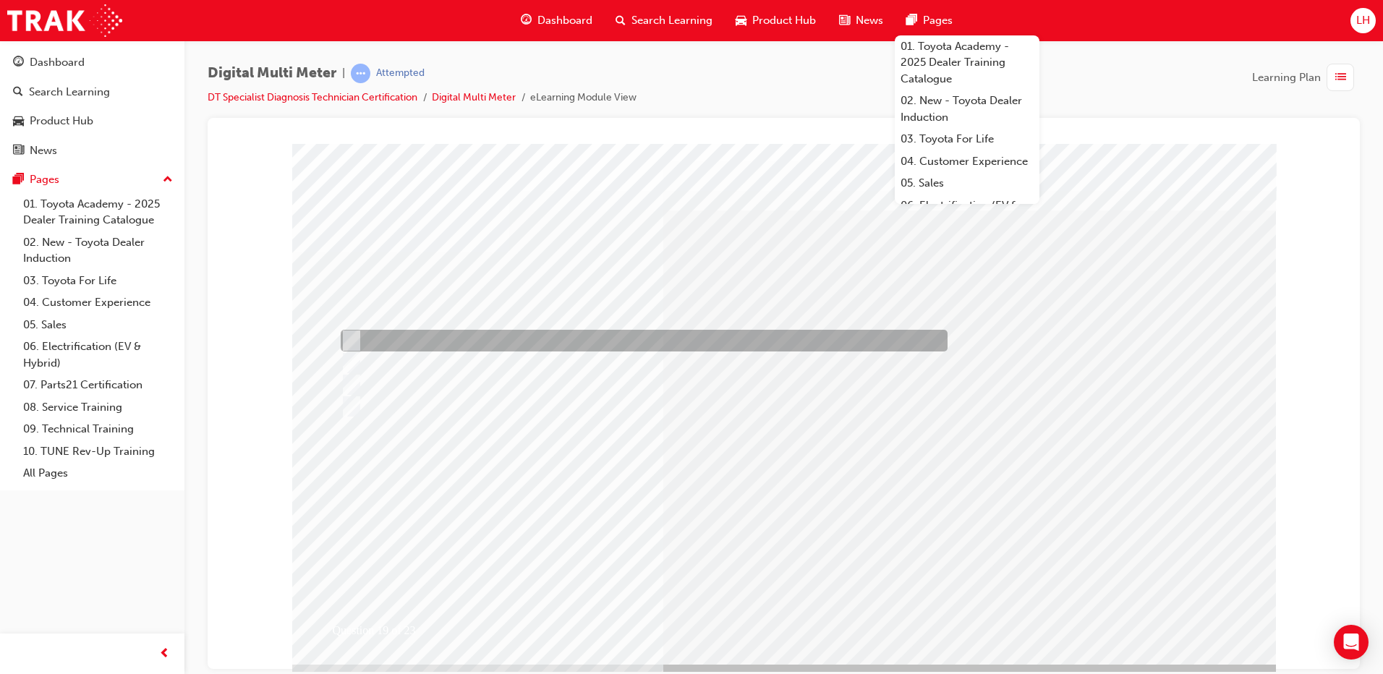
click at [437, 337] on div at bounding box center [640, 341] width 607 height 22
radio input "true"
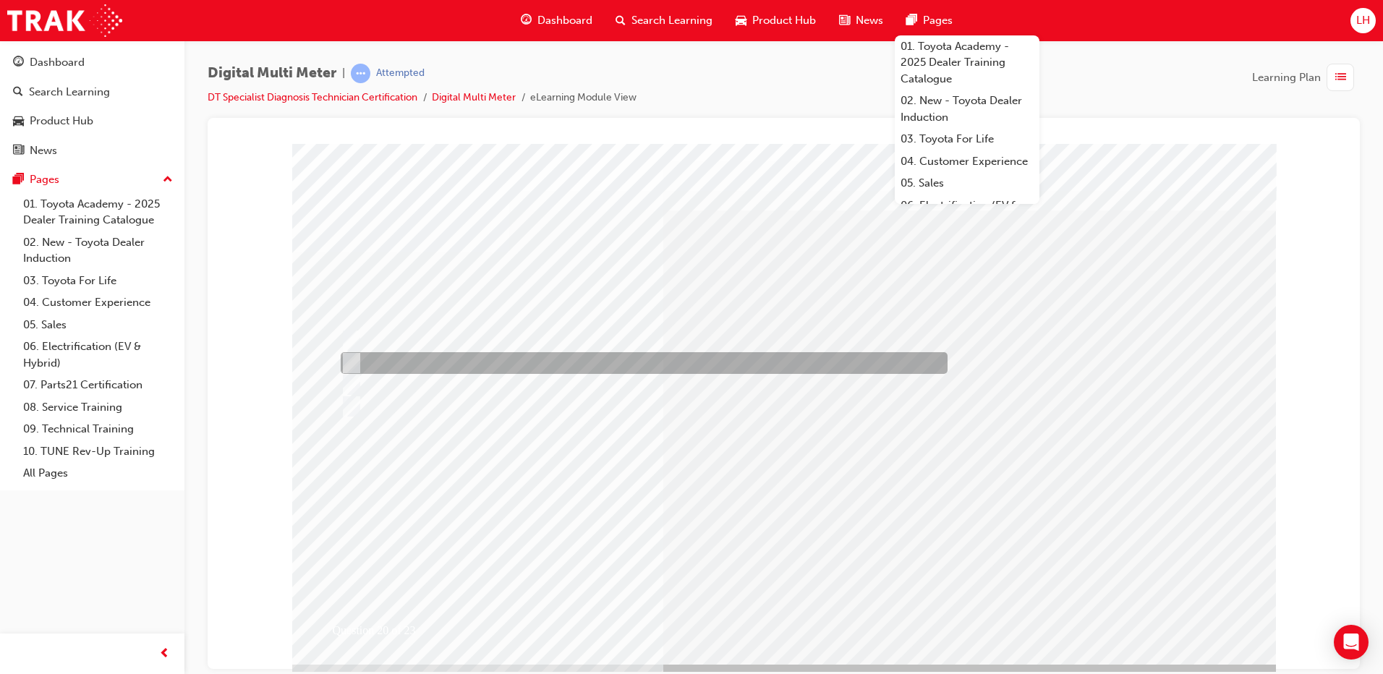
click at [507, 356] on div at bounding box center [640, 363] width 607 height 22
radio input "true"
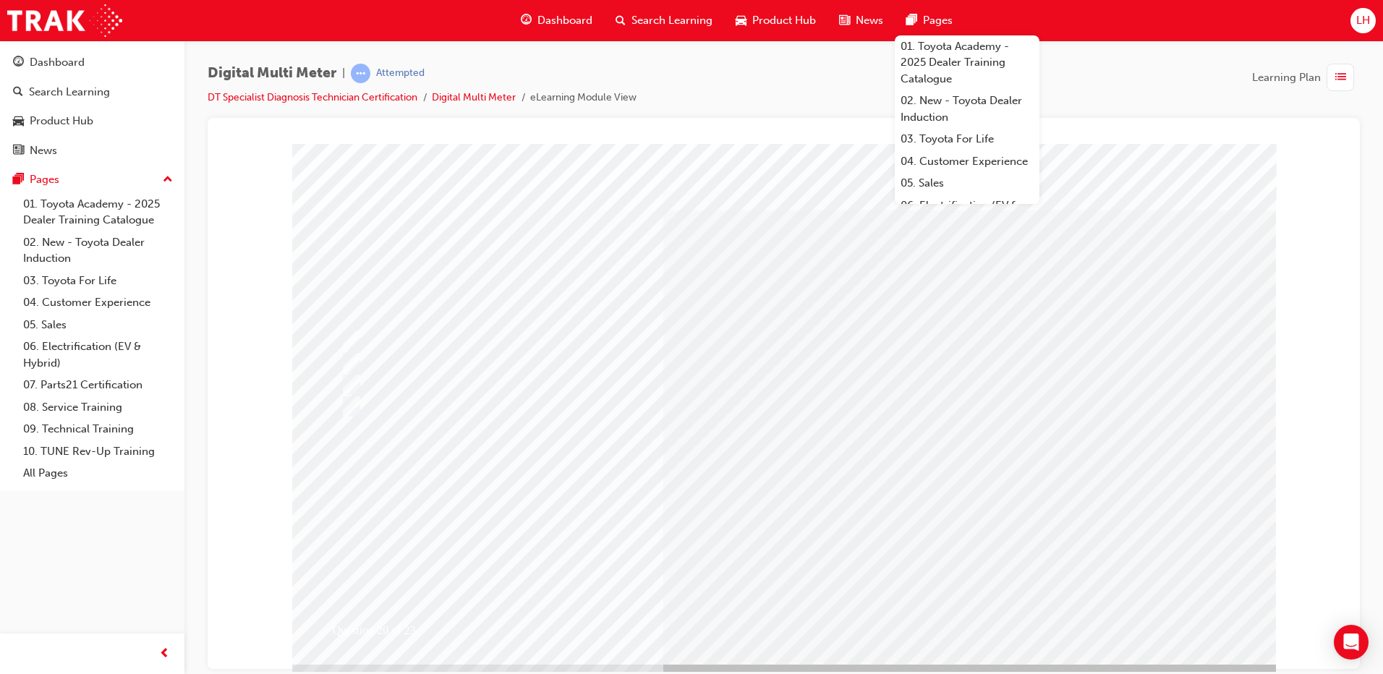
click at [345, 419] on div at bounding box center [353, 418] width 66 height 22
radio input "true"
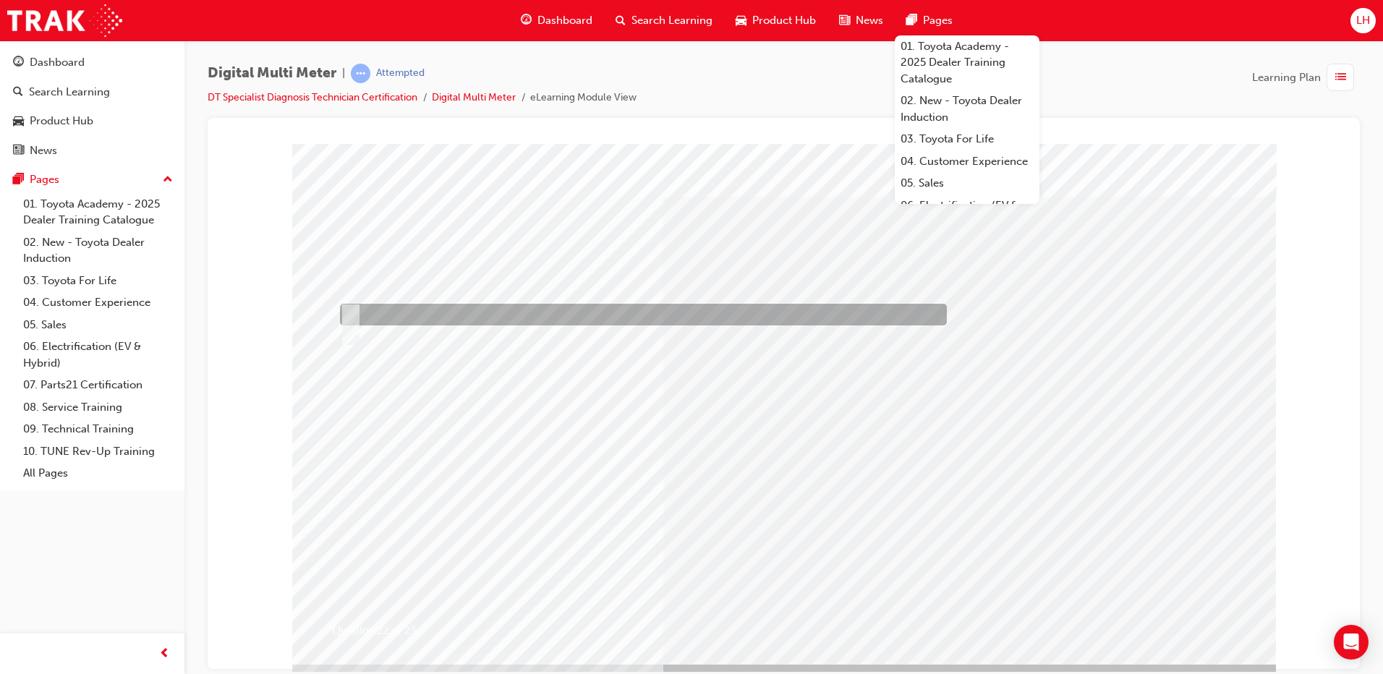
click at [541, 315] on div at bounding box center [639, 315] width 607 height 22
radio input "true"
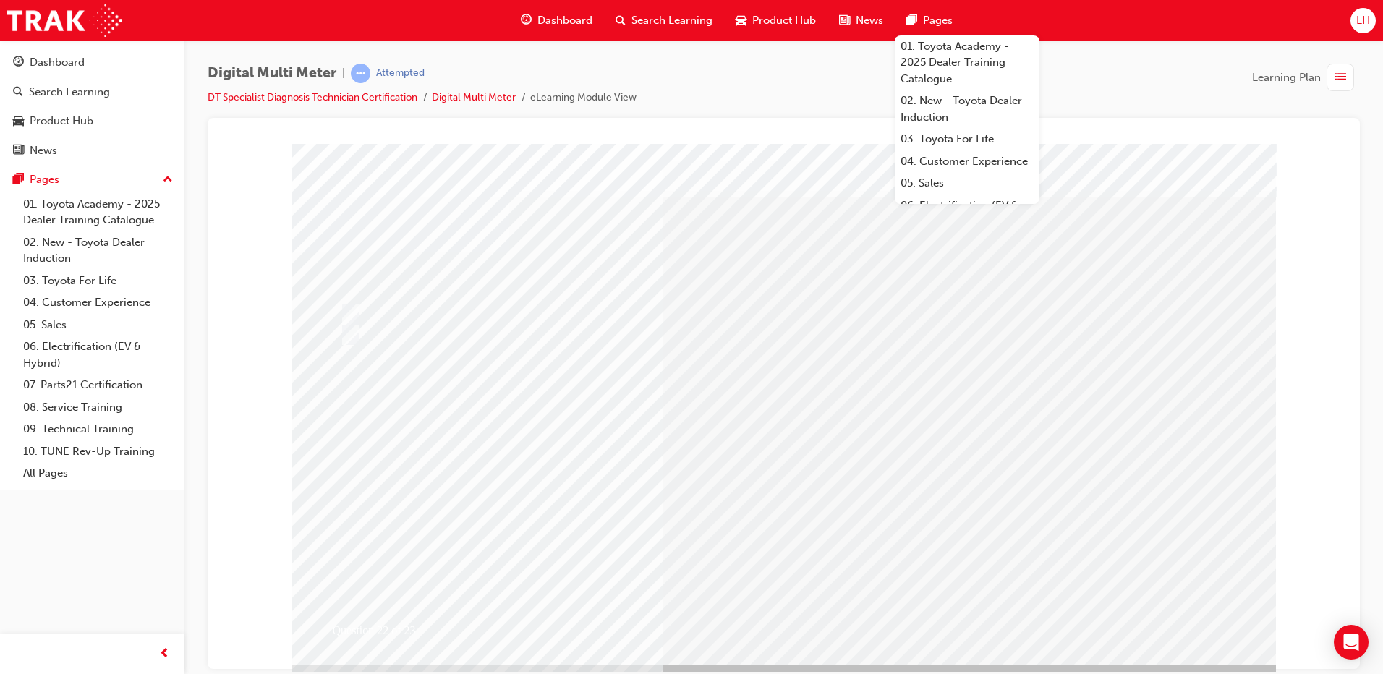
click at [752, 585] on div "Question 22 of 23" at bounding box center [784, 403] width 984 height 521
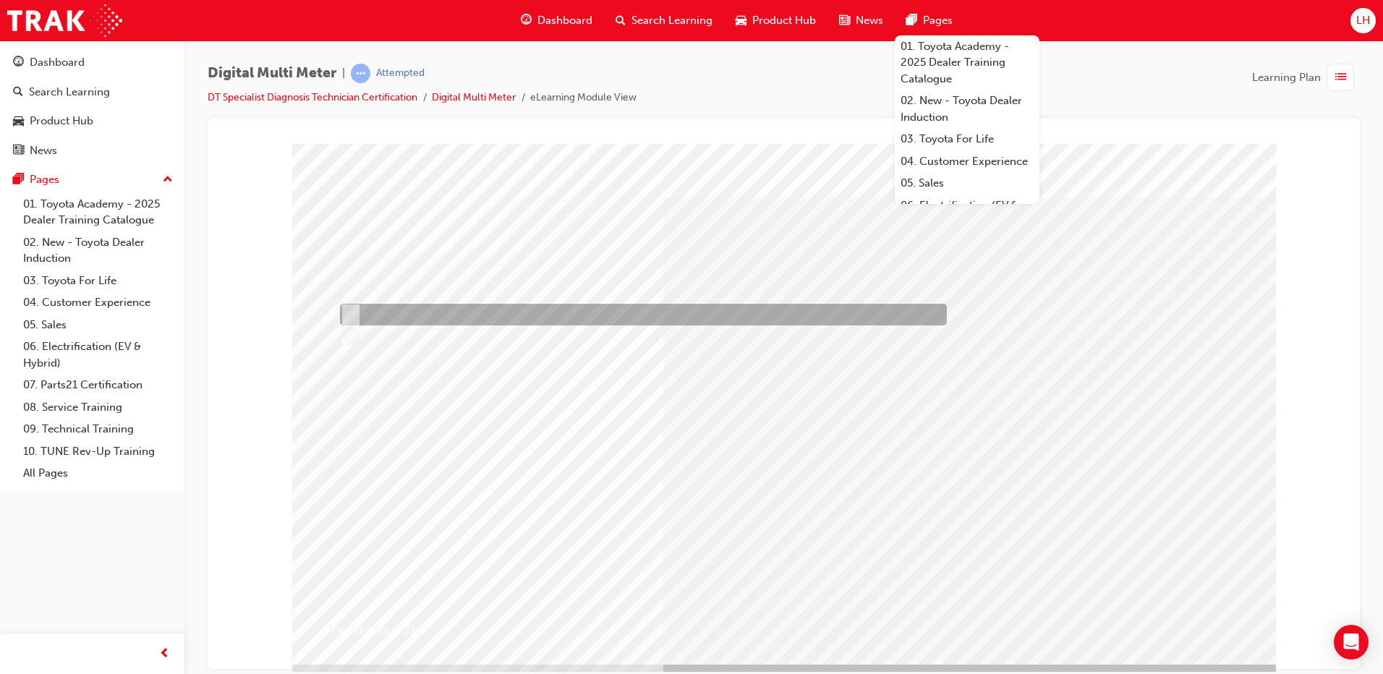
click at [472, 308] on div at bounding box center [639, 315] width 607 height 22
radio input "true"
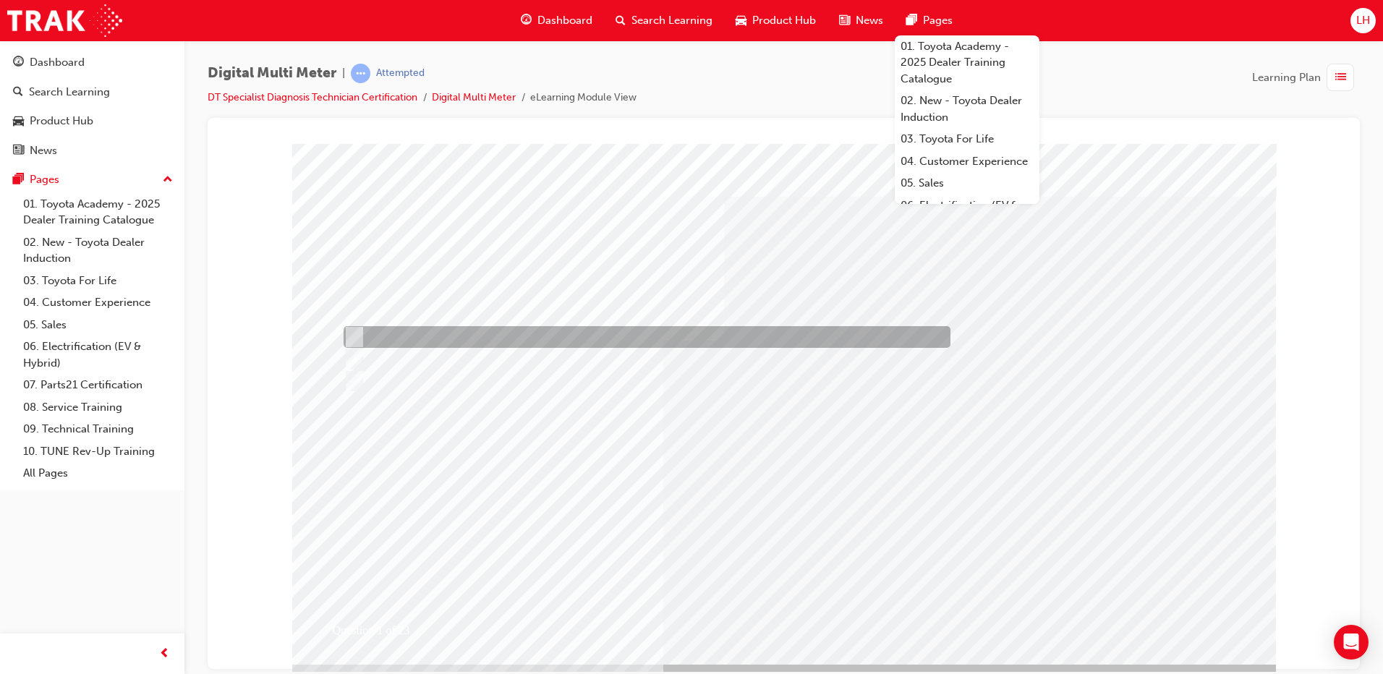
click at [597, 336] on div at bounding box center [643, 337] width 607 height 22
radio input "true"
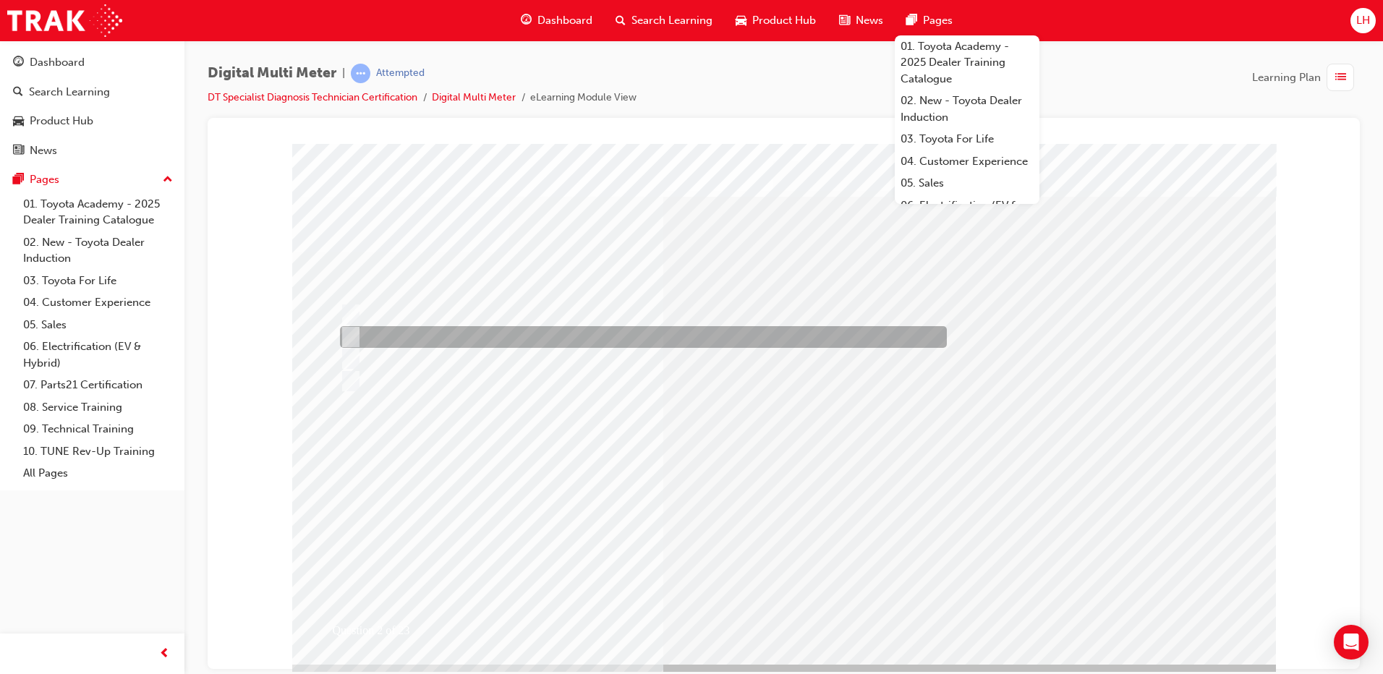
click at [529, 335] on div at bounding box center [639, 337] width 607 height 22
radio input "true"
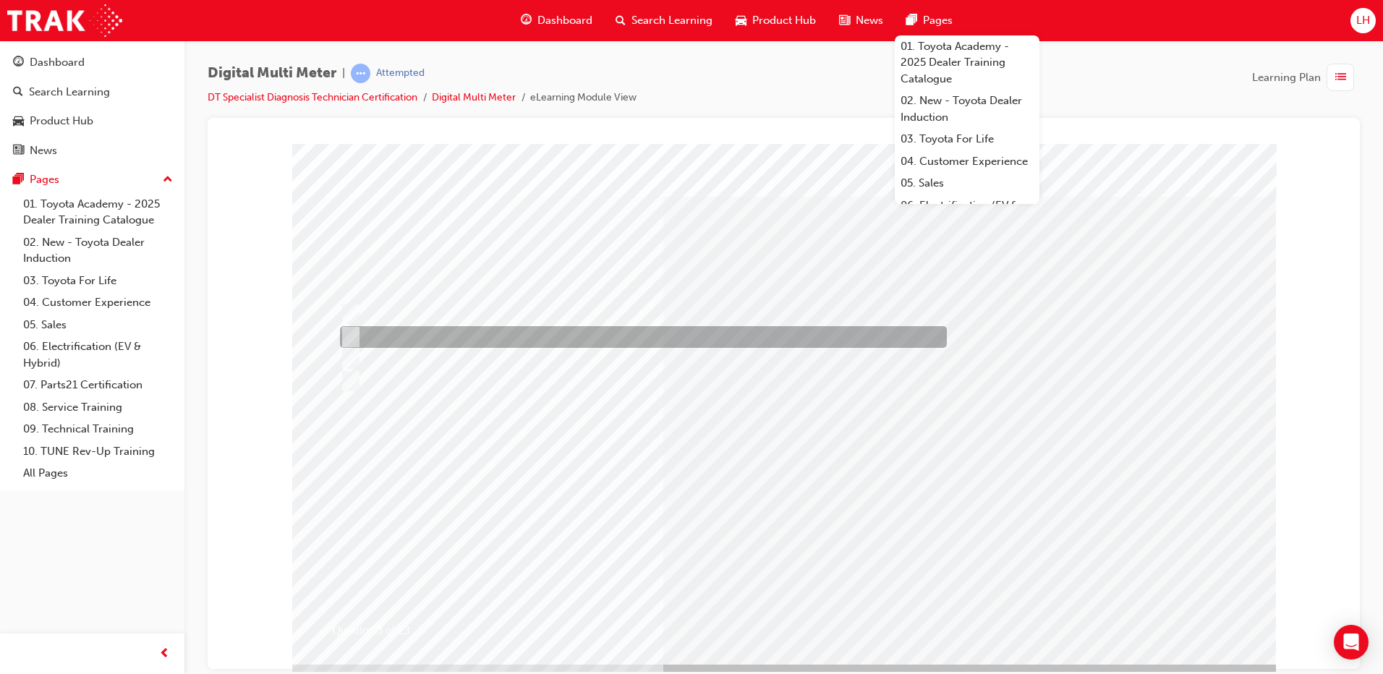
click at [591, 335] on div at bounding box center [639, 337] width 607 height 22
radio input "true"
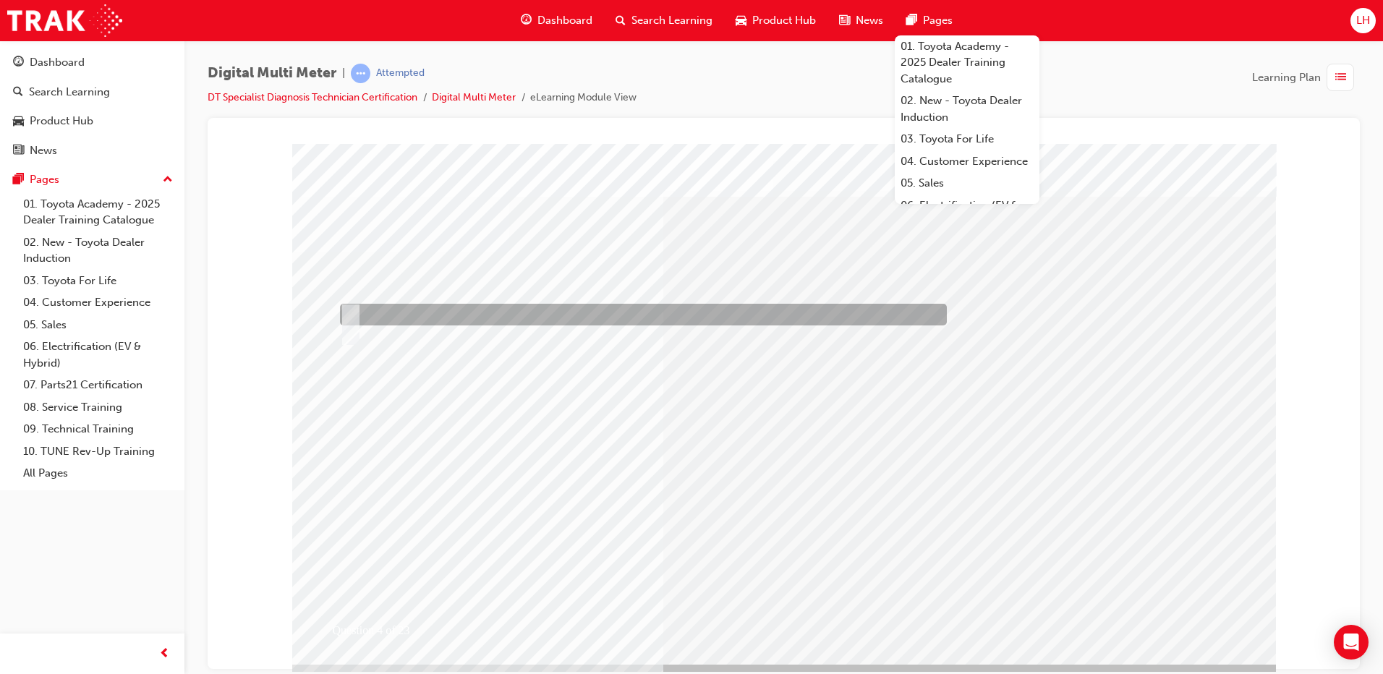
click at [636, 315] on div at bounding box center [639, 315] width 607 height 22
radio input "true"
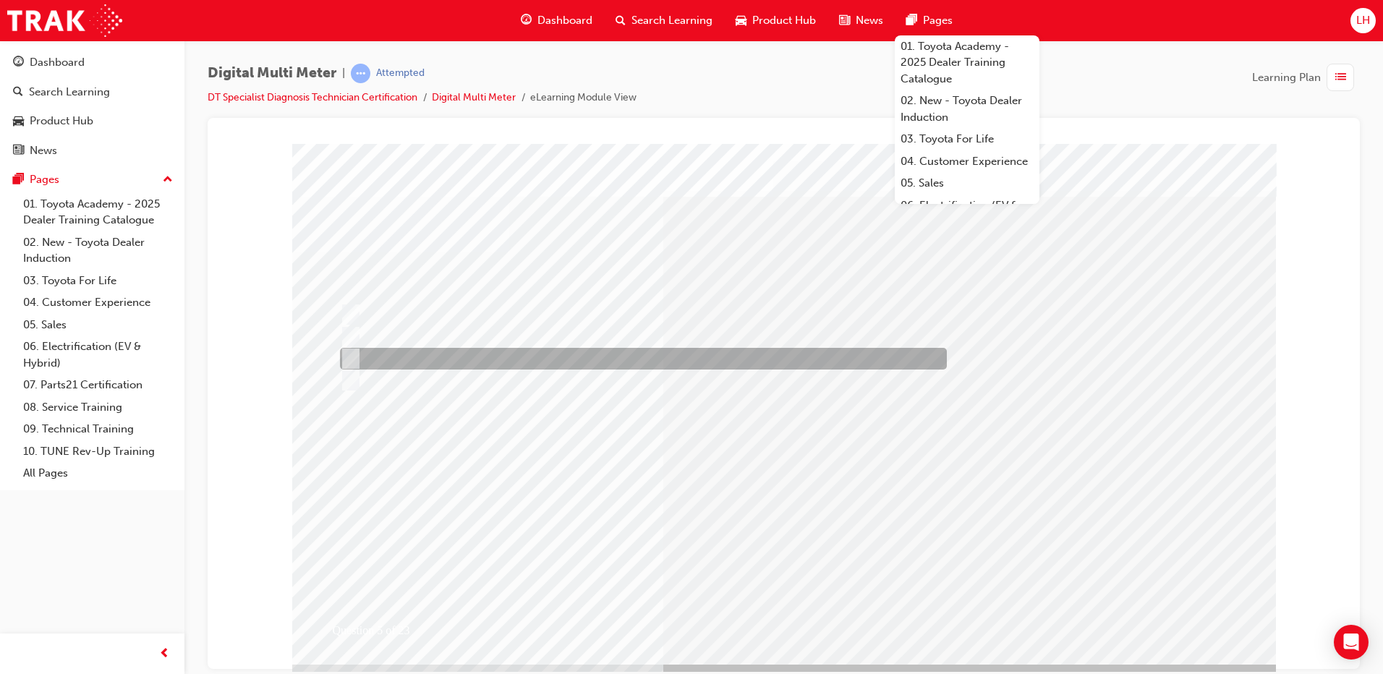
click at [634, 368] on div at bounding box center [639, 359] width 607 height 22
radio input "true"
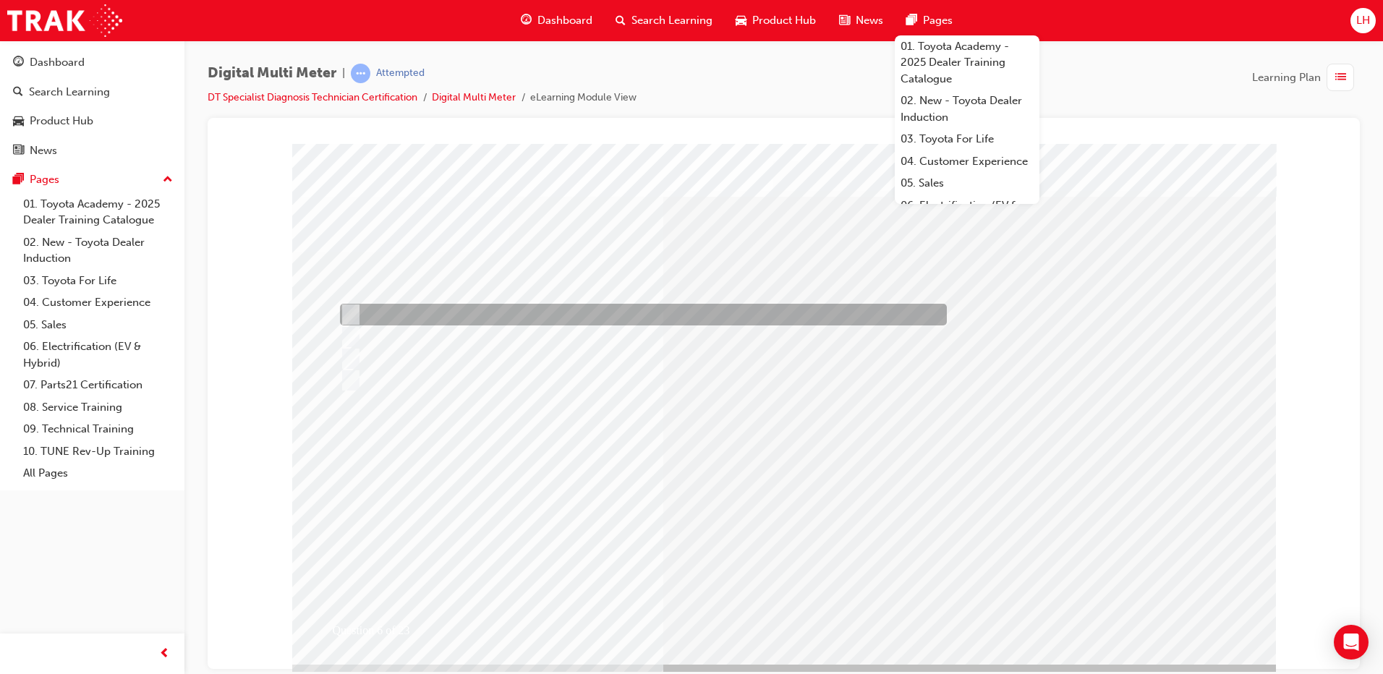
click at [718, 316] on div at bounding box center [639, 315] width 607 height 22
radio input "true"
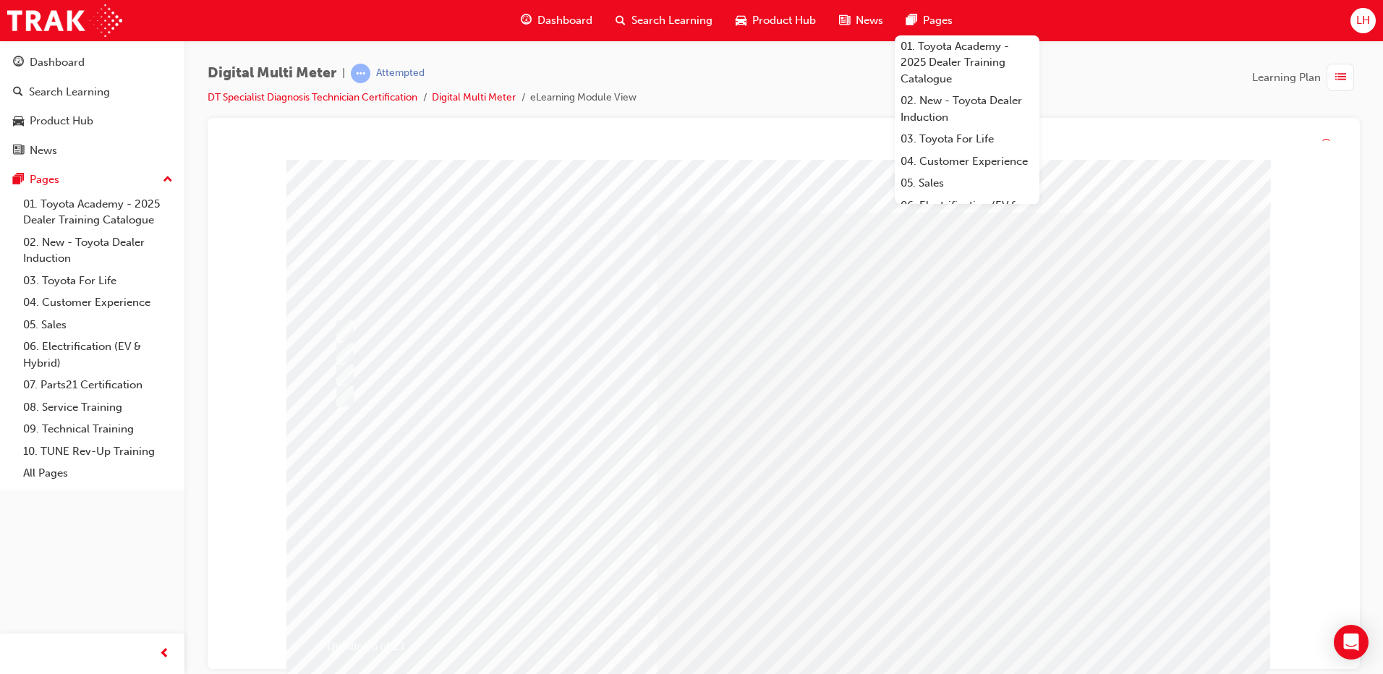
click at [796, 594] on div "Question 6 of 23" at bounding box center [779, 420] width 984 height 521
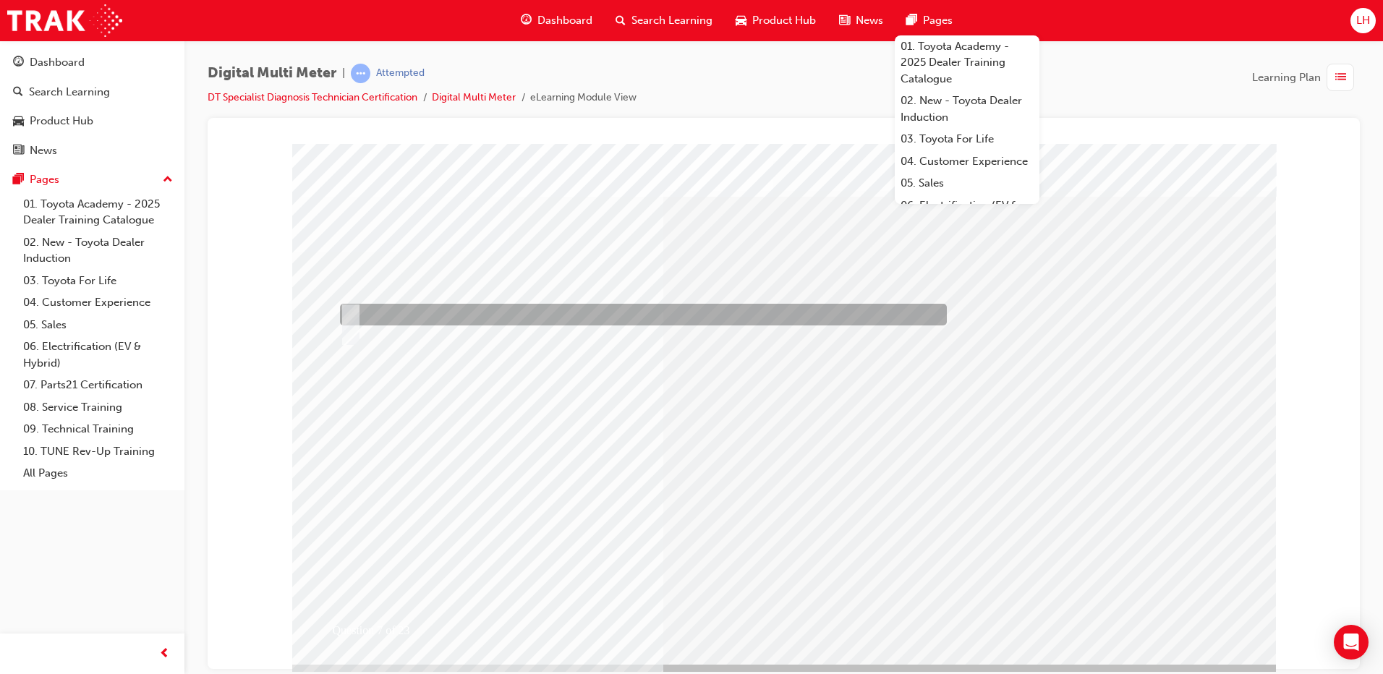
click at [567, 312] on div at bounding box center [639, 315] width 607 height 22
radio input "true"
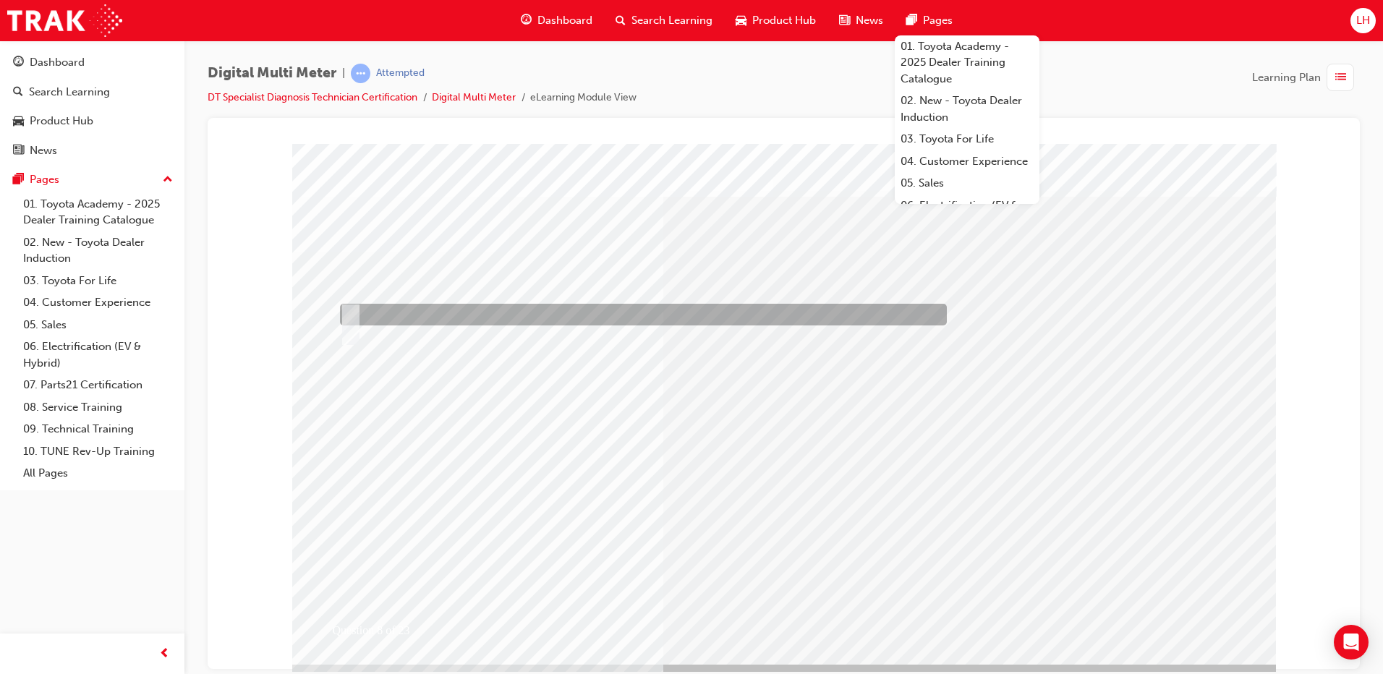
click at [415, 310] on div at bounding box center [639, 315] width 607 height 22
radio input "true"
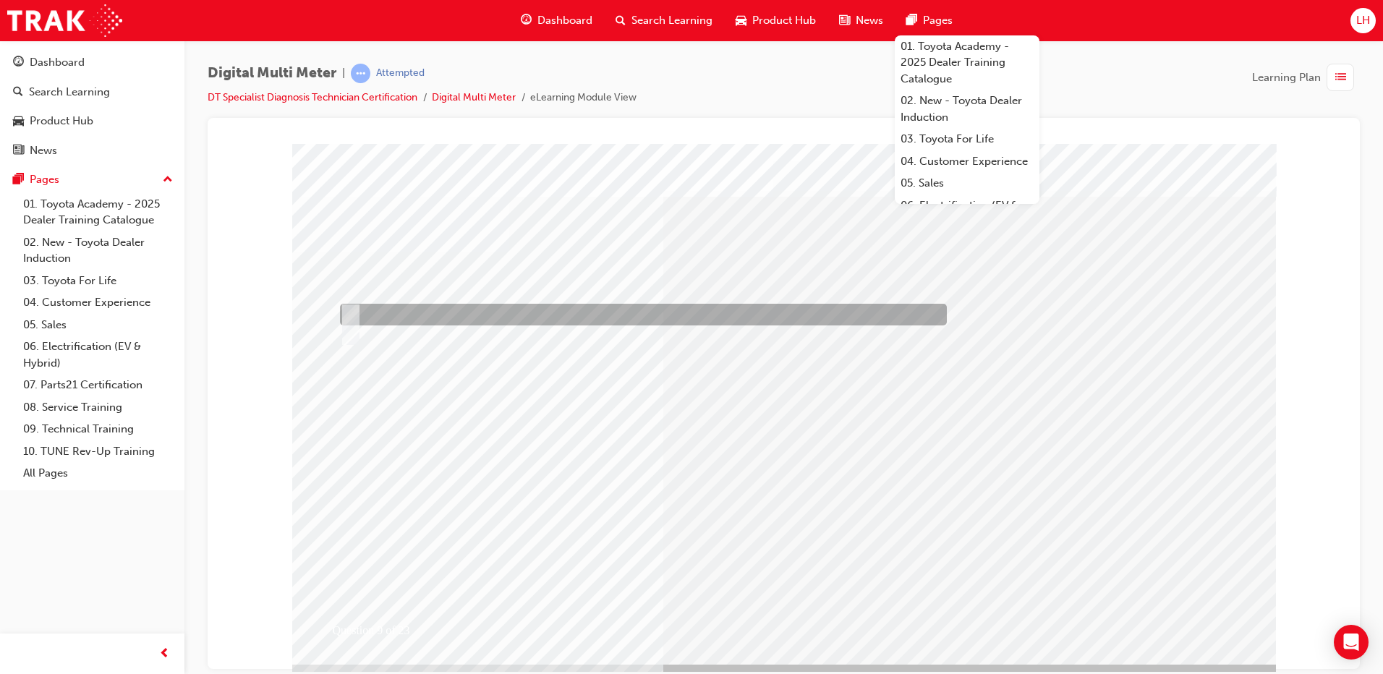
click at [551, 305] on div at bounding box center [639, 315] width 607 height 22
radio input "true"
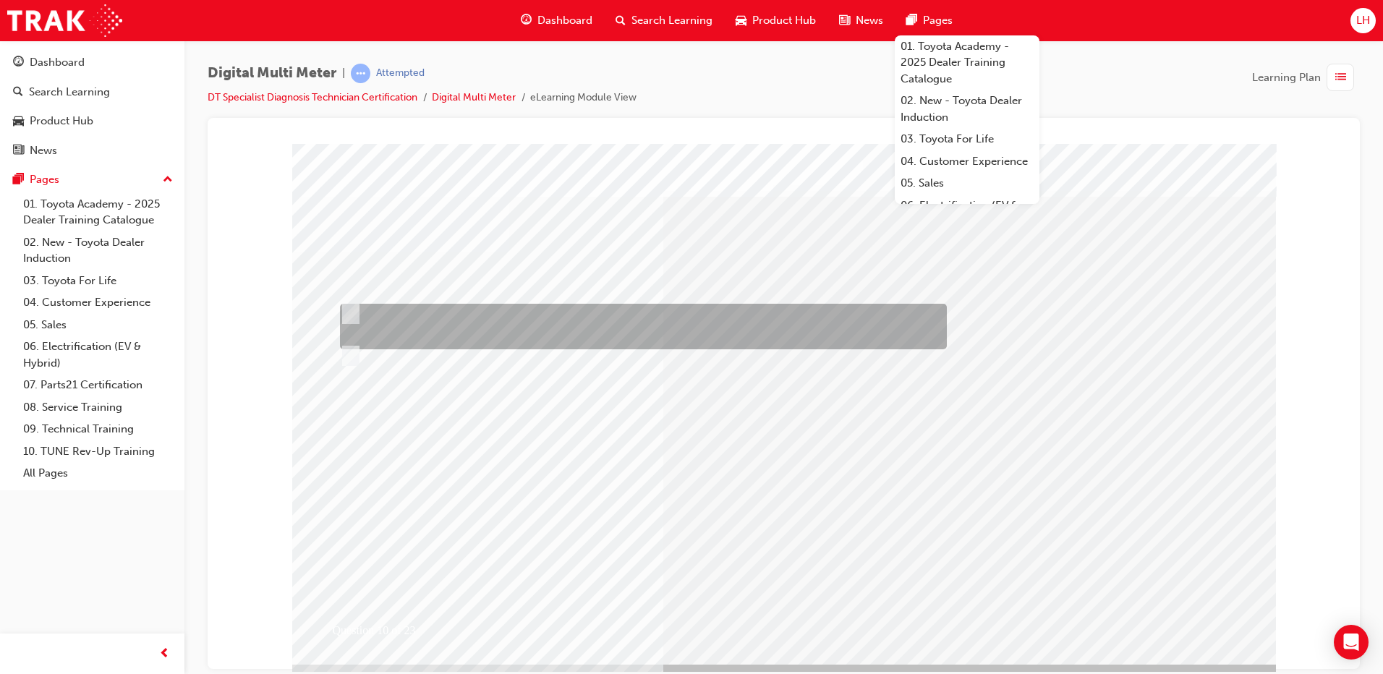
click at [454, 304] on div at bounding box center [639, 327] width 607 height 46
radio input "true"
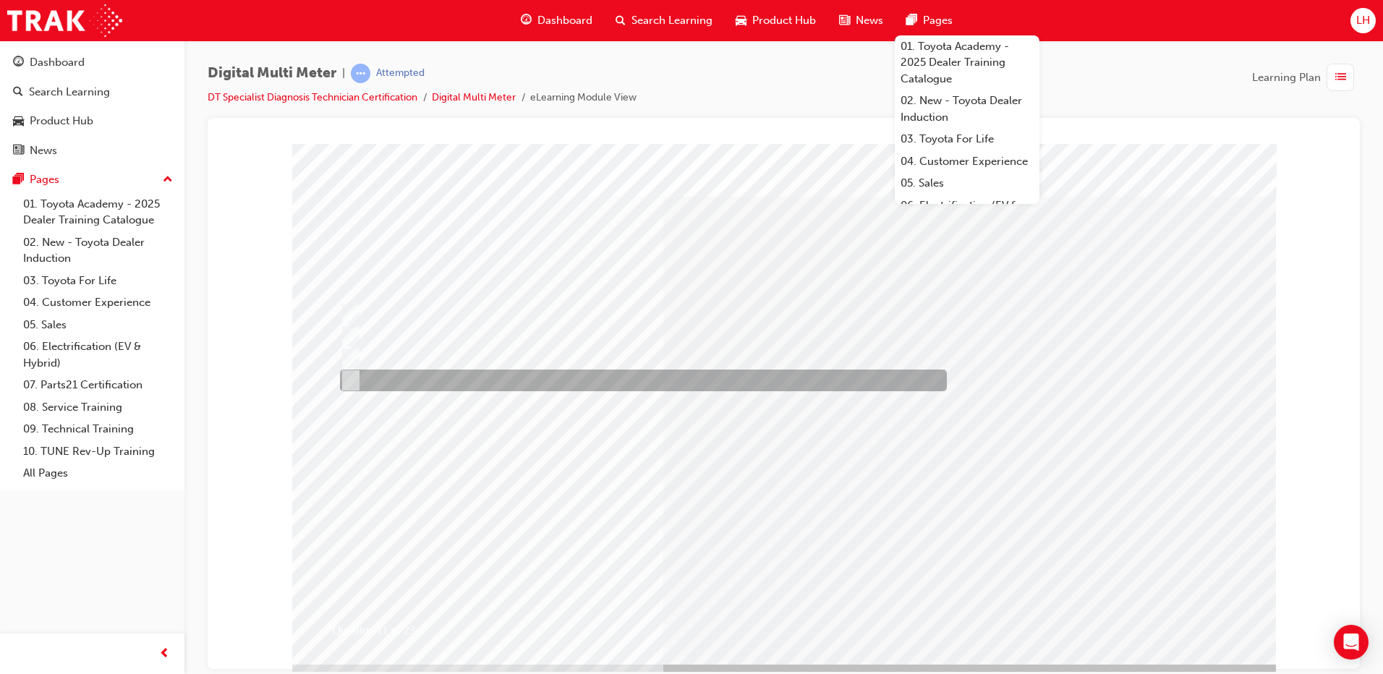
click at [498, 377] on div at bounding box center [639, 381] width 607 height 22
radio input "true"
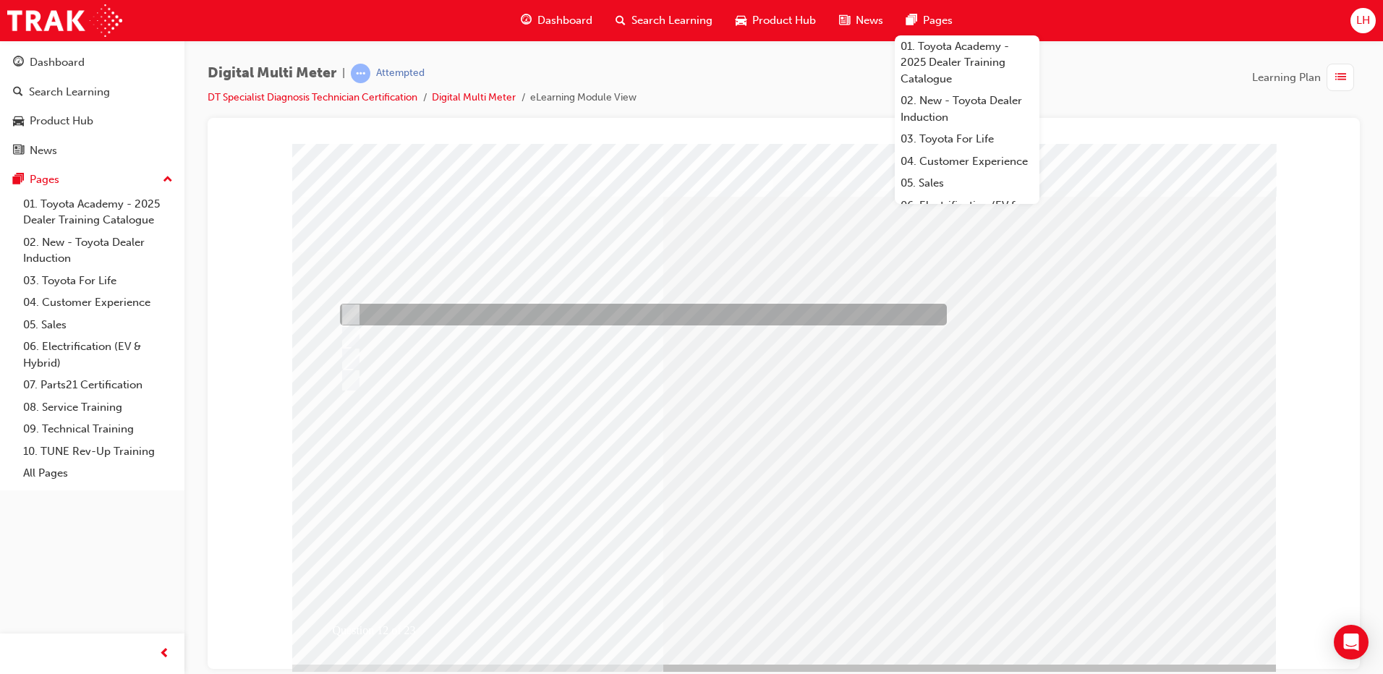
click at [621, 309] on div at bounding box center [639, 315] width 607 height 22
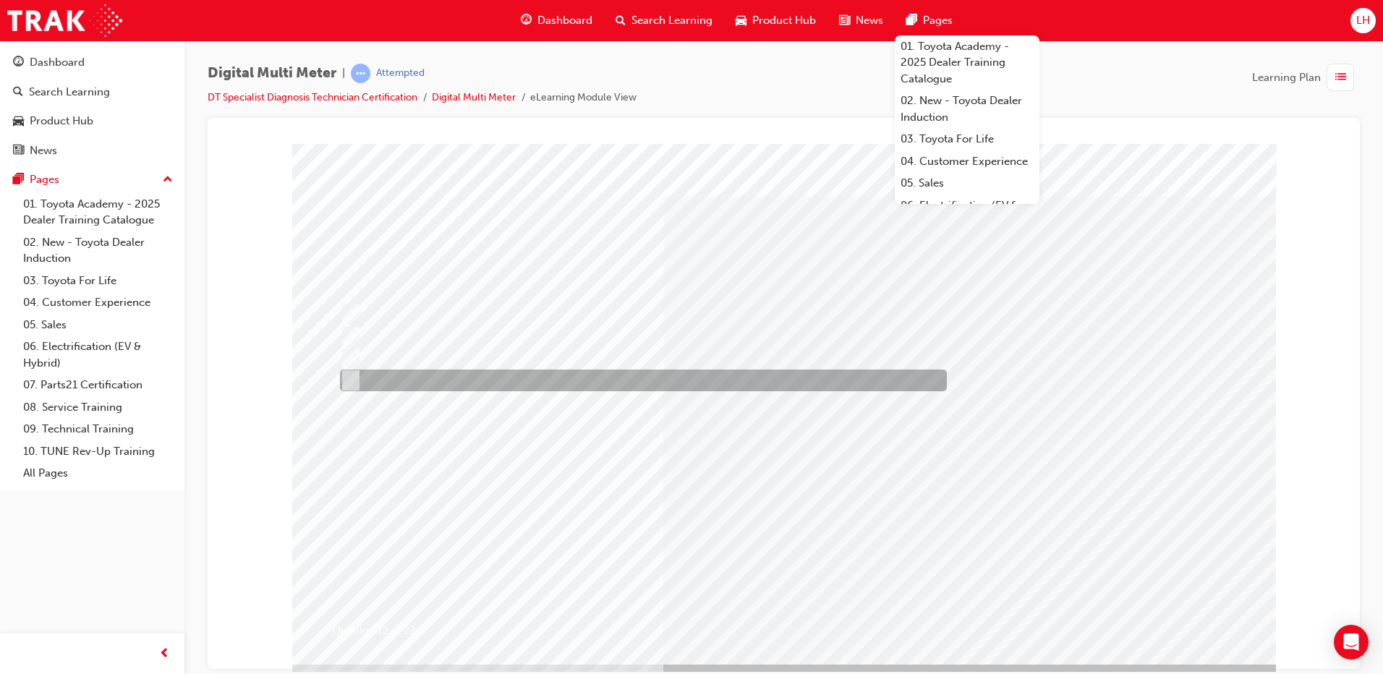
click at [574, 388] on div at bounding box center [639, 381] width 607 height 22
radio input "false"
radio input "true"
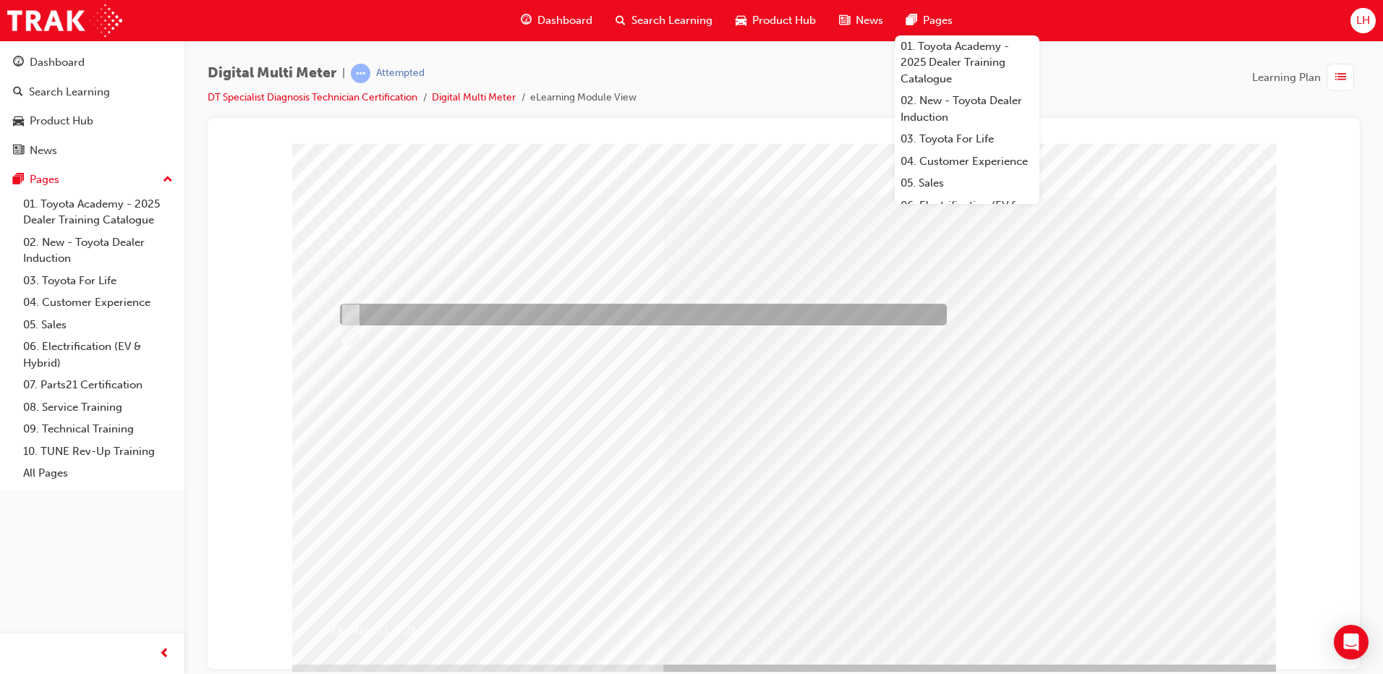
click at [575, 323] on div at bounding box center [639, 315] width 607 height 22
radio input "true"
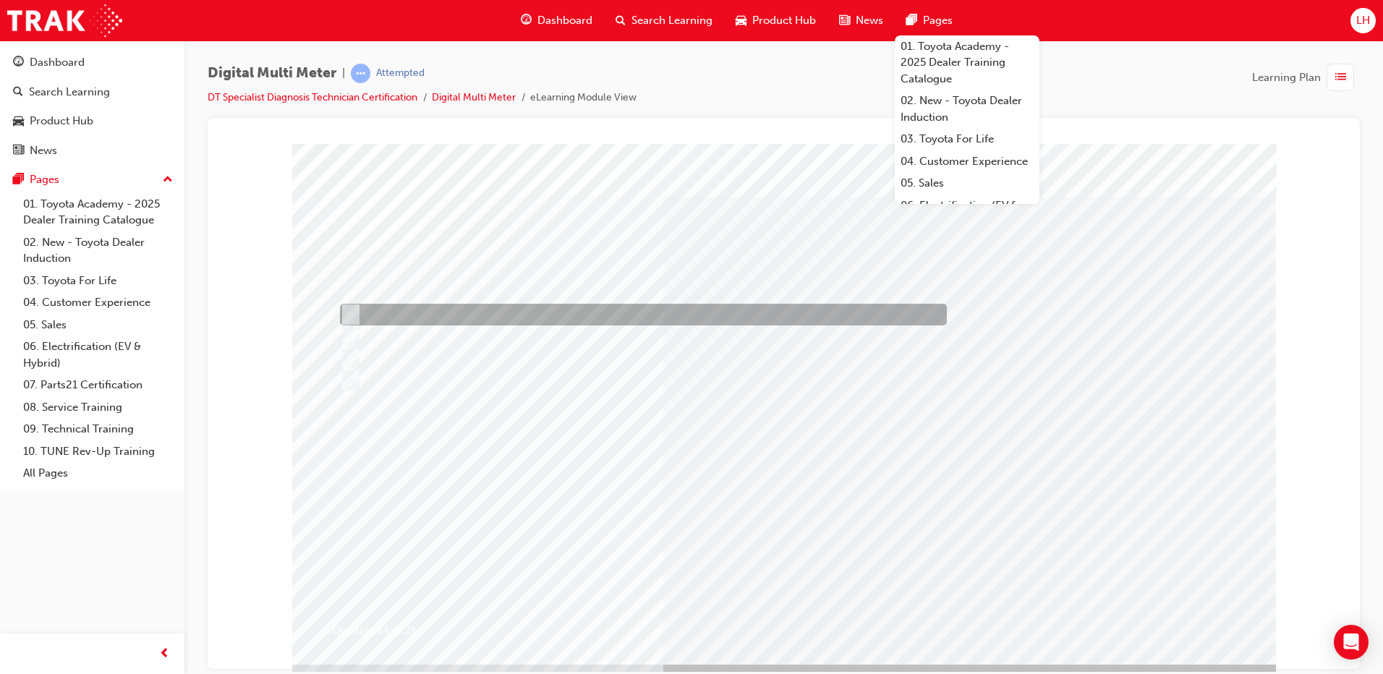
click at [522, 320] on div at bounding box center [639, 315] width 607 height 22
radio input "true"
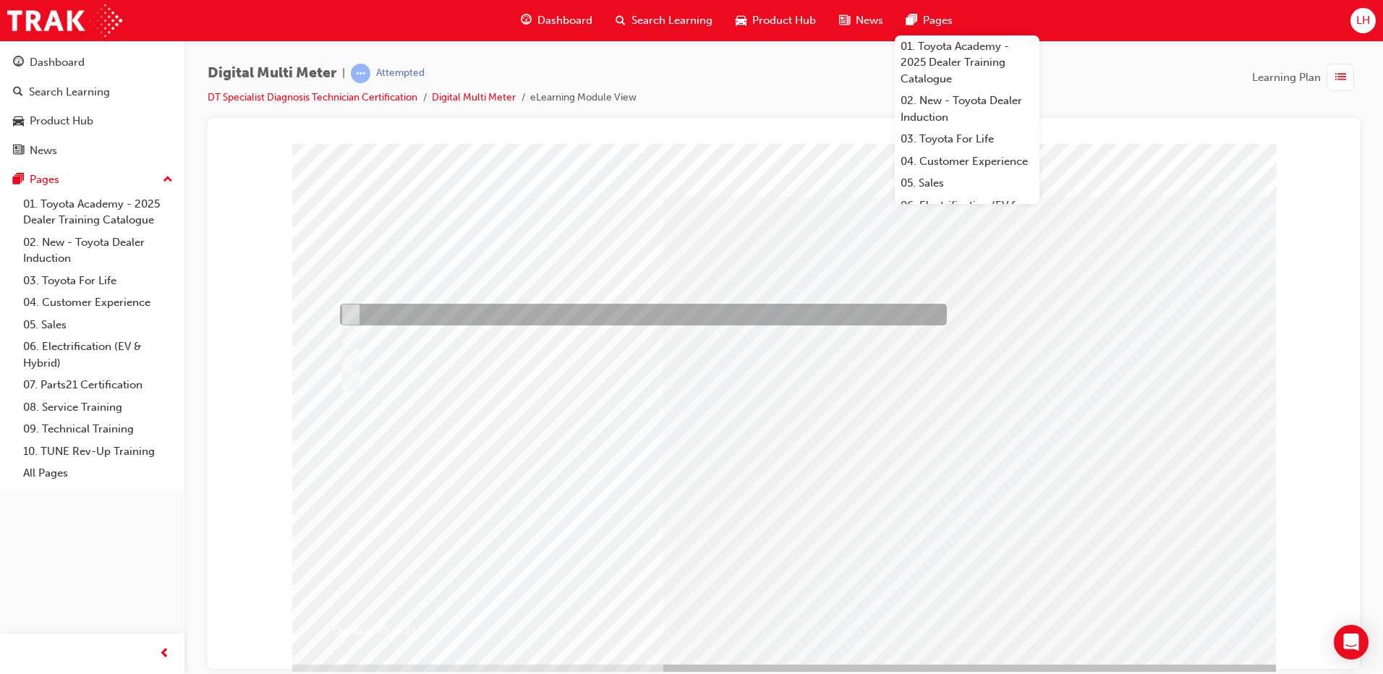
click at [546, 320] on div at bounding box center [639, 315] width 607 height 22
radio input "true"
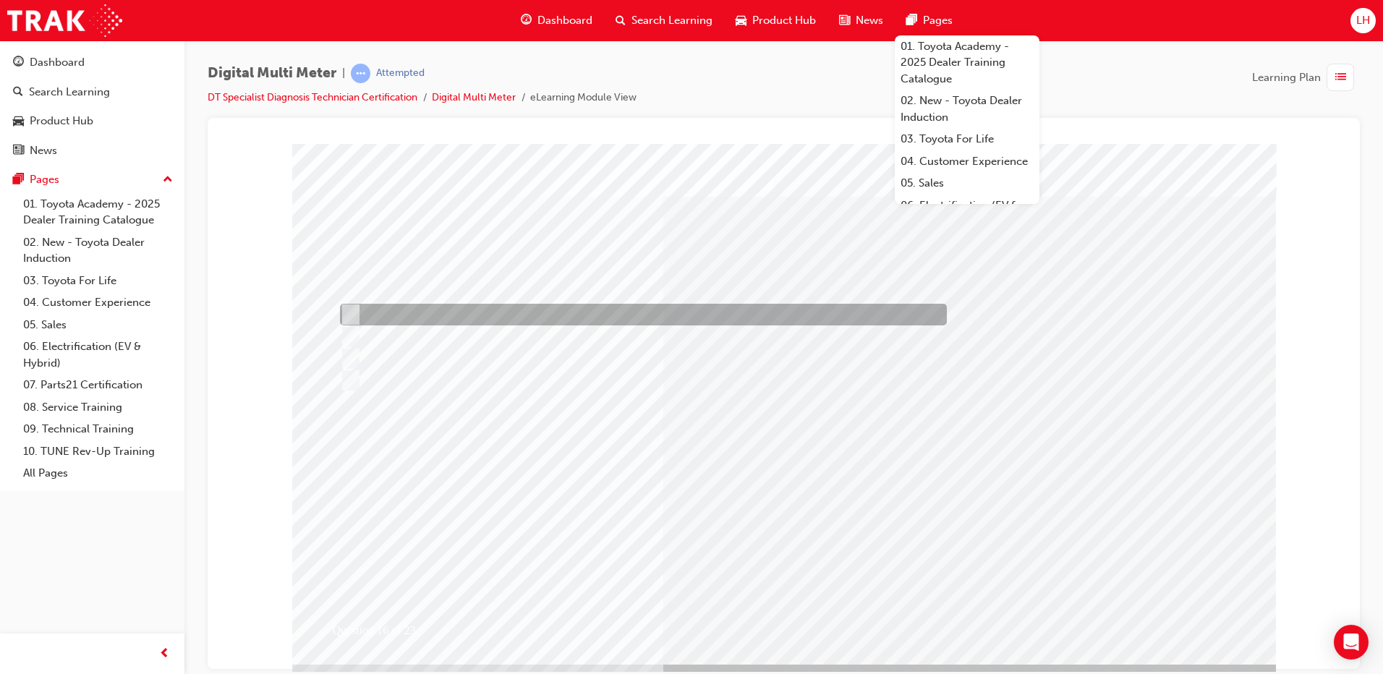
click at [692, 317] on div at bounding box center [639, 315] width 607 height 22
radio input "true"
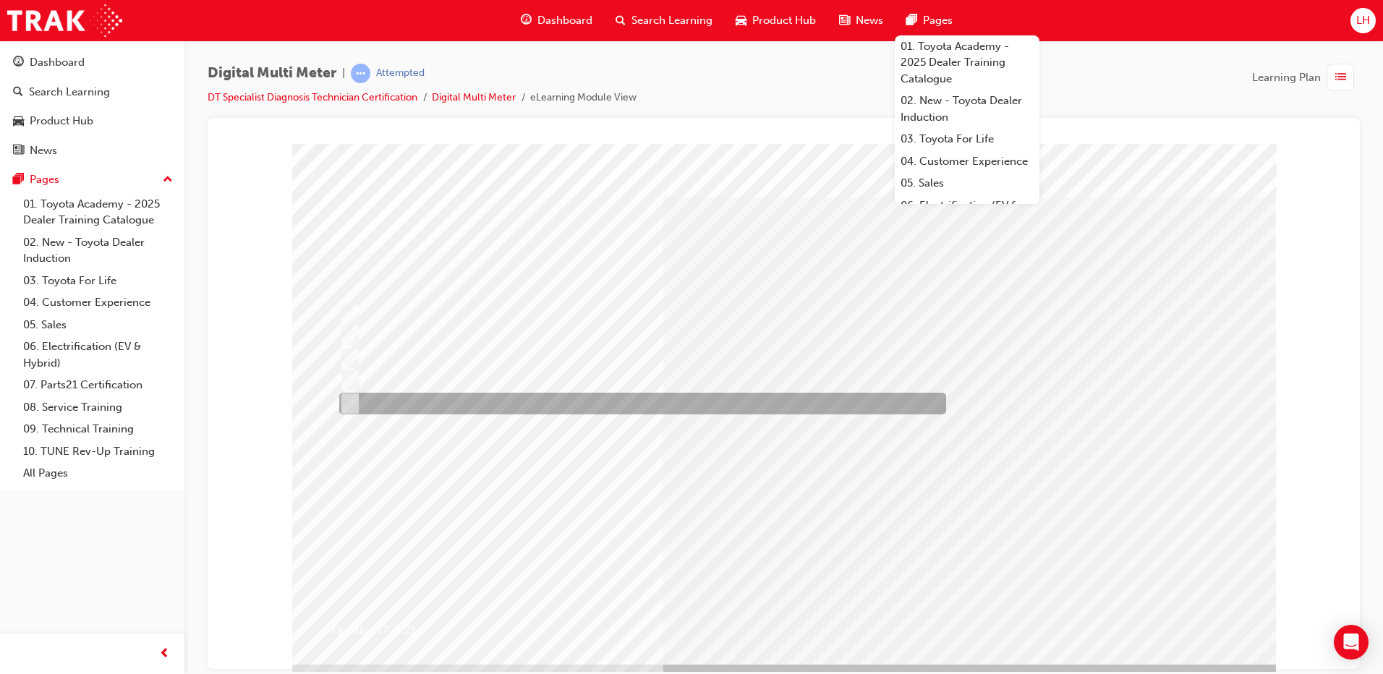
click at [467, 409] on div at bounding box center [639, 404] width 607 height 22
radio input "true"
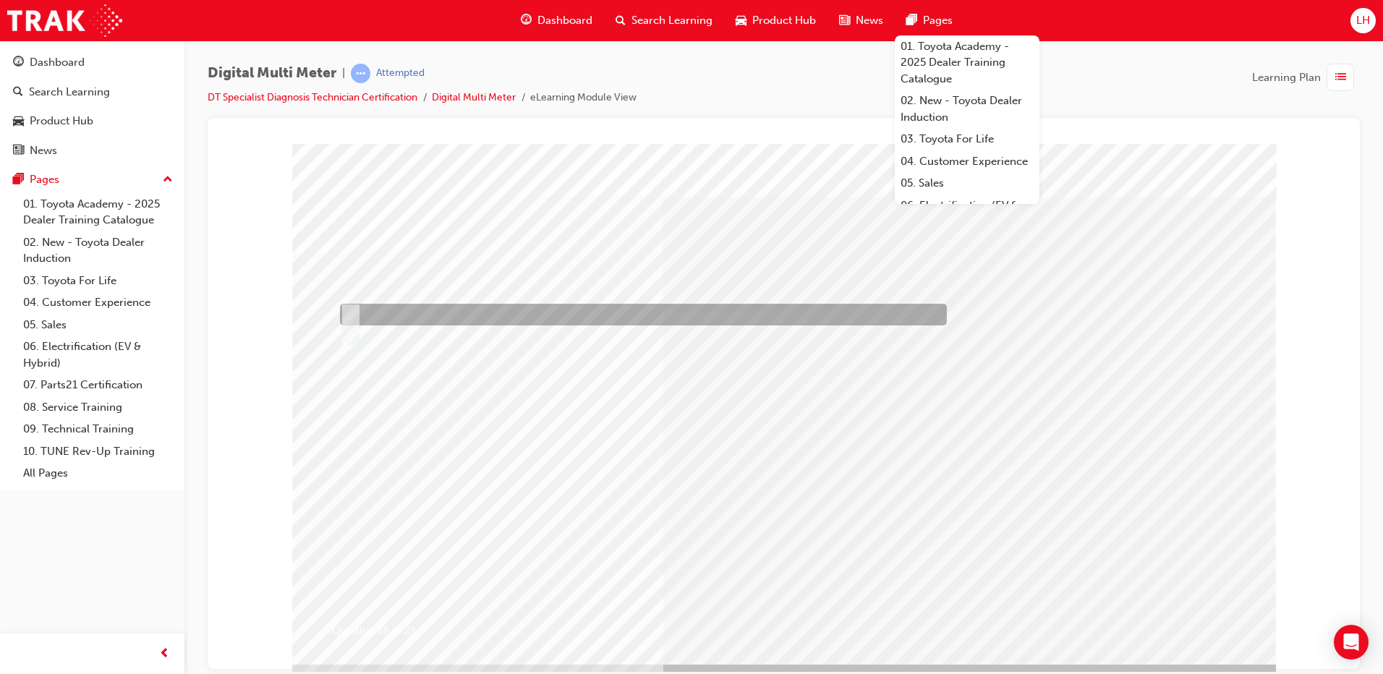
click at [474, 315] on div at bounding box center [639, 315] width 607 height 22
radio input "true"
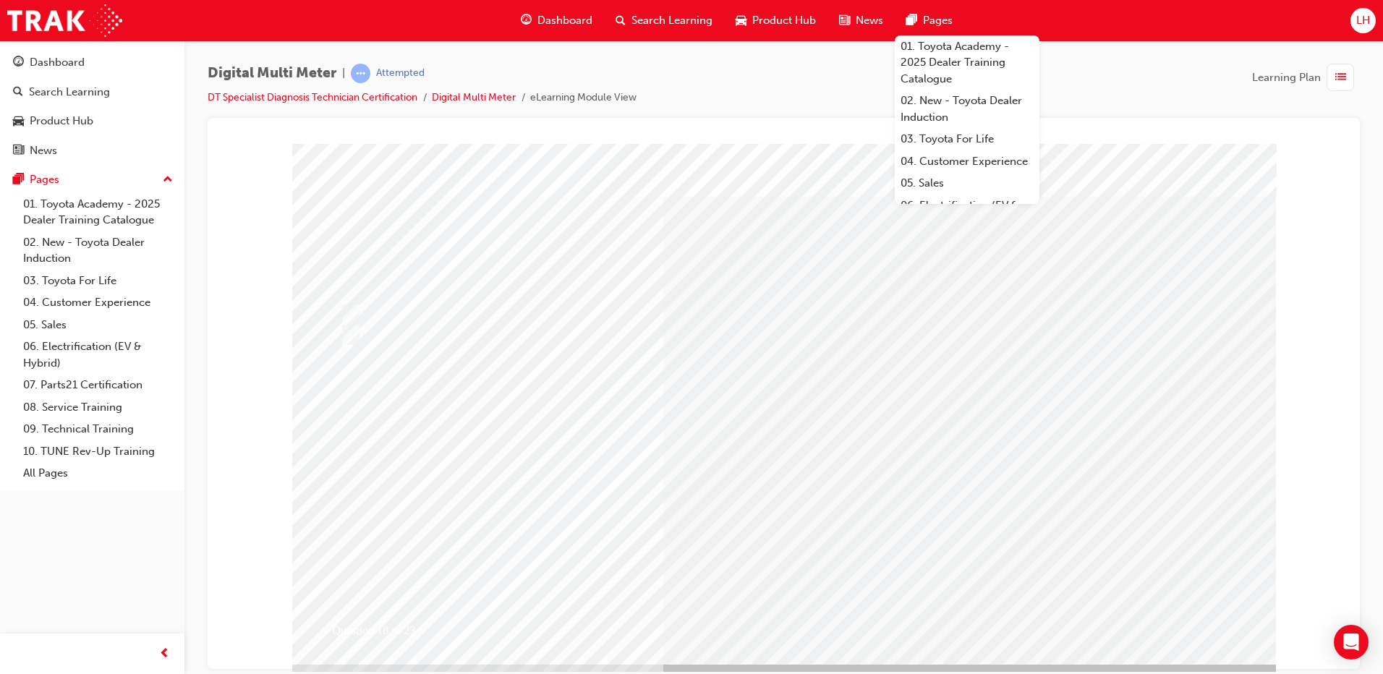
drag, startPoint x: 812, startPoint y: 602, endPoint x: 809, endPoint y: 590, distance: 12.6
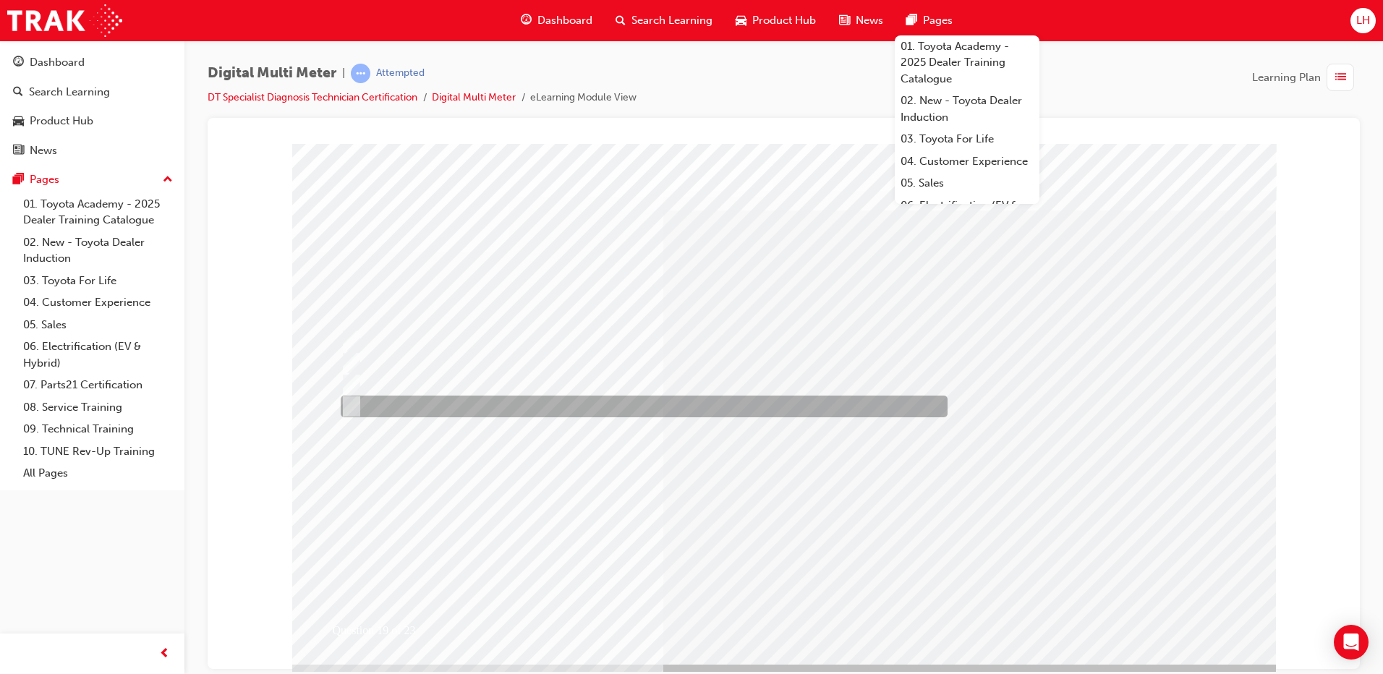
click at [556, 399] on div at bounding box center [640, 407] width 607 height 22
radio input "true"
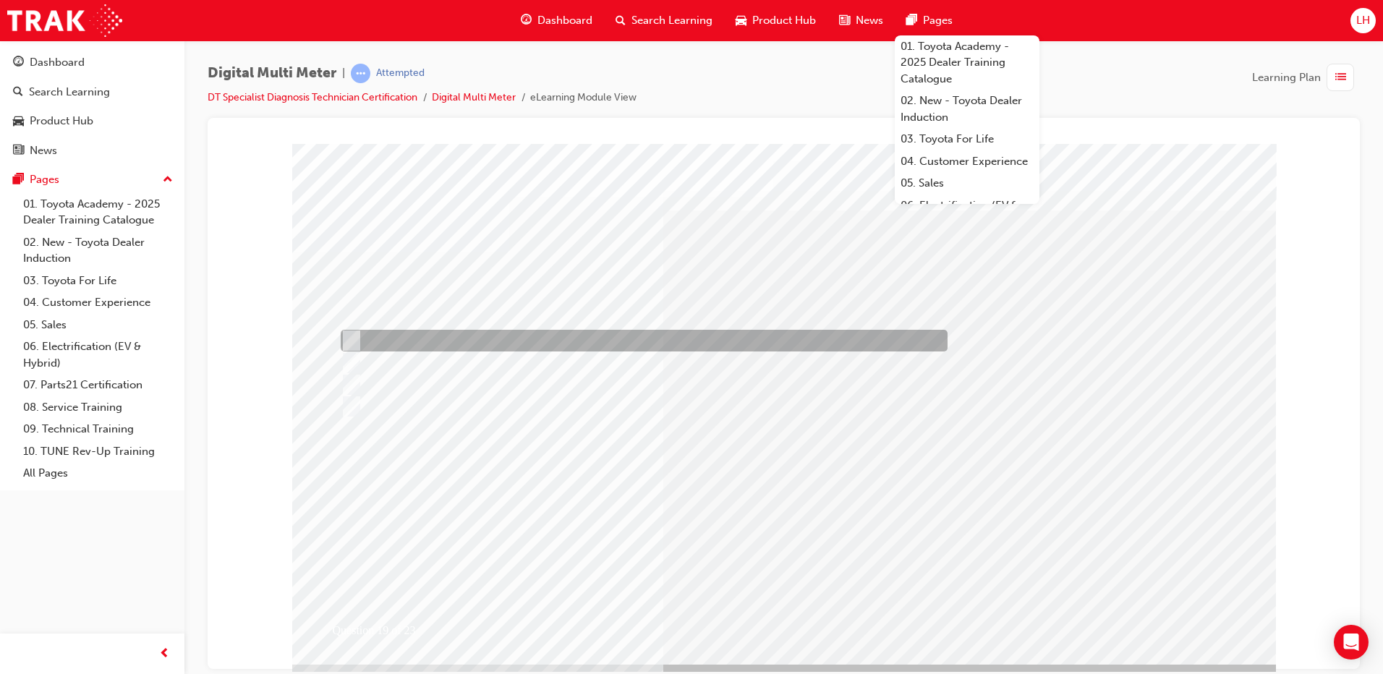
drag, startPoint x: 528, startPoint y: 342, endPoint x: 546, endPoint y: 370, distance: 32.9
click at [527, 343] on div at bounding box center [640, 341] width 607 height 22
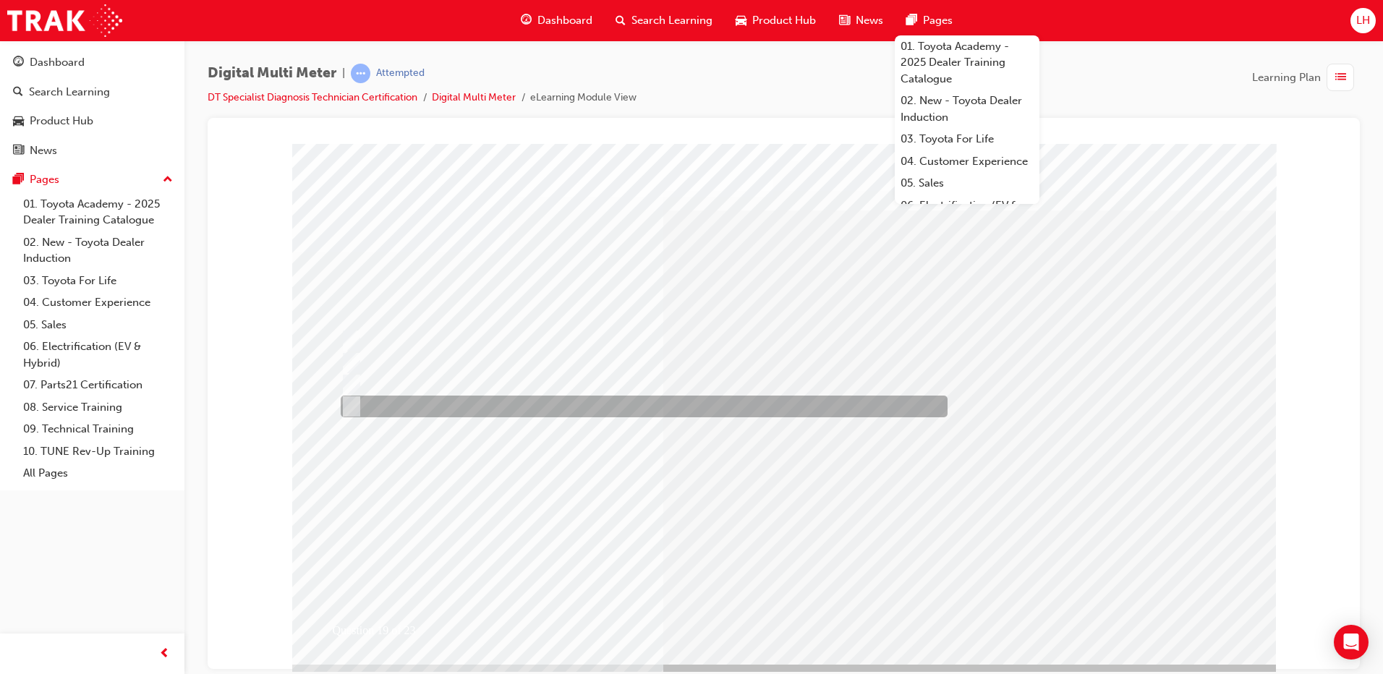
click at [586, 416] on div at bounding box center [640, 407] width 607 height 22
radio input "false"
radio input "true"
click at [530, 407] on div at bounding box center [640, 407] width 607 height 22
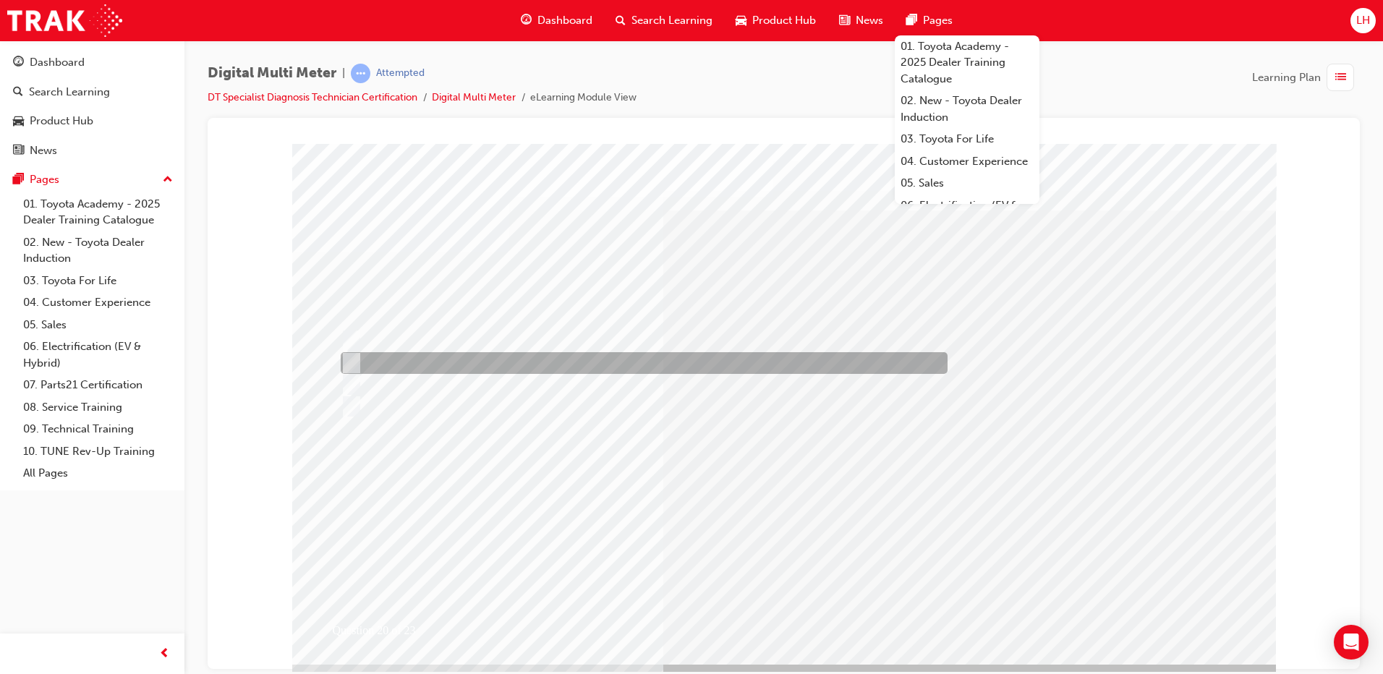
click at [517, 358] on div at bounding box center [640, 363] width 607 height 22
radio input "true"
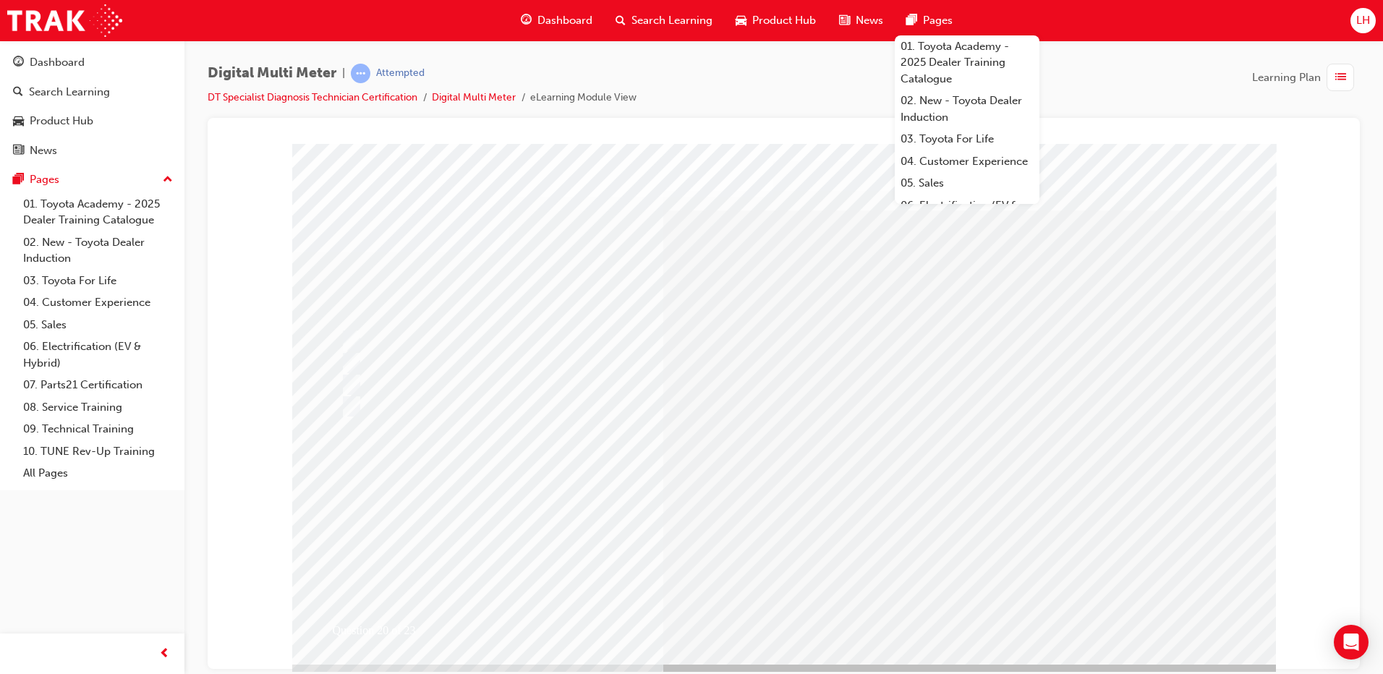
click at [334, 418] on input "radio" at bounding box center [331, 418] width 16 height 16
radio input "true"
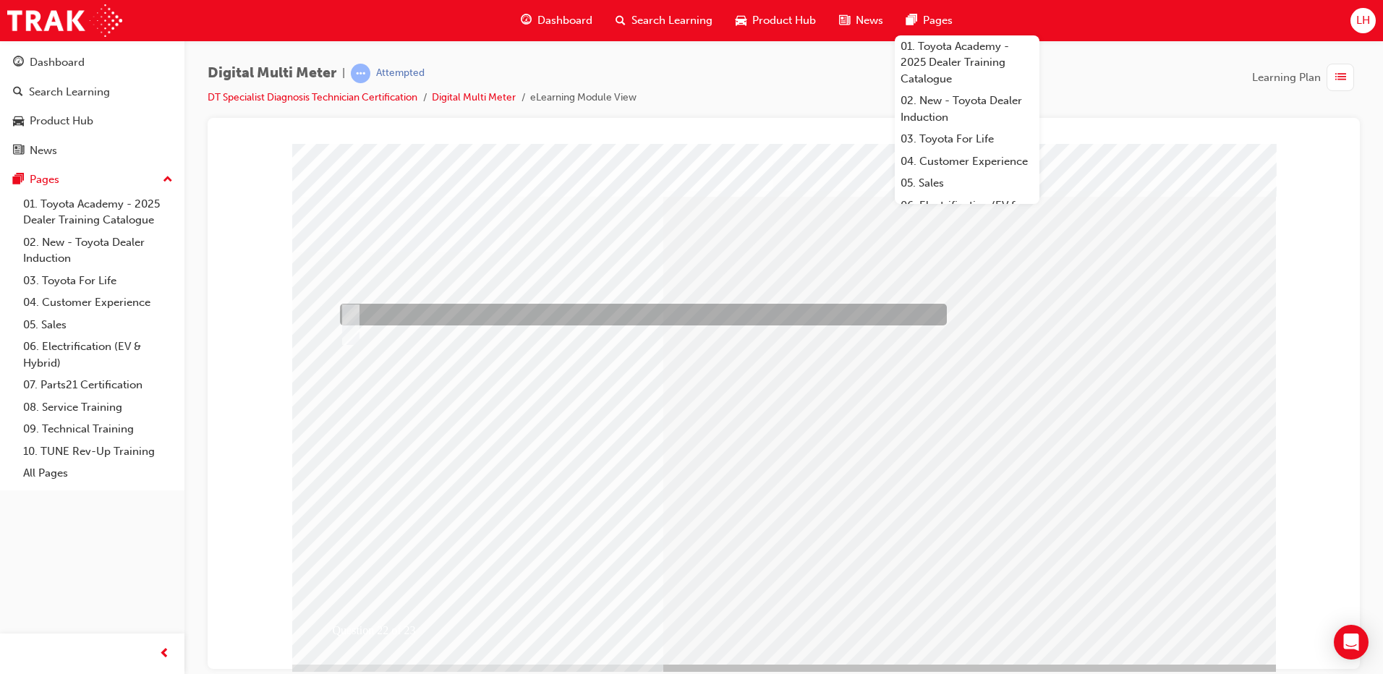
click at [381, 310] on div at bounding box center [639, 315] width 607 height 22
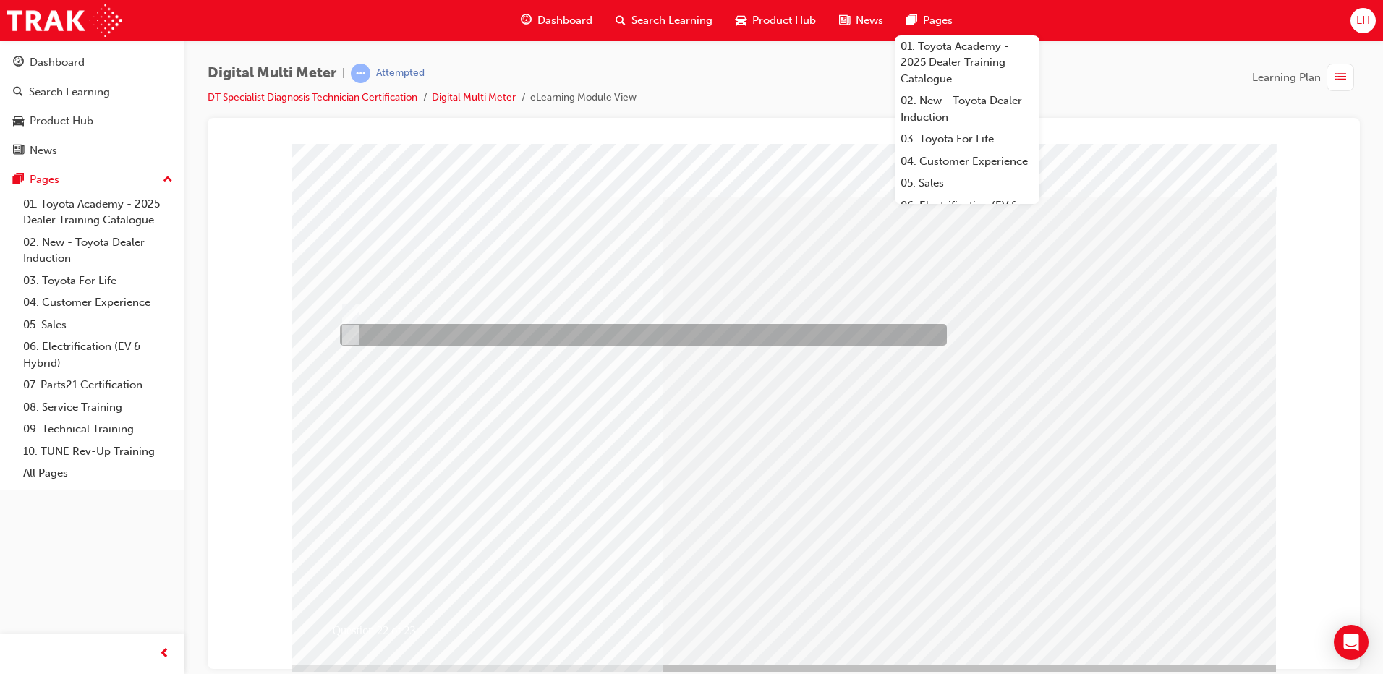
click at [442, 339] on div at bounding box center [639, 335] width 607 height 22
radio input "false"
radio input "true"
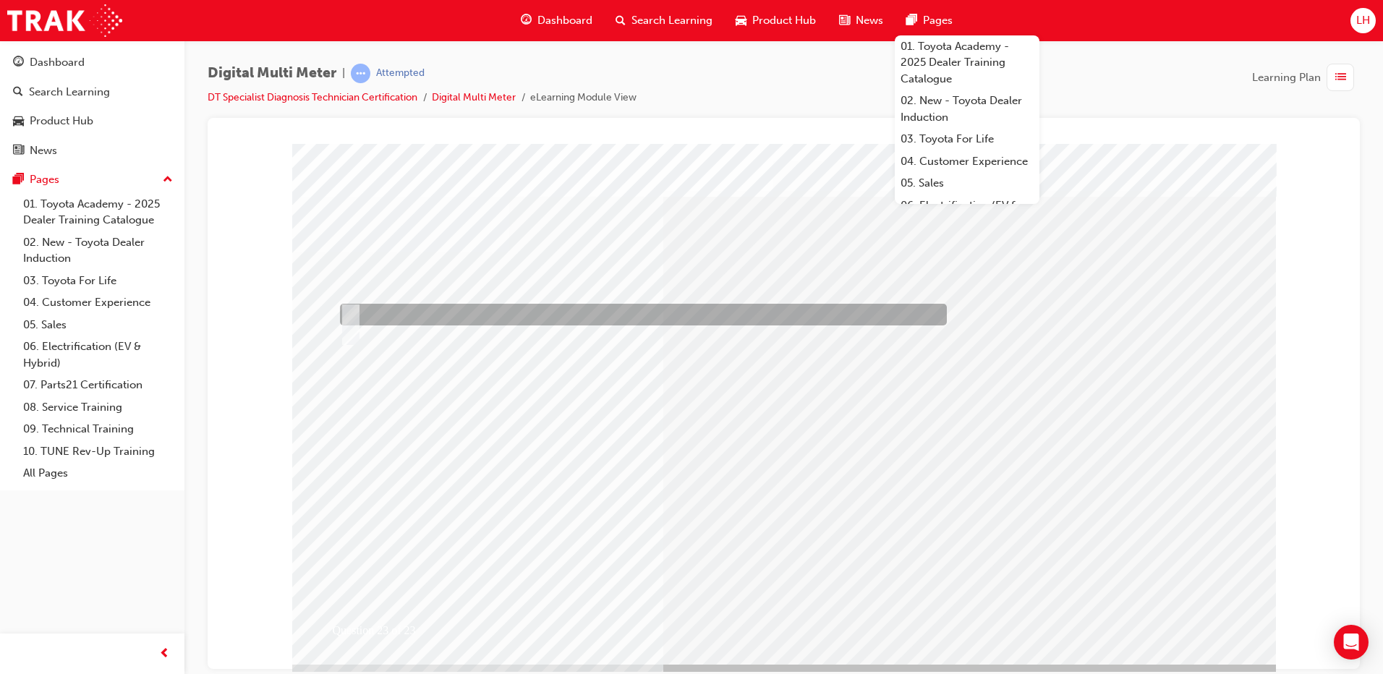
click at [427, 309] on div at bounding box center [639, 315] width 607 height 22
radio input "true"
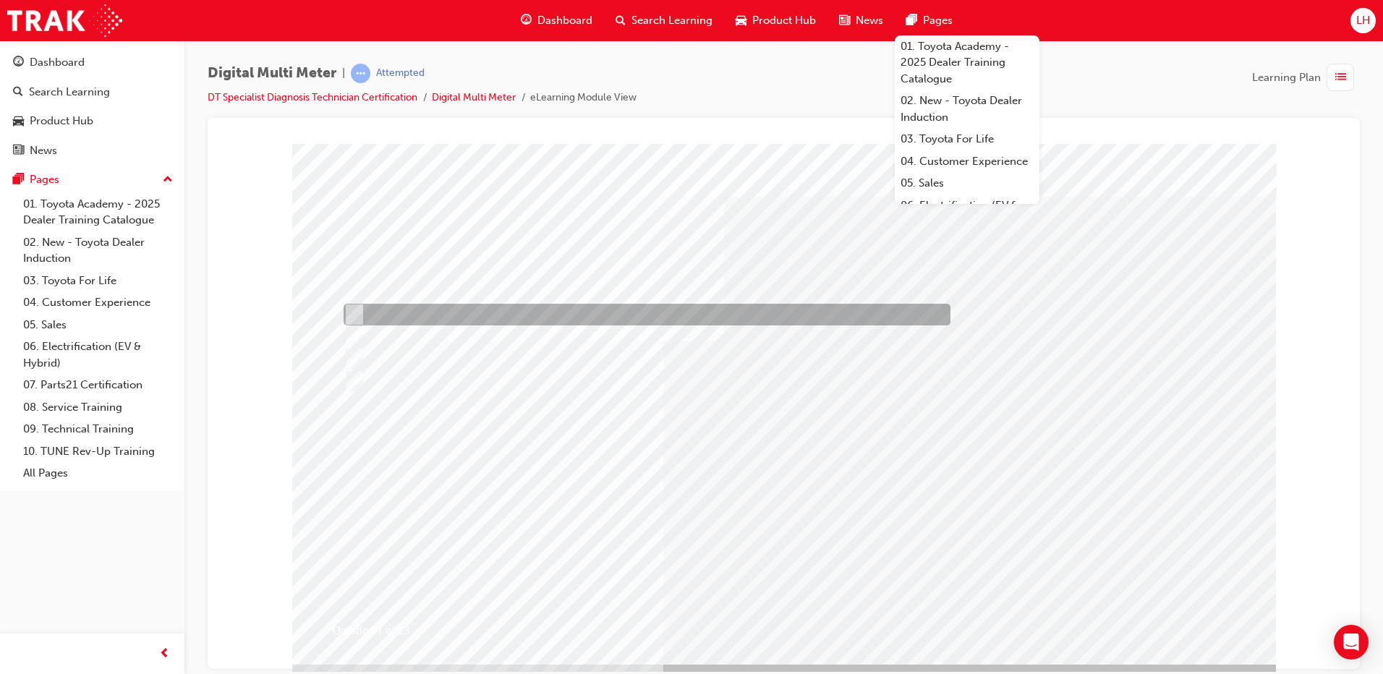
click at [437, 313] on div at bounding box center [643, 315] width 607 height 22
radio input "true"
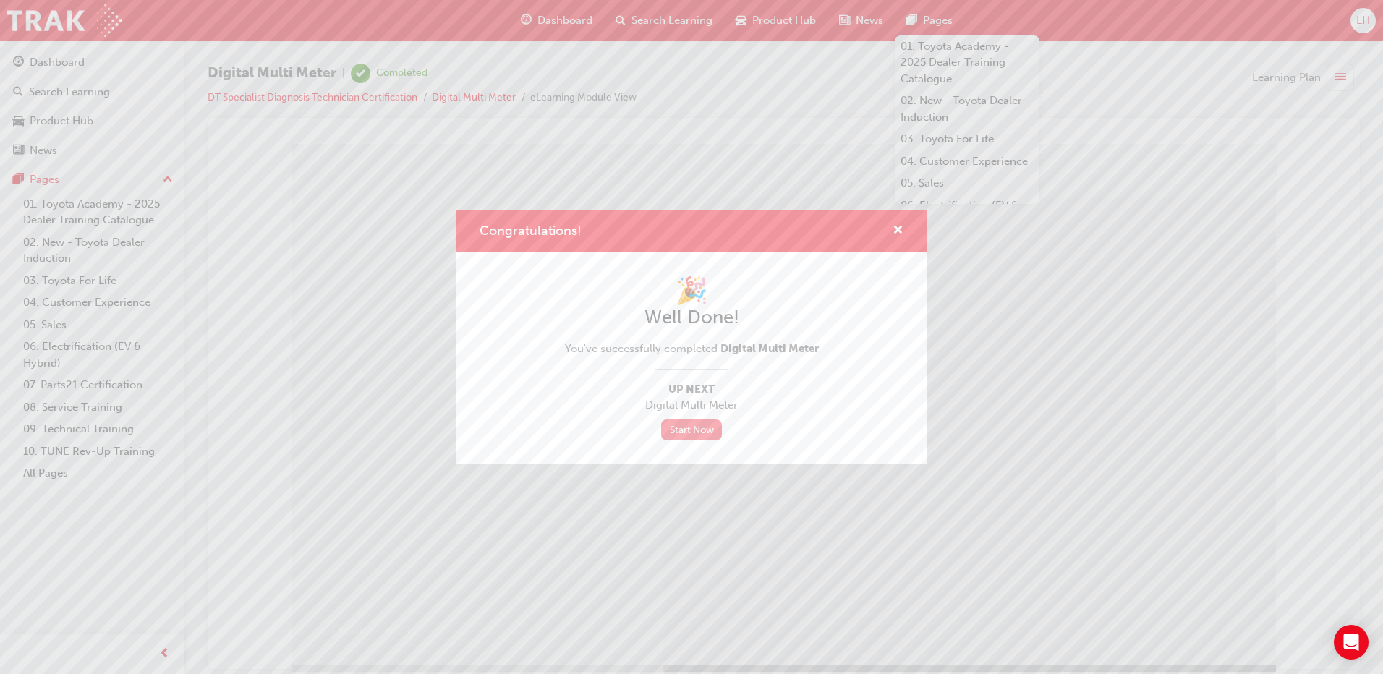
click at [693, 425] on link "Start Now" at bounding box center [691, 430] width 61 height 21
click at [896, 225] on span "cross-icon" at bounding box center [898, 231] width 11 height 13
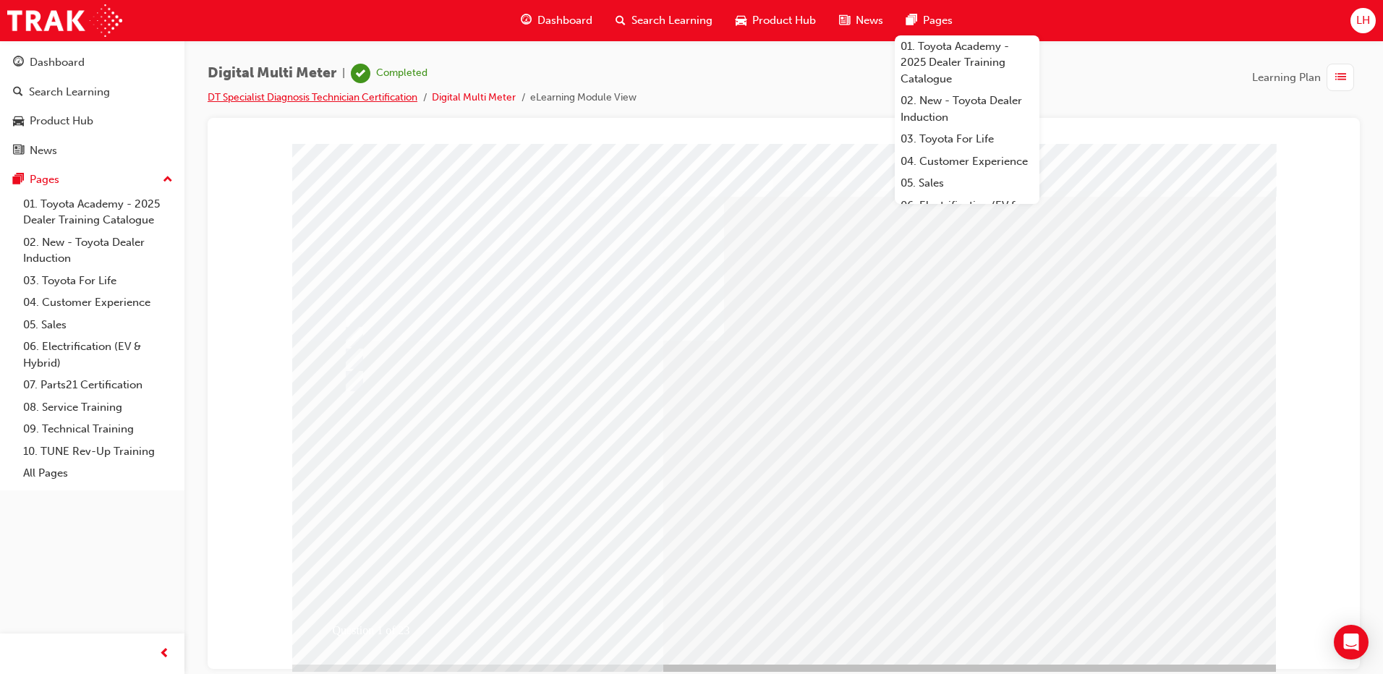
click at [384, 99] on link "DT Specialist Diagnosis Technician Certification" at bounding box center [313, 97] width 210 height 12
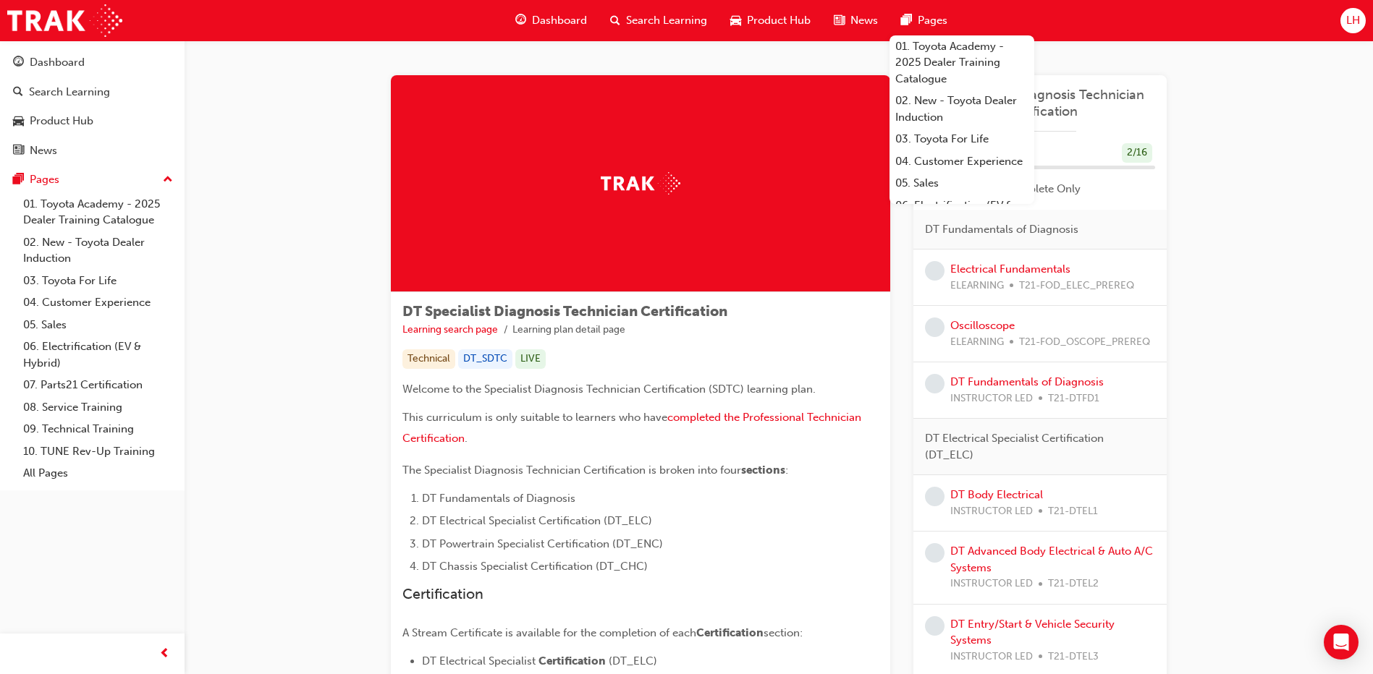
click at [935, 24] on span "Pages" at bounding box center [933, 20] width 30 height 17
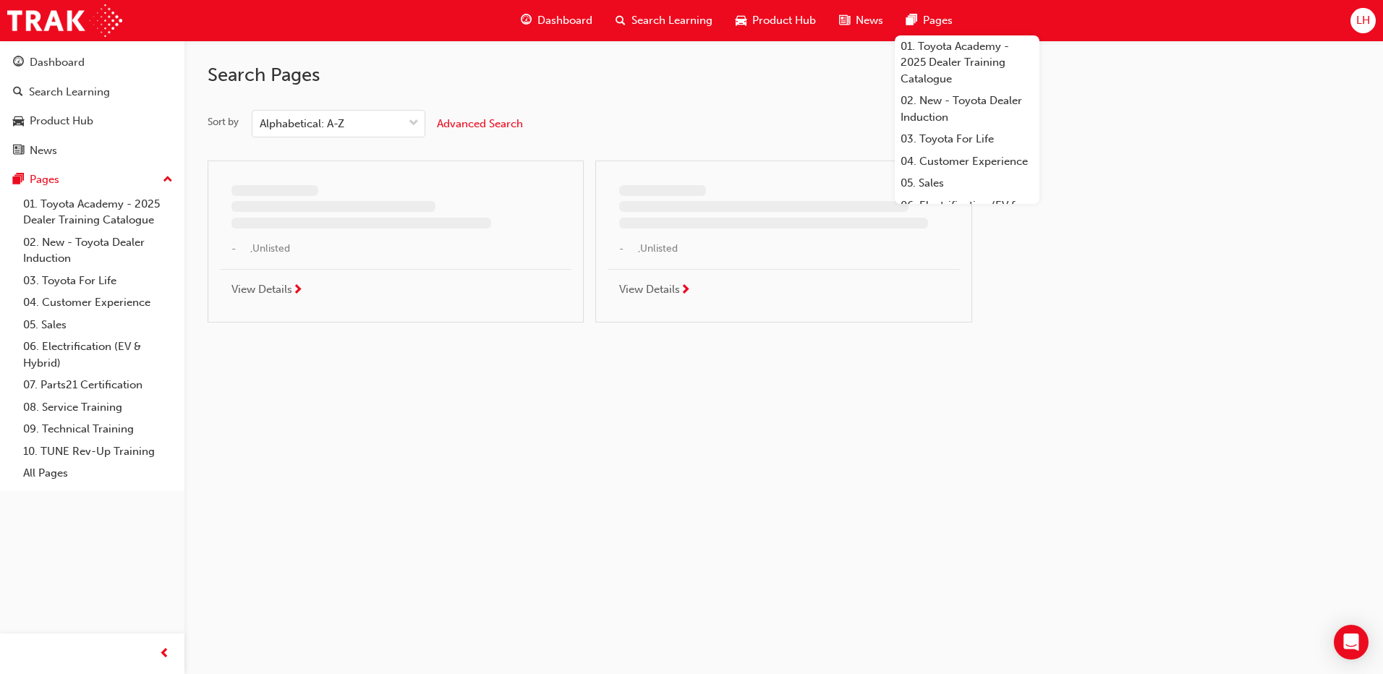
click at [935, 24] on span "Pages" at bounding box center [938, 20] width 30 height 17
click at [561, 23] on span "Dashboard" at bounding box center [565, 20] width 55 height 17
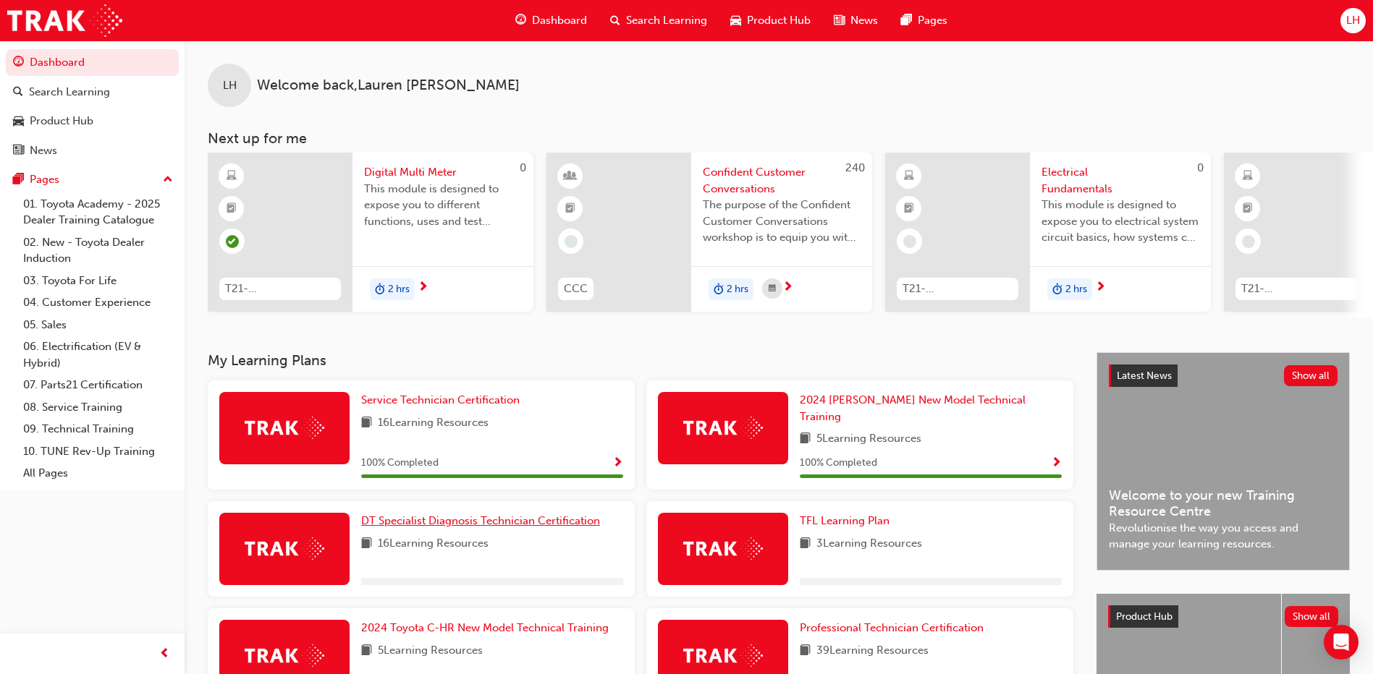
click at [436, 517] on span "DT Specialist Diagnosis Technician Certification" at bounding box center [480, 520] width 239 height 13
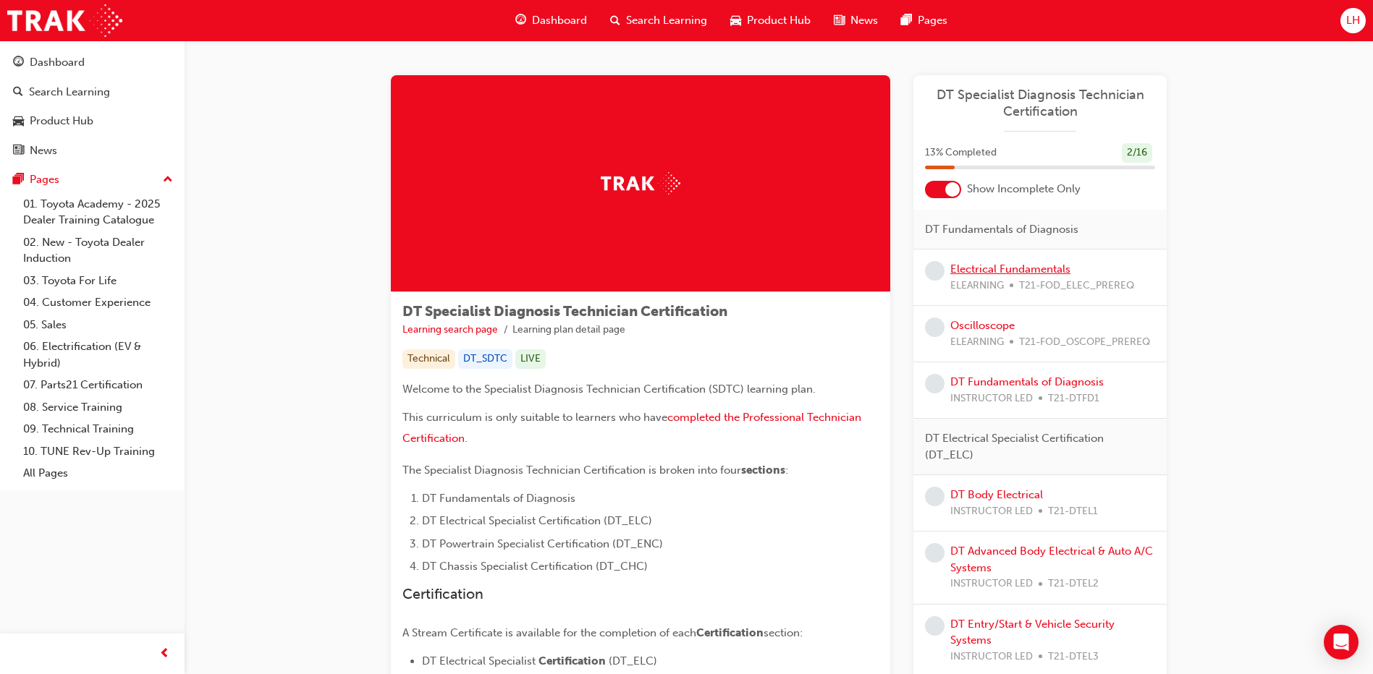
click at [987, 275] on link "Electrical Fundamentals" at bounding box center [1010, 269] width 120 height 13
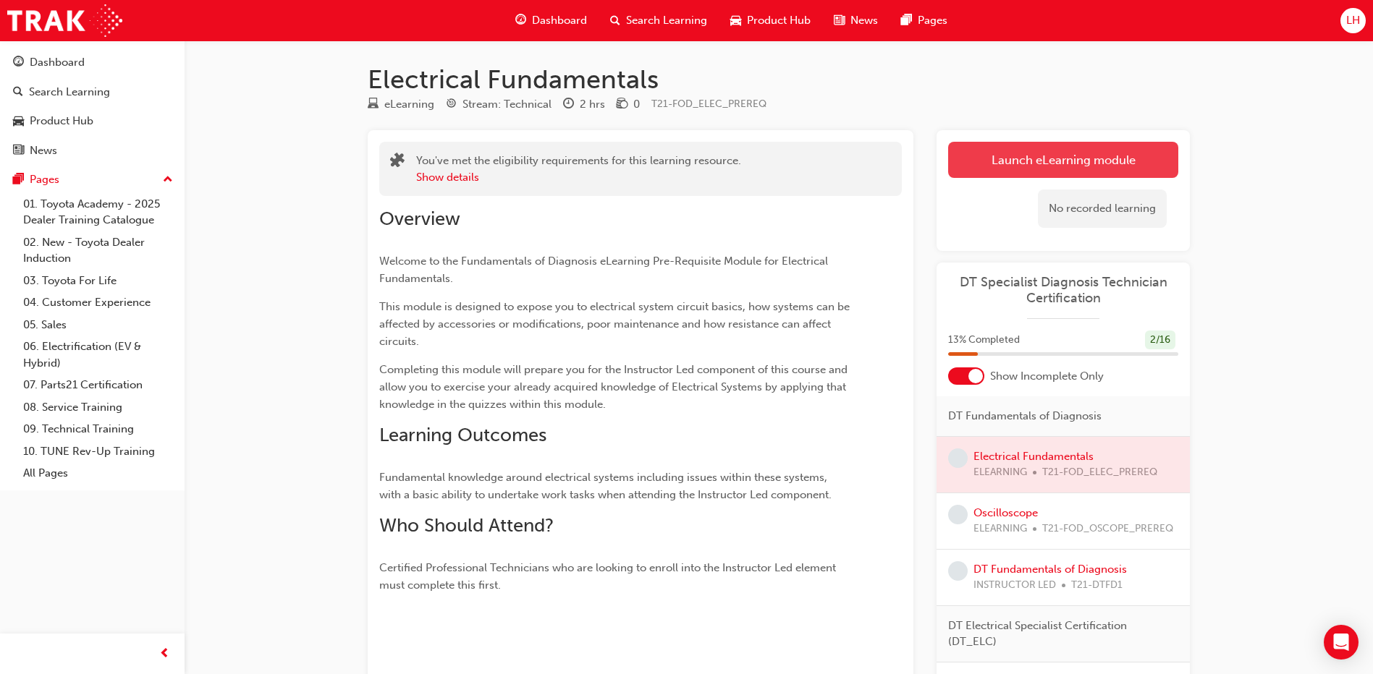
click at [1038, 158] on link "Launch eLearning module" at bounding box center [1063, 160] width 230 height 36
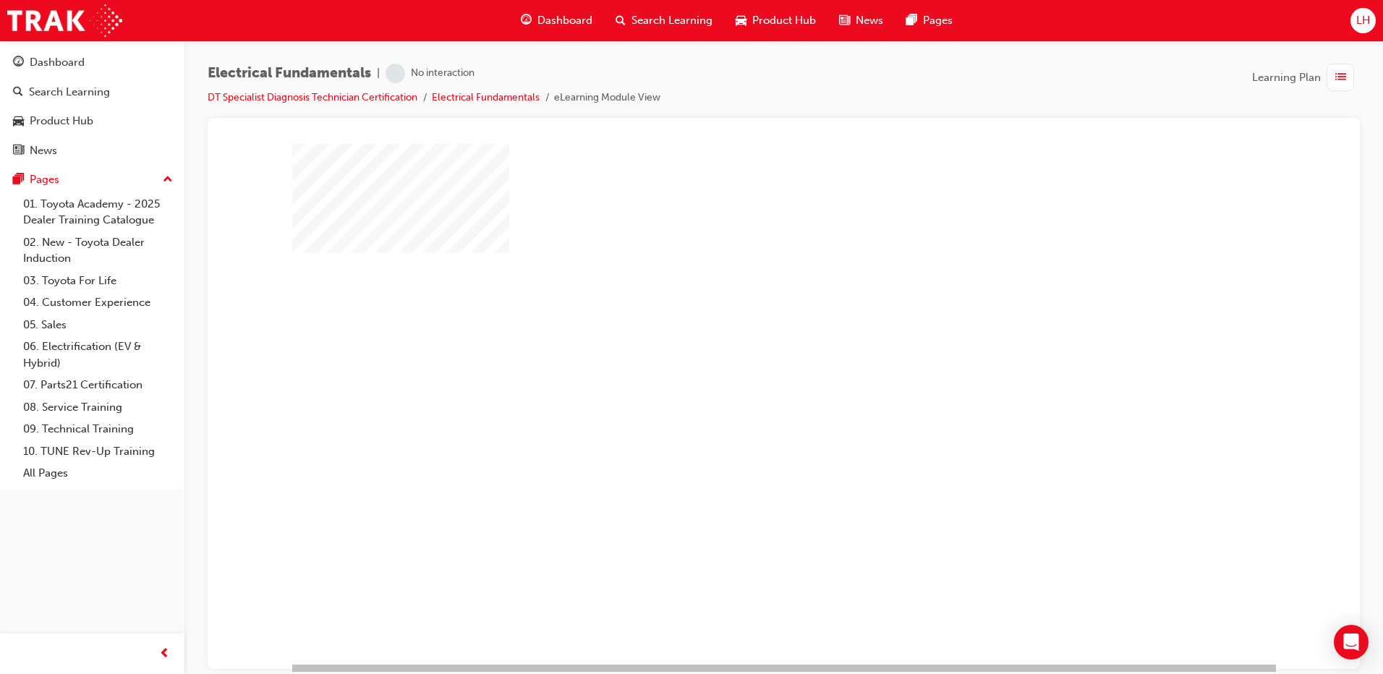
click at [742, 362] on div "play" at bounding box center [742, 362] width 0 height 0
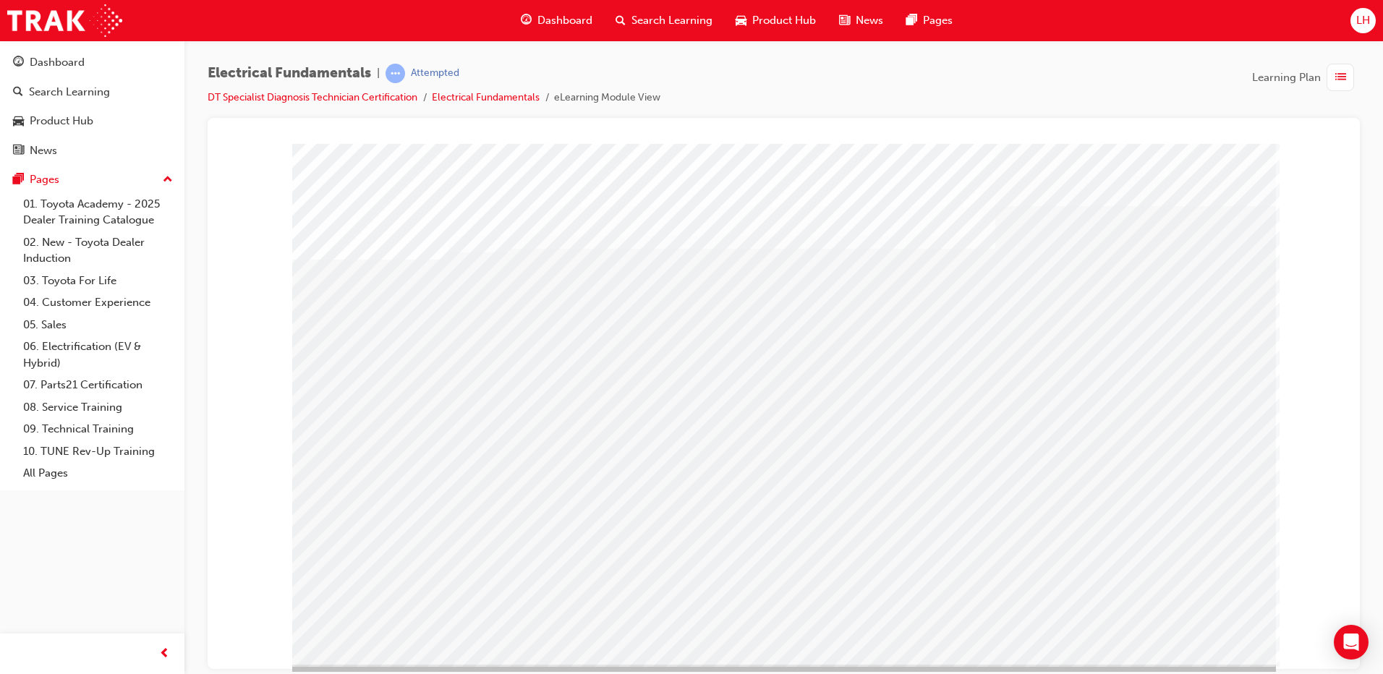
drag, startPoint x: 564, startPoint y: 351, endPoint x: 790, endPoint y: 390, distance: 229.8
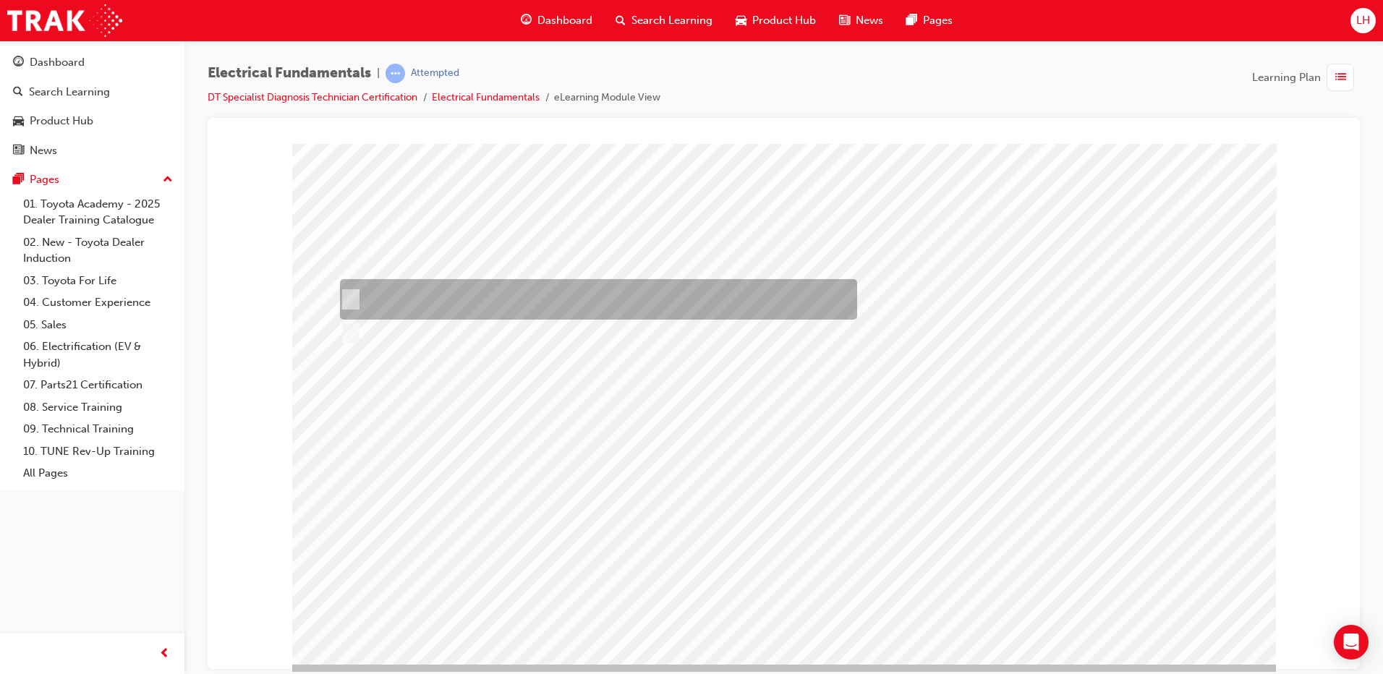
click at [594, 298] on div at bounding box center [594, 299] width 517 height 41
checkbox input "true"
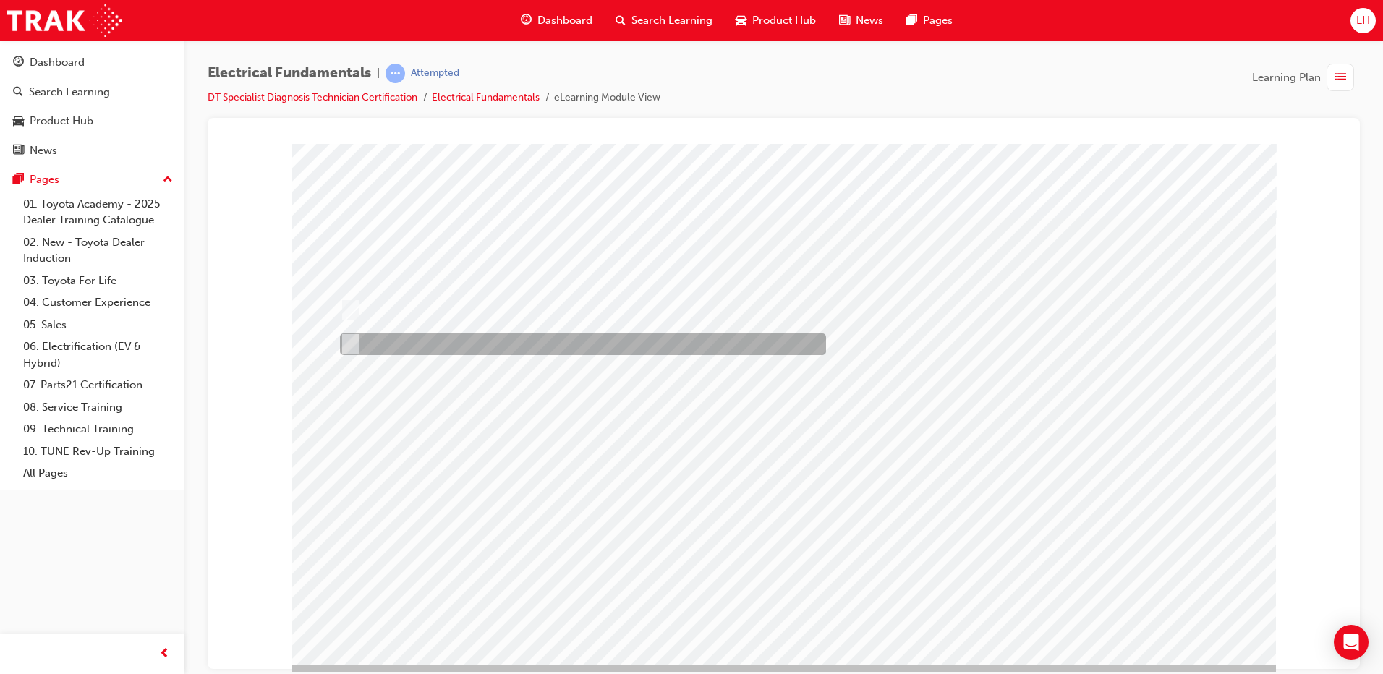
click at [472, 347] on div at bounding box center [579, 345] width 486 height 22
radio input "true"
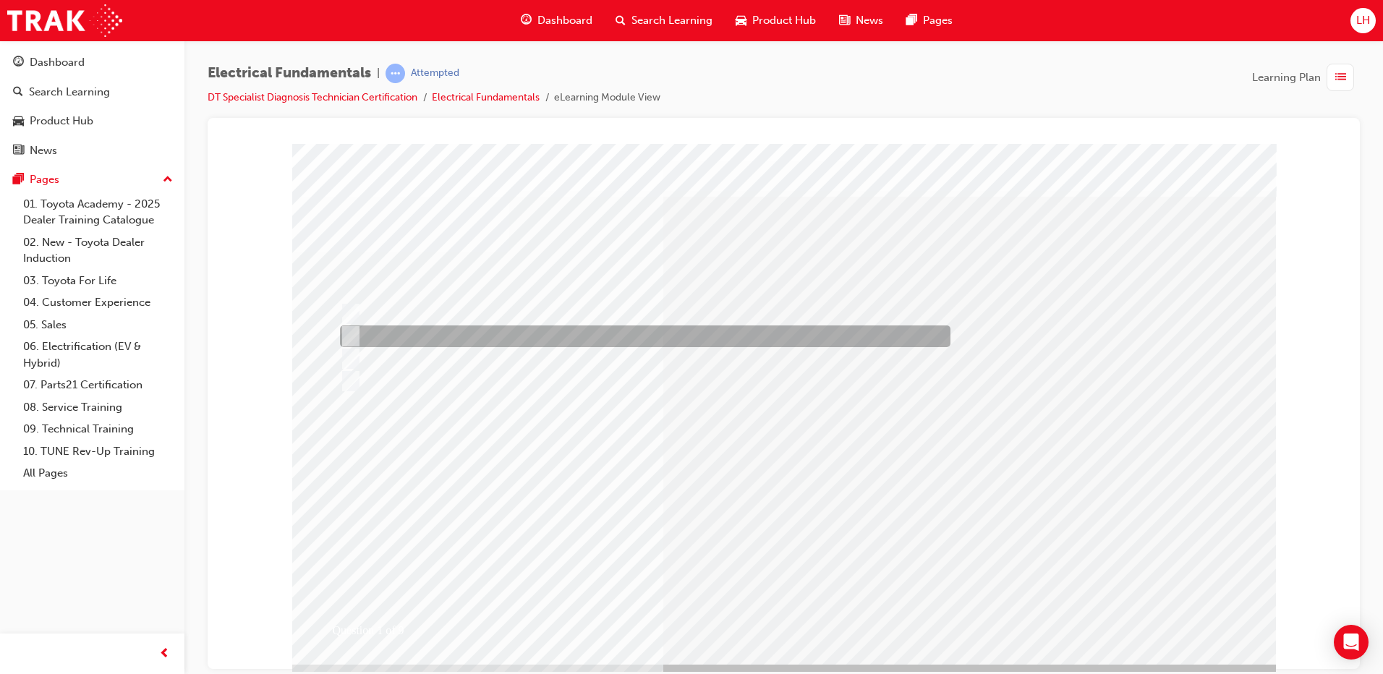
click at [515, 345] on div at bounding box center [641, 337] width 611 height 22
radio input "true"
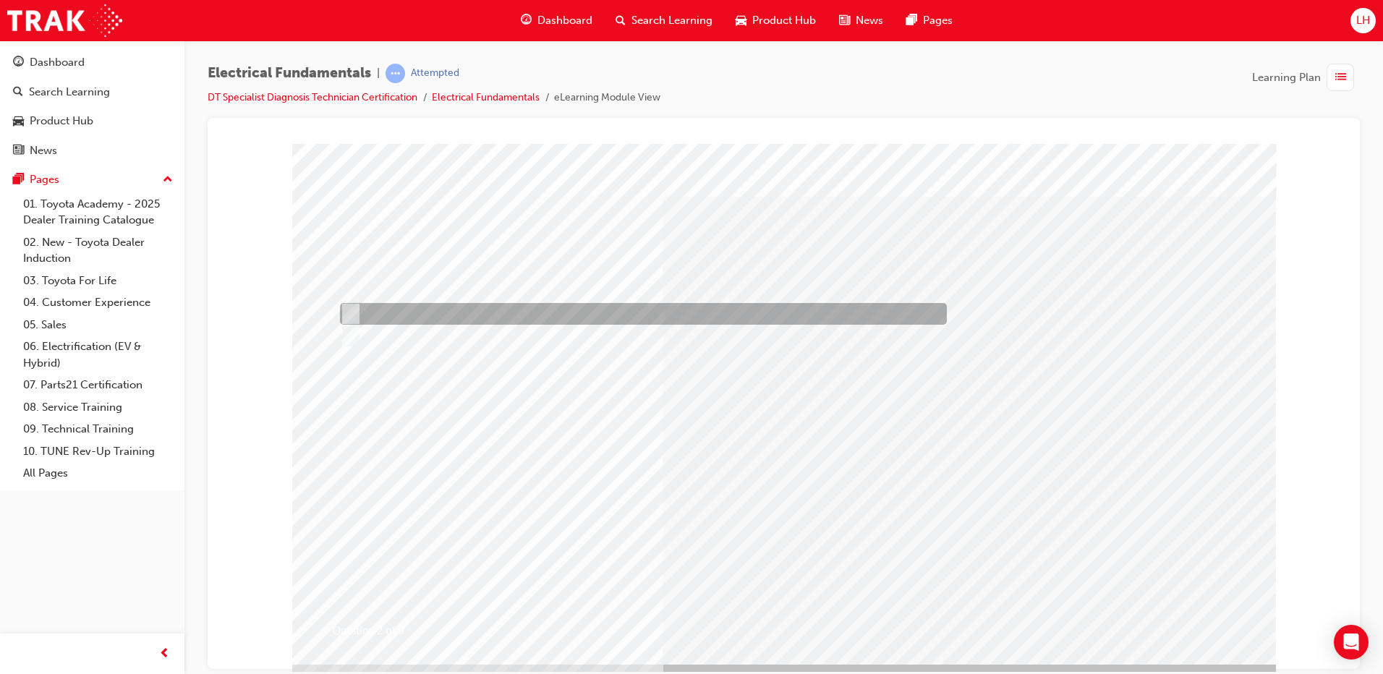
click at [422, 313] on div at bounding box center [639, 314] width 607 height 22
radio input "true"
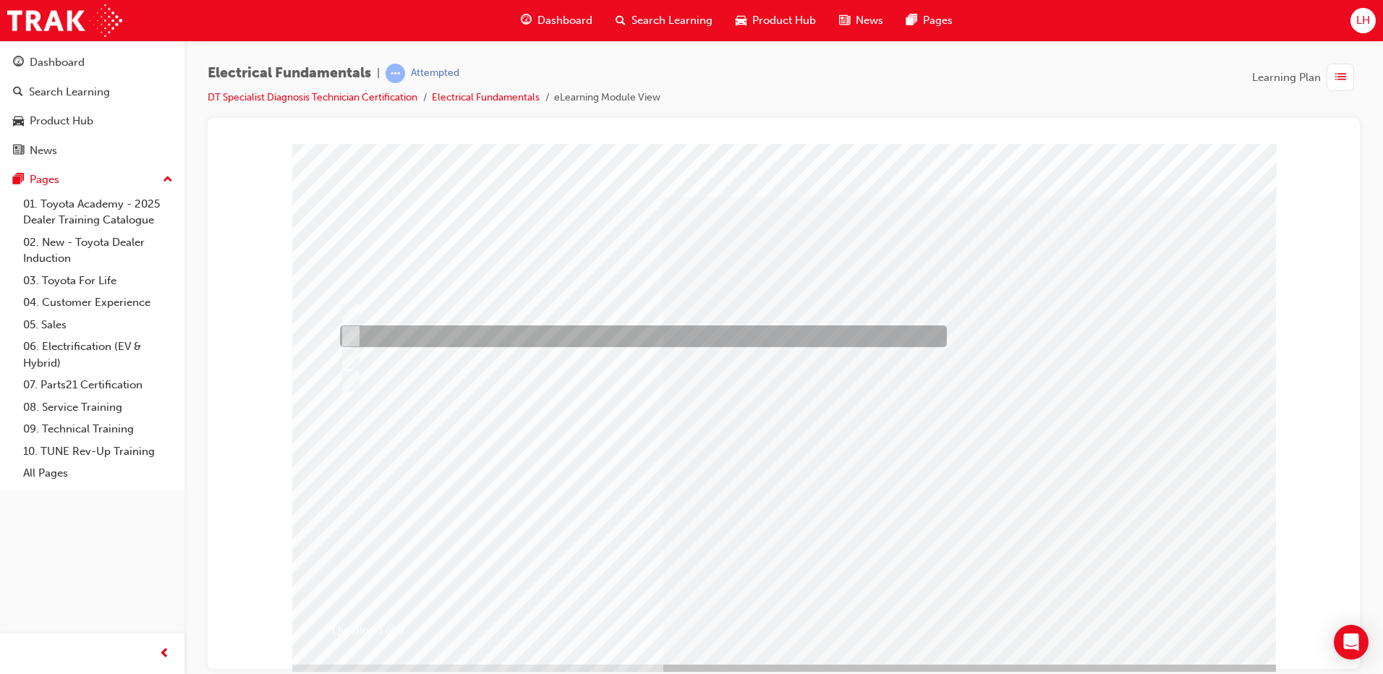
click at [428, 327] on div at bounding box center [639, 337] width 607 height 22
radio input "true"
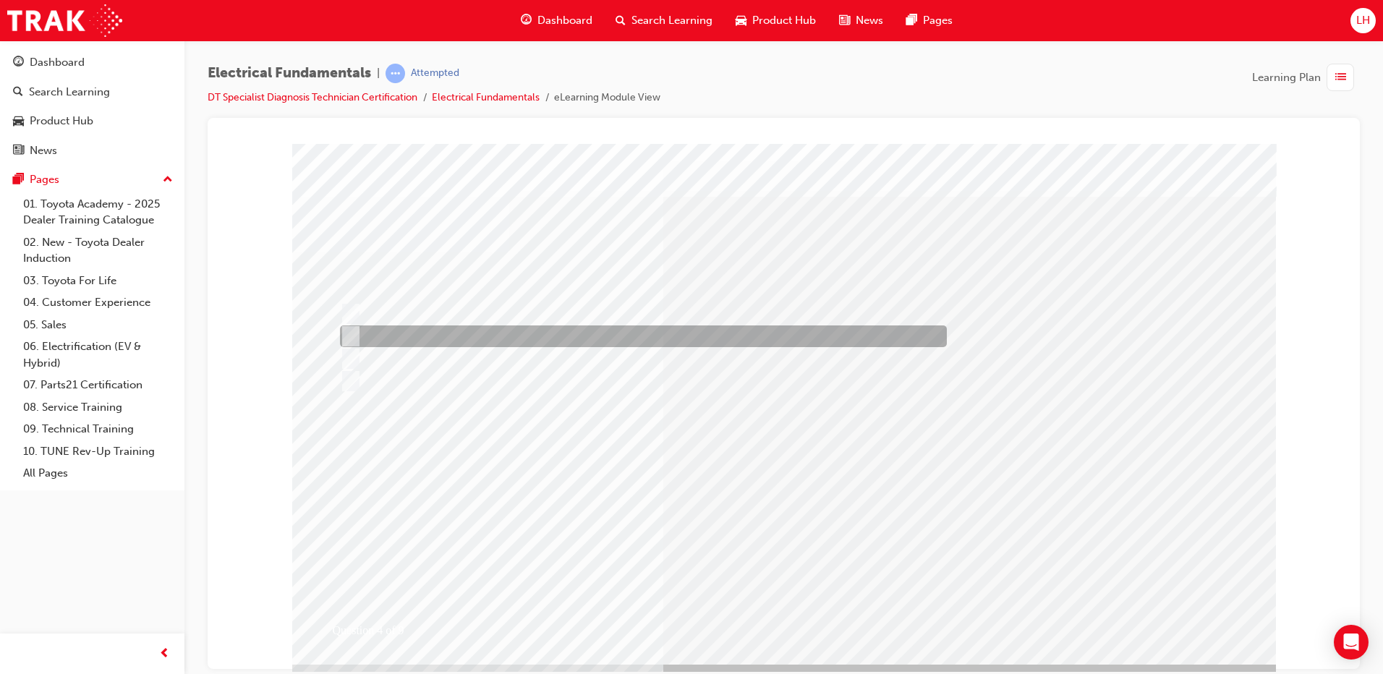
drag, startPoint x: 481, startPoint y: 330, endPoint x: 501, endPoint y: 352, distance: 29.2
click at [481, 331] on div at bounding box center [639, 337] width 607 height 22
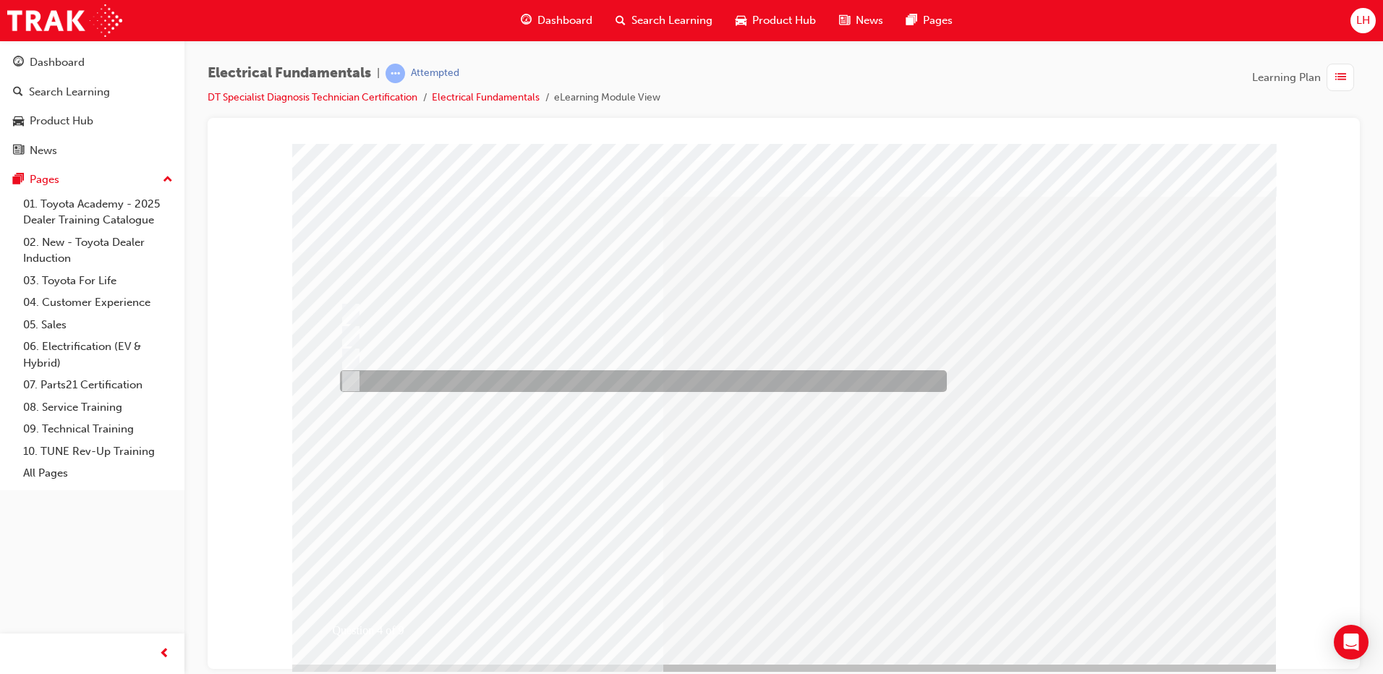
click at [517, 370] on div at bounding box center [639, 381] width 607 height 22
radio input "false"
radio input "true"
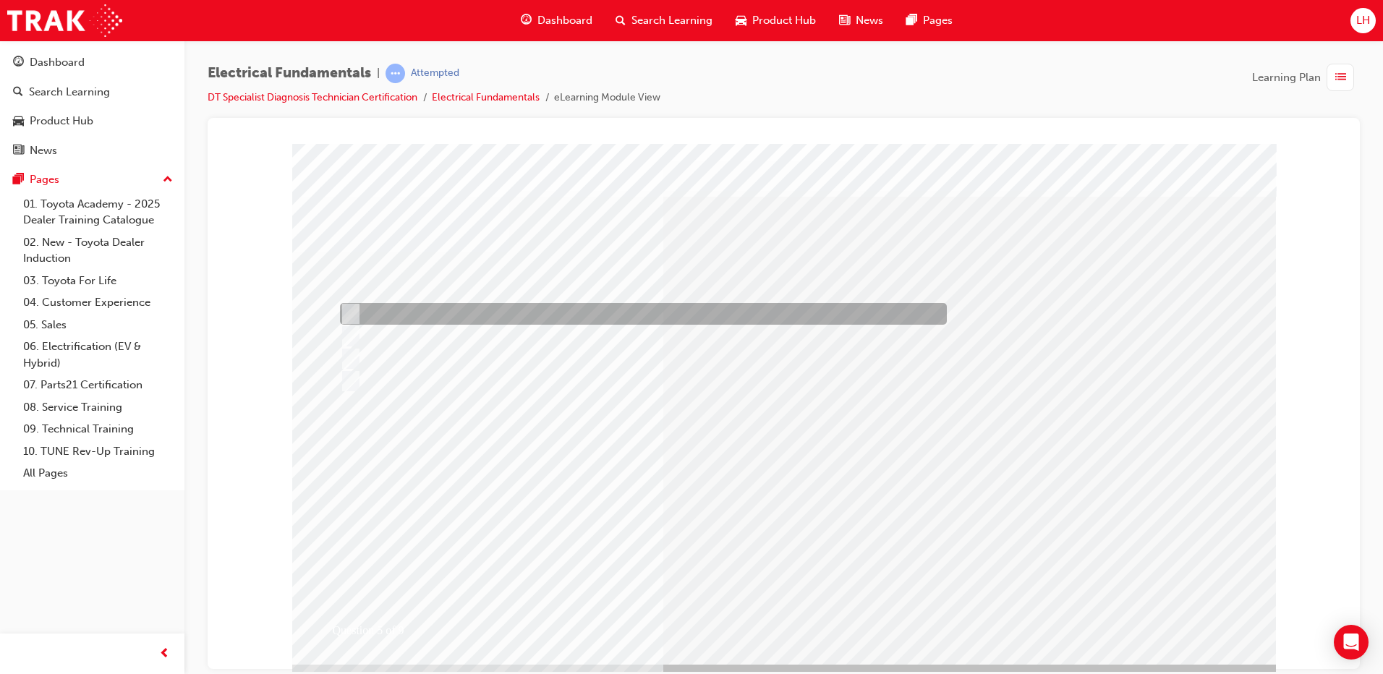
drag, startPoint x: 602, startPoint y: 305, endPoint x: 643, endPoint y: 349, distance: 60.4
click at [603, 307] on div at bounding box center [639, 314] width 607 height 22
radio input "true"
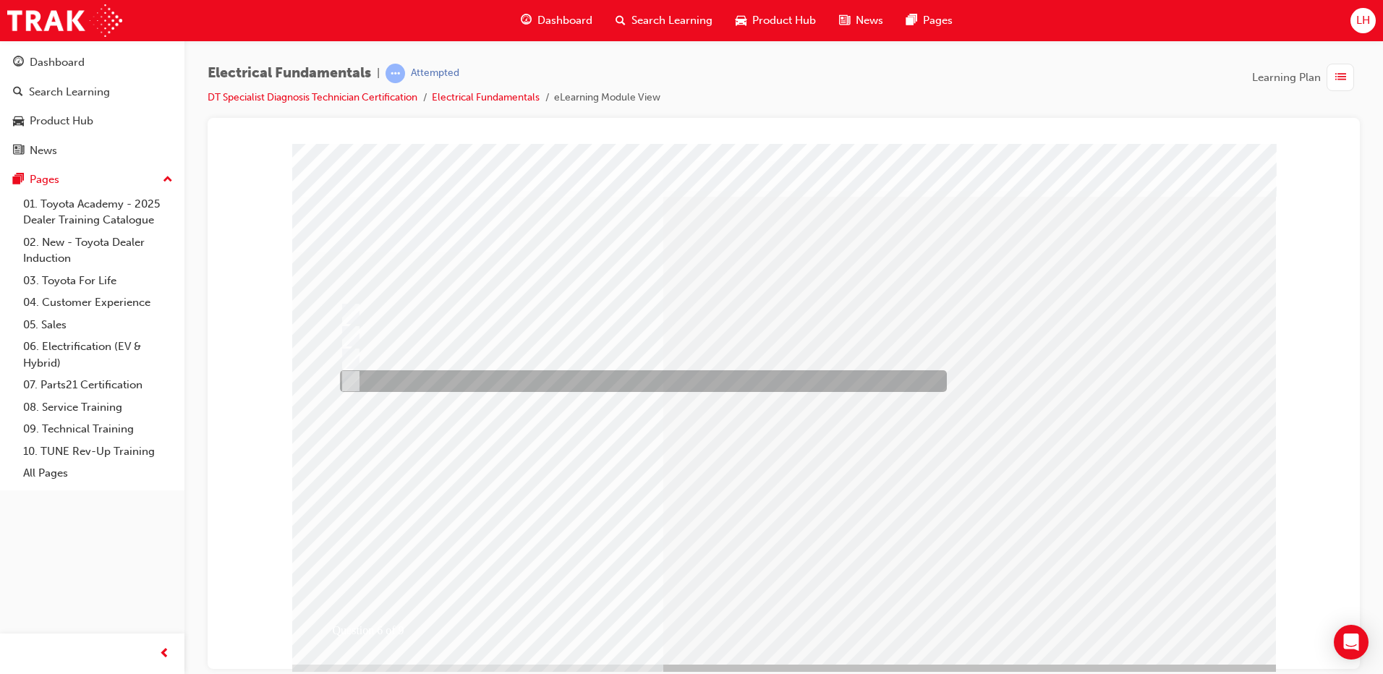
click at [453, 378] on div at bounding box center [639, 381] width 607 height 22
radio input "true"
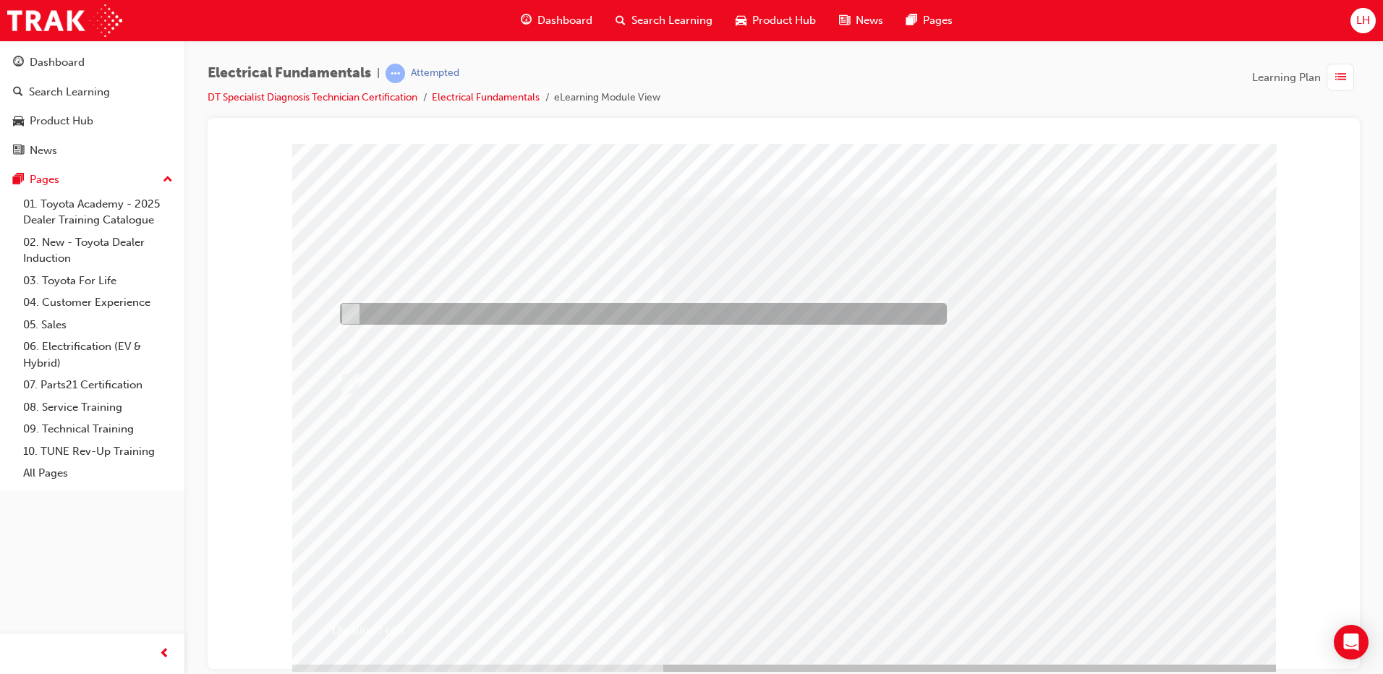
click at [504, 303] on div at bounding box center [639, 314] width 607 height 22
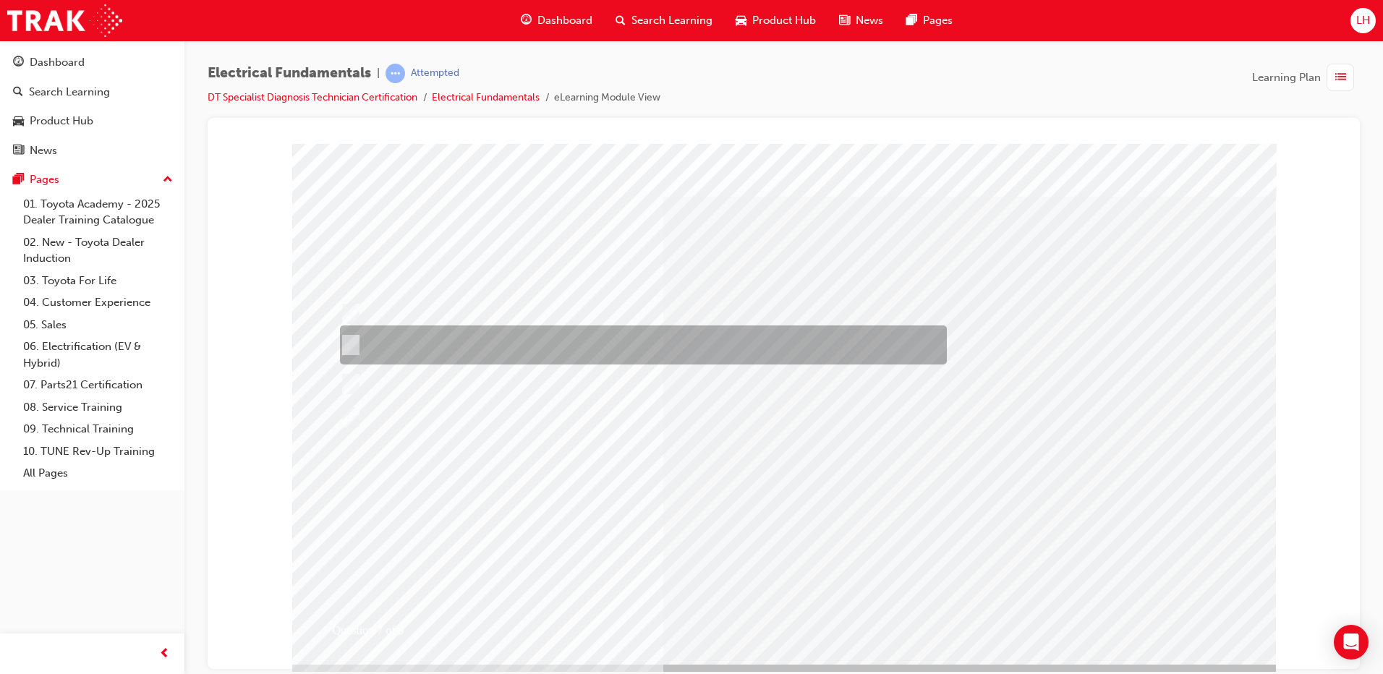
click at [522, 341] on div at bounding box center [639, 345] width 607 height 39
radio input "false"
radio input "true"
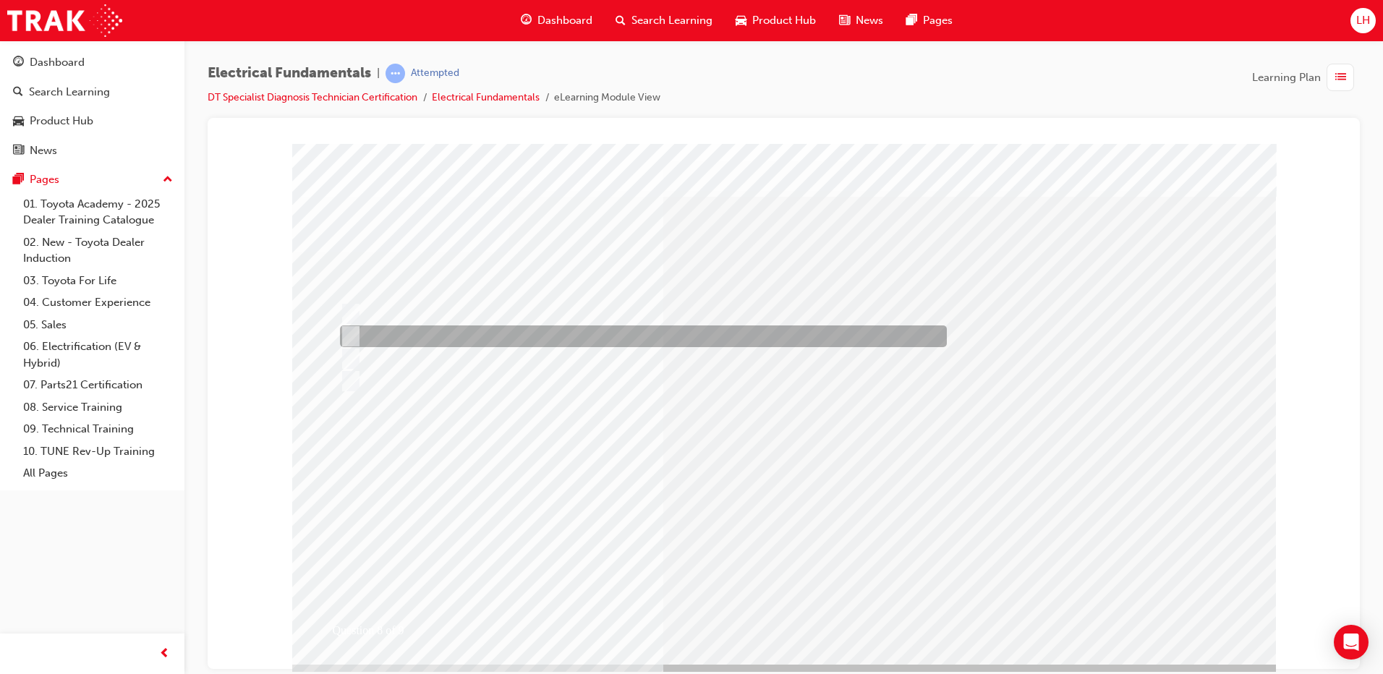
click at [543, 339] on div at bounding box center [639, 337] width 607 height 22
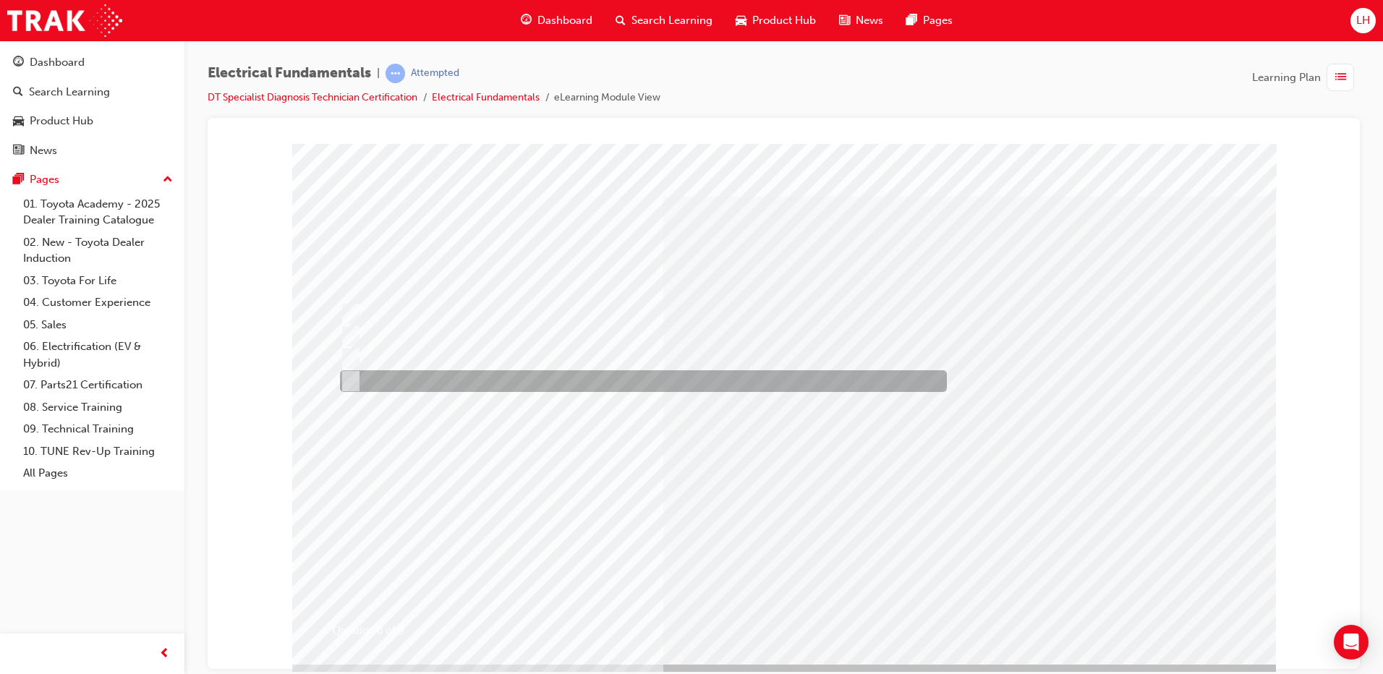
click at [422, 387] on div at bounding box center [639, 381] width 607 height 22
radio input "false"
radio input "true"
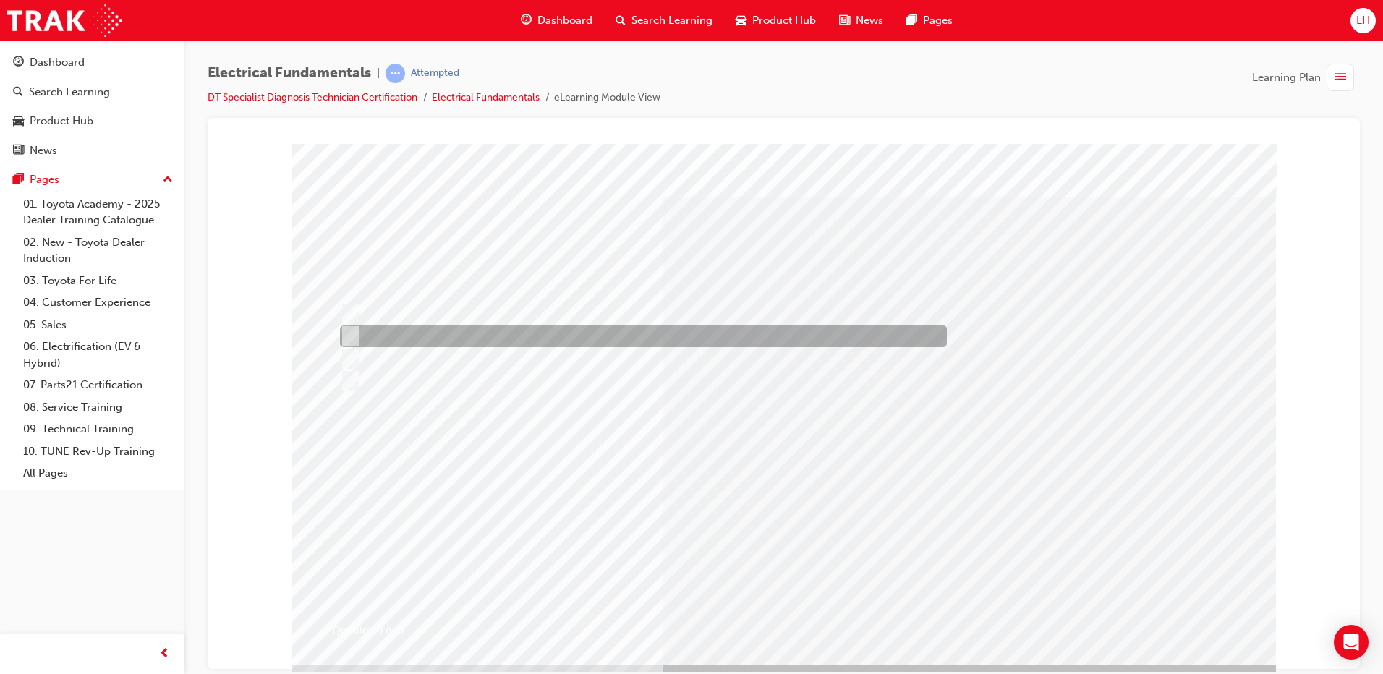
click at [551, 334] on div at bounding box center [639, 337] width 607 height 22
radio input "true"
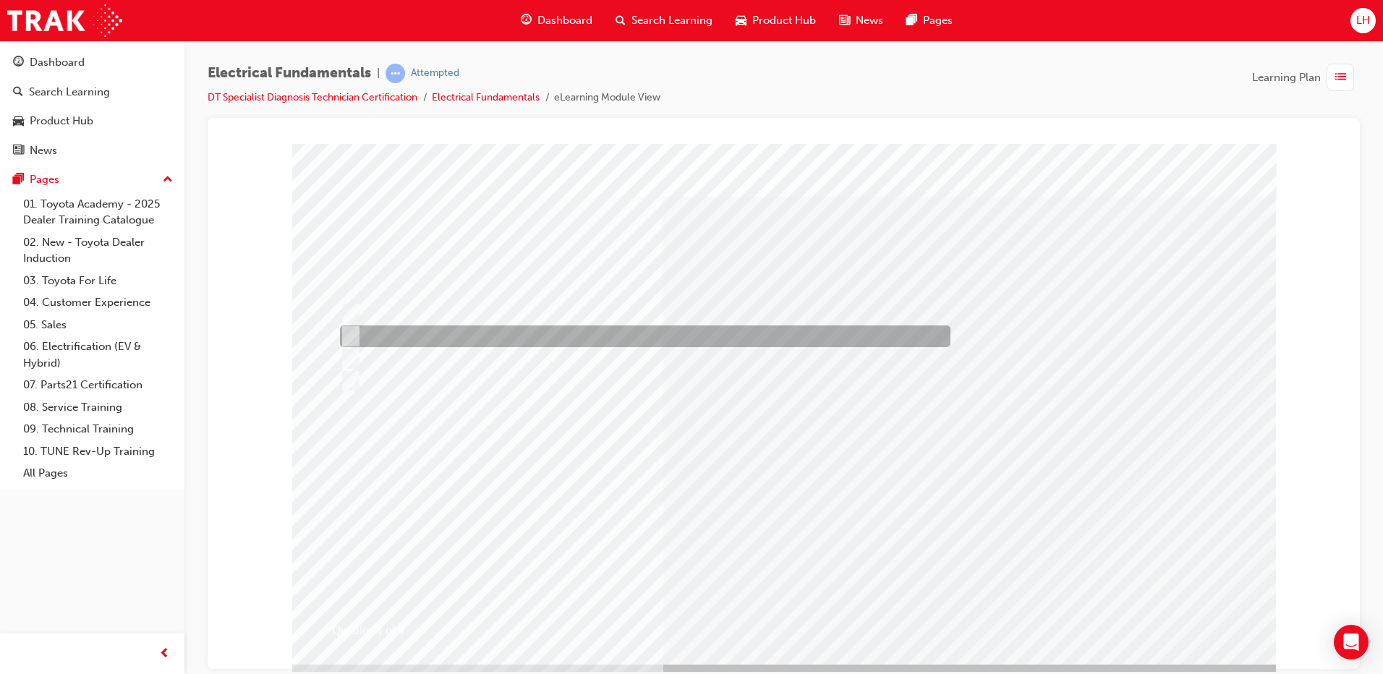
click at [515, 331] on div at bounding box center [641, 337] width 611 height 22
radio input "true"
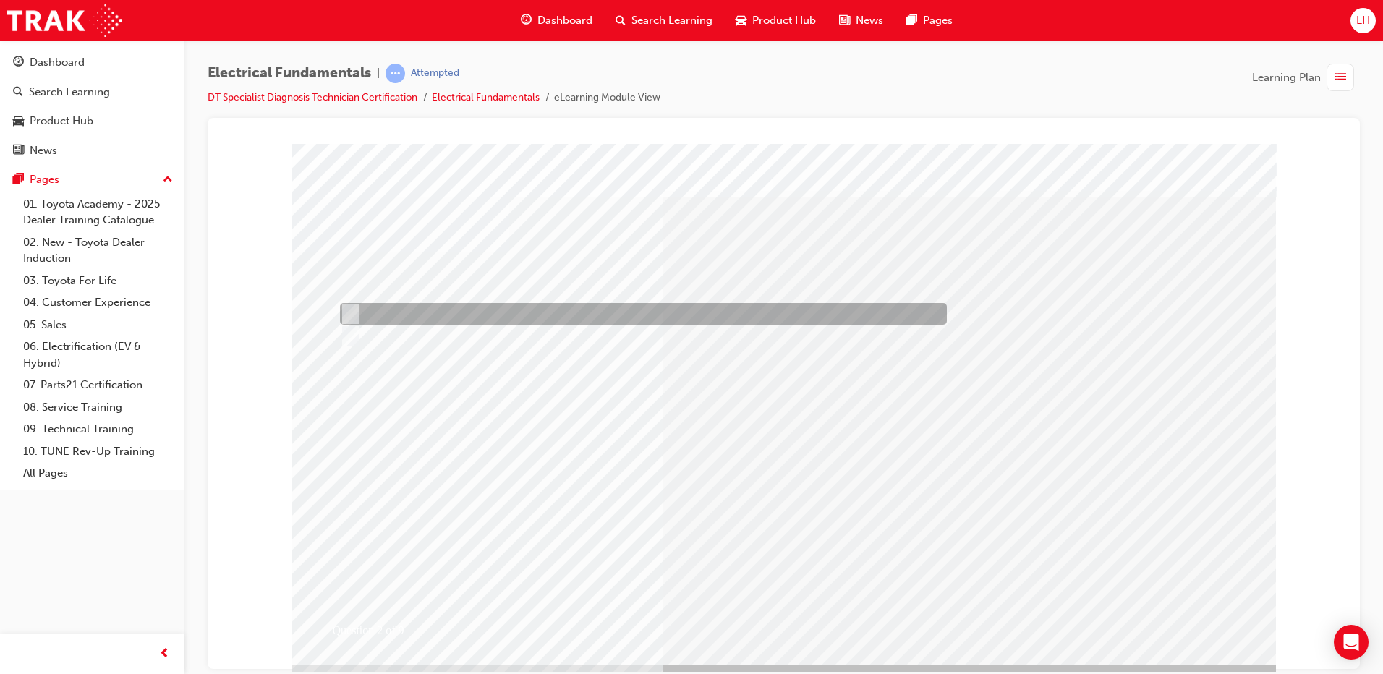
drag, startPoint x: 512, startPoint y: 305, endPoint x: 538, endPoint y: 335, distance: 40.0
click at [512, 305] on div at bounding box center [639, 314] width 607 height 22
radio input "true"
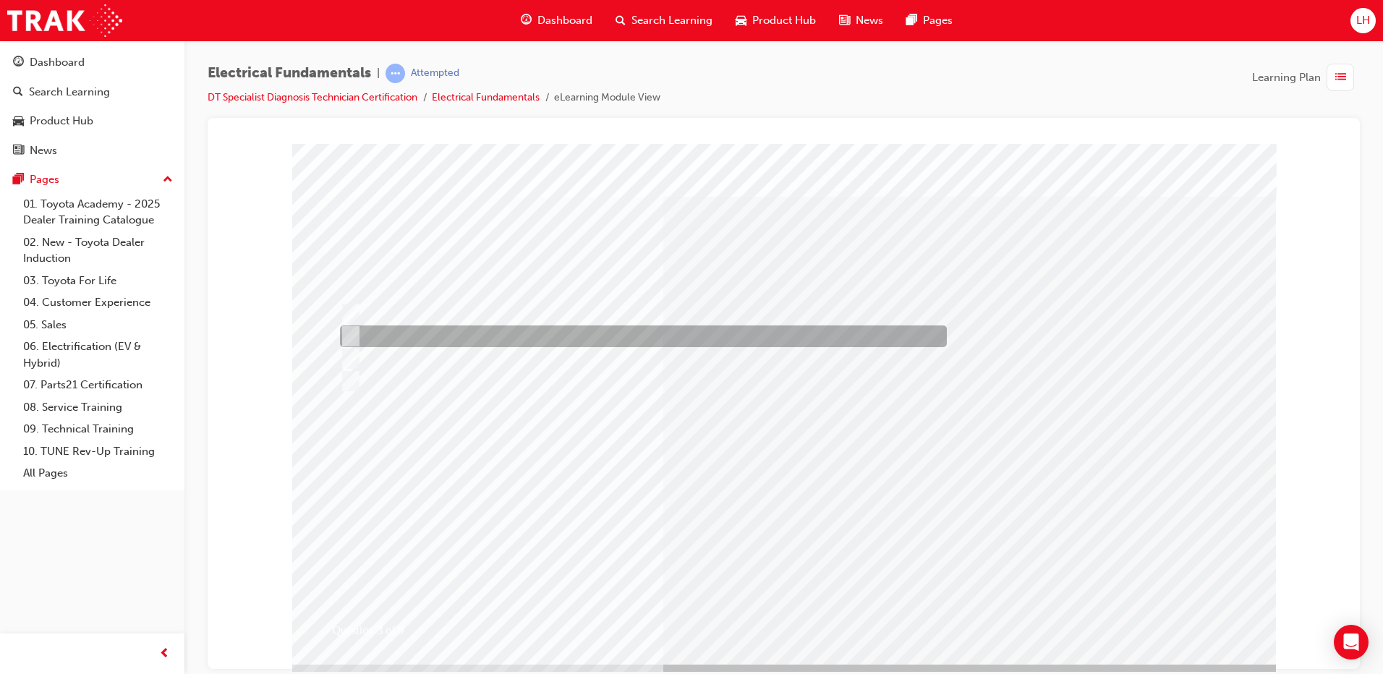
click at [501, 332] on div at bounding box center [639, 337] width 607 height 22
radio input "true"
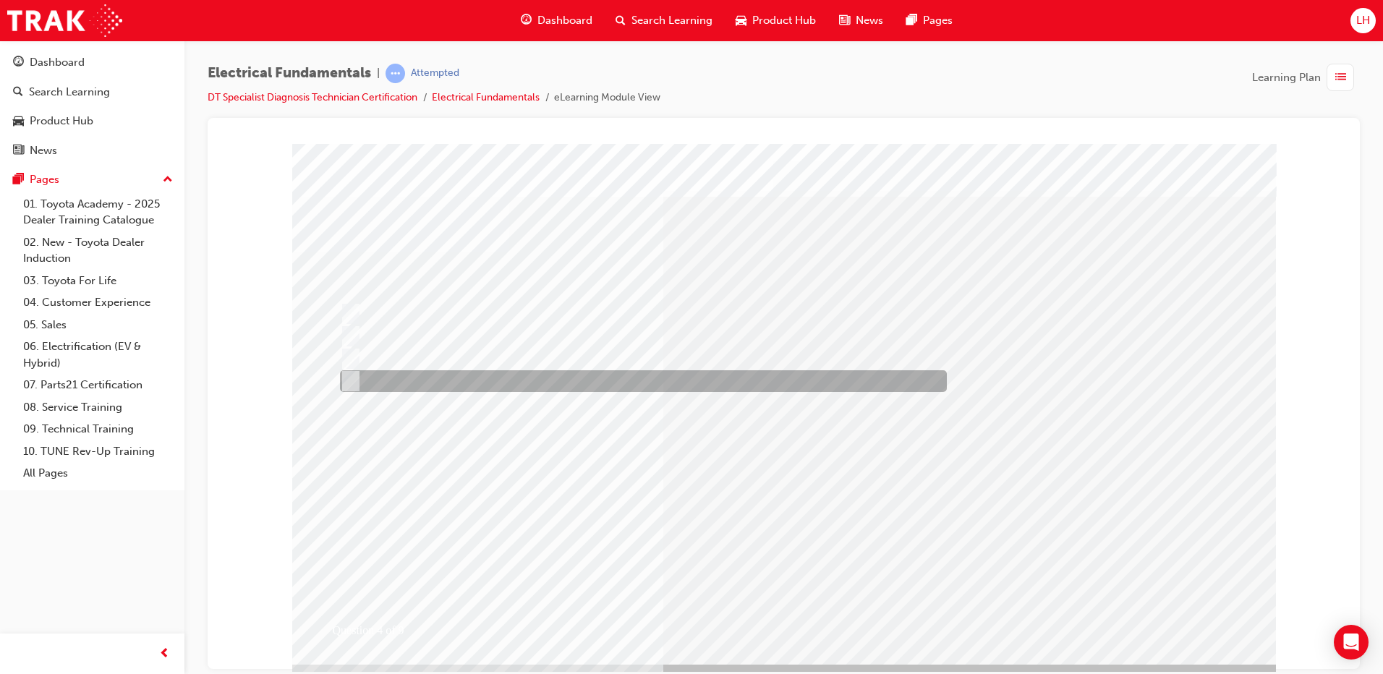
drag, startPoint x: 574, startPoint y: 373, endPoint x: 597, endPoint y: 402, distance: 37.6
click at [573, 378] on div at bounding box center [639, 381] width 607 height 22
radio input "true"
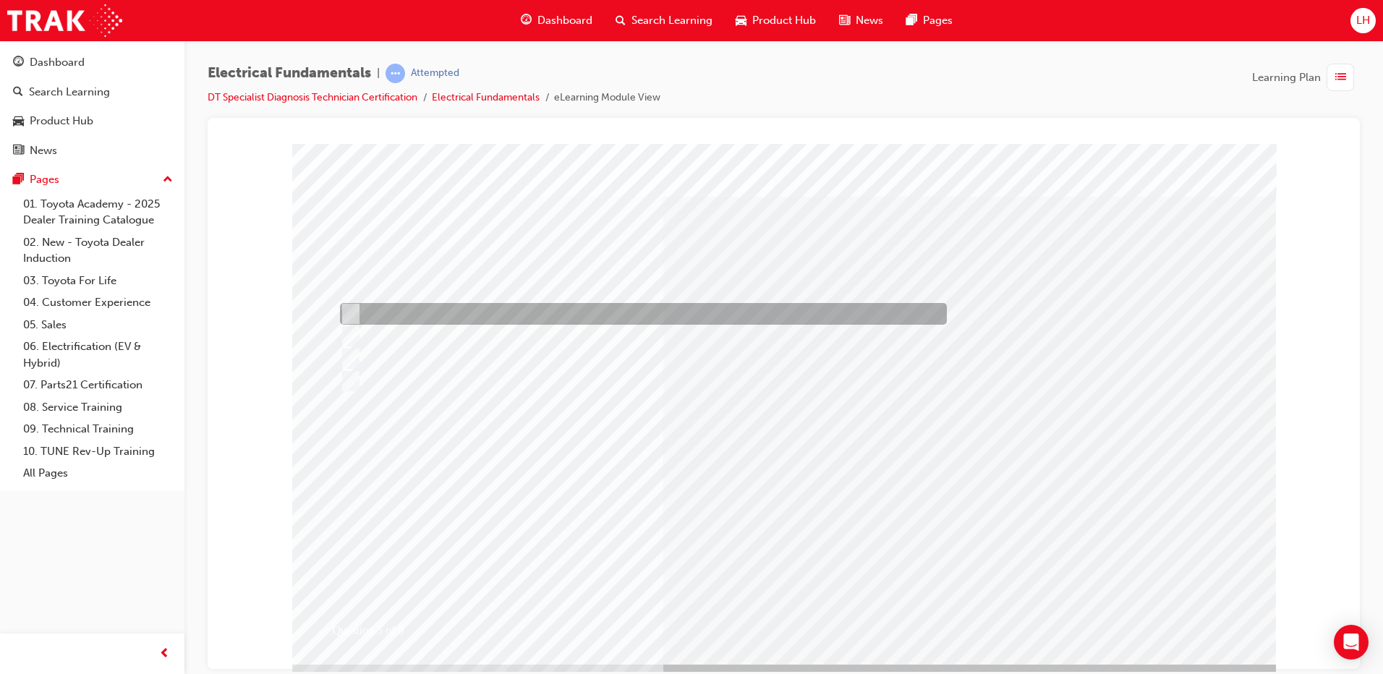
click at [601, 308] on div at bounding box center [639, 314] width 607 height 22
radio input "true"
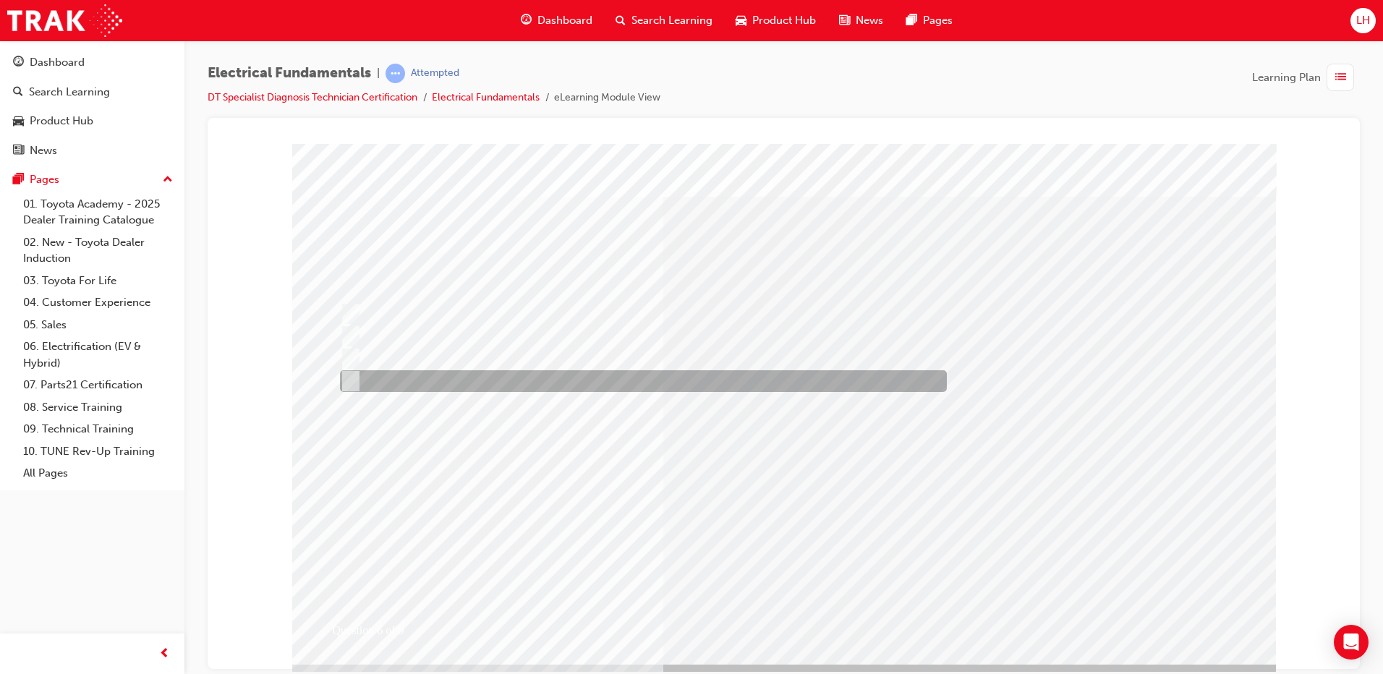
drag, startPoint x: 533, startPoint y: 377, endPoint x: 539, endPoint y: 381, distance: 7.8
click at [533, 377] on div at bounding box center [639, 381] width 607 height 22
radio input "true"
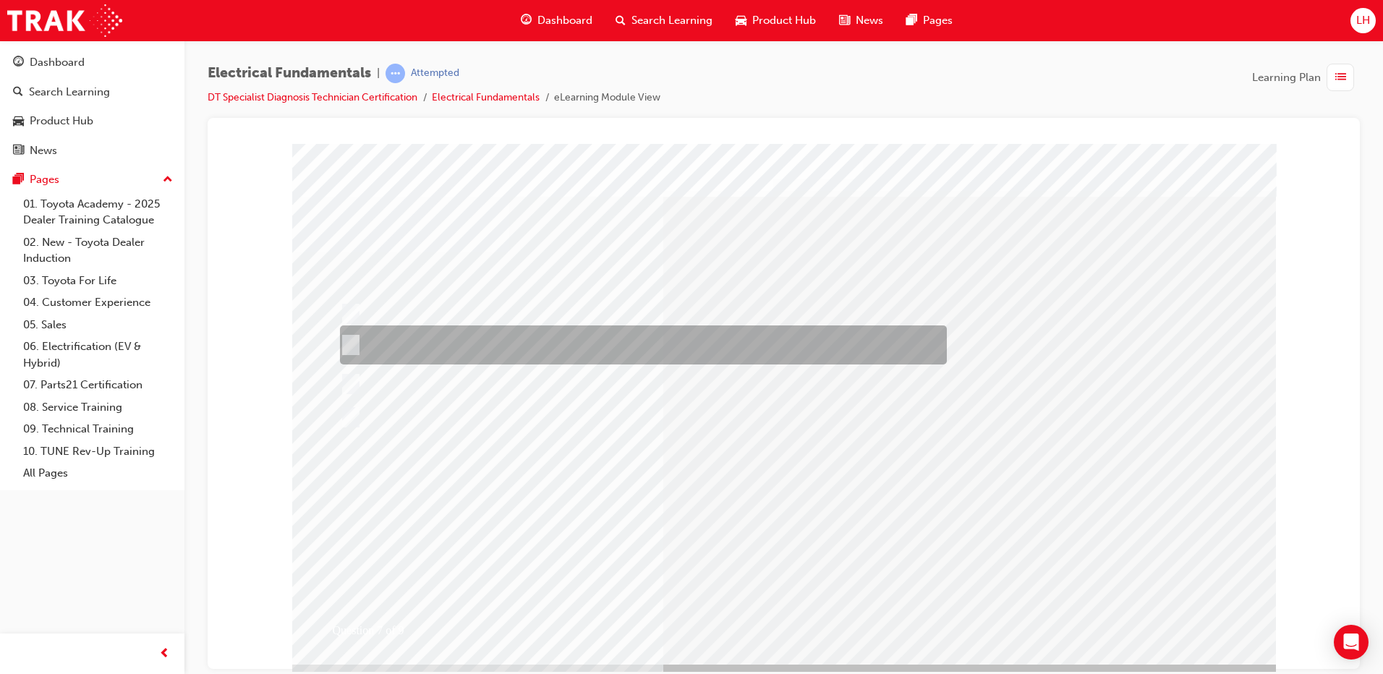
click at [497, 333] on div at bounding box center [639, 345] width 607 height 39
radio input "true"
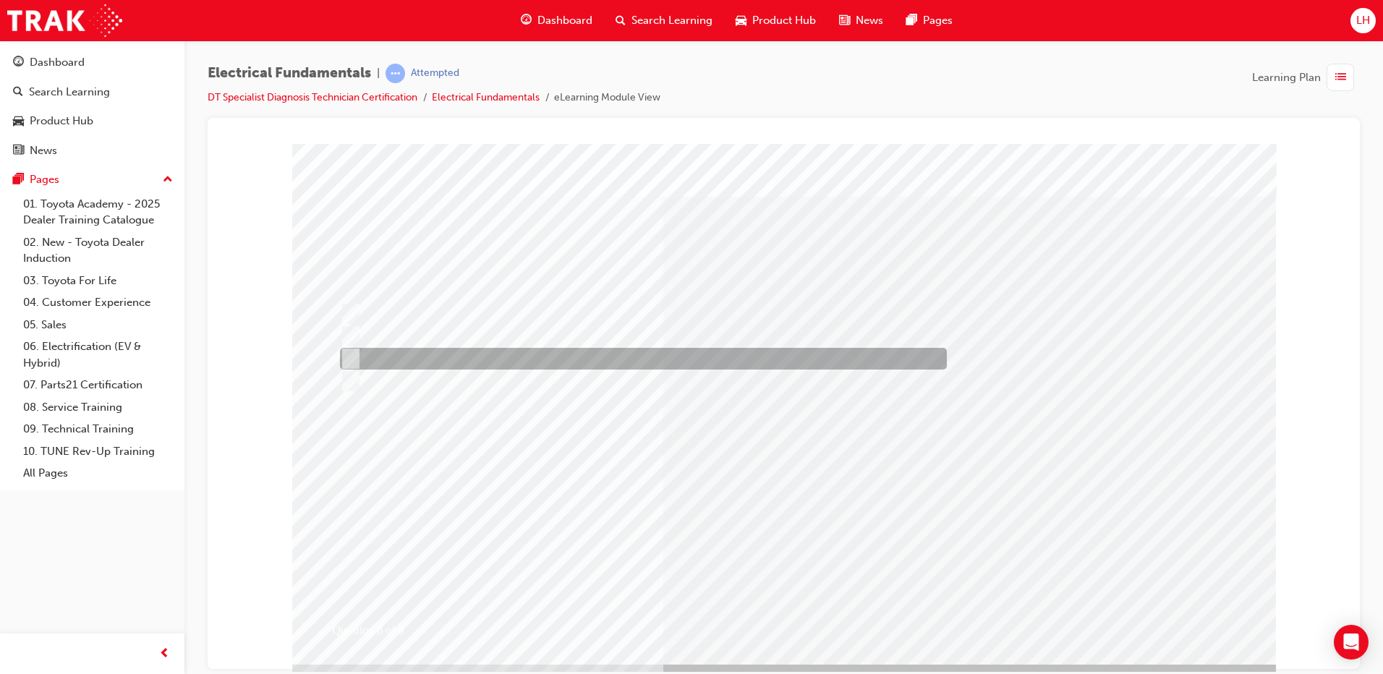
click at [648, 352] on div at bounding box center [639, 359] width 607 height 22
radio input "true"
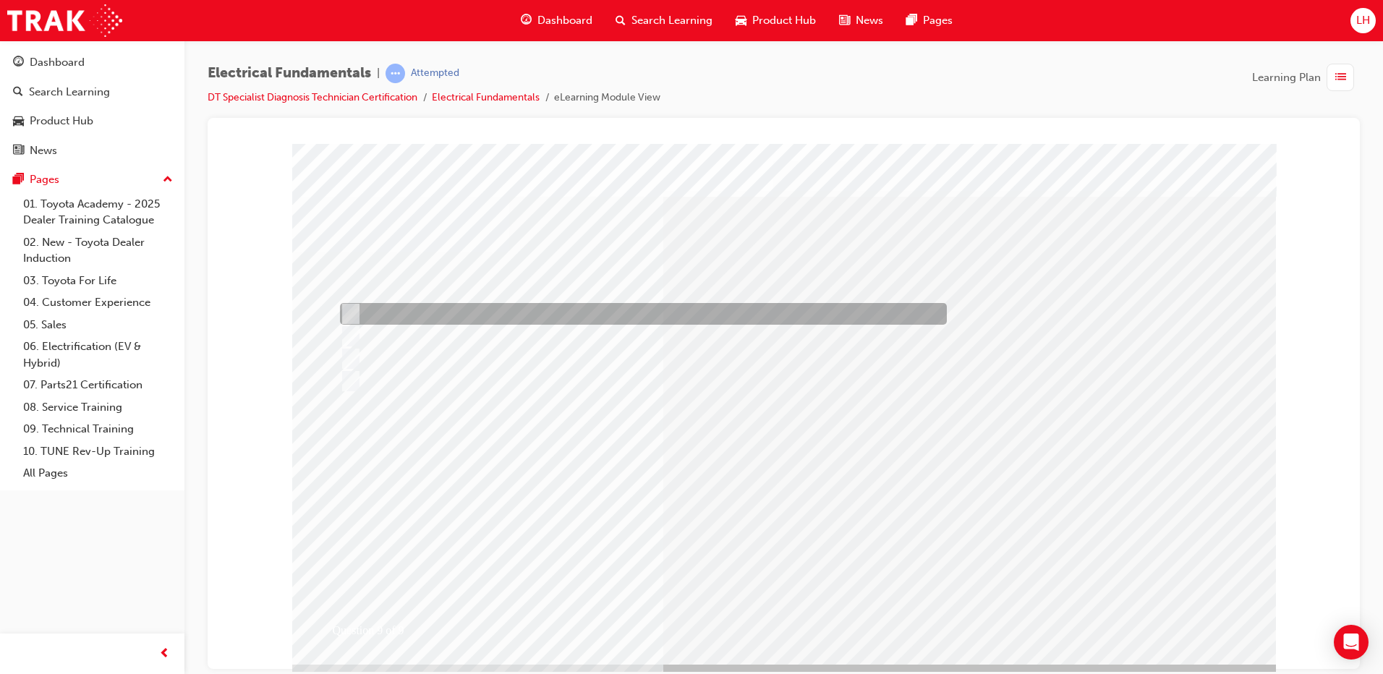
click at [556, 321] on div at bounding box center [639, 314] width 607 height 22
radio input "true"
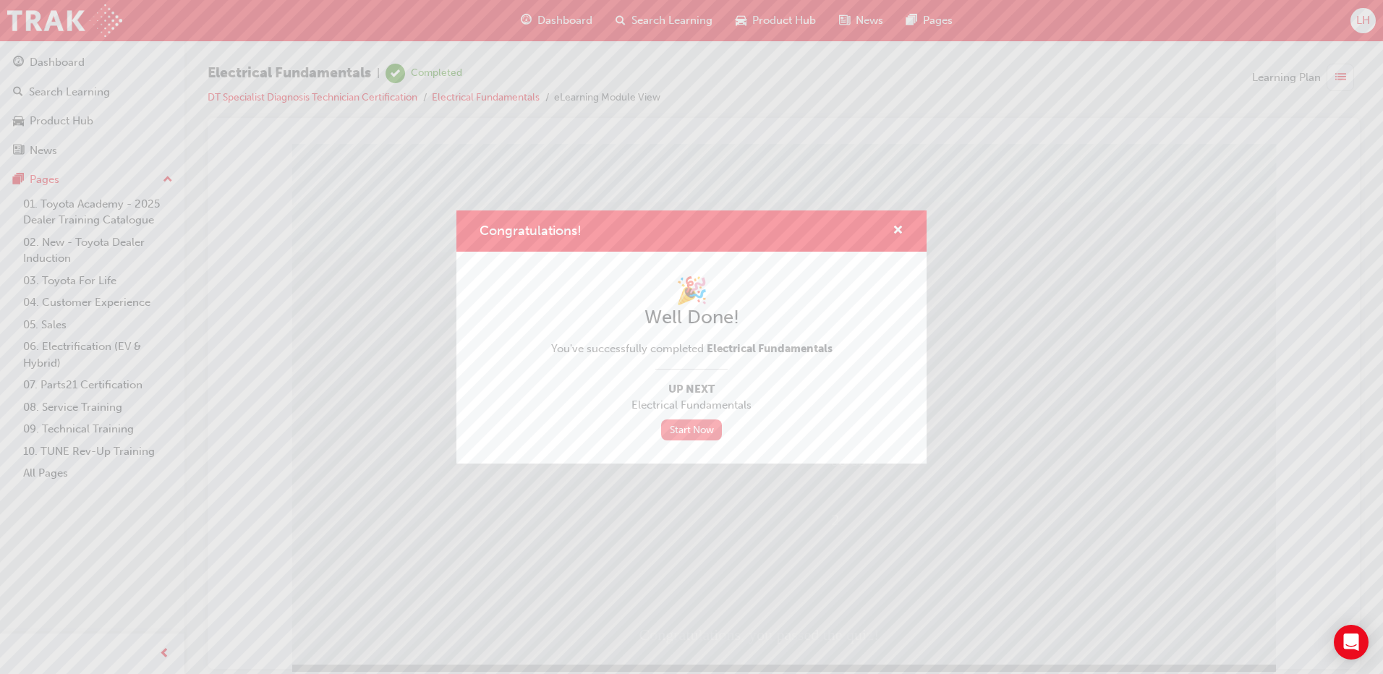
click at [695, 427] on link "Start Now" at bounding box center [691, 430] width 61 height 21
click at [892, 231] on div "Congratulations!" at bounding box center [892, 231] width 22 height 18
click at [897, 226] on span "cross-icon" at bounding box center [898, 231] width 11 height 13
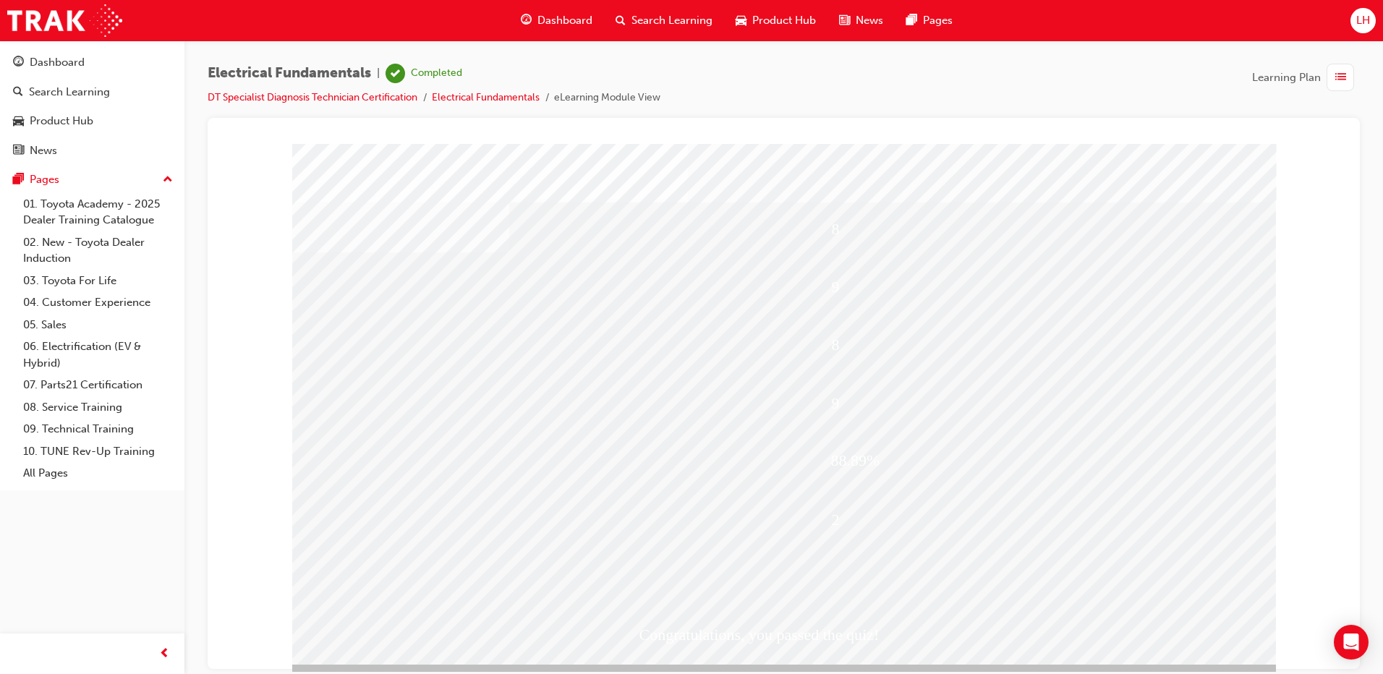
click at [551, 22] on span "Dashboard" at bounding box center [565, 20] width 55 height 17
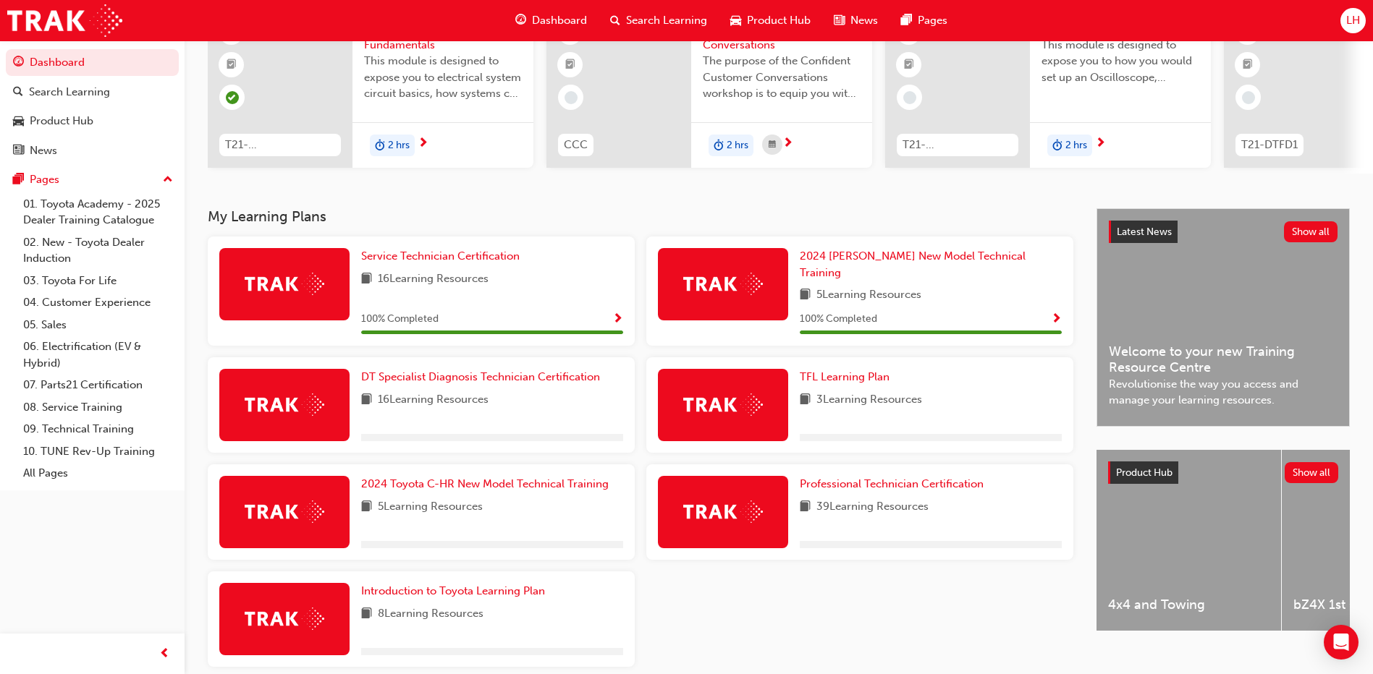
scroll to position [145, 0]
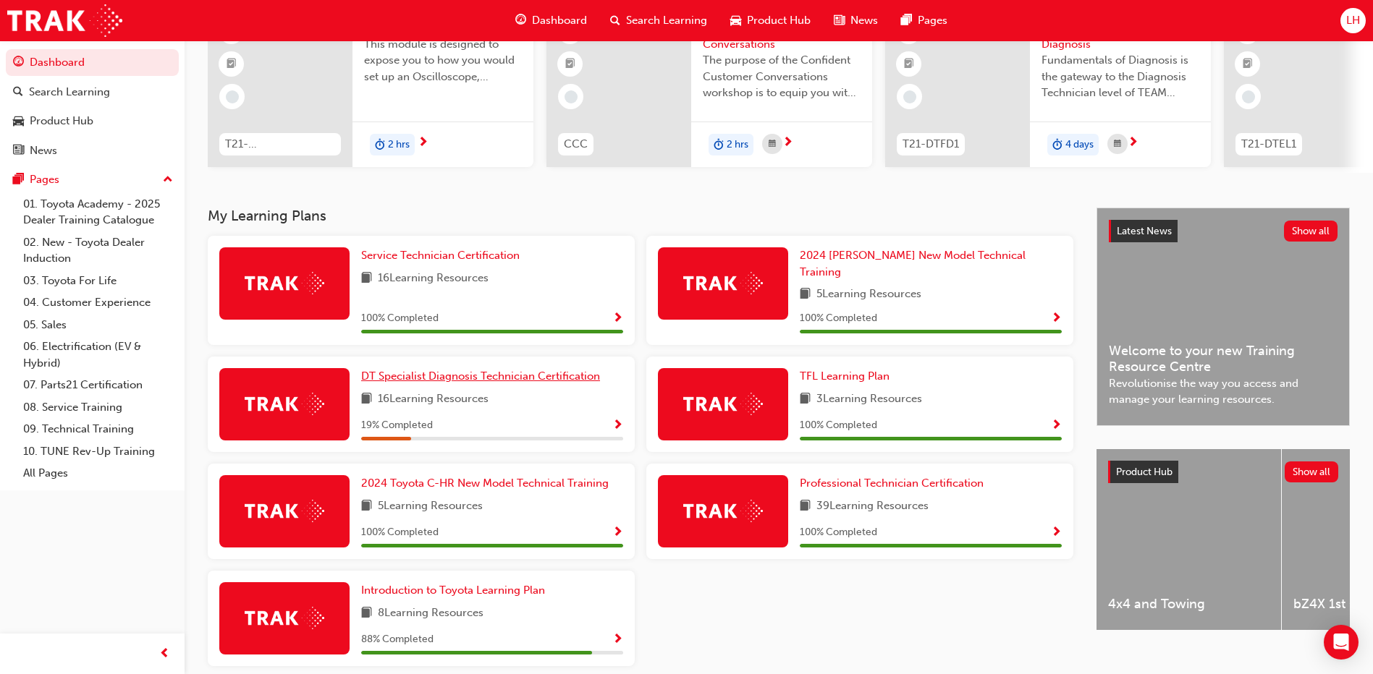
click at [433, 370] on span "DT Specialist Diagnosis Technician Certification" at bounding box center [480, 376] width 239 height 13
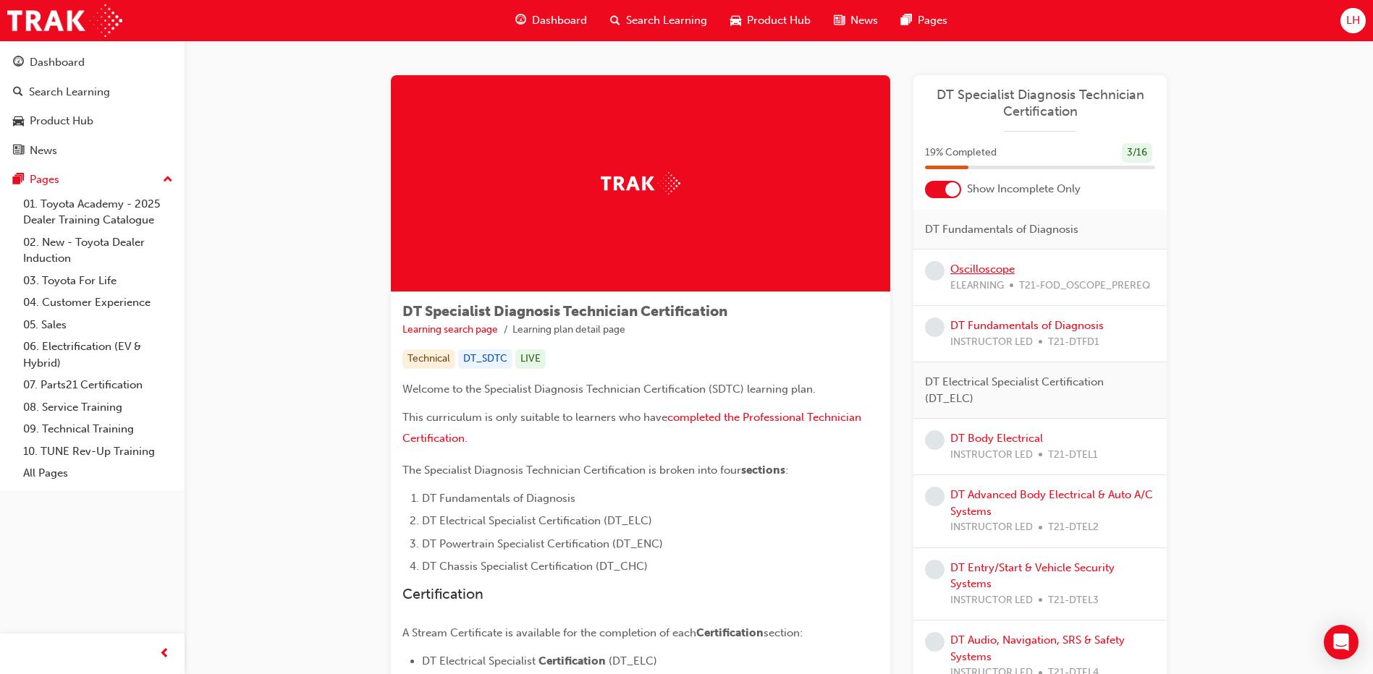
click at [965, 271] on link "Oscilloscope" at bounding box center [982, 269] width 64 height 13
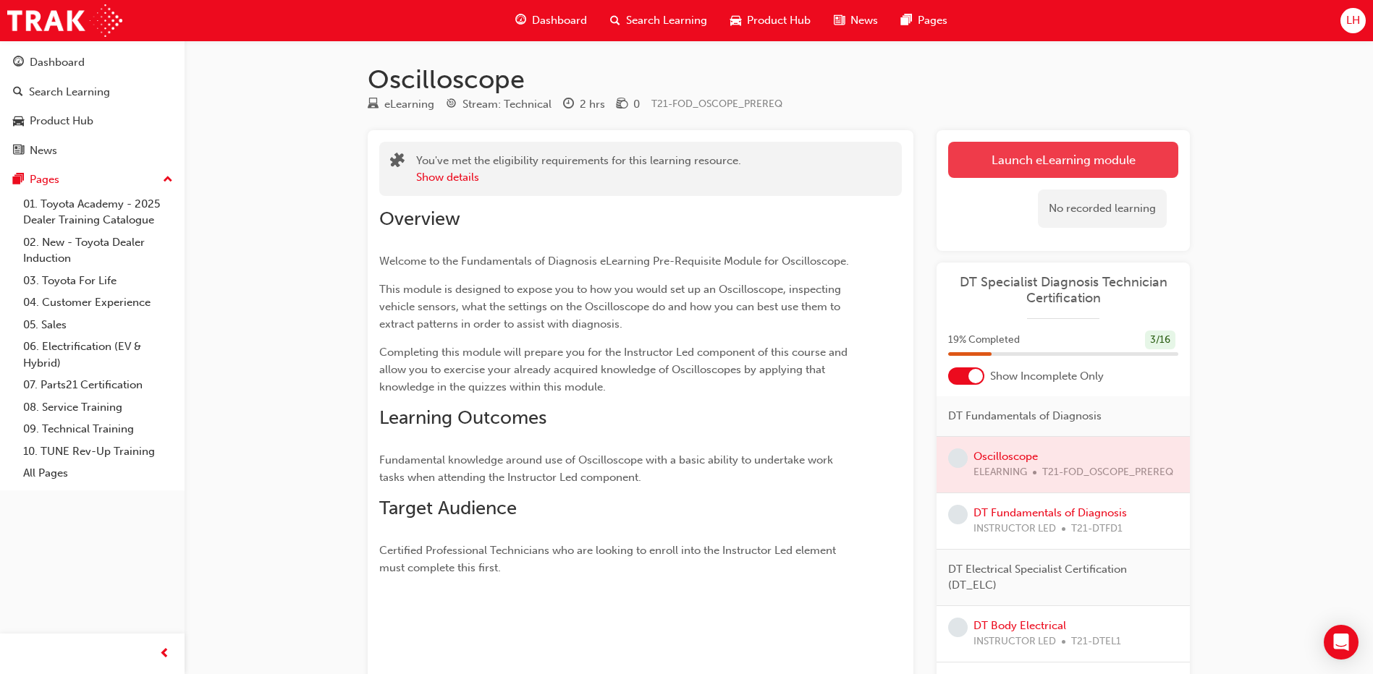
click at [1028, 163] on link "Launch eLearning module" at bounding box center [1063, 160] width 230 height 36
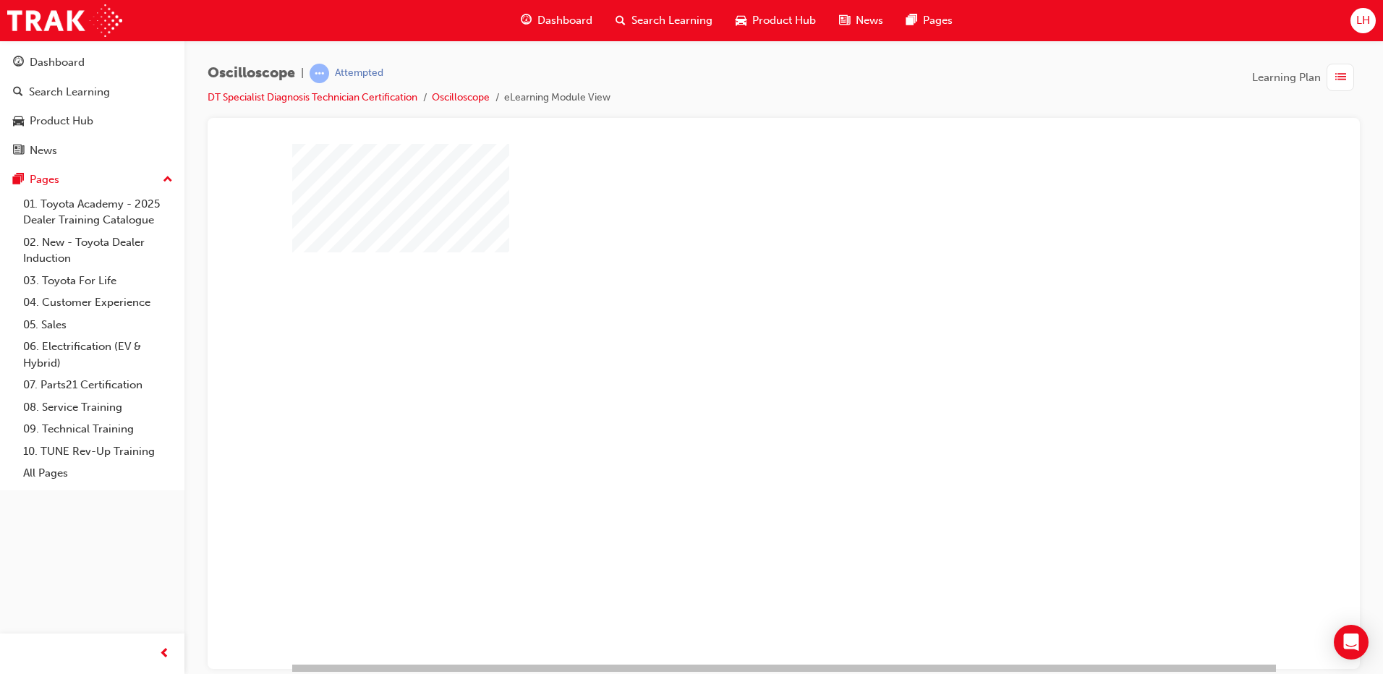
click at [742, 362] on div "play" at bounding box center [742, 362] width 0 height 0
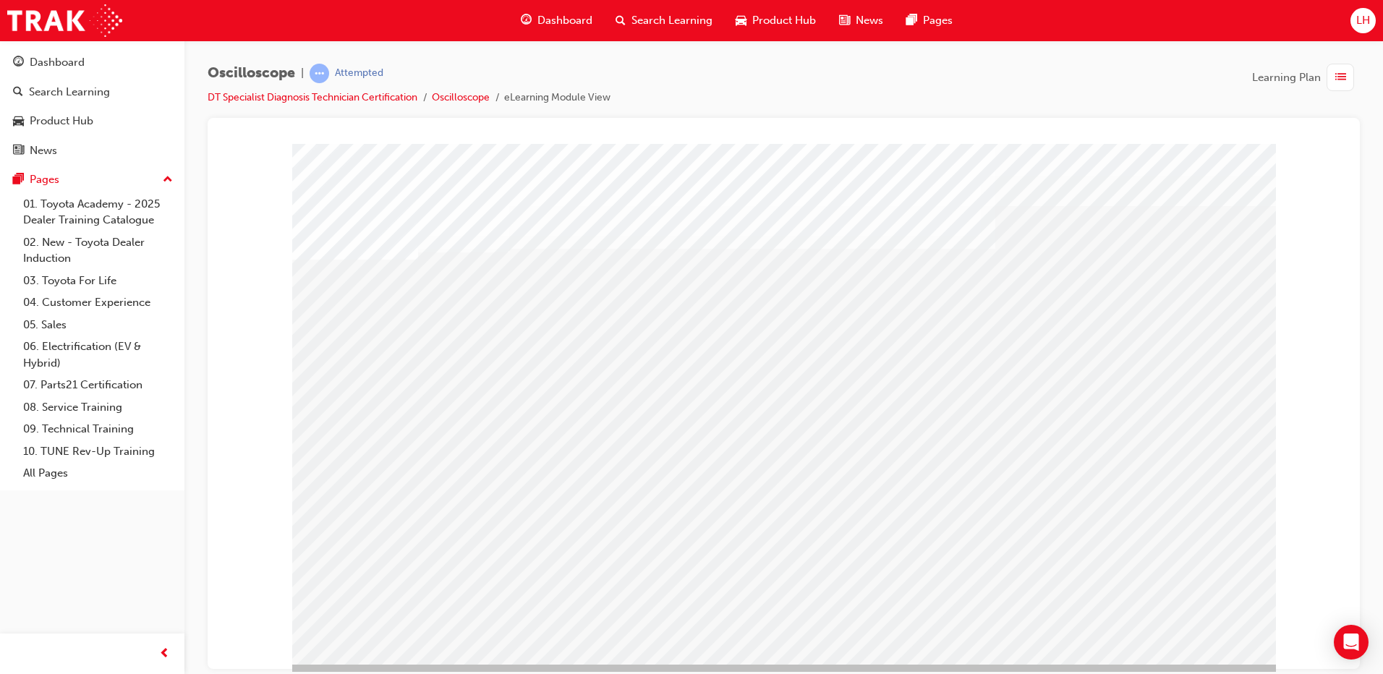
drag, startPoint x: 627, startPoint y: 367, endPoint x: 833, endPoint y: 373, distance: 205.6
drag, startPoint x: 833, startPoint y: 373, endPoint x: 855, endPoint y: 373, distance: 21.7
drag, startPoint x: 902, startPoint y: 374, endPoint x: 993, endPoint y: 383, distance: 90.9
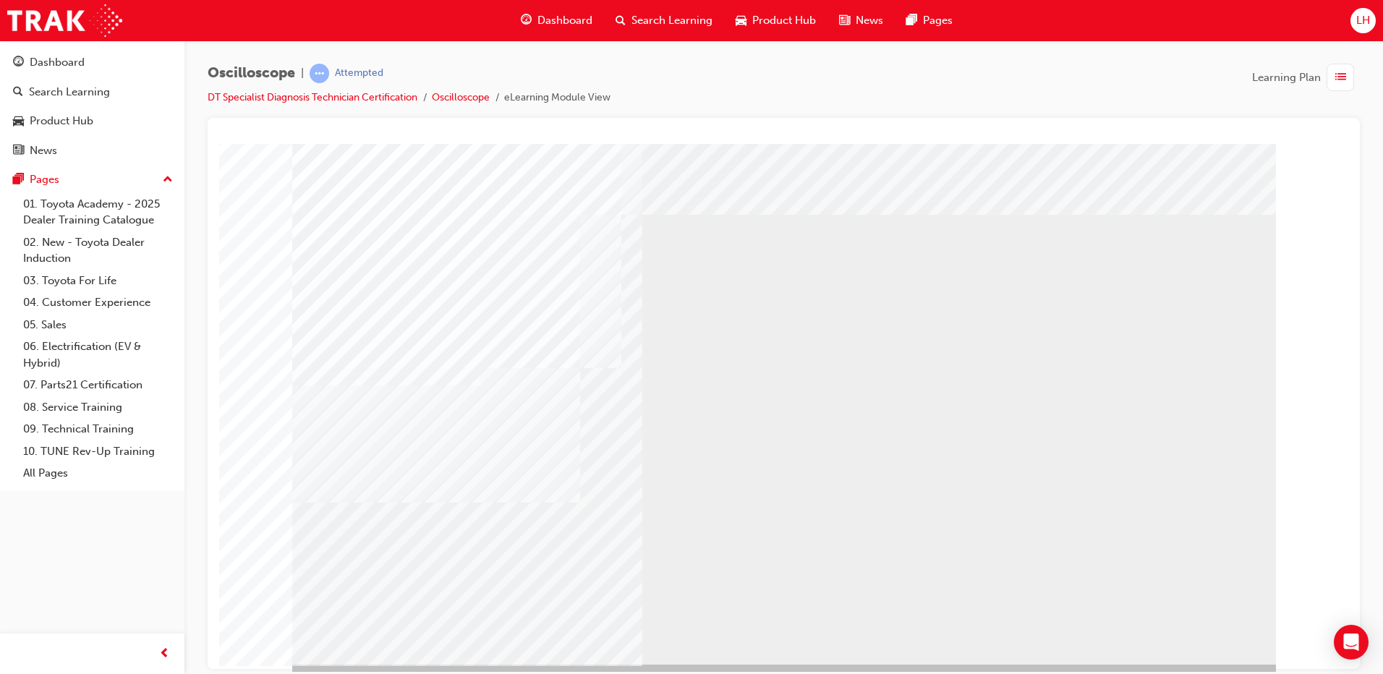
drag, startPoint x: 541, startPoint y: 352, endPoint x: 548, endPoint y: 353, distance: 7.4
drag, startPoint x: 775, startPoint y: 394, endPoint x: 904, endPoint y: 399, distance: 129.6
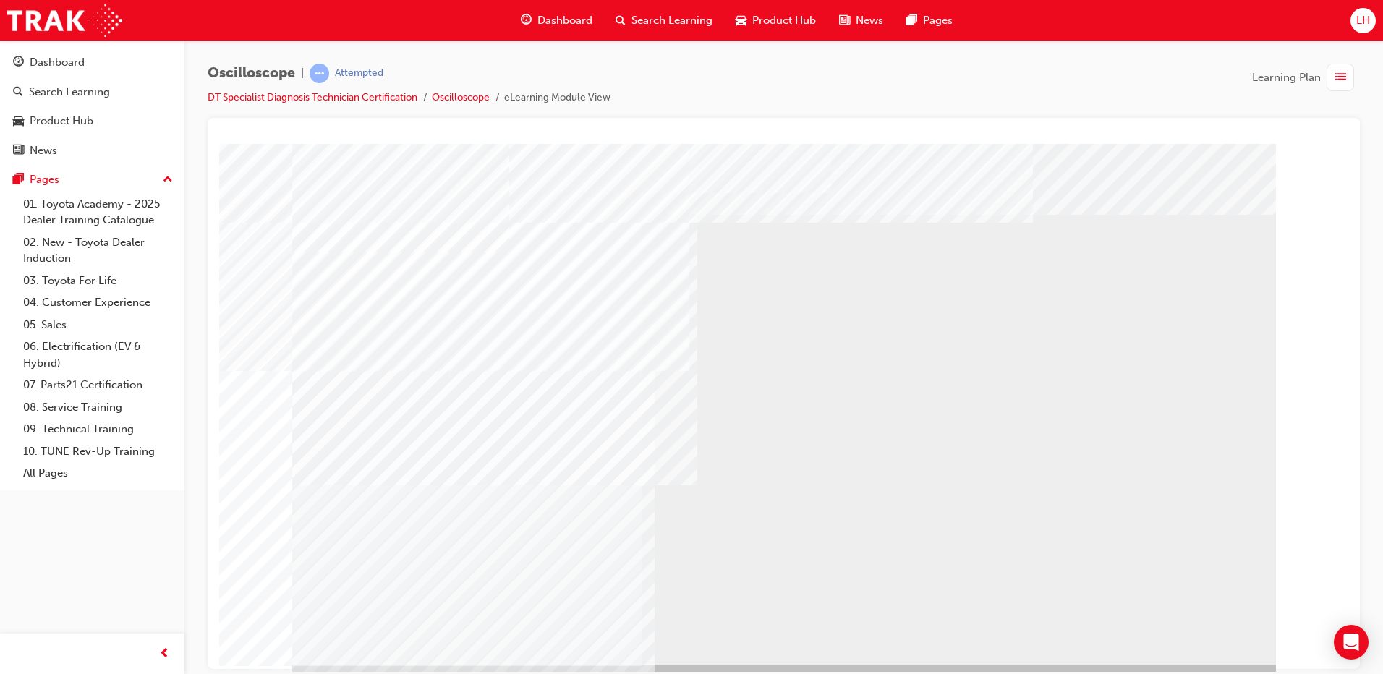
drag, startPoint x: 724, startPoint y: 397, endPoint x: 798, endPoint y: 407, distance: 75.1
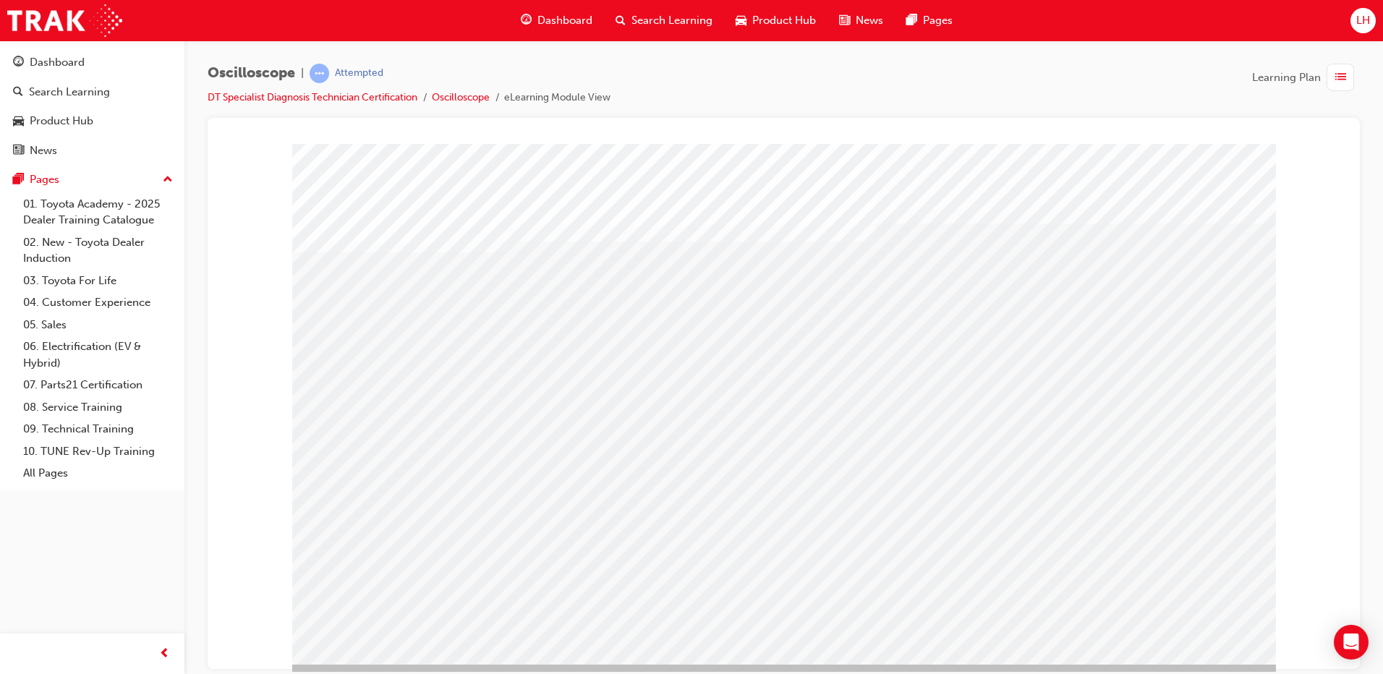
click at [572, 30] on div "Dashboard" at bounding box center [556, 21] width 95 height 30
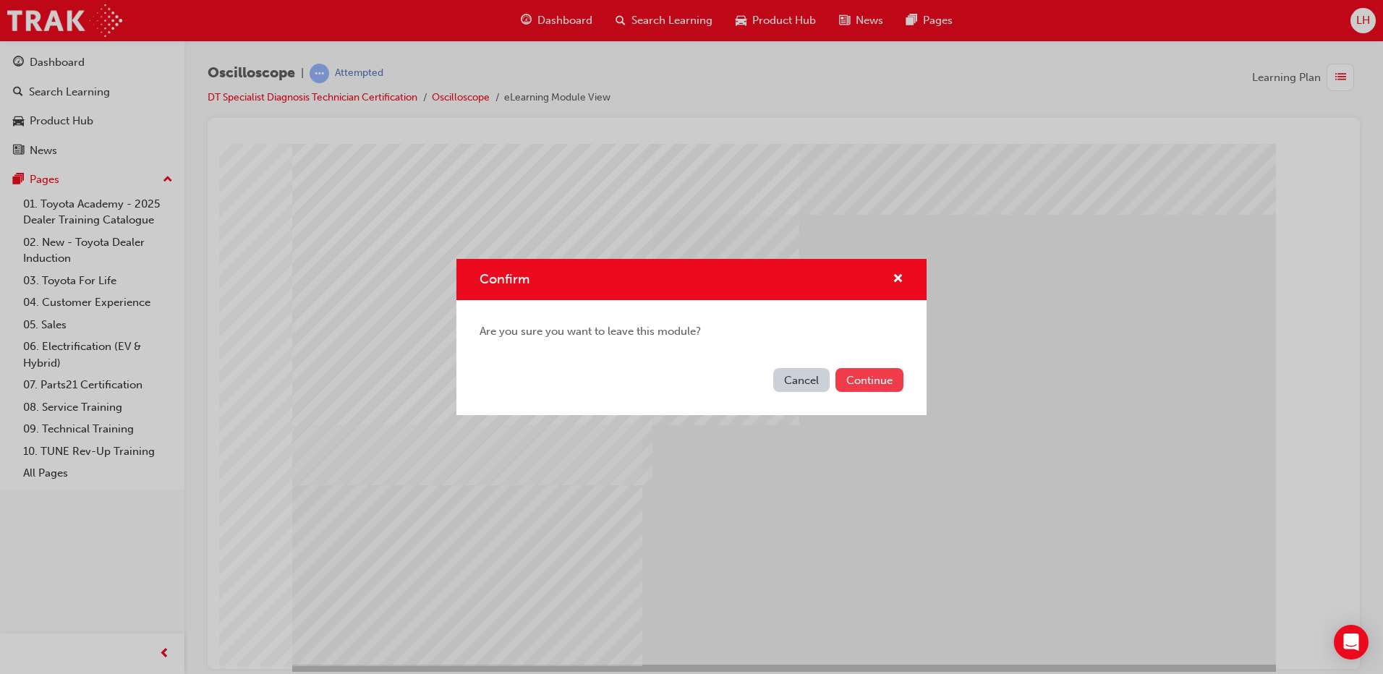
click at [863, 372] on button "Continue" at bounding box center [870, 380] width 68 height 24
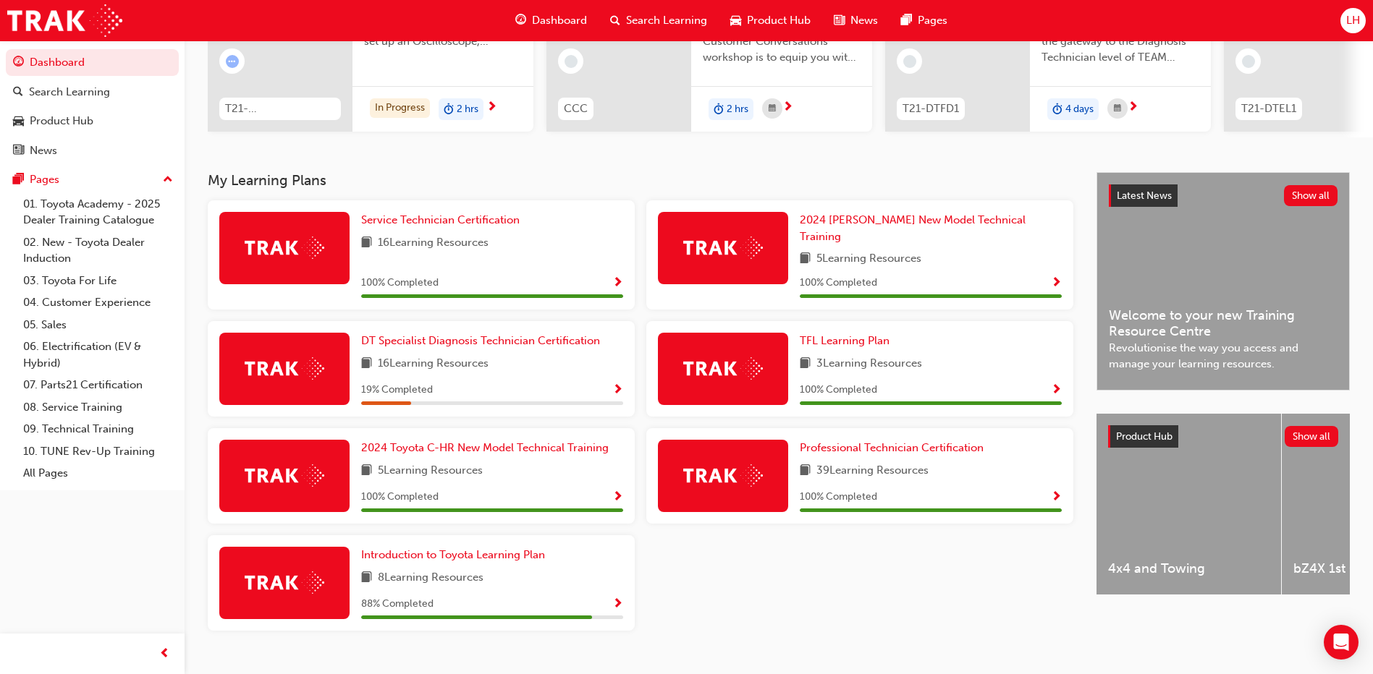
scroll to position [200, 0]
